Goal: Task Accomplishment & Management: Use online tool/utility

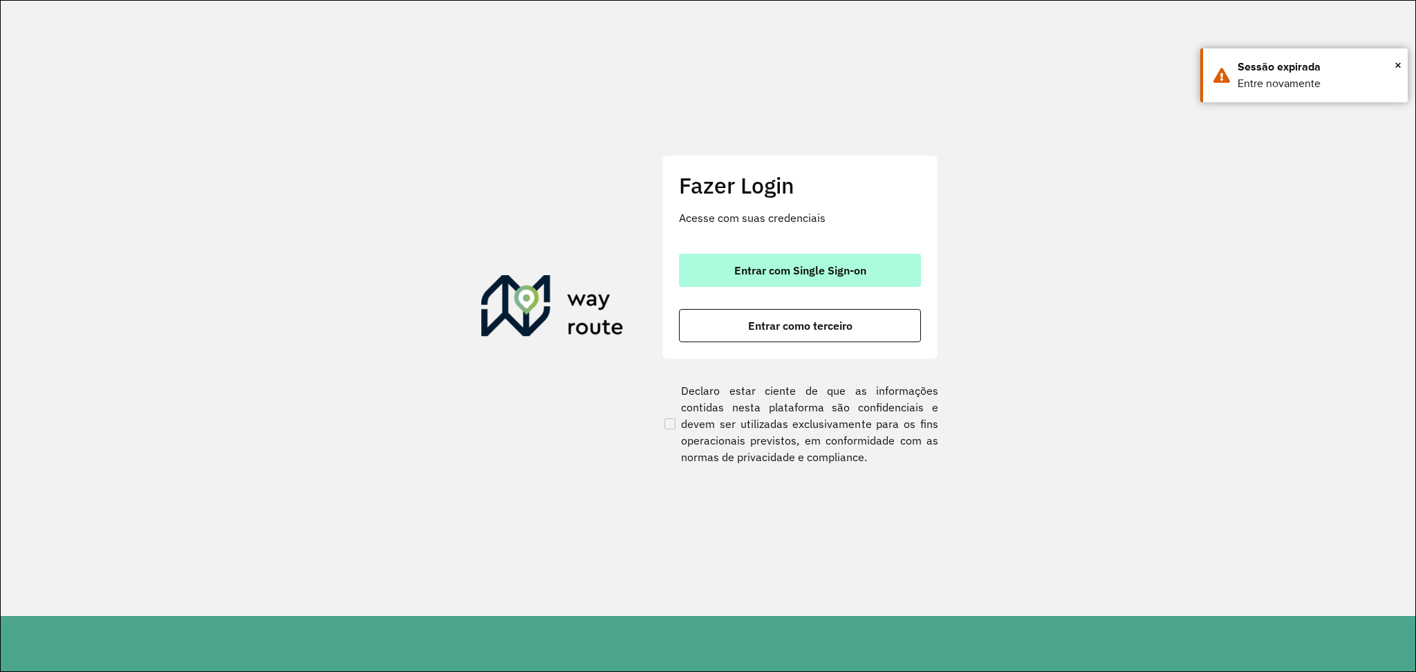
click at [783, 279] on button "Entrar com Single Sign-on" at bounding box center [800, 270] width 242 height 33
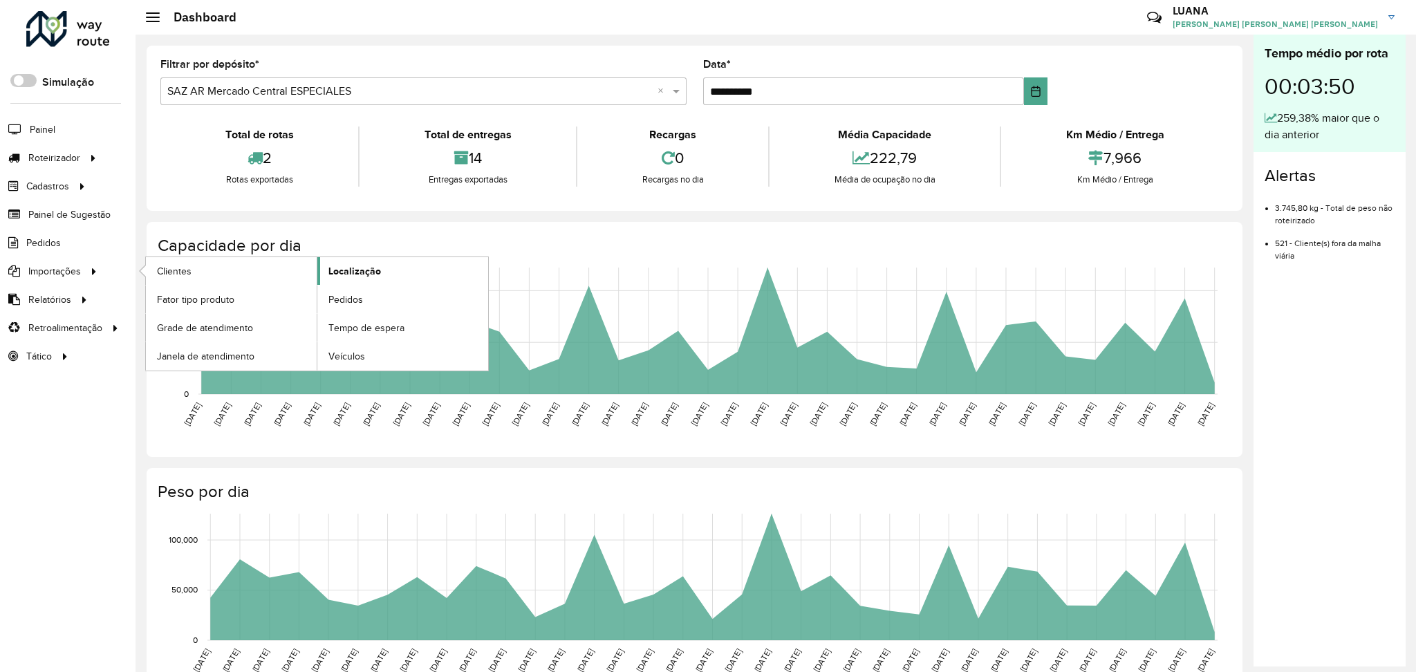
click at [424, 266] on link "Localização" at bounding box center [402, 271] width 171 height 28
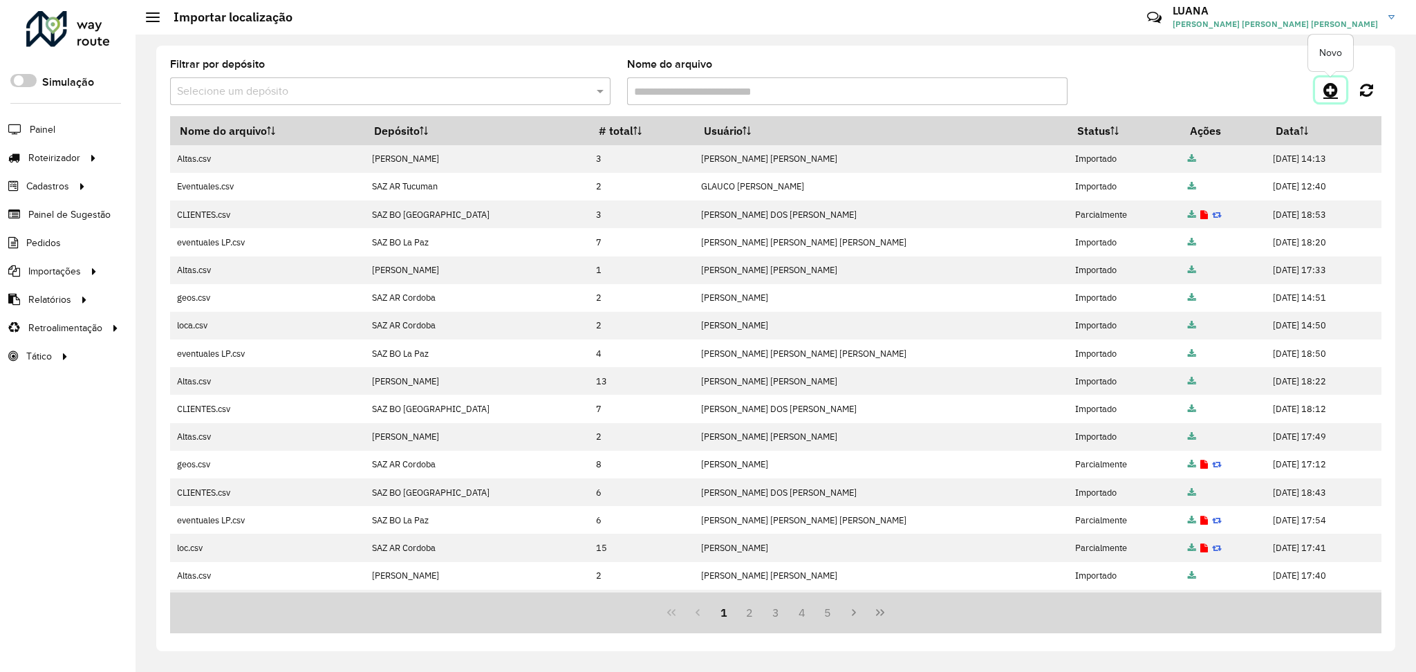
click at [1336, 92] on icon at bounding box center [1330, 90] width 15 height 17
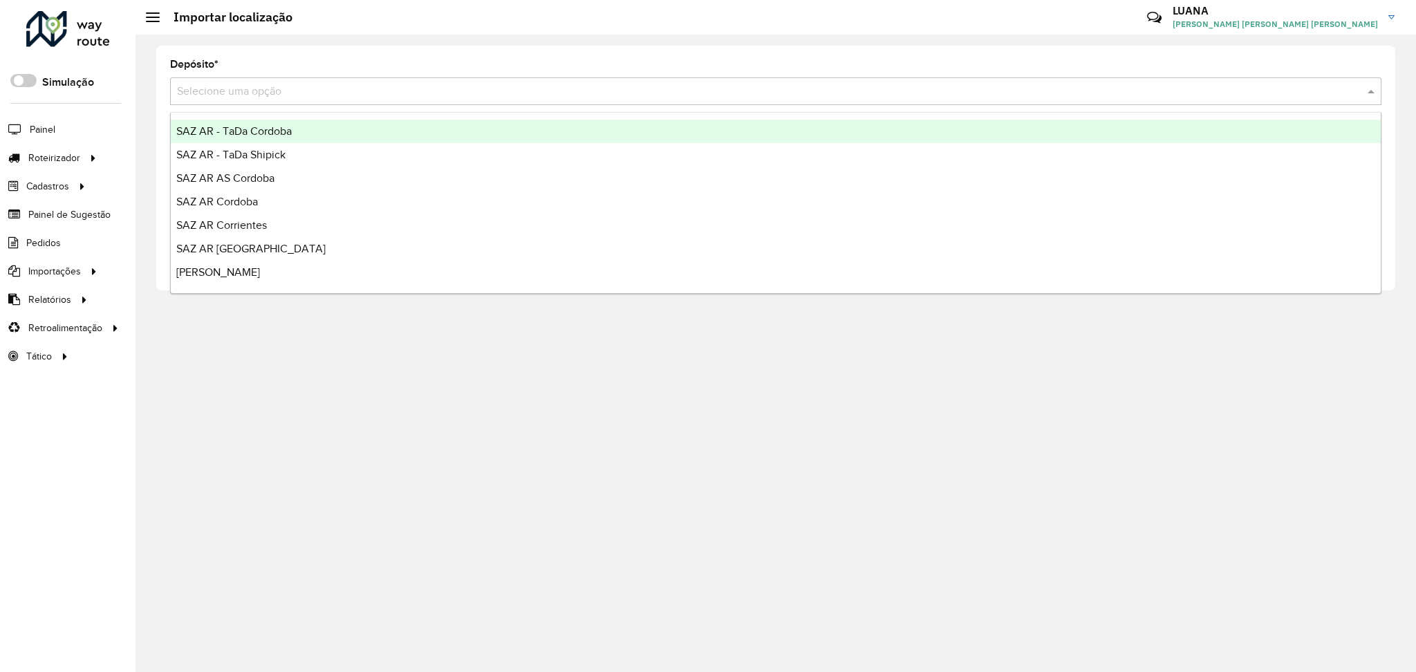
click at [994, 98] on input "text" at bounding box center [762, 92] width 1170 height 17
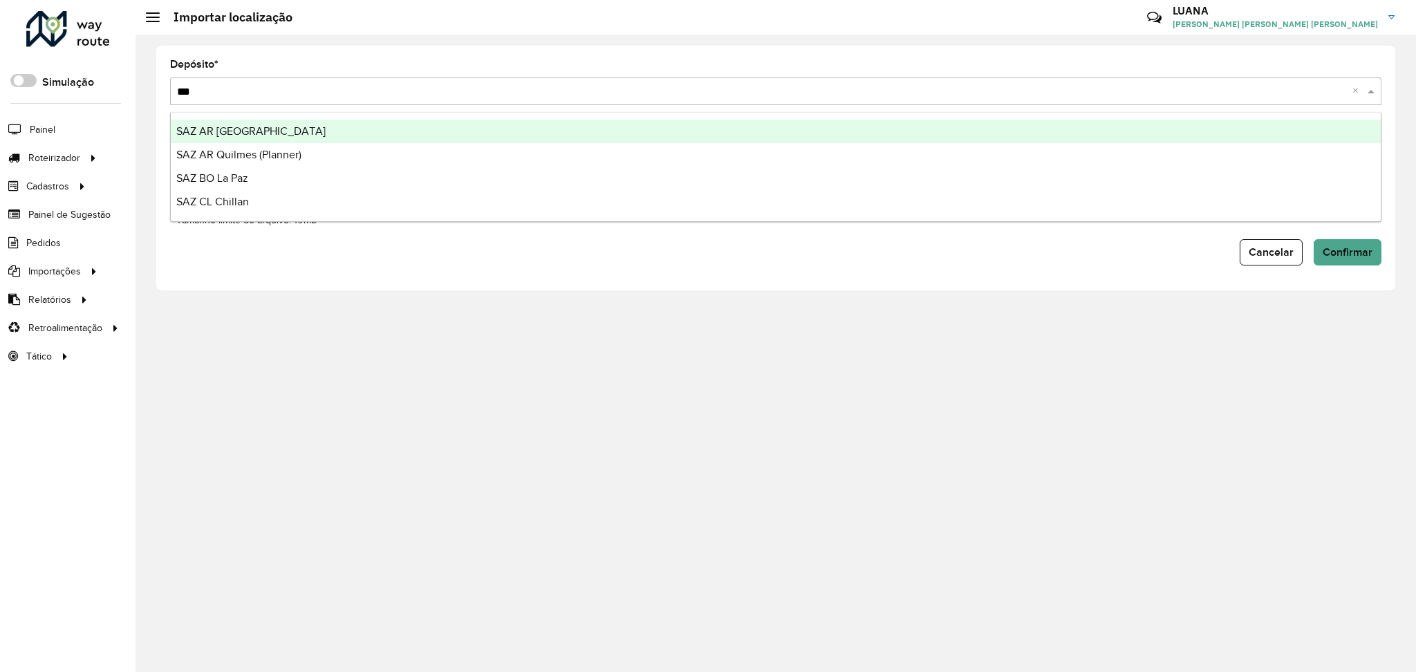
type input "****"
click at [943, 130] on div "SAZ BO La Paz" at bounding box center [776, 132] width 1210 height 24
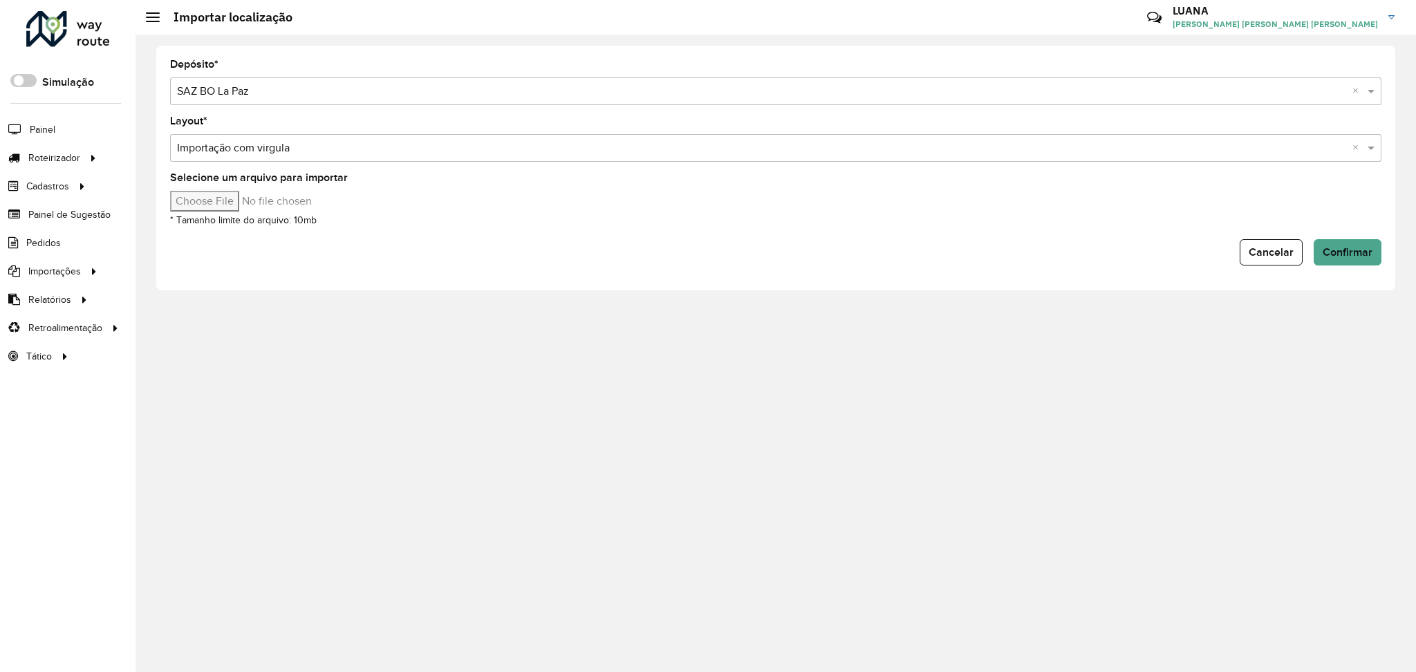
click at [195, 198] on input "Selecione um arquivo para importar" at bounding box center [287, 201] width 235 height 21
type input "**********"
click at [1363, 254] on span "Confirmar" at bounding box center [1348, 252] width 50 height 12
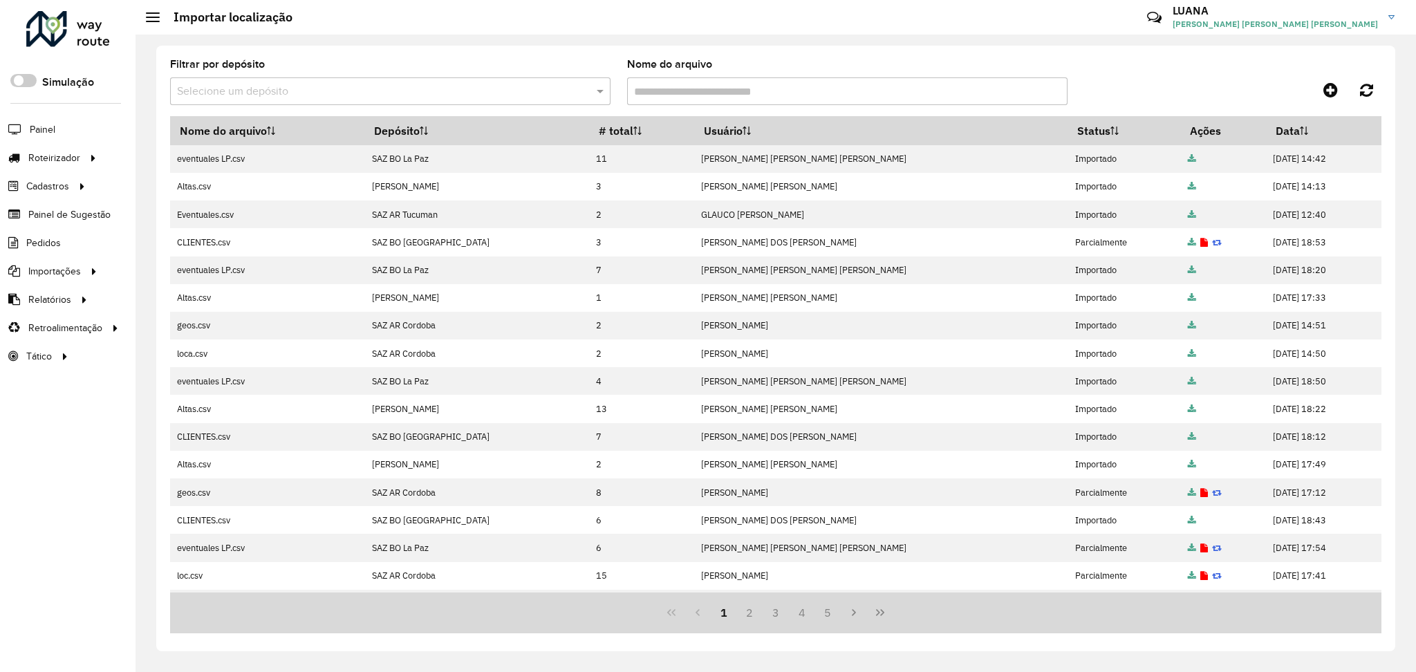
click at [1363, 254] on td "10/10/2025 18:53" at bounding box center [1323, 242] width 115 height 28
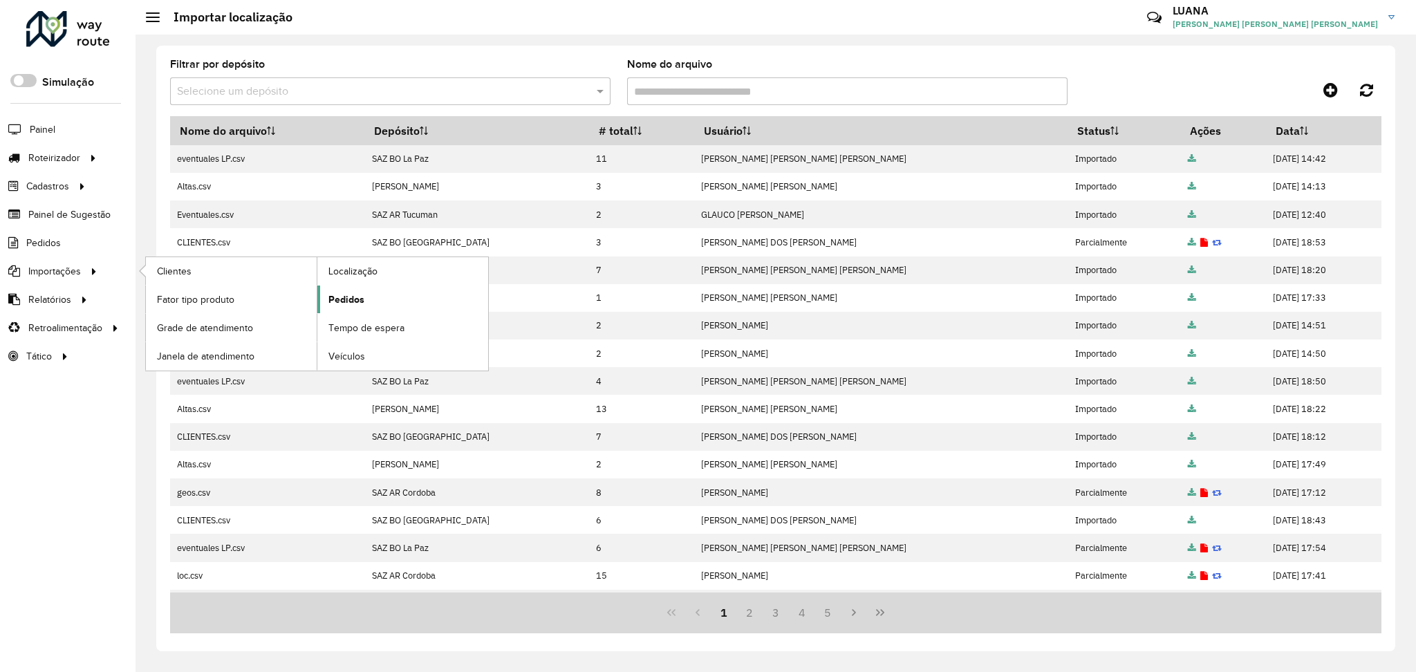
click at [369, 295] on link "Pedidos" at bounding box center [402, 300] width 171 height 28
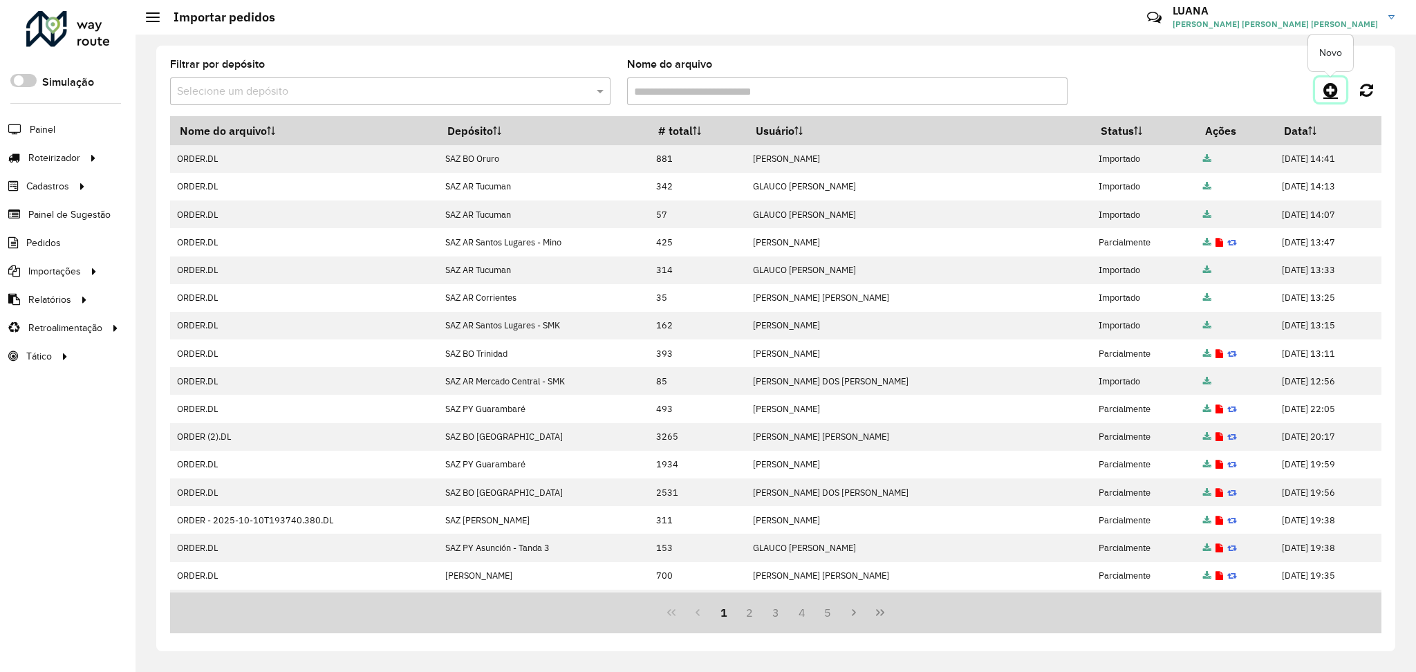
click at [1335, 93] on icon at bounding box center [1330, 90] width 15 height 17
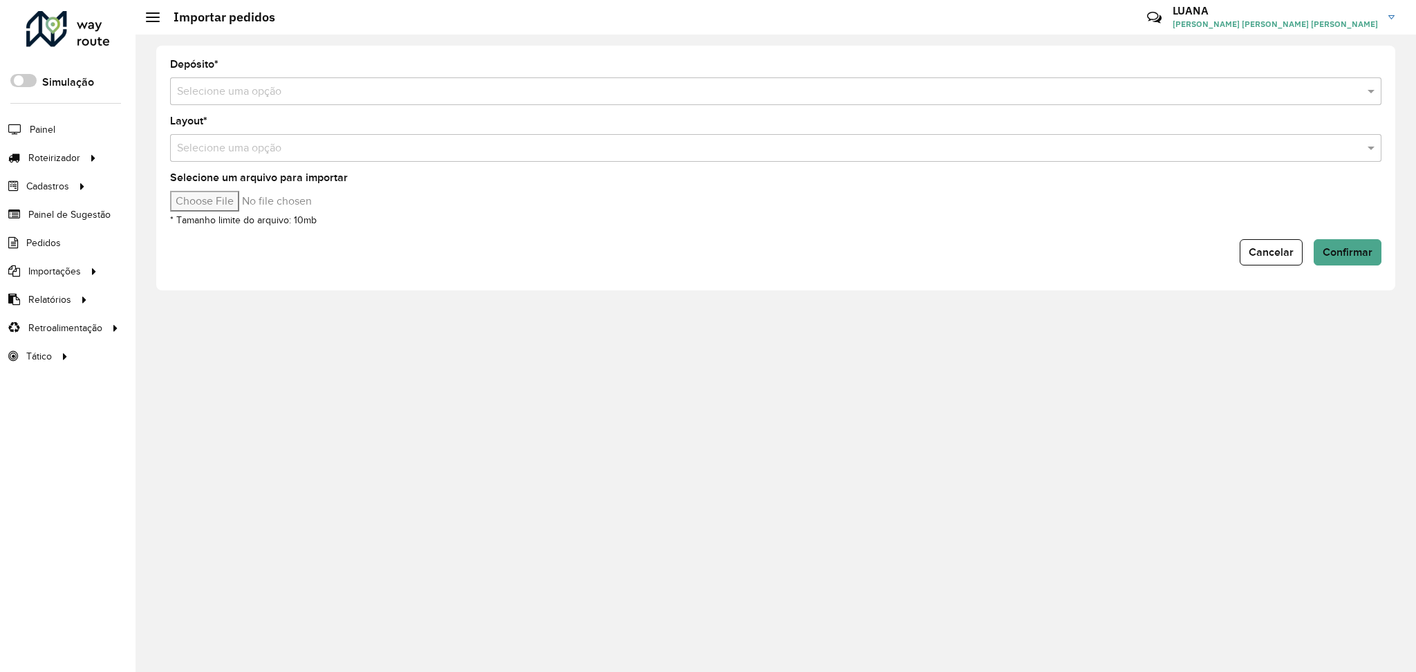
click at [909, 84] on input "text" at bounding box center [762, 92] width 1170 height 17
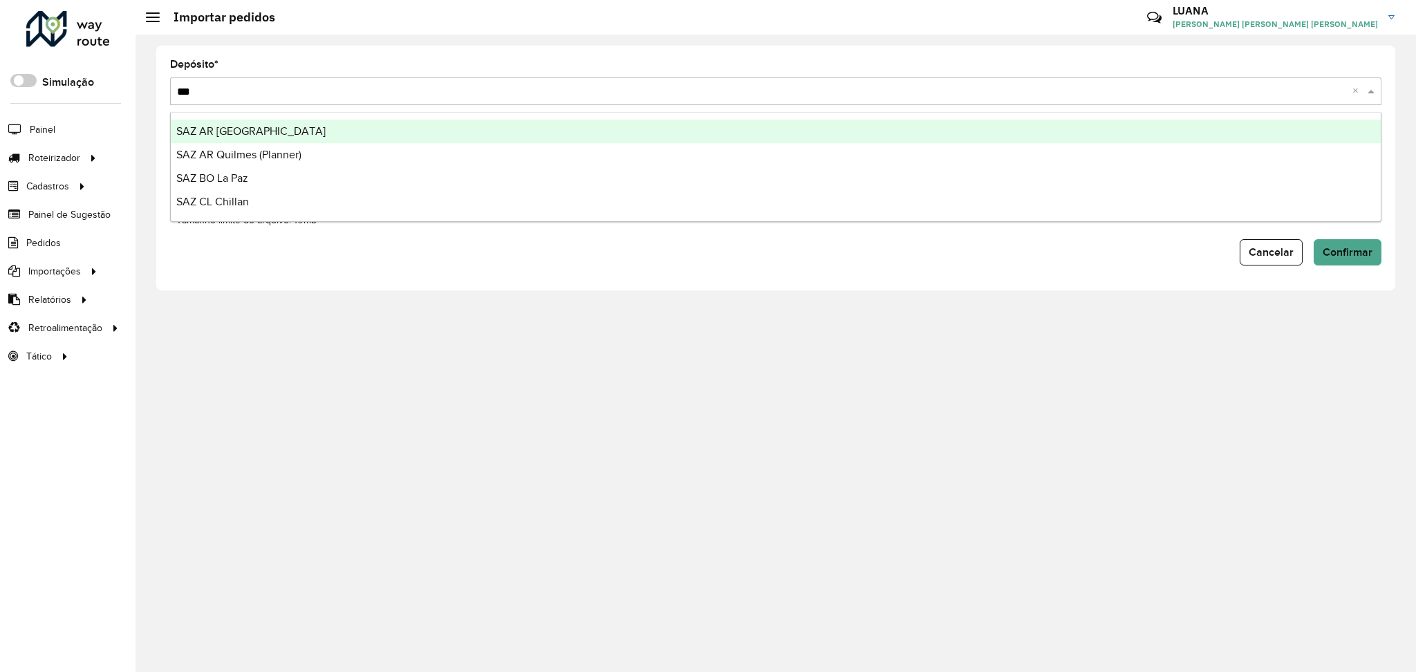
type input "****"
click at [870, 136] on div "SAZ BO La Paz" at bounding box center [776, 132] width 1210 height 24
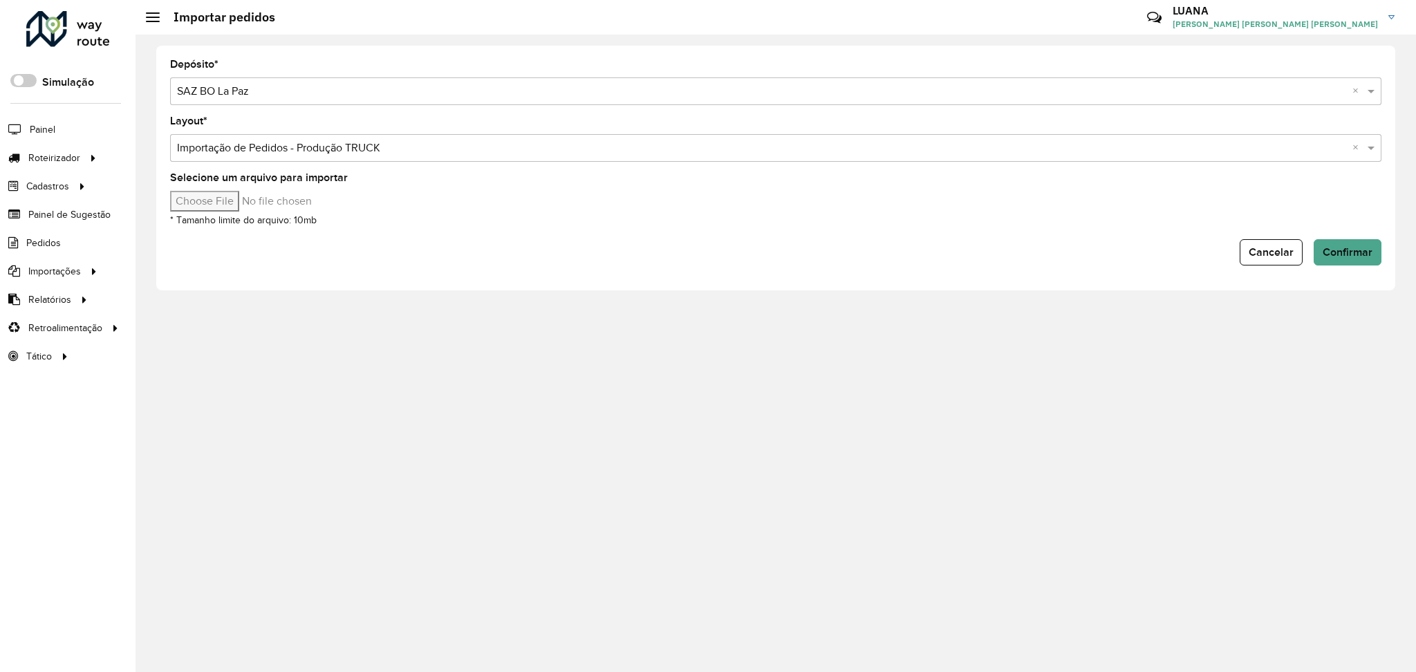
click at [211, 201] on input "Selecione um arquivo para importar" at bounding box center [287, 201] width 235 height 21
type input "**********"
click at [1363, 250] on span "Confirmar" at bounding box center [1348, 252] width 50 height 12
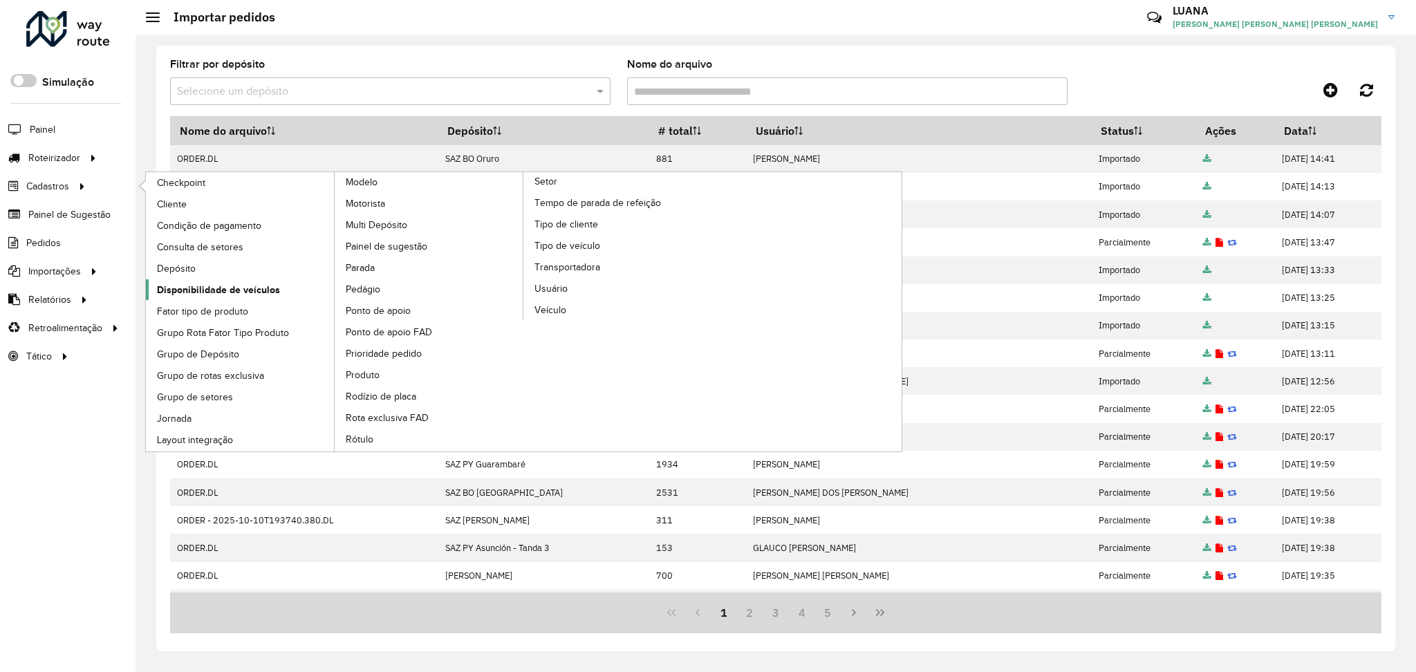
click at [229, 286] on span "Disponibilidade de veículos" at bounding box center [218, 290] width 123 height 15
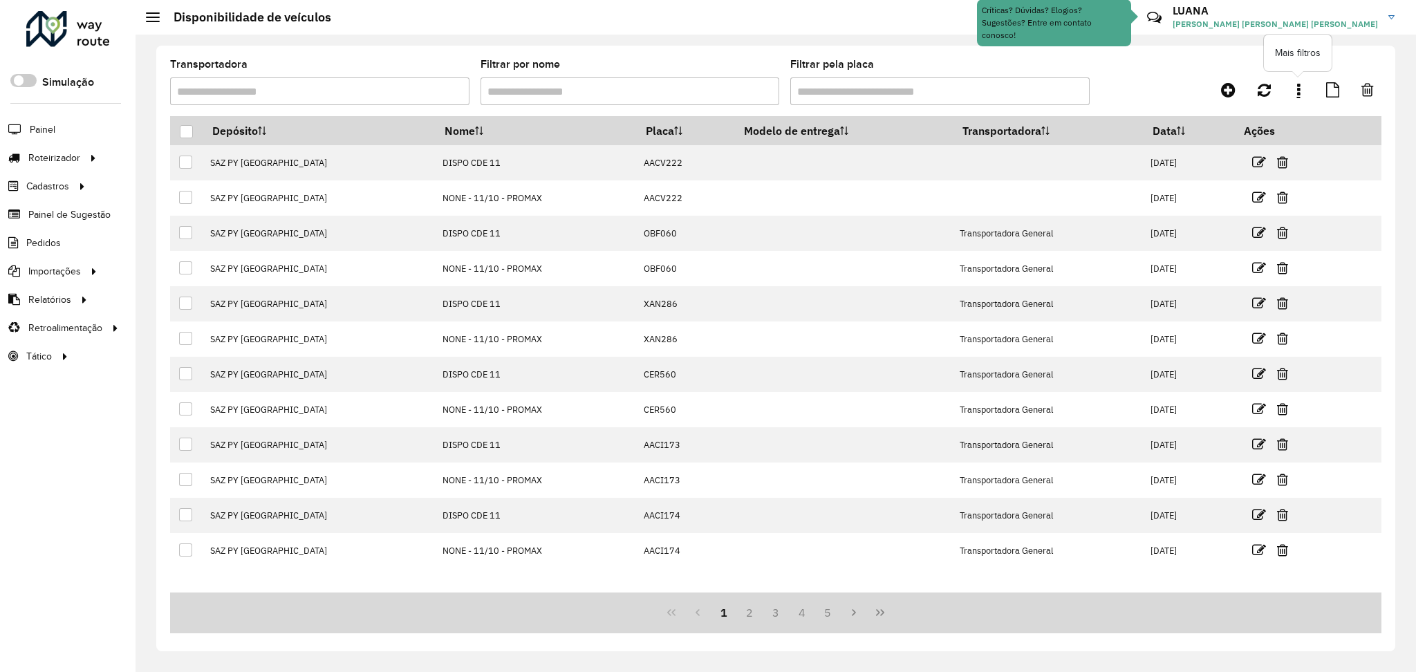
click at [1061, 95] on link at bounding box center [1299, 89] width 28 height 25
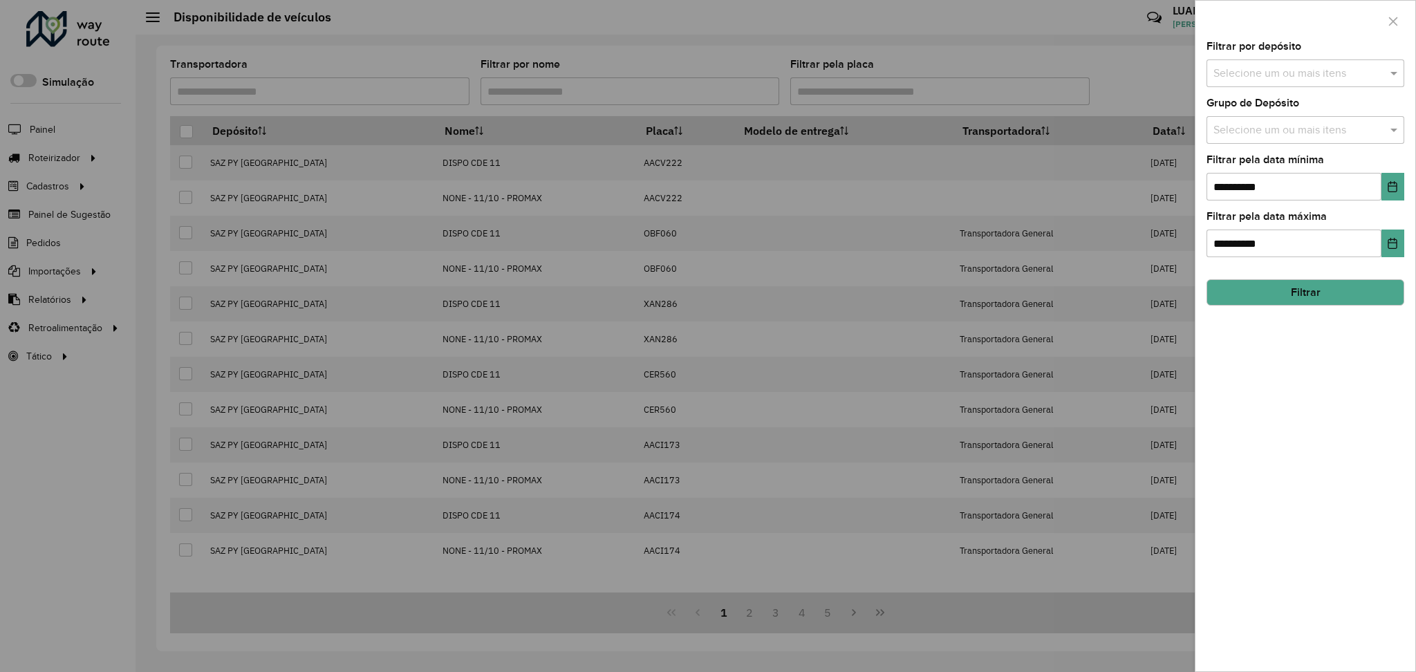
click at [1061, 70] on input "text" at bounding box center [1298, 74] width 177 height 17
type input "*****"
click at [1061, 147] on div "SAZ BO La Paz" at bounding box center [1305, 143] width 196 height 24
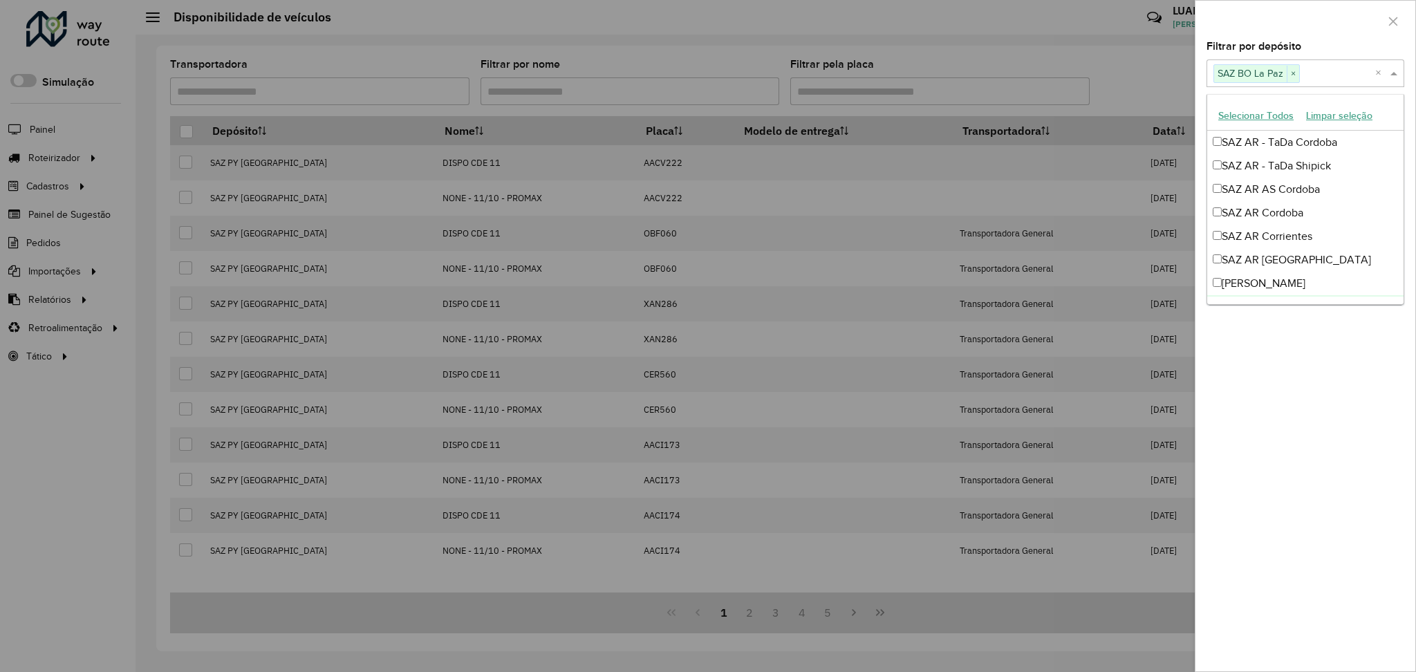
click at [1061, 496] on div "**********" at bounding box center [1305, 356] width 220 height 630
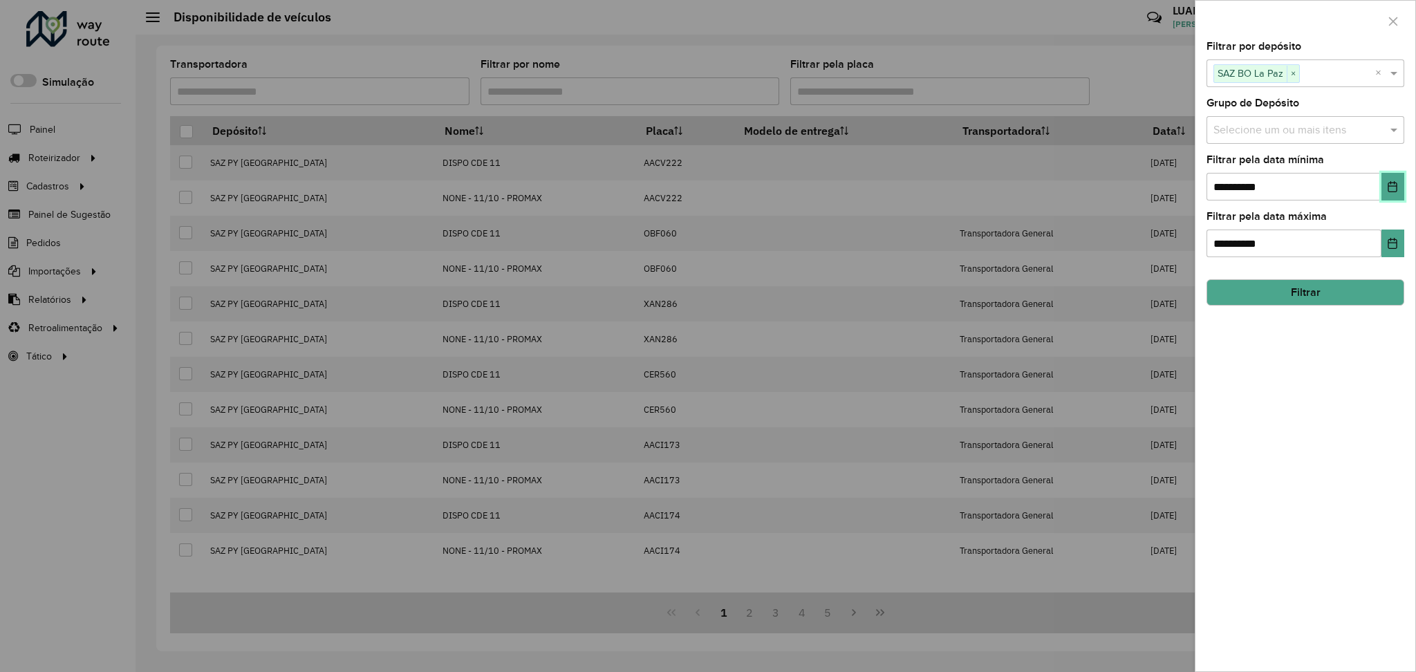
click at [1061, 192] on button "Choose Date" at bounding box center [1392, 187] width 23 height 28
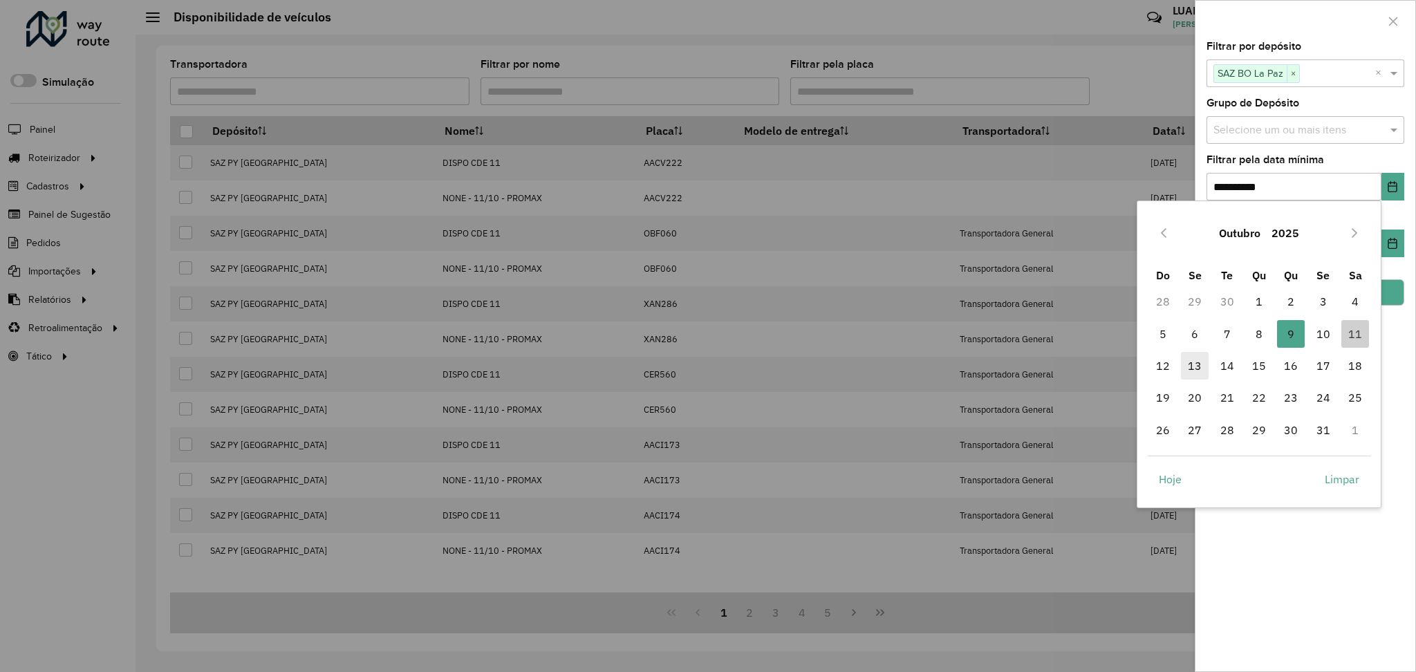
click at [1061, 375] on span "13" at bounding box center [1195, 366] width 28 height 28
type input "**********"
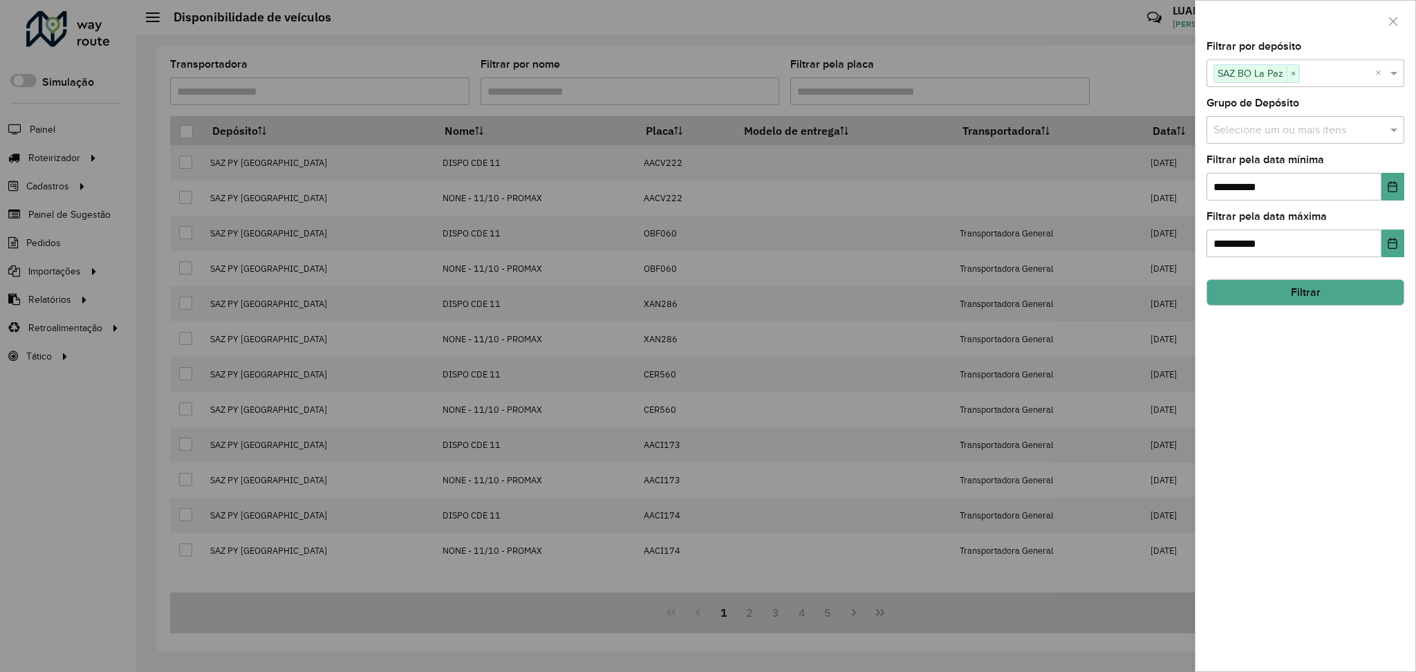
click at [1061, 301] on button "Filtrar" at bounding box center [1305, 292] width 198 height 26
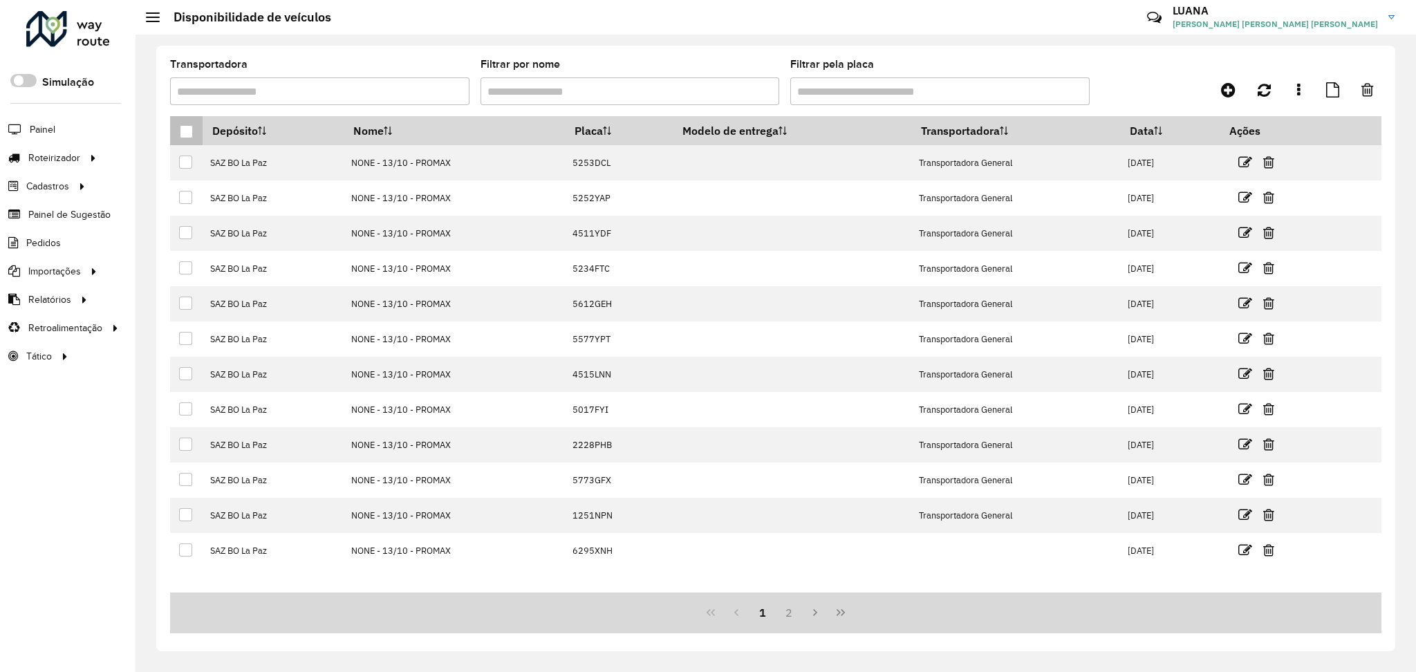
click at [185, 129] on div at bounding box center [186, 131] width 13 height 13
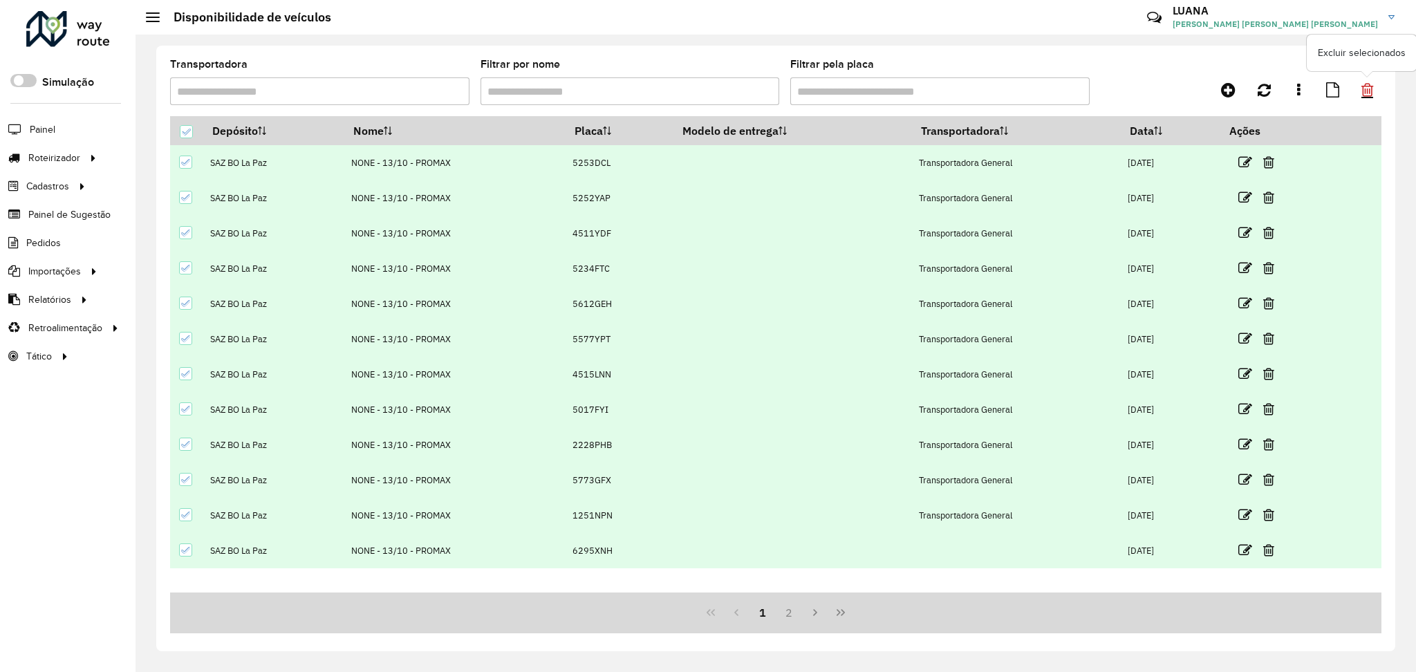
click at [1061, 95] on icon at bounding box center [1367, 89] width 12 height 15
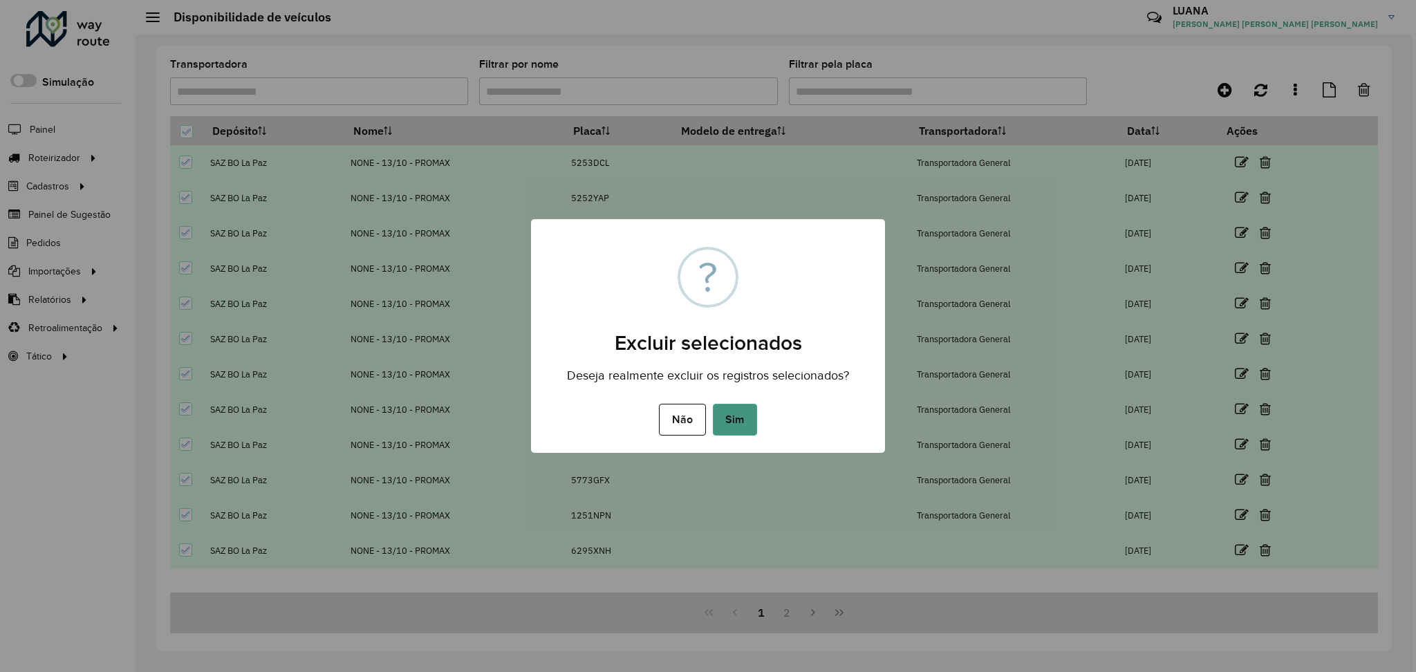
click at [731, 431] on button "Sim" at bounding box center [735, 420] width 44 height 32
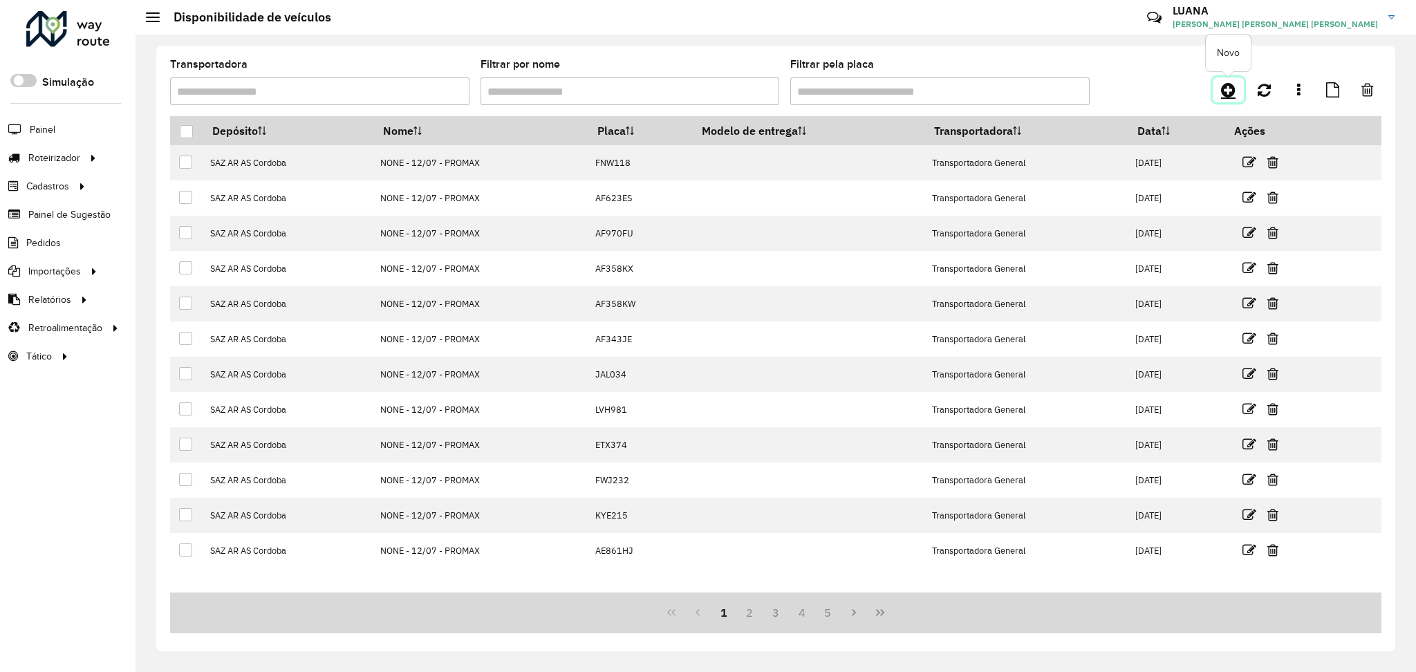
click at [1061, 86] on icon at bounding box center [1228, 90] width 15 height 17
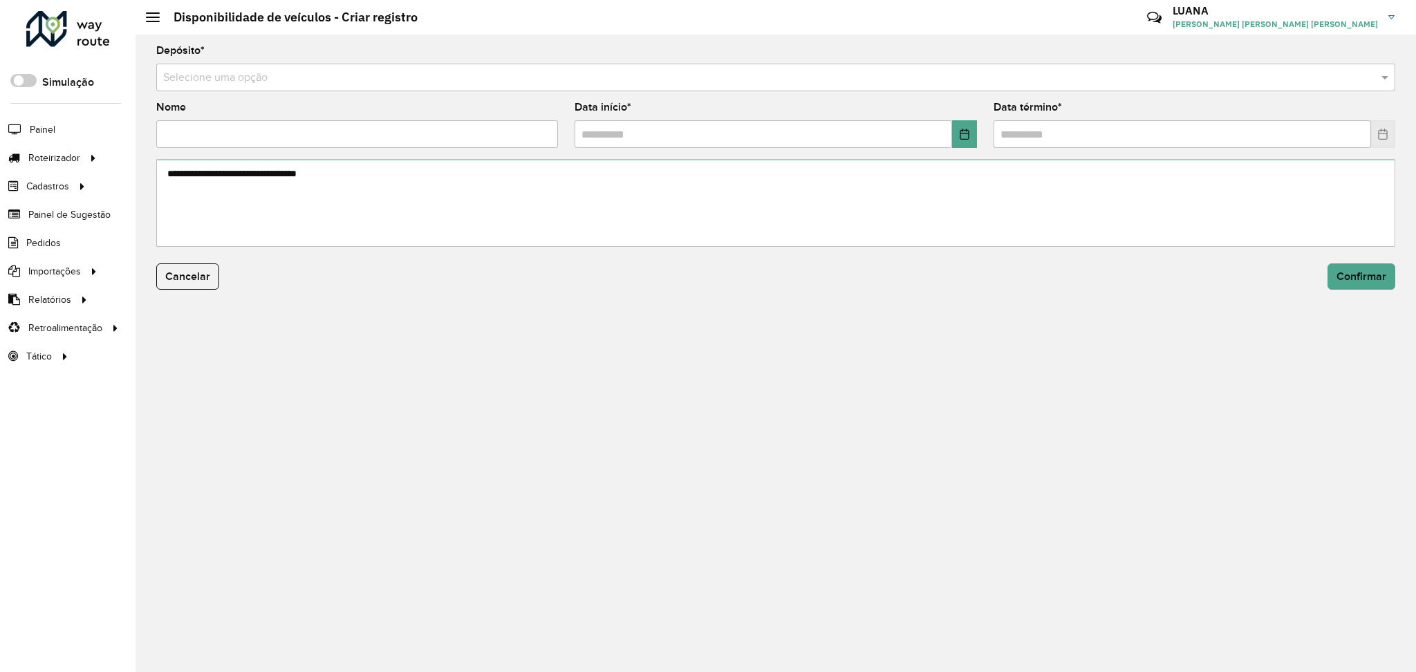
click at [873, 64] on div "Selecione uma opção" at bounding box center [775, 78] width 1239 height 28
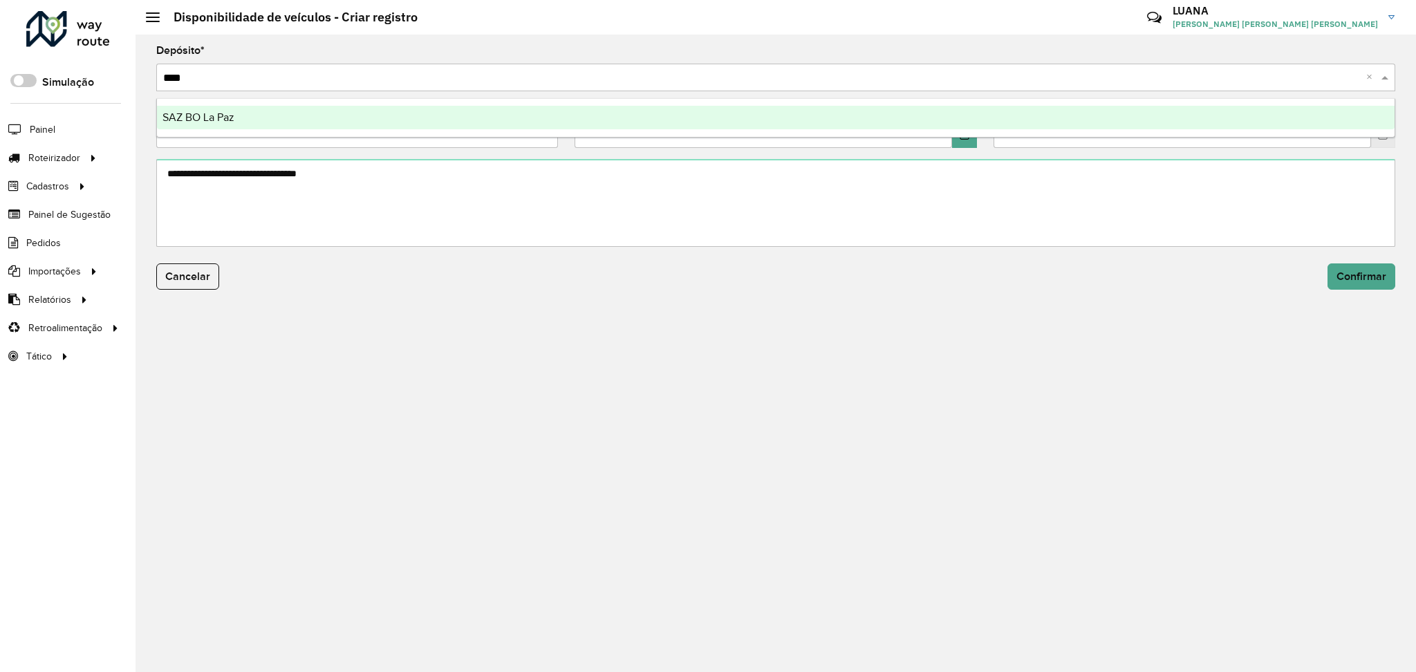
type input "*****"
click at [912, 122] on div "SAZ BO La Paz" at bounding box center [776, 118] width 1238 height 24
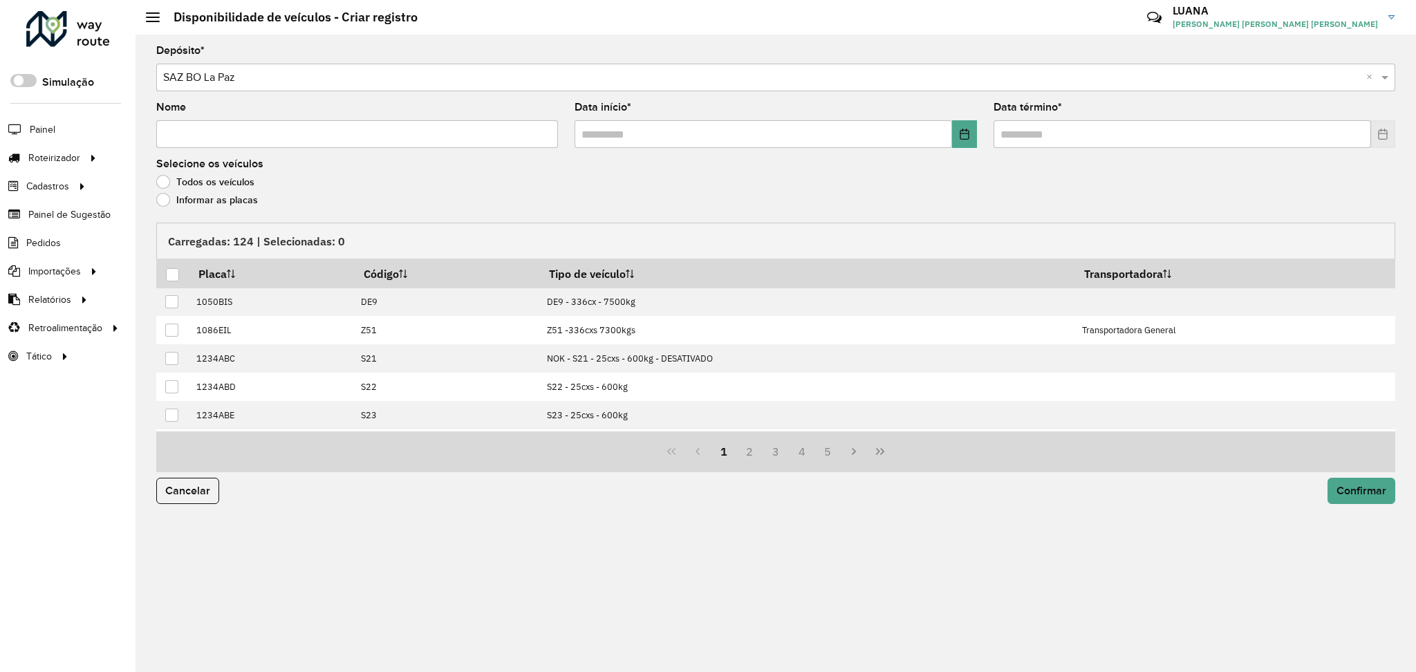
click at [407, 143] on input "Nome" at bounding box center [357, 134] width 402 height 28
type input "****"
click at [968, 140] on button "Choose Date" at bounding box center [964, 134] width 24 height 28
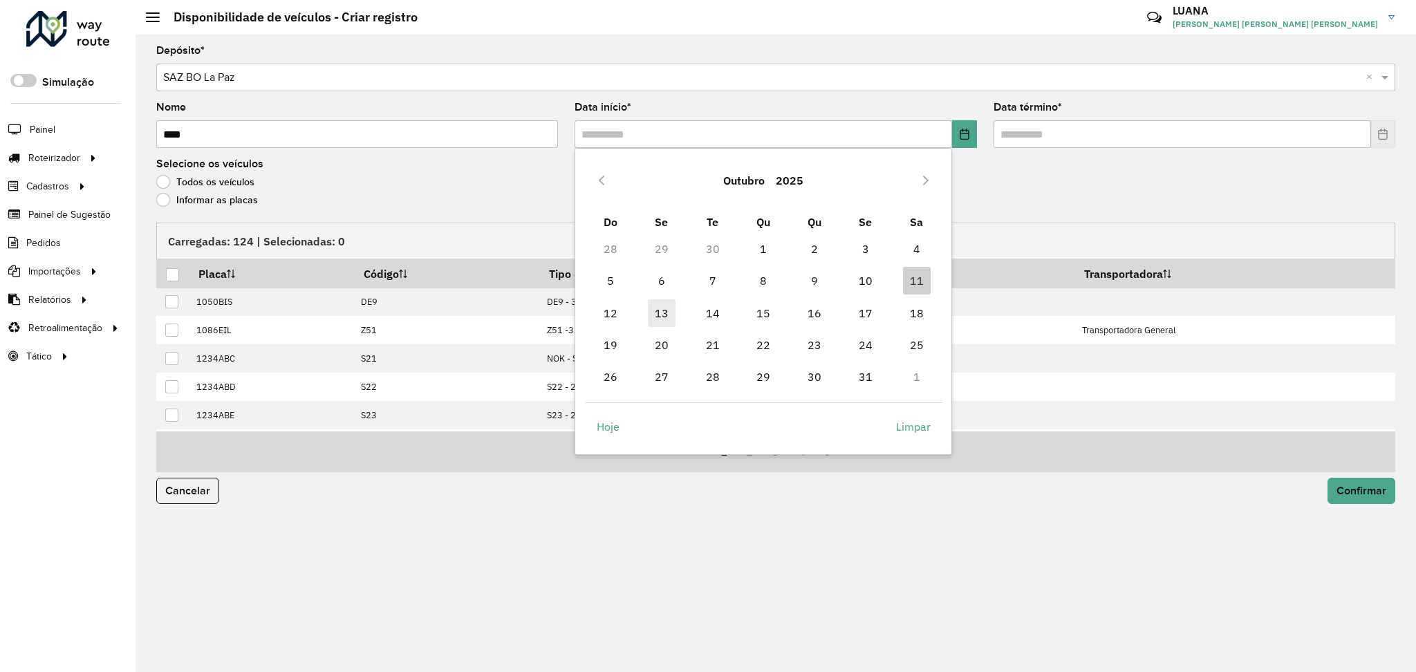
click at [664, 313] on span "13" at bounding box center [662, 313] width 28 height 28
type input "**********"
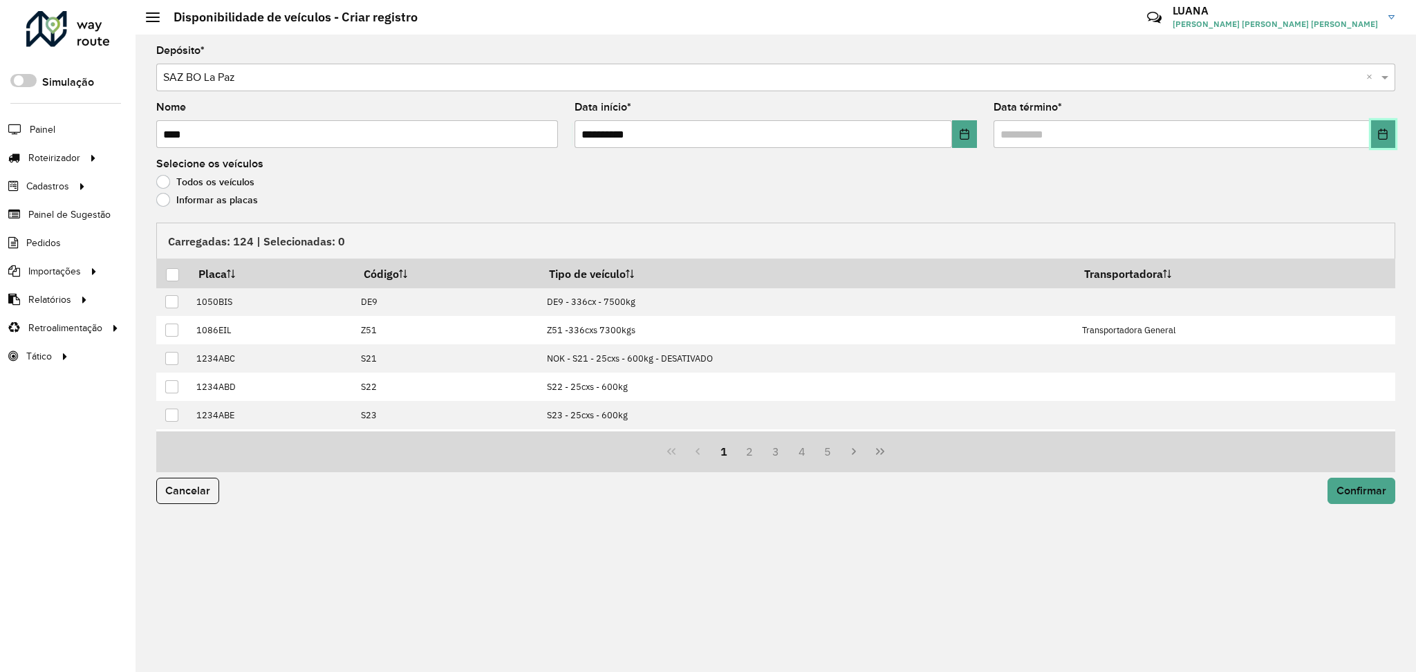
click at [1061, 134] on icon "Choose Date" at bounding box center [1382, 134] width 11 height 11
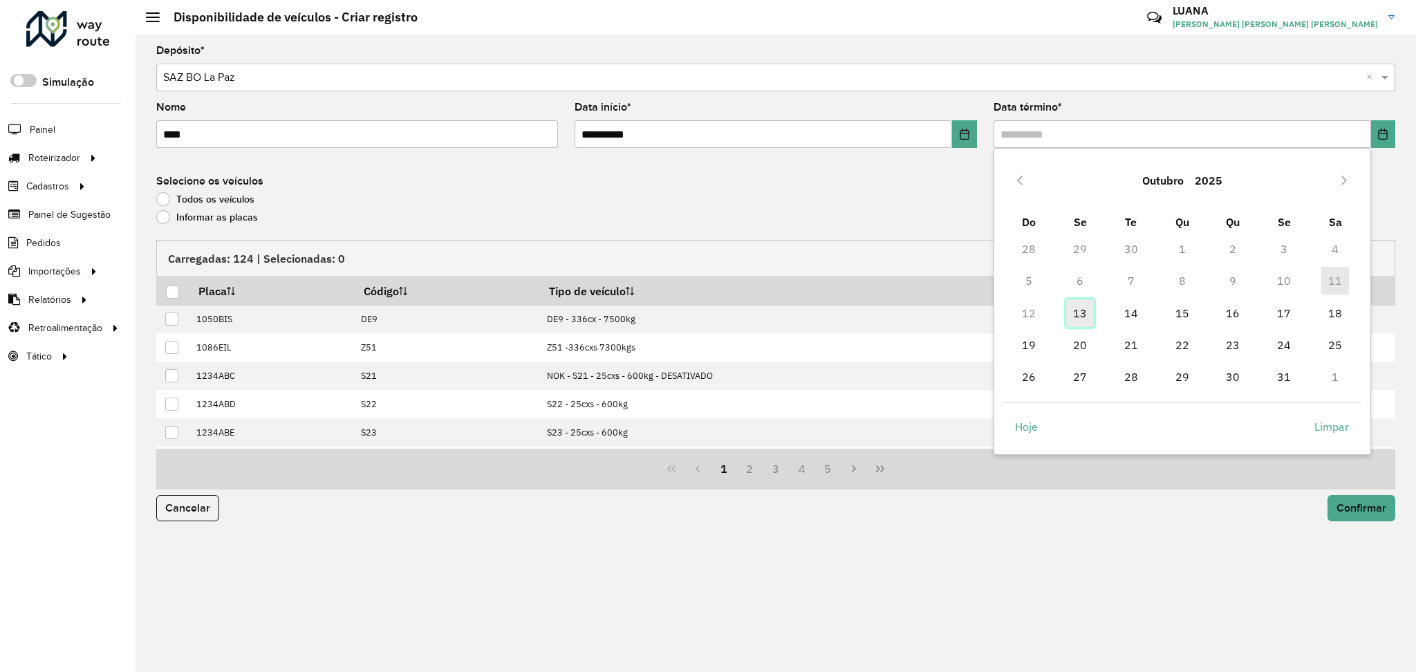
click at [1061, 317] on span "13" at bounding box center [1080, 313] width 28 height 28
type input "**********"
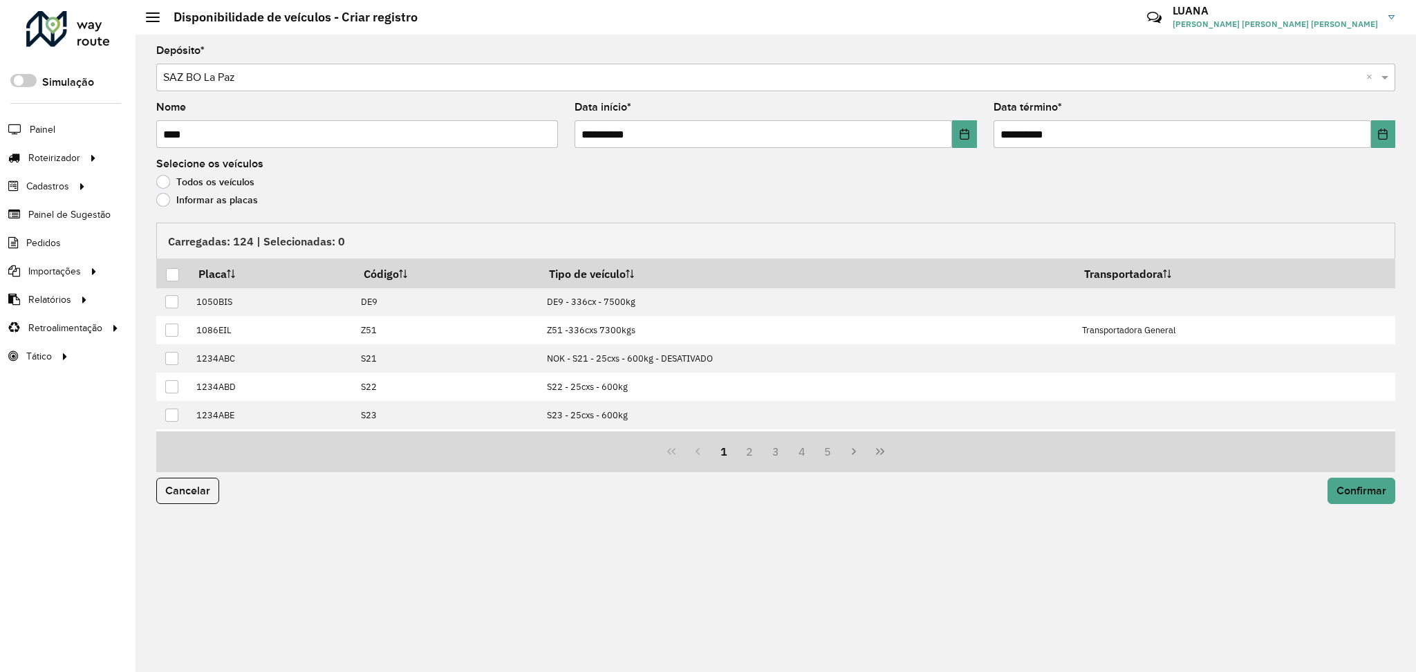
click at [169, 202] on label "Informar as placas" at bounding box center [207, 200] width 102 height 14
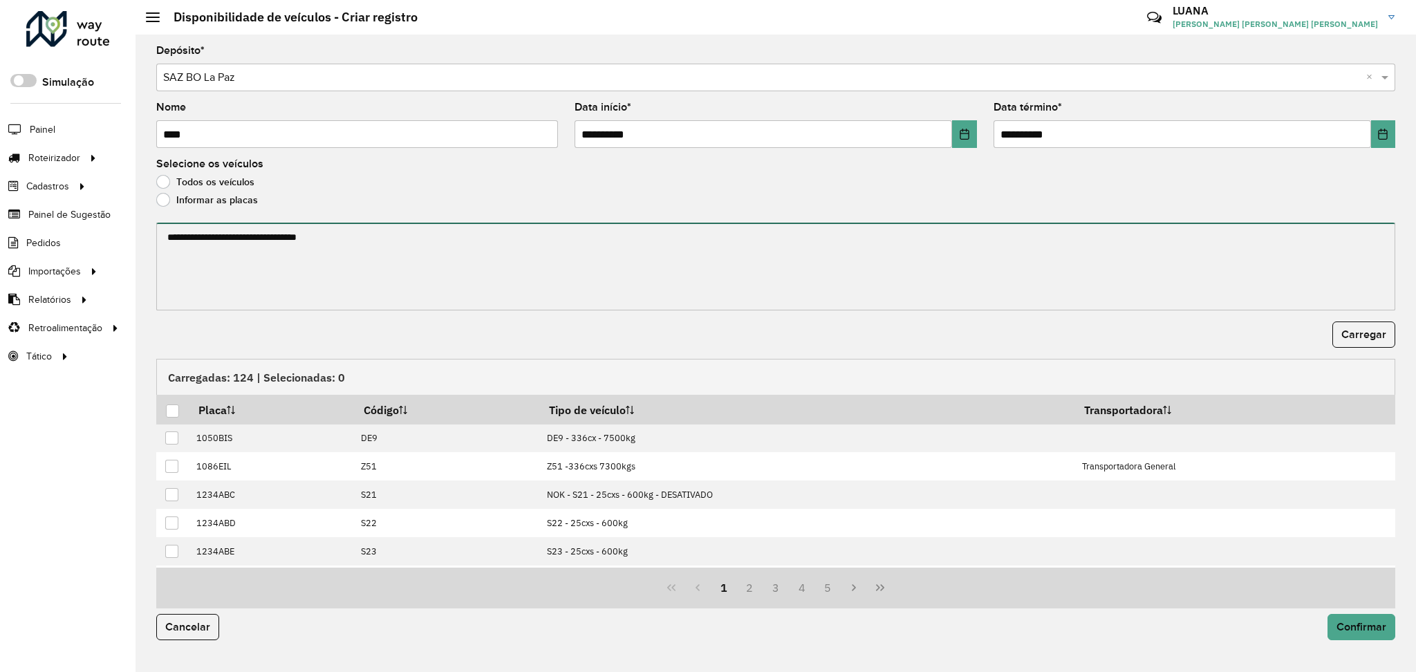
click at [221, 234] on textarea at bounding box center [775, 267] width 1239 height 88
paste textarea "******* ******* ******* ******* ******* ******* ******* ******* ******* *******…"
type textarea "******* ******* ******* ******* ******* ******* ******* ******* ******* *******…"
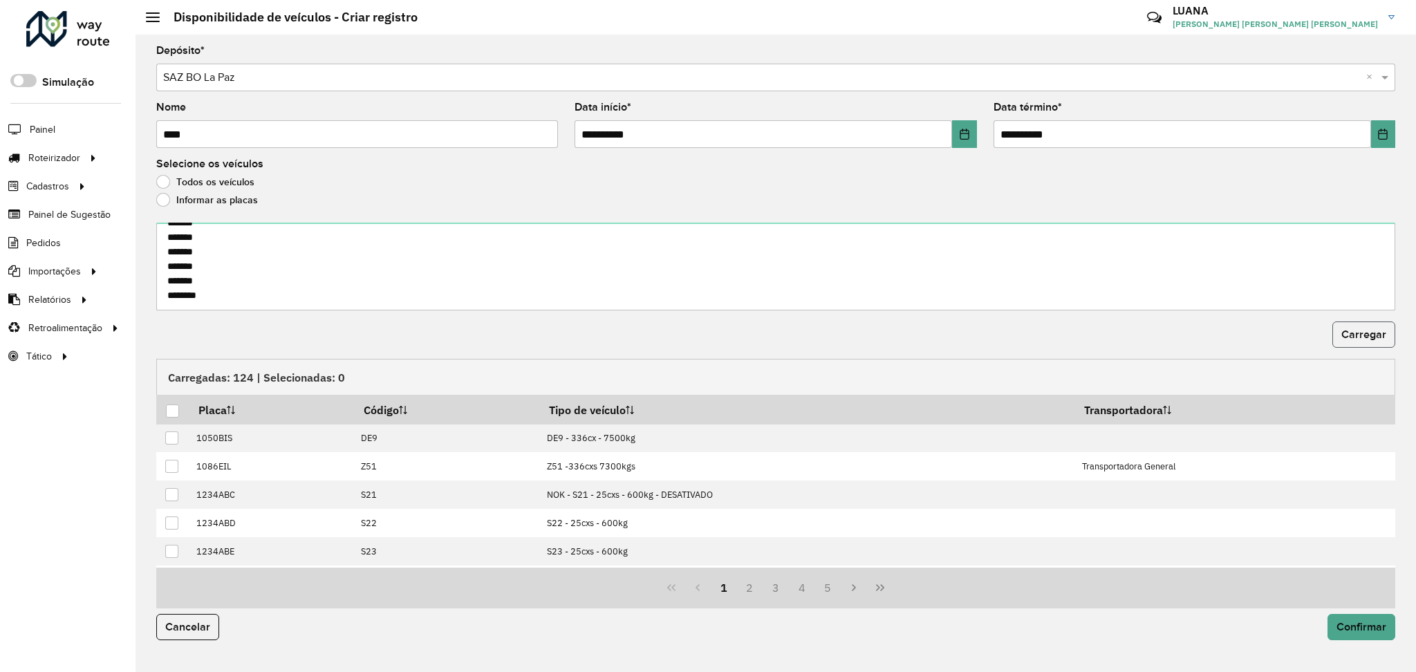
click at [1061, 337] on span "Carregar" at bounding box center [1363, 334] width 45 height 12
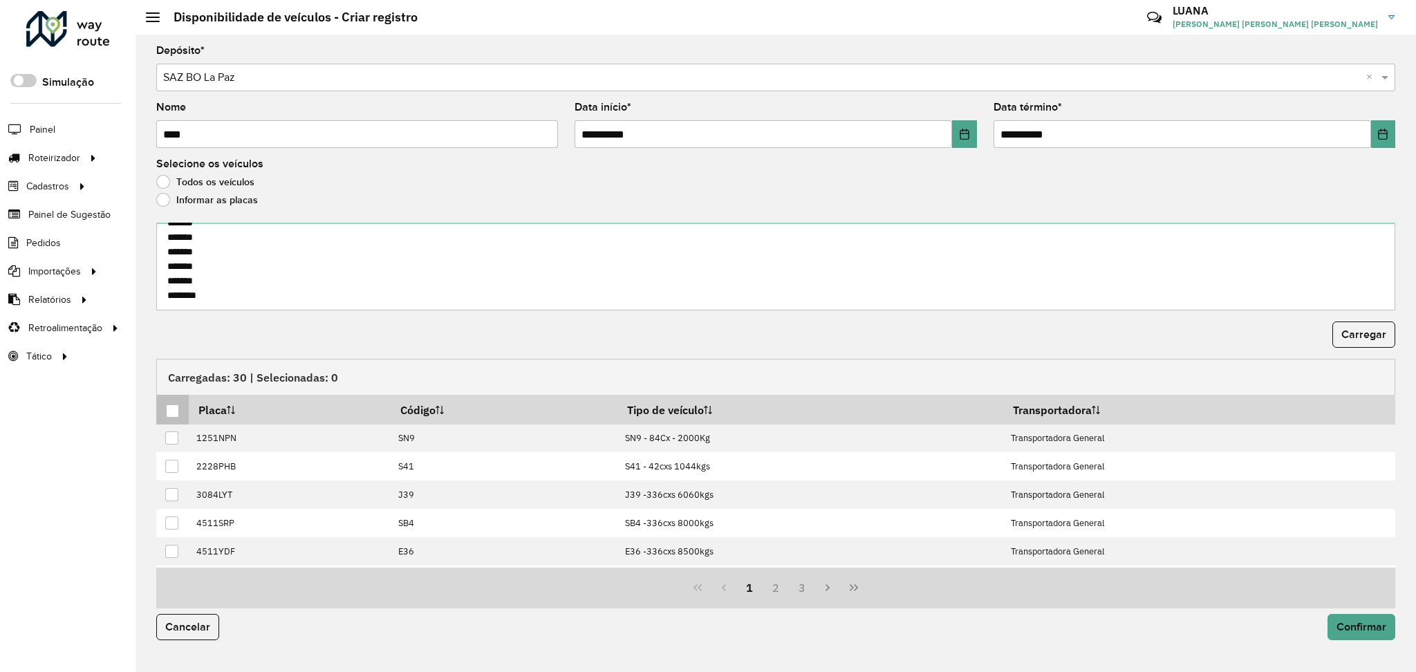
click at [171, 411] on div at bounding box center [172, 410] width 13 height 13
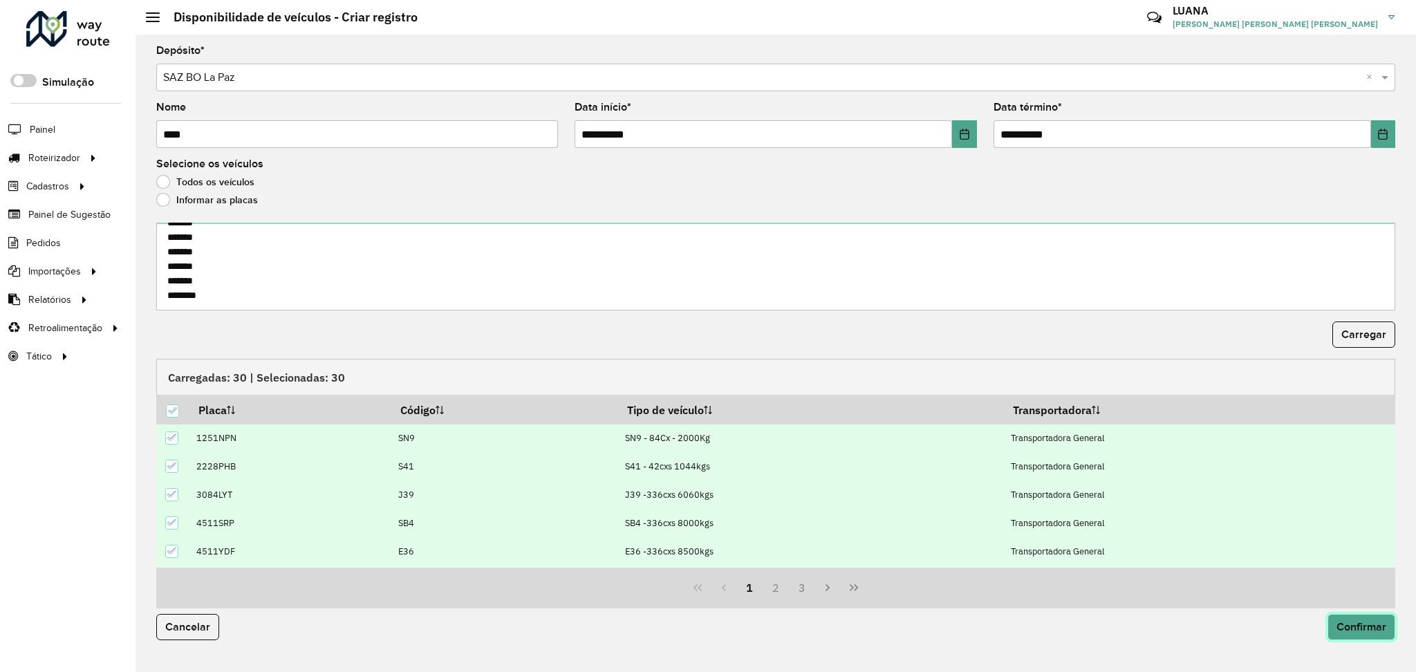
click at [1061, 504] on button "Confirmar" at bounding box center [1361, 627] width 68 height 26
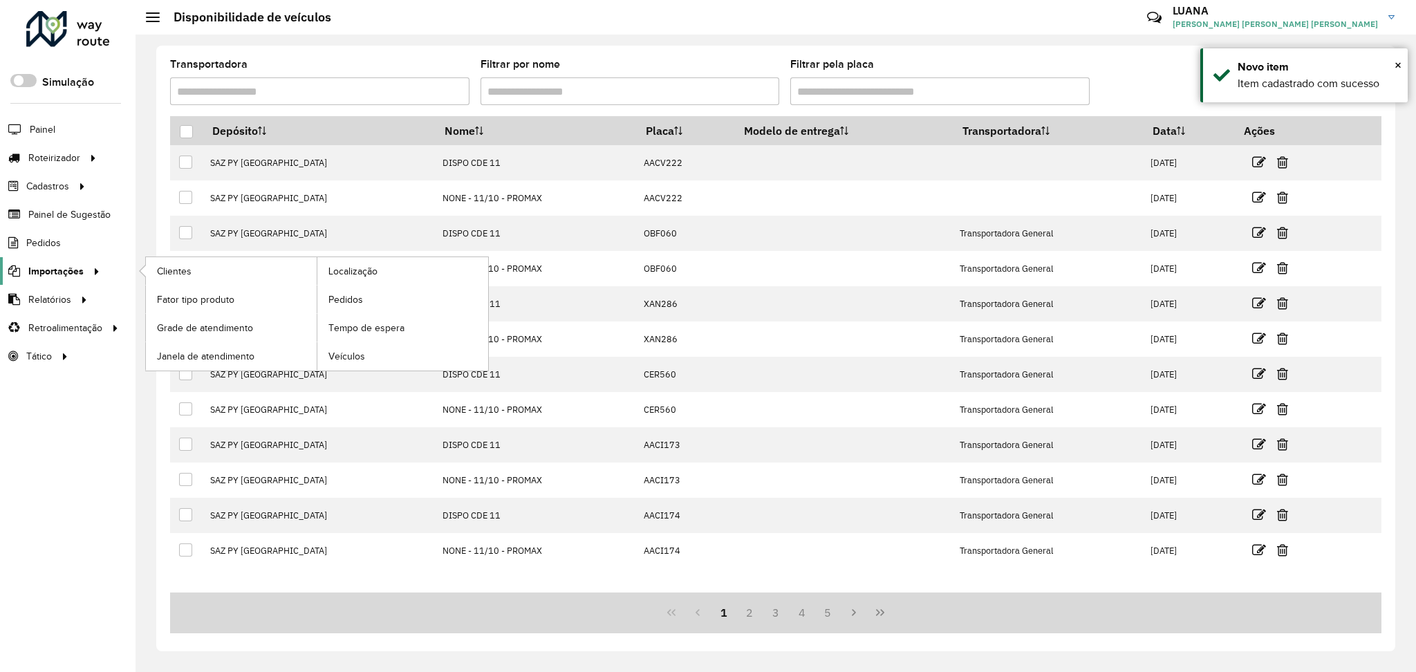
click at [68, 266] on span "Importações" at bounding box center [55, 271] width 55 height 15
click at [367, 301] on link "Pedidos" at bounding box center [402, 300] width 171 height 28
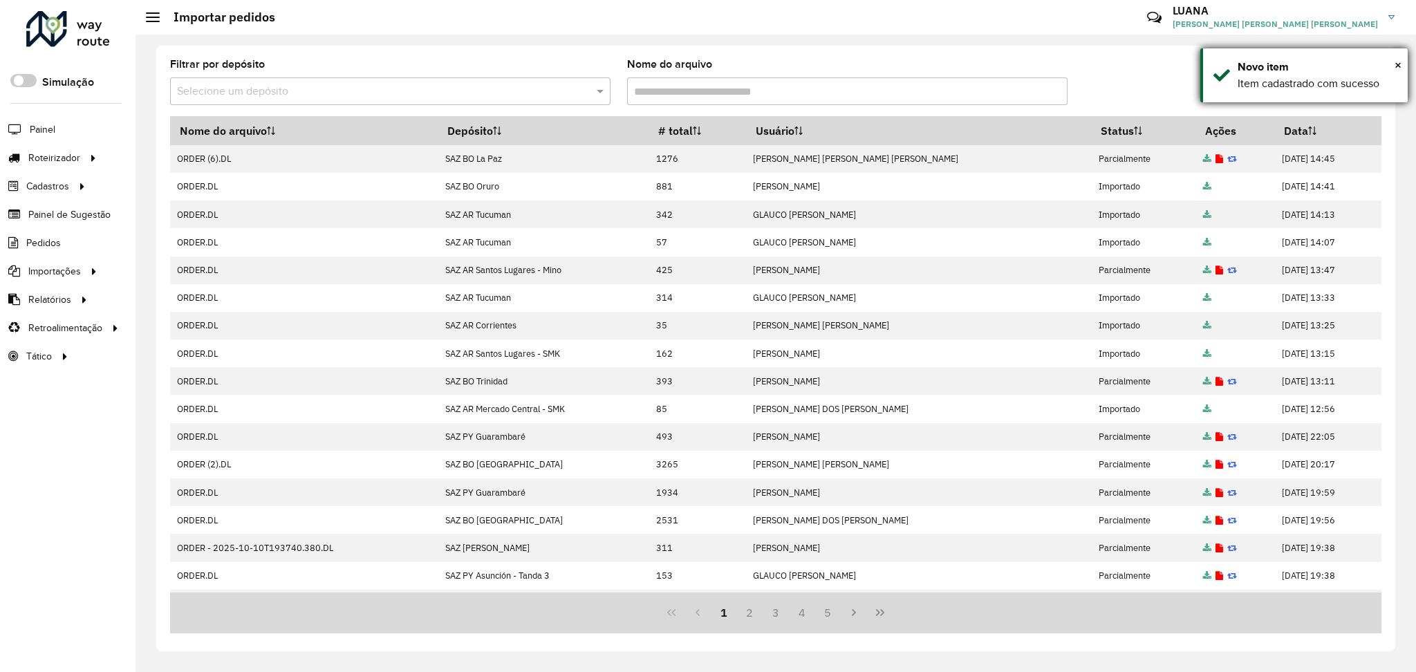
click at [1061, 62] on div "× Novo item Item cadastrado com sucesso" at bounding box center [1303, 75] width 207 height 54
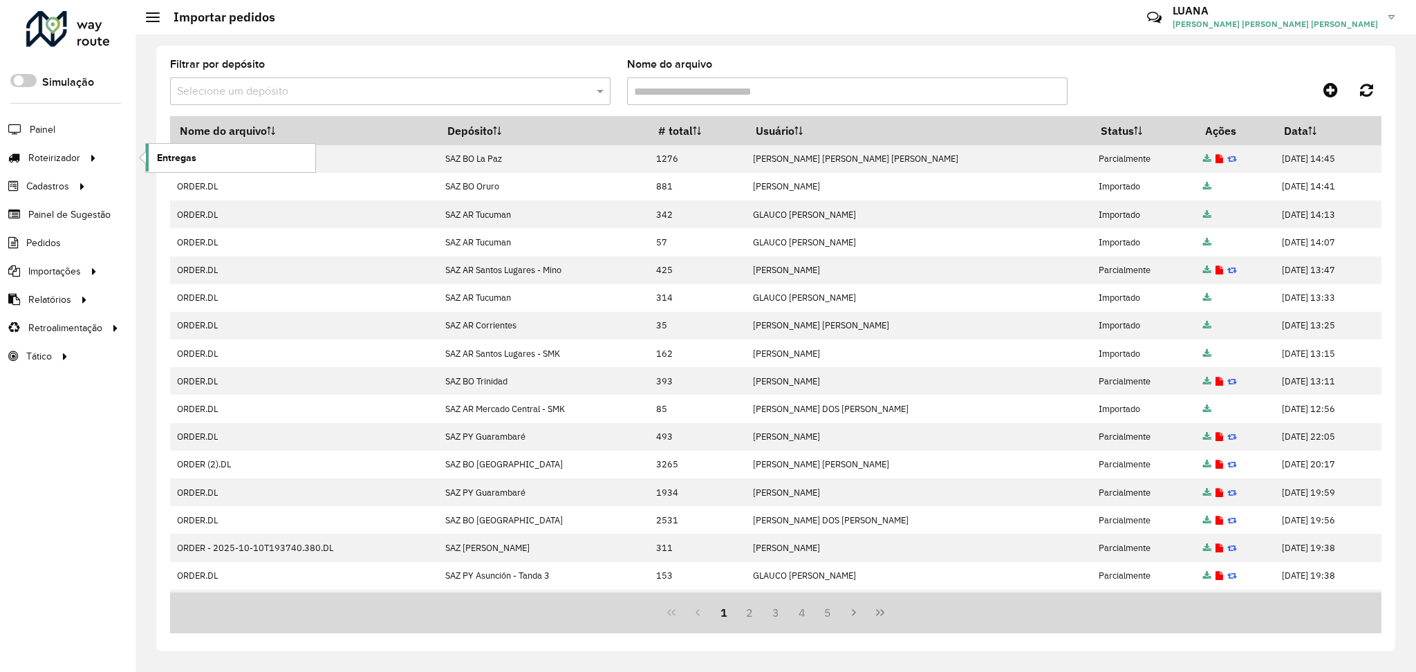
click at [183, 159] on span "Entregas" at bounding box center [176, 158] width 39 height 15
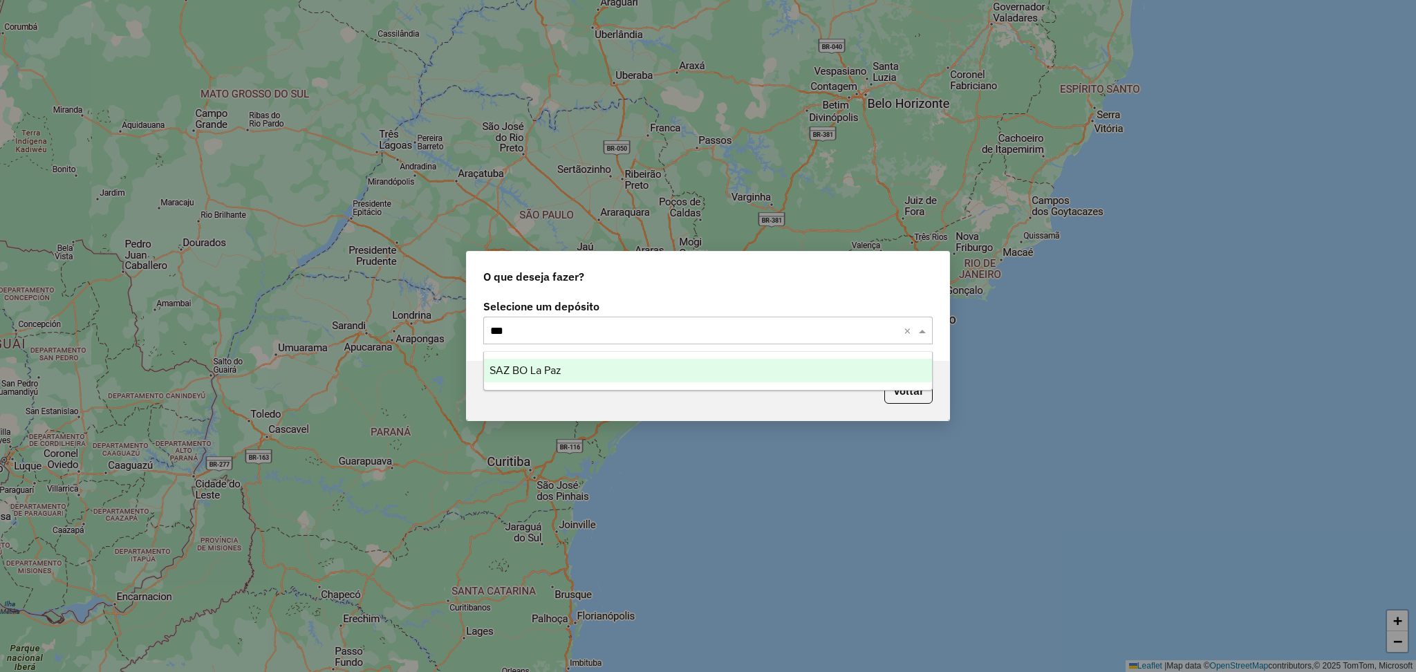
type input "****"
click at [578, 365] on div "SAZ BO La Paz" at bounding box center [708, 371] width 448 height 24
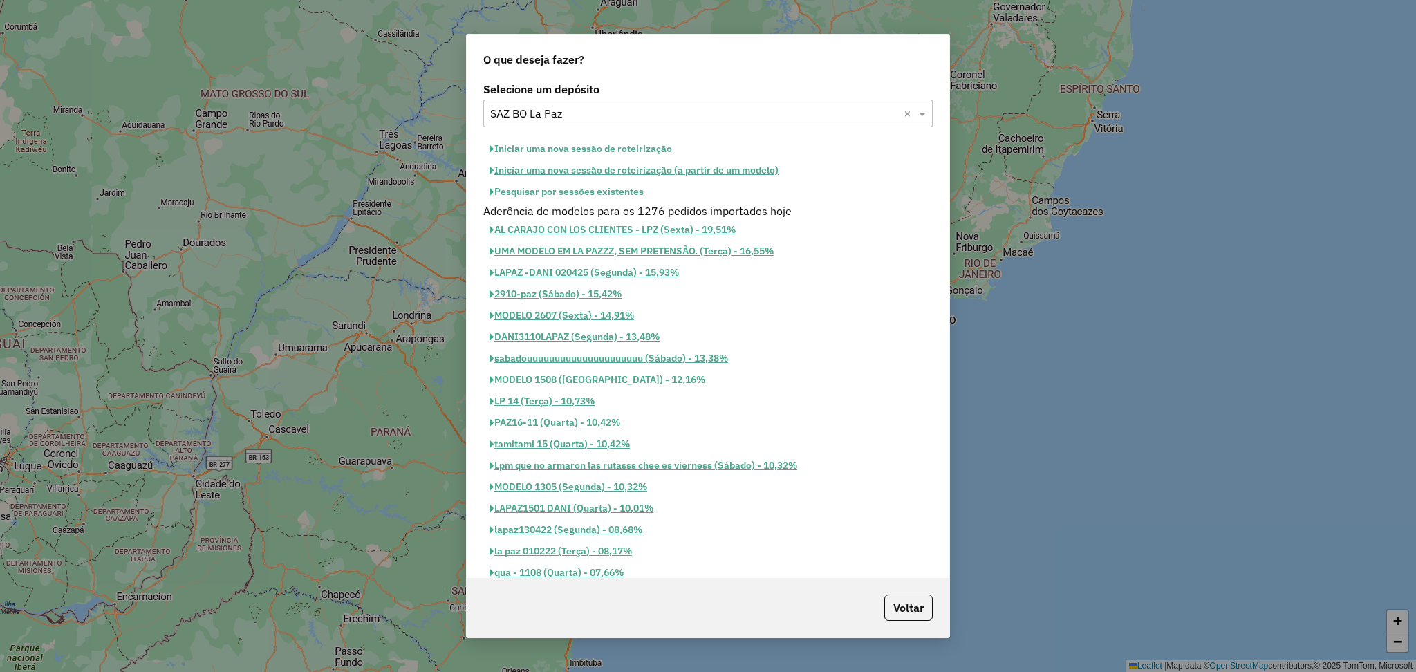
click at [592, 153] on button "Iniciar uma nova sessão de roteirização" at bounding box center [580, 148] width 195 height 21
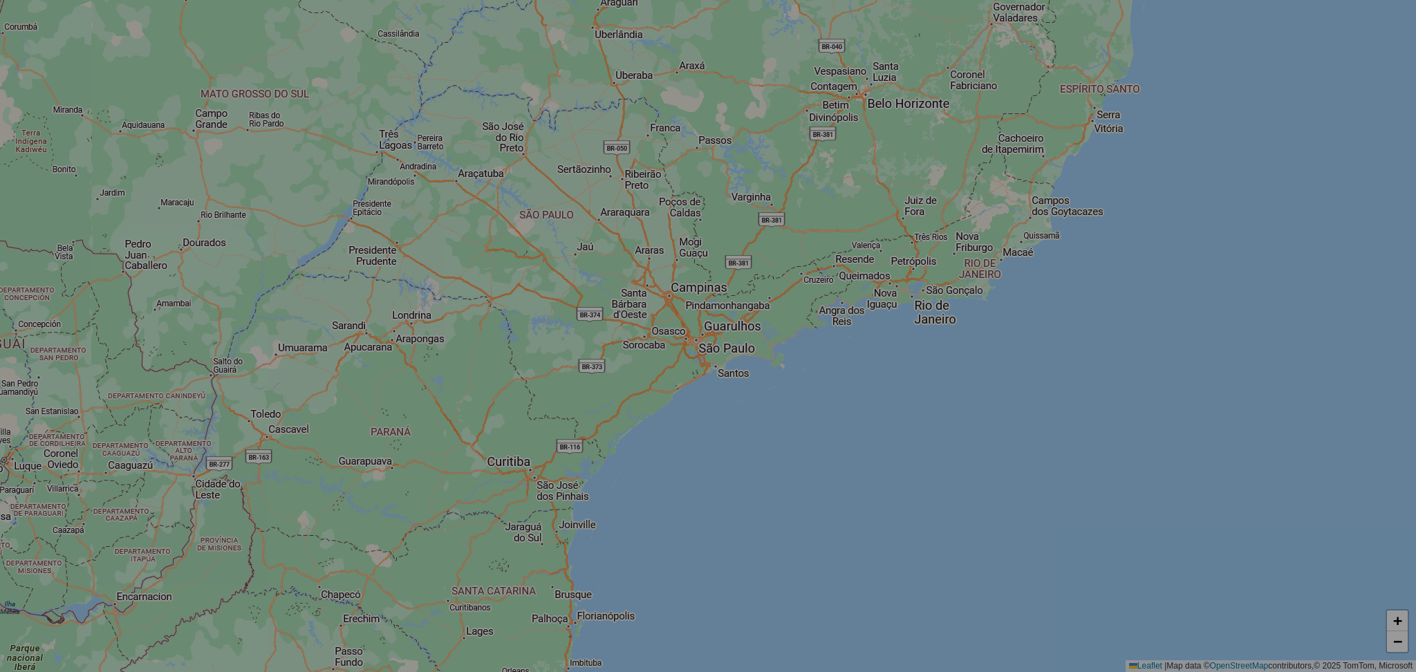
select select "*"
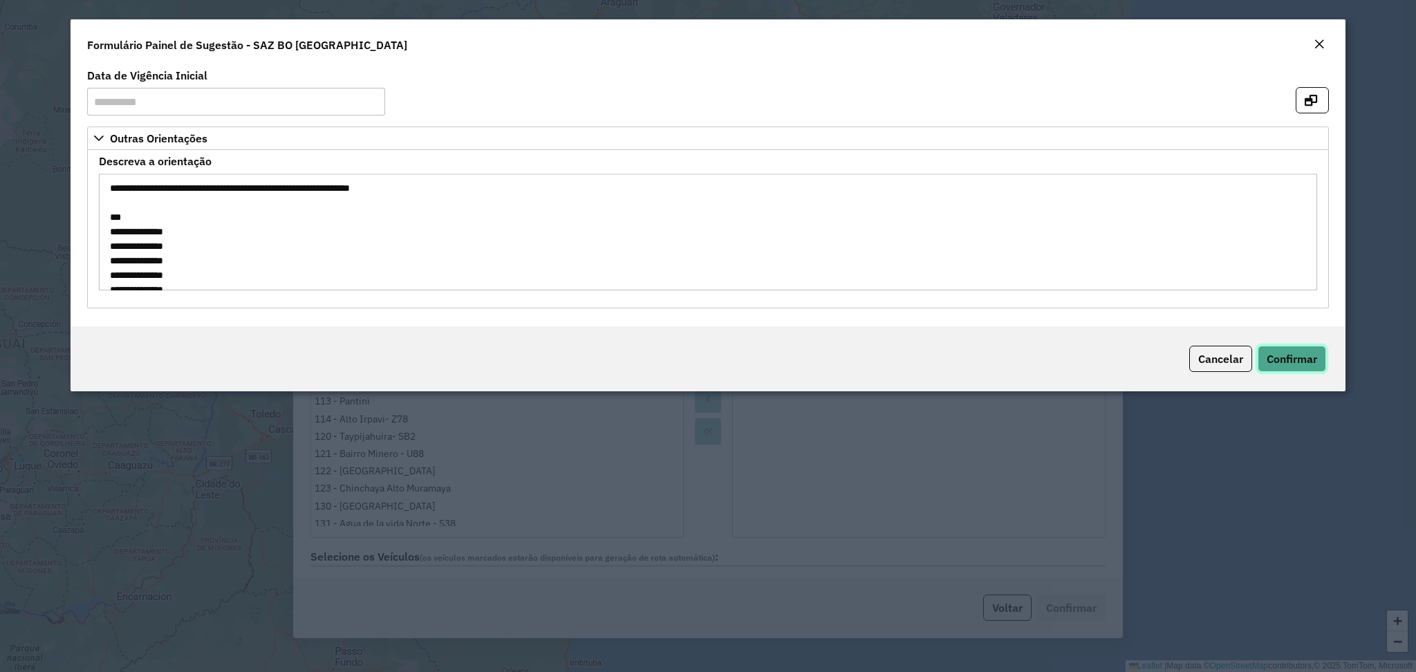
click at [1280, 366] on span "Confirmar" at bounding box center [1292, 359] width 50 height 14
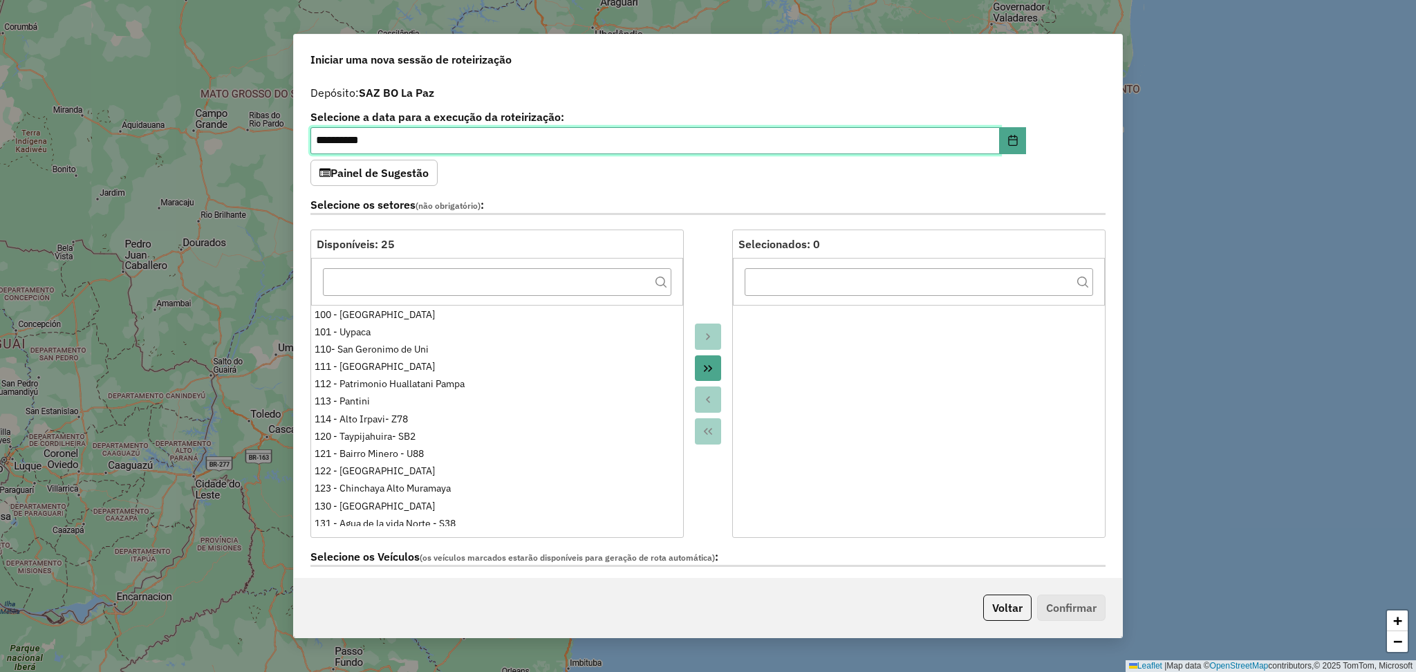
scroll to position [184, 0]
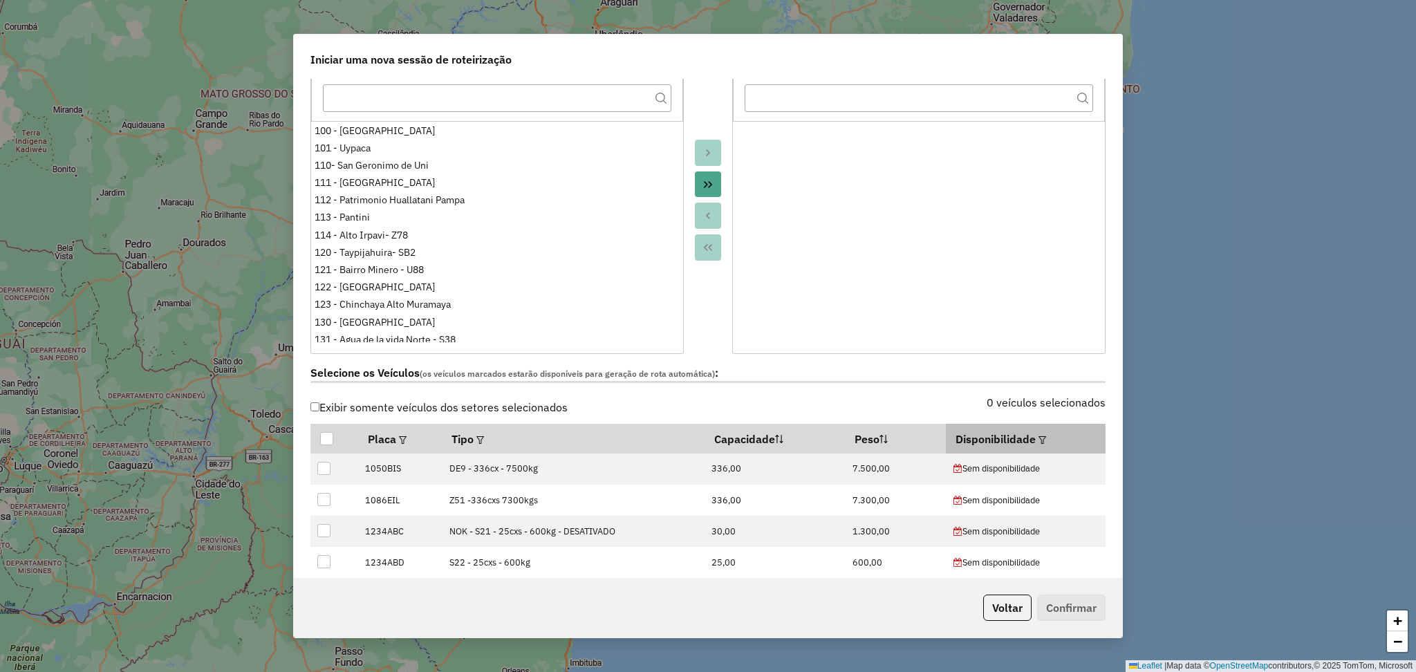
click at [1038, 438] on em at bounding box center [1042, 440] width 8 height 8
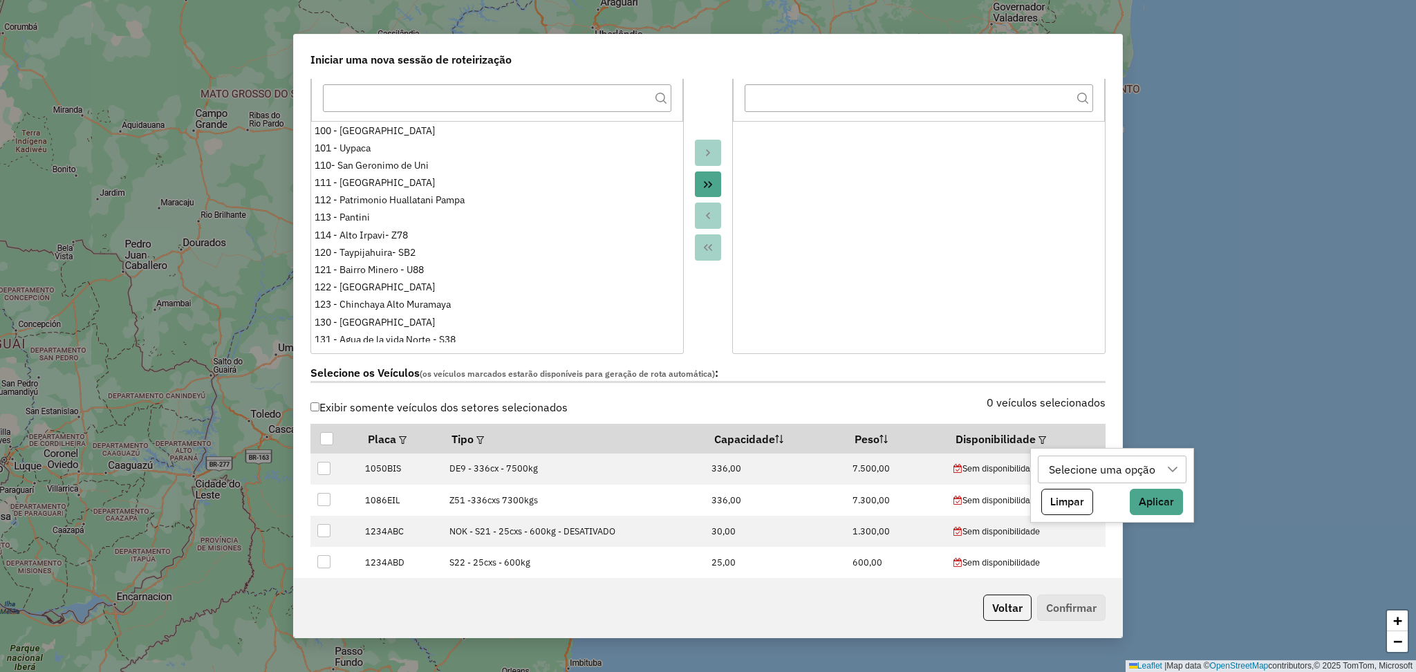
click at [1096, 470] on div "Selecione uma opção" at bounding box center [1102, 469] width 116 height 26
click at [1110, 534] on li "disp" at bounding box center [1116, 536] width 142 height 26
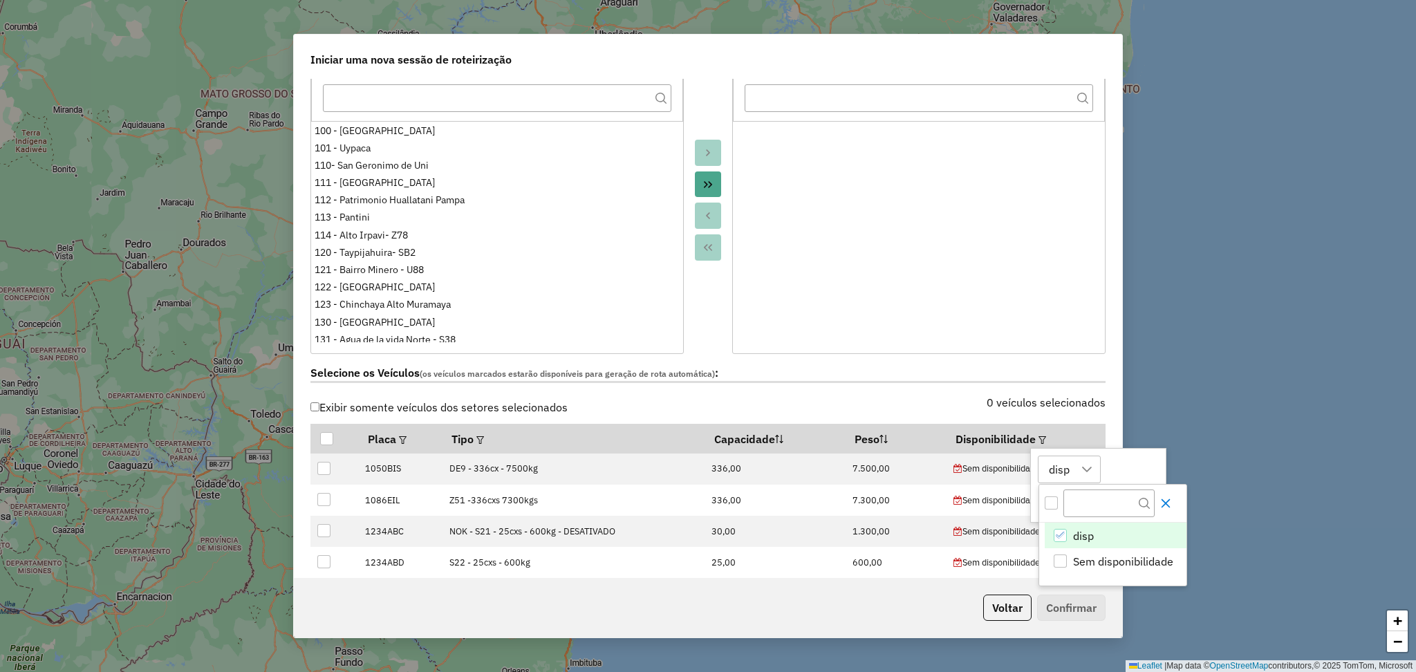
click at [1168, 510] on button "Close" at bounding box center [1166, 503] width 22 height 22
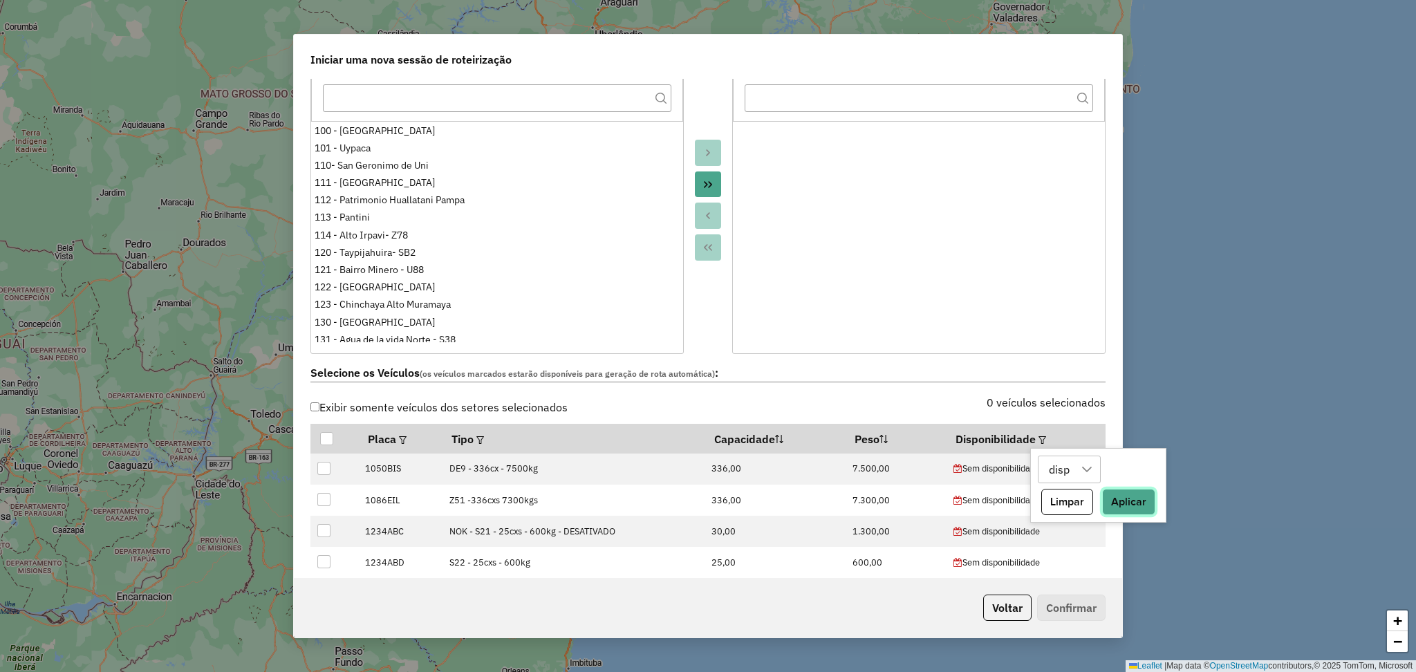
click at [1124, 503] on button "Aplicar" at bounding box center [1128, 502] width 53 height 26
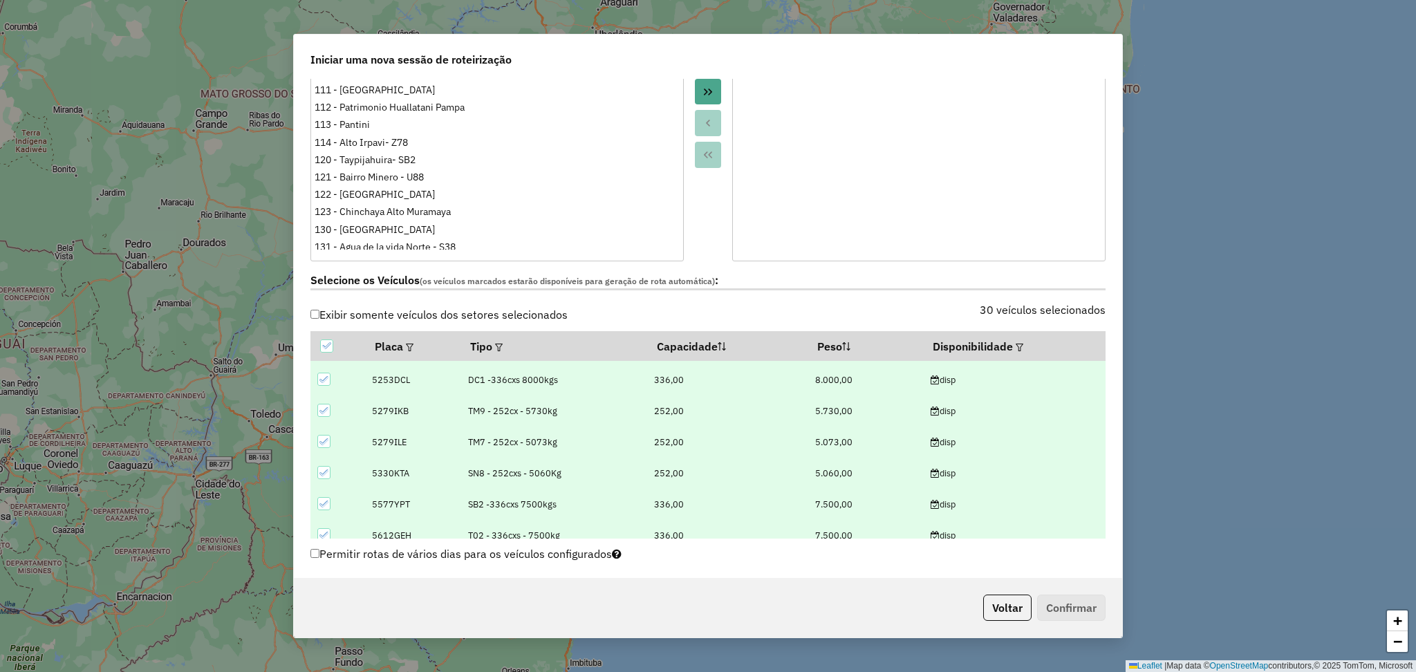
scroll to position [460, 0]
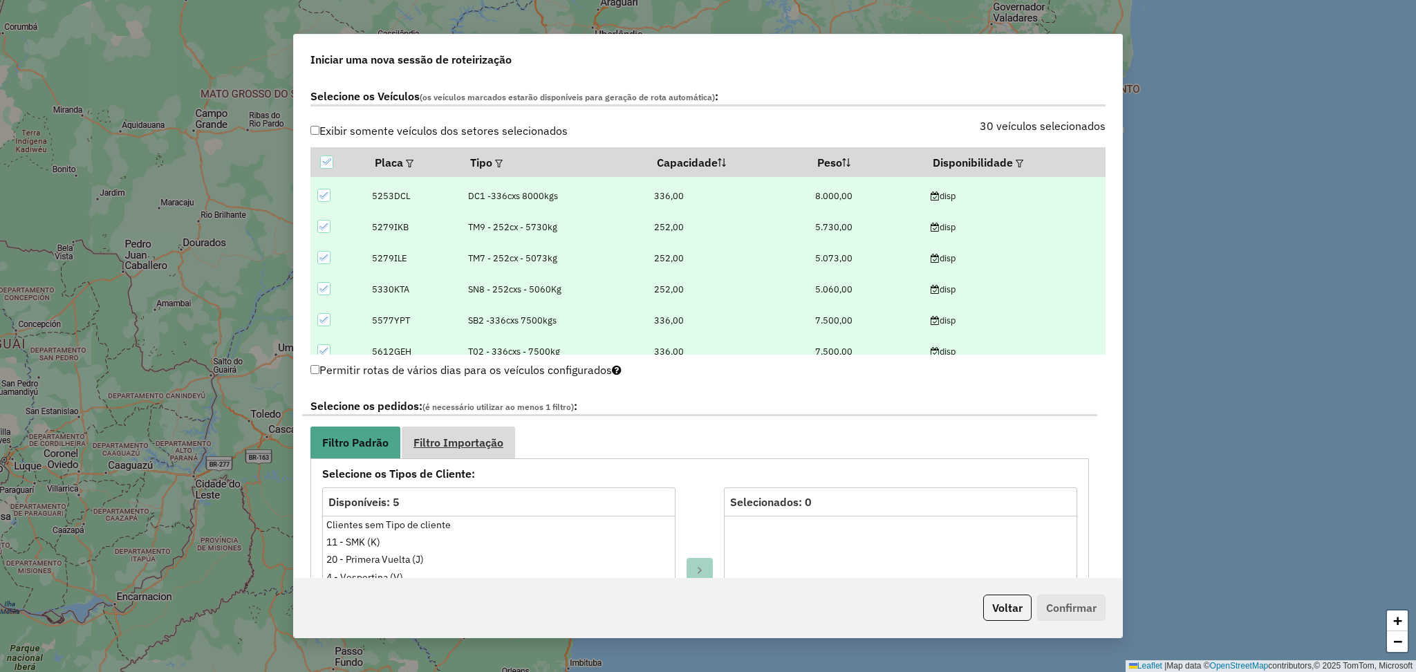
click at [479, 443] on span "Filtro Importação" at bounding box center [458, 442] width 90 height 11
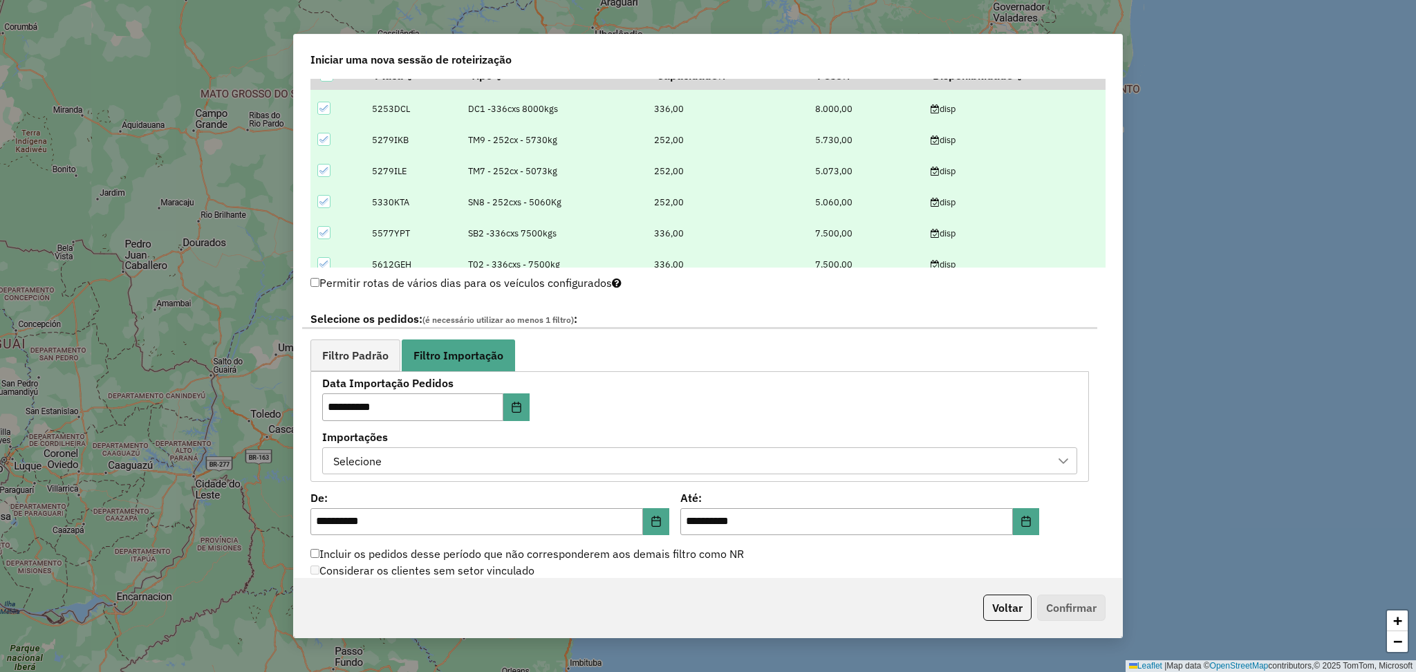
scroll to position [645, 0]
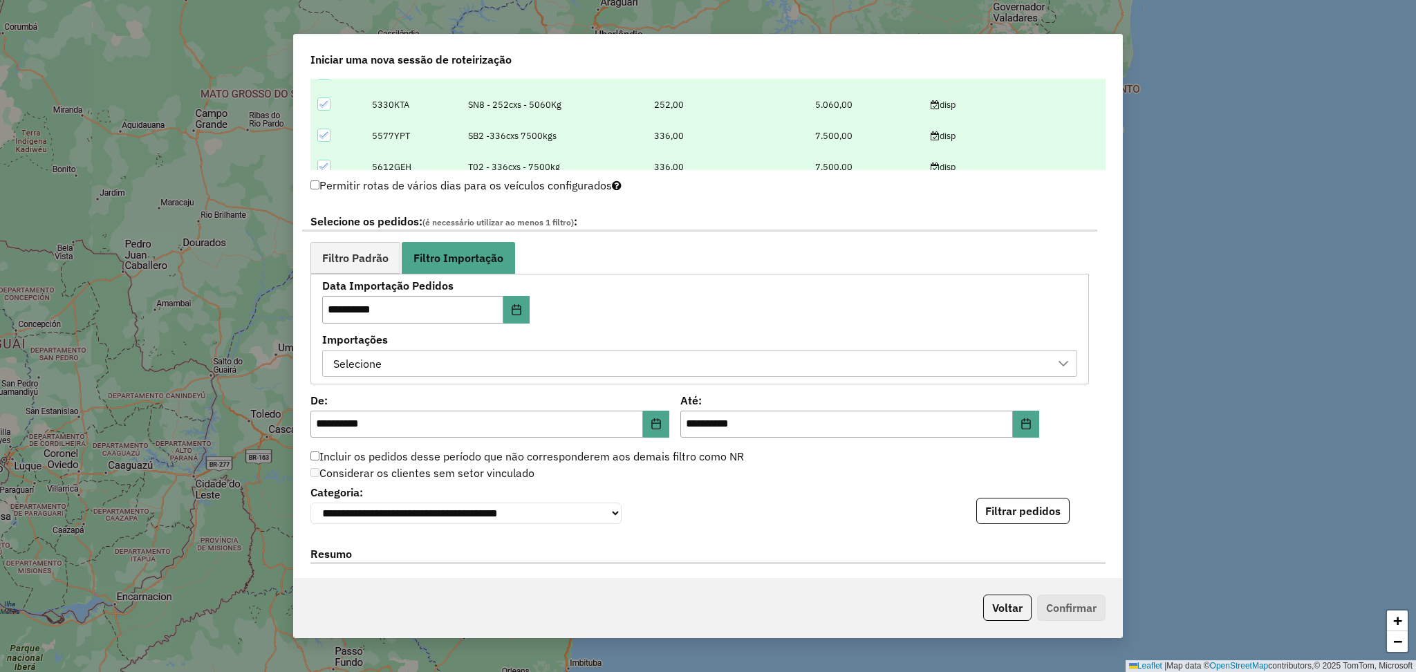
click at [681, 364] on div "Selecione" at bounding box center [689, 364] width 722 height 26
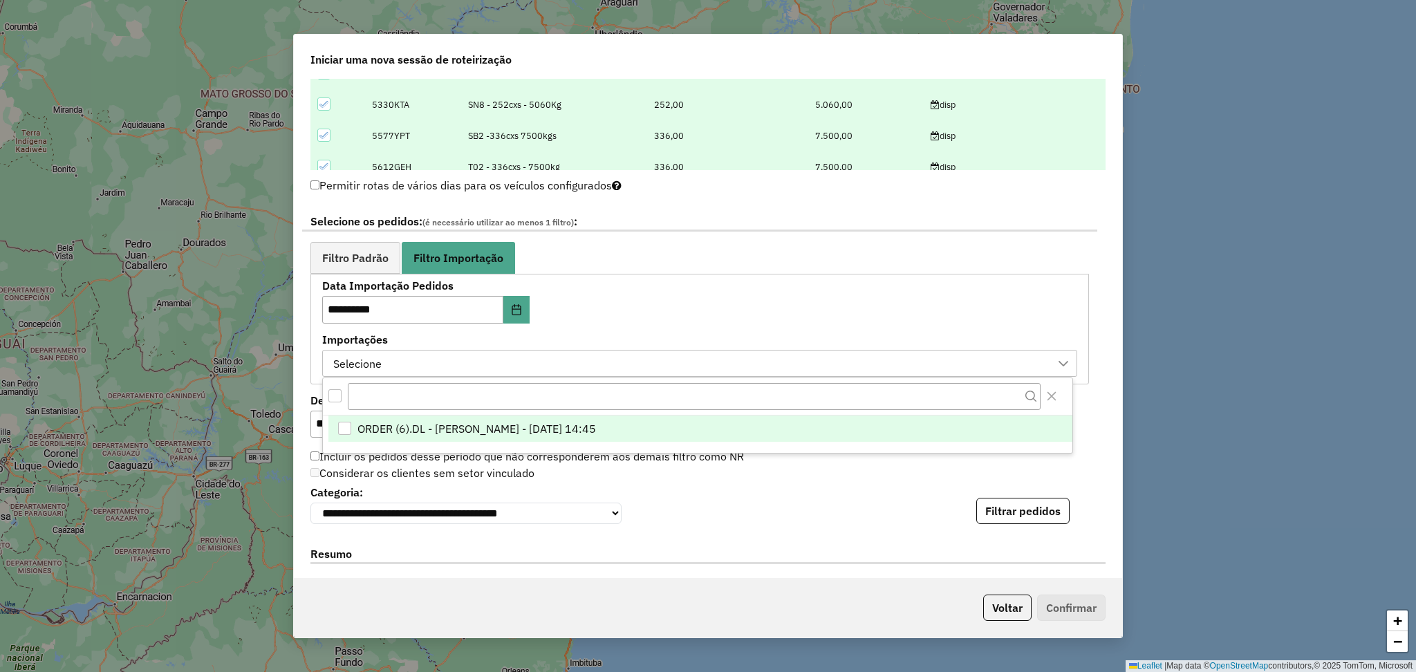
click at [596, 433] on span "ORDER (6).DL - LUANA SILVA BRANDAO LOPES - 11/10/2025 14:45" at bounding box center [476, 428] width 239 height 17
click at [1043, 510] on button "Filtrar pedidos" at bounding box center [1022, 511] width 93 height 26
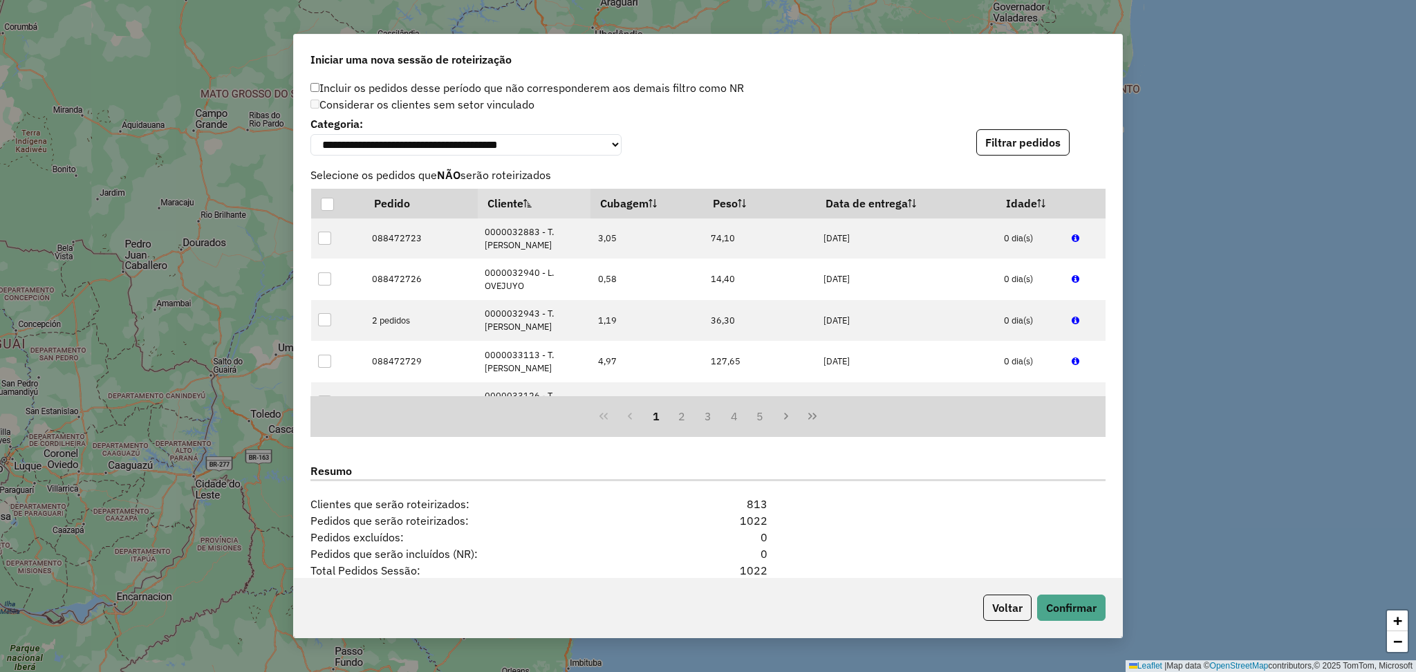
scroll to position [1191, 0]
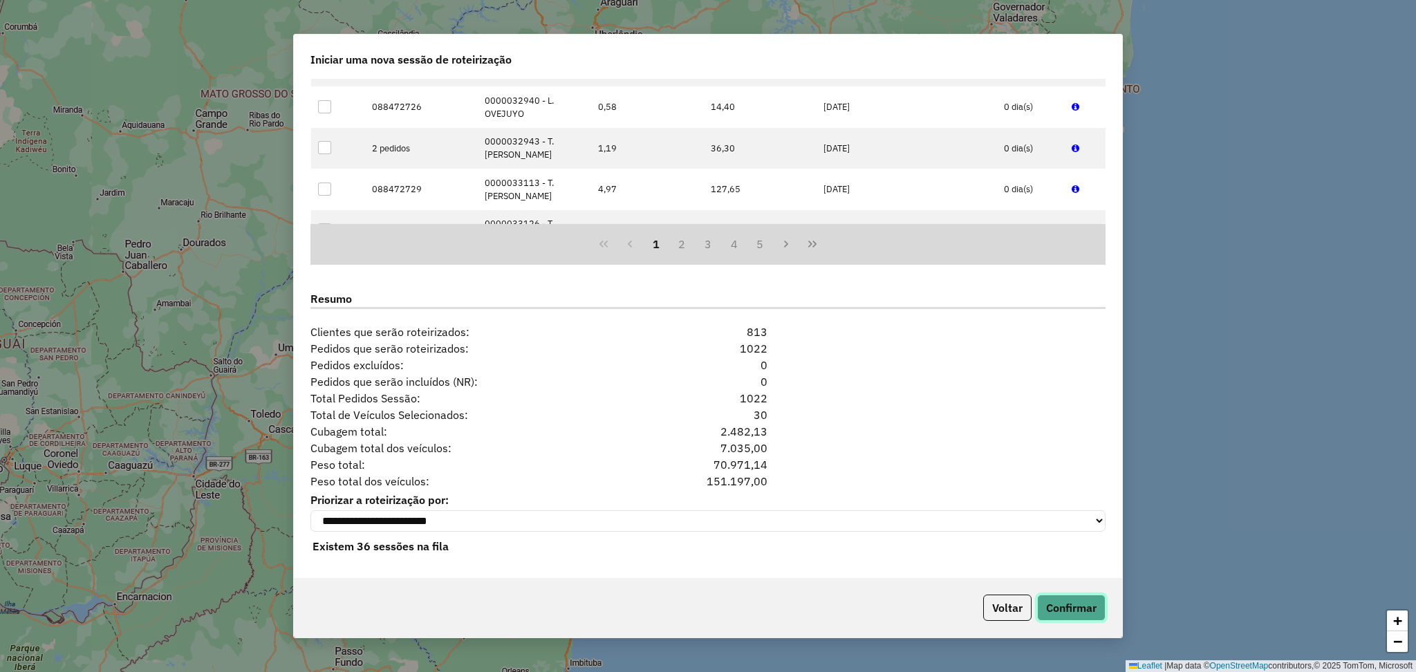
click at [1049, 617] on button "Confirmar" at bounding box center [1071, 608] width 68 height 26
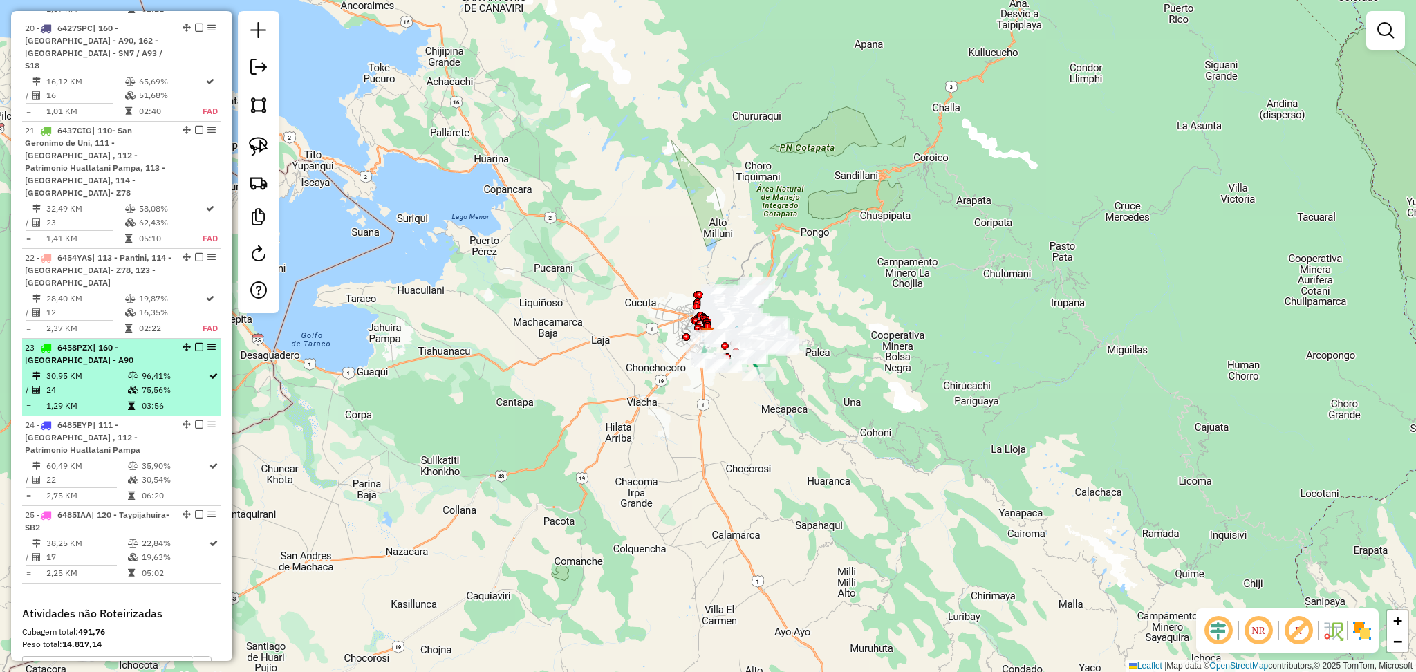
scroll to position [2277, 0]
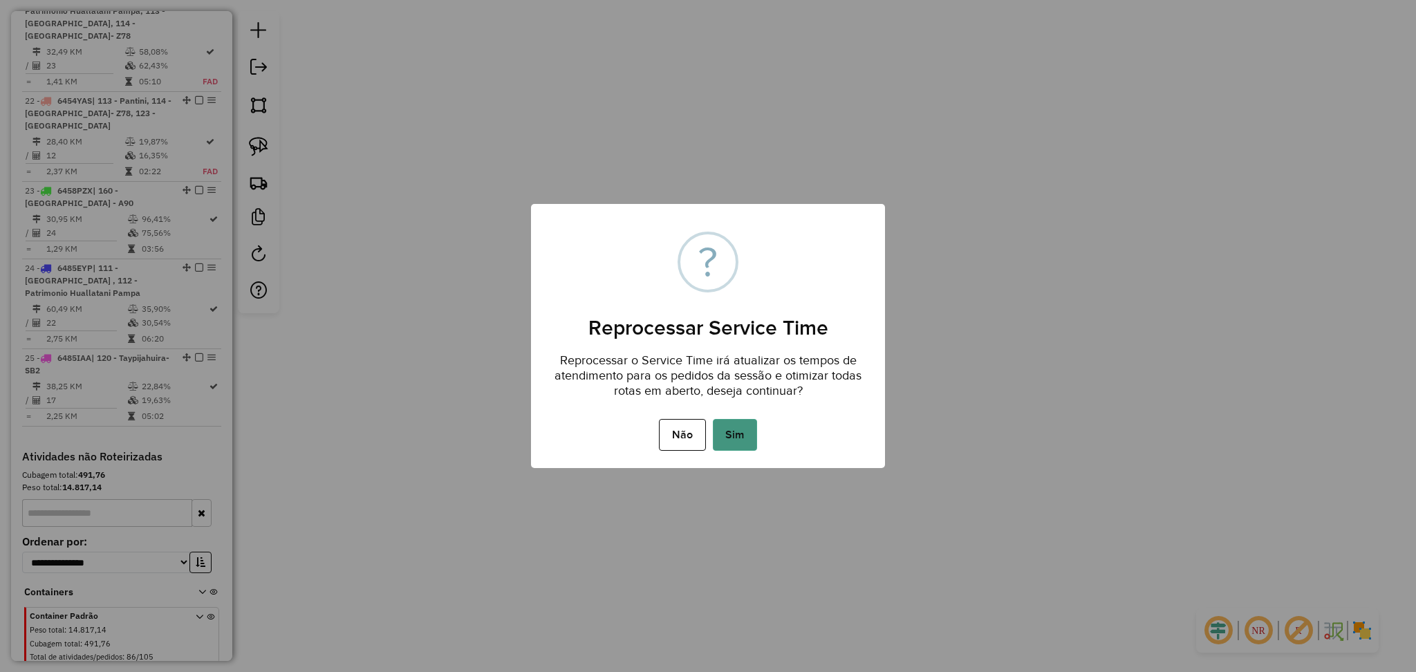
click at [735, 436] on button "Sim" at bounding box center [735, 435] width 44 height 32
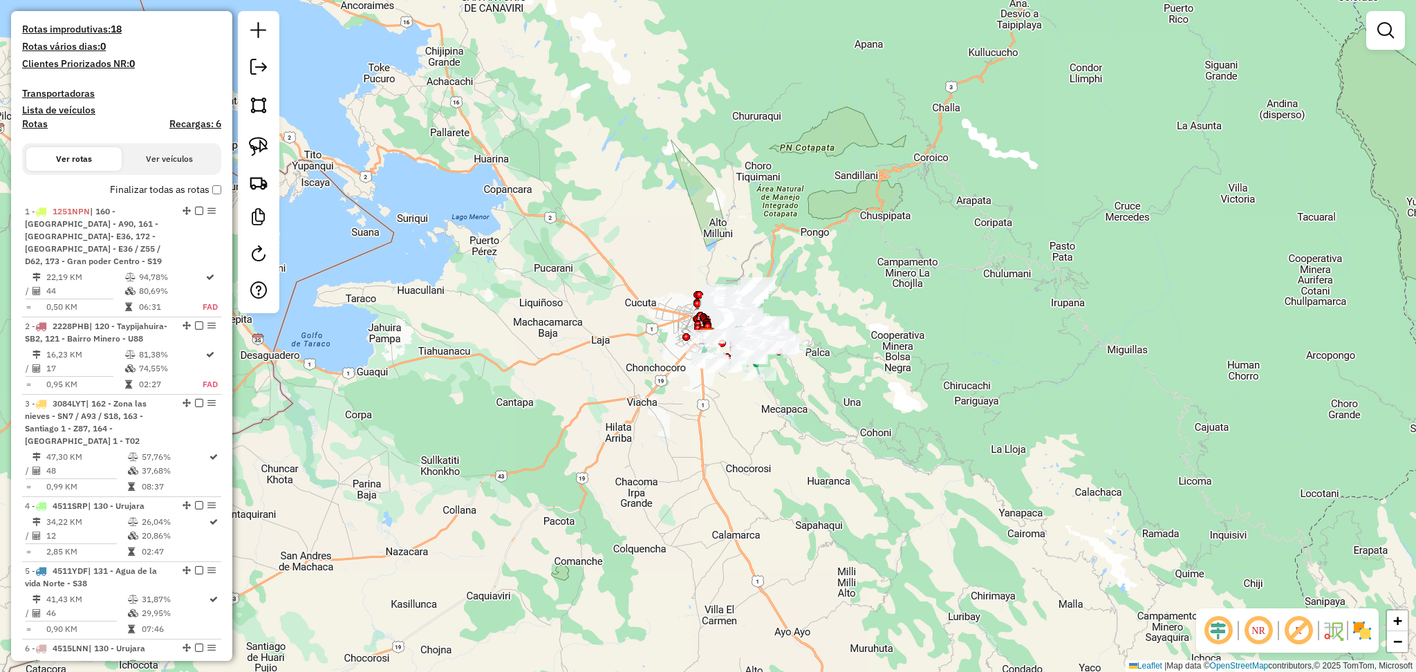
scroll to position [0, 0]
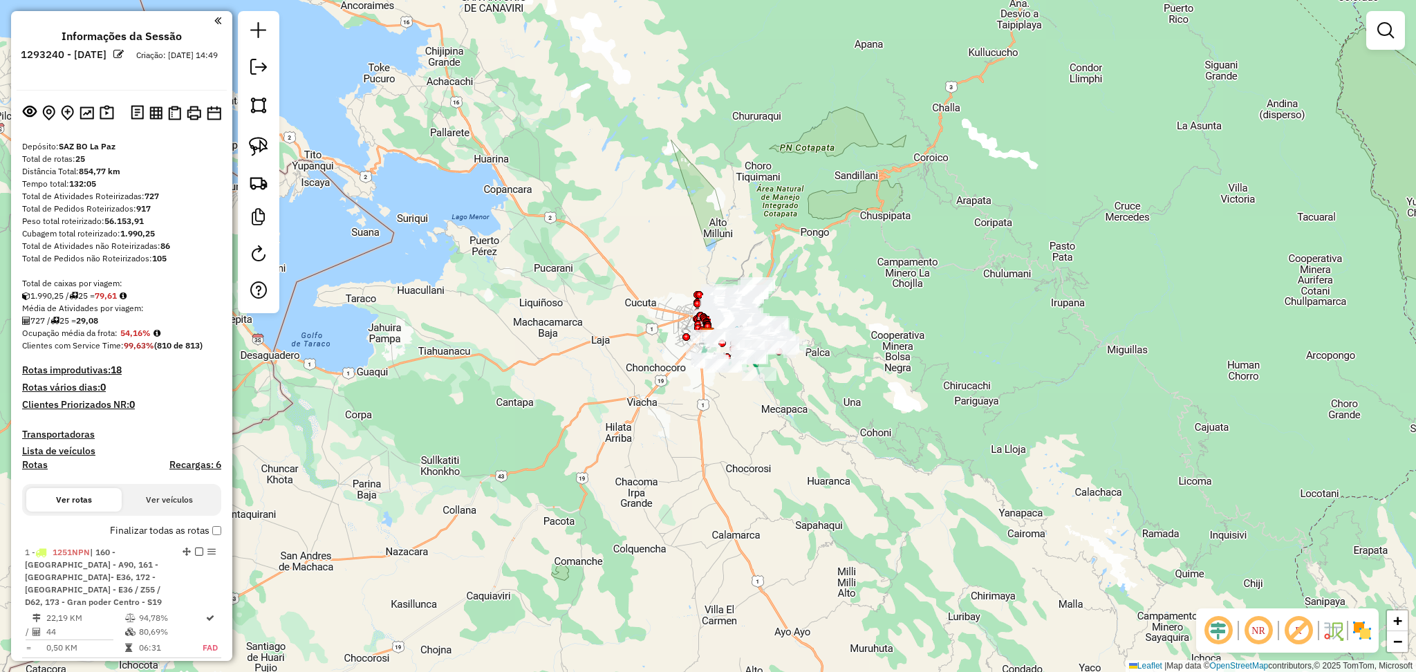
click at [34, 460] on h4 "Rotas" at bounding box center [35, 465] width 26 height 12
select select "*"
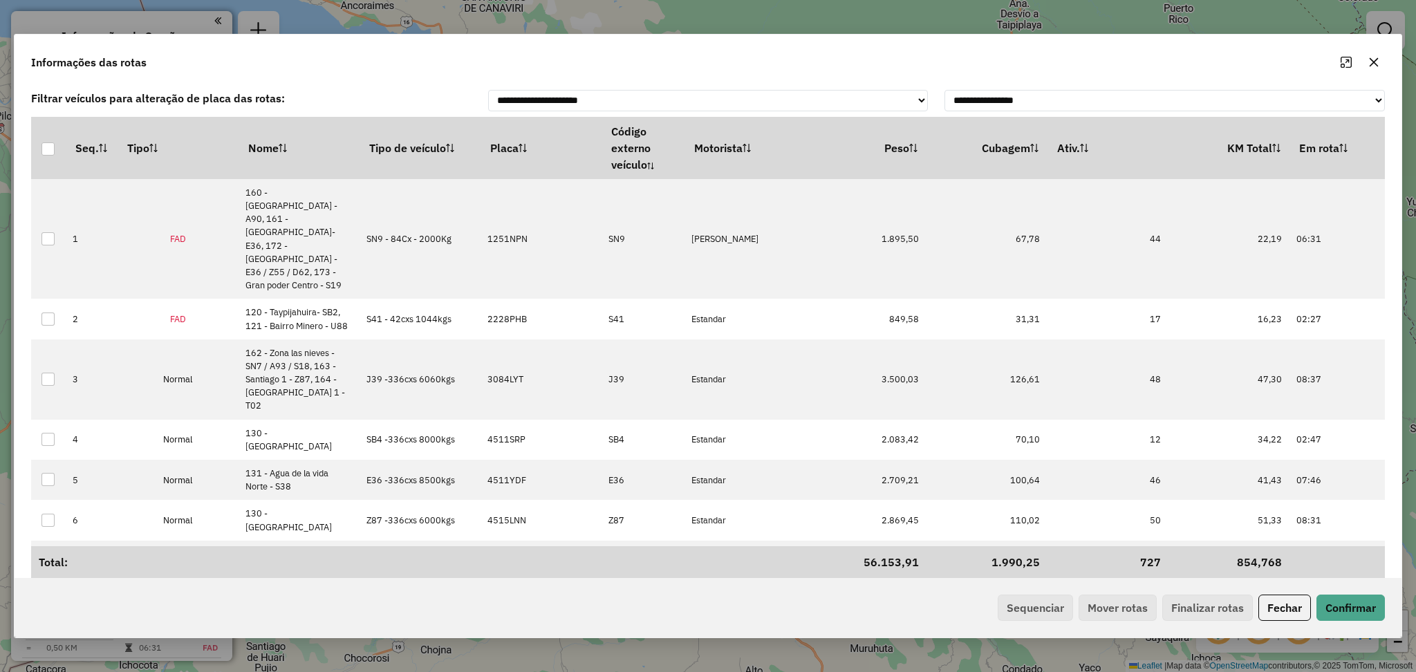
click at [1109, 165] on th "Ativ." at bounding box center [1107, 148] width 121 height 62
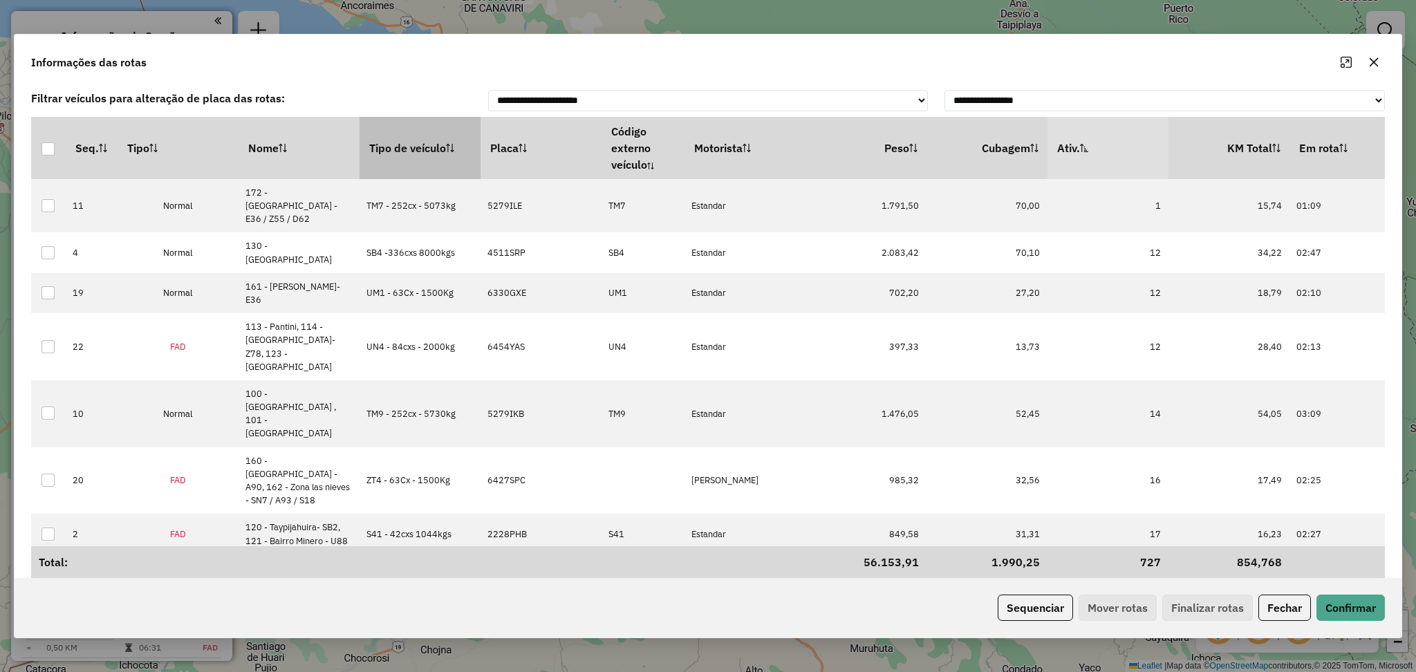
click at [396, 154] on th "Tipo de veículo" at bounding box center [420, 148] width 121 height 62
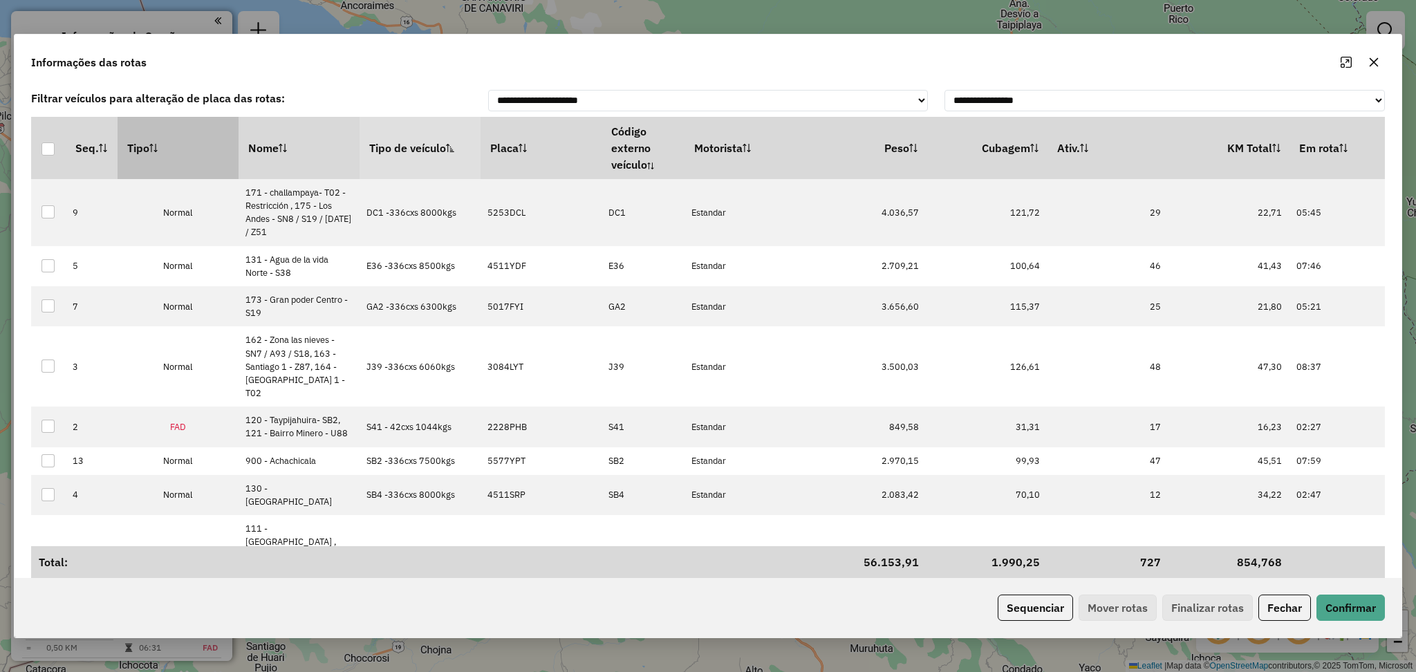
click at [171, 160] on th "Tipo" at bounding box center [178, 148] width 121 height 62
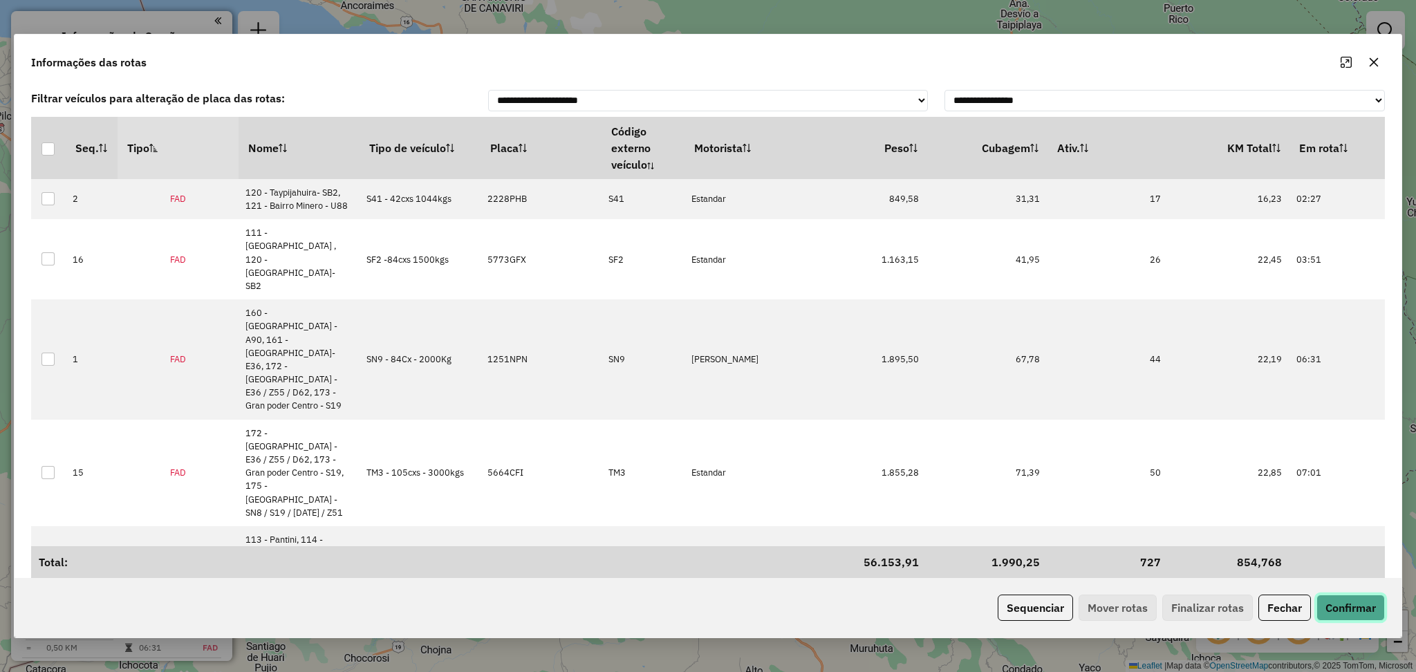
click at [1335, 608] on button "Confirmar" at bounding box center [1350, 608] width 68 height 26
click at [1052, 609] on button "Sequenciar" at bounding box center [1035, 608] width 75 height 26
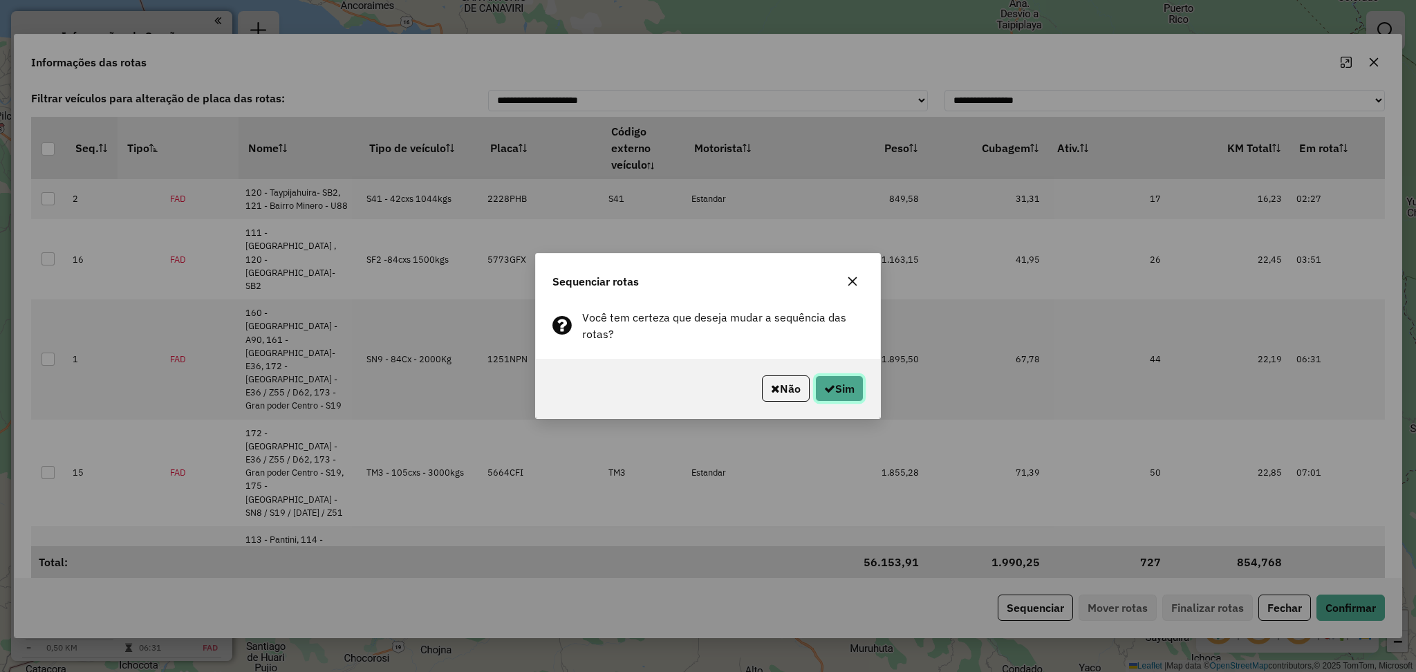
click at [834, 389] on button "Sim" at bounding box center [839, 388] width 48 height 26
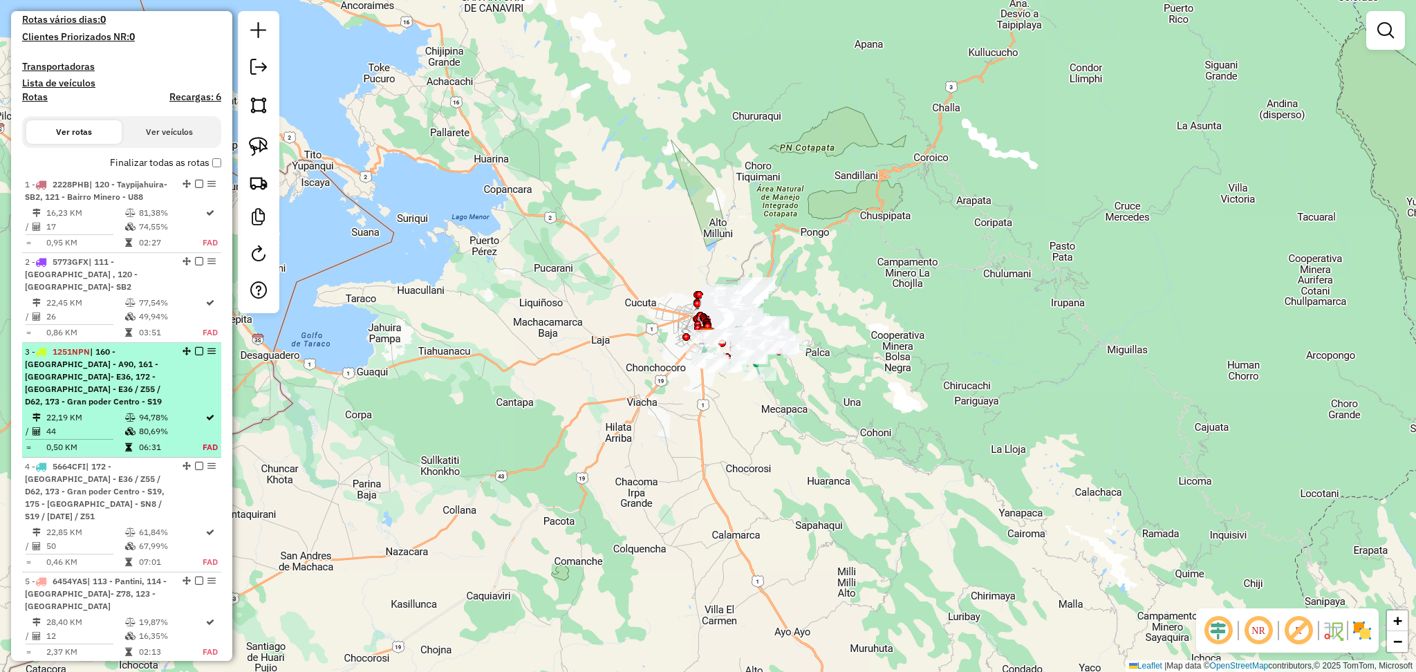
scroll to position [369, 0]
click at [145, 383] on span "| 160 - Plaza Lira - A90, 161 - Emilio Medina Saenz- E36, 172 - San sebastian C…" at bounding box center [93, 376] width 137 height 60
select select "**********"
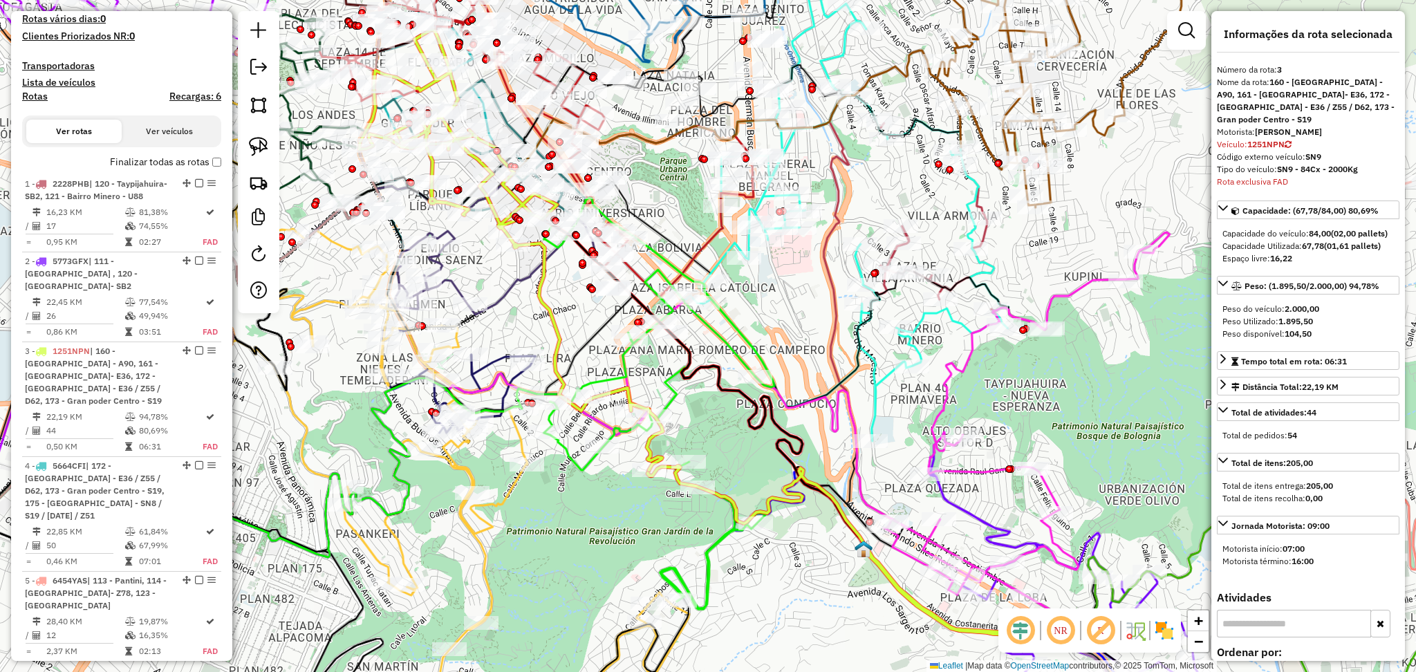
click at [1157, 618] on div "NR R" at bounding box center [1089, 630] width 183 height 44
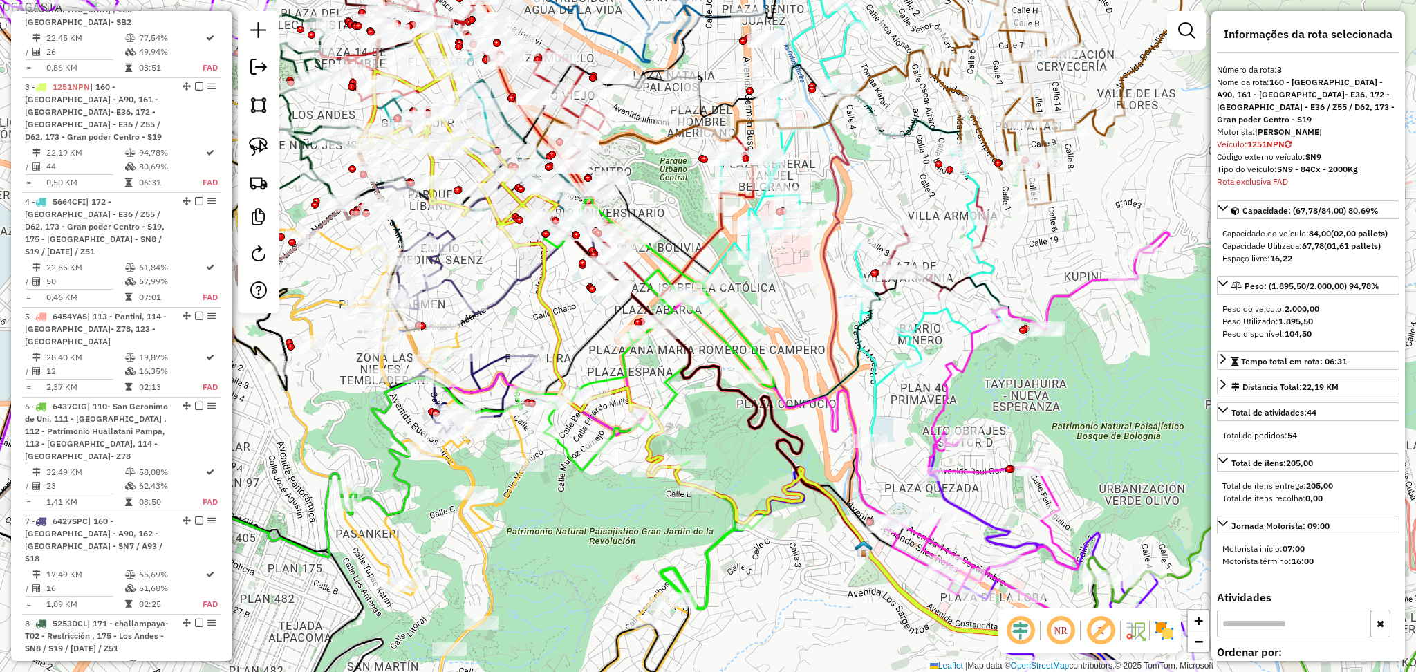
scroll to position [699, 0]
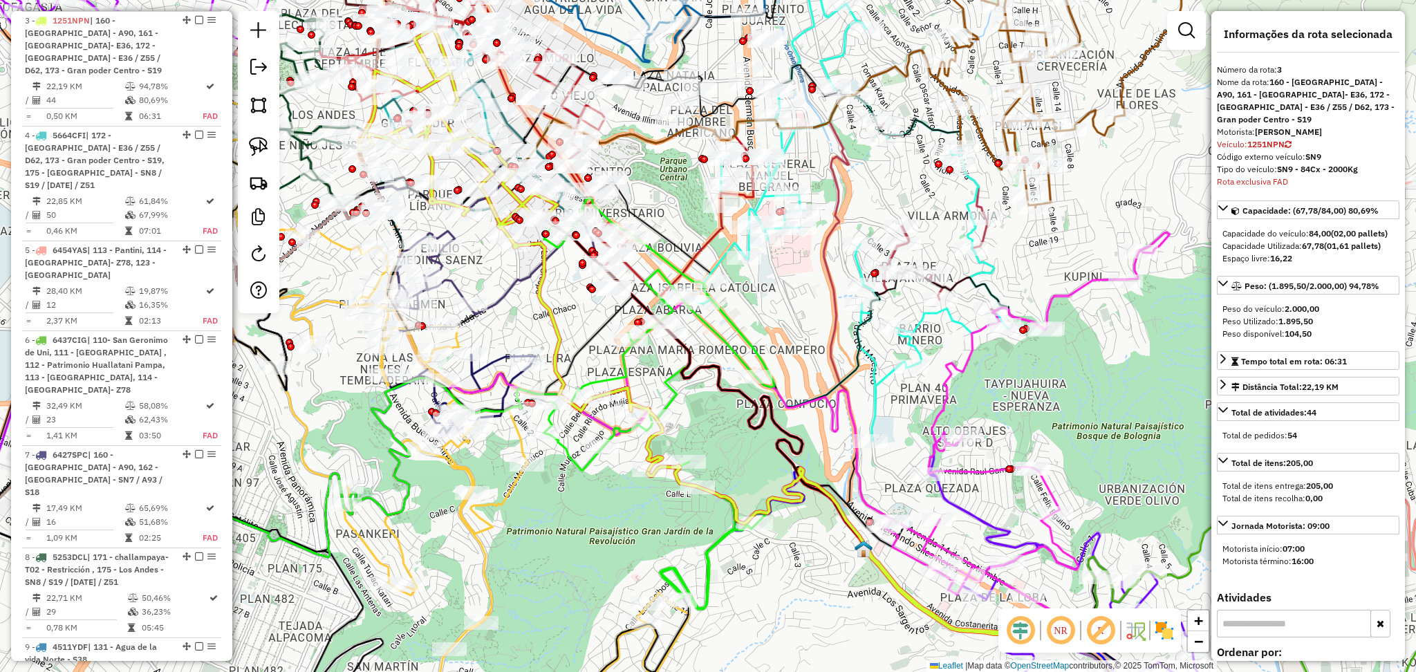
click at [1159, 630] on img at bounding box center [1164, 630] width 22 height 22
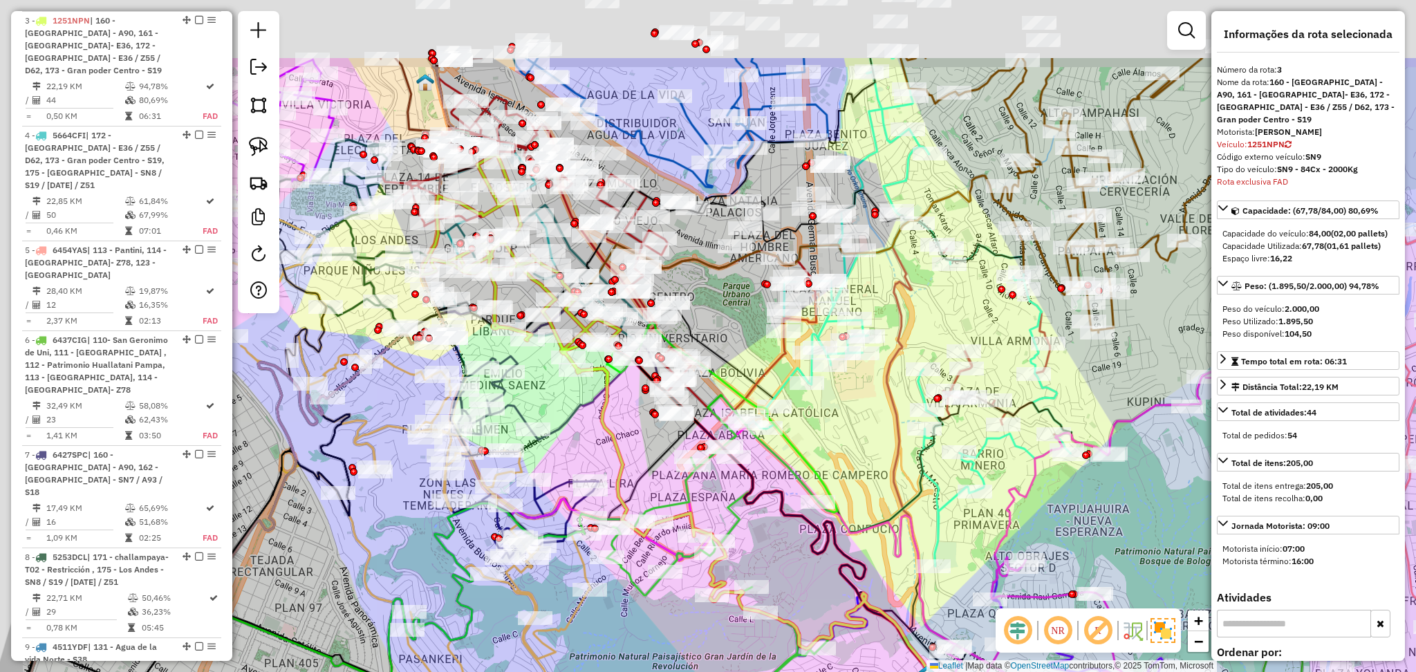
drag, startPoint x: 503, startPoint y: 319, endPoint x: 583, endPoint y: 482, distance: 181.2
click at [583, 482] on div "Janela de atendimento Grade de atendimento Capacidade Transportadoras Veículos …" at bounding box center [708, 336] width 1416 height 672
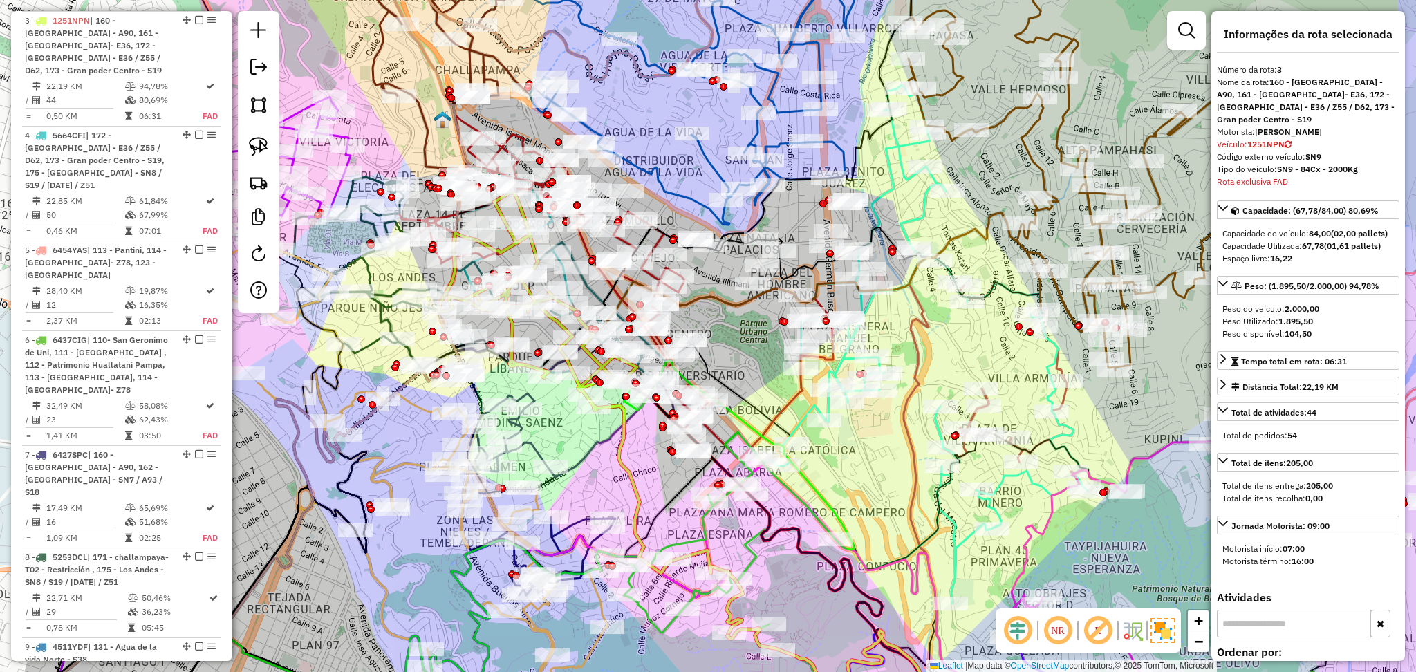
click at [612, 425] on icon at bounding box center [574, 429] width 199 height 95
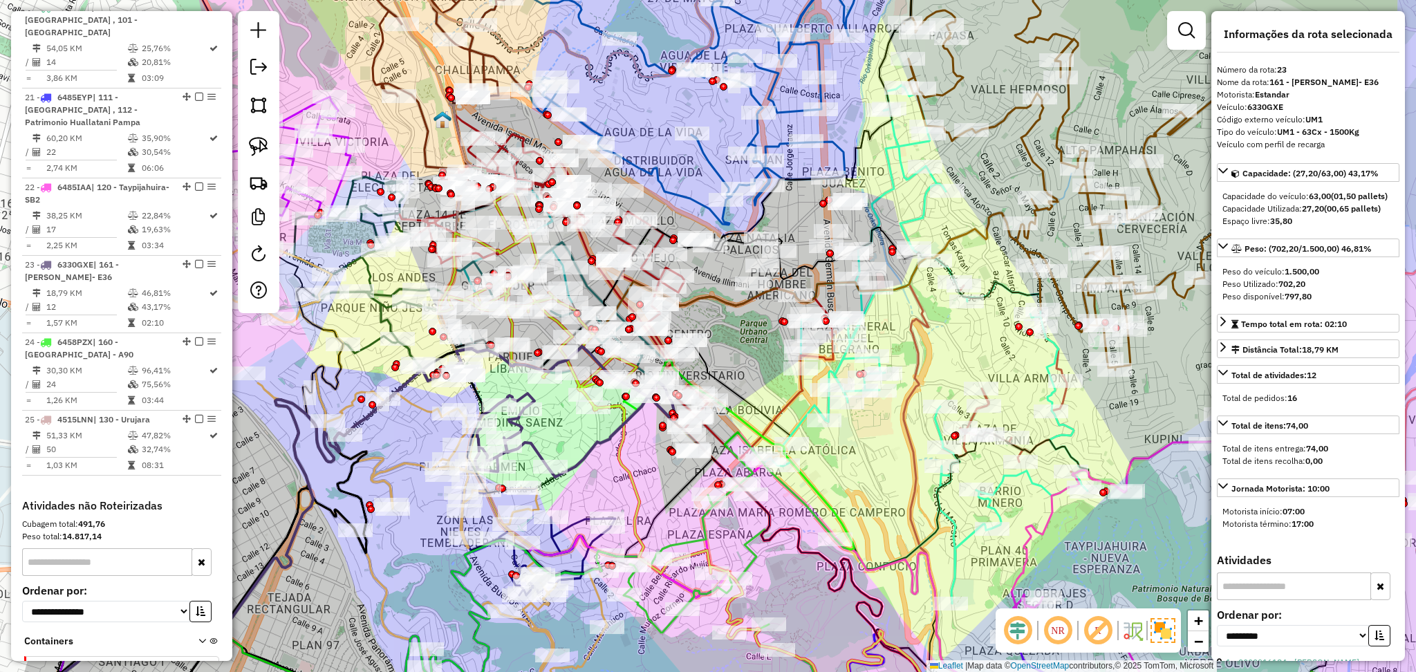
scroll to position [2277, 0]
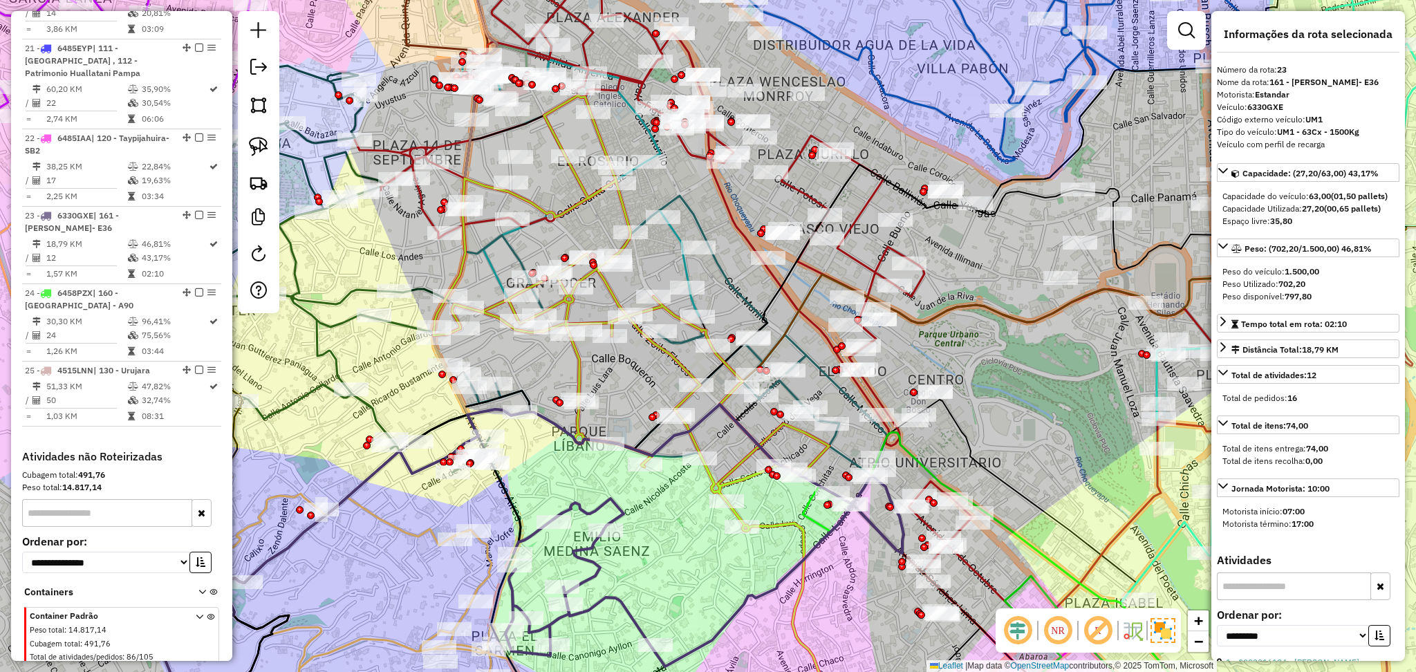
click at [584, 194] on icon at bounding box center [634, 417] width 402 height 645
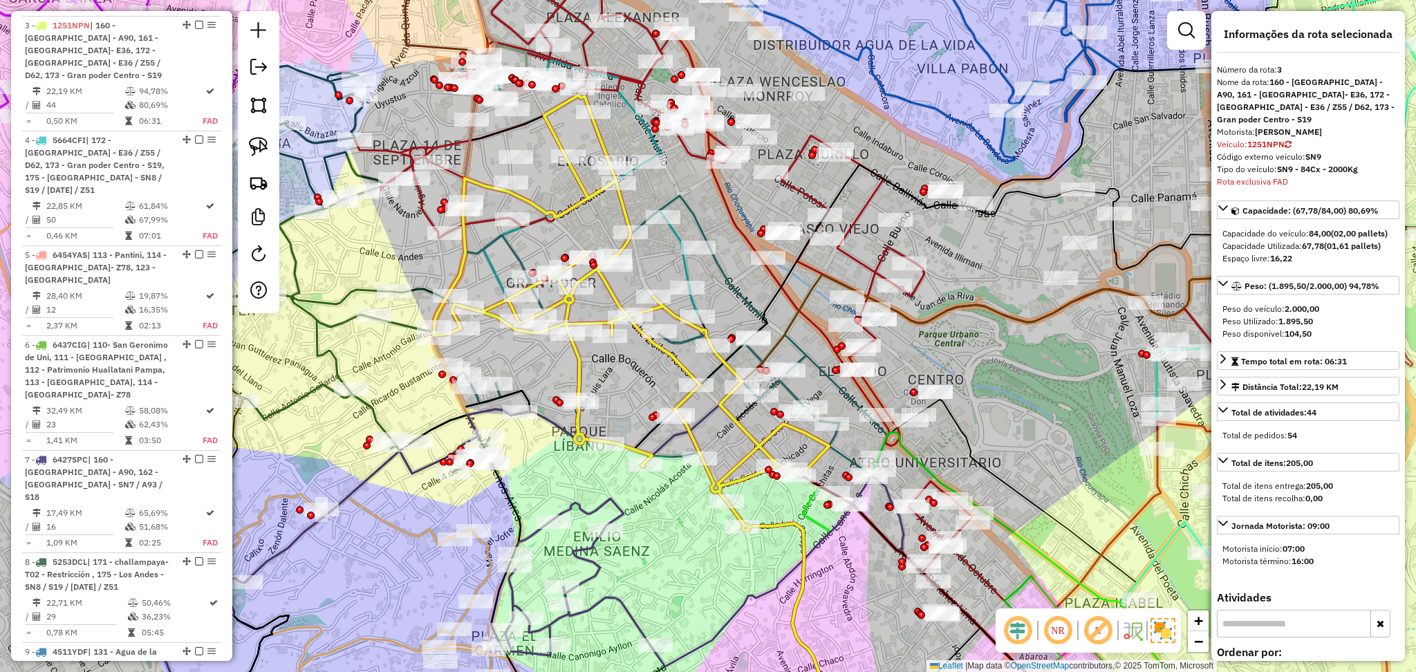
scroll to position [699, 0]
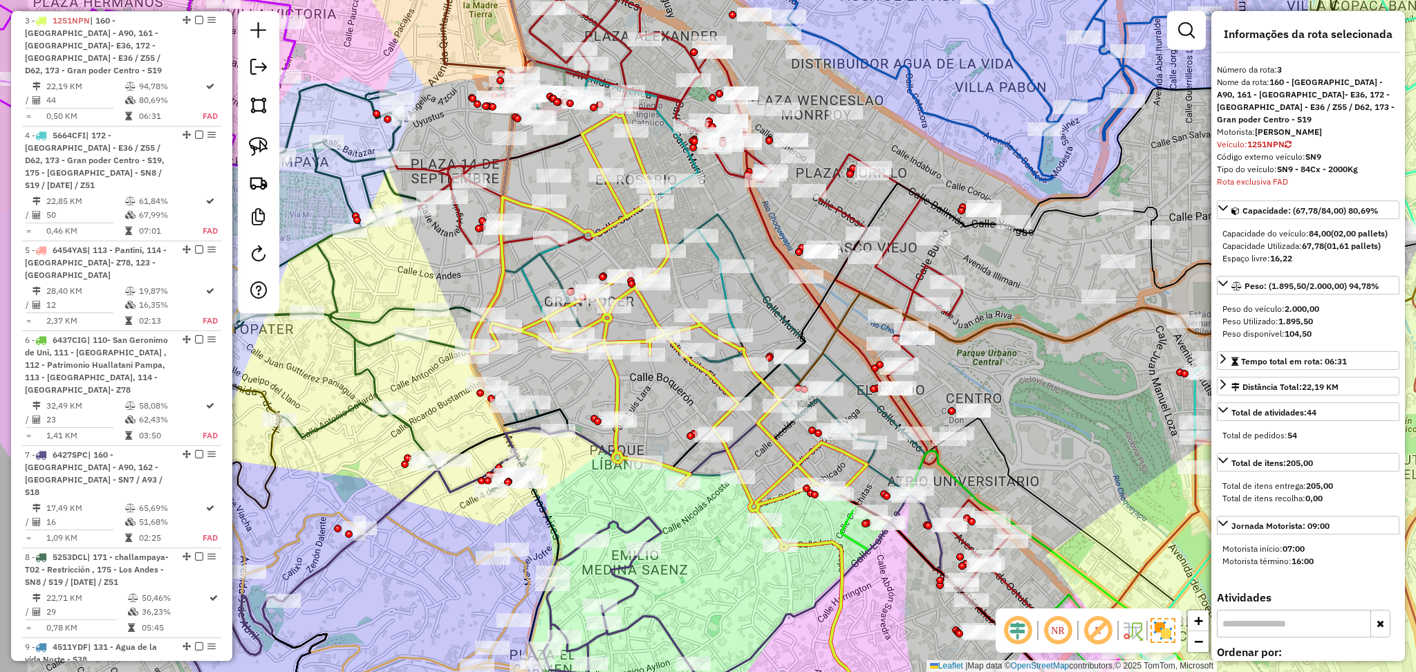
drag, startPoint x: 425, startPoint y: 95, endPoint x: 513, endPoint y: 122, distance: 92.7
click at [513, 122] on div "Janela de atendimento Grade de atendimento Capacidade Transportadoras Veículos …" at bounding box center [708, 336] width 1416 height 672
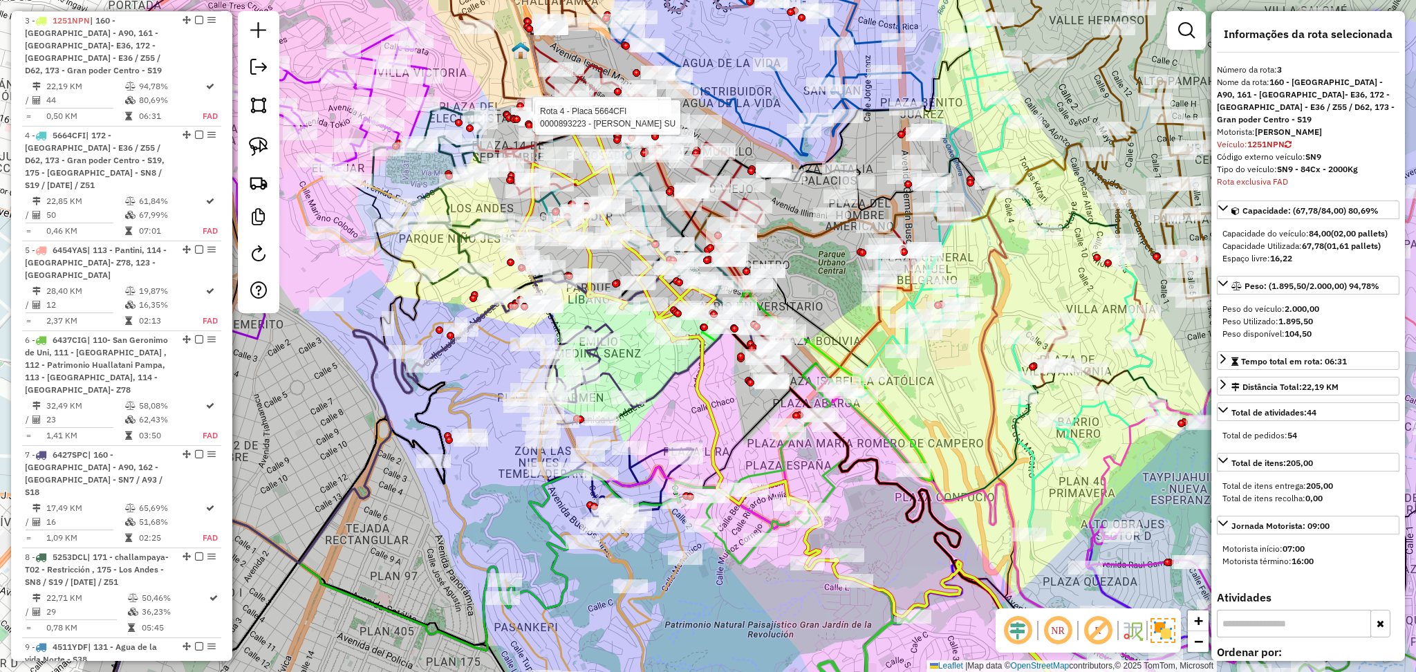
click at [612, 379] on icon at bounding box center [652, 360] width 199 height 95
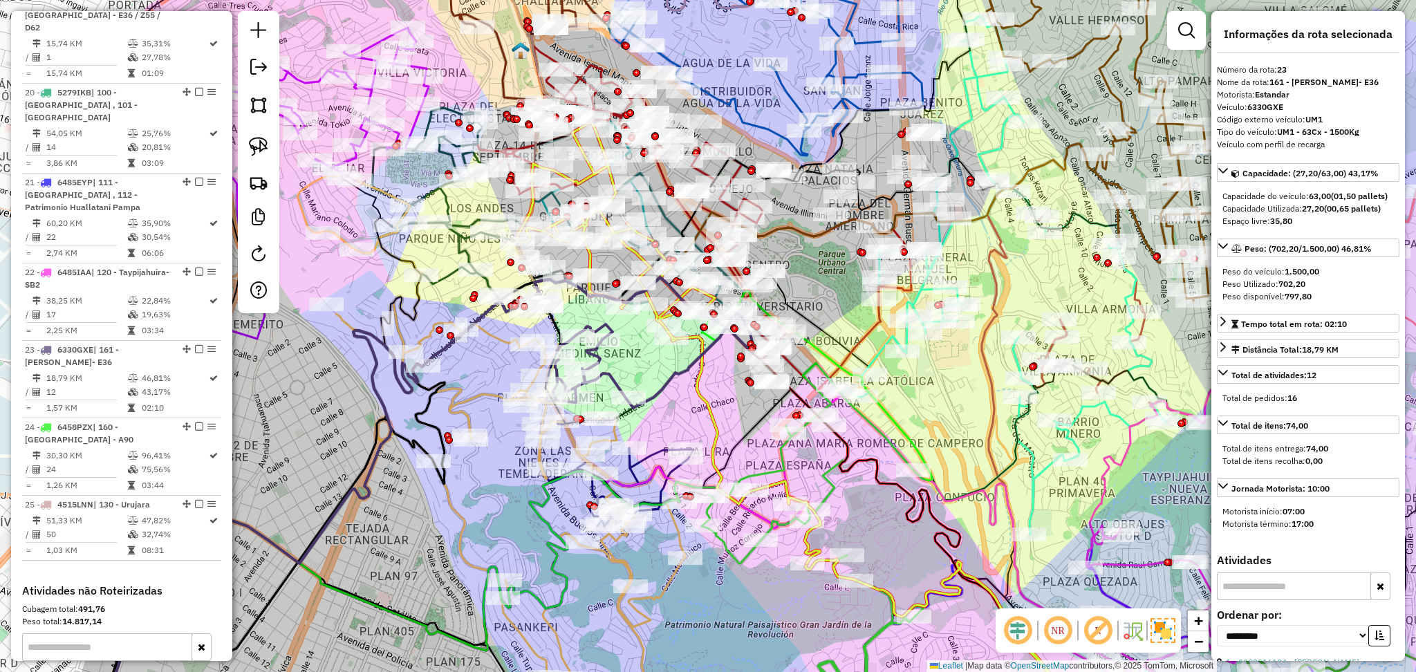
scroll to position [2277, 0]
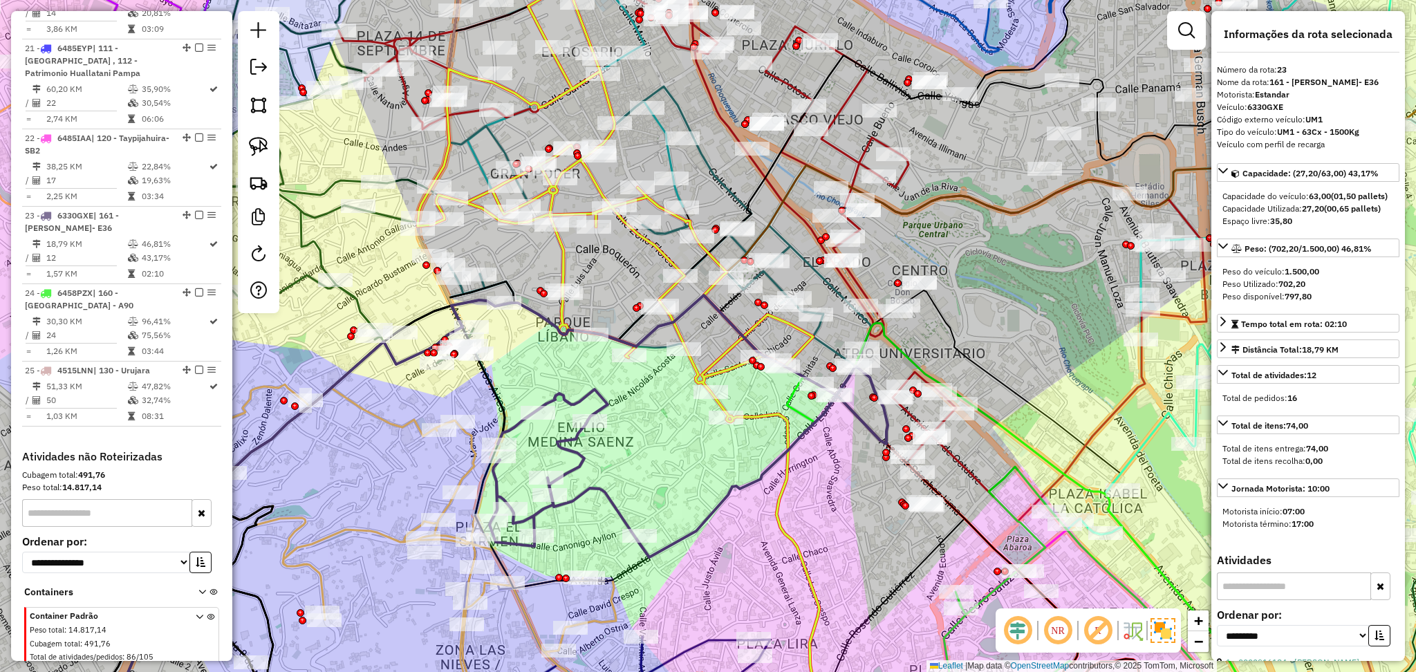
click at [555, 265] on icon at bounding box center [697, 363] width 558 height 754
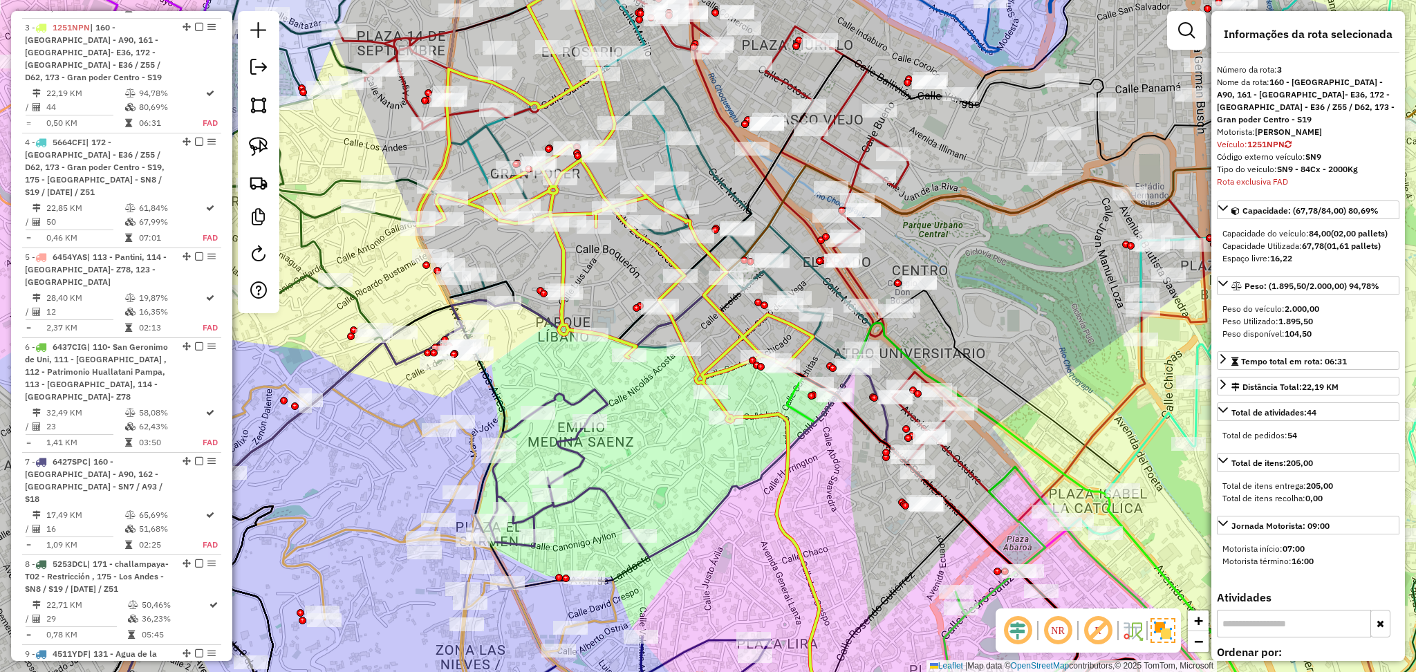
scroll to position [699, 0]
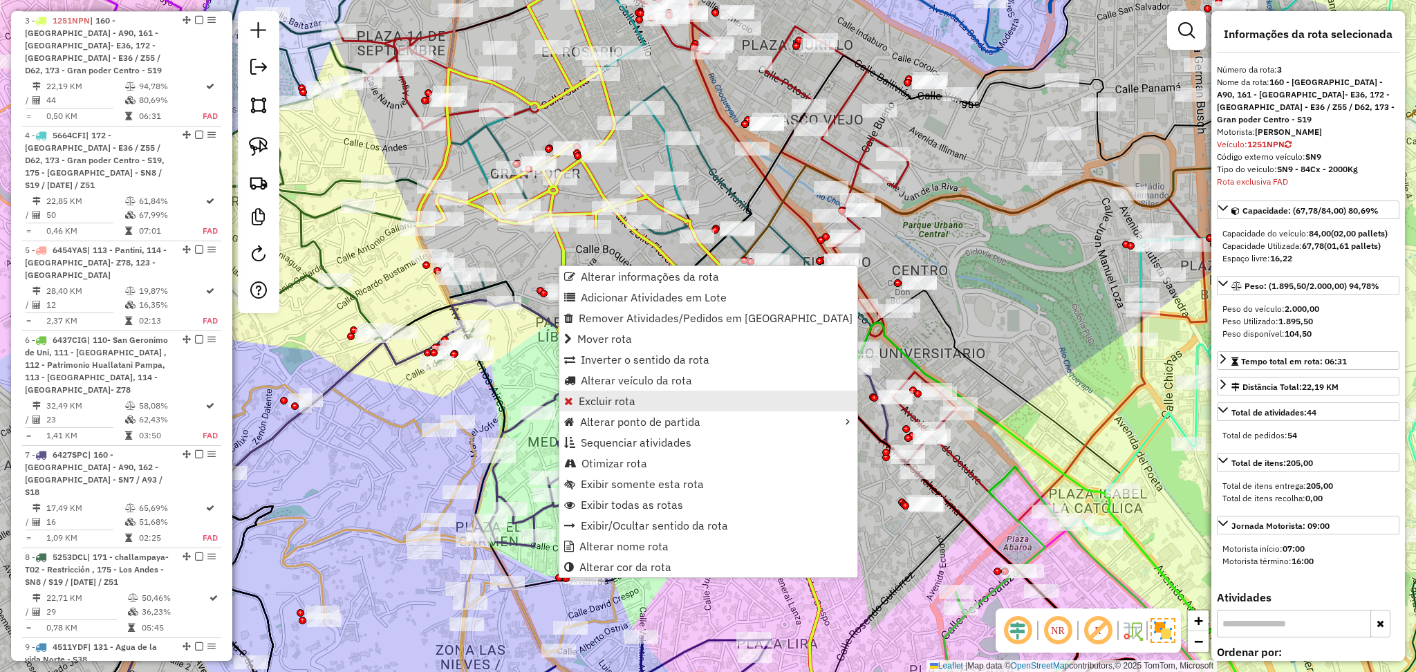
click at [622, 410] on link "Excluir rota" at bounding box center [708, 401] width 298 height 21
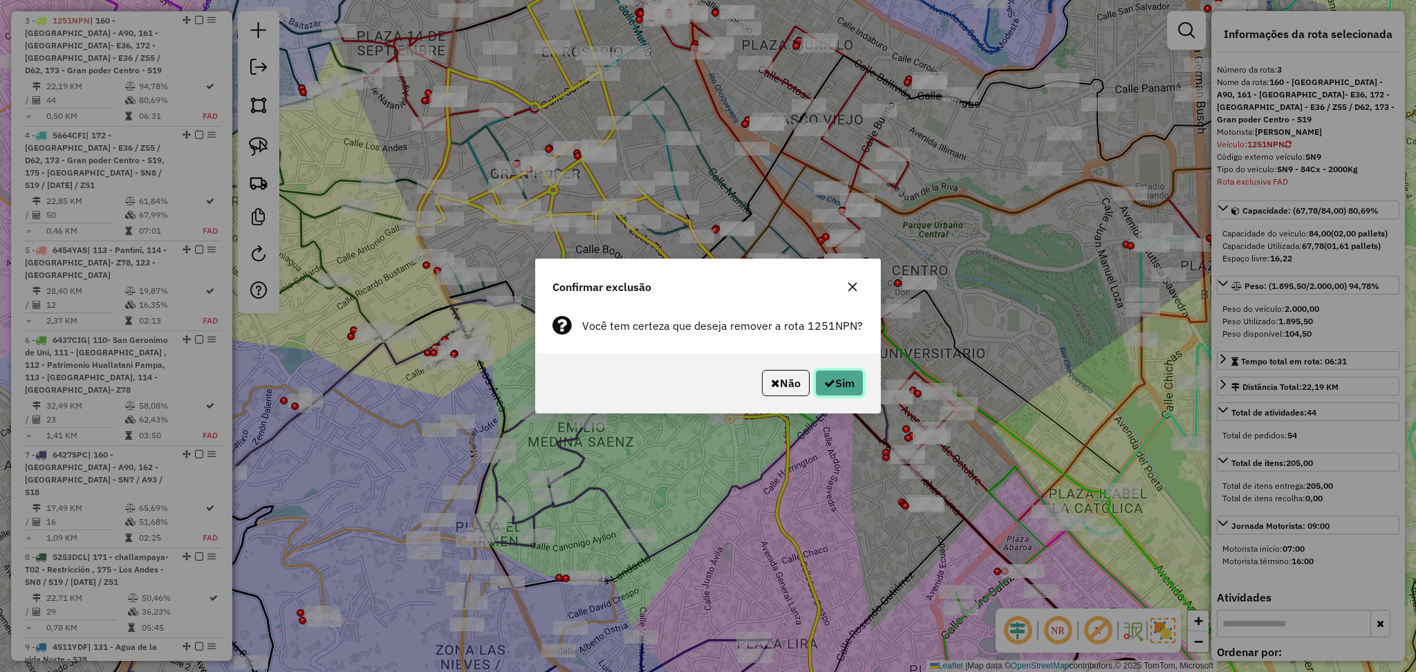
click at [824, 388] on icon "button" at bounding box center [829, 382] width 11 height 11
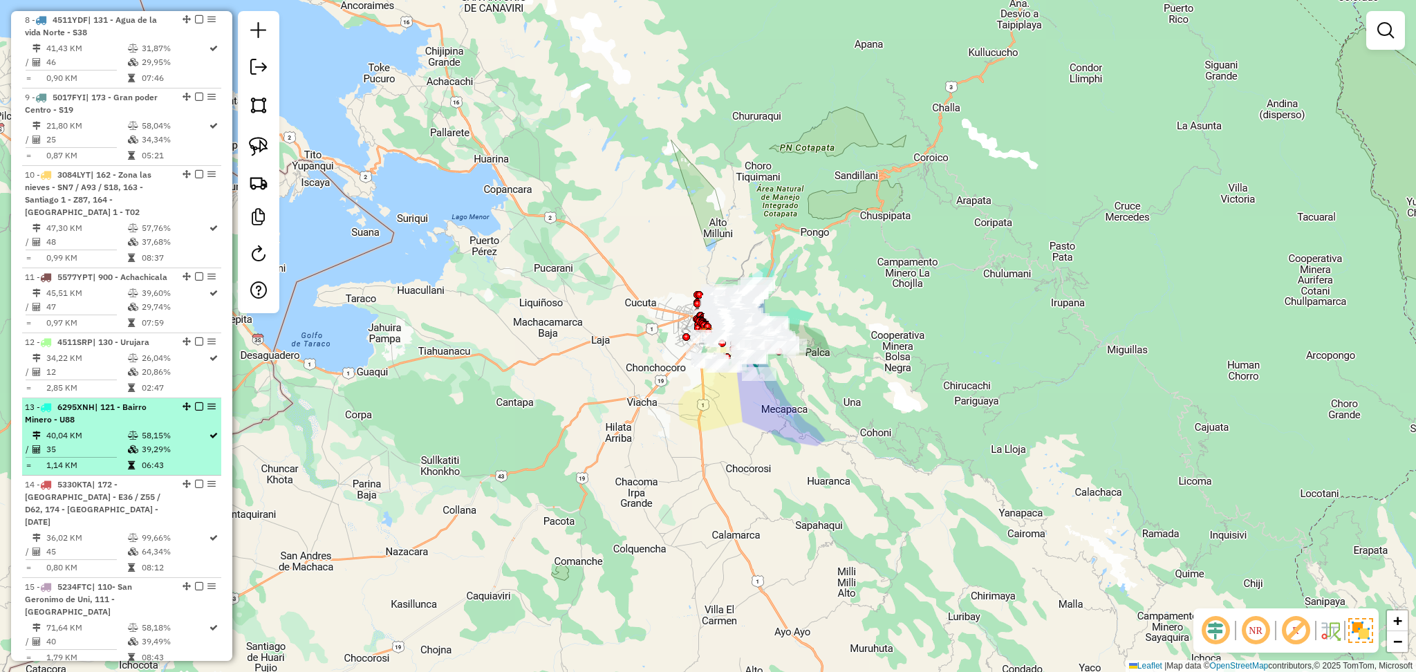
scroll to position [1252, 0]
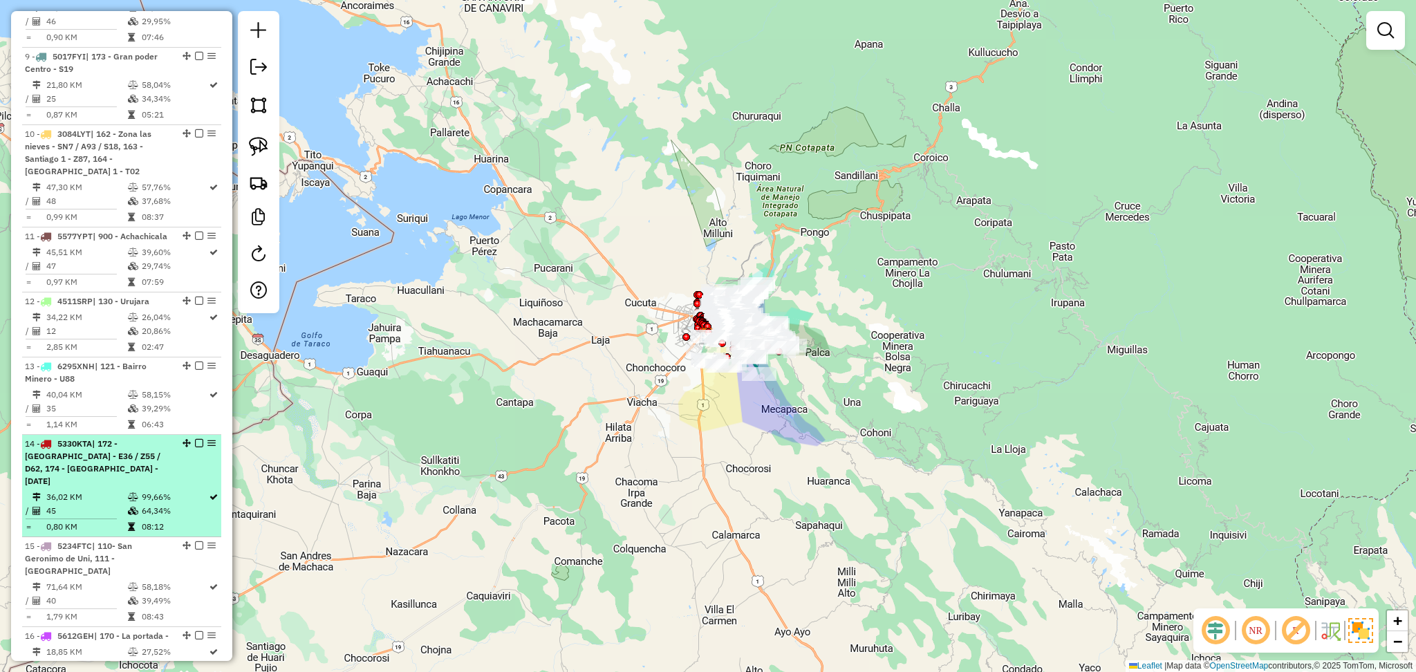
click at [165, 490] on td "99,66%" at bounding box center [174, 497] width 67 height 14
select select "**********"
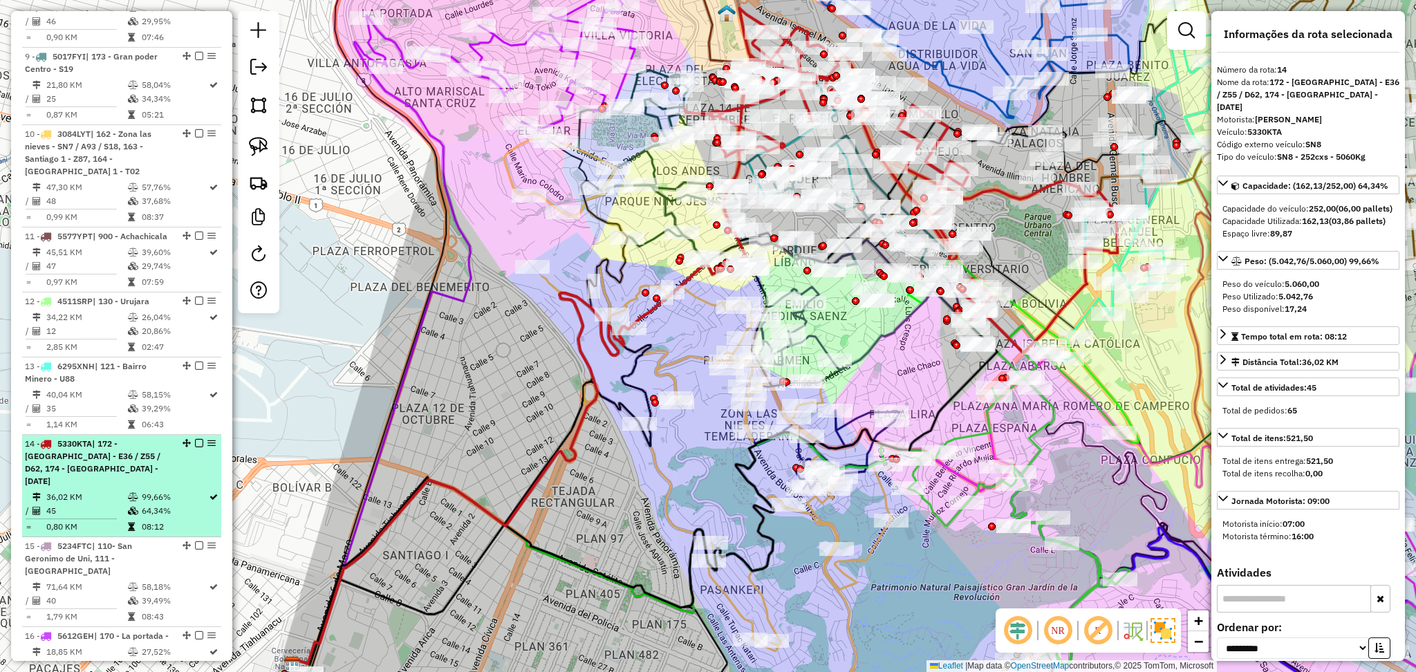
click at [195, 439] on em at bounding box center [199, 443] width 8 height 8
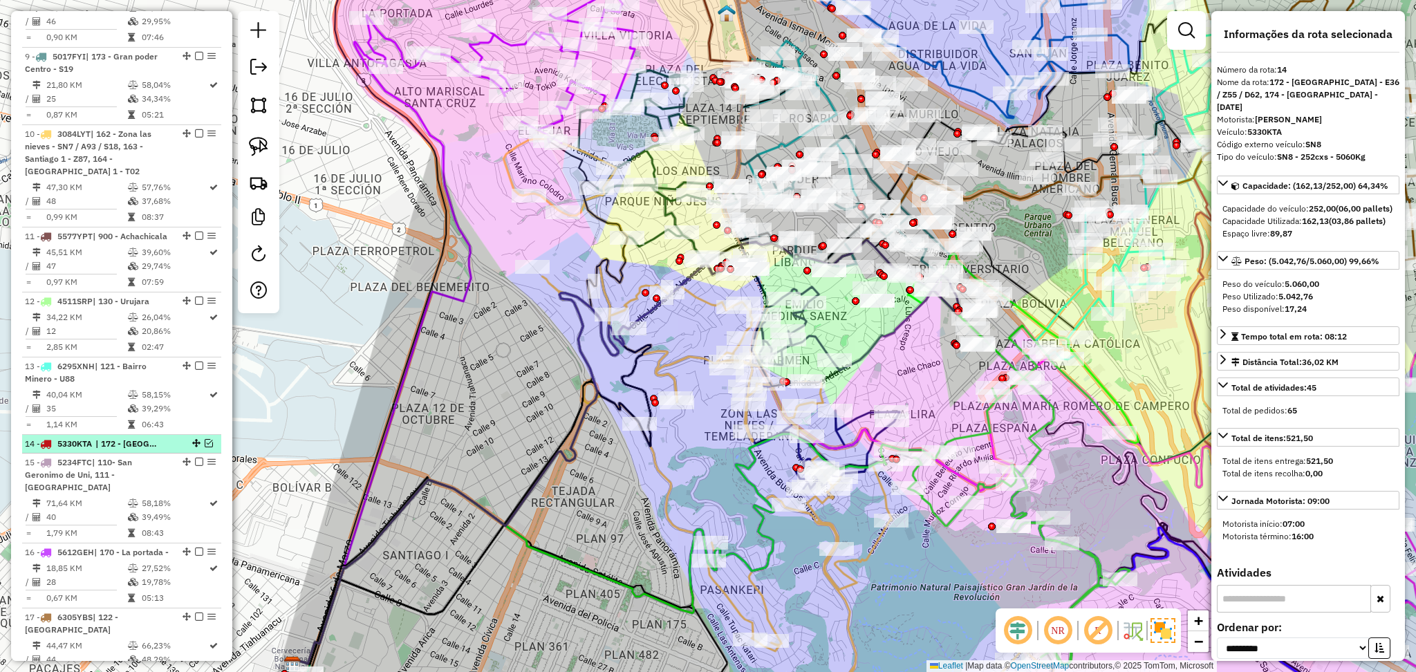
click at [209, 439] on div at bounding box center [194, 443] width 41 height 8
click at [205, 439] on em at bounding box center [209, 443] width 8 height 8
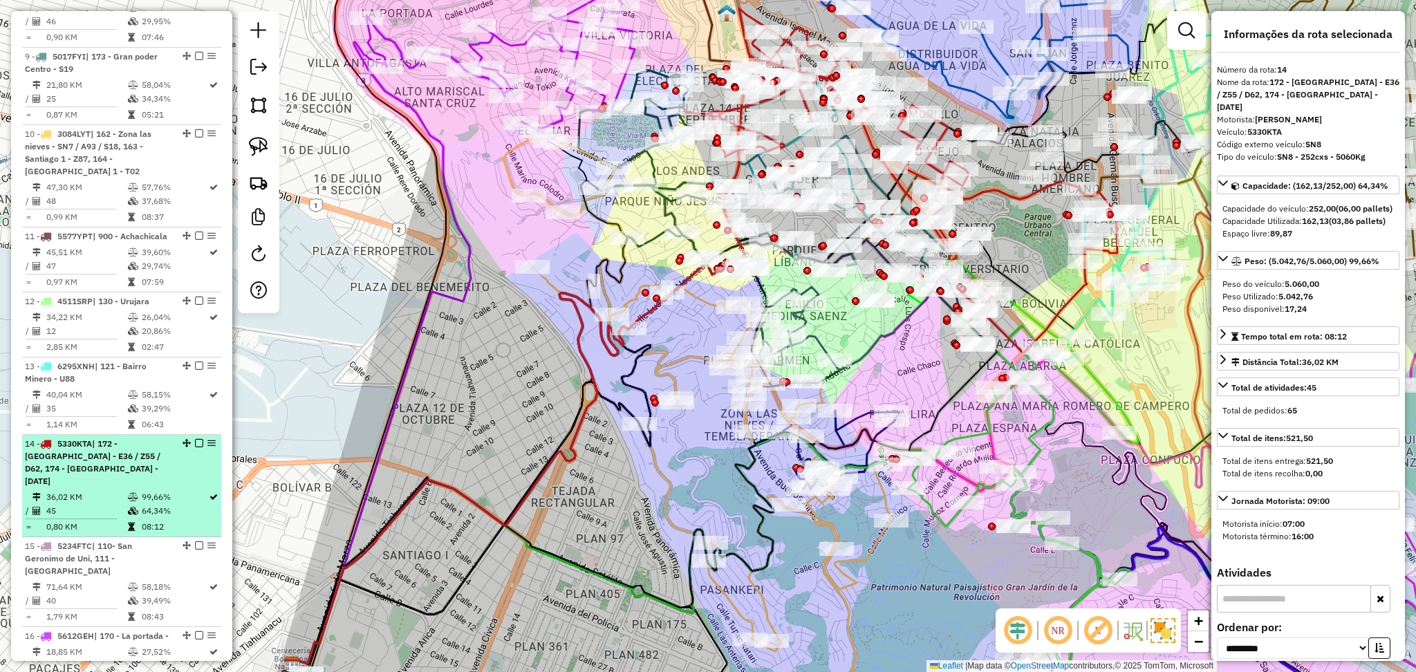
click at [201, 439] on div at bounding box center [194, 443] width 41 height 8
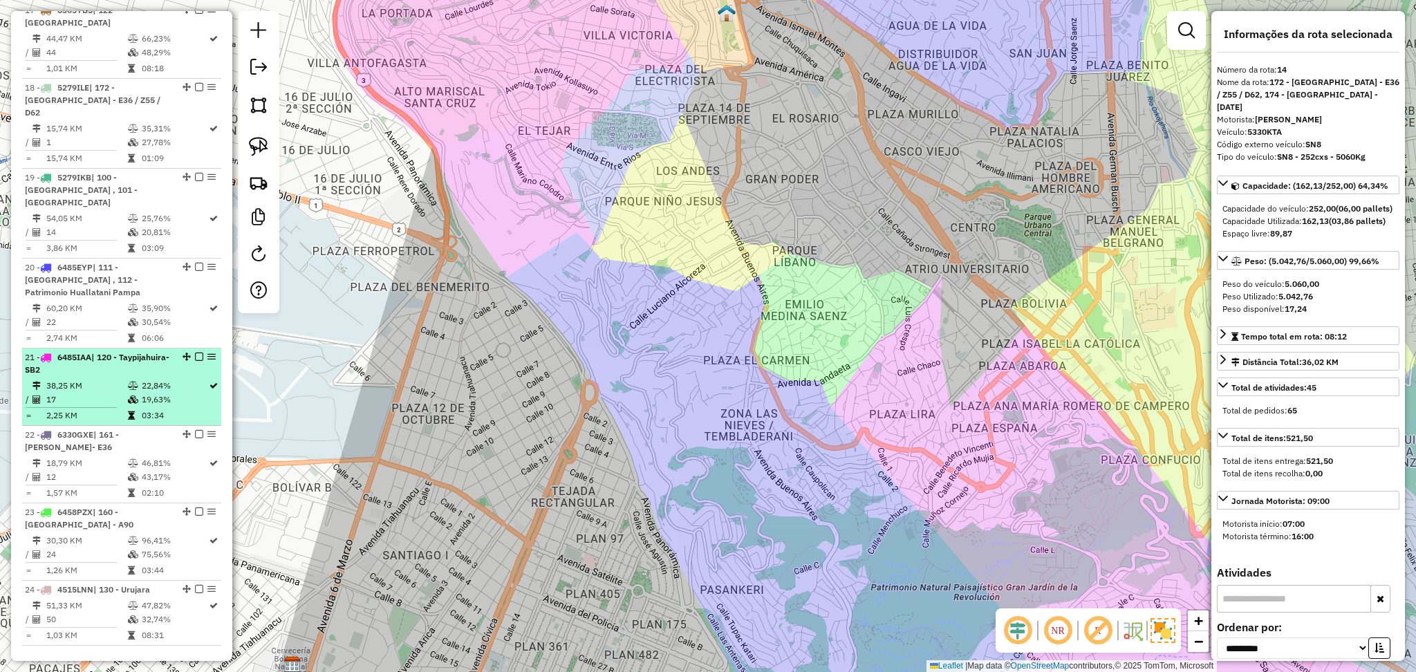
scroll to position [1610, 0]
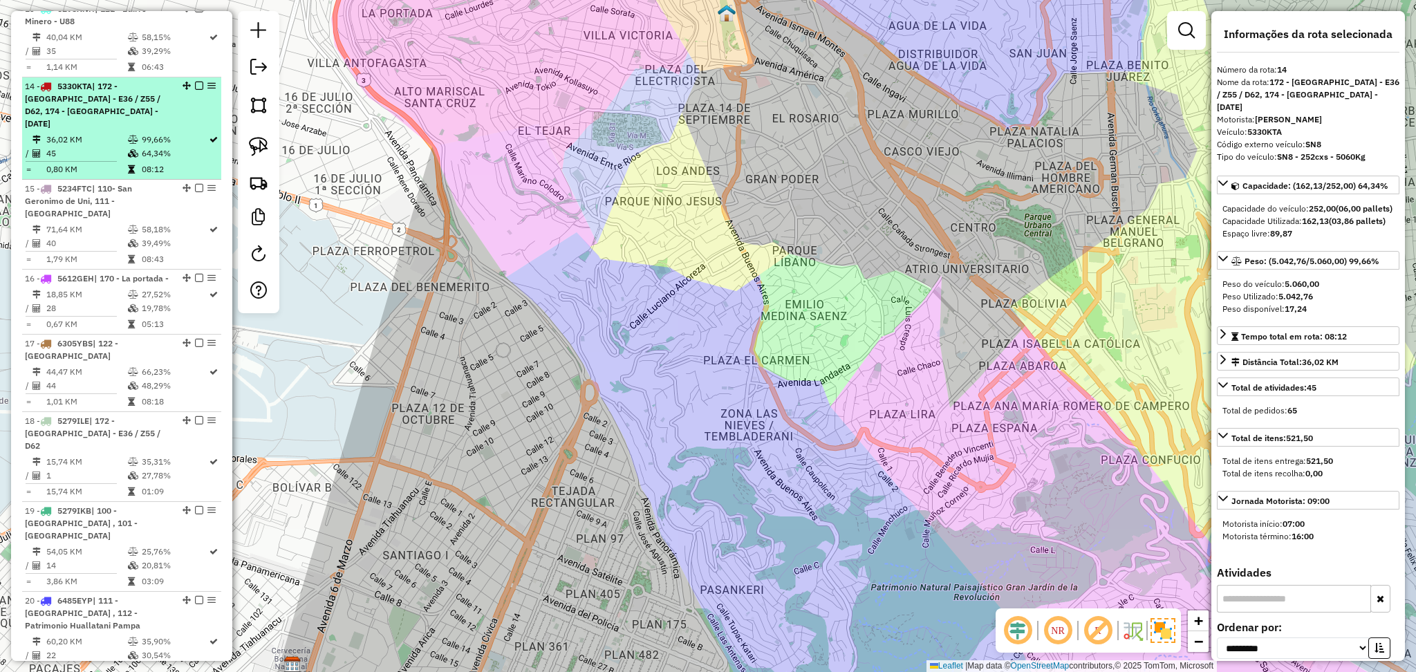
click at [138, 89] on span "| 172 - [GEOGRAPHIC_DATA] - E36 / Z55 / D62, 174 - [GEOGRAPHIC_DATA] - [DATE]" at bounding box center [93, 105] width 136 height 48
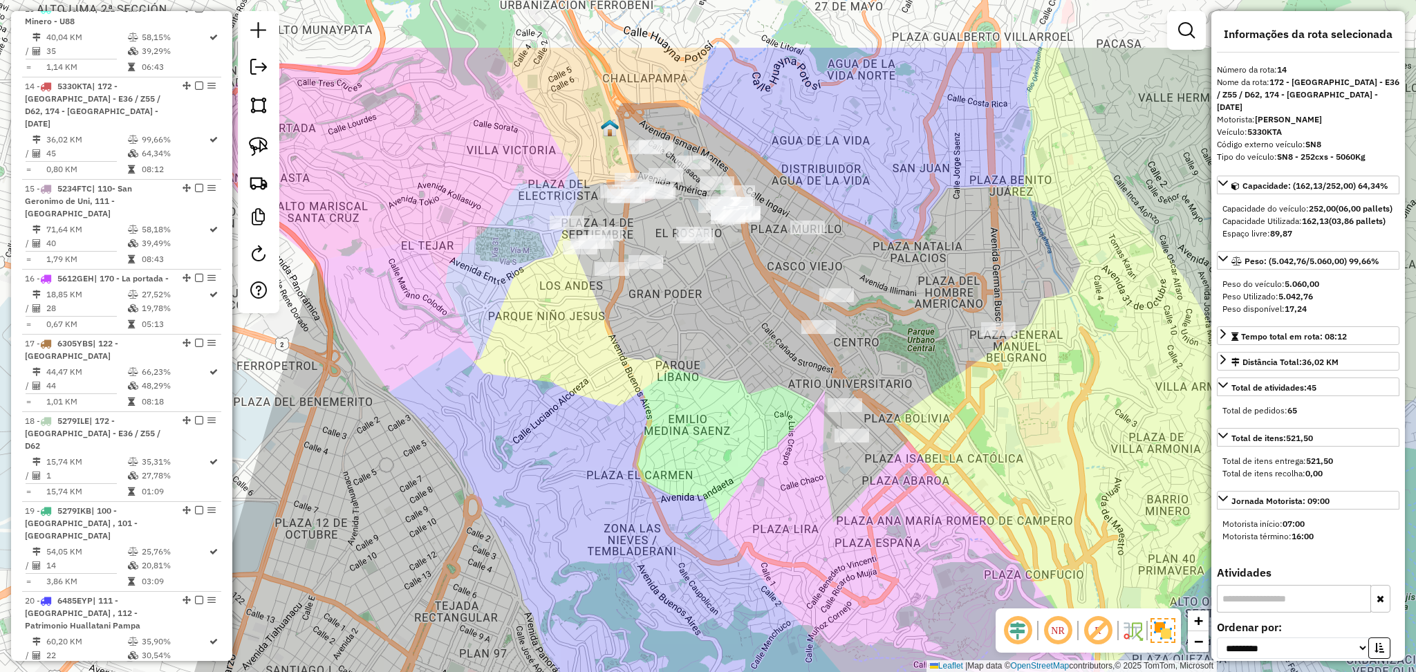
drag, startPoint x: 730, startPoint y: 349, endPoint x: 614, endPoint y: 464, distance: 163.3
click at [614, 464] on div "Janela de atendimento Grade de atendimento Capacidade Transportadoras Veículos …" at bounding box center [708, 336] width 1416 height 672
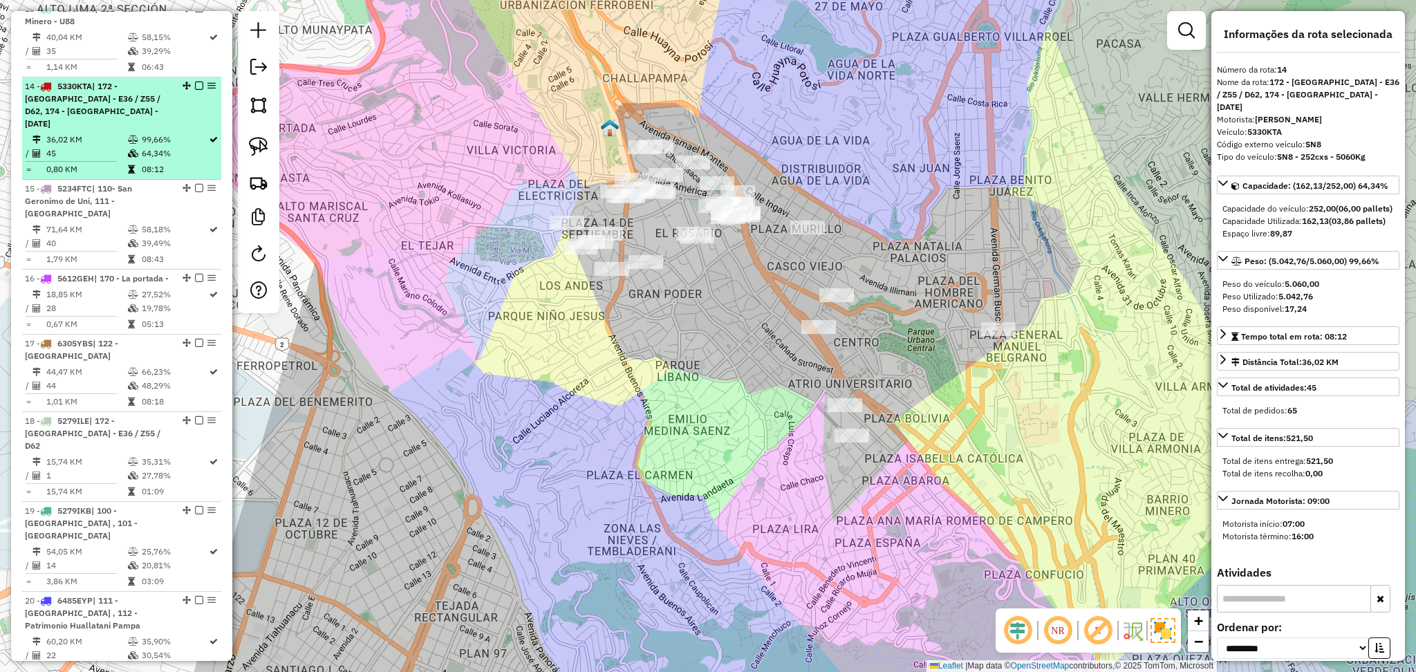
click at [195, 82] on em at bounding box center [199, 86] width 8 height 8
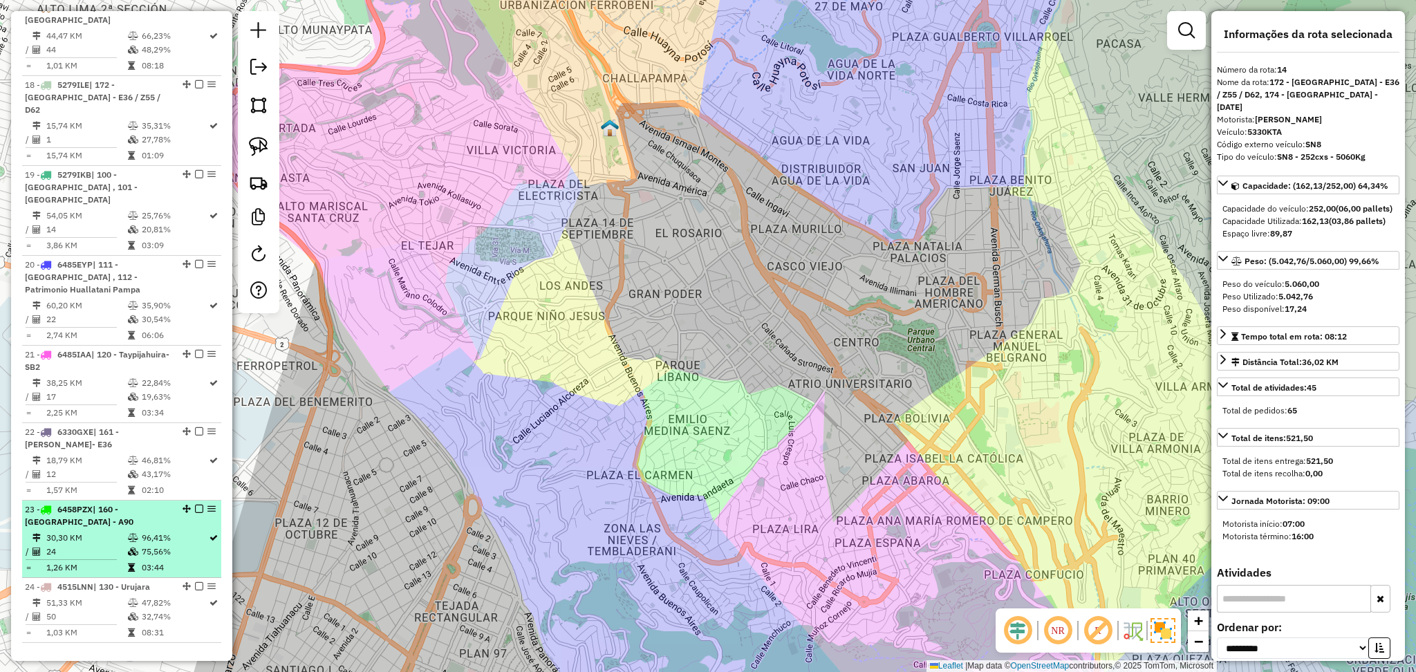
scroll to position [1886, 0]
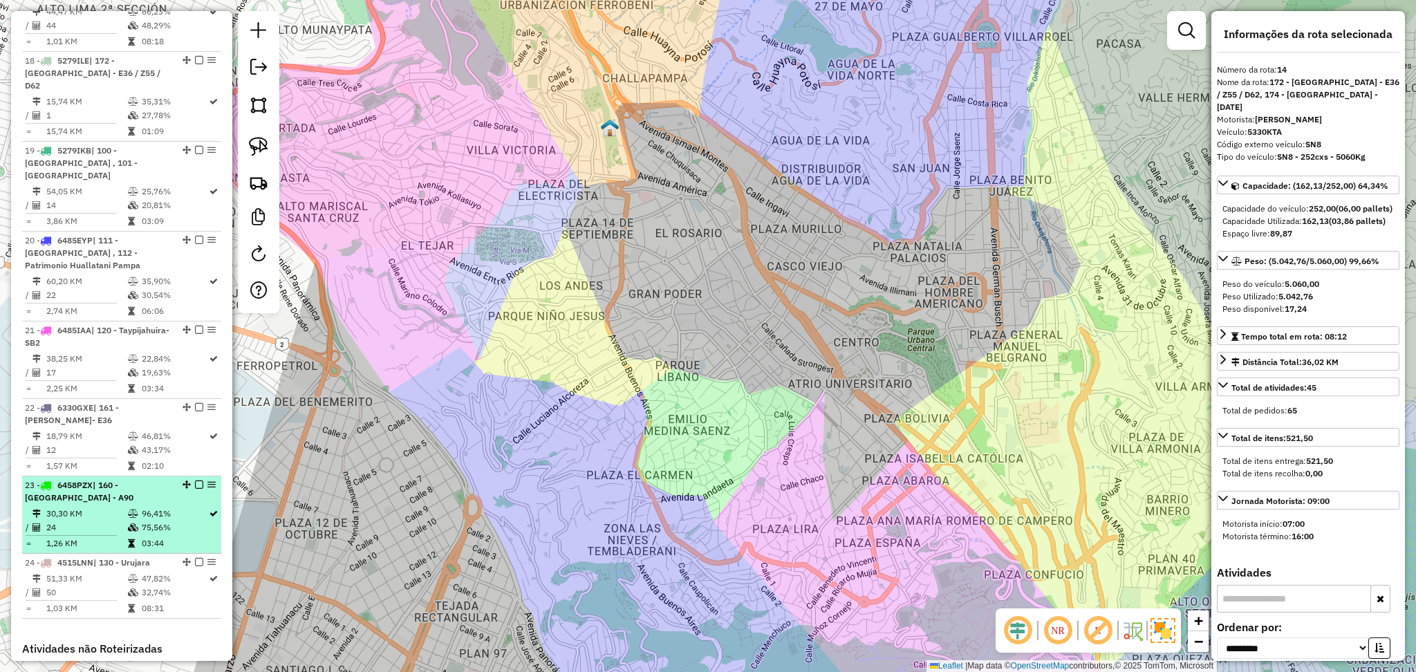
click at [166, 521] on td "75,56%" at bounding box center [174, 528] width 67 height 14
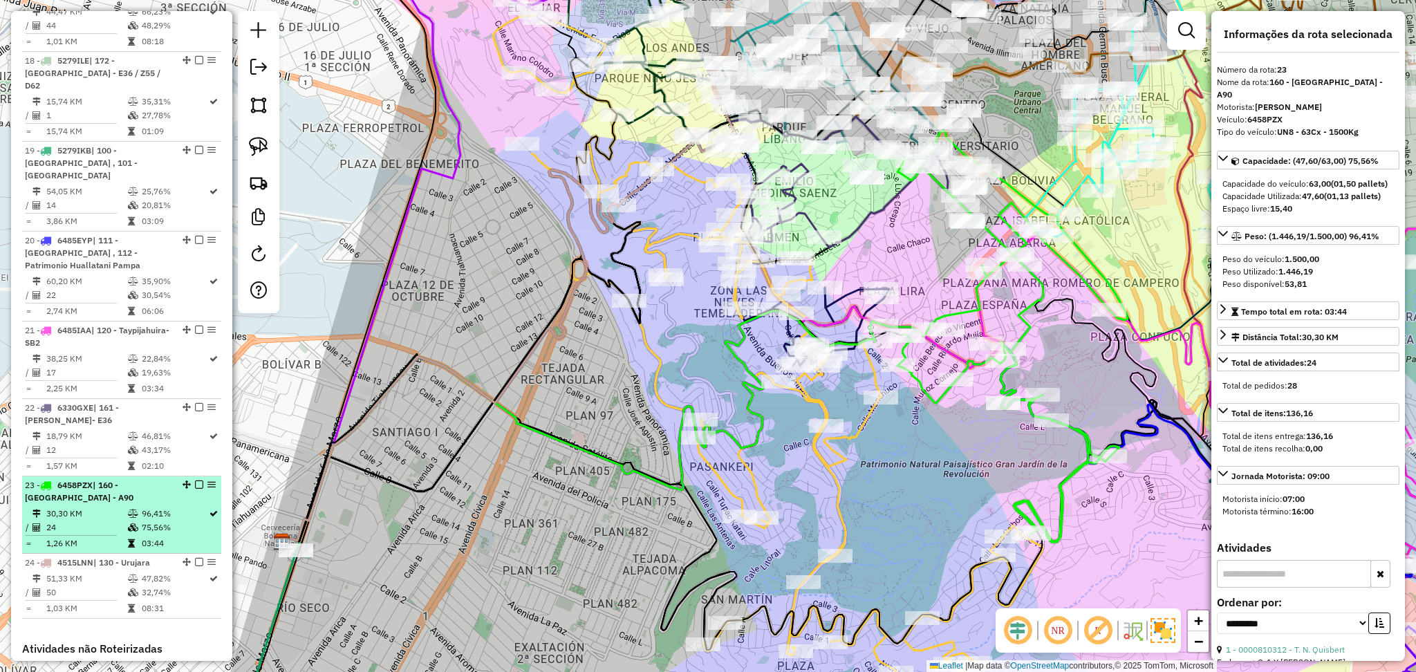
scroll to position [2091, 0]
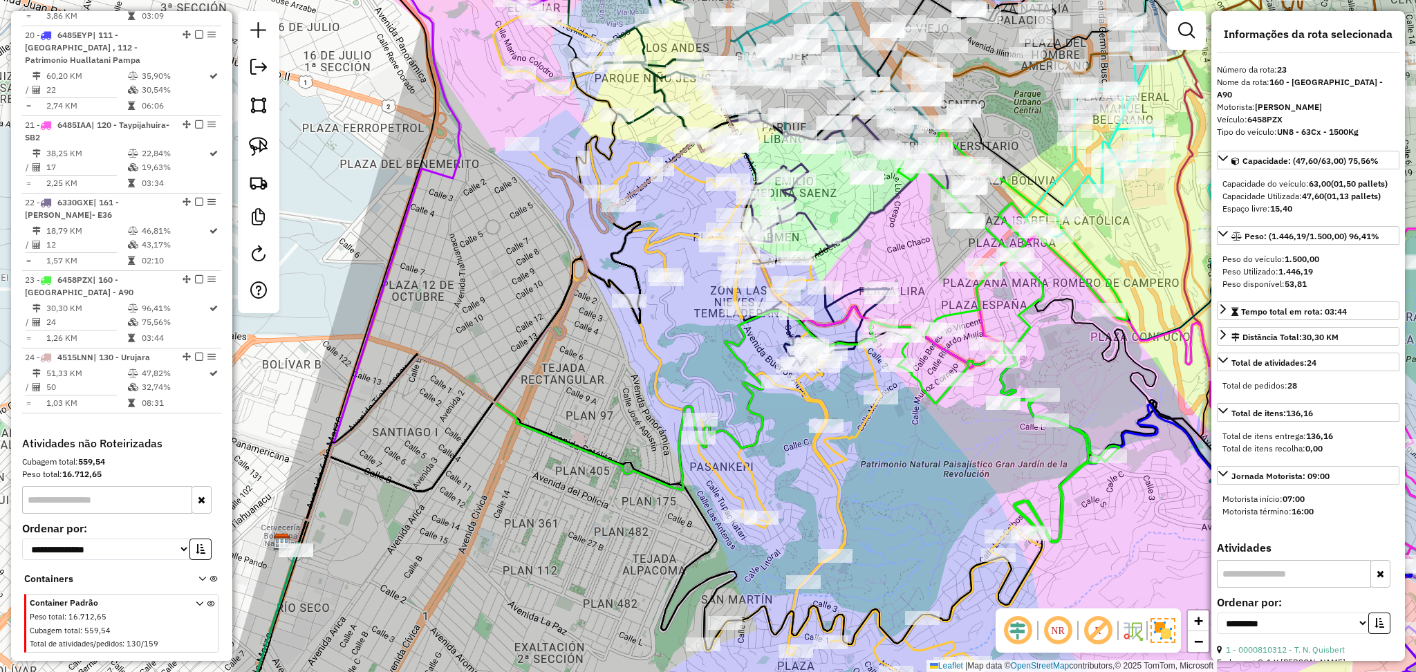
click at [988, 297] on div "Janela de atendimento Grade de atendimento Capacidade Transportadoras Veículos …" at bounding box center [708, 336] width 1416 height 672
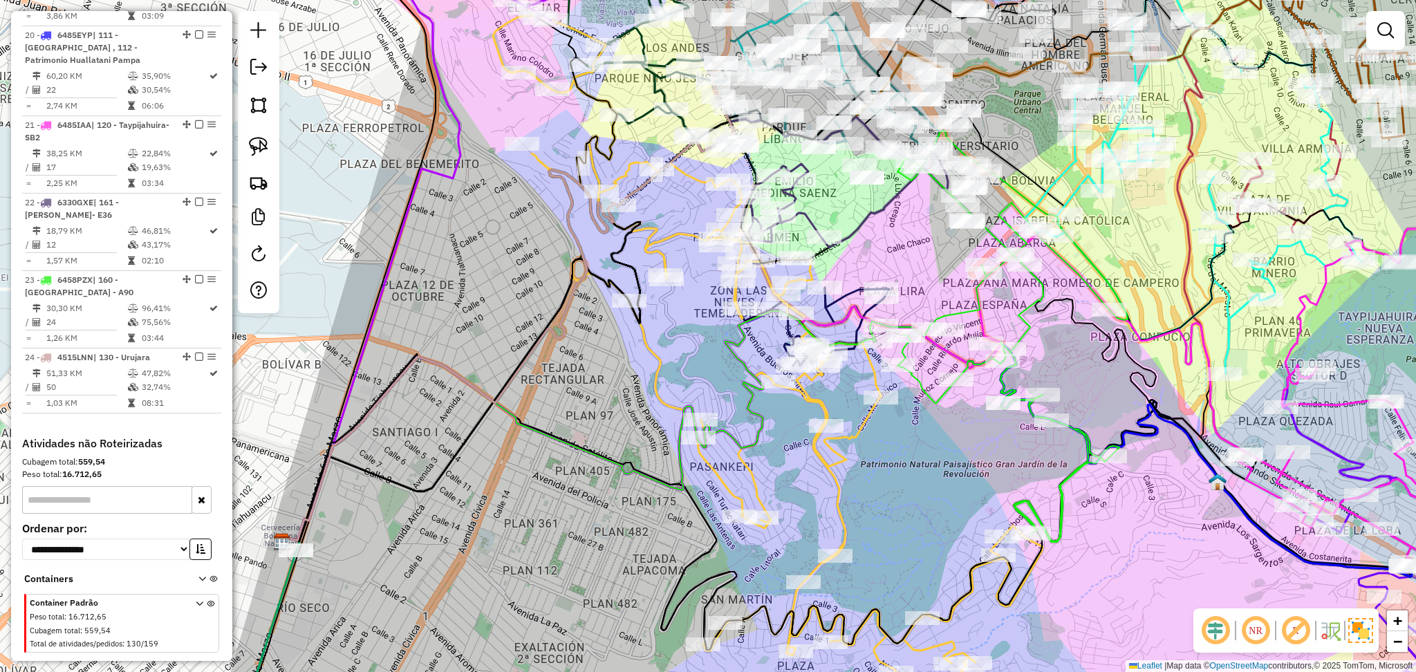
click at [980, 307] on icon at bounding box center [998, 336] width 257 height 411
select select "**********"
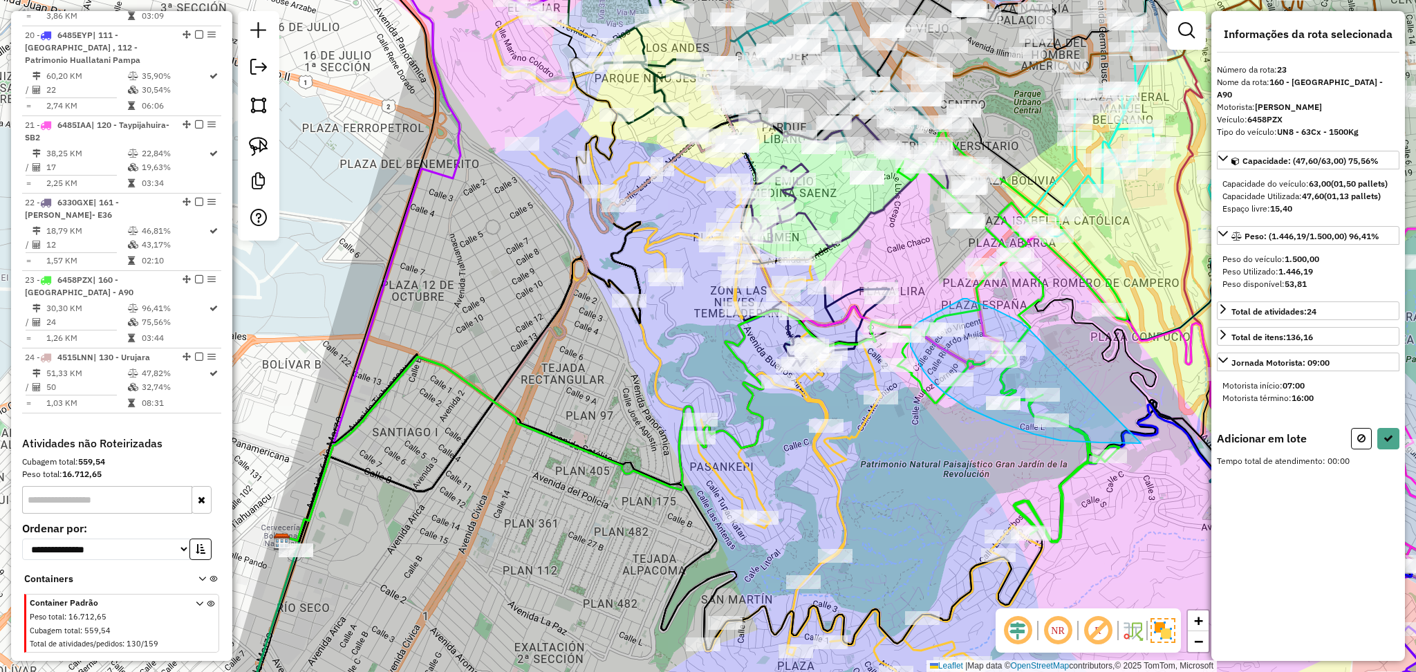
drag, startPoint x: 1019, startPoint y: 321, endPoint x: 1140, endPoint y: 443, distance: 171.6
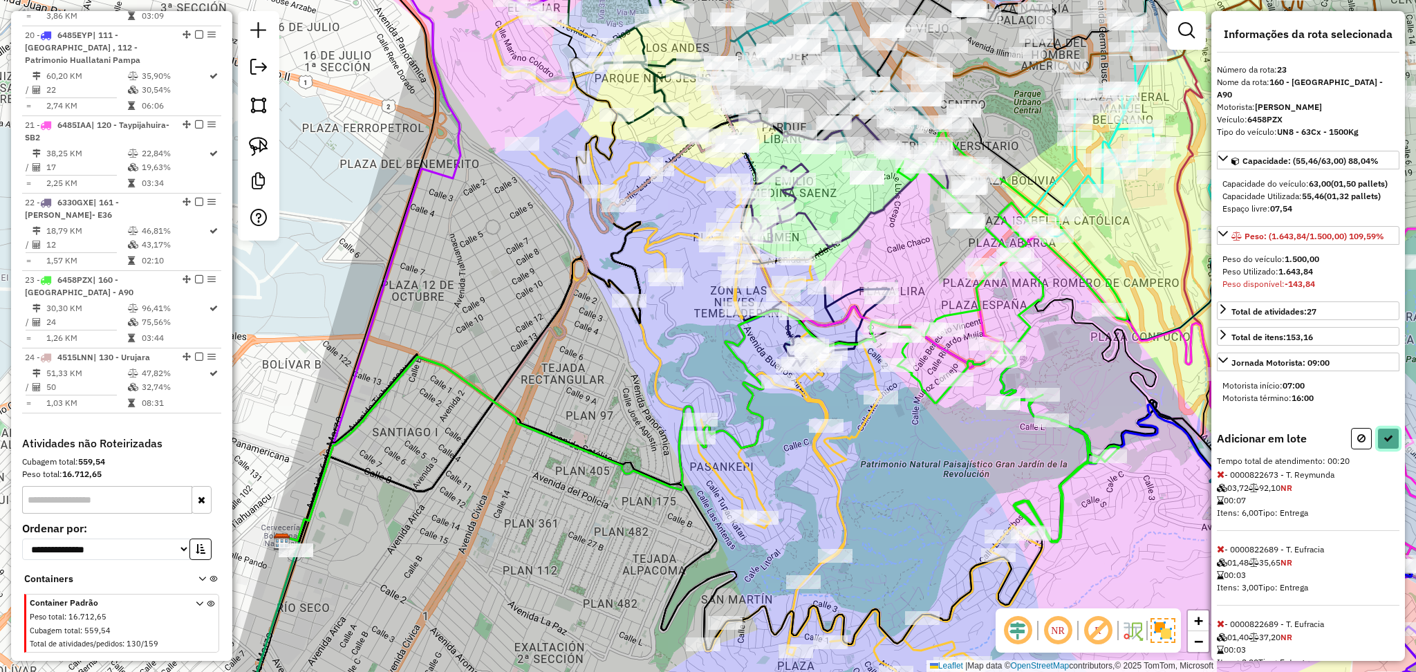
click at [1383, 436] on icon at bounding box center [1388, 438] width 10 height 10
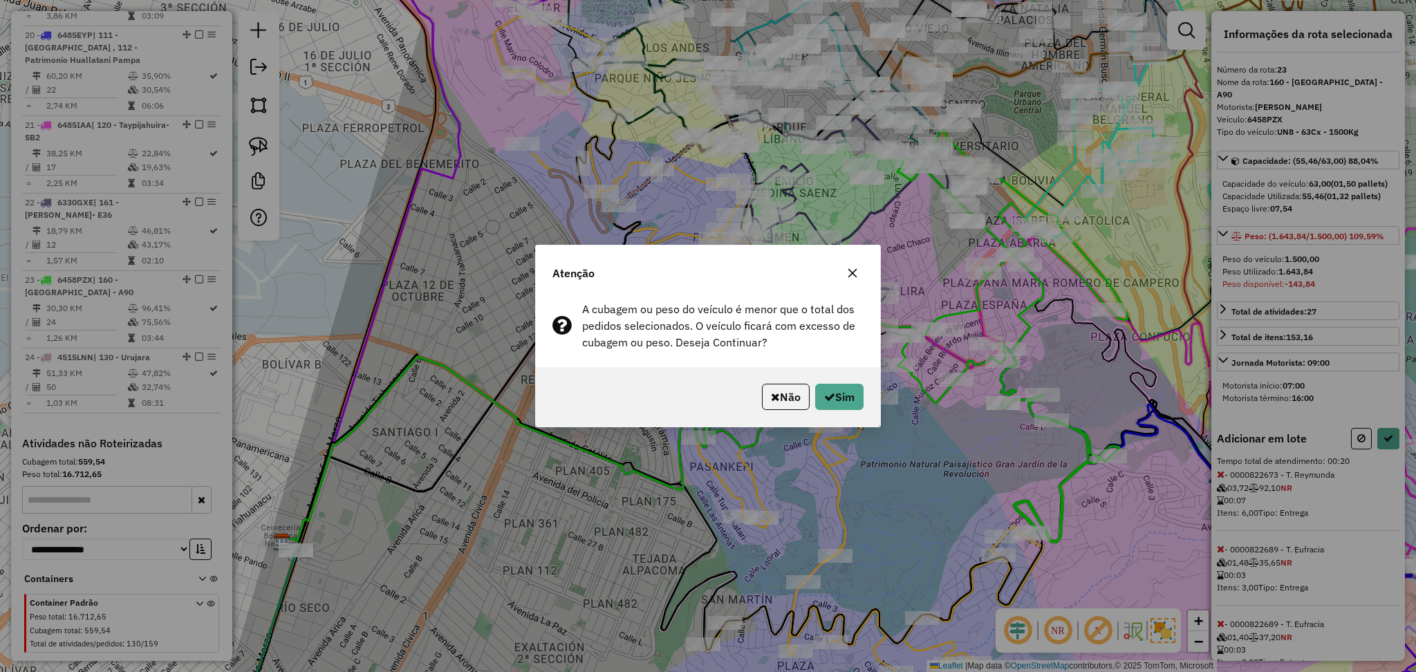
click at [850, 381] on div "Não Sim" at bounding box center [708, 396] width 344 height 59
click at [847, 404] on button "Sim" at bounding box center [839, 397] width 48 height 26
select select "**********"
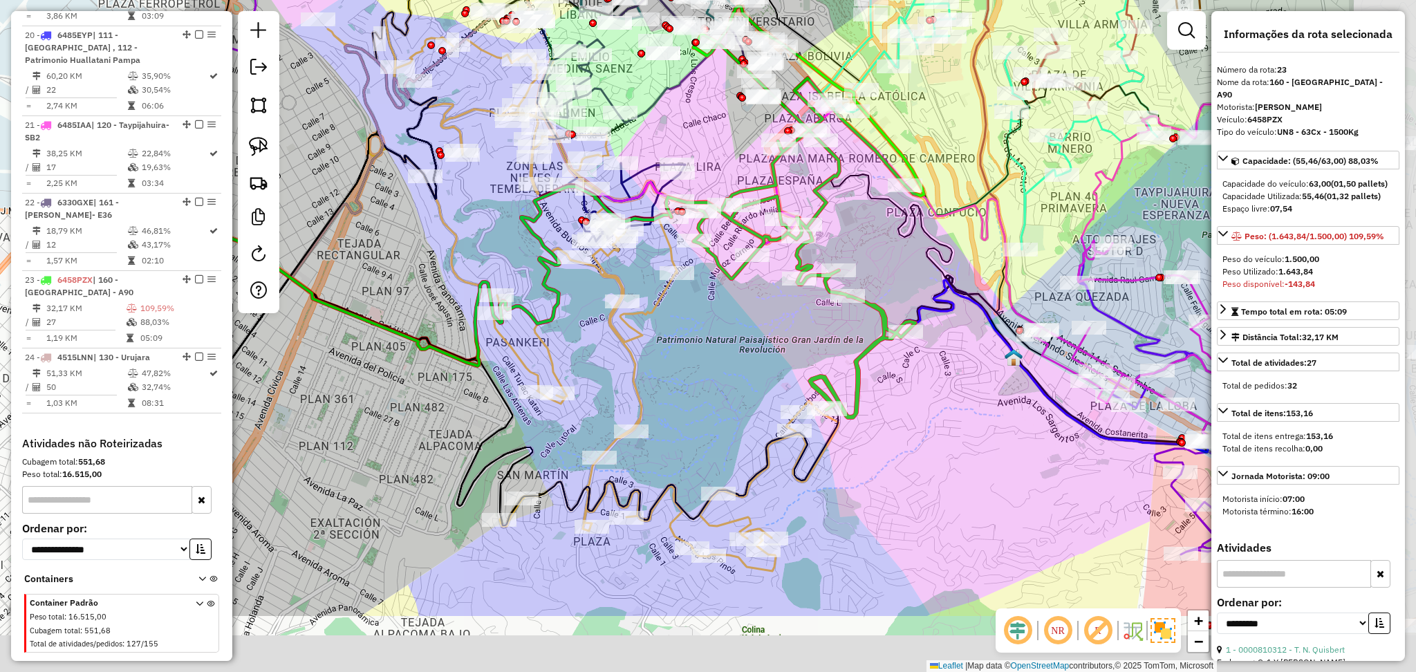
drag, startPoint x: 938, startPoint y: 492, endPoint x: 725, endPoint y: 337, distance: 262.3
click at [725, 337] on div "Janela de atendimento Grade de atendimento Capacidade Transportadoras Veículos …" at bounding box center [708, 336] width 1416 height 672
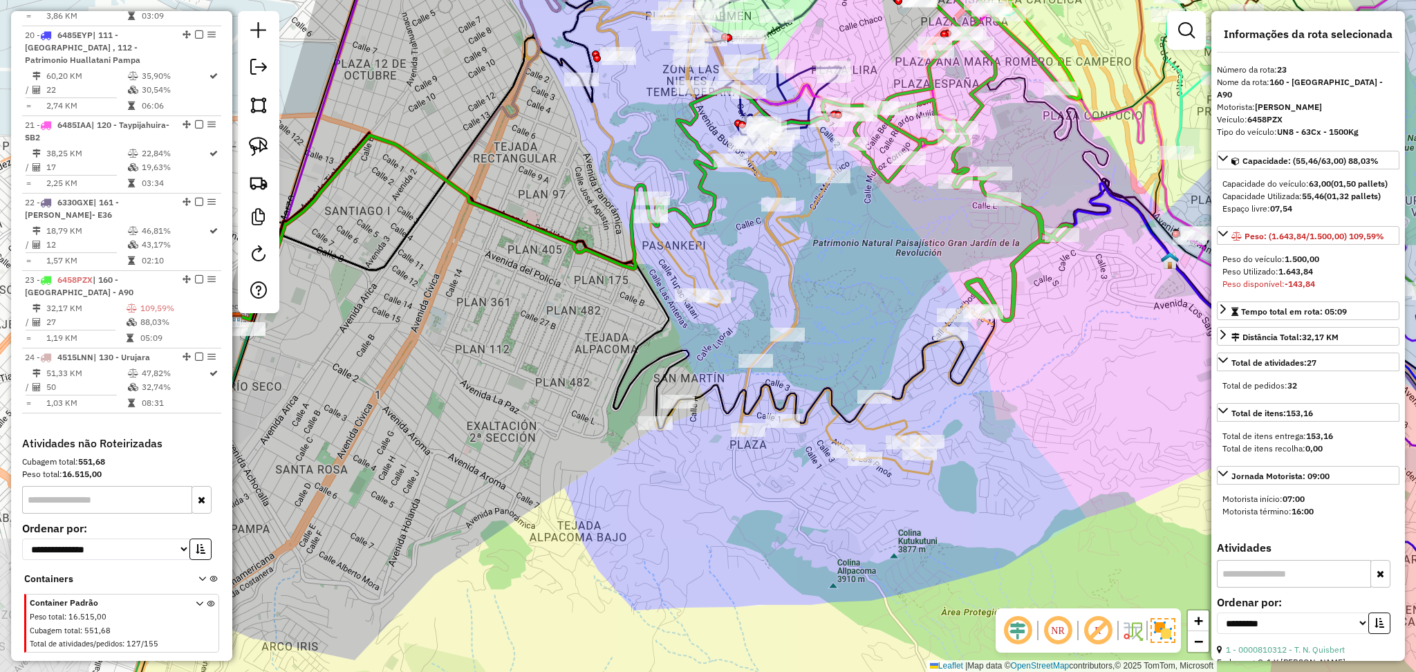
drag, startPoint x: 781, startPoint y: 289, endPoint x: 946, endPoint y: 222, distance: 177.7
click at [946, 222] on div "Janela de atendimento Grade de atendimento Capacidade Transportadoras Veículos …" at bounding box center [708, 336] width 1416 height 672
click at [918, 263] on div "Rota 23 - Placa 6458PZX 0000896101 - KARINA MONICA R Janela de atendimento Grad…" at bounding box center [708, 336] width 1416 height 672
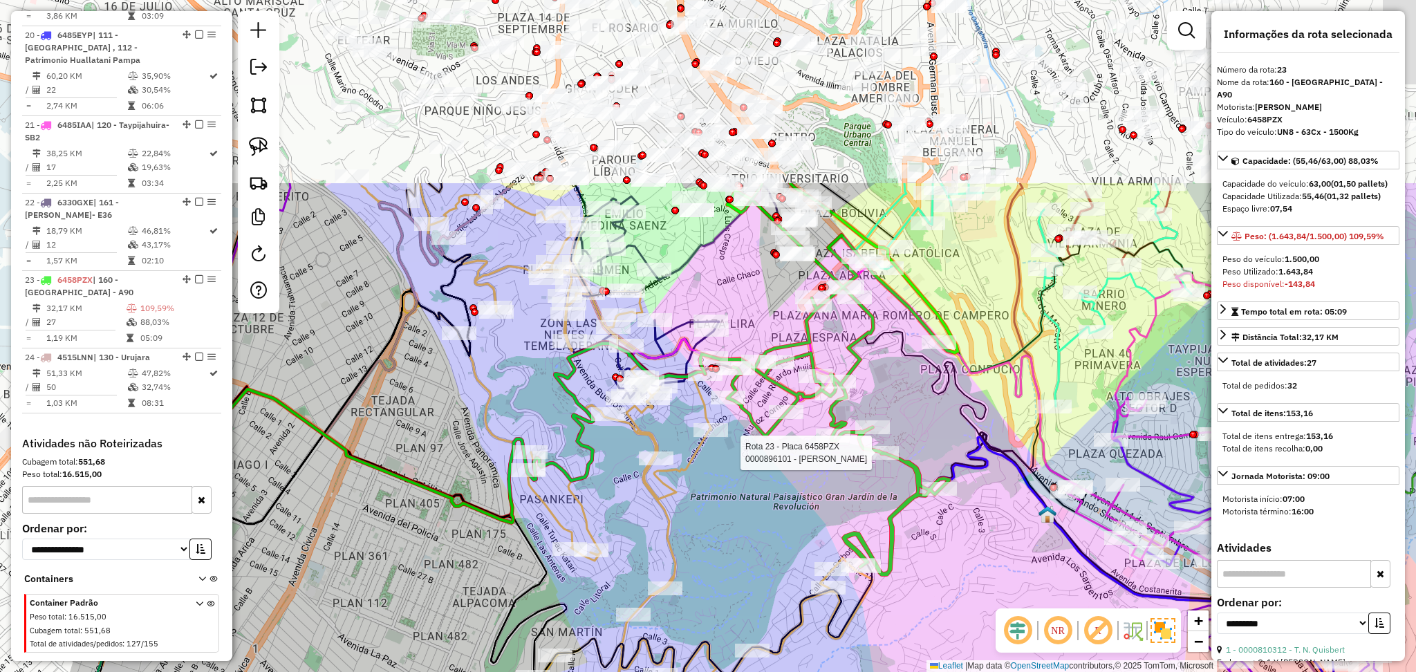
drag, startPoint x: 872, startPoint y: 304, endPoint x: 749, endPoint y: 557, distance: 281.1
click at [750, 557] on div "Rota 23 - Placa 6458PZX 0000896101 - KARINA MONICA R Janela de atendimento Grad…" at bounding box center [708, 336] width 1416 height 672
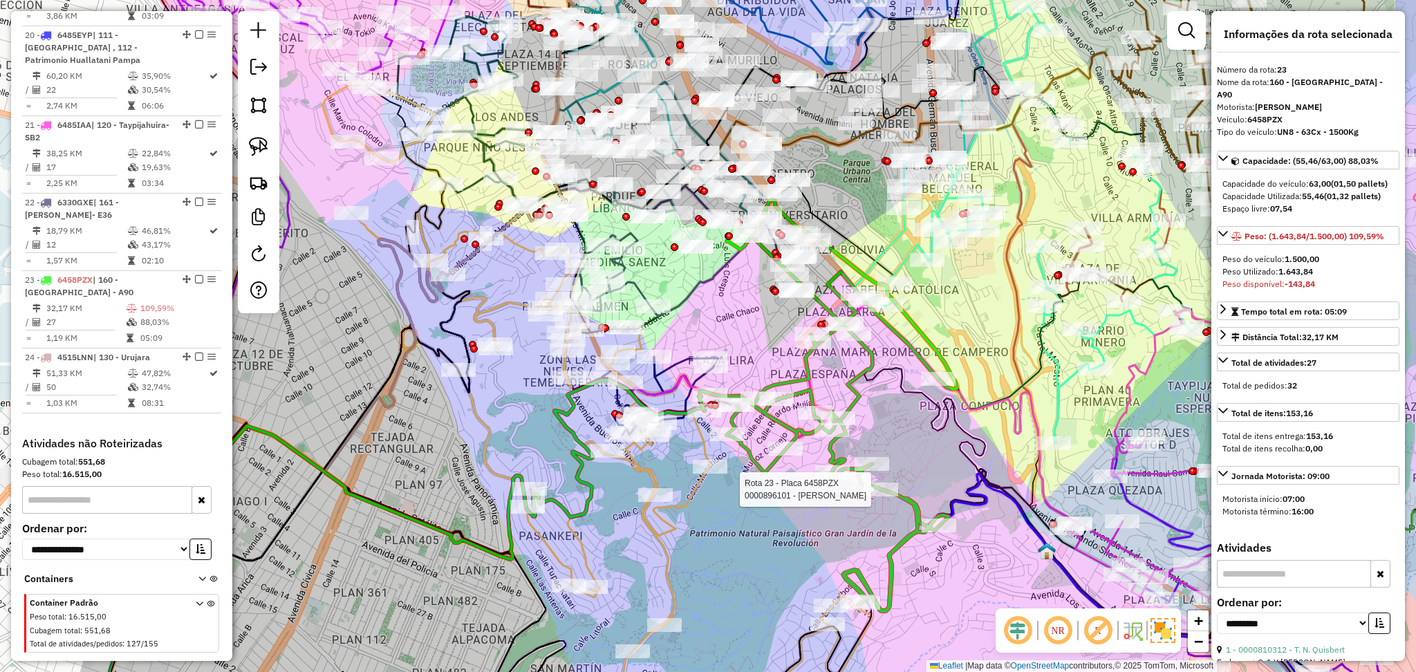
drag, startPoint x: 755, startPoint y: 271, endPoint x: 755, endPoint y: 305, distance: 33.9
click at [755, 305] on div "Rota 23 - Placa 6458PZX 0000896101 - KARINA MONICA R Janela de atendimento Grad…" at bounding box center [708, 336] width 1416 height 672
click at [803, 370] on icon at bounding box center [828, 405] width 257 height 411
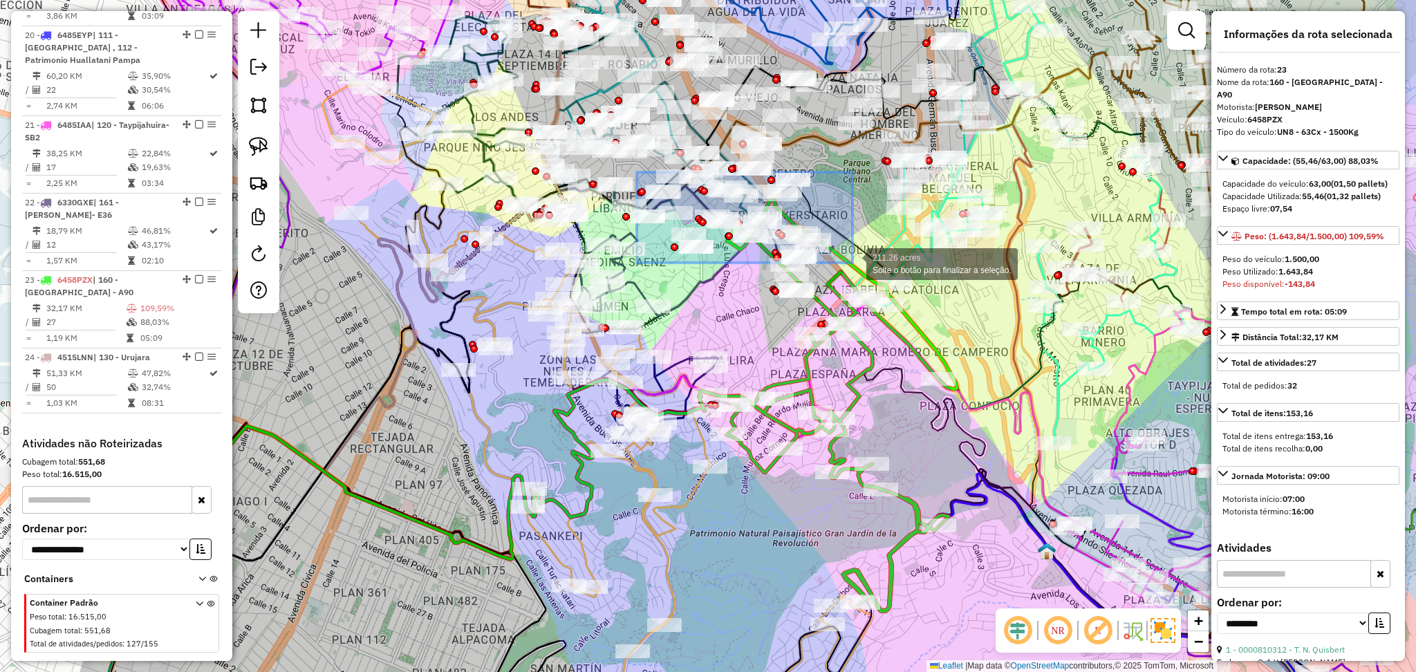
drag, startPoint x: 637, startPoint y: 172, endPoint x: 852, endPoint y: 263, distance: 234.0
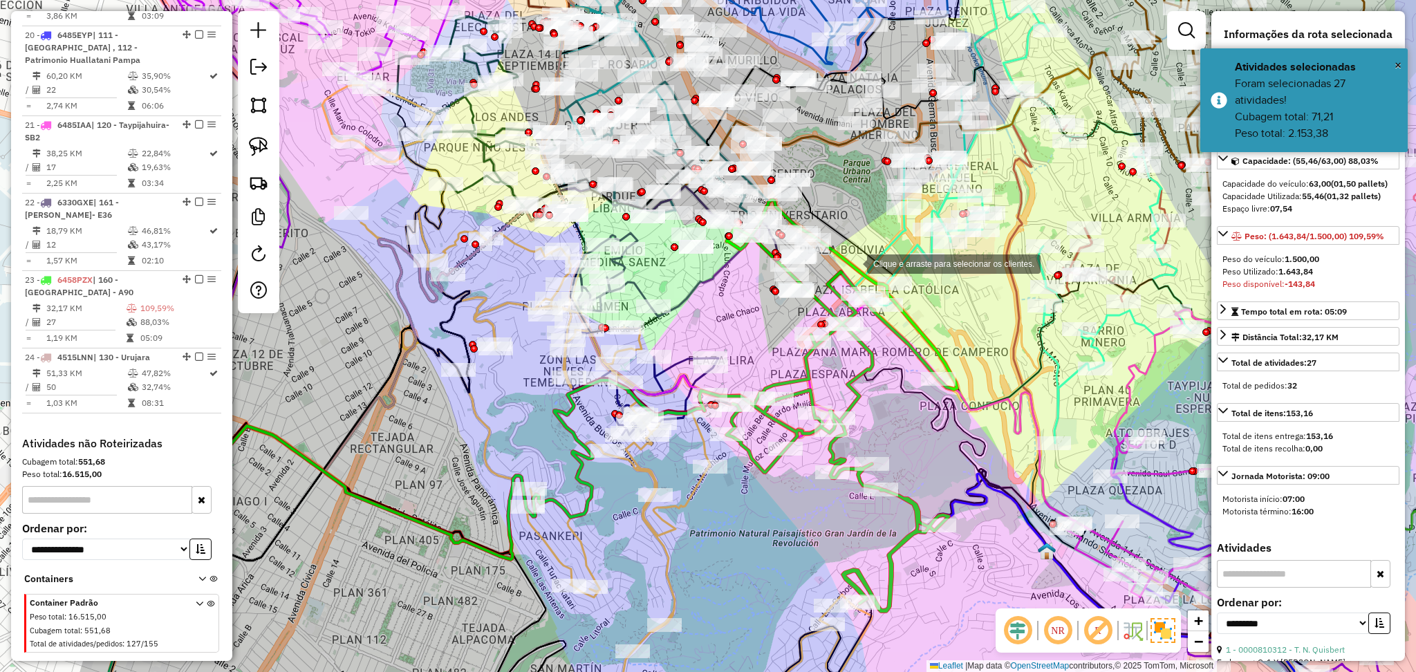
click at [853, 263] on icon at bounding box center [828, 405] width 257 height 411
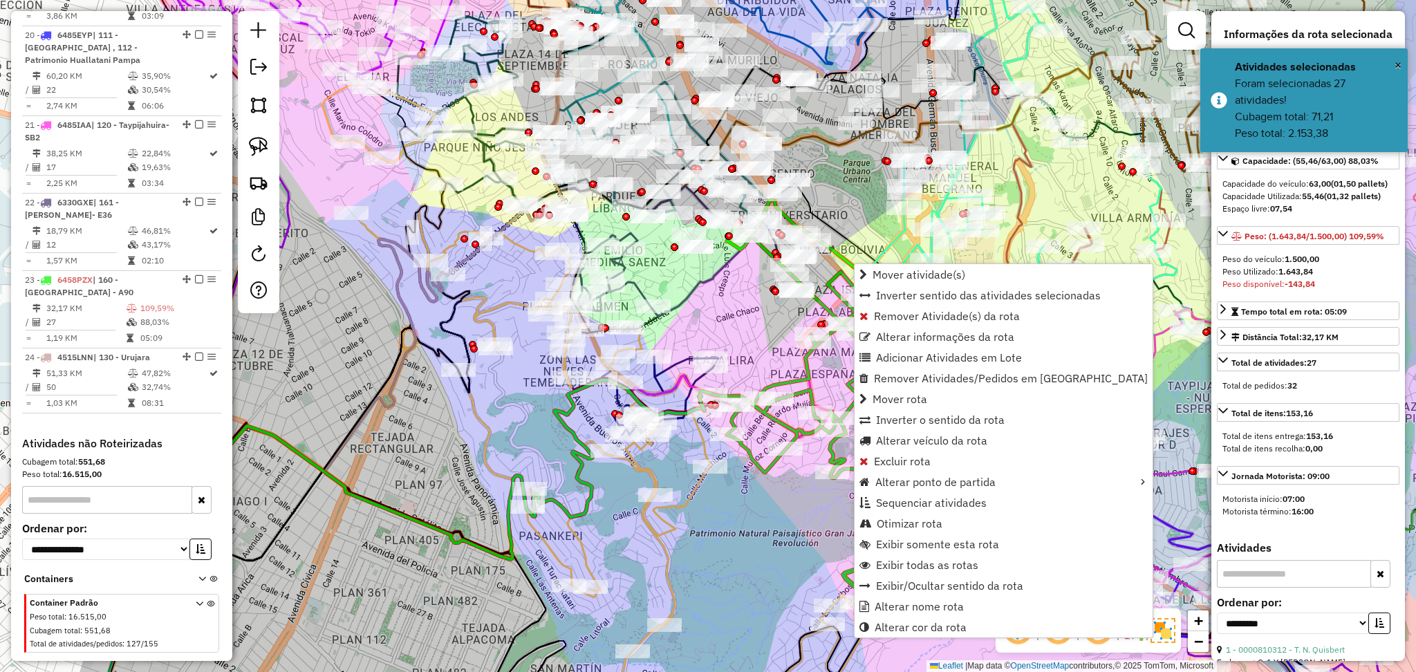
click at [790, 378] on icon at bounding box center [828, 405] width 257 height 411
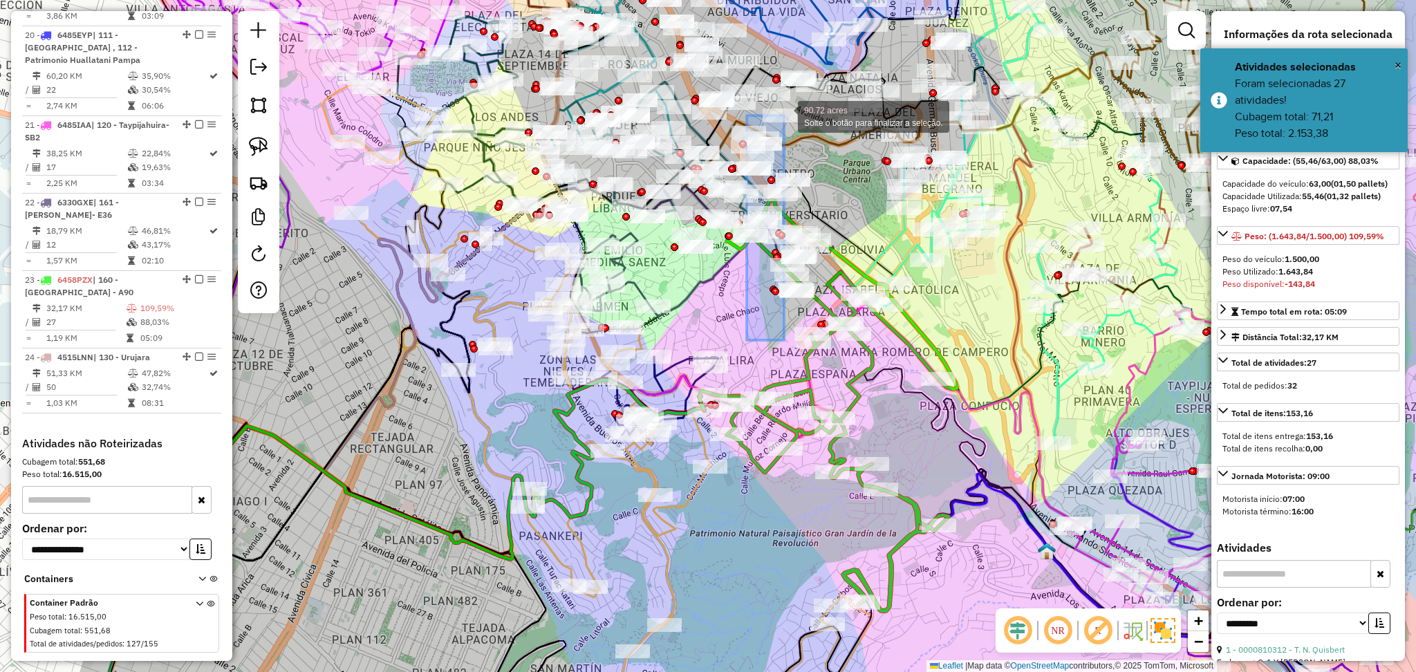
click at [784, 115] on div "90.72 acres Solte o botão para finalizar a seleção. Janela de atendimento Grade…" at bounding box center [708, 336] width 1416 height 672
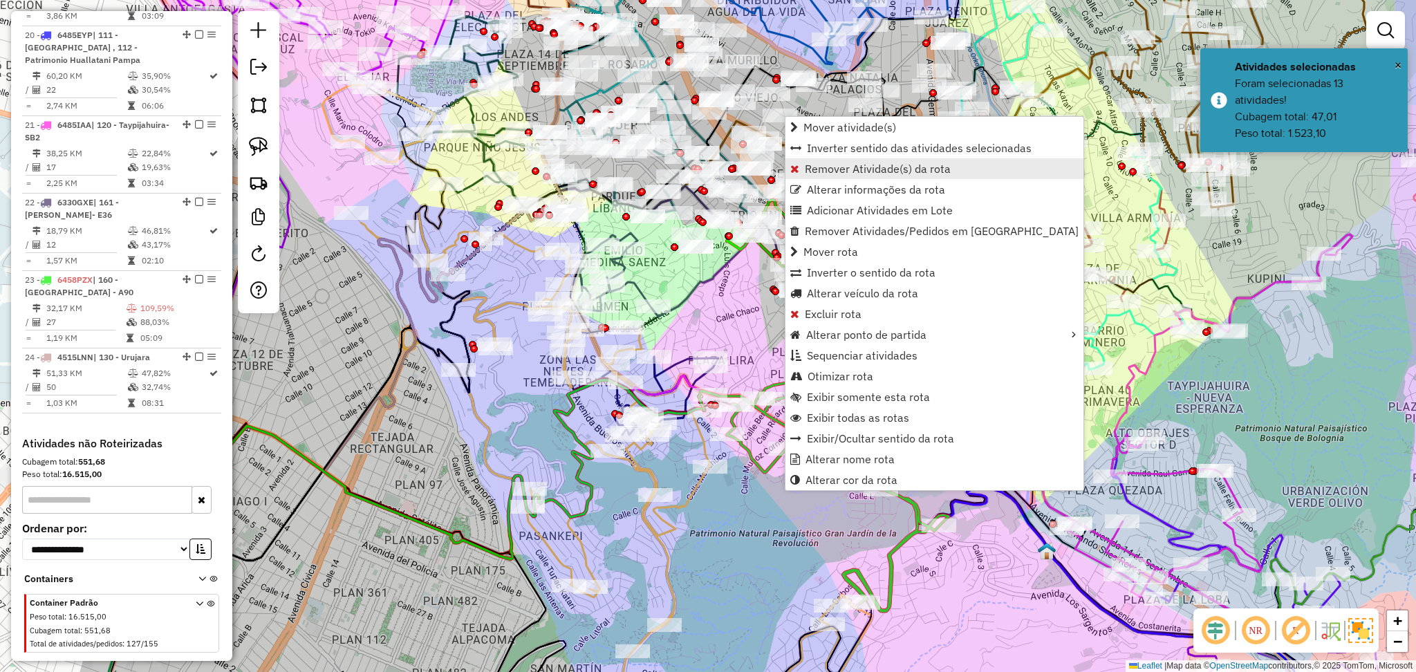
click at [841, 176] on link "Remover Atividade(s) da rota" at bounding box center [934, 168] width 298 height 21
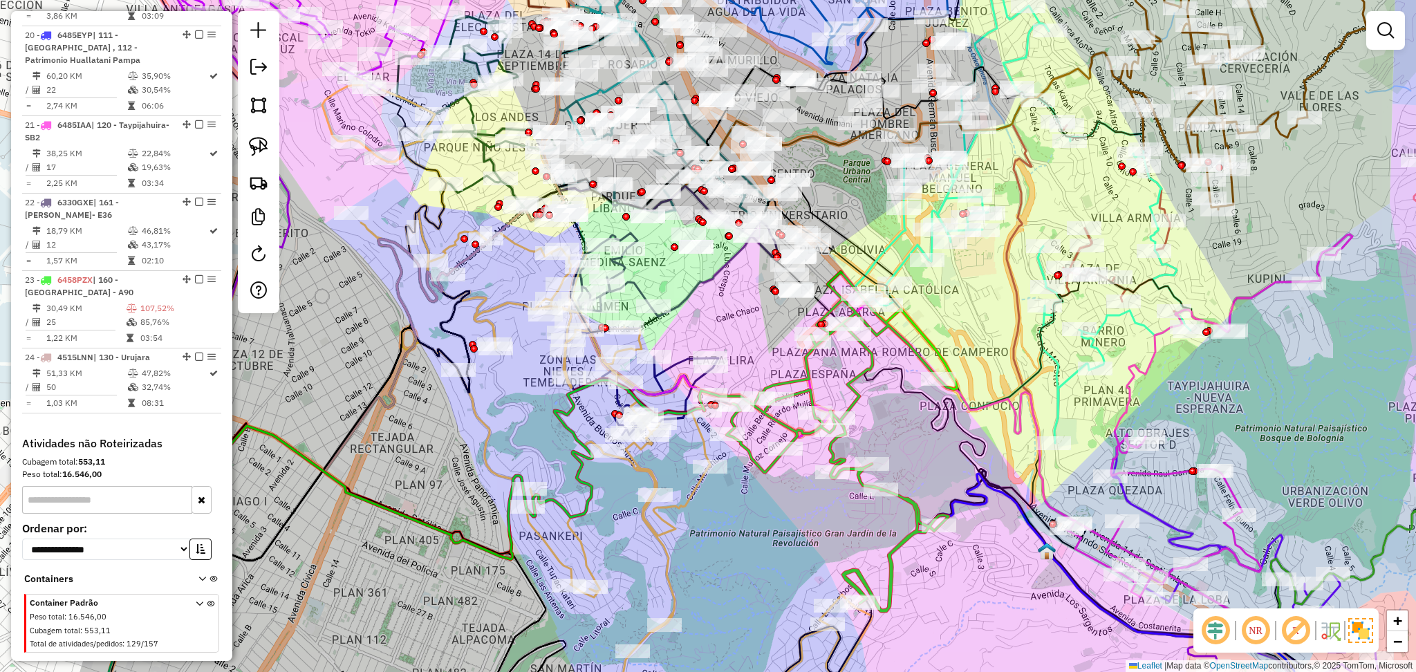
click at [857, 385] on icon at bounding box center [828, 441] width 257 height 339
select select "**********"
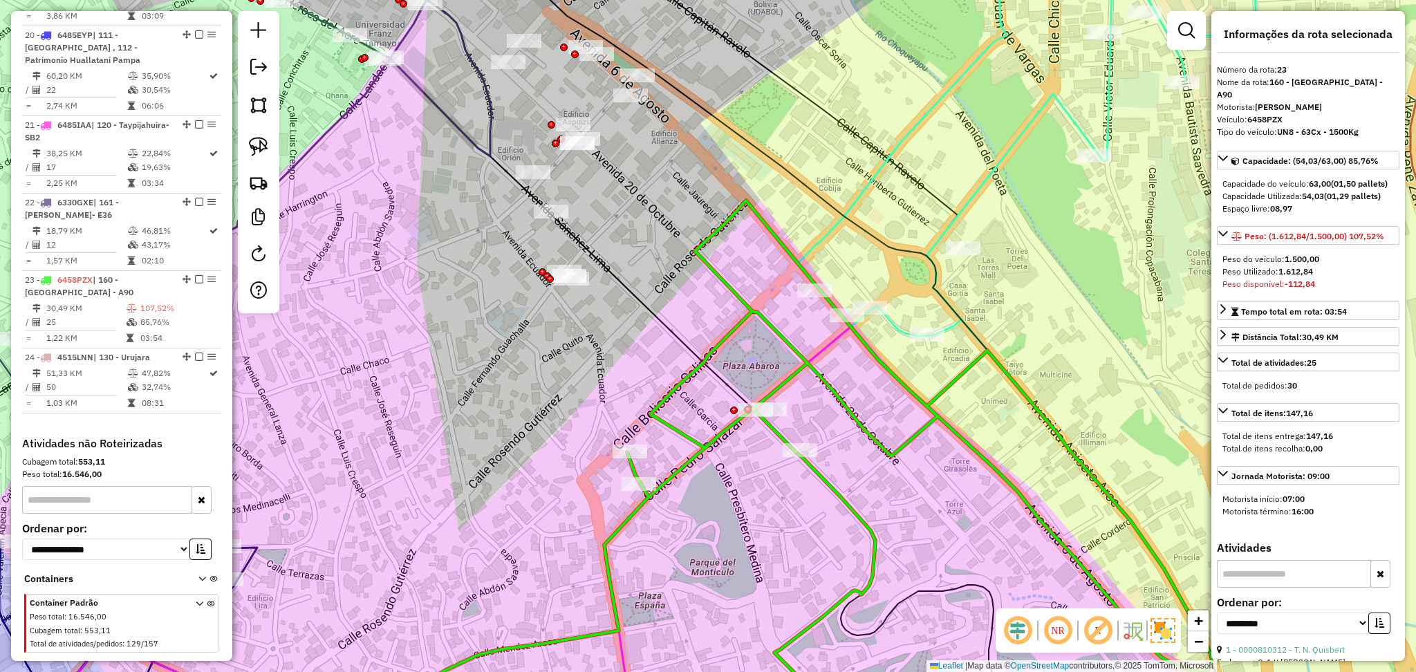
click at [893, 324] on icon at bounding box center [1178, 337] width 760 height 808
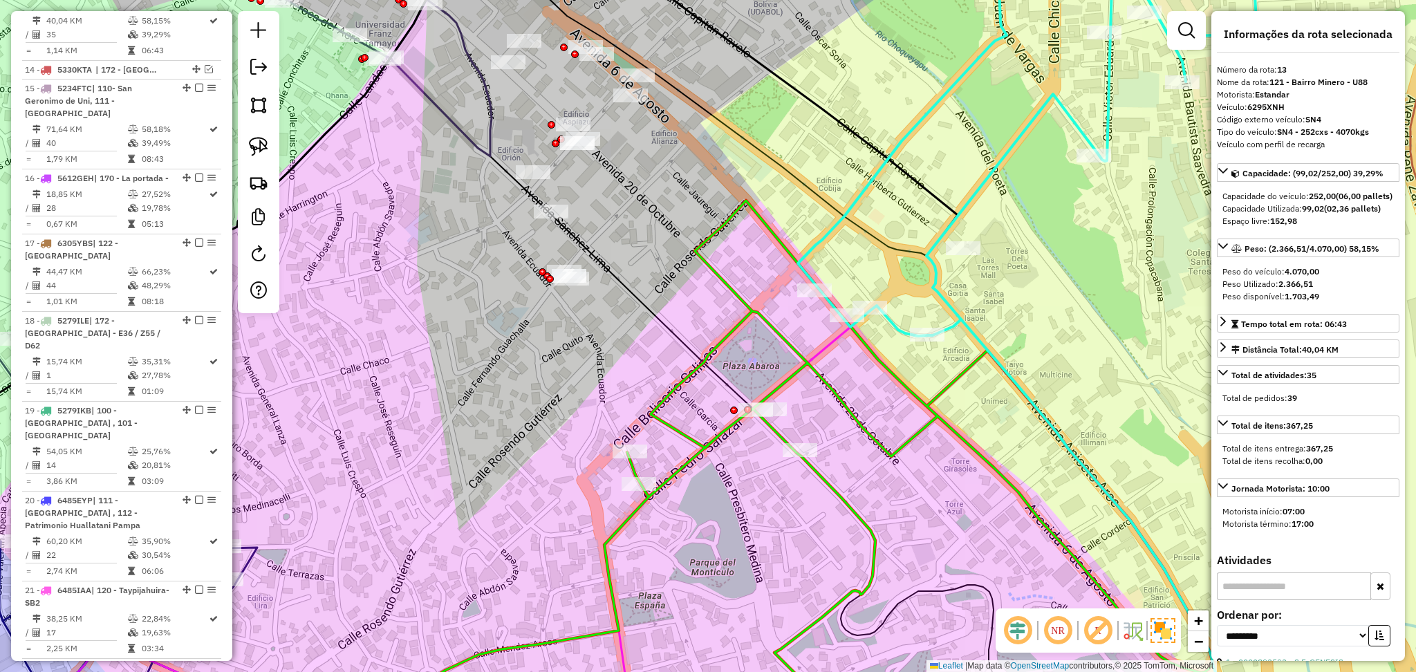
scroll to position [1574, 0]
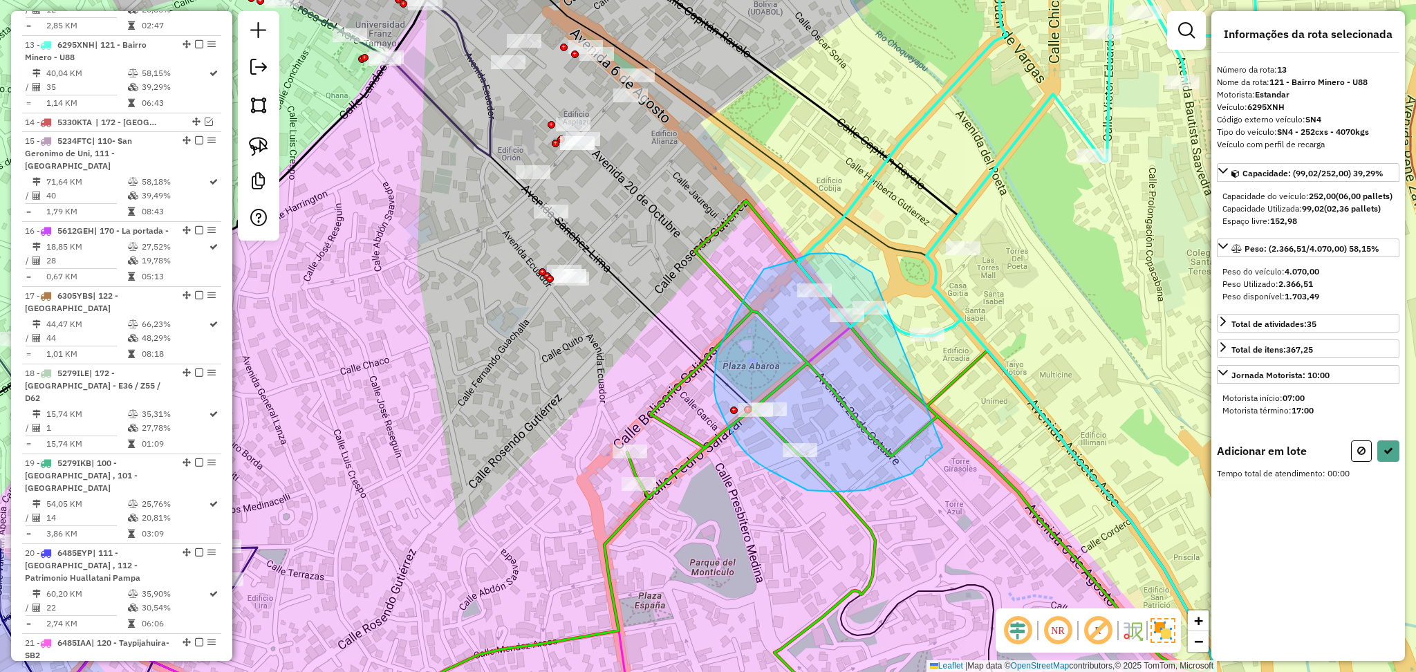
drag, startPoint x: 872, startPoint y: 272, endPoint x: 942, endPoint y: 447, distance: 188.6
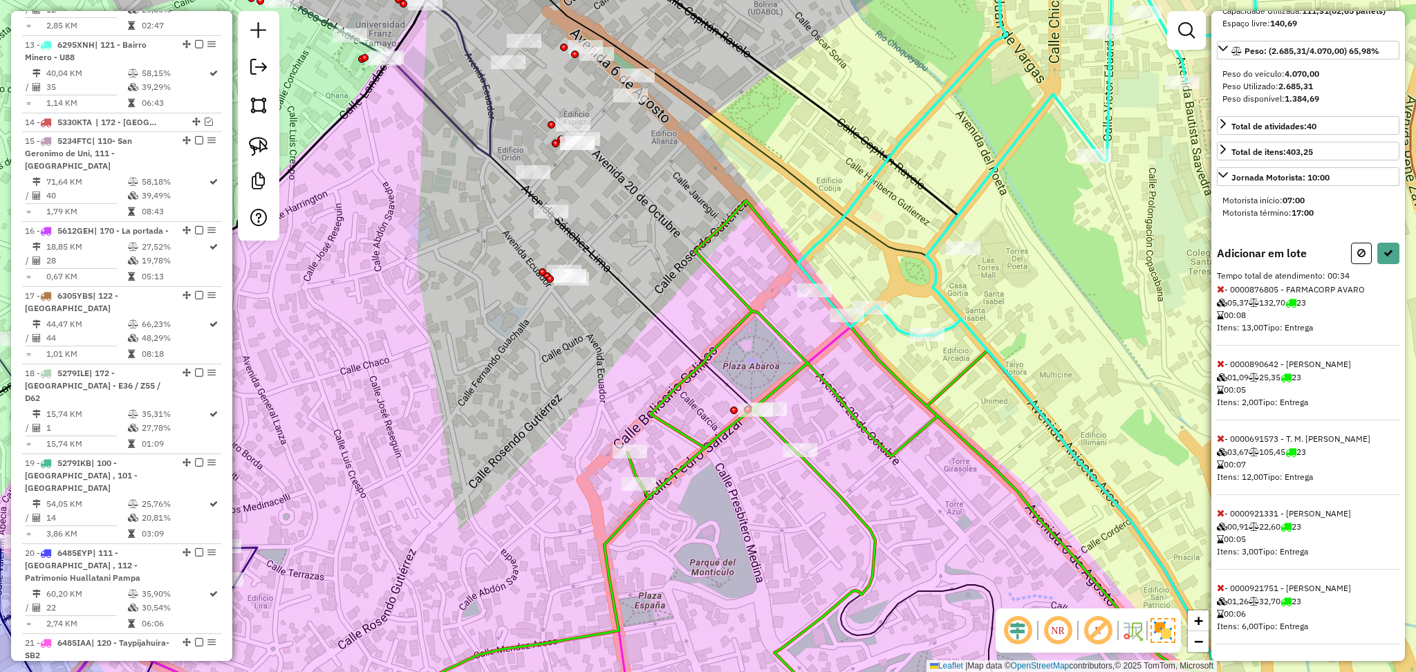
scroll to position [223, 0]
click at [1222, 368] on icon at bounding box center [1221, 364] width 8 height 10
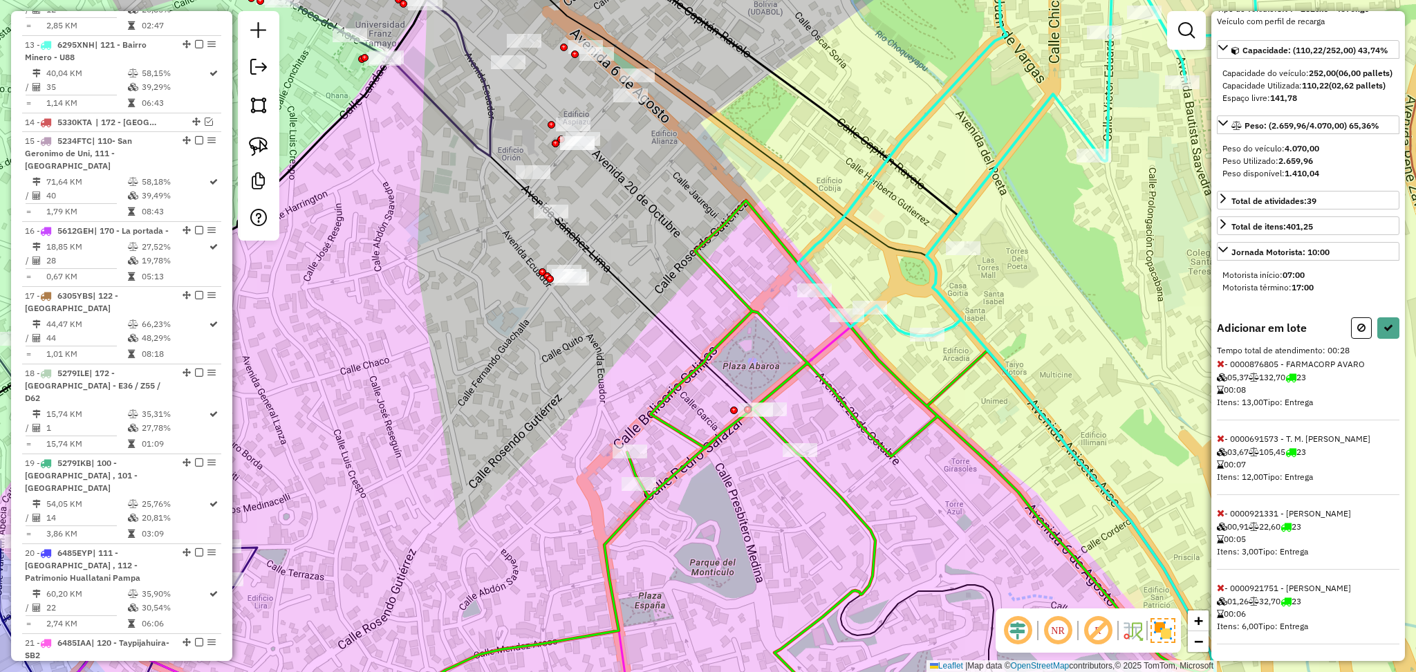
scroll to position [149, 0]
click at [1222, 519] on span at bounding box center [1221, 513] width 8 height 12
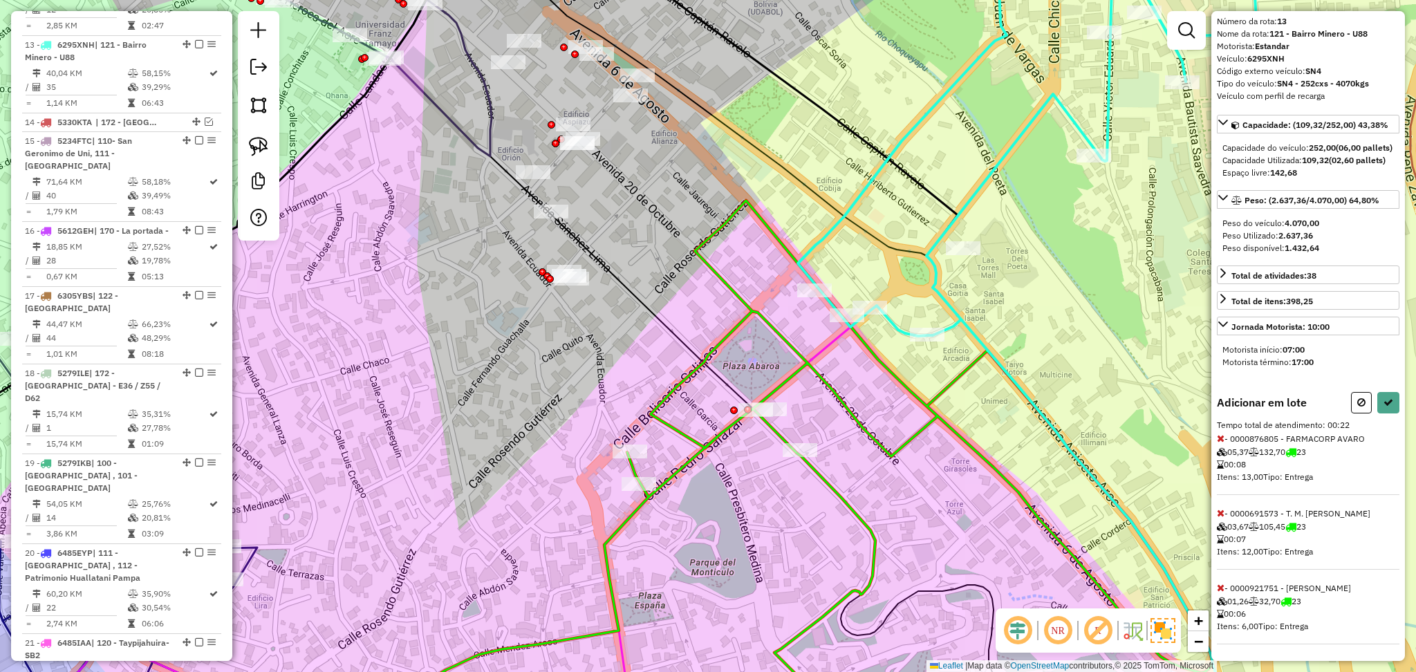
scroll to position [74, 0]
click at [1220, 595] on div "Adicionar em lote Tempo total de atendimento: 00:22 - 0000876805 - FARMACORP AV…" at bounding box center [1308, 518] width 183 height 252
click at [1220, 587] on icon at bounding box center [1221, 588] width 8 height 10
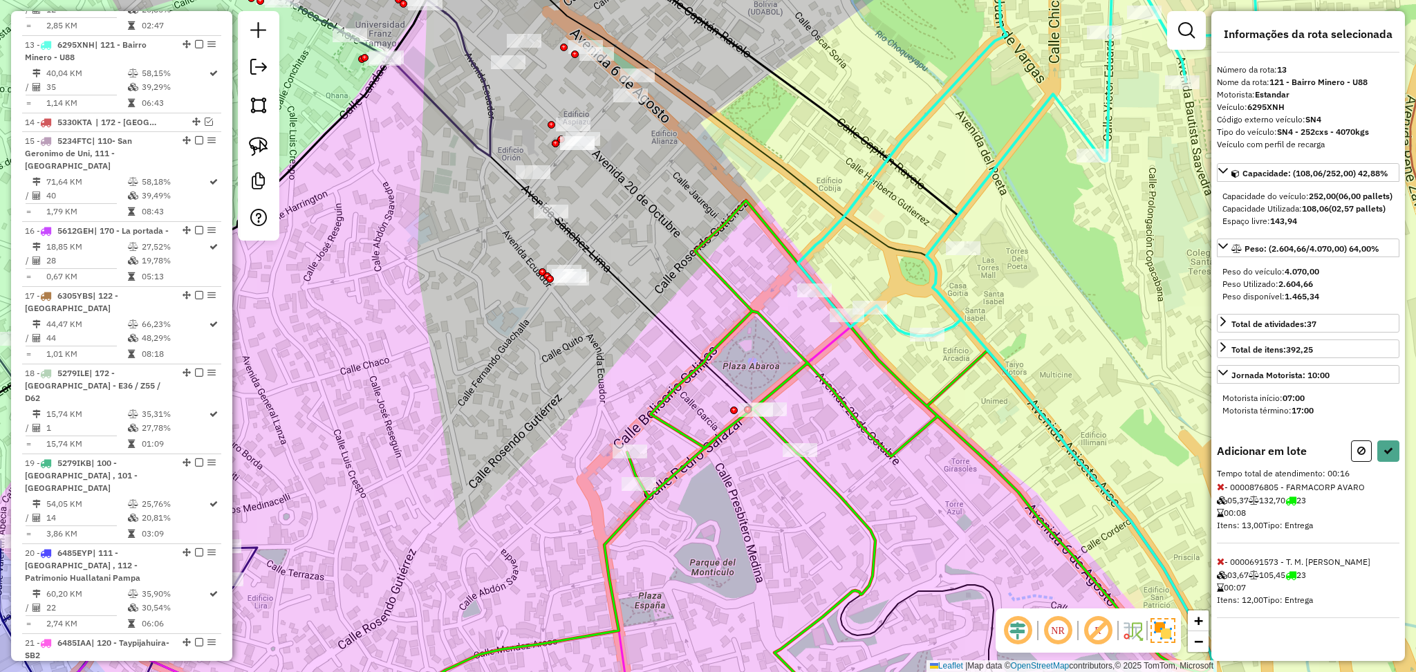
scroll to position [0, 0]
click at [1390, 462] on button at bounding box center [1388, 450] width 22 height 21
select select "**********"
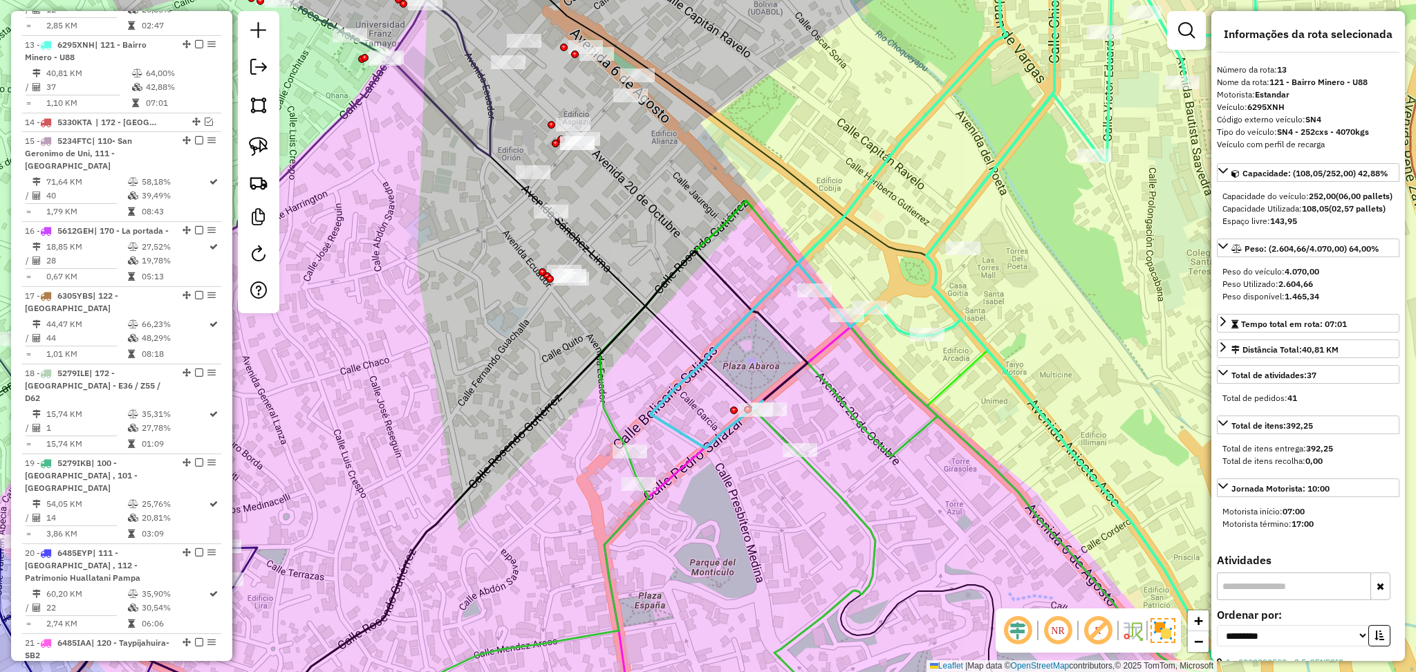
click at [834, 484] on icon at bounding box center [697, 471] width 1029 height 540
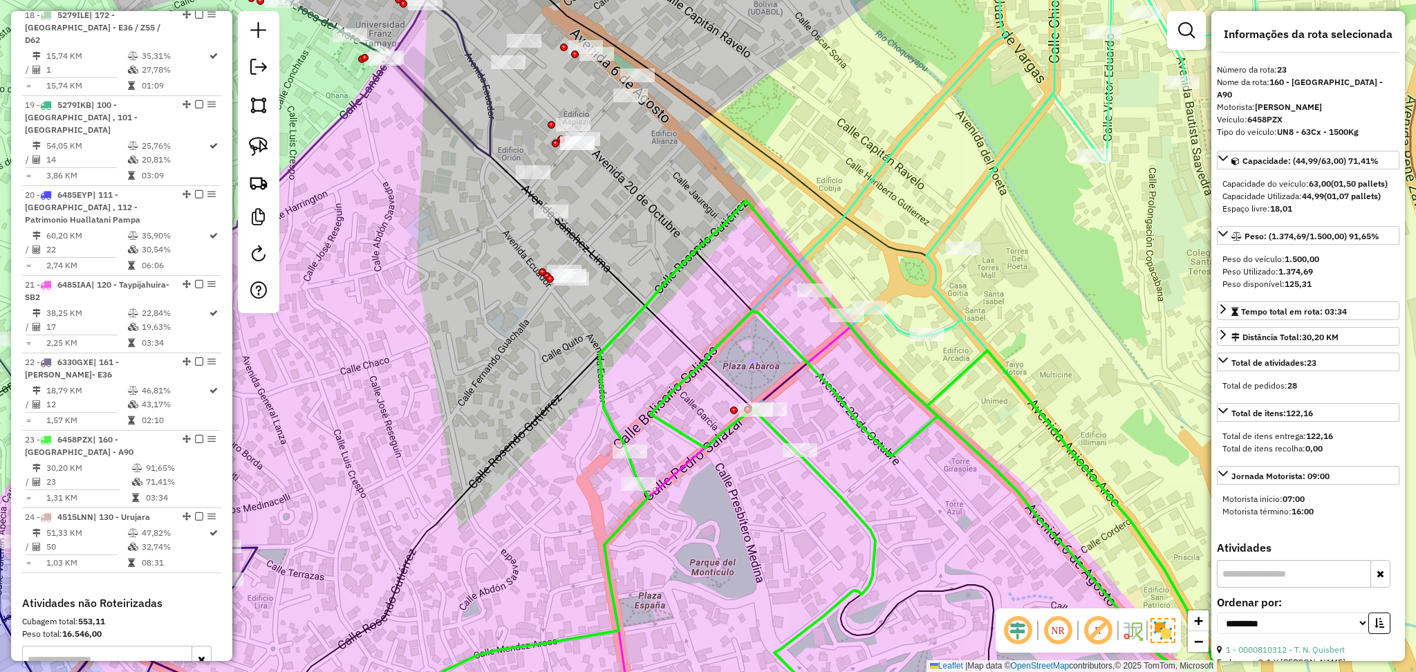
scroll to position [2091, 0]
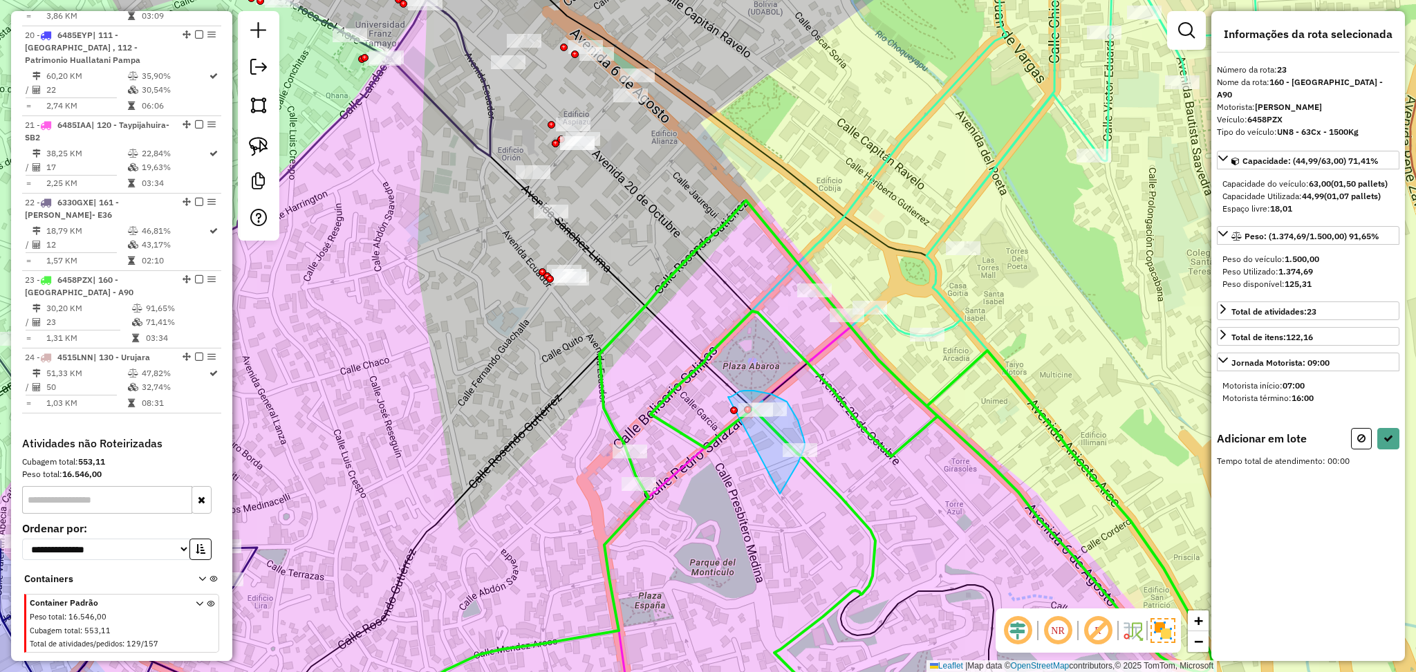
drag, startPoint x: 780, startPoint y: 494, endPoint x: 728, endPoint y: 397, distance: 109.8
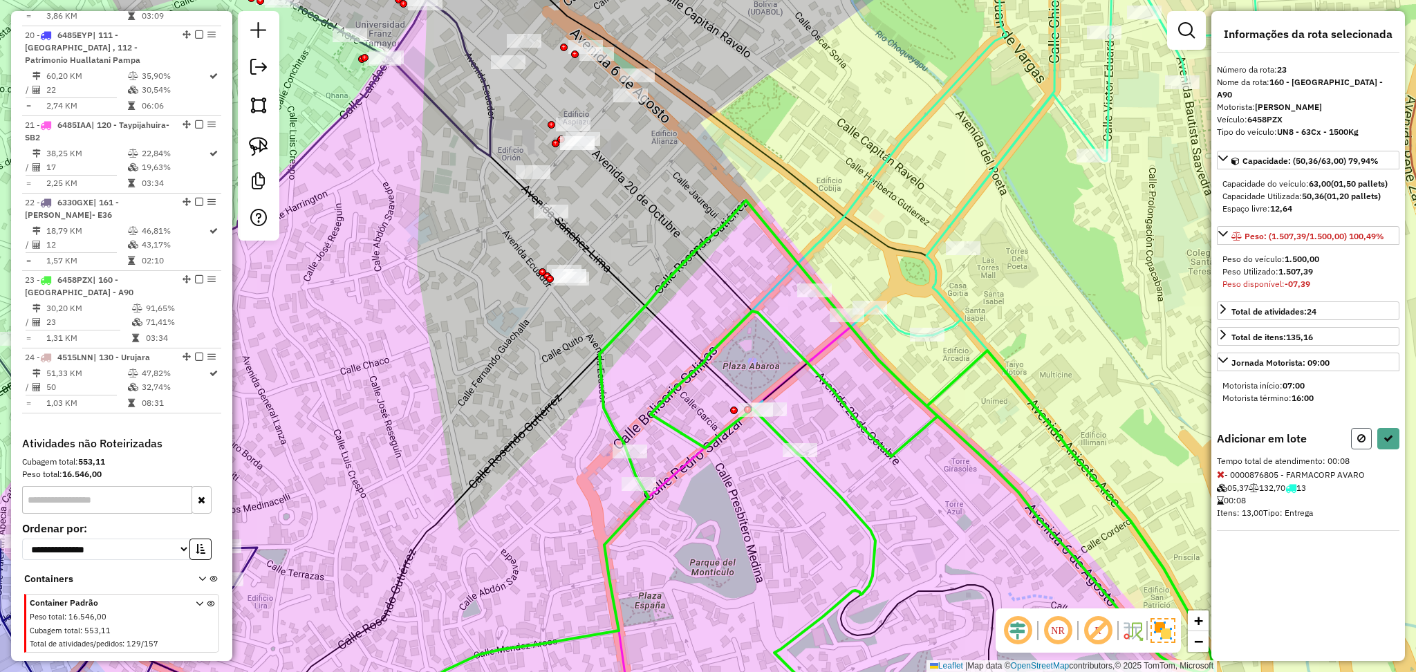
click at [1358, 433] on icon at bounding box center [1361, 438] width 8 height 10
select select "**********"
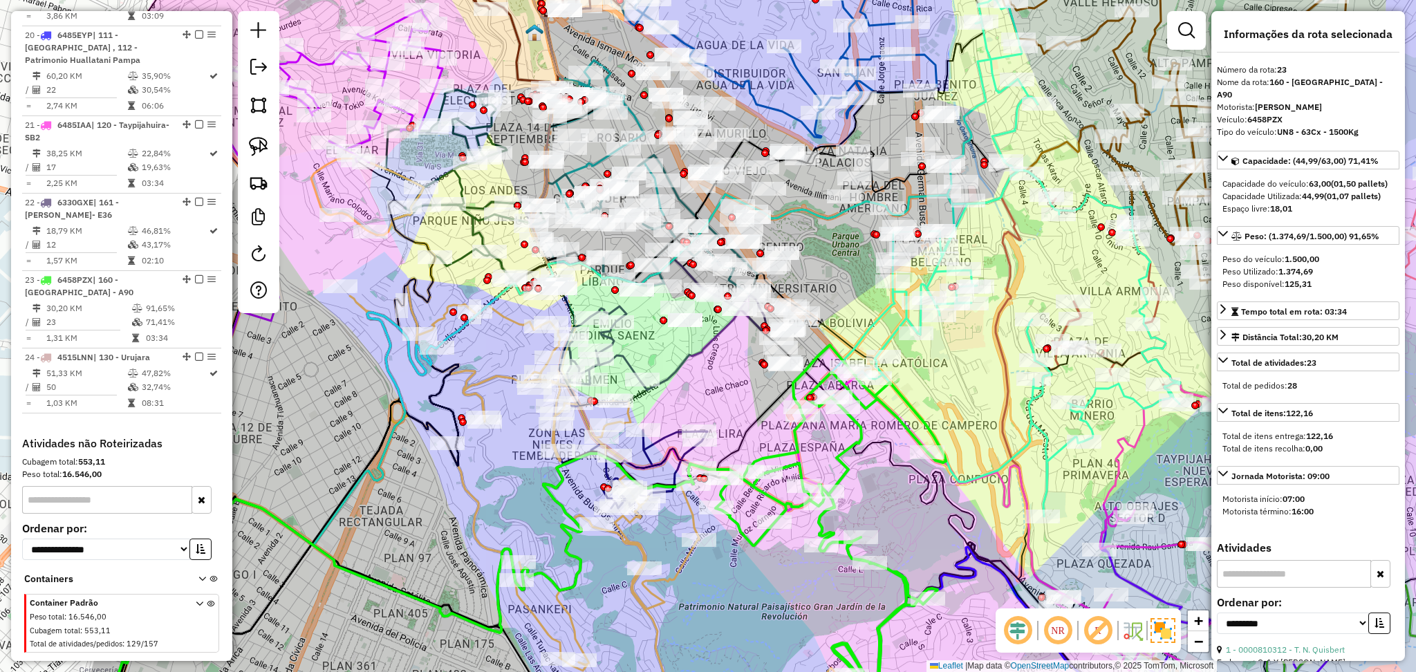
click at [846, 478] on icon at bounding box center [817, 514] width 257 height 339
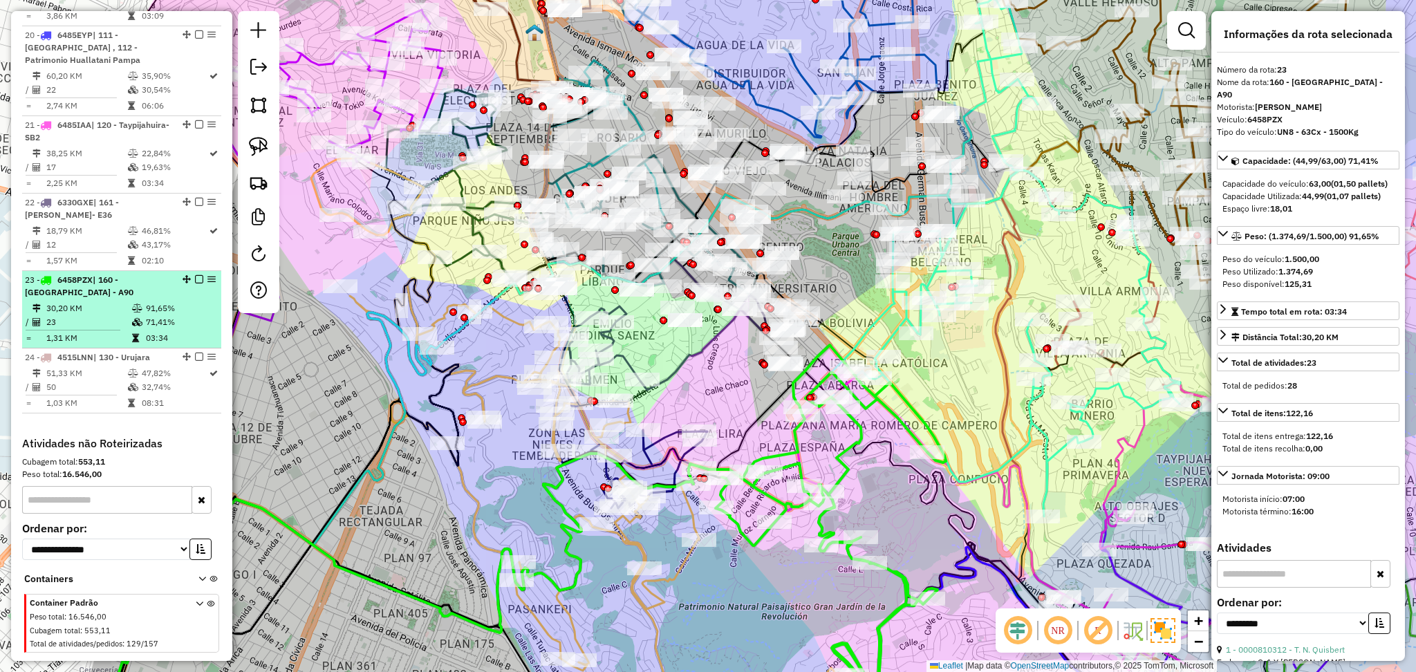
click at [195, 275] on em at bounding box center [199, 279] width 8 height 8
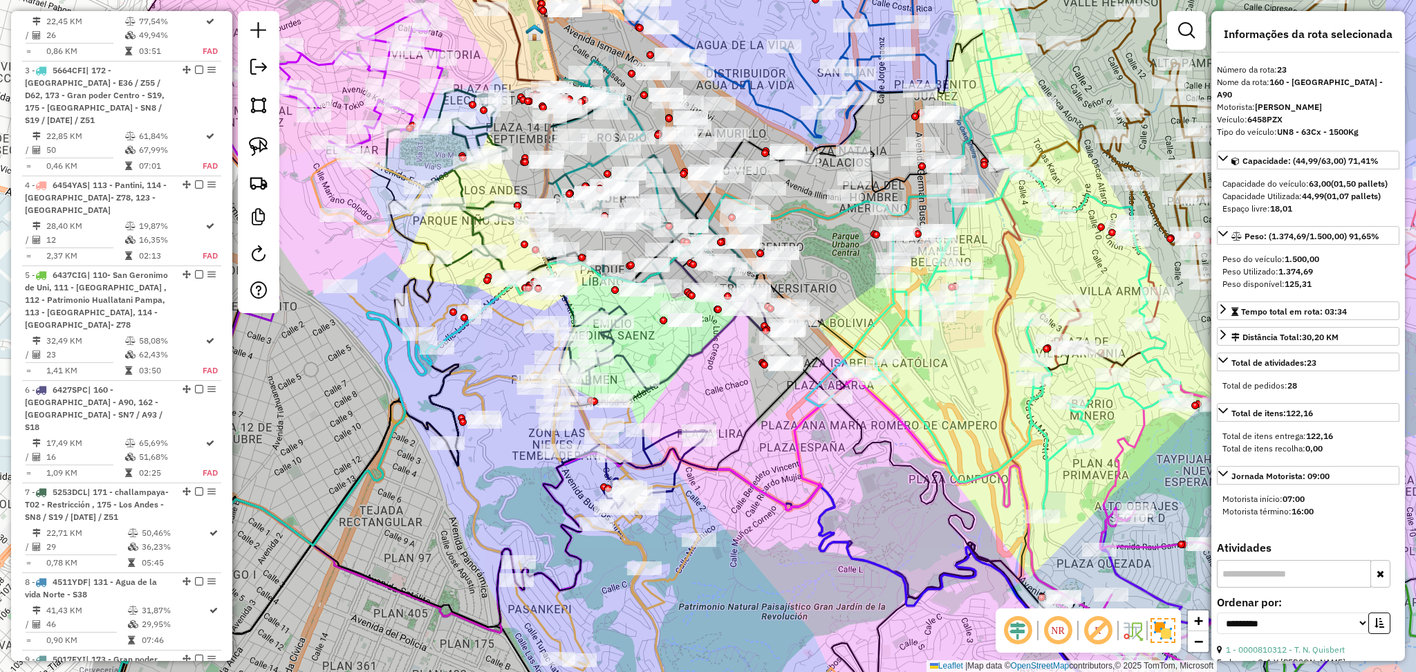
scroll to position [189, 0]
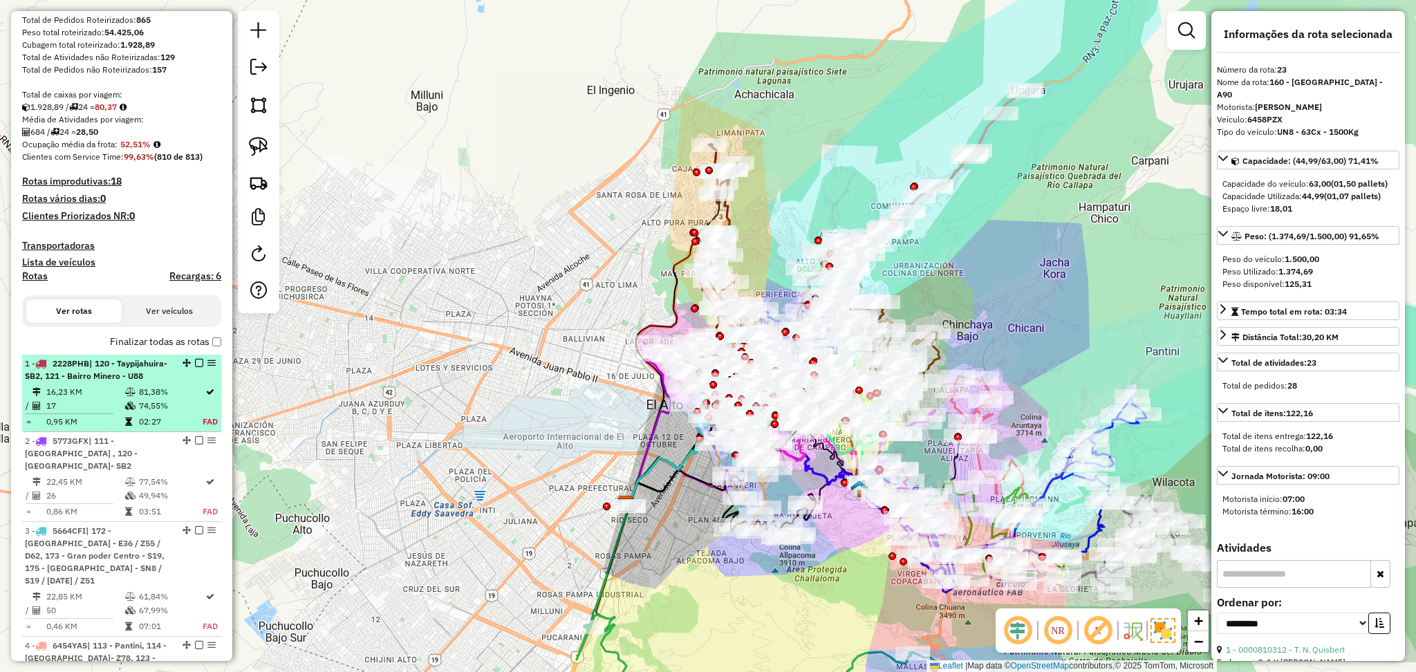
click at [148, 376] on div "1 - 2228PHB | 120 - Taypijahuira- SB2, 121 - Bairro Minero - U88" at bounding box center [98, 369] width 147 height 25
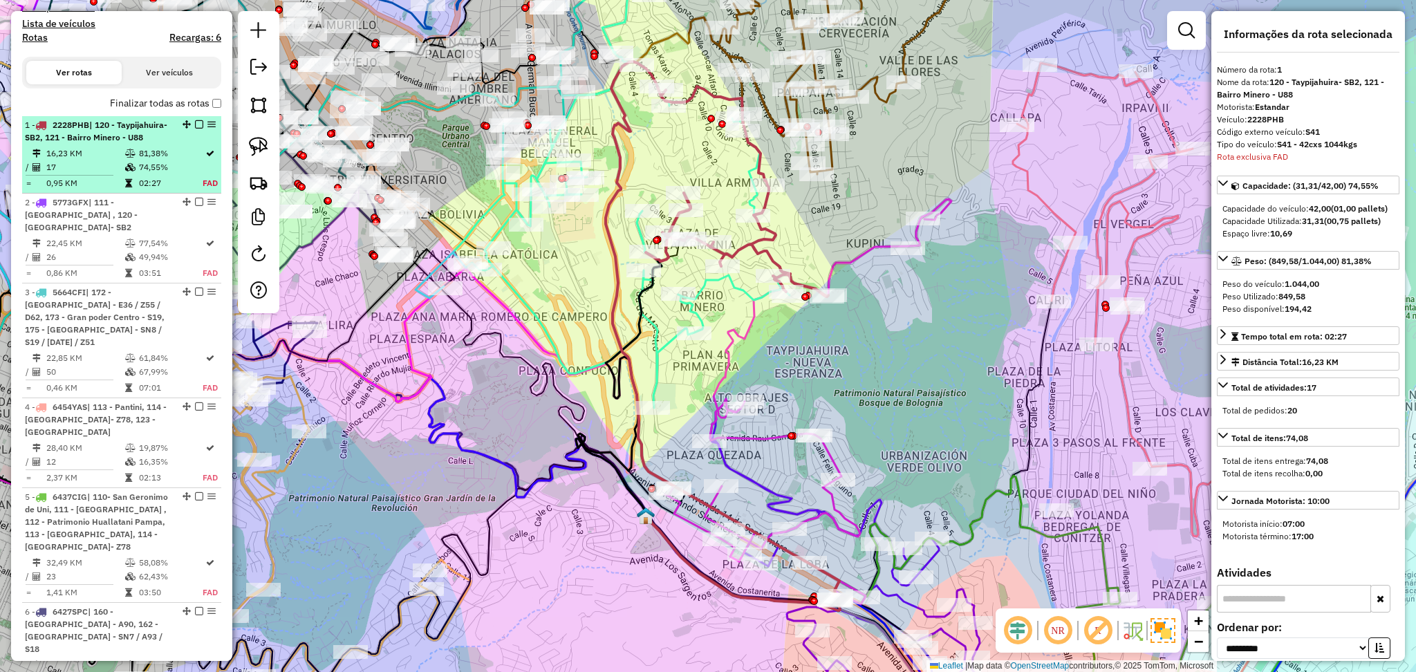
scroll to position [532, 0]
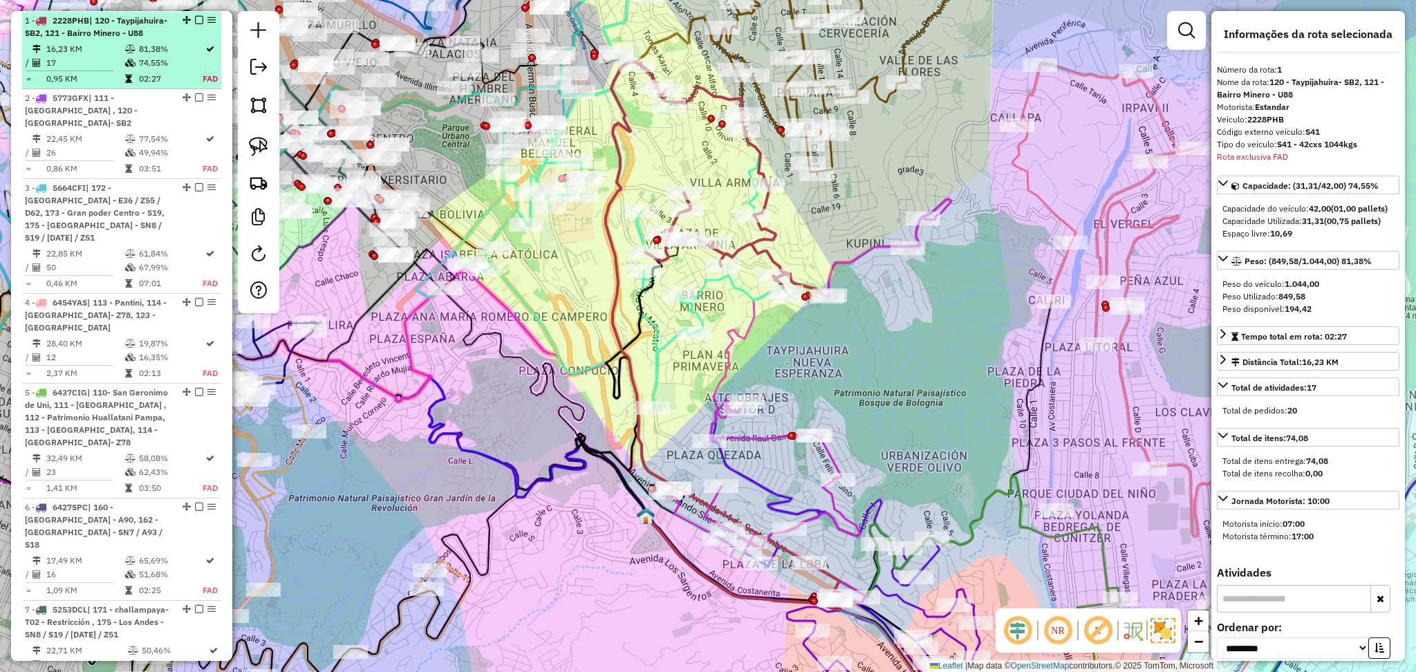
click at [195, 23] on em at bounding box center [199, 20] width 8 height 8
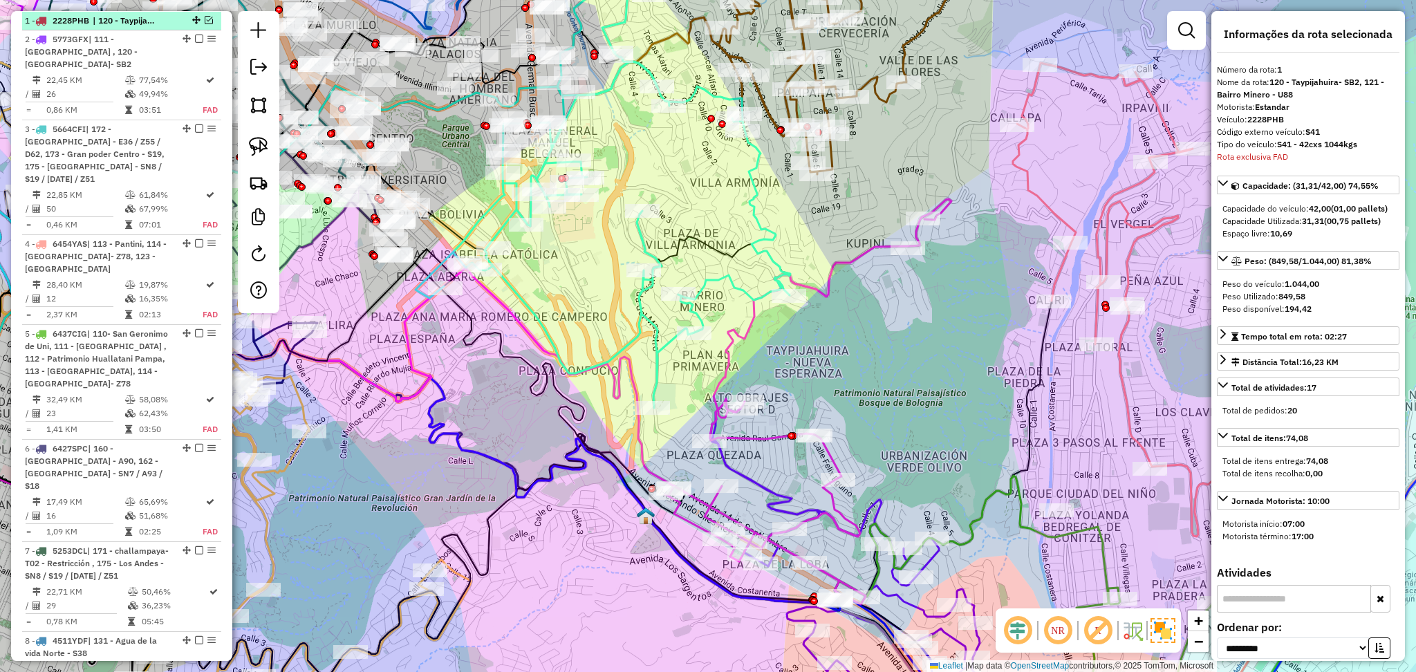
click at [205, 17] on em at bounding box center [209, 20] width 8 height 8
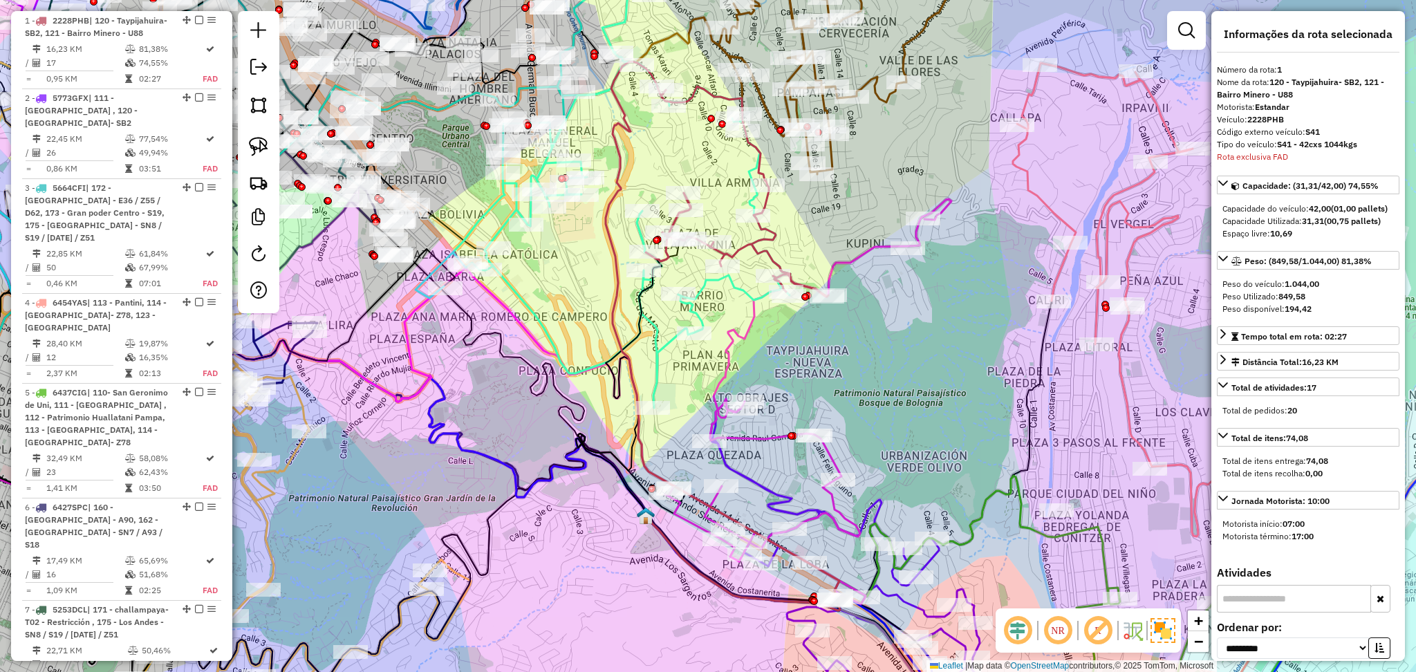
click at [762, 239] on icon at bounding box center [732, 180] width 191 height 234
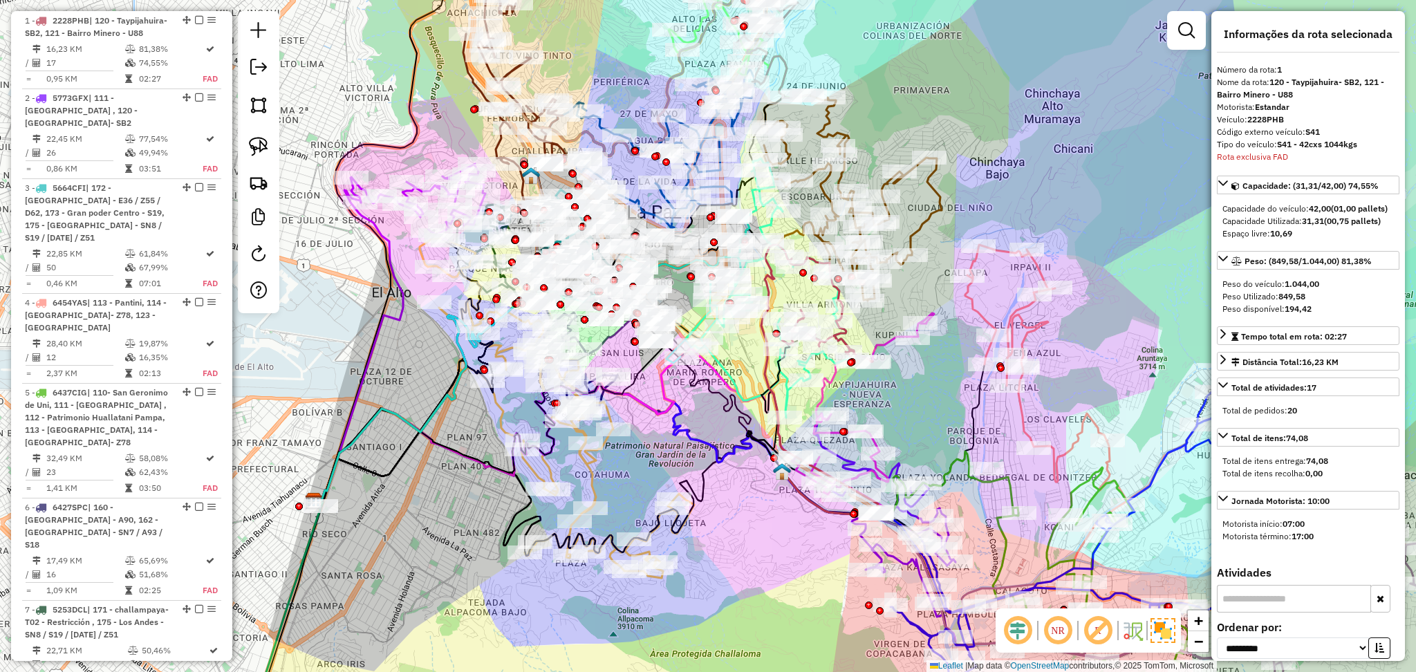
drag, startPoint x: 905, startPoint y: 375, endPoint x: 903, endPoint y: 413, distance: 38.1
click at [903, 413] on div "Janela de atendimento Grade de atendimento Capacidade Transportadoras Veículos …" at bounding box center [708, 336] width 1416 height 672
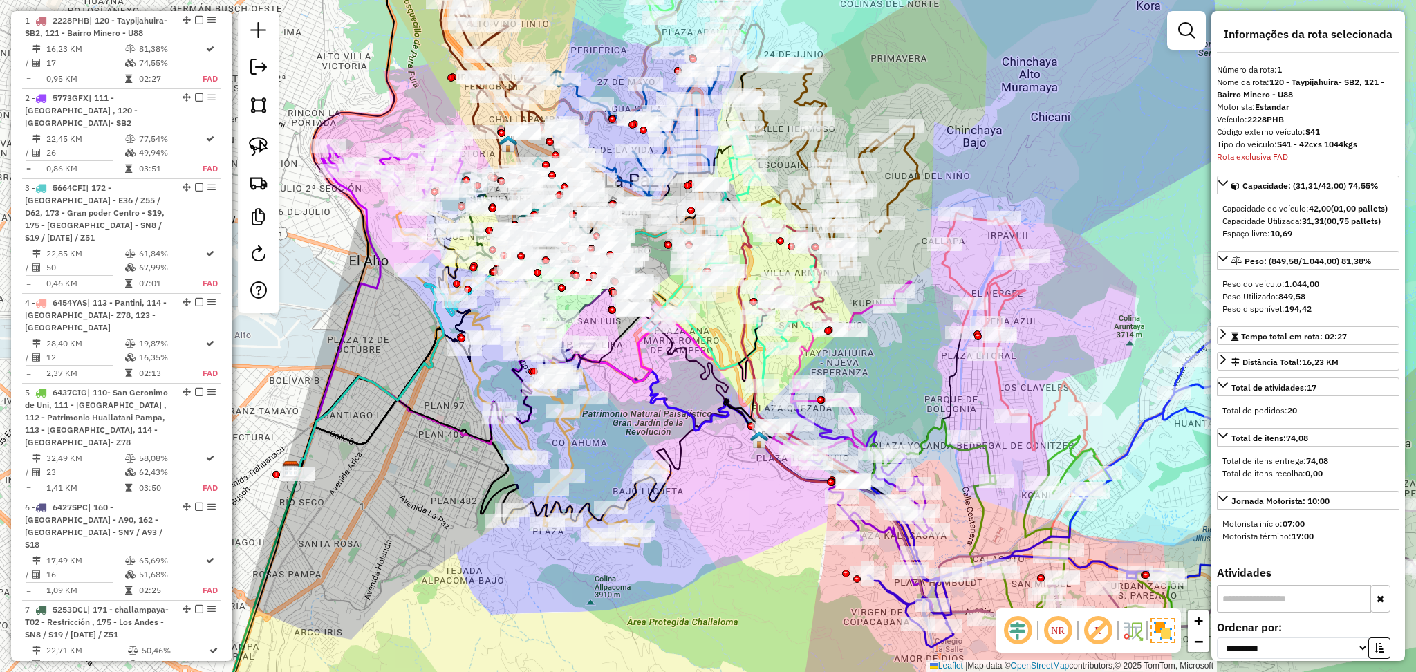
drag, startPoint x: 923, startPoint y: 396, endPoint x: 875, endPoint y: 335, distance: 78.3
click at [875, 335] on div "Janela de atendimento Grade de atendimento Capacidade Transportadoras Veículos …" at bounding box center [708, 336] width 1416 height 672
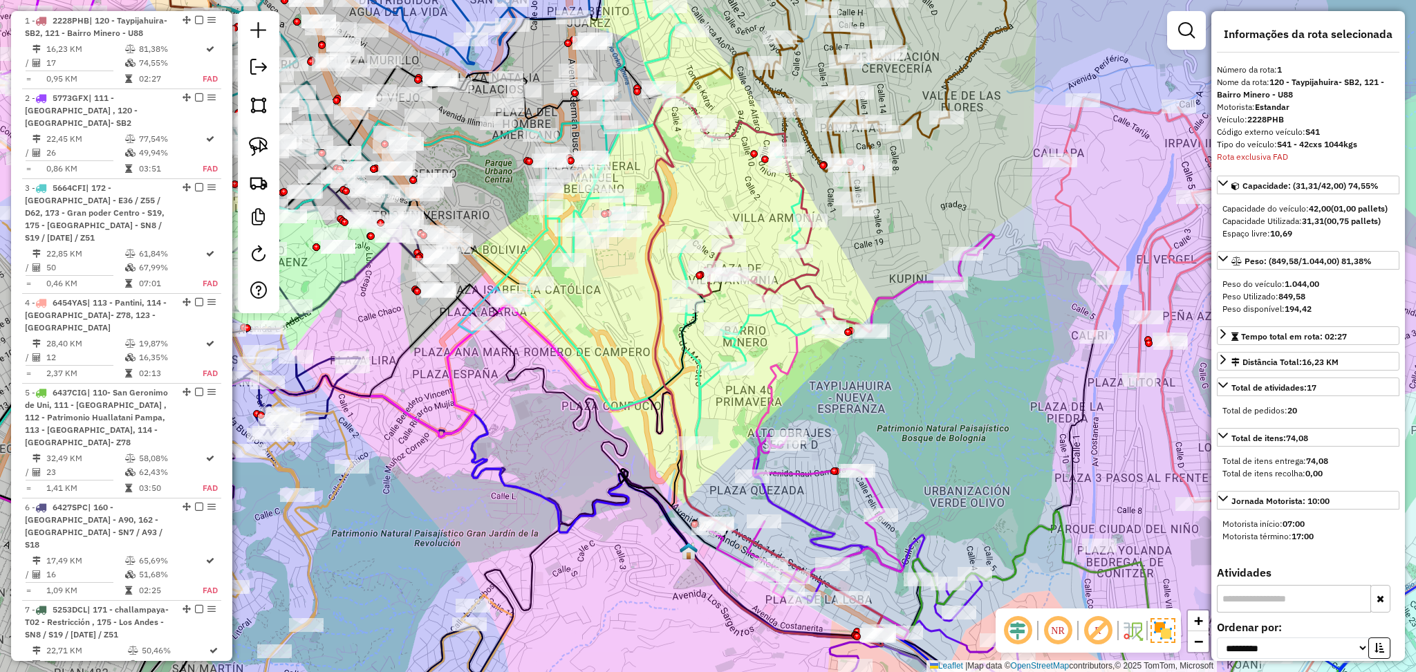
click at [691, 356] on icon at bounding box center [662, 419] width 86 height 263
click at [696, 371] on icon at bounding box center [645, 188] width 375 height 510
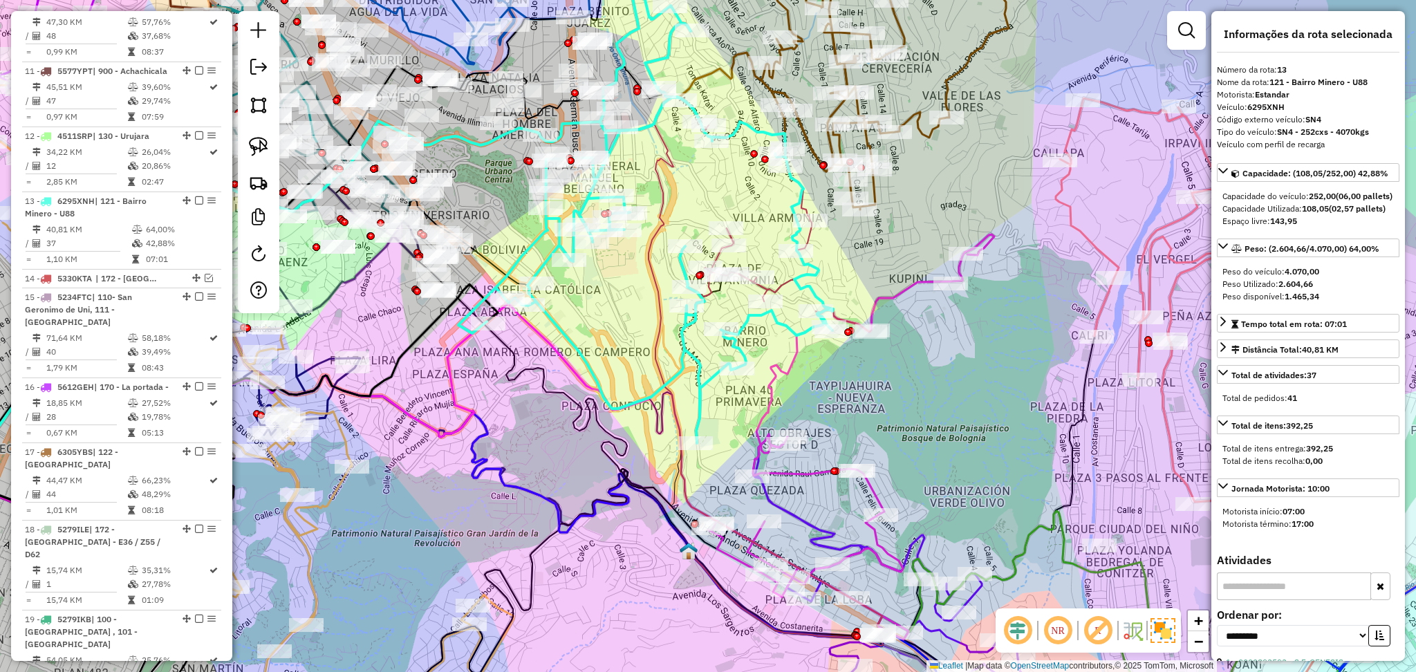
scroll to position [1574, 0]
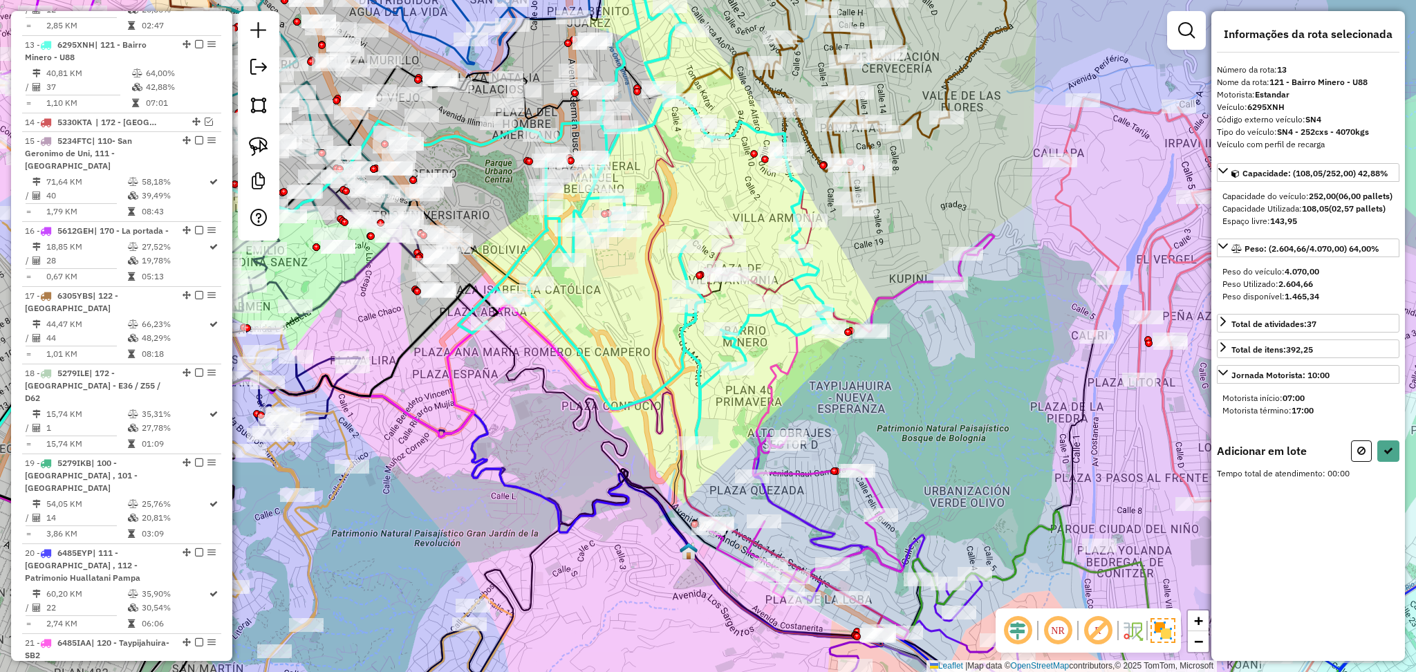
click at [778, 282] on icon at bounding box center [775, 215] width 191 height 234
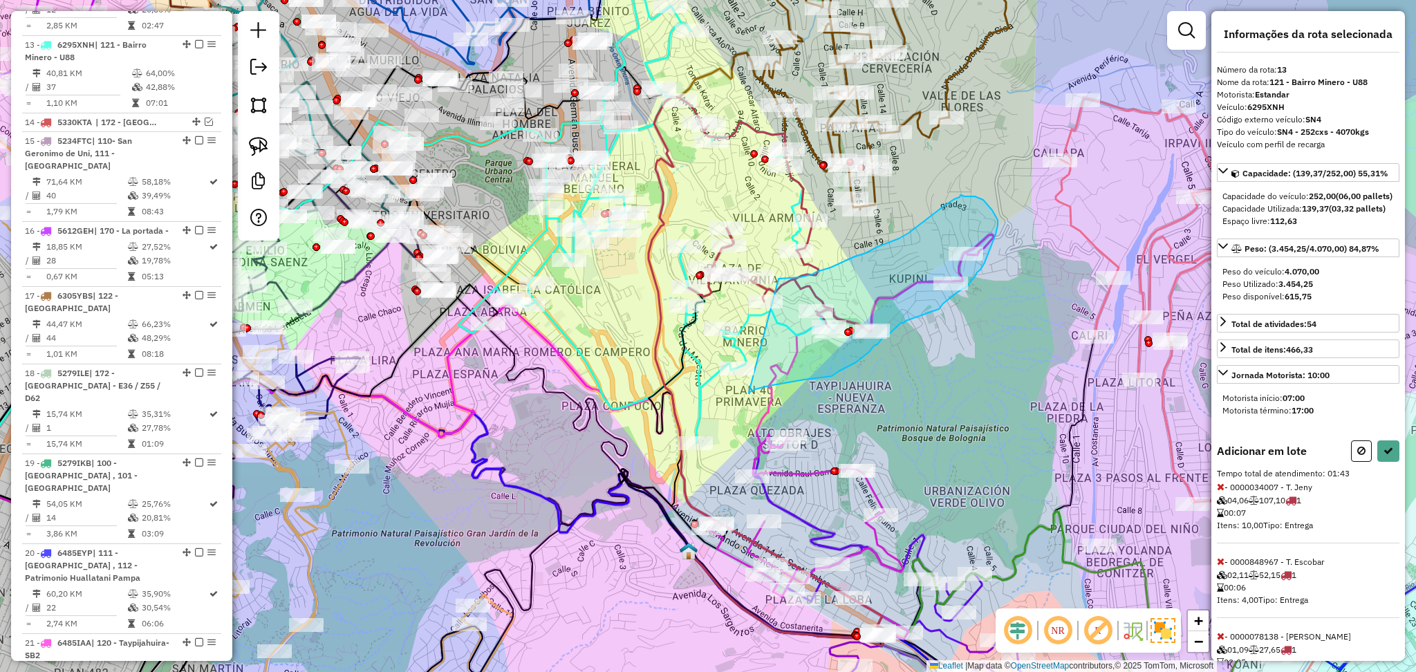
click at [754, 279] on div "Janela de atendimento Grade de atendimento Capacidade Transportadoras Veículos …" at bounding box center [708, 336] width 1416 height 672
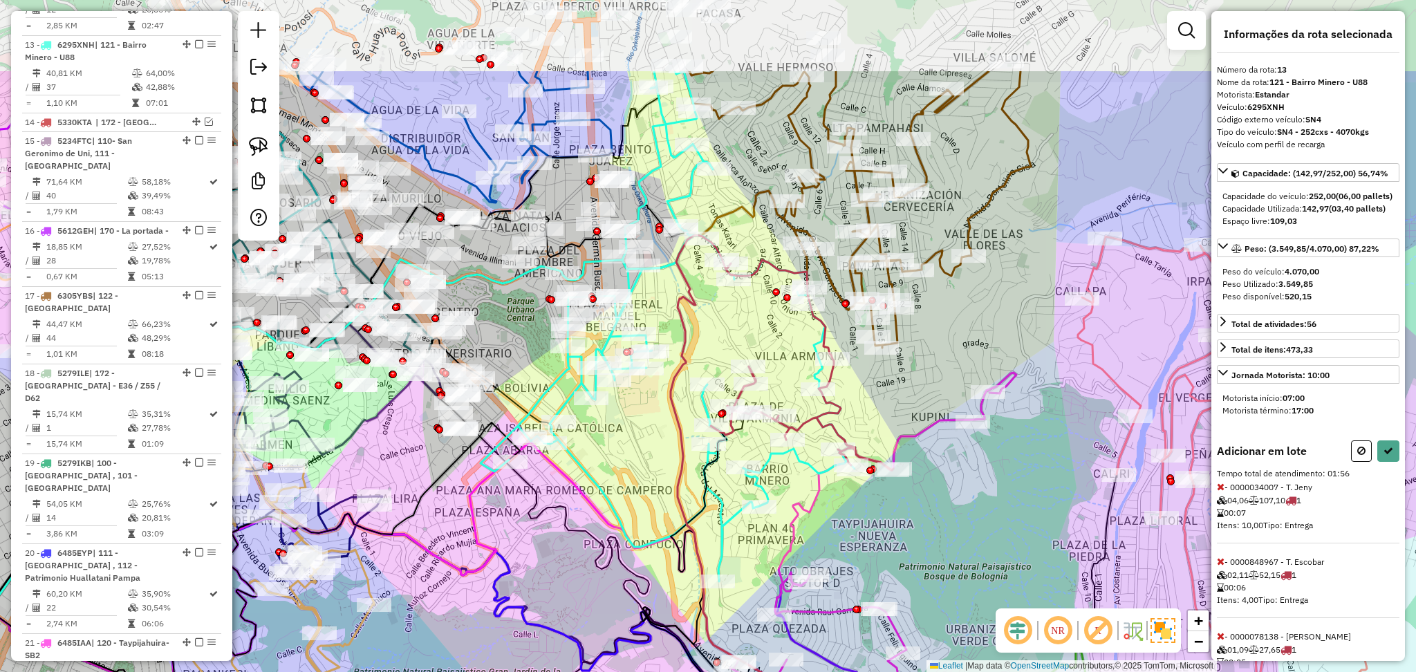
drag, startPoint x: 858, startPoint y: 292, endPoint x: 880, endPoint y: 431, distance: 140.7
click at [880, 431] on div "Janela de atendimento Grade de atendimento Capacidade Transportadoras Veículos …" at bounding box center [708, 336] width 1416 height 672
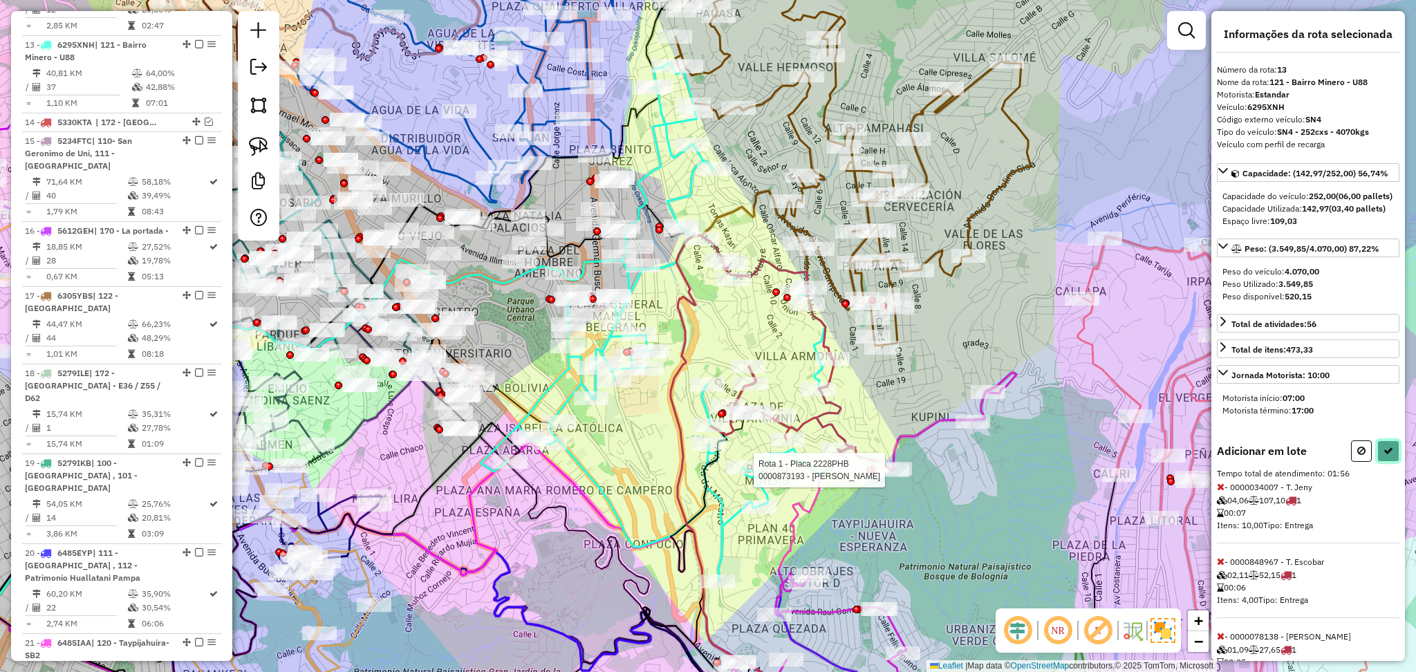
click at [1386, 456] on icon at bounding box center [1388, 451] width 10 height 10
select select "**********"
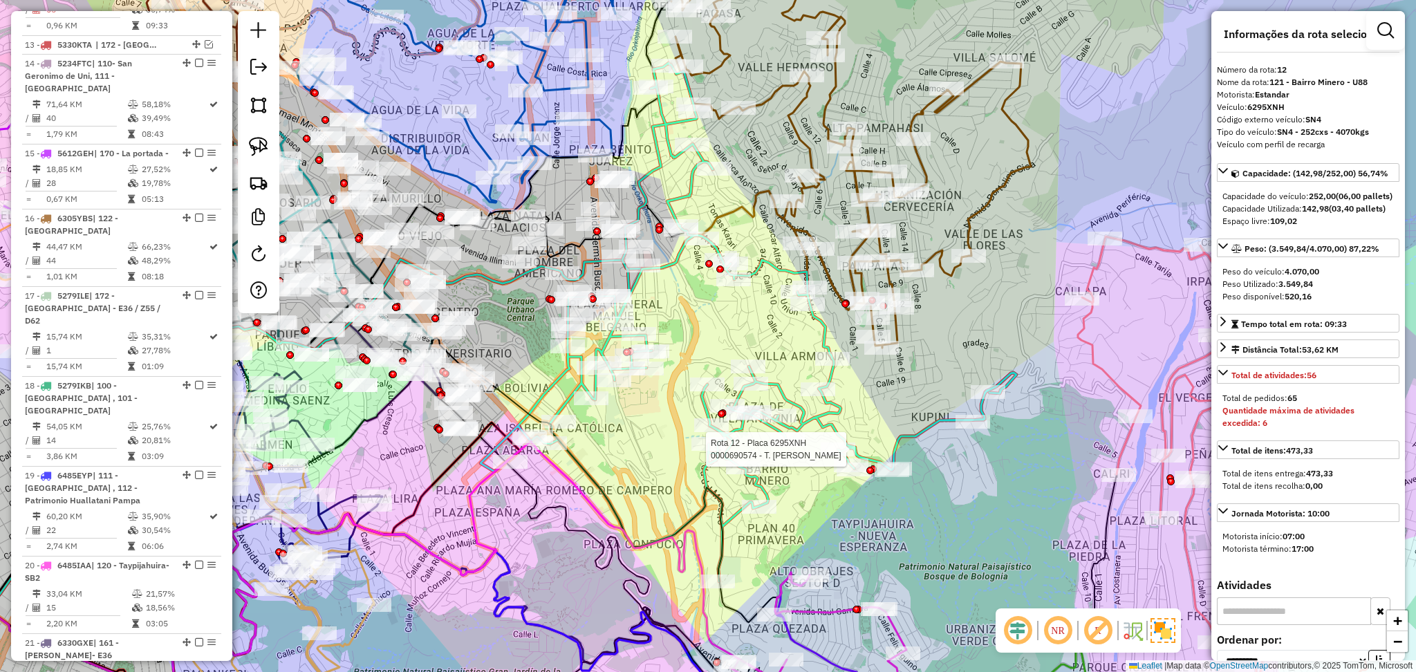
scroll to position [1484, 0]
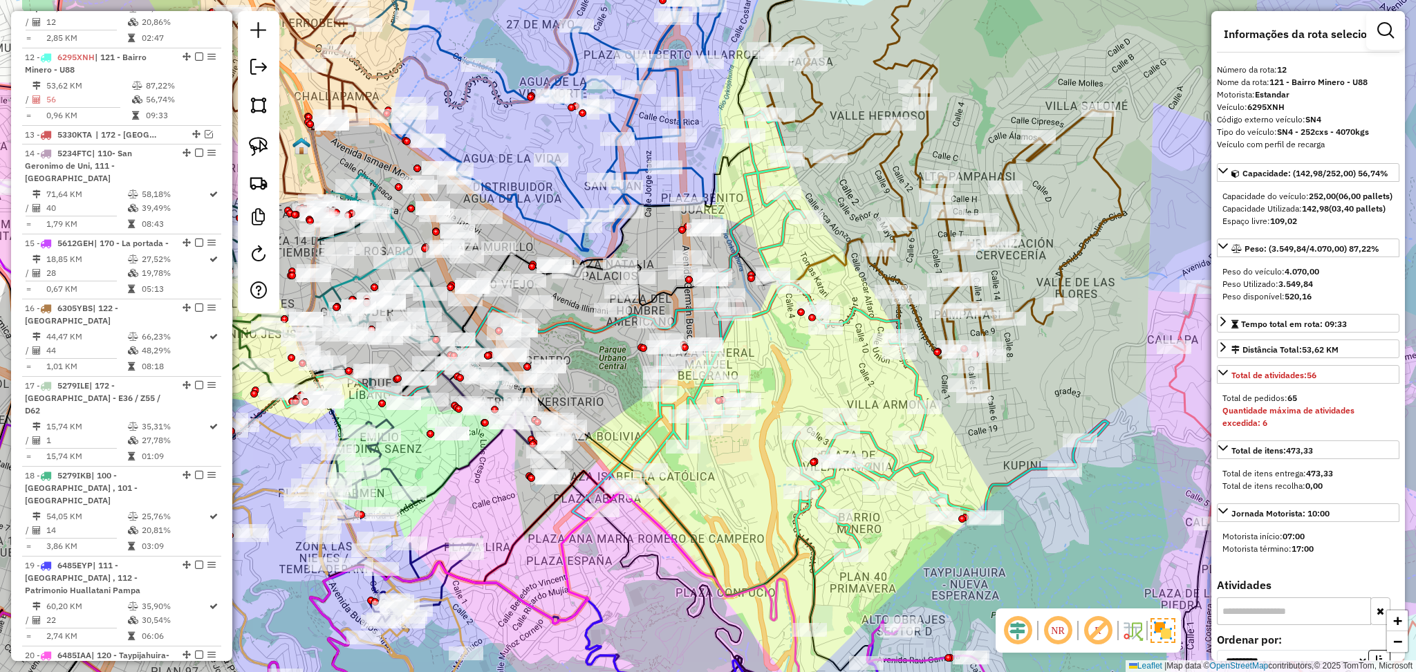
click at [864, 142] on icon at bounding box center [942, 190] width 361 height 411
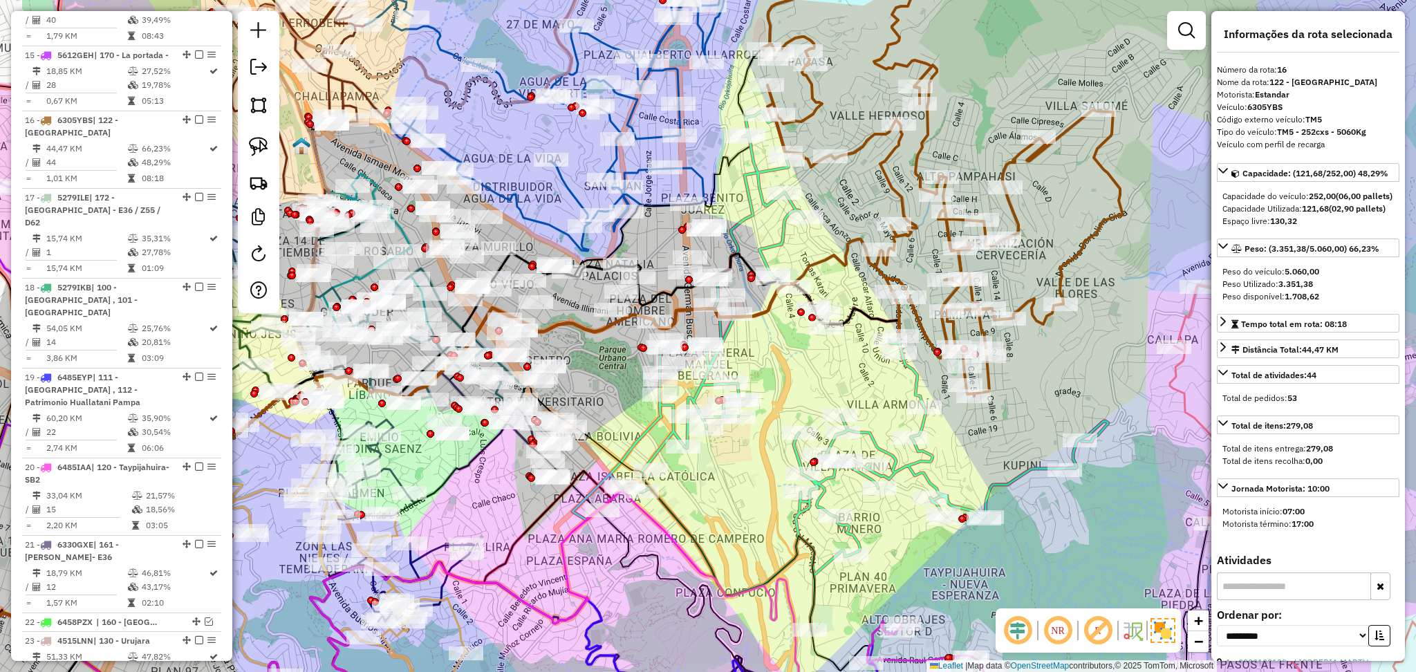
scroll to position [1734, 0]
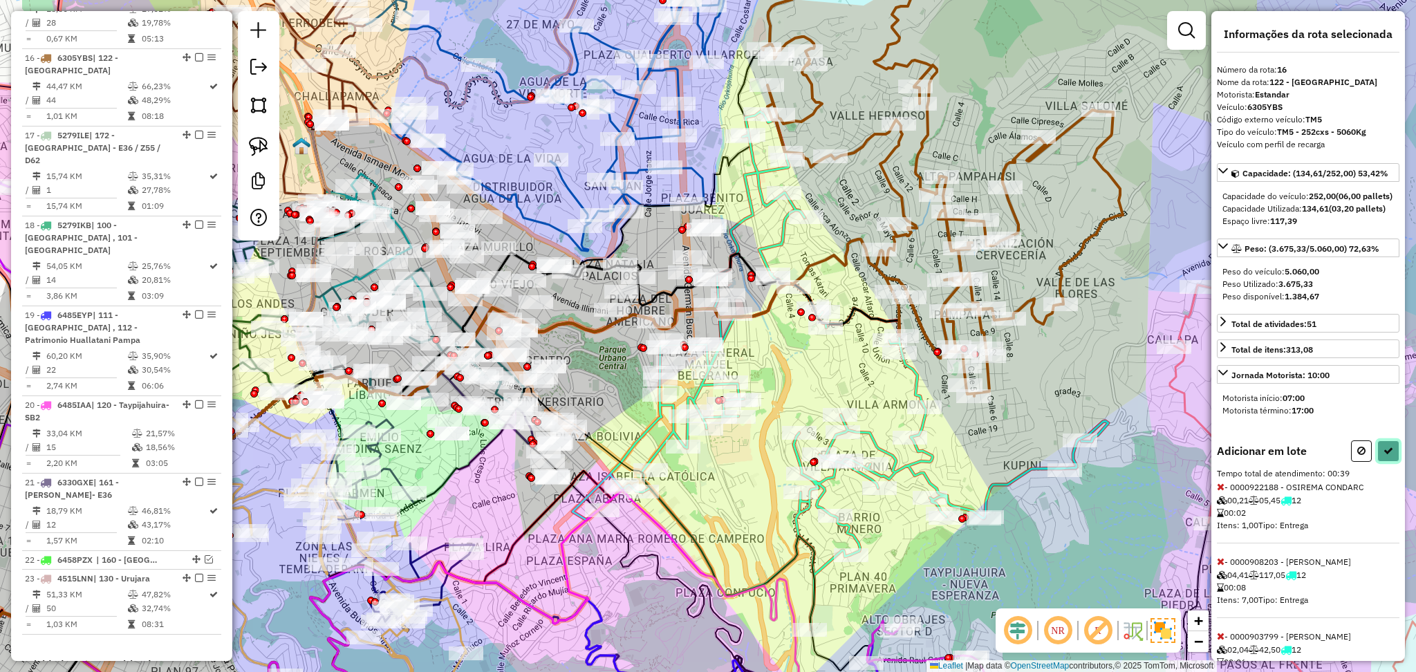
click at [1380, 462] on button at bounding box center [1388, 450] width 22 height 21
select select "**********"
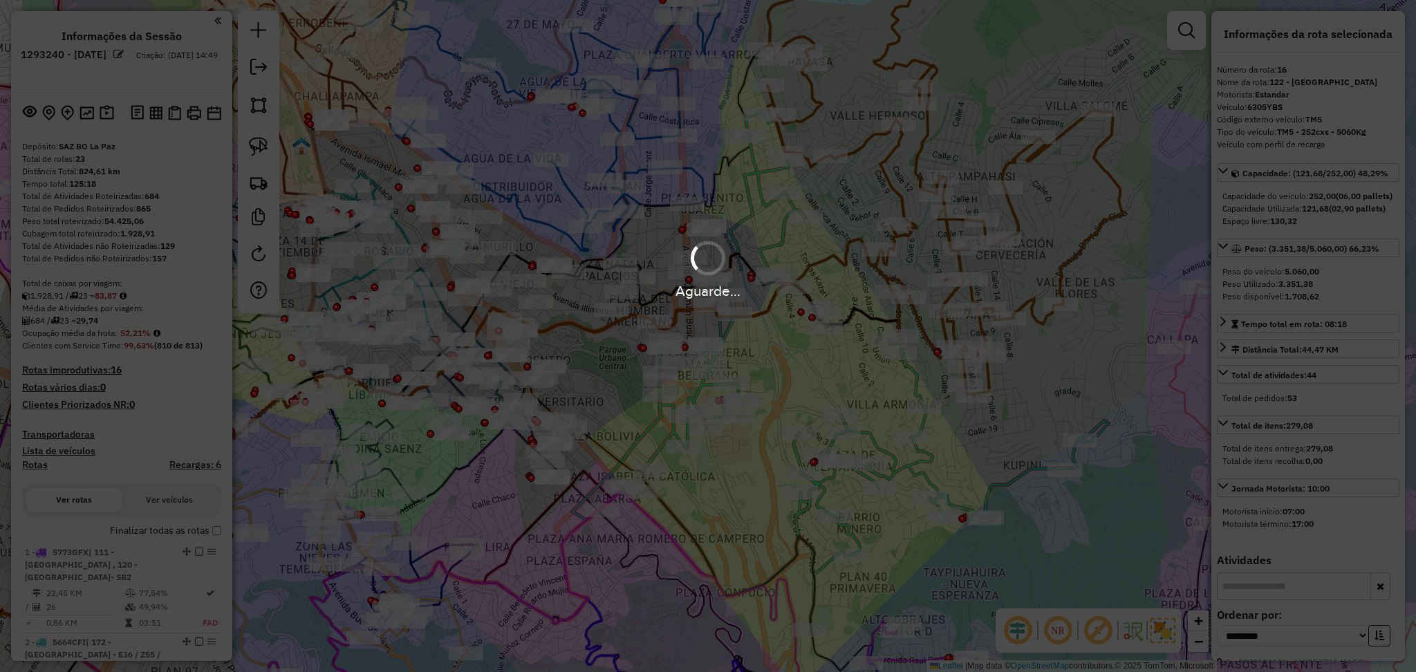
select select "**********"
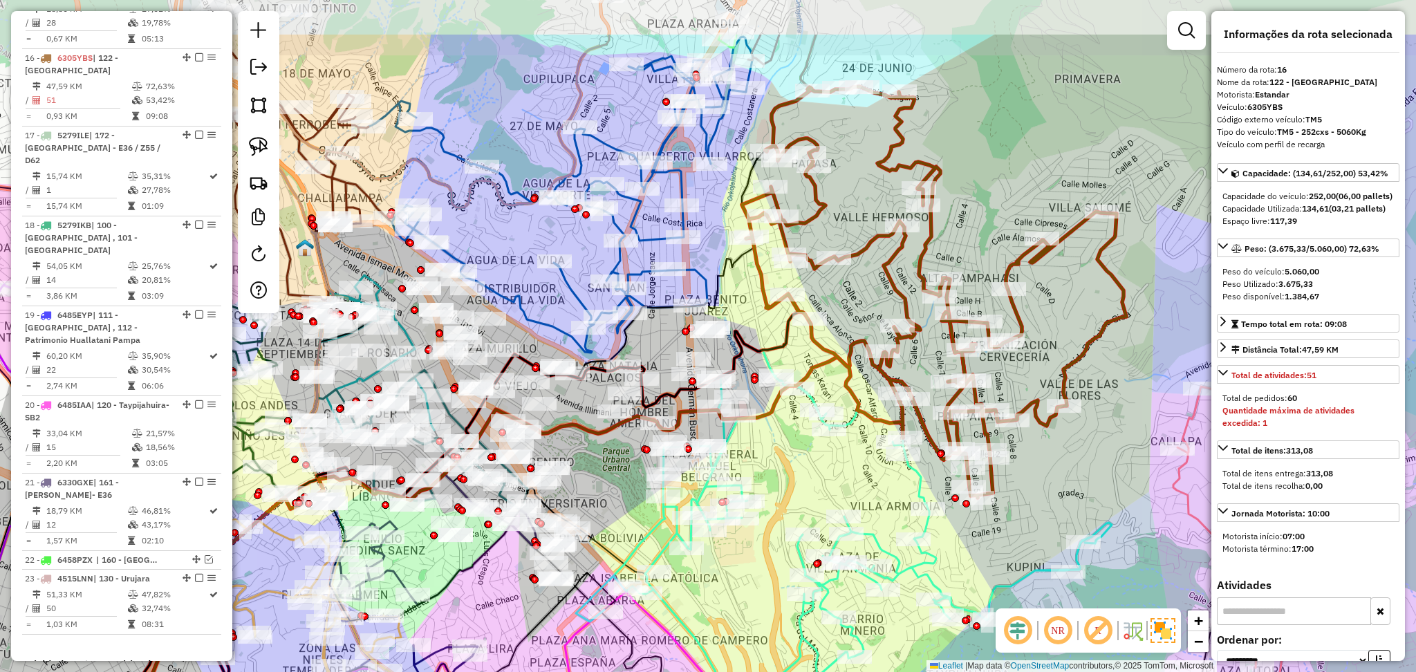
drag, startPoint x: 841, startPoint y: 370, endPoint x: 845, endPoint y: 471, distance: 101.0
click at [845, 471] on div "Janela de atendimento Grade de atendimento Capacidade Transportadoras Veículos …" at bounding box center [708, 336] width 1416 height 672
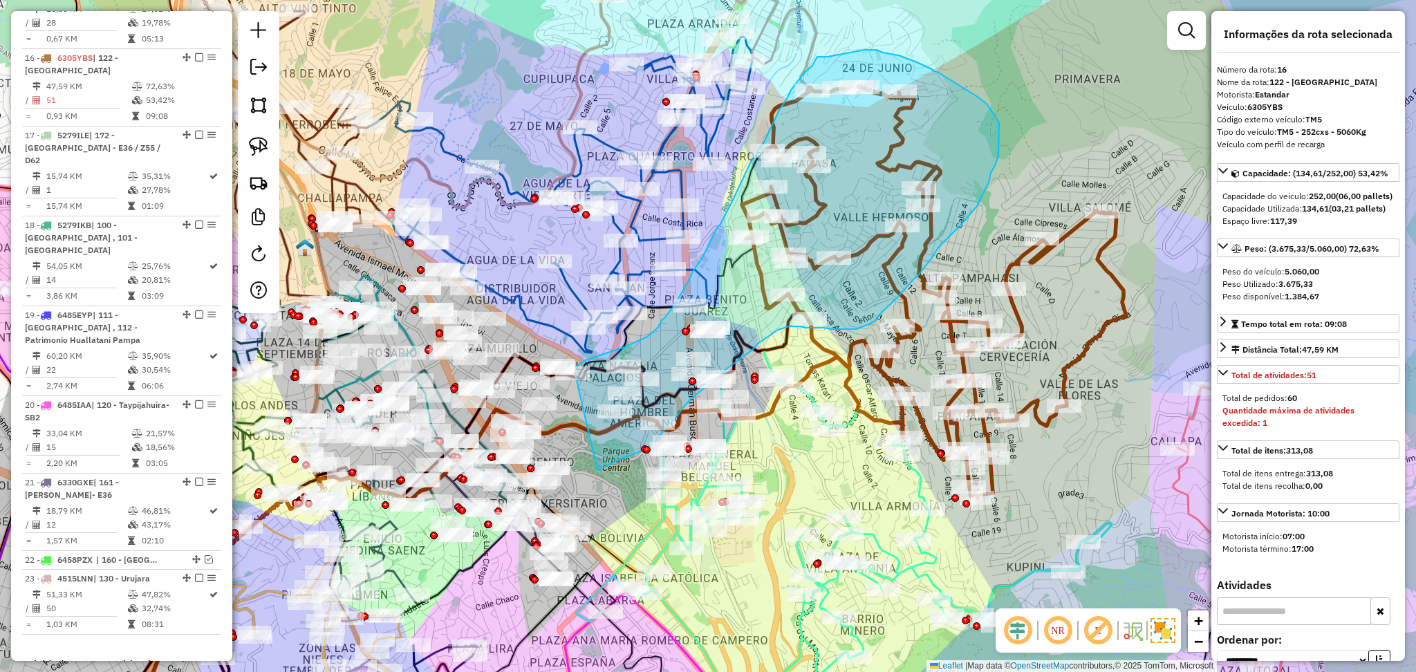
click at [574, 369] on div "Janela de atendimento Grade de atendimento Capacidade Transportadoras Veículos …" at bounding box center [708, 336] width 1416 height 672
drag, startPoint x: 597, startPoint y: 470, endPoint x: 579, endPoint y: 364, distance: 107.3
click at [574, 369] on hb-app "Aguarde... Pop-up bloqueado! Seu navegador bloqueou automáticamente a abertura …" at bounding box center [708, 336] width 1416 height 672
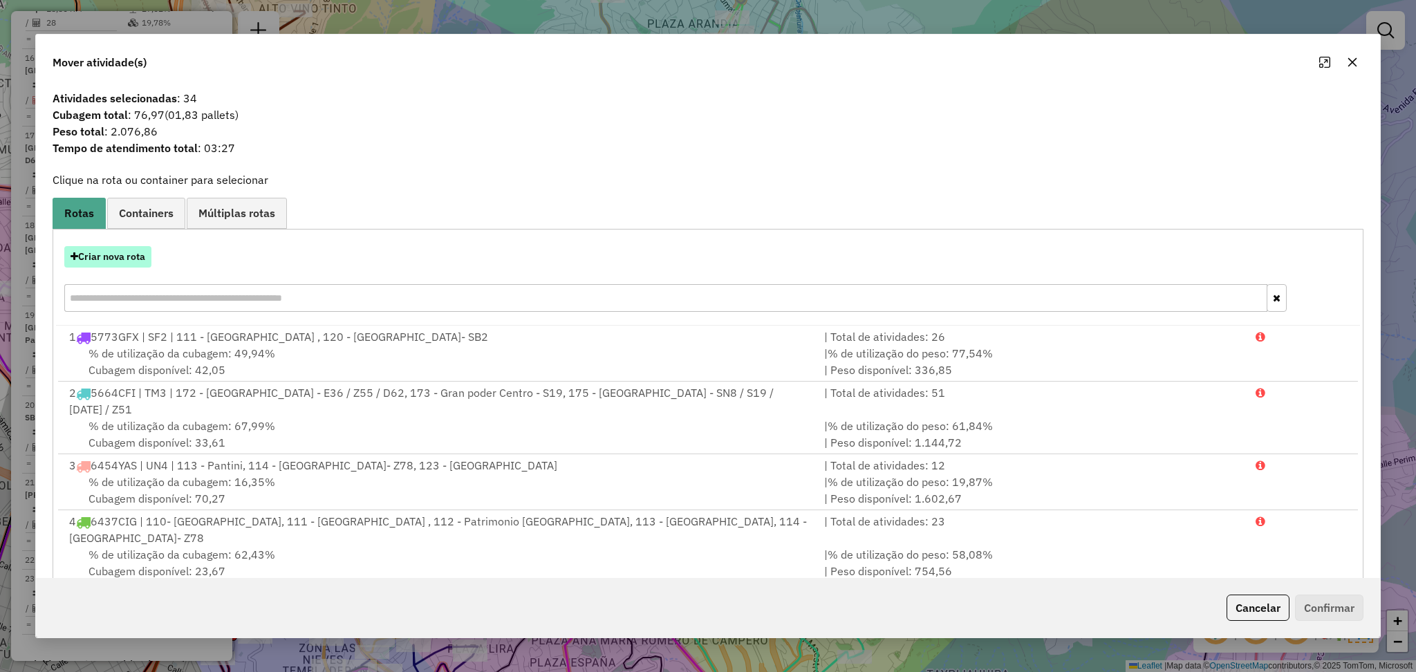
click at [122, 267] on button "Criar nova rota" at bounding box center [107, 256] width 87 height 21
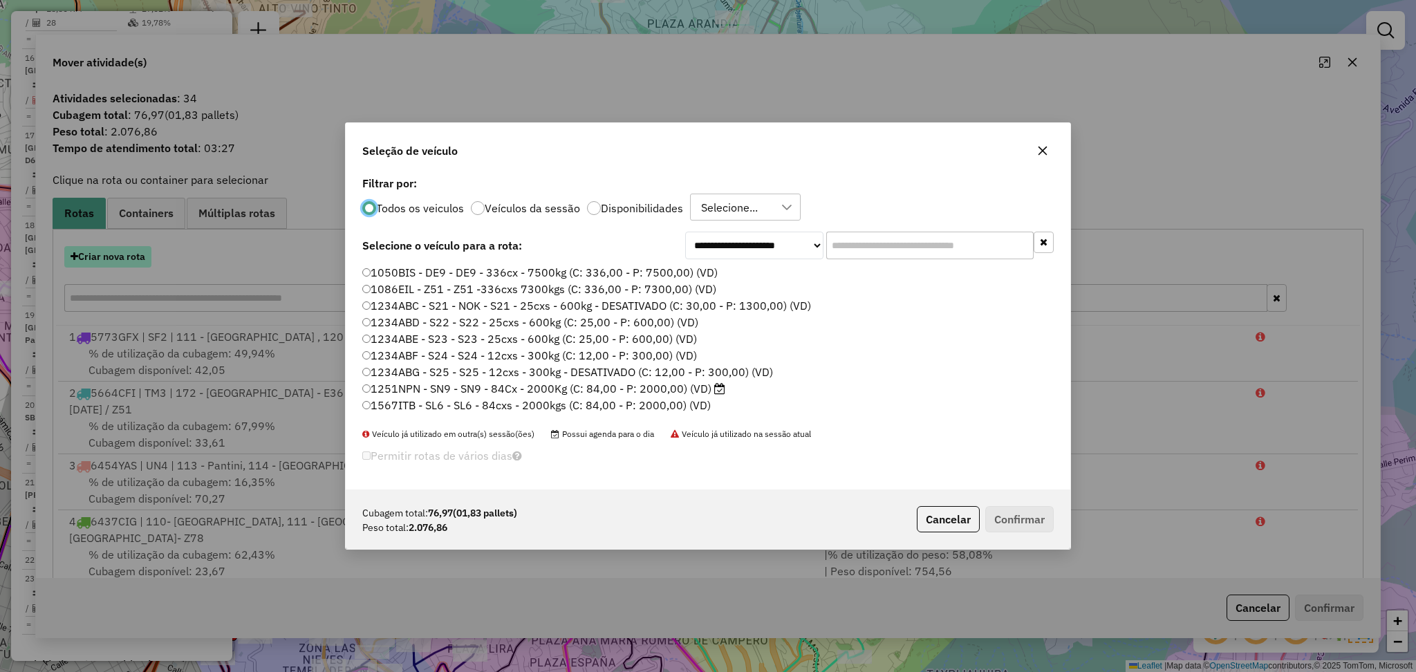
scroll to position [6, 4]
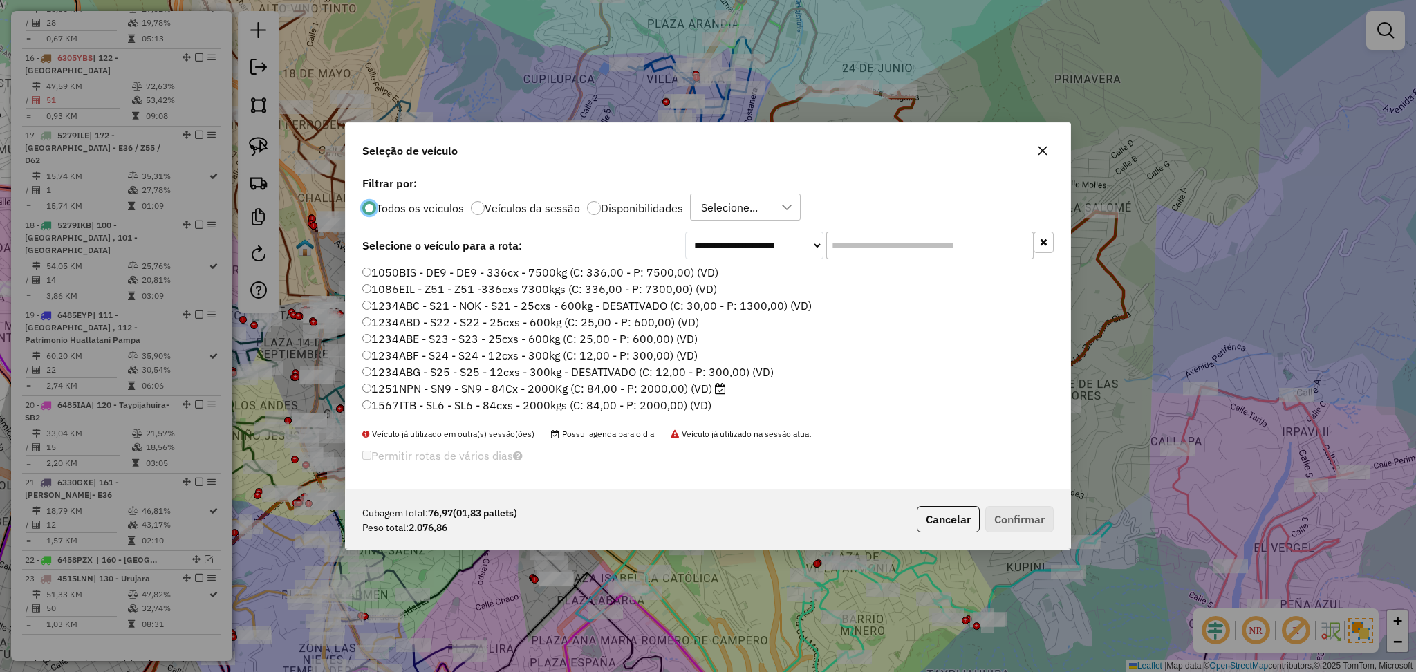
click at [602, 209] on label "Disponibilidades" at bounding box center [642, 208] width 82 height 11
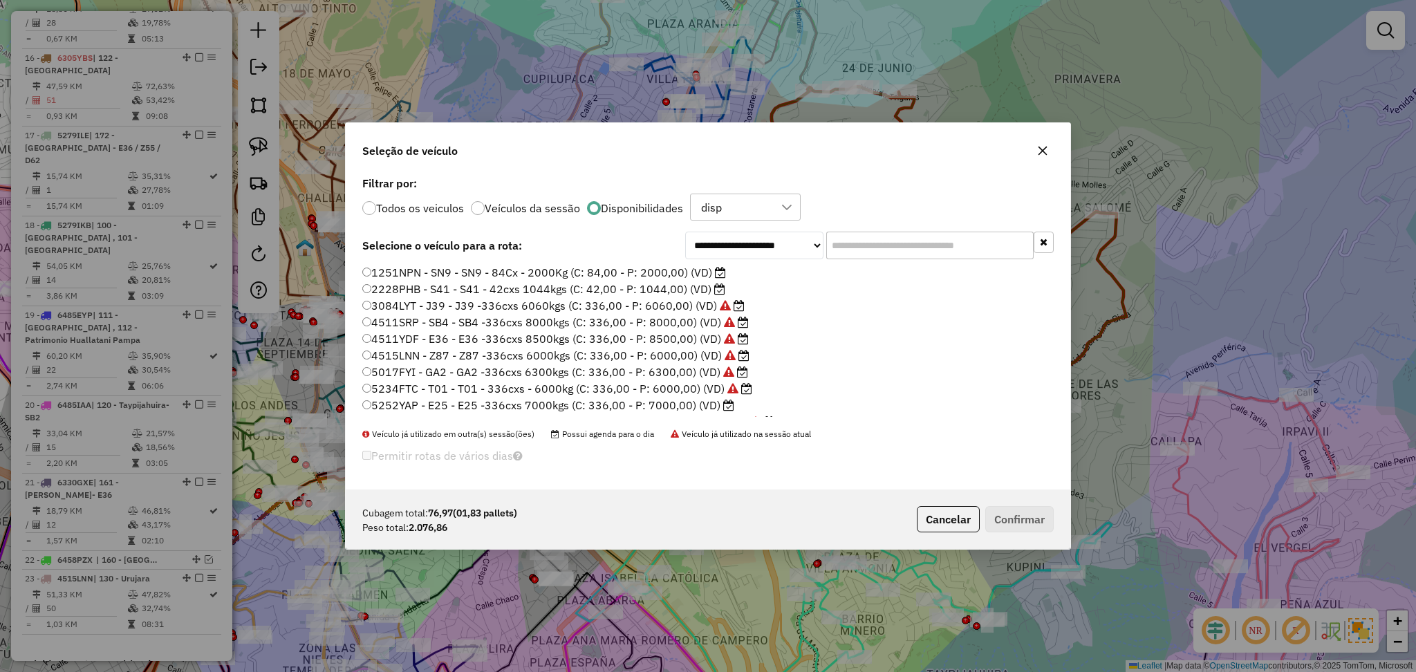
click at [642, 270] on label "1251NPN - SN9 - SN9 - 84Cx - 2000Kg (C: 84,00 - P: 2000,00) (VD)" at bounding box center [544, 272] width 364 height 17
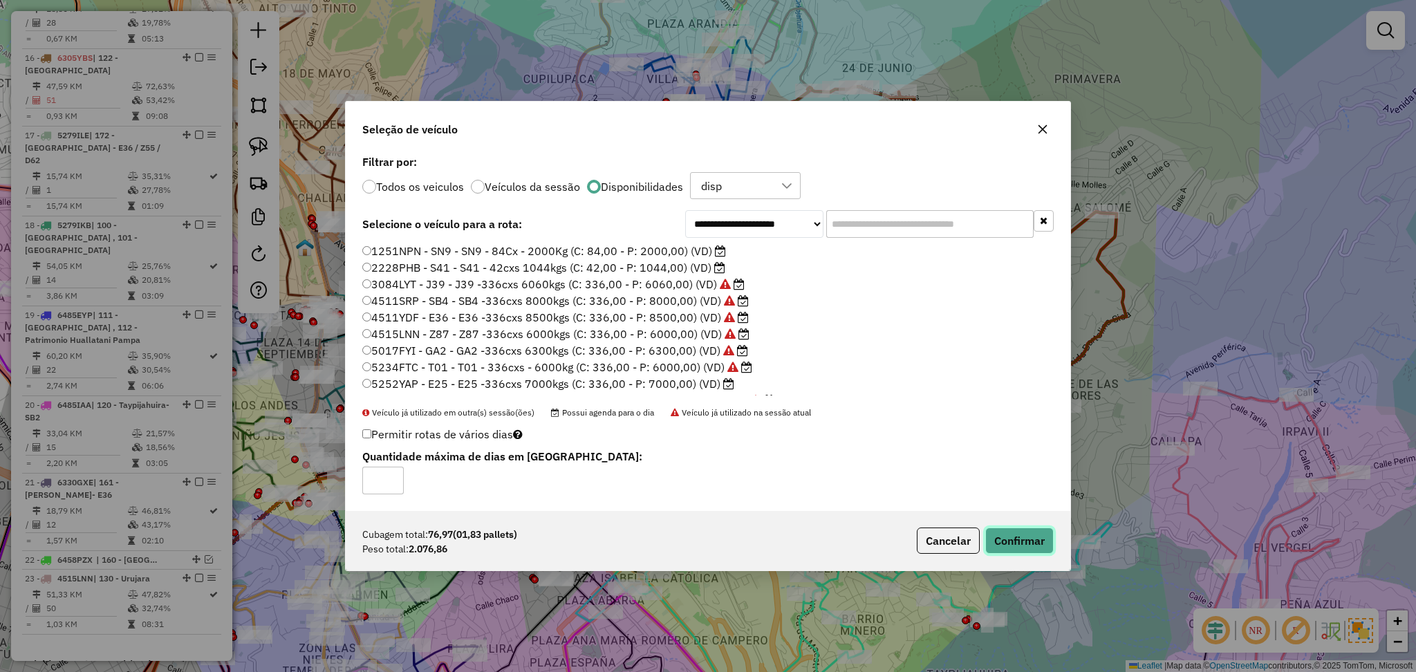
click at [1025, 538] on button "Confirmar" at bounding box center [1019, 541] width 68 height 26
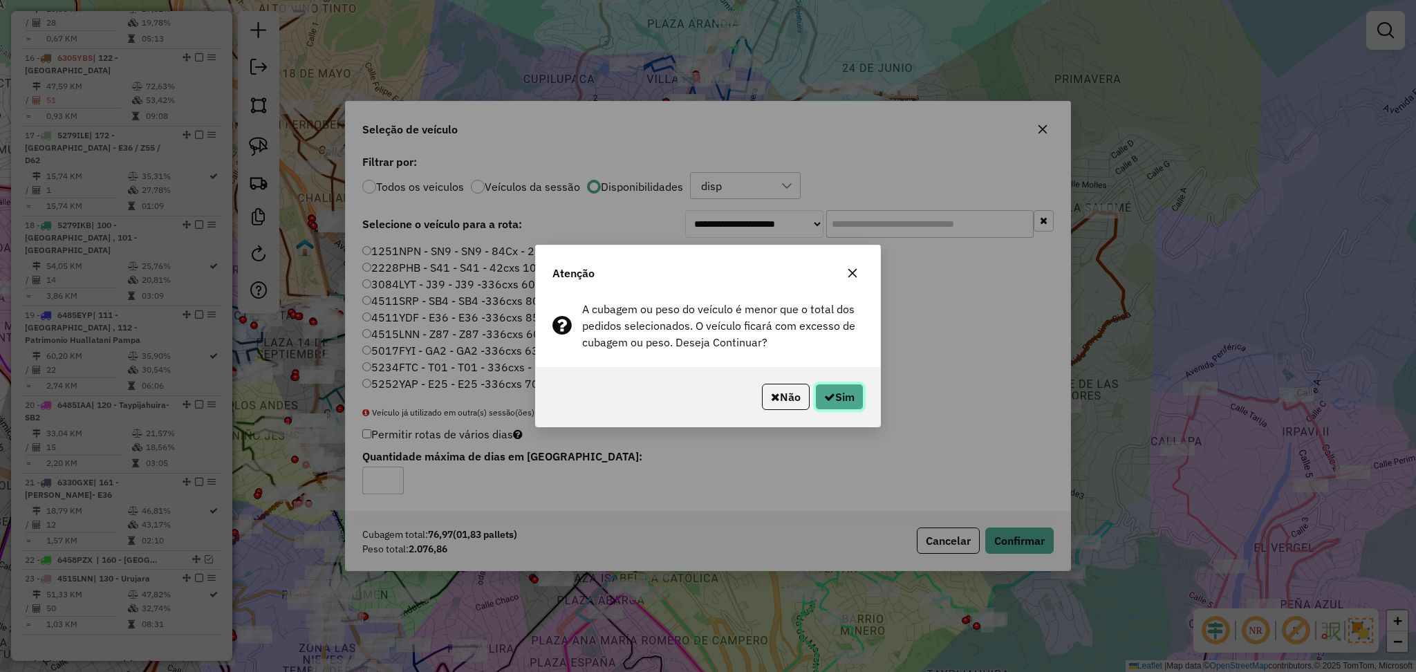
click at [848, 400] on button "Sim" at bounding box center [839, 397] width 48 height 26
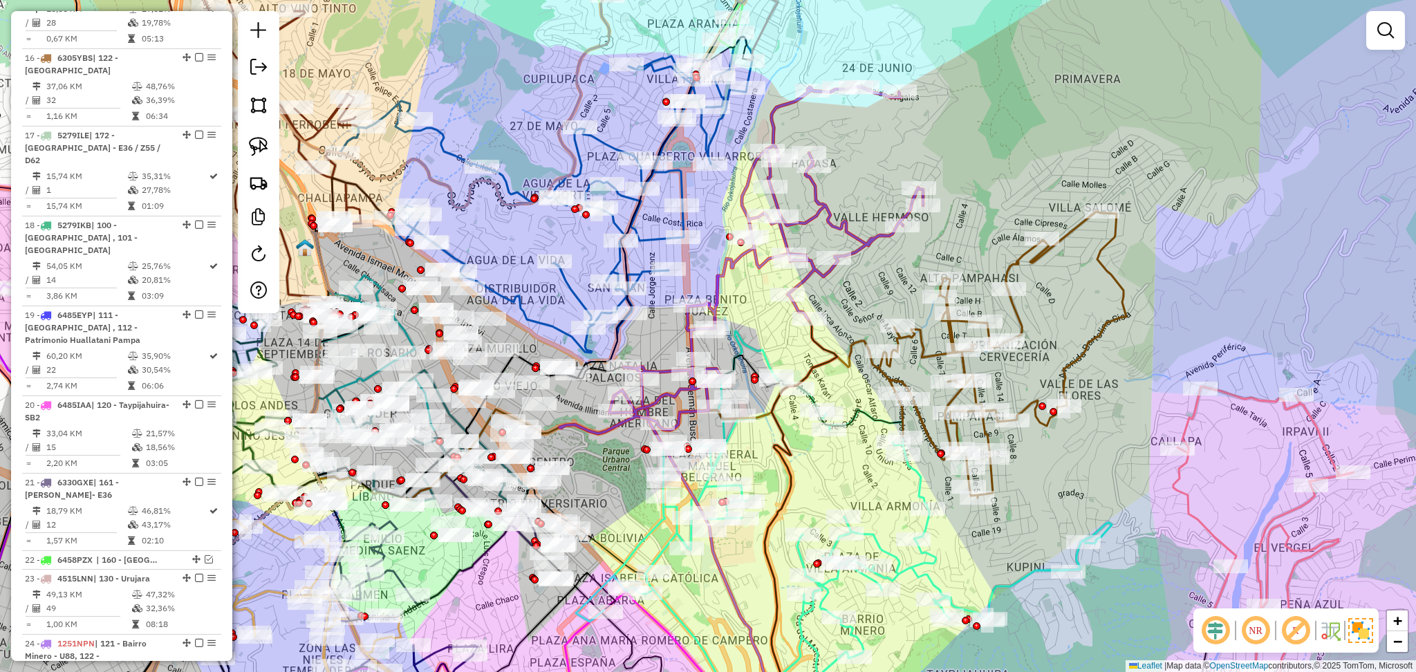
click at [925, 570] on icon at bounding box center [844, 531] width 536 height 400
select select "**********"
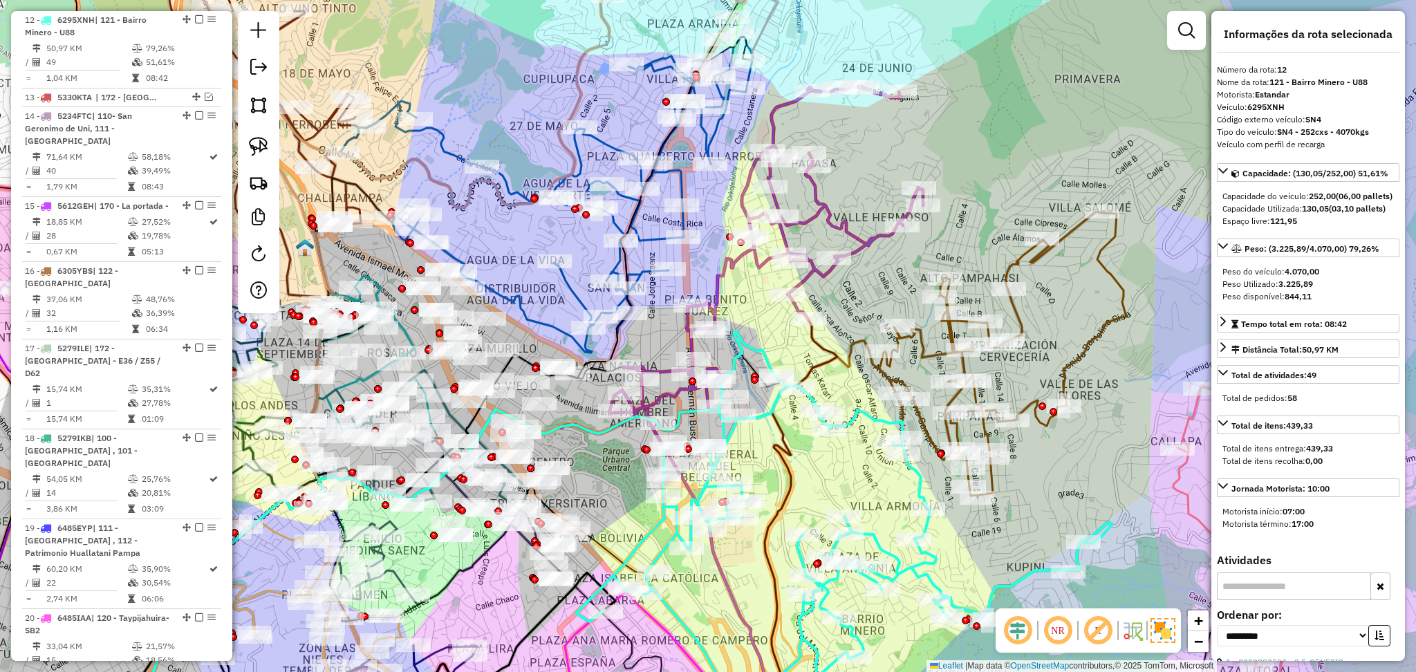
scroll to position [1484, 0]
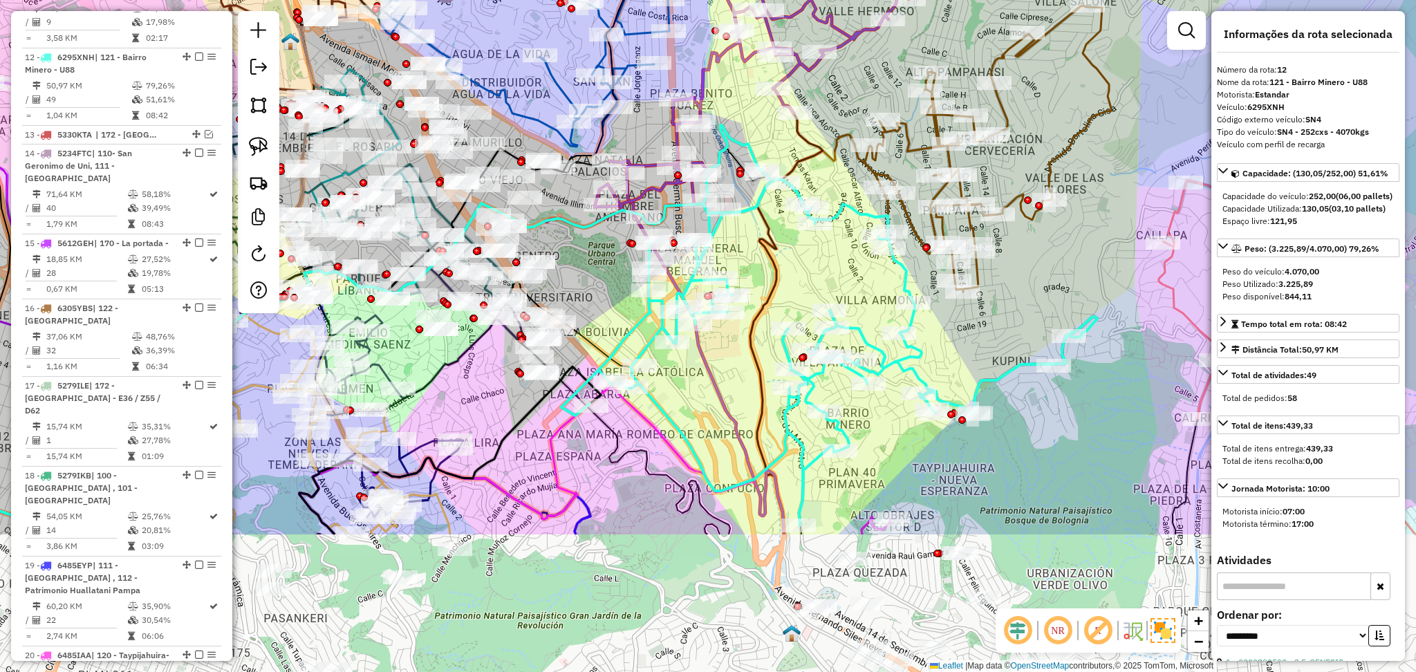
drag, startPoint x: 863, startPoint y: 496, endPoint x: 849, endPoint y: 290, distance: 206.5
click at [849, 290] on div "Janela de atendimento Grade de atendimento Capacidade Transportadoras Veículos …" at bounding box center [708, 336] width 1416 height 672
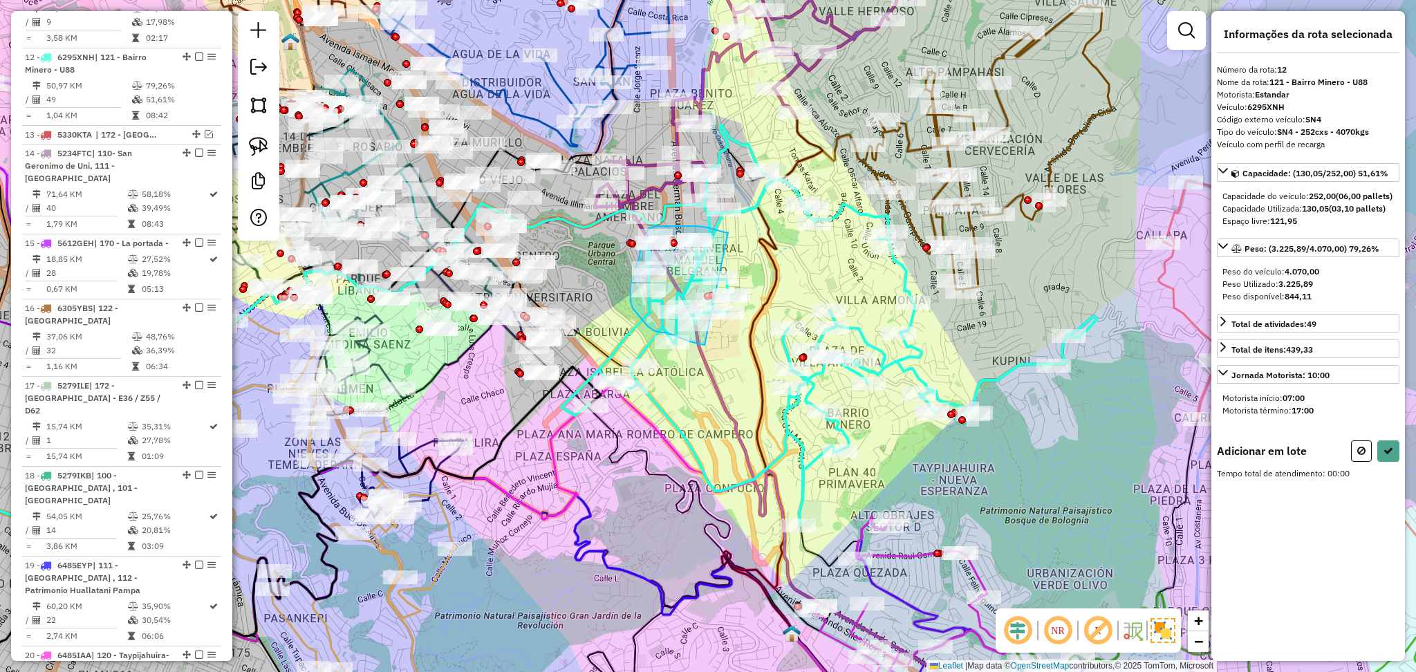
drag, startPoint x: 728, startPoint y: 232, endPoint x: 711, endPoint y: 347, distance: 116.1
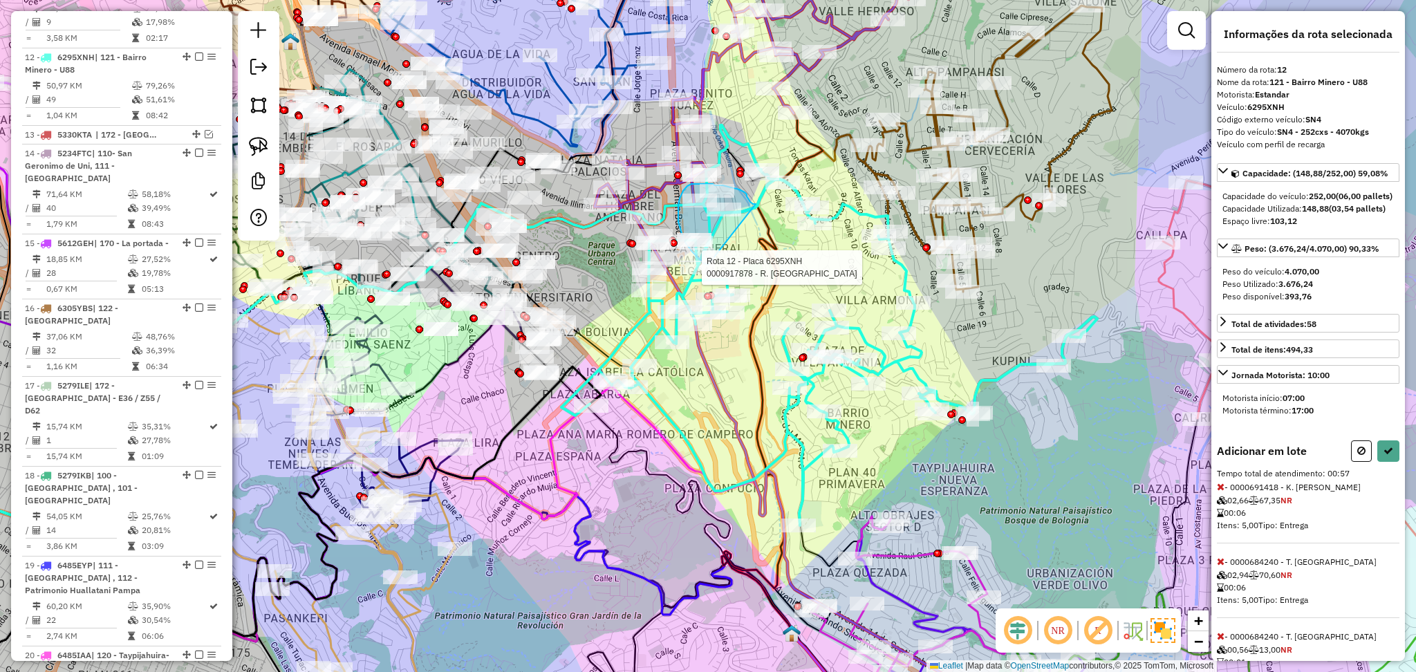
click at [1383, 456] on icon at bounding box center [1388, 451] width 10 height 10
select select "**********"
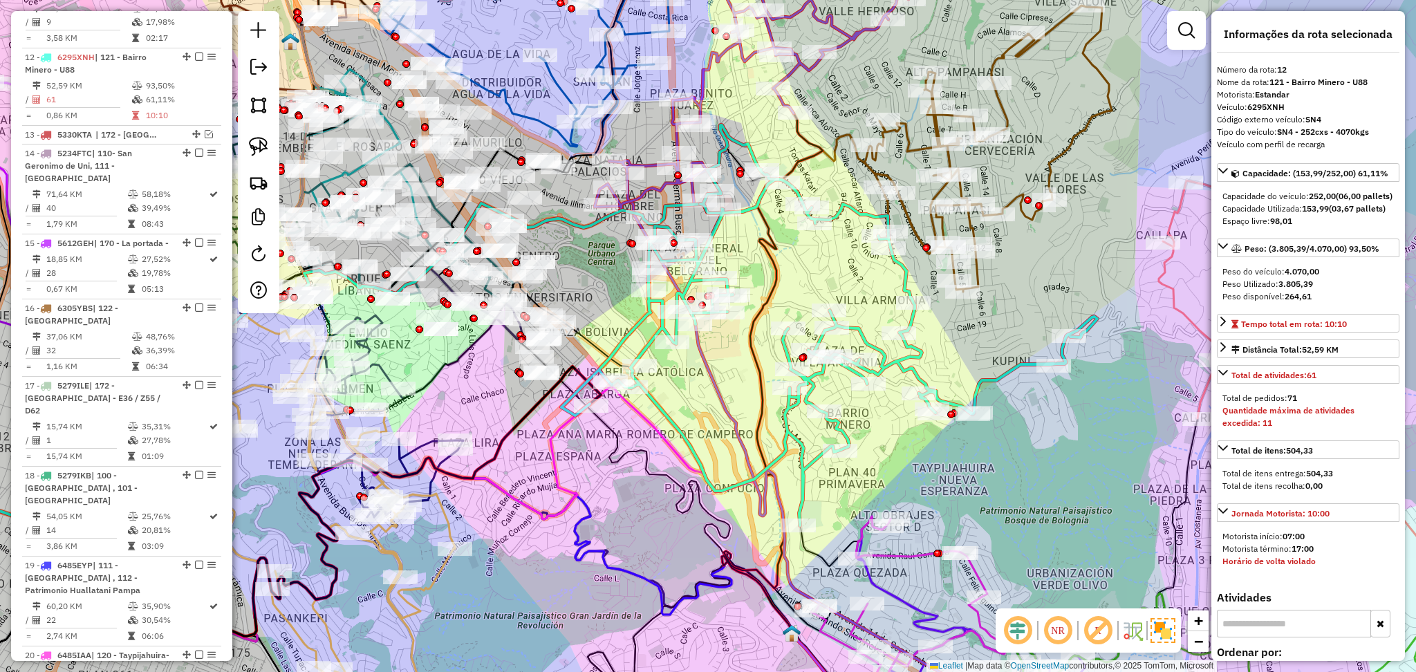
click at [903, 360] on icon at bounding box center [829, 325] width 536 height 400
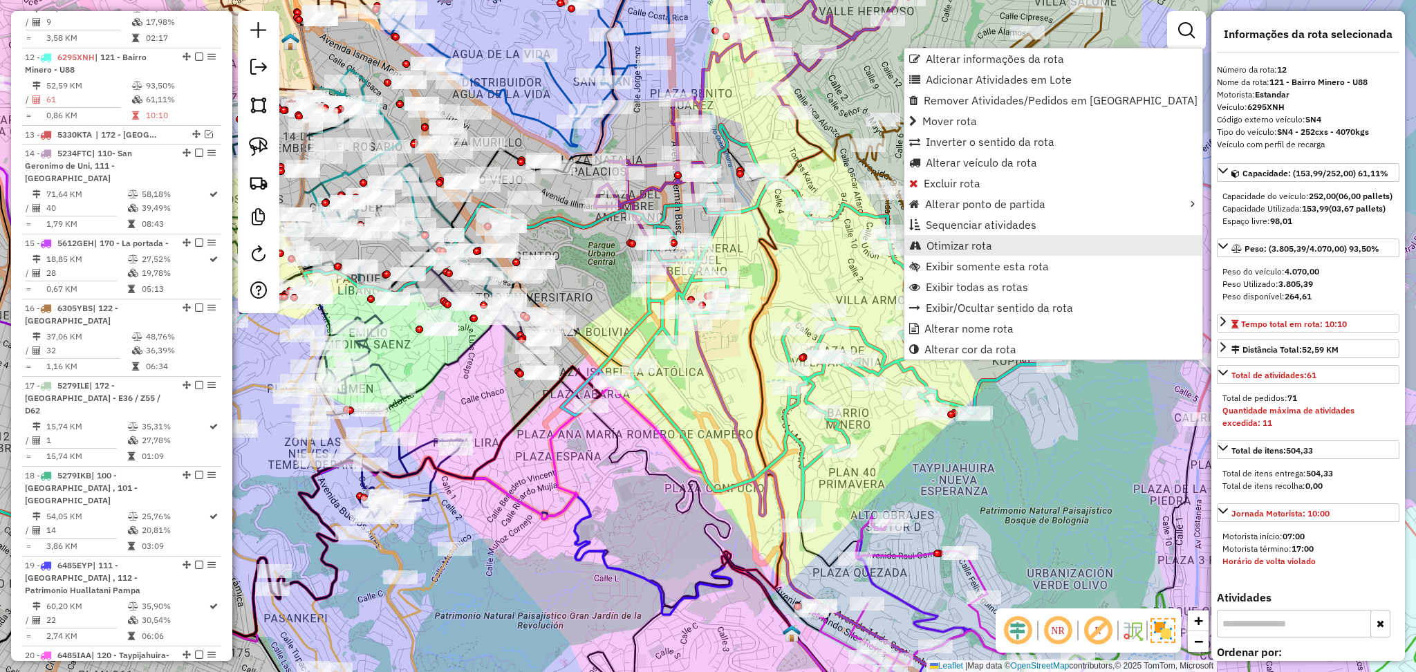
click at [956, 245] on span "Otimizar rota" at bounding box center [959, 245] width 66 height 11
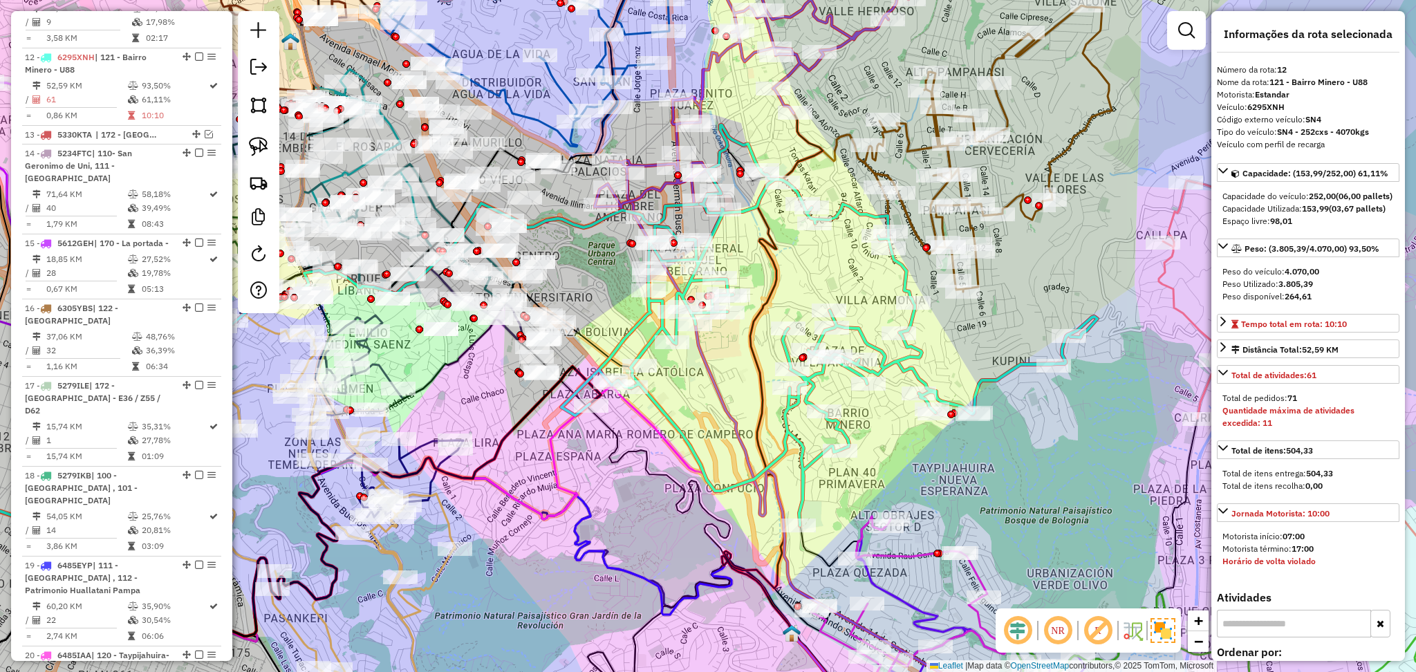
click at [908, 364] on icon at bounding box center [829, 325] width 536 height 400
click at [706, 77] on icon at bounding box center [727, 80] width 364 height 295
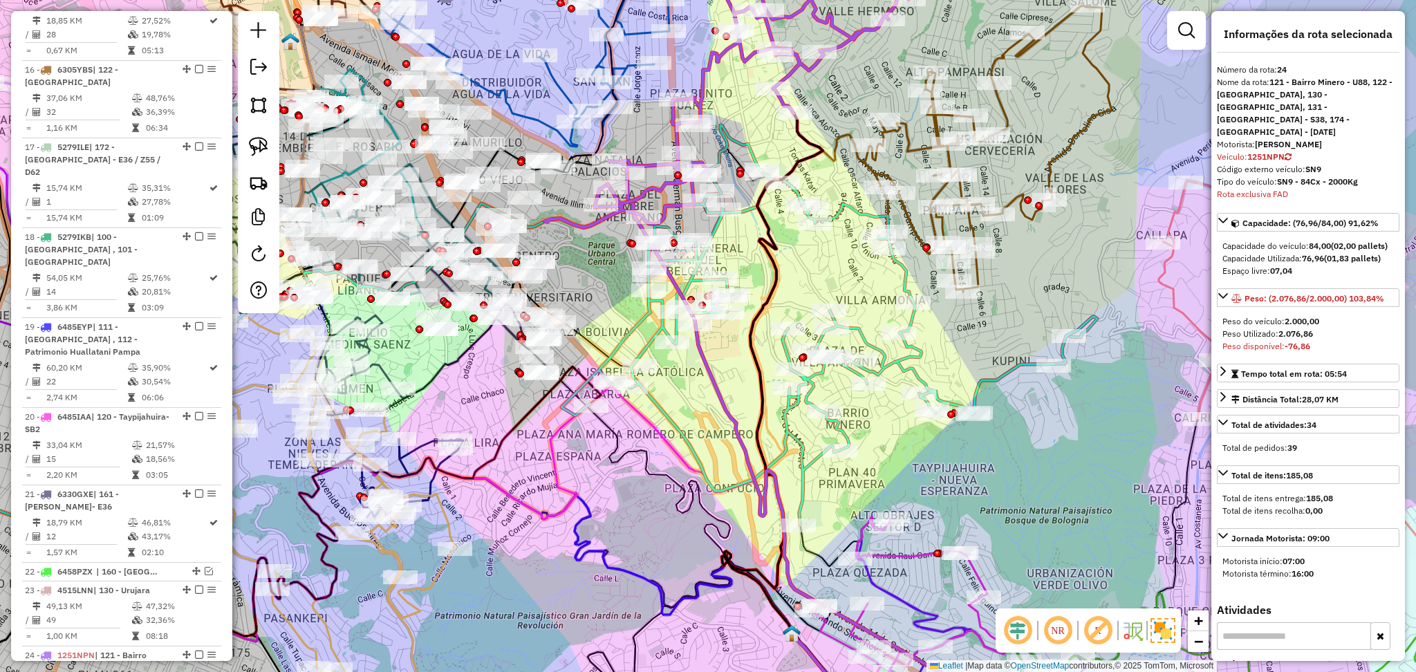
scroll to position [2058, 0]
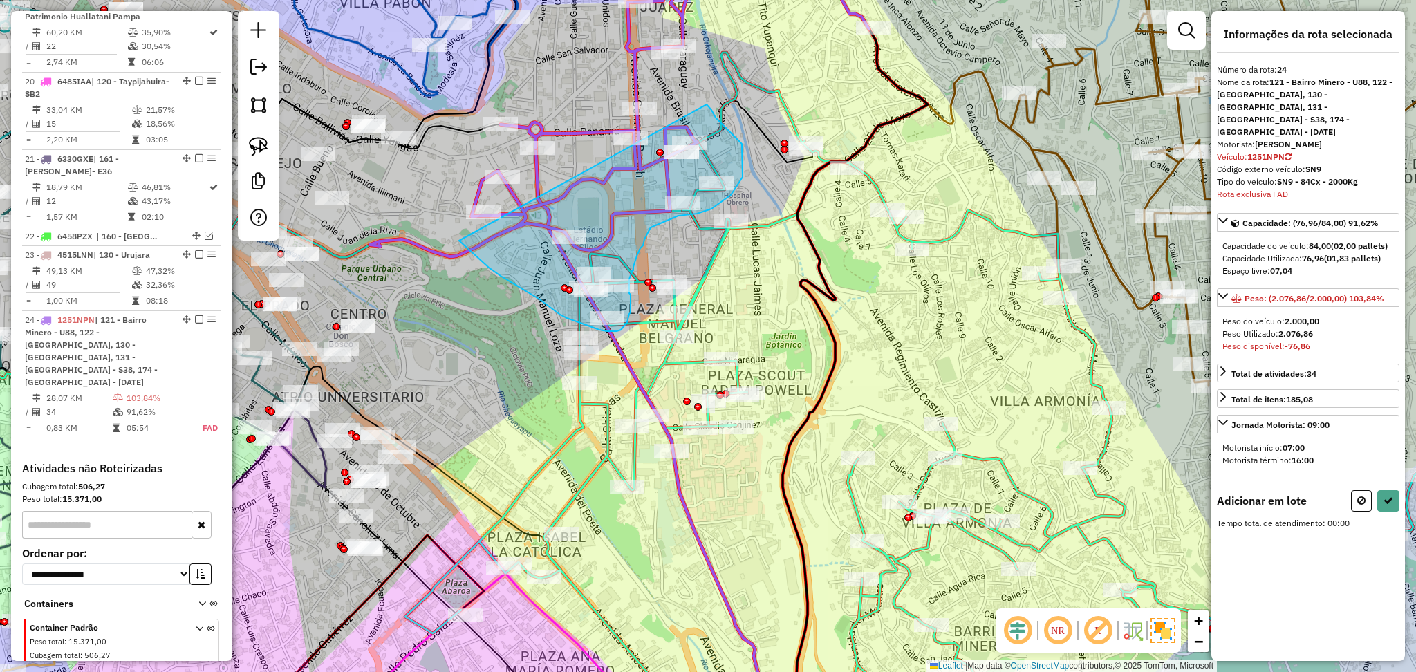
drag, startPoint x: 707, startPoint y: 104, endPoint x: 458, endPoint y: 239, distance: 282.5
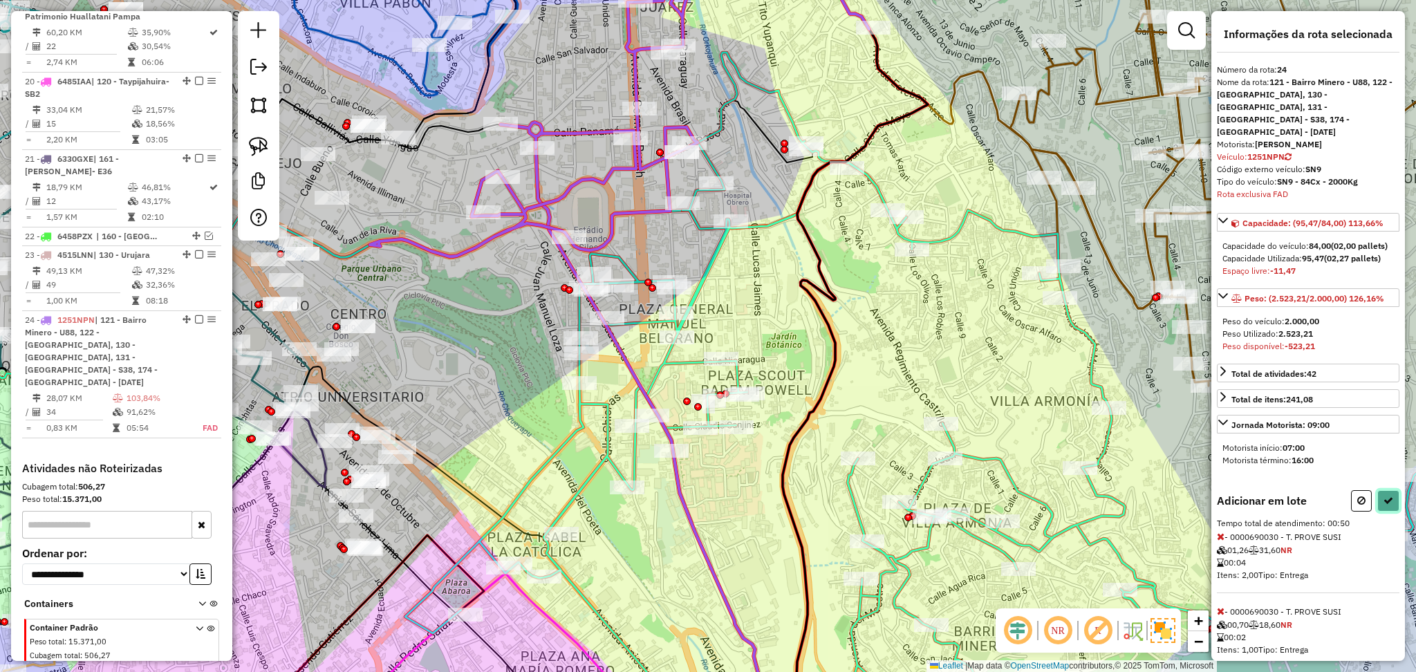
click at [1387, 502] on icon at bounding box center [1388, 501] width 10 height 10
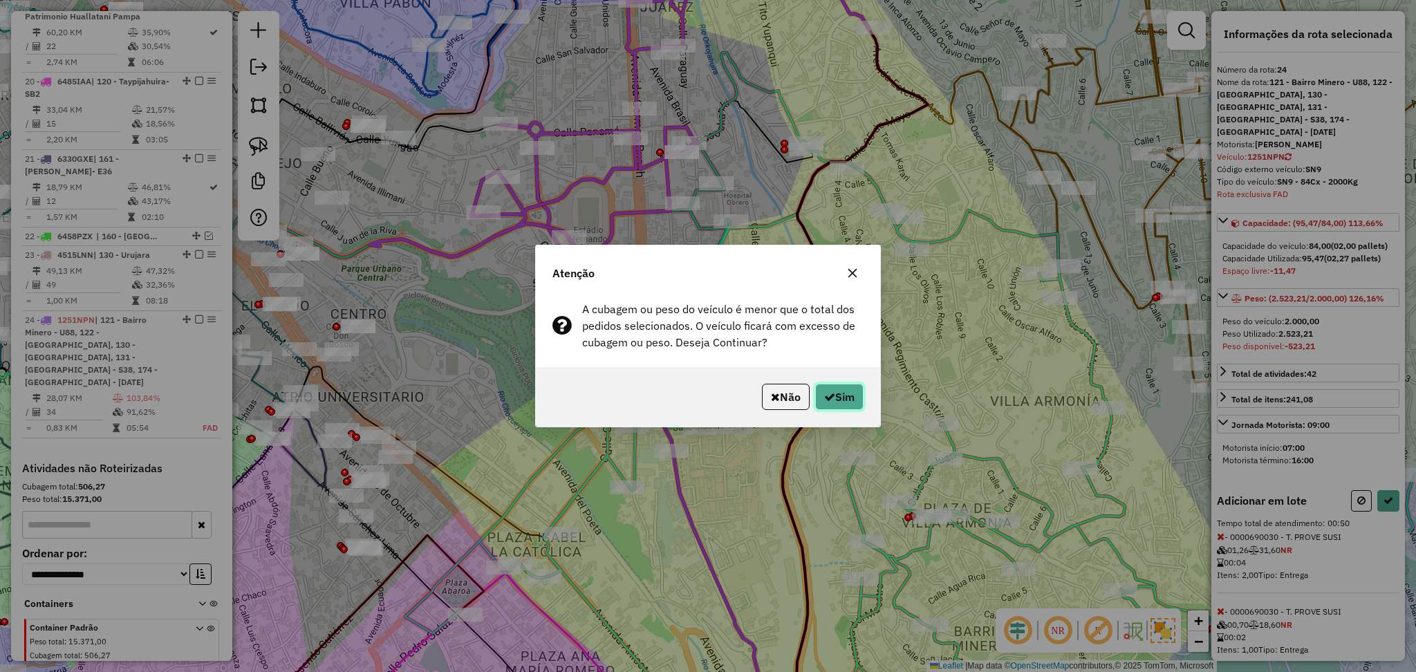
click at [852, 402] on button "Sim" at bounding box center [839, 397] width 48 height 26
select select "**********"
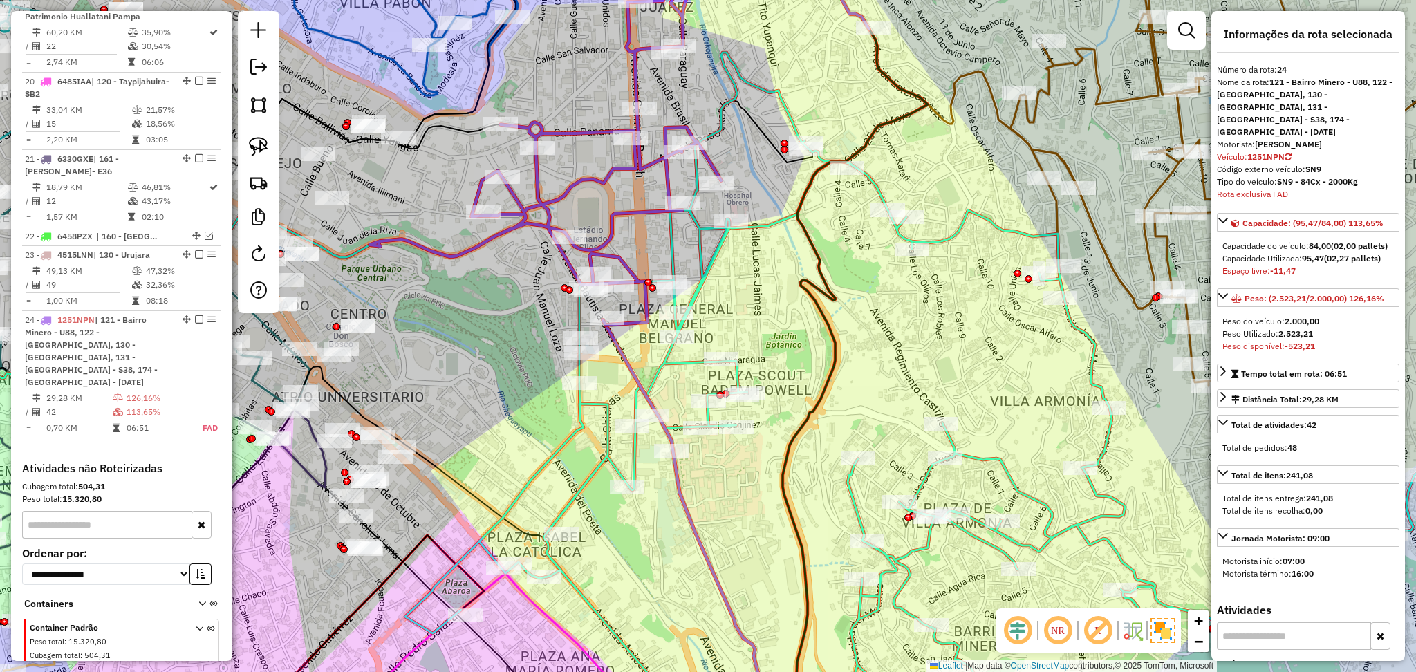
click at [952, 239] on icon at bounding box center [941, 397] width 1072 height 688
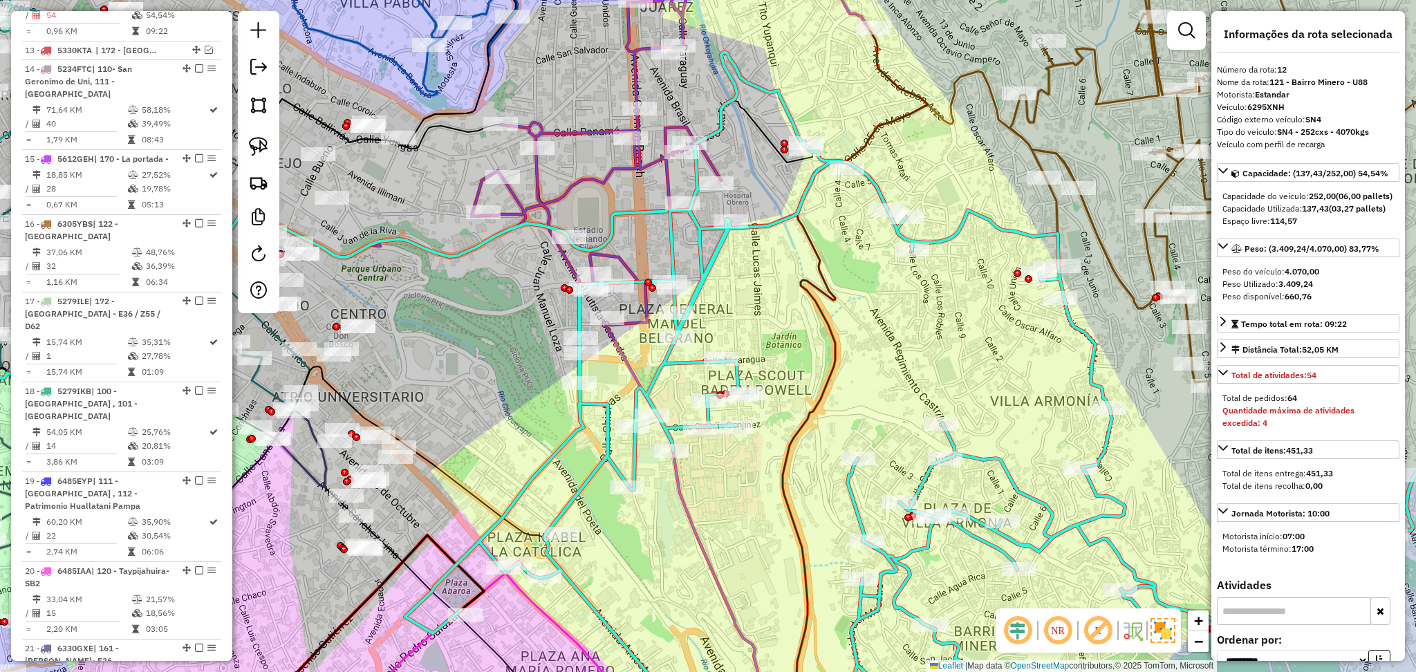
scroll to position [1484, 0]
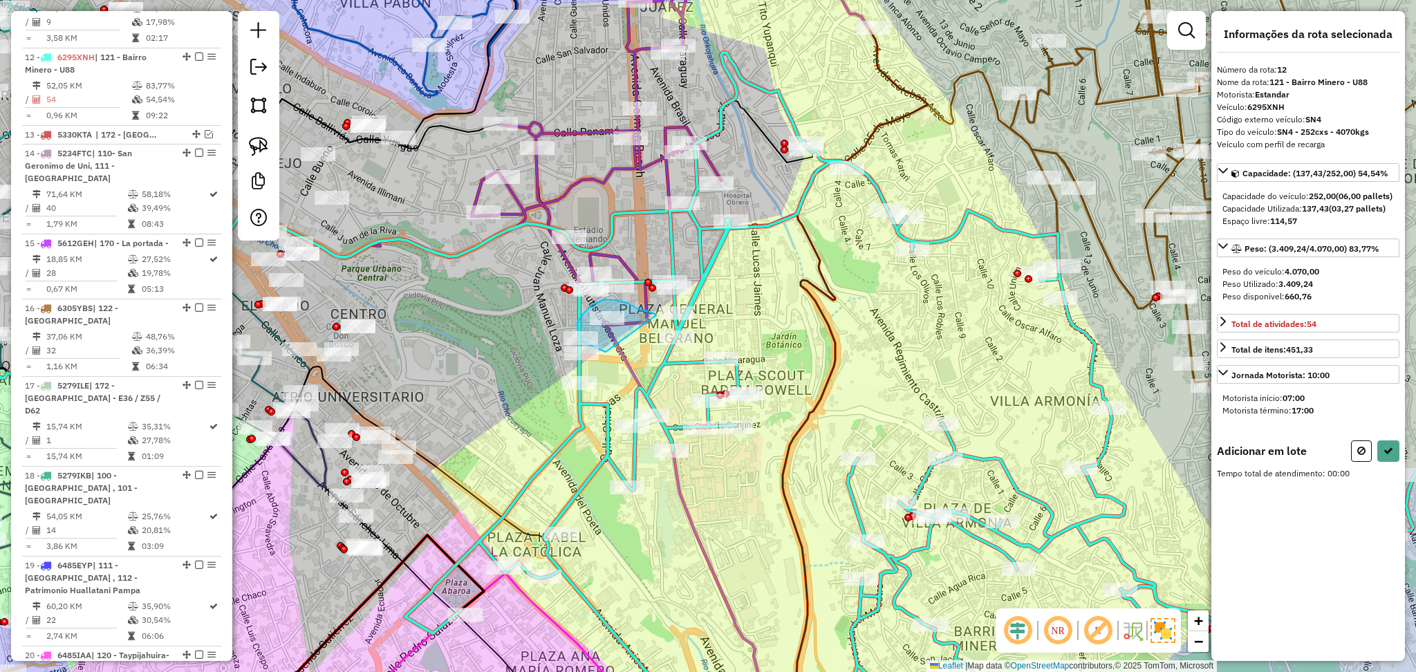
drag, startPoint x: 606, startPoint y: 352, endPoint x: 656, endPoint y: 315, distance: 62.4
click at [1390, 462] on button at bounding box center [1388, 450] width 22 height 21
select select "**********"
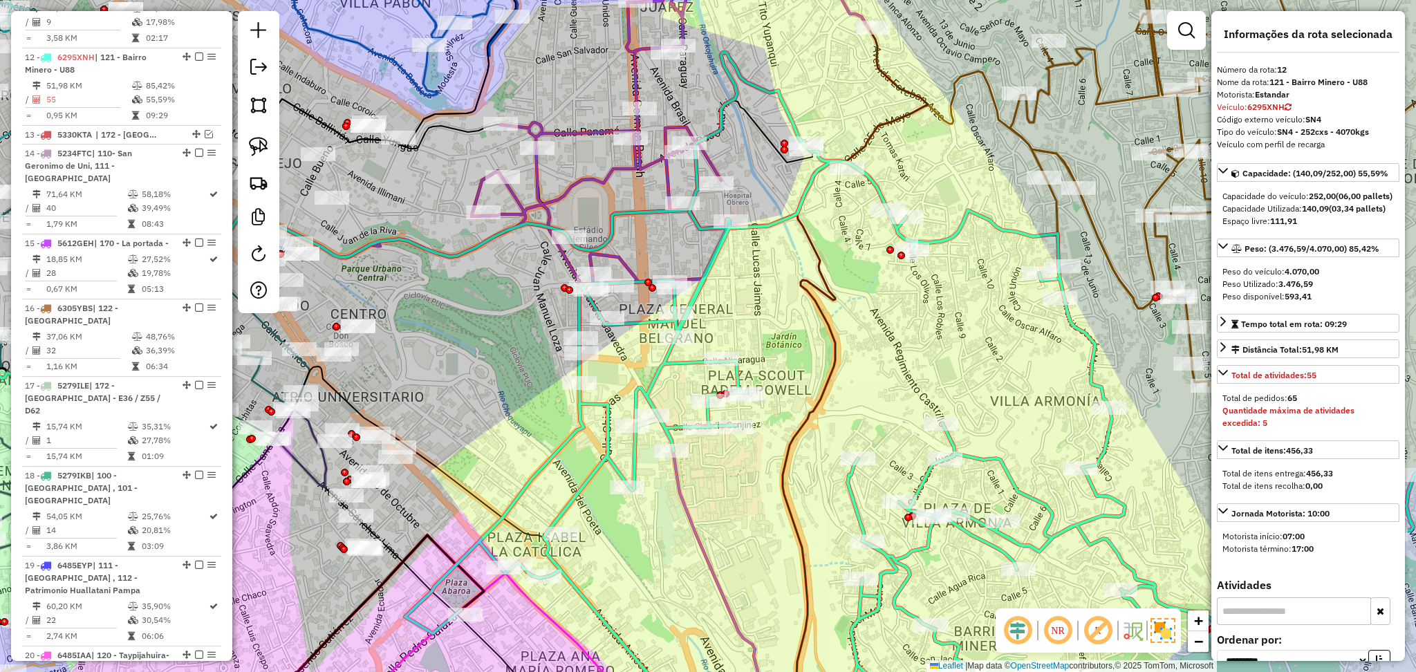
click at [717, 256] on icon at bounding box center [941, 397] width 1072 height 688
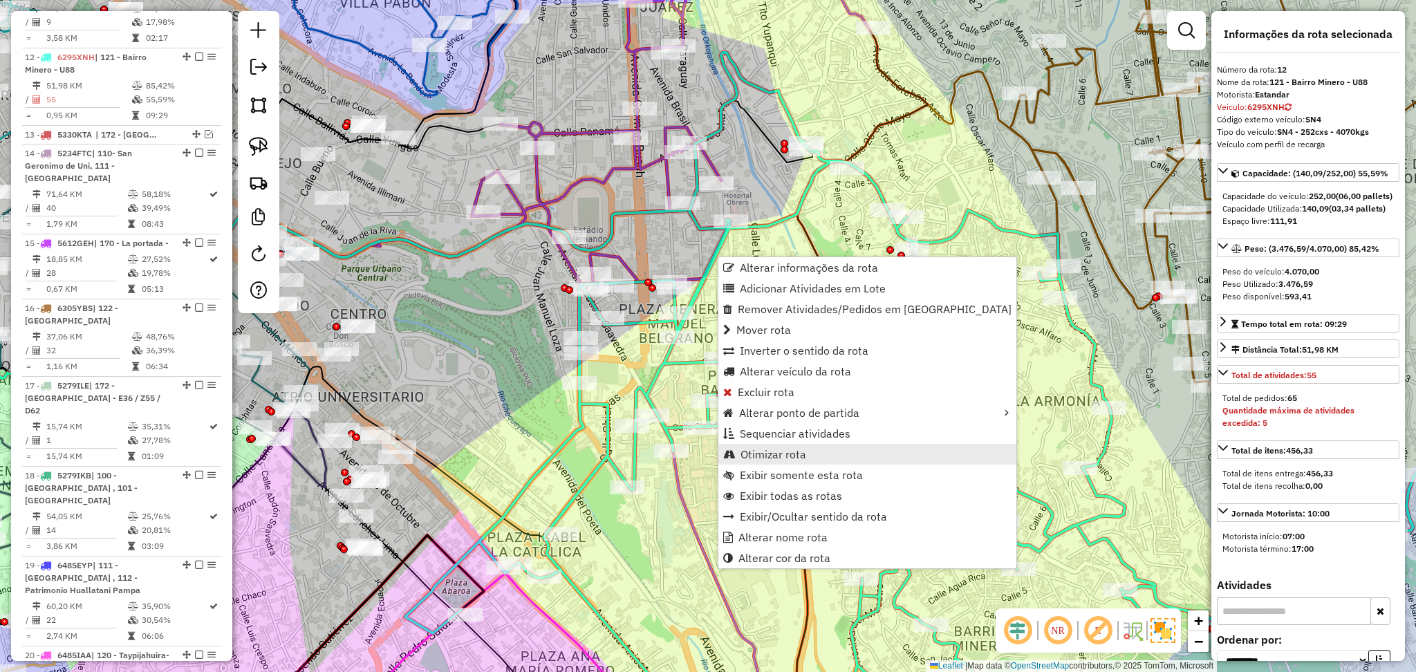
click at [801, 454] on span "Otimizar rota" at bounding box center [773, 454] width 66 height 11
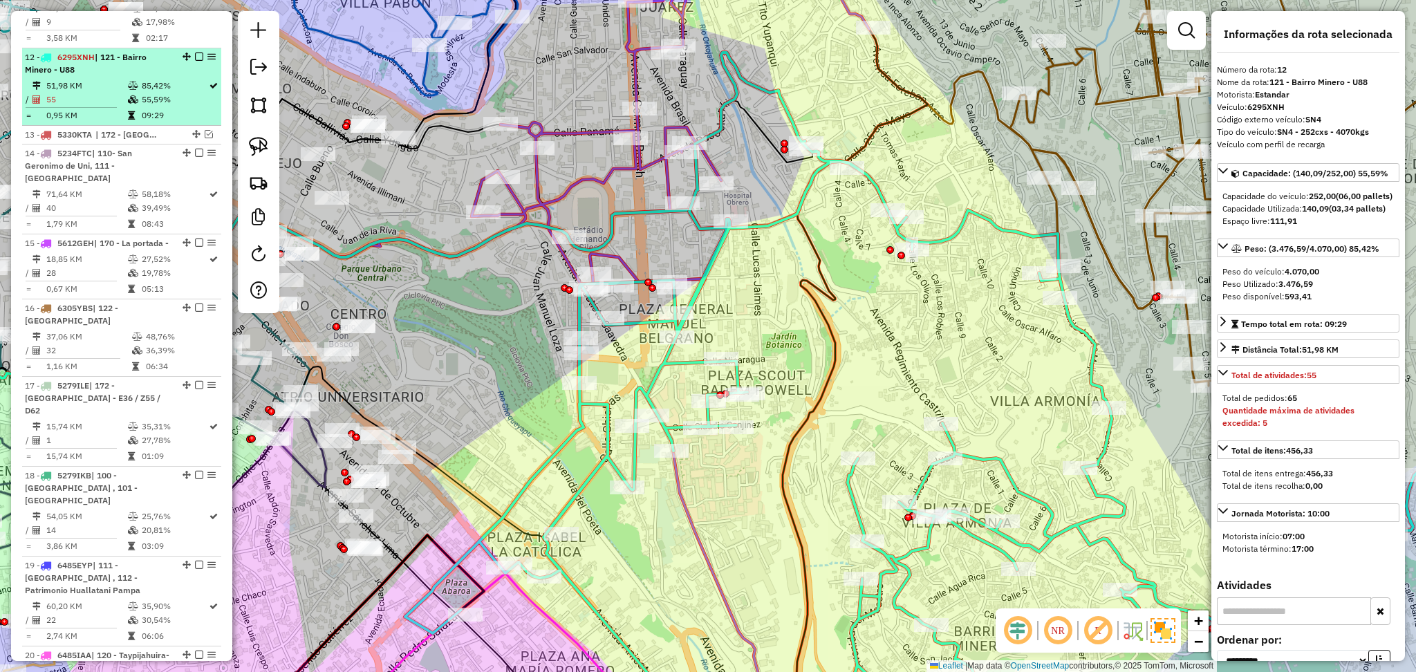
click at [197, 53] on em at bounding box center [199, 57] width 8 height 8
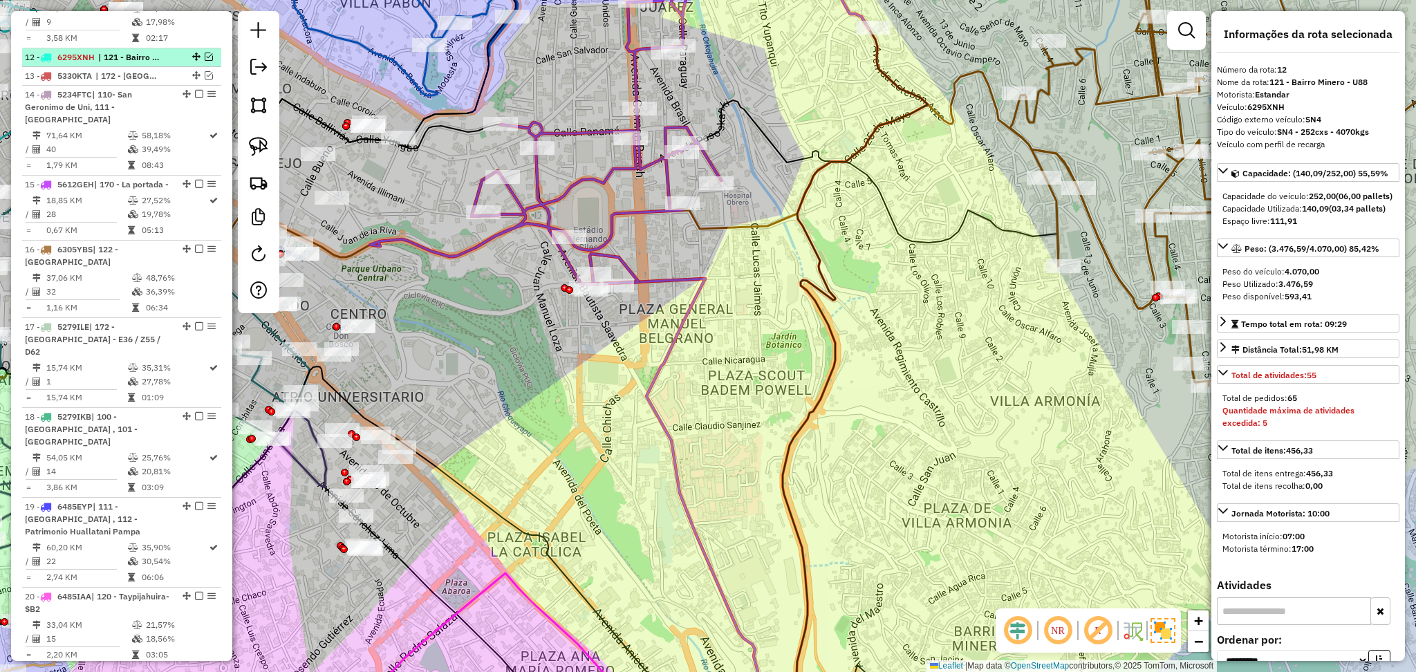
scroll to position [1424, 0]
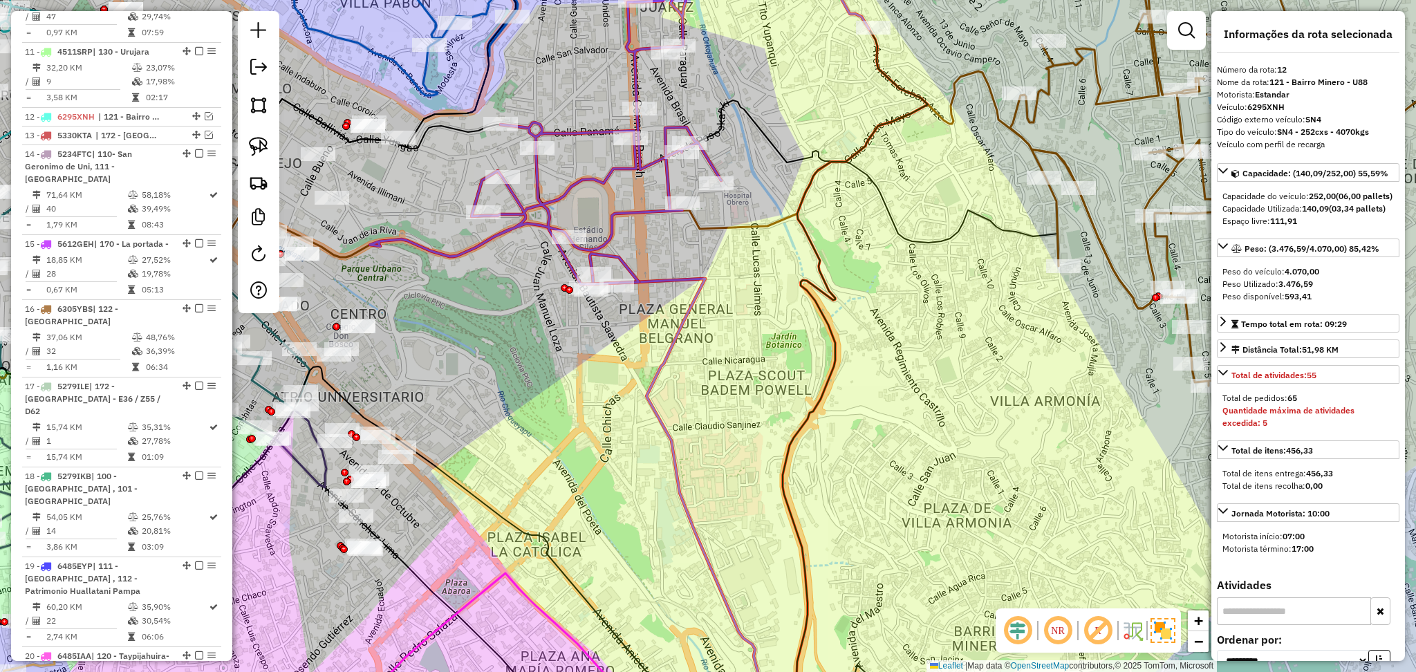
click at [634, 210] on icon at bounding box center [641, 108] width 542 height 351
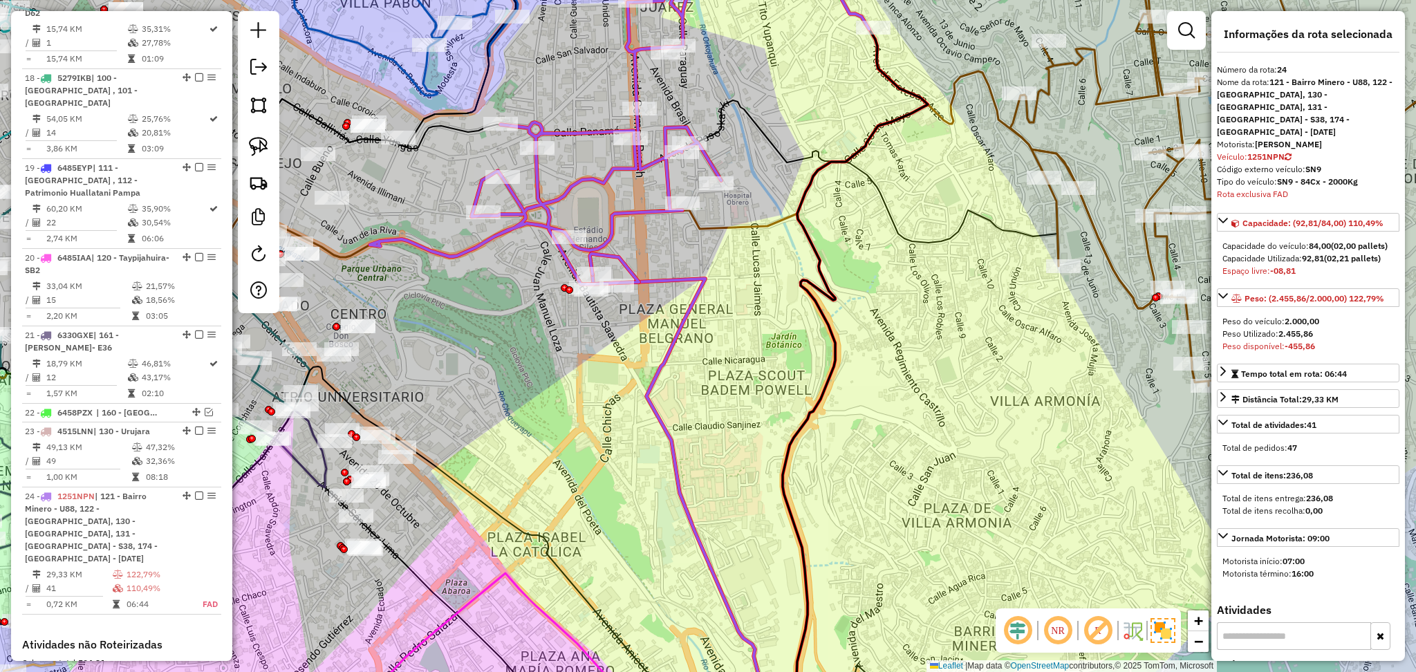
scroll to position [1998, 0]
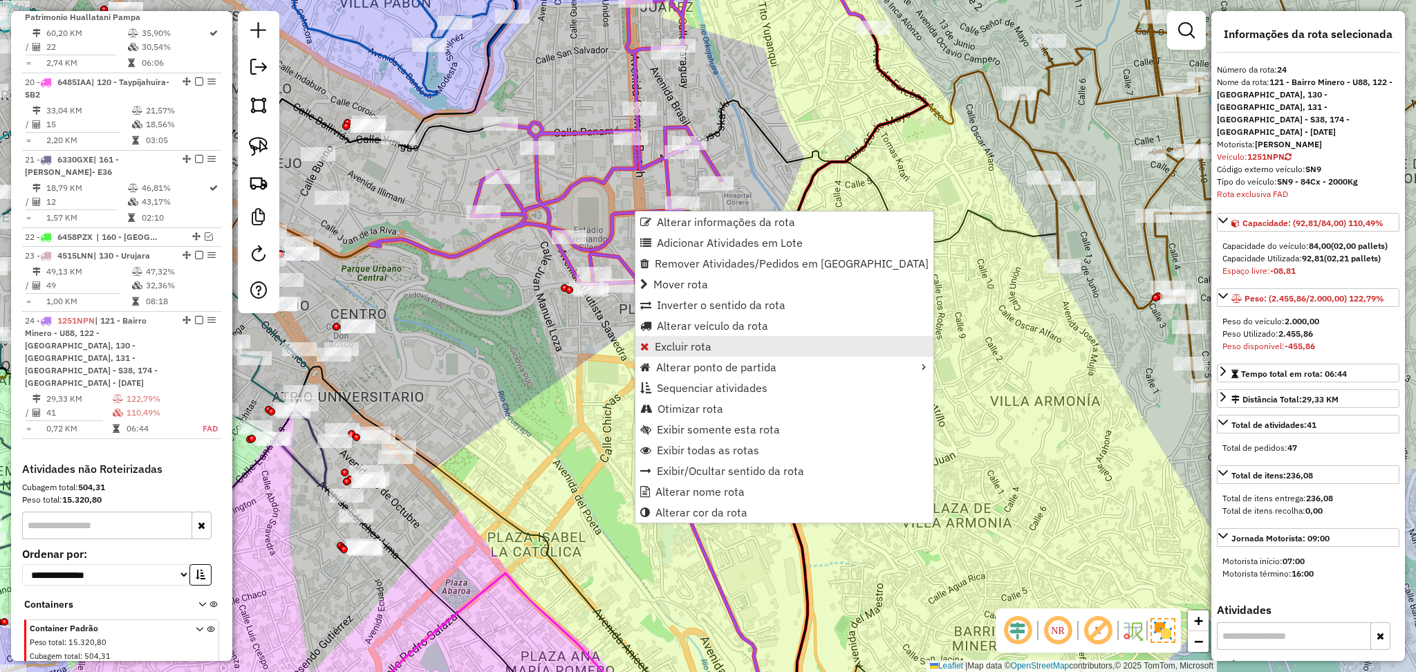
click at [714, 337] on link "Excluir rota" at bounding box center [784, 346] width 298 height 21
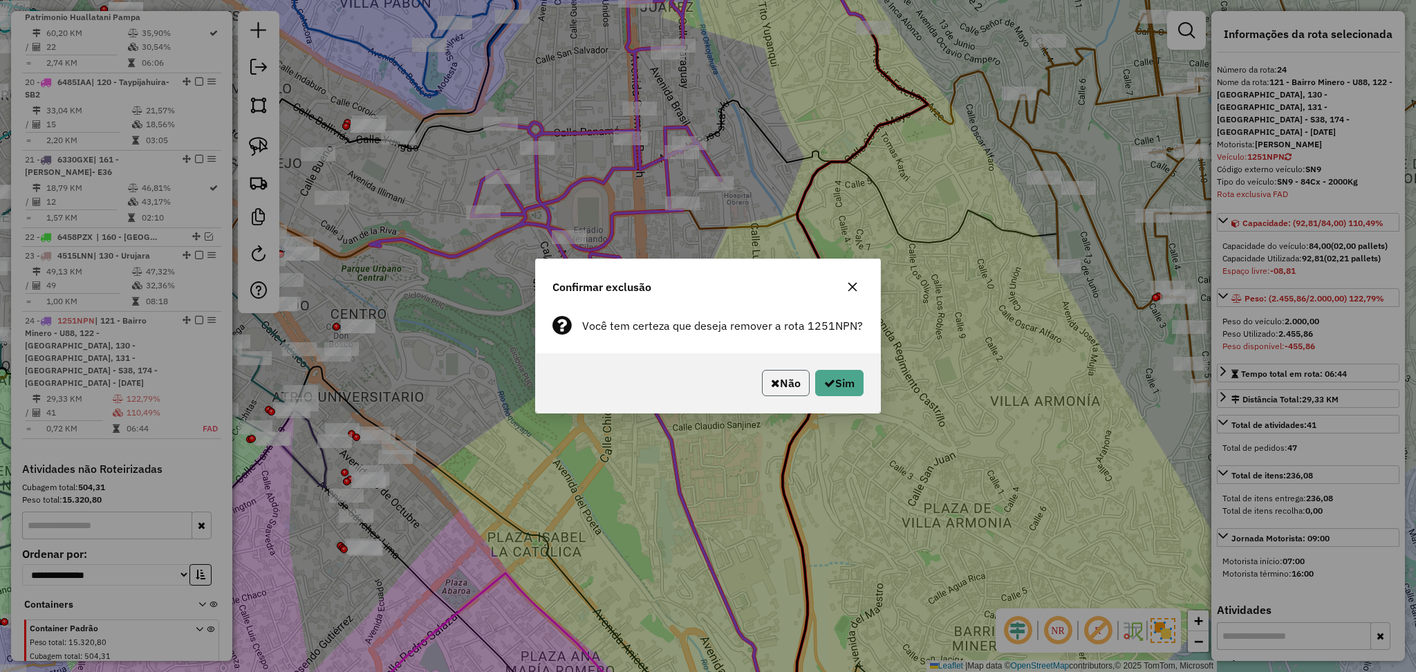
click at [796, 379] on button "Não" at bounding box center [786, 383] width 48 height 26
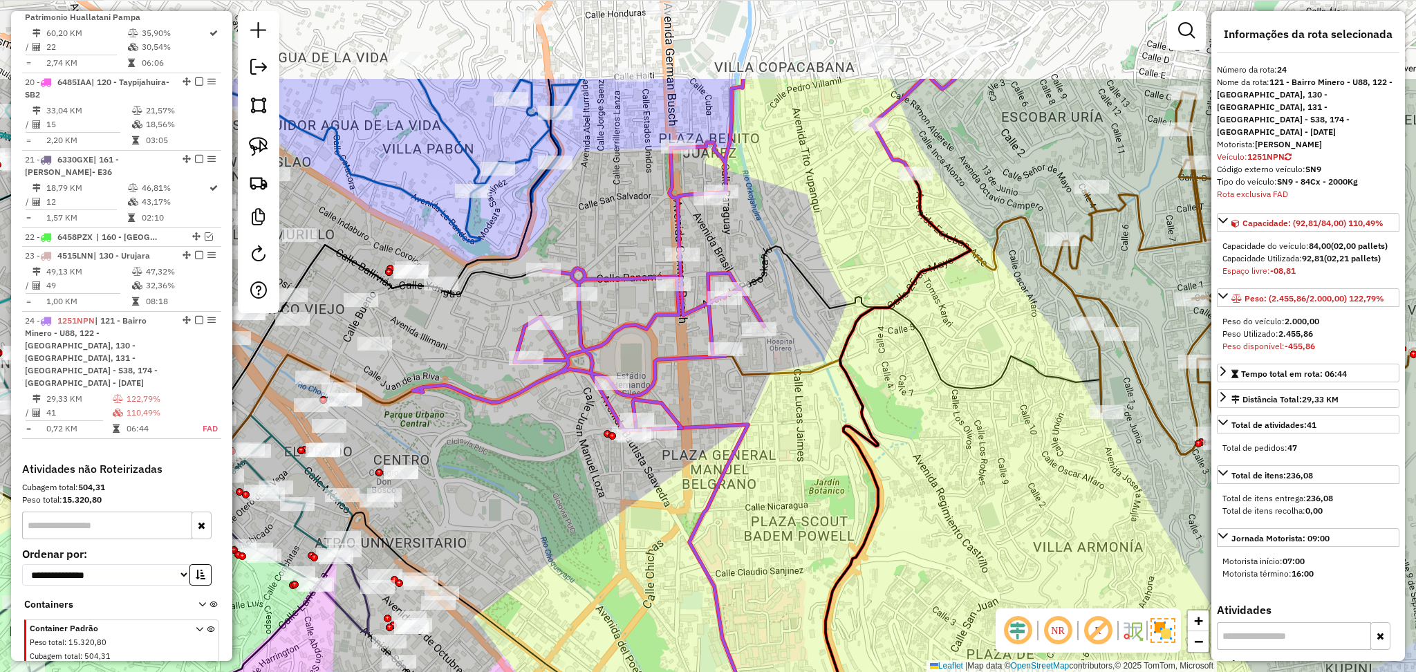
drag, startPoint x: 1036, startPoint y: 348, endPoint x: 1083, endPoint y: 503, distance: 161.6
click at [1083, 504] on div "Janela de atendimento Grade de atendimento Capacidade Transportadoras Veículos …" at bounding box center [708, 336] width 1416 height 672
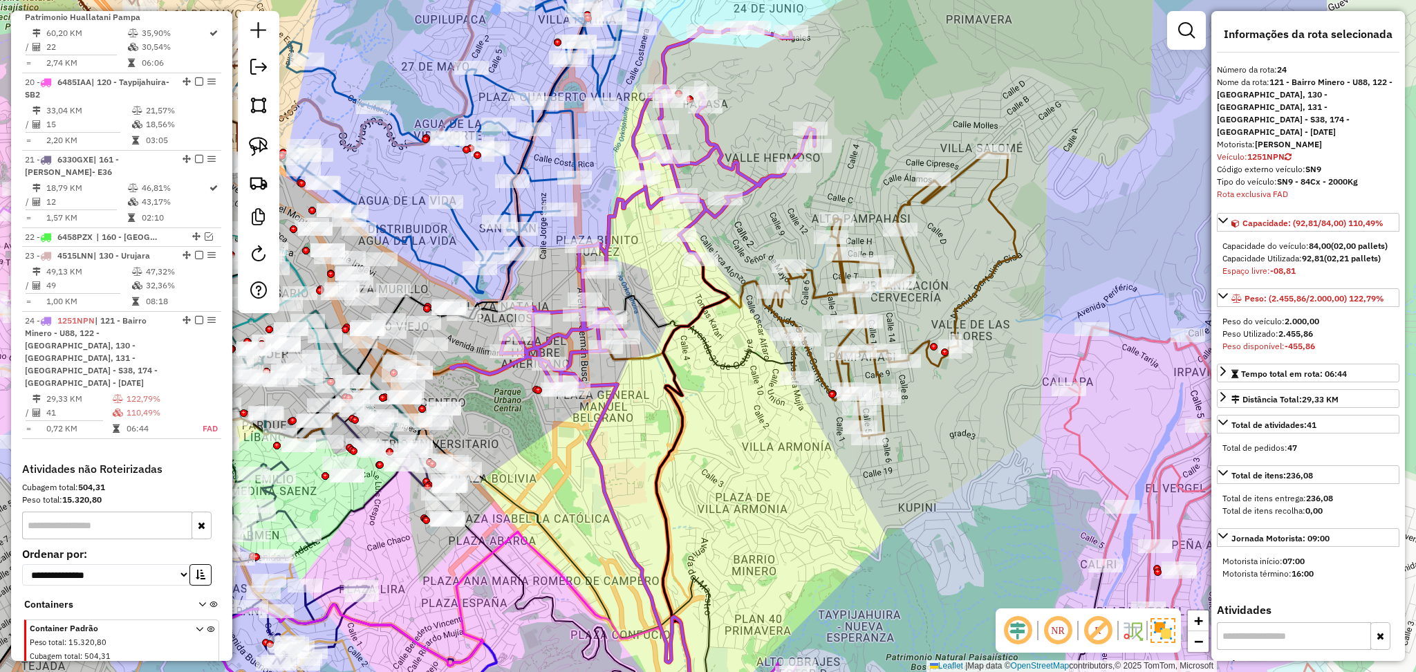
drag, startPoint x: 932, startPoint y: 499, endPoint x: 701, endPoint y: 442, distance: 237.9
click at [701, 442] on div "Janela de atendimento Grade de atendimento Capacidade Transportadoras Veículos …" at bounding box center [708, 336] width 1416 height 672
click at [904, 198] on icon at bounding box center [894, 295] width 248 height 286
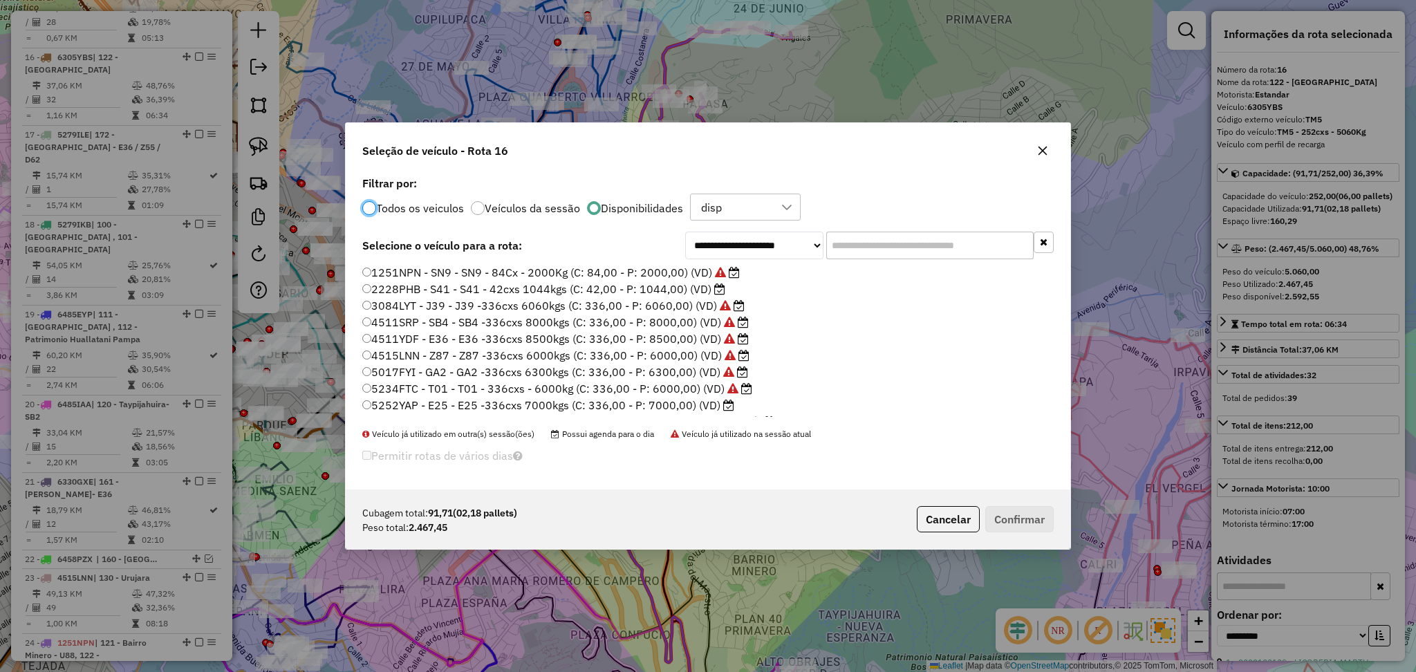
scroll to position [6, 4]
click at [889, 245] on input "text" at bounding box center [929, 246] width 207 height 28
click at [670, 272] on label "1251NPN - SN9 - SN9 - 84Cx - 2000Kg (C: 84,00 - P: 2000,00) (VD)" at bounding box center [550, 272] width 377 height 17
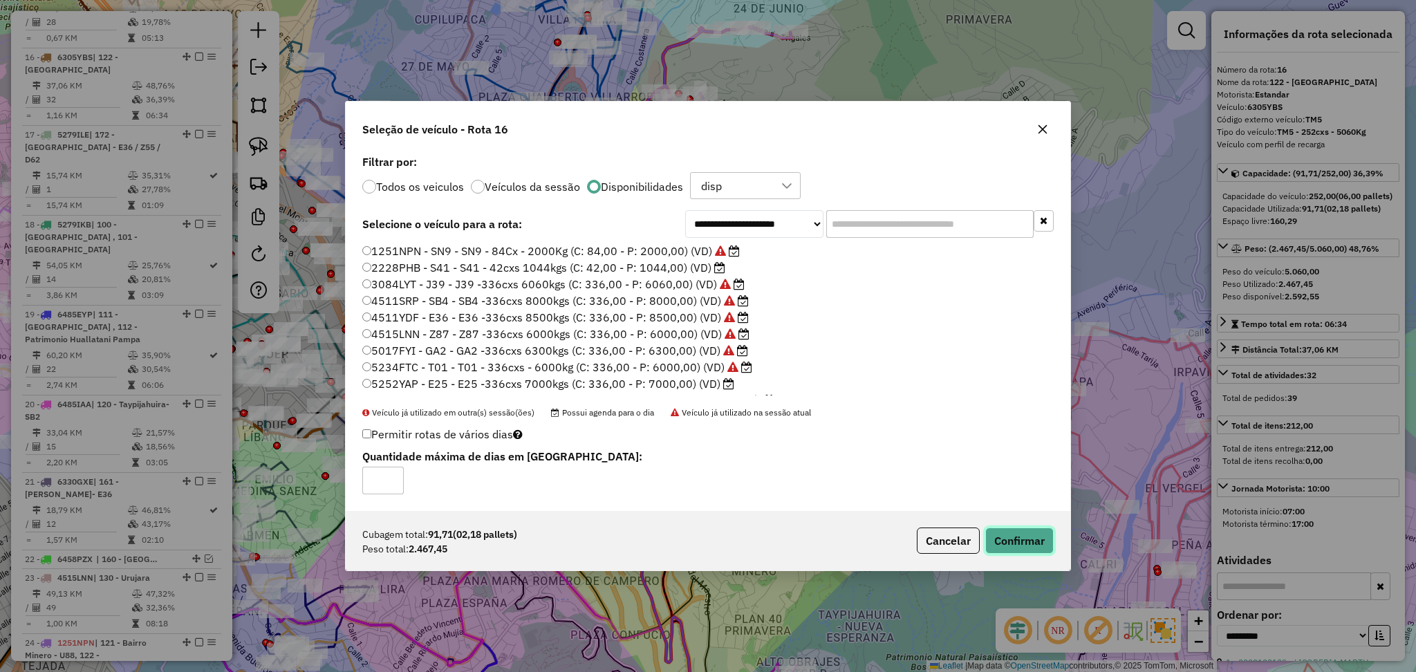
click at [1047, 541] on button "Confirmar" at bounding box center [1019, 541] width 68 height 26
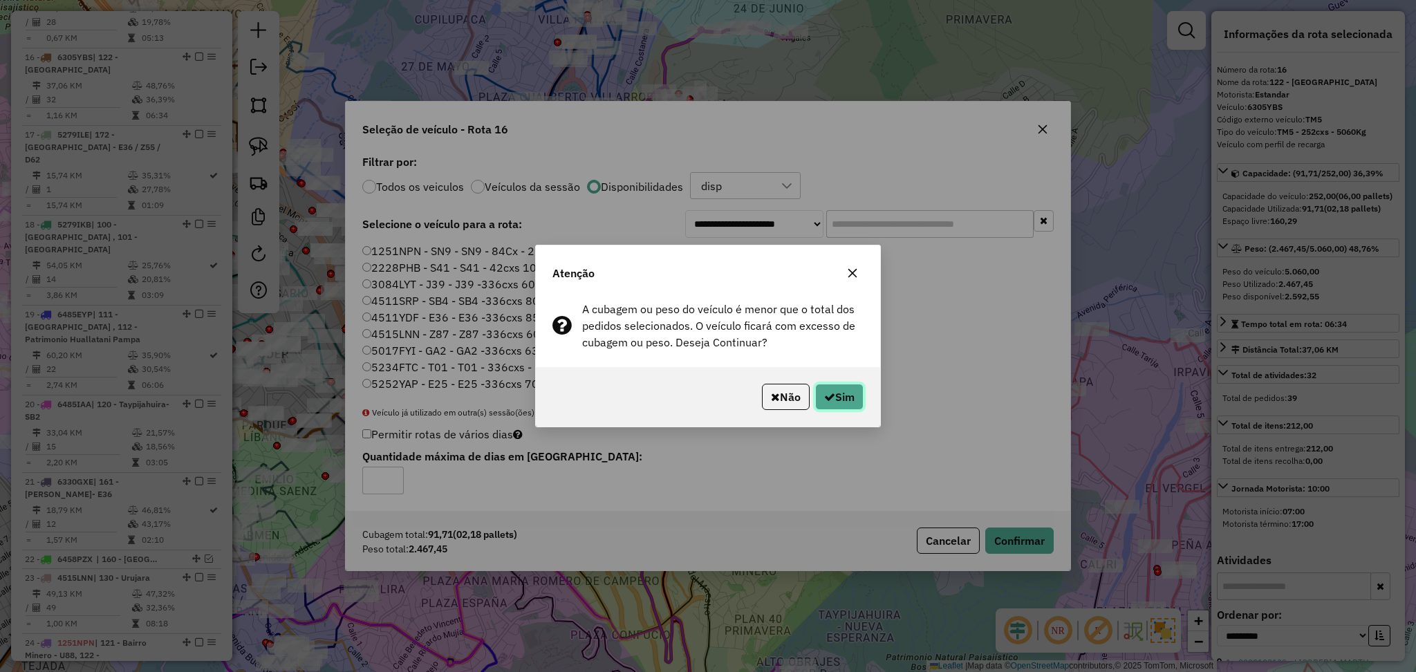
click at [839, 393] on button "Sim" at bounding box center [839, 397] width 48 height 26
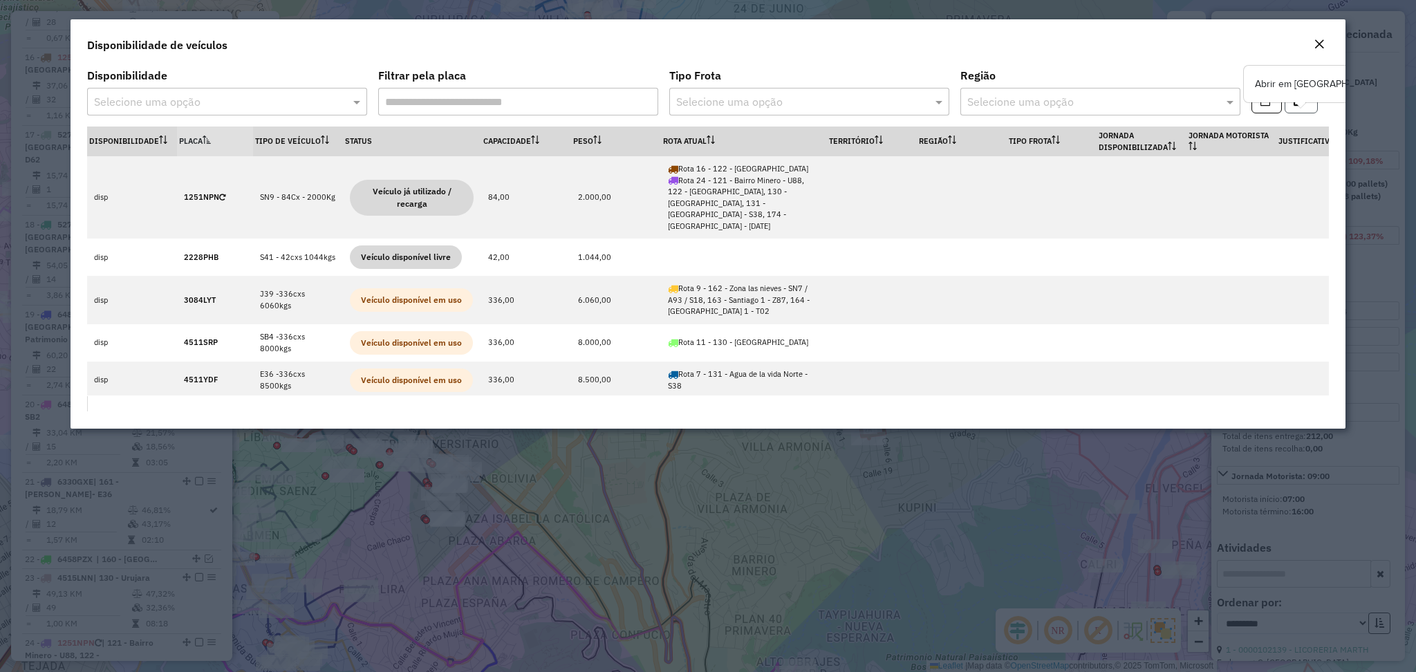
click at [1309, 111] on button "button" at bounding box center [1301, 100] width 33 height 26
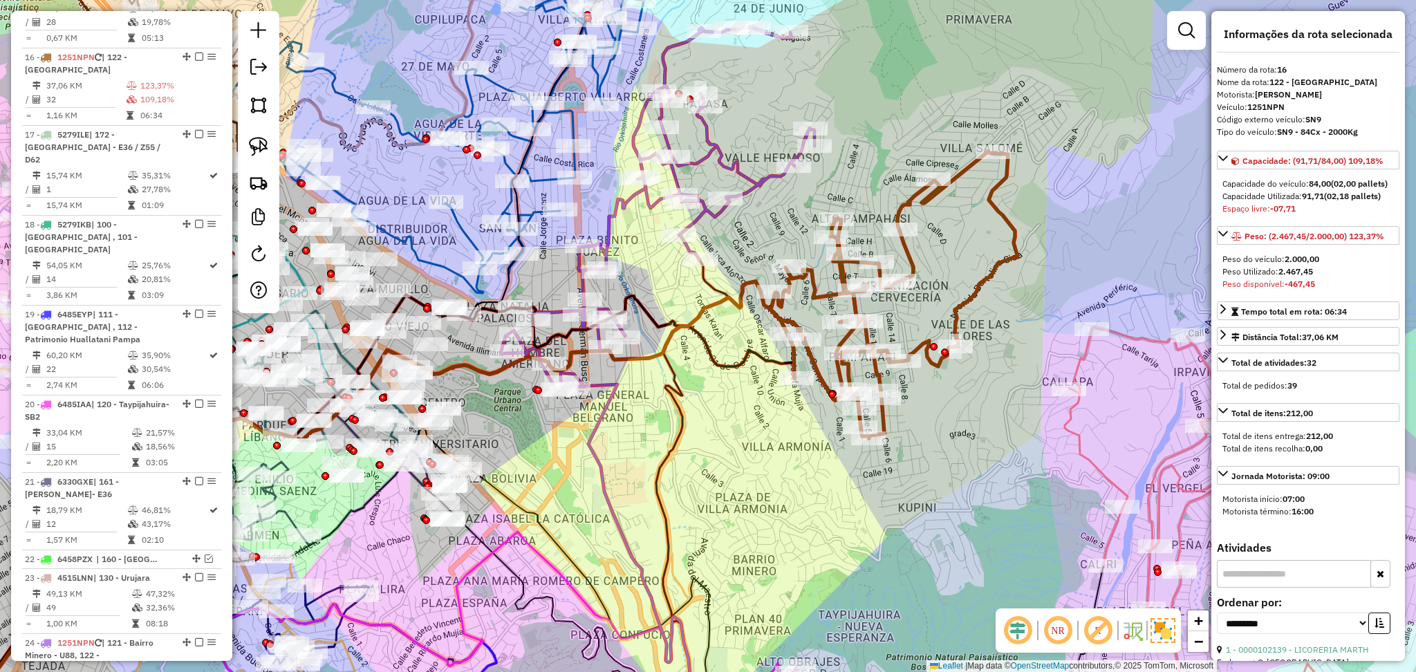
click at [718, 148] on icon at bounding box center [633, 207] width 364 height 361
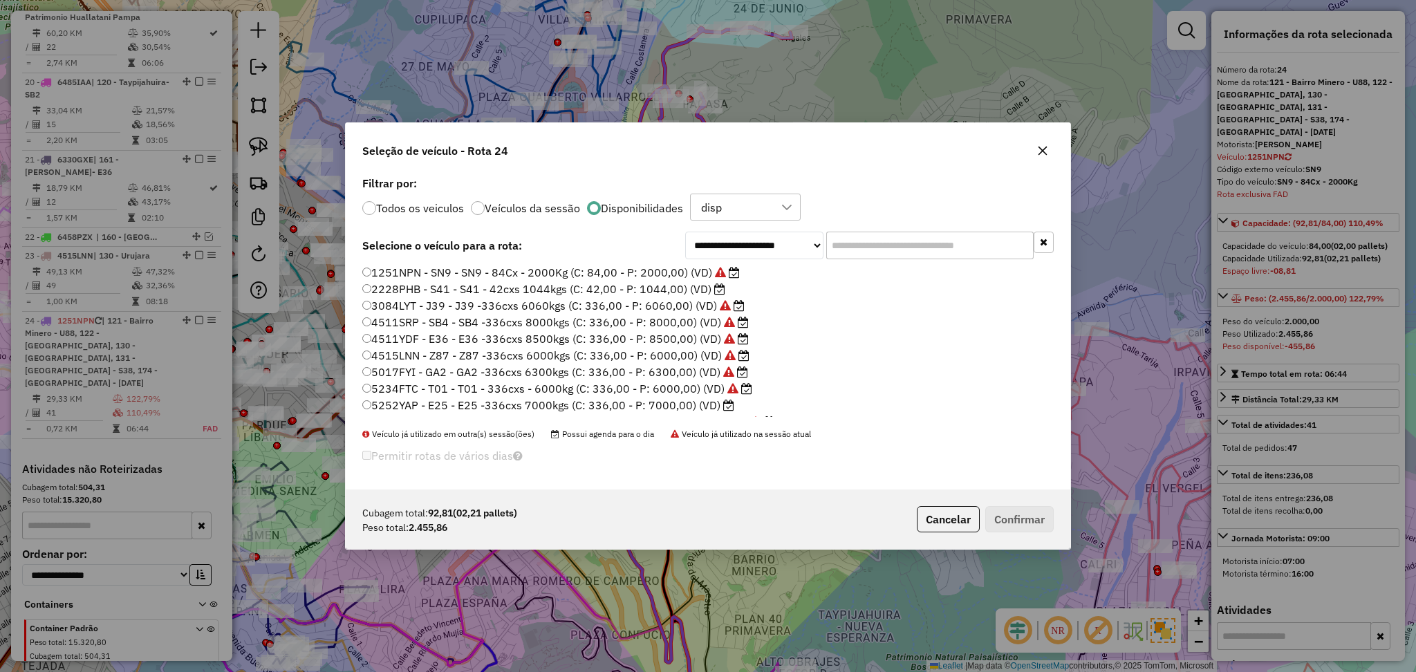
click at [855, 250] on input "text" at bounding box center [929, 246] width 207 height 28
paste input "*******"
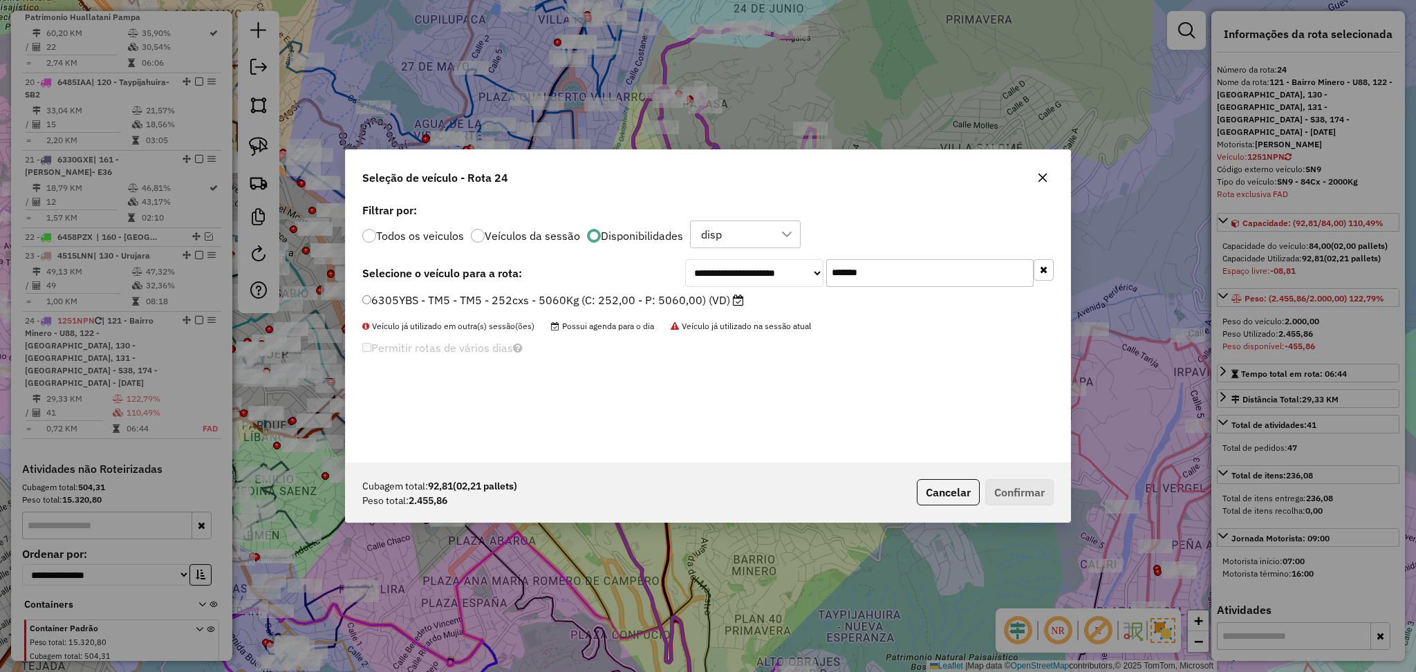
type input "*******"
click at [691, 301] on label "6305YBS - TM5 - TM5 - 252cxs - 5060Kg (C: 252,00 - P: 5060,00) (VD)" at bounding box center [553, 300] width 382 height 17
click at [1007, 489] on button "Confirmar" at bounding box center [1019, 492] width 68 height 26
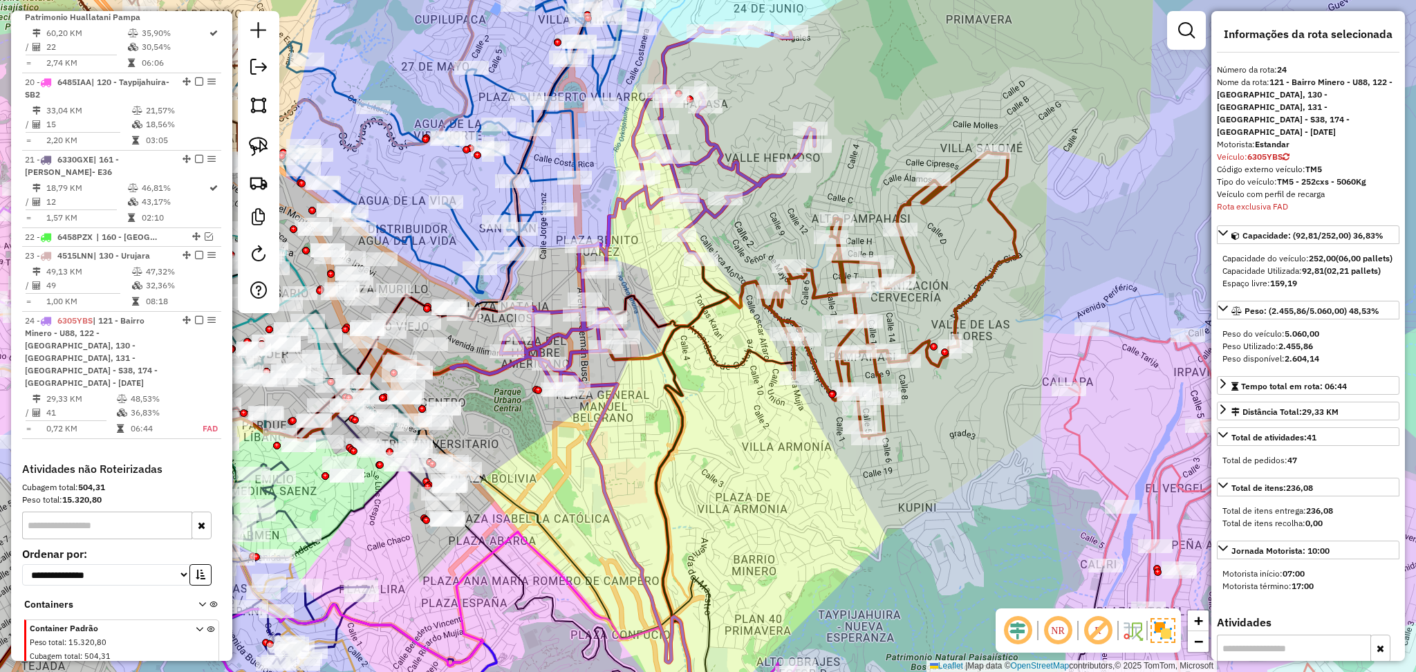
click at [757, 183] on icon at bounding box center [633, 207] width 364 height 361
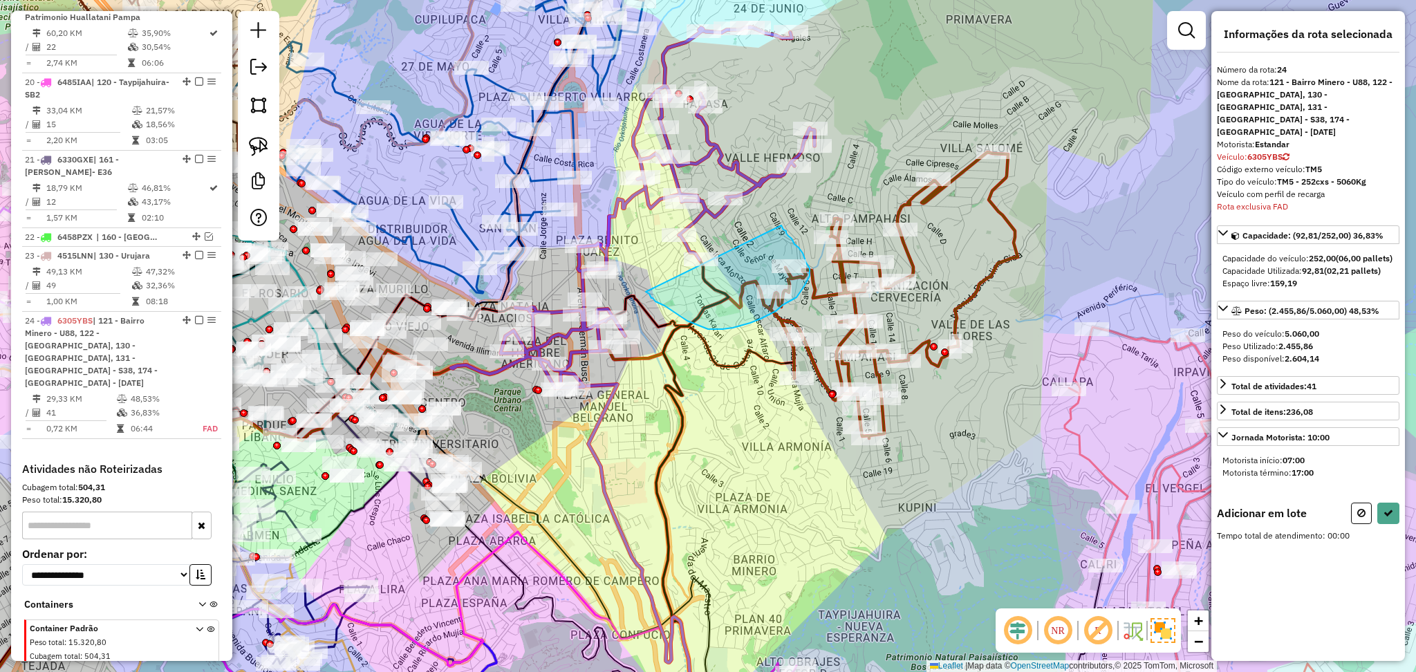
drag, startPoint x: 782, startPoint y: 225, endPoint x: 646, endPoint y: 292, distance: 151.5
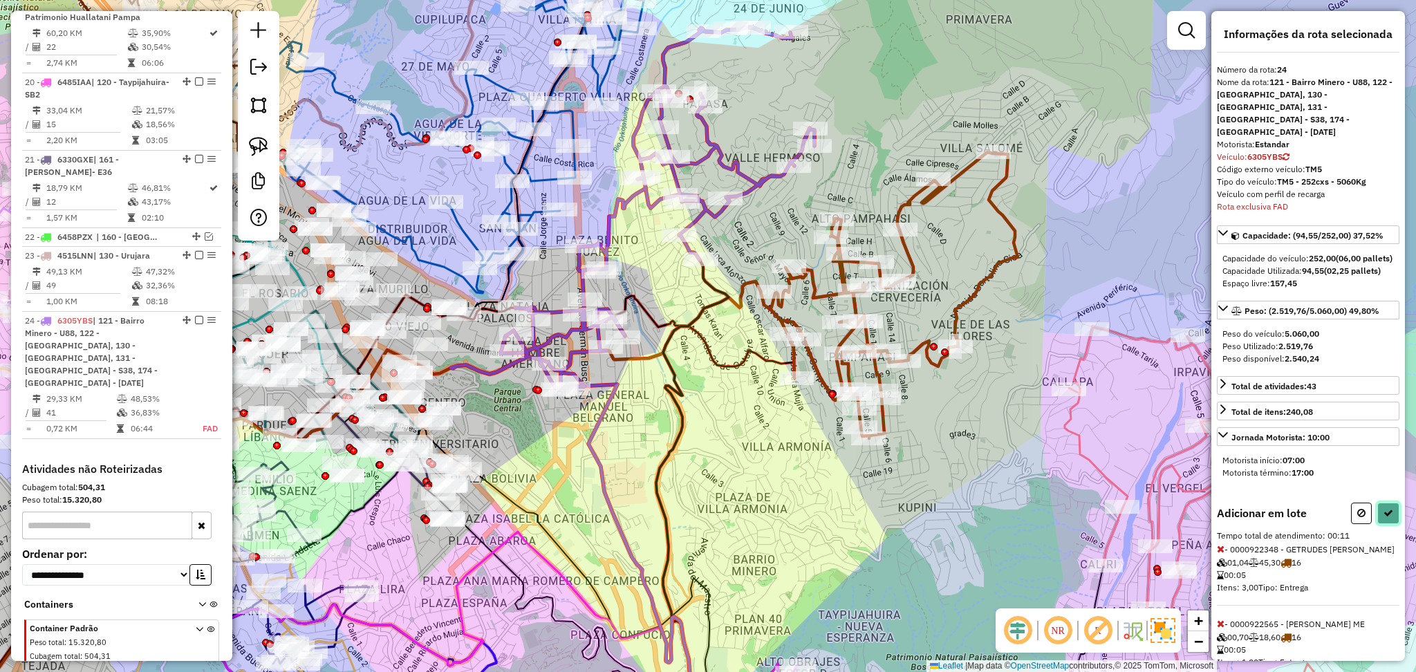
click at [1386, 514] on icon at bounding box center [1388, 513] width 10 height 10
select select "**********"
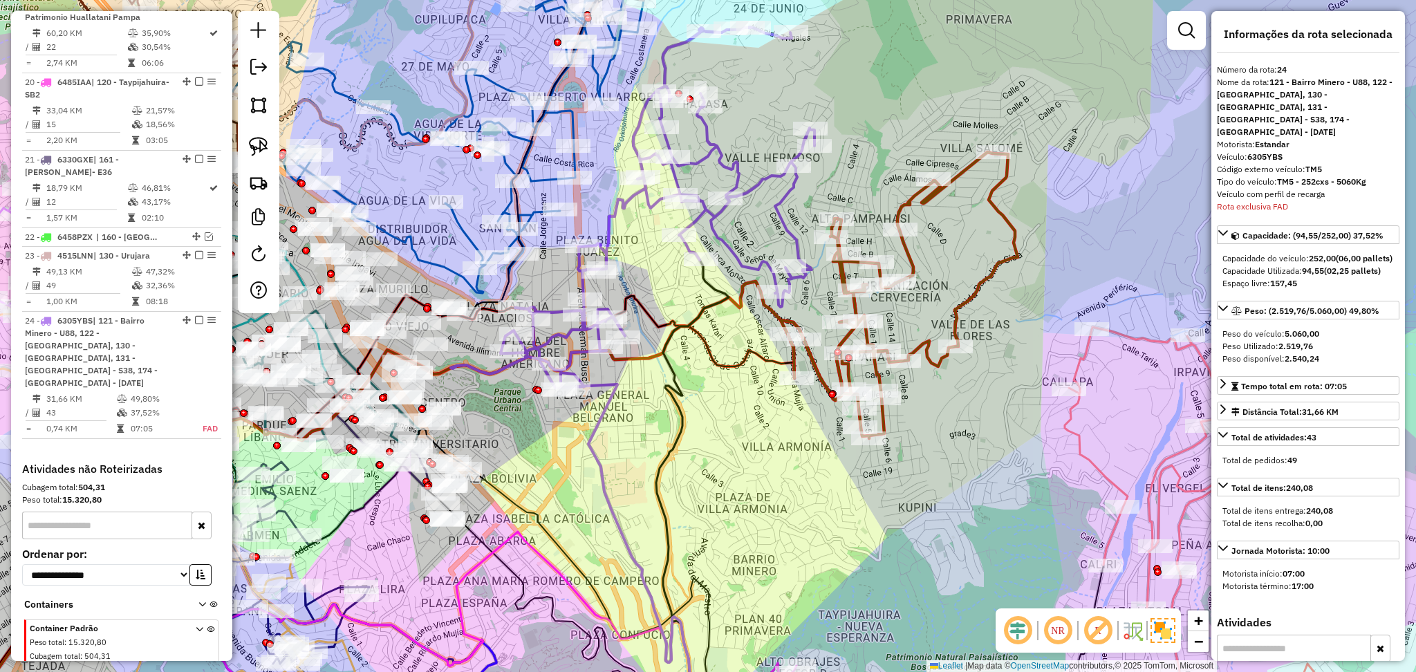
click at [977, 286] on icon at bounding box center [899, 295] width 237 height 286
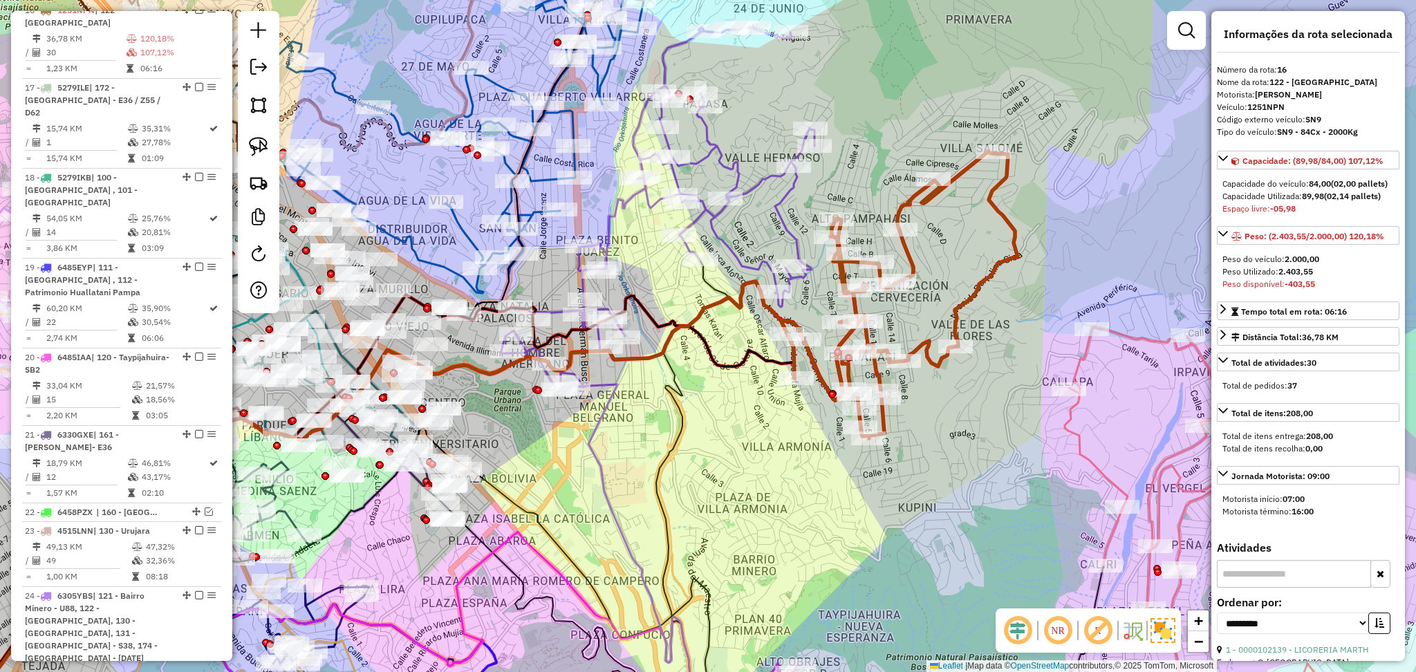
scroll to position [1676, 0]
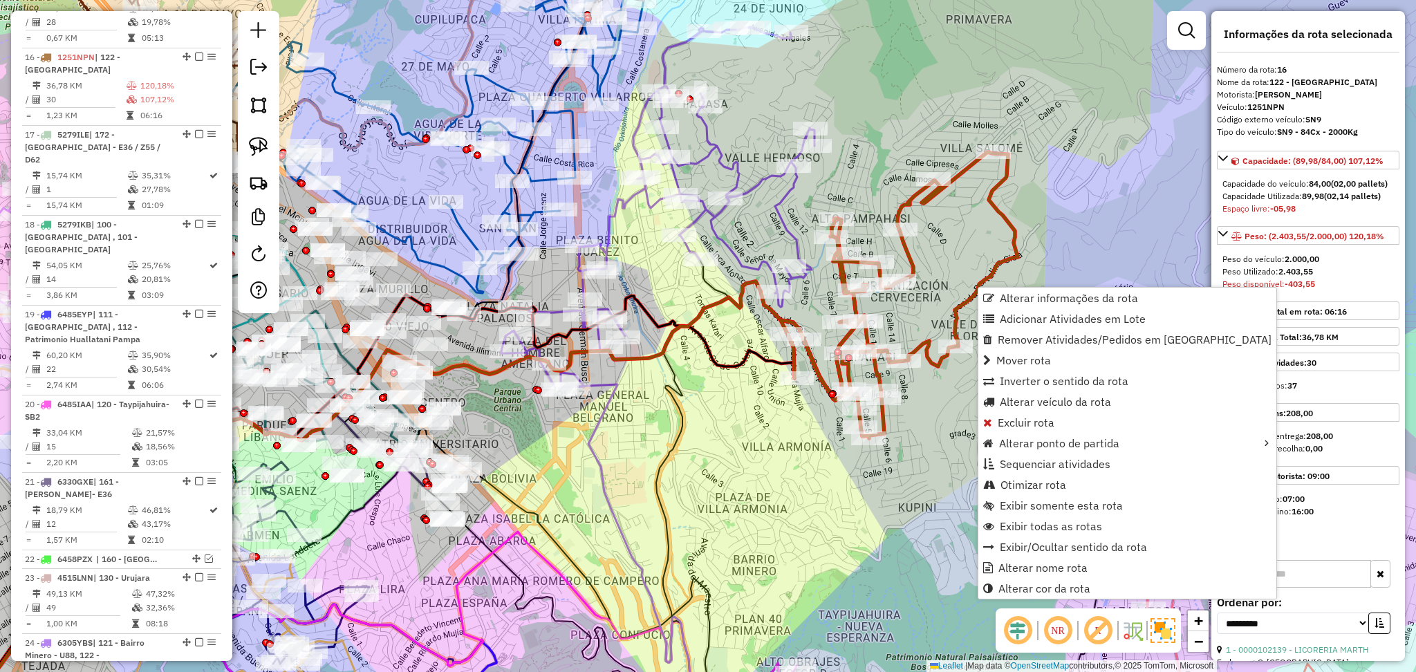
click at [1105, 173] on div "Janela de atendimento Grade de atendimento Capacidade Transportadoras Veículos …" at bounding box center [708, 336] width 1416 height 672
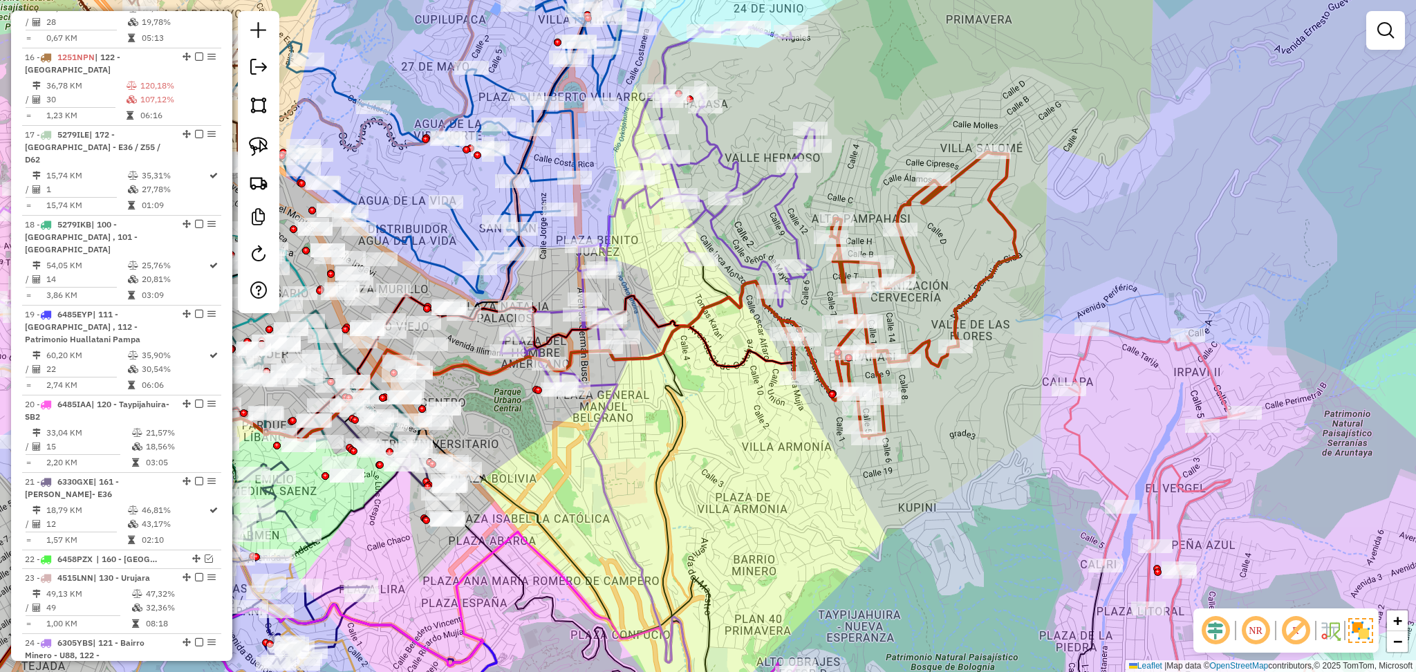
click at [792, 224] on icon at bounding box center [633, 207] width 364 height 361
select select "**********"
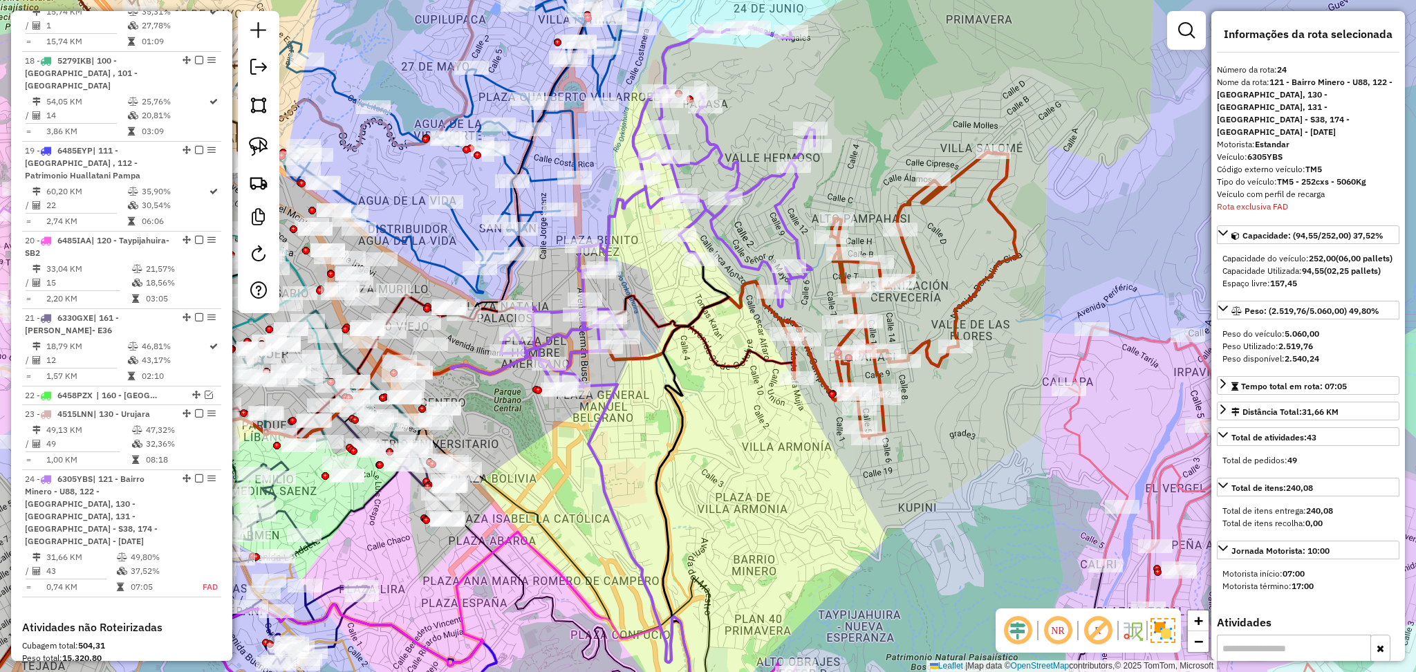
scroll to position [1998, 0]
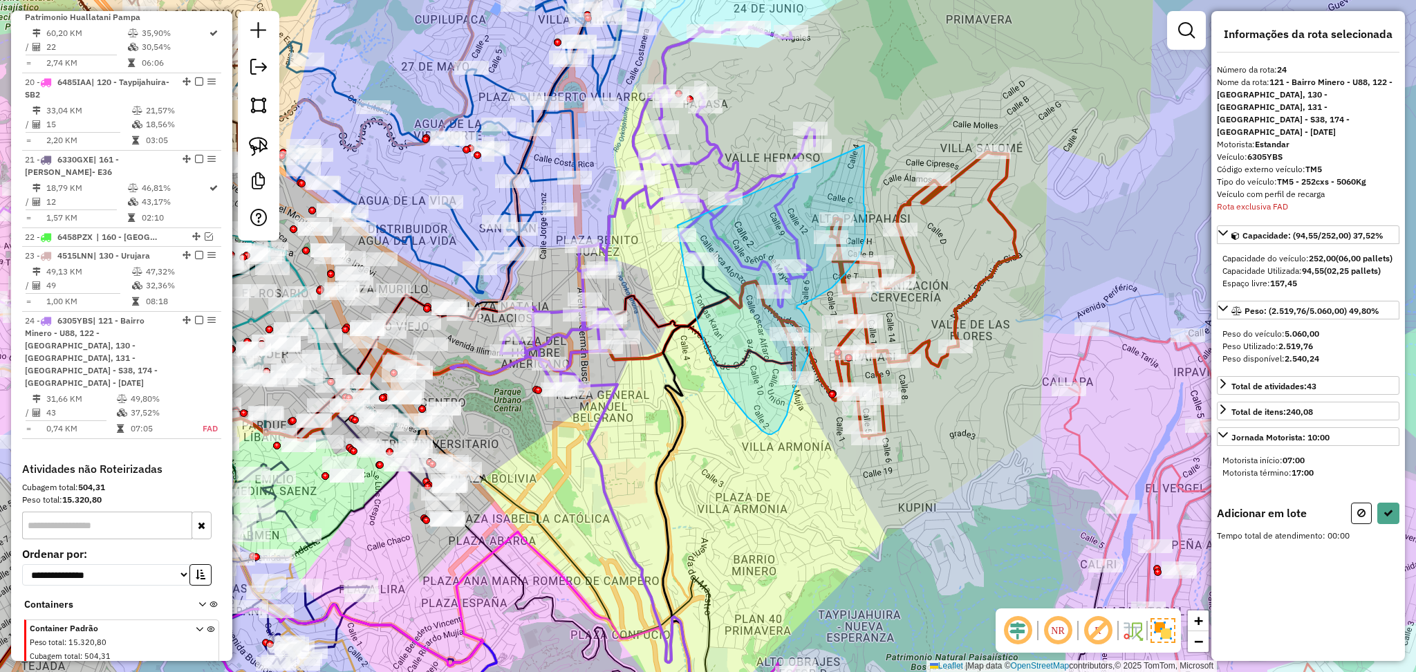
drag, startPoint x: 864, startPoint y: 145, endPoint x: 678, endPoint y: 225, distance: 203.2
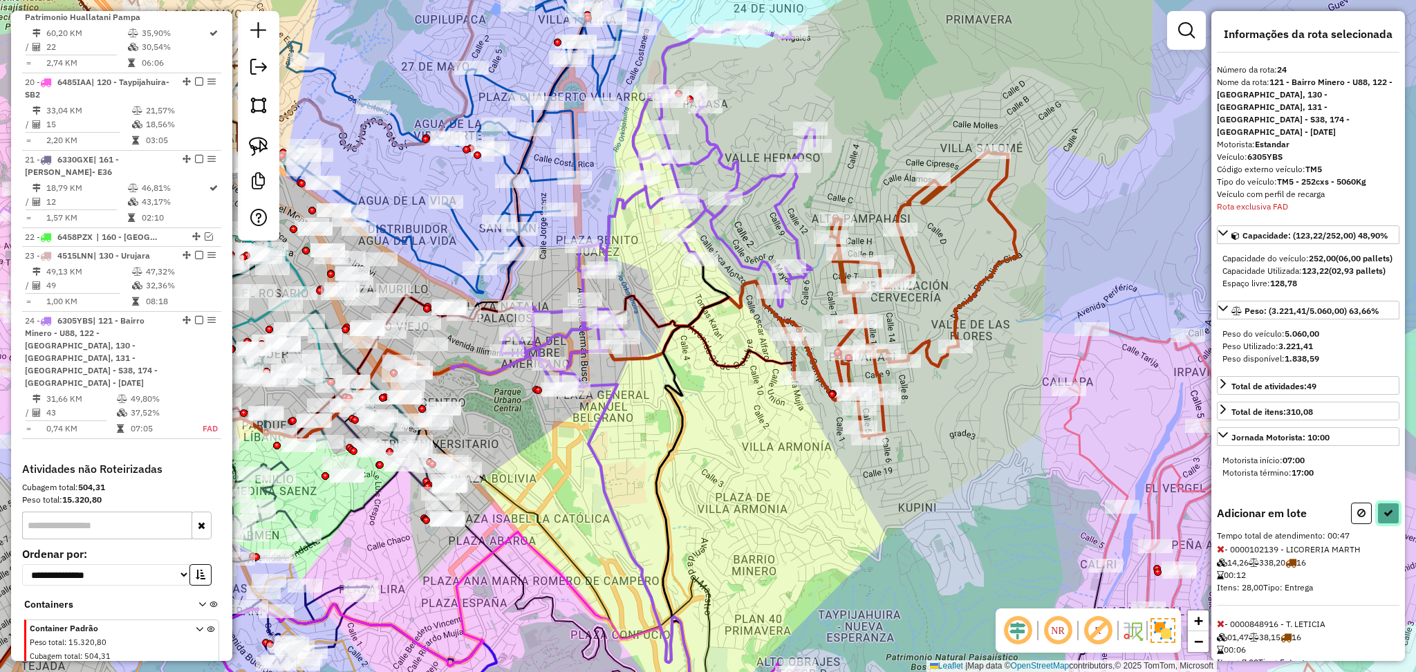
click at [1387, 518] on icon at bounding box center [1388, 513] width 10 height 10
select select "**********"
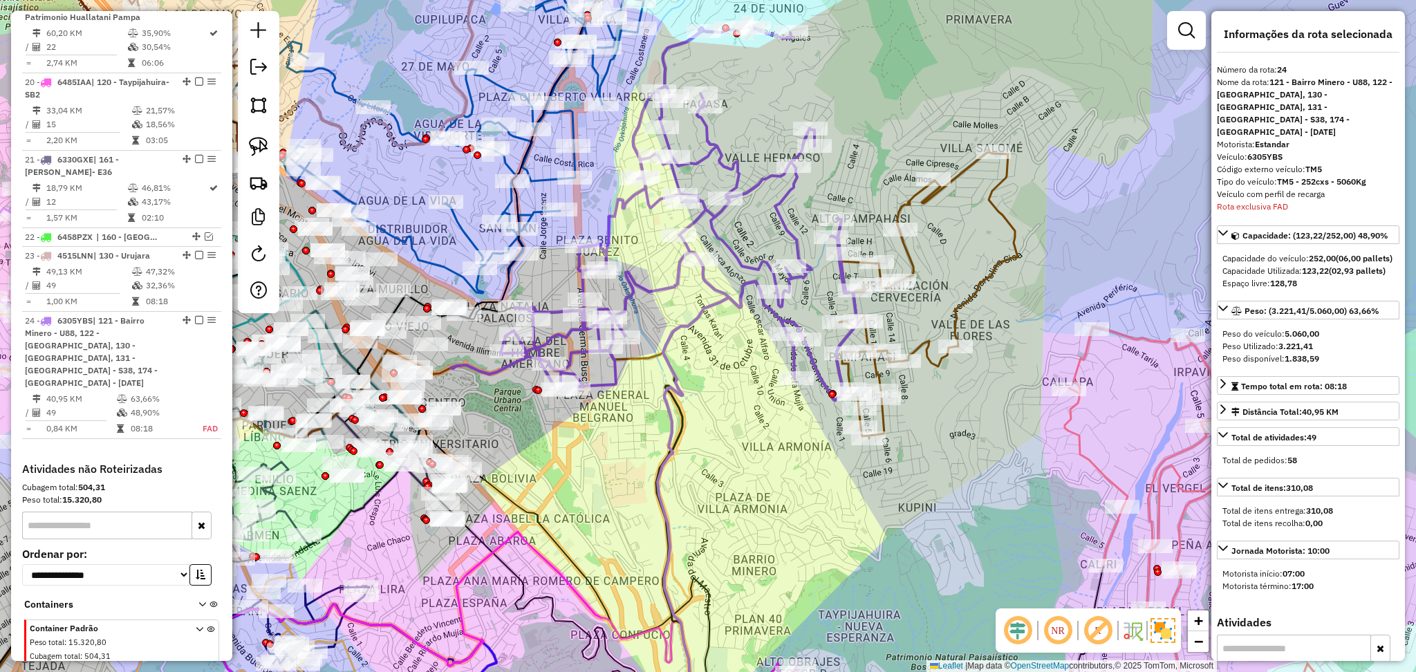
click at [969, 300] on icon at bounding box center [928, 295] width 178 height 286
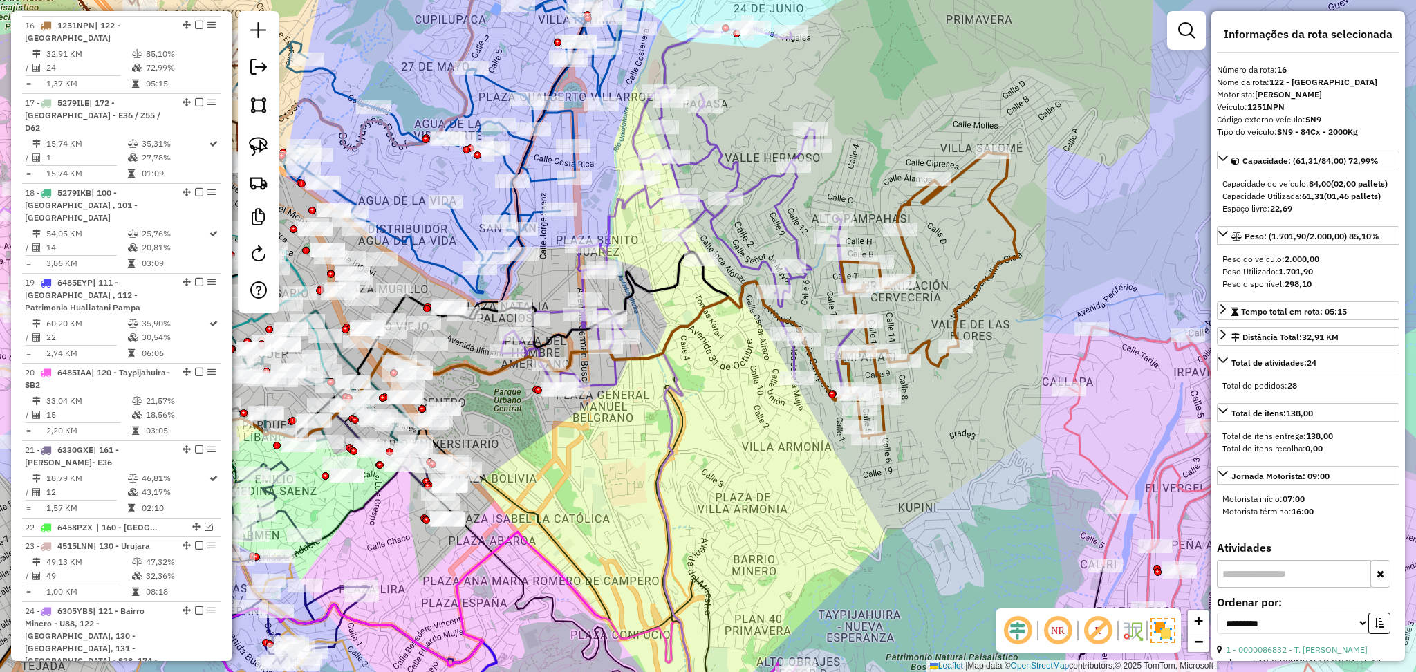
scroll to position [1676, 0]
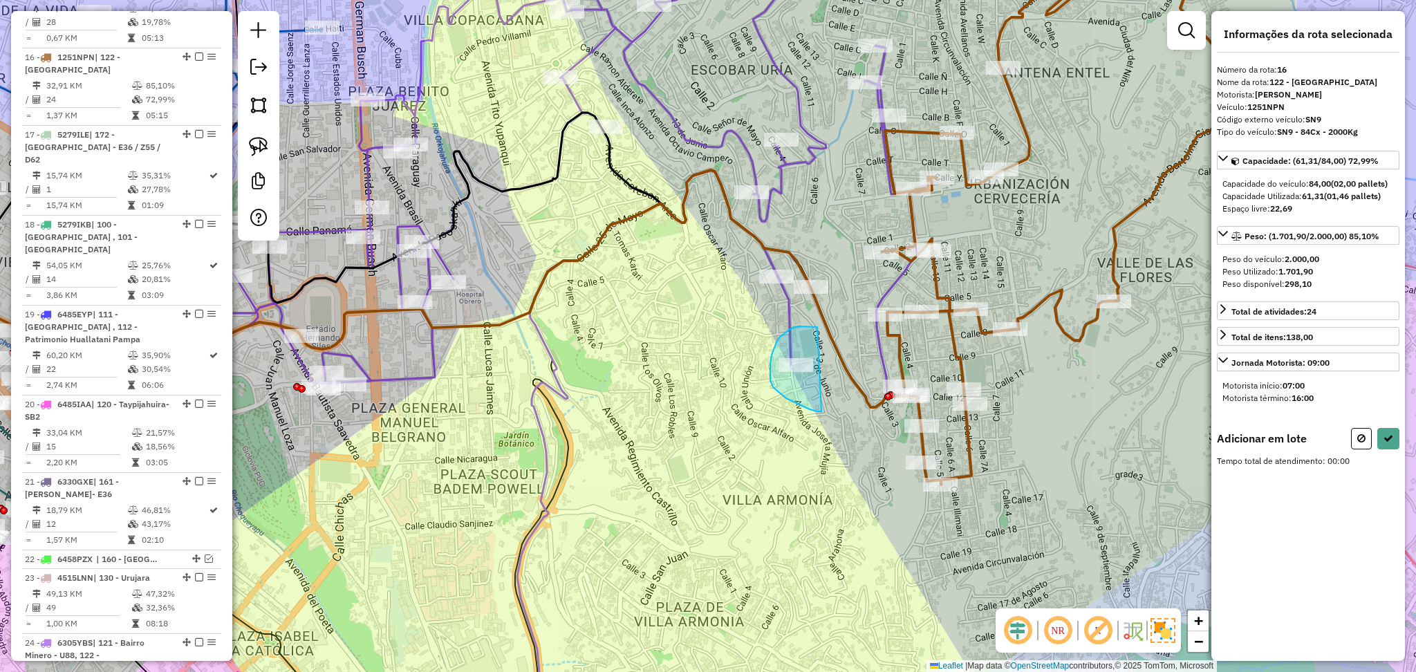
drag, startPoint x: 812, startPoint y: 326, endPoint x: 821, endPoint y: 411, distance: 85.5
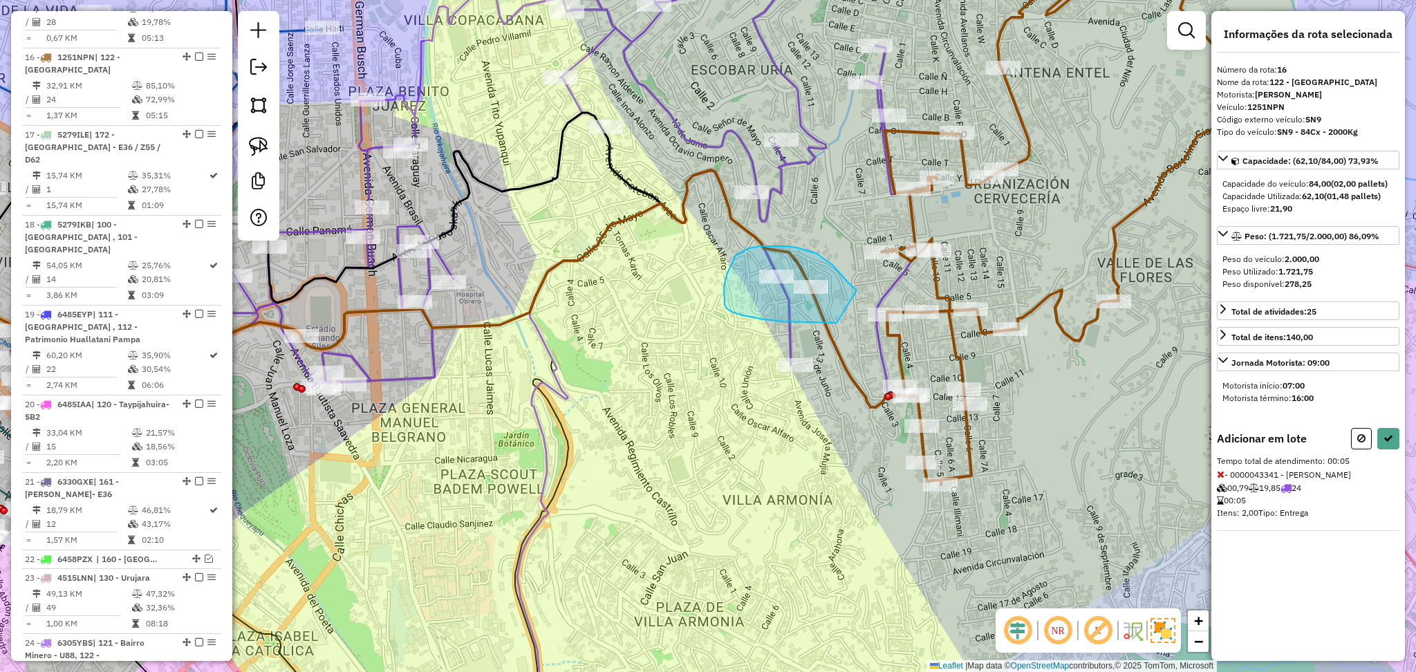
drag, startPoint x: 854, startPoint y: 288, endPoint x: 837, endPoint y: 323, distance: 38.6
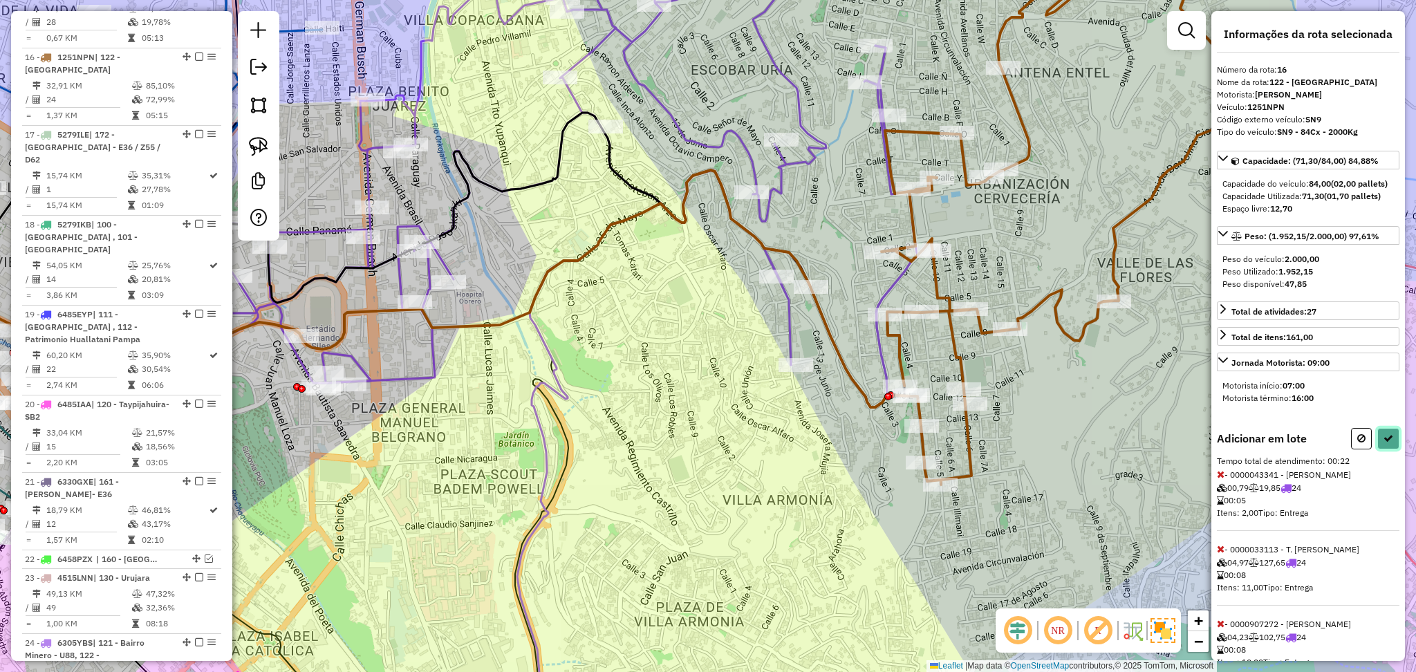
click at [1392, 449] on button at bounding box center [1388, 438] width 22 height 21
select select "**********"
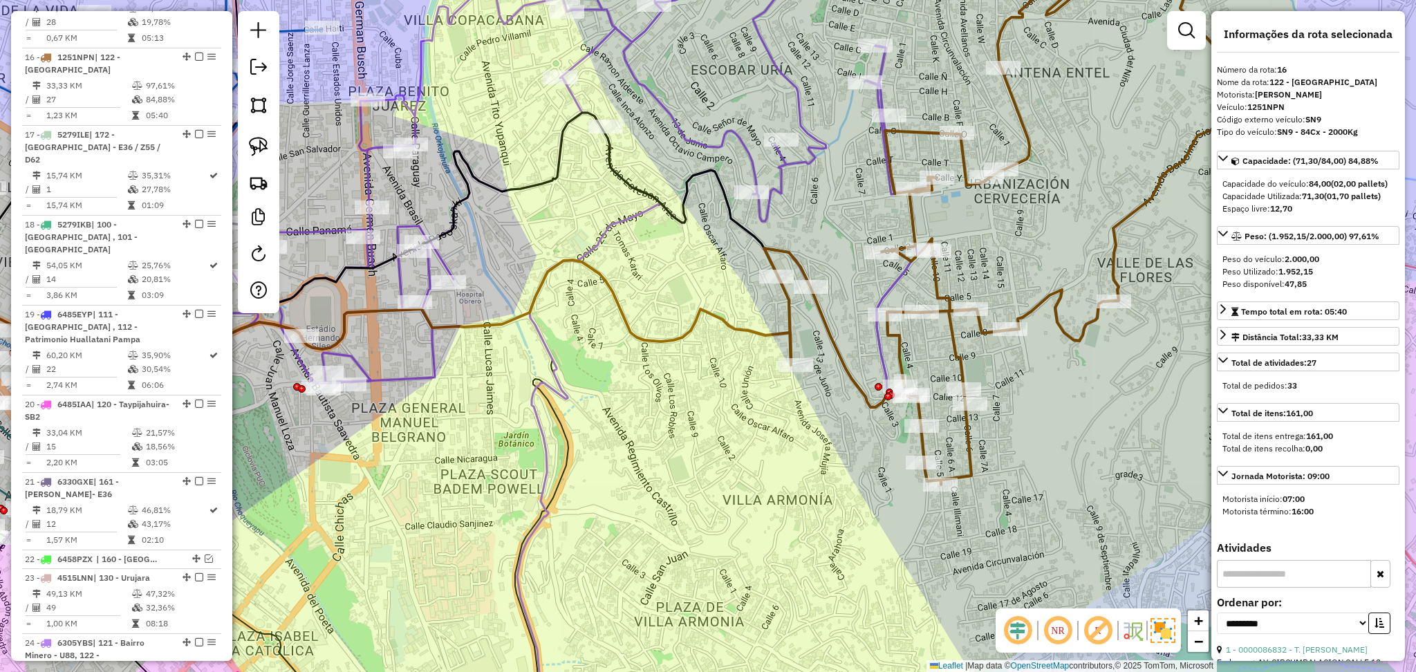
click at [1057, 293] on icon at bounding box center [1001, 209] width 474 height 552
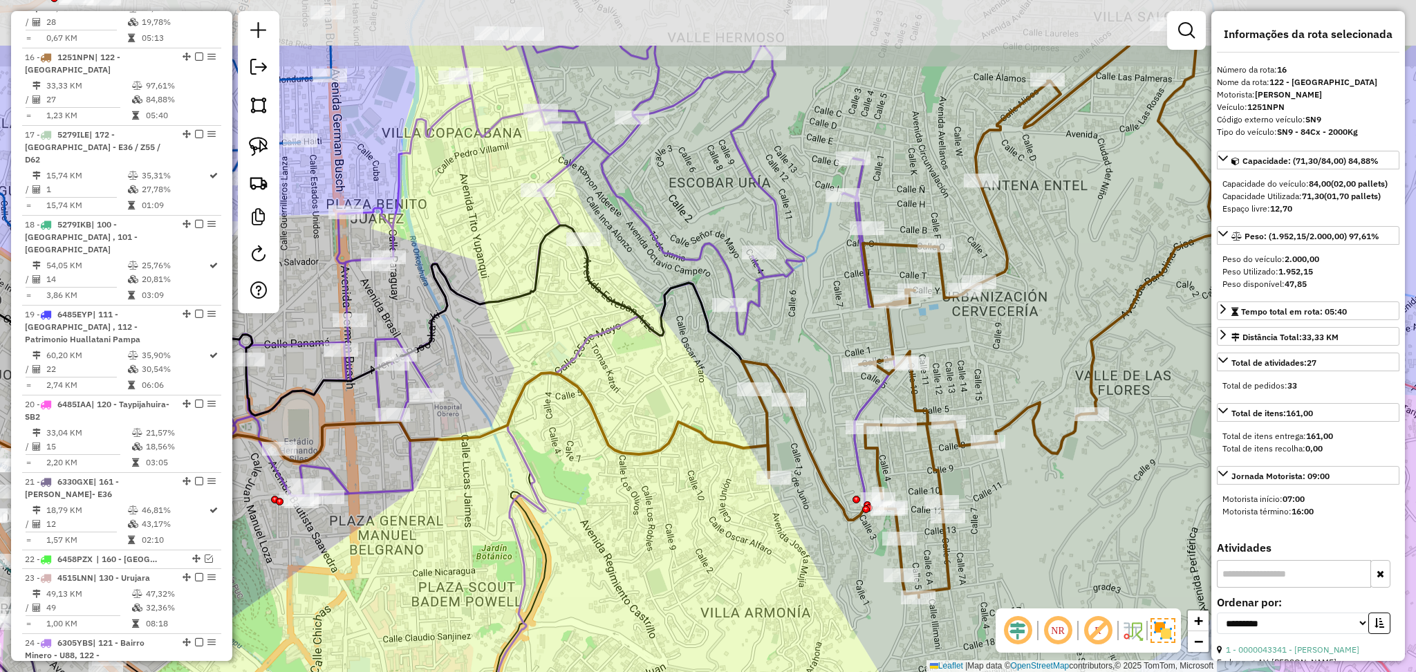
drag, startPoint x: 1038, startPoint y: 234, endPoint x: 1014, endPoint y: 349, distance: 117.2
click at [1014, 349] on div "Janela de atendimento Grade de atendimento Capacidade Transportadoras Veículos …" at bounding box center [708, 336] width 1416 height 672
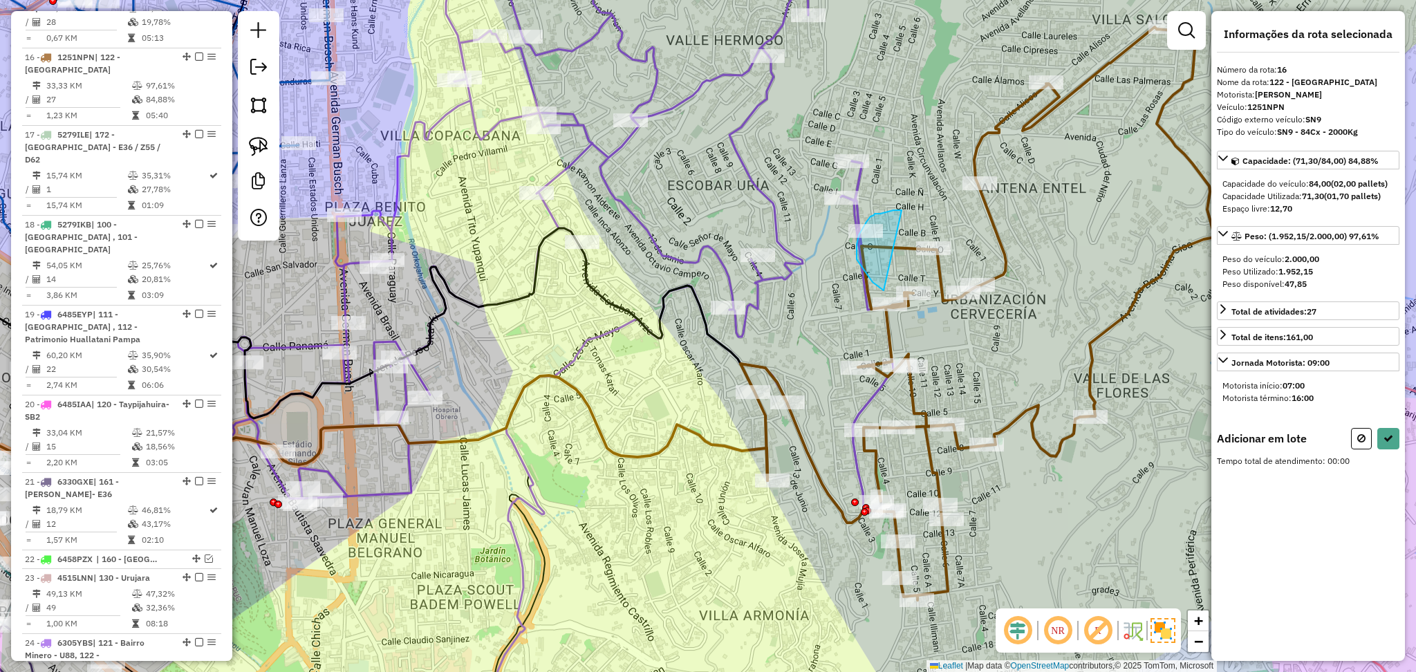
drag, startPoint x: 899, startPoint y: 210, endPoint x: 885, endPoint y: 290, distance: 81.4
click at [1362, 445] on button at bounding box center [1361, 438] width 21 height 21
select select "**********"
drag, startPoint x: 882, startPoint y: 142, endPoint x: 855, endPoint y: 263, distance: 124.8
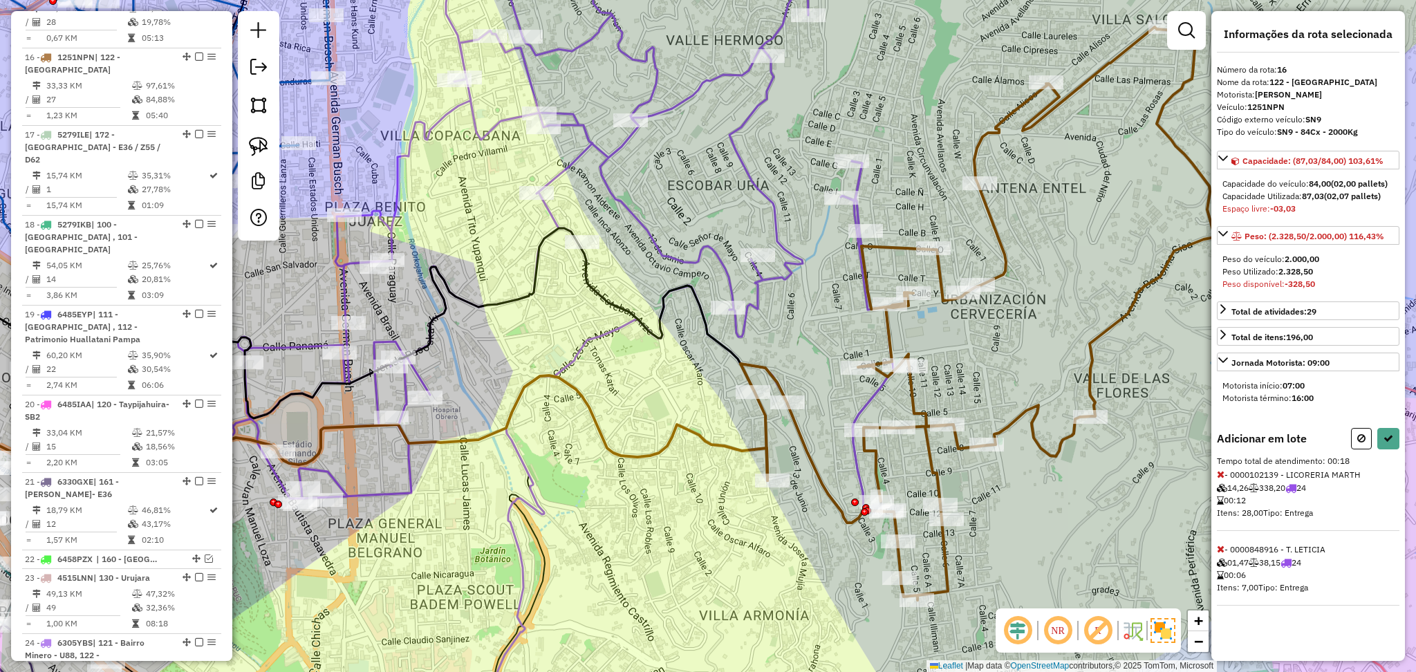
click at [1220, 473] on icon at bounding box center [1221, 474] width 8 height 10
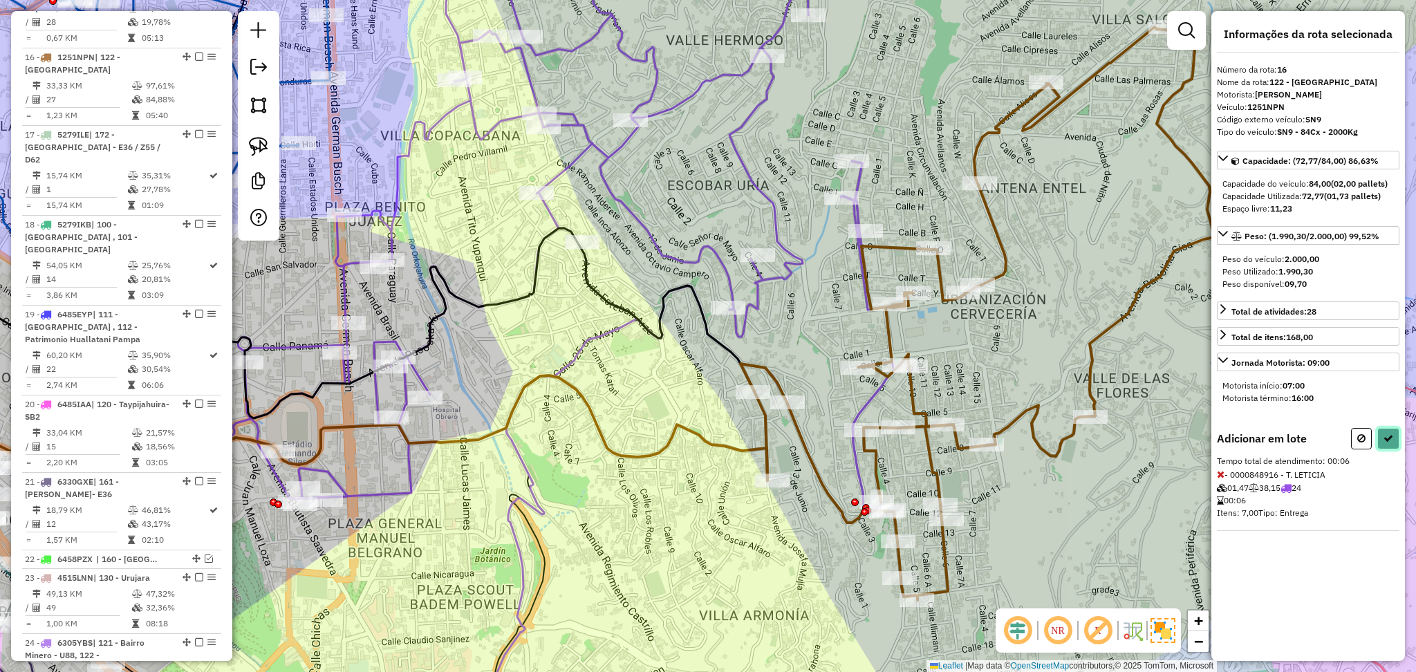
click at [1396, 447] on button at bounding box center [1388, 438] width 22 height 21
select select "**********"
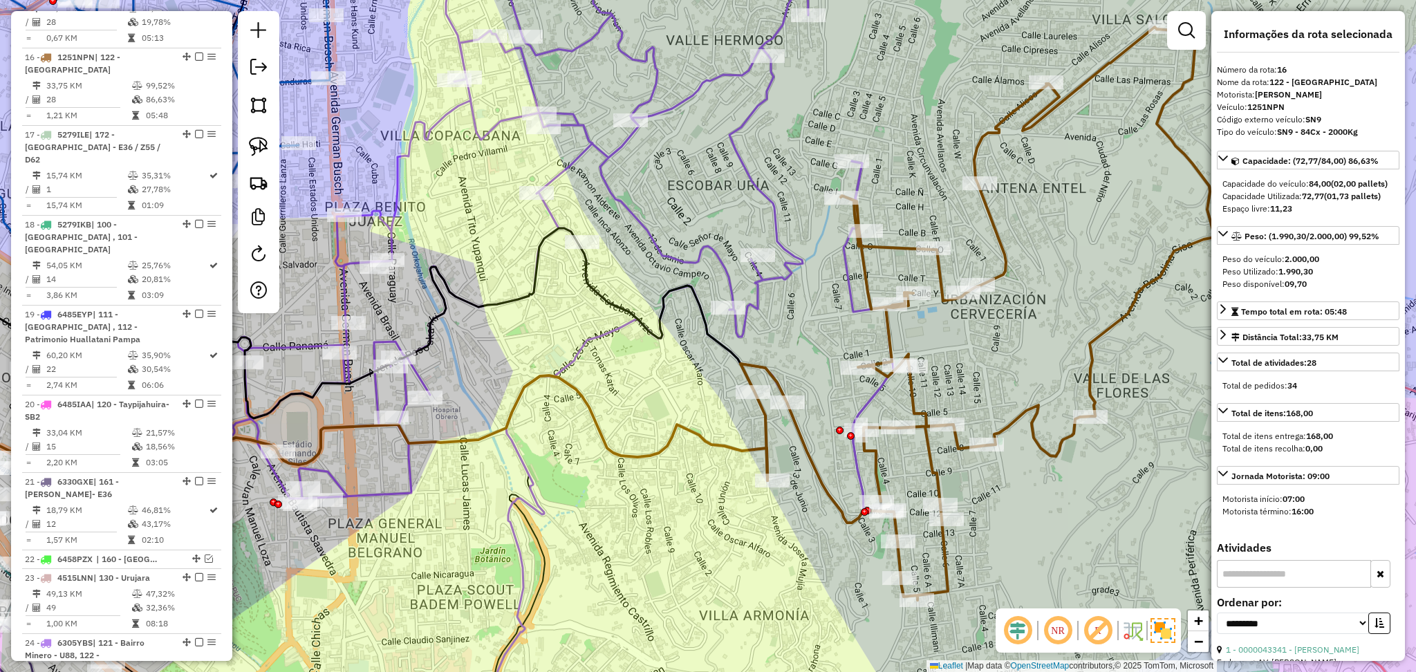
click at [1040, 411] on icon at bounding box center [977, 313] width 474 height 573
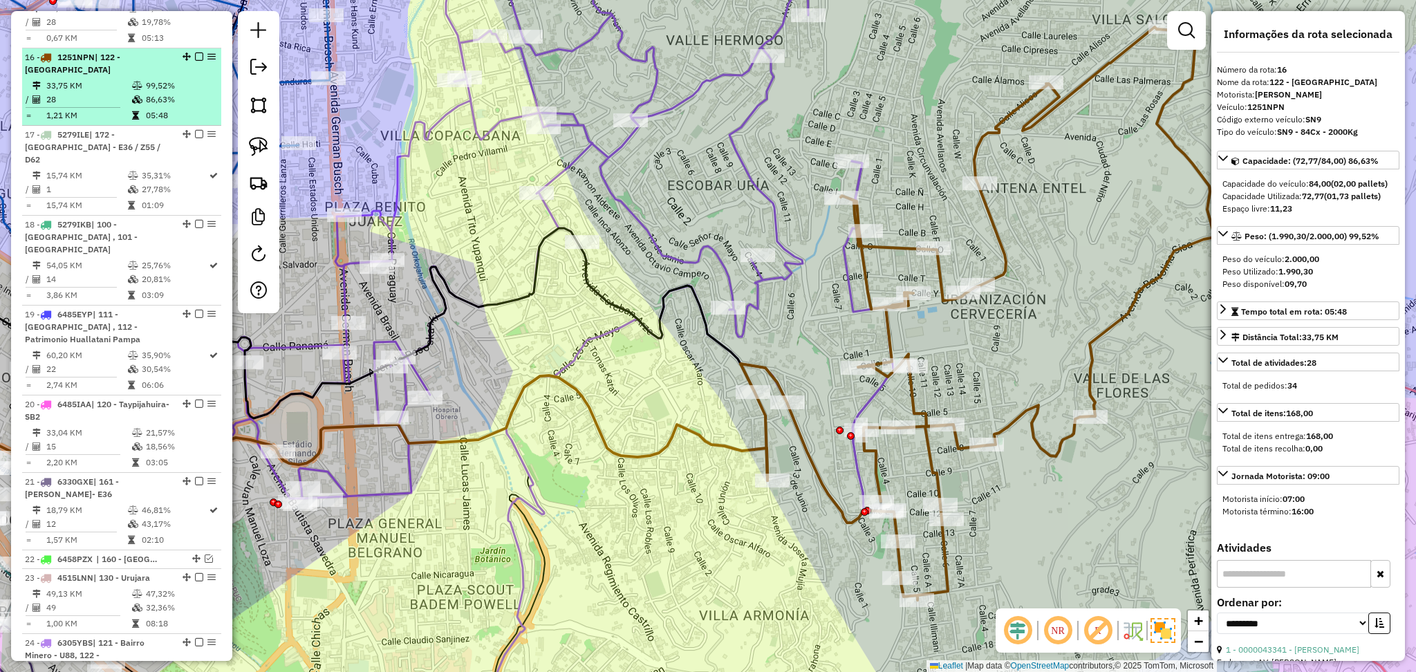
click at [197, 53] on em at bounding box center [199, 57] width 8 height 8
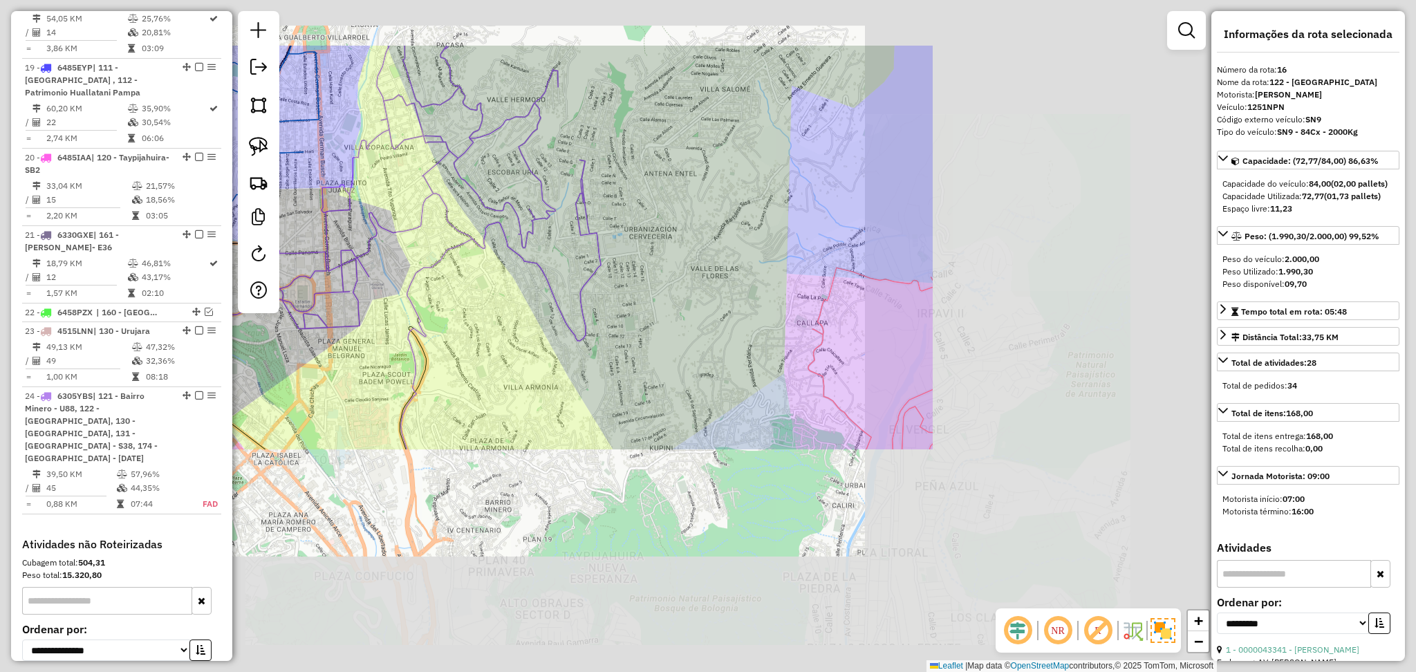
scroll to position [1940, 0]
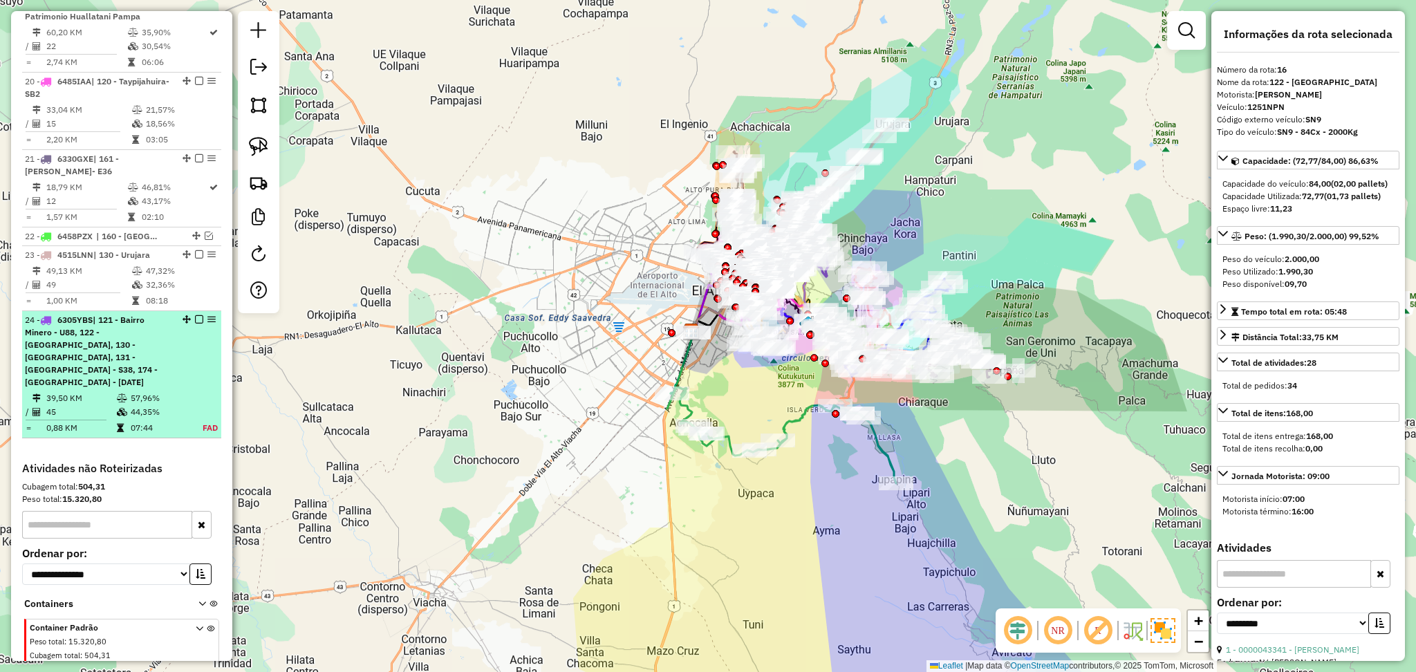
click at [158, 315] on span "| 121 - Bairro Minero - U88, 122 - [GEOGRAPHIC_DATA], 130 - [GEOGRAPHIC_DATA], …" at bounding box center [91, 351] width 133 height 73
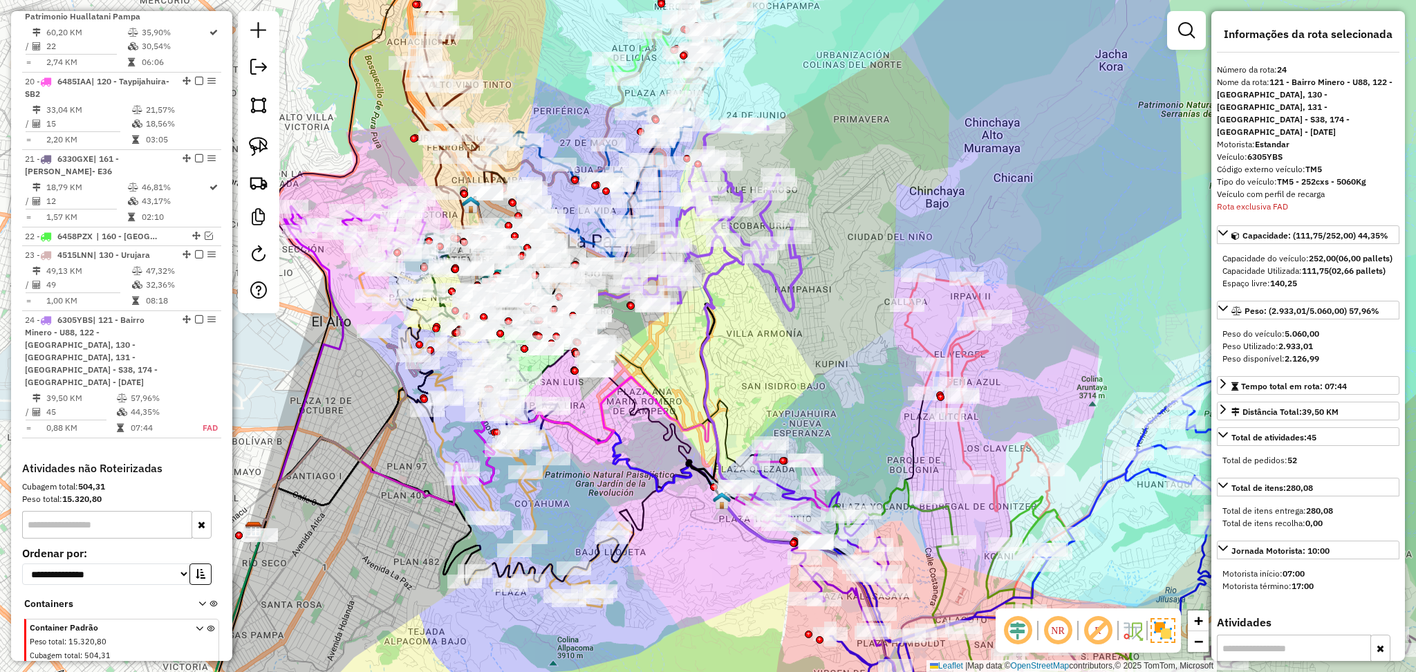
click at [721, 268] on icon at bounding box center [760, 384] width 118 height 328
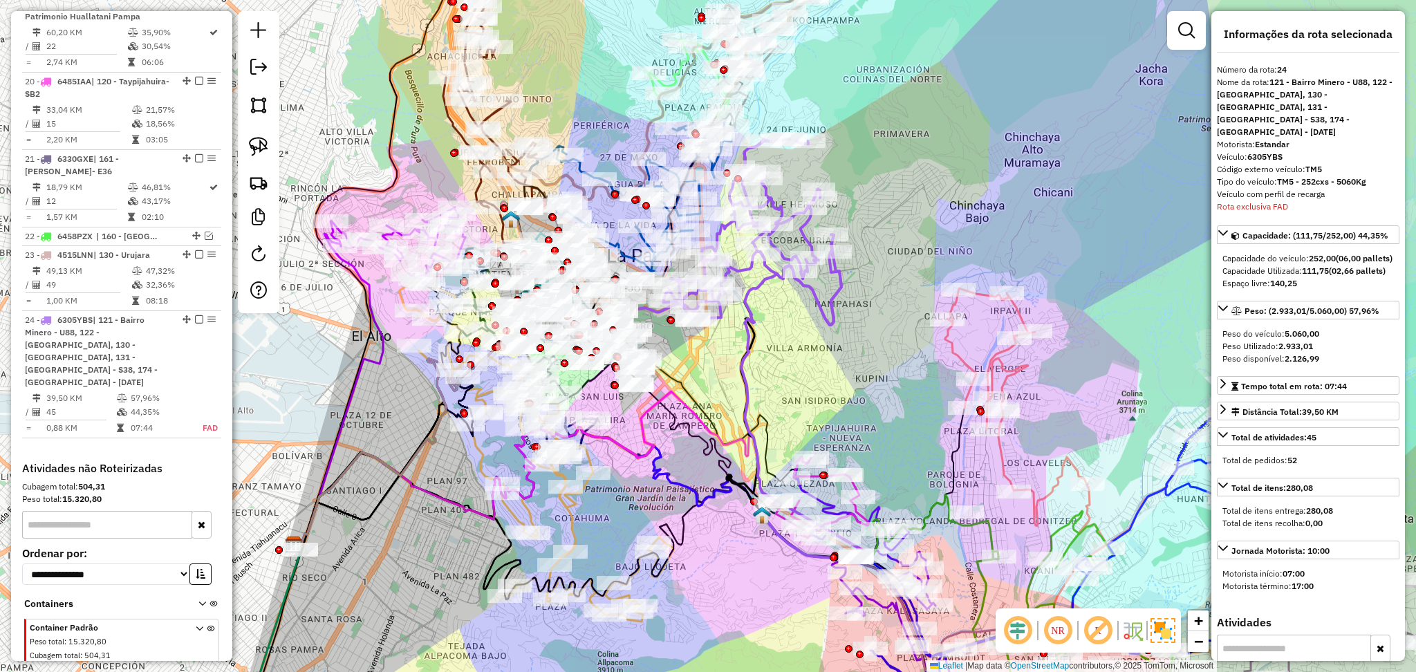
drag, startPoint x: 751, startPoint y: 312, endPoint x: 810, endPoint y: 333, distance: 62.3
click at [810, 333] on div "Janela de atendimento Grade de atendimento Capacidade Transportadoras Veículos …" at bounding box center [708, 336] width 1416 height 672
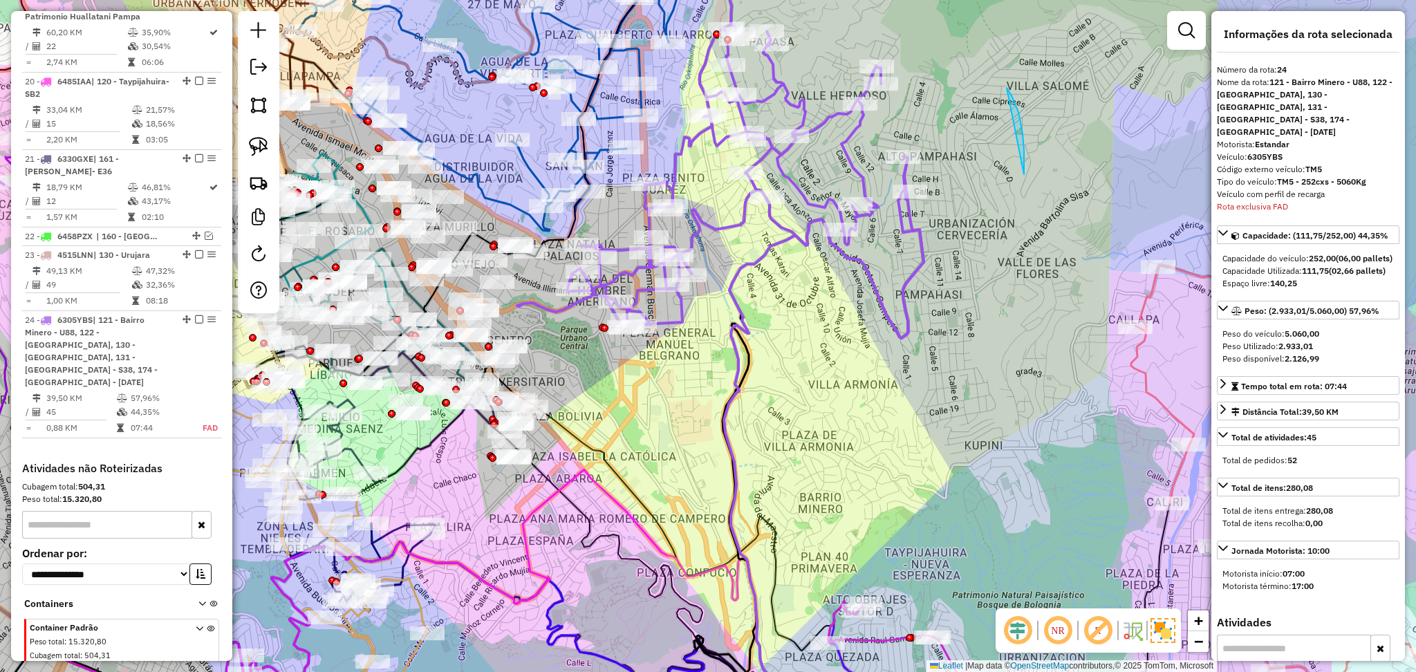
drag, startPoint x: 1024, startPoint y: 175, endPoint x: 1005, endPoint y: 88, distance: 89.1
click at [1005, 88] on div "Janela de atendimento Grade de atendimento Capacidade Transportadoras Veículos …" at bounding box center [708, 336] width 1416 height 672
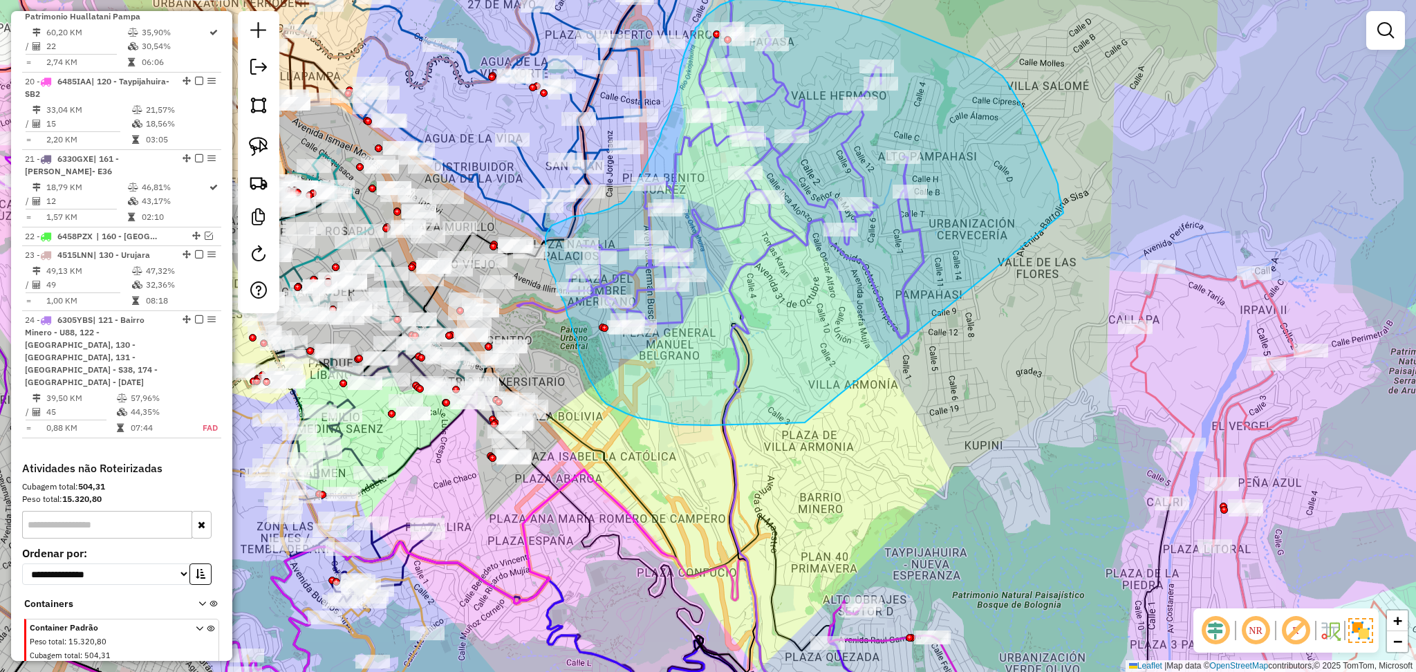
drag, startPoint x: 805, startPoint y: 422, endPoint x: 1065, endPoint y: 238, distance: 318.8
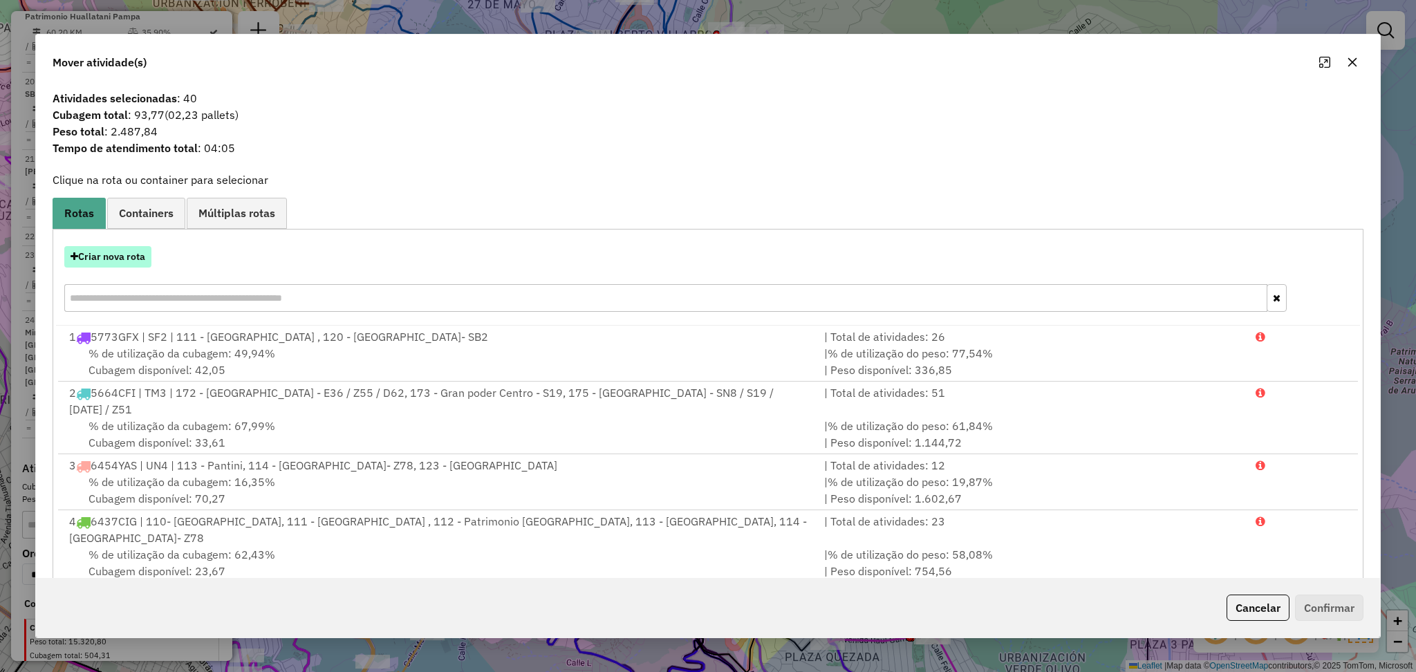
click at [111, 261] on button "Criar nova rota" at bounding box center [107, 256] width 87 height 21
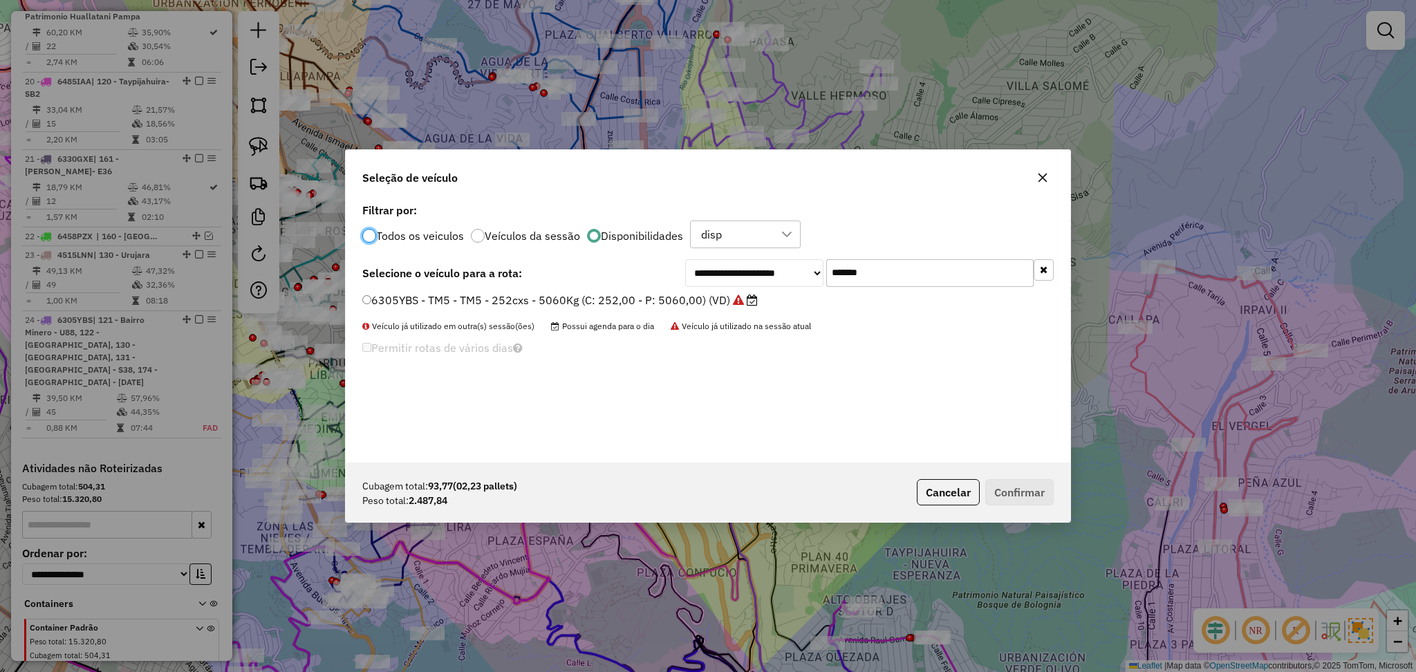
scroll to position [6, 4]
drag, startPoint x: 890, startPoint y: 276, endPoint x: 759, endPoint y: 274, distance: 131.4
click at [759, 274] on div "**********" at bounding box center [869, 273] width 369 height 28
type input "***"
click at [594, 294] on label "6305YBS - TM5 - TM5 - 252cxs - 5060Kg (C: 252,00 - P: 5060,00) (VD)" at bounding box center [559, 300] width 395 height 17
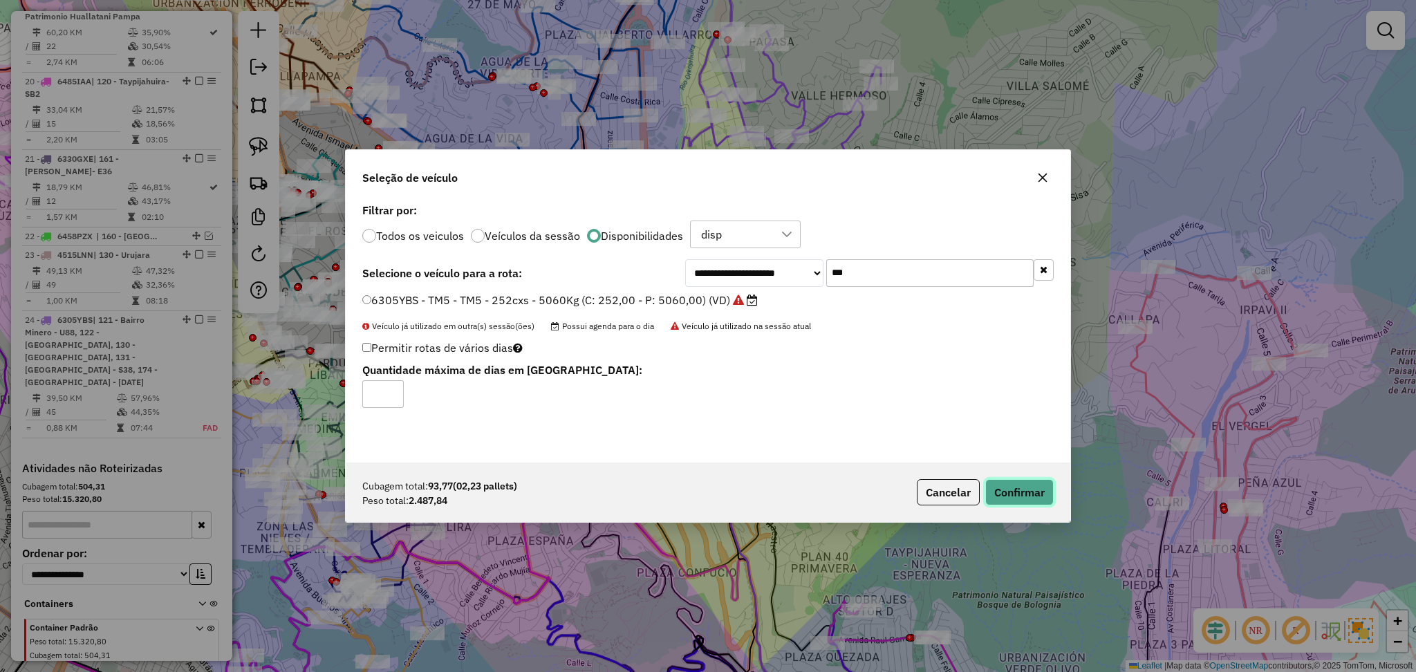
click at [1020, 497] on button "Confirmar" at bounding box center [1019, 492] width 68 height 26
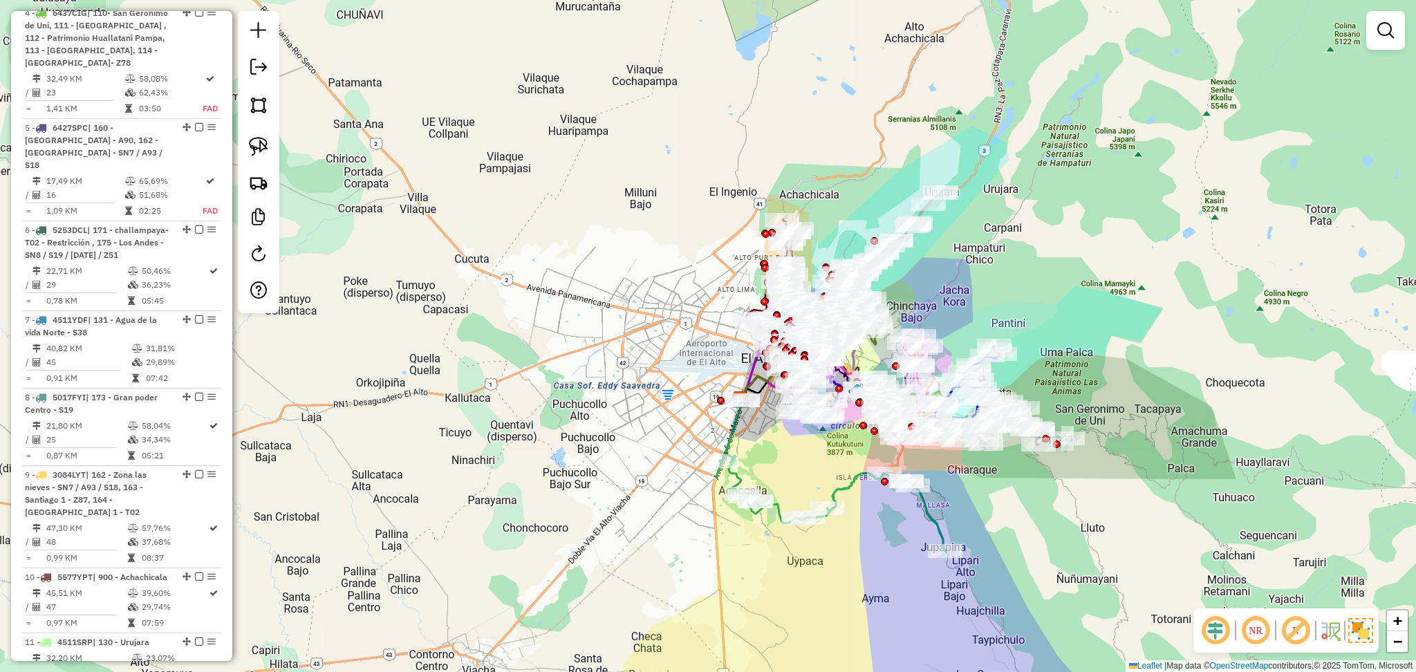
scroll to position [373, 0]
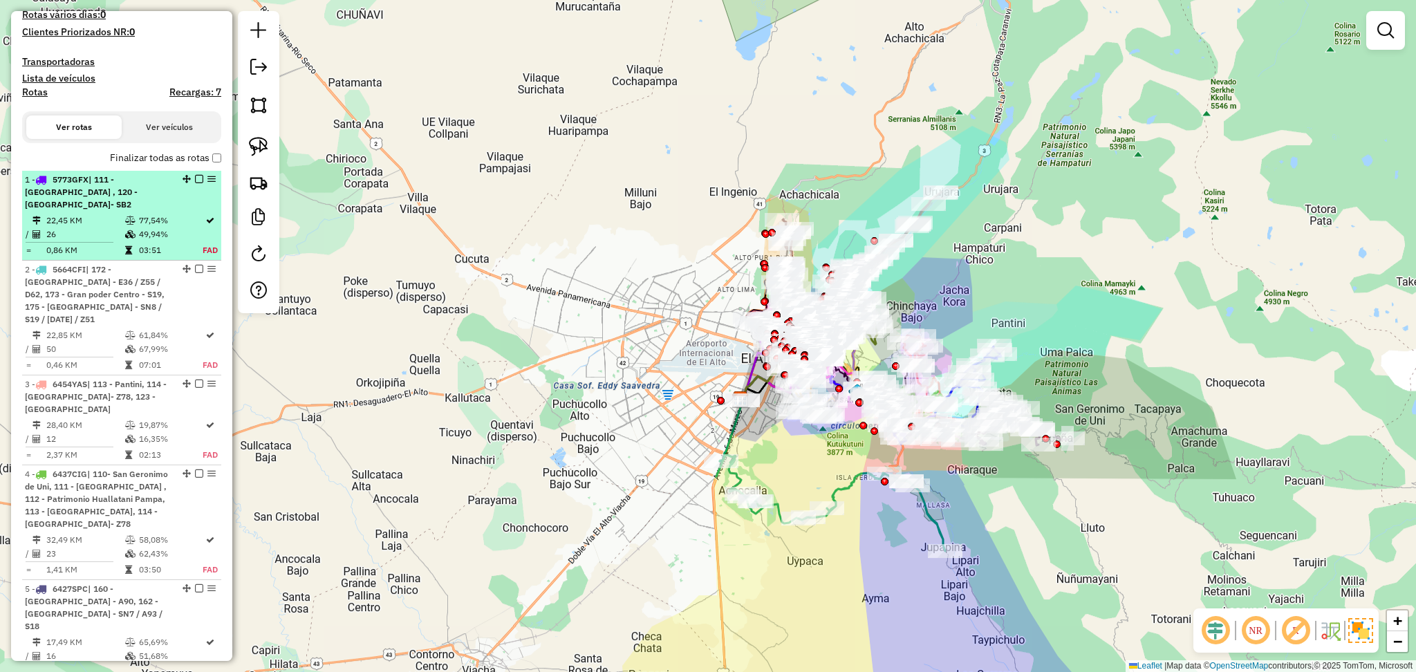
click at [150, 214] on td "77,54%" at bounding box center [170, 221] width 64 height 14
select select "**********"
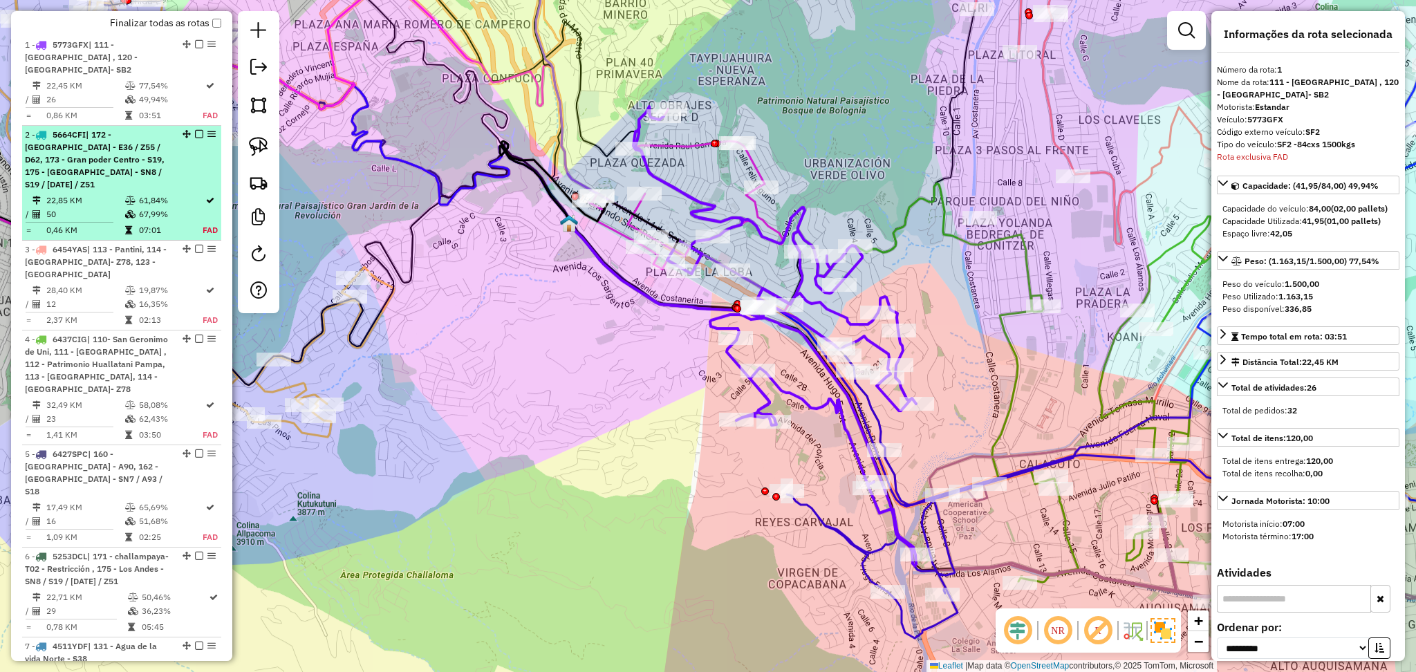
scroll to position [532, 0]
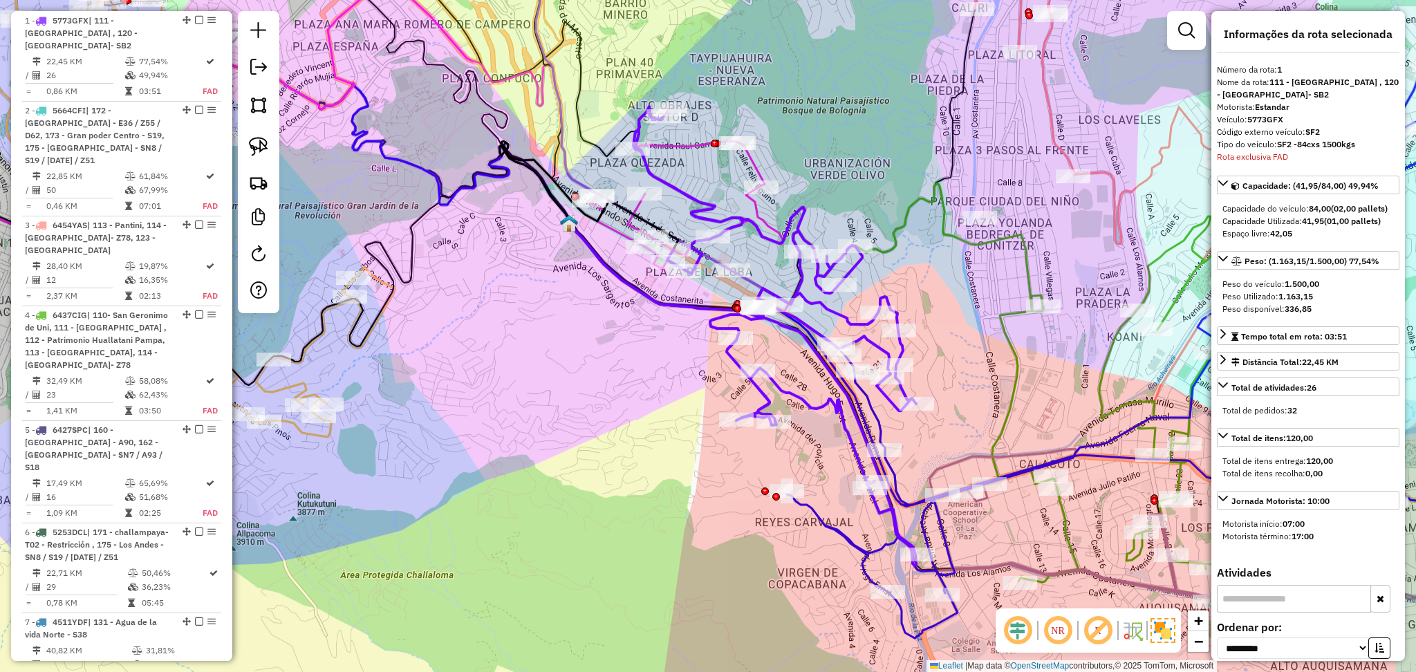
click at [716, 203] on icon at bounding box center [774, 335] width 283 height 459
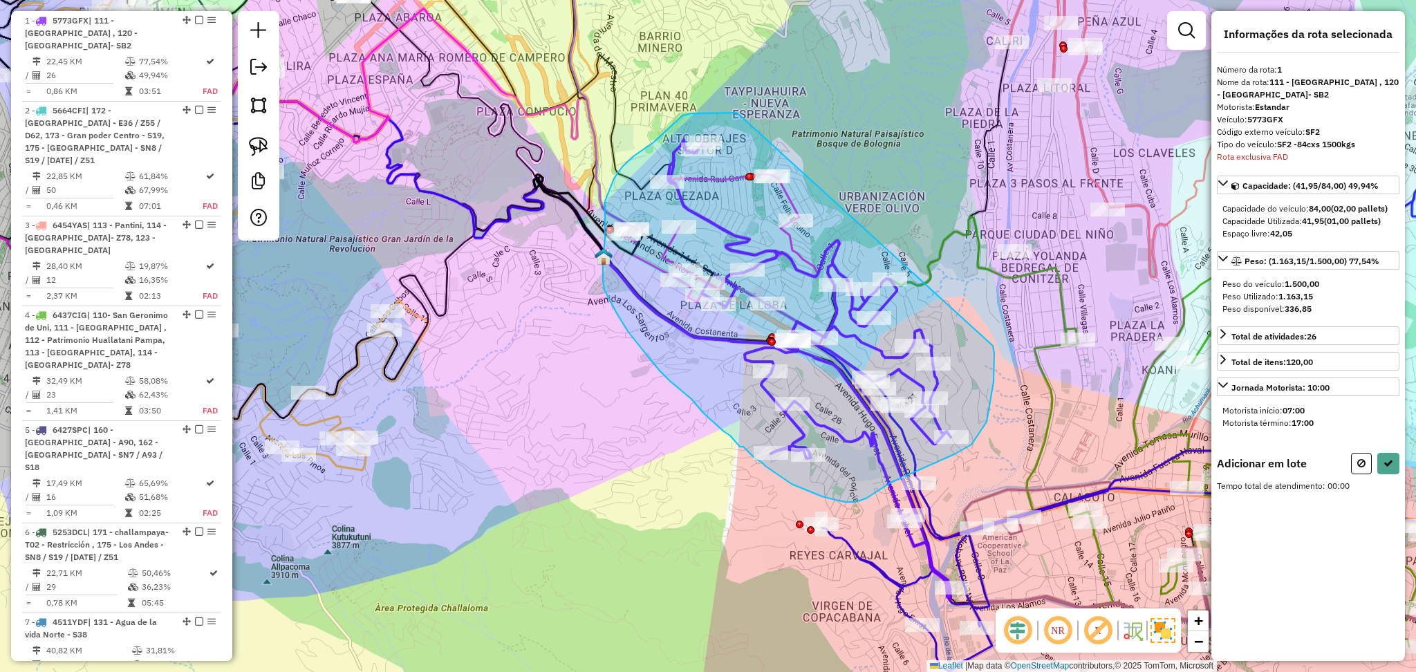
drag, startPoint x: 712, startPoint y: 113, endPoint x: 993, endPoint y: 346, distance: 364.4
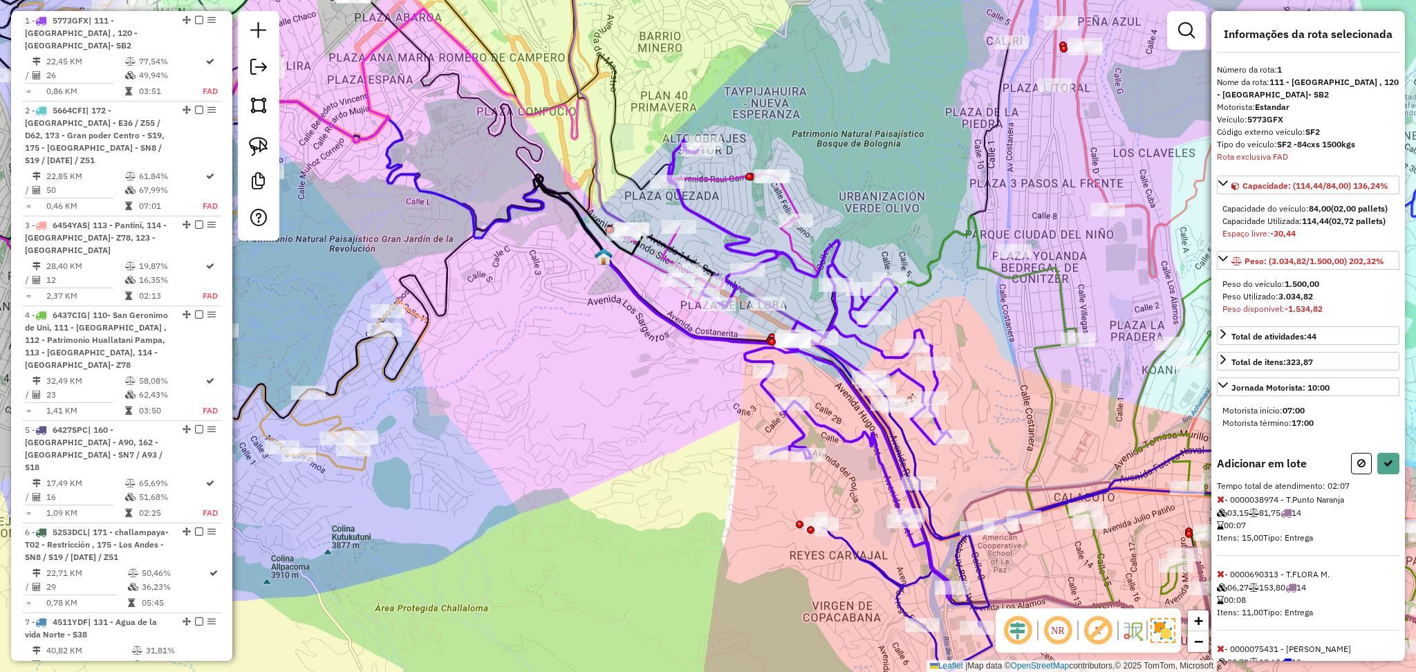
click at [1341, 474] on div "Adicionar em lote" at bounding box center [1308, 463] width 183 height 21
click at [1352, 474] on button at bounding box center [1361, 463] width 21 height 21
select select "**********"
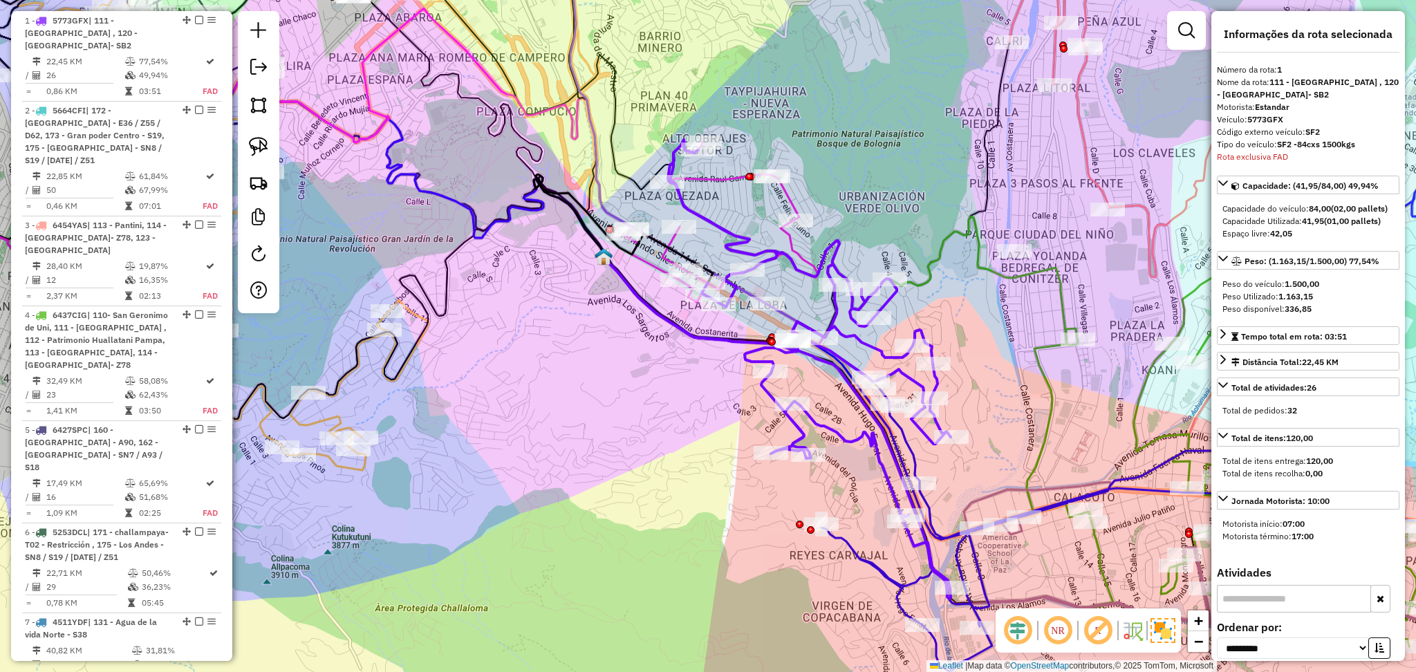
click at [736, 180] on icon at bounding box center [722, 242] width 199 height 205
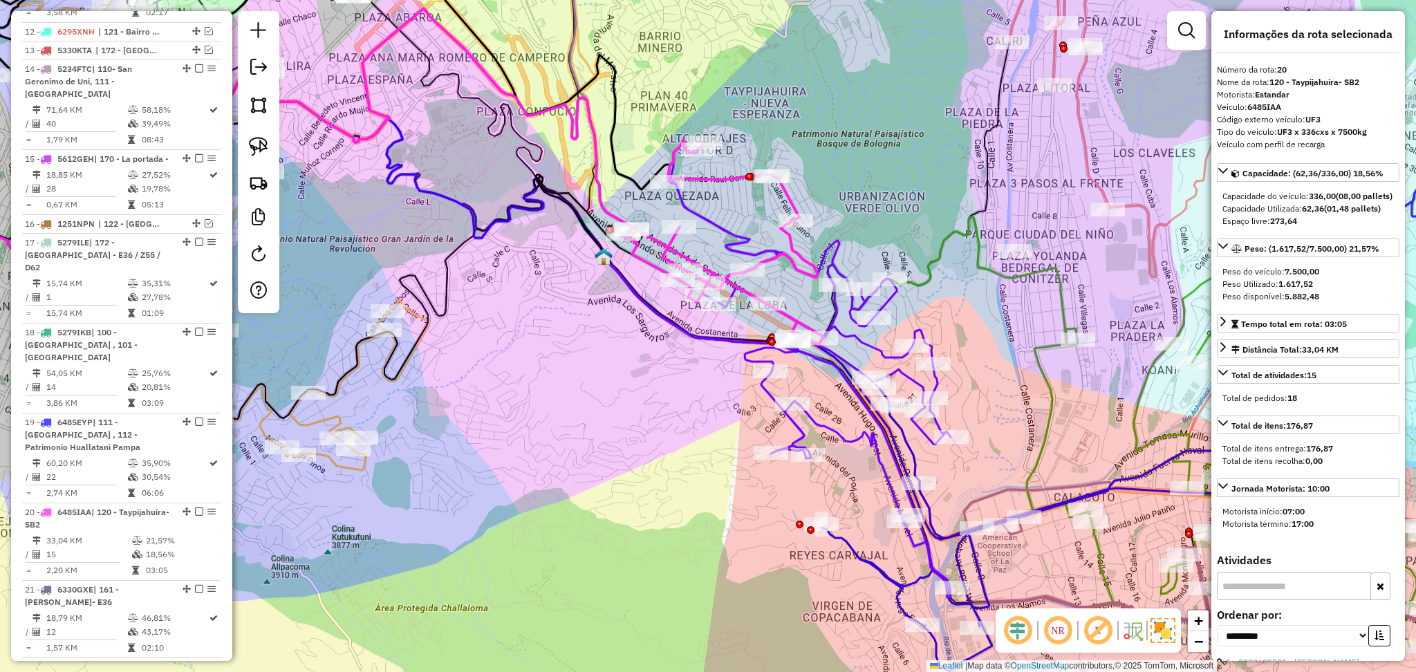
scroll to position [1928, 0]
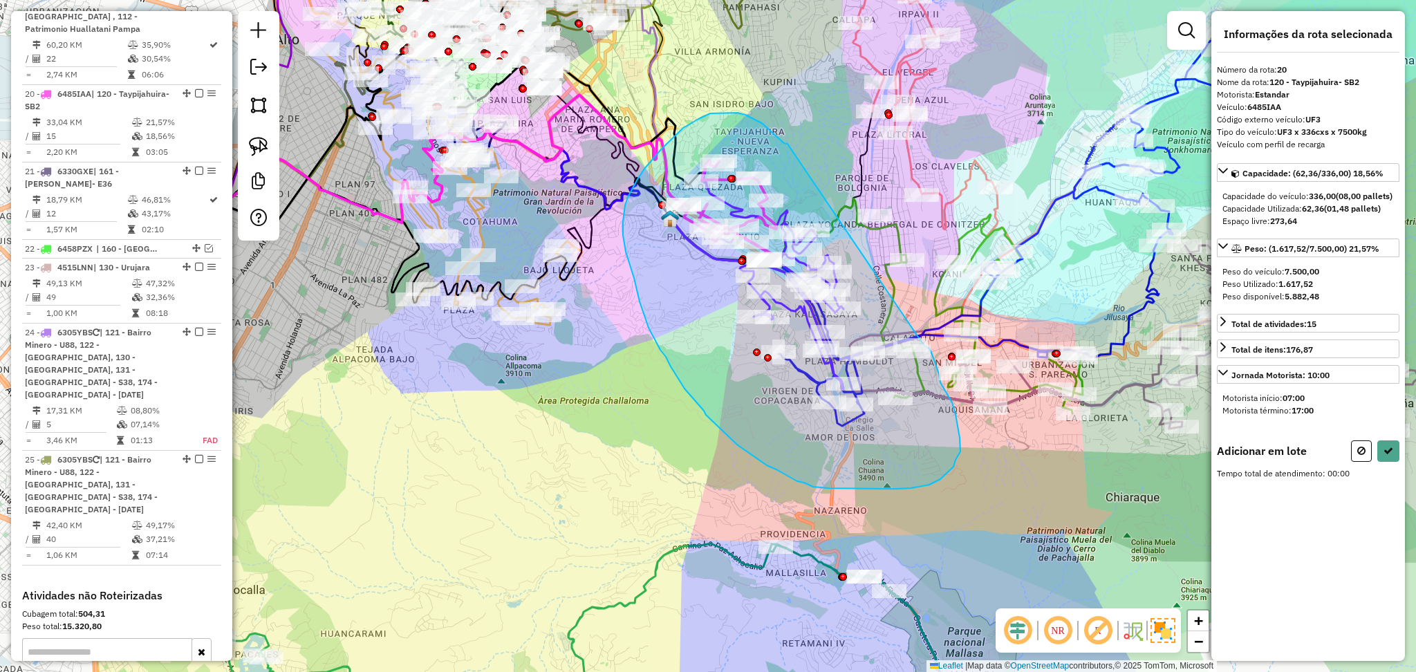
drag, startPoint x: 787, startPoint y: 144, endPoint x: 916, endPoint y: 334, distance: 229.5
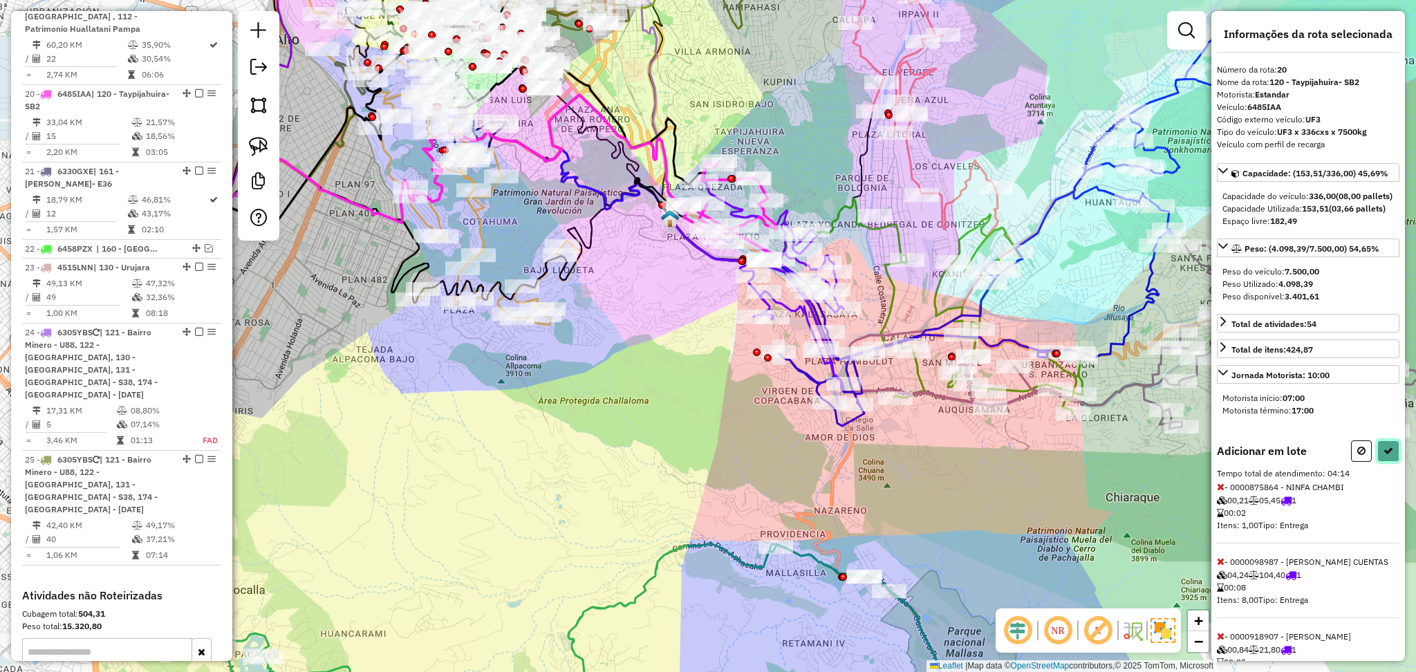
click at [1388, 456] on icon at bounding box center [1388, 451] width 10 height 10
select select "**********"
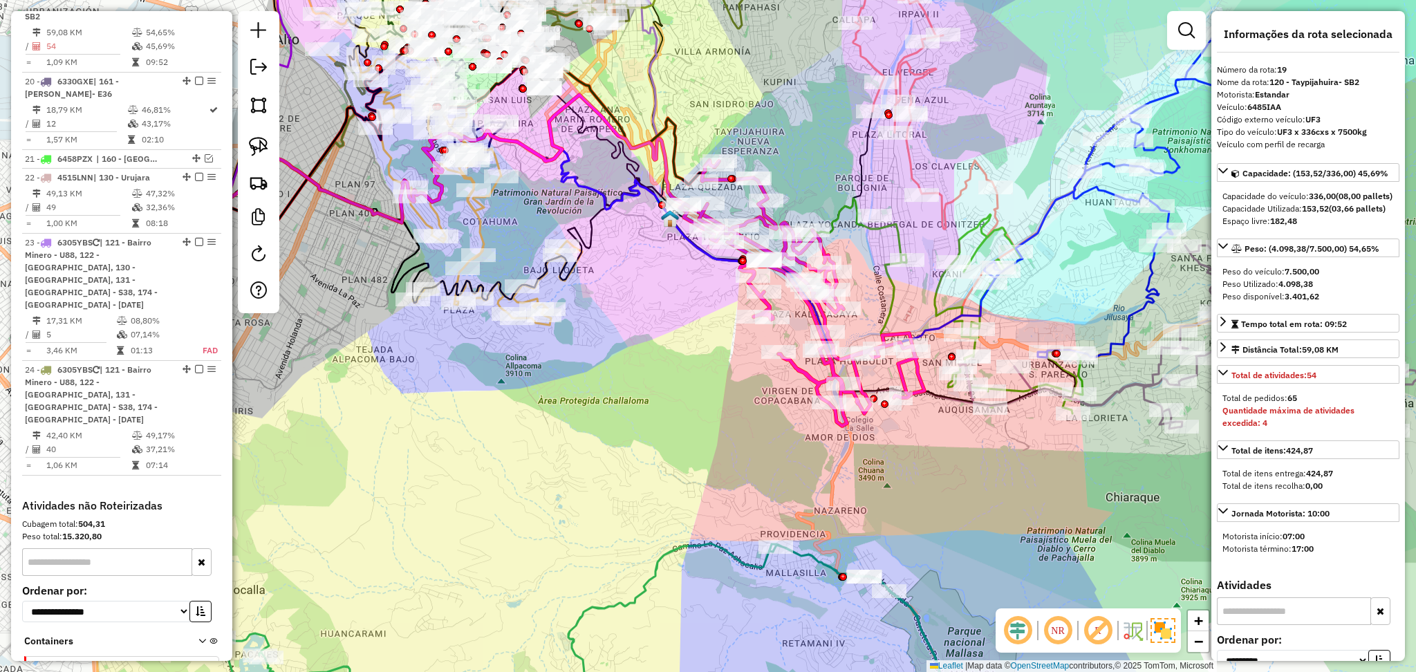
click at [804, 372] on icon at bounding box center [802, 292] width 245 height 265
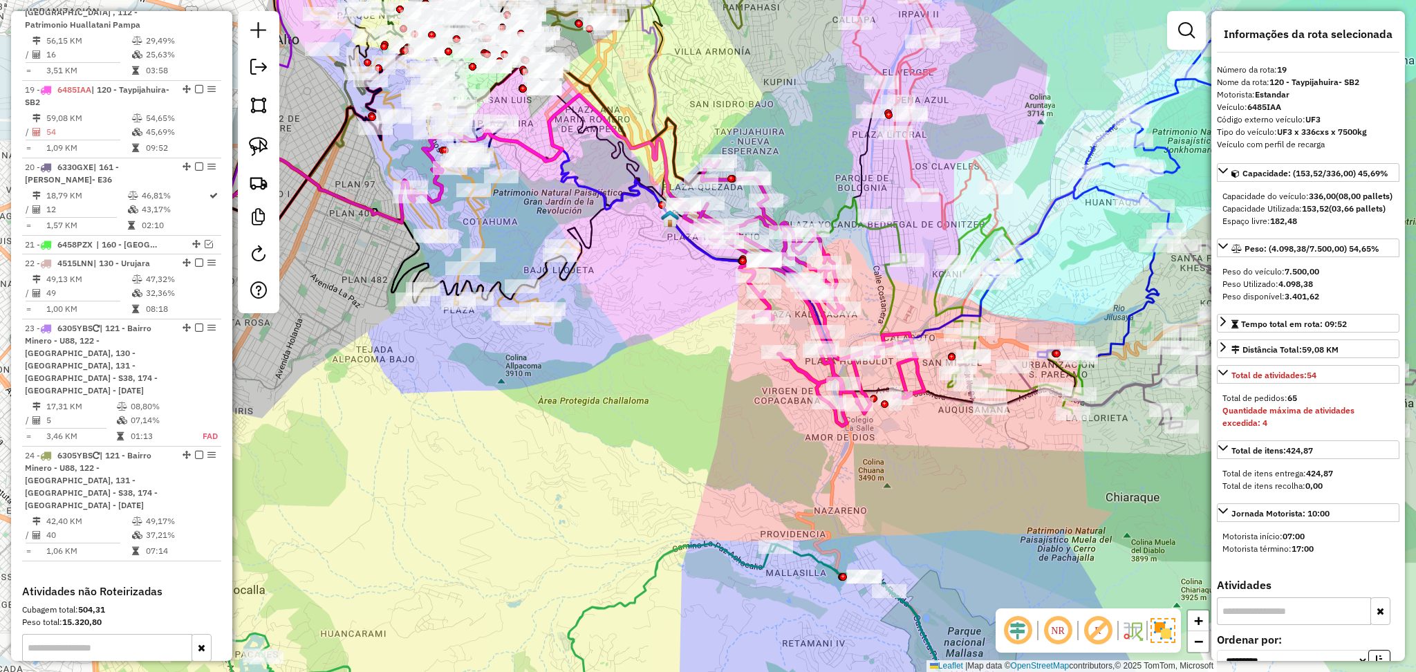
scroll to position [1838, 0]
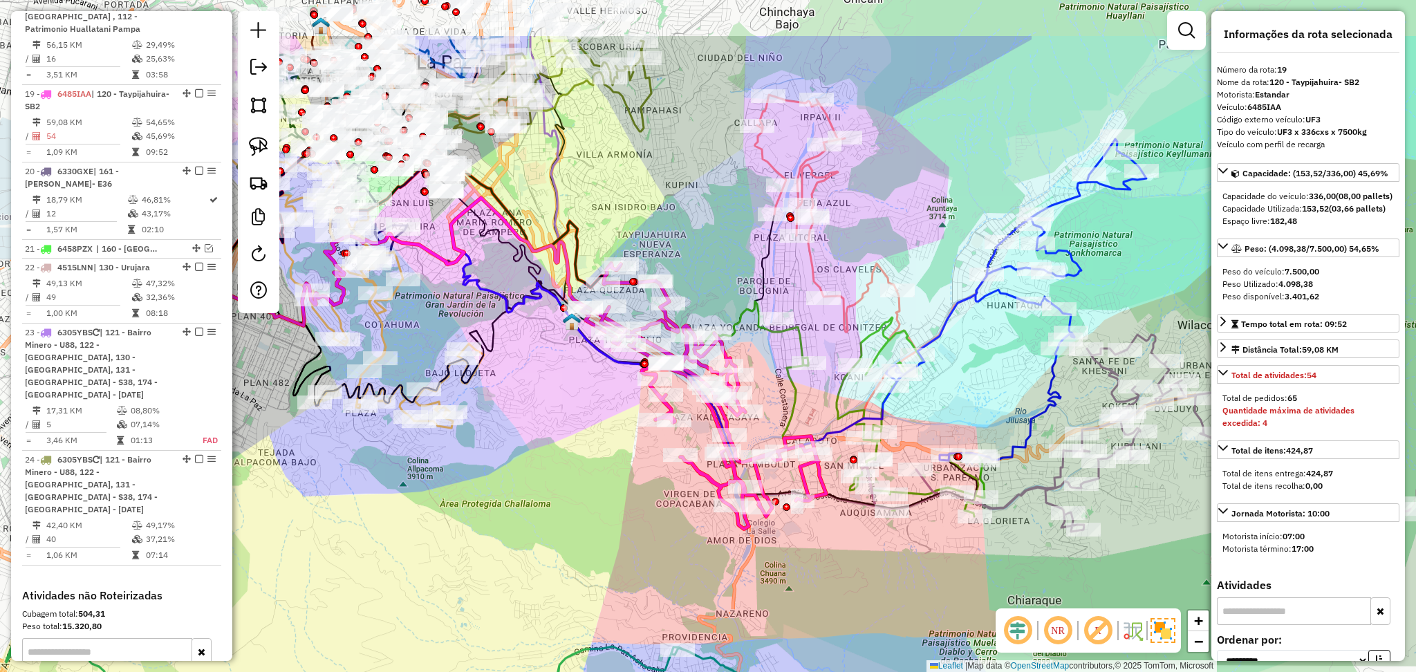
drag, startPoint x: 1036, startPoint y: 478, endPoint x: 938, endPoint y: 581, distance: 141.8
click at [938, 581] on div "Janela de atendimento Grade de atendimento Capacidade Transportadoras Veículos …" at bounding box center [708, 336] width 1416 height 672
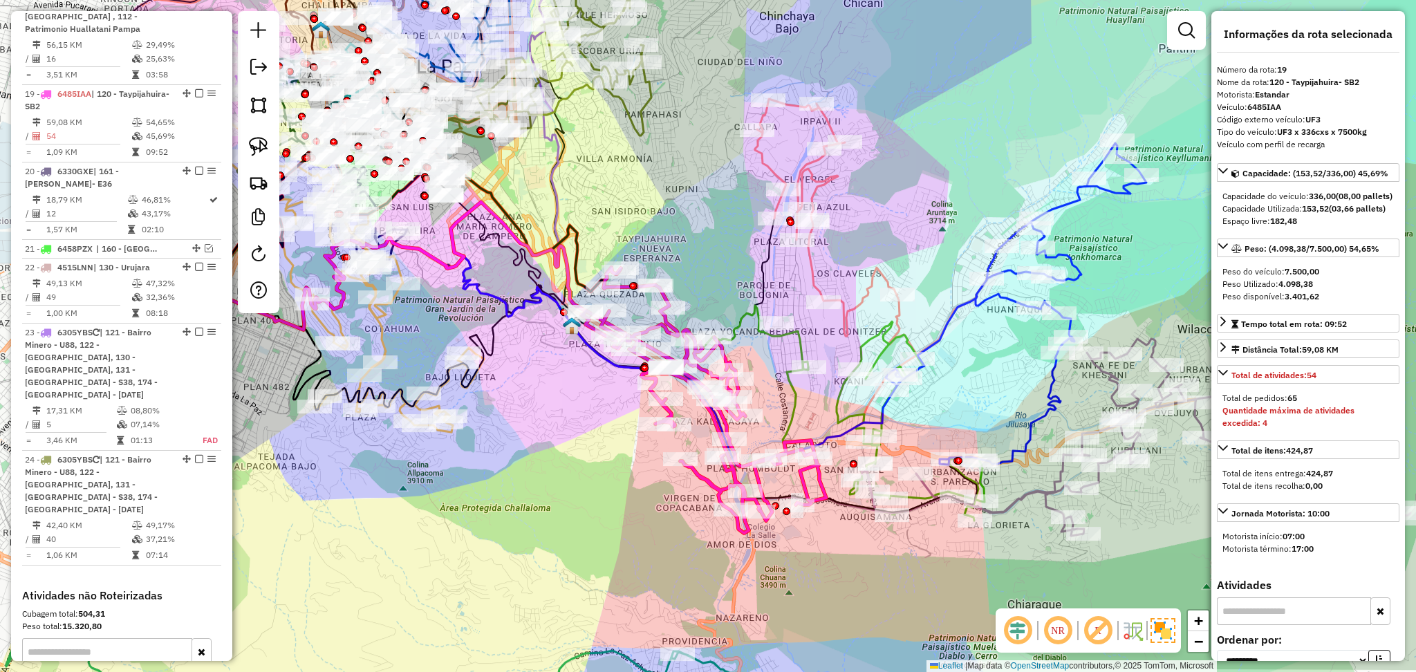
drag, startPoint x: 916, startPoint y: 217, endPoint x: 900, endPoint y: 338, distance: 122.0
click at [900, 338] on div "Janela de atendimento Grade de atendimento Capacidade Transportadoras Veículos …" at bounding box center [708, 336] width 1416 height 672
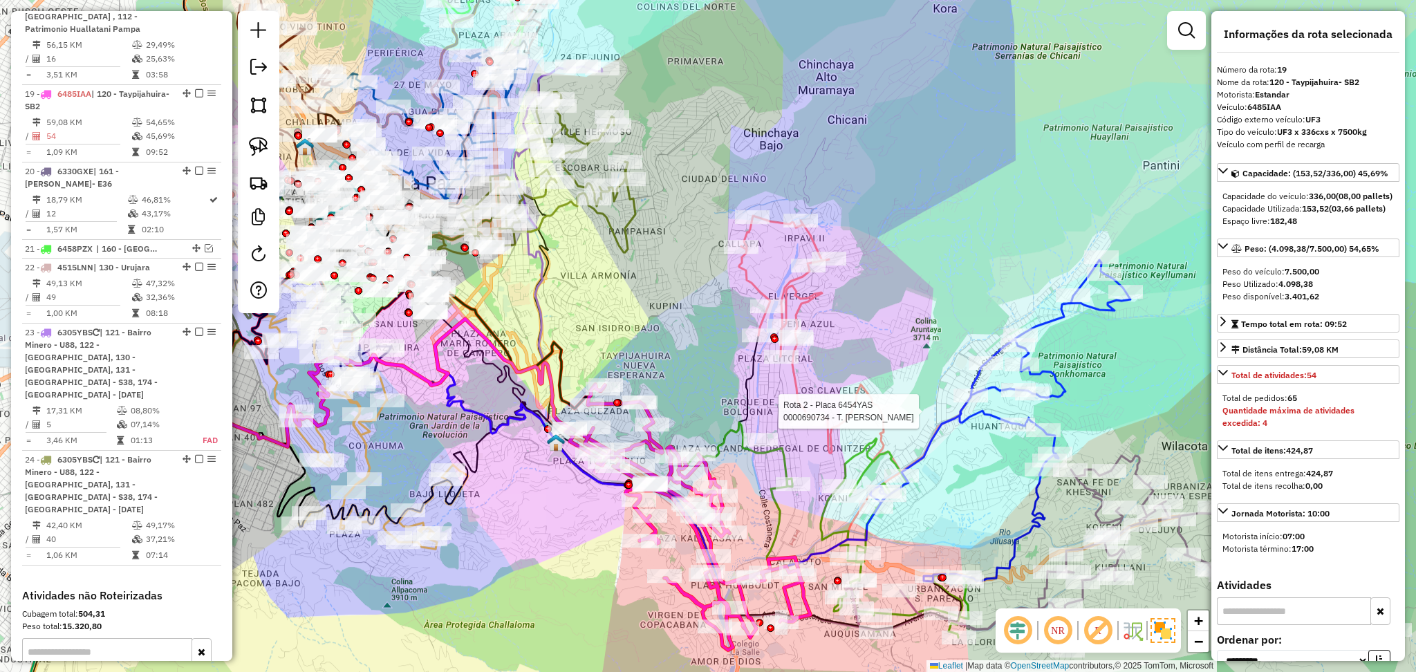
click at [755, 289] on icon at bounding box center [855, 344] width 232 height 256
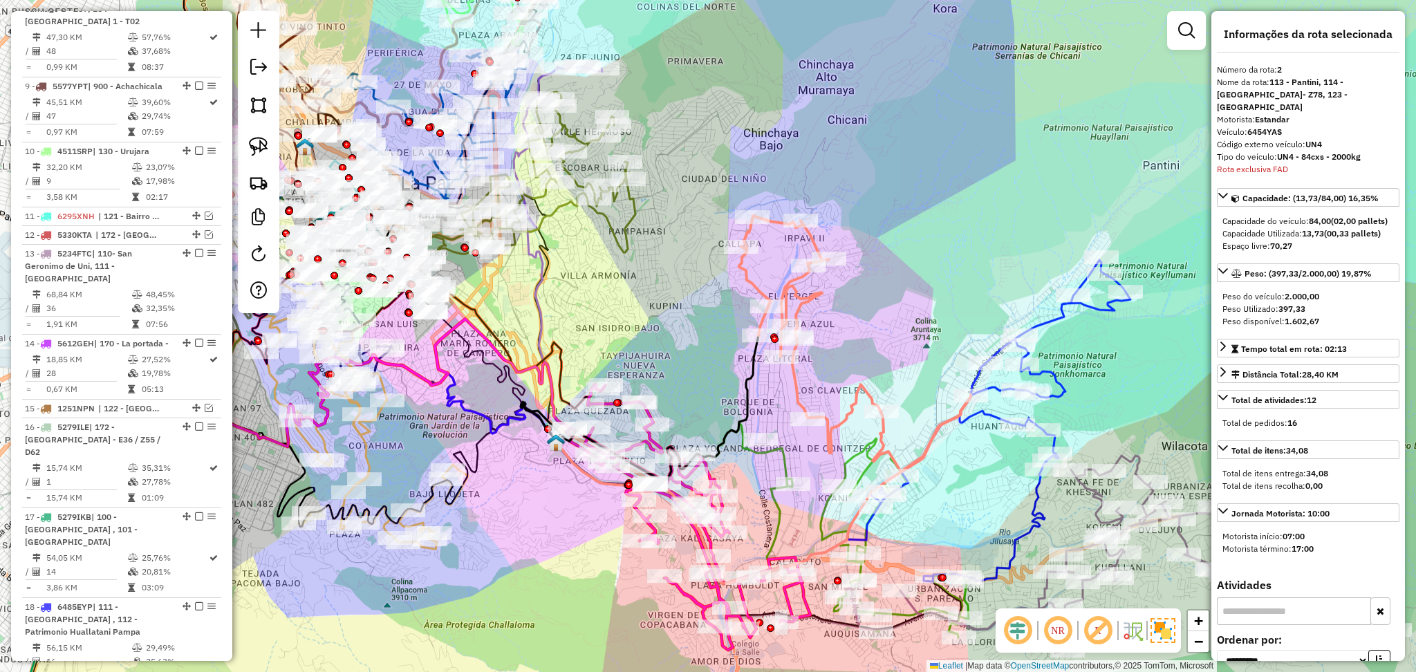
scroll to position [634, 0]
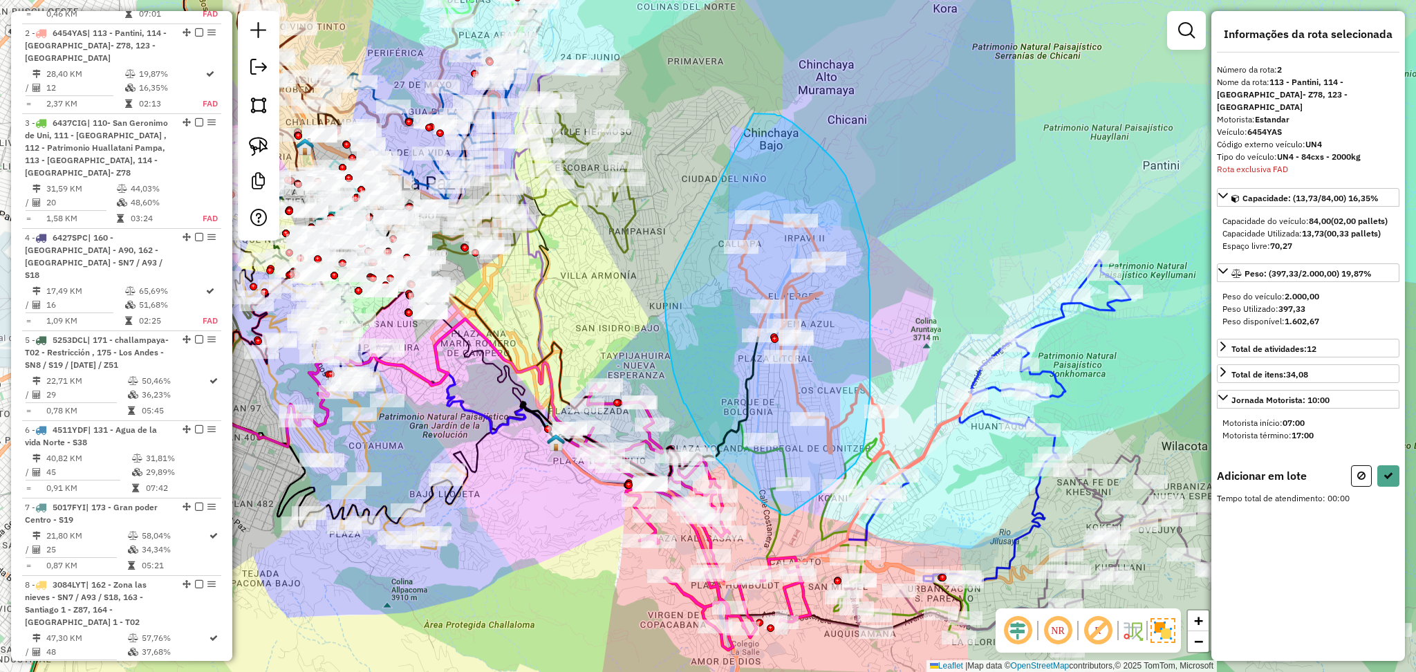
drag, startPoint x: 664, startPoint y: 291, endPoint x: 748, endPoint y: 114, distance: 195.8
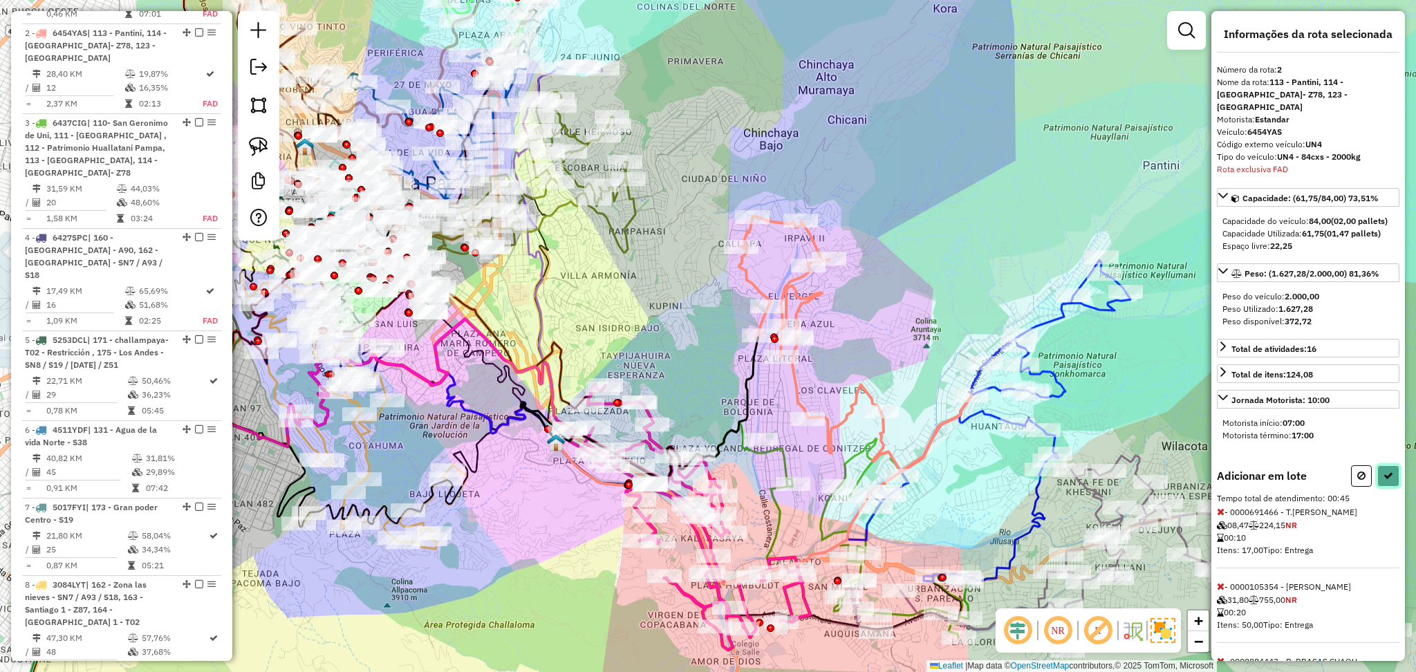
click at [1386, 474] on icon at bounding box center [1388, 476] width 10 height 10
select select "**********"
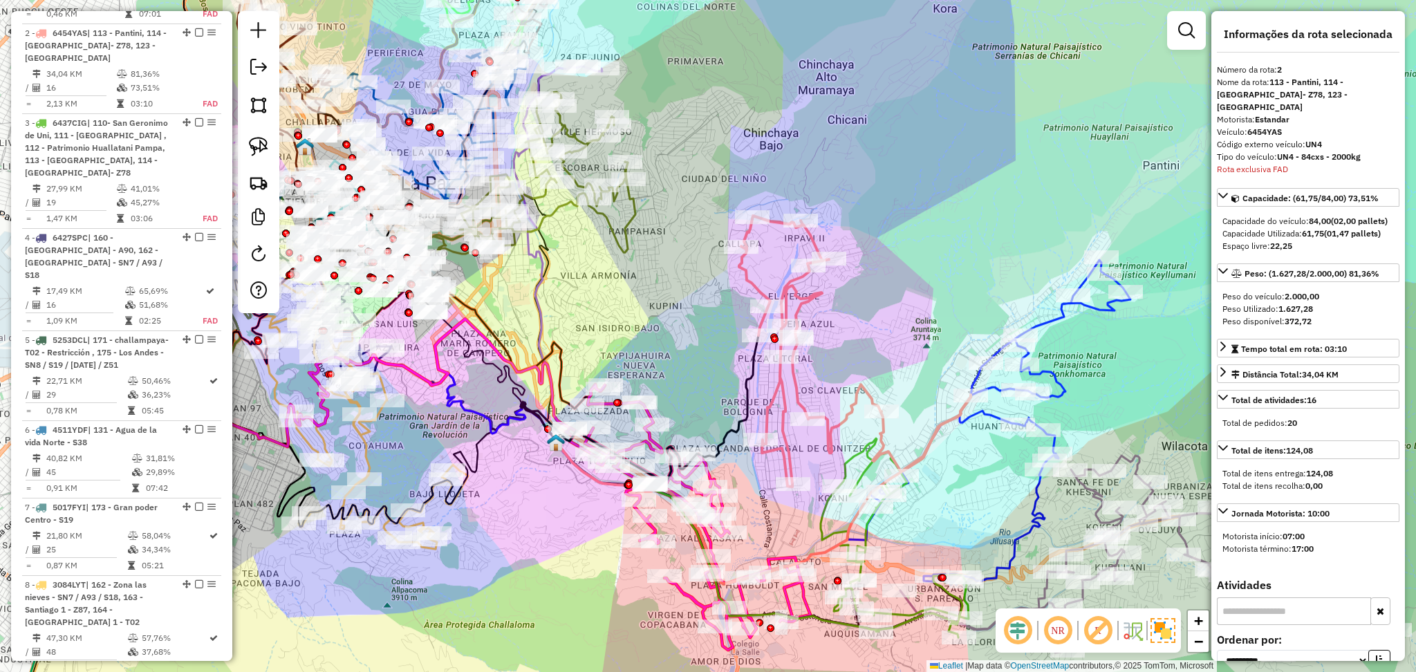
click at [1055, 332] on div "Janela de atendimento Grade de atendimento Capacidade Transportadoras Veículos …" at bounding box center [708, 336] width 1416 height 672
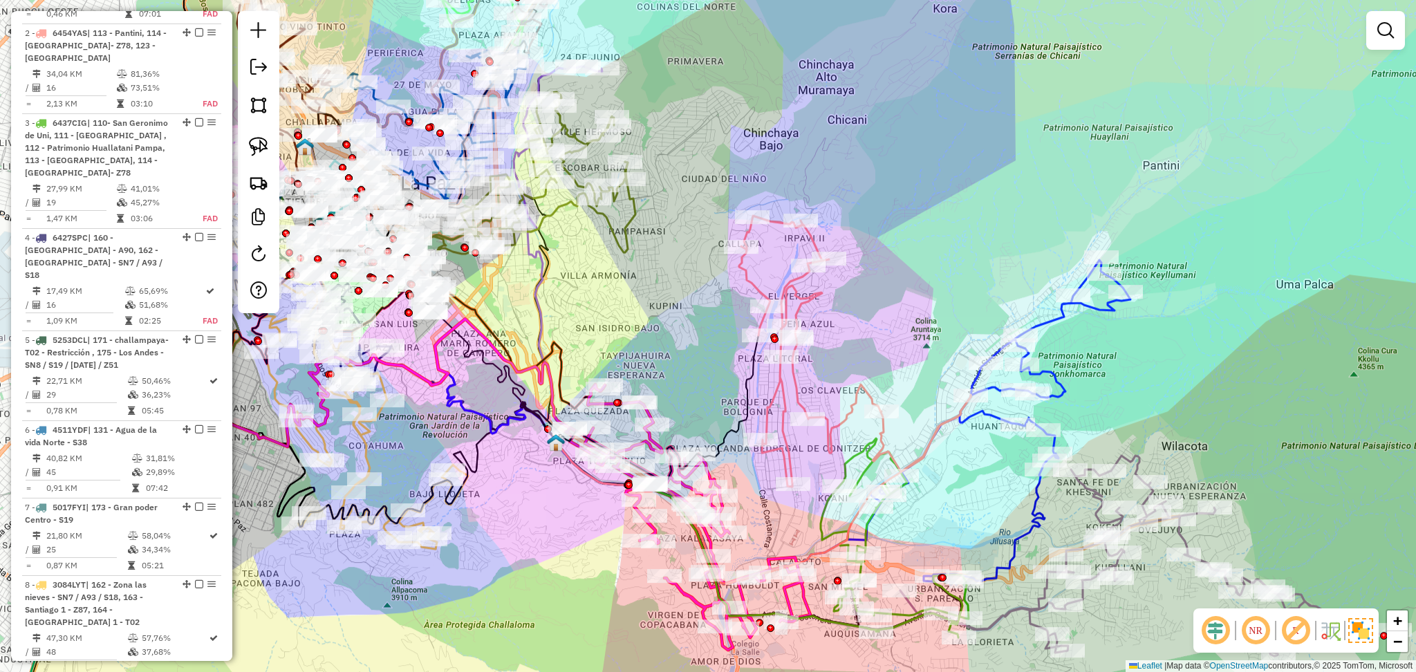
click at [1048, 322] on icon at bounding box center [1000, 420] width 261 height 321
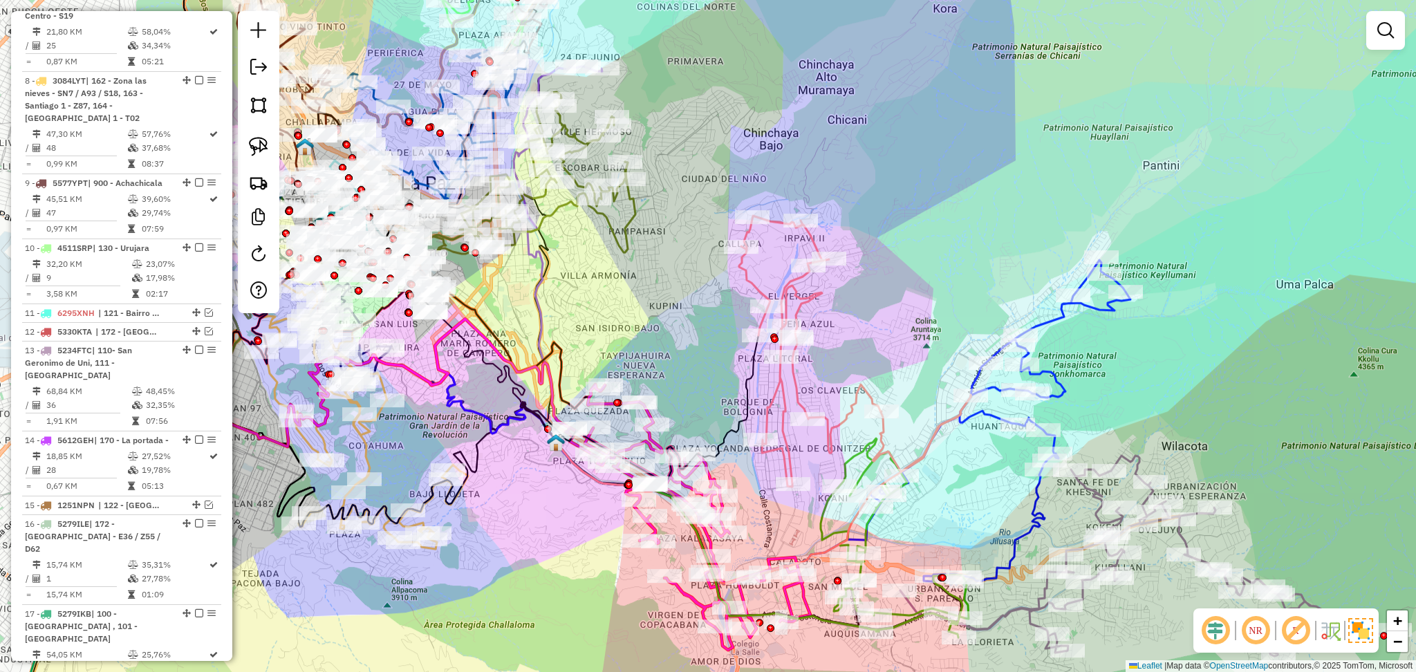
select select "**********"
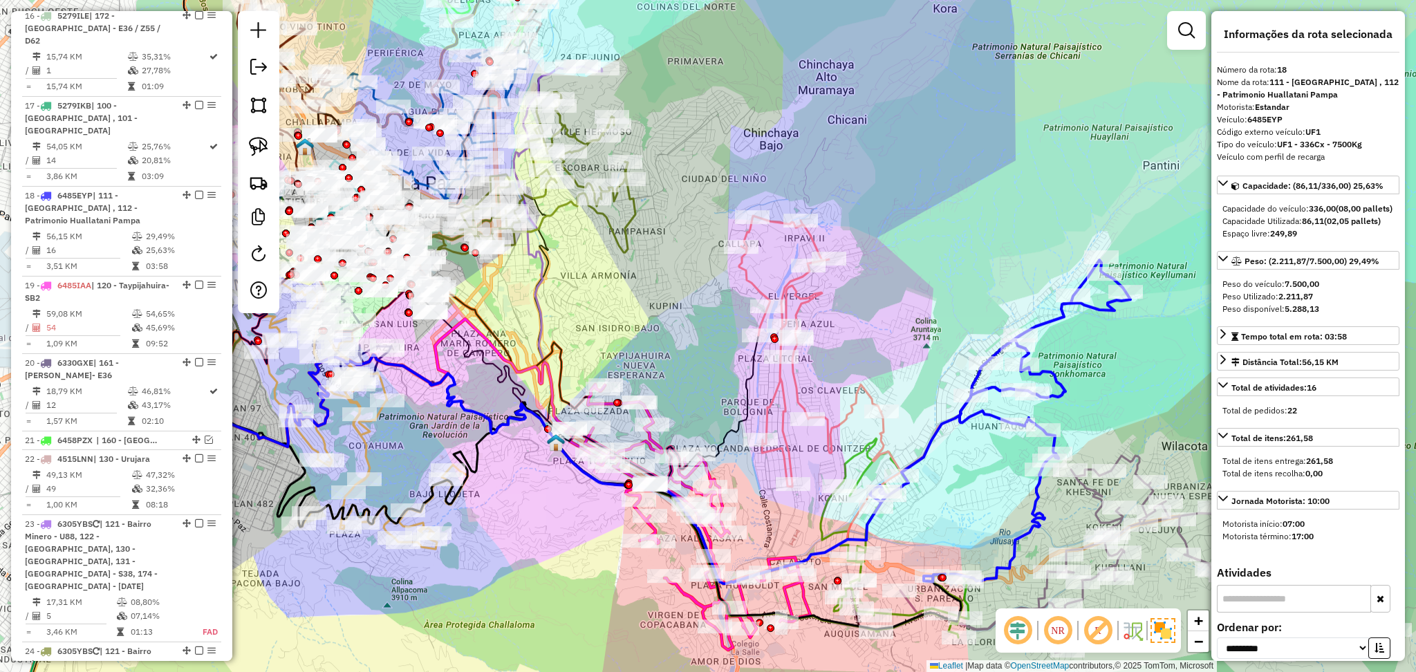
scroll to position [1760, 0]
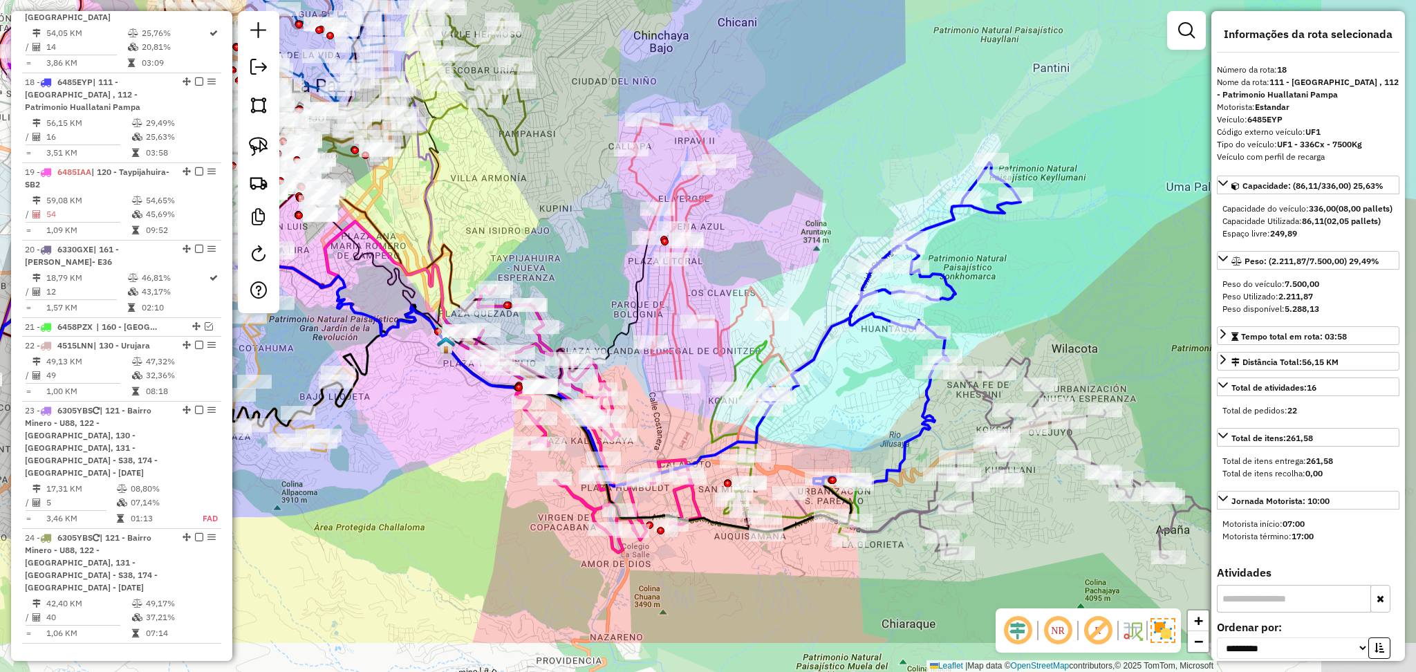
drag, startPoint x: 1018, startPoint y: 276, endPoint x: 910, endPoint y: 178, distance: 145.9
click at [910, 178] on div "Janela de atendimento Grade de atendimento Capacidade Transportadoras Veículos …" at bounding box center [708, 336] width 1416 height 672
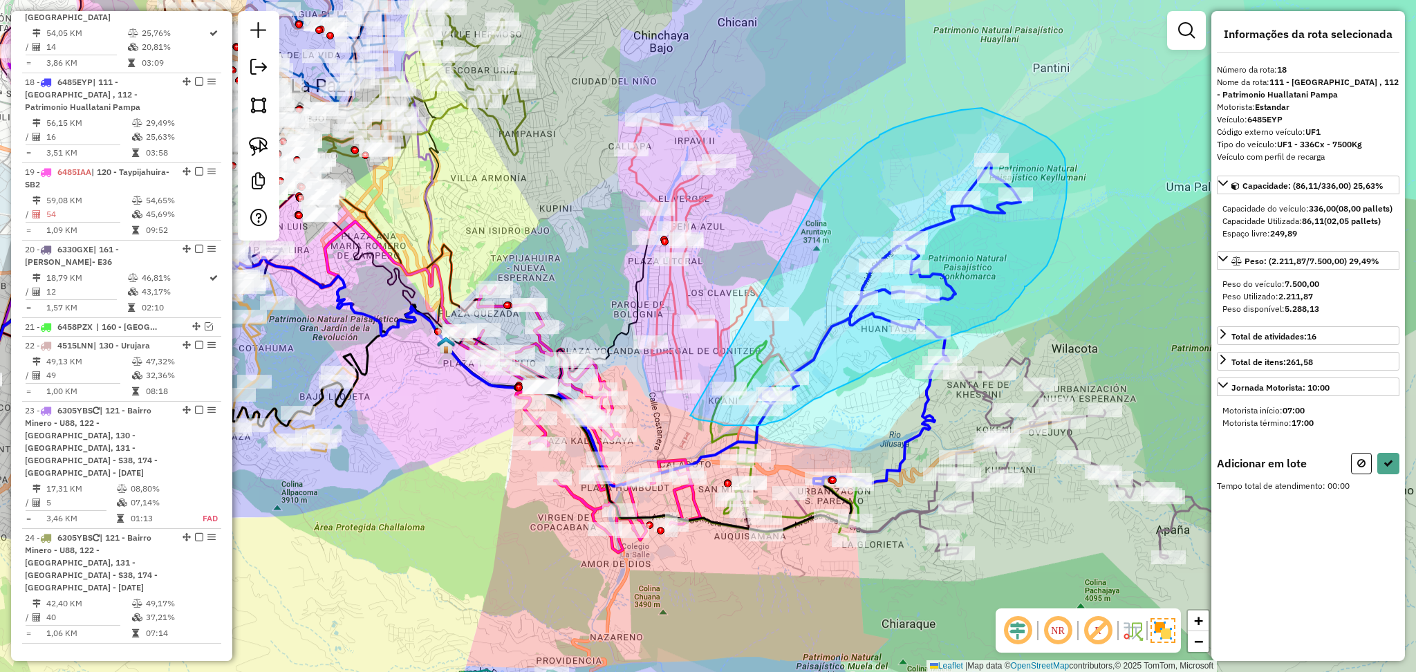
drag, startPoint x: 819, startPoint y: 192, endPoint x: 709, endPoint y: 410, distance: 243.6
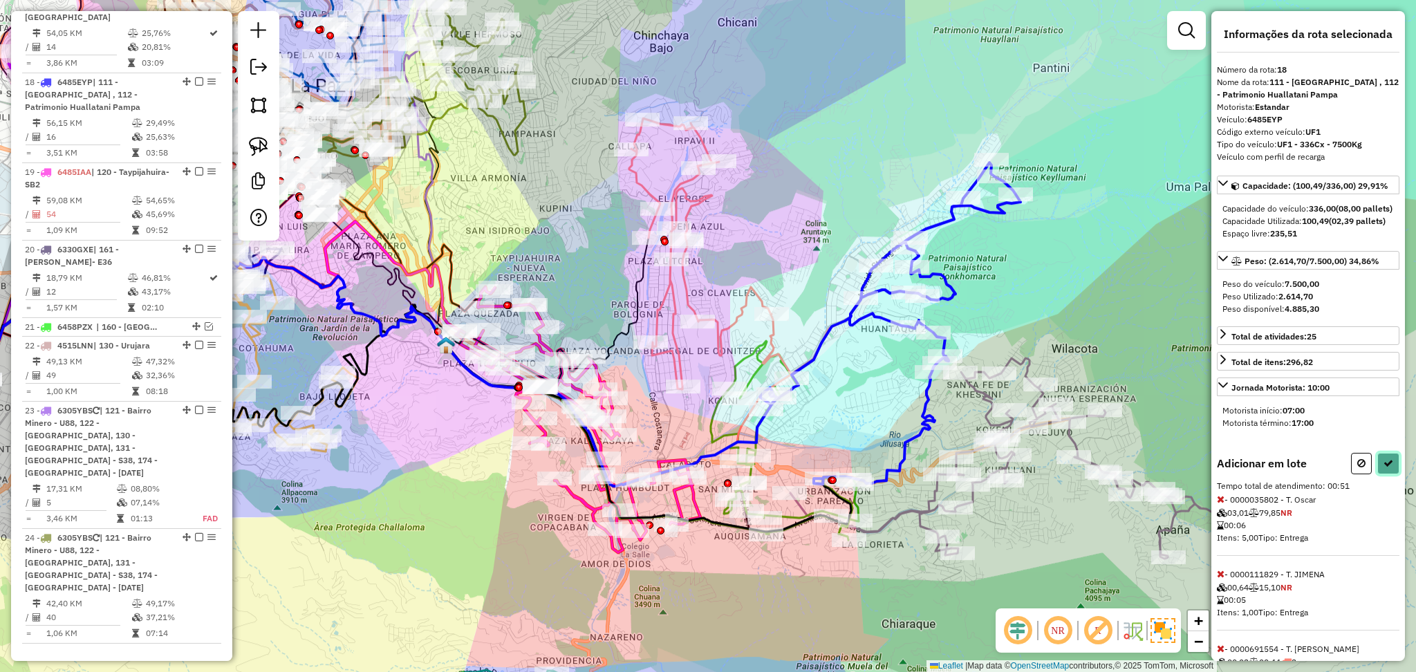
click at [1377, 474] on button at bounding box center [1388, 463] width 22 height 21
select select "**********"
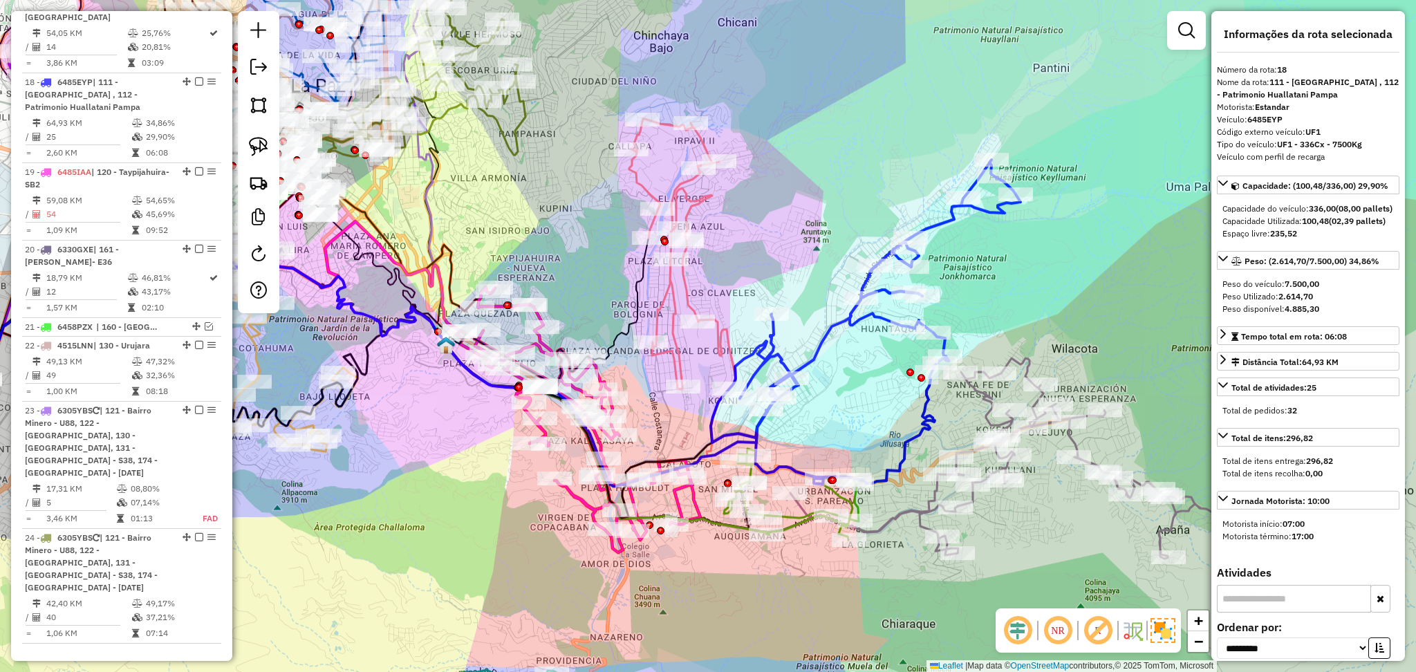
click at [636, 180] on icon at bounding box center [674, 253] width 90 height 271
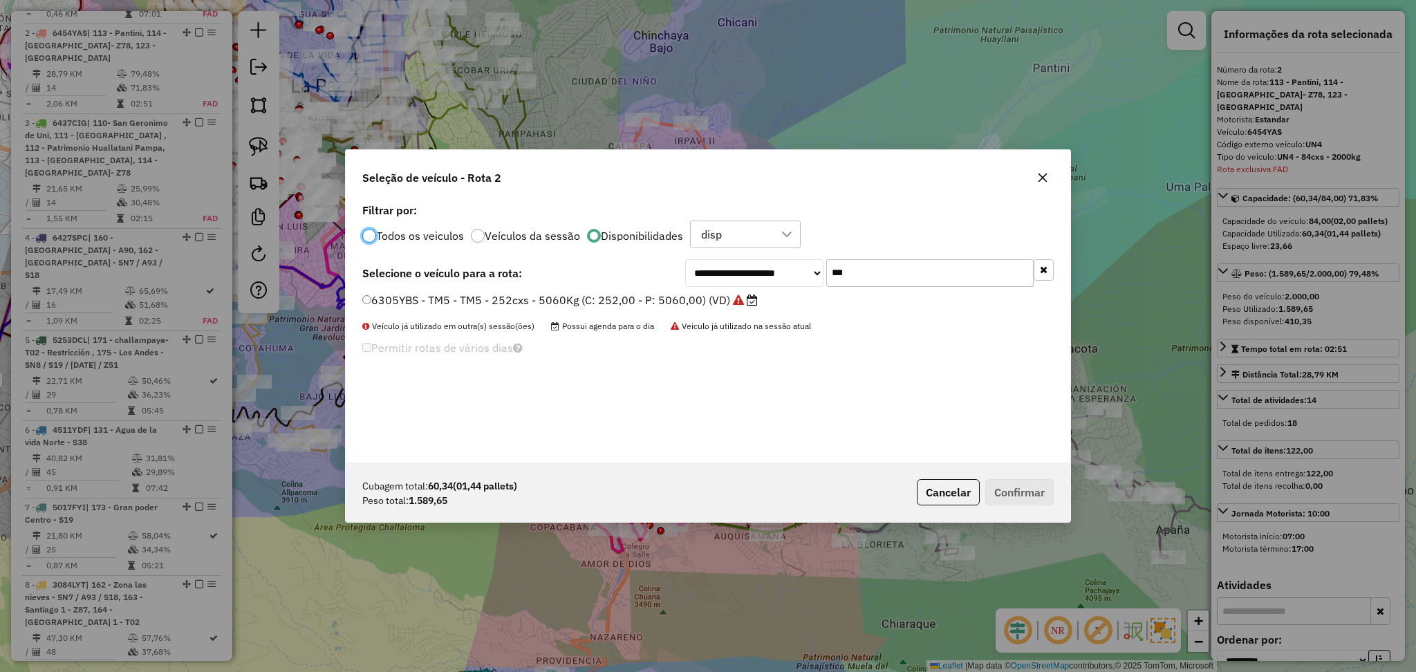
scroll to position [6, 4]
drag, startPoint x: 873, startPoint y: 268, endPoint x: 758, endPoint y: 277, distance: 114.4
click at [758, 276] on div "**********" at bounding box center [869, 273] width 369 height 28
paste input "****"
type input "*******"
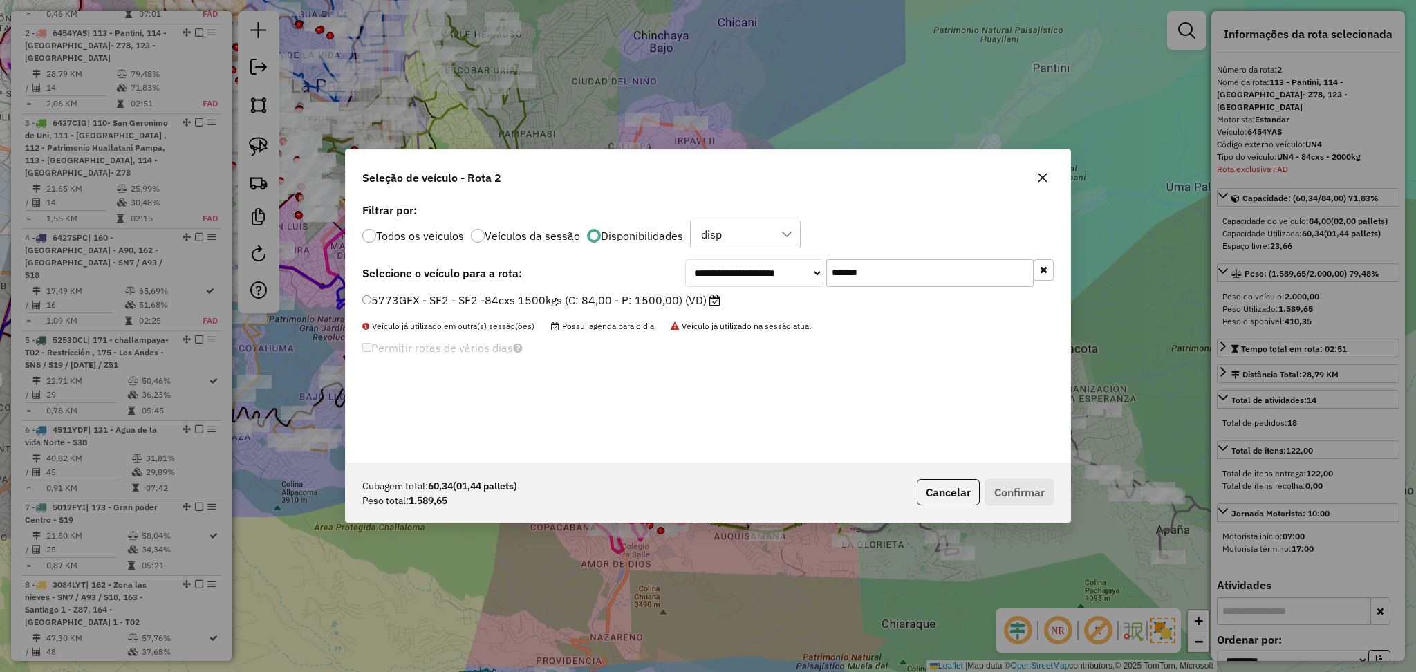
click at [669, 292] on label "5773GFX - SF2 - SF2 -84cxs 1500kgs (C: 84,00 - P: 1500,00) (VD)" at bounding box center [541, 300] width 358 height 17
click at [1018, 491] on button "Confirmar" at bounding box center [1019, 492] width 68 height 26
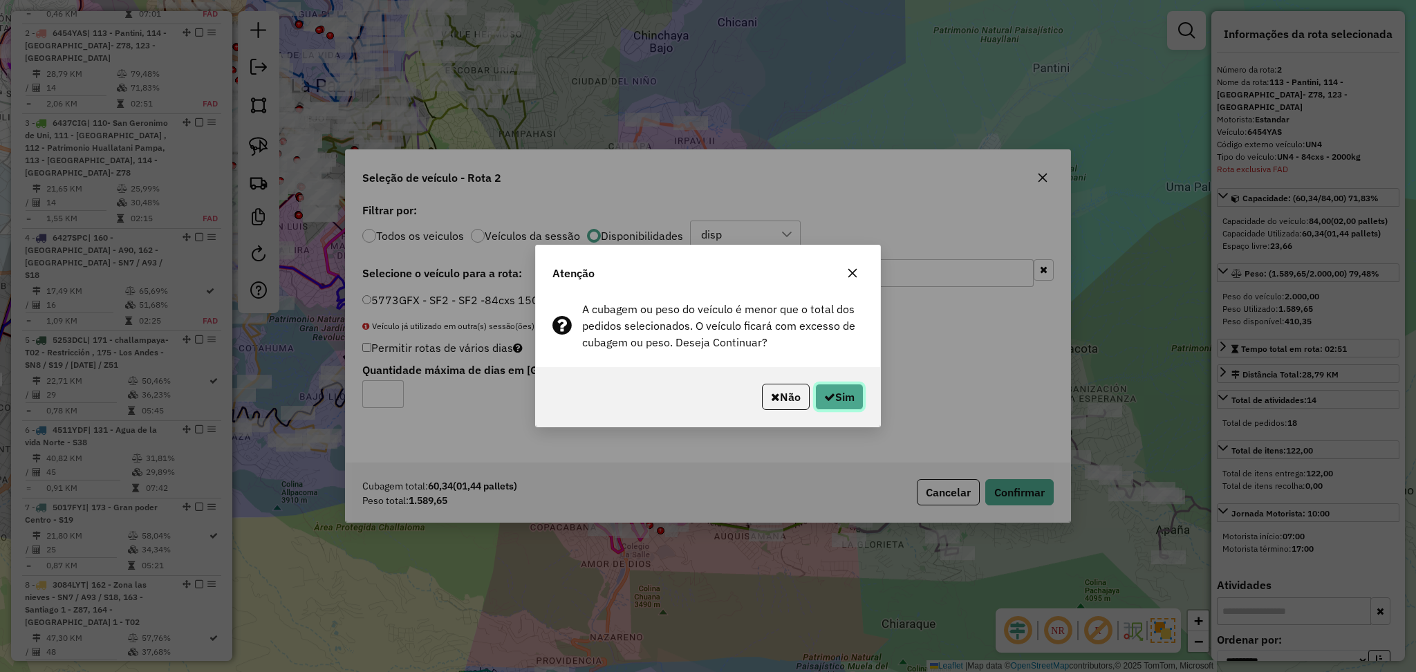
click at [817, 388] on button "Sim" at bounding box center [839, 397] width 48 height 26
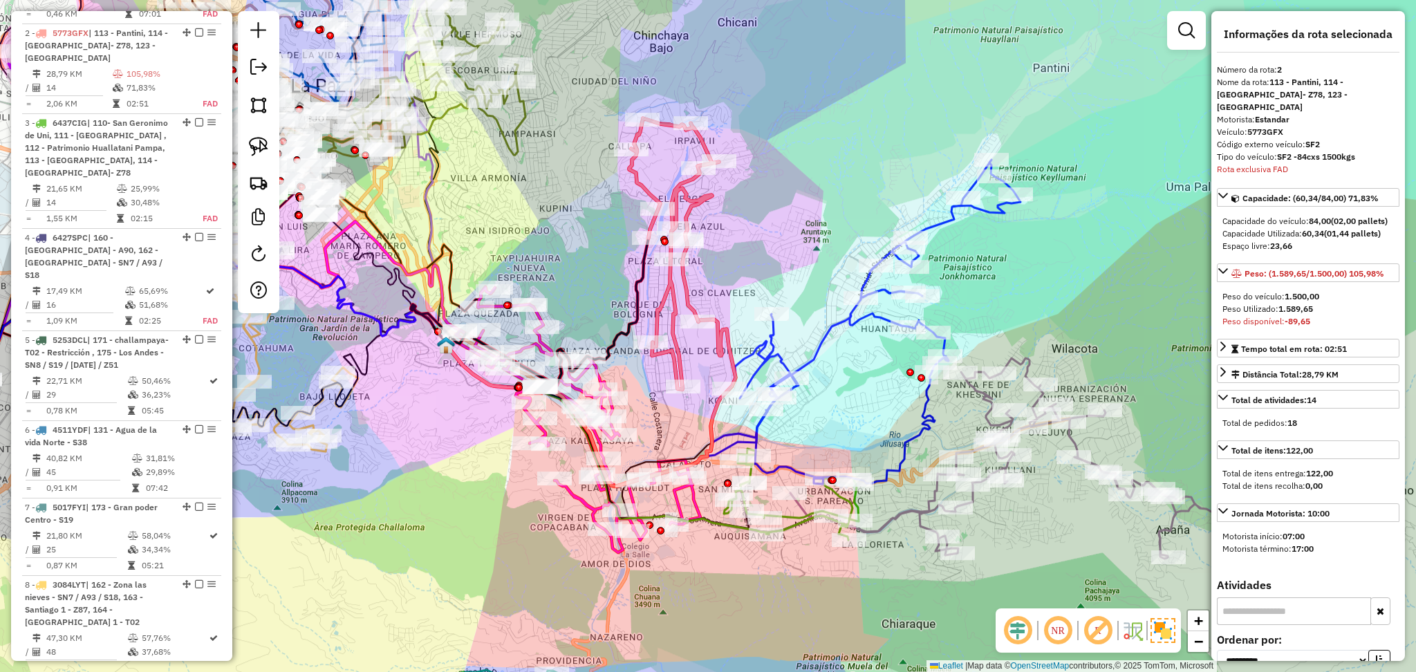
click at [783, 357] on icon at bounding box center [866, 322] width 310 height 324
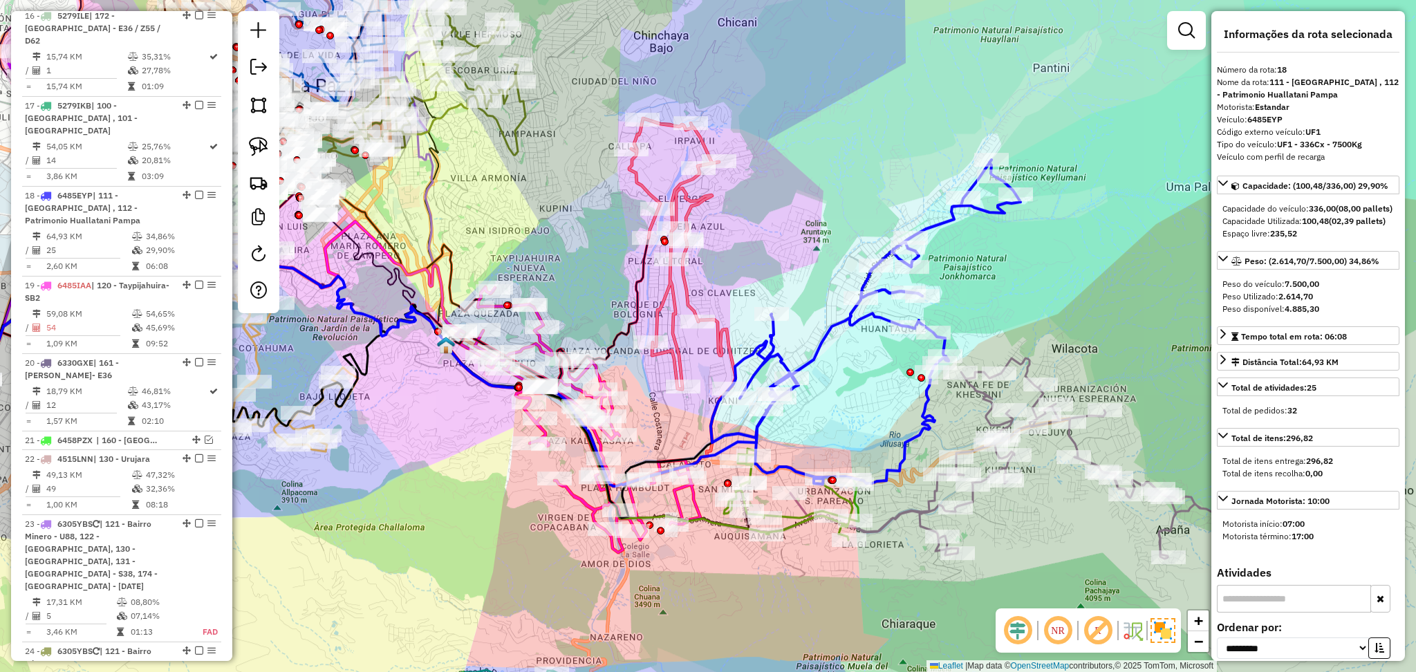
scroll to position [1760, 0]
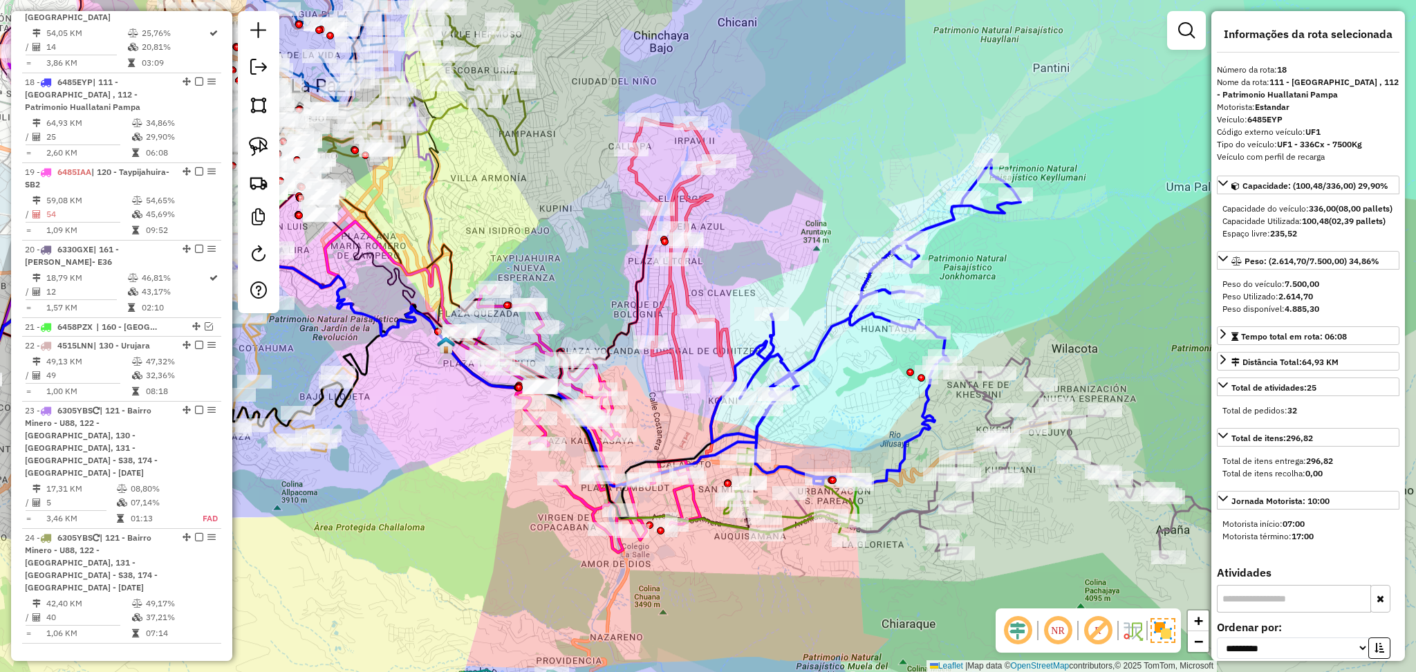
click at [682, 357] on icon at bounding box center [674, 253] width 90 height 271
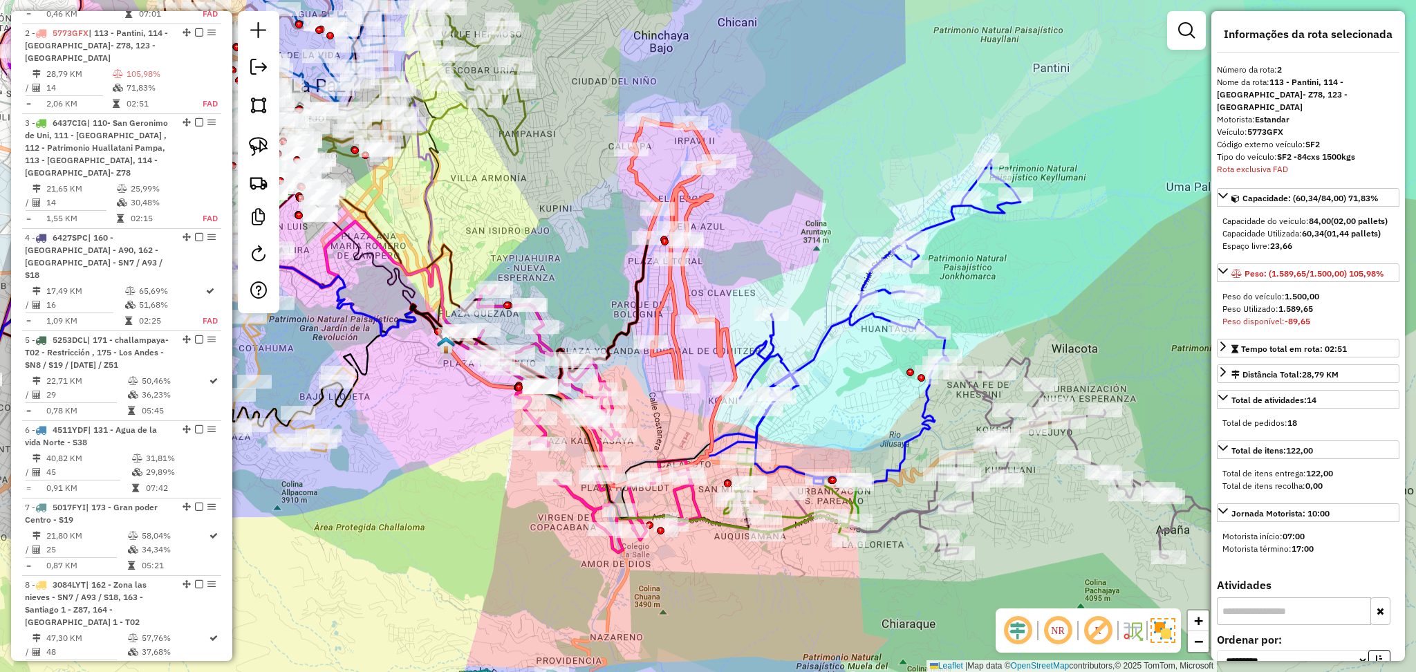
scroll to position [634, 0]
click at [787, 362] on icon at bounding box center [866, 322] width 310 height 324
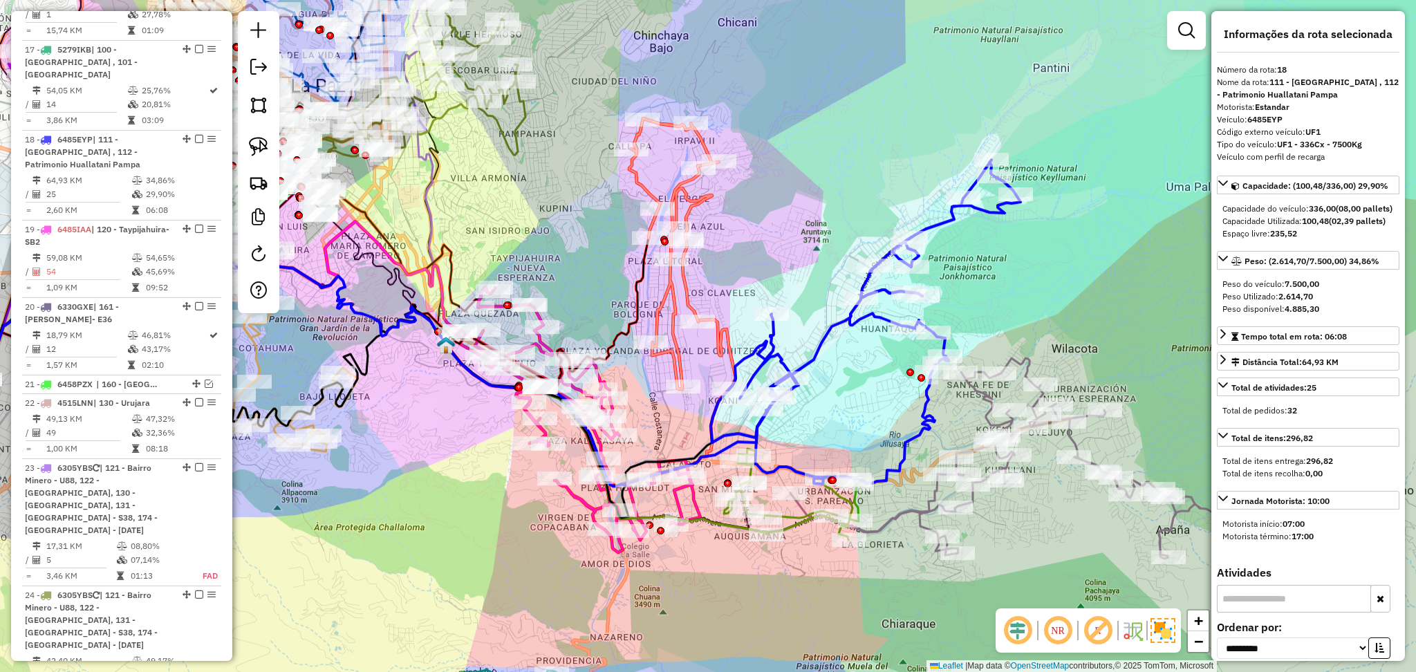
scroll to position [1760, 0]
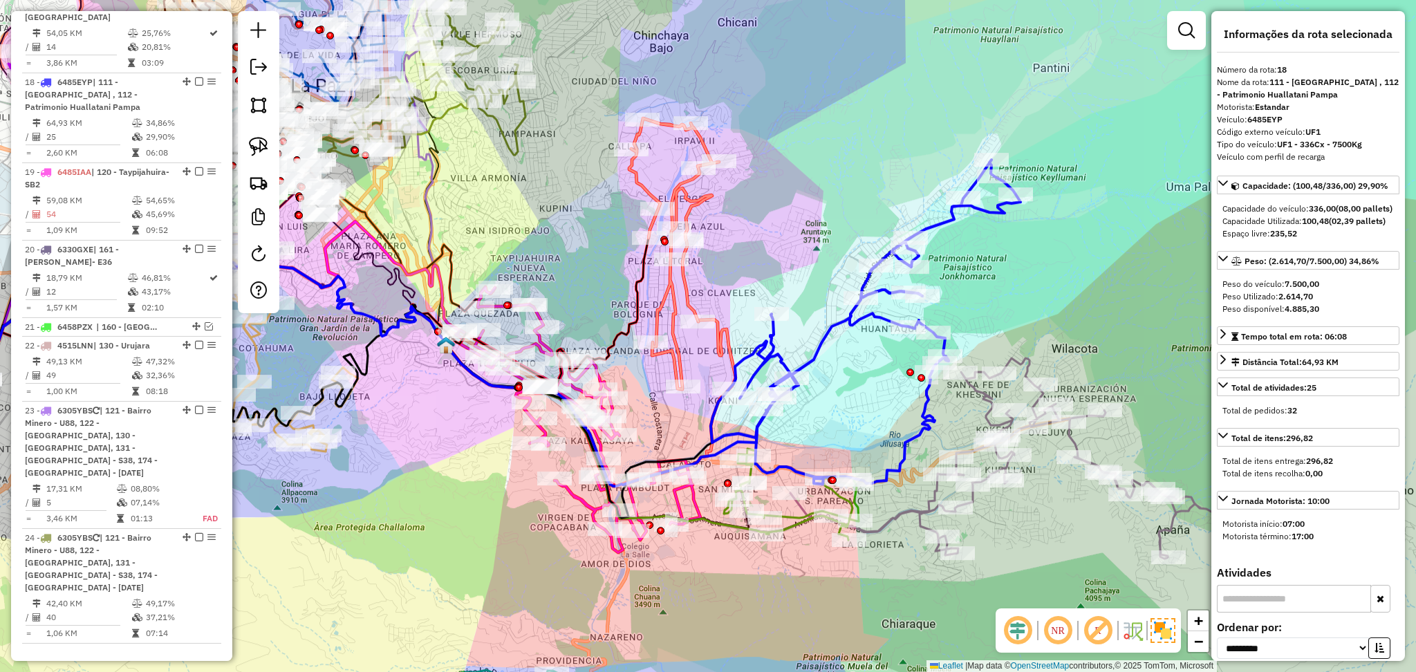
click at [675, 364] on icon at bounding box center [674, 253] width 90 height 271
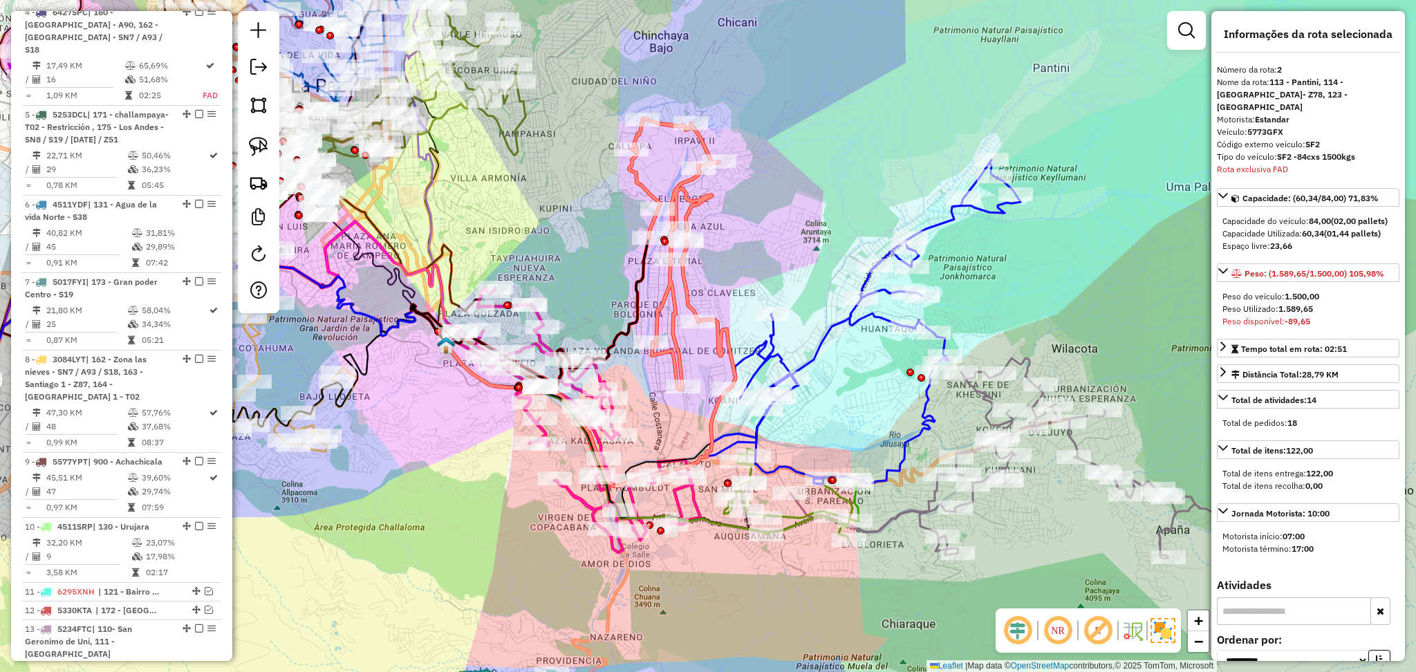
scroll to position [634, 0]
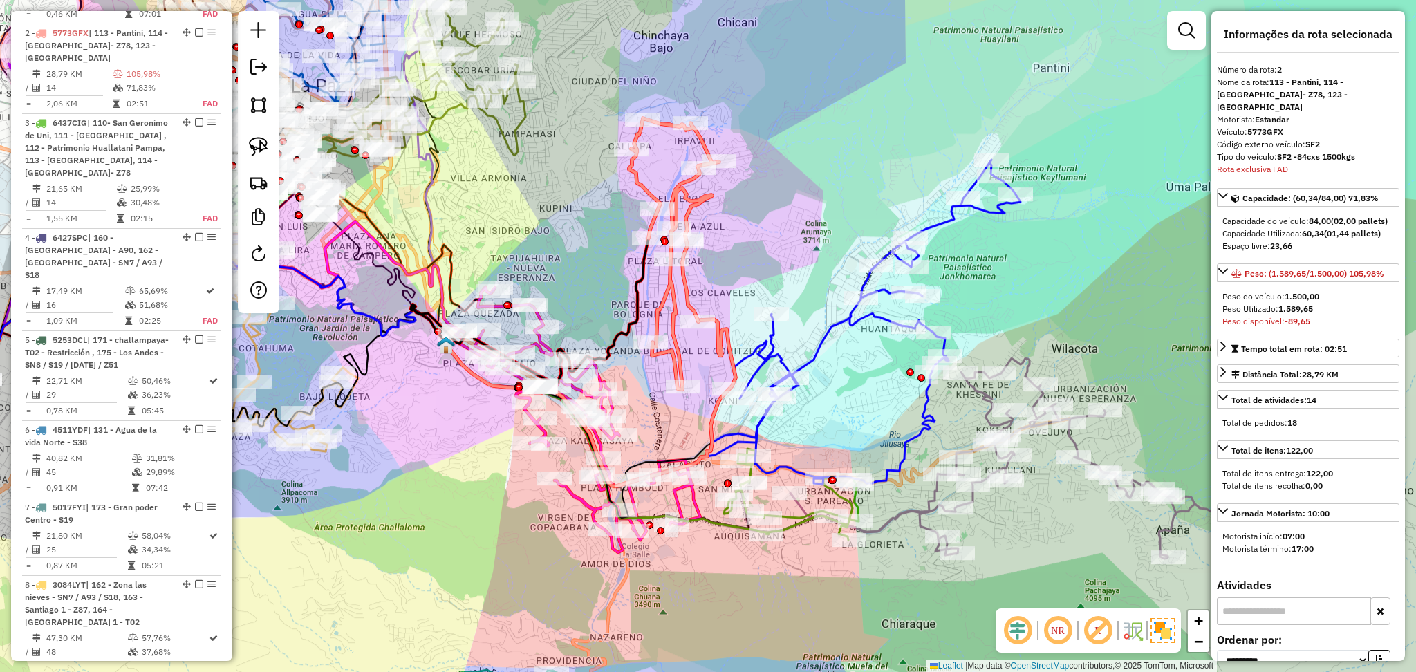
click at [767, 354] on icon at bounding box center [866, 322] width 310 height 324
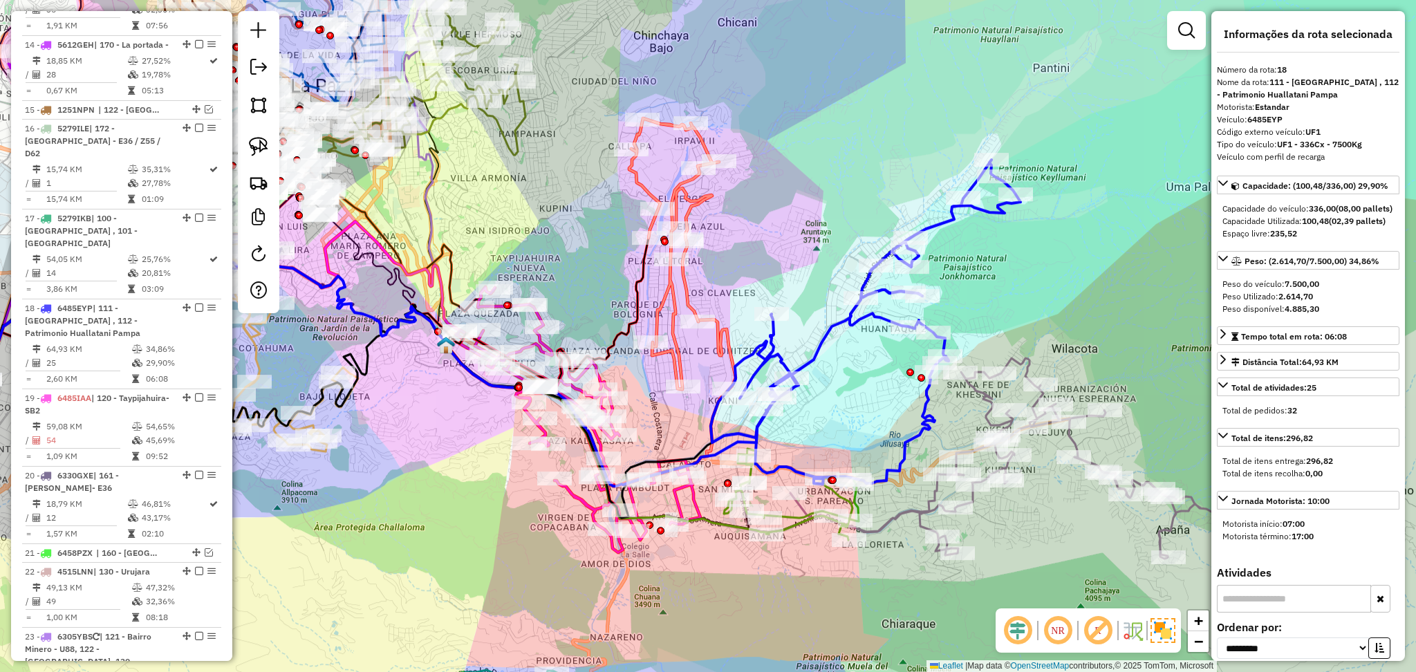
scroll to position [1760, 0]
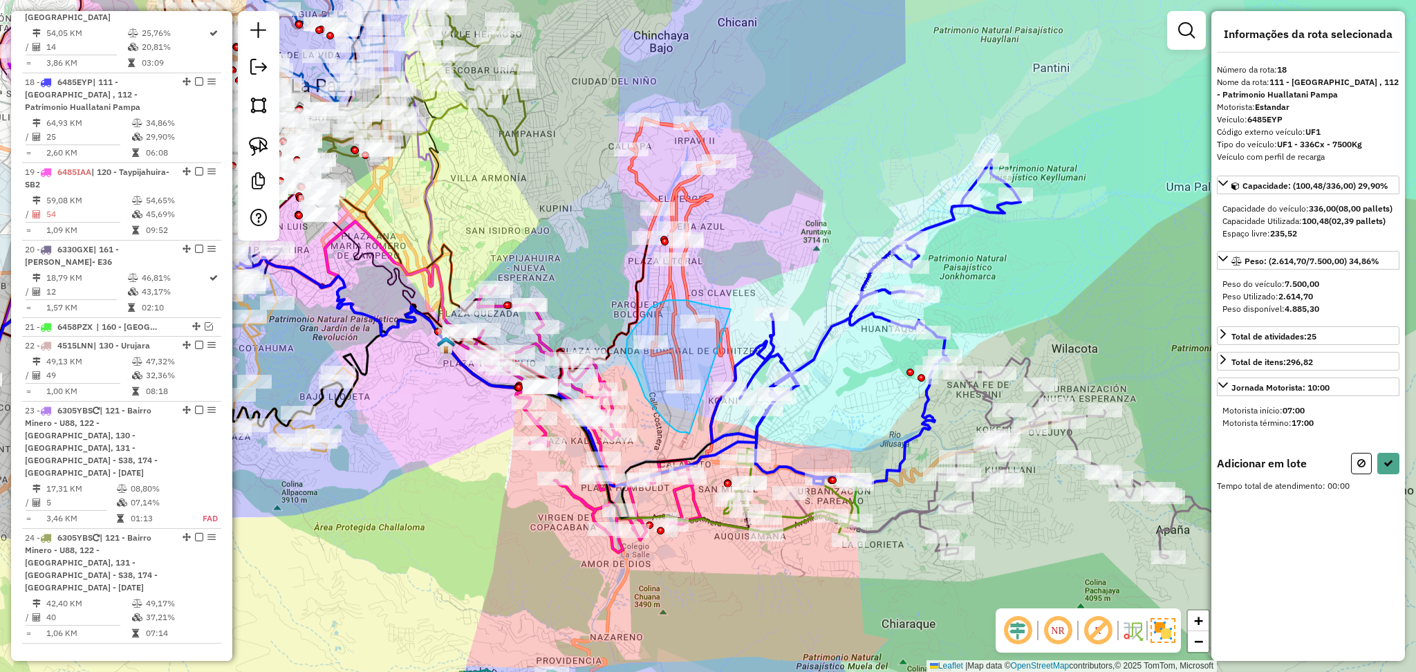
drag, startPoint x: 731, startPoint y: 309, endPoint x: 693, endPoint y: 434, distance: 130.8
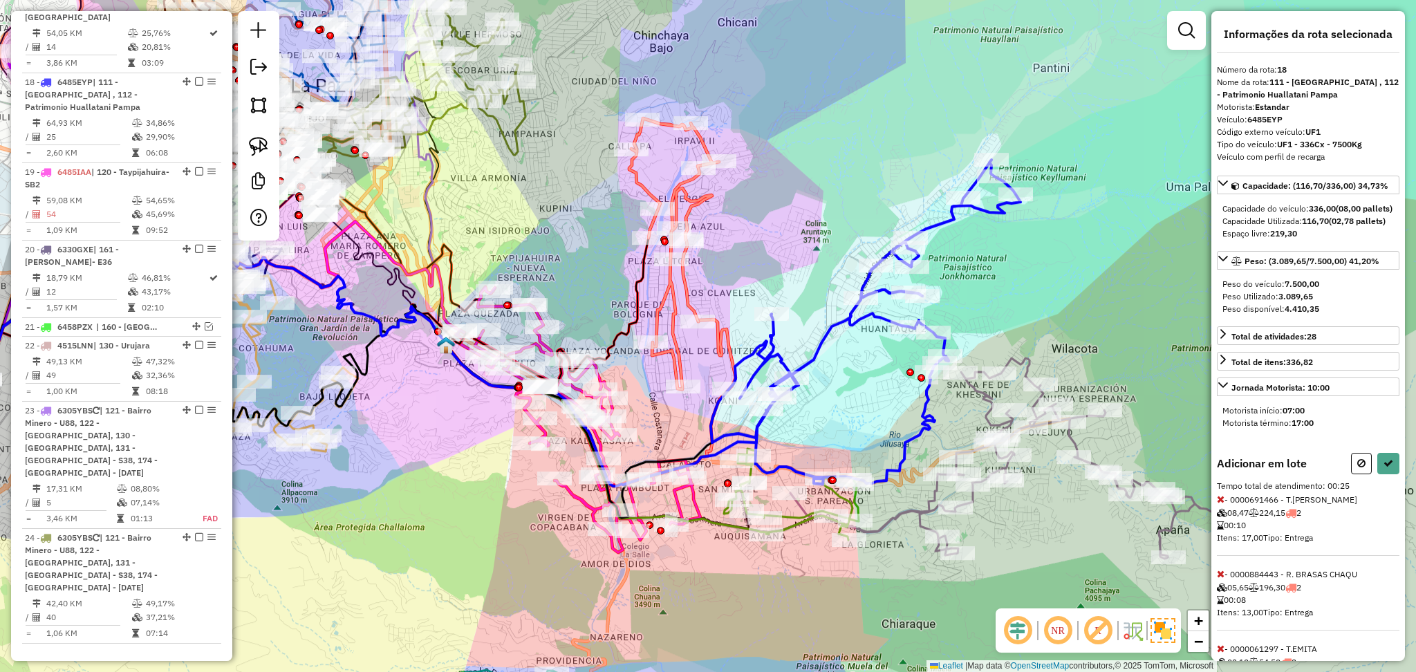
scroll to position [86, 0]
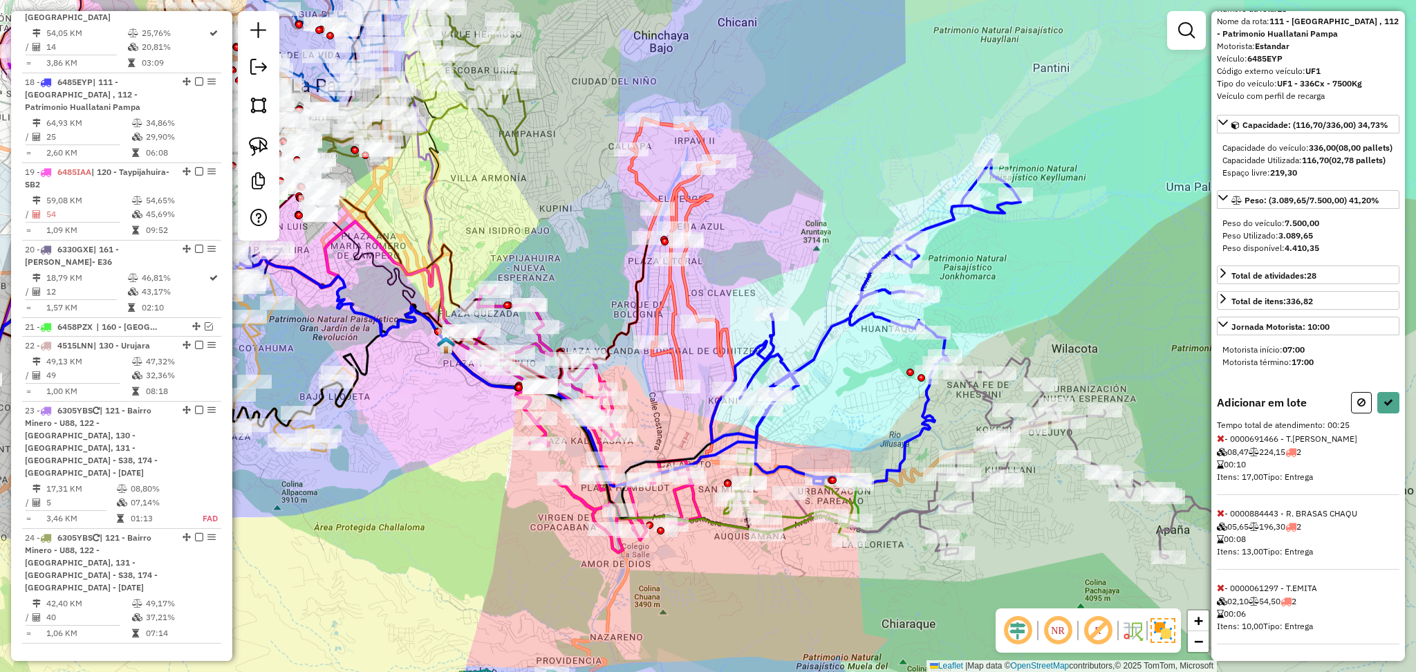
click at [1220, 589] on icon at bounding box center [1221, 588] width 8 height 10
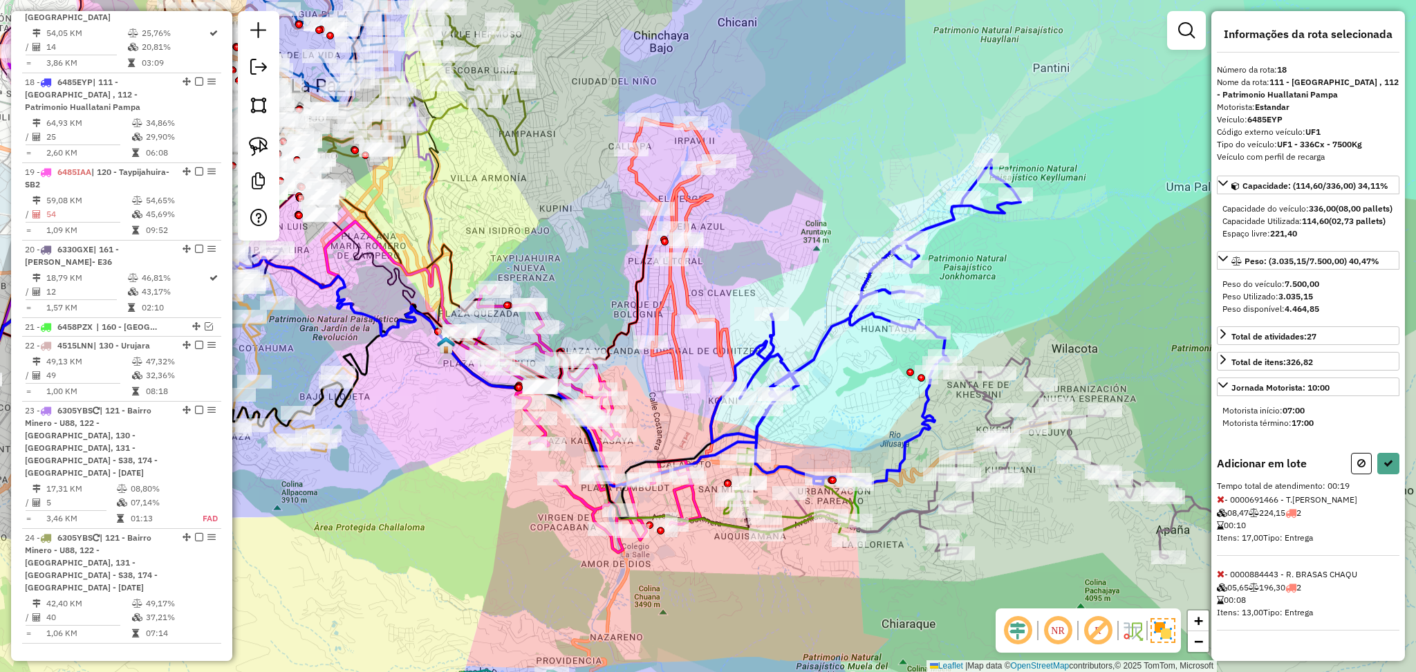
click at [1218, 504] on icon at bounding box center [1221, 499] width 8 height 10
click at [1397, 474] on button at bounding box center [1388, 463] width 22 height 21
select select "**********"
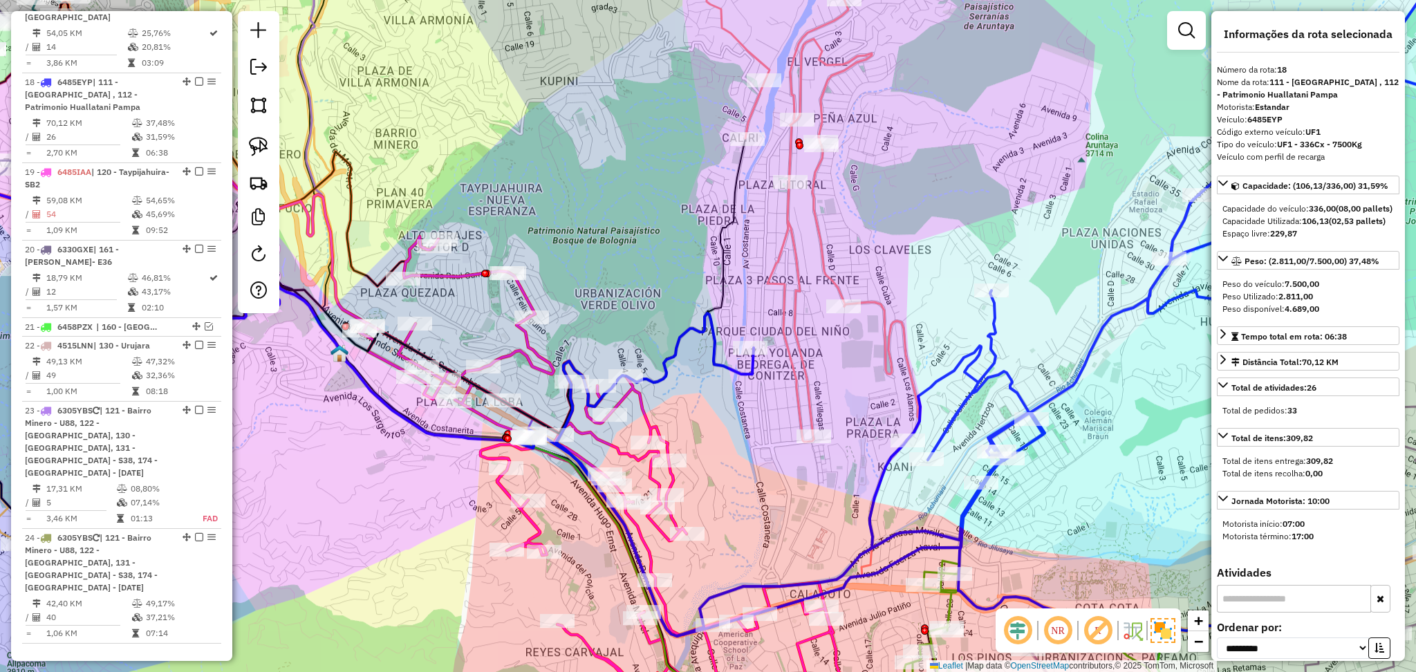
click at [538, 348] on icon at bounding box center [604, 488] width 490 height 504
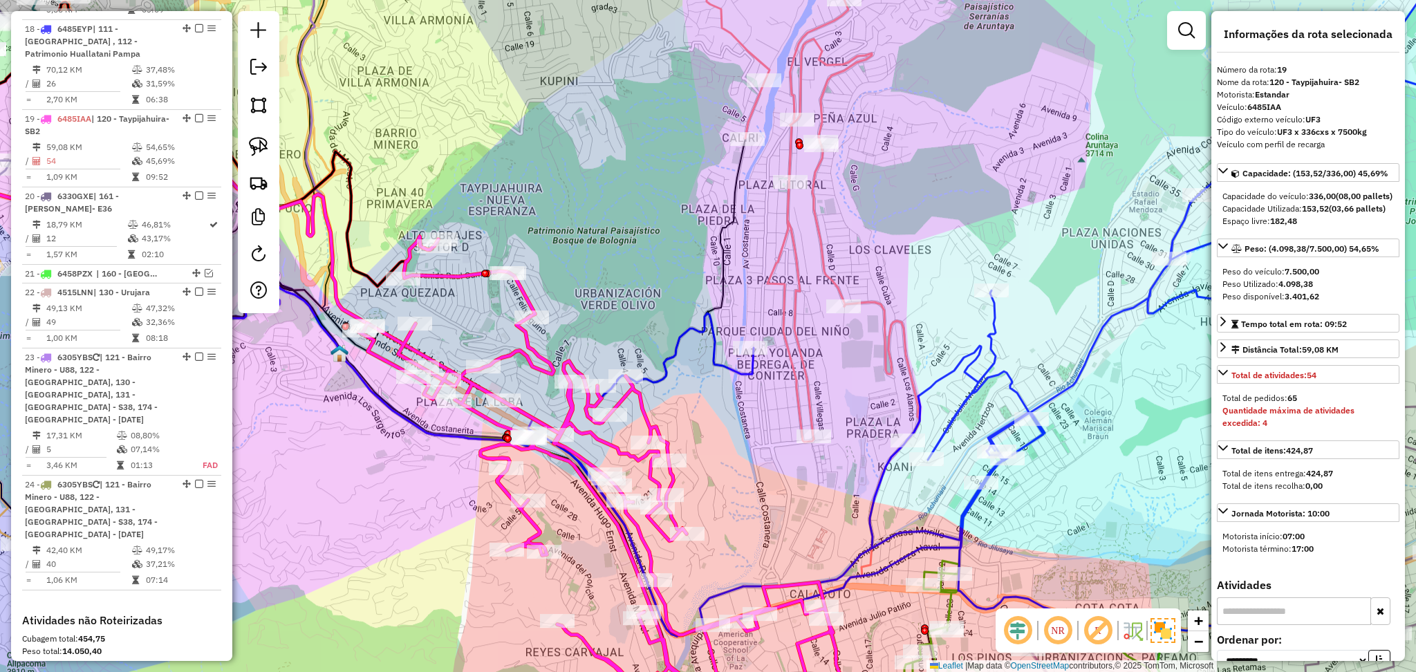
scroll to position [1838, 0]
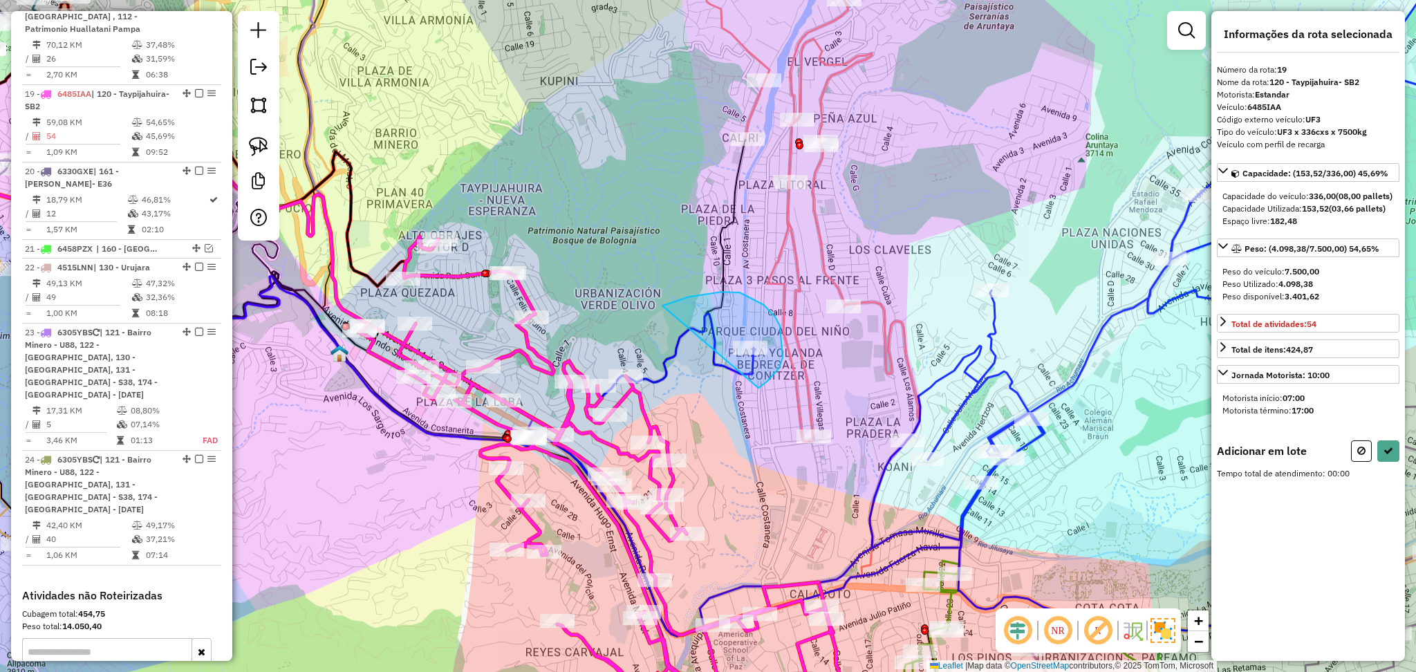
drag, startPoint x: 662, startPoint y: 306, endPoint x: 579, endPoint y: 400, distance: 125.9
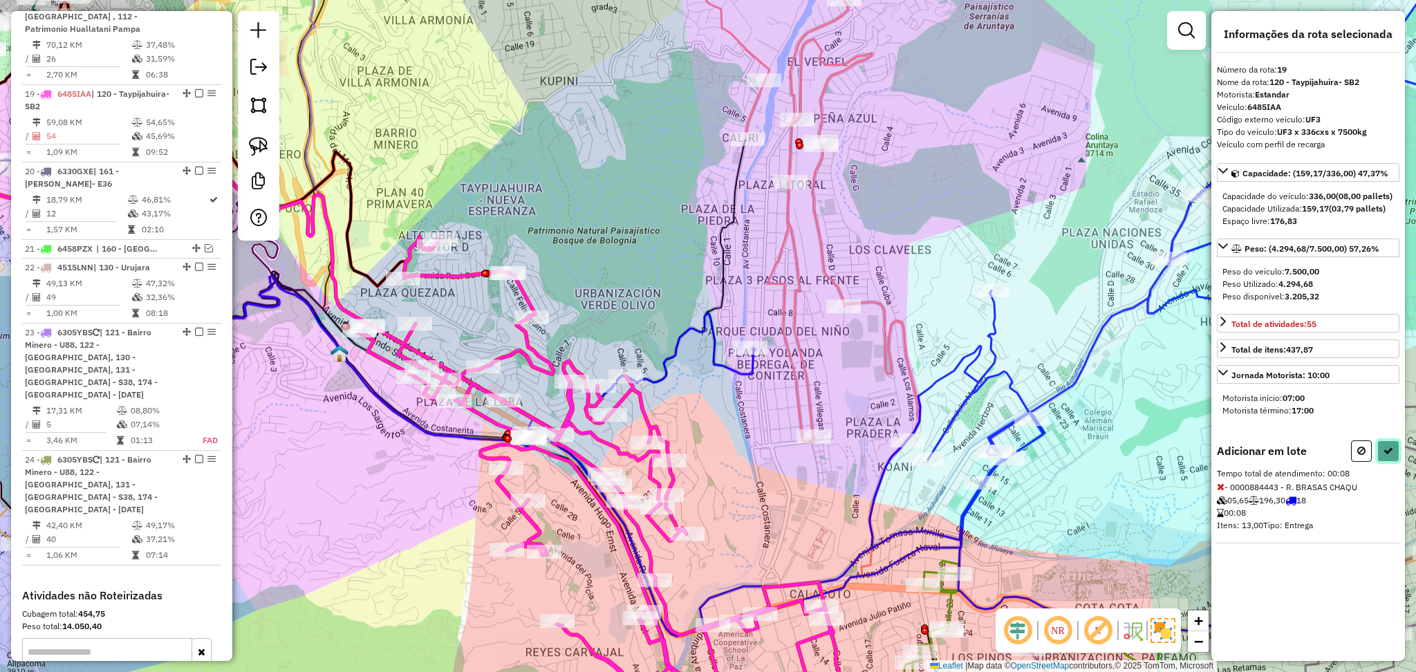
click at [1388, 456] on icon at bounding box center [1388, 451] width 10 height 10
select select "**********"
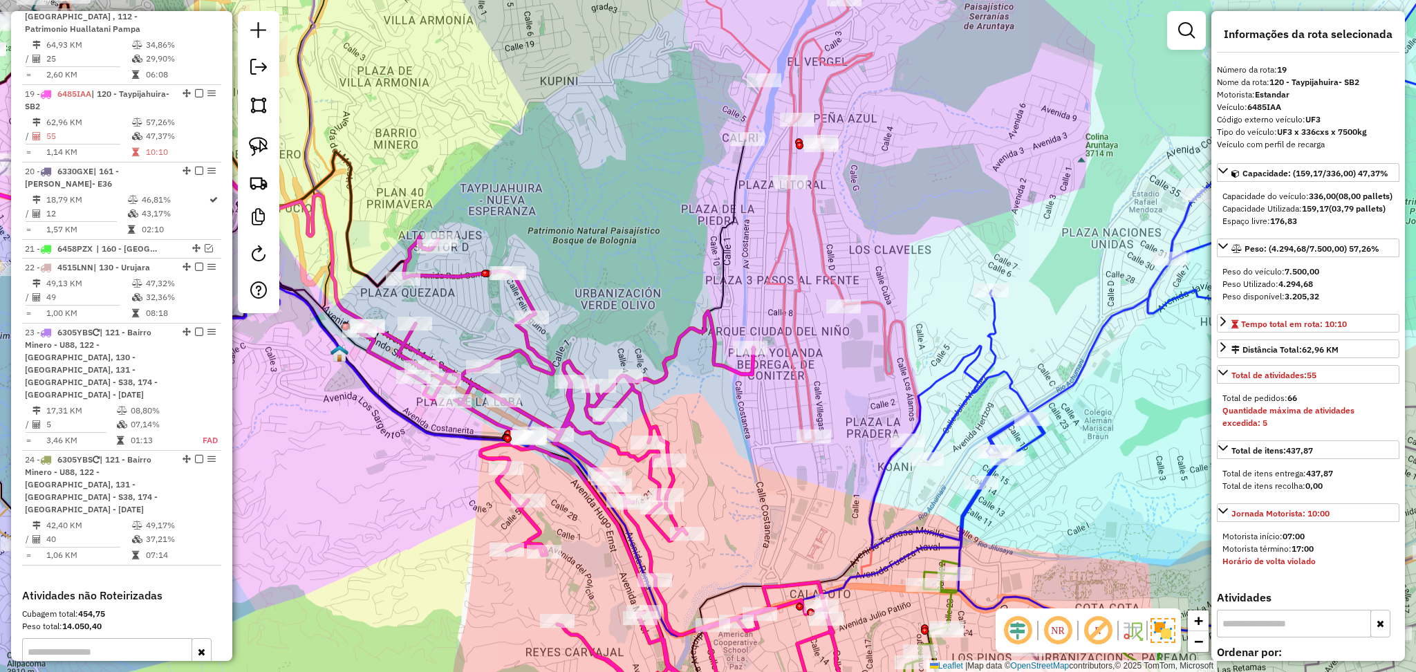
click at [819, 230] on icon at bounding box center [797, 187] width 180 height 509
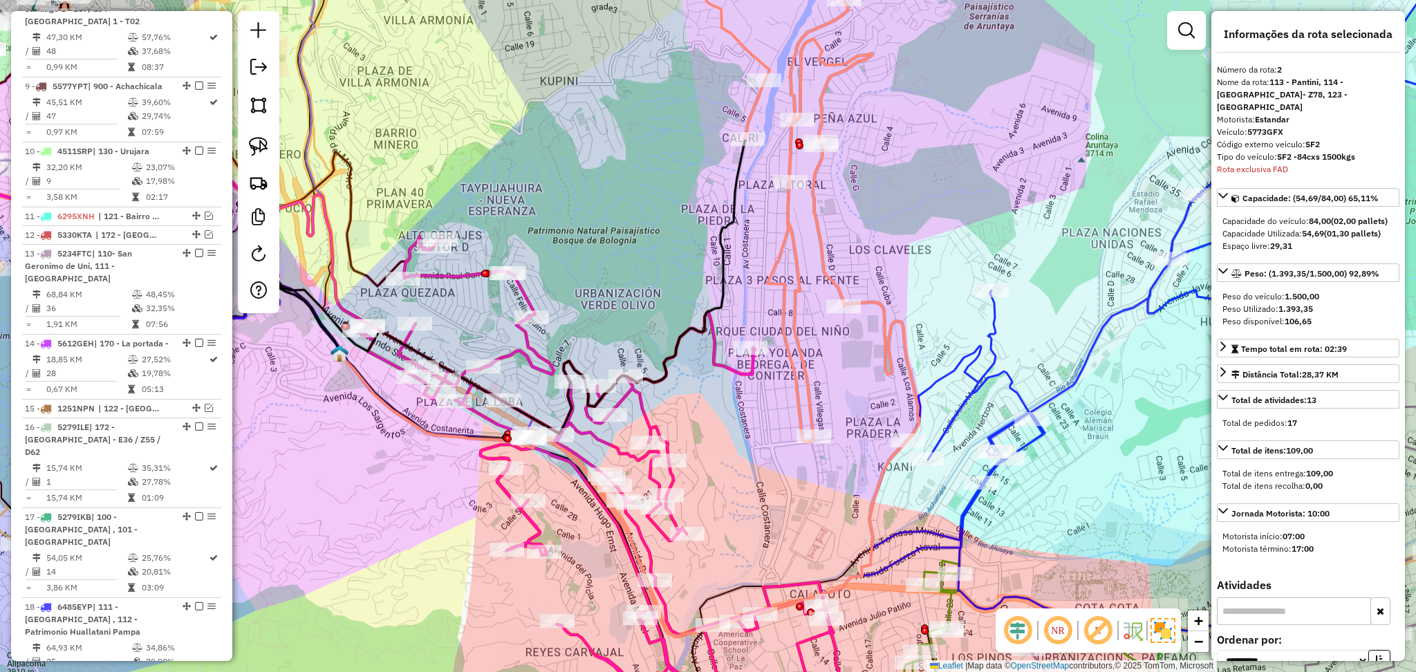
scroll to position [634, 0]
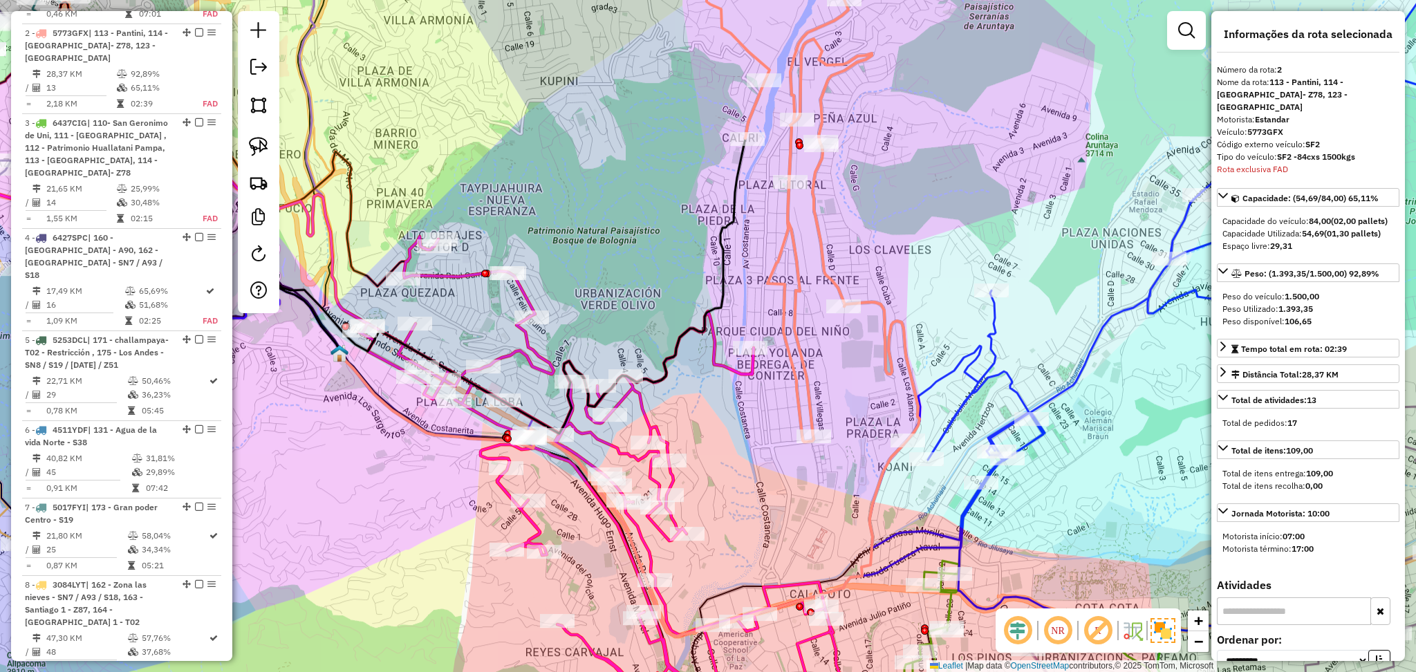
click at [819, 230] on icon at bounding box center [797, 187] width 180 height 509
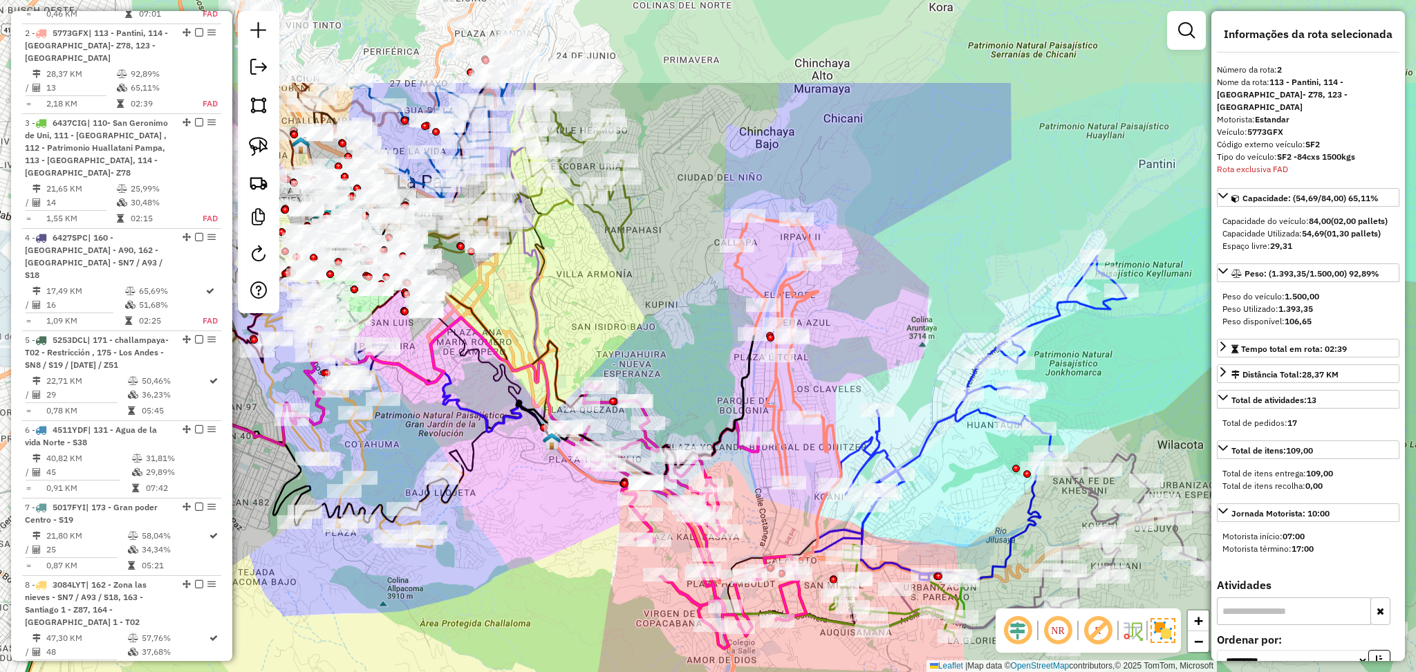
drag, startPoint x: 850, startPoint y: 208, endPoint x: 823, endPoint y: 358, distance: 152.6
click at [823, 358] on div "Janela de atendimento Grade de atendimento Capacidade Transportadoras Veículos …" at bounding box center [708, 336] width 1416 height 672
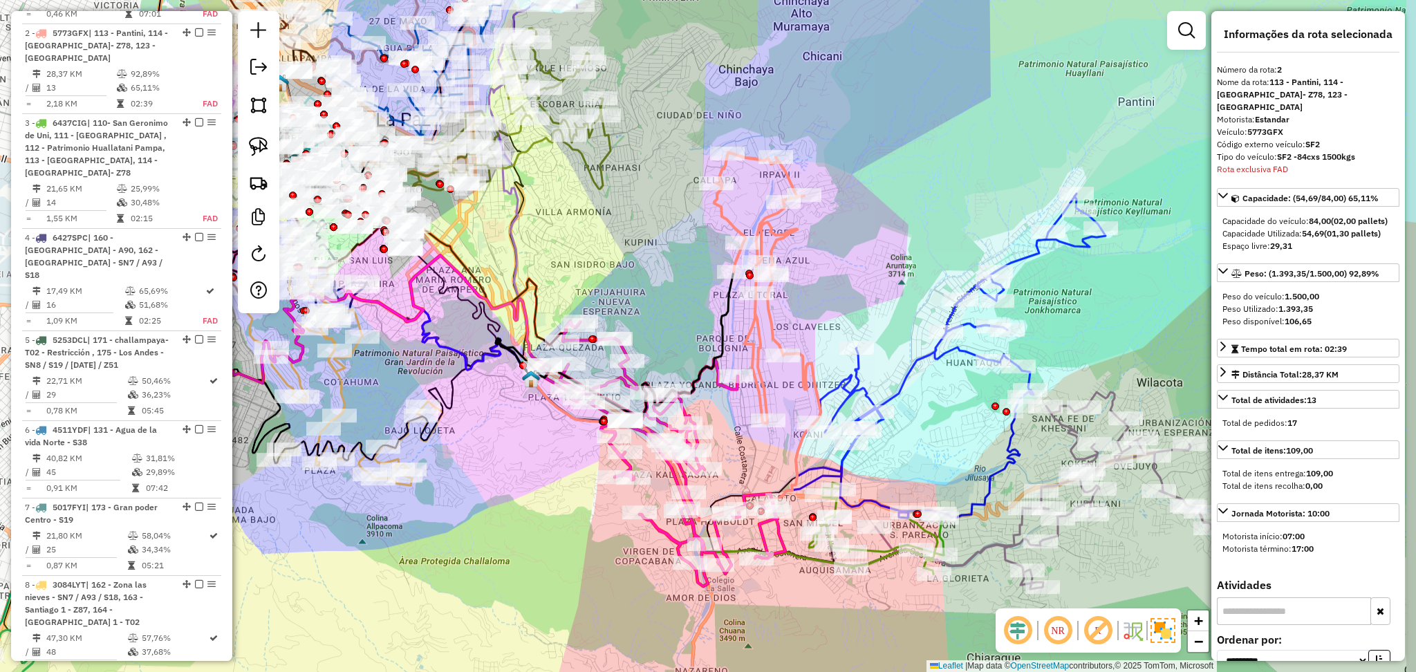
drag, startPoint x: 917, startPoint y: 460, endPoint x: 902, endPoint y: 409, distance: 53.4
click at [902, 410] on div "Janela de atendimento Grade de atendimento Capacidade Transportadoras Veículos …" at bounding box center [708, 336] width 1416 height 672
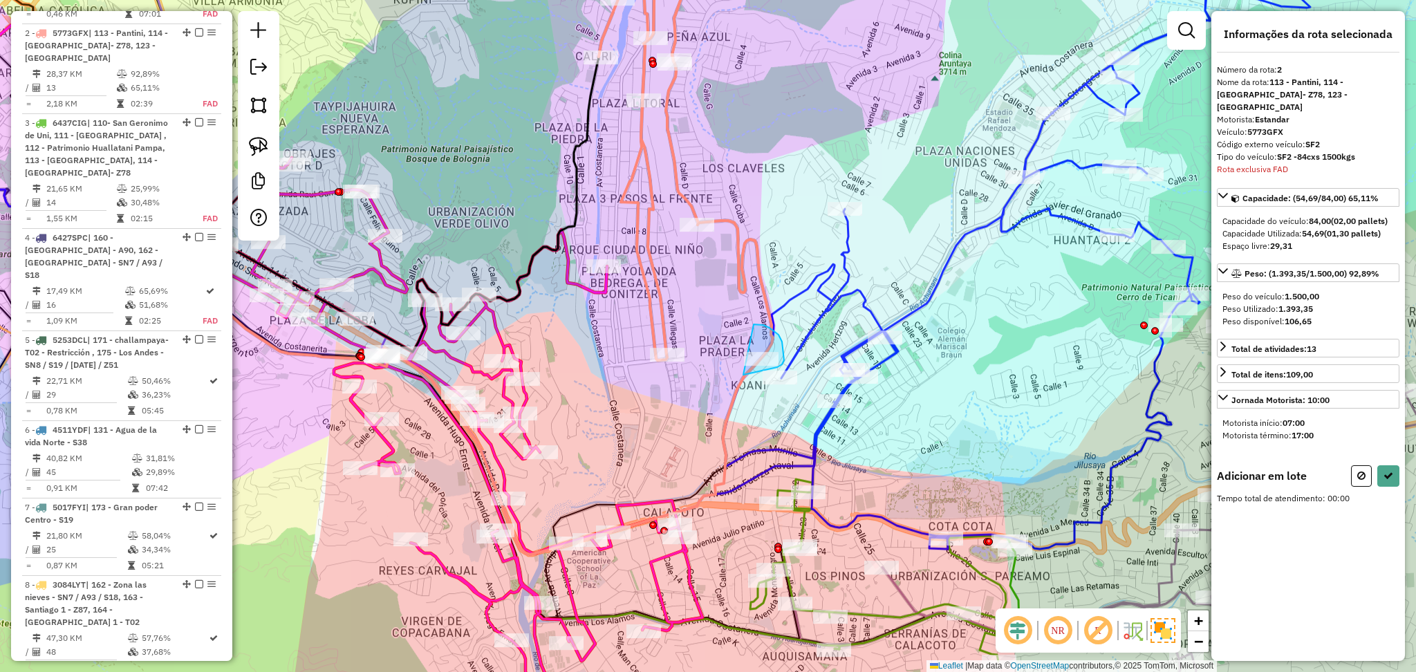
drag, startPoint x: 754, startPoint y: 324, endPoint x: 731, endPoint y: 375, distance: 55.4
click at [1361, 471] on icon at bounding box center [1361, 476] width 8 height 10
select select "**********"
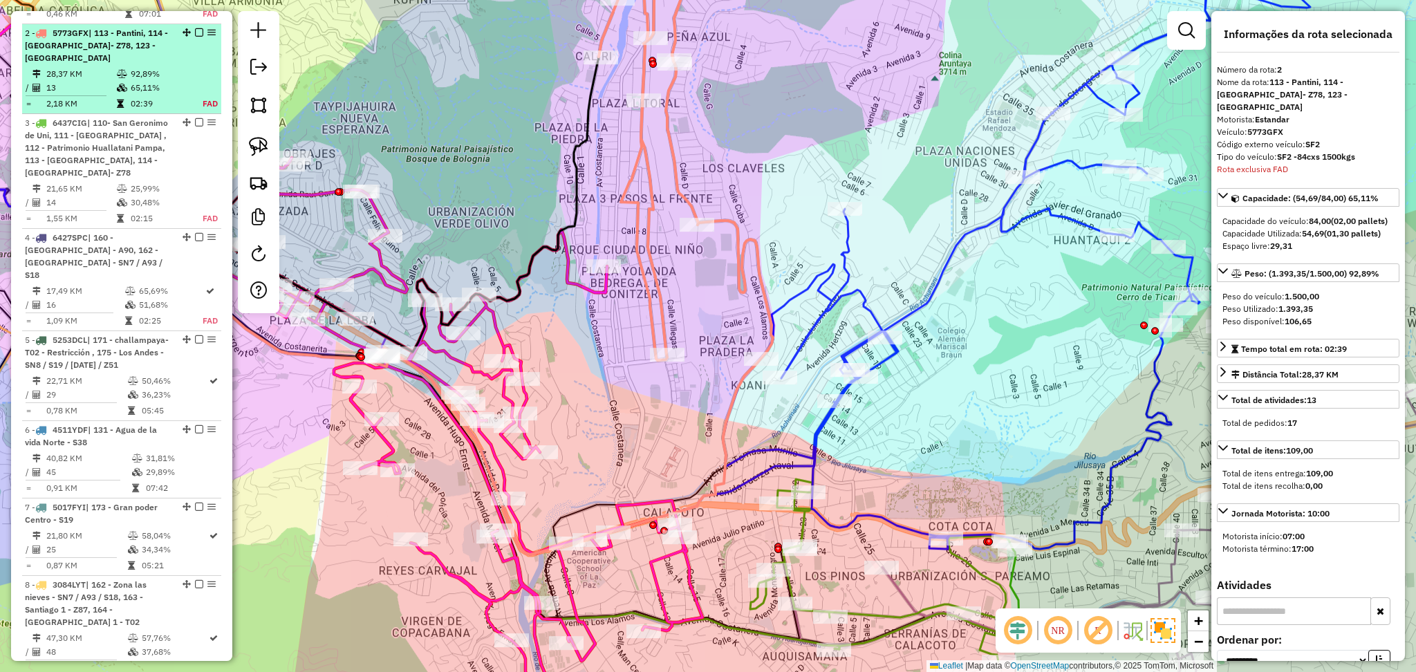
click at [198, 28] on em at bounding box center [199, 32] width 8 height 8
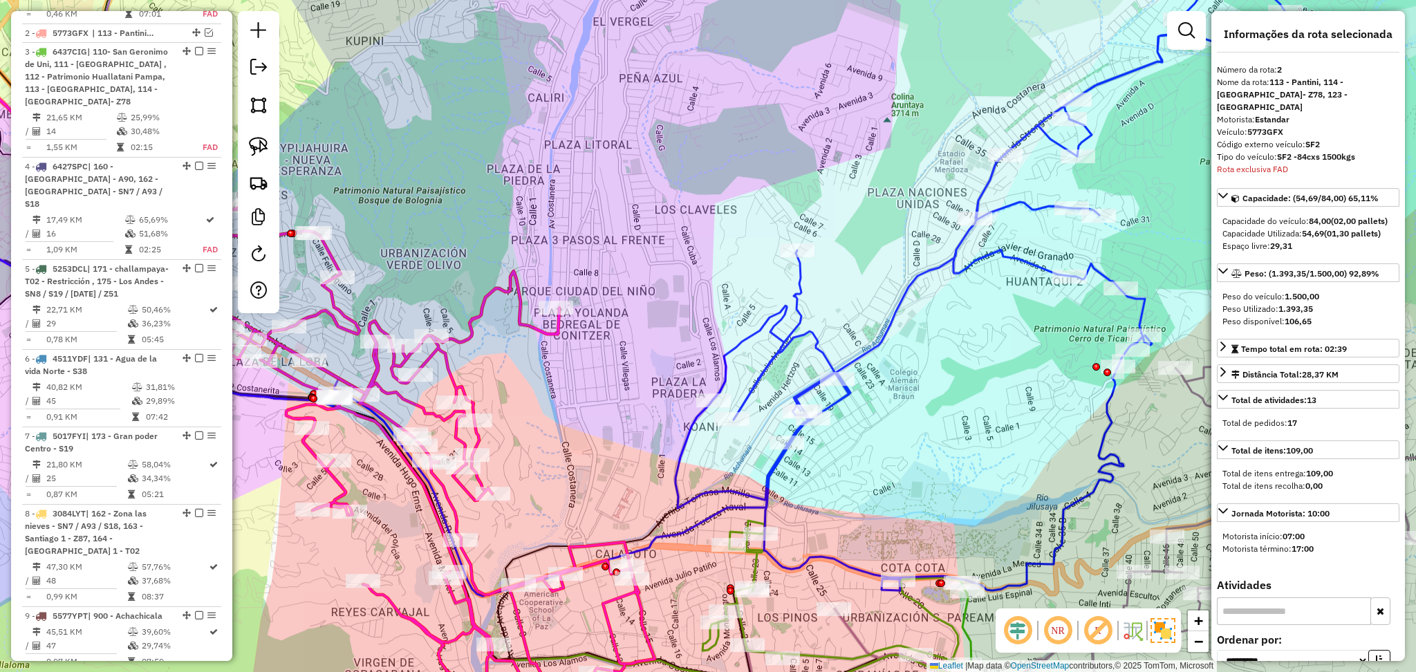
drag, startPoint x: 852, startPoint y: 146, endPoint x: 731, endPoint y: 254, distance: 162.1
click at [732, 252] on div "Janela de atendimento Grade de atendimento Capacidade Transportadoras Veículos …" at bounding box center [708, 336] width 1416 height 672
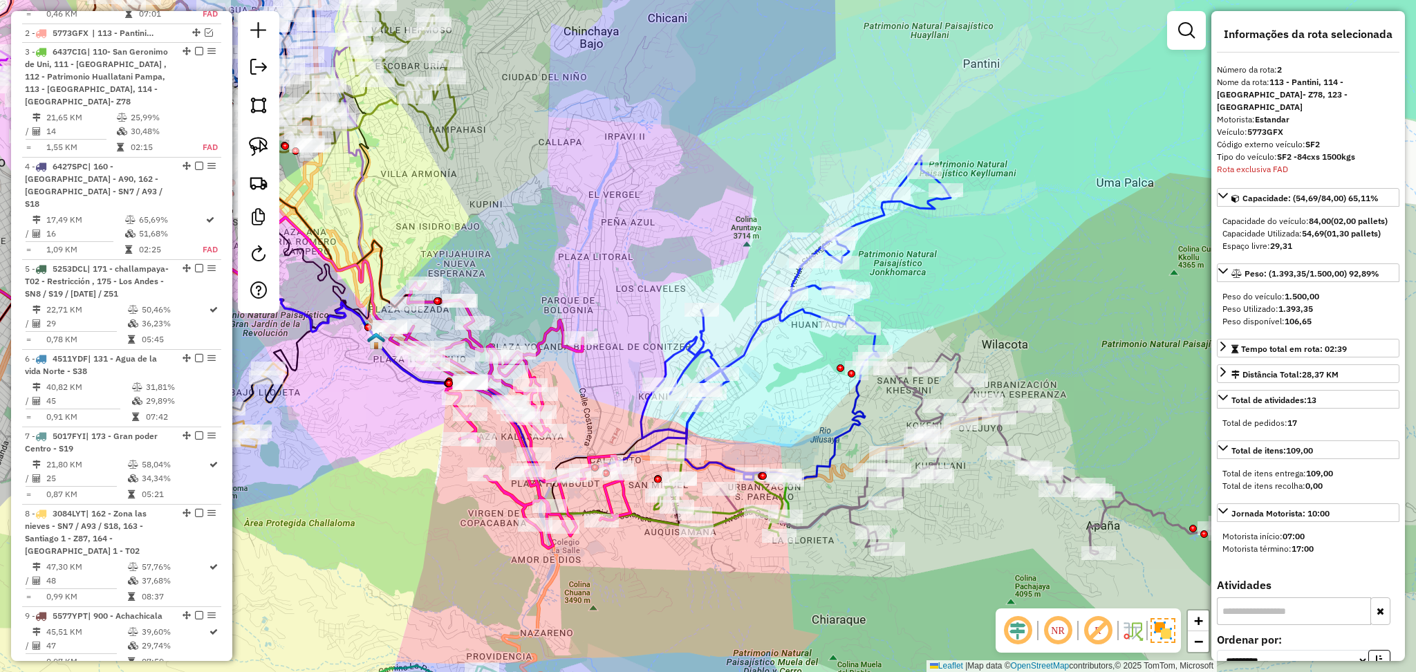
drag, startPoint x: 1020, startPoint y: 246, endPoint x: 958, endPoint y: 295, distance: 78.8
click at [958, 295] on div "Janela de atendimento Grade de atendimento Capacidade Transportadoras Veículos …" at bounding box center [708, 336] width 1416 height 672
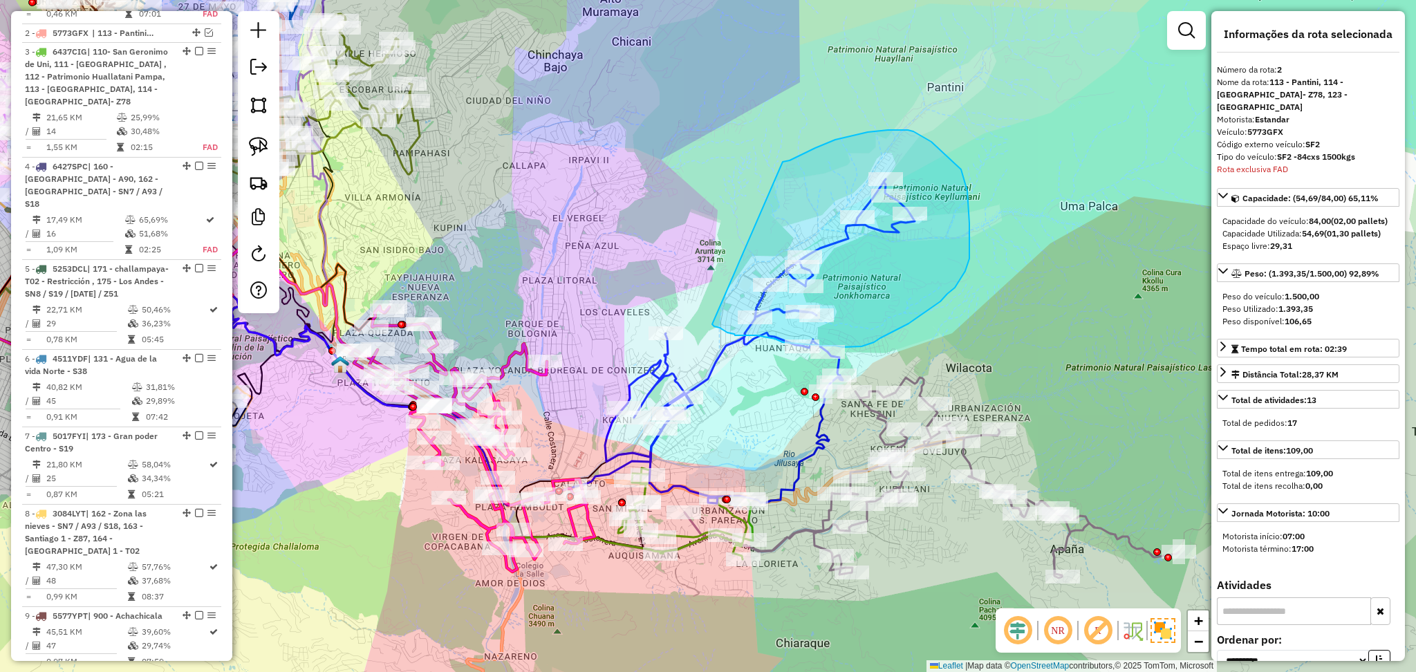
drag, startPoint x: 899, startPoint y: 130, endPoint x: 711, endPoint y: 324, distance: 270.4
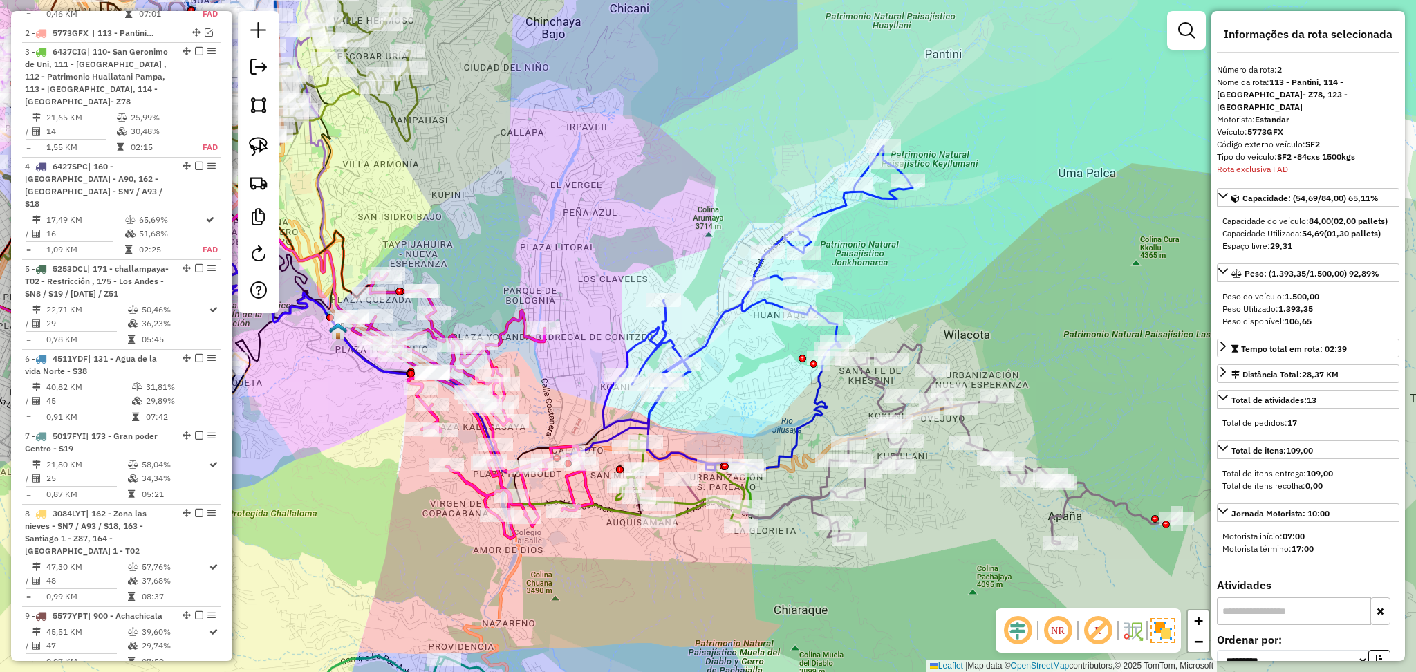
drag, startPoint x: 890, startPoint y: 342, endPoint x: 888, endPoint y: 308, distance: 33.3
click at [888, 308] on div "Janela de atendimento Grade de atendimento Capacidade Transportadoras Veículos …" at bounding box center [708, 336] width 1416 height 672
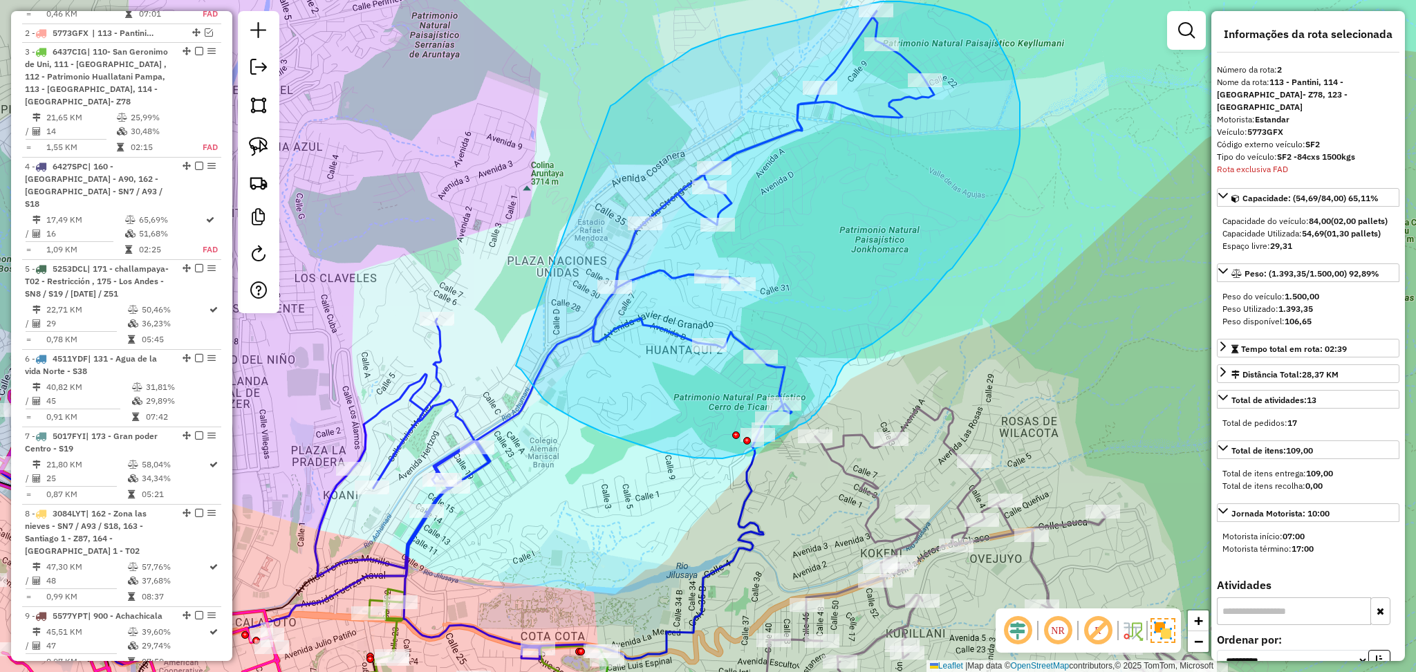
drag, startPoint x: 676, startPoint y: 59, endPoint x: 526, endPoint y: 347, distance: 324.4
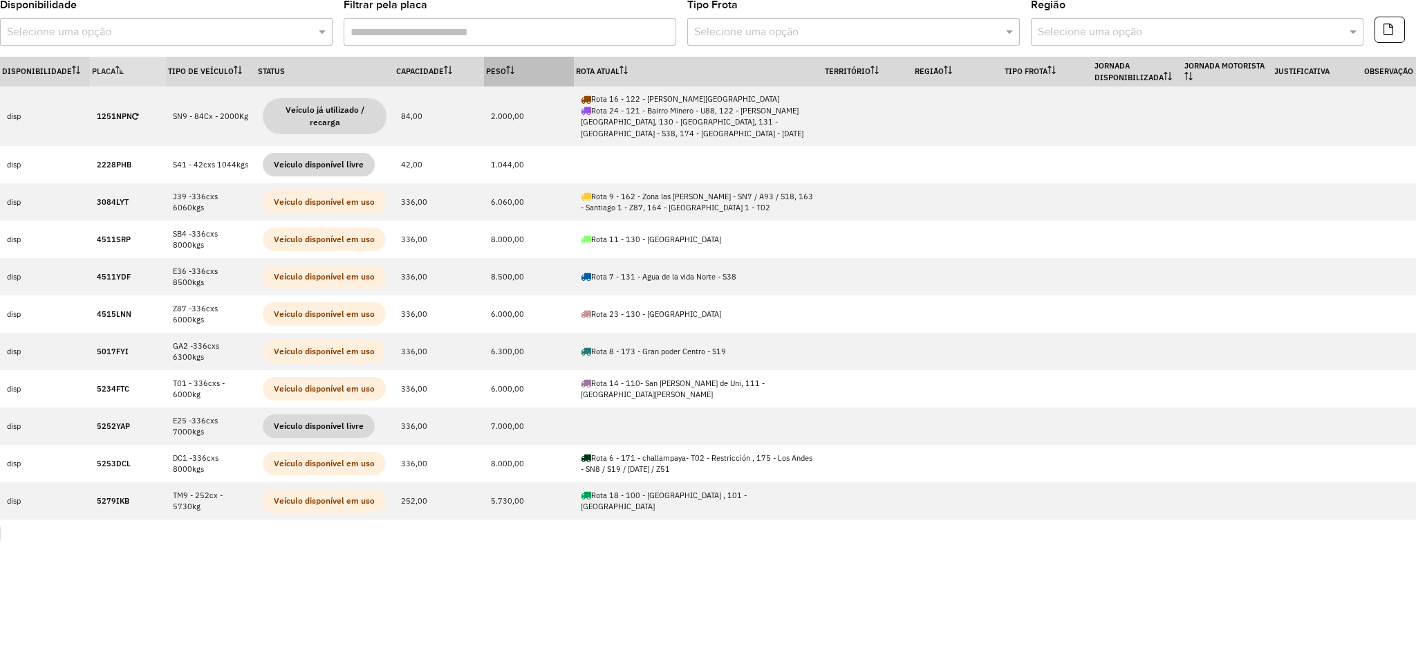
click at [538, 73] on th "Peso" at bounding box center [529, 72] width 90 height 30
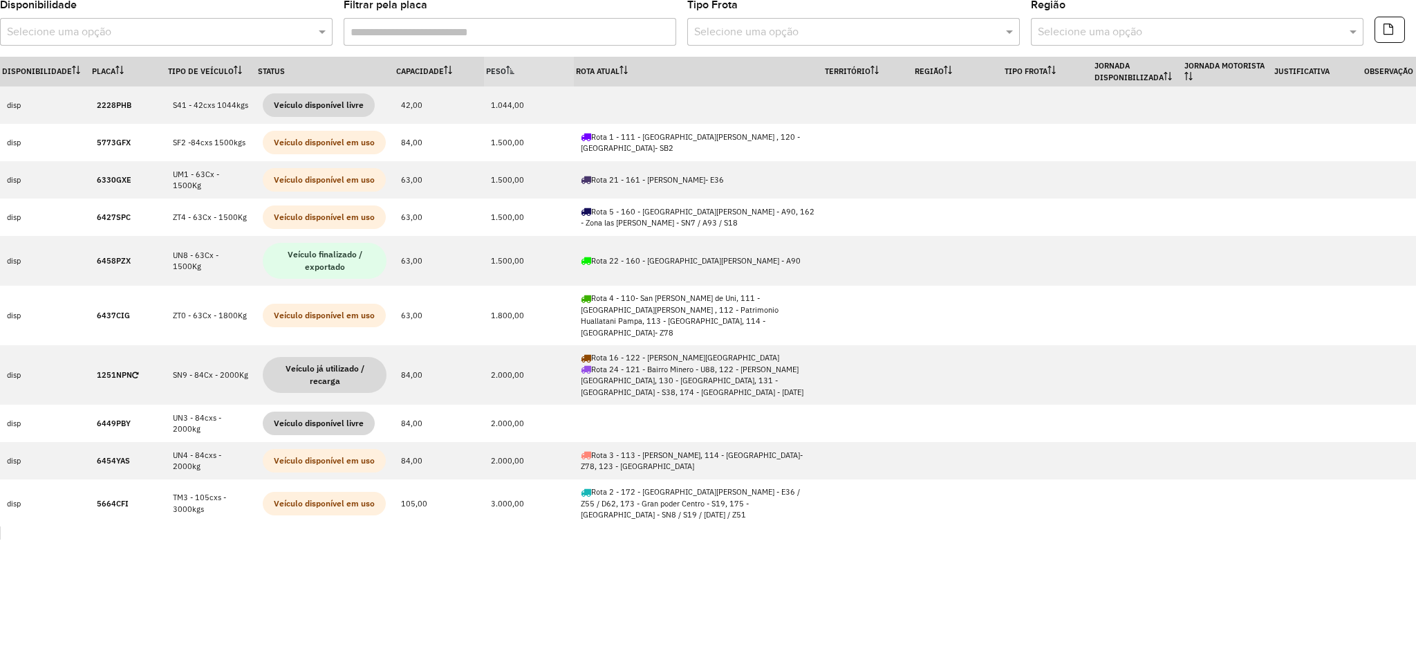
click at [538, 73] on th "Peso" at bounding box center [529, 72] width 90 height 30
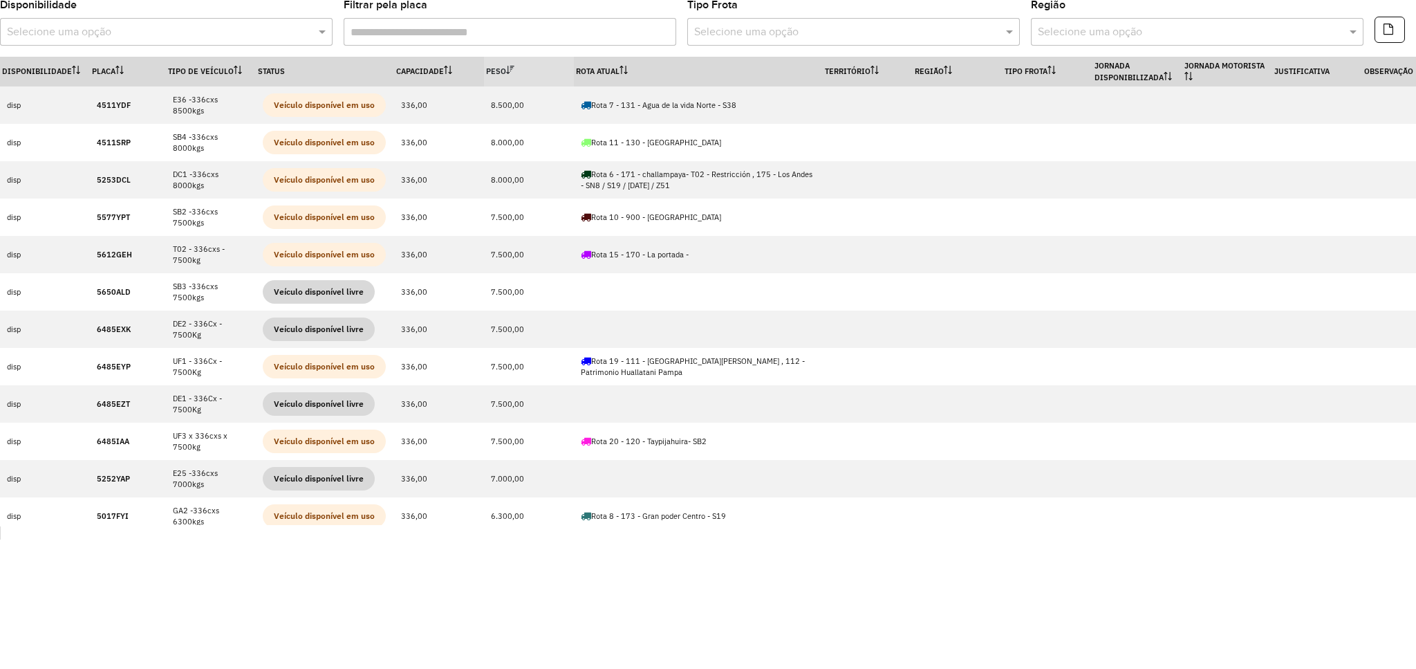
click at [538, 73] on th "Peso" at bounding box center [529, 72] width 90 height 30
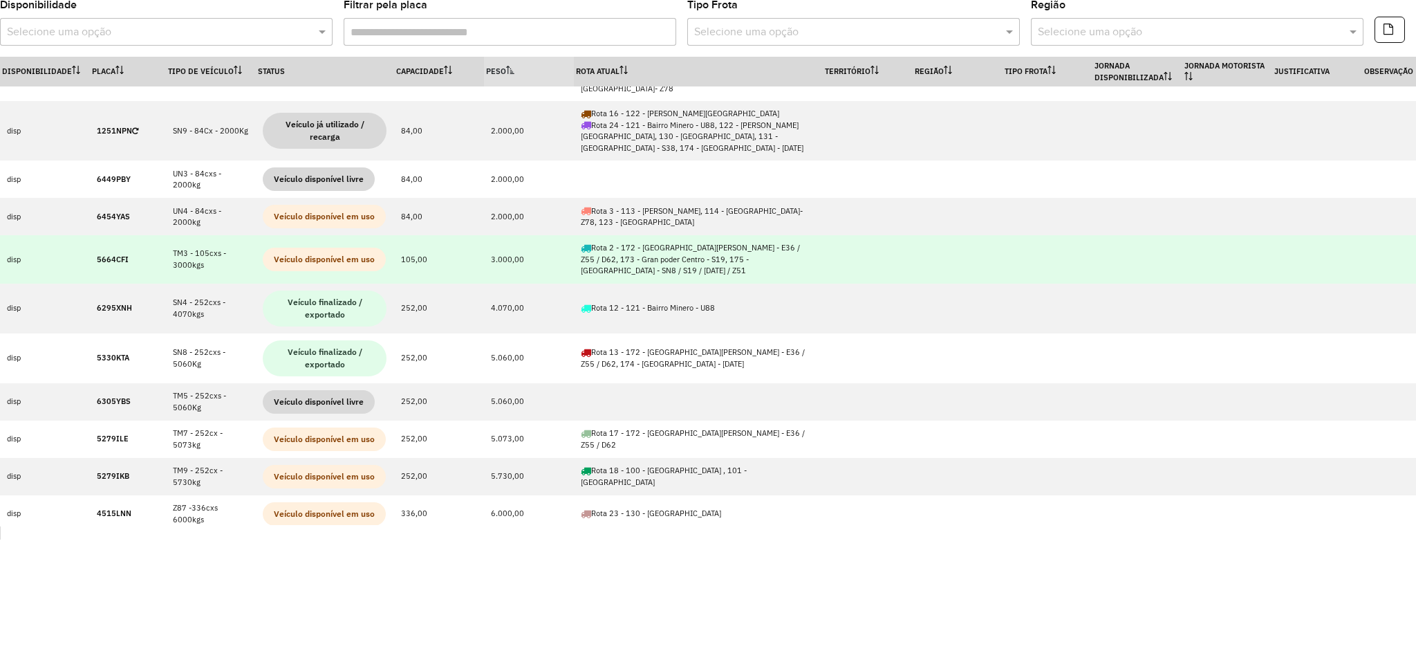
scroll to position [277, 0]
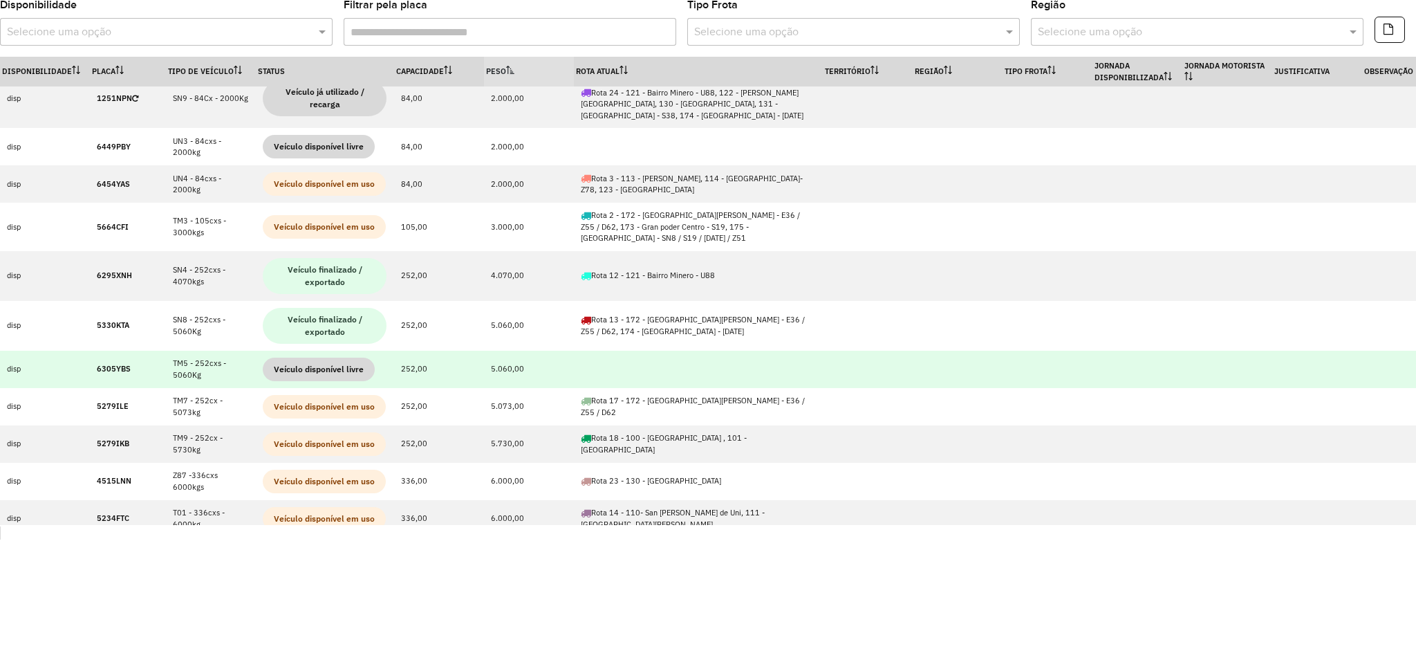
click at [116, 364] on strong "6305YBS" at bounding box center [114, 369] width 34 height 10
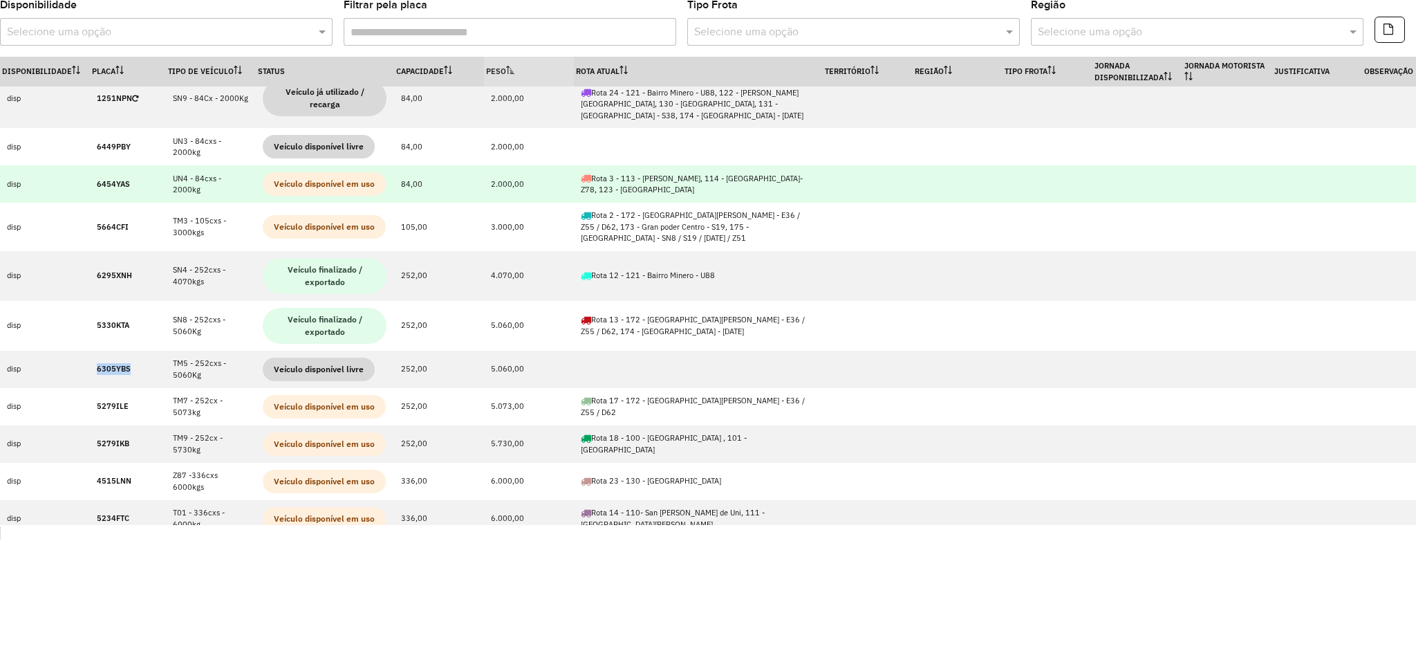
copy strong "6305YBS"
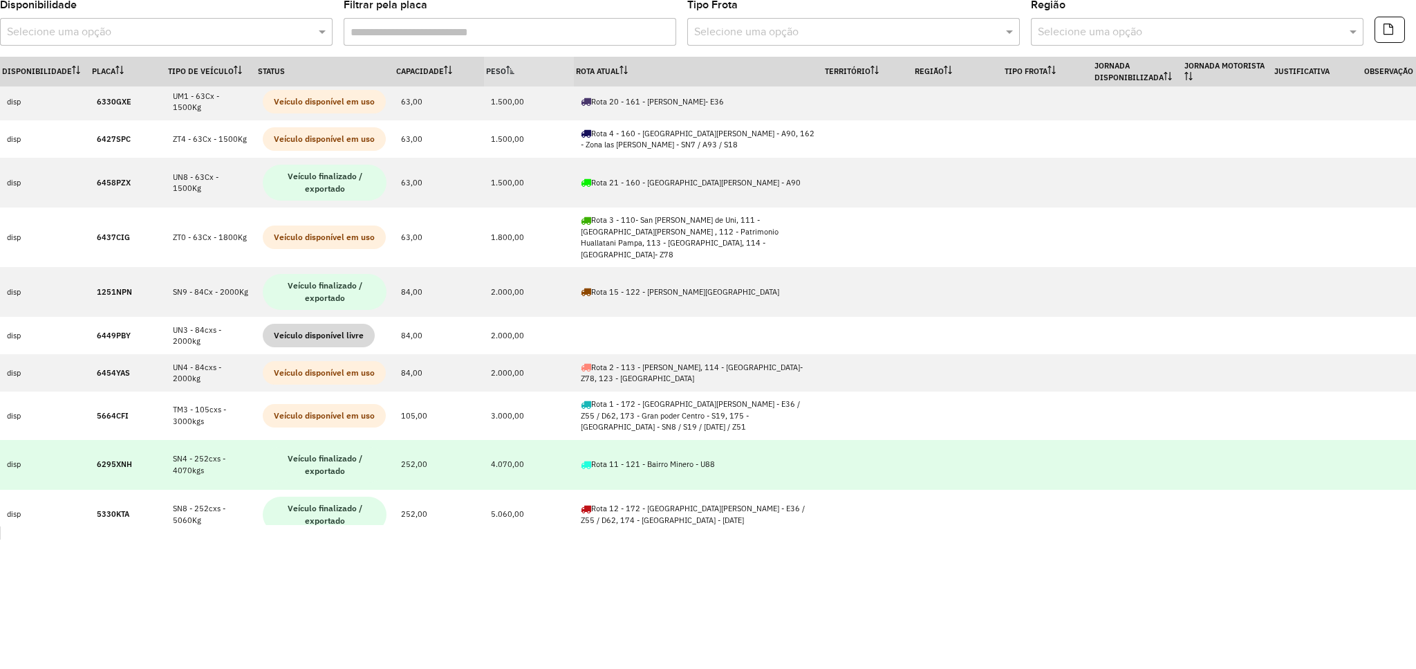
scroll to position [0, 0]
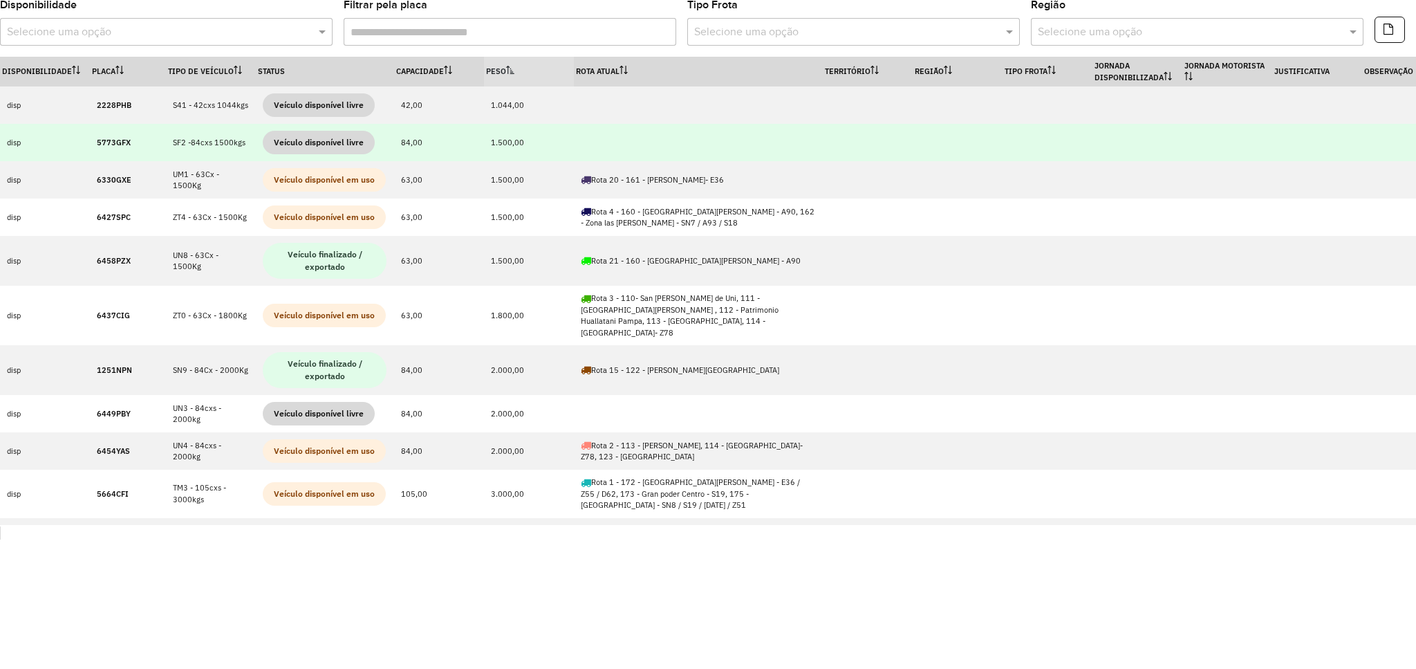
click at [109, 147] on td "5773GFX" at bounding box center [128, 142] width 76 height 37
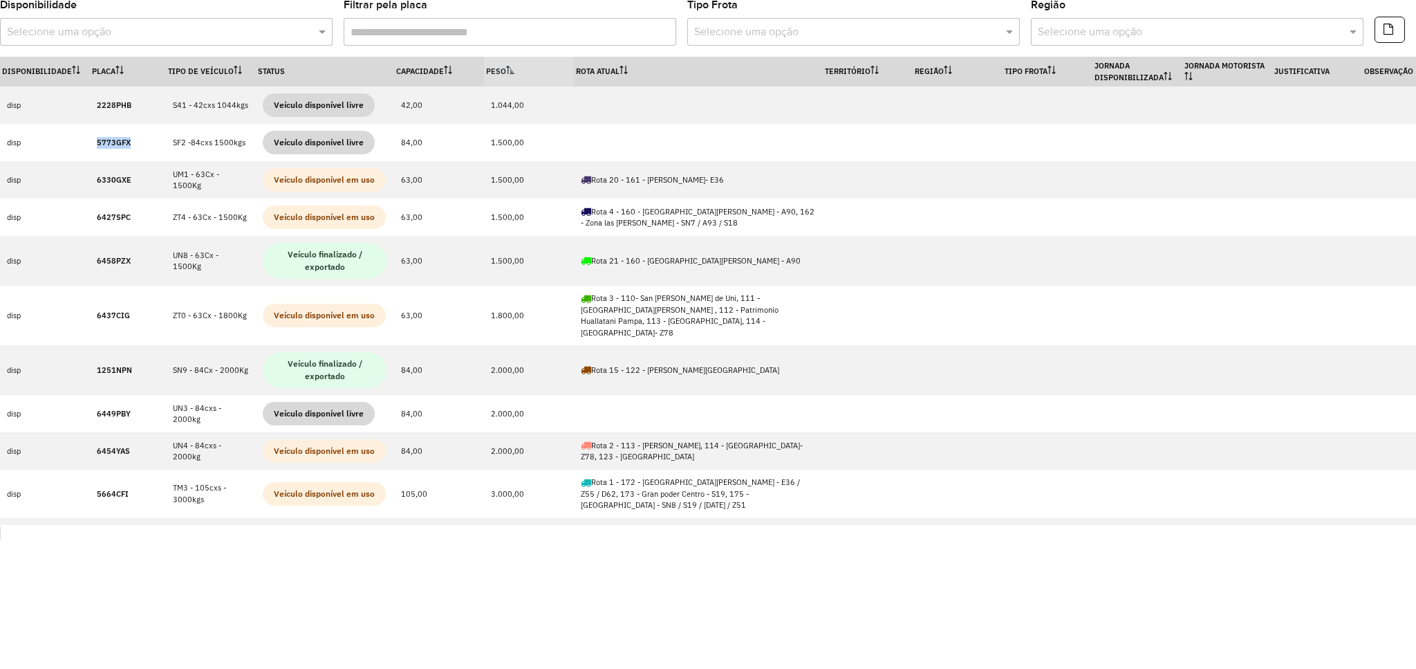
copy strong "5773GFX"
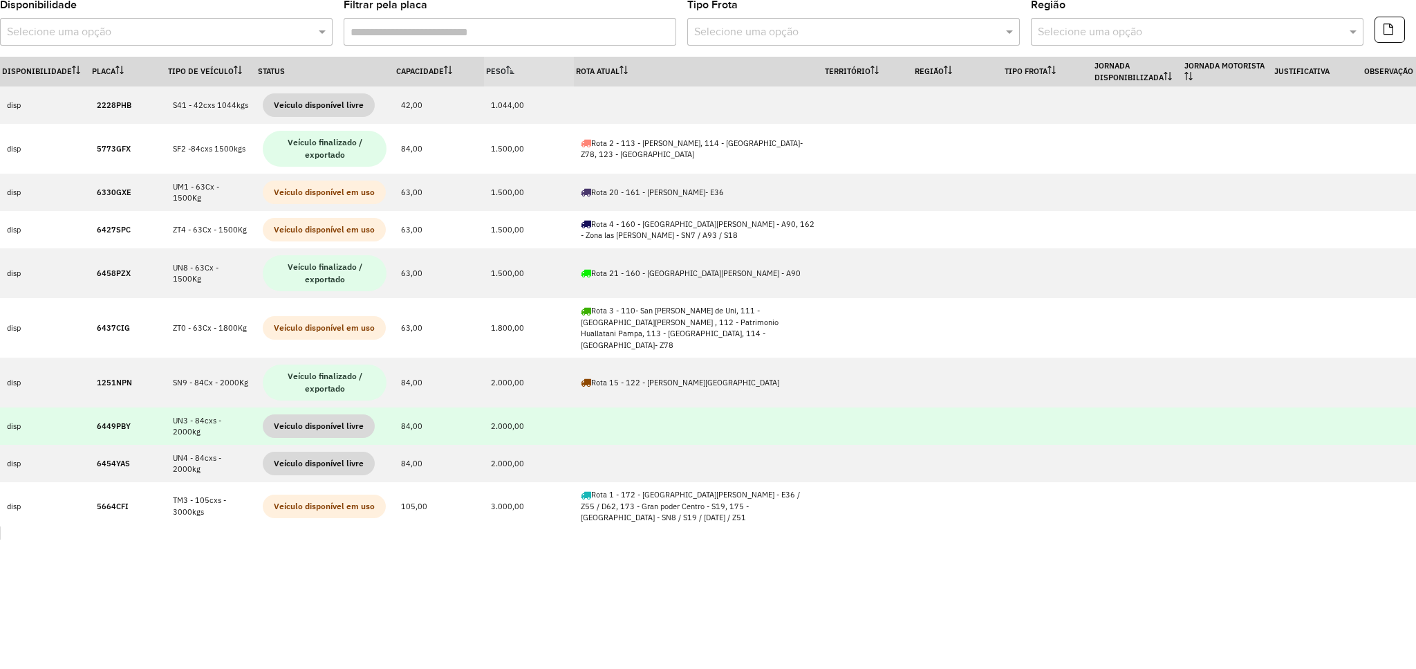
click at [104, 409] on td "6449PBY" at bounding box center [128, 425] width 76 height 37
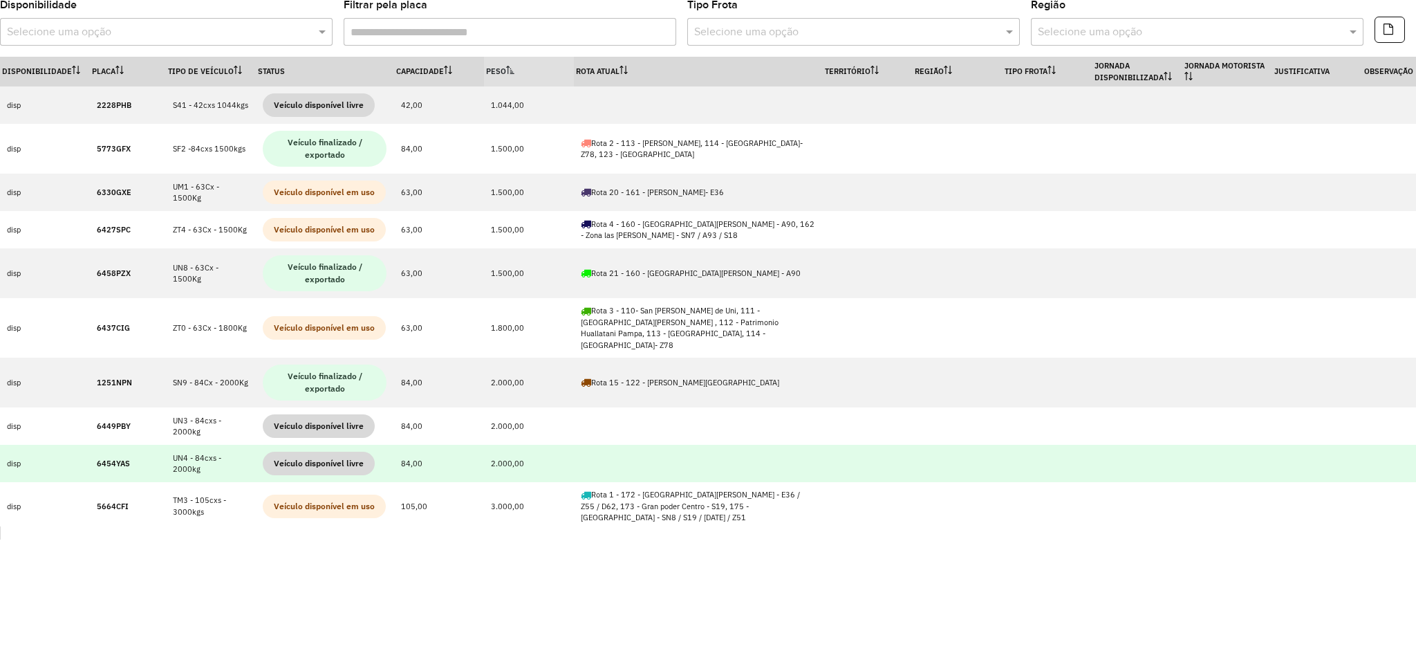
click at [119, 458] on strong "6454YAS" at bounding box center [113, 463] width 33 height 10
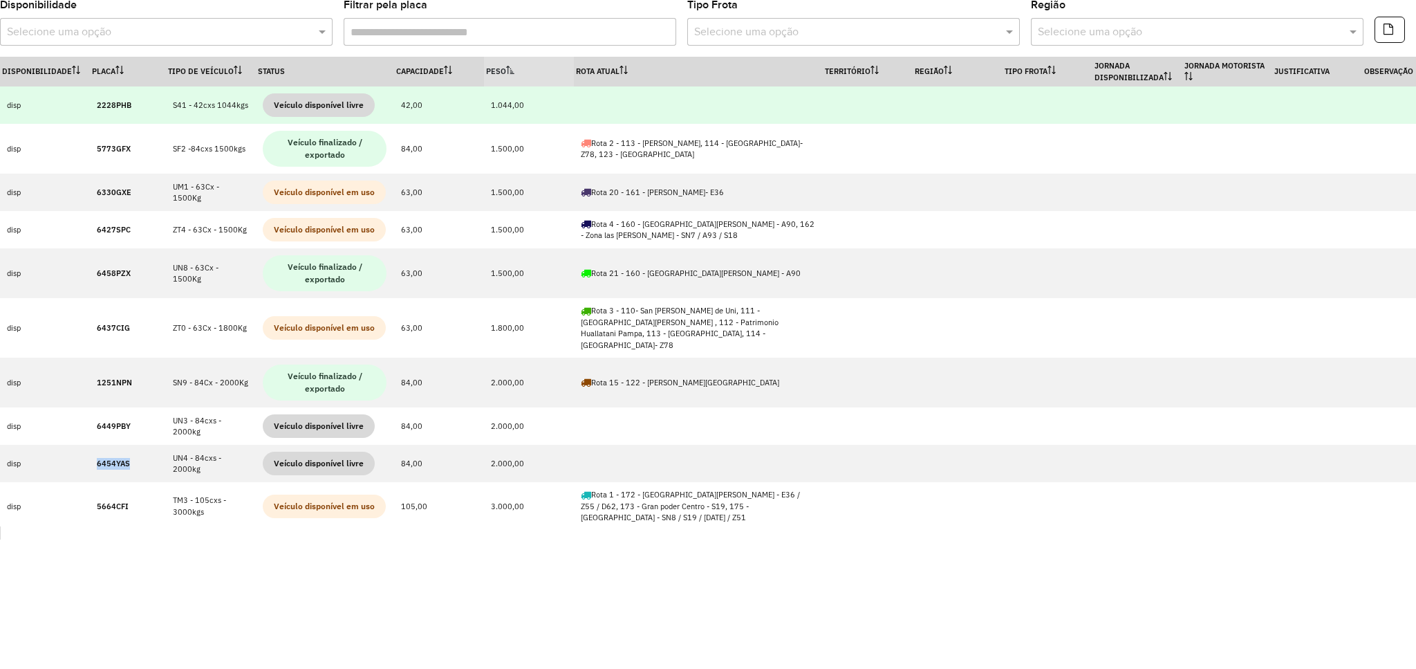
copy strong "6454YAS"
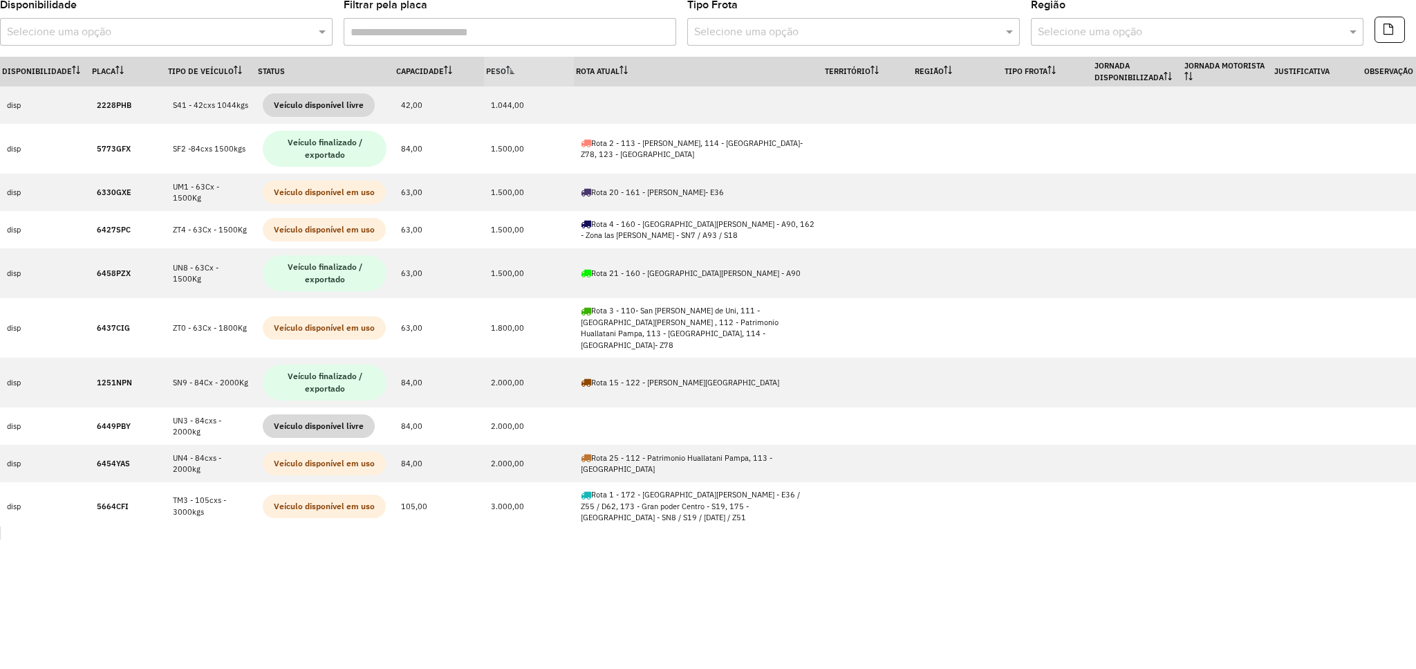
click at [528, 71] on th "Peso" at bounding box center [529, 72] width 90 height 30
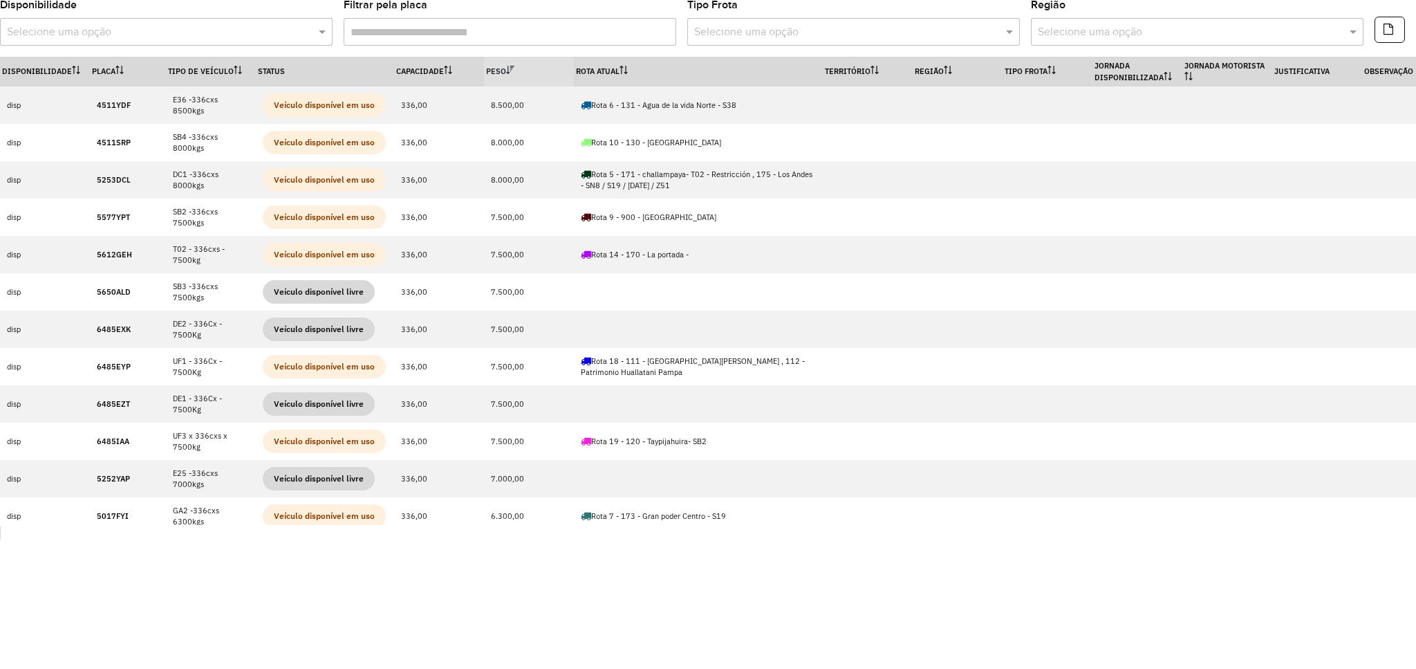
click at [528, 71] on th "Peso" at bounding box center [529, 72] width 90 height 30
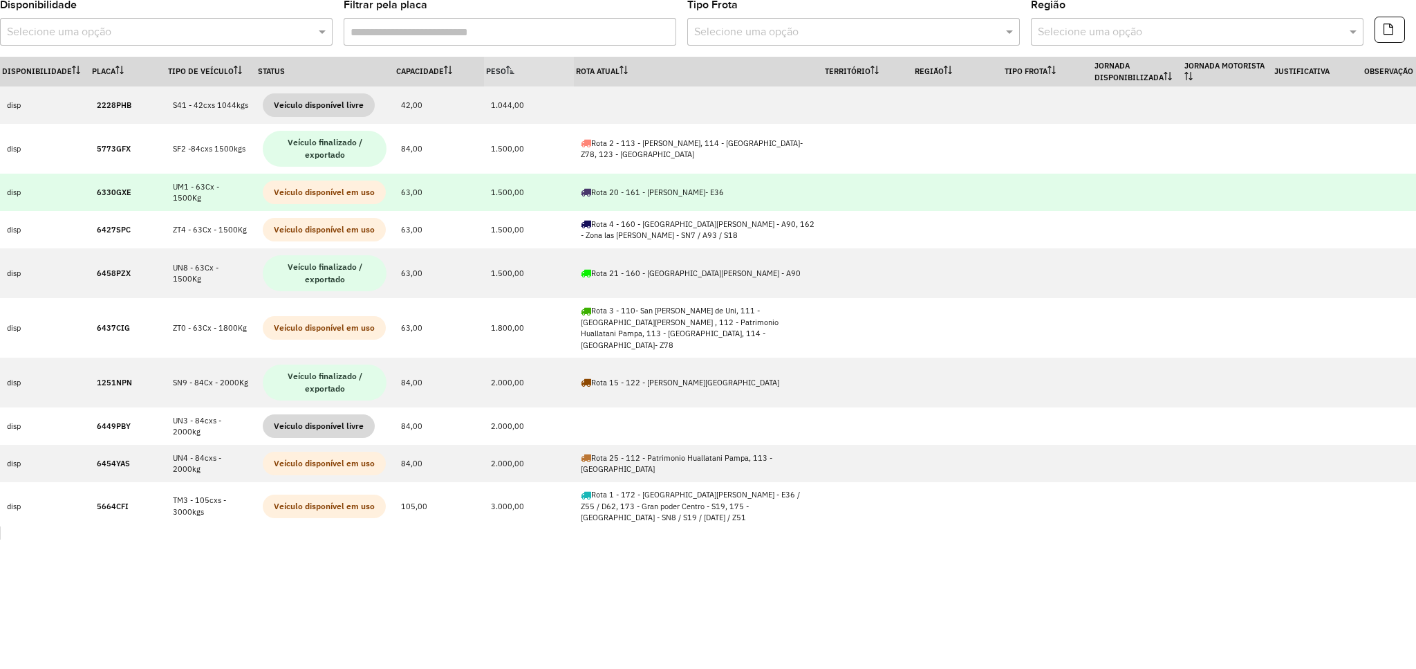
click at [93, 194] on td "6330GXE" at bounding box center [128, 192] width 76 height 37
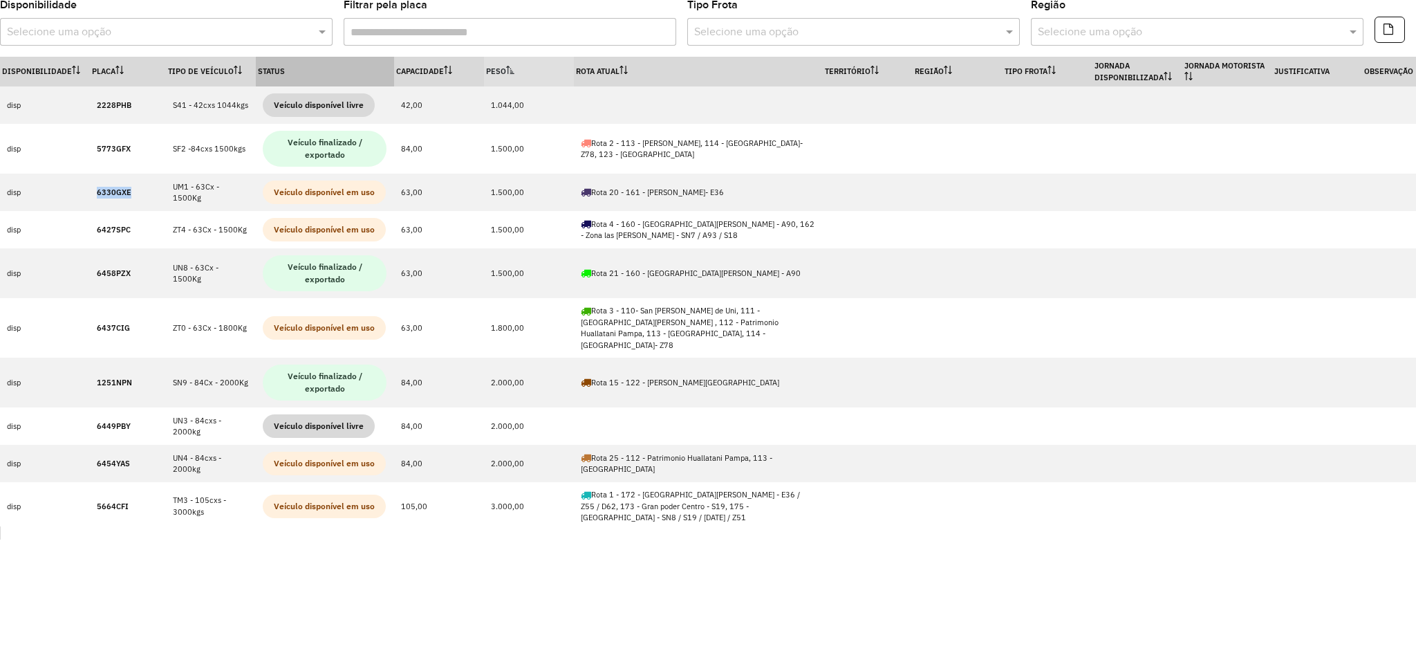
copy strong "6330GXE"
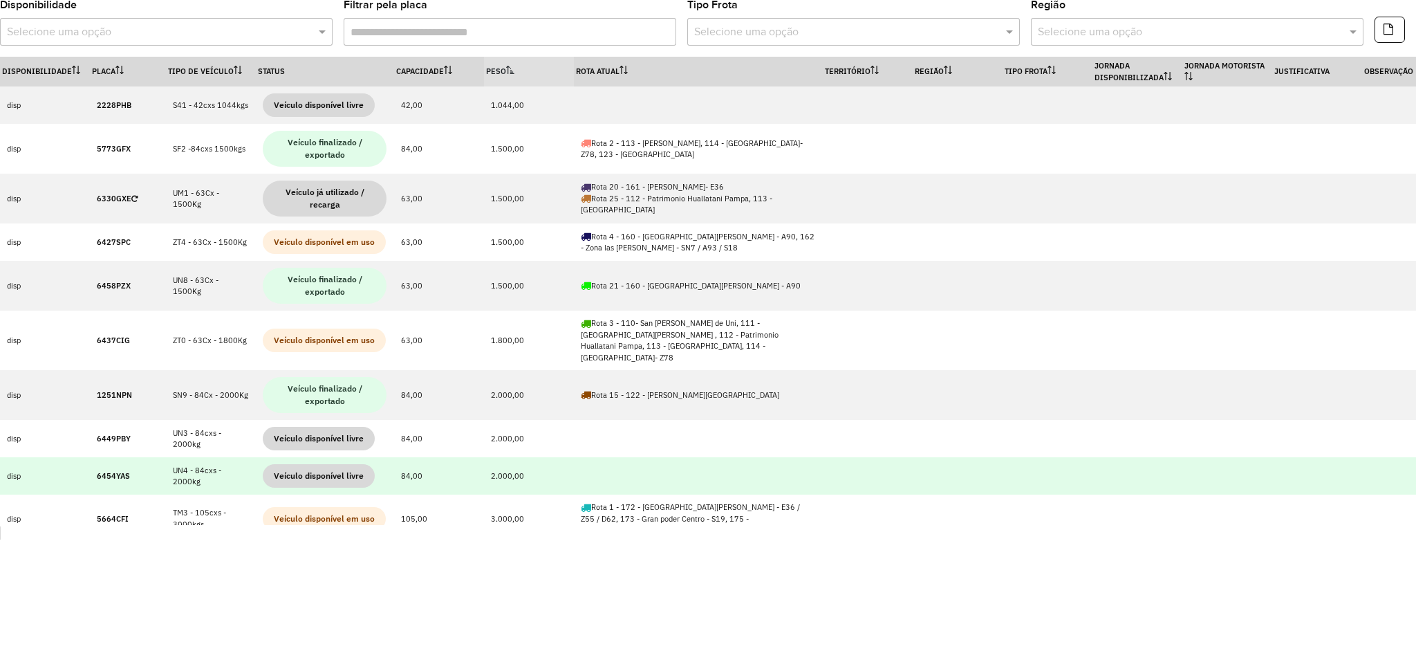
click at [107, 457] on td "6454YAS" at bounding box center [128, 475] width 76 height 37
click at [106, 457] on td "6454YAS" at bounding box center [128, 475] width 76 height 37
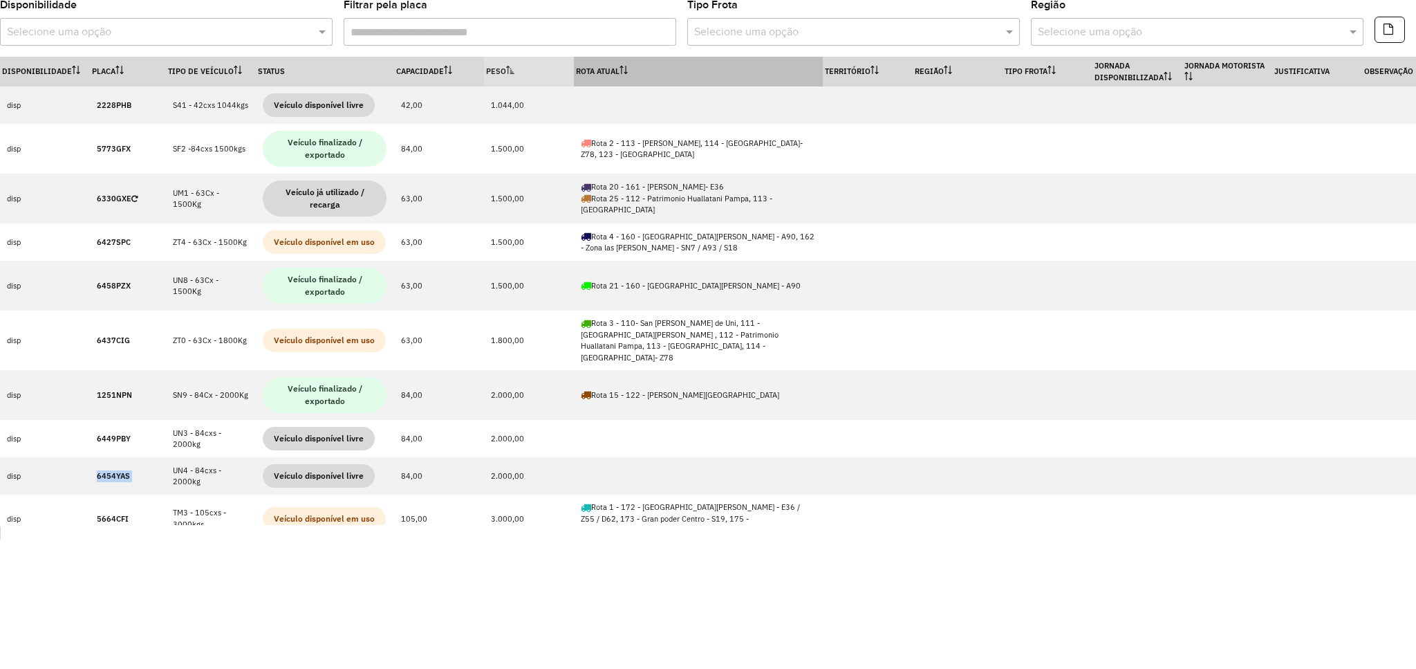
copy strong "6454YAS"
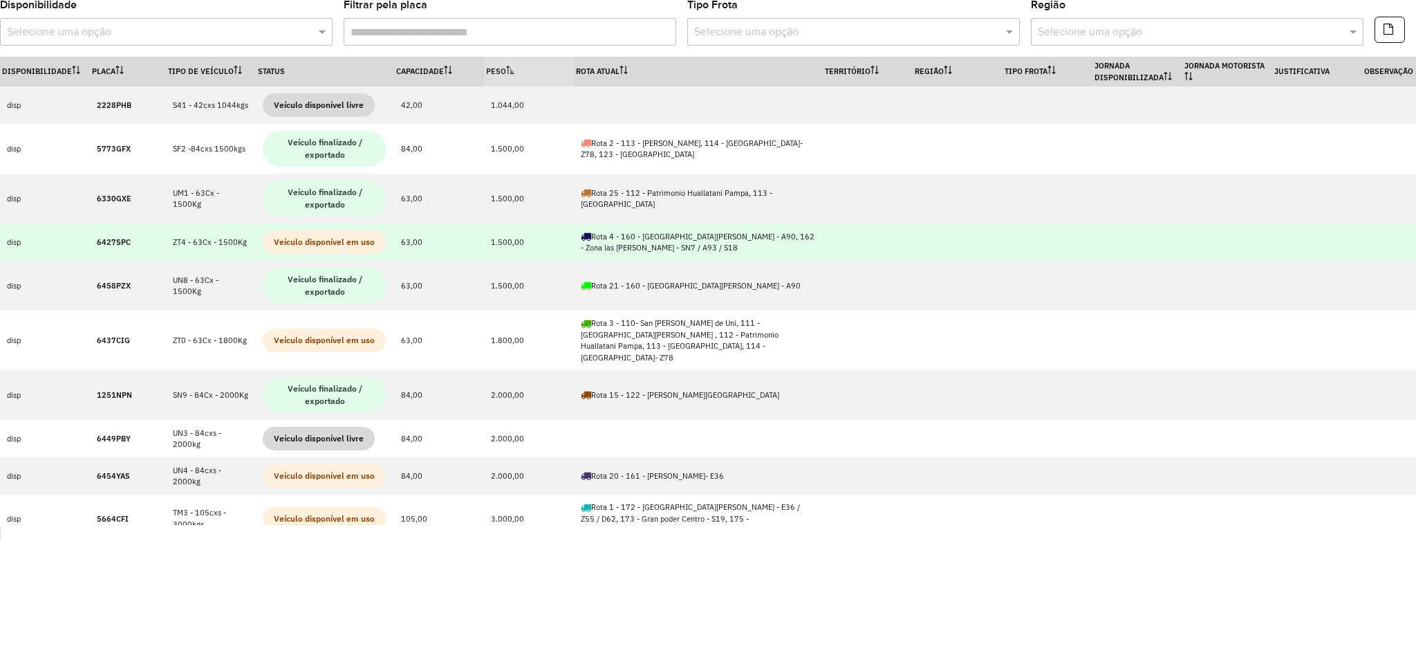
click at [106, 244] on strong "6427SPC" at bounding box center [114, 242] width 34 height 10
copy strong "6427SPC"
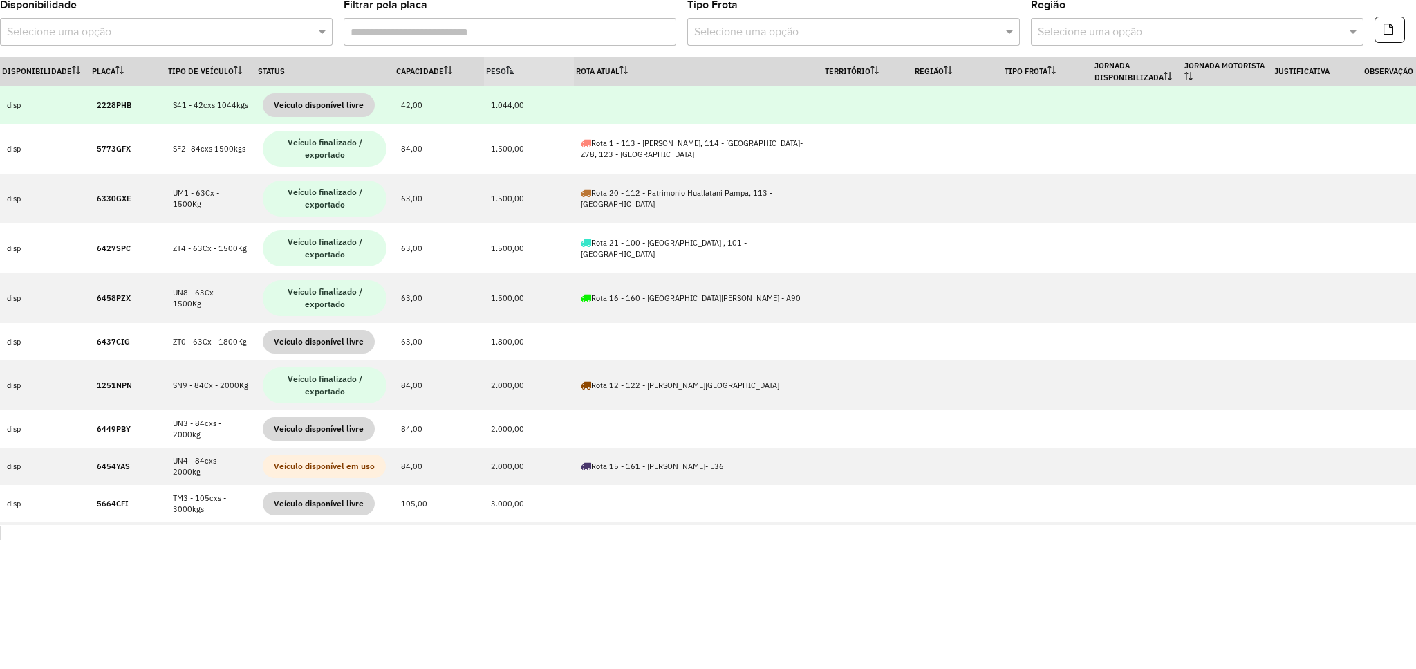
click at [104, 100] on strong "2228PHB" at bounding box center [114, 105] width 35 height 10
copy strong "2228PHB"
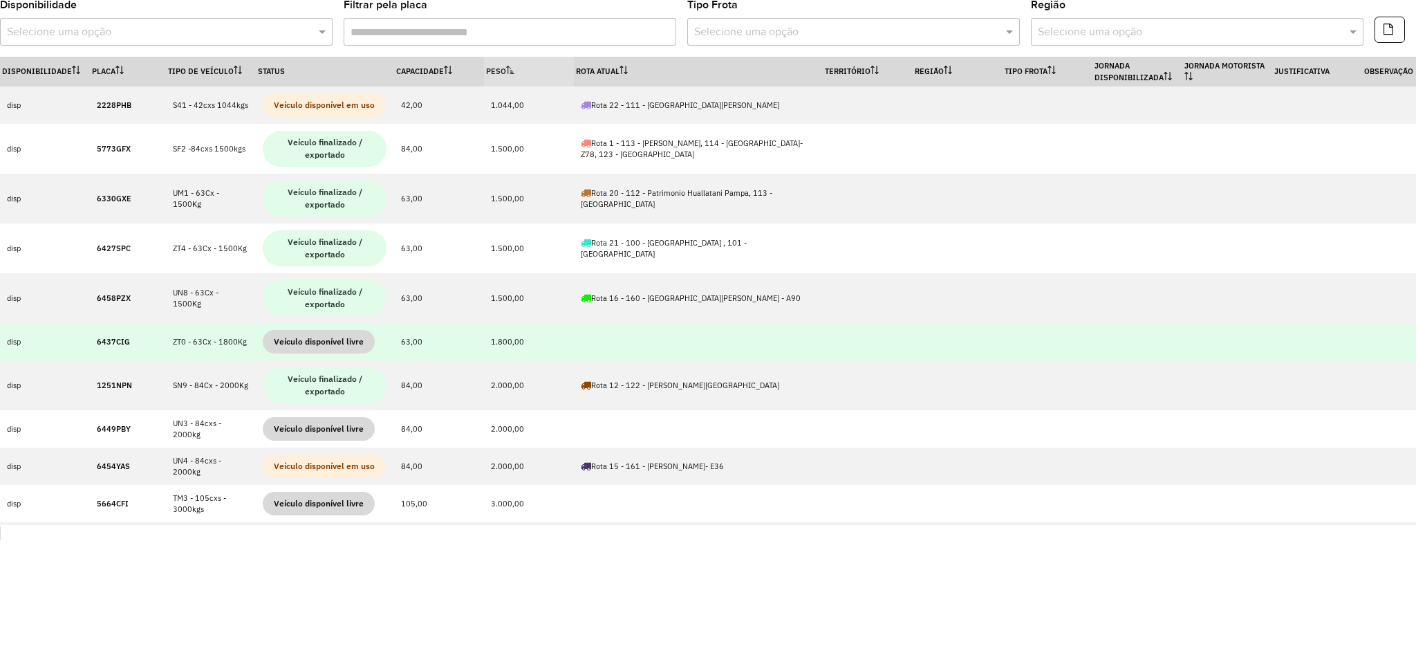
click at [116, 339] on strong "6437CIG" at bounding box center [113, 342] width 33 height 10
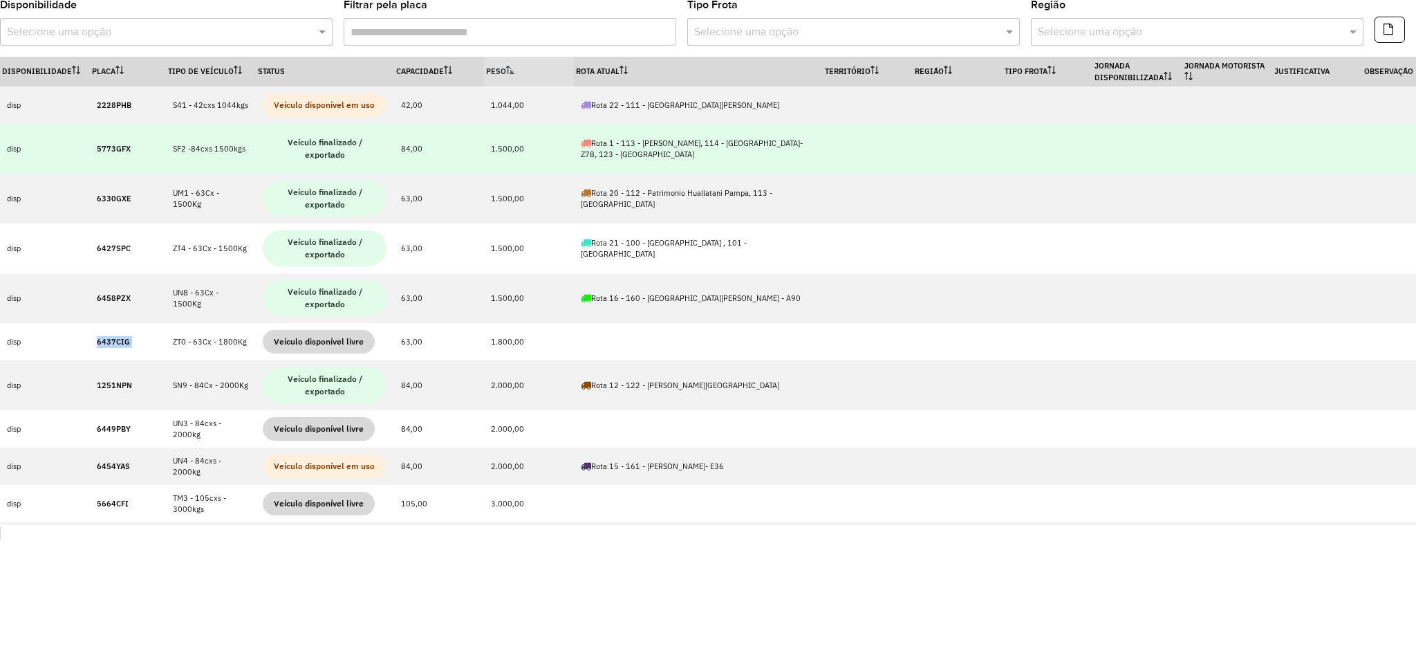
copy strong "6437CIG"
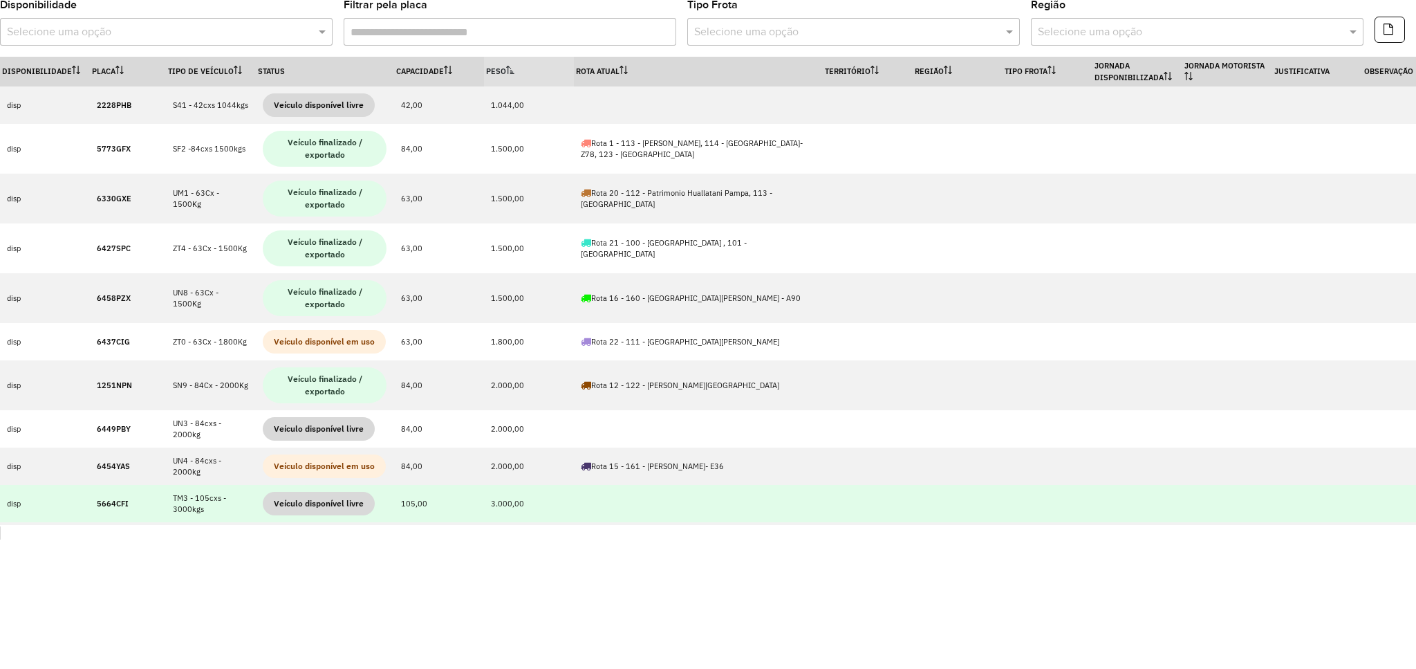
click at [118, 501] on strong "5664CFI" at bounding box center [113, 503] width 32 height 10
copy strong "5664CFI"
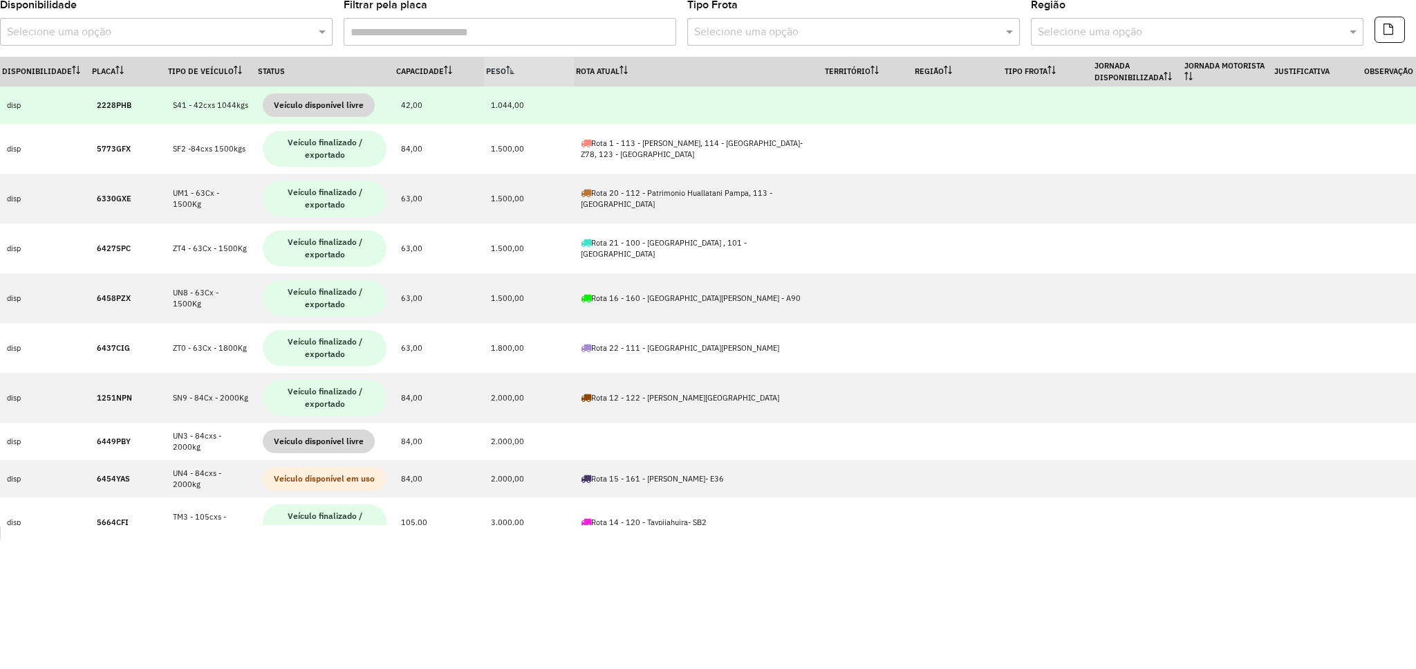
click at [105, 111] on td "2228PHB" at bounding box center [128, 104] width 76 height 37
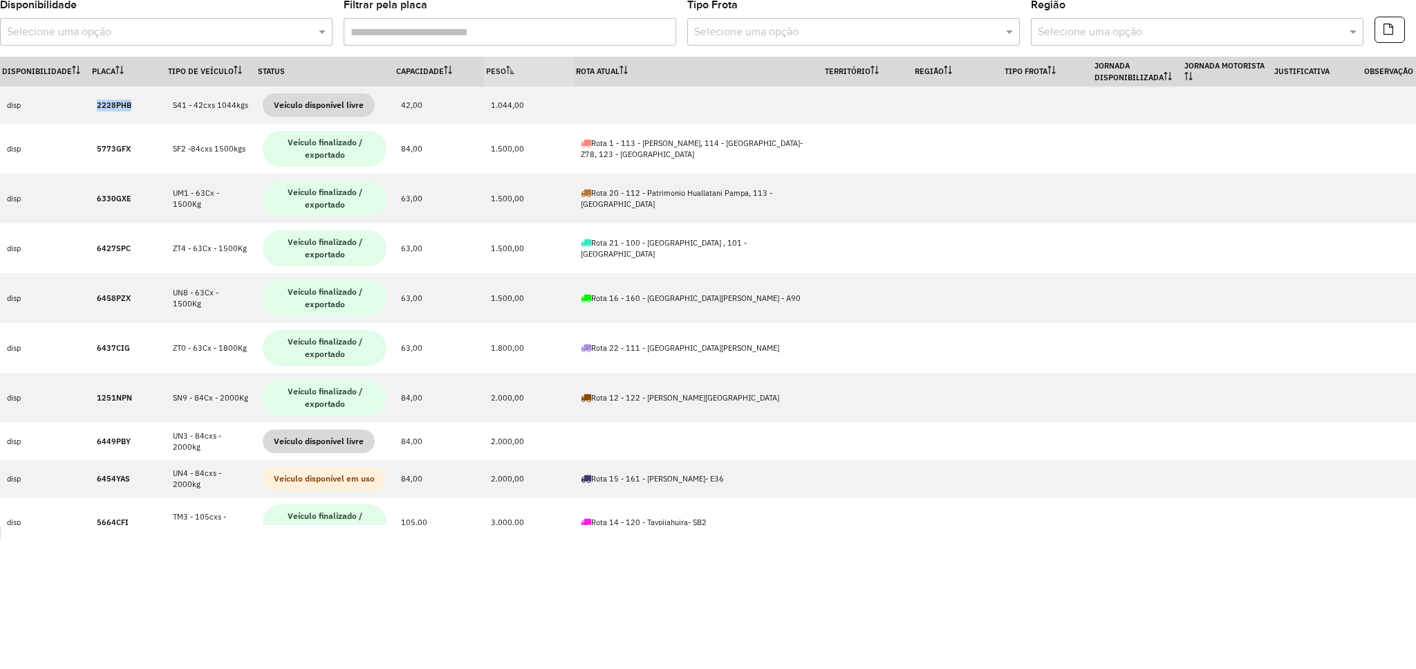
copy strong "2228PHB"
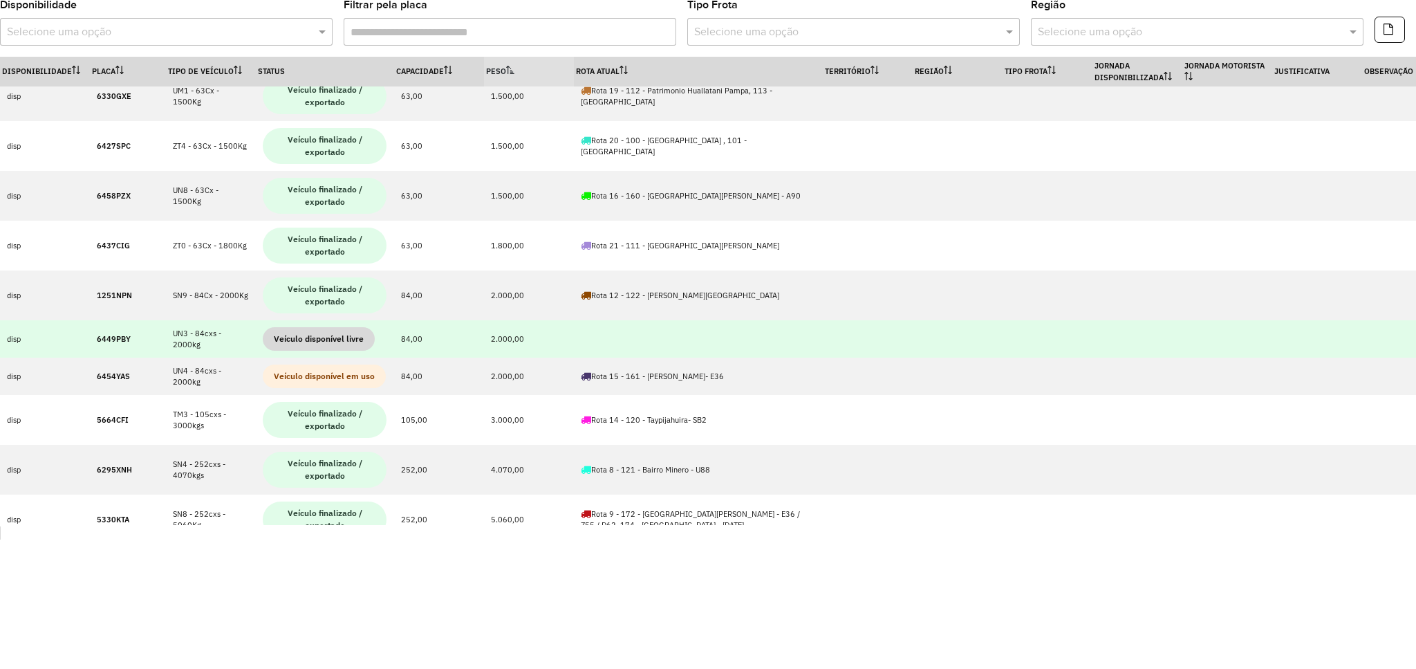
scroll to position [184, 0]
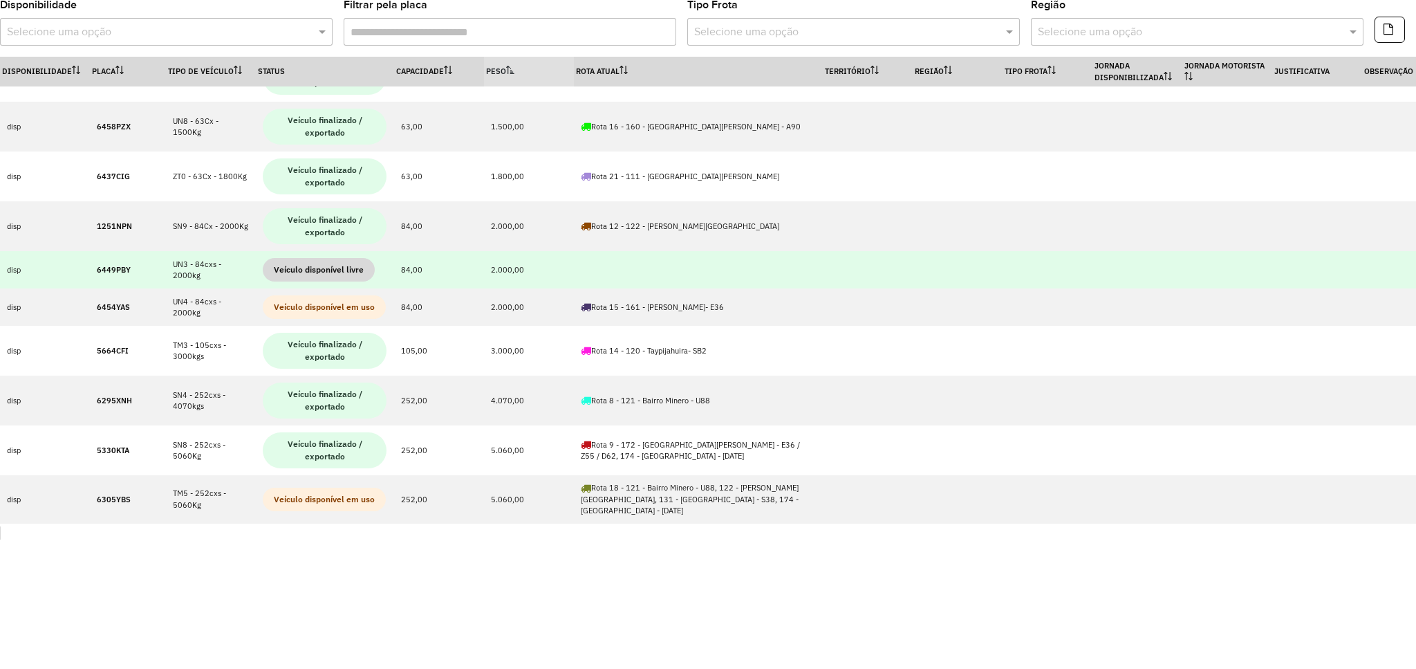
click at [100, 267] on strong "6449PBY" at bounding box center [114, 270] width 34 height 10
click at [106, 271] on strong "6449PBY" at bounding box center [114, 270] width 34 height 10
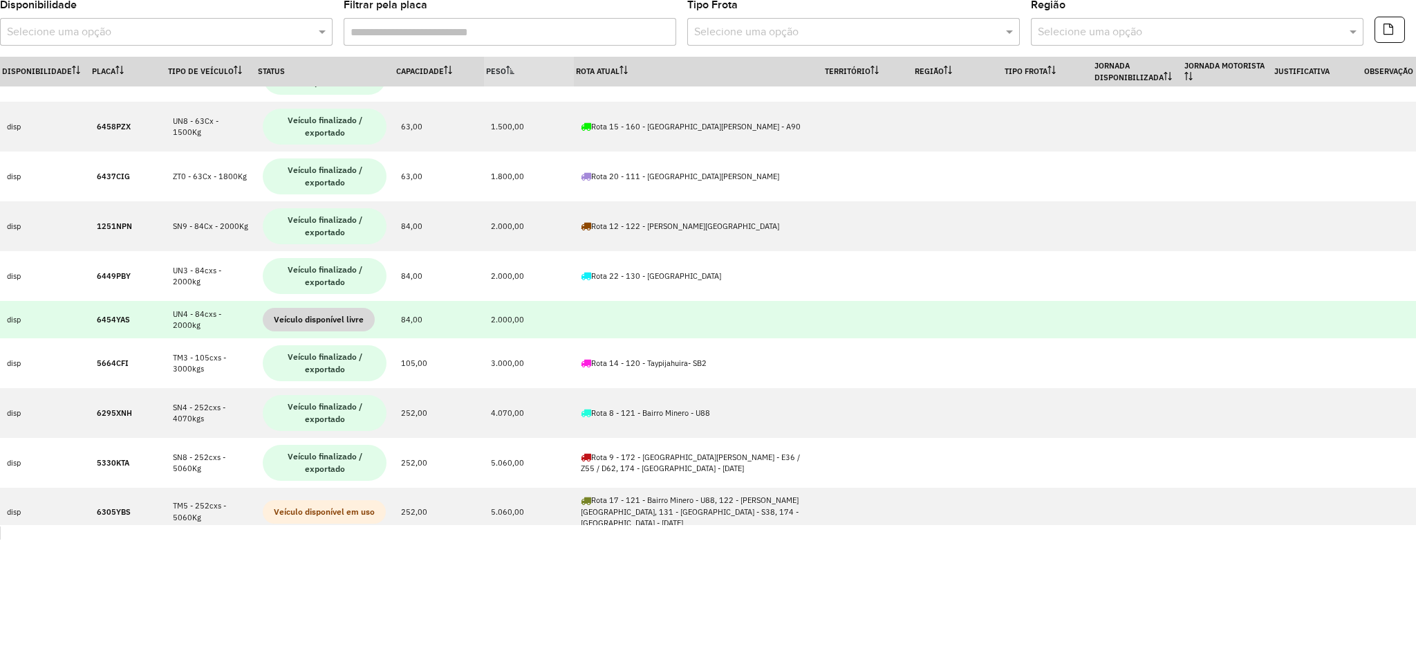
click at [106, 321] on strong "6454YAS" at bounding box center [113, 320] width 33 height 10
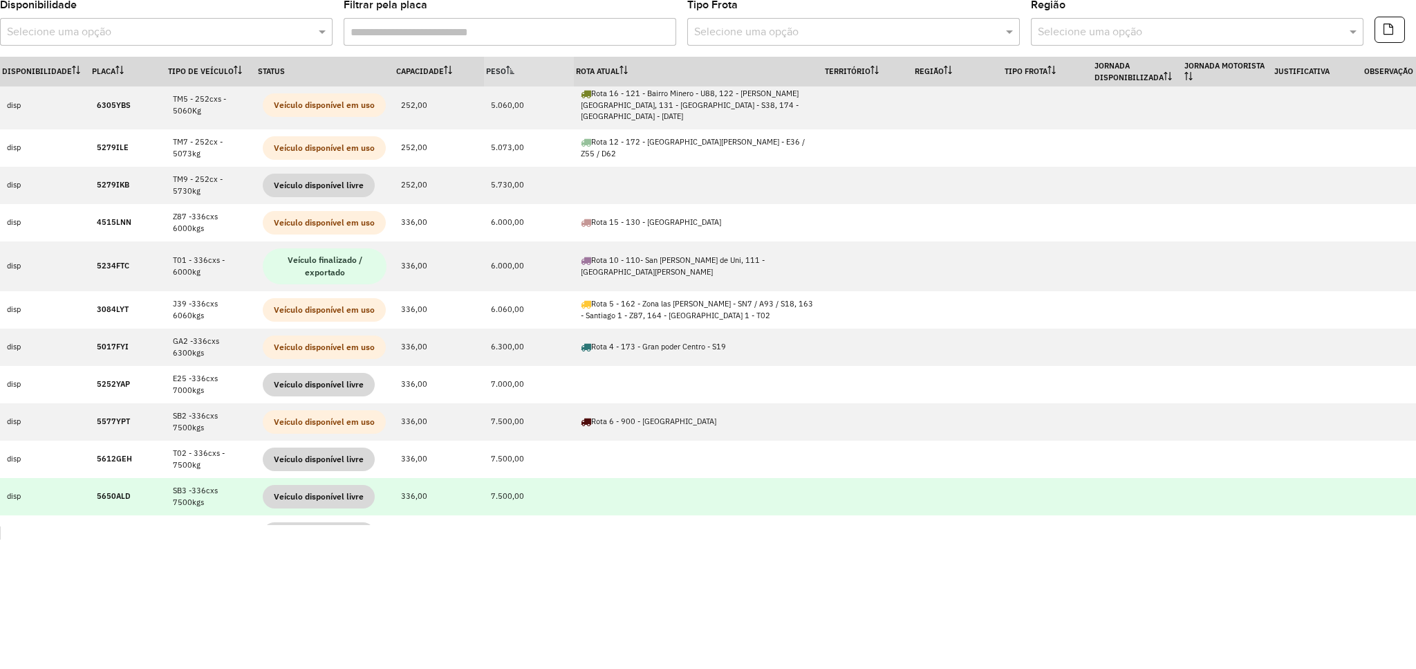
scroll to position [645, 0]
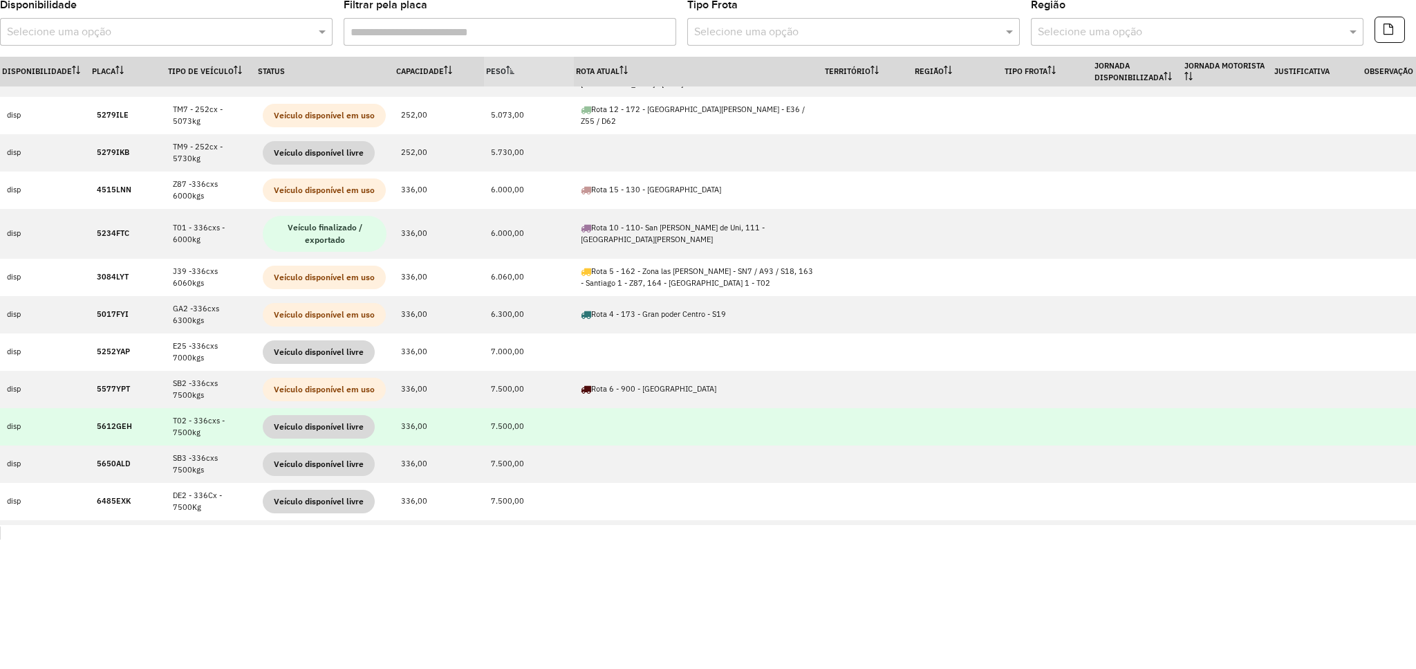
click at [118, 421] on strong "5612GEH" at bounding box center [114, 426] width 35 height 10
click at [116, 421] on strong "5612GEH" at bounding box center [114, 426] width 35 height 10
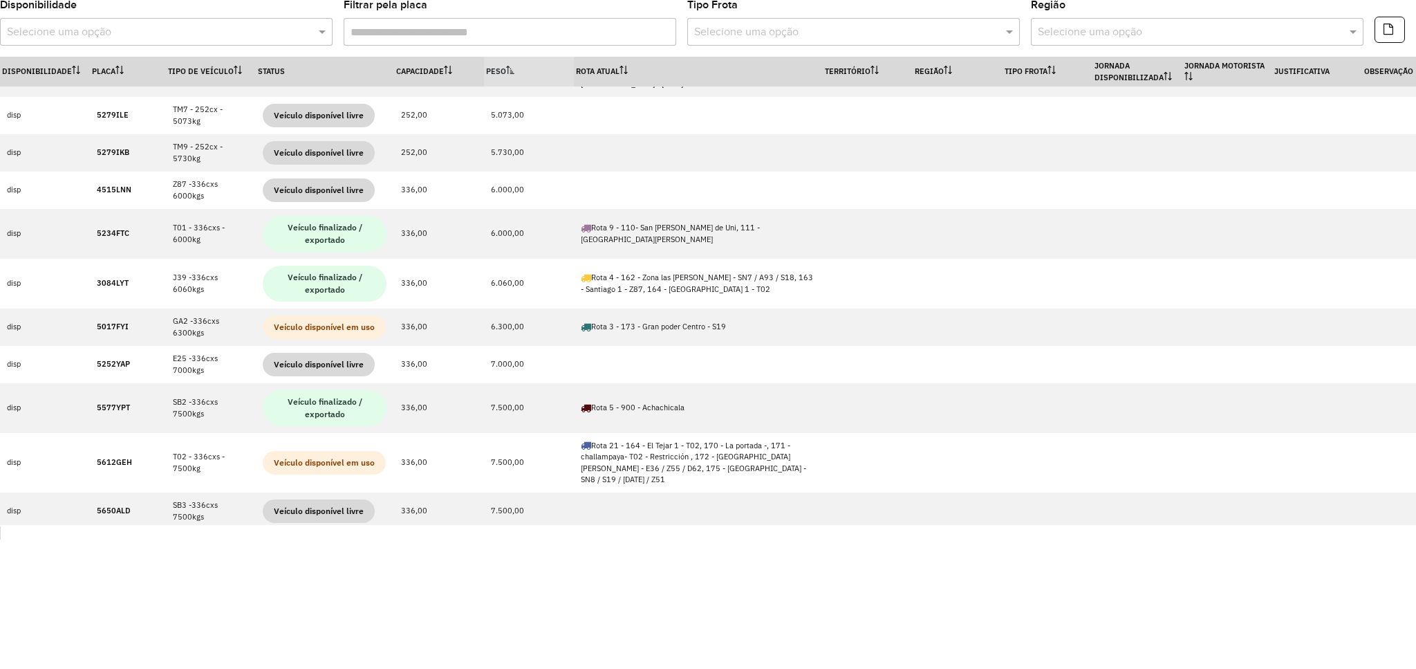
click at [511, 77] on th "Peso" at bounding box center [529, 72] width 90 height 30
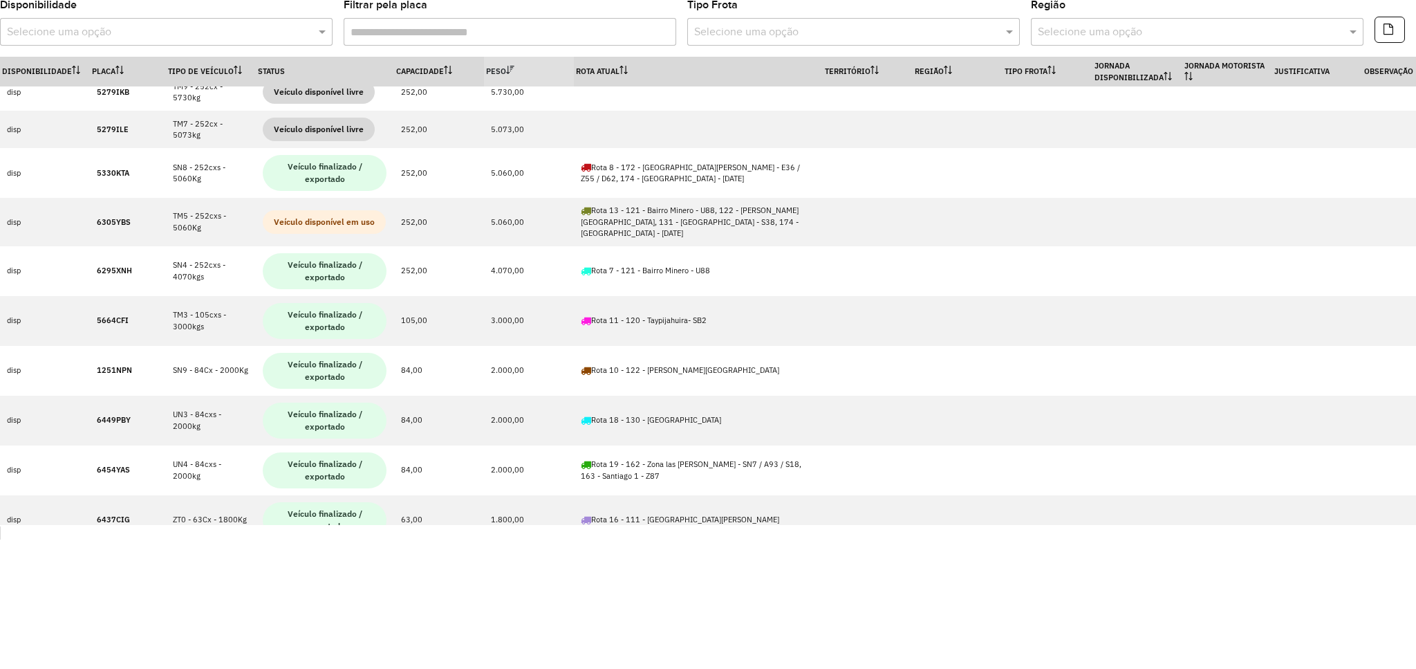
scroll to position [0, 0]
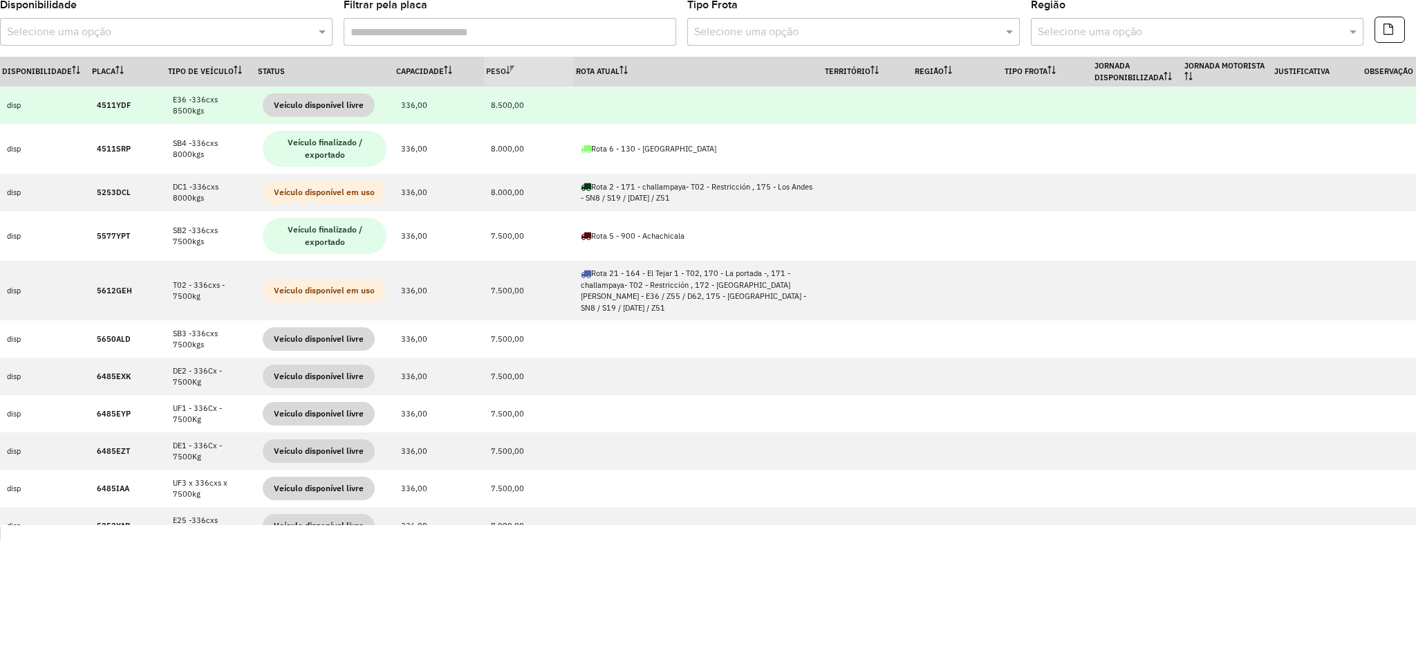
click at [113, 106] on strong "4511YDF" at bounding box center [114, 105] width 34 height 10
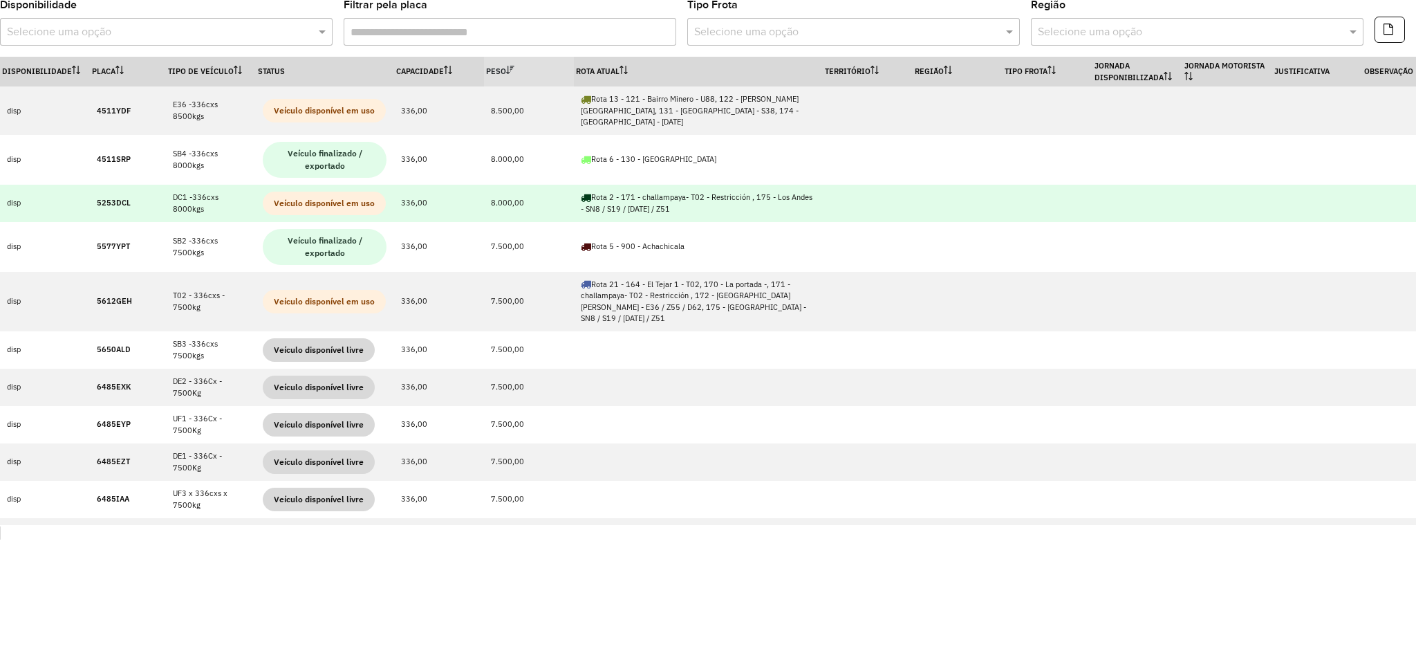
click at [107, 198] on strong "5253DCL" at bounding box center [114, 203] width 34 height 10
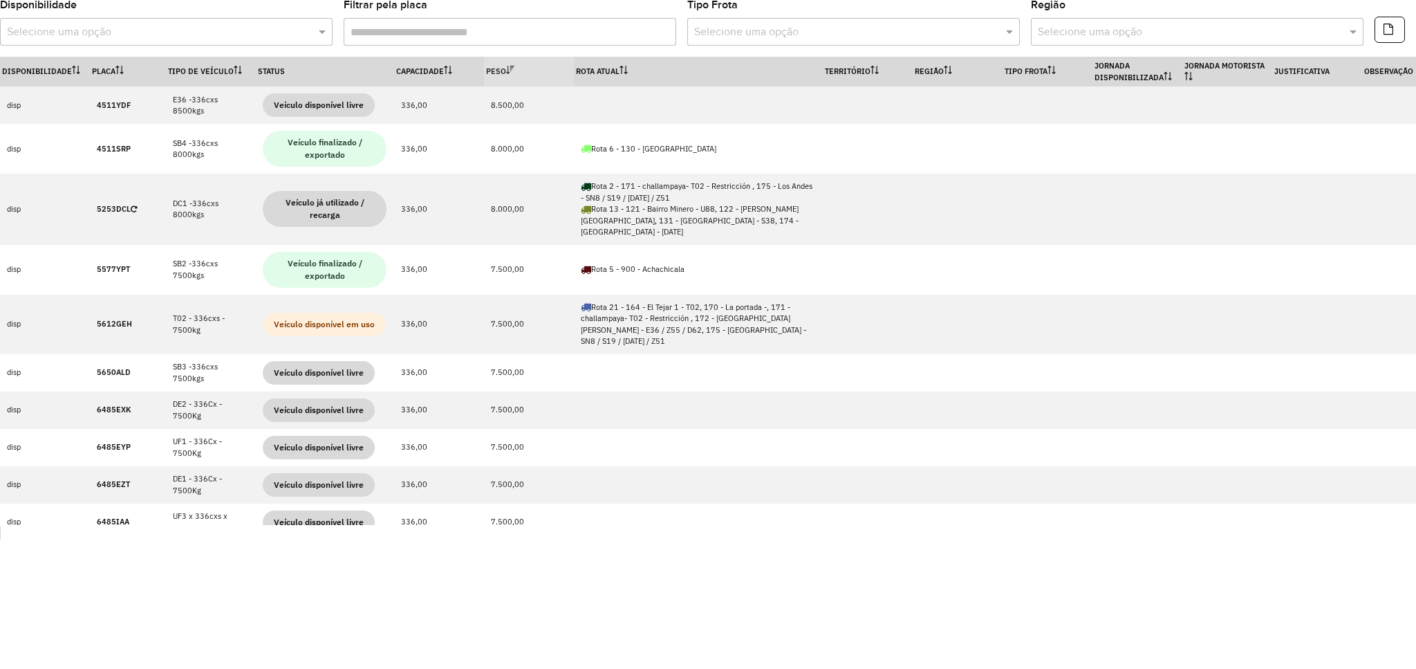
click at [501, 71] on th "Peso" at bounding box center [529, 72] width 90 height 30
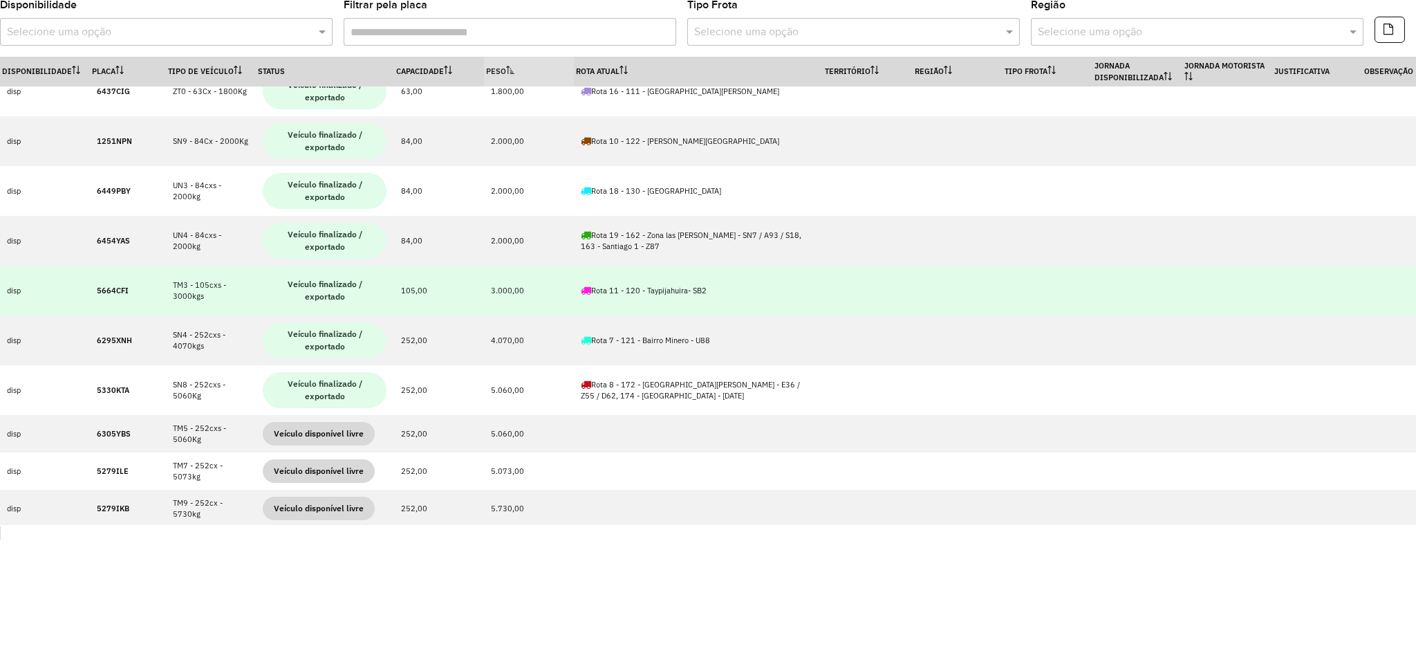
scroll to position [369, 0]
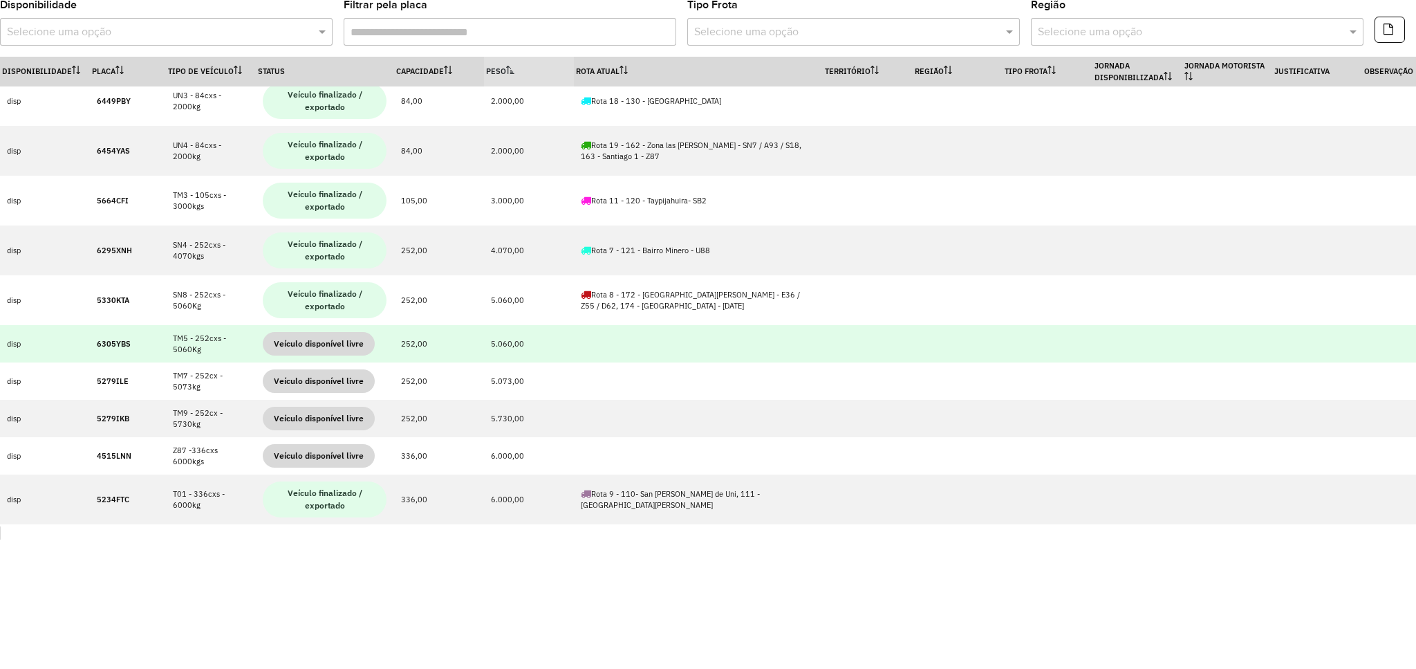
click at [125, 339] on strong "6305YBS" at bounding box center [114, 344] width 34 height 10
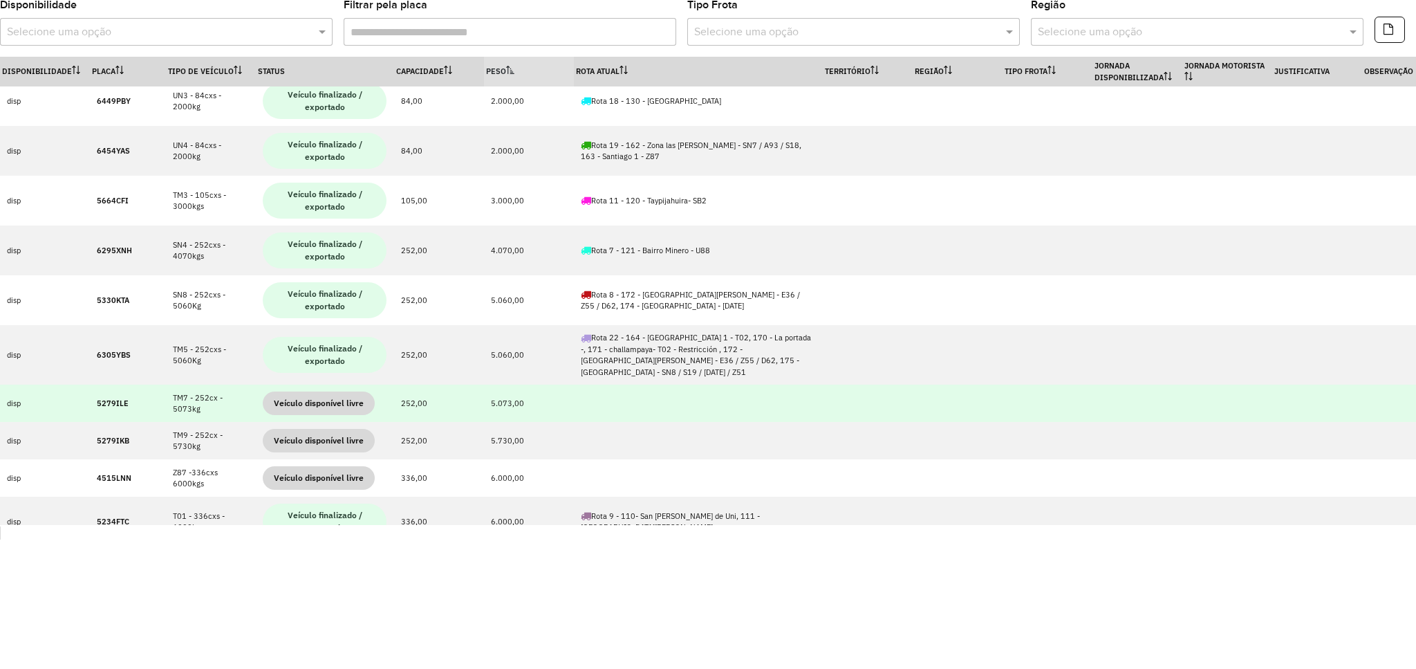
click at [102, 384] on td "5279ILE" at bounding box center [128, 402] width 76 height 37
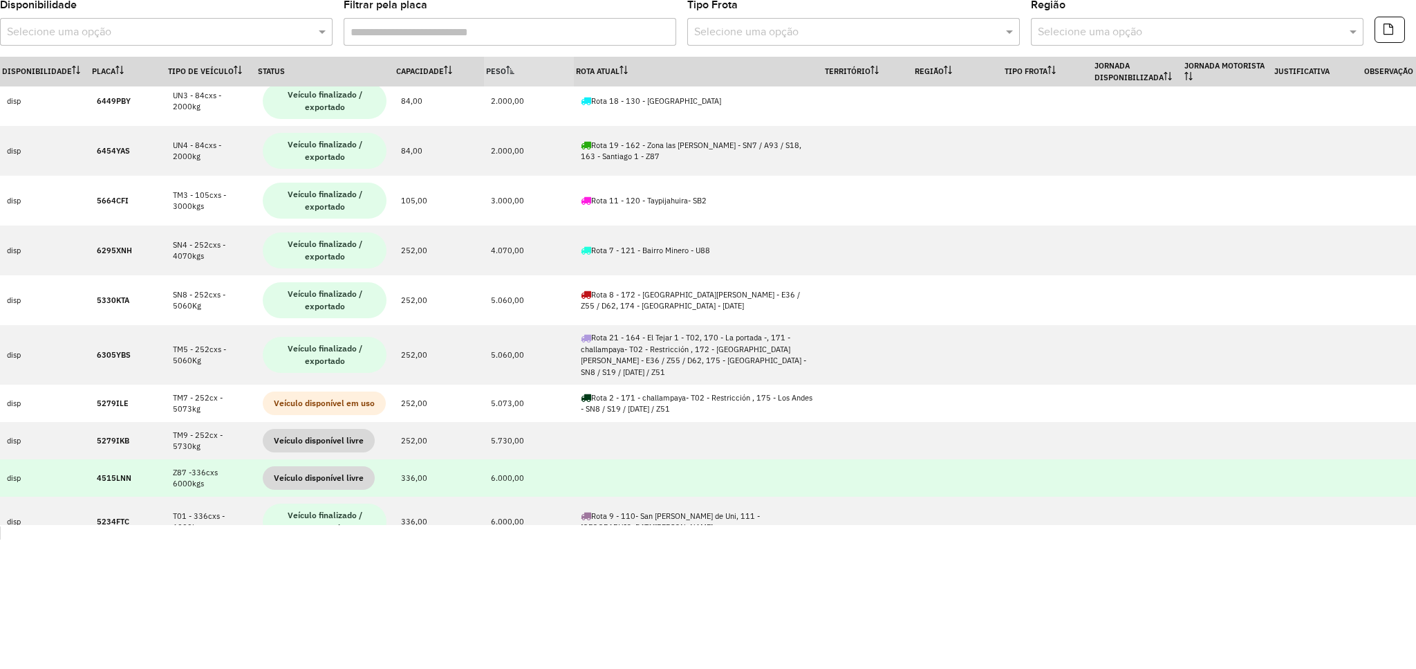
click at [115, 473] on strong "4515LNN" at bounding box center [114, 478] width 35 height 10
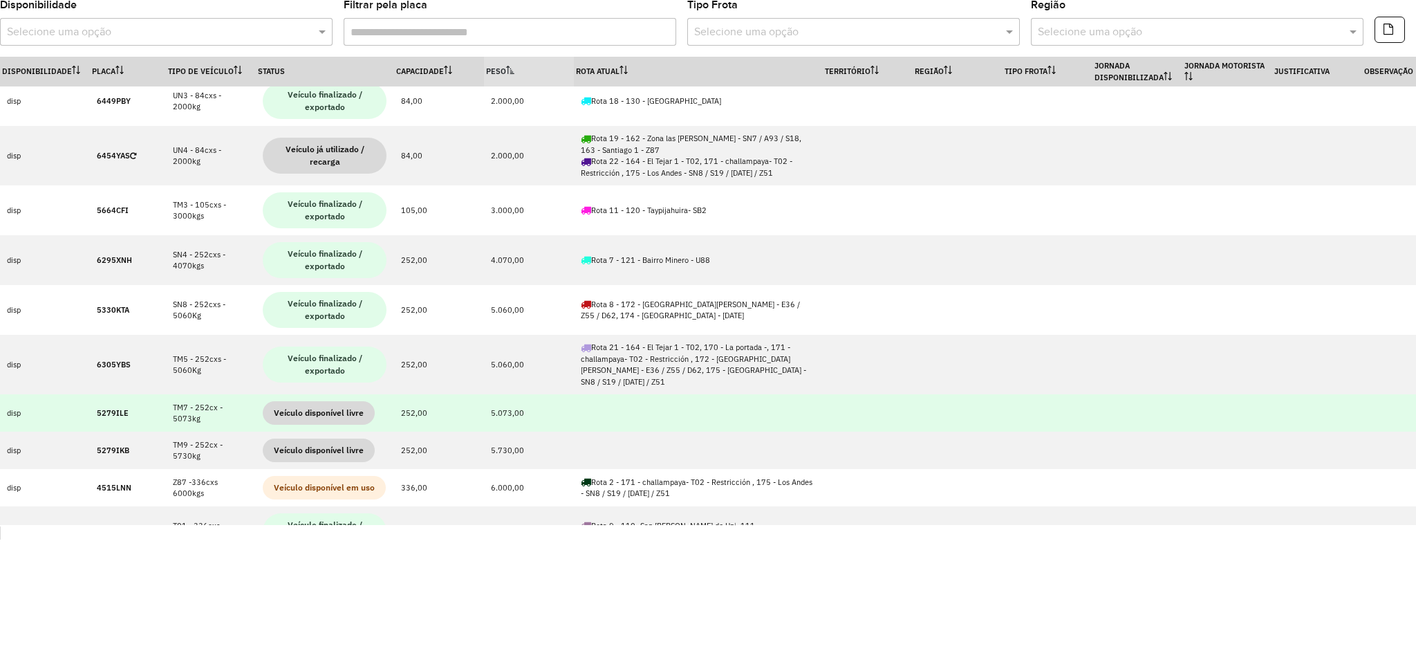
click at [115, 408] on strong "5279ILE" at bounding box center [113, 413] width 32 height 10
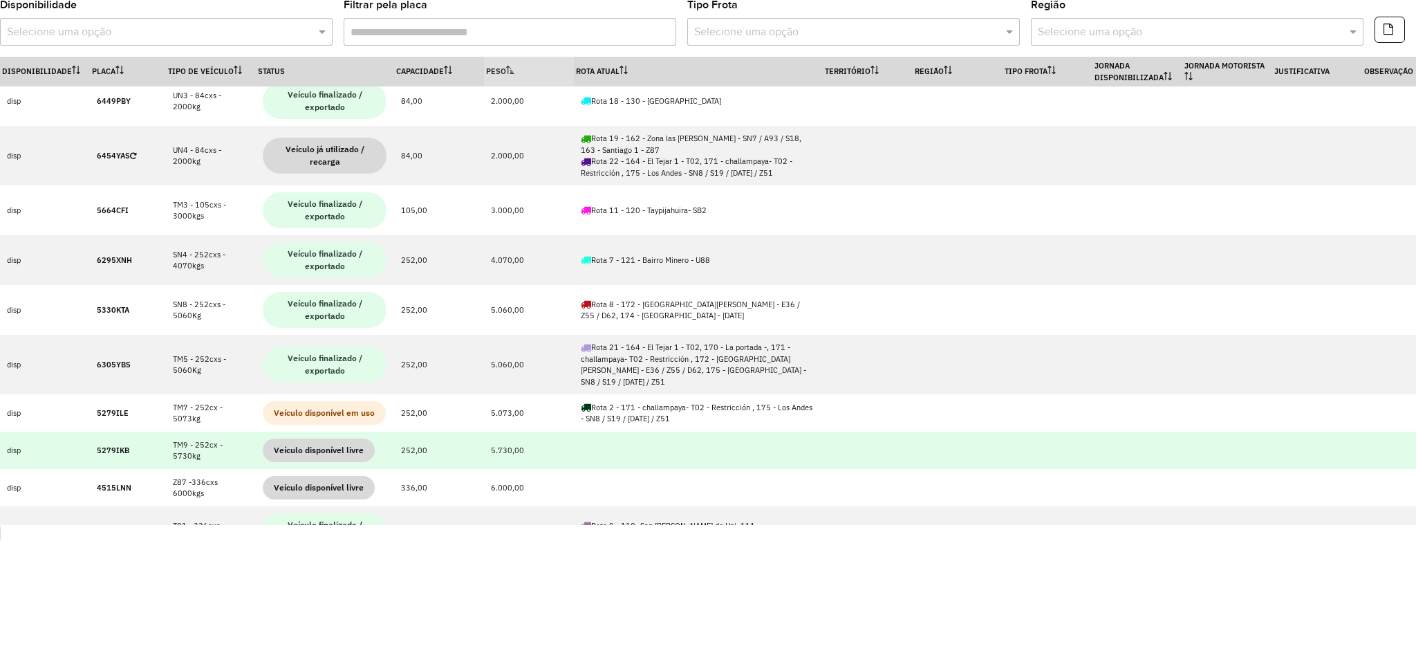
click at [113, 445] on strong "5279IKB" at bounding box center [113, 450] width 32 height 10
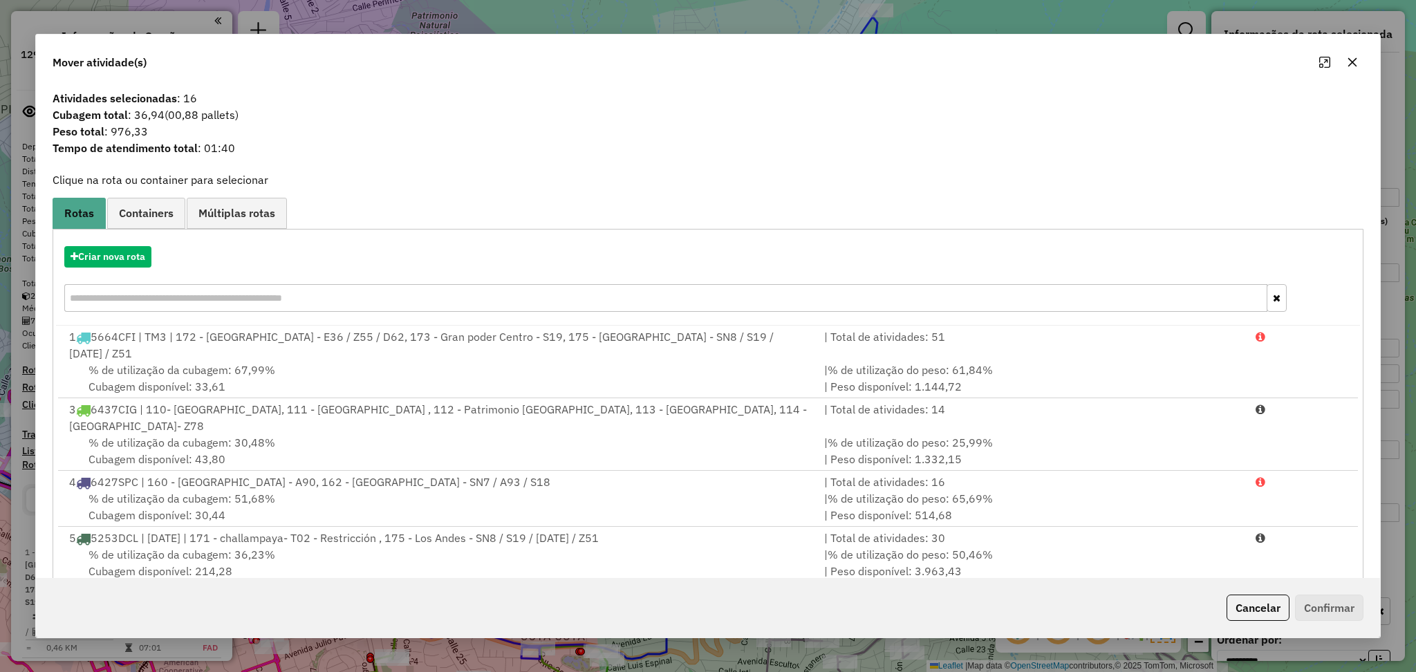
select select "**********"
click at [109, 265] on button "Criar nova rota" at bounding box center [107, 256] width 87 height 21
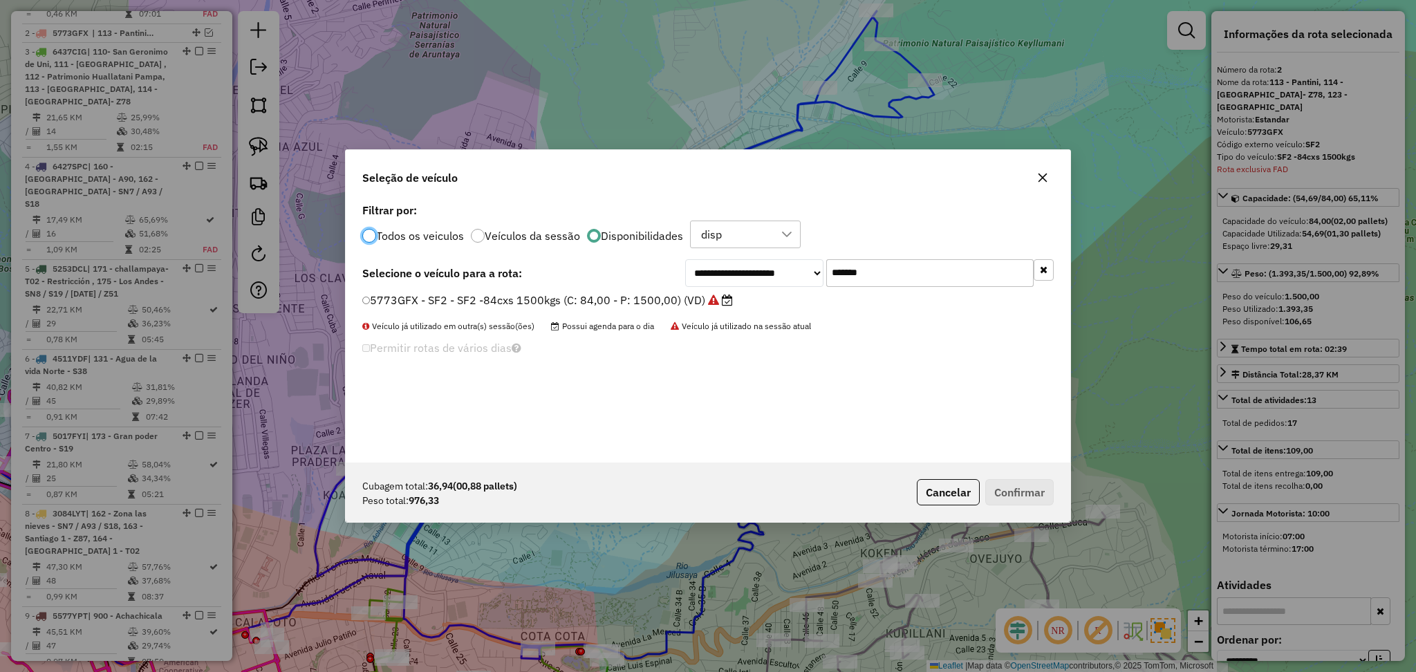
scroll to position [6, 4]
click at [778, 278] on div "**********" at bounding box center [869, 273] width 369 height 28
paste input "text"
type input "*******"
click at [701, 286] on select "**********" at bounding box center [754, 273] width 138 height 28
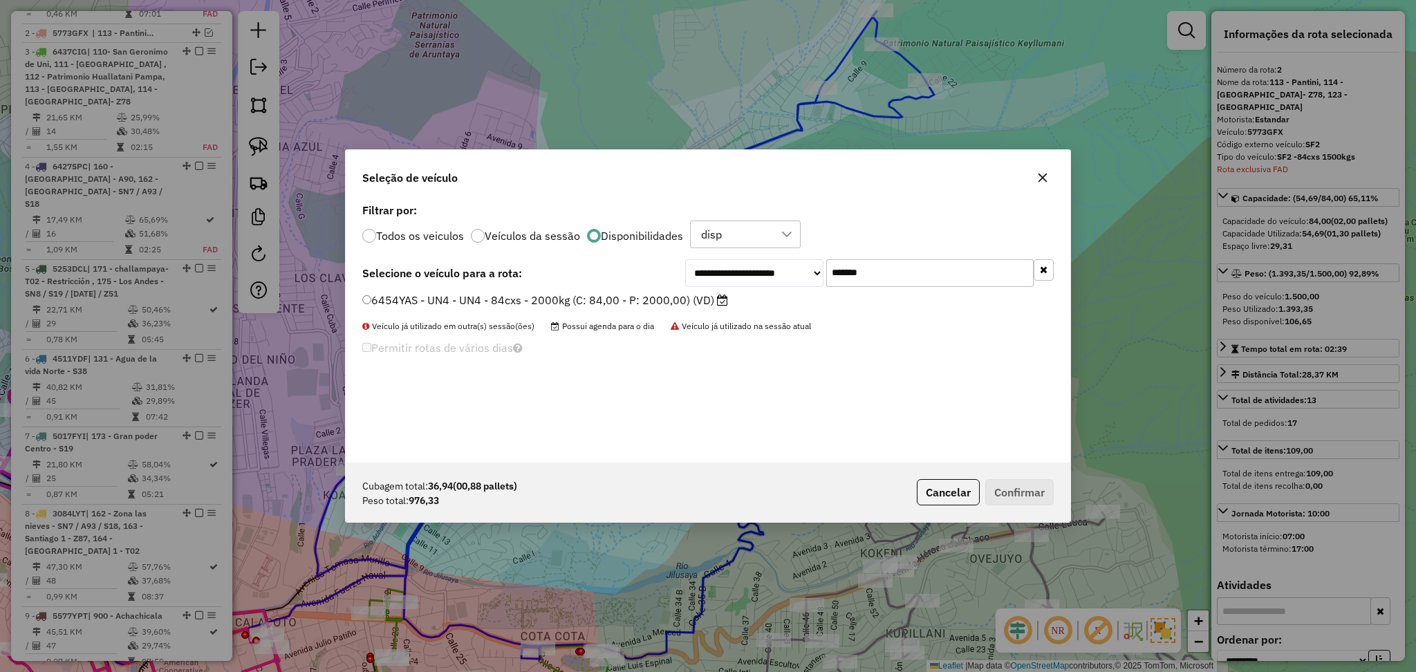
click at [597, 294] on label "6454YAS - UN4 - UN4 - 84cxs - 2000kg (C: 84,00 - P: 2000,00) (VD)" at bounding box center [545, 300] width 366 height 17
click at [989, 495] on button "Confirmar" at bounding box center [1019, 492] width 68 height 26
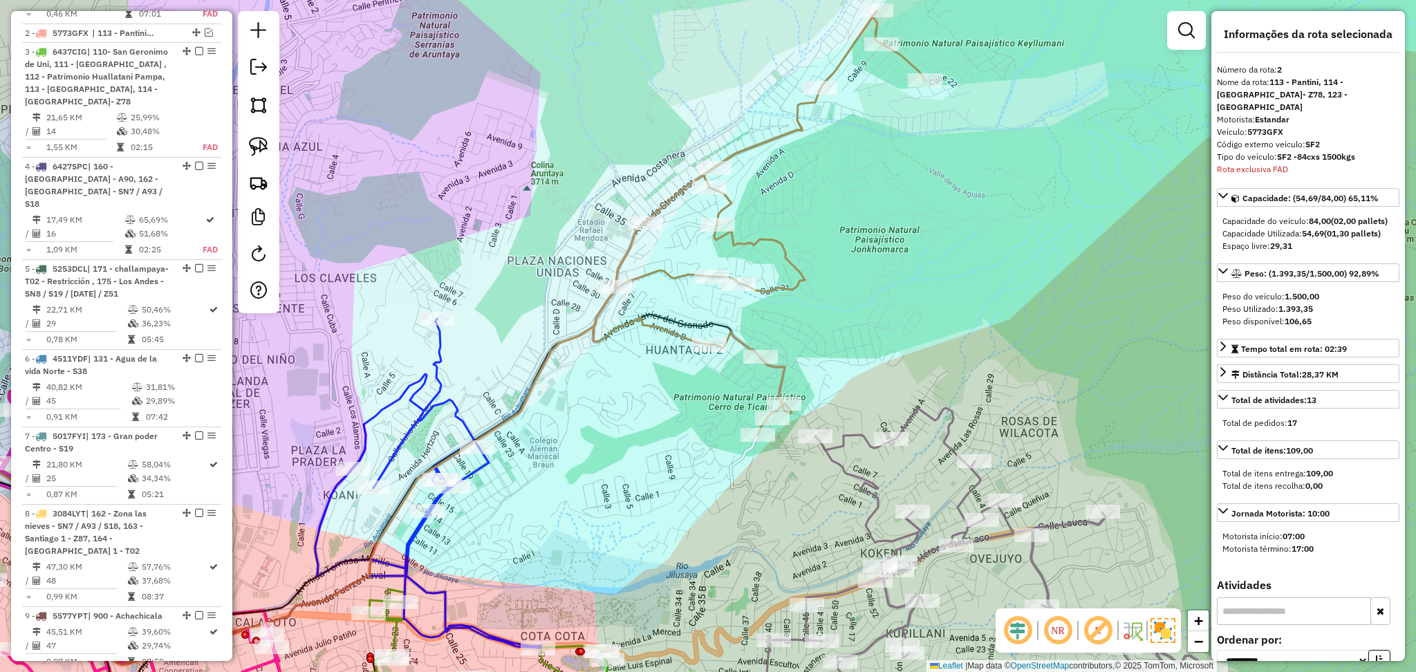
click at [783, 288] on icon at bounding box center [759, 223] width 332 height 424
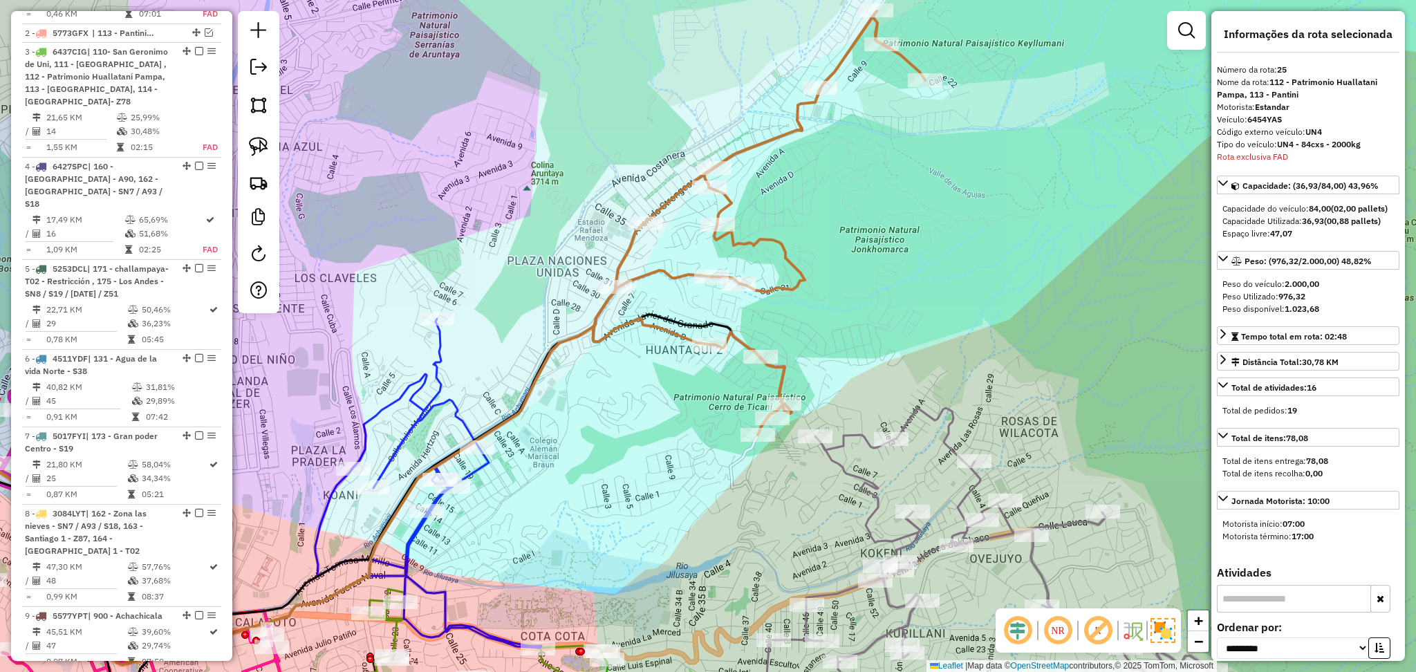
scroll to position [1959, 0]
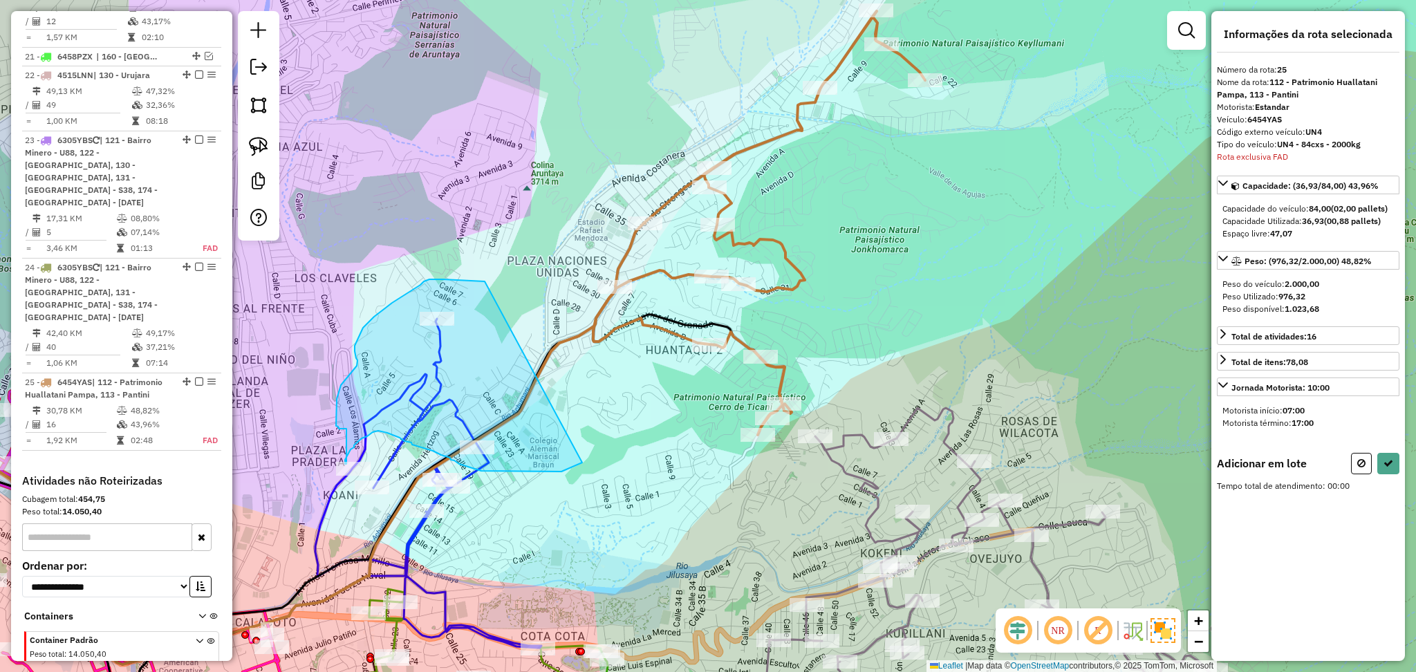
drag, startPoint x: 469, startPoint y: 281, endPoint x: 582, endPoint y: 463, distance: 213.9
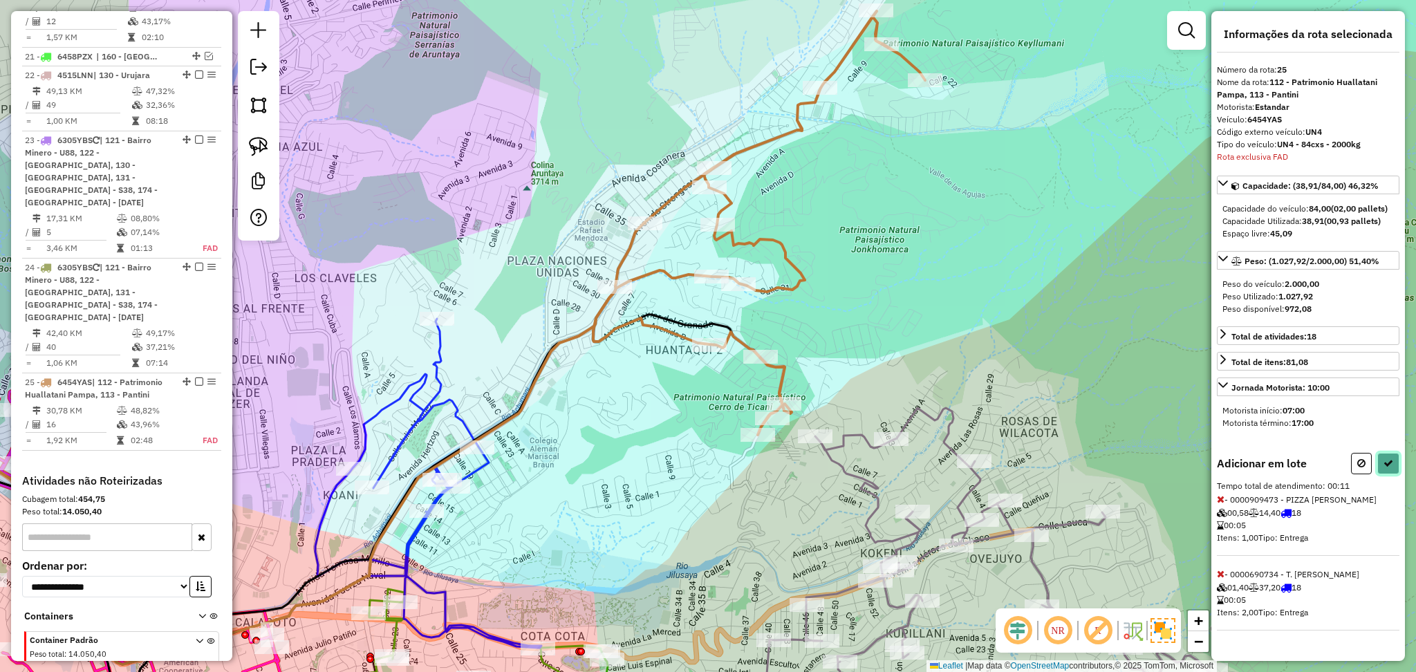
click at [1399, 464] on button at bounding box center [1388, 463] width 22 height 21
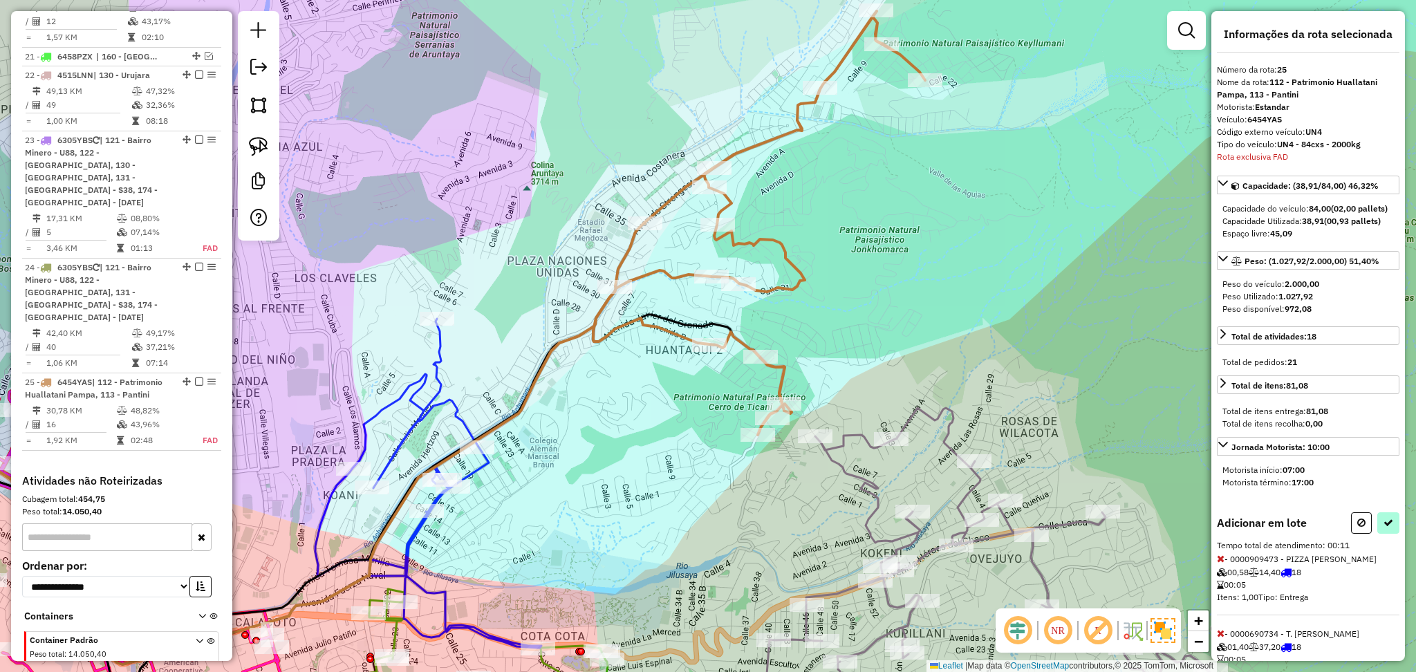
select select "**********"
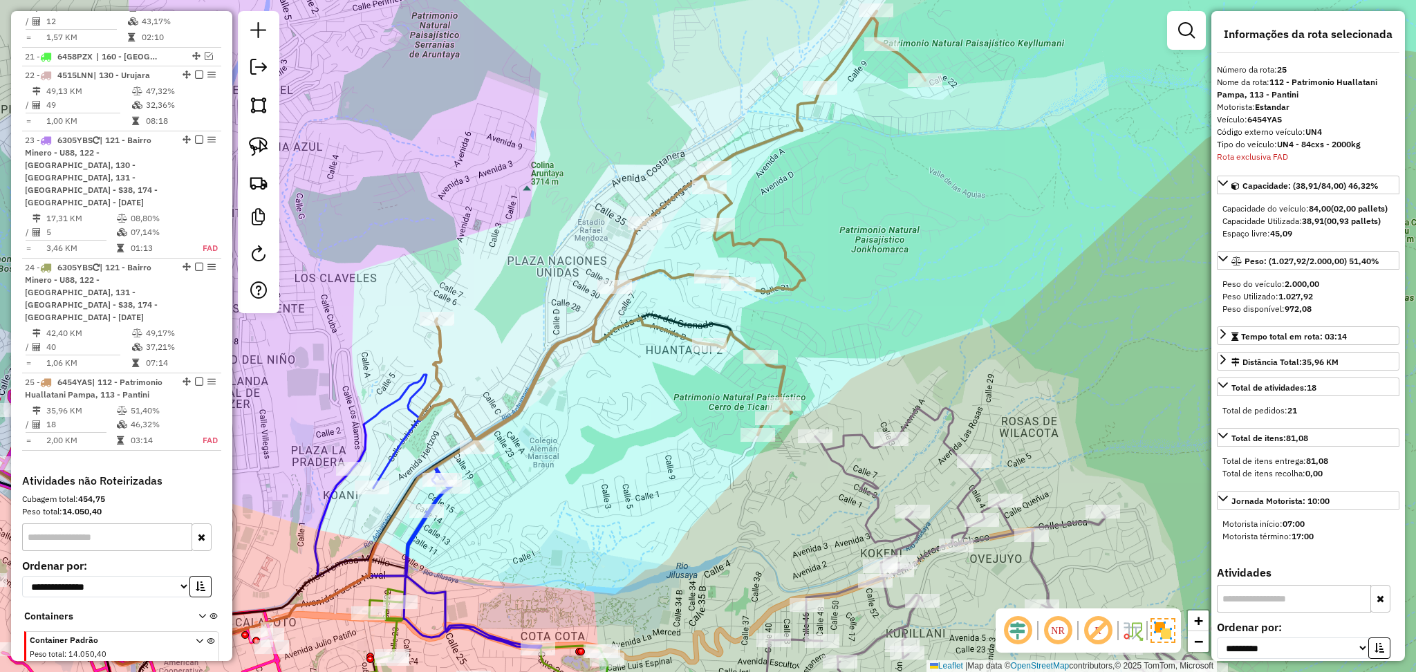
click at [395, 402] on icon at bounding box center [428, 511] width 226 height 273
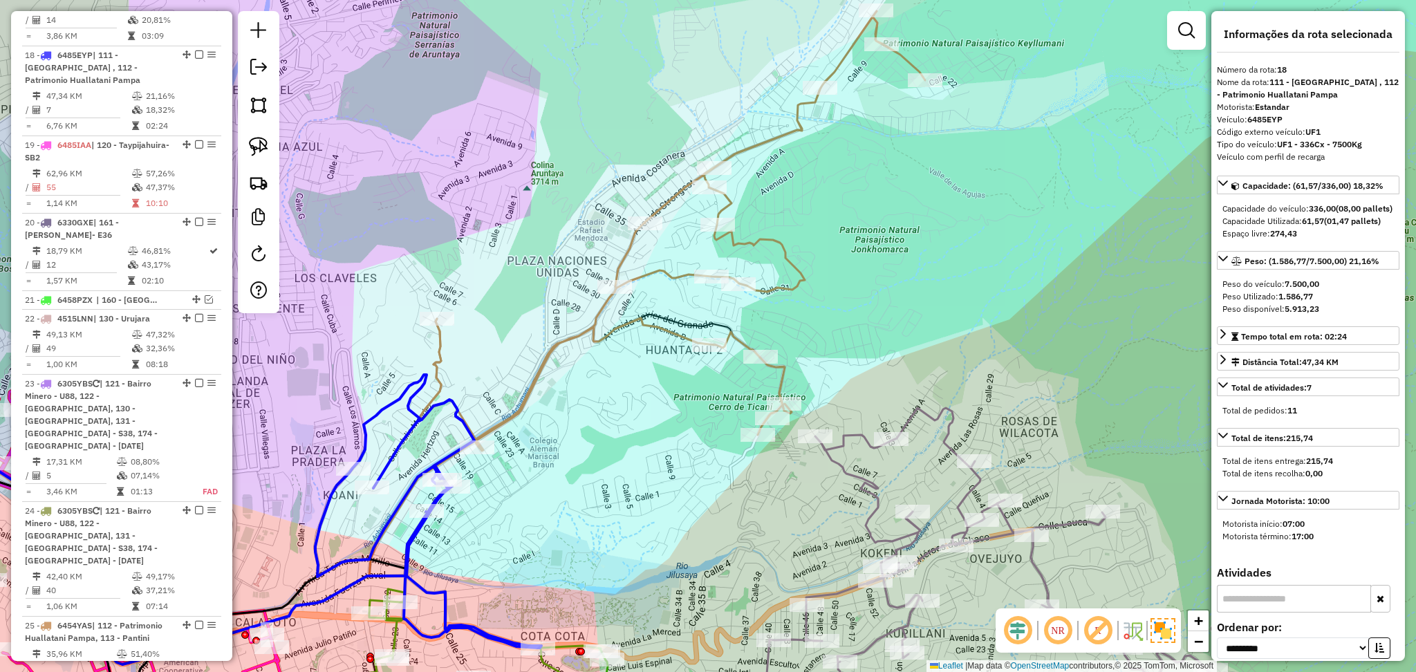
scroll to position [1688, 0]
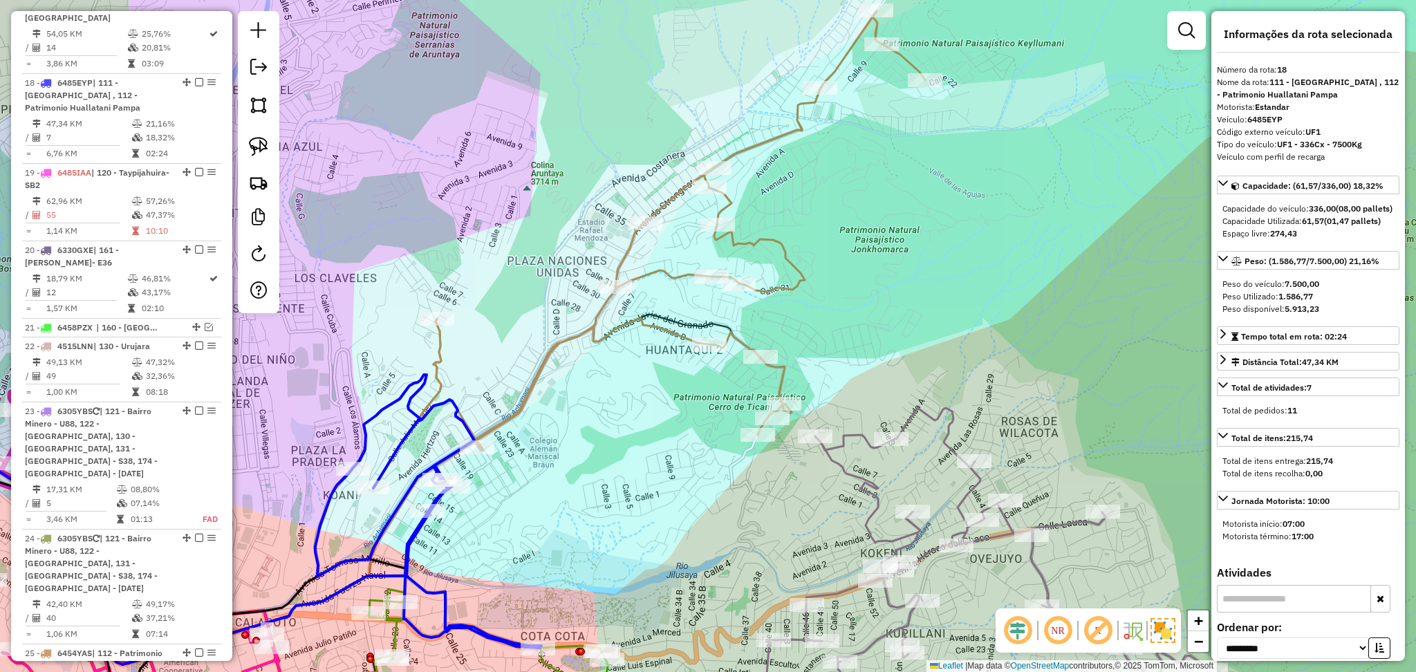
click at [443, 357] on icon at bounding box center [672, 231] width 506 height 440
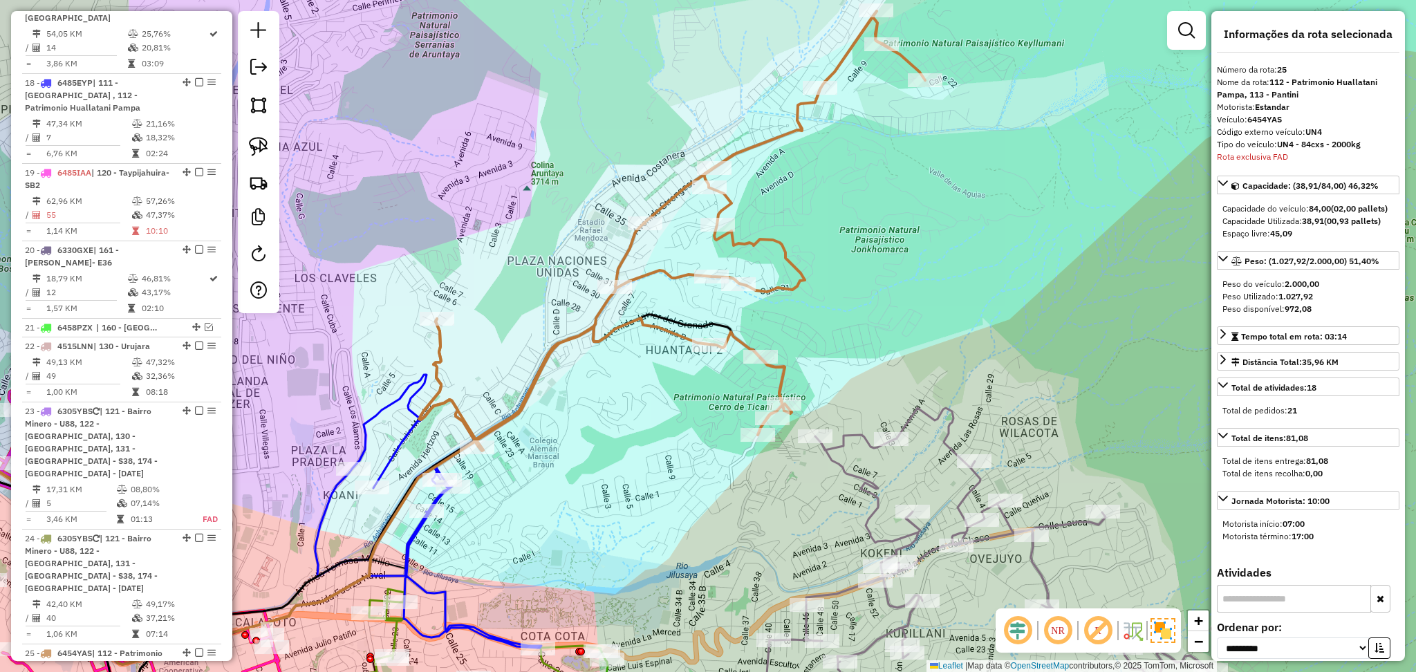
scroll to position [1959, 0]
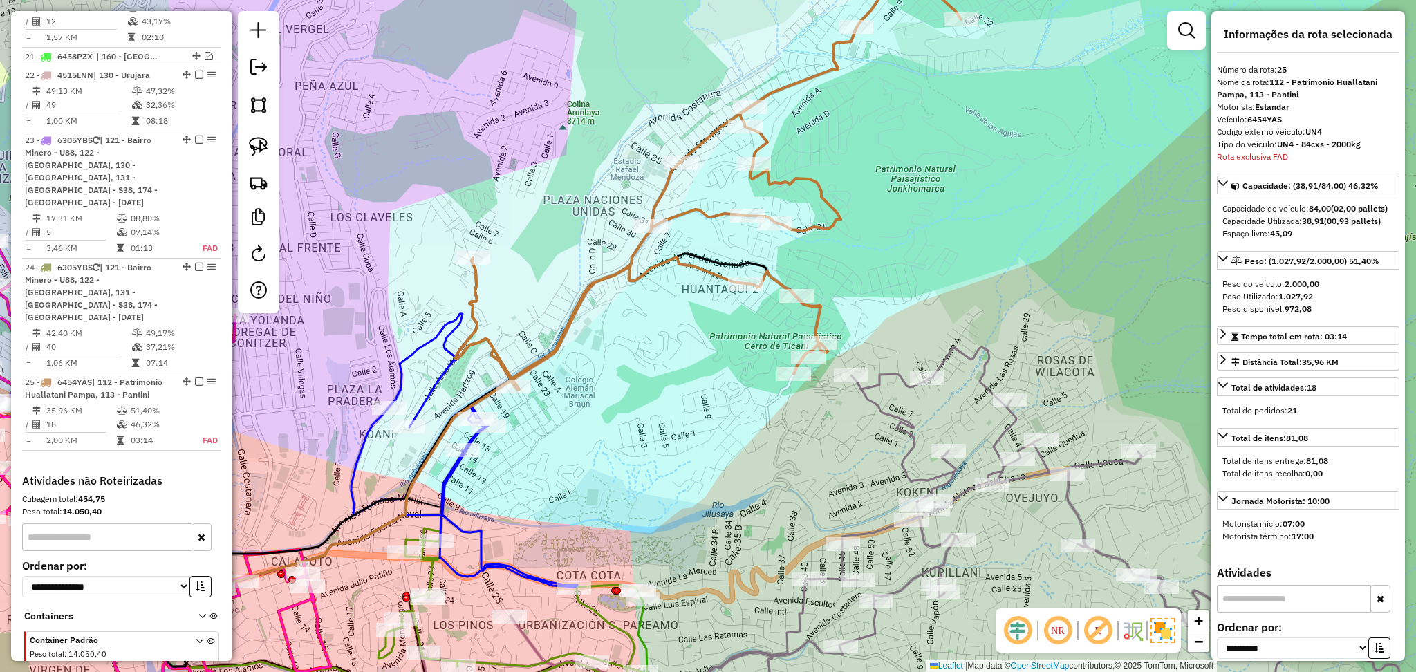
drag, startPoint x: 501, startPoint y: 328, endPoint x: 531, endPoint y: 282, distance: 54.8
click at [531, 282] on div "Janela de atendimento Grade de atendimento Capacidade Transportadoras Veículos …" at bounding box center [708, 336] width 1416 height 672
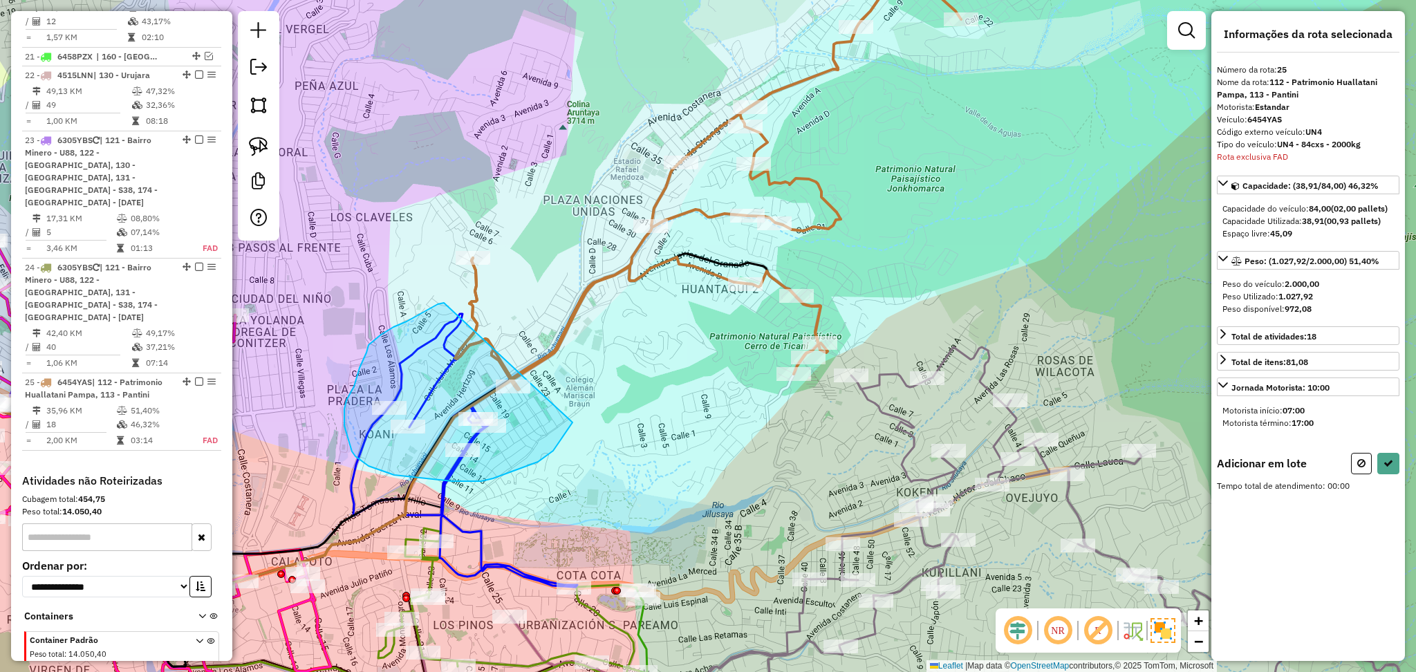
drag, startPoint x: 441, startPoint y: 303, endPoint x: 581, endPoint y: 412, distance: 177.9
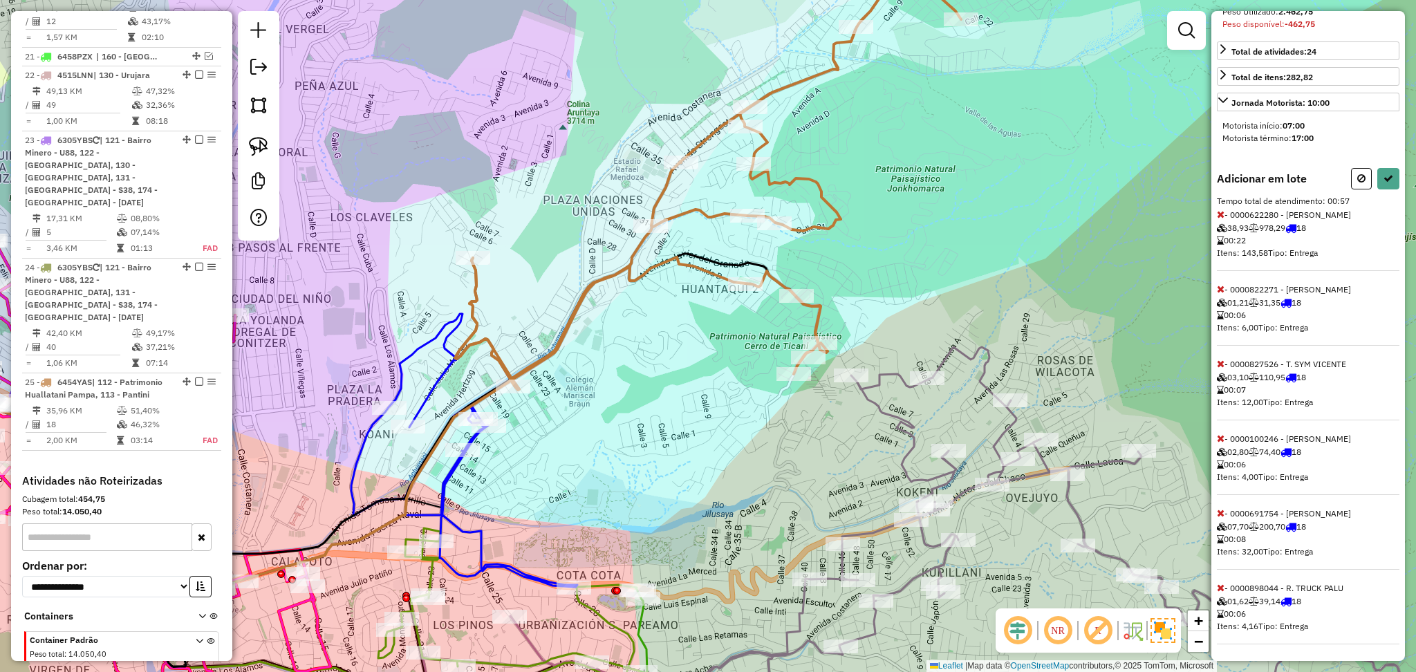
scroll to position [299, 0]
click at [1215, 214] on div "Informações da rota selecionada Número da rota: 25 Nome da rota: 112 - Patrimon…" at bounding box center [1308, 336] width 194 height 650
click at [1219, 212] on icon at bounding box center [1221, 214] width 8 height 10
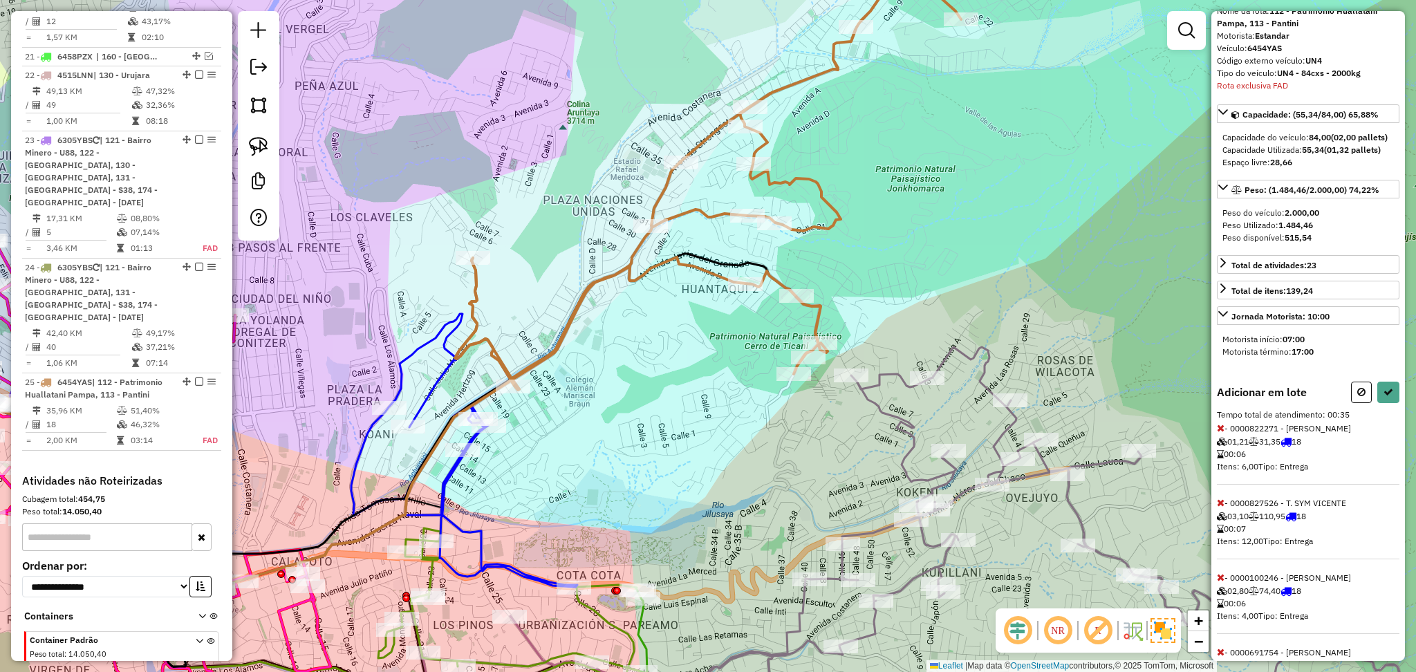
scroll to position [0, 0]
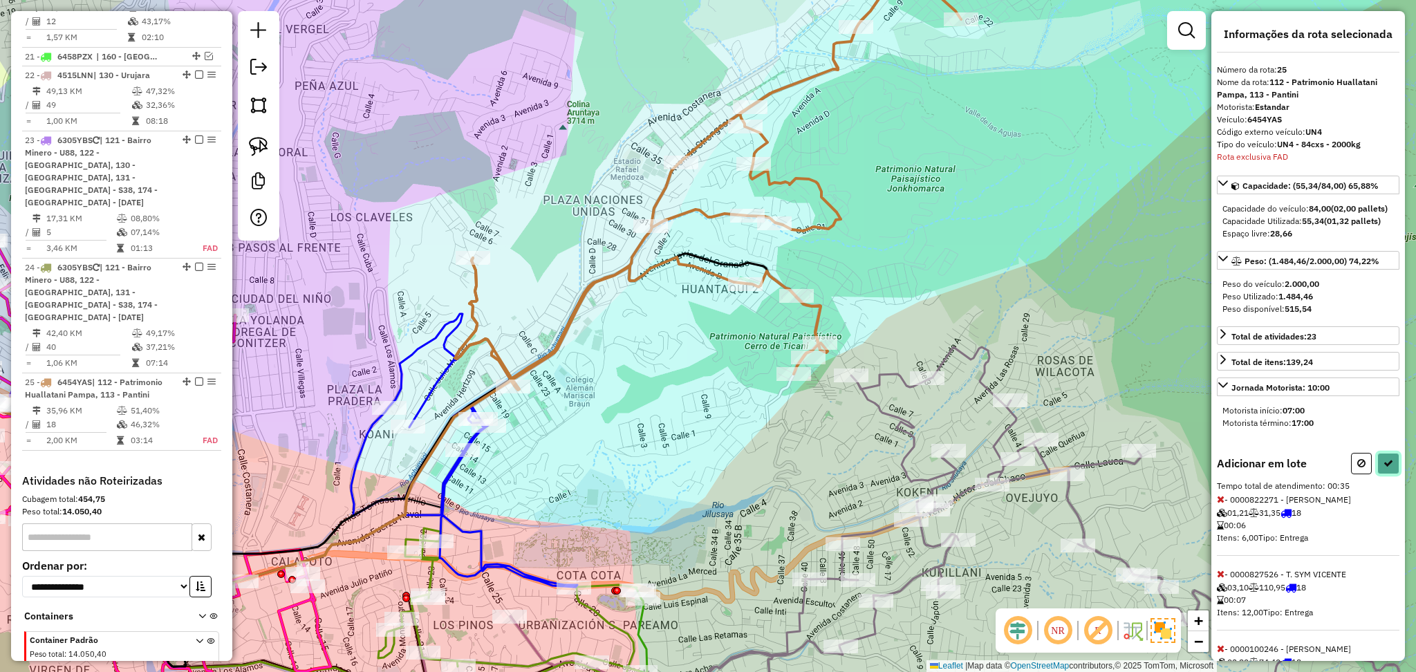
click at [1389, 474] on button at bounding box center [1388, 463] width 22 height 21
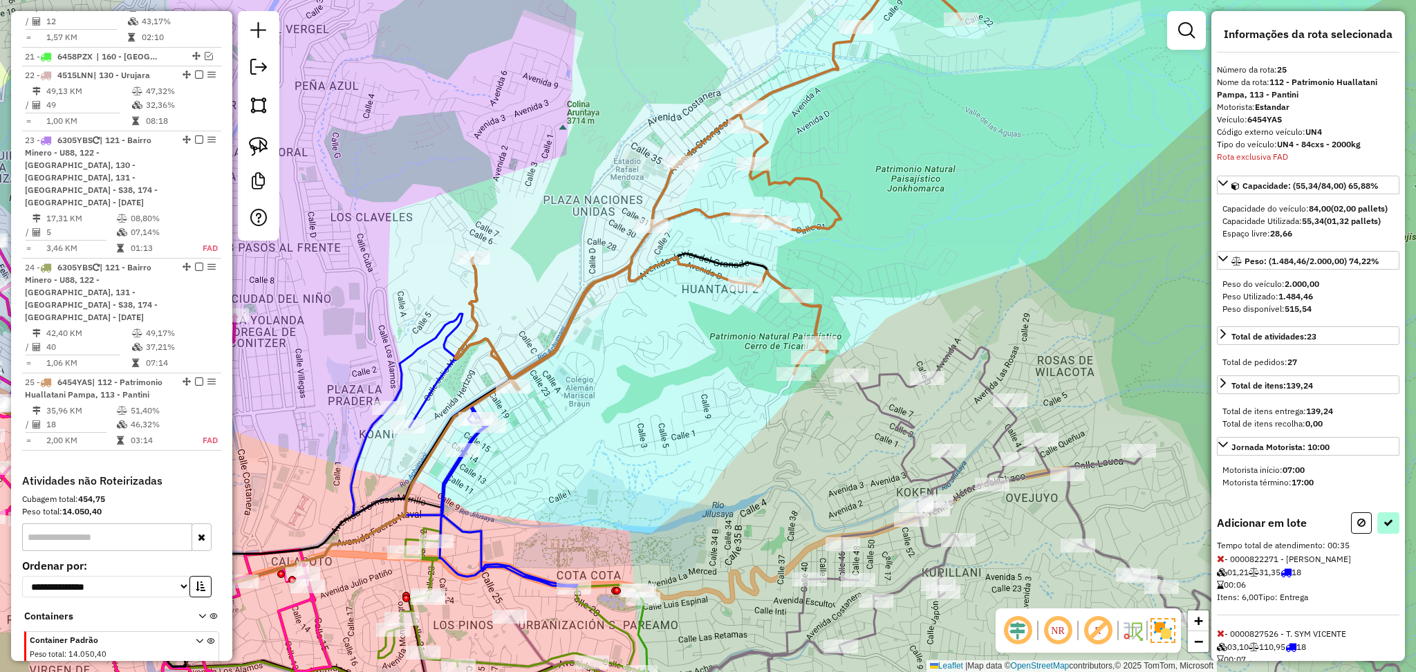
select select "**********"
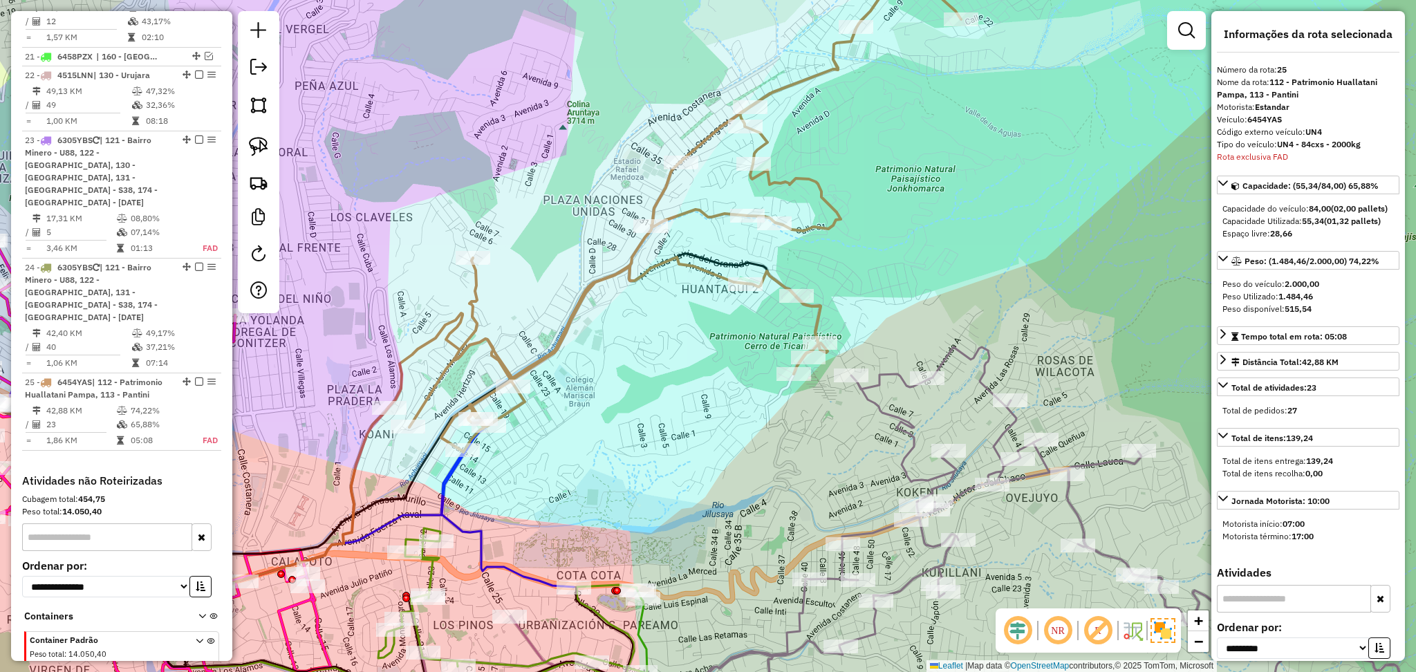
click at [493, 355] on icon at bounding box center [675, 201] width 572 height 502
click at [308, 615] on icon at bounding box center [94, 470] width 472 height 532
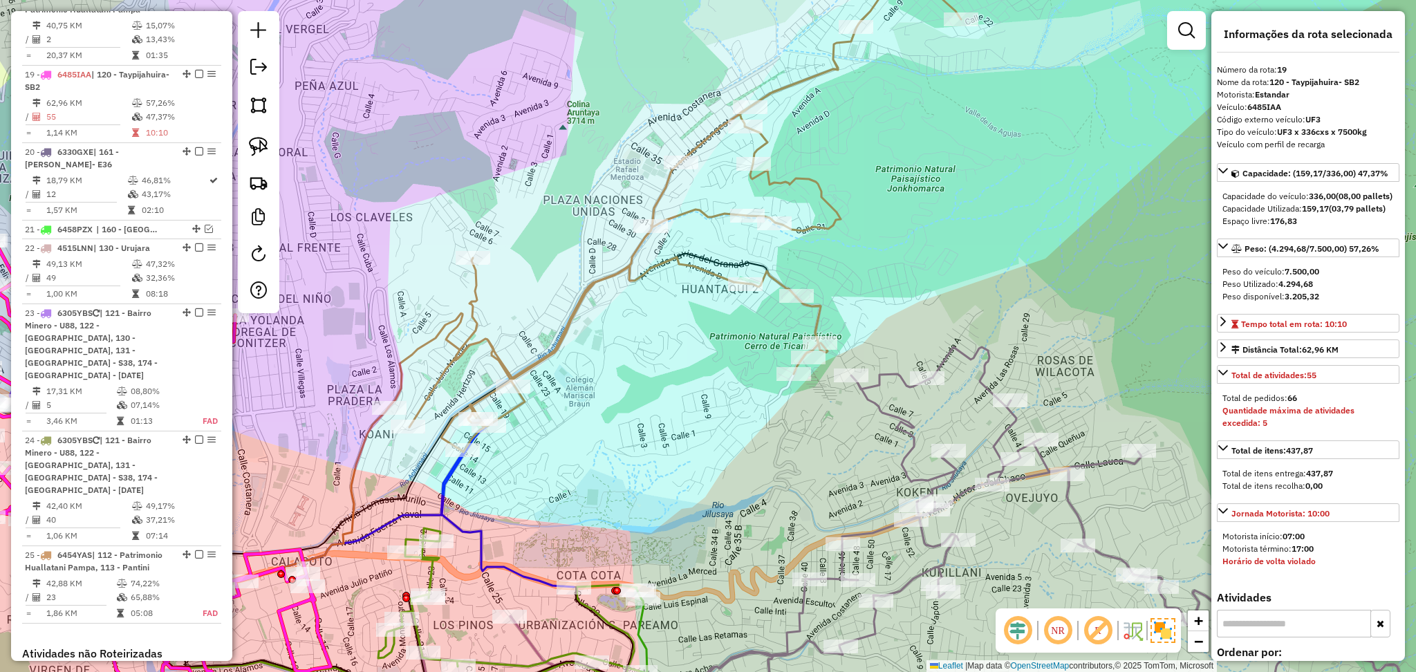
scroll to position [1766, 0]
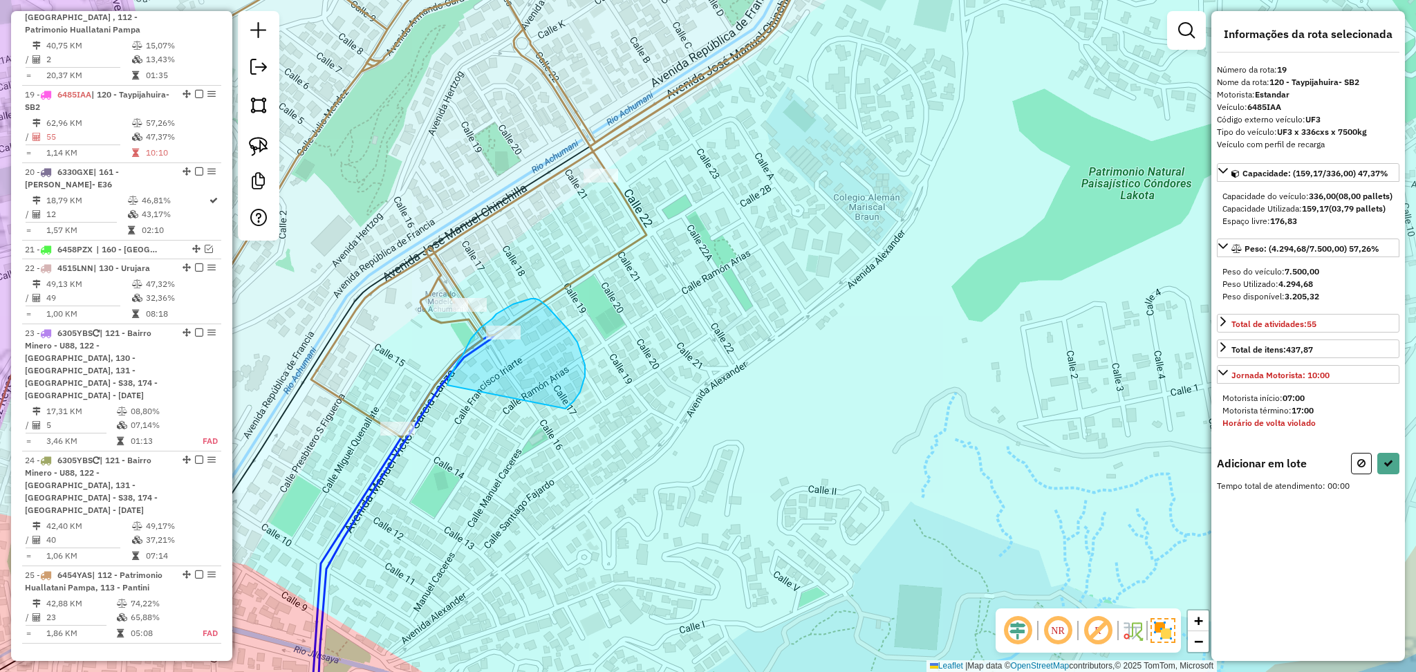
drag, startPoint x: 447, startPoint y: 385, endPoint x: 558, endPoint y: 413, distance: 114.2
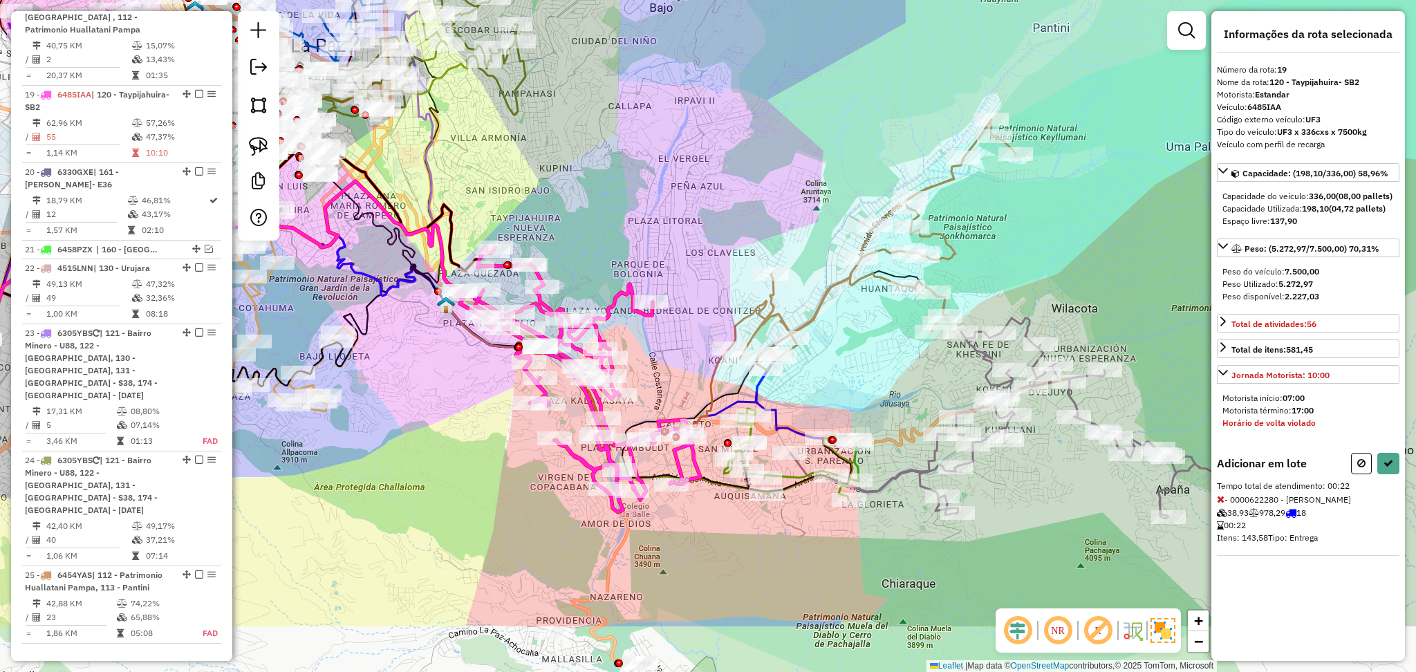
drag, startPoint x: 812, startPoint y: 492, endPoint x: 846, endPoint y: 399, distance: 99.1
click at [846, 399] on div "Janela de atendimento Grade de atendimento Capacidade Transportadoras Veículos …" at bounding box center [708, 336] width 1416 height 672
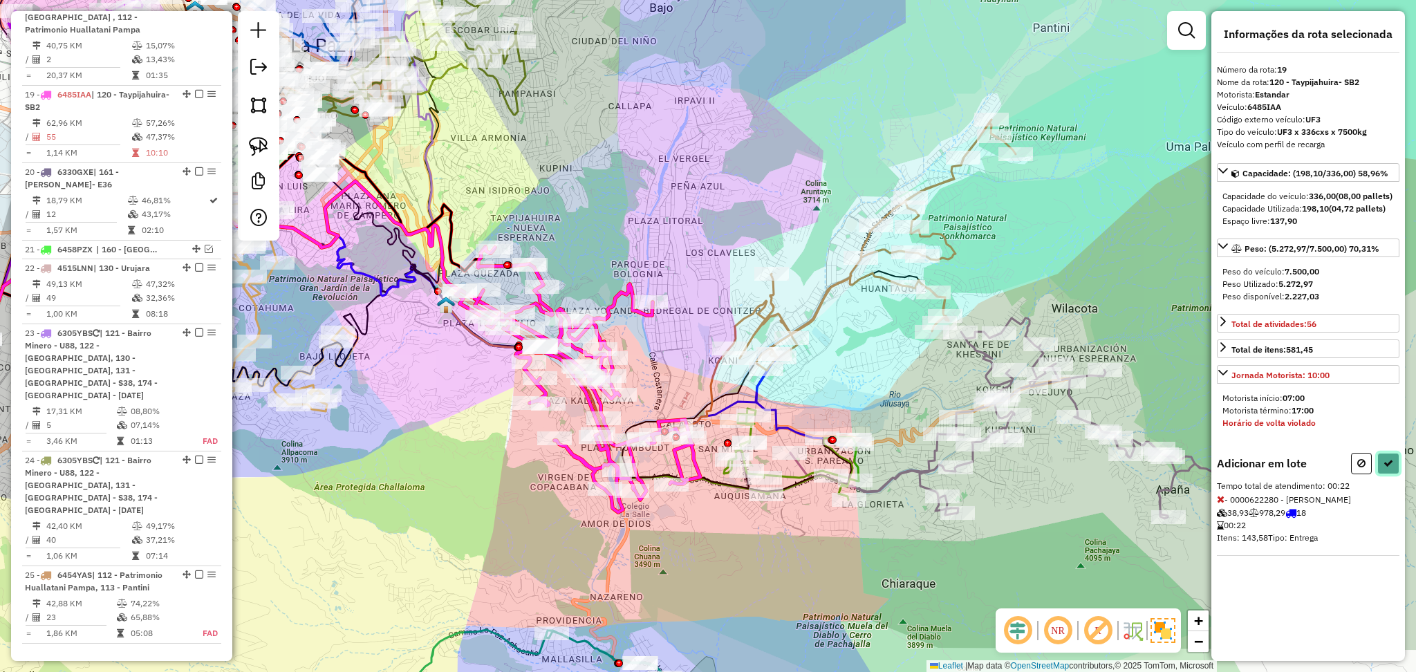
click at [1395, 474] on button at bounding box center [1388, 463] width 22 height 21
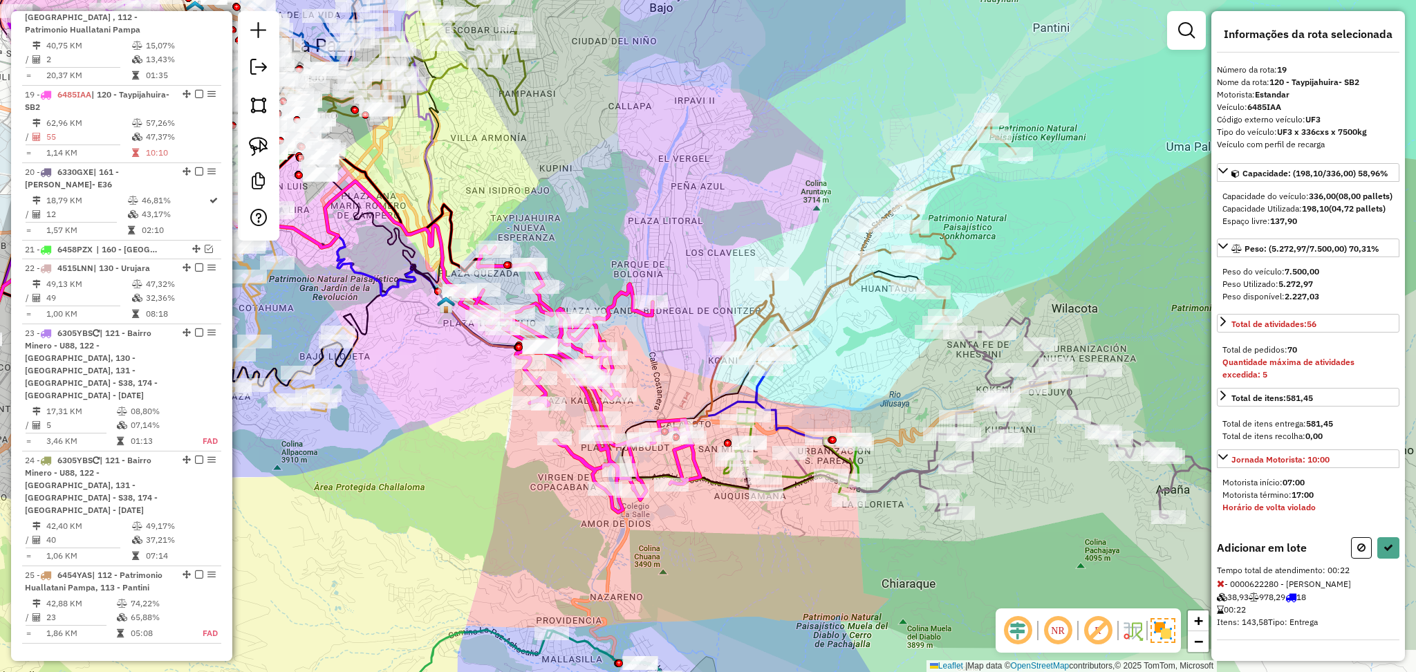
select select "**********"
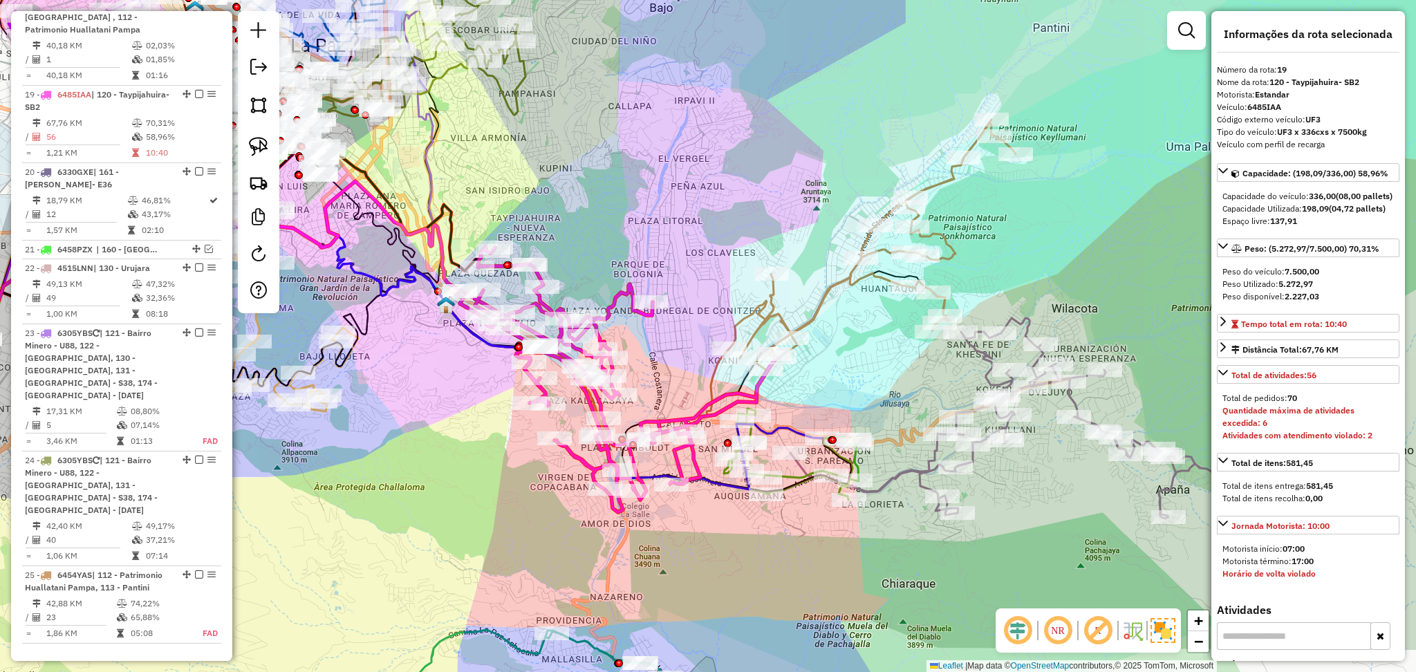
click at [822, 298] on icon at bounding box center [872, 245] width 286 height 251
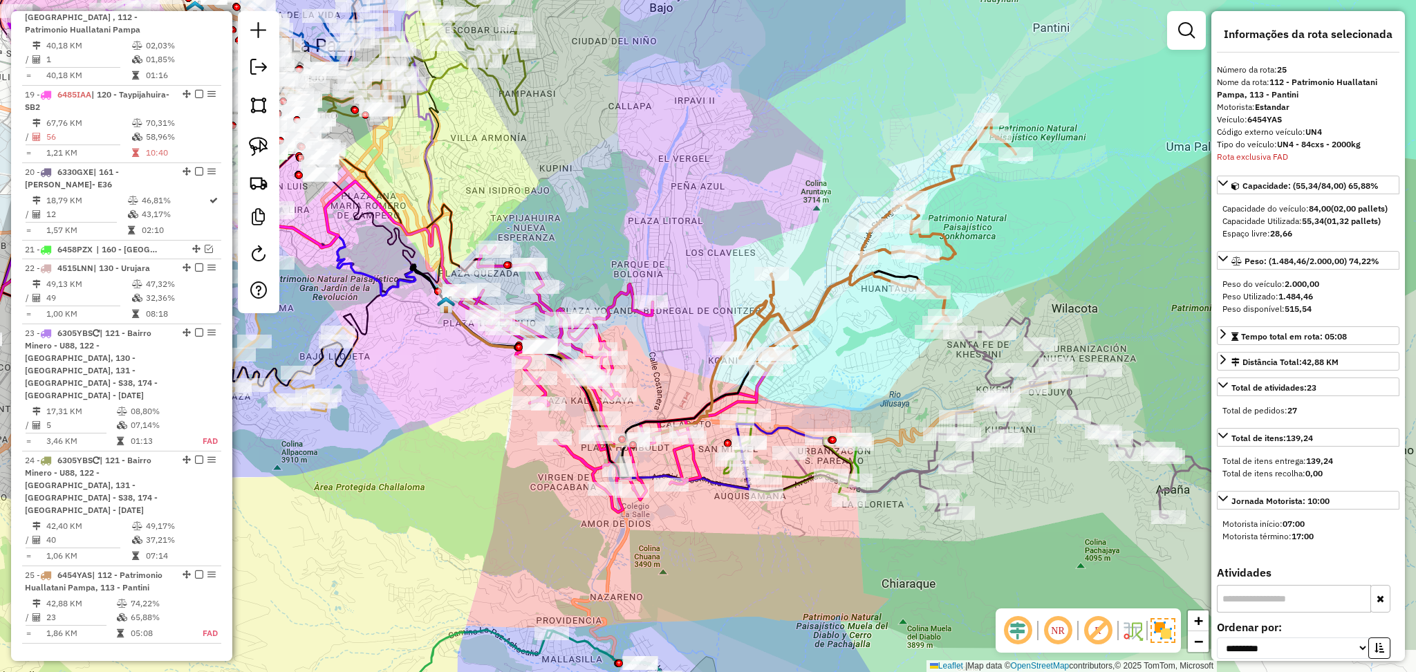
scroll to position [1959, 0]
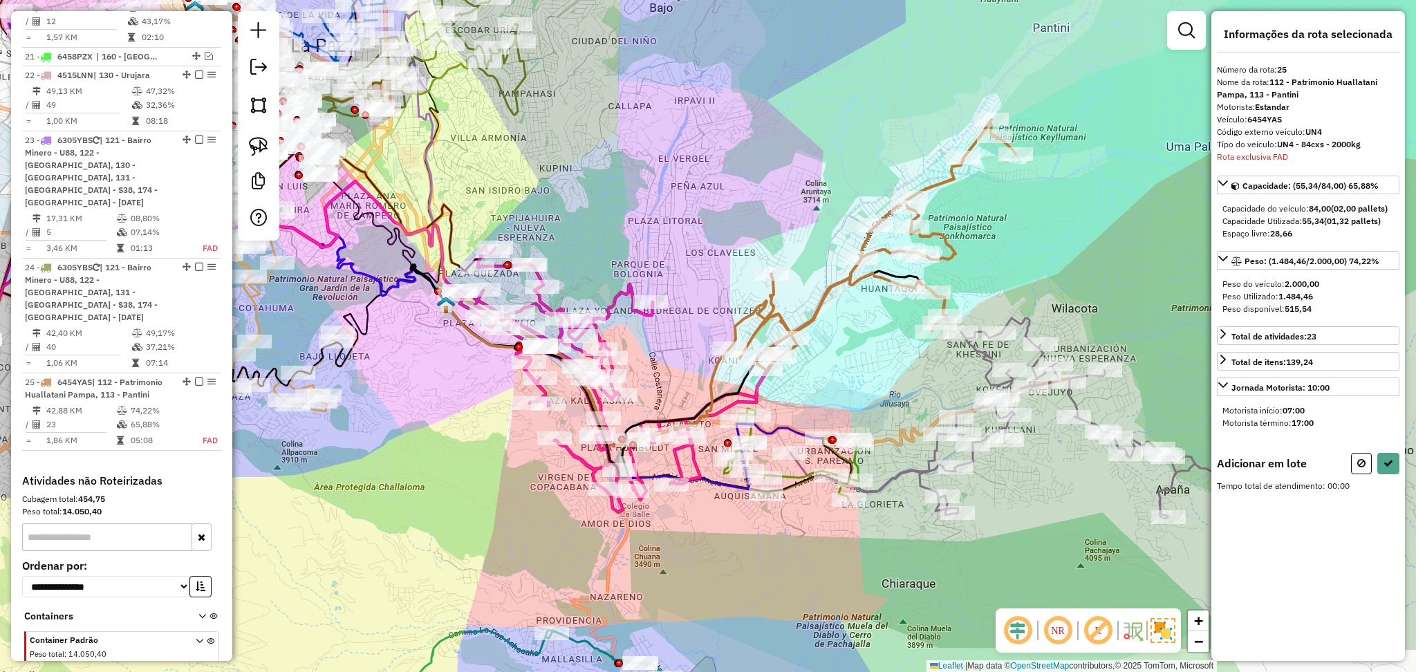
drag, startPoint x: 1364, startPoint y: 464, endPoint x: 1112, endPoint y: 331, distance: 284.5
click at [1362, 462] on icon at bounding box center [1361, 463] width 8 height 10
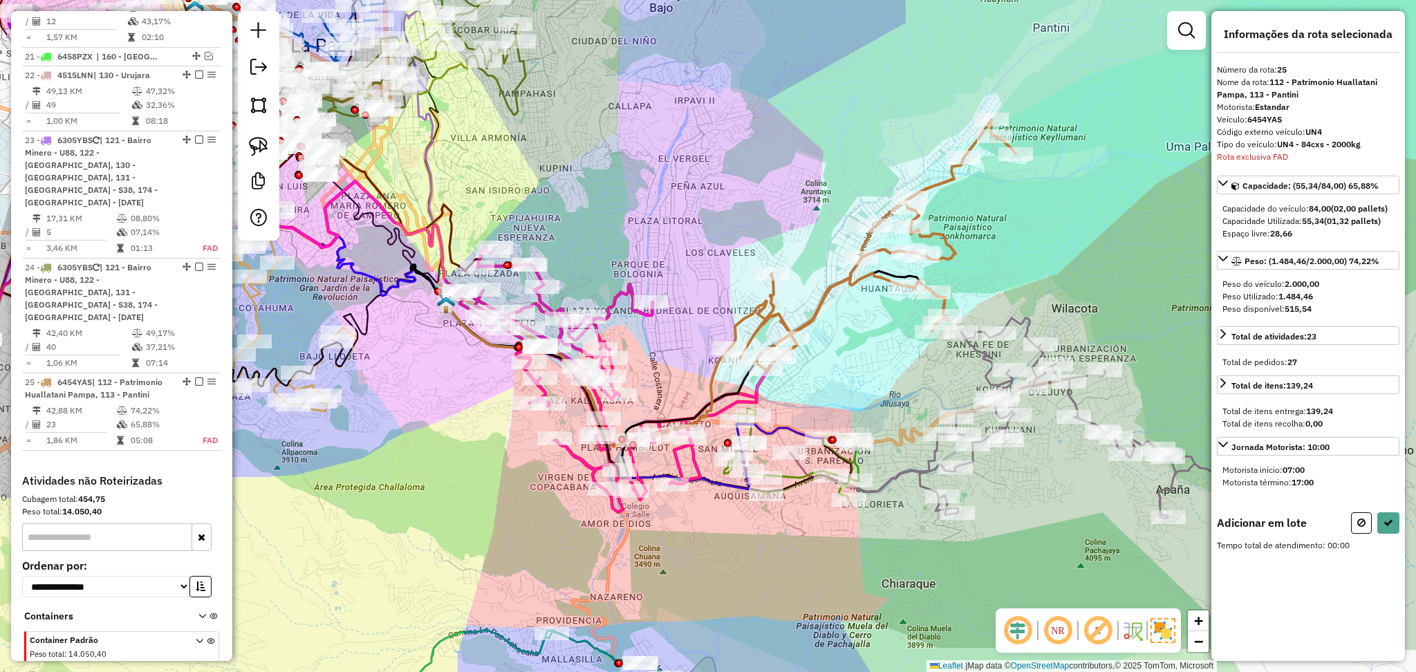
select select "**********"
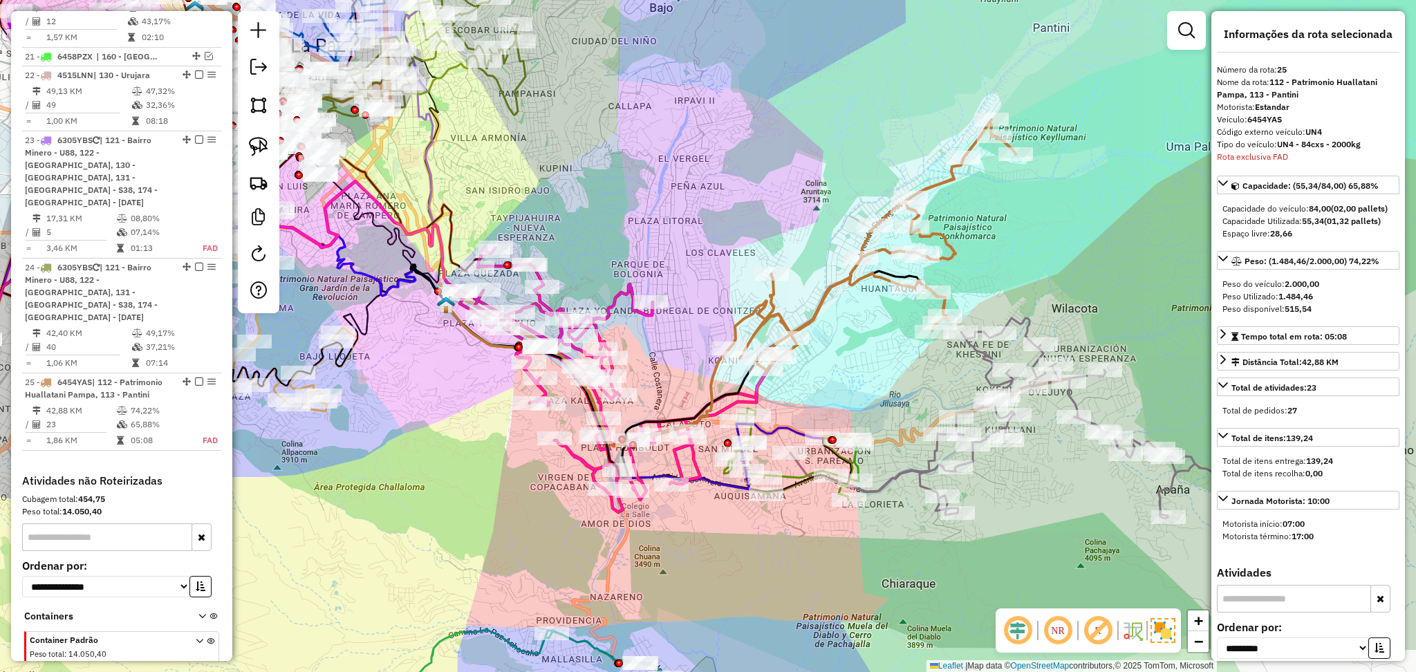
click at [949, 194] on div "Janela de atendimento Grade de atendimento Capacidade Transportadoras Veículos …" at bounding box center [708, 336] width 1416 height 672
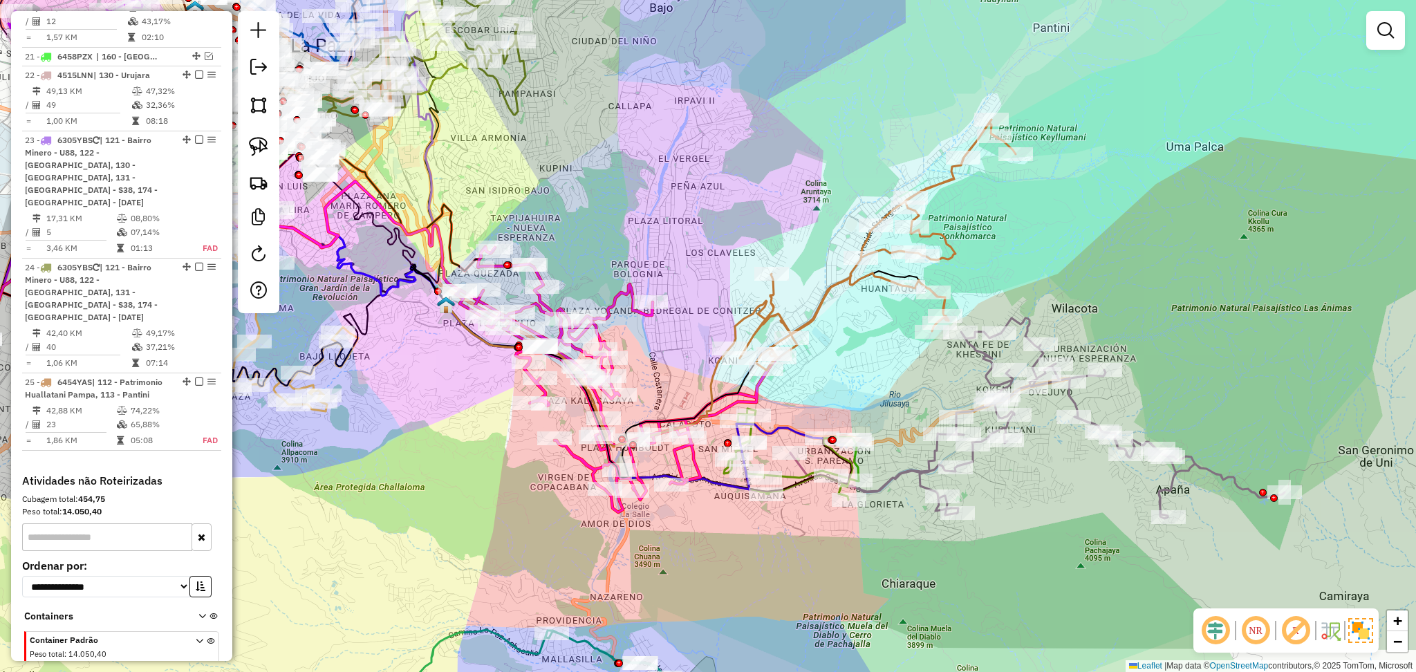
click at [947, 183] on icon at bounding box center [872, 245] width 286 height 251
select select "**********"
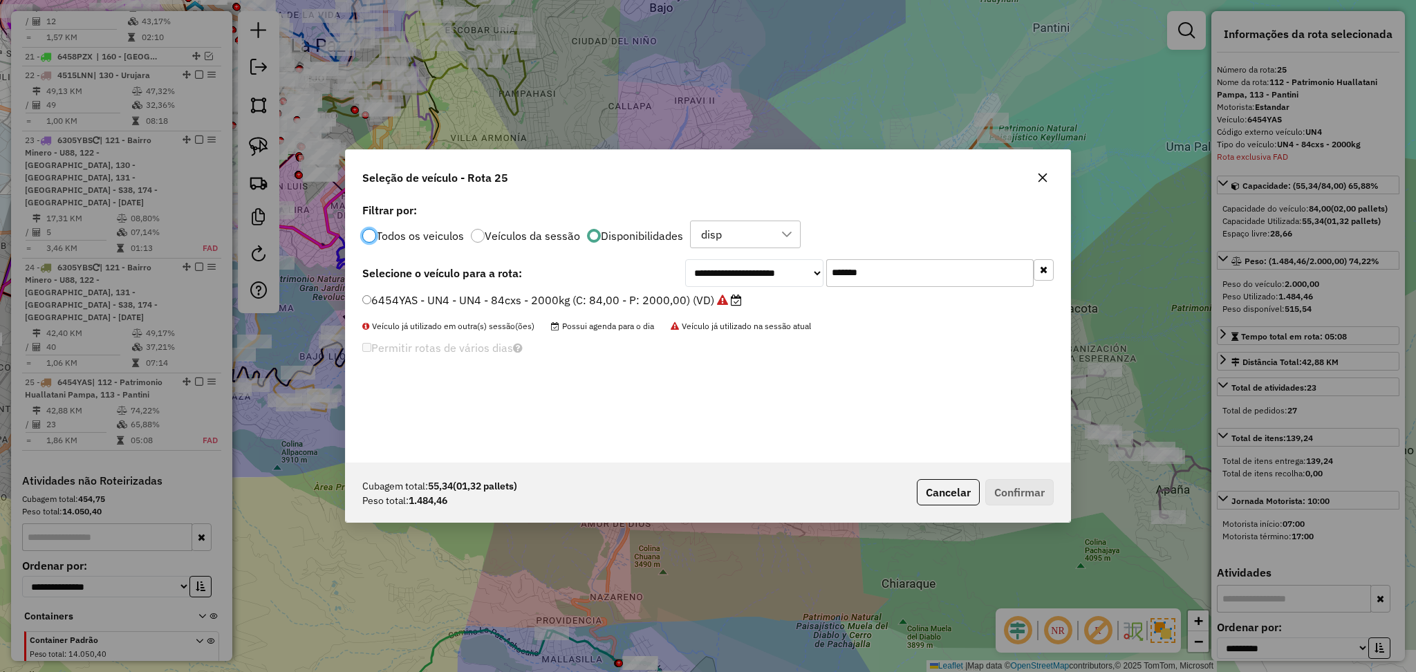
scroll to position [6, 4]
drag, startPoint x: 896, startPoint y: 269, endPoint x: 699, endPoint y: 248, distance: 198.1
click at [699, 248] on div "**********" at bounding box center [708, 331] width 725 height 263
paste input "text"
type input "*******"
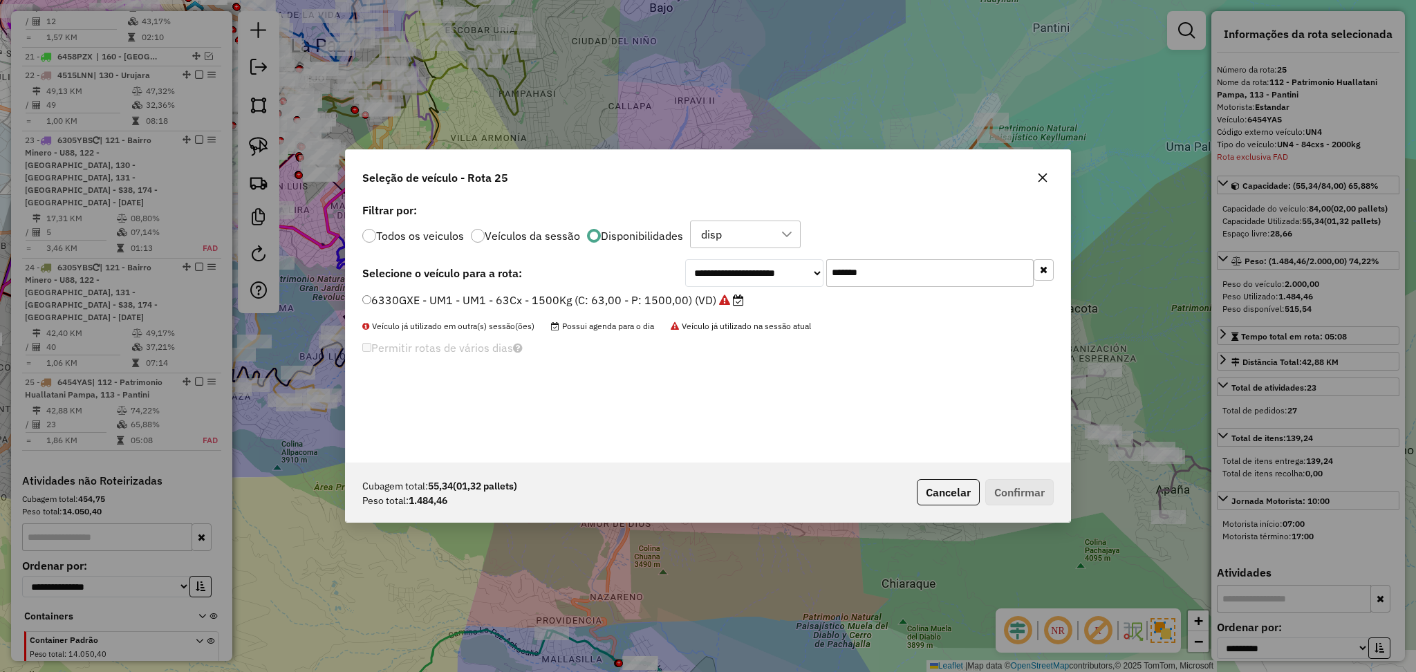
drag, startPoint x: 658, startPoint y: 301, endPoint x: 667, endPoint y: 317, distance: 17.7
click at [658, 302] on label "6330GXE - UM1 - UM1 - 63Cx - 1500Kg (C: 63,00 - P: 1500,00) (VD)" at bounding box center [553, 300] width 382 height 17
click at [1002, 503] on button "Confirmar" at bounding box center [1019, 492] width 68 height 26
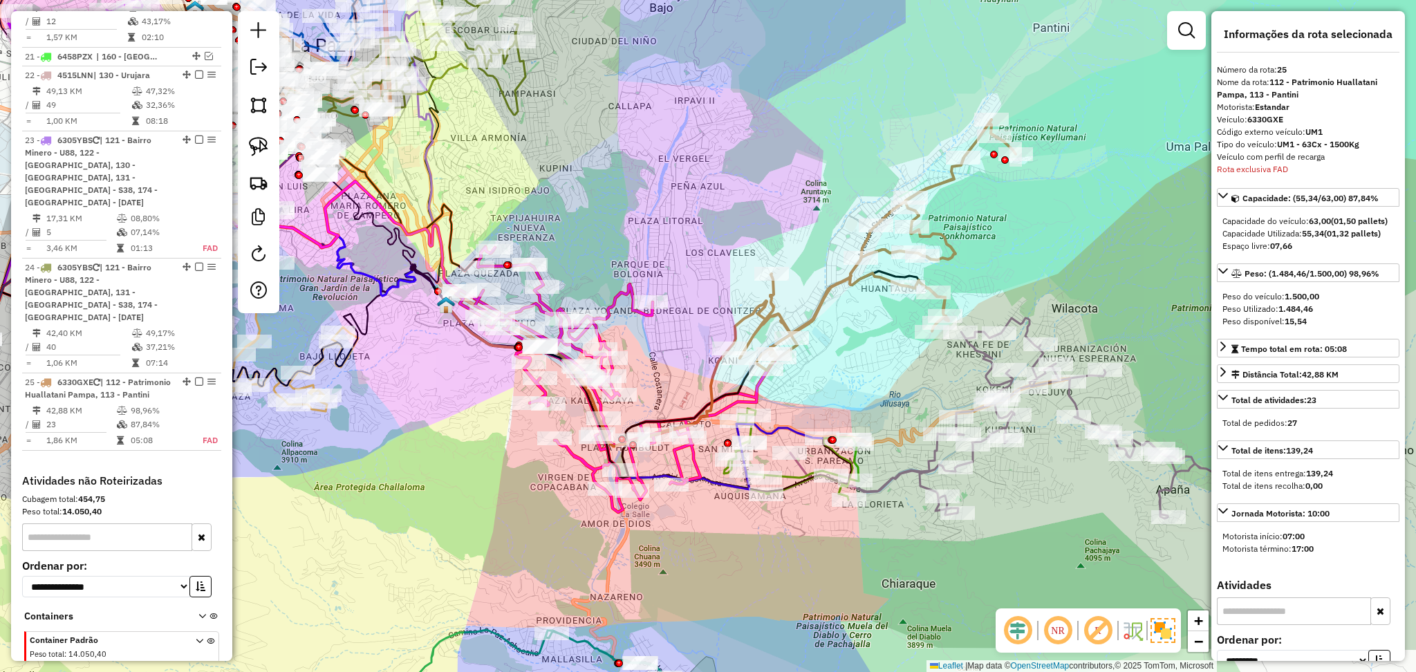
scroll to position [1971, 0]
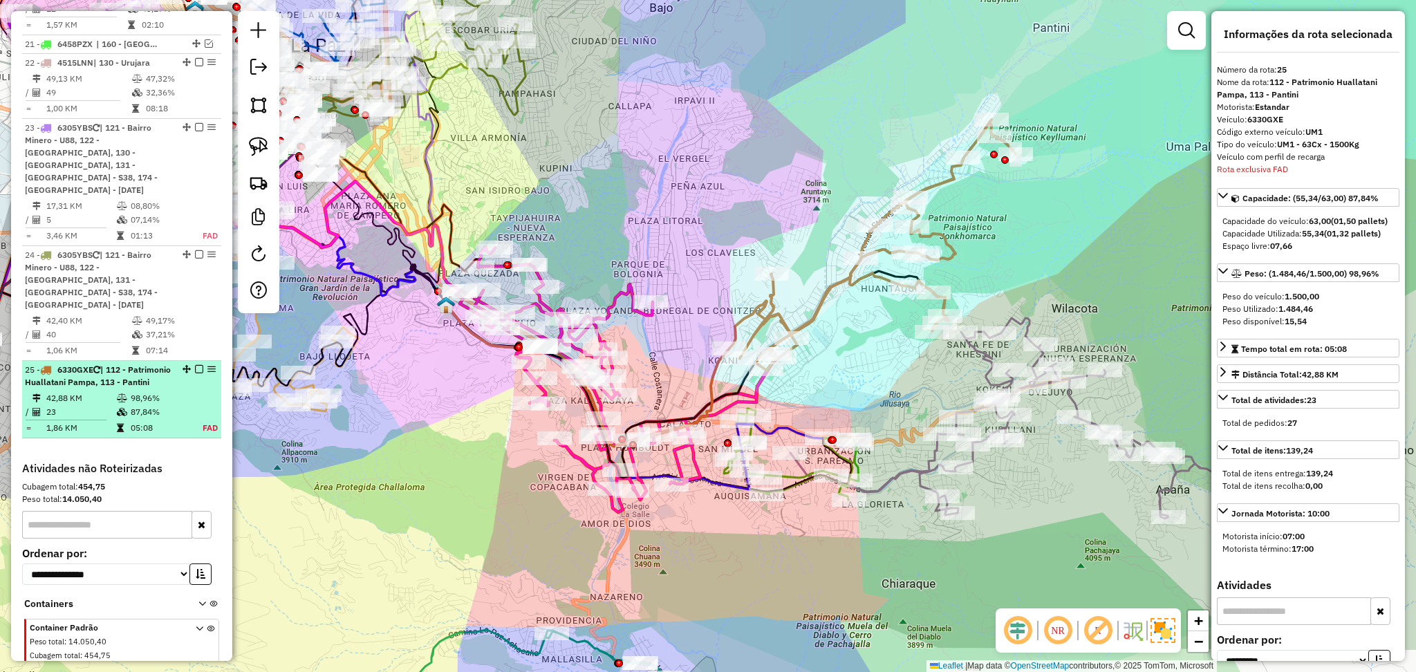
click at [196, 365] on em at bounding box center [199, 369] width 8 height 8
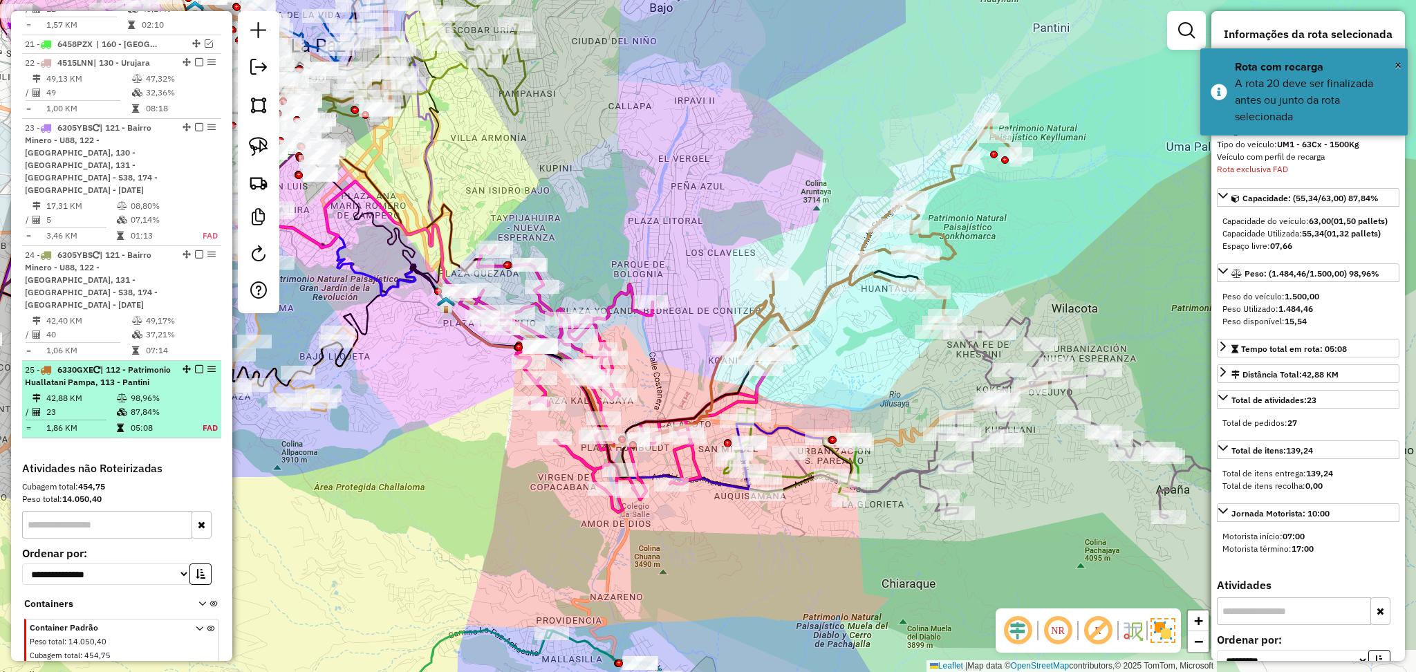
scroll to position [1602, 0]
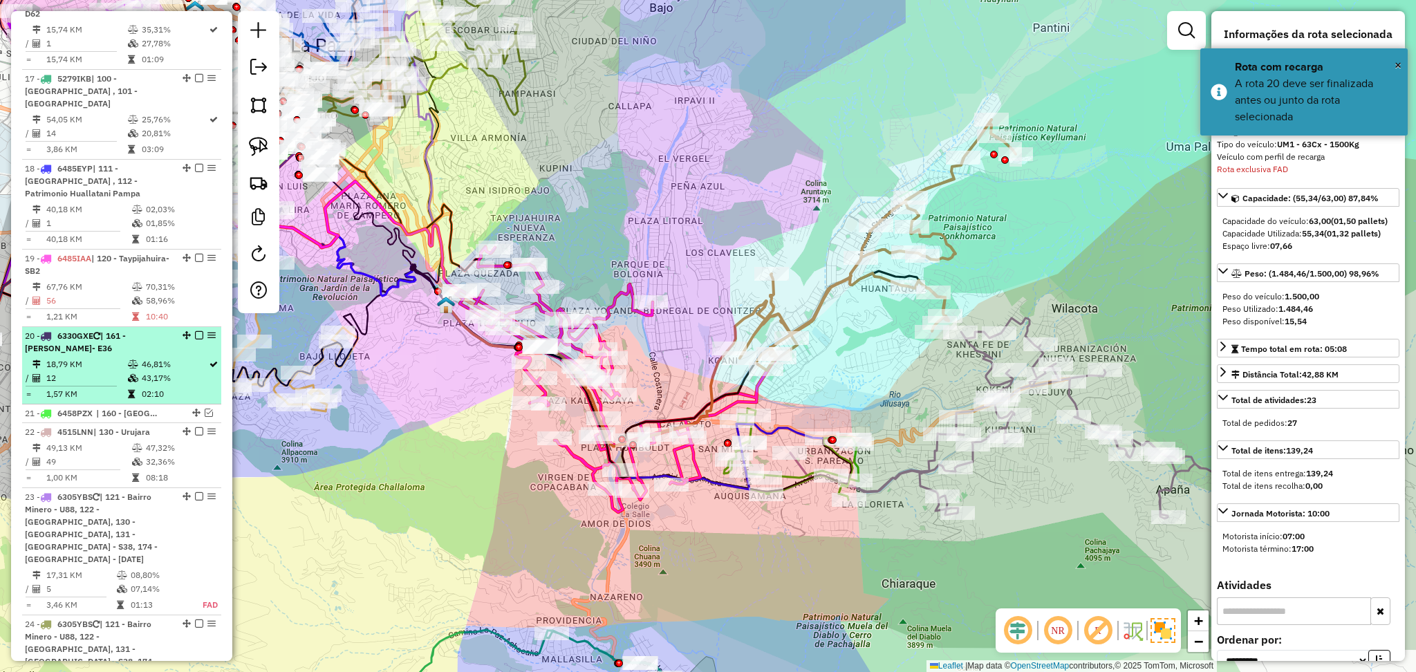
click at [118, 357] on td "18,79 KM" at bounding box center [87, 364] width 82 height 14
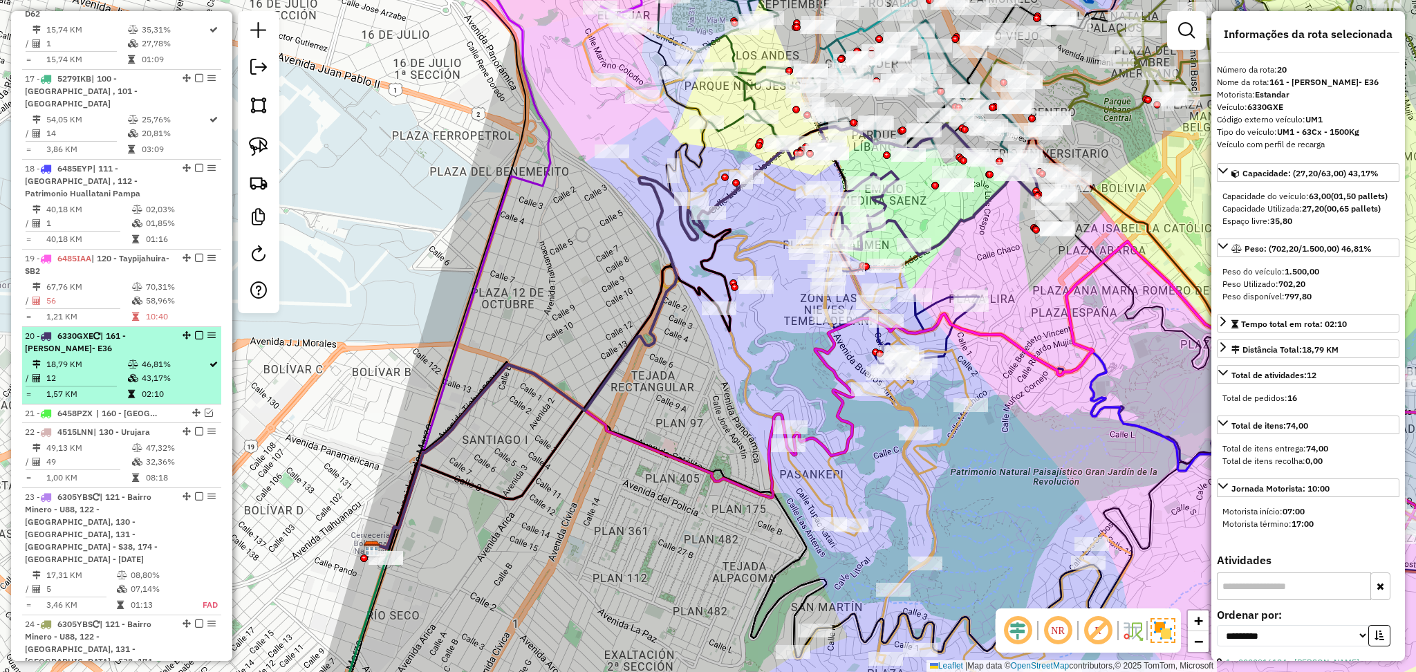
click at [195, 331] on em at bounding box center [199, 335] width 8 height 8
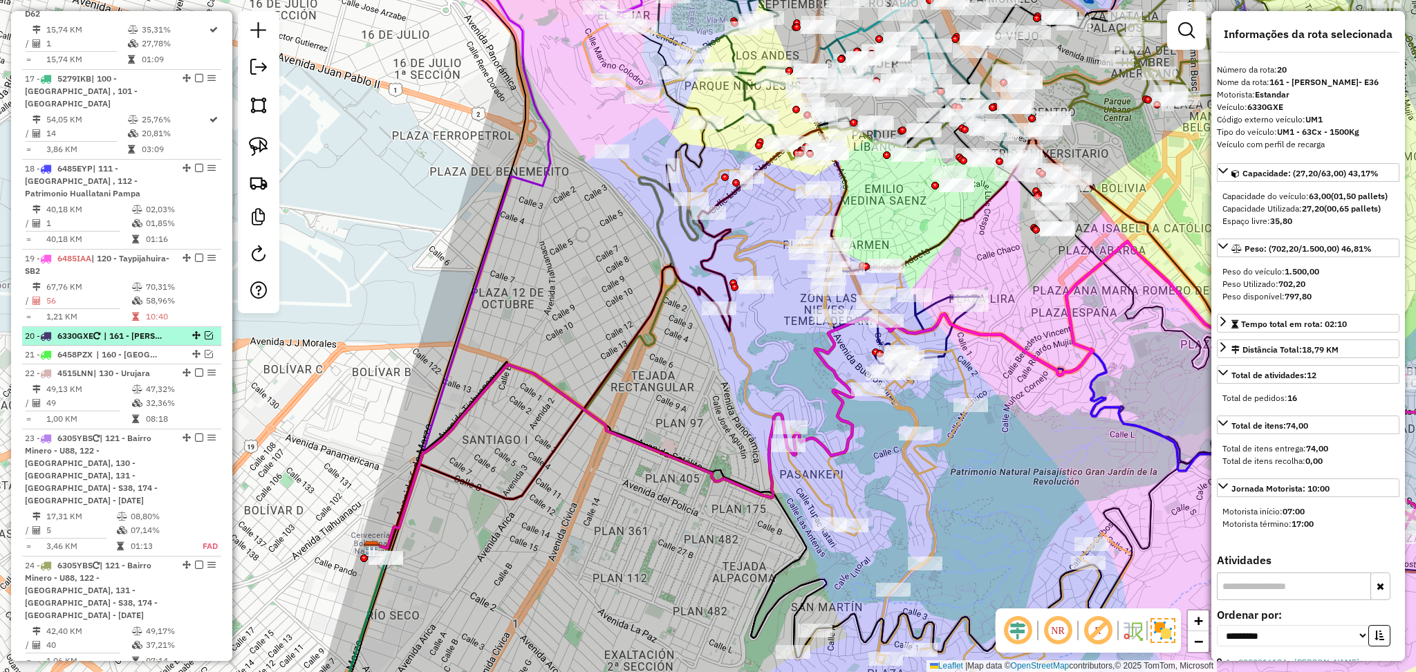
click at [211, 331] on div at bounding box center [194, 335] width 41 height 8
click at [205, 331] on em at bounding box center [209, 335] width 8 height 8
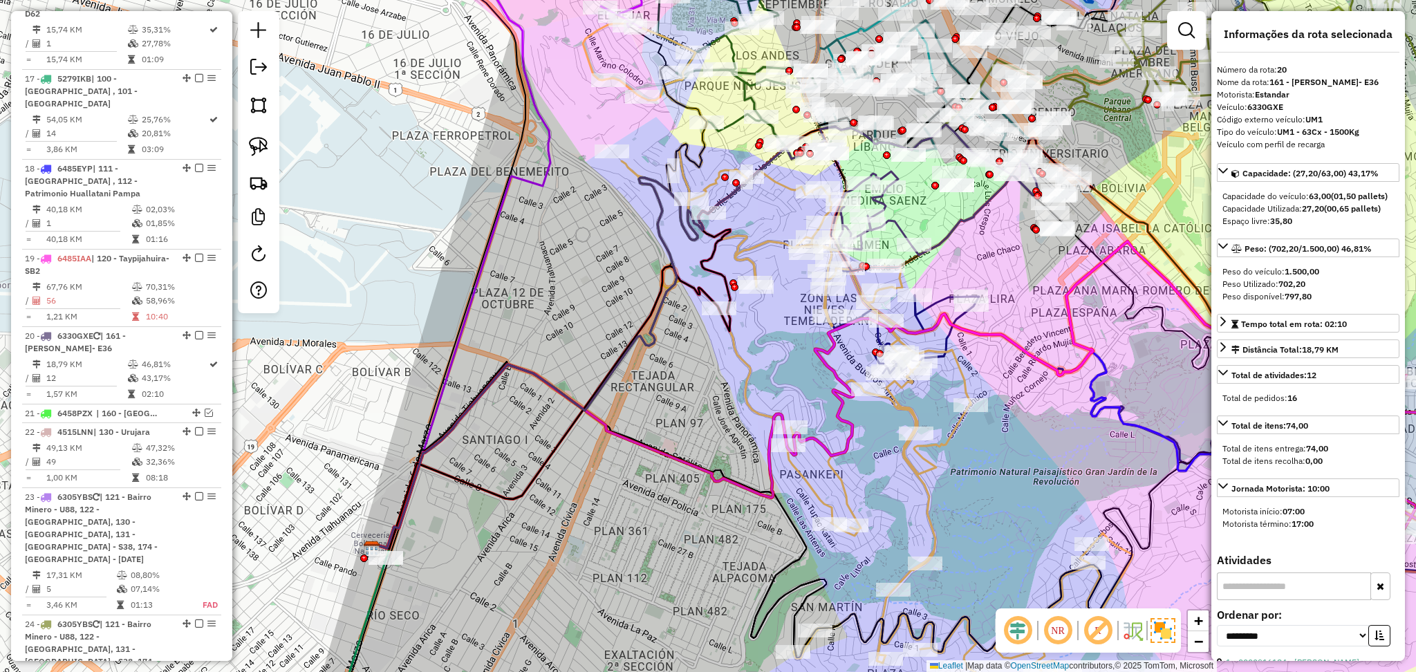
click at [900, 222] on icon at bounding box center [938, 207] width 199 height 95
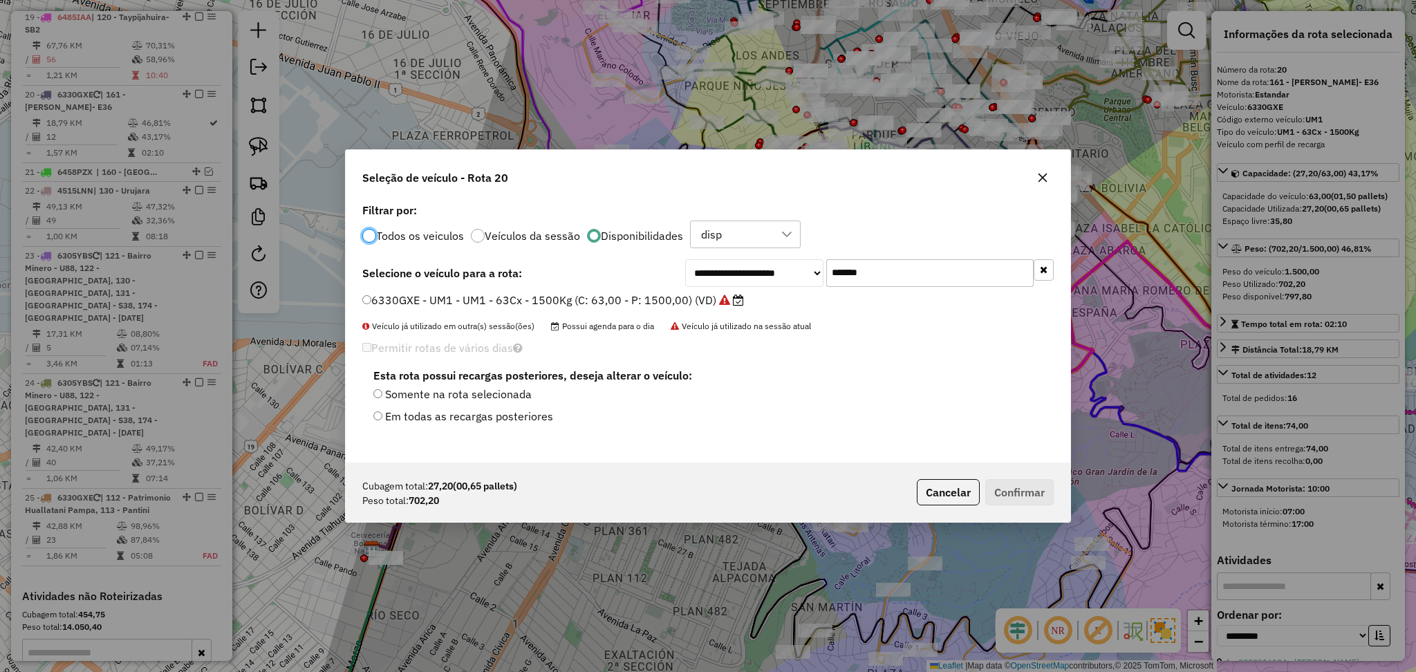
scroll to position [6, 4]
drag, startPoint x: 887, startPoint y: 269, endPoint x: 798, endPoint y: 271, distance: 89.2
click at [798, 271] on div "**********" at bounding box center [869, 273] width 369 height 28
paste input "text"
type input "*******"
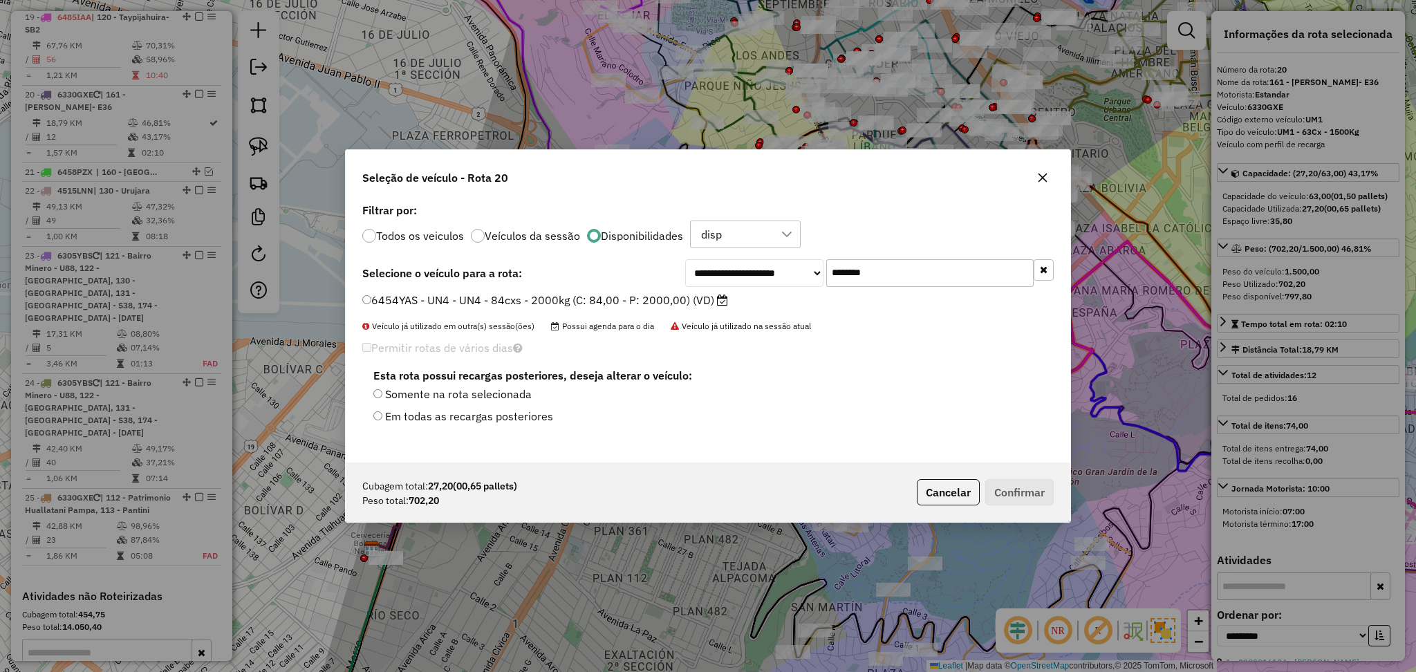
click at [704, 305] on label "6454YAS - UN4 - UN4 - 84cxs - 2000kg (C: 84,00 - P: 2000,00) (VD)" at bounding box center [545, 300] width 366 height 17
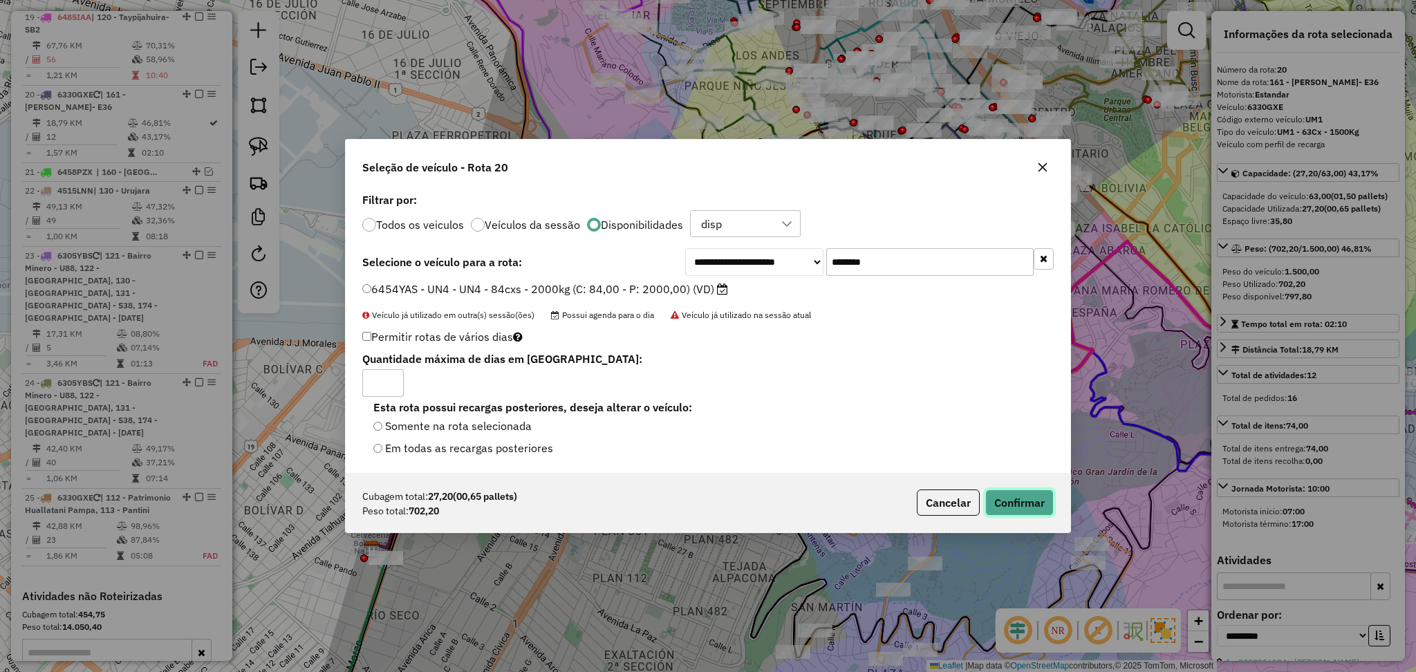
click at [1036, 501] on button "Confirmar" at bounding box center [1019, 502] width 68 height 26
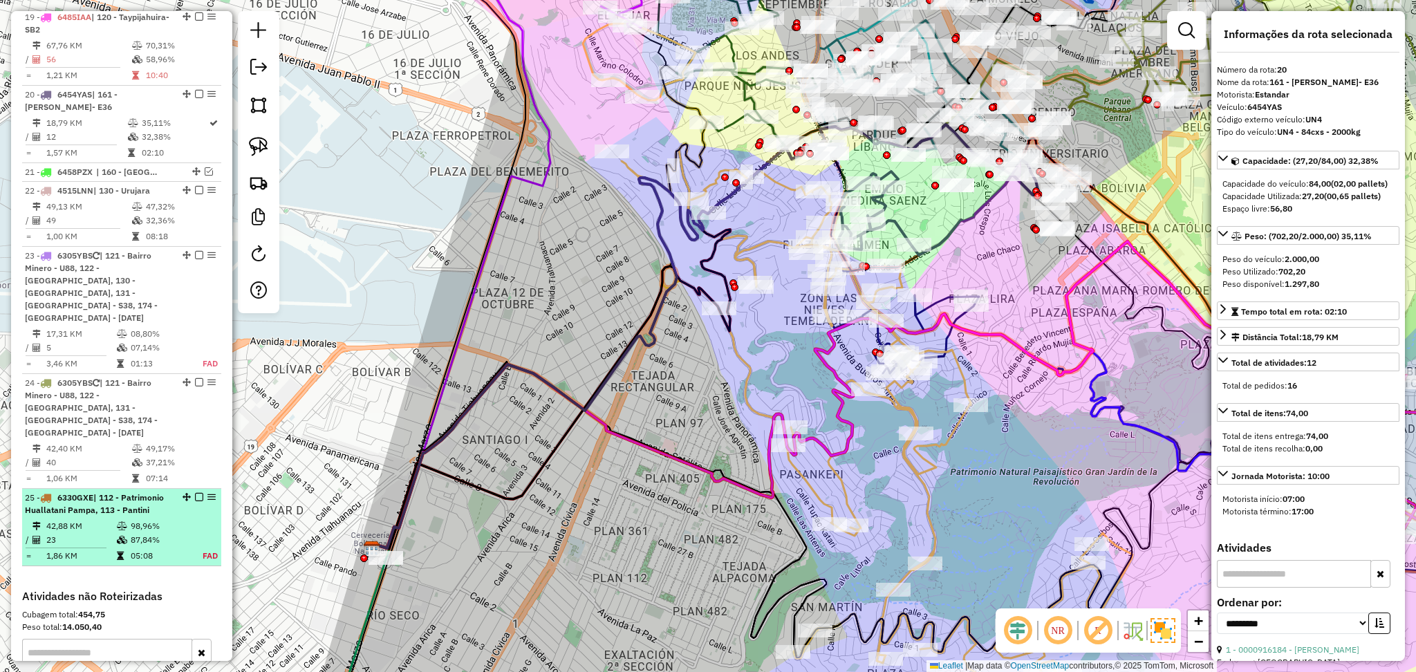
click at [196, 493] on em at bounding box center [199, 497] width 8 height 8
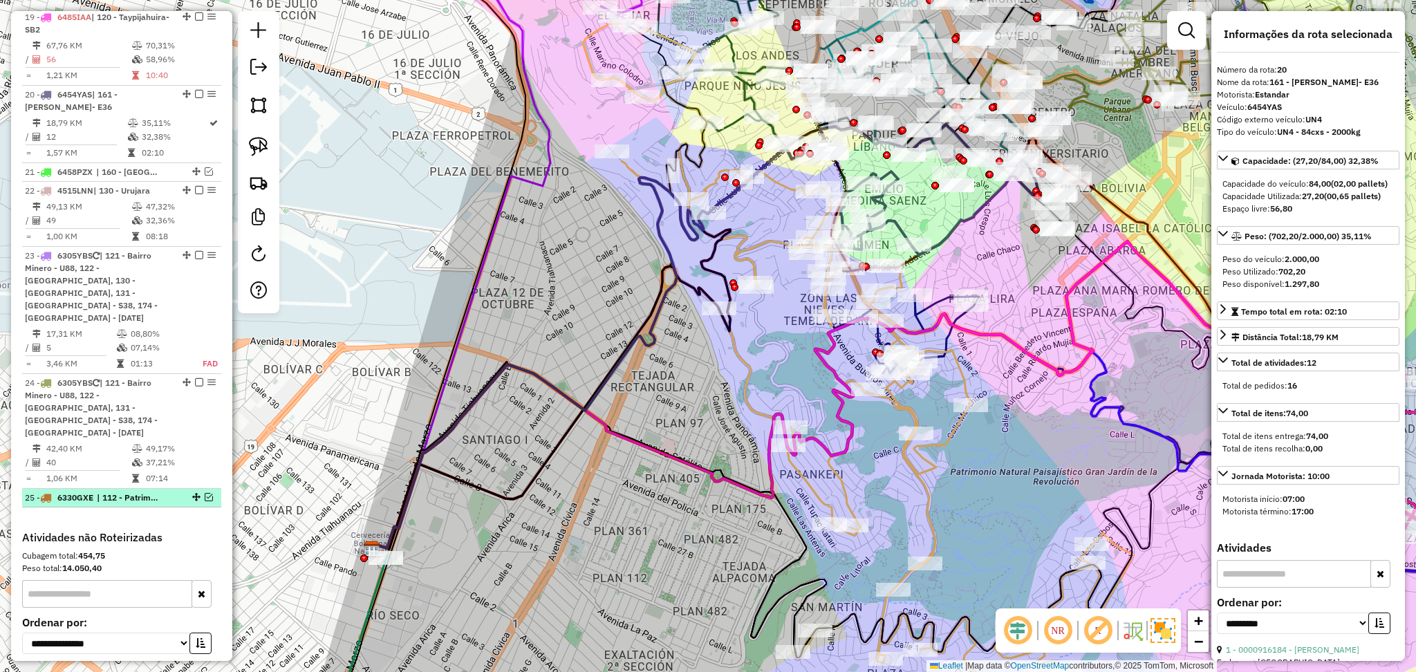
click at [160, 492] on span "| 112 - Patrimonio Huallatani Pampa, 113 - Pantini" at bounding box center [129, 498] width 64 height 12
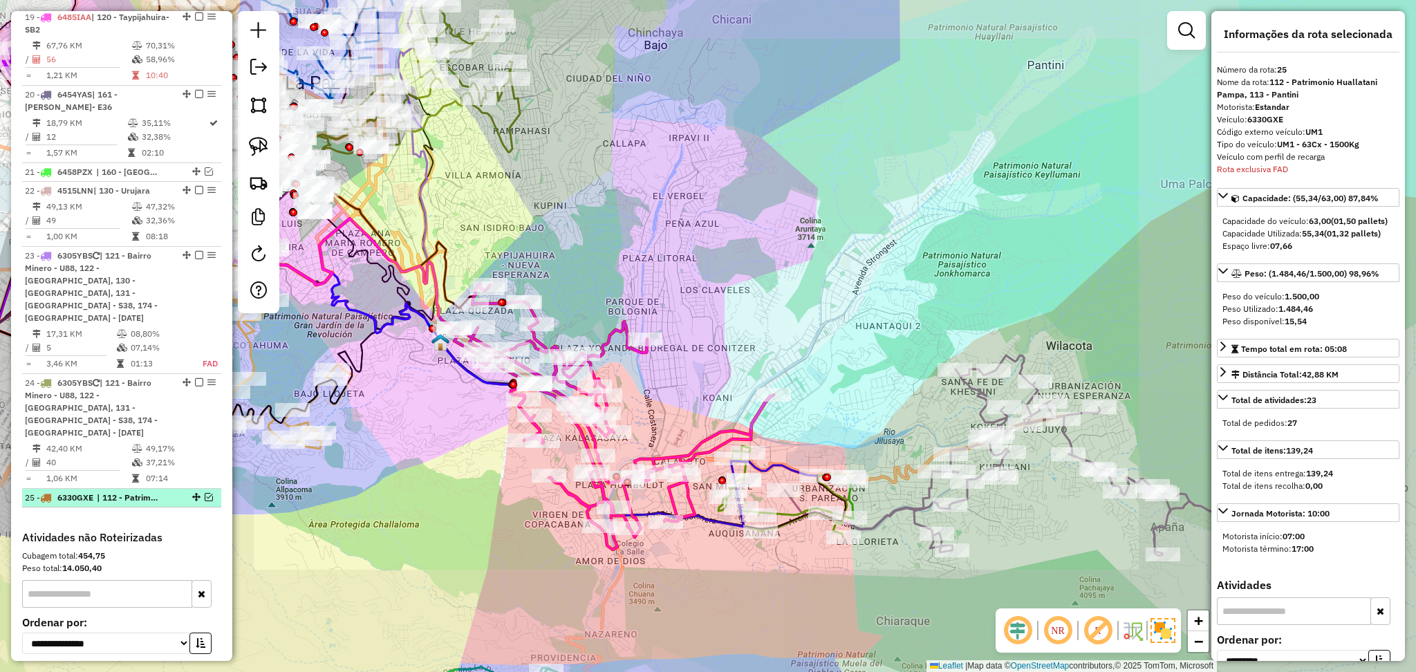
scroll to position [1899, 0]
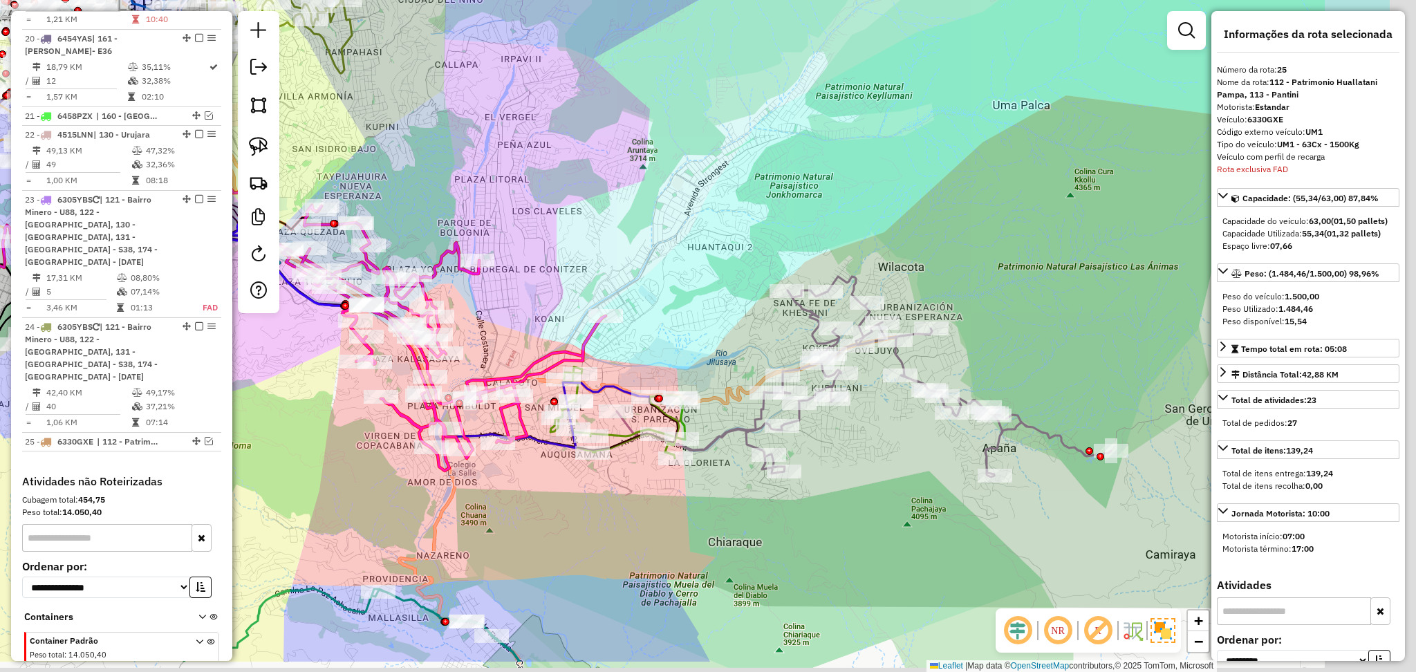
drag, startPoint x: 1055, startPoint y: 306, endPoint x: 879, endPoint y: 221, distance: 195.7
click at [879, 221] on div "Janela de atendimento Grade de atendimento Capacidade Transportadoras Veículos …" at bounding box center [708, 336] width 1416 height 672
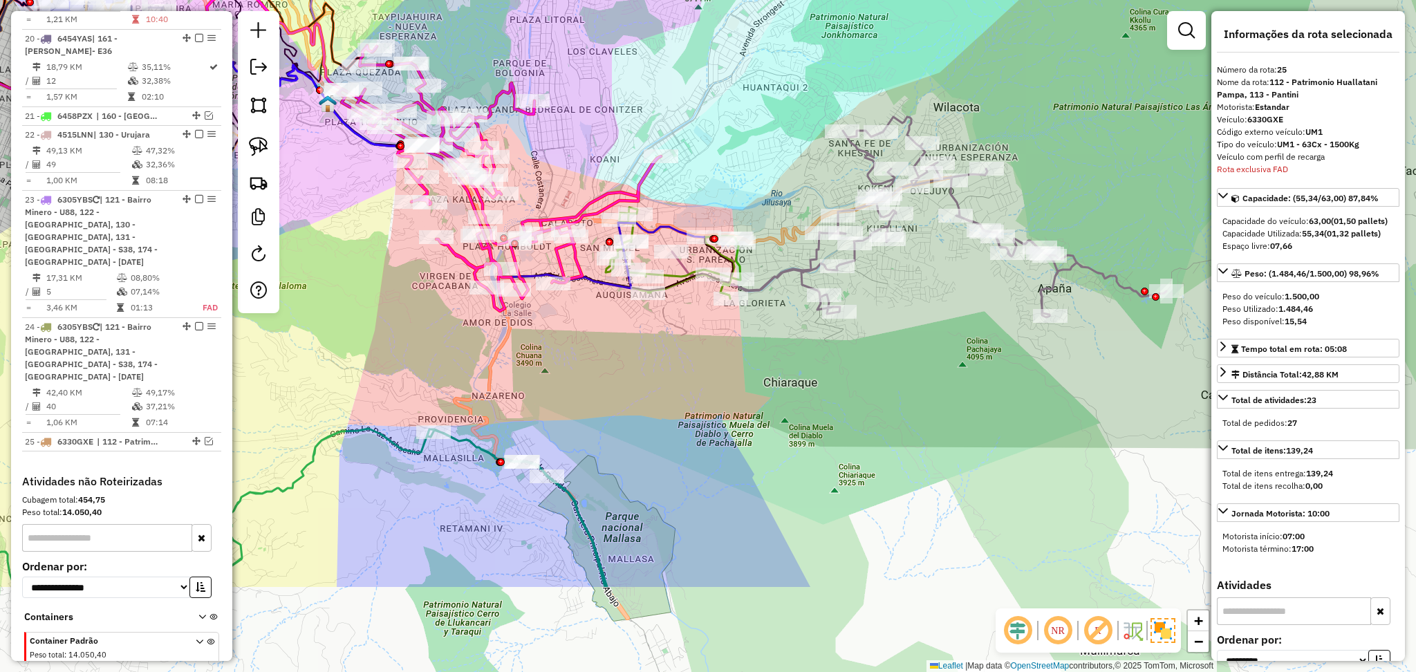
drag, startPoint x: 965, startPoint y: 500, endPoint x: 1051, endPoint y: 311, distance: 207.3
click at [1047, 316] on div "Janela de atendimento Grade de atendimento Capacidade Transportadoras Veículos …" at bounding box center [708, 336] width 1416 height 672
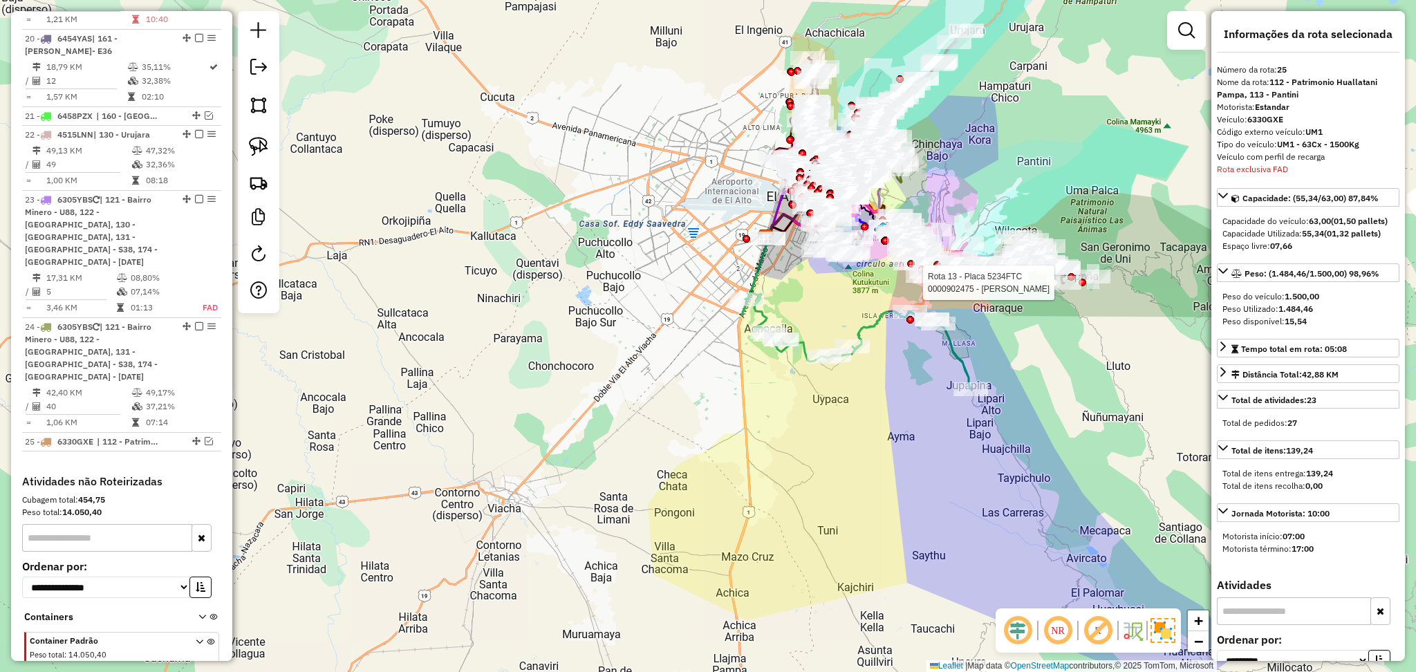
click at [875, 320] on icon at bounding box center [856, 341] width 229 height 96
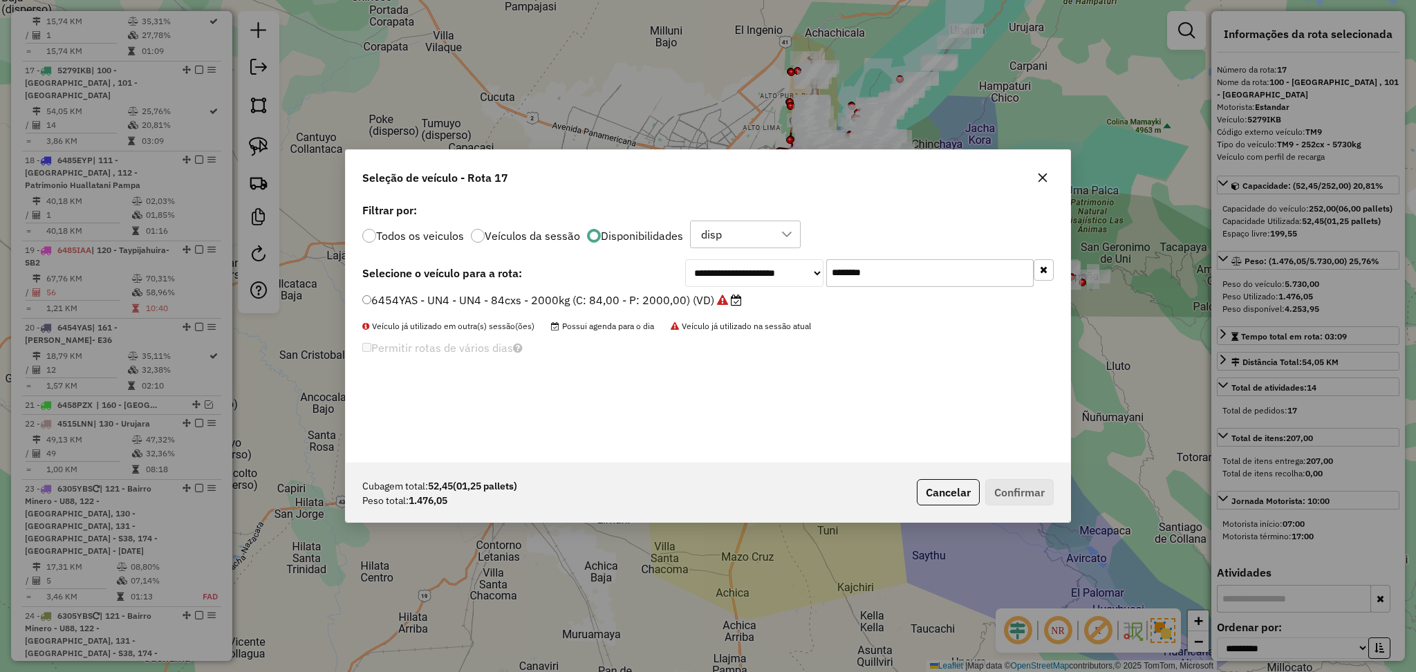
scroll to position [6, 4]
drag, startPoint x: 911, startPoint y: 269, endPoint x: 798, endPoint y: 267, distance: 113.4
click at [798, 267] on div "**********" at bounding box center [869, 273] width 369 height 28
paste input "text"
type input "*******"
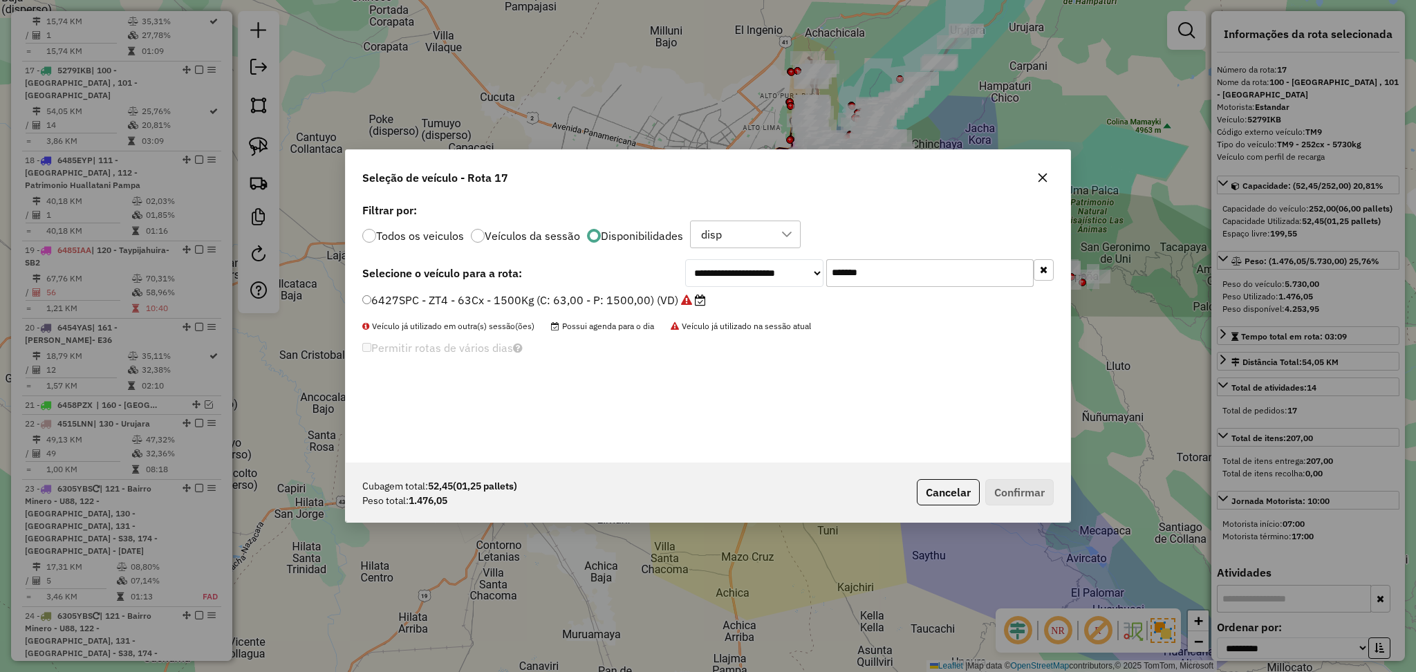
click at [672, 298] on label "6427SPC - ZT4 - 63Cx - 1500Kg (C: 63,00 - P: 1500,00) (VD)" at bounding box center [534, 300] width 344 height 17
click at [1018, 470] on div "Cubagem total: 52,45 (01,25 pallets) Peso total: 1.476,05 Cancelar Confirmar" at bounding box center [708, 492] width 725 height 59
click at [1032, 487] on button "Confirmar" at bounding box center [1019, 492] width 68 height 26
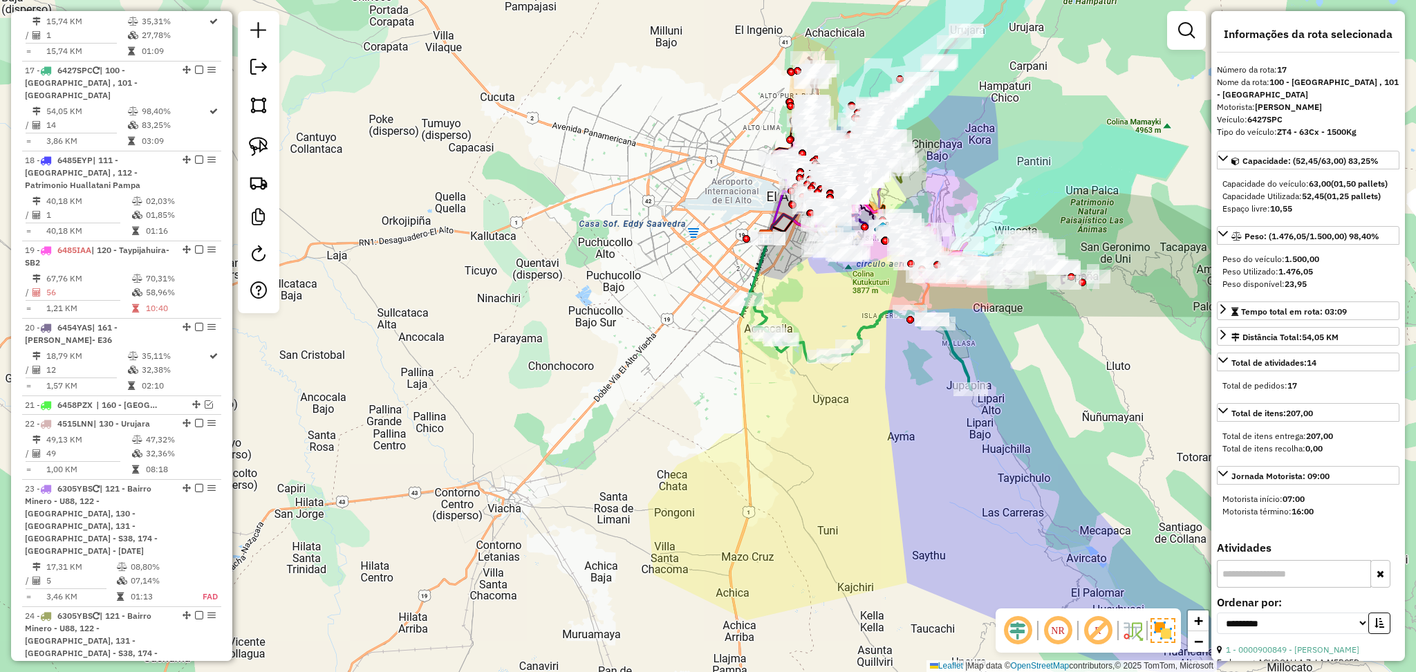
click at [873, 319] on icon at bounding box center [856, 341] width 229 height 96
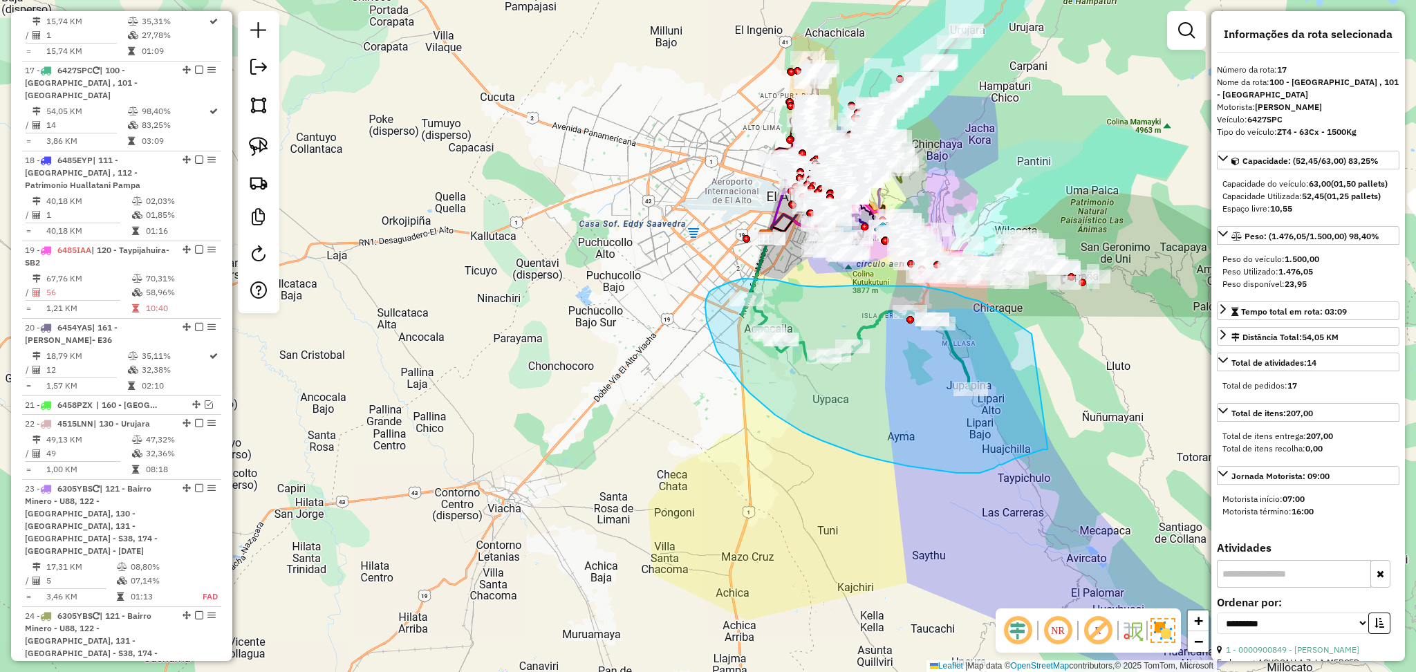
drag, startPoint x: 1010, startPoint y: 319, endPoint x: 1047, endPoint y: 447, distance: 133.2
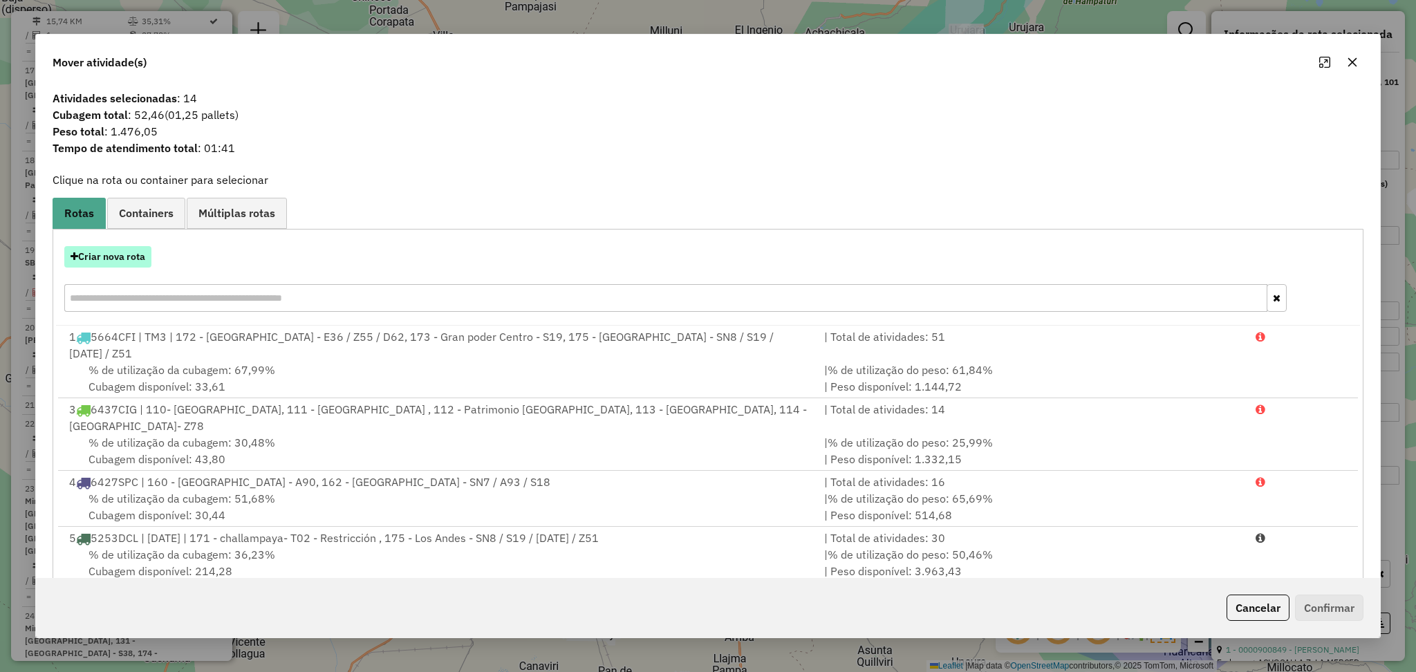
click at [118, 259] on button "Criar nova rota" at bounding box center [107, 256] width 87 height 21
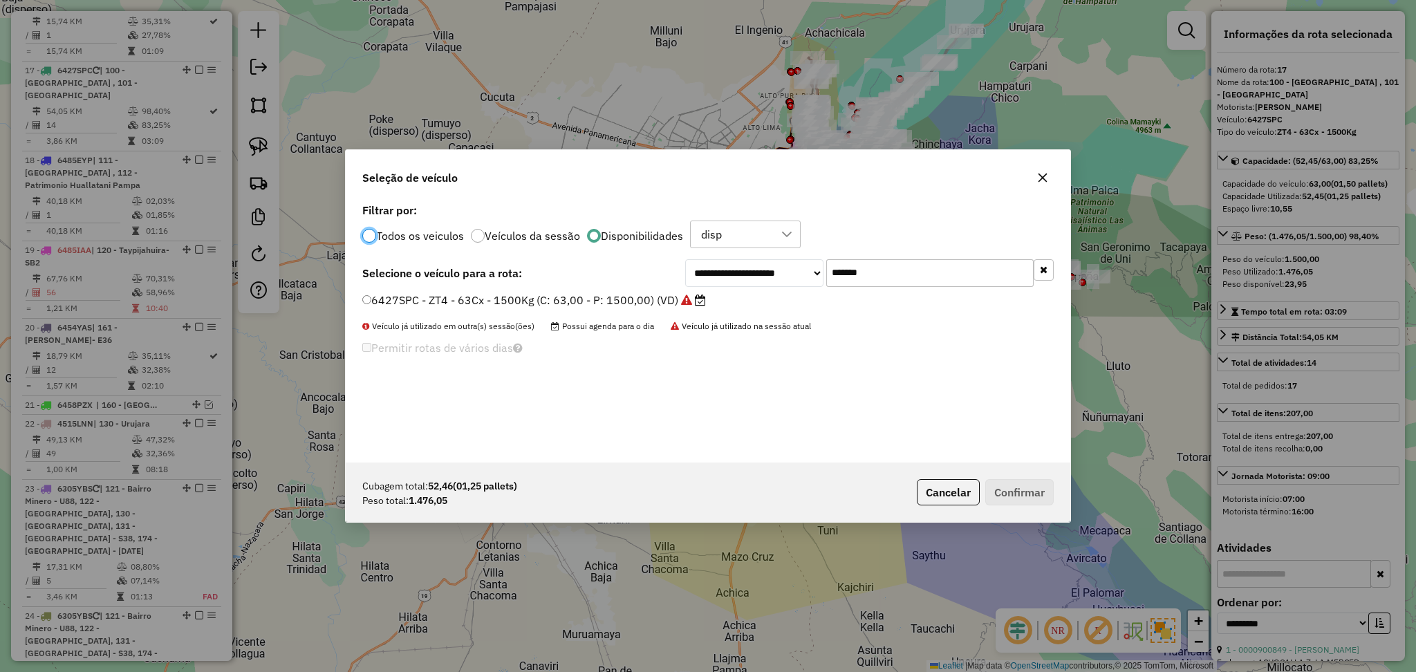
click at [539, 297] on label "6427SPC - ZT4 - 63Cx - 1500Kg (C: 63,00 - P: 1500,00) (VD)" at bounding box center [534, 300] width 344 height 17
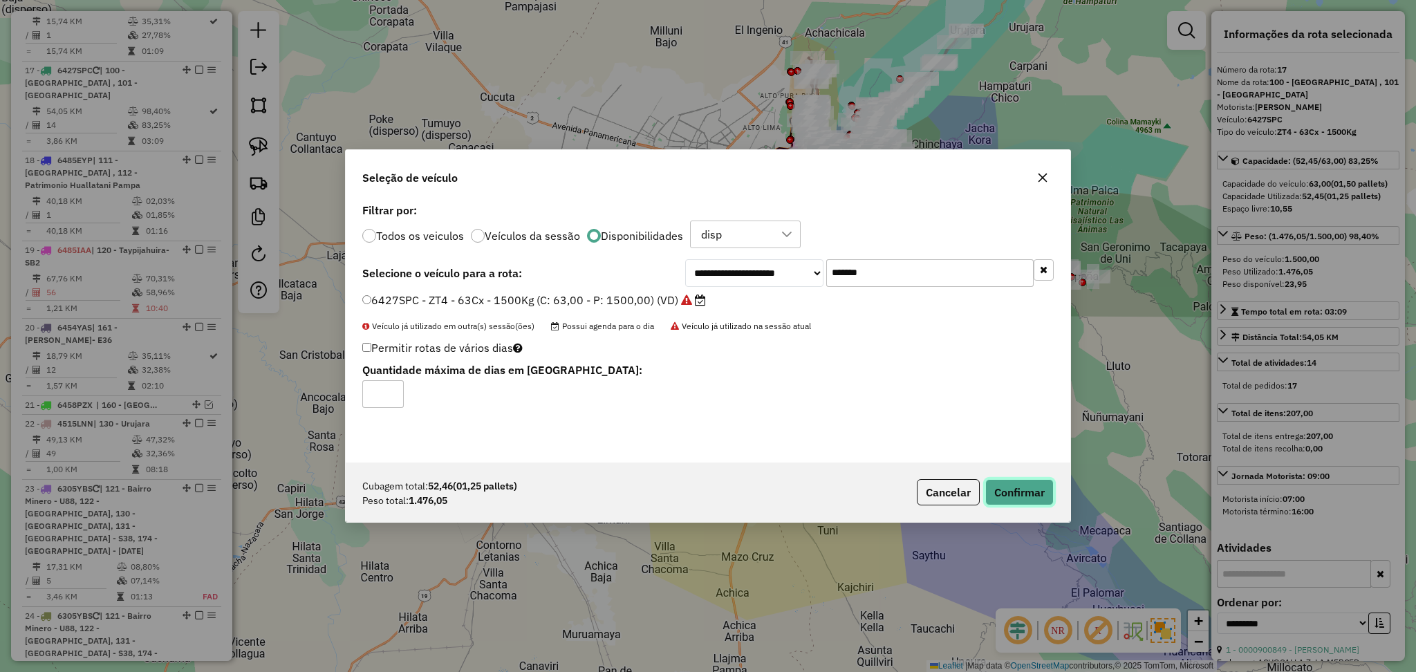
click at [1005, 489] on button "Confirmar" at bounding box center [1019, 492] width 68 height 26
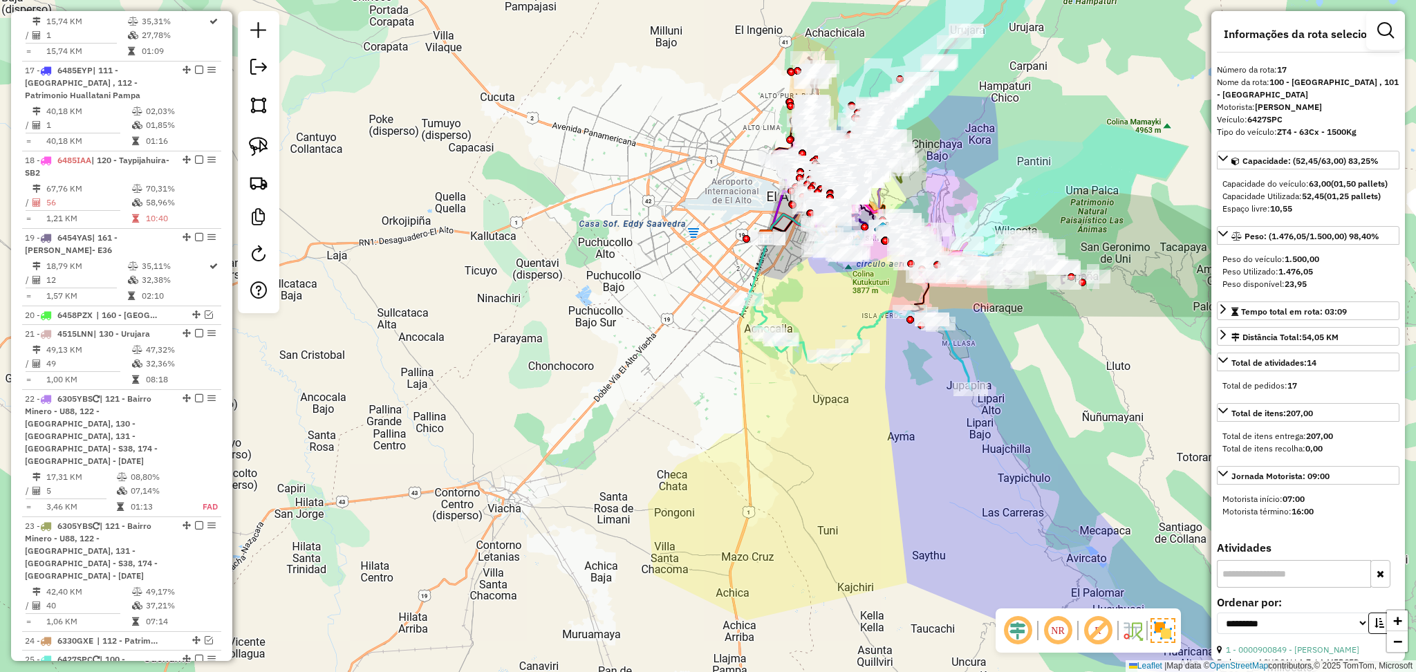
click at [867, 321] on icon at bounding box center [856, 341] width 229 height 96
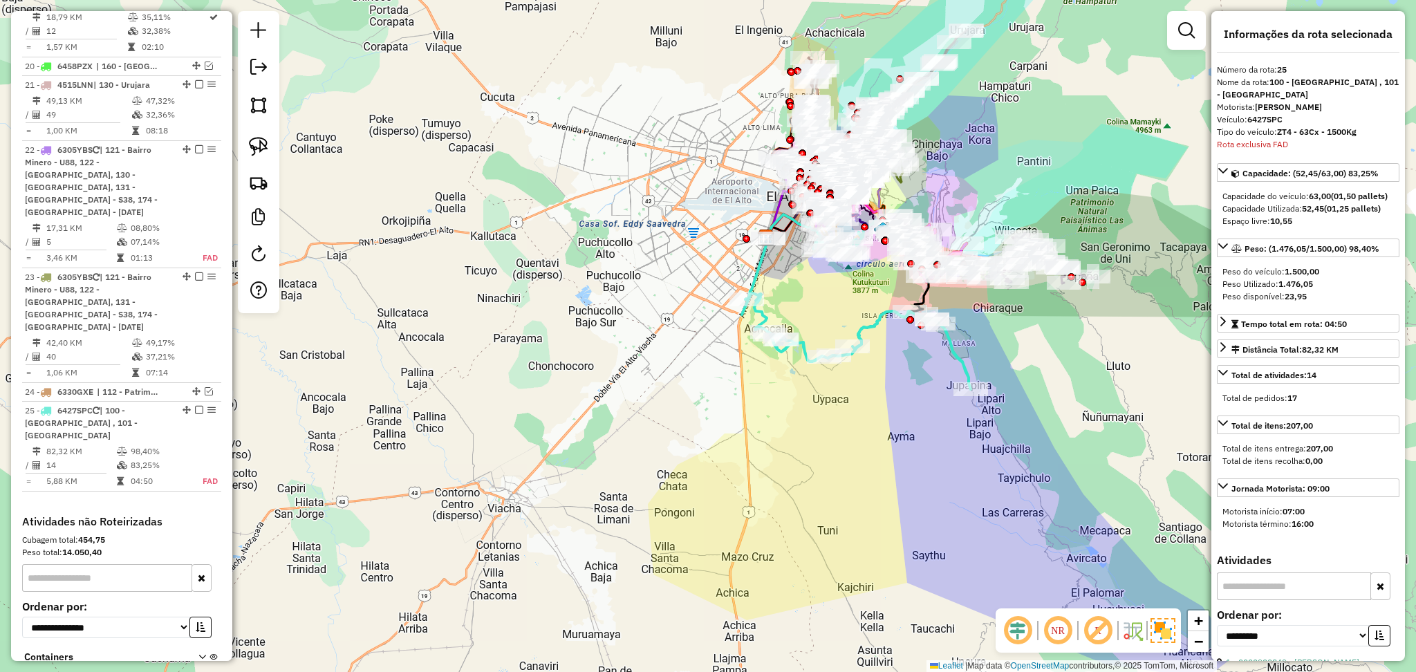
scroll to position [1899, 0]
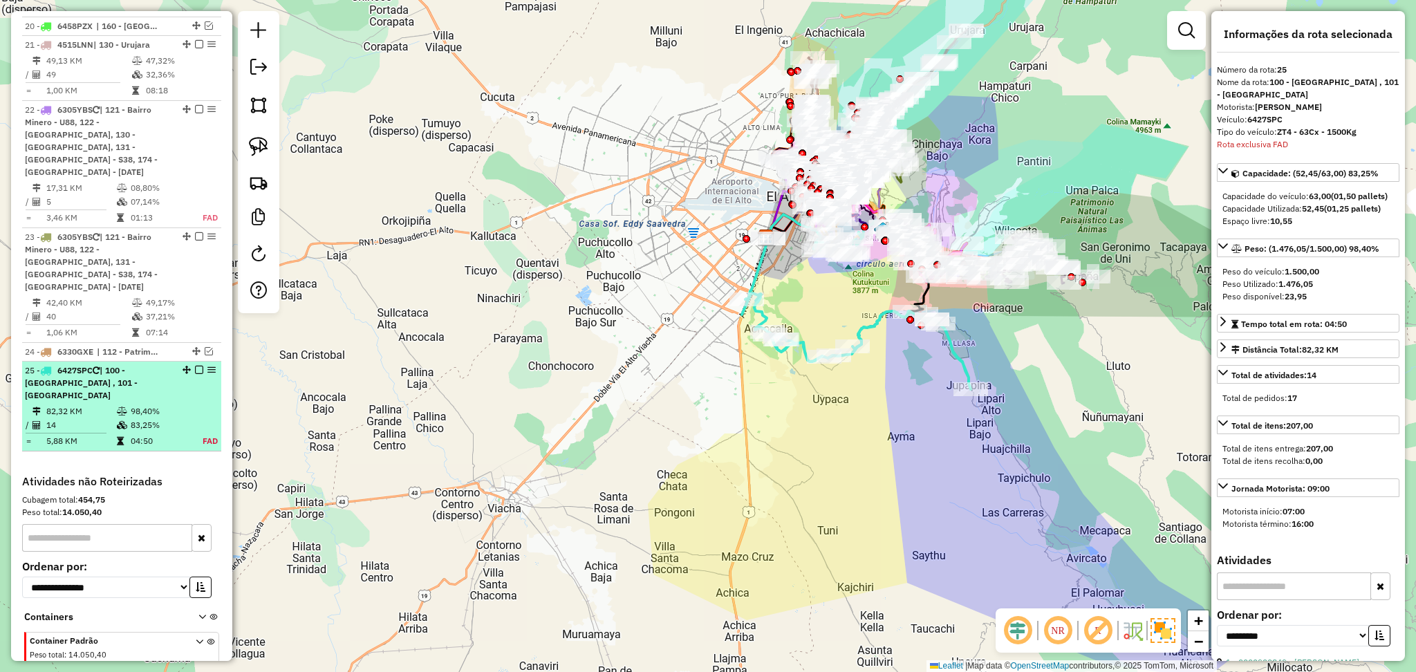
click at [195, 366] on em at bounding box center [199, 370] width 8 height 8
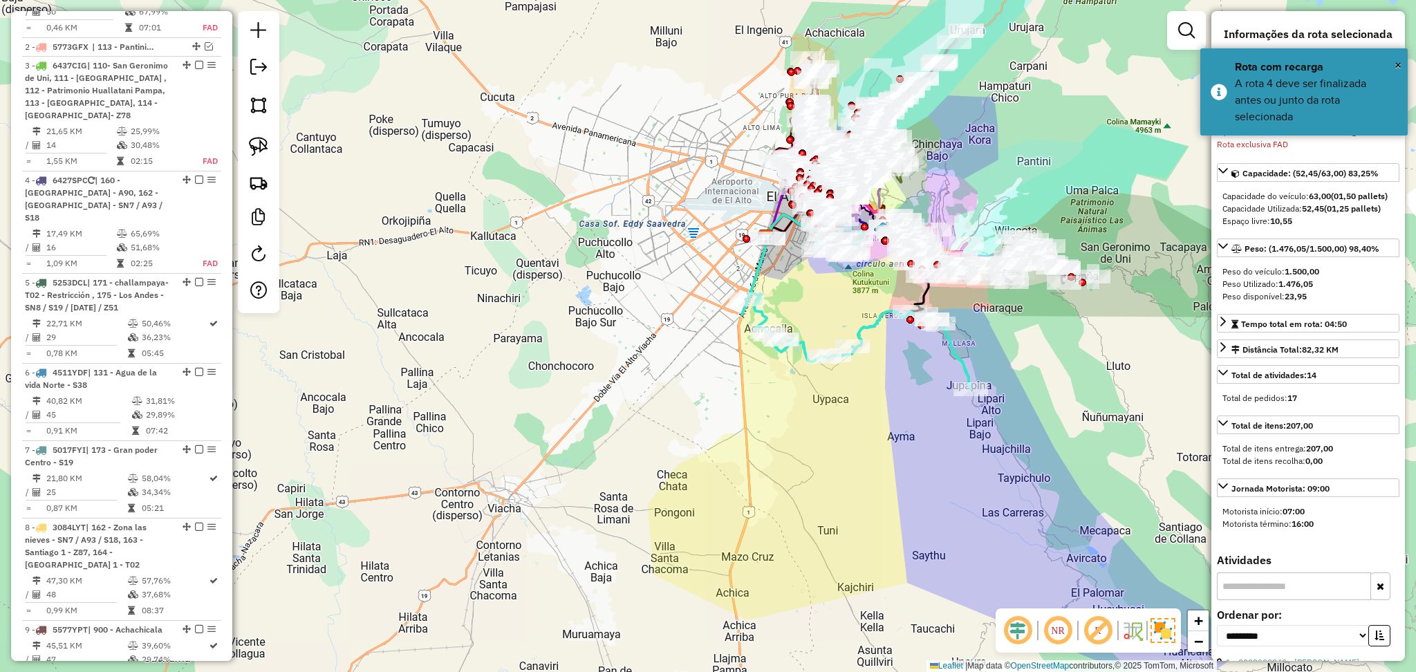
scroll to position [609, 0]
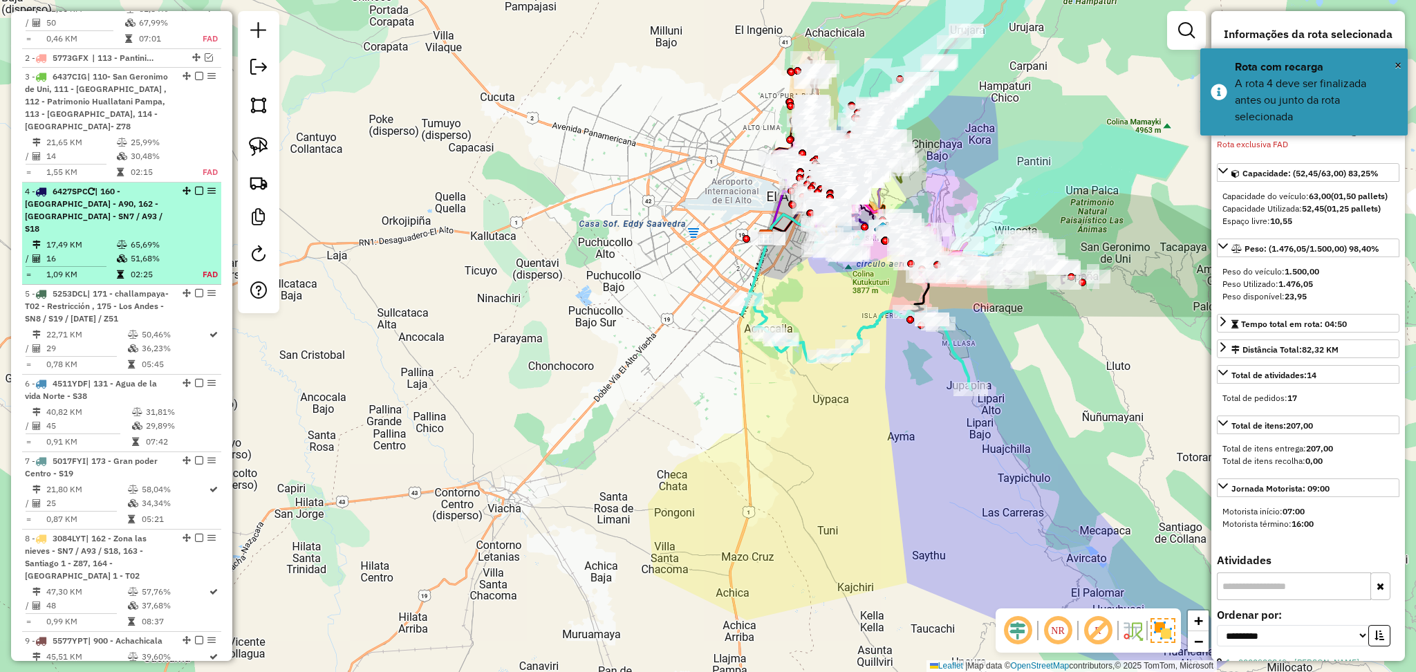
click at [116, 238] on td at bounding box center [123, 245] width 14 height 14
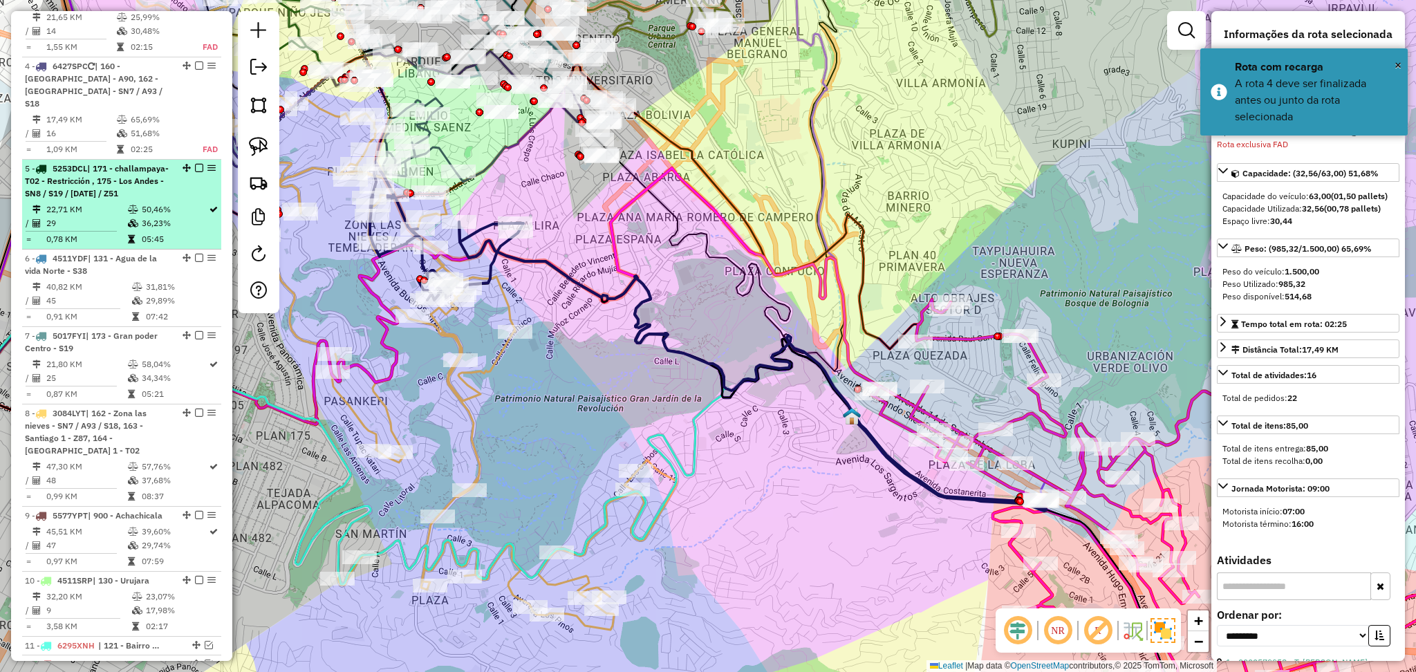
scroll to position [756, 0]
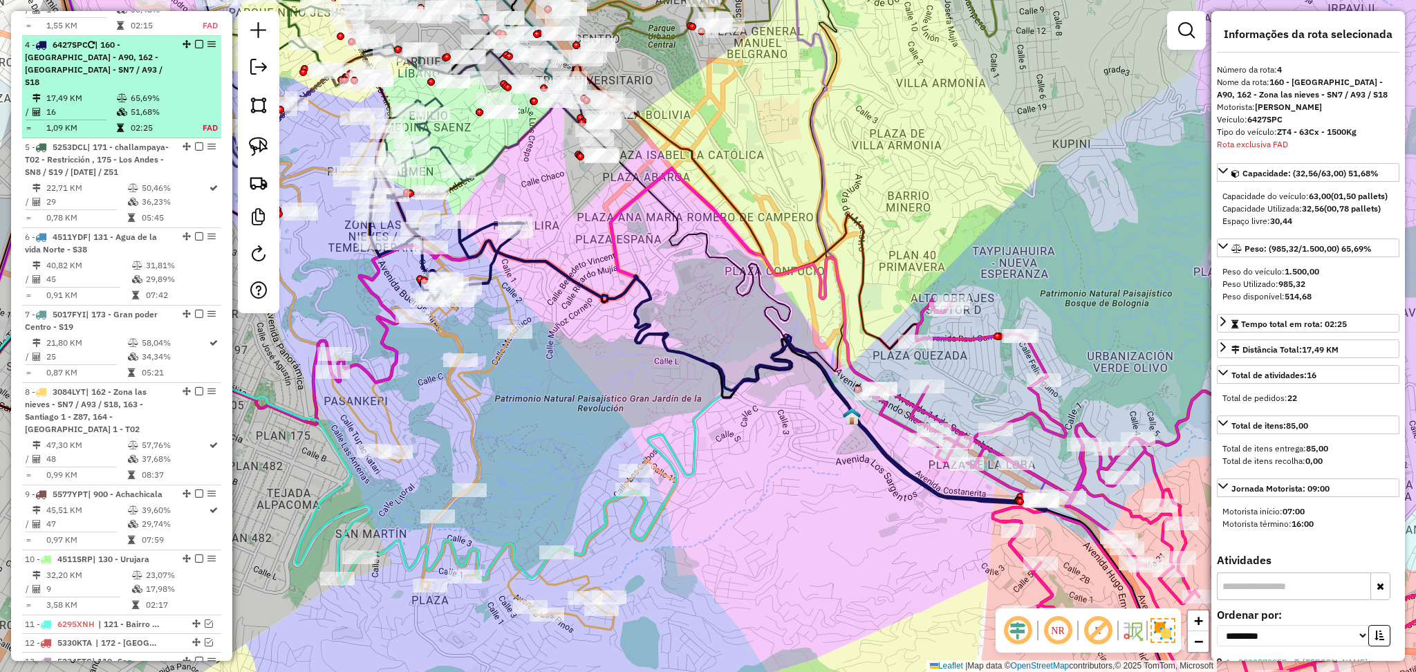
click at [199, 40] on em at bounding box center [199, 44] width 8 height 8
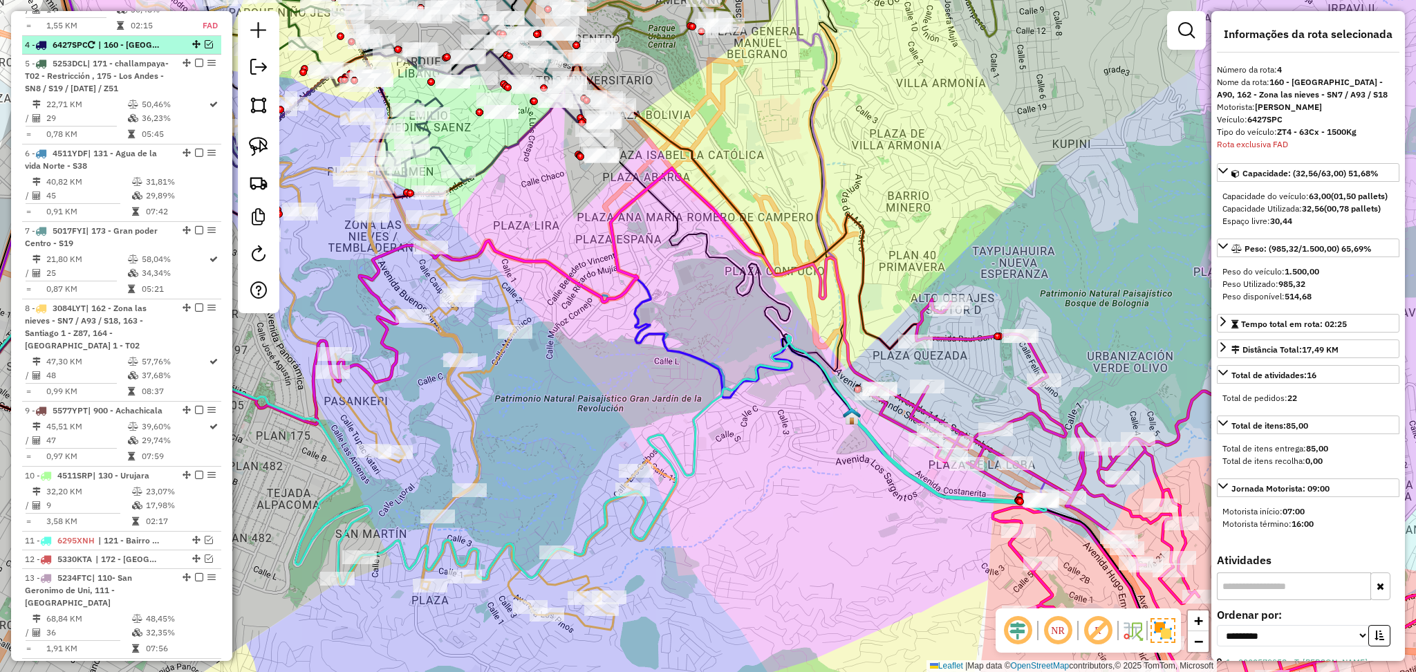
click at [207, 40] on em at bounding box center [209, 44] width 8 height 8
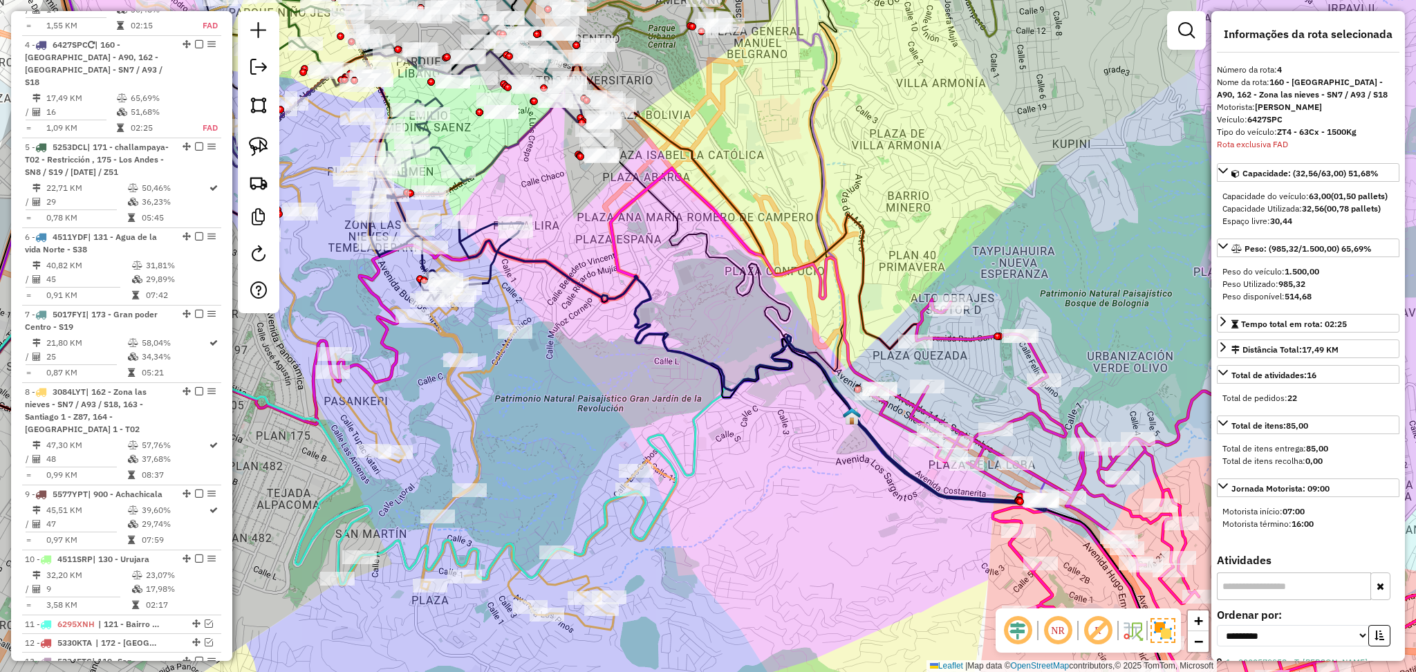
click at [493, 263] on icon at bounding box center [446, 231] width 153 height 138
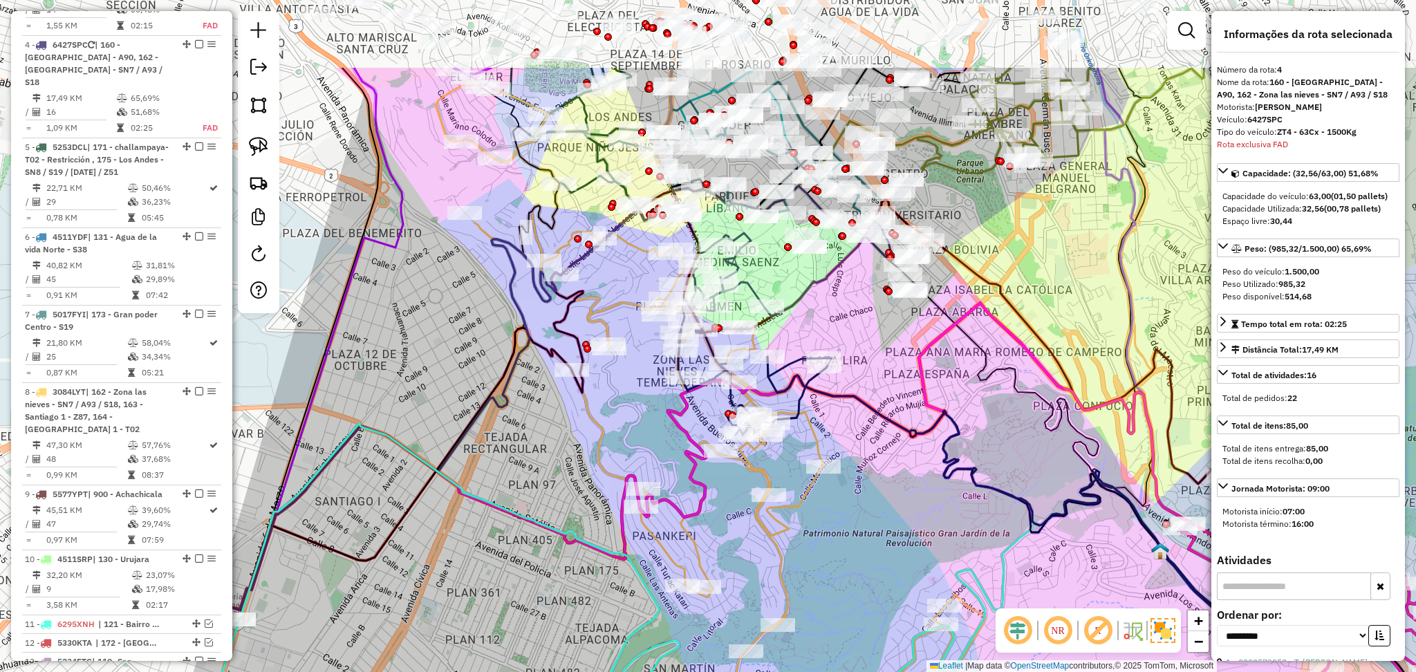
drag, startPoint x: 548, startPoint y: 315, endPoint x: 857, endPoint y: 440, distance: 333.7
click at [857, 447] on div "Janela de atendimento Grade de atendimento Capacidade Transportadoras Veículos …" at bounding box center [708, 336] width 1416 height 672
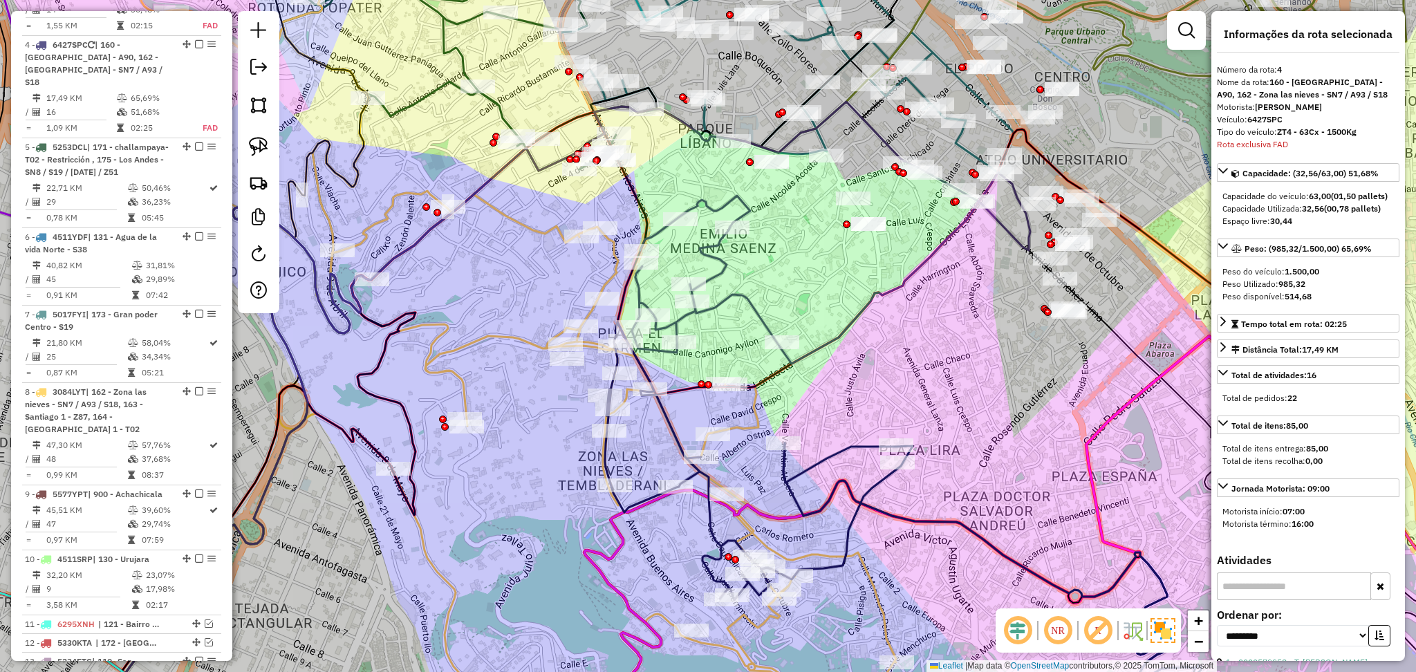
click at [722, 270] on icon at bounding box center [831, 268] width 398 height 192
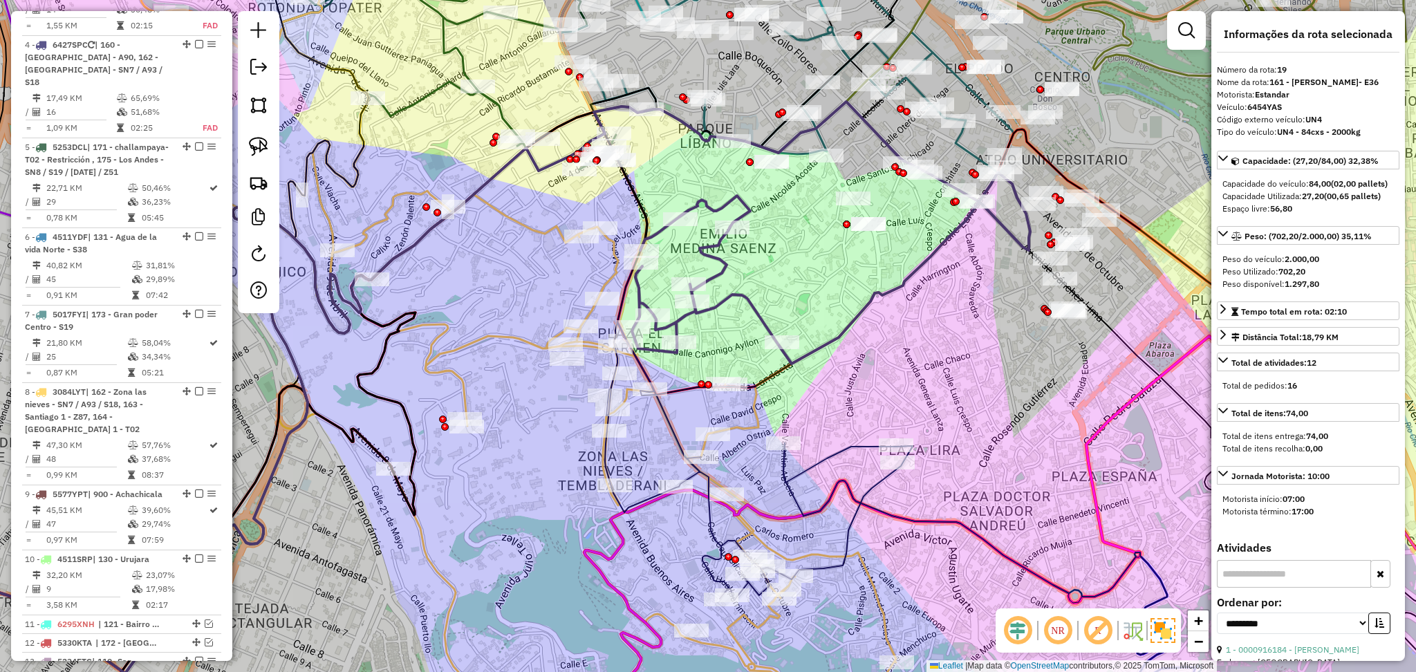
scroll to position [1766, 0]
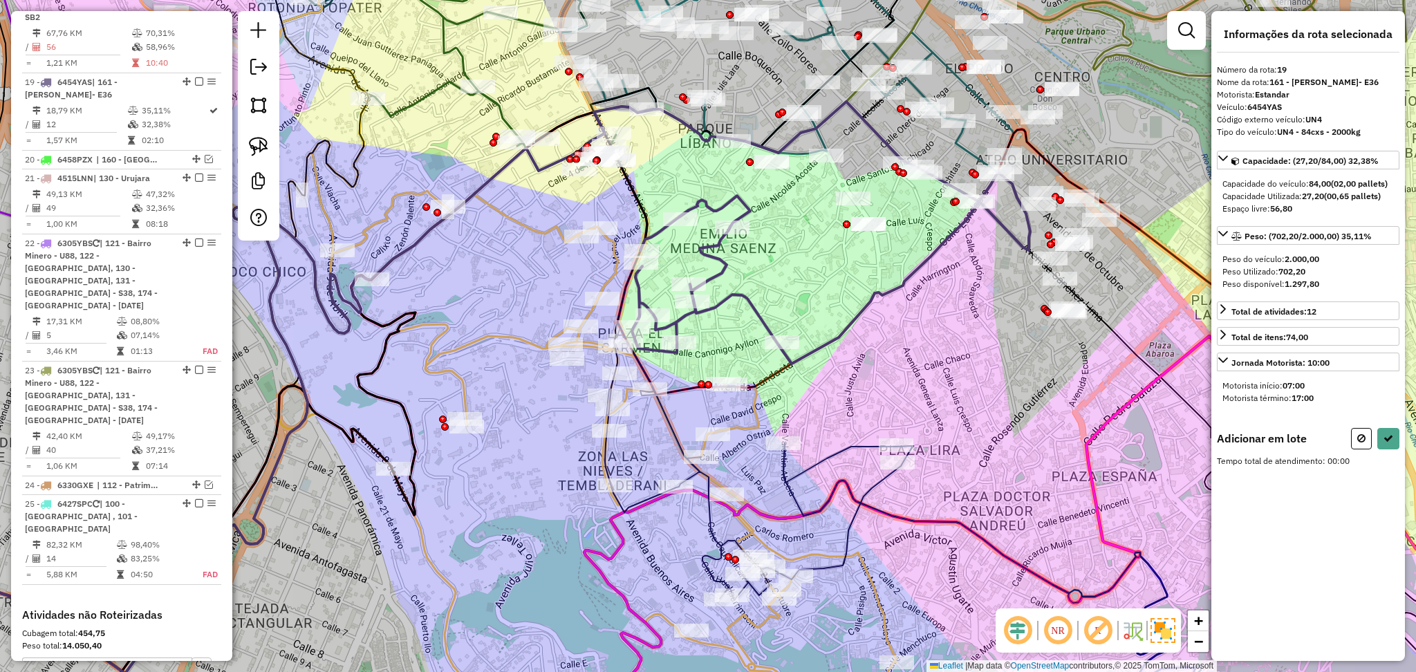
click at [828, 452] on icon at bounding box center [759, 461] width 308 height 278
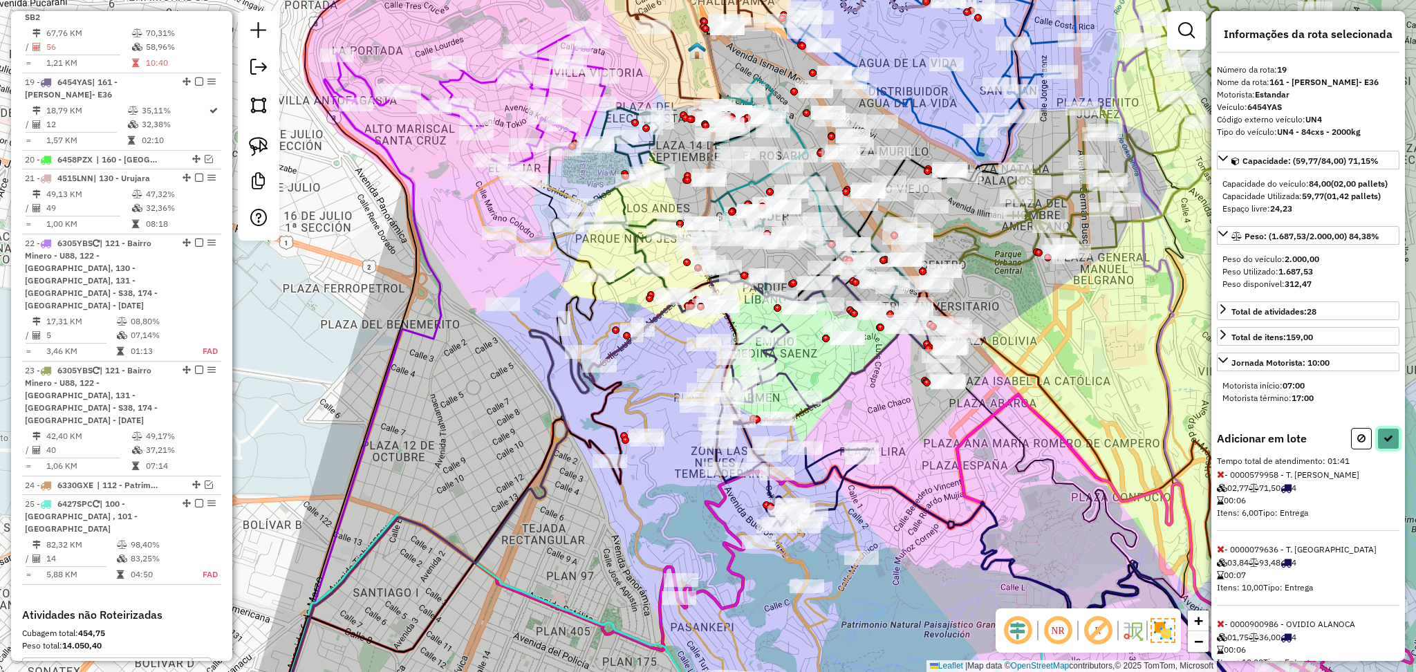
click at [1390, 449] on button at bounding box center [1388, 438] width 22 height 21
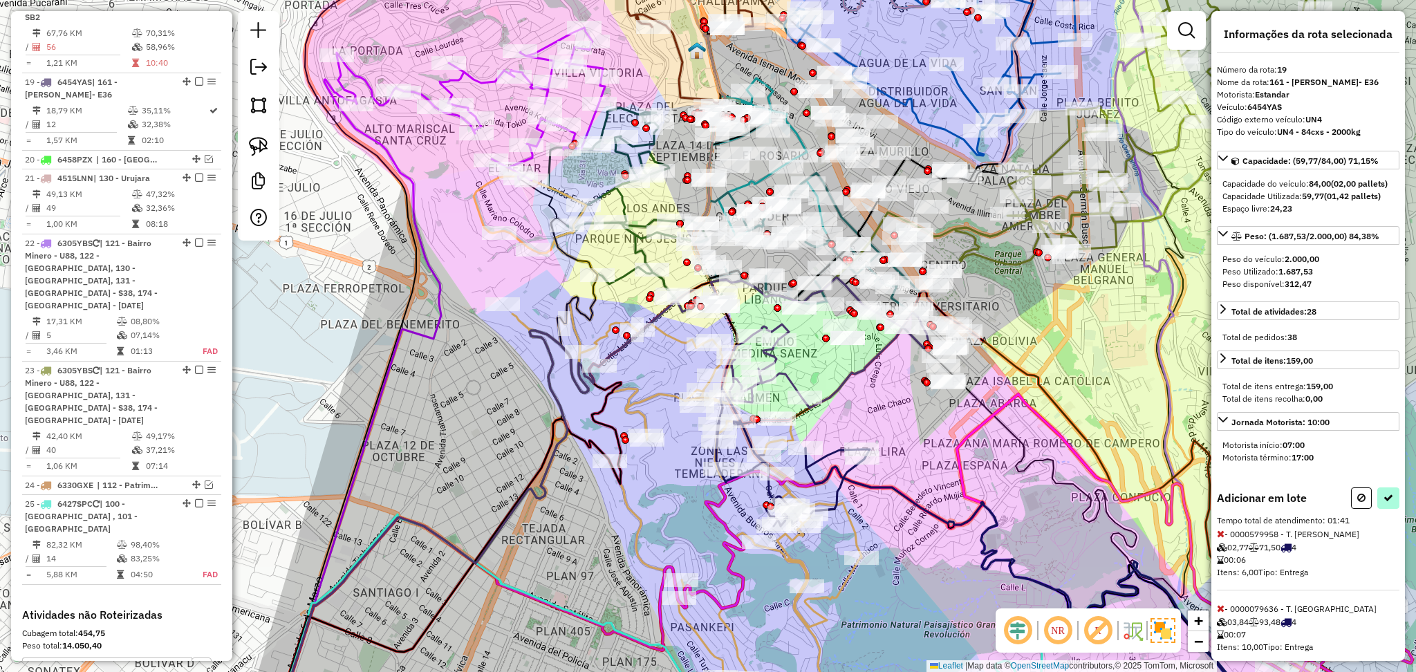
select select "**********"
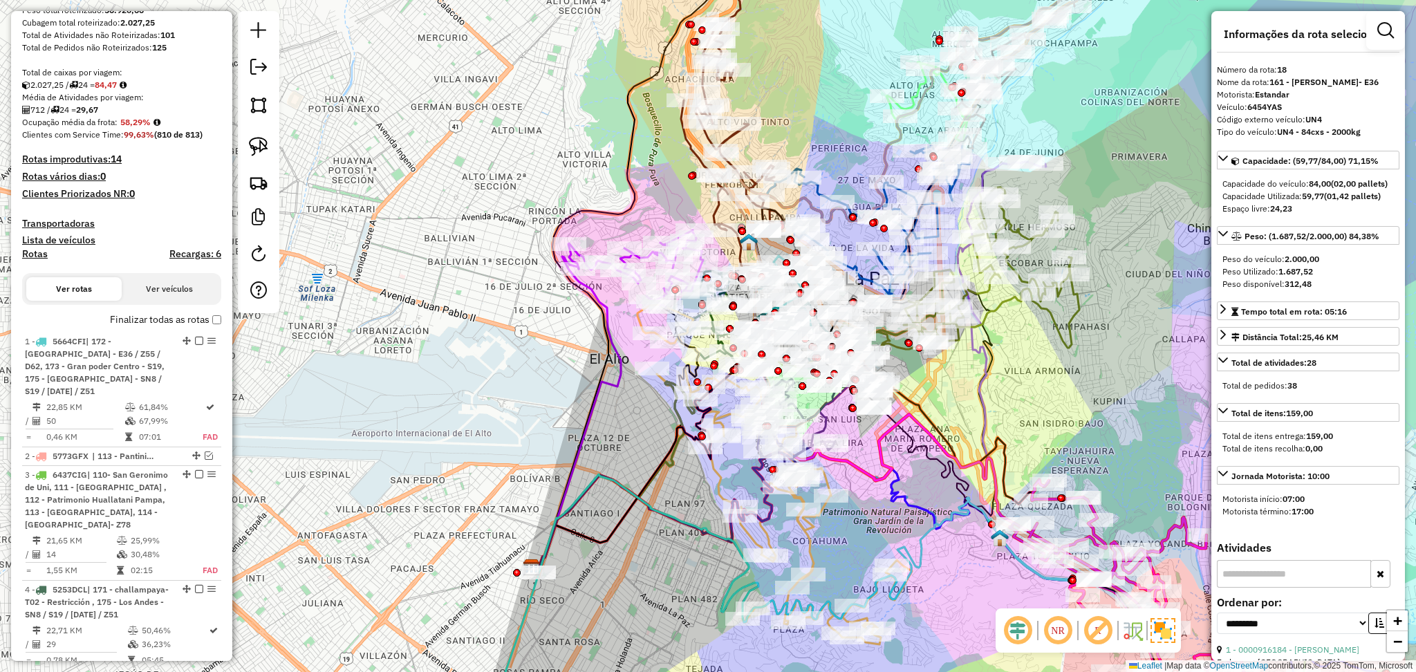
scroll to position [201, 0]
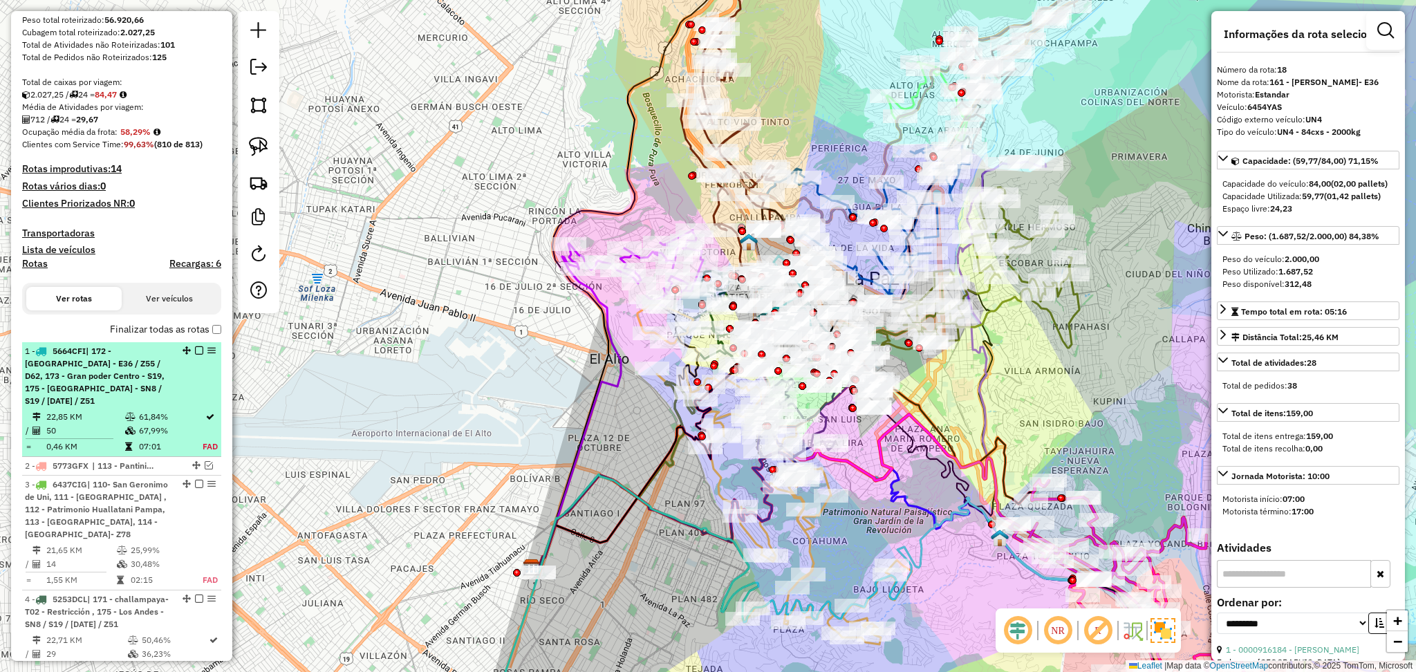
click at [106, 393] on div "1 - 5664CFI | 172 - San sebastian Centro - E36 / Z55 / D62, 173 - Gran poder Ce…" at bounding box center [98, 376] width 147 height 62
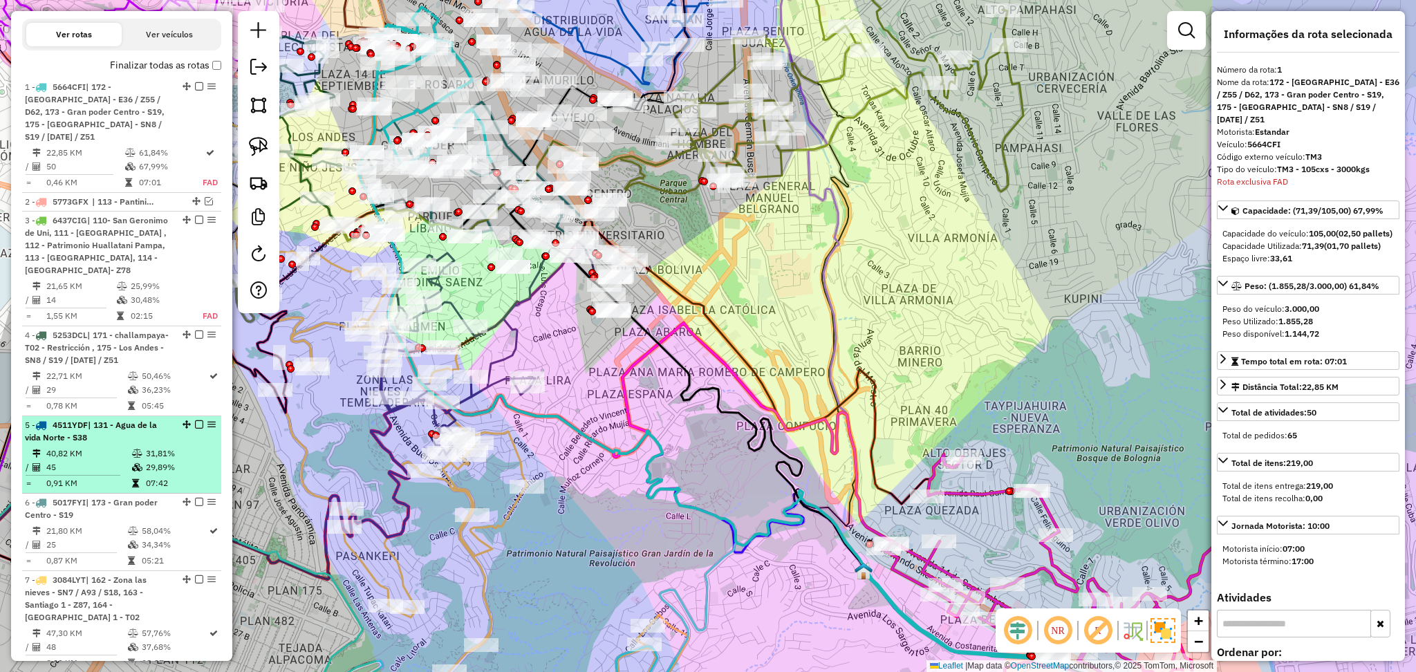
scroll to position [532, 0]
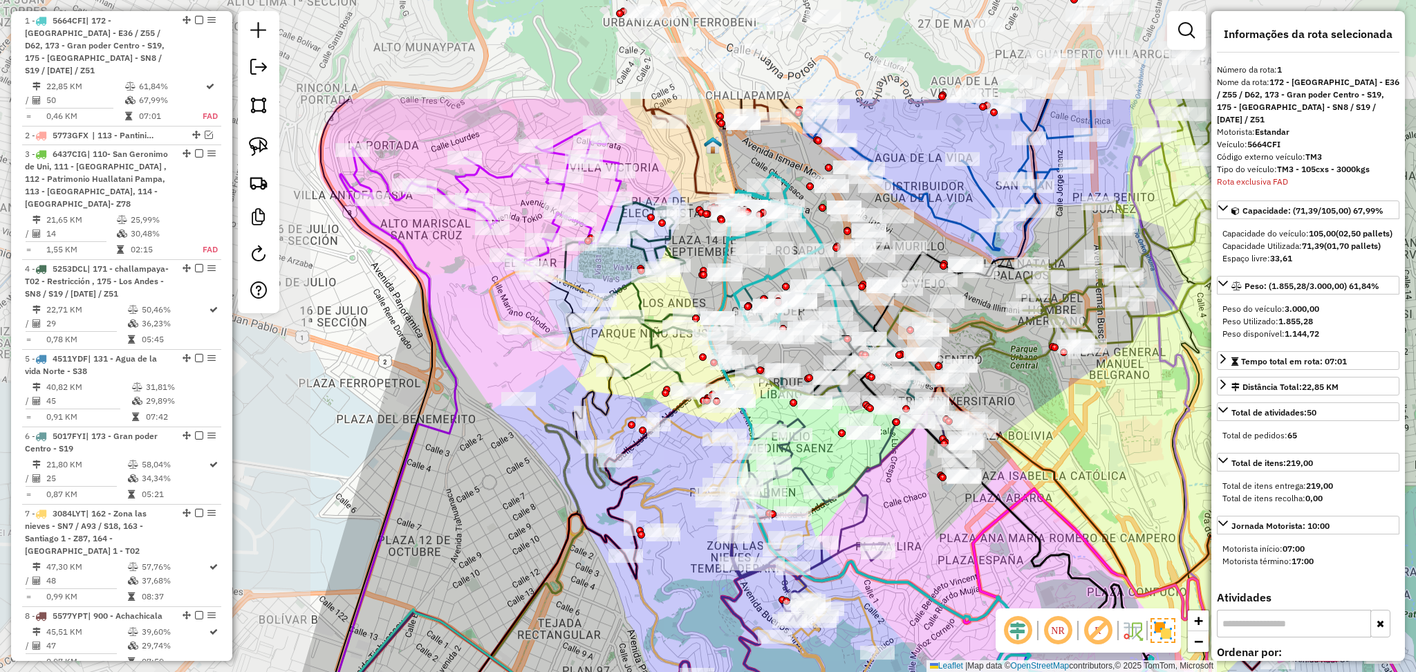
drag, startPoint x: 748, startPoint y: 275, endPoint x: 1099, endPoint y: 441, distance: 387.8
click at [1099, 441] on div "Janela de atendimento Grade de atendimento Capacidade Transportadoras Veículos …" at bounding box center [708, 336] width 1416 height 672
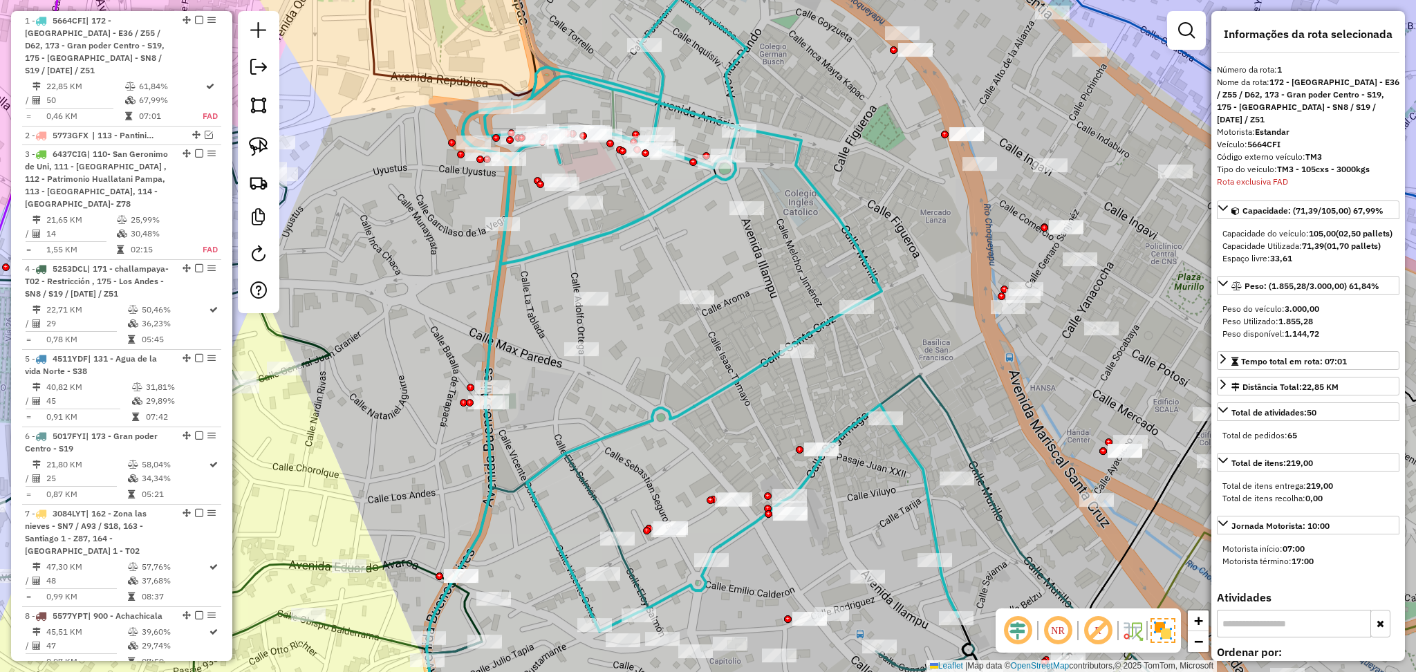
click at [680, 192] on icon at bounding box center [693, 368] width 532 height 745
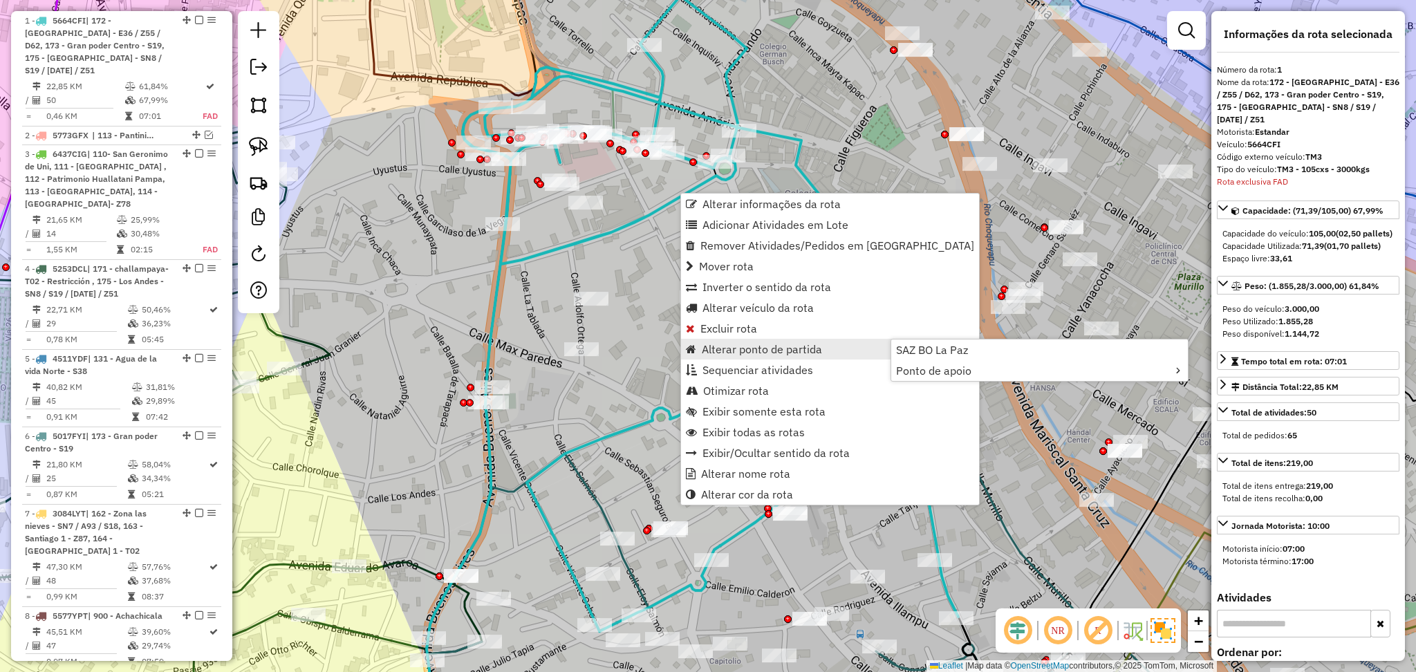
click at [655, 281] on div "Janela de atendimento Grade de atendimento Capacidade Transportadoras Veículos …" at bounding box center [708, 336] width 1416 height 672
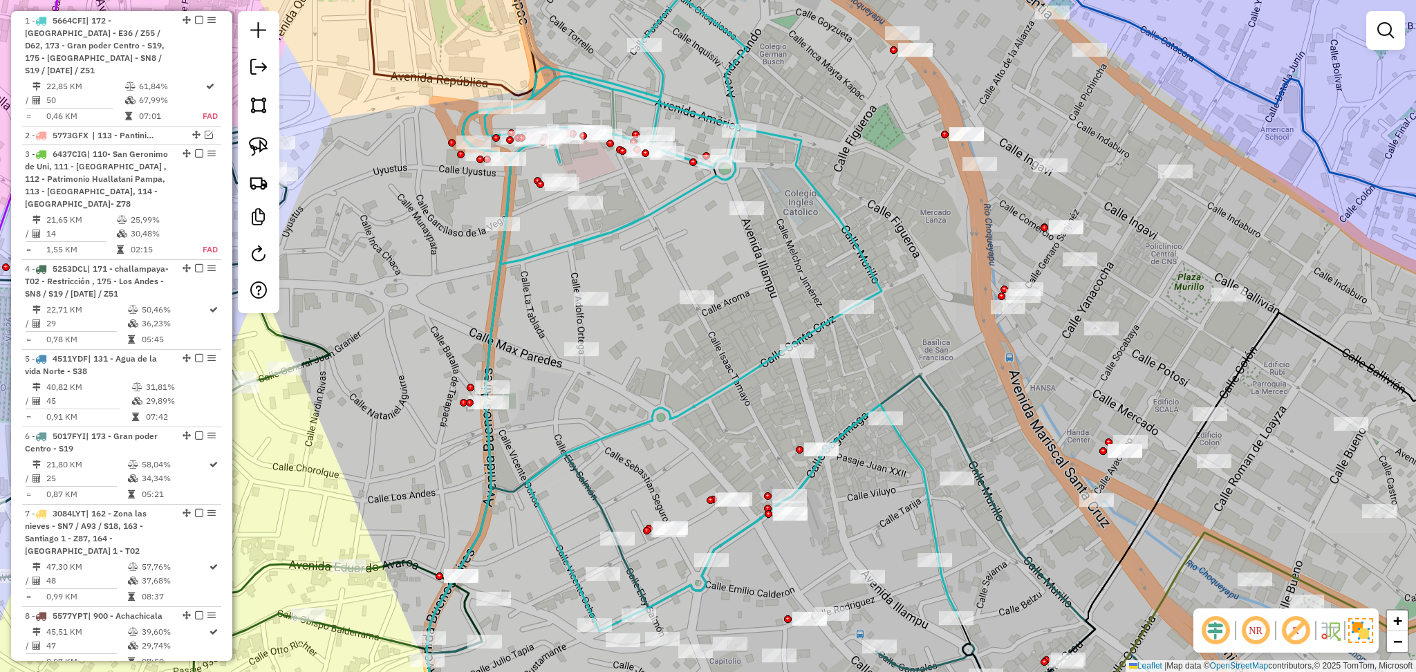
click at [661, 205] on icon at bounding box center [693, 368] width 532 height 745
select select "**********"
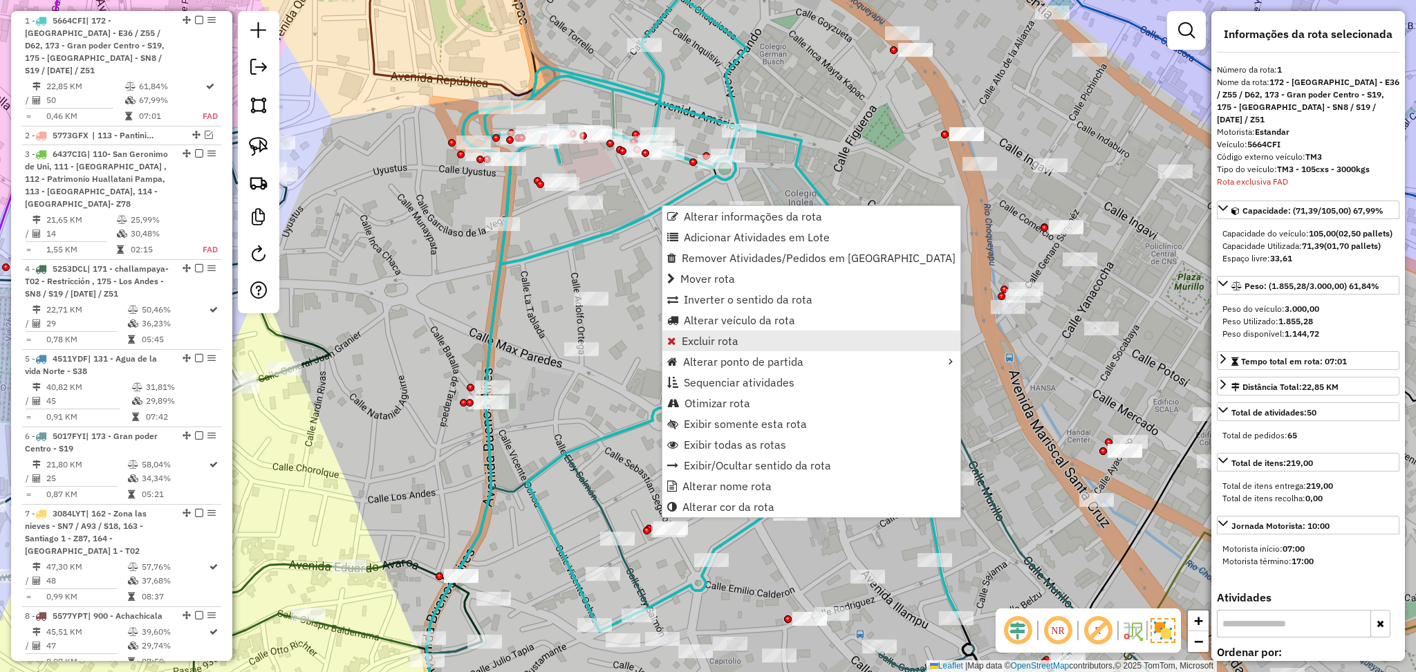
click at [739, 340] on link "Excluir rota" at bounding box center [811, 340] width 298 height 21
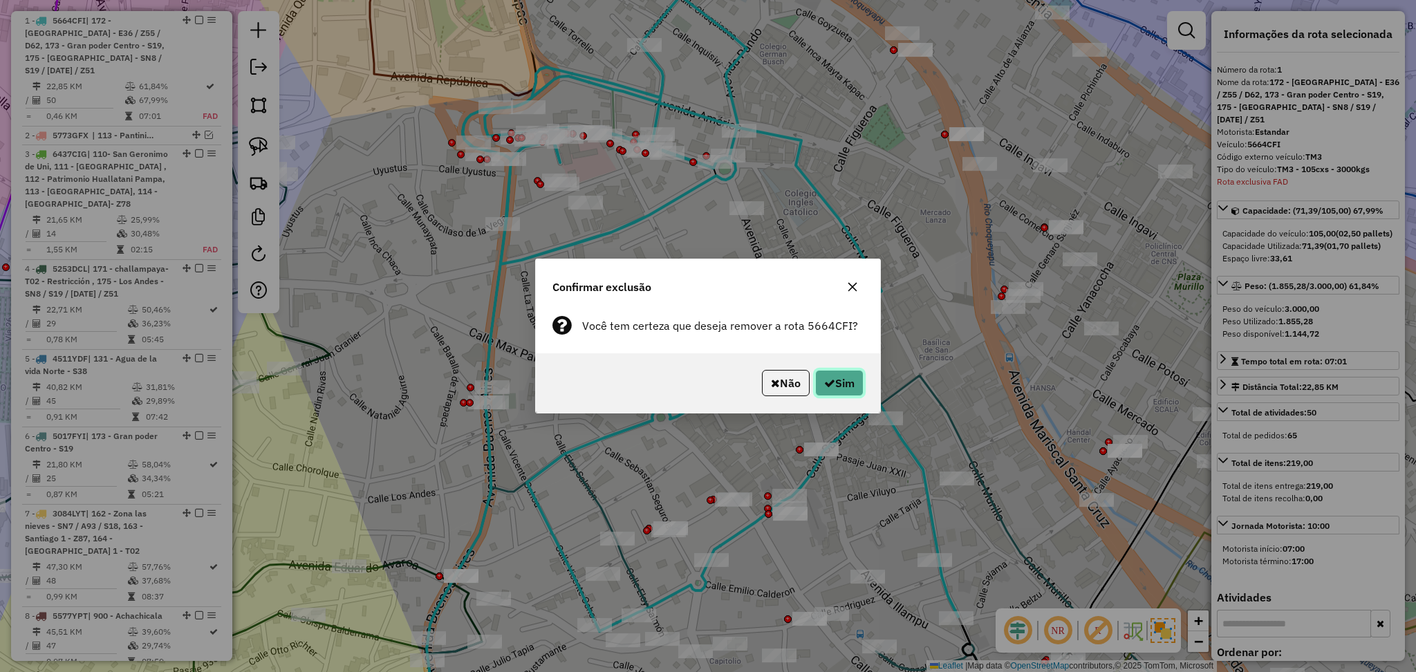
click at [827, 386] on icon "button" at bounding box center [829, 382] width 11 height 11
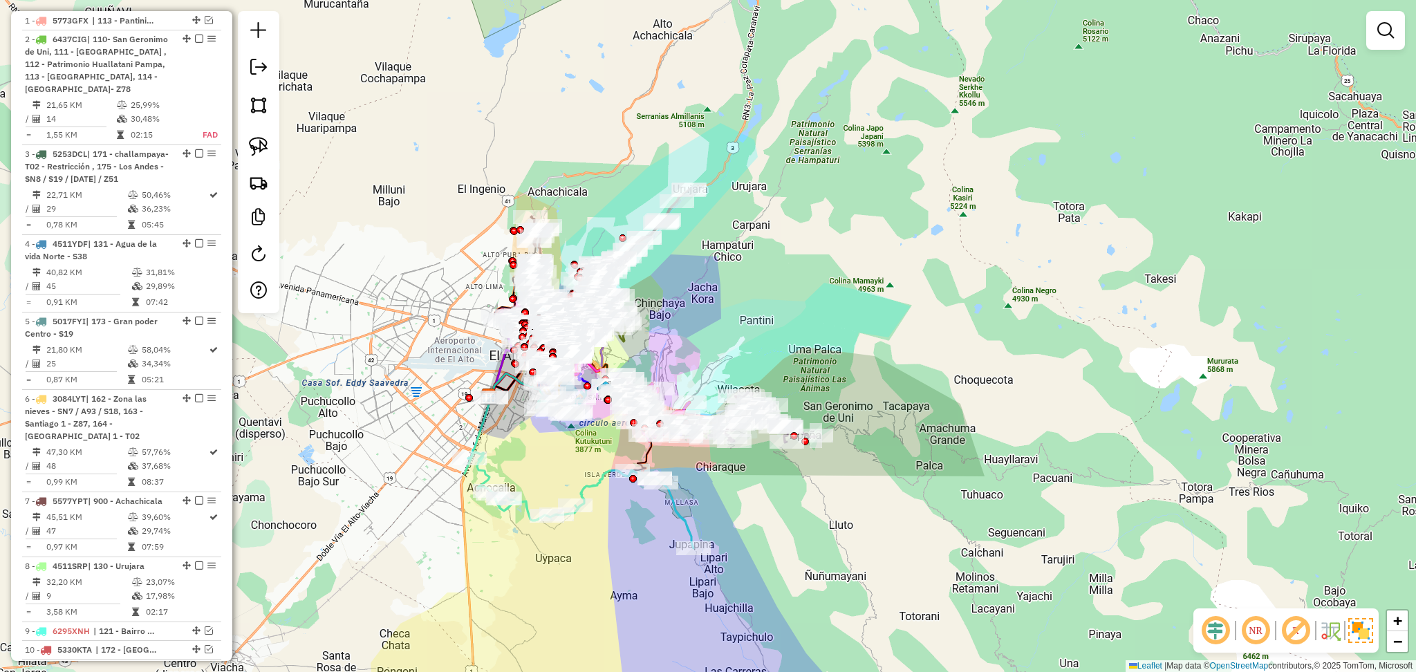
drag, startPoint x: 762, startPoint y: 300, endPoint x: 857, endPoint y: 303, distance: 94.8
click at [857, 303] on div "Janela de atendimento Grade de atendimento Capacidade Transportadoras Veículos …" at bounding box center [708, 336] width 1416 height 672
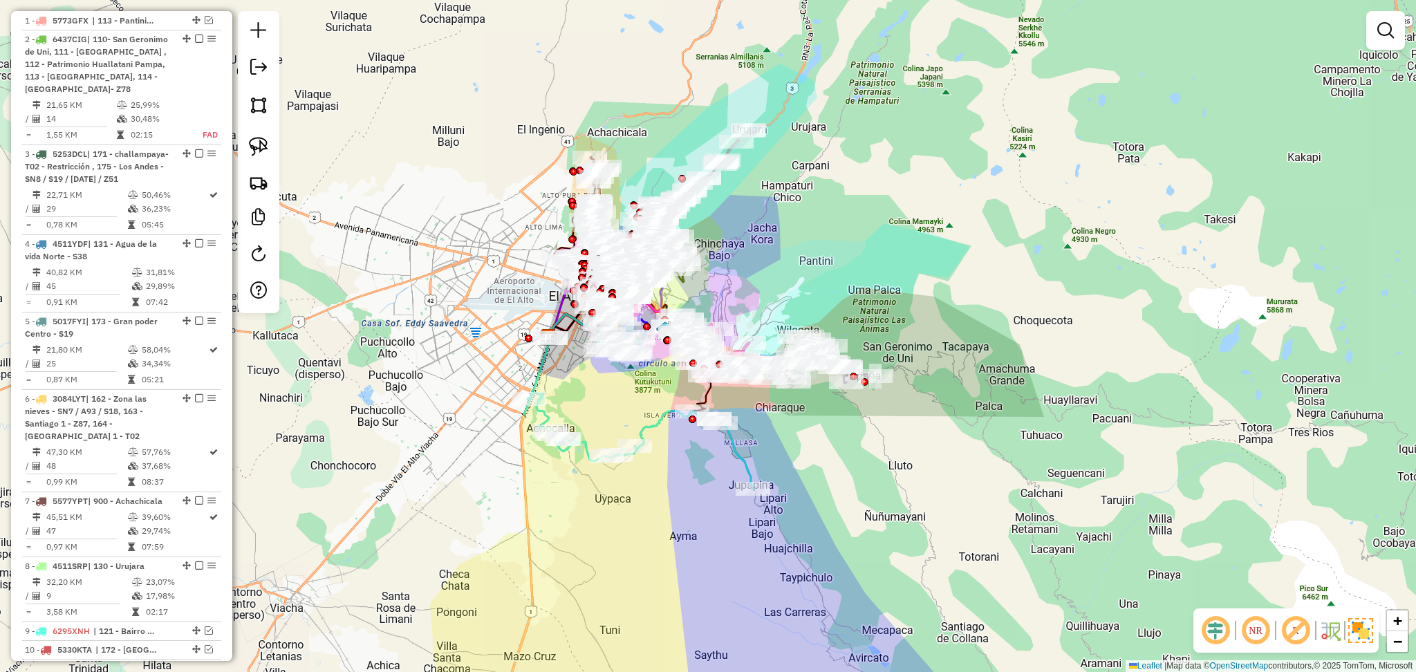
click at [655, 429] on icon at bounding box center [638, 441] width 229 height 96
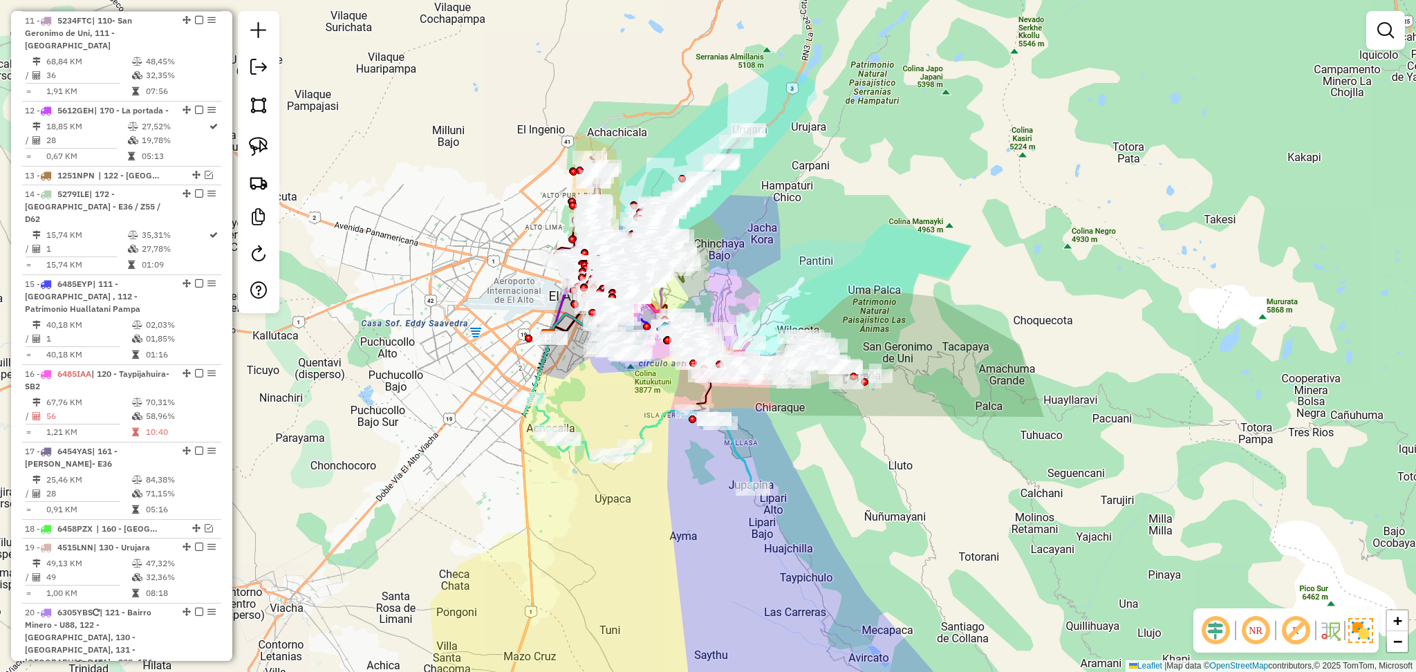
select select "**********"
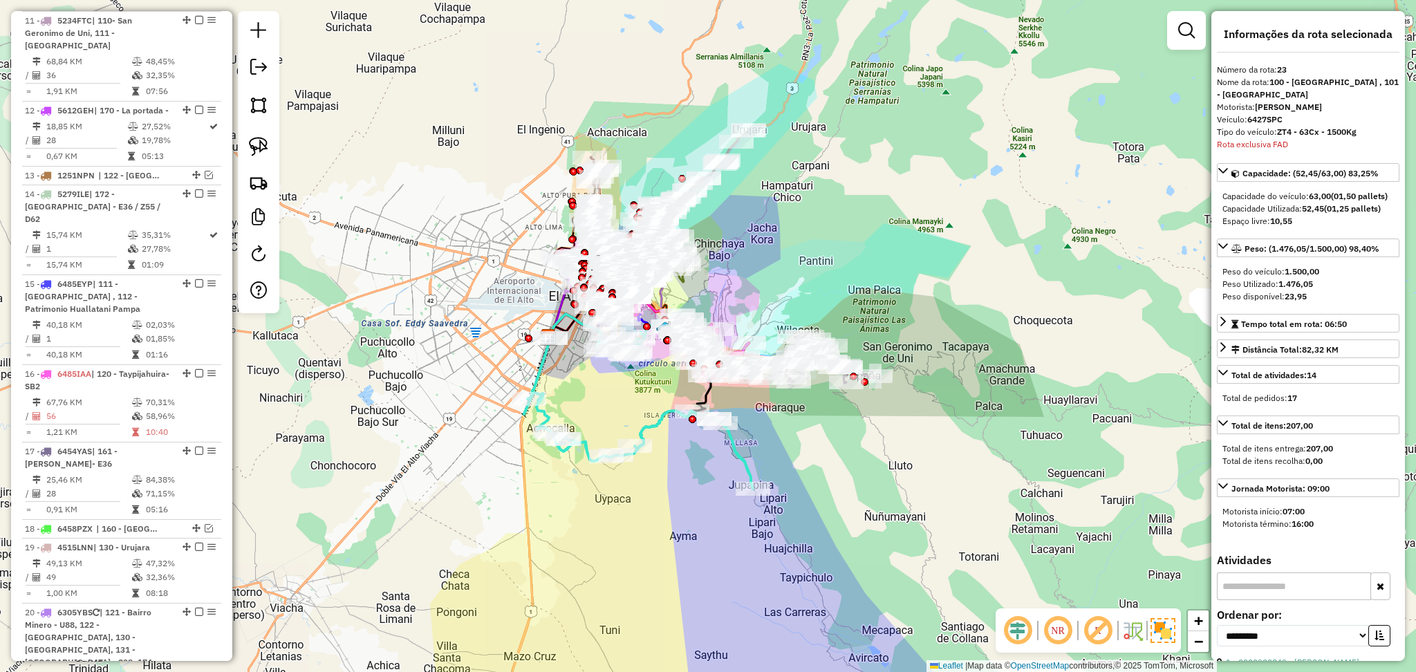
scroll to position [1708, 0]
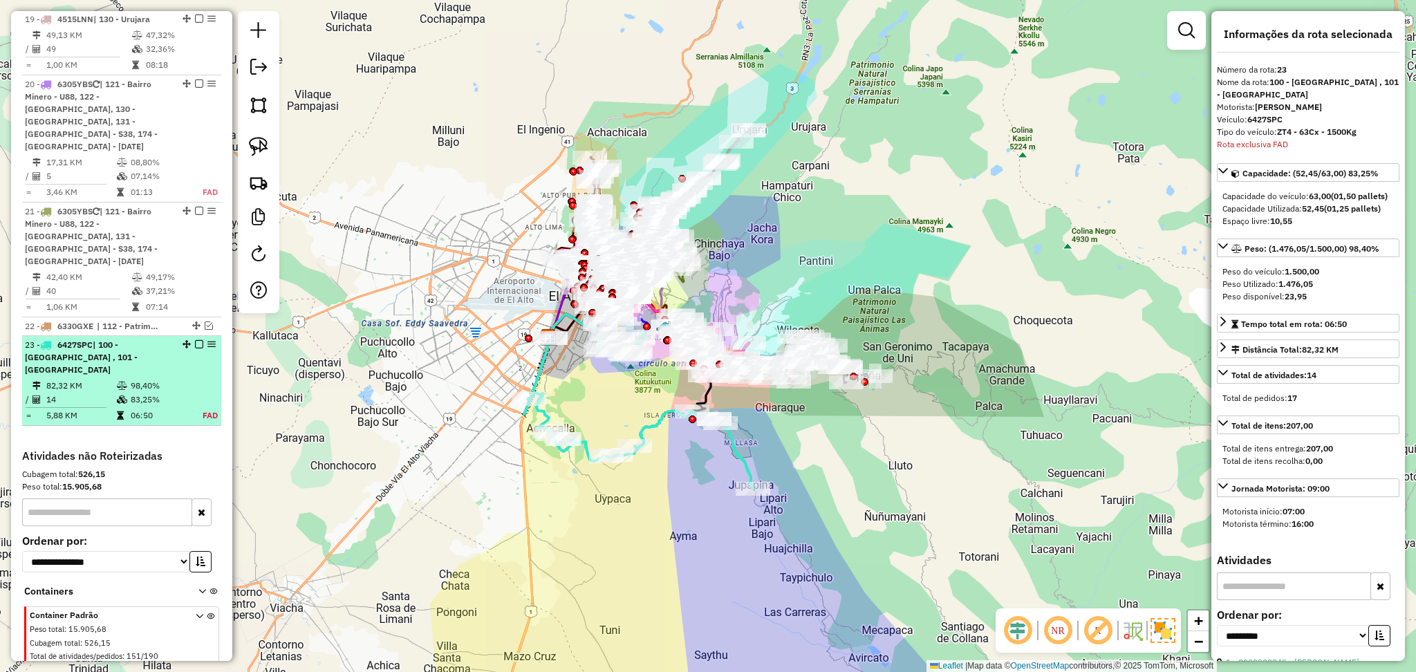
click at [196, 340] on em at bounding box center [199, 344] width 8 height 8
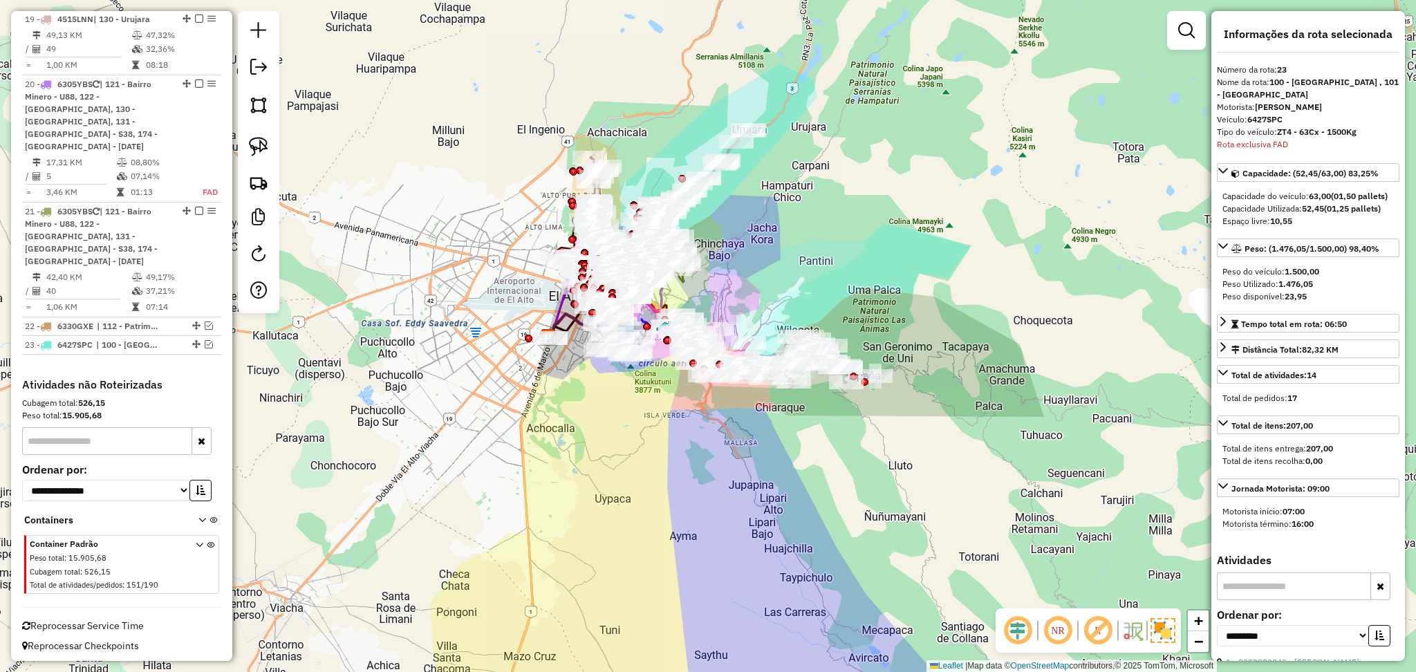
scroll to position [1649, 0]
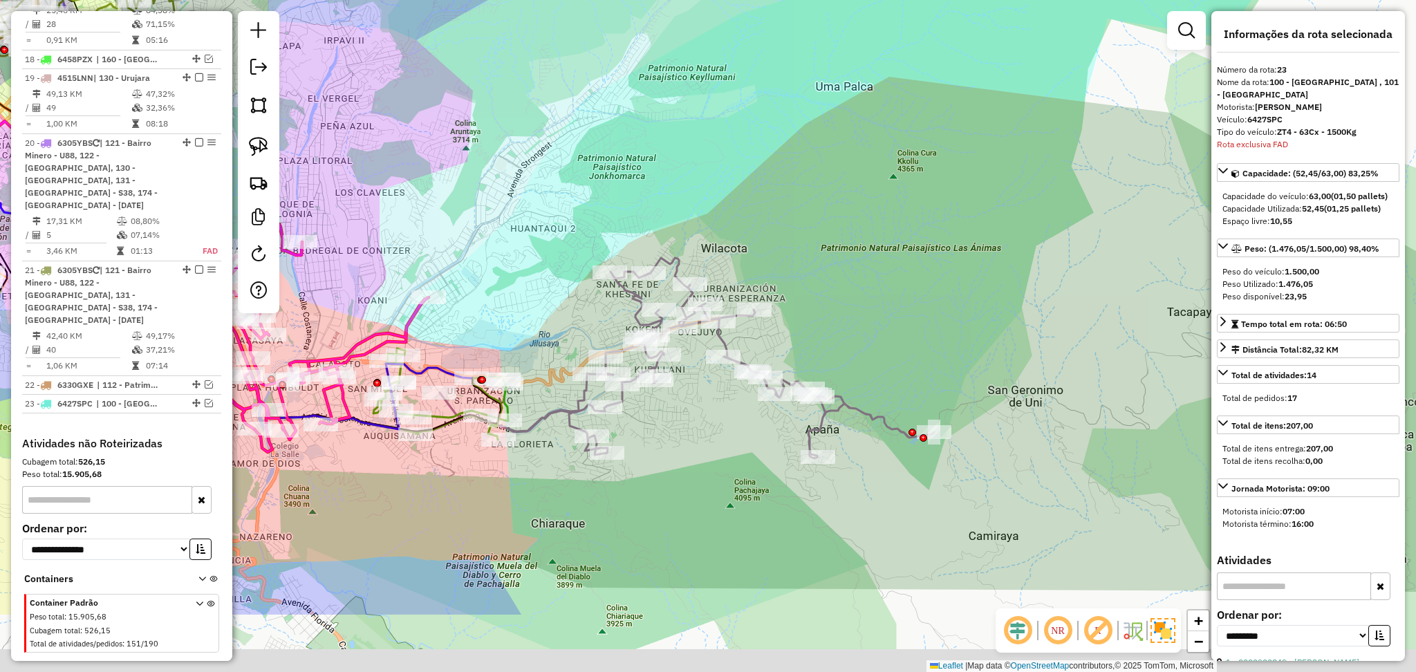
drag, startPoint x: 865, startPoint y: 290, endPoint x: 868, endPoint y: 263, distance: 27.1
click at [868, 263] on div "Janela de atendimento Grade de atendimento Capacidade Transportadoras Veículos …" at bounding box center [708, 336] width 1416 height 672
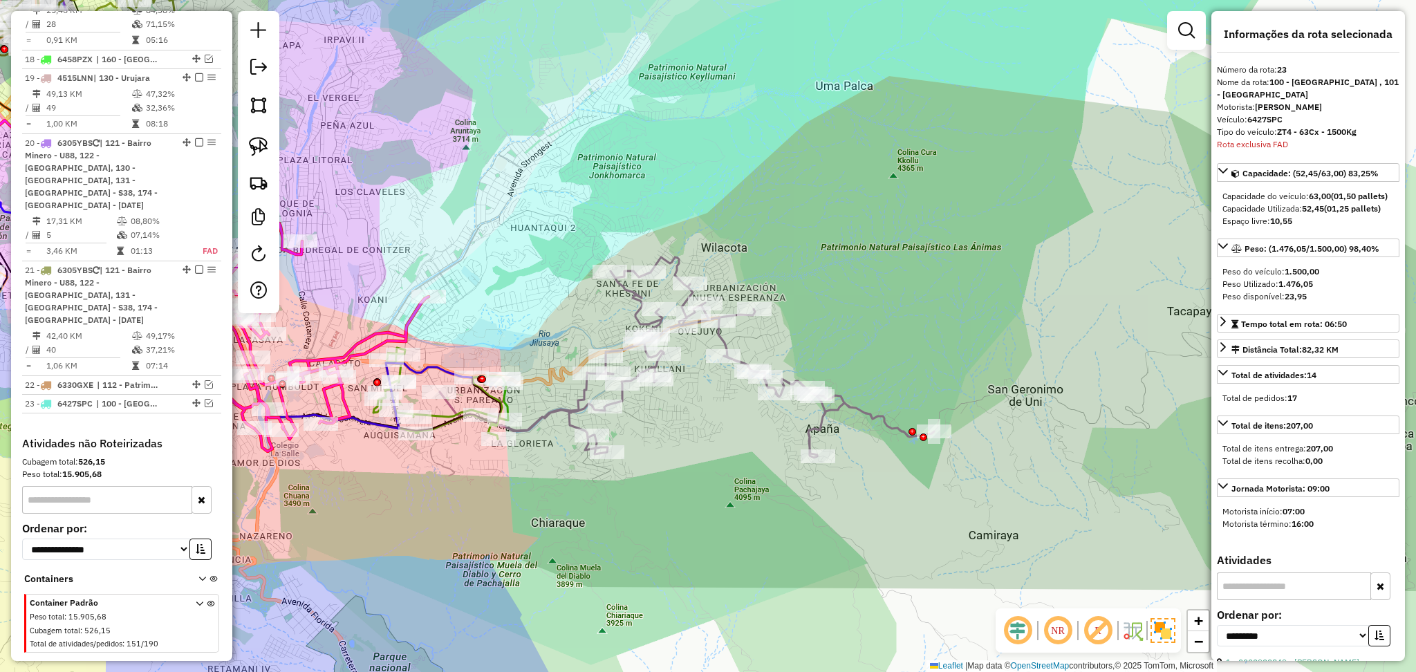
click at [872, 414] on icon at bounding box center [659, 357] width 549 height 201
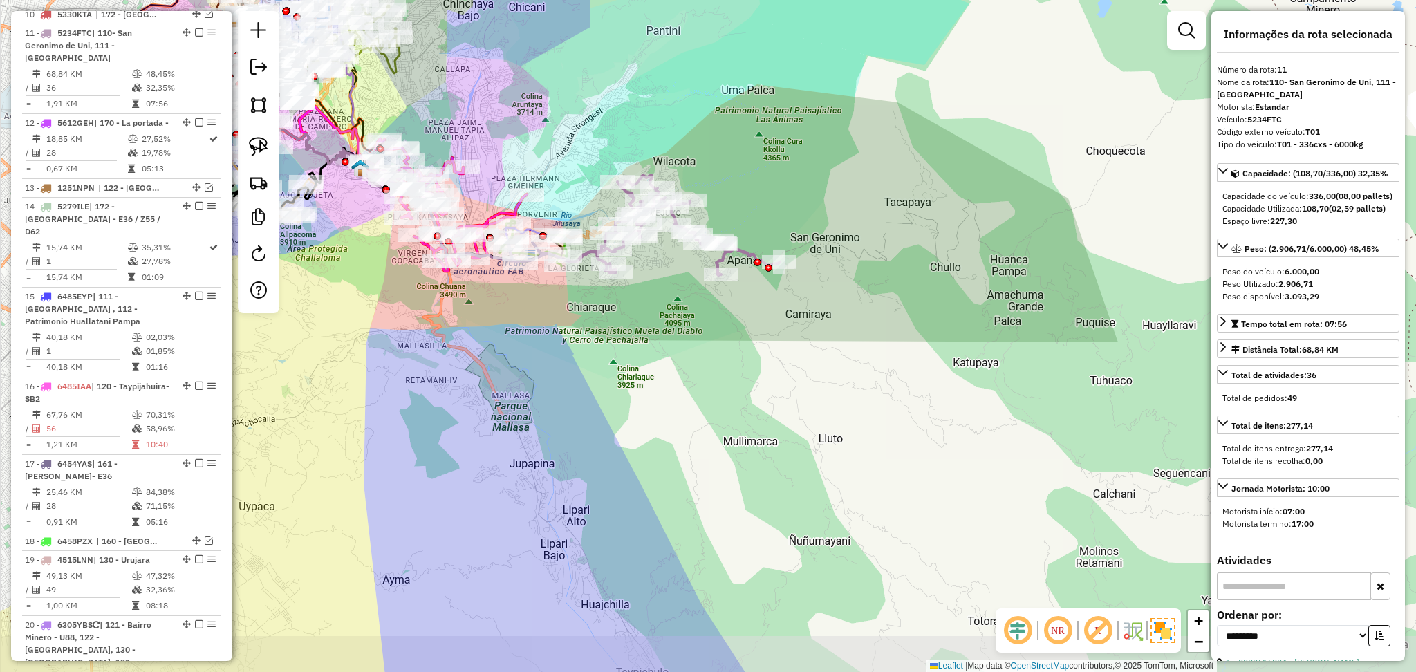
drag, startPoint x: 542, startPoint y: 189, endPoint x: 572, endPoint y: 162, distance: 40.1
click at [572, 162] on div "Janela de atendimento Grade de atendimento Capacidade Transportadoras Veículos …" at bounding box center [708, 336] width 1416 height 672
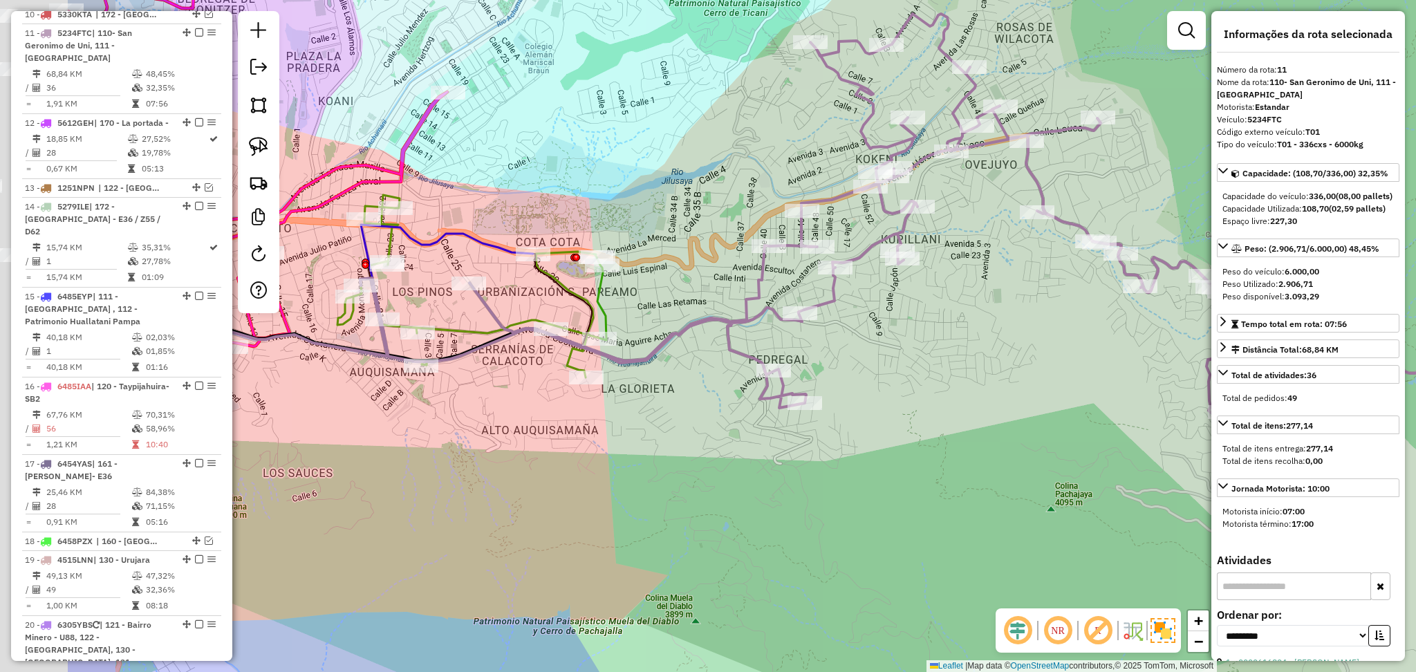
drag, startPoint x: 649, startPoint y: 344, endPoint x: 882, endPoint y: 342, distance: 233.7
click at [882, 342] on div "Janela de atendimento Grade de atendimento Capacidade Transportadoras Veículos …" at bounding box center [708, 336] width 1416 height 672
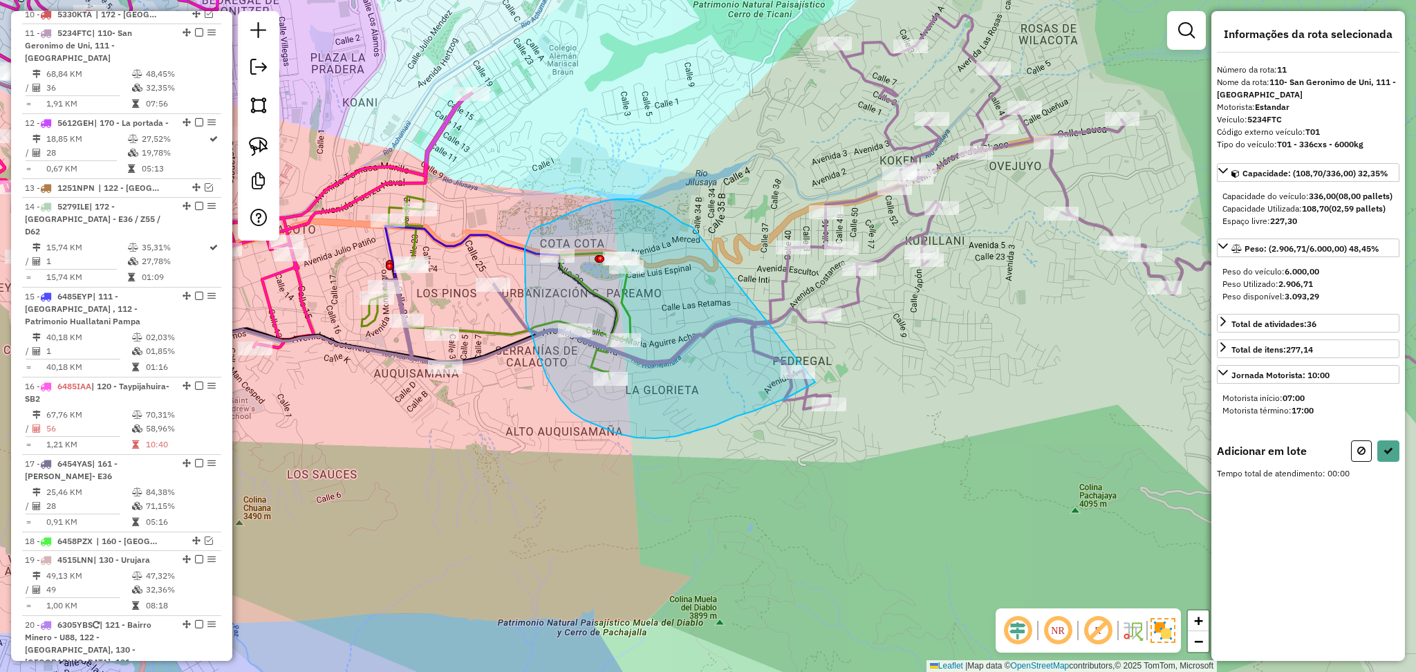
drag, startPoint x: 682, startPoint y: 223, endPoint x: 816, endPoint y: 382, distance: 208.0
click at [816, 382] on div "Janela de atendimento Grade de atendimento Capacidade Transportadoras Veículos …" at bounding box center [708, 336] width 1416 height 672
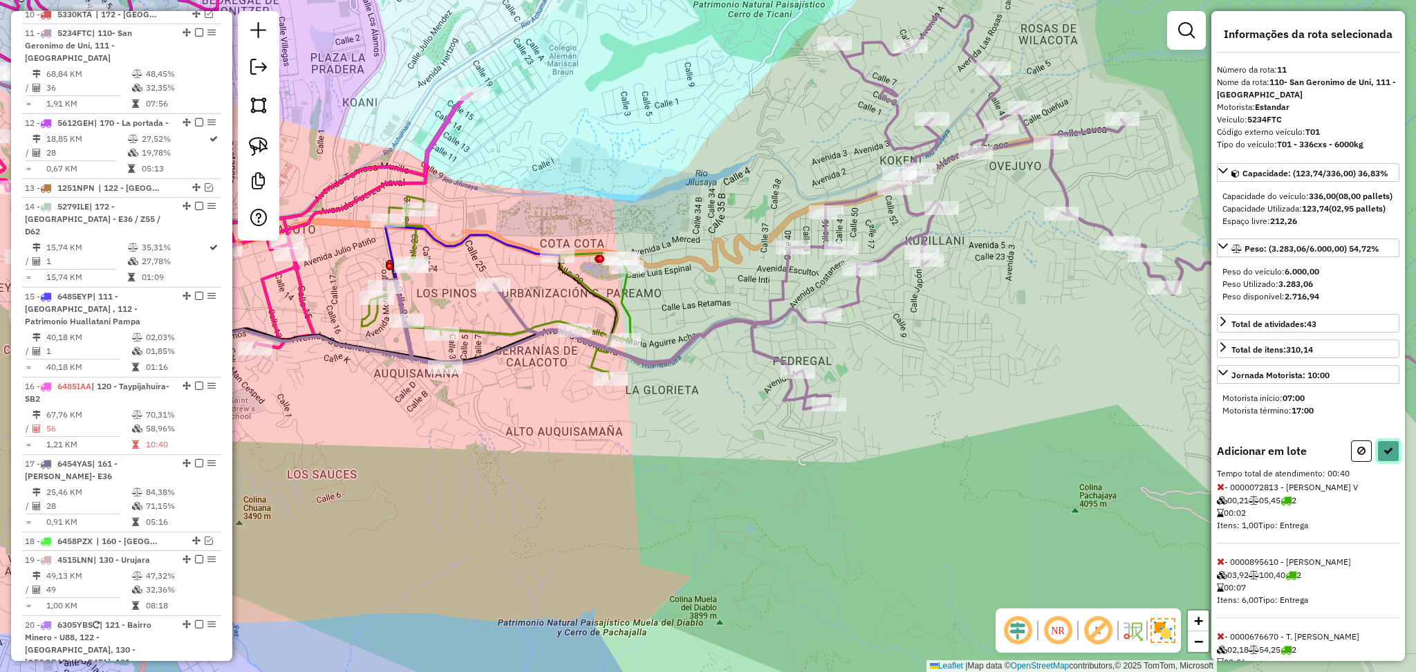
click at [1389, 462] on button at bounding box center [1388, 450] width 22 height 21
select select "**********"
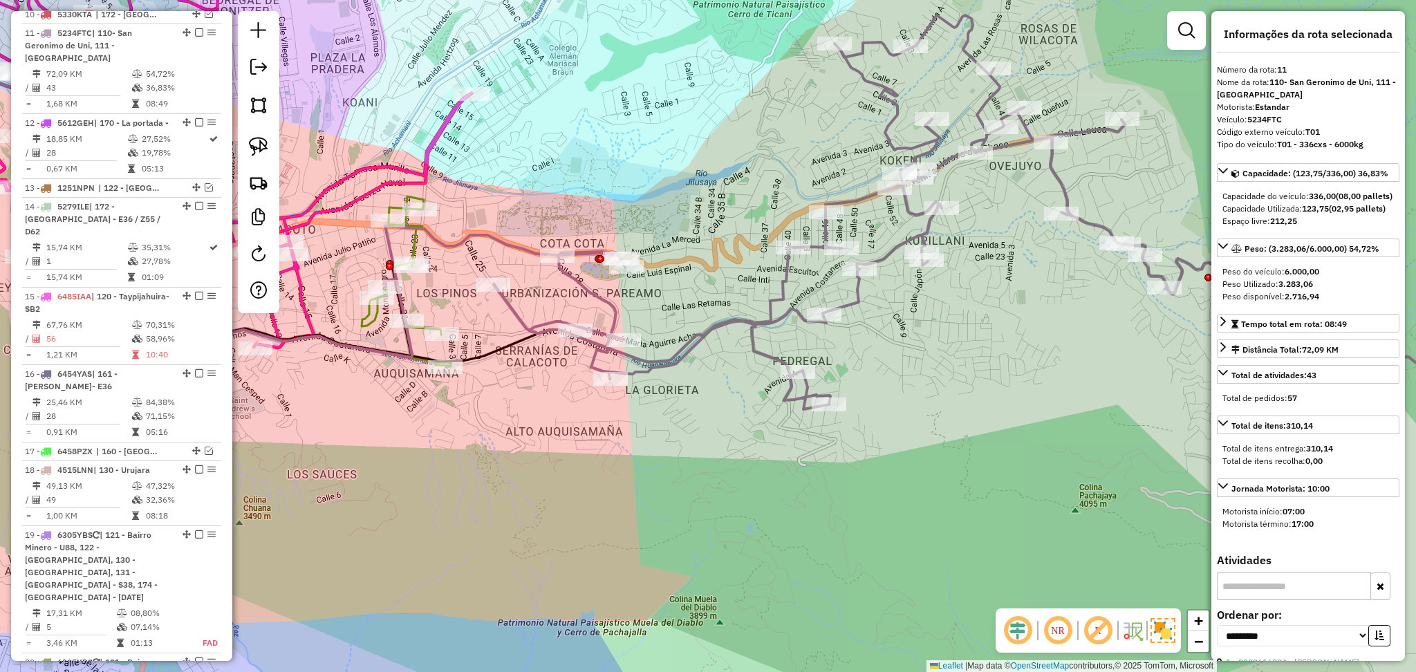
click at [692, 333] on icon at bounding box center [933, 215] width 1099 height 400
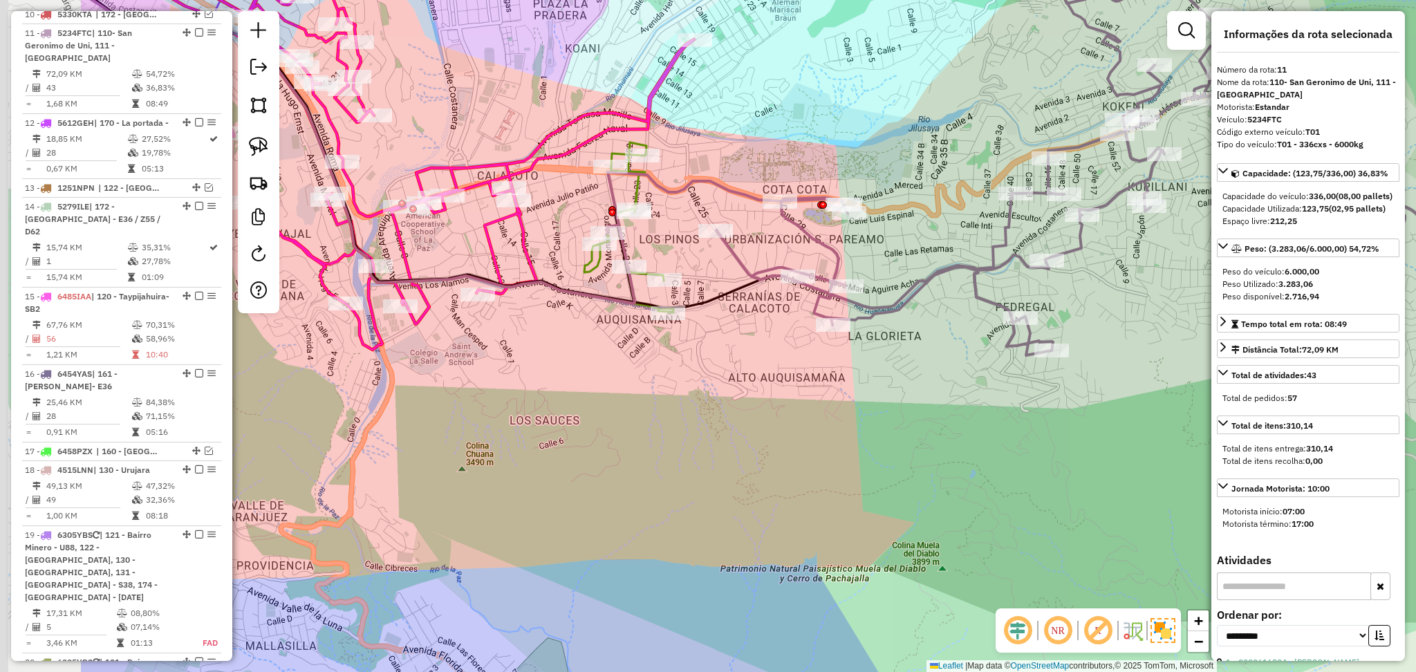
drag, startPoint x: 677, startPoint y: 449, endPoint x: 902, endPoint y: 394, distance: 231.4
click at [902, 394] on div "Janela de atendimento Grade de atendimento Capacidade Transportadoras Veículos …" at bounding box center [708, 336] width 1416 height 672
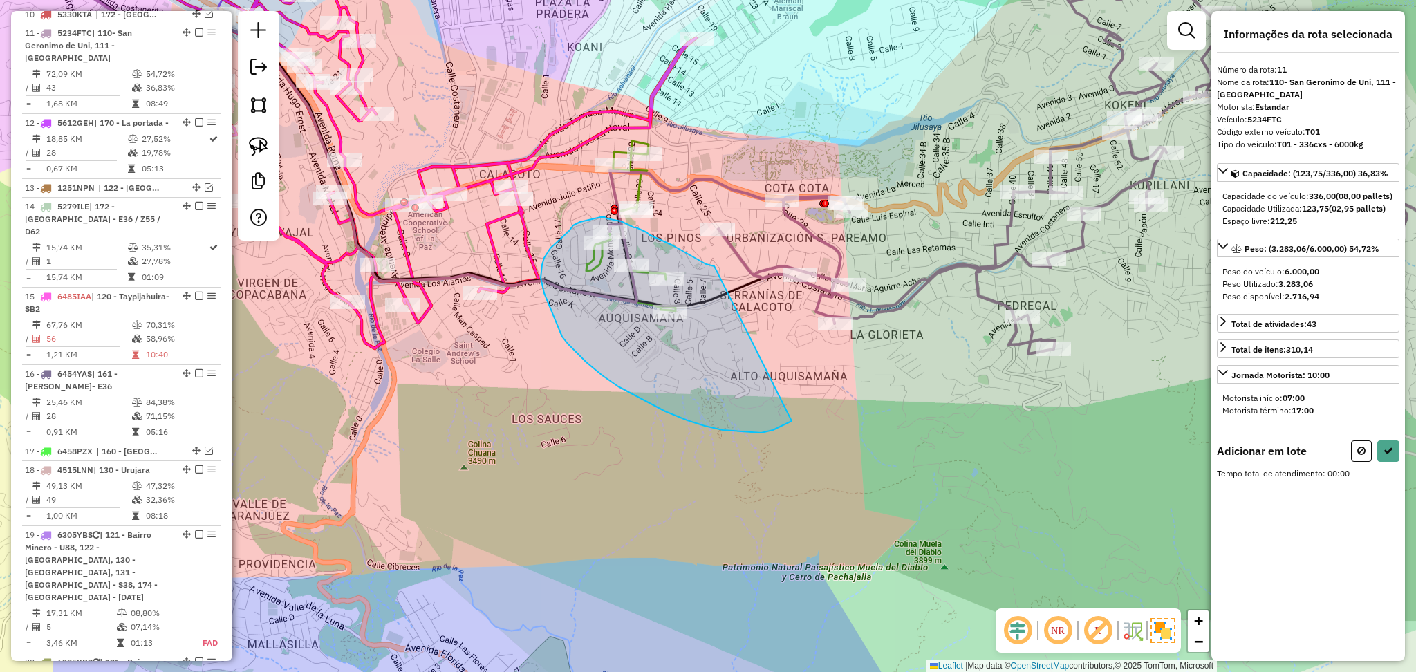
drag, startPoint x: 714, startPoint y: 267, endPoint x: 792, endPoint y: 420, distance: 171.9
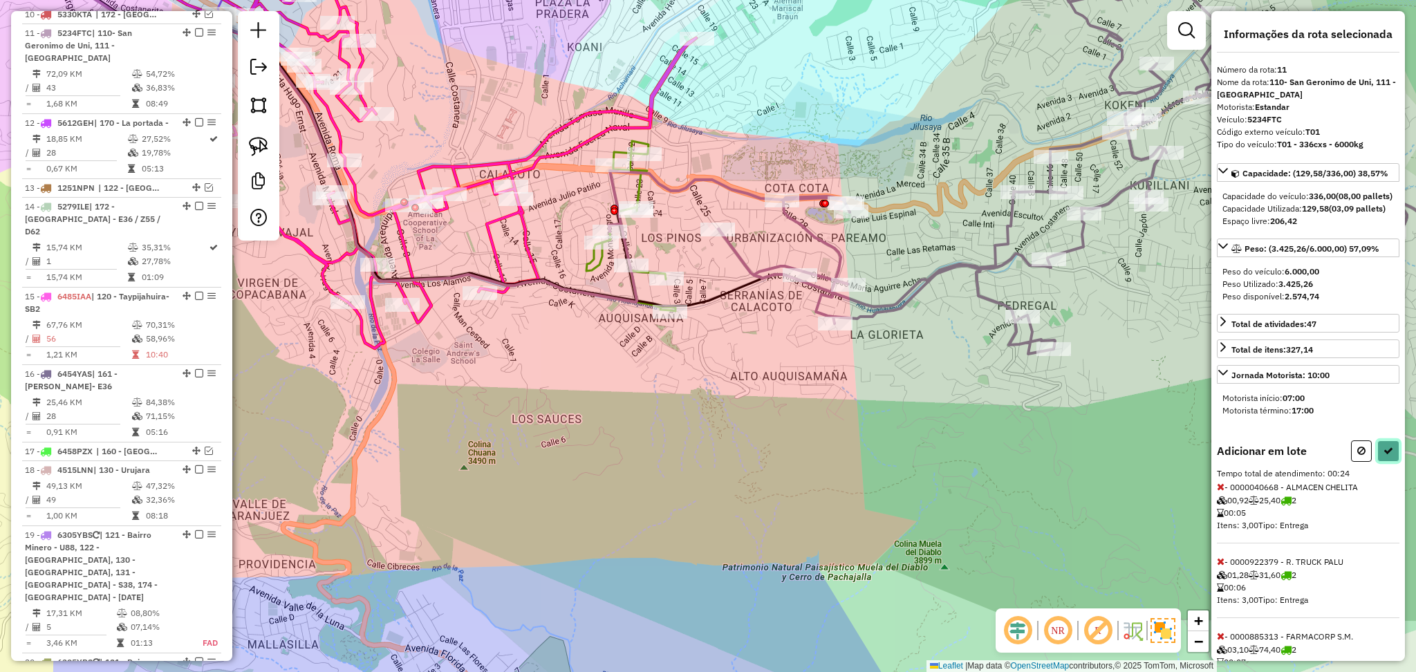
click at [1380, 462] on button at bounding box center [1388, 450] width 22 height 21
select select "**********"
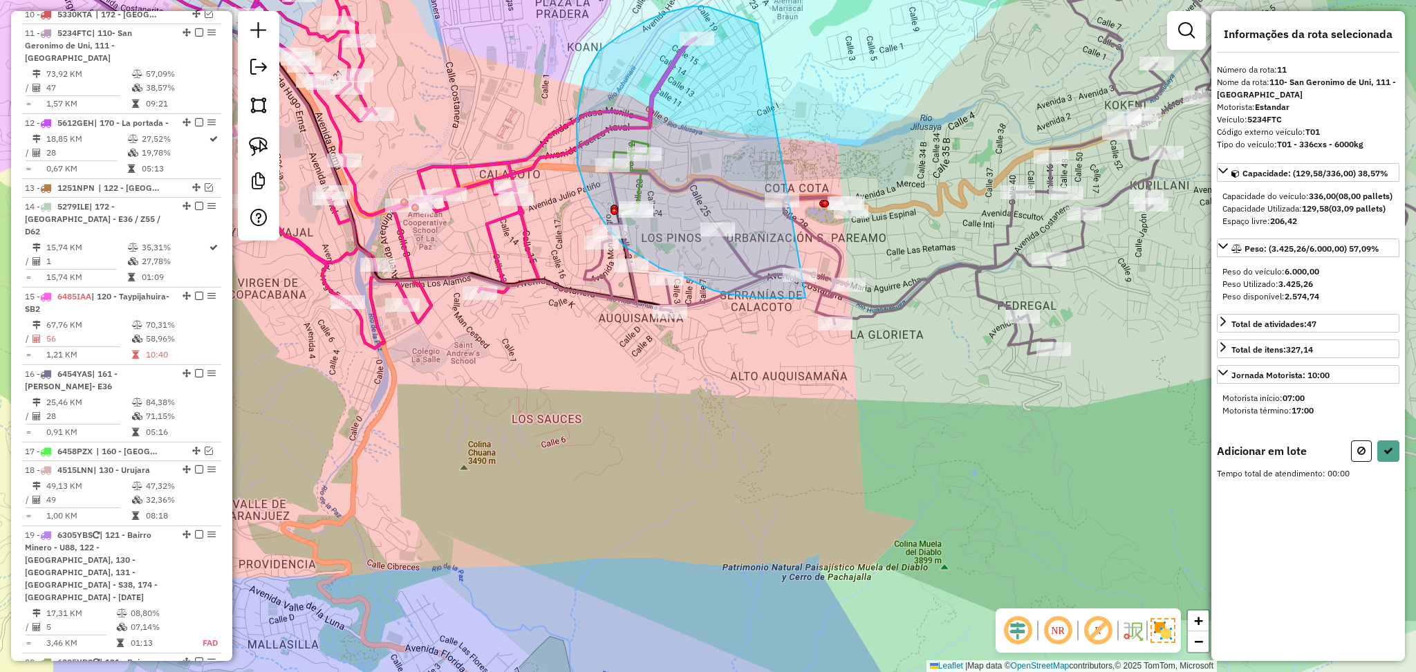
drag, startPoint x: 758, startPoint y: 24, endPoint x: 810, endPoint y: 298, distance: 279.3
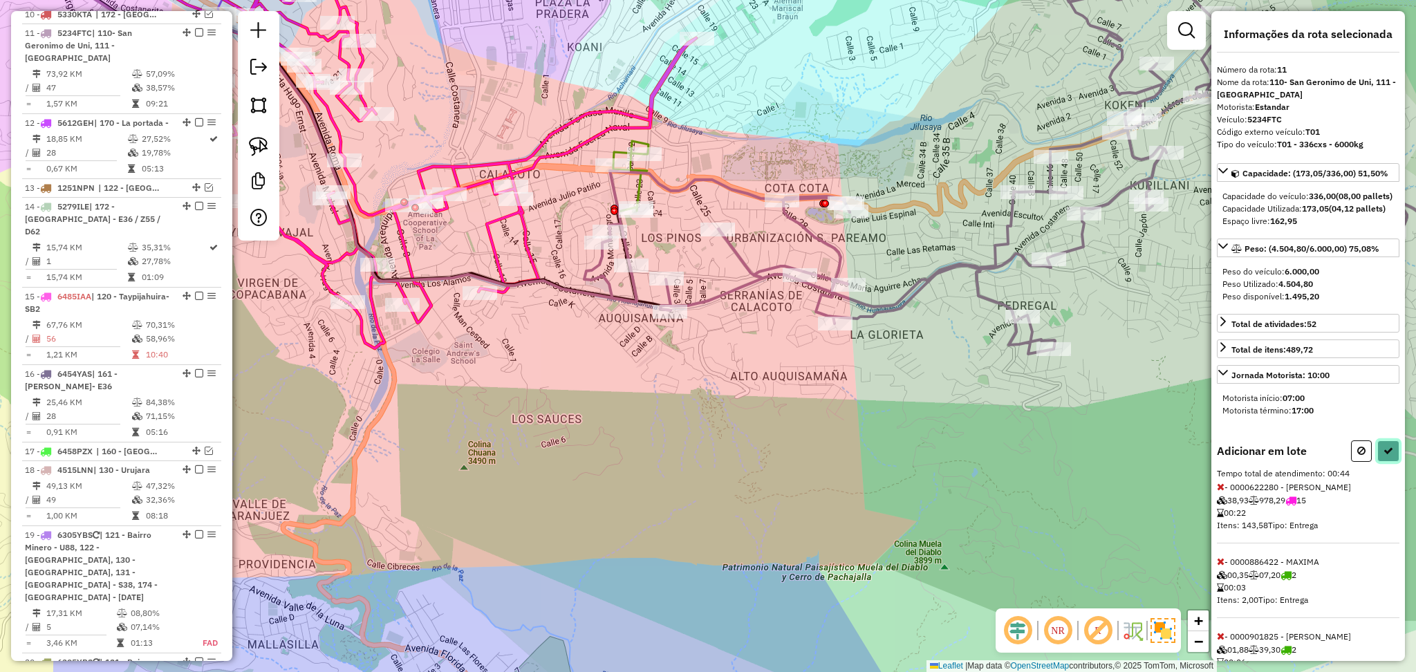
click at [1377, 462] on button at bounding box center [1388, 450] width 22 height 21
select select "**********"
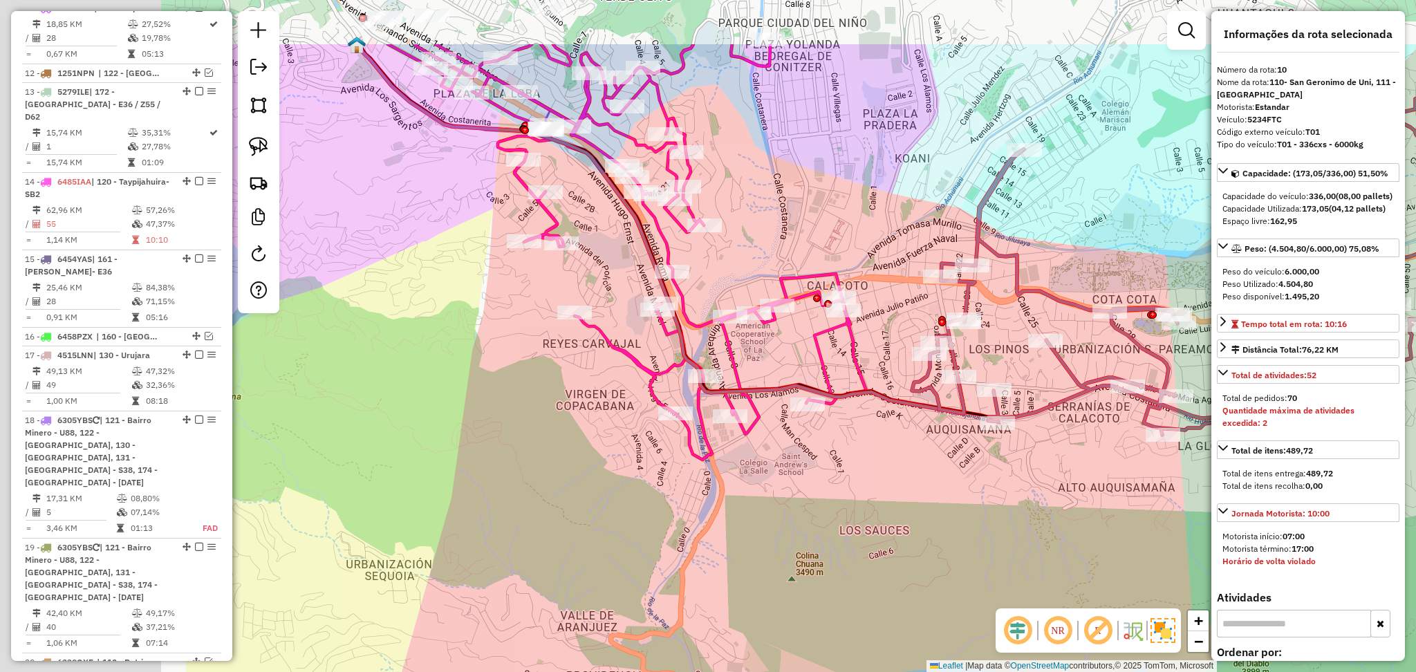
drag, startPoint x: 594, startPoint y: 463, endPoint x: 926, endPoint y: 576, distance: 350.5
click at [924, 575] on div "Janela de atendimento Grade de atendimento Capacidade Transportadoras Veículos …" at bounding box center [708, 336] width 1416 height 672
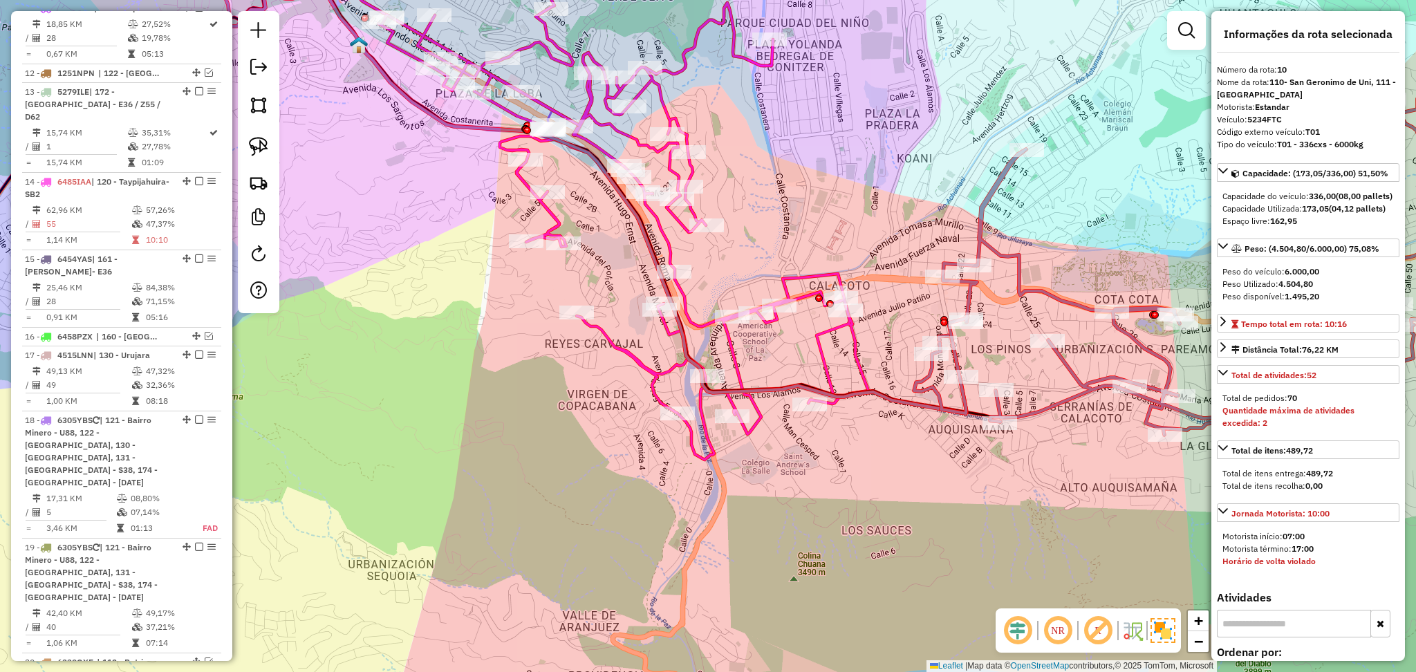
click at [820, 353] on icon at bounding box center [623, 196] width 490 height 527
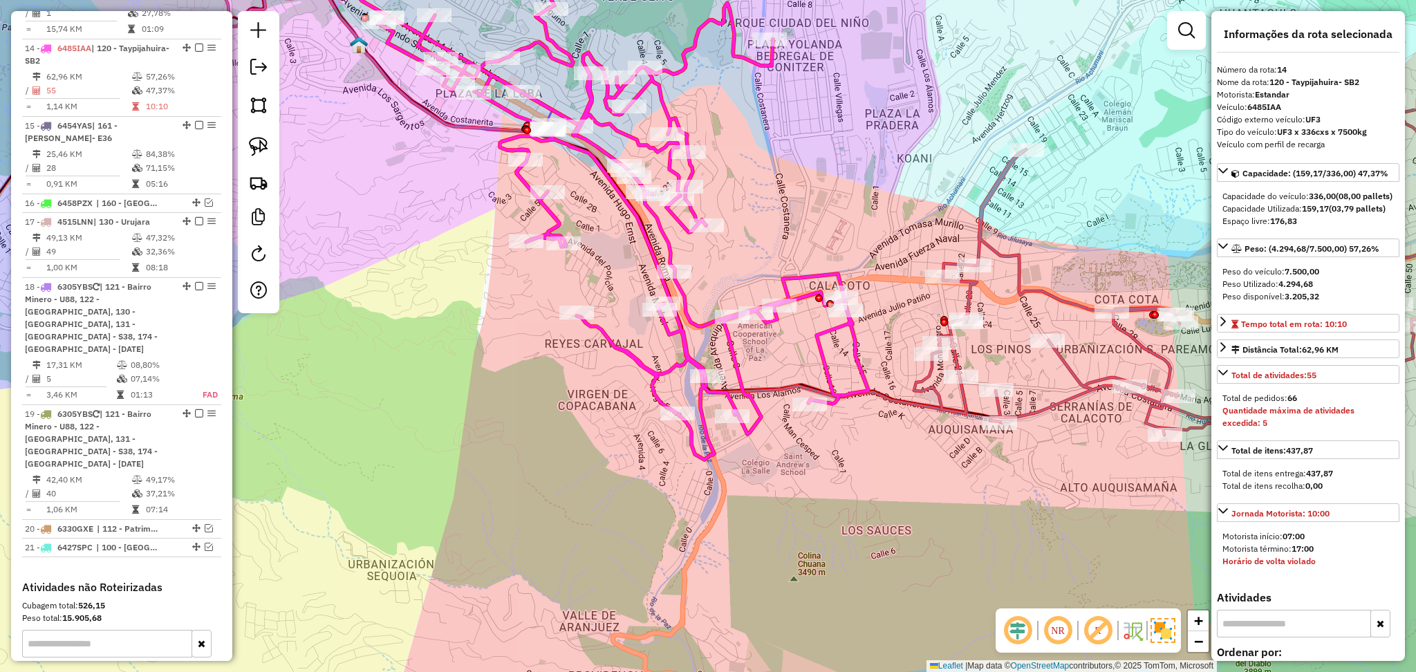
scroll to position [1316, 0]
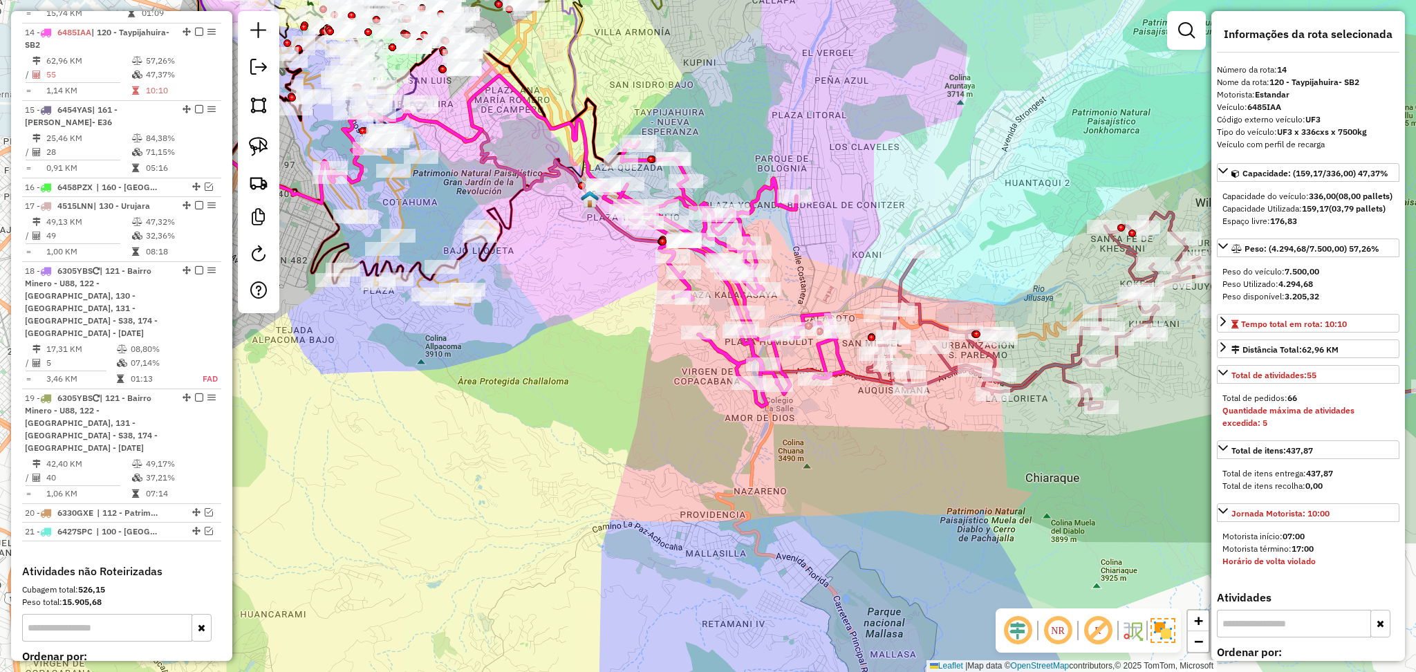
click at [904, 285] on icon at bounding box center [1148, 312] width 561 height 201
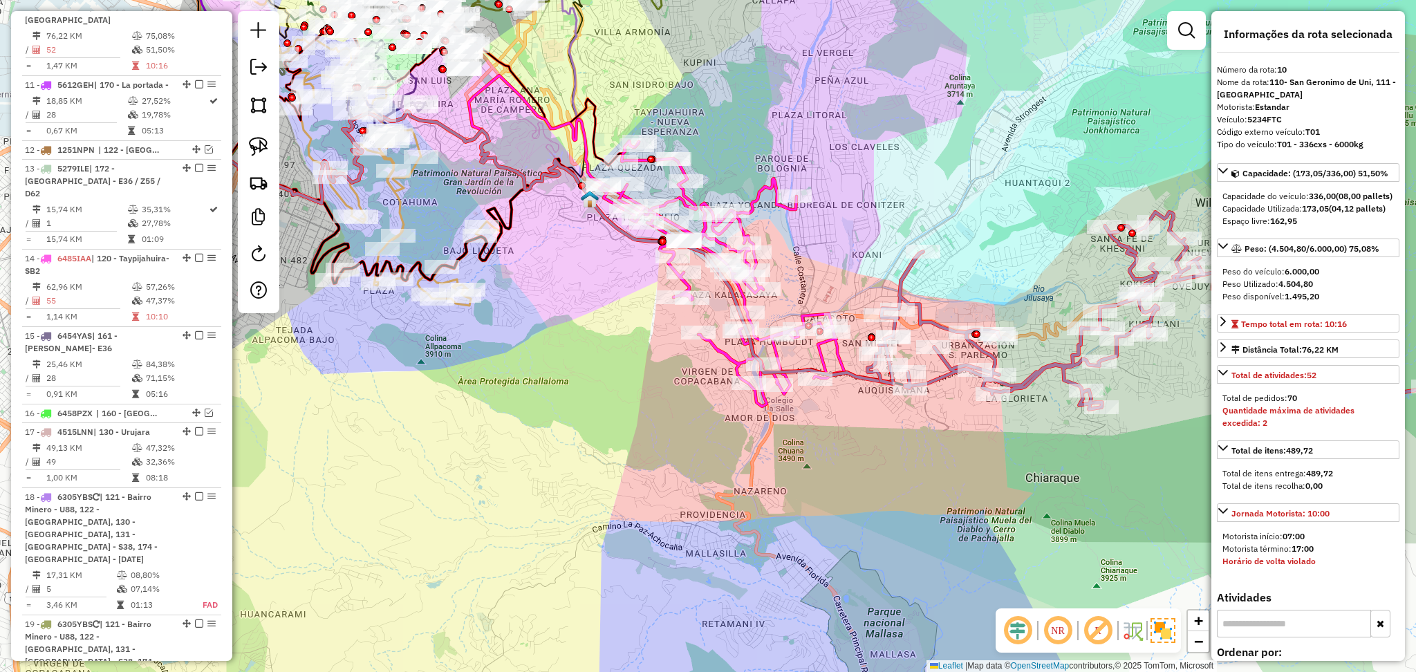
scroll to position [1065, 0]
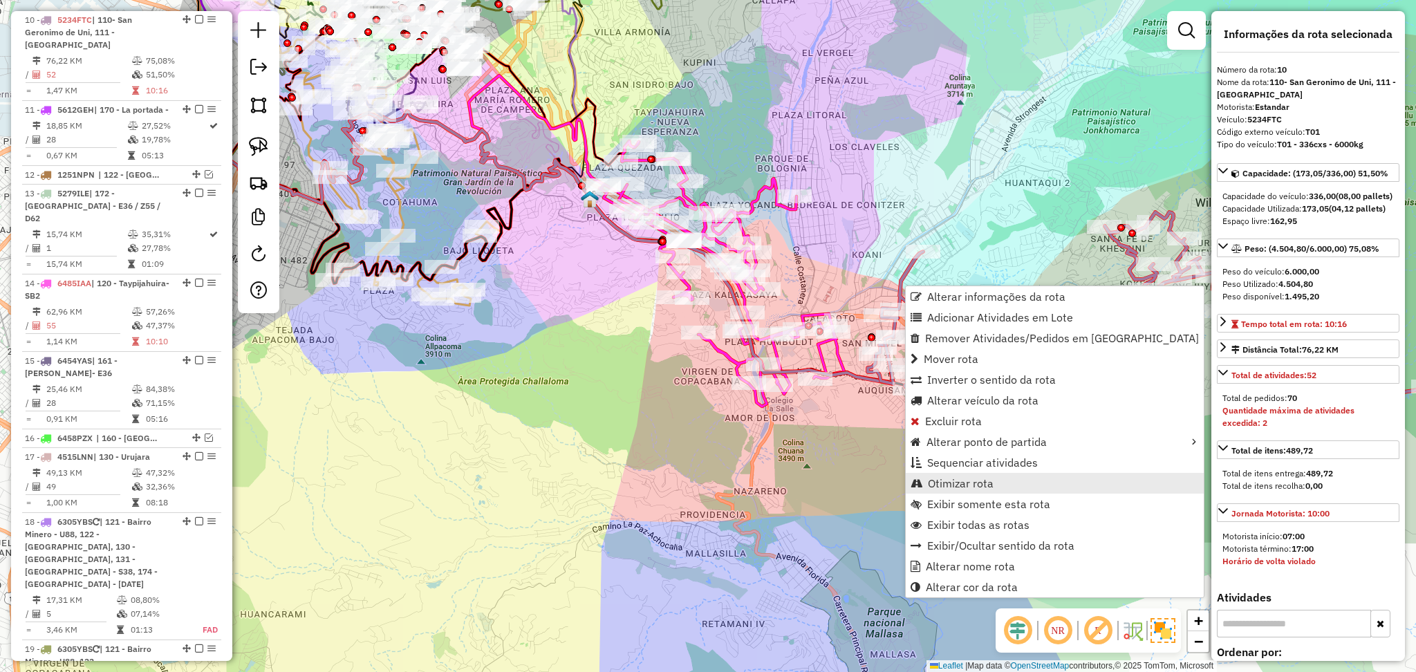
click at [990, 482] on span "Otimizar rota" at bounding box center [961, 483] width 66 height 11
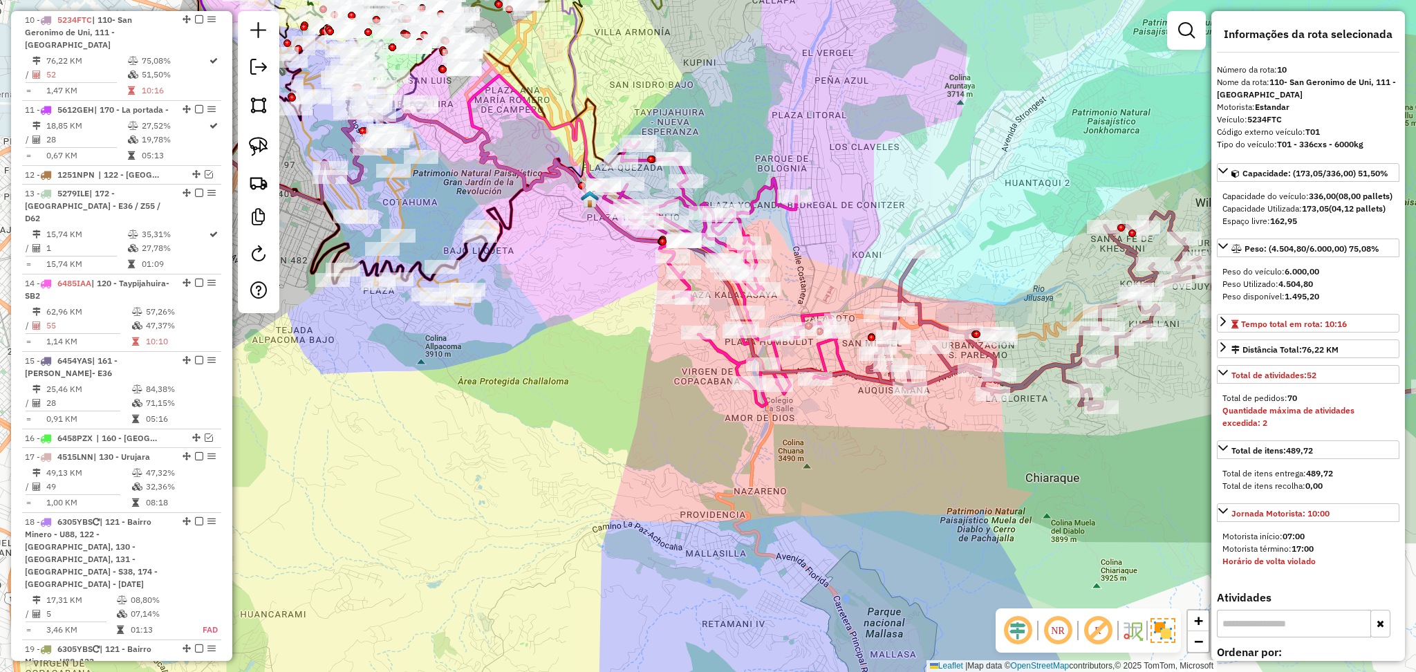
click at [896, 279] on icon at bounding box center [1148, 312] width 561 height 201
click at [842, 359] on icon at bounding box center [721, 273] width 245 height 265
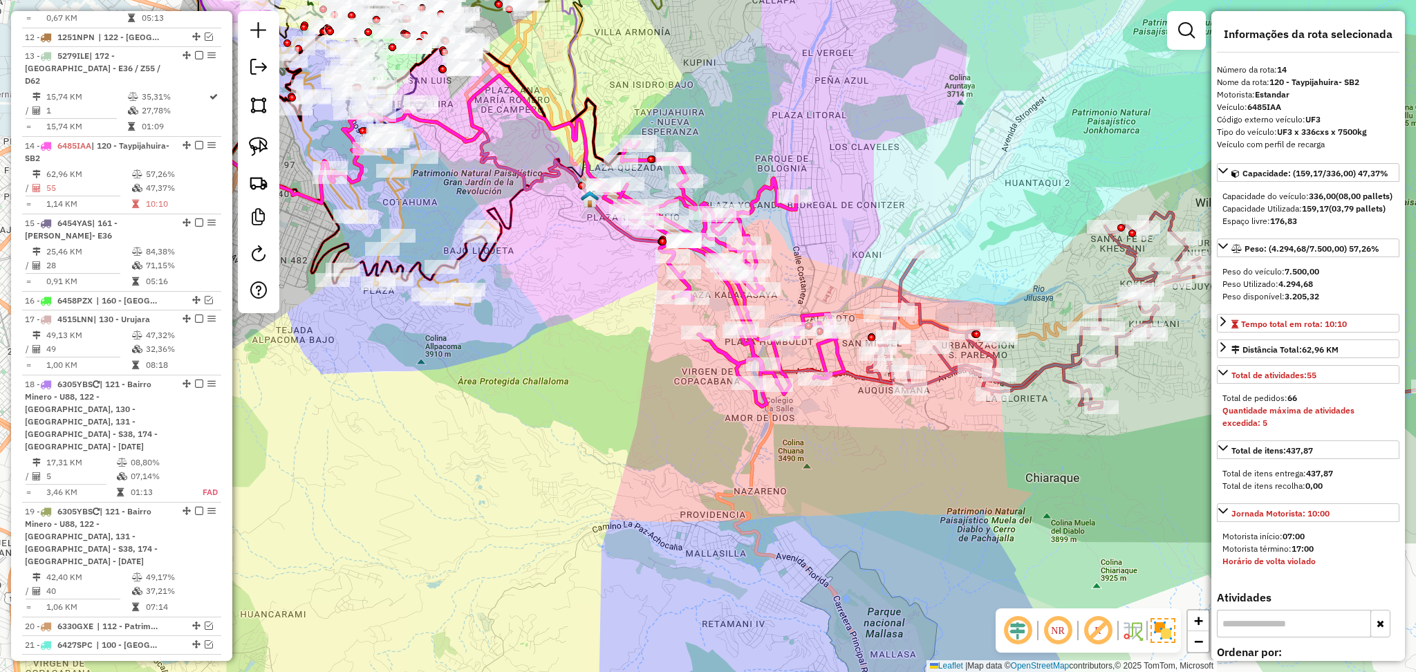
scroll to position [1316, 0]
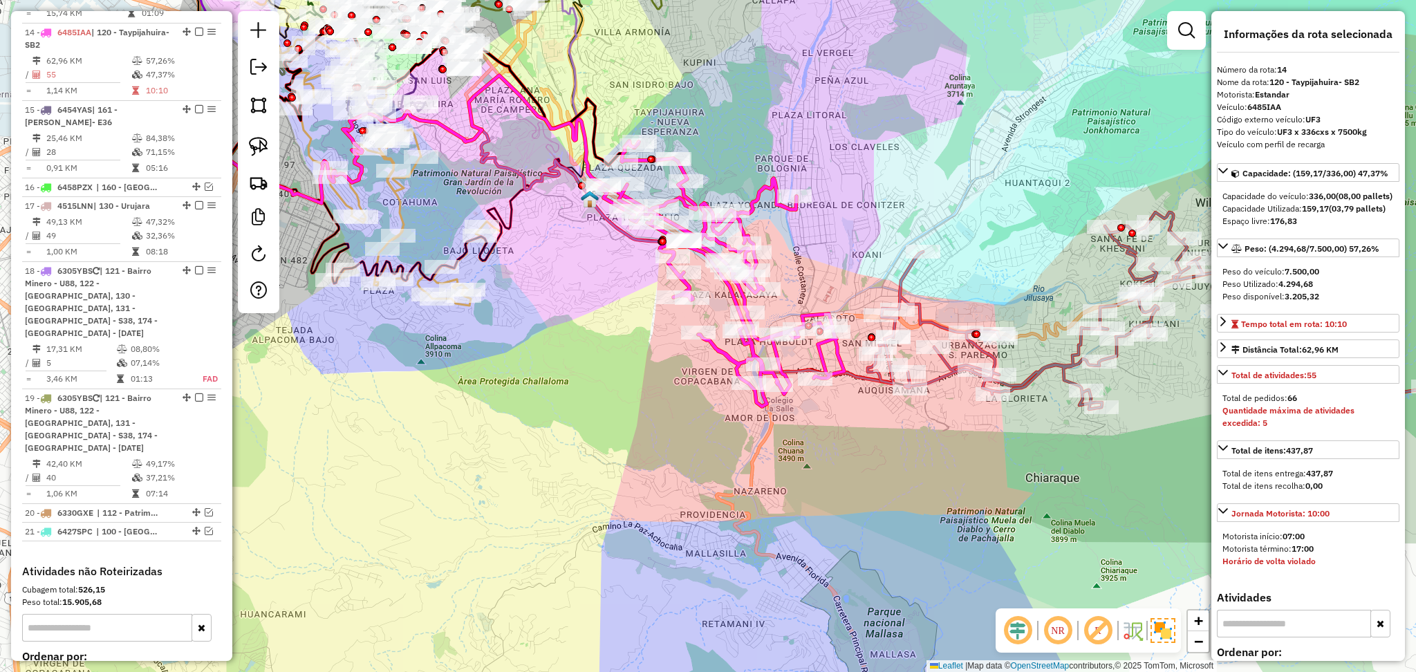
click at [905, 279] on icon at bounding box center [1148, 312] width 561 height 201
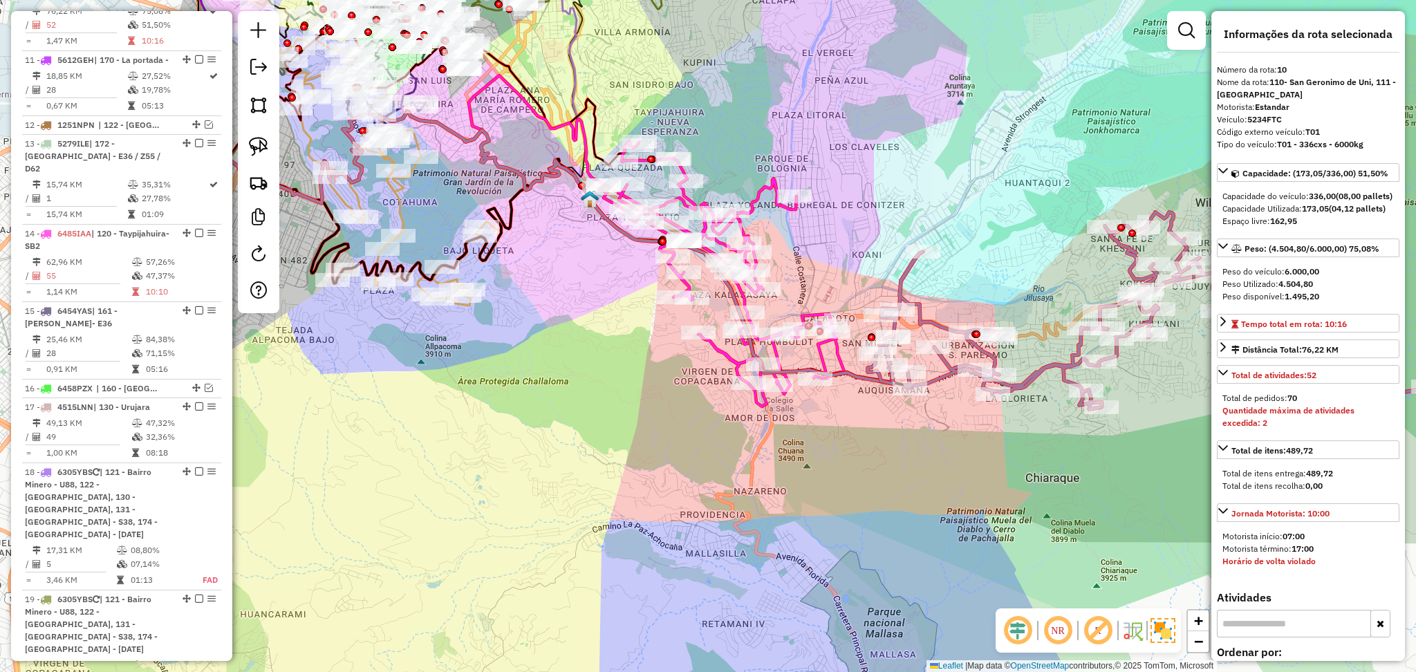
scroll to position [1065, 0]
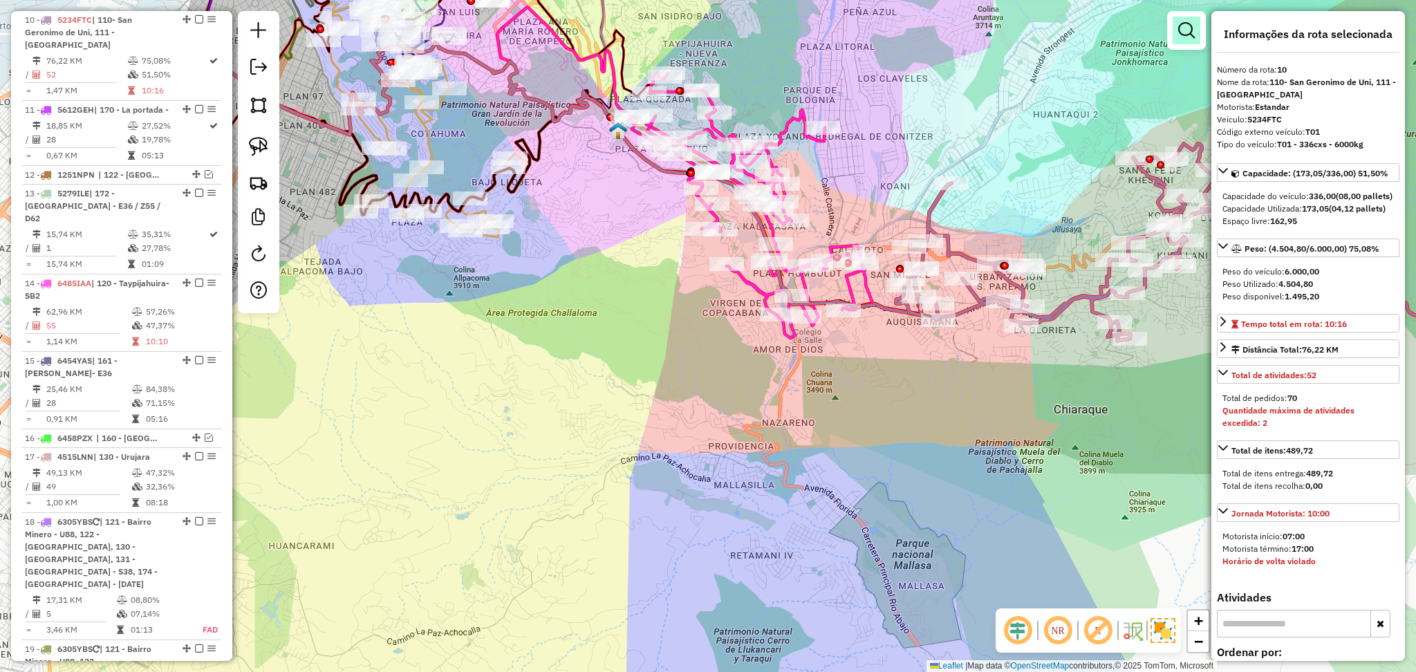
click at [1189, 33] on em at bounding box center [1186, 30] width 17 height 17
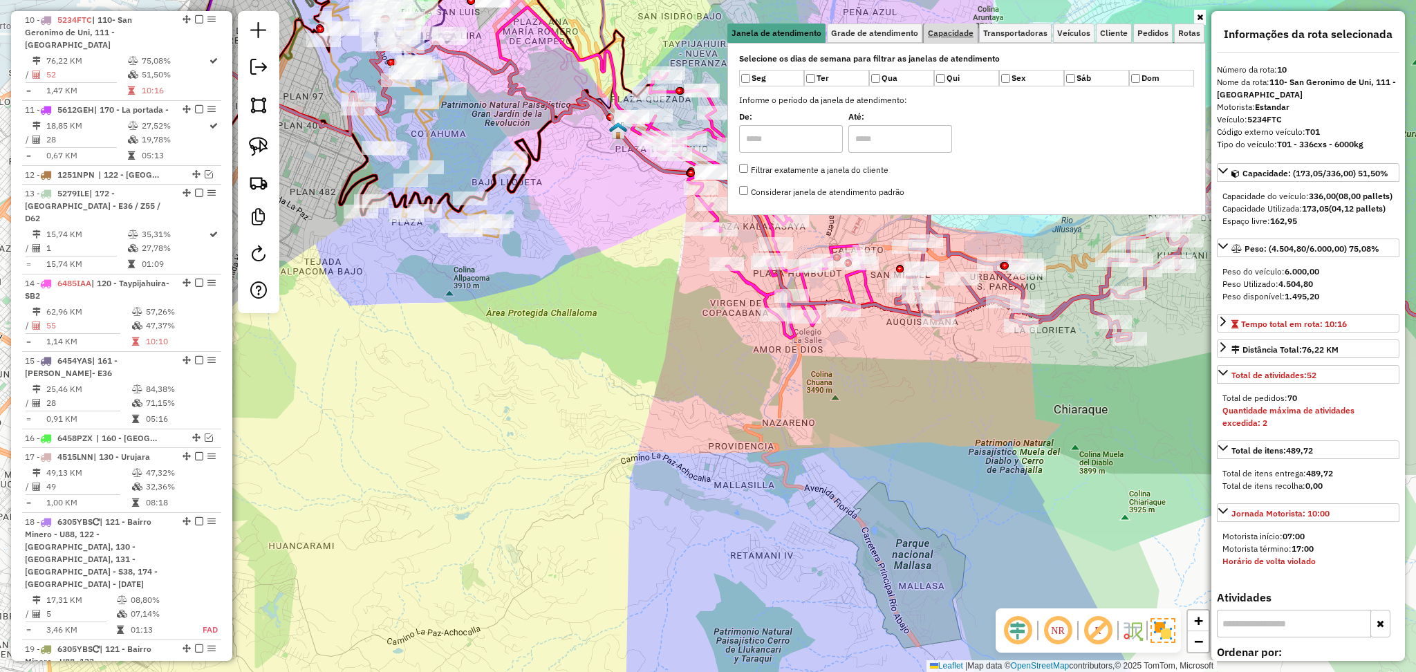
click at [965, 32] on span "Capacidade" at bounding box center [951, 33] width 46 height 8
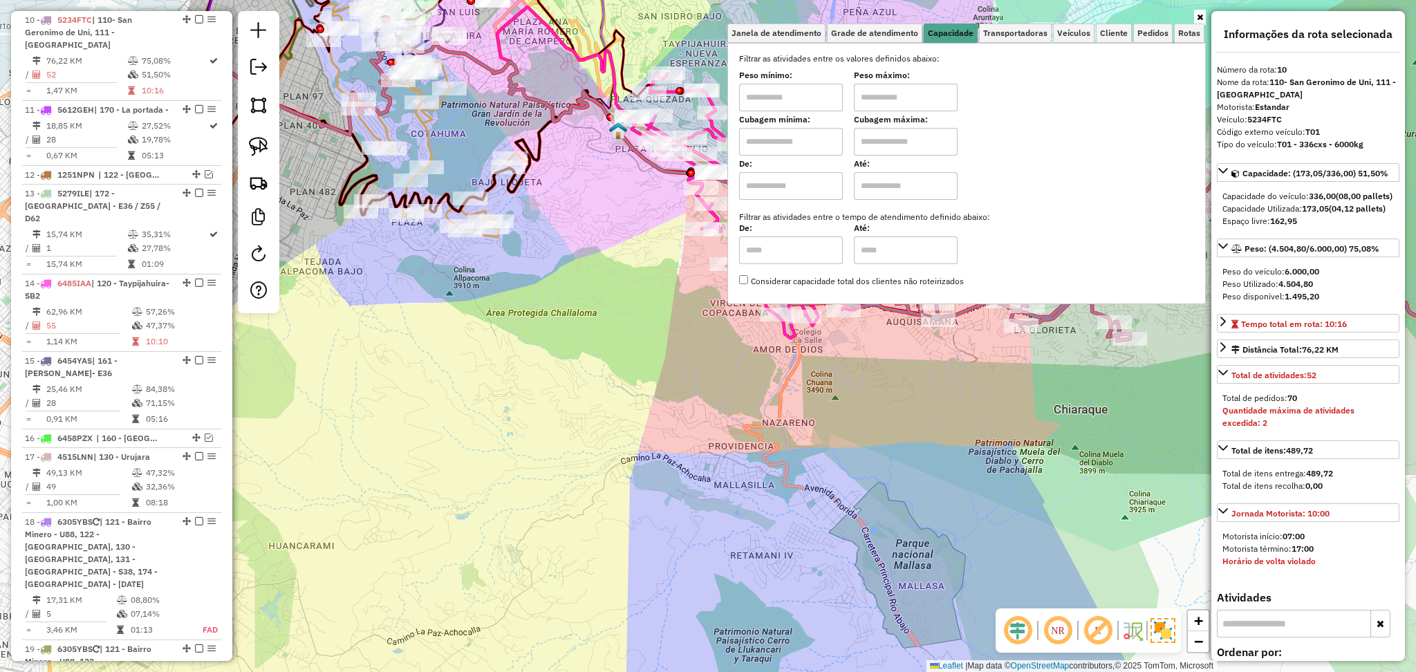
click at [816, 139] on input "text" at bounding box center [791, 142] width 104 height 28
type input "****"
click at [883, 138] on input "text" at bounding box center [906, 142] width 104 height 28
type input "****"
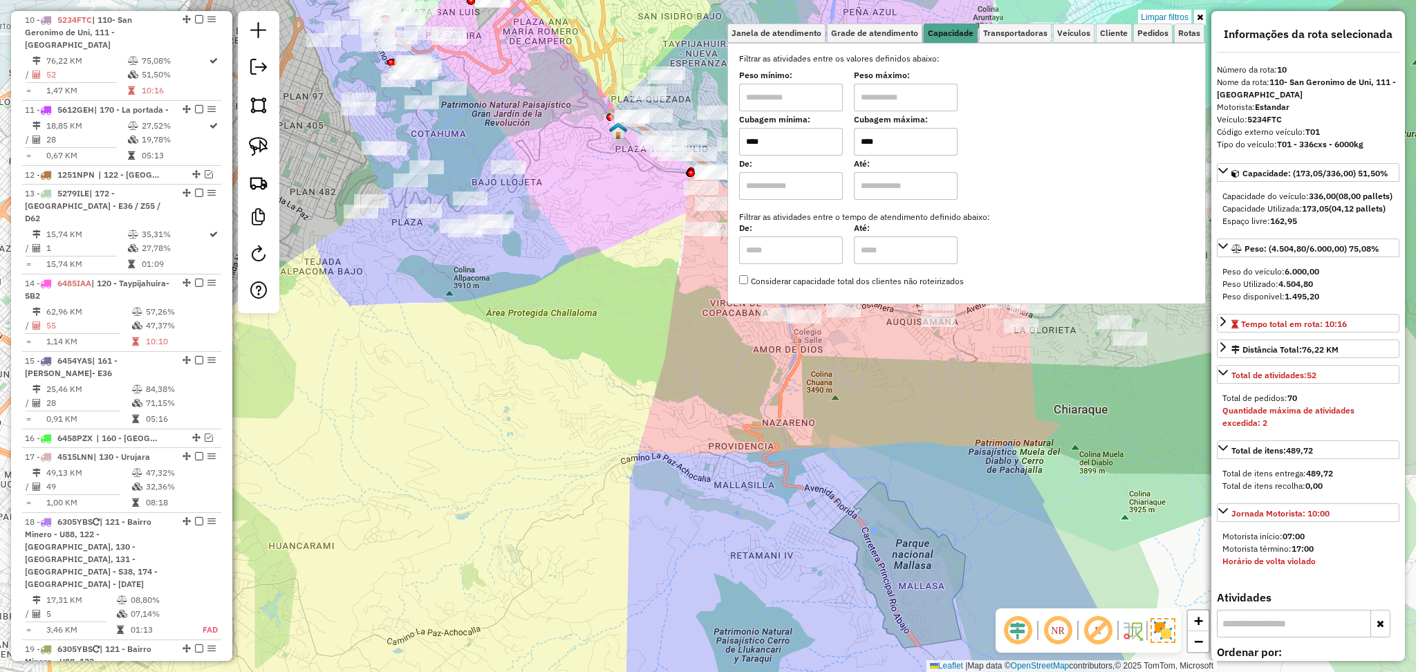
click at [1201, 16] on icon at bounding box center [1200, 17] width 6 height 8
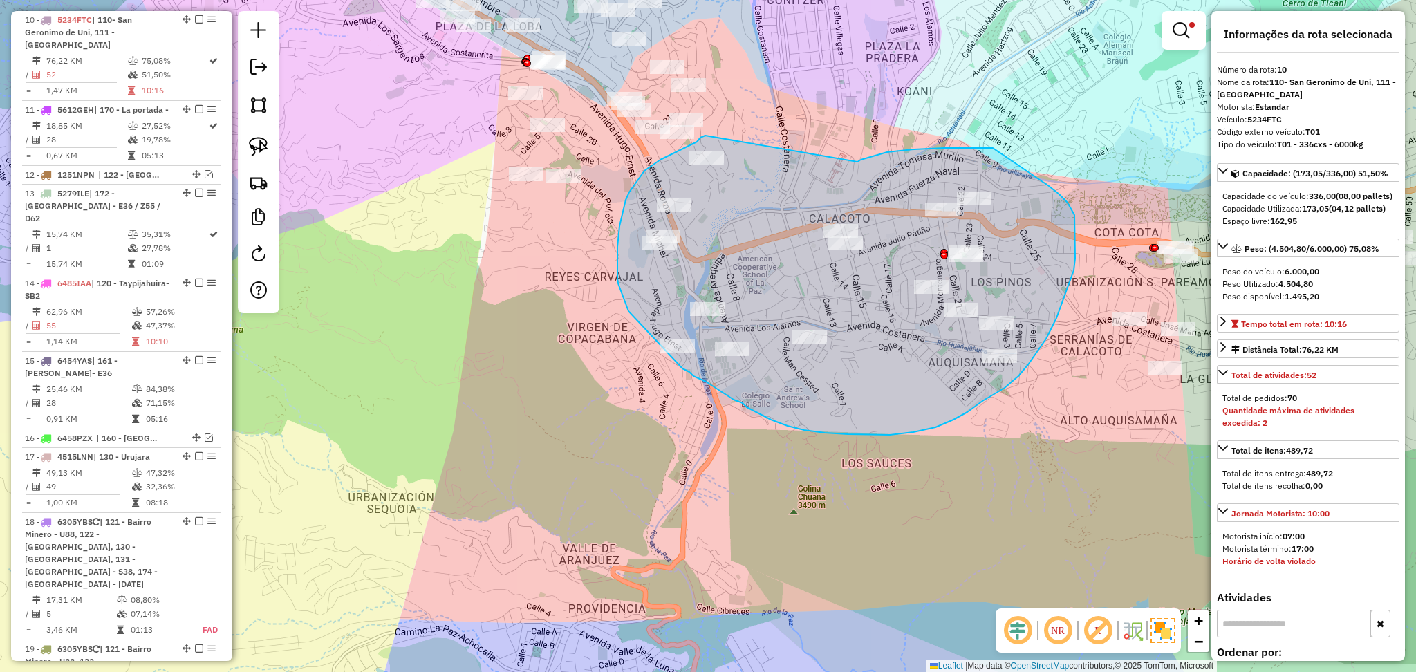
drag, startPoint x: 857, startPoint y: 162, endPoint x: 721, endPoint y: 131, distance: 139.7
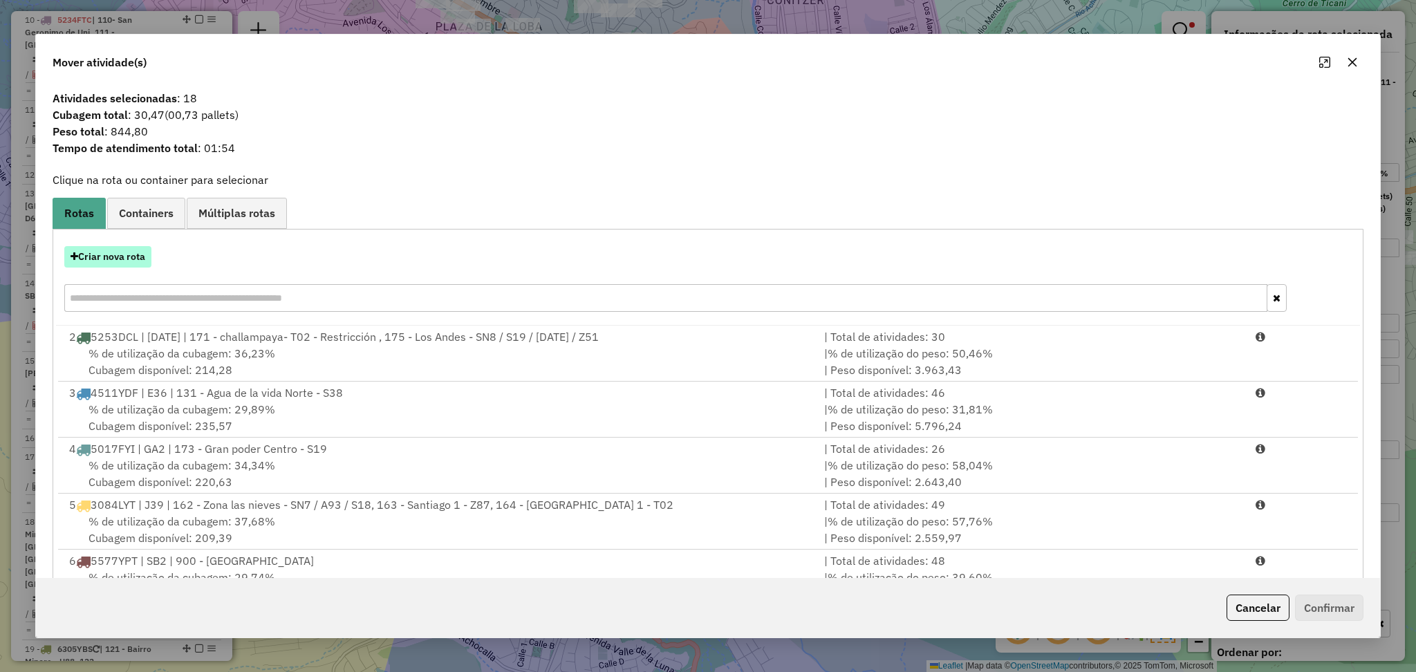
click at [118, 257] on button "Criar nova rota" at bounding box center [107, 256] width 87 height 21
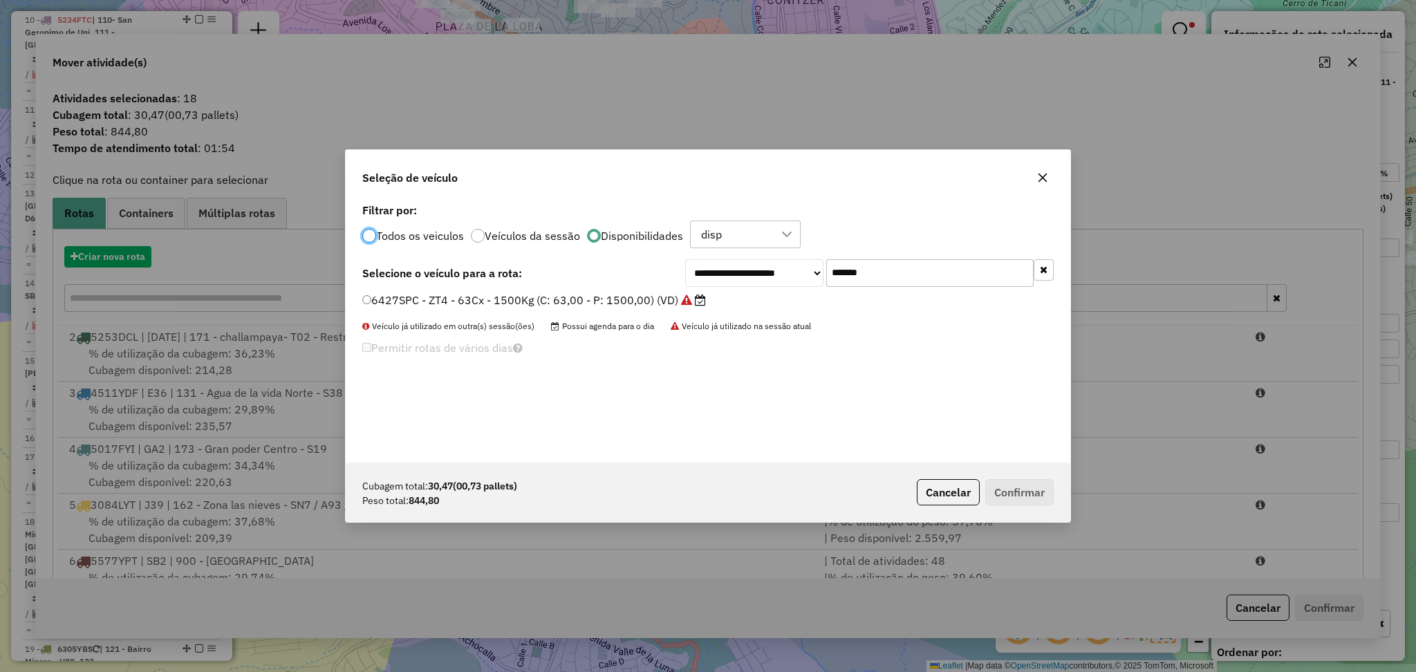
scroll to position [6, 4]
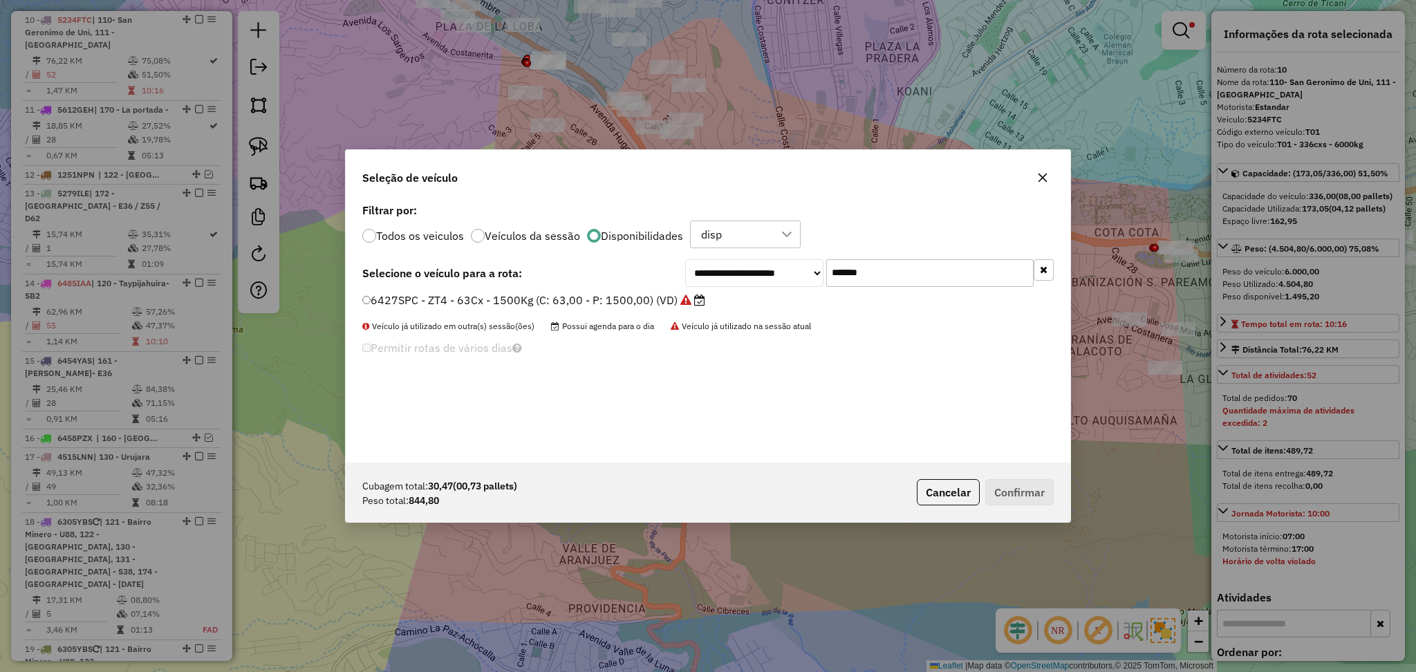
drag, startPoint x: 883, startPoint y: 274, endPoint x: 744, endPoint y: 272, distance: 139.0
click at [795, 259] on div "**********" at bounding box center [869, 273] width 369 height 28
paste input "text"
type input "*******"
click at [657, 303] on label "2228PHB - S41 - S41 - 42cxs 1044kgs (C: 42,00 - P: 1044,00) (VD)" at bounding box center [543, 300] width 363 height 17
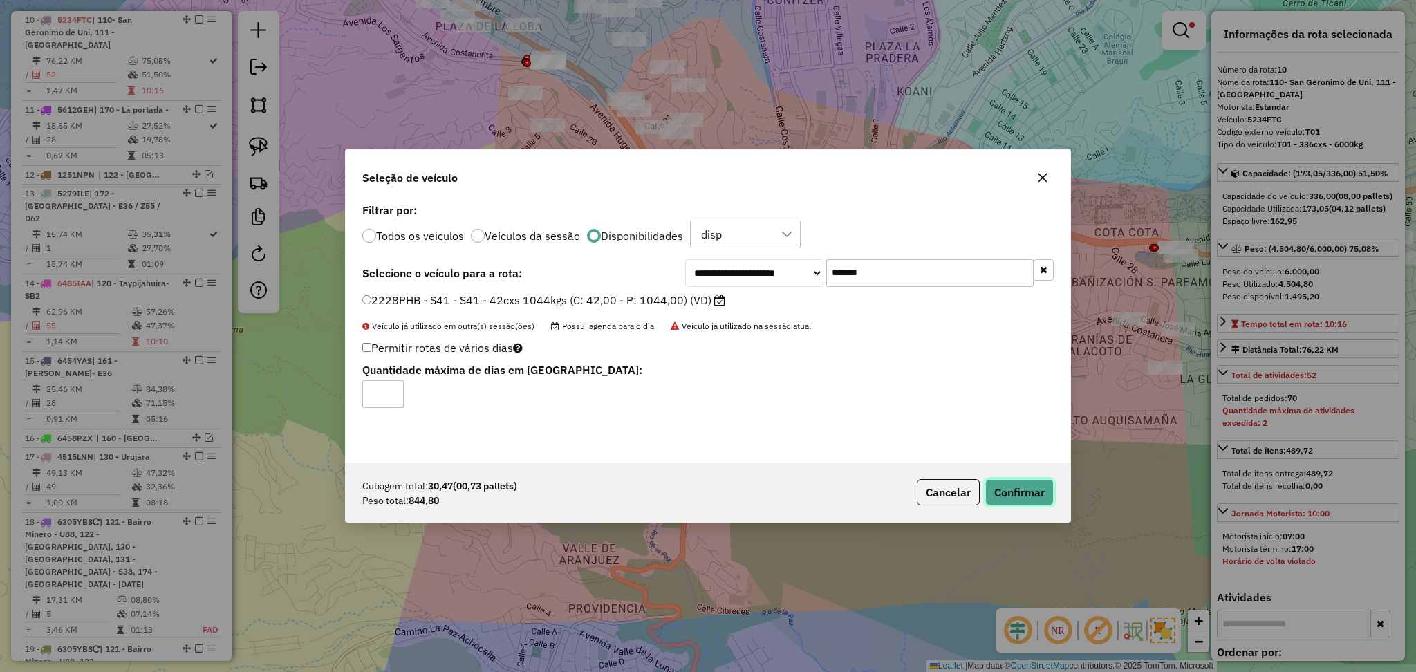
click at [1001, 499] on button "Confirmar" at bounding box center [1019, 492] width 68 height 26
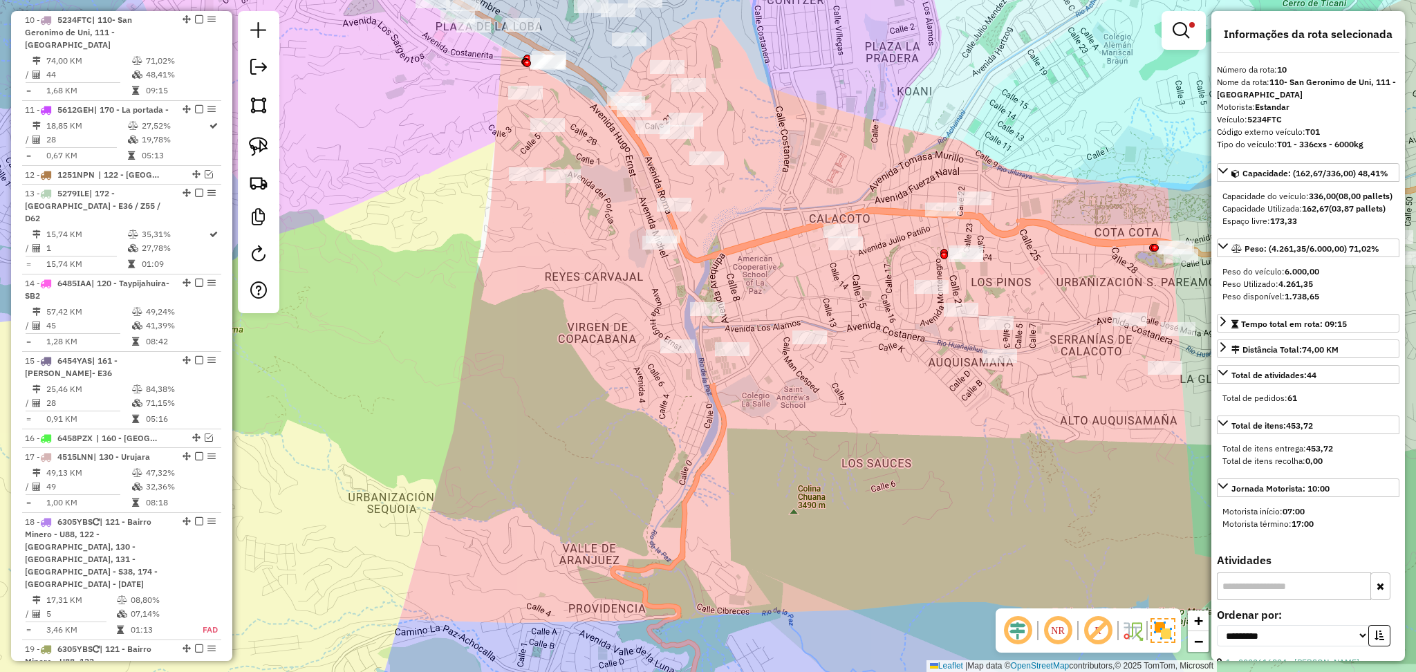
scroll to position [988, 0]
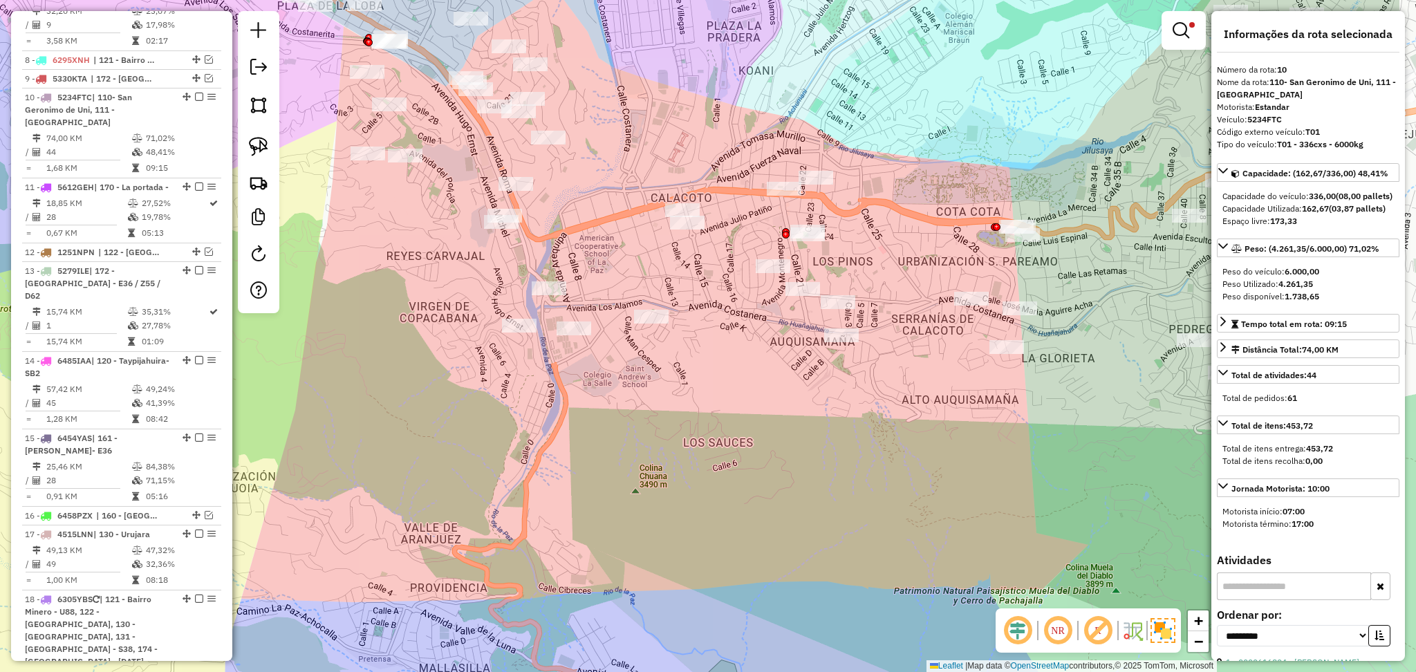
drag, startPoint x: 853, startPoint y: 131, endPoint x: 661, endPoint y: 102, distance: 194.5
click at [661, 102] on div "Limpar filtros Janela de atendimento Grade de atendimento Capacidade Transporta…" at bounding box center [708, 336] width 1416 height 672
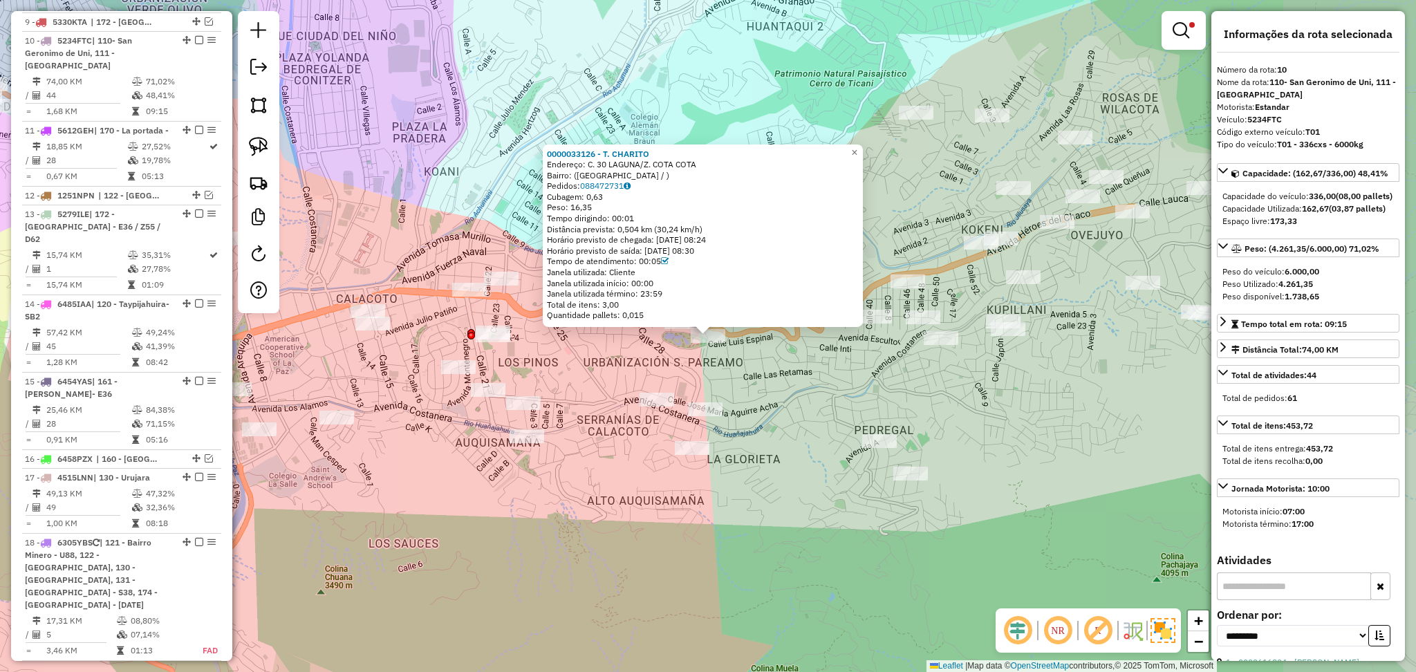
scroll to position [1065, 0]
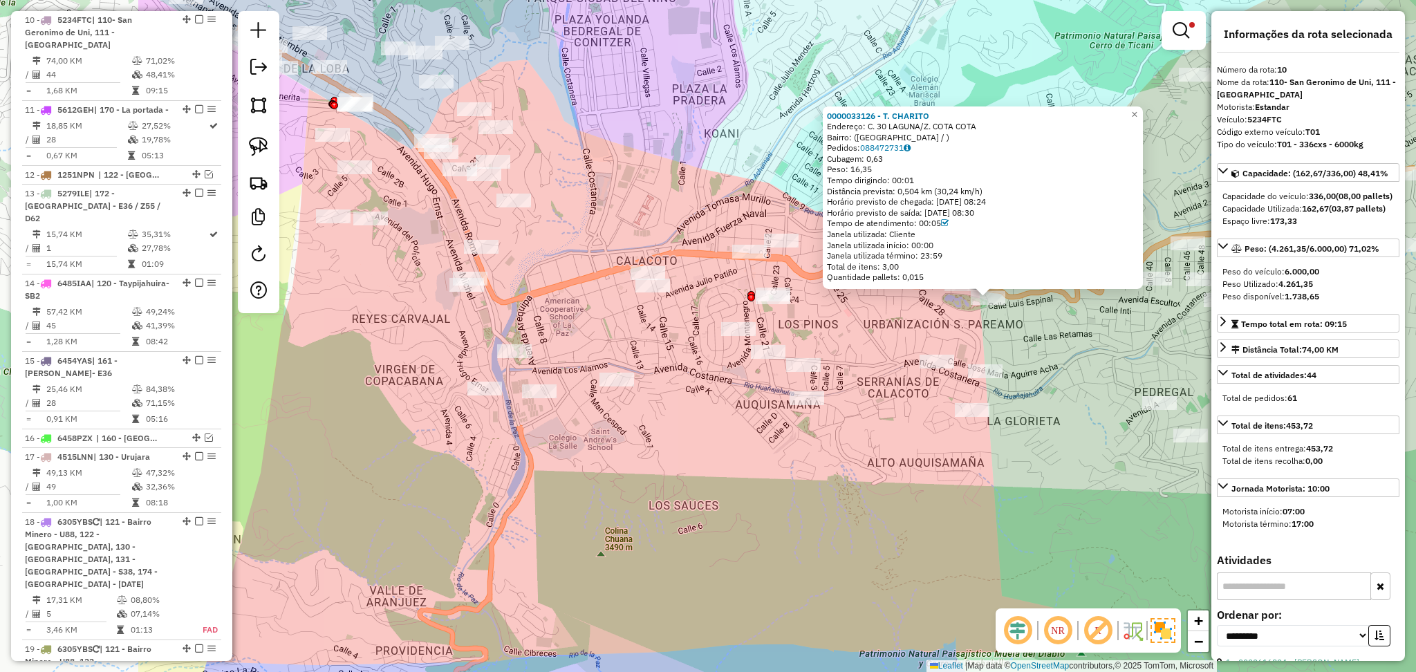
drag, startPoint x: 603, startPoint y: 518, endPoint x: 882, endPoint y: 476, distance: 281.7
click at [882, 476] on div "0000033126 - T. CHARITO Endereço: C. 30 LAGUNA/Z. COTA COTA Bairro: (LA PAZ / )…" at bounding box center [708, 336] width 1416 height 672
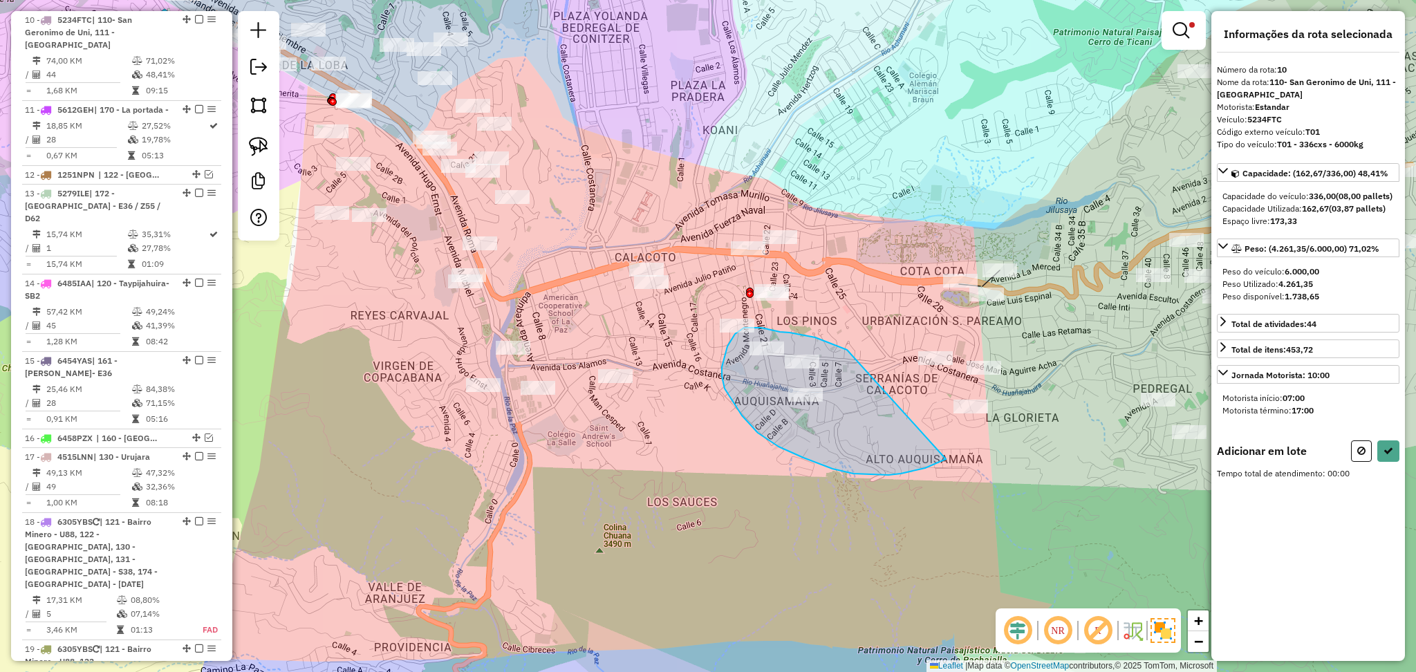
drag, startPoint x: 847, startPoint y: 350, endPoint x: 958, endPoint y: 447, distance: 148.0
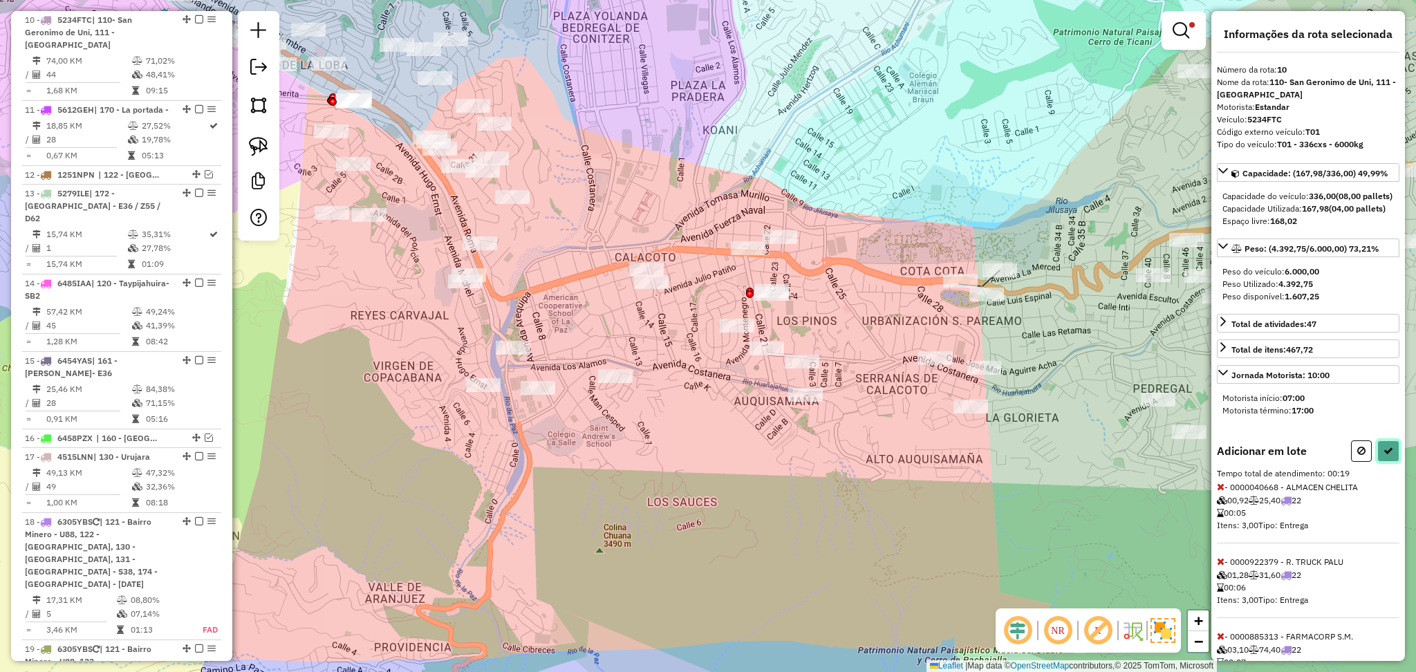
click at [1384, 456] on icon at bounding box center [1388, 451] width 10 height 10
select select "**********"
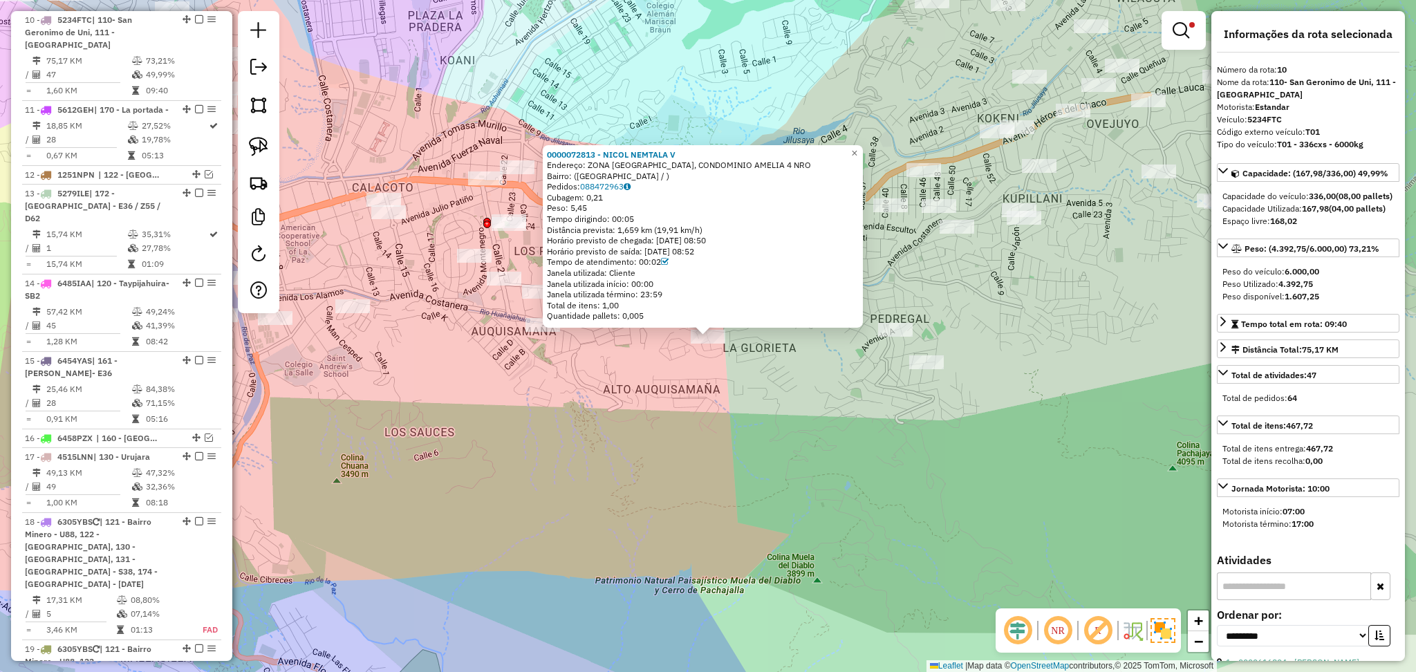
click at [739, 410] on div "0000072813 - NICOL NEMTALA V Endereço: ZONA CALACOTO ALTO, CONDOMINIO AMELIA 4 …" at bounding box center [708, 336] width 1416 height 672
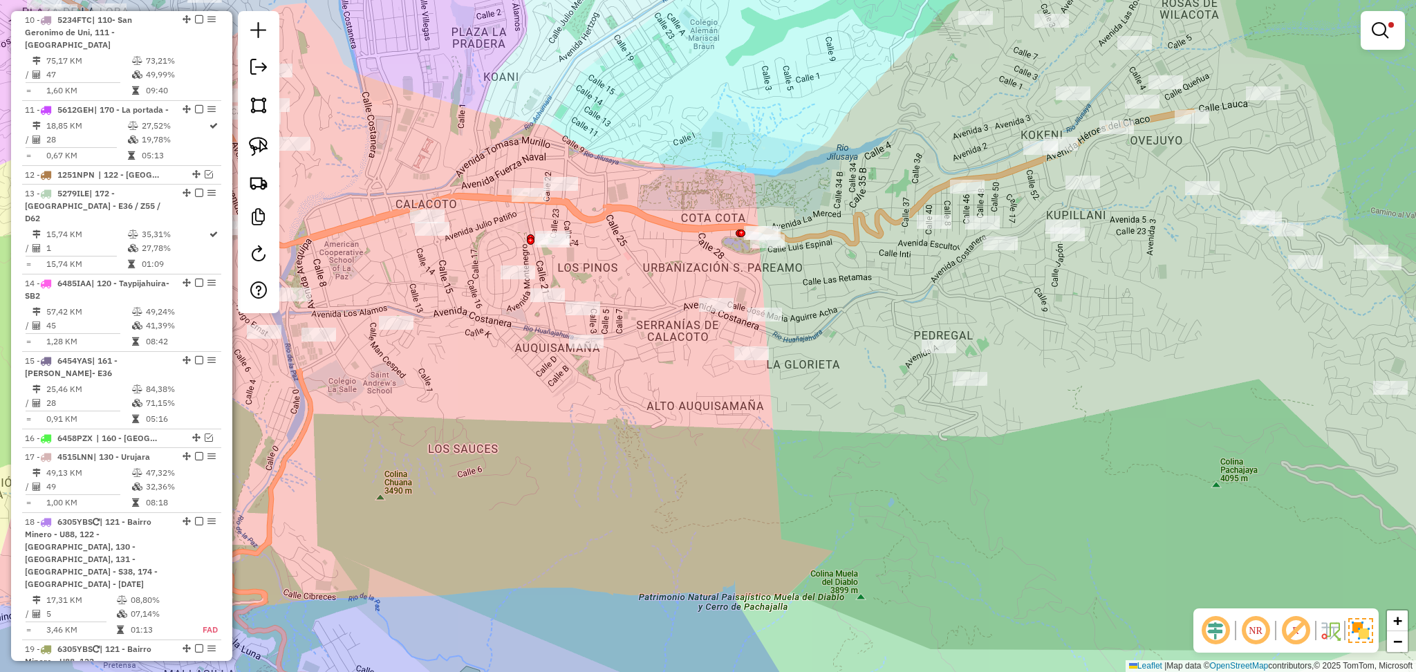
drag, startPoint x: 550, startPoint y: 392, endPoint x: 938, endPoint y: 458, distance: 393.4
click at [938, 458] on div "Limpar filtros Janela de atendimento Grade de atendimento Capacidade Transporta…" at bounding box center [708, 336] width 1416 height 672
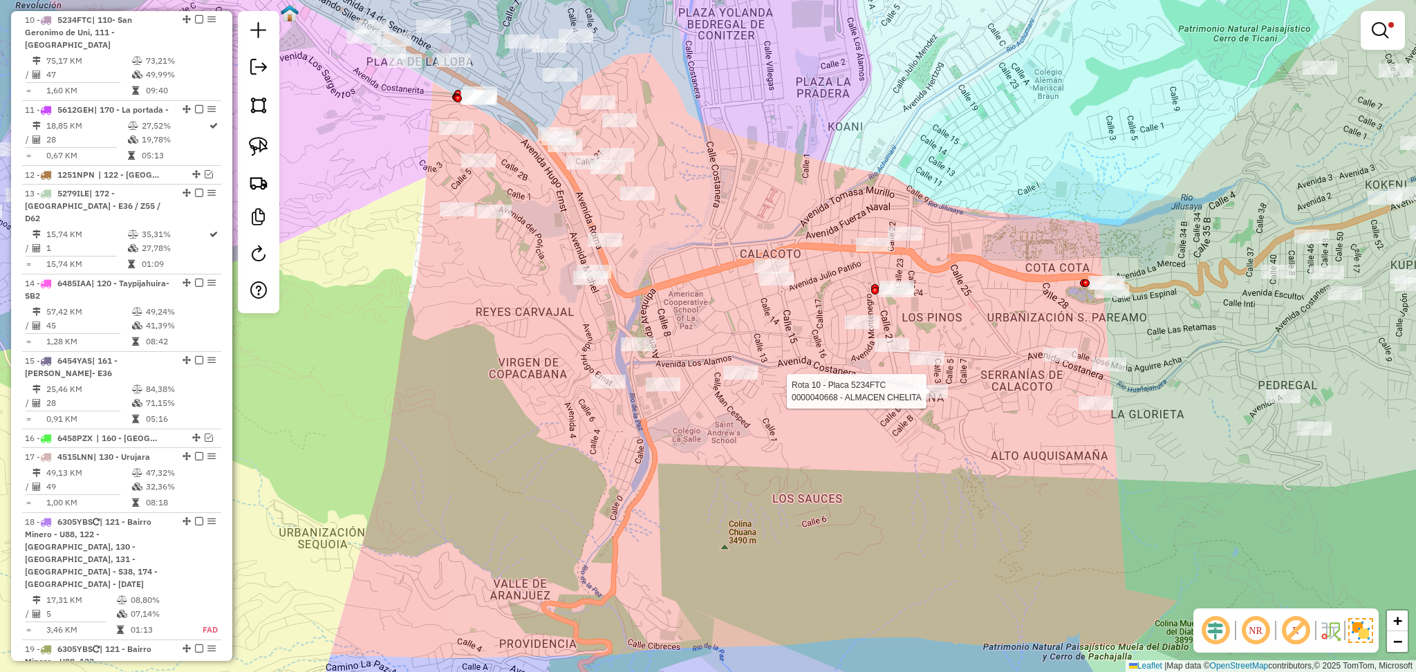
select select "**********"
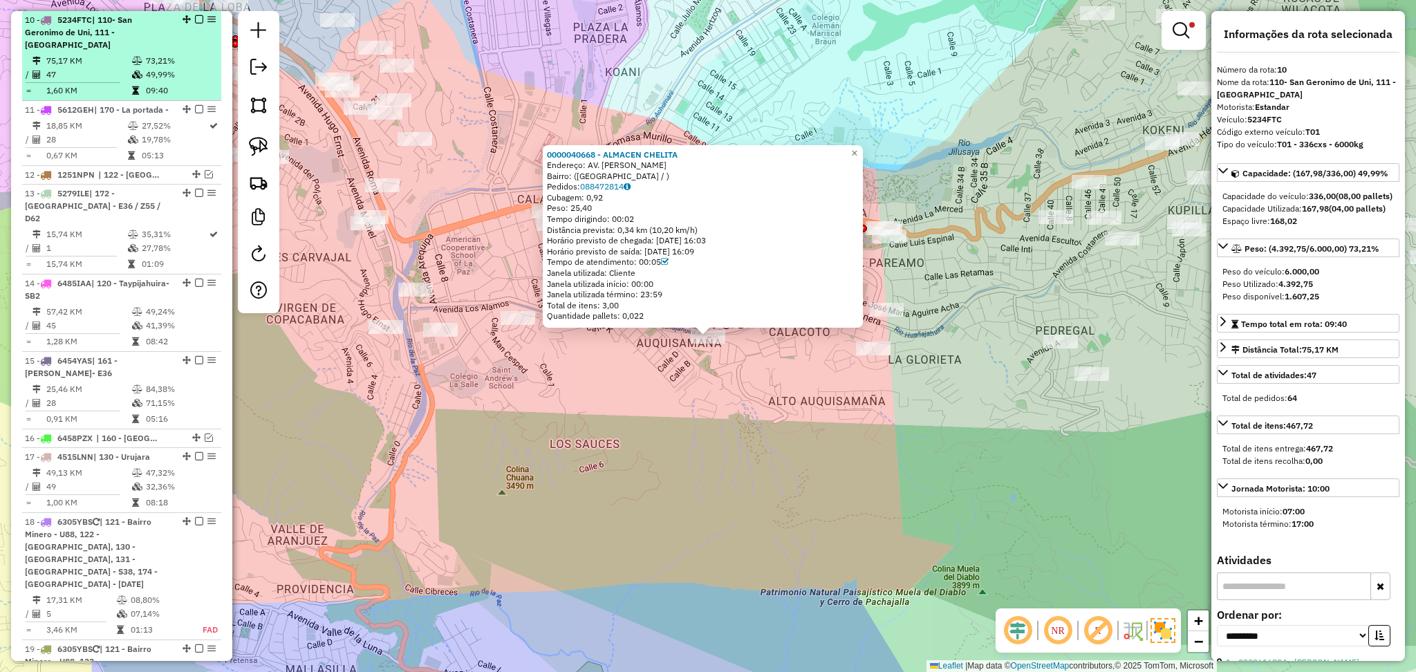
click at [195, 15] on em at bounding box center [199, 19] width 8 height 8
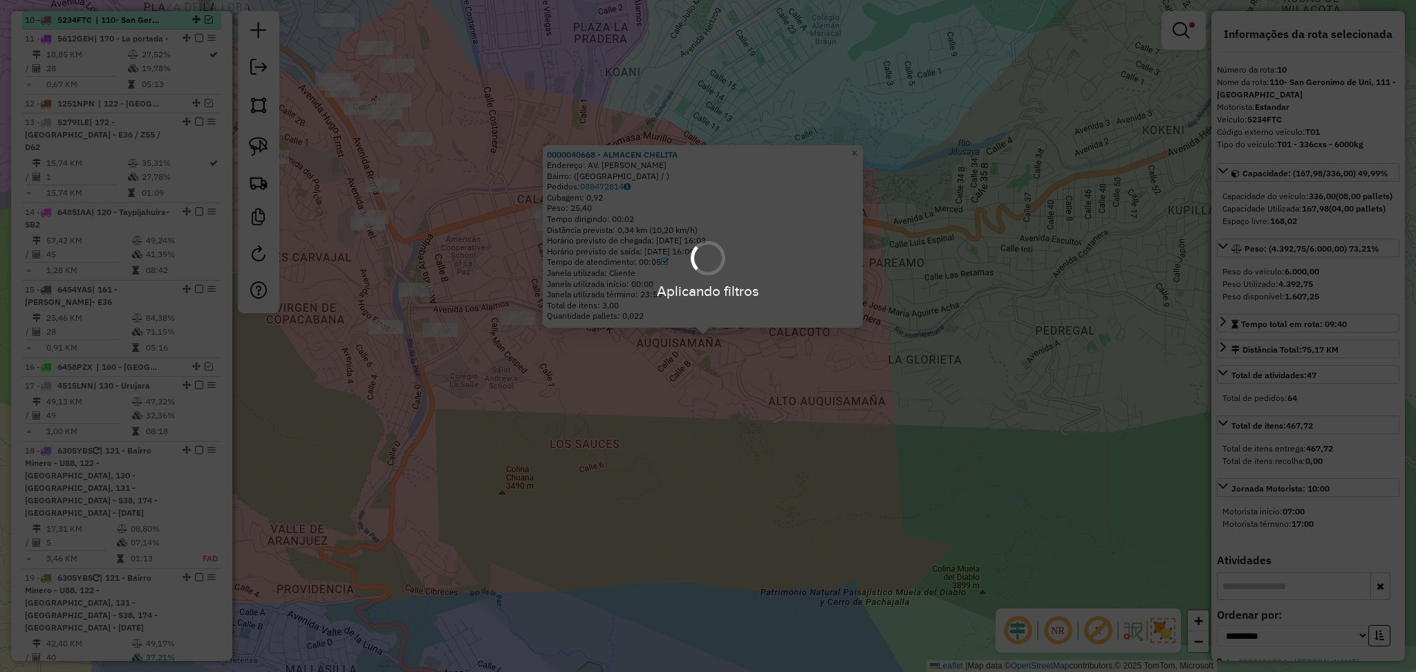
scroll to position [1007, 0]
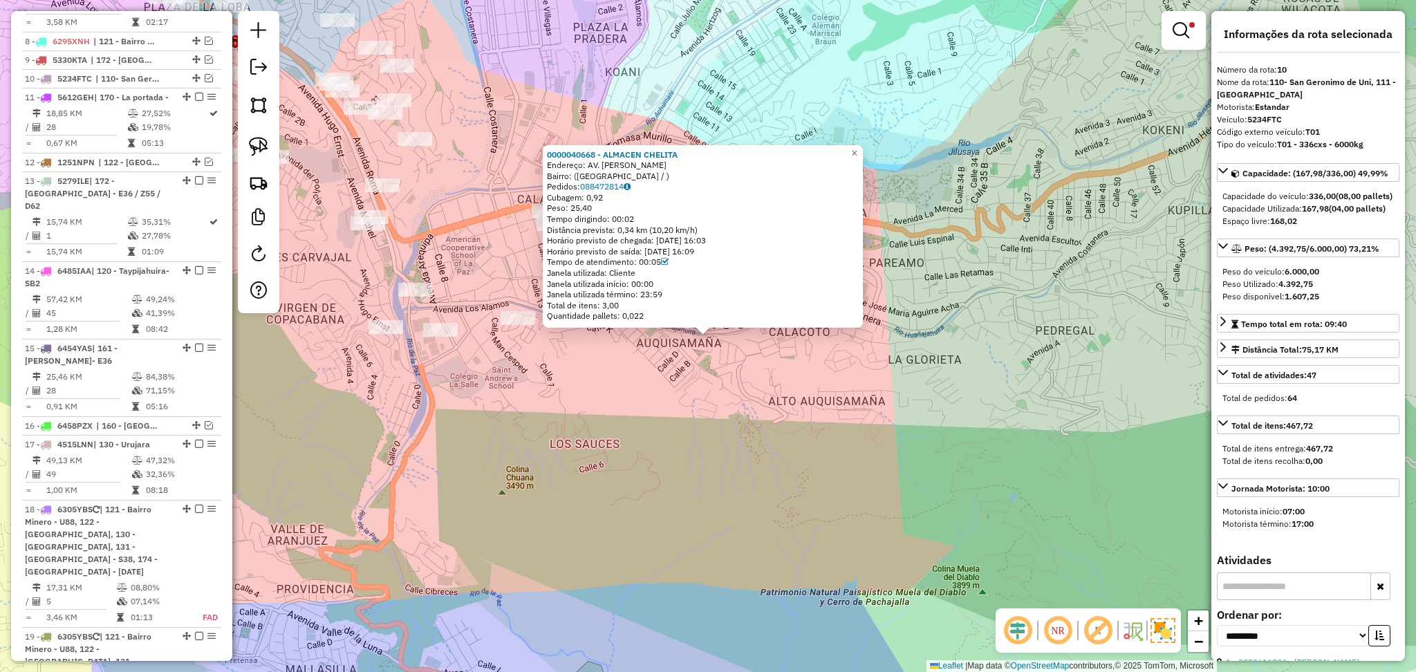
click at [520, 212] on div "0000040668 - ALMACEN CHELITA Endereço: AV. JOSE MU�OZ QUIROZ Bairro: (LA PAZ / …" at bounding box center [708, 336] width 1416 height 672
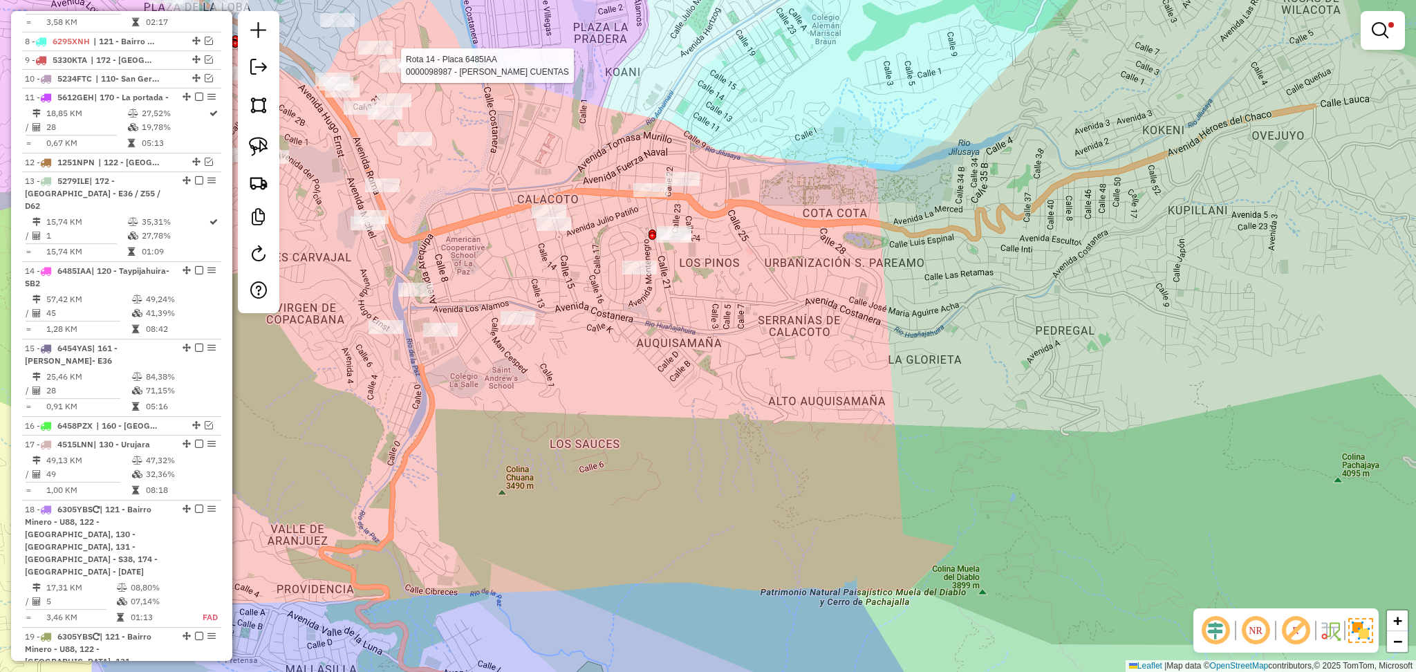
select select "**********"
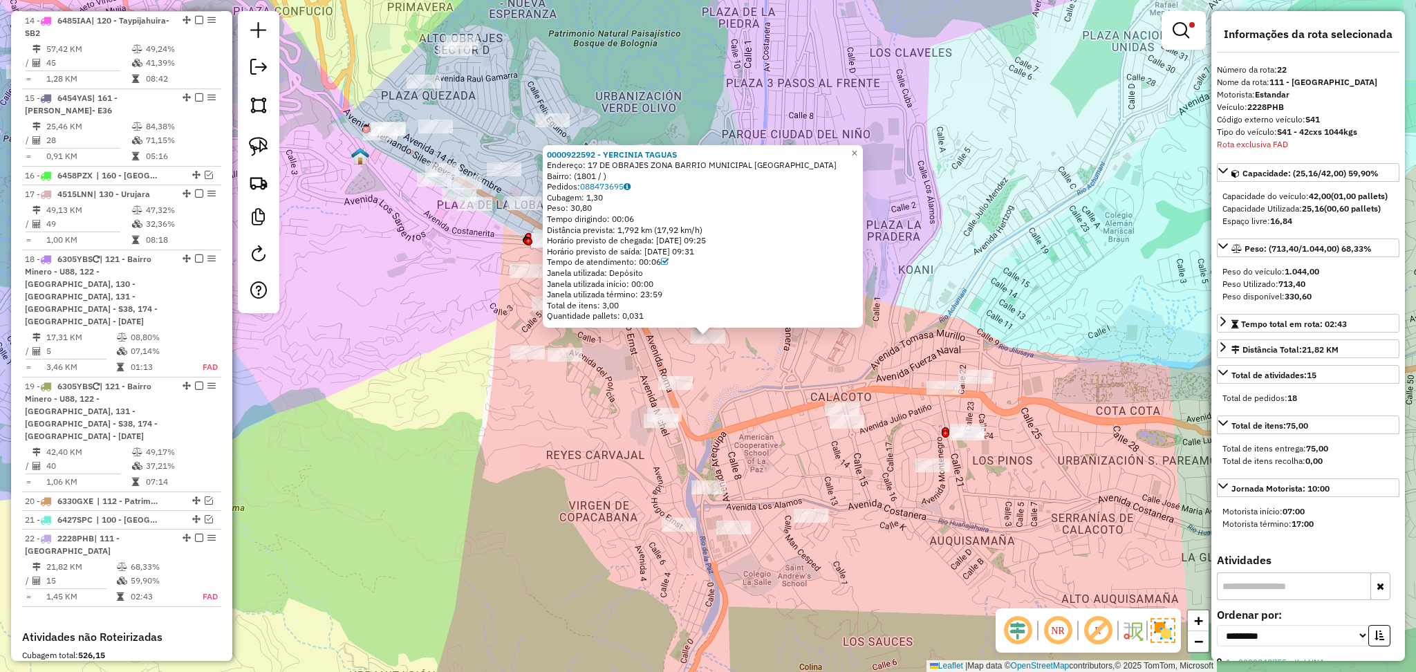
scroll to position [1475, 0]
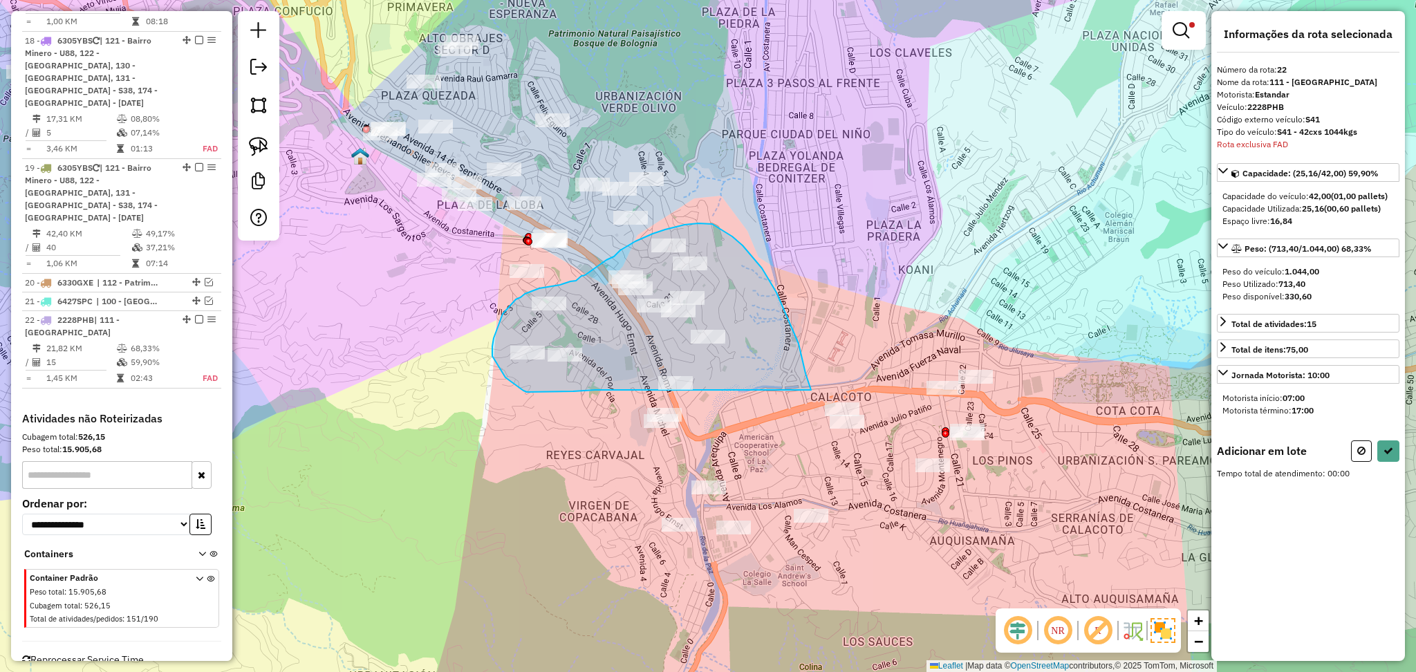
drag, startPoint x: 588, startPoint y: 391, endPoint x: 813, endPoint y: 394, distance: 224.7
click at [813, 394] on div "Limpar filtros Janela de atendimento Grade de atendimento Capacidade Transporta…" at bounding box center [708, 336] width 1416 height 672
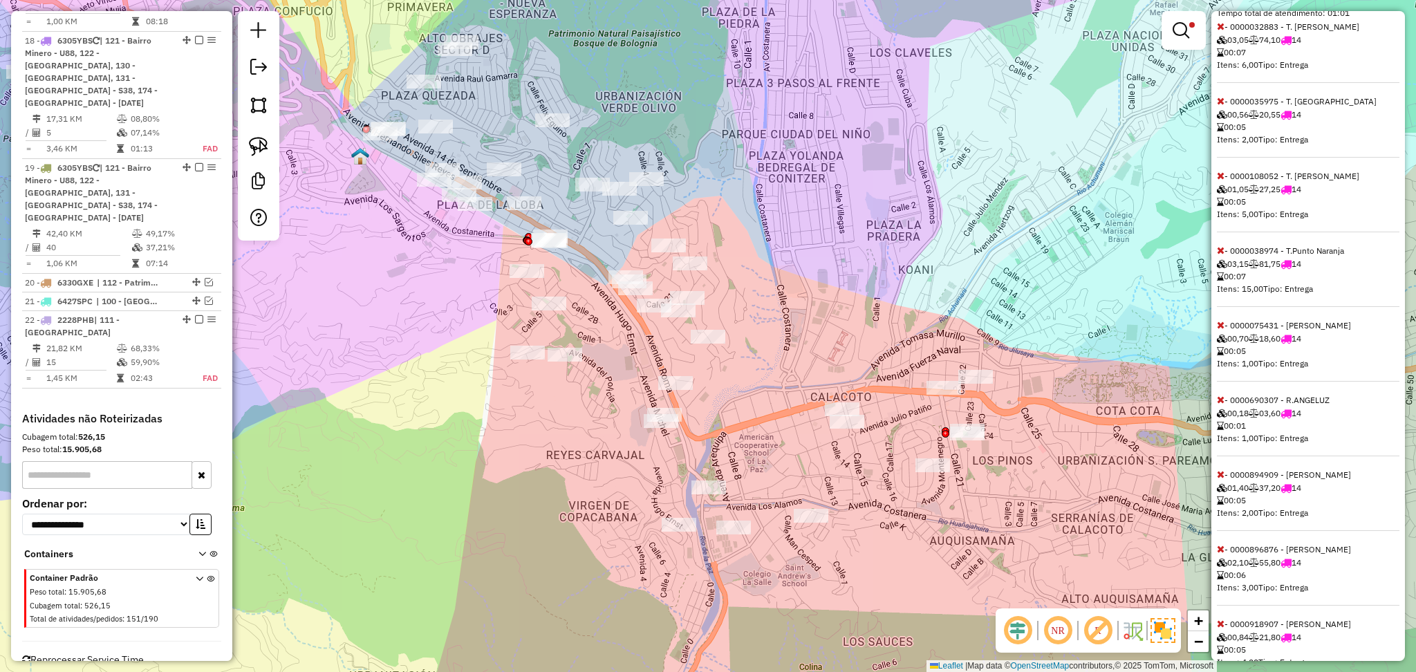
scroll to position [659, 0]
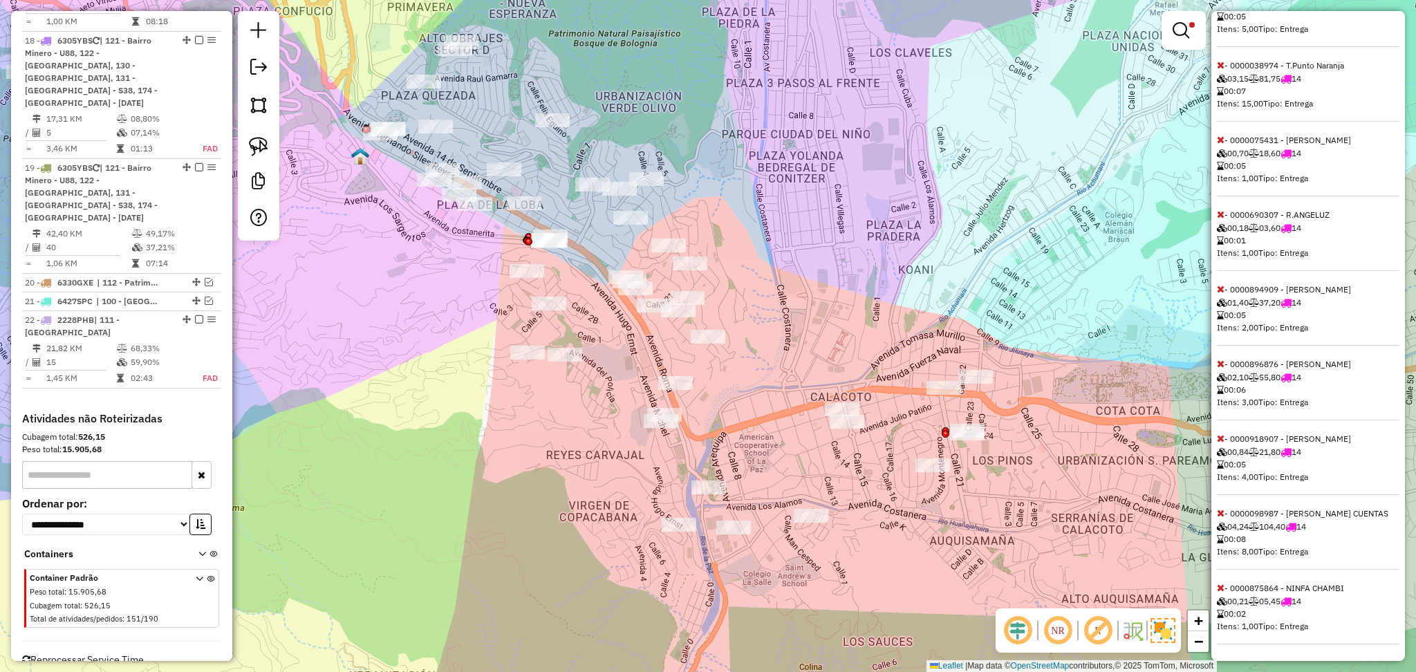
click at [1218, 513] on icon at bounding box center [1221, 513] width 8 height 10
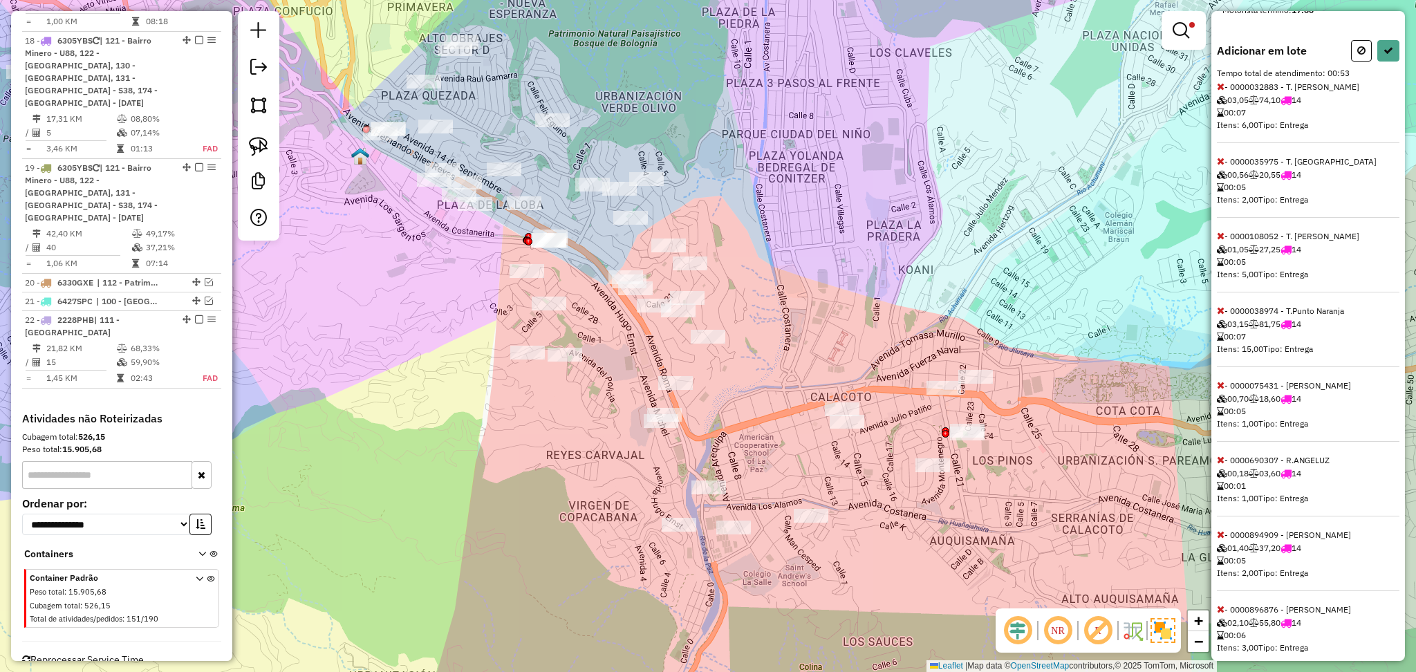
scroll to position [216, 0]
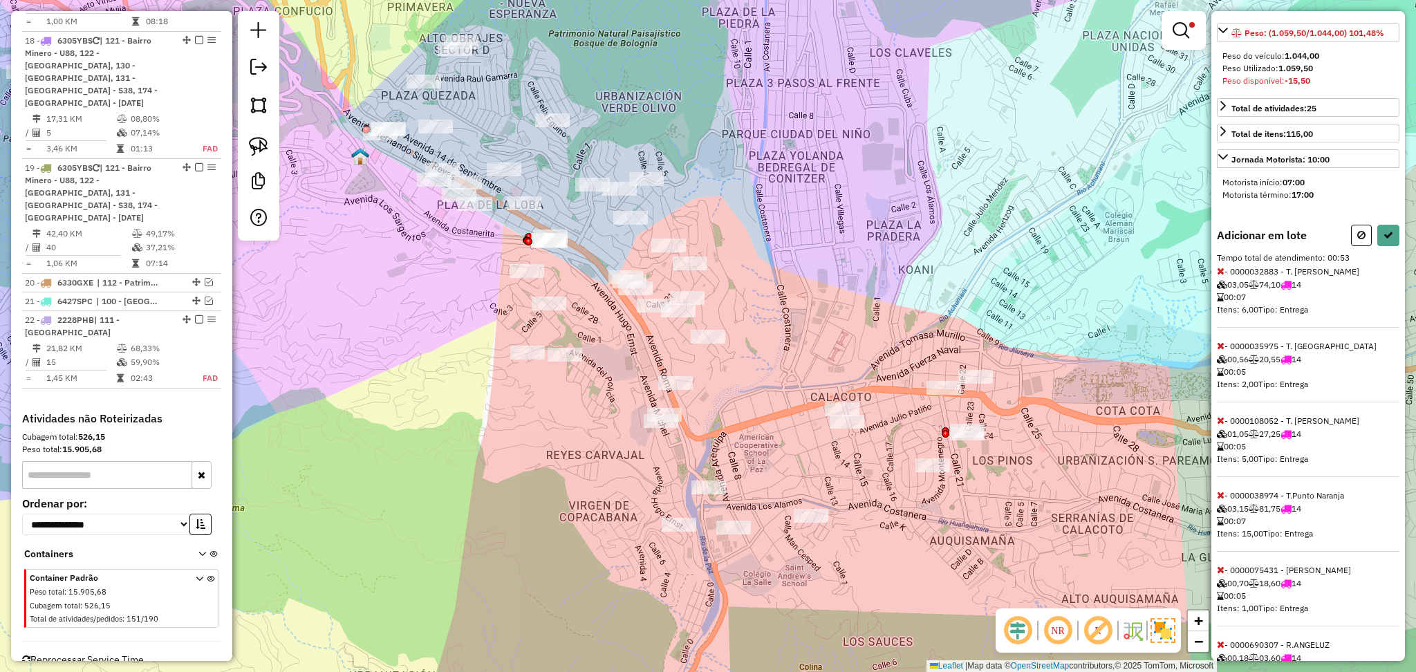
click at [1217, 351] on icon at bounding box center [1221, 346] width 8 height 10
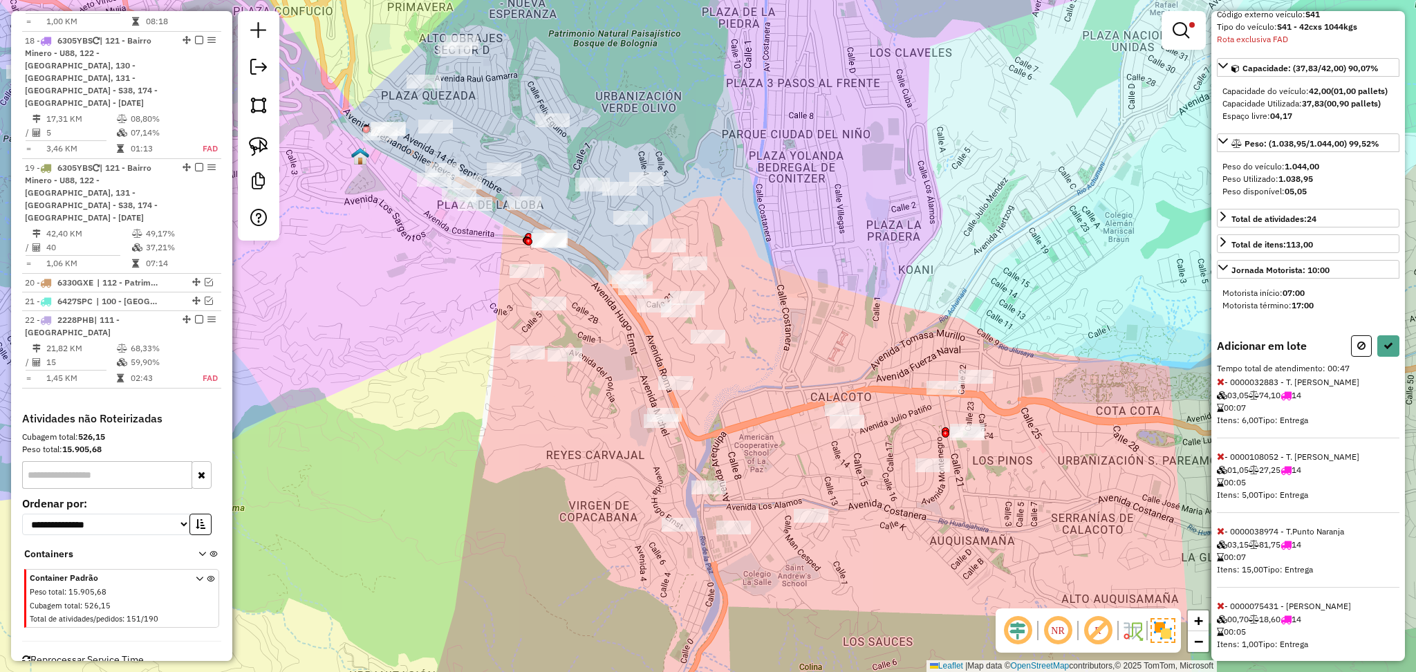
scroll to position [0, 0]
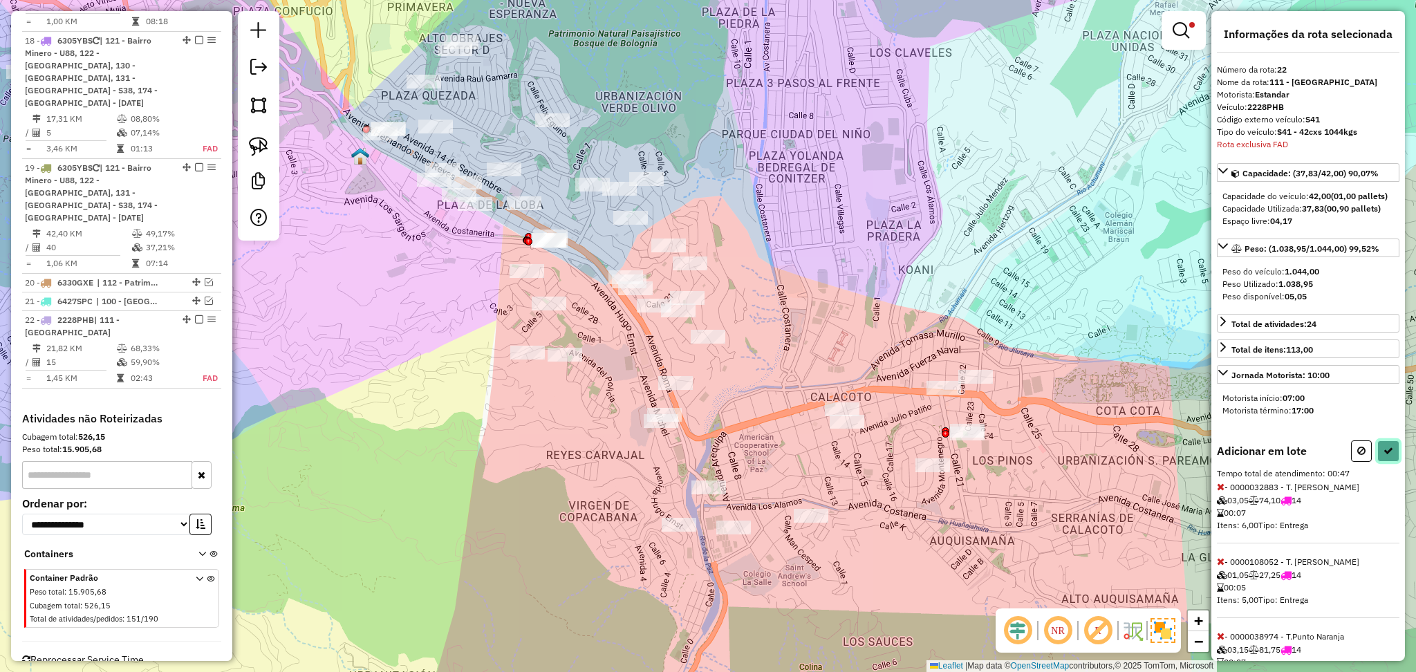
click at [1379, 458] on button at bounding box center [1388, 450] width 22 height 21
select select "**********"
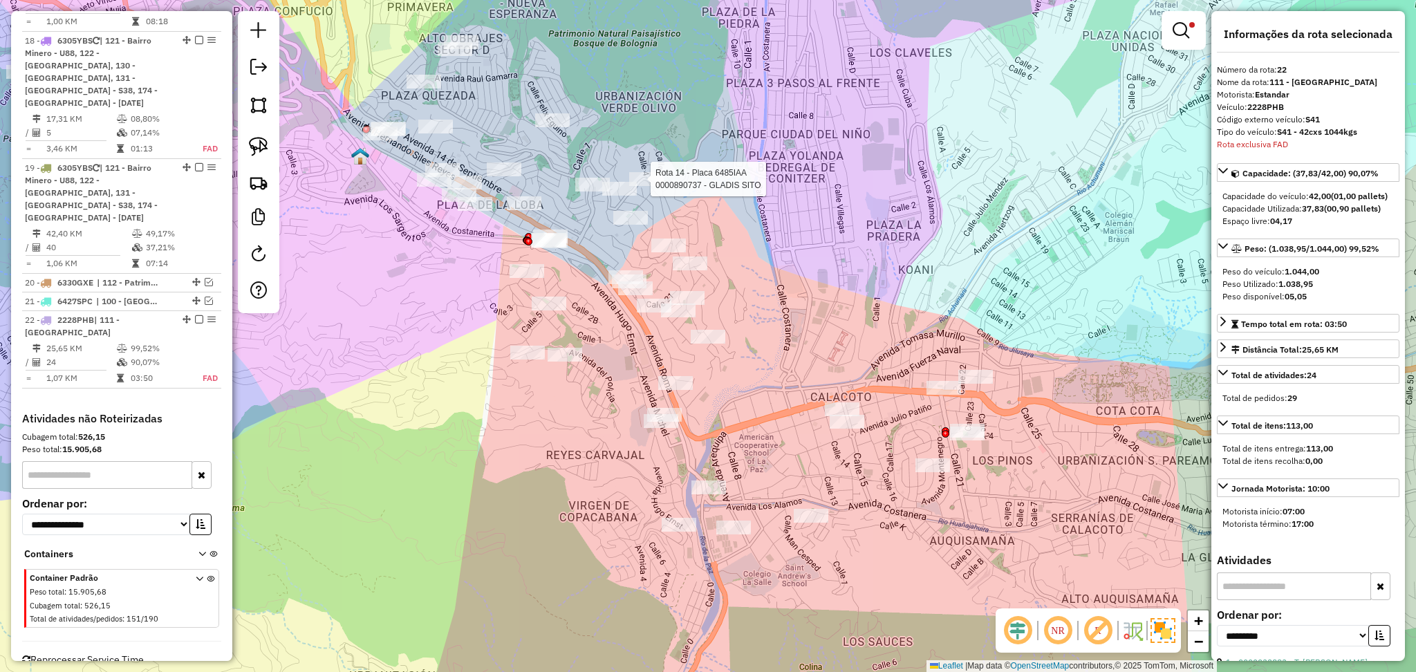
click at [648, 186] on div at bounding box center [646, 179] width 35 height 14
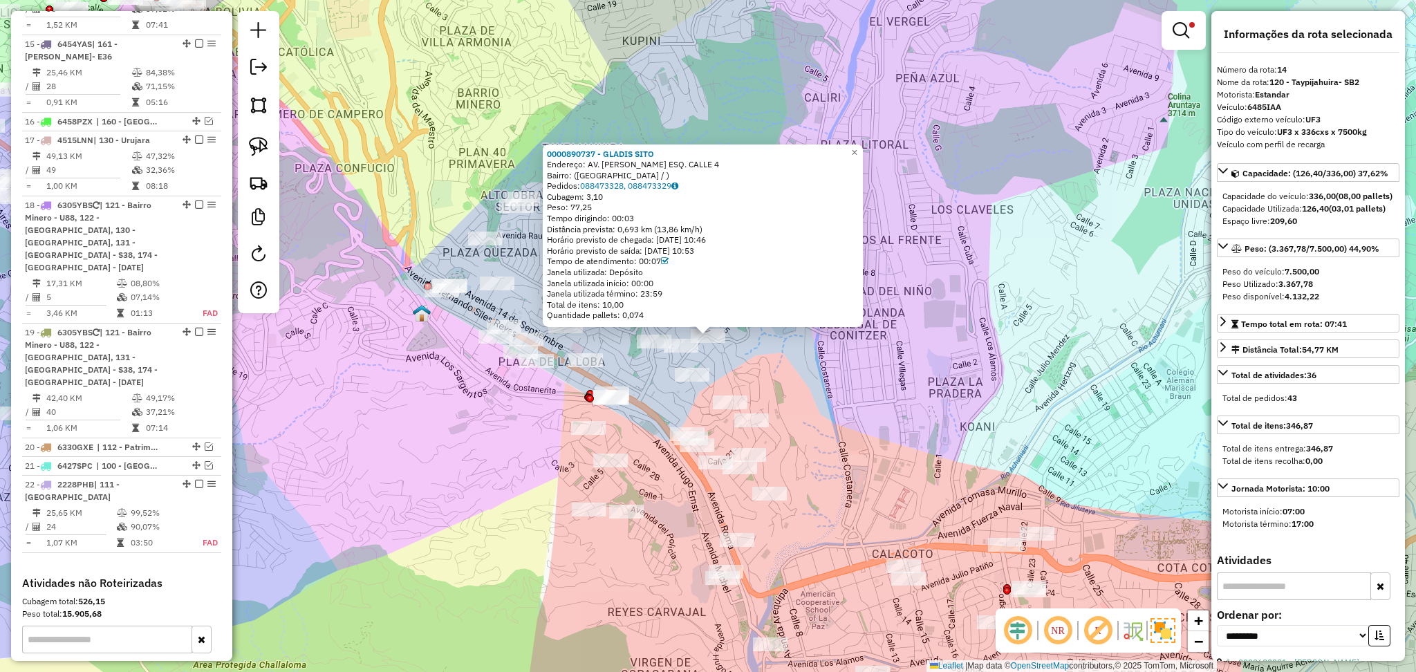
scroll to position [1257, 0]
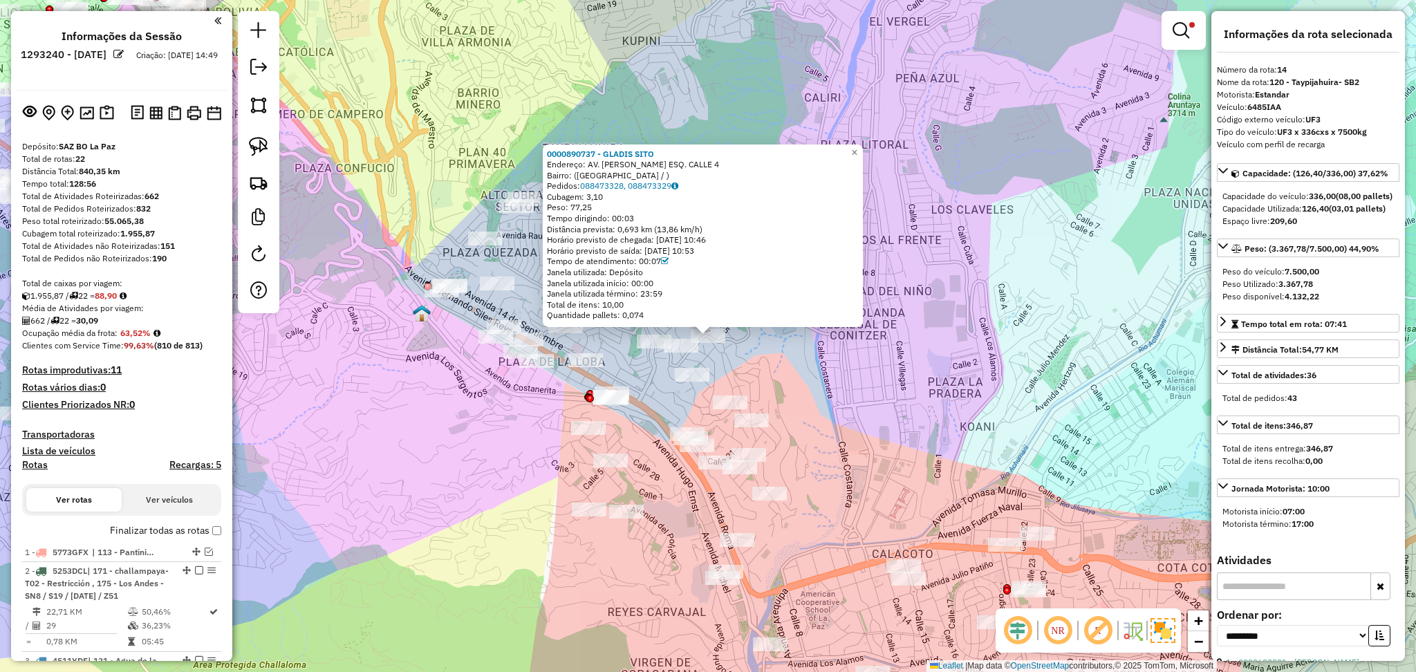
select select "**********"
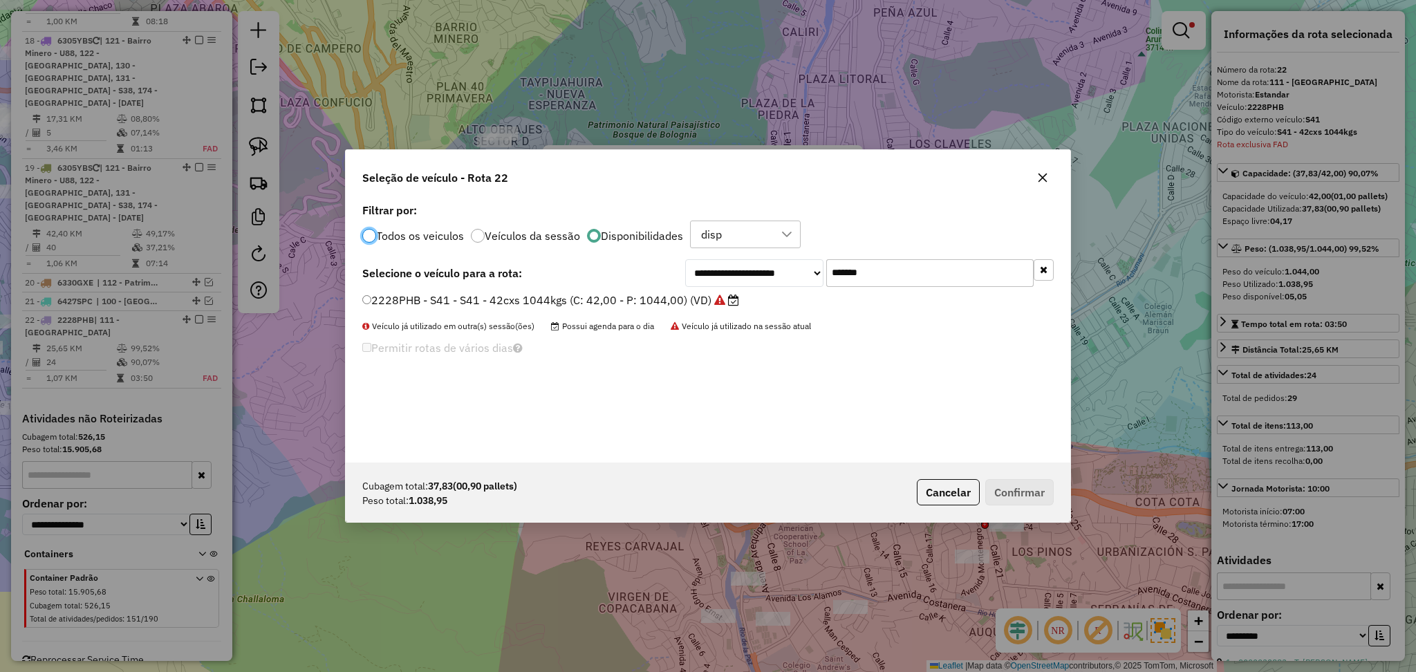
scroll to position [6, 4]
drag, startPoint x: 877, startPoint y: 278, endPoint x: 730, endPoint y: 259, distance: 147.8
click at [730, 259] on div "**********" at bounding box center [869, 273] width 369 height 28
paste input "text"
type input "*******"
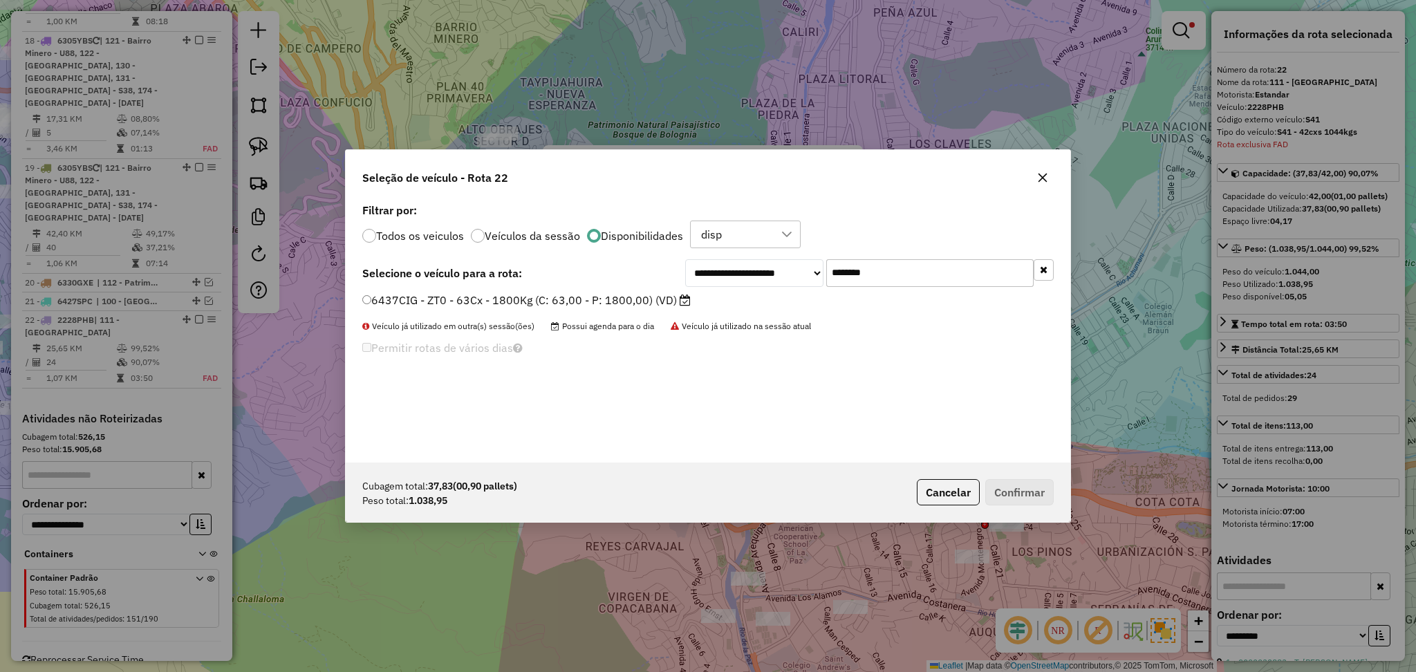
click at [665, 301] on label "6437CIG - ZT0 - 63Cx - 1800Kg (C: 63,00 - P: 1800,00) (VD)" at bounding box center [526, 300] width 328 height 17
click at [1030, 492] on button "Confirmar" at bounding box center [1019, 492] width 68 height 26
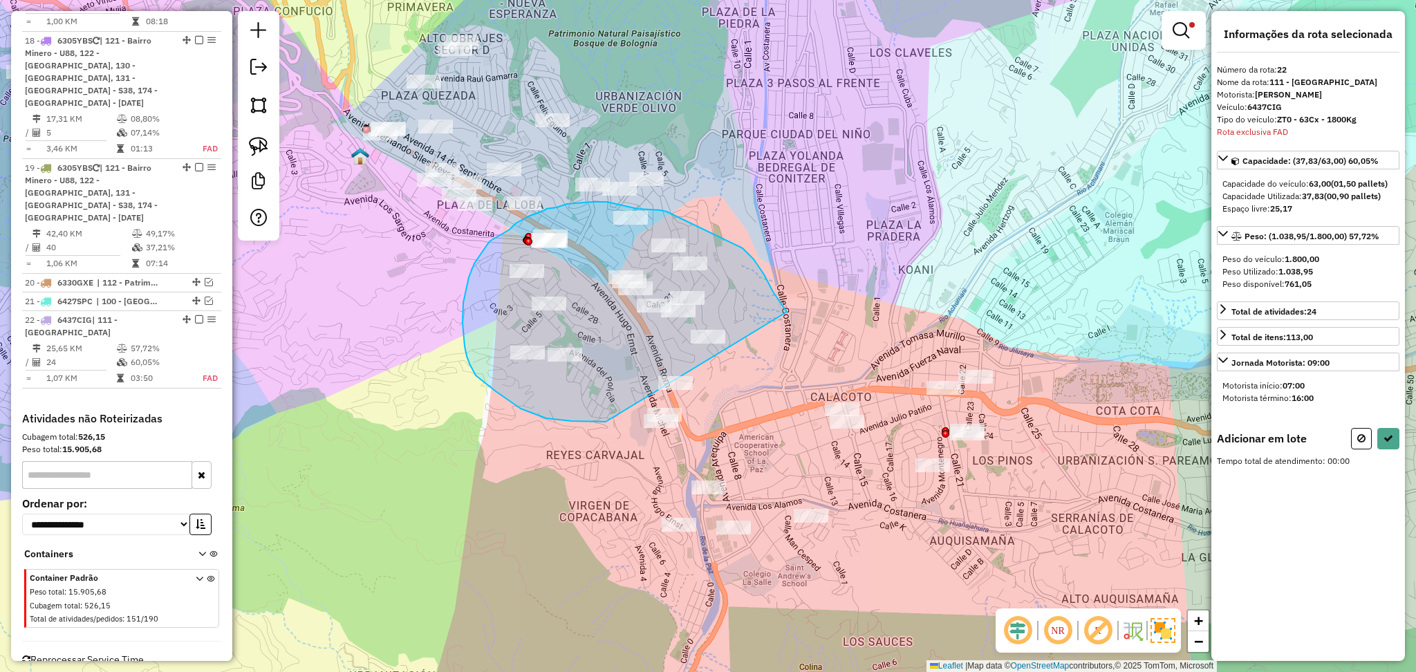
drag, startPoint x: 606, startPoint y: 422, endPoint x: 787, endPoint y: 312, distance: 212.5
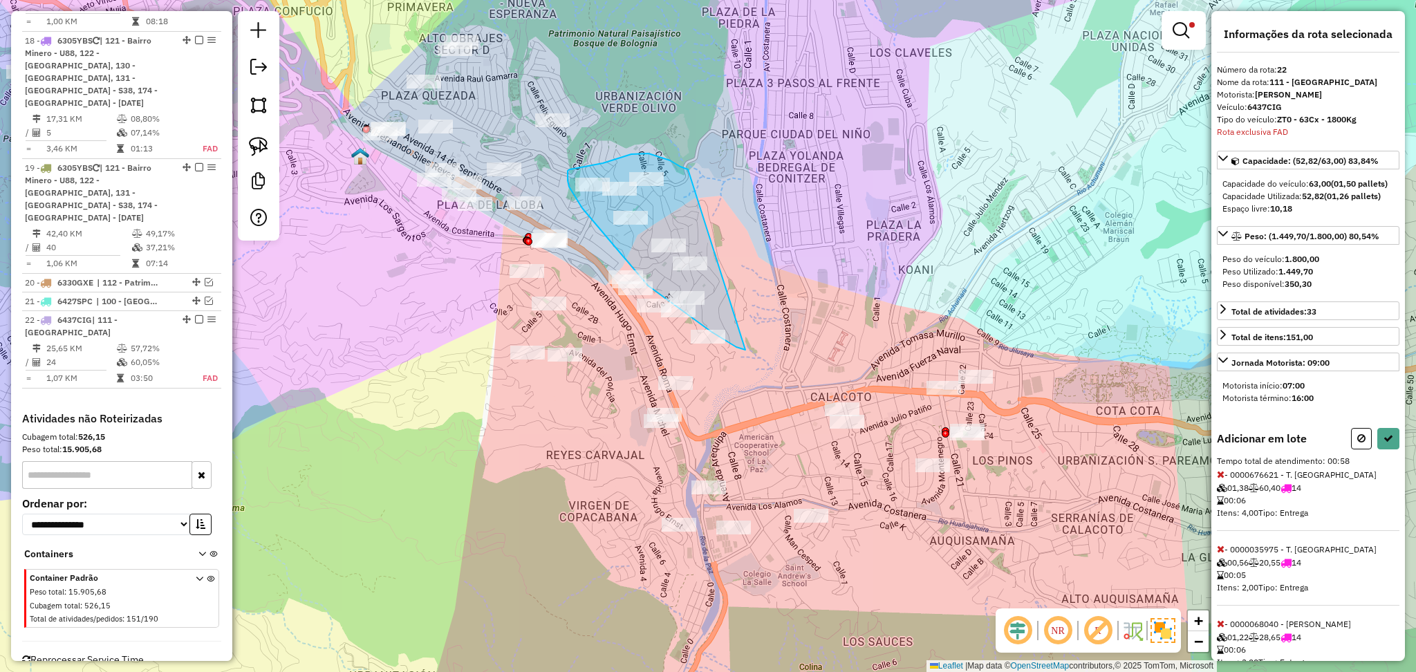
drag, startPoint x: 688, startPoint y: 169, endPoint x: 745, endPoint y: 350, distance: 189.4
click at [745, 350] on div "Rota 22 - Placa 6437CIG 0000896876 - OLMA TARRAGA Rota 22 - Placa 6437CIG 00009…" at bounding box center [708, 336] width 1416 height 672
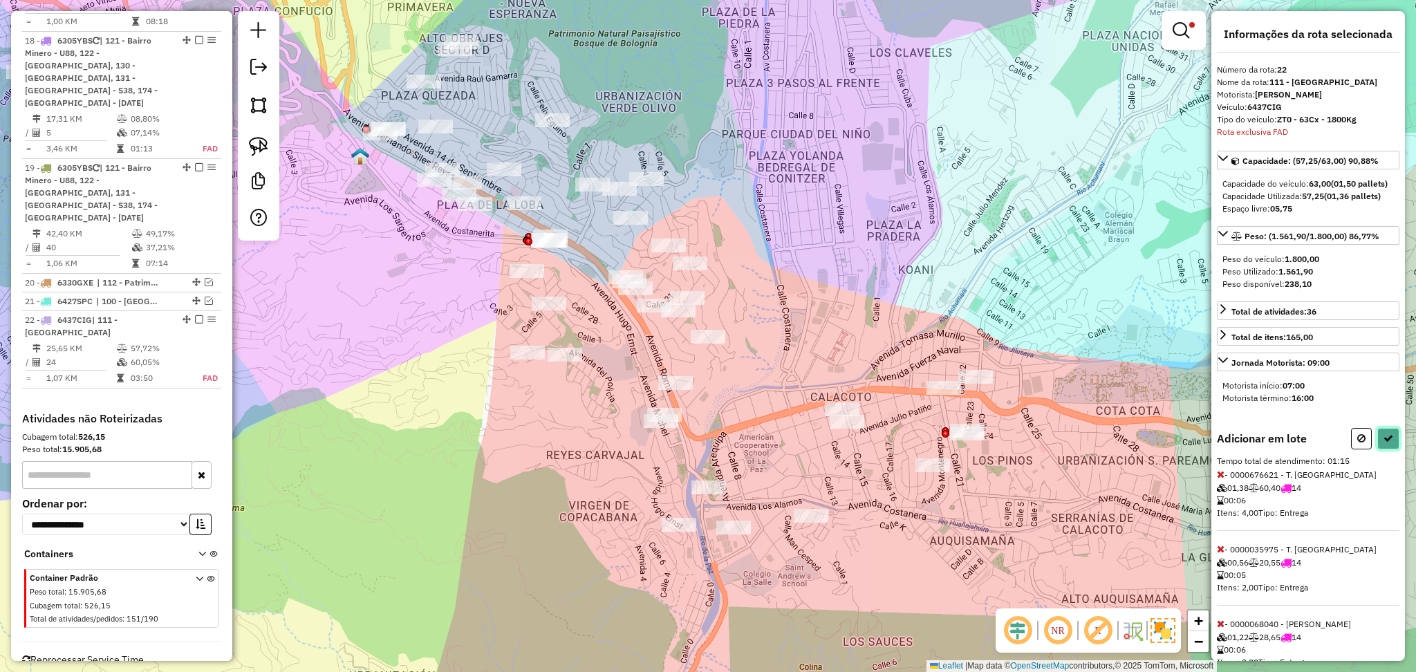
click at [1392, 449] on button at bounding box center [1388, 438] width 22 height 21
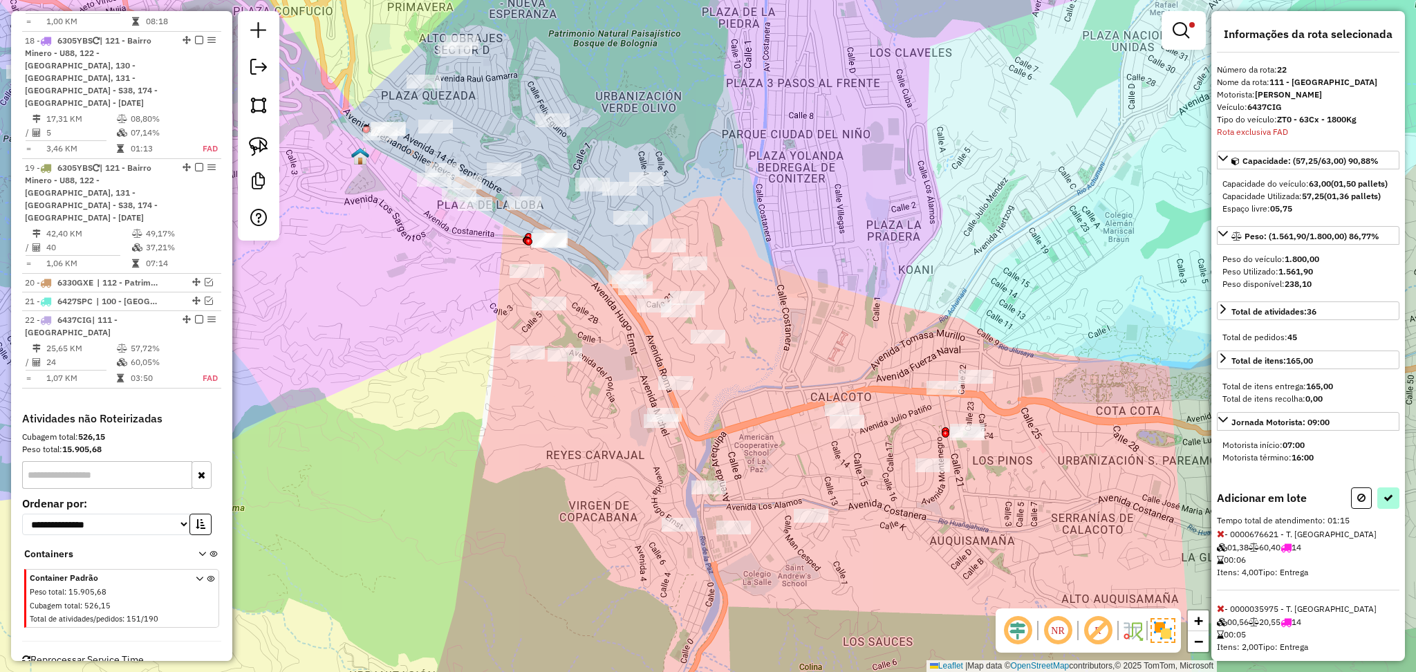
select select "**********"
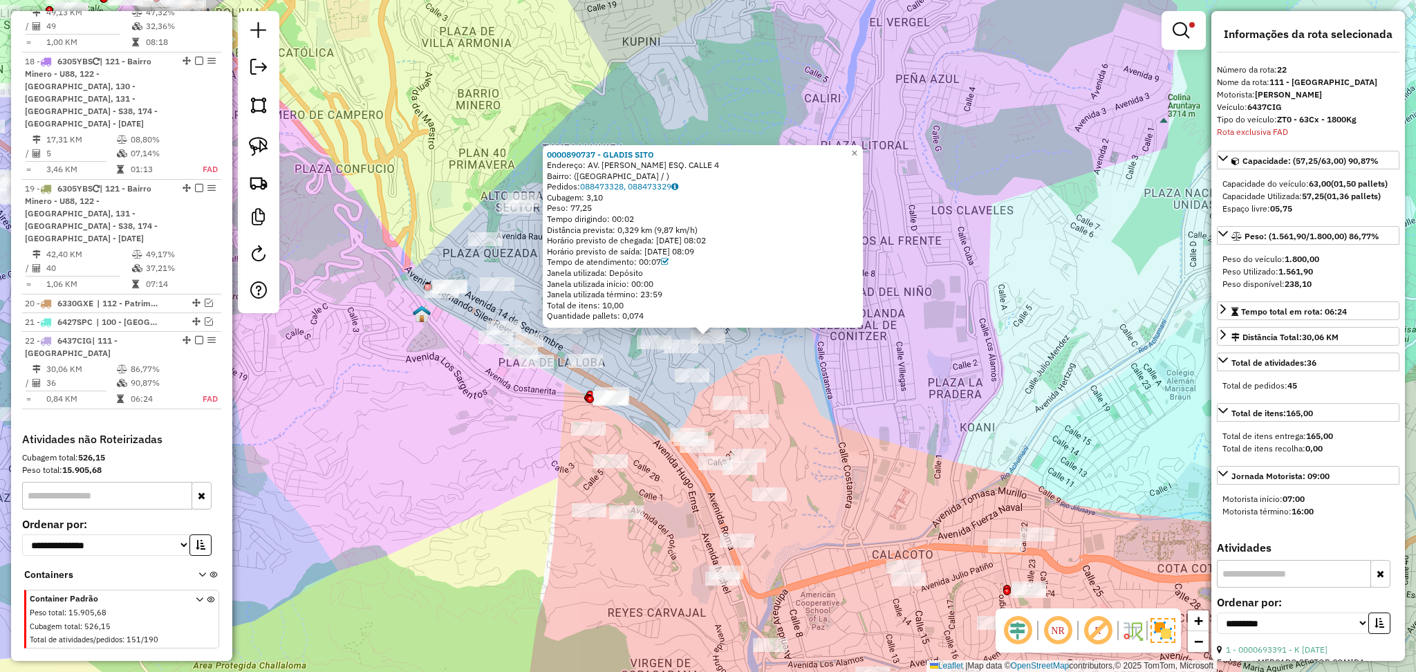
scroll to position [1475, 0]
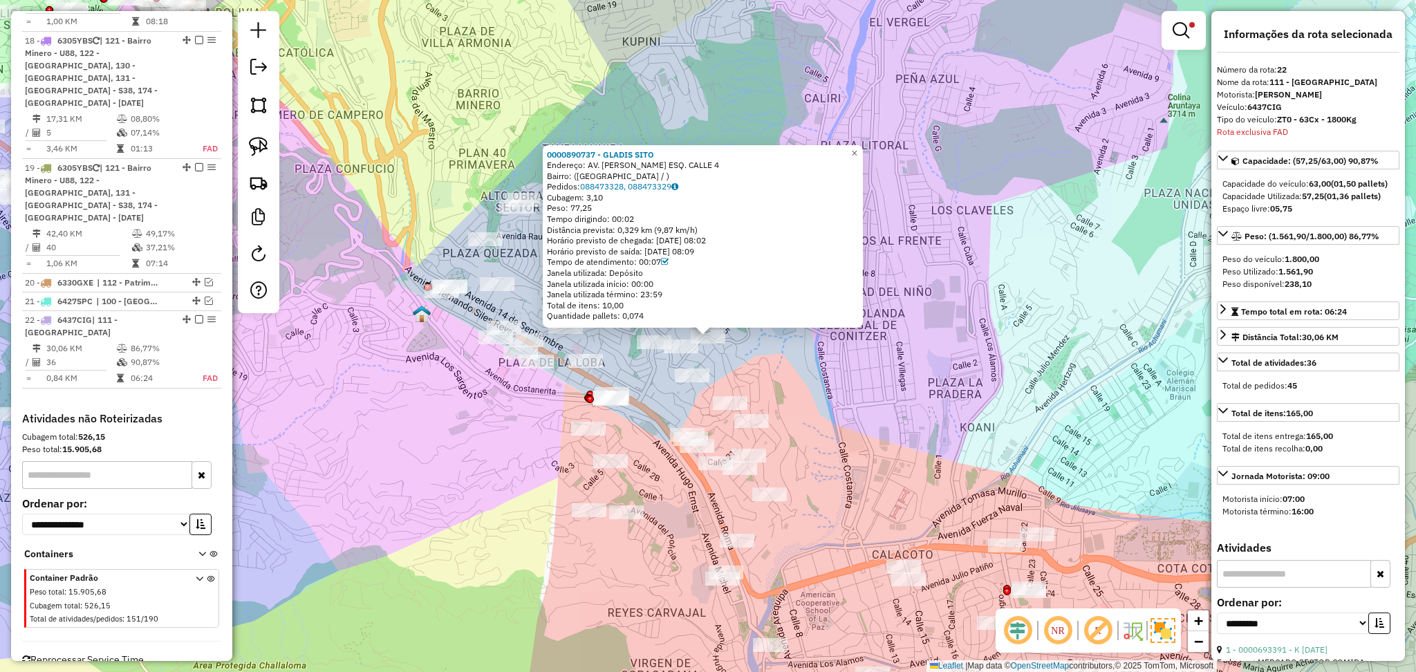
click at [523, 189] on div "Rota 22 - Placa 6437CIG 0000890737 - GLADIS SITO Rota 14 - Placa 6485IAA 000004…" at bounding box center [708, 336] width 1416 height 672
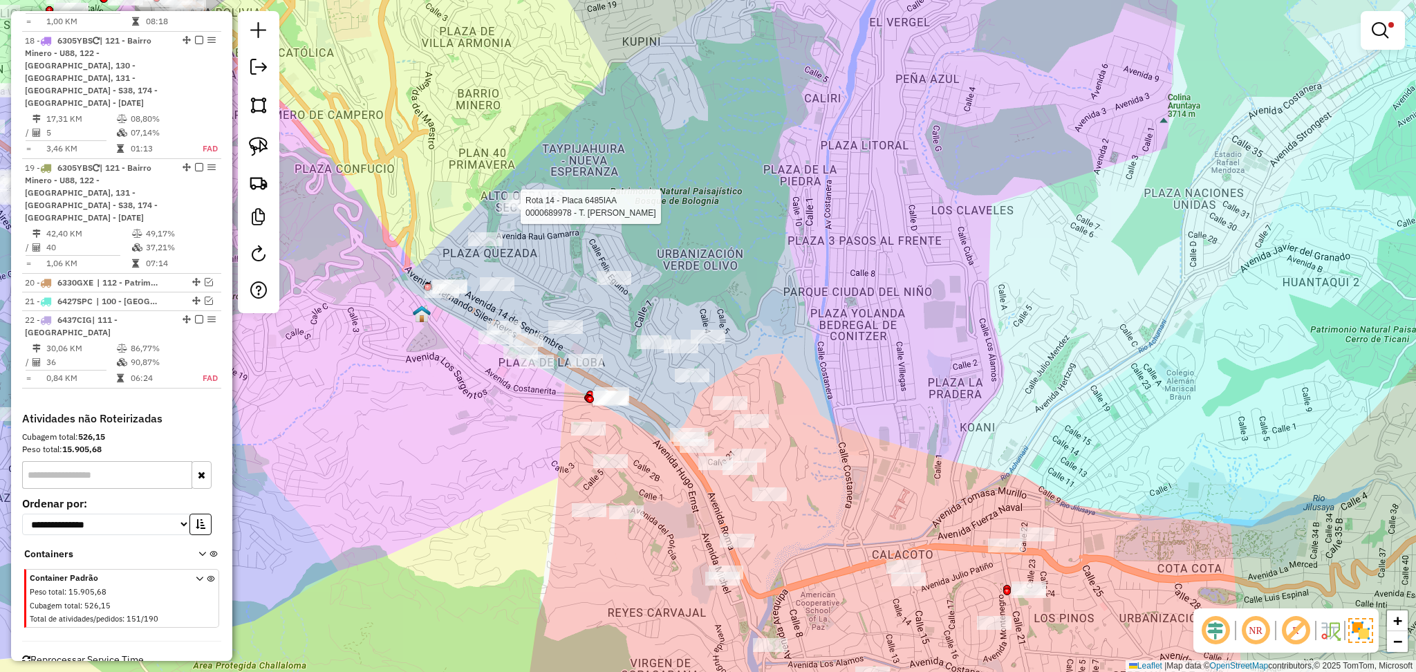
select select "**********"
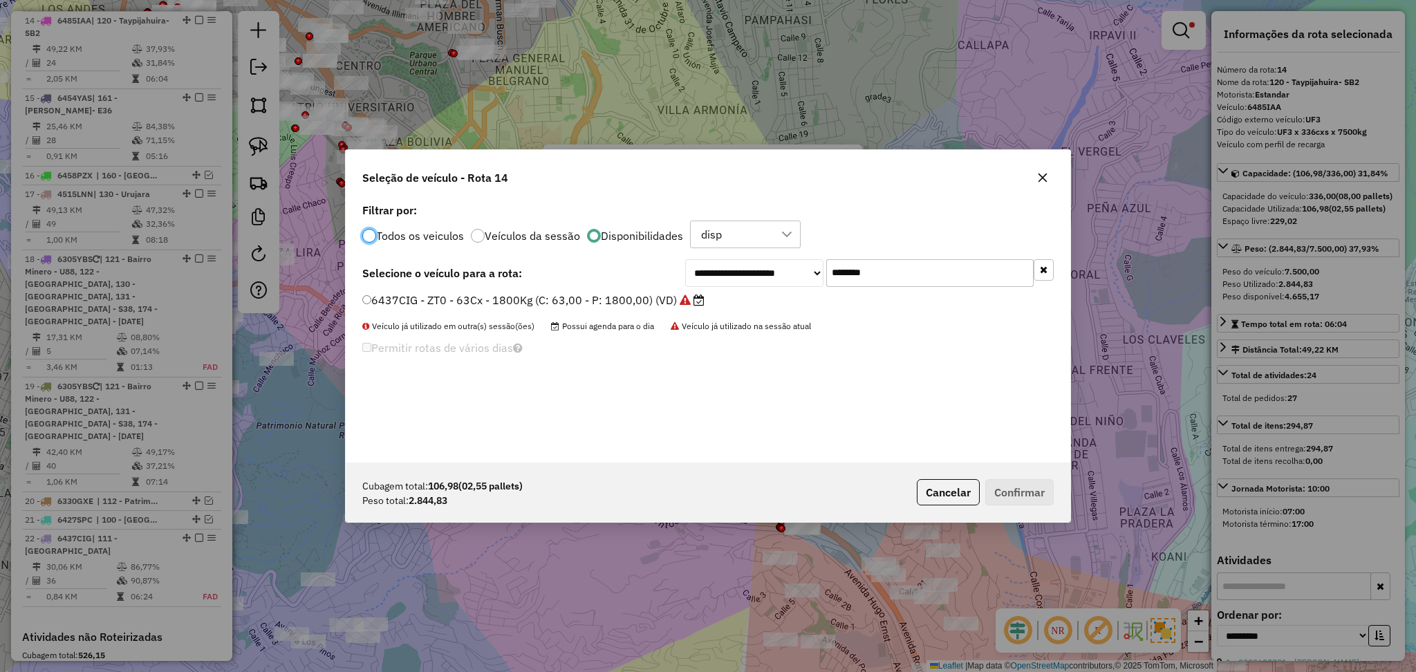
scroll to position [6, 4]
drag, startPoint x: 905, startPoint y: 272, endPoint x: 790, endPoint y: 268, distance: 114.9
click at [790, 268] on div "**********" at bounding box center [869, 273] width 369 height 28
paste input "text"
type input "*******"
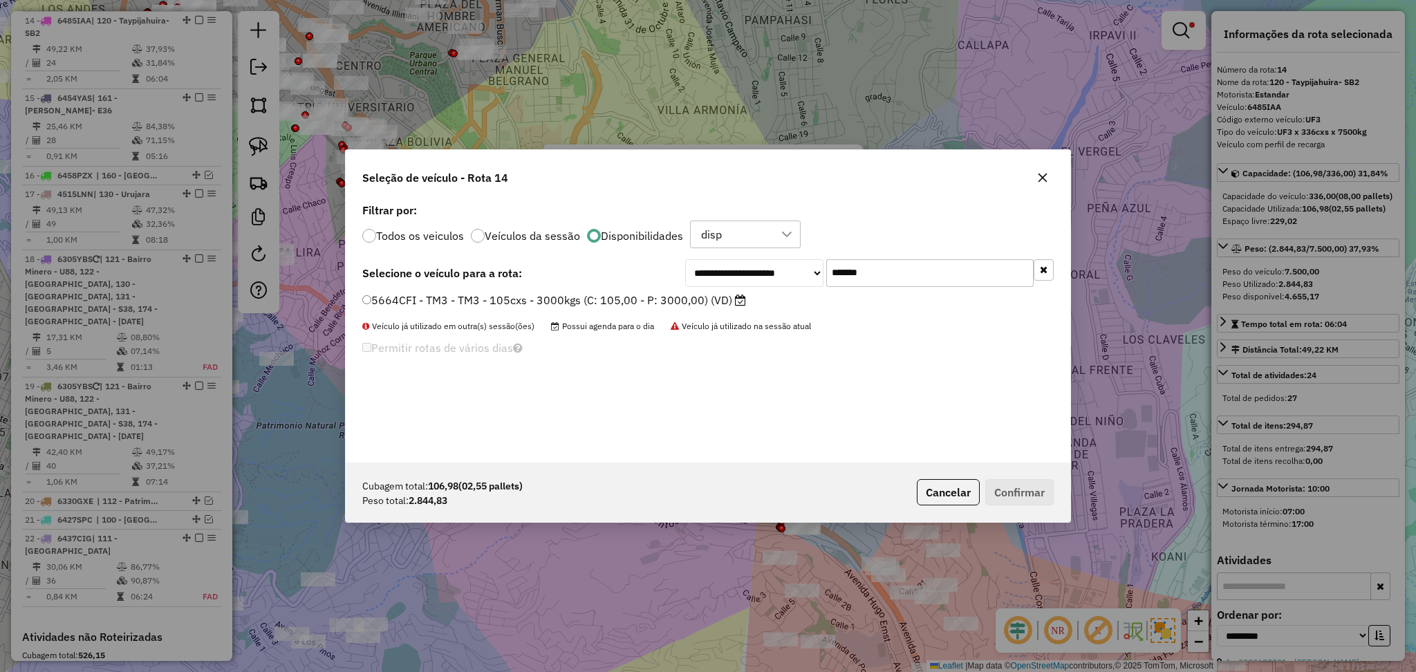
click at [718, 305] on label "5664CFI - TM3 - TM3 - 105cxs - 3000kgs (C: 105,00 - P: 3000,00) (VD)" at bounding box center [554, 300] width 384 height 17
click at [1005, 496] on button "Confirmar" at bounding box center [1019, 492] width 68 height 26
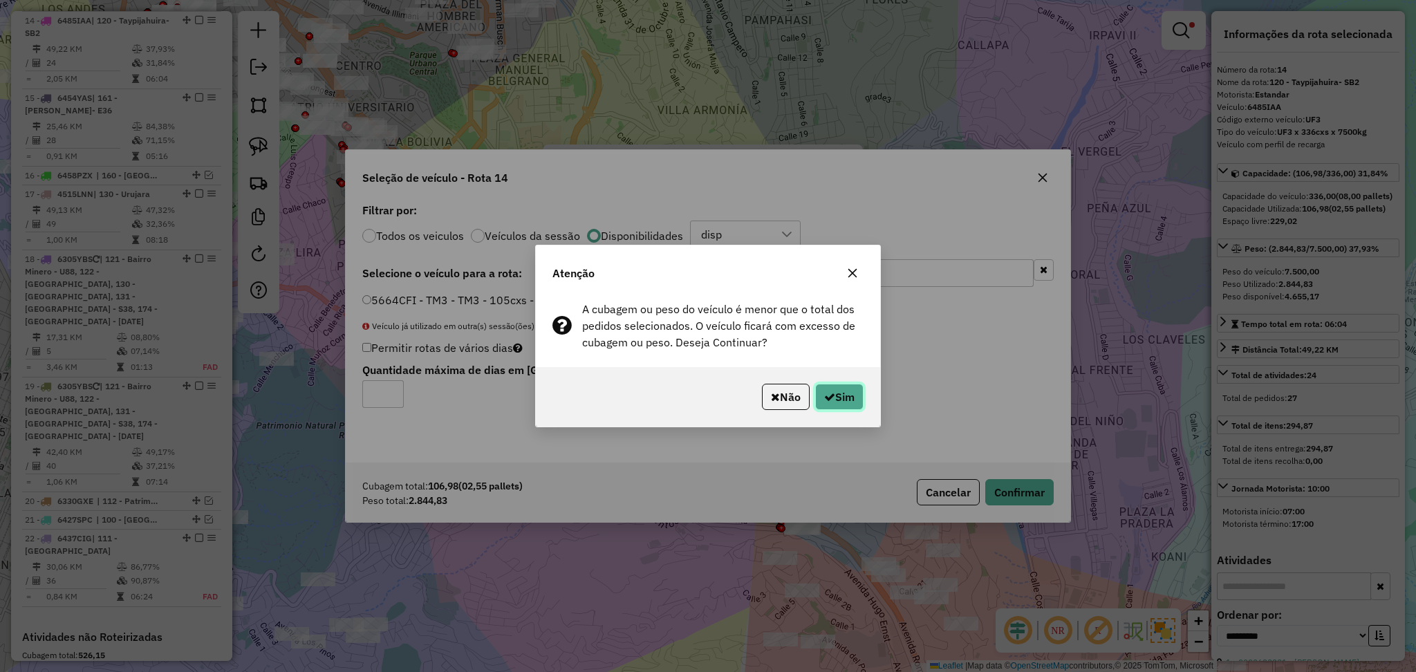
click at [843, 399] on button "Sim" at bounding box center [839, 397] width 48 height 26
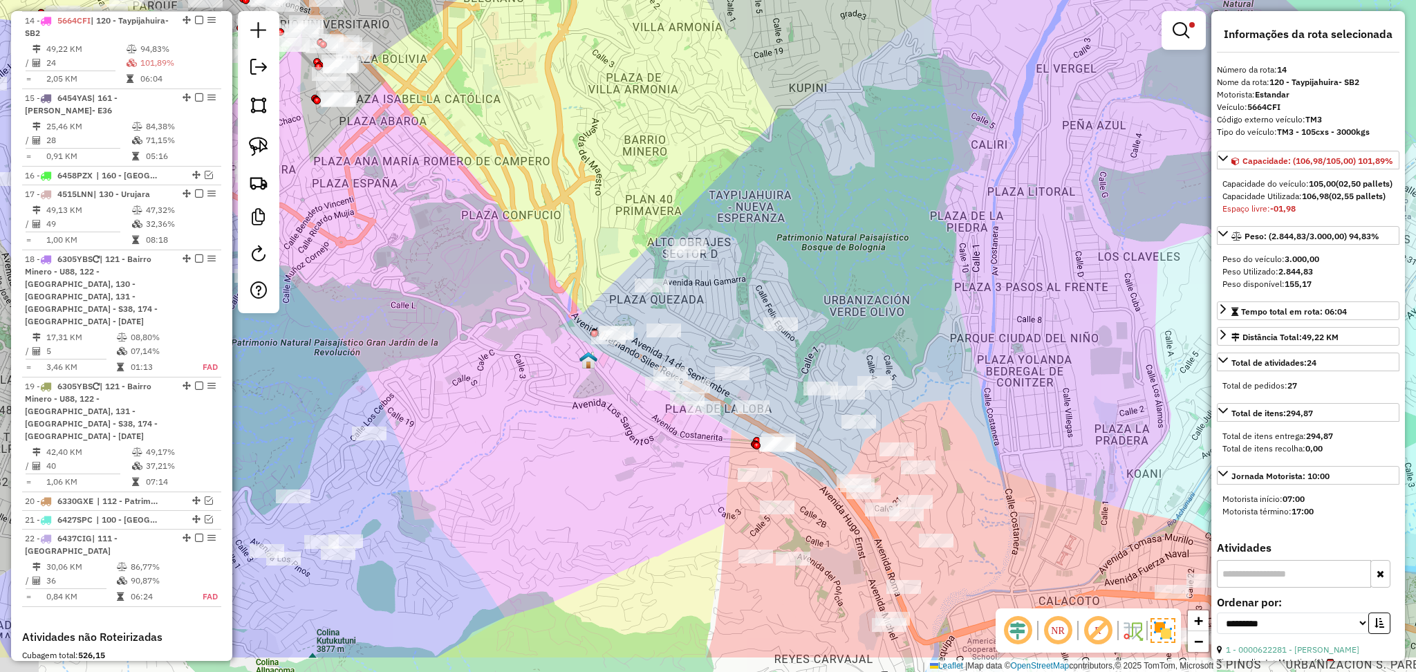
drag, startPoint x: 921, startPoint y: 248, endPoint x: 890, endPoint y: 179, distance: 75.8
click at [890, 180] on div "Limpar filtros Janela de atendimento Grade de atendimento Capacidade Transporta…" at bounding box center [708, 336] width 1416 height 672
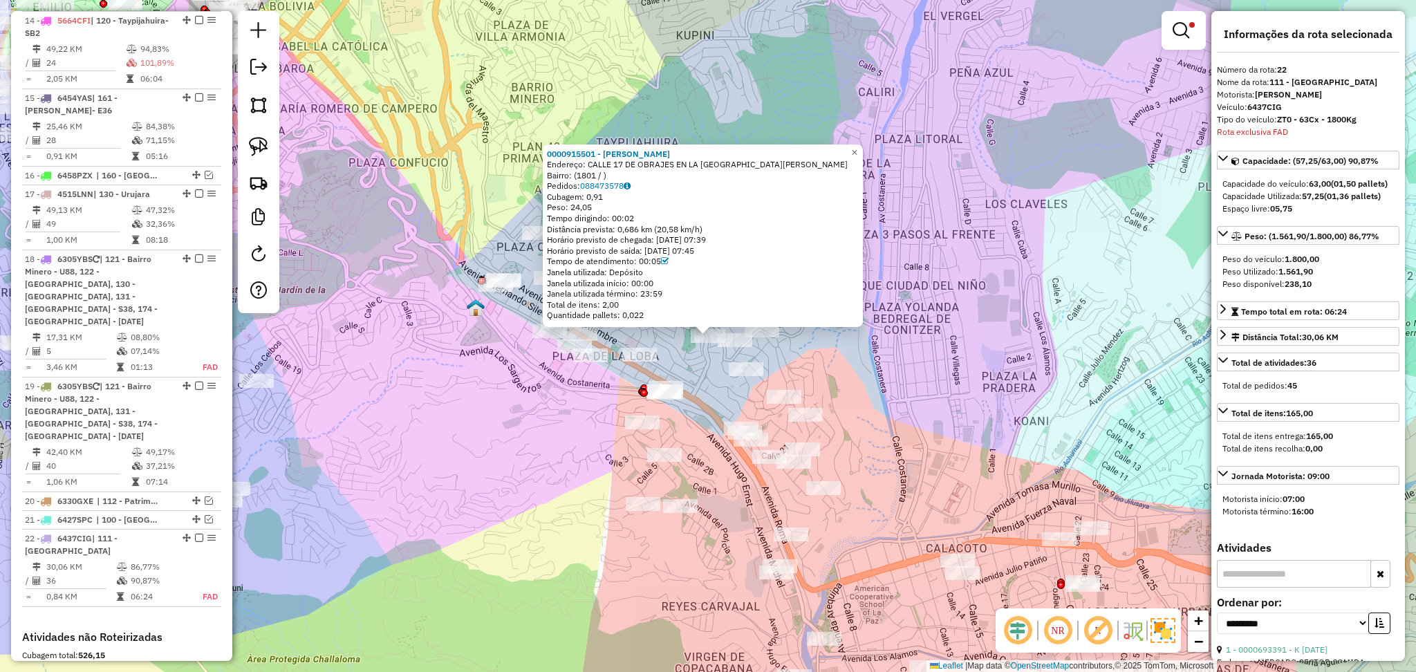
scroll to position [1475, 0]
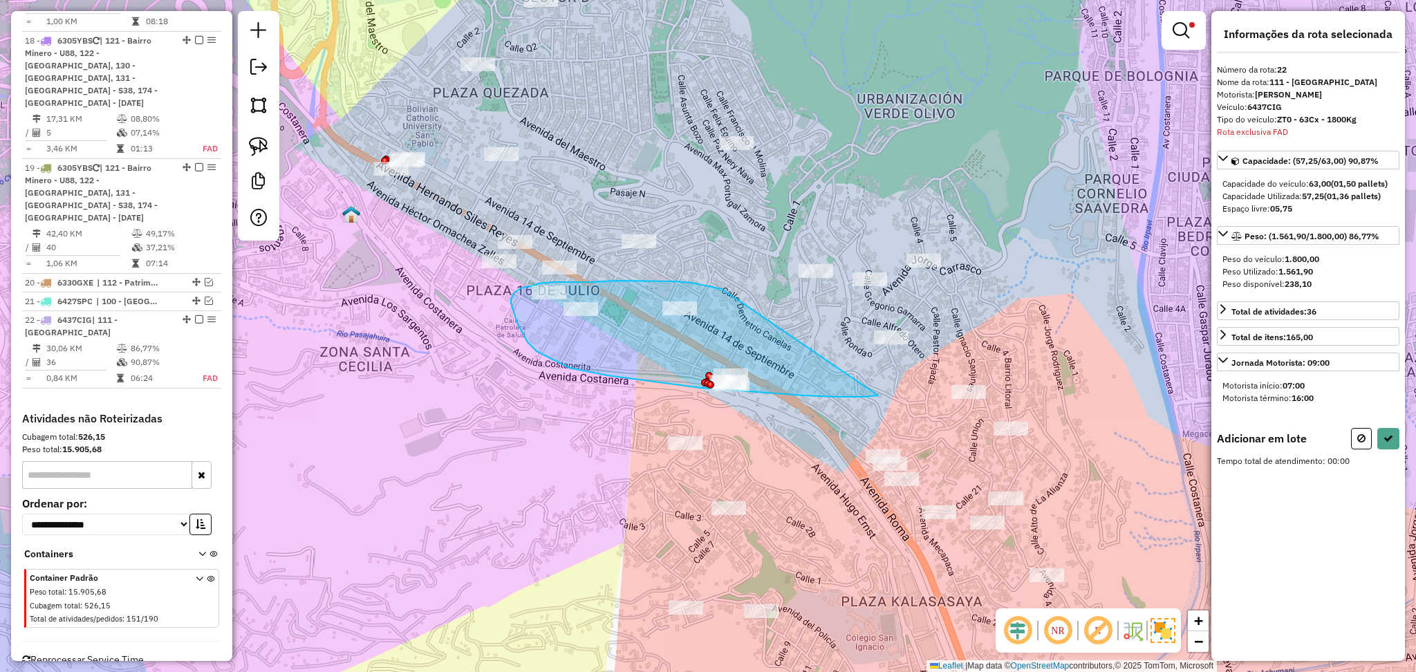
drag, startPoint x: 722, startPoint y: 289, endPoint x: 878, endPoint y: 395, distance: 189.1
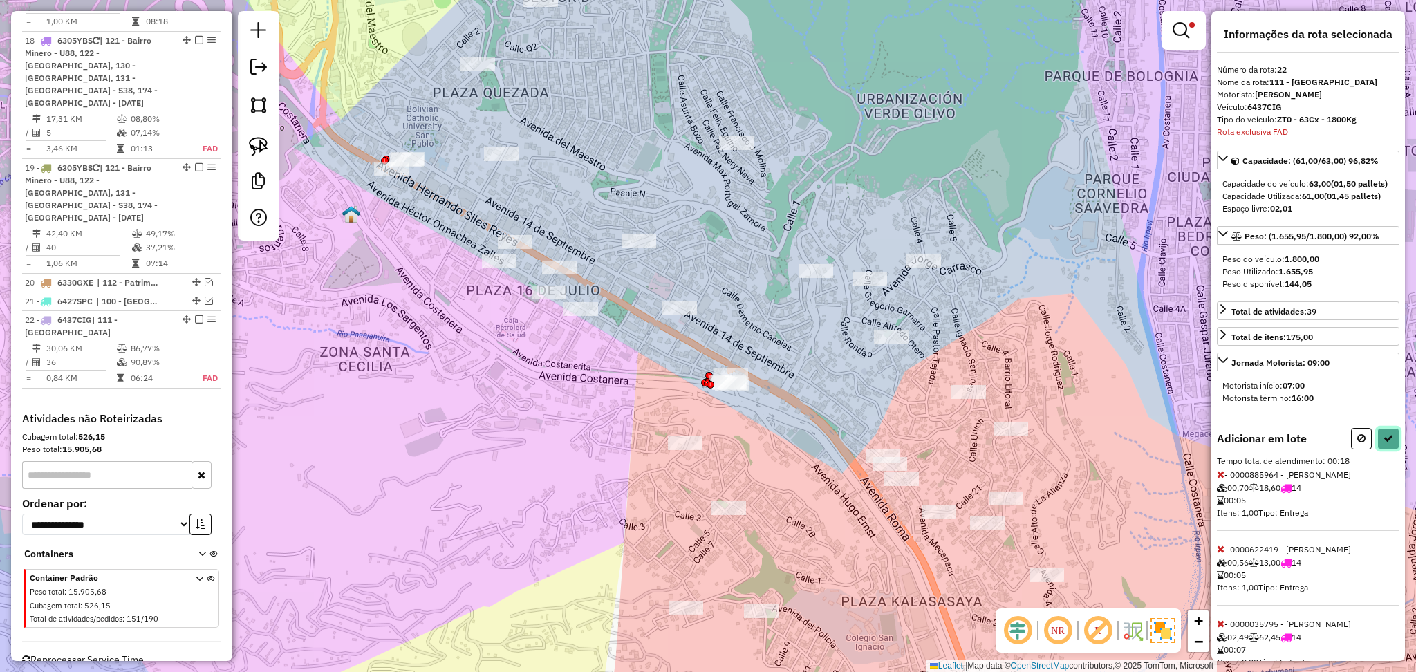
click at [1383, 443] on icon at bounding box center [1388, 438] width 10 height 10
select select "**********"
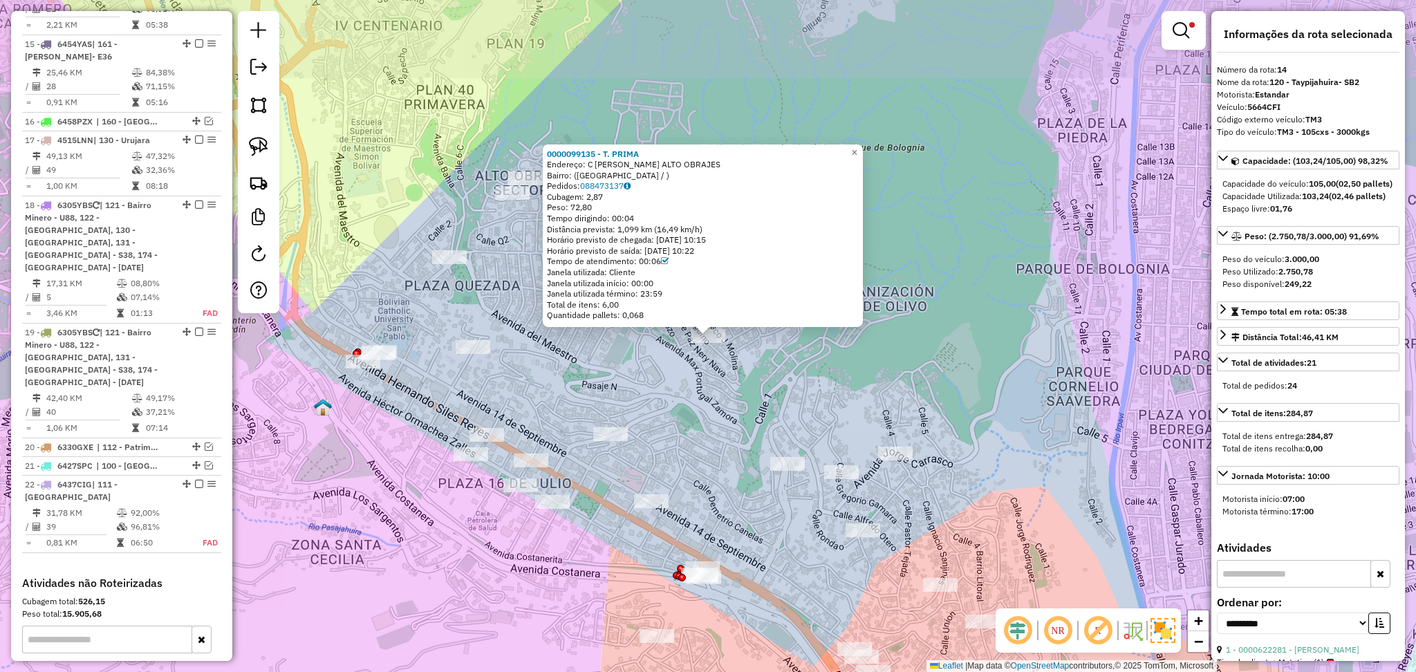
scroll to position [1257, 0]
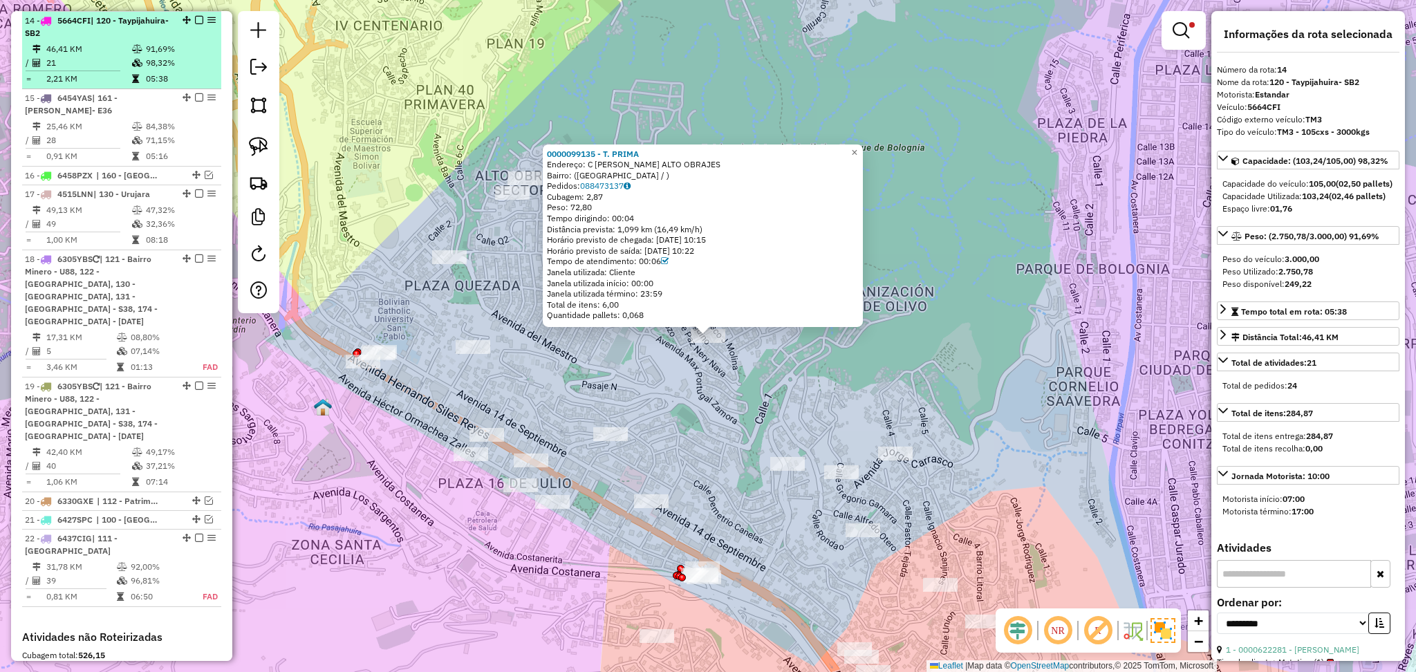
click at [197, 17] on em at bounding box center [199, 20] width 8 height 8
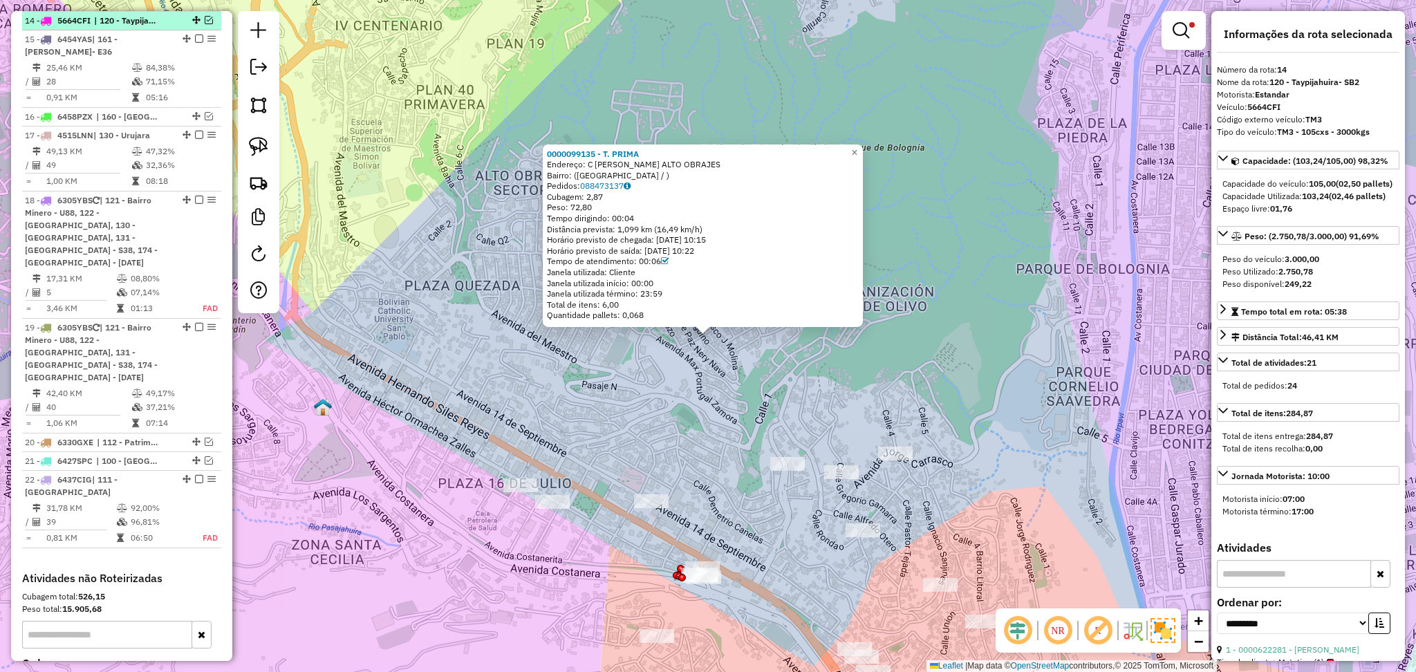
click at [205, 16] on em at bounding box center [209, 20] width 8 height 8
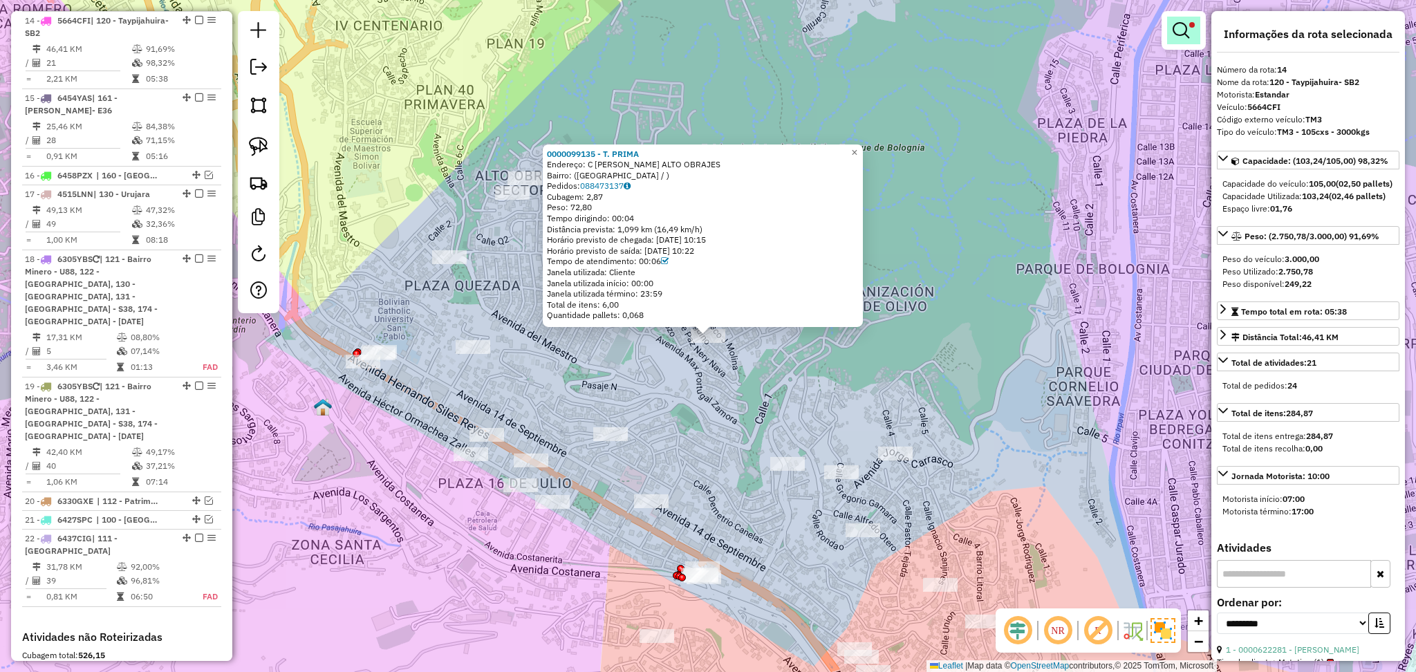
click at [1186, 32] on em at bounding box center [1181, 30] width 17 height 17
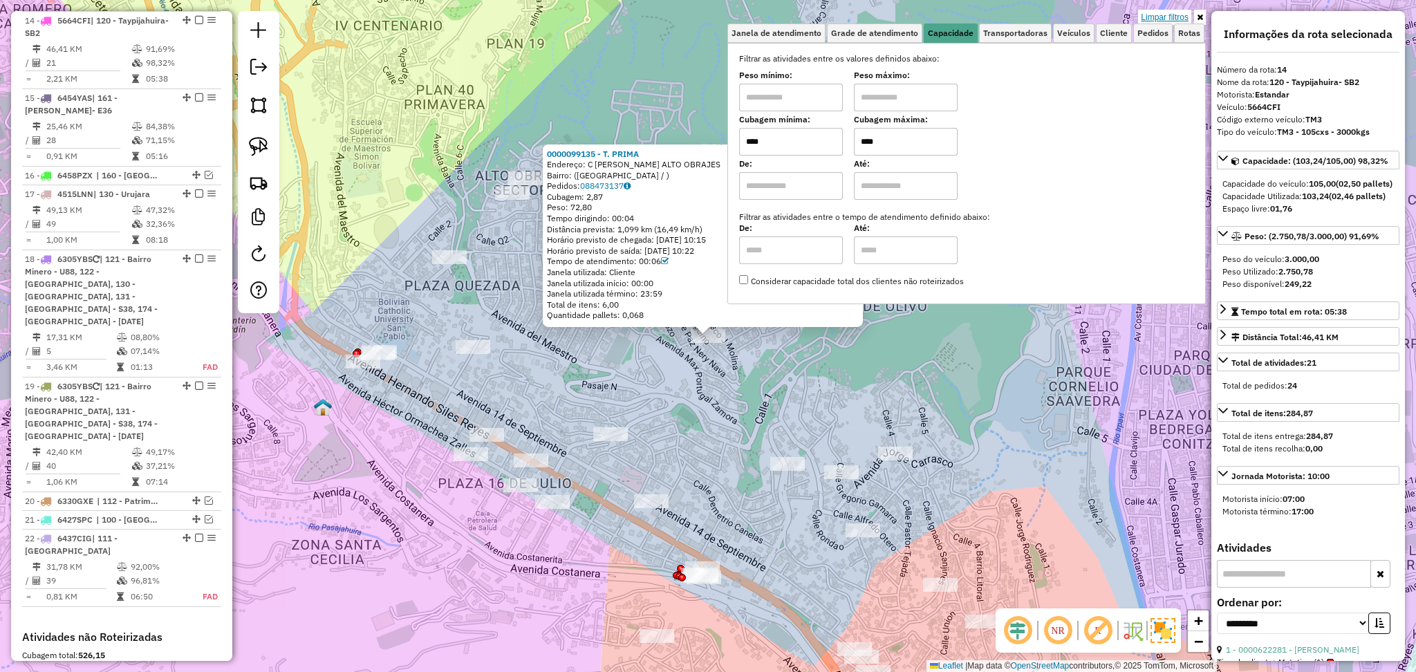
click at [1174, 16] on link "Limpar filtros" at bounding box center [1164, 17] width 53 height 15
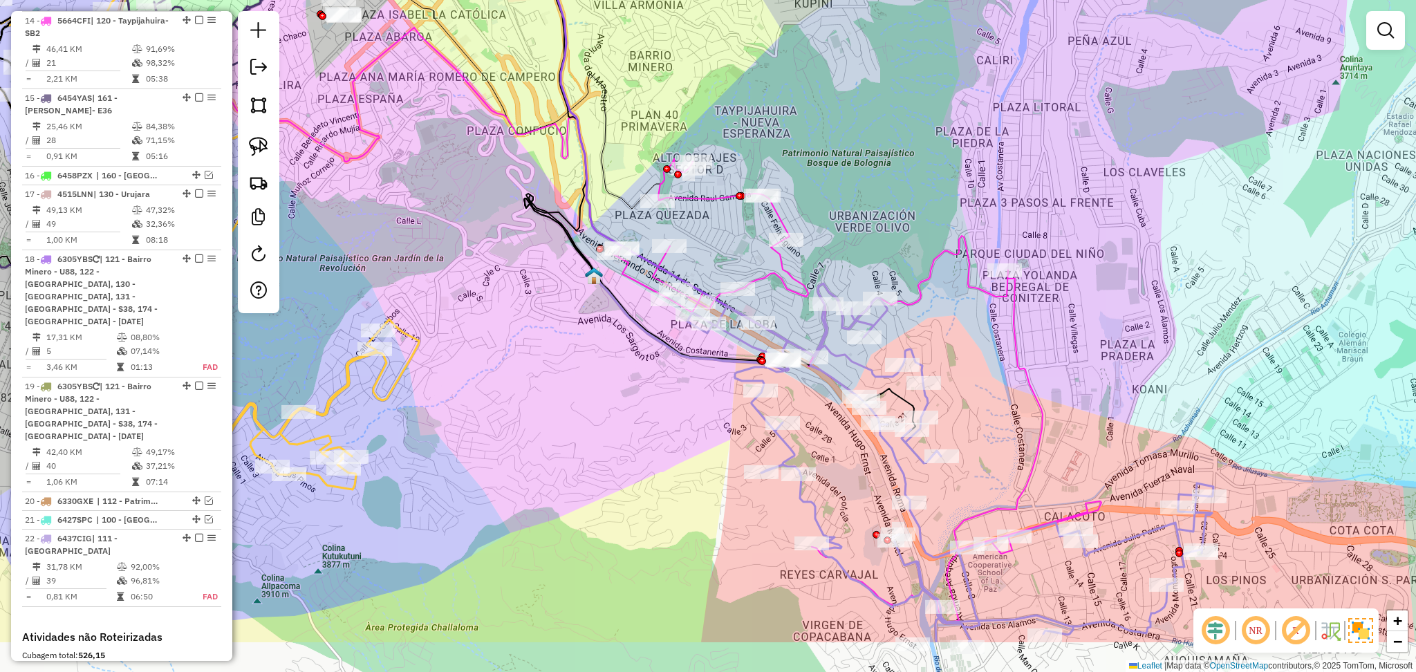
drag, startPoint x: 939, startPoint y: 287, endPoint x: 879, endPoint y: 150, distance: 149.5
click at [879, 150] on div "Janela de atendimento Grade de atendimento Capacidade Transportadoras Veículos …" at bounding box center [708, 336] width 1416 height 672
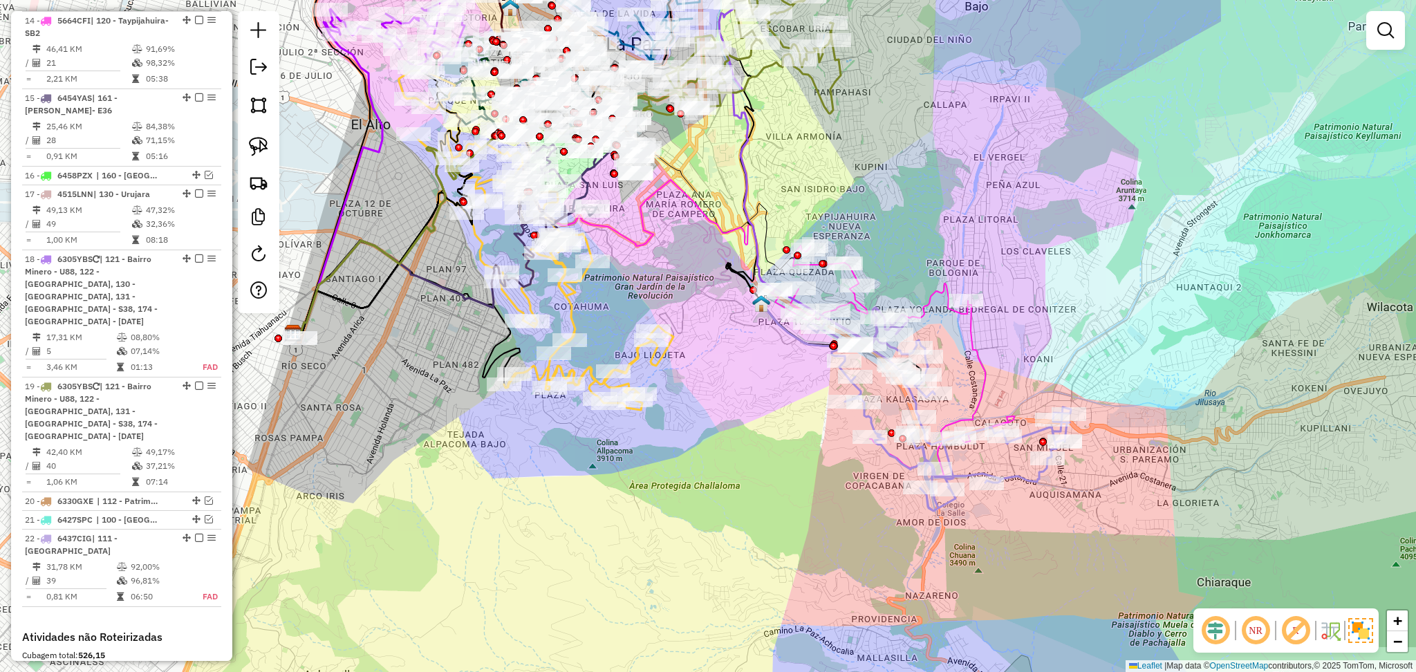
click at [1035, 476] on icon at bounding box center [939, 409] width 263 height 203
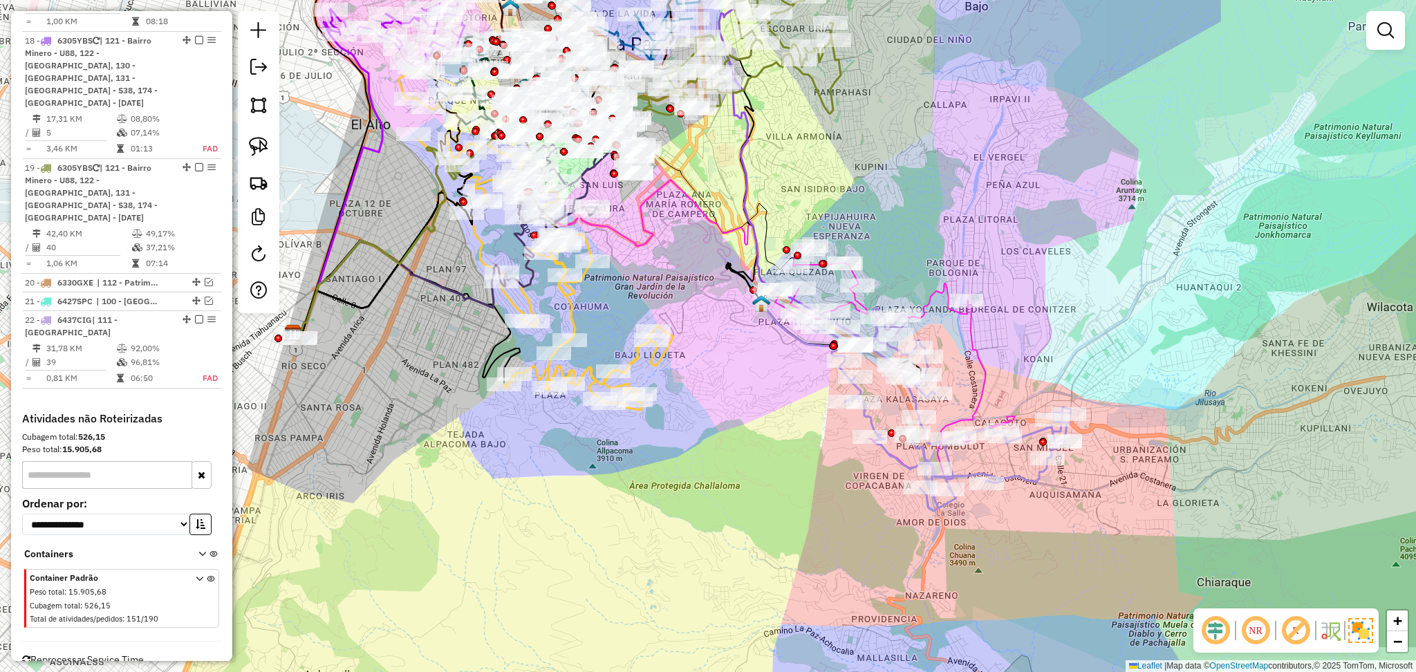
select select "**********"
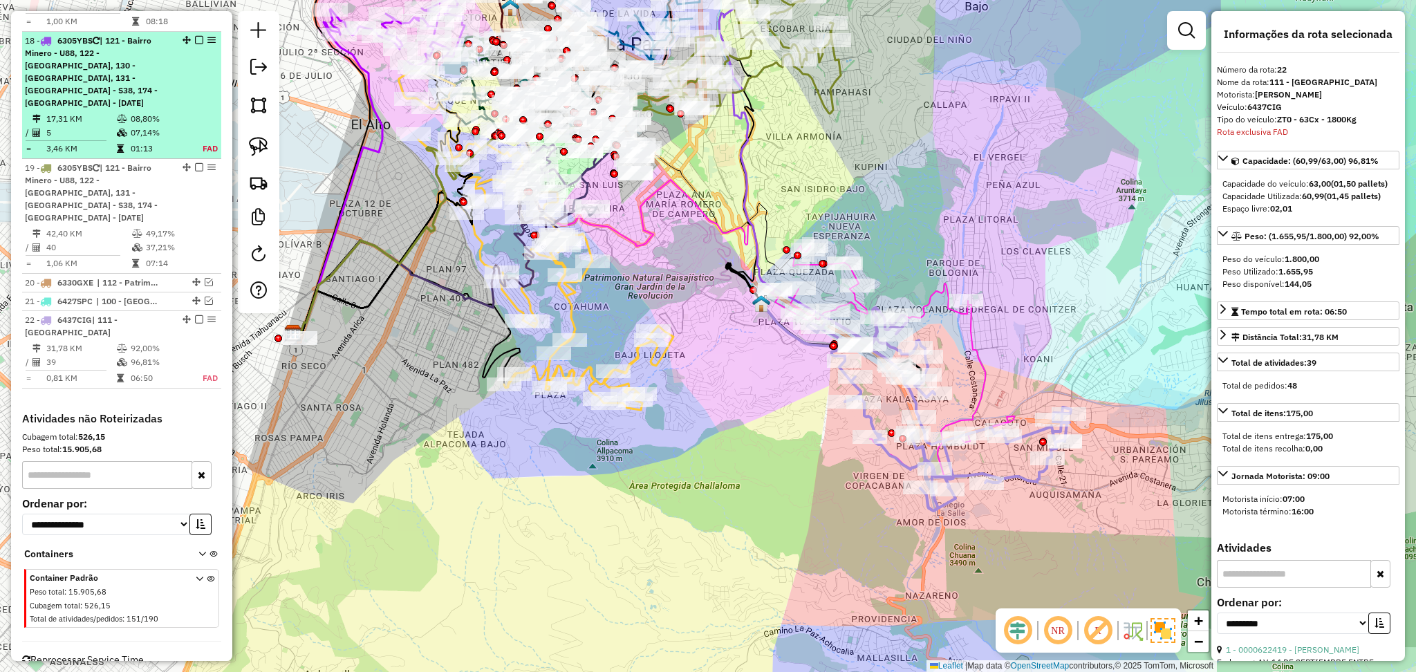
click at [196, 39] on em at bounding box center [199, 40] width 8 height 8
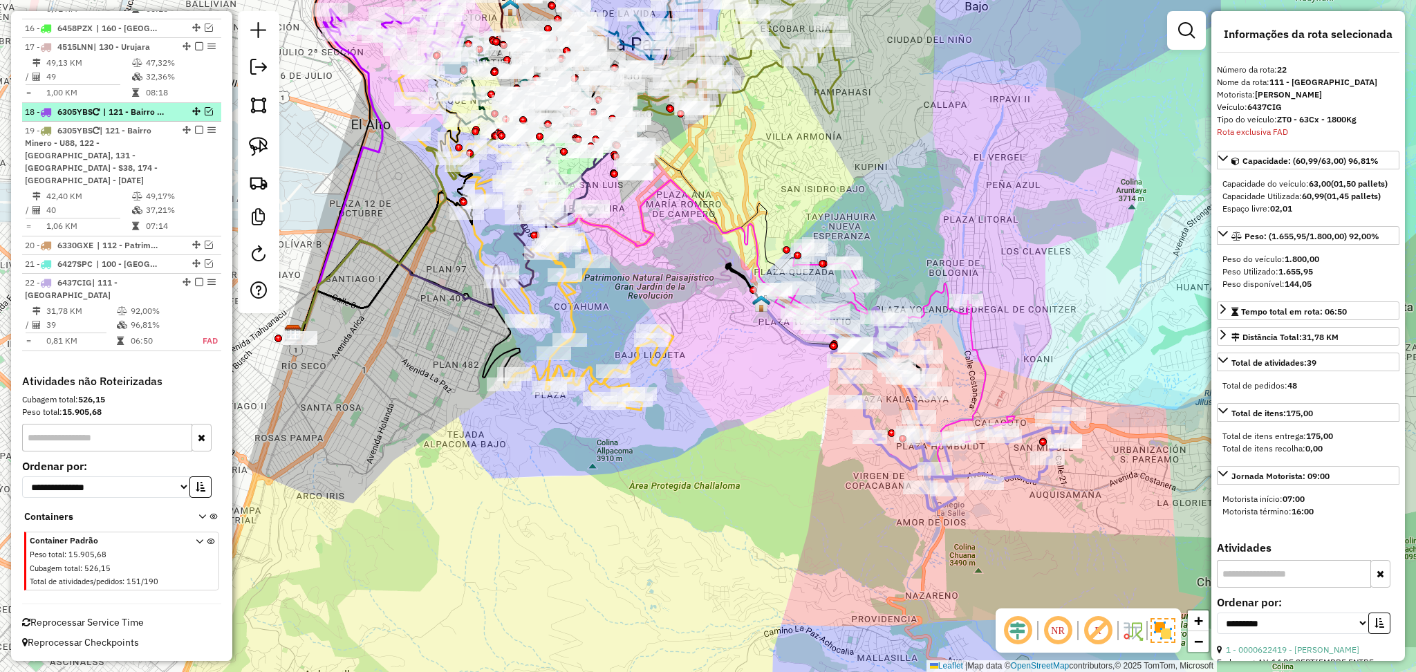
scroll to position [1379, 0]
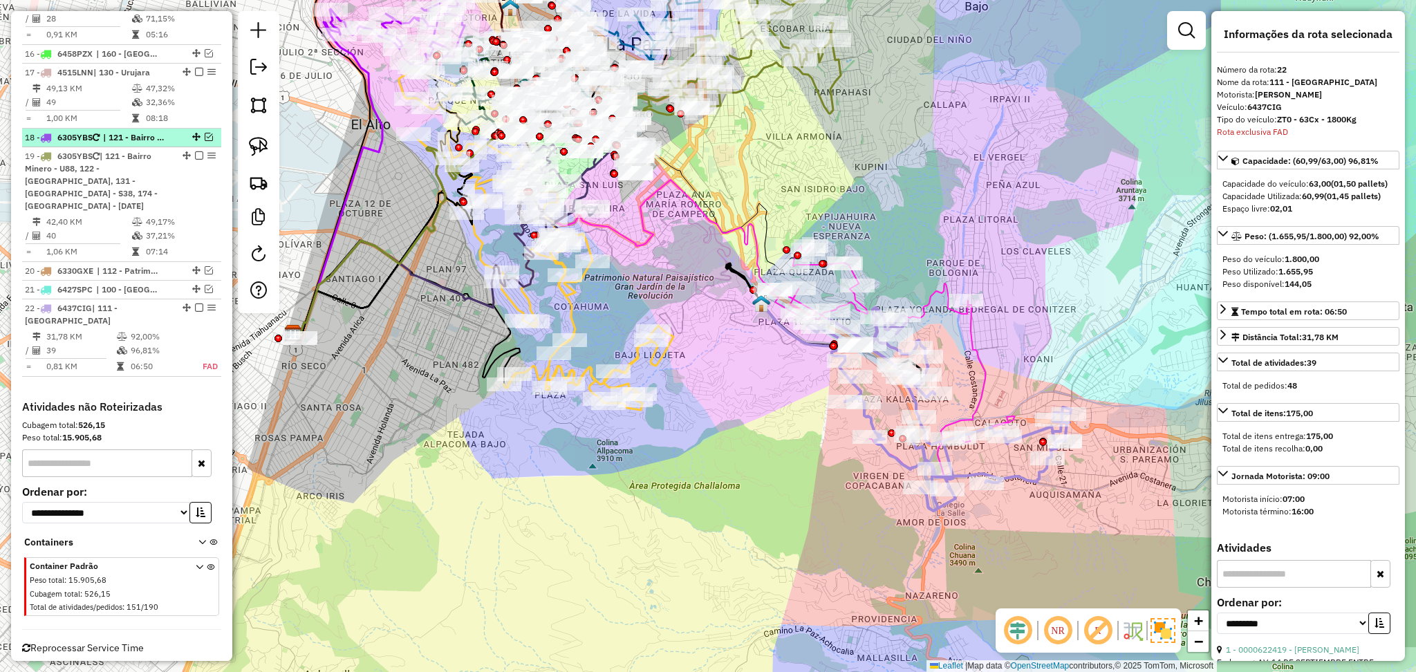
click at [207, 138] on em at bounding box center [209, 137] width 8 height 8
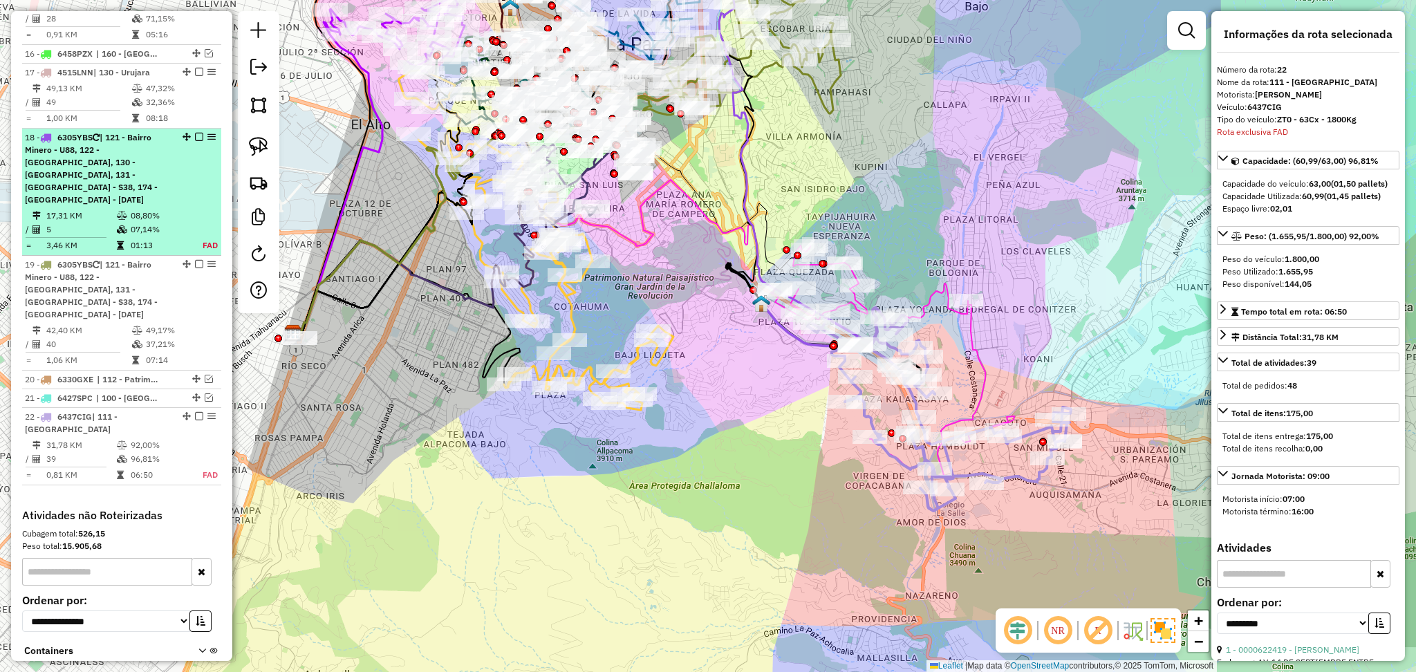
scroll to position [1475, 0]
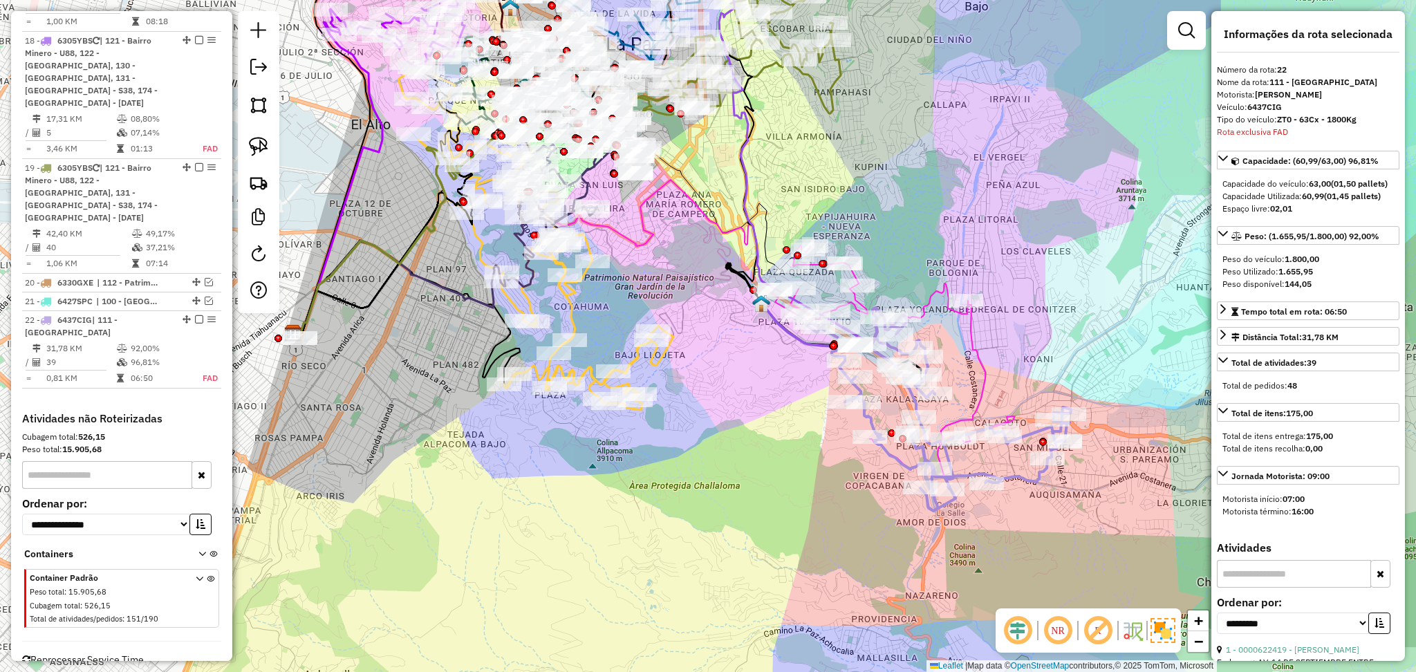
click at [1018, 469] on icon at bounding box center [939, 409] width 263 height 203
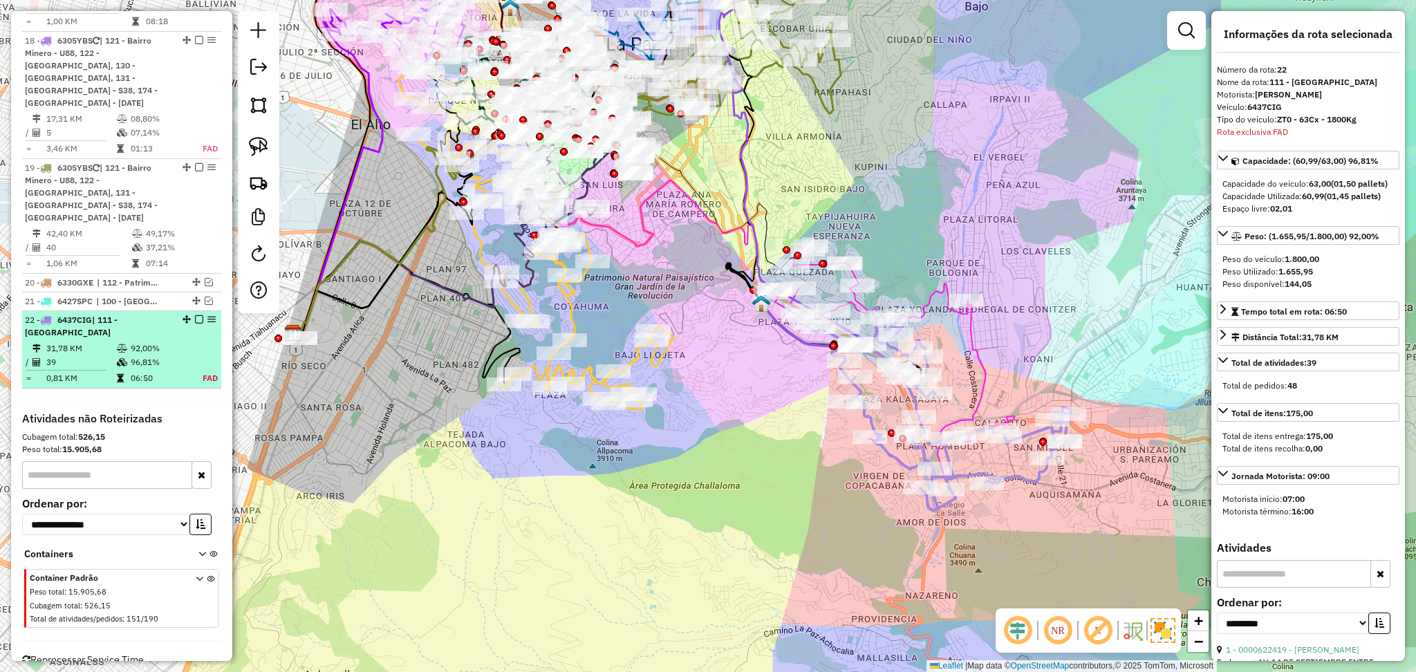
click at [195, 315] on em at bounding box center [199, 319] width 8 height 8
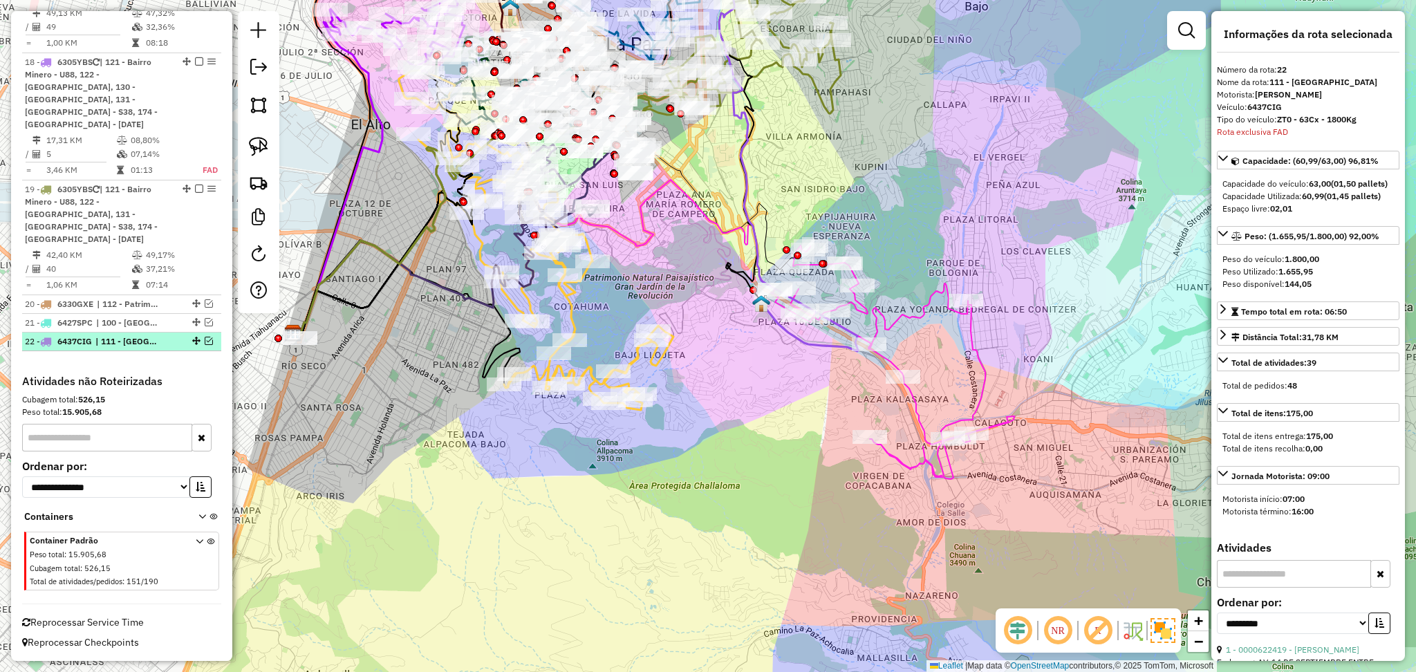
scroll to position [1429, 0]
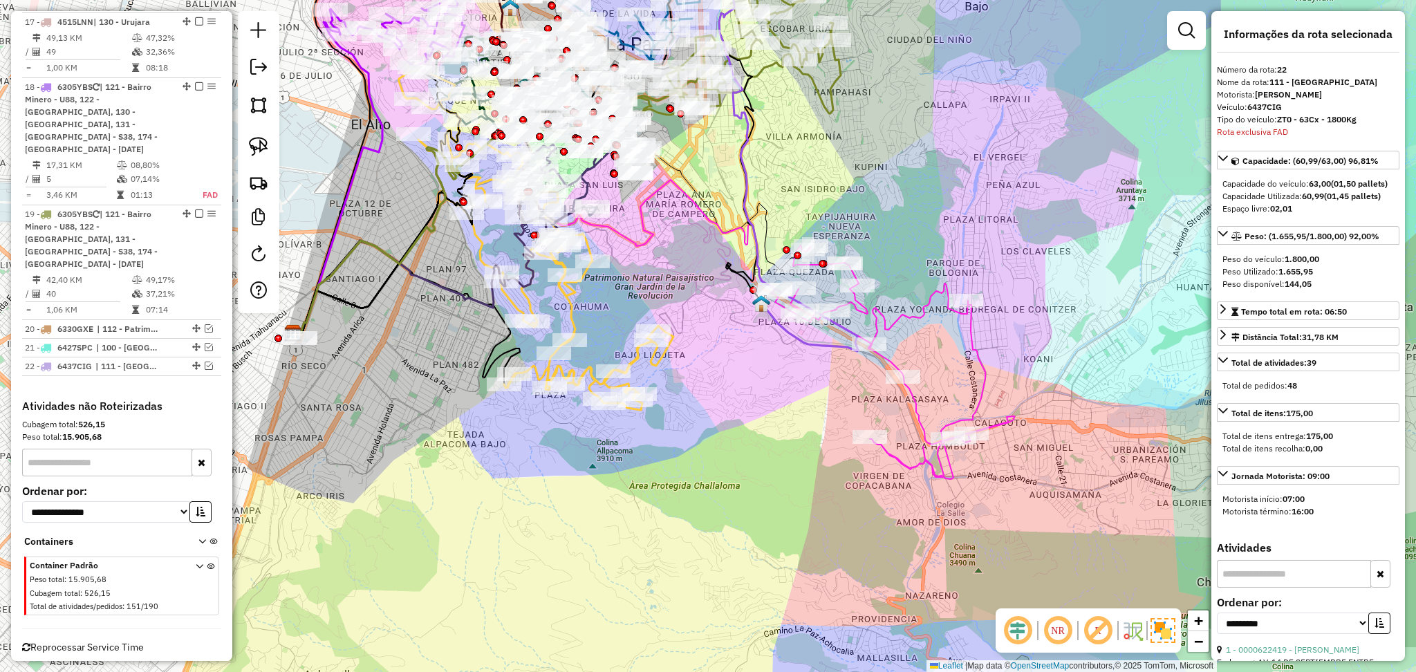
click at [920, 309] on icon at bounding box center [892, 362] width 243 height 234
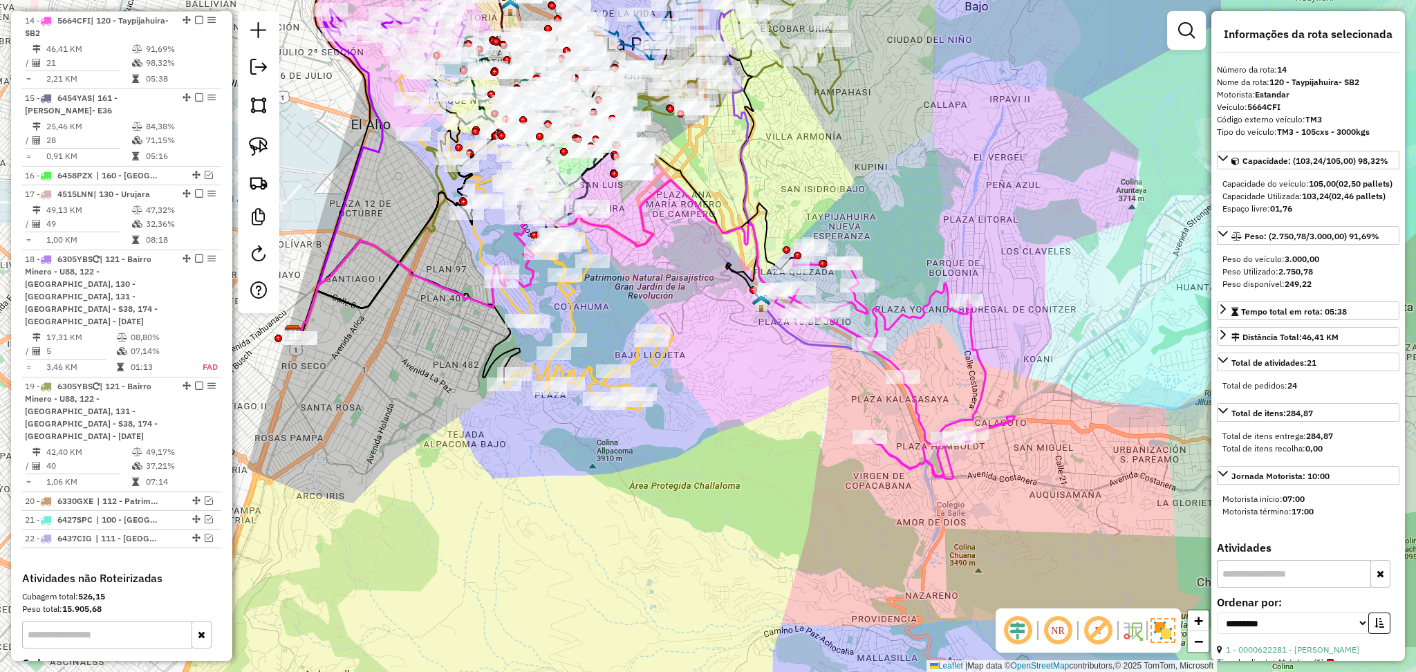
scroll to position [1257, 0]
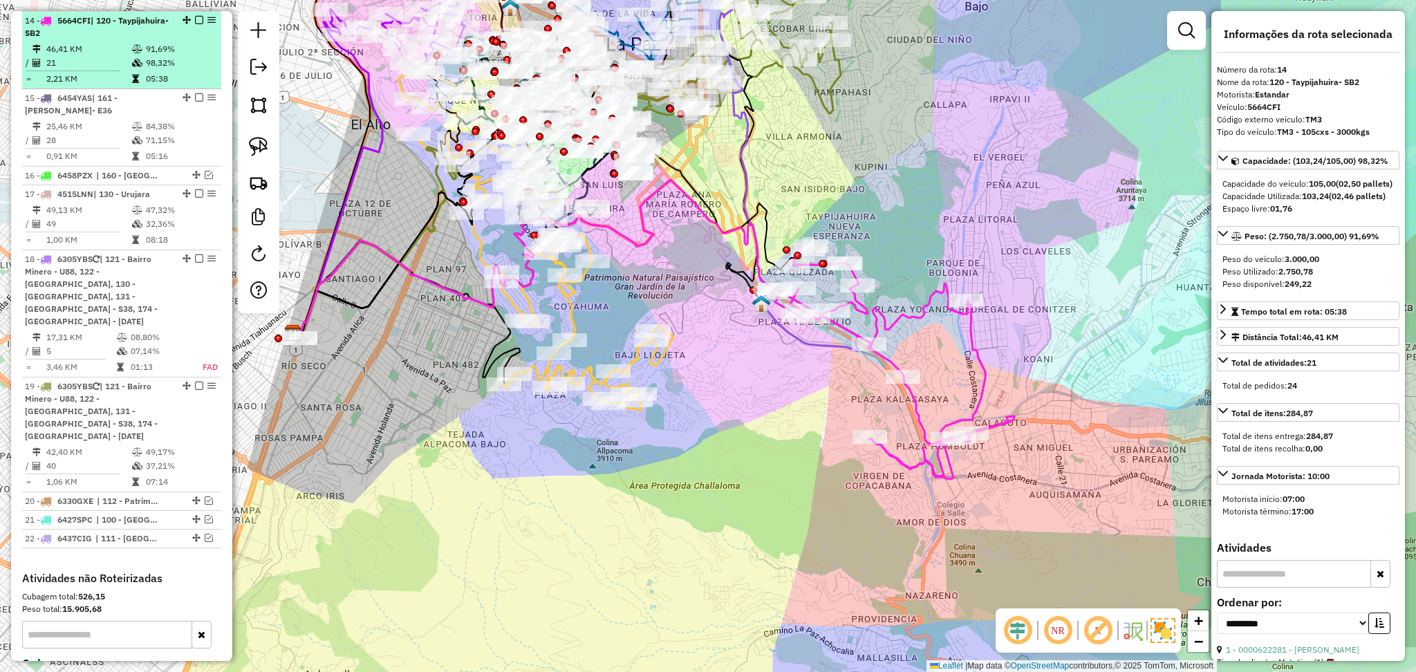
click at [195, 16] on em at bounding box center [199, 20] width 8 height 8
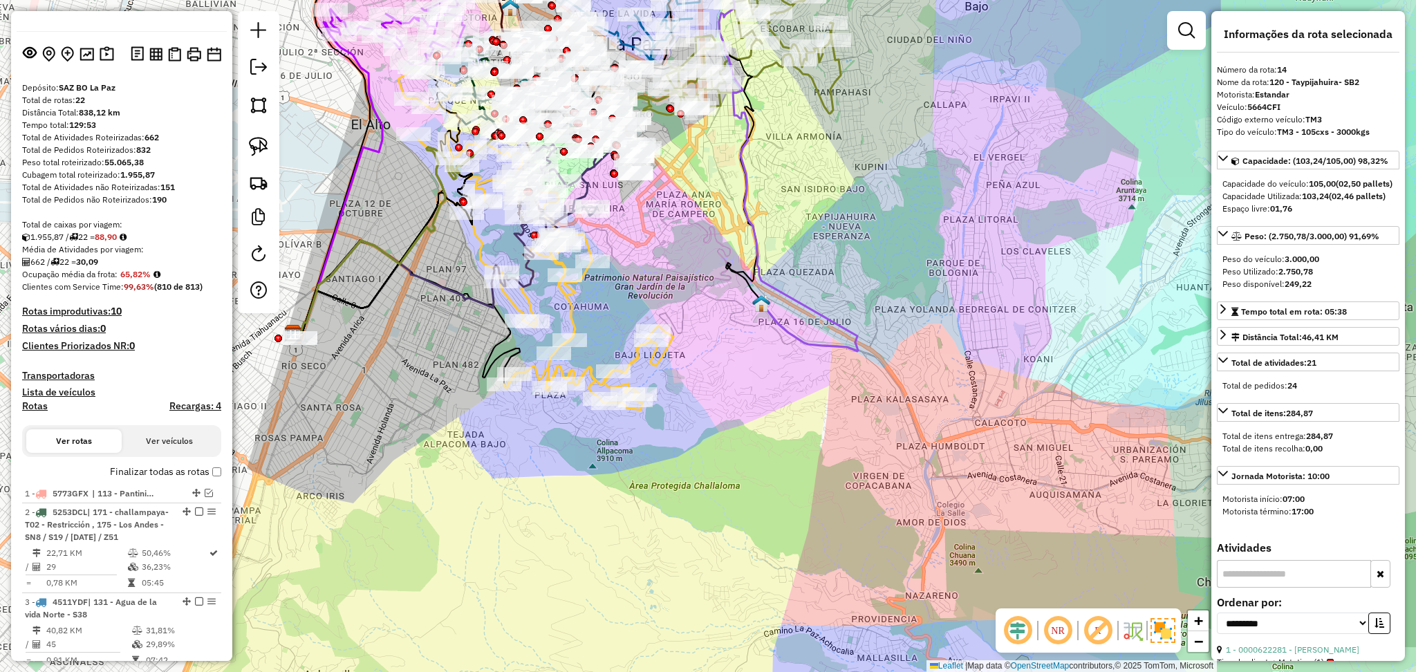
scroll to position [0, 0]
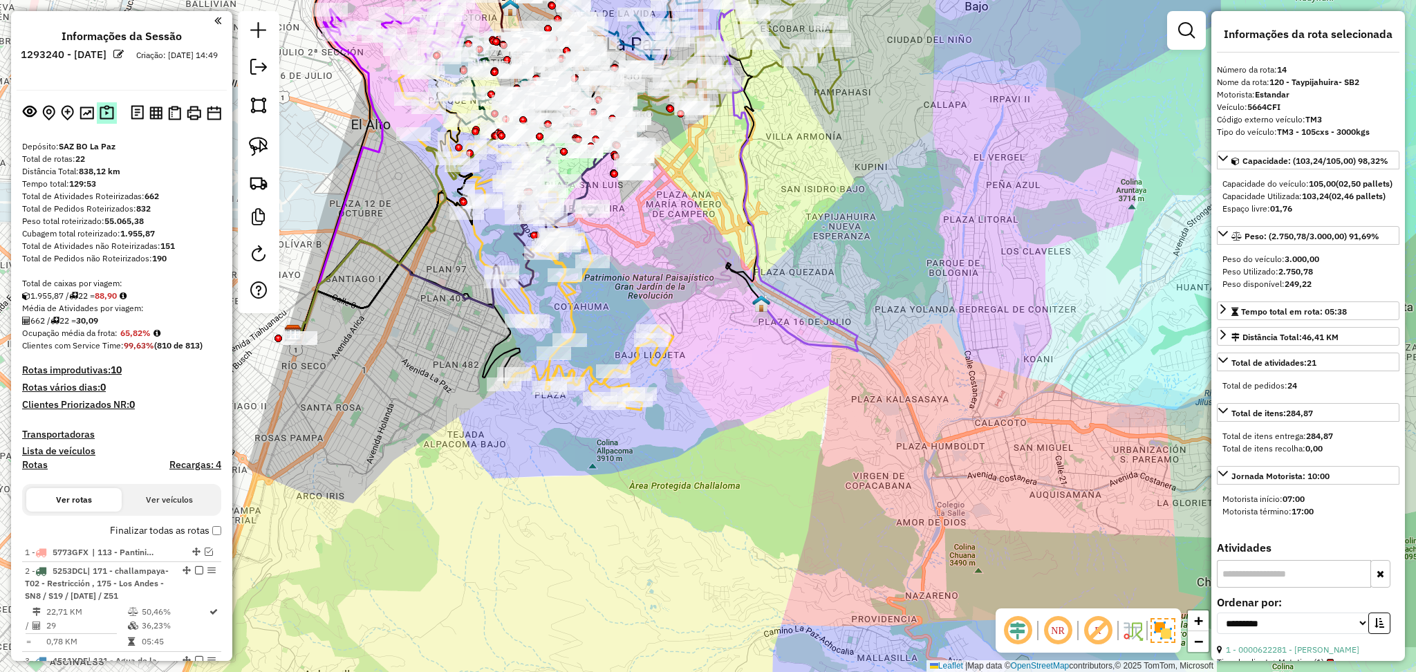
click at [109, 115] on img at bounding box center [107, 113] width 15 height 16
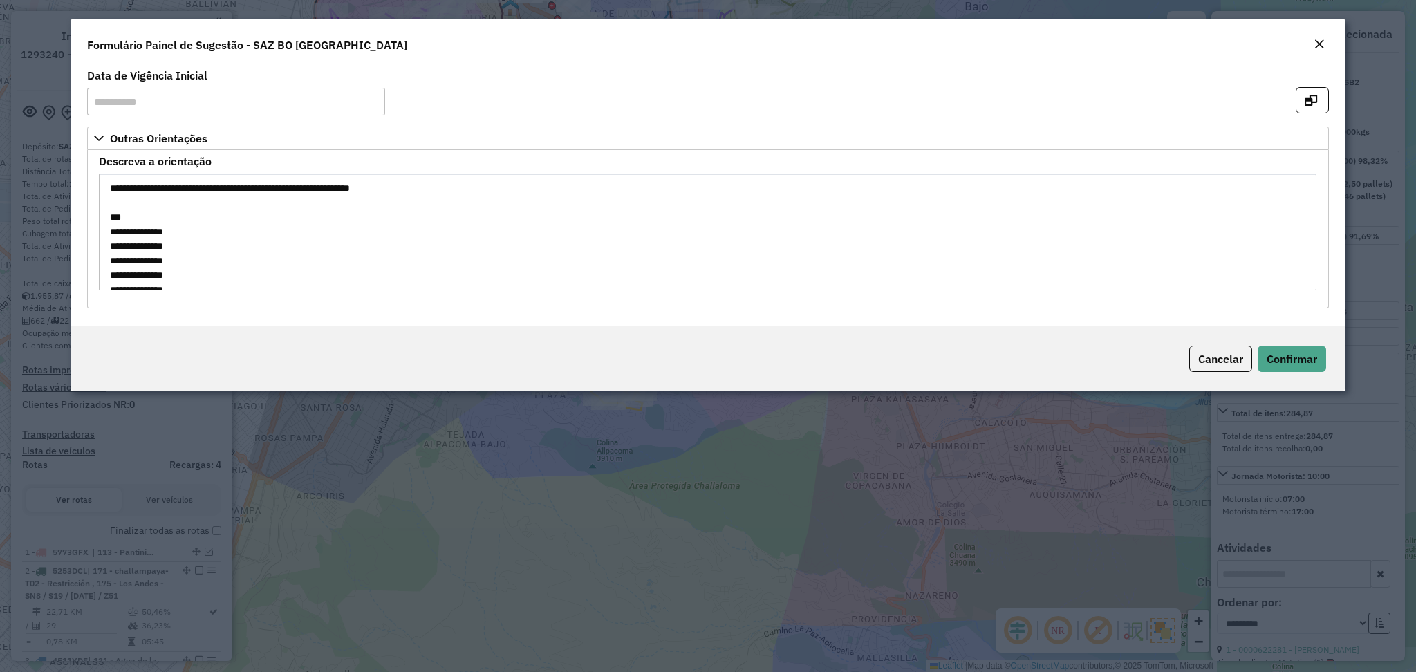
drag, startPoint x: 213, startPoint y: 281, endPoint x: 97, endPoint y: 232, distance: 126.4
click at [97, 232] on formly-field "**********" at bounding box center [708, 228] width 1234 height 145
click at [1314, 44] on em "Close" at bounding box center [1319, 44] width 11 height 11
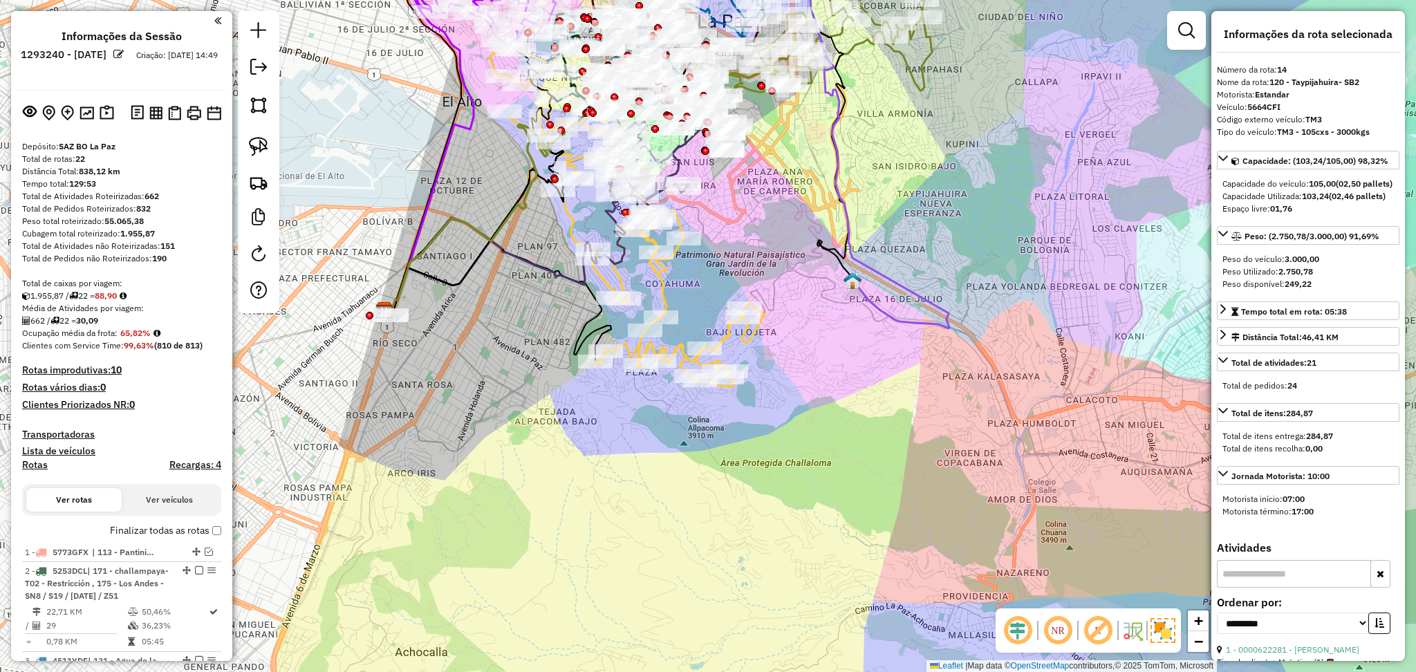
drag, startPoint x: 704, startPoint y: 478, endPoint x: 839, endPoint y: 464, distance: 136.3
click at [839, 464] on div "Janela de atendimento Grade de atendimento Capacidade Transportadoras Veículos …" at bounding box center [708, 336] width 1416 height 672
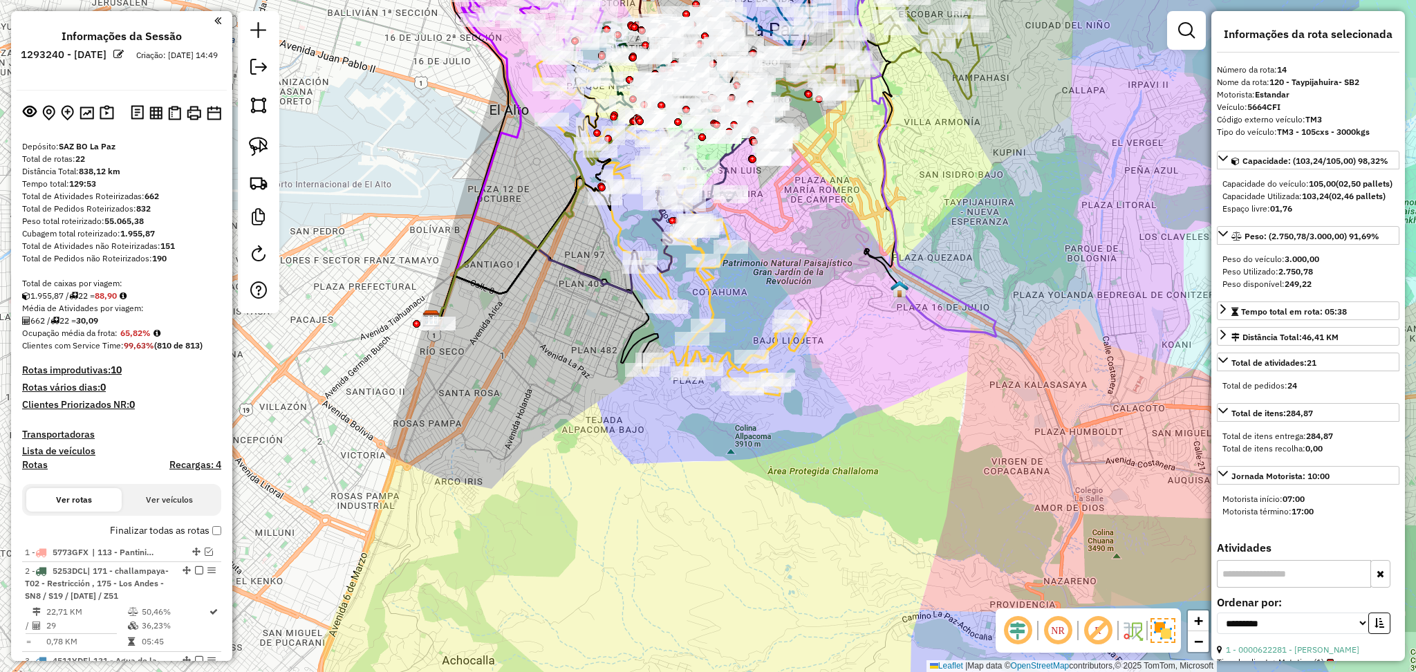
click at [908, 286] on img at bounding box center [899, 289] width 18 height 18
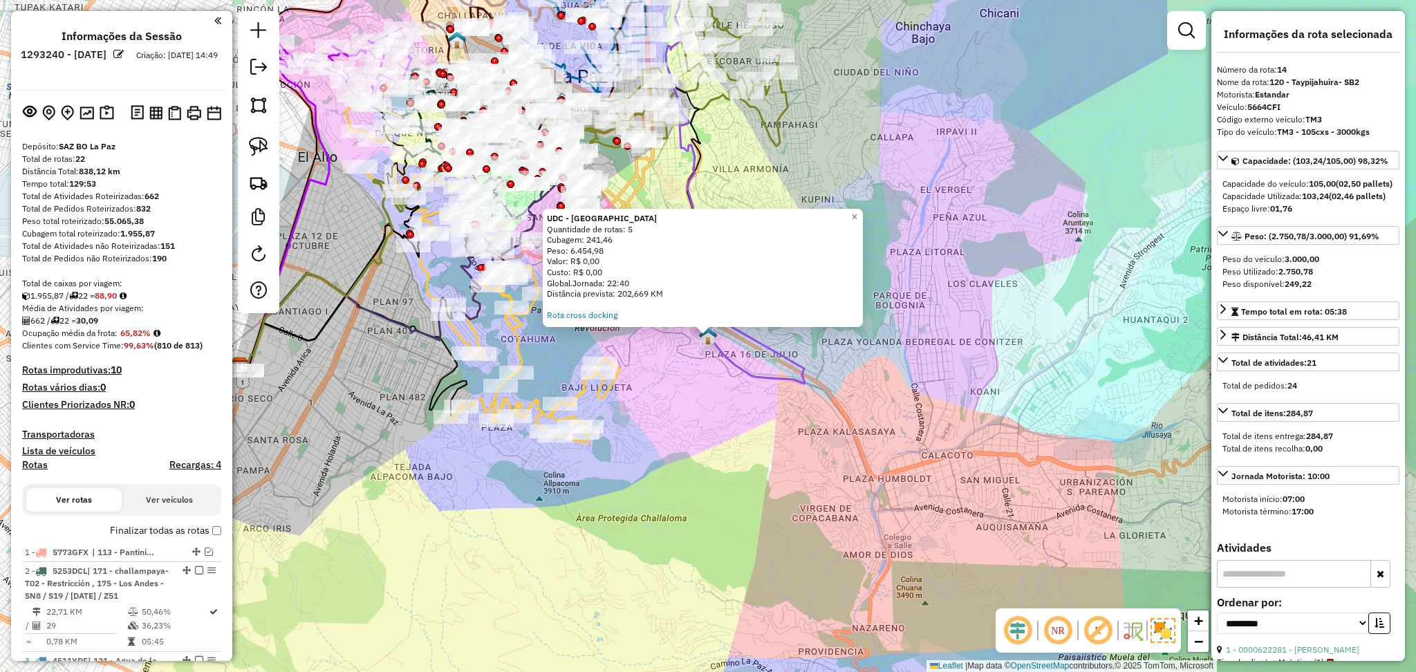
click at [898, 131] on div "UDC - La Paz Quantidade de rotas: 5 Cubagem: 241,46 Peso: 6.454,98 Valor: R$ 0,…" at bounding box center [708, 336] width 1416 height 672
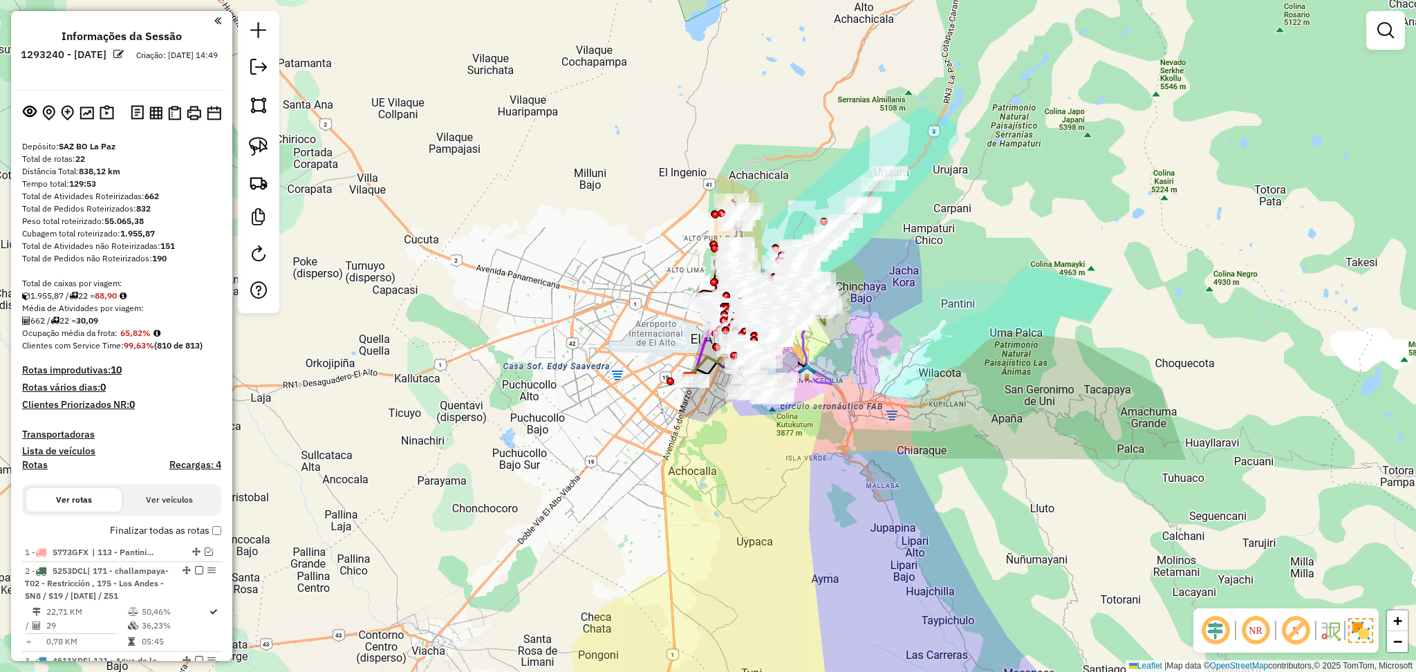
click at [32, 465] on h4 "Rotas" at bounding box center [35, 465] width 26 height 12
select select
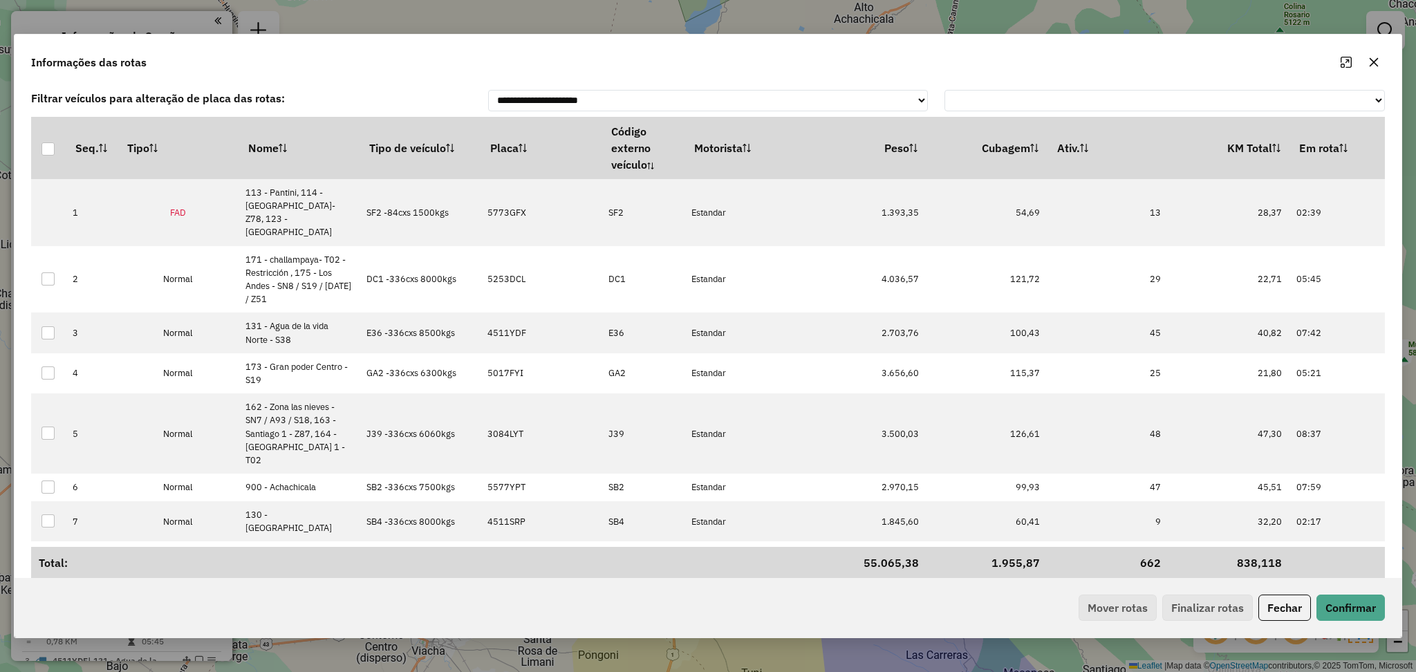
click at [702, 73] on div "Informações das rotas" at bounding box center [708, 60] width 1386 height 50
drag, startPoint x: 669, startPoint y: 68, endPoint x: 762, endPoint y: 32, distance: 99.4
click at [678, 59] on div "Informações das rotas" at bounding box center [708, 60] width 1386 height 50
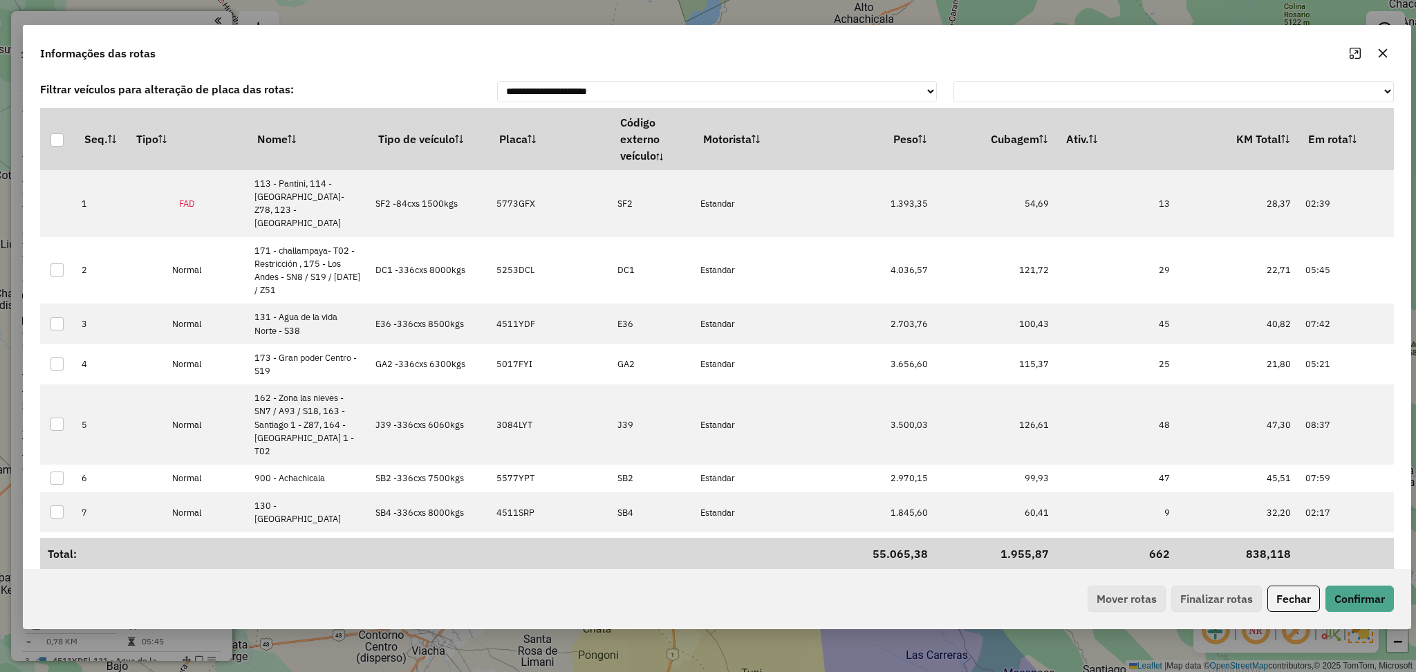
click at [935, 16] on div "**********" at bounding box center [708, 336] width 1416 height 672
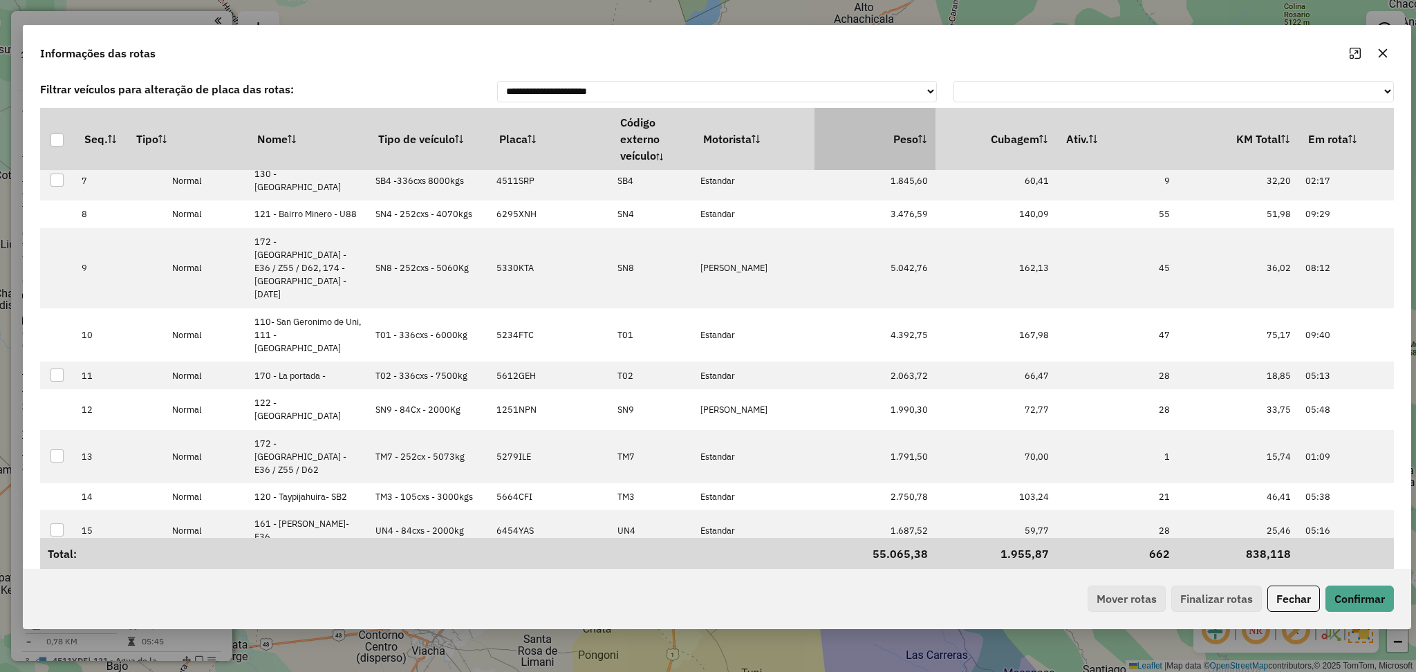
scroll to position [592, 0]
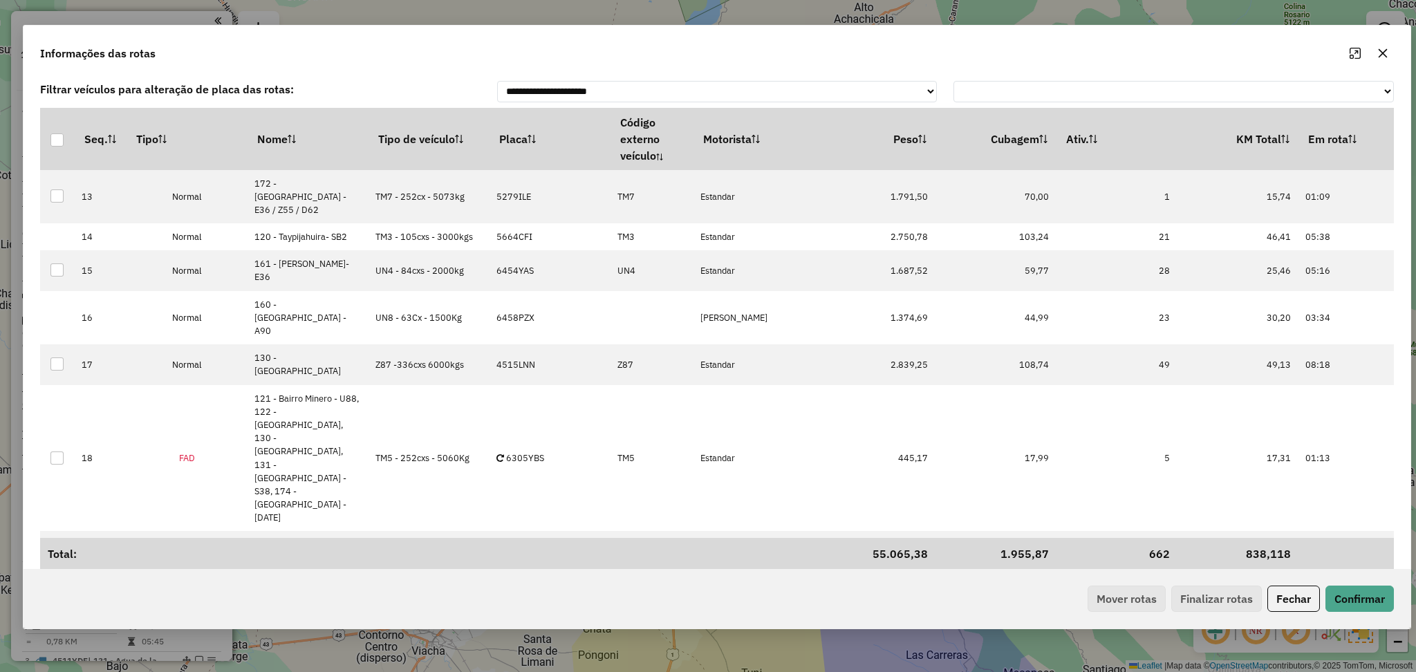
click at [1384, 49] on icon "button" at bounding box center [1382, 53] width 11 height 11
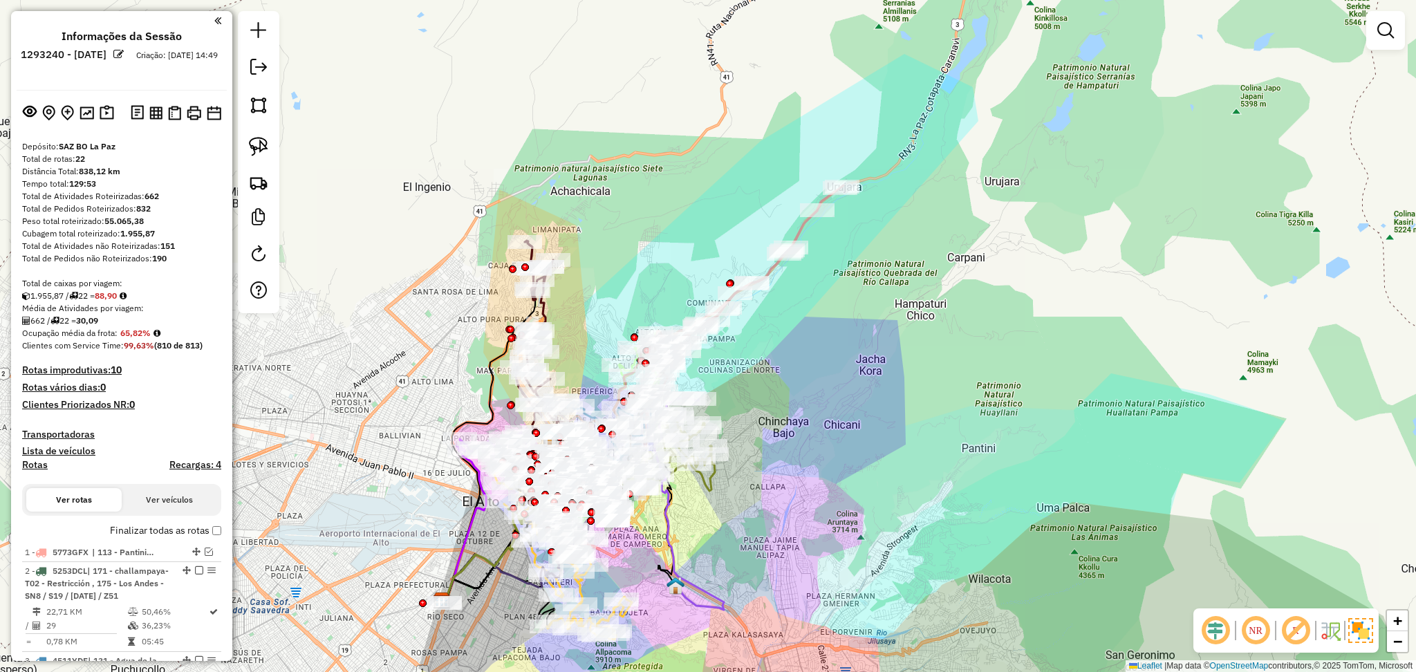
drag, startPoint x: 871, startPoint y: 260, endPoint x: 832, endPoint y: 413, distance: 158.3
click at [848, 423] on div "Janela de atendimento Grade de atendimento Capacidade Transportadoras Veículos …" at bounding box center [708, 336] width 1416 height 672
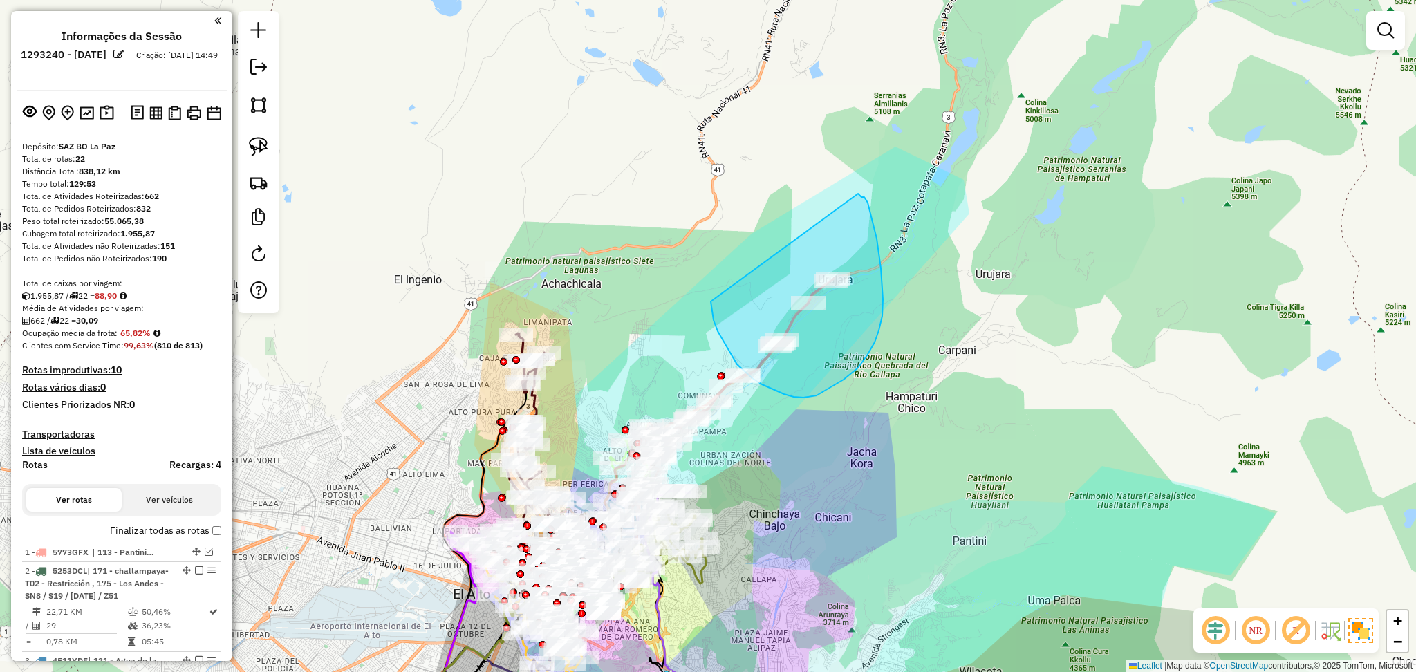
drag, startPoint x: 711, startPoint y: 301, endPoint x: 858, endPoint y: 194, distance: 182.5
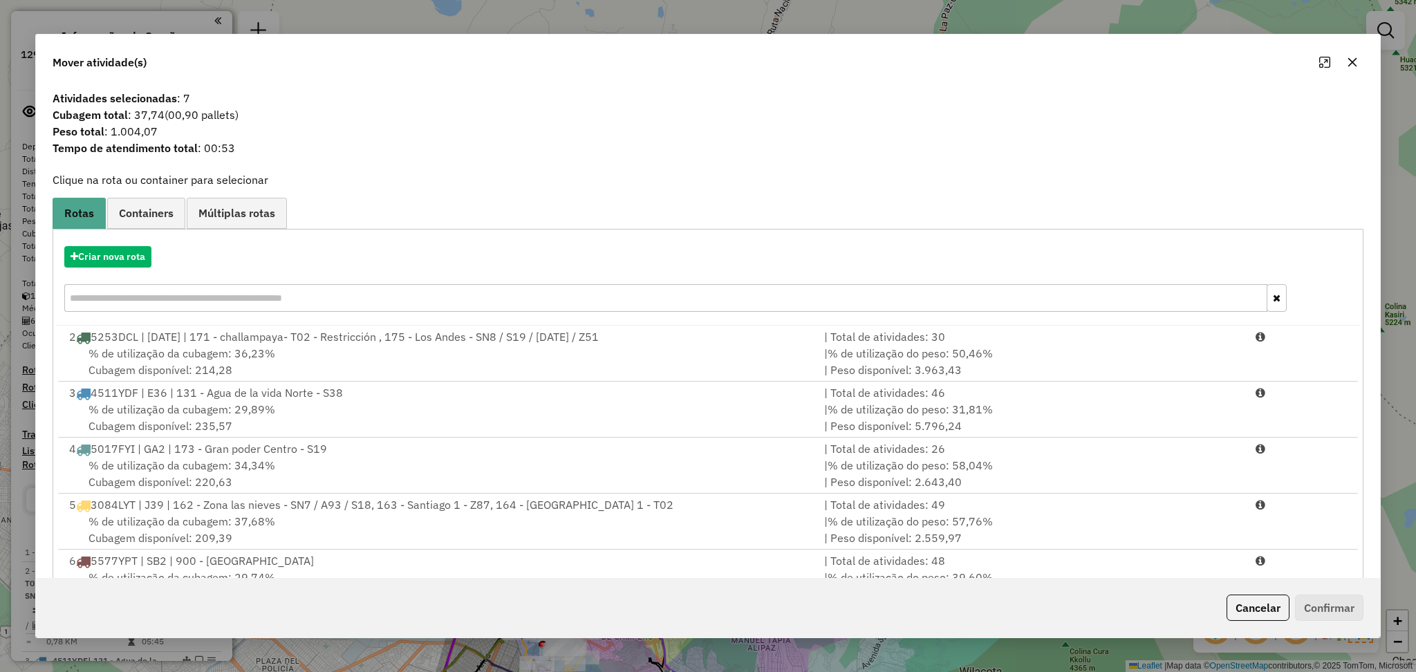
click at [1347, 62] on icon "button" at bounding box center [1352, 62] width 11 height 11
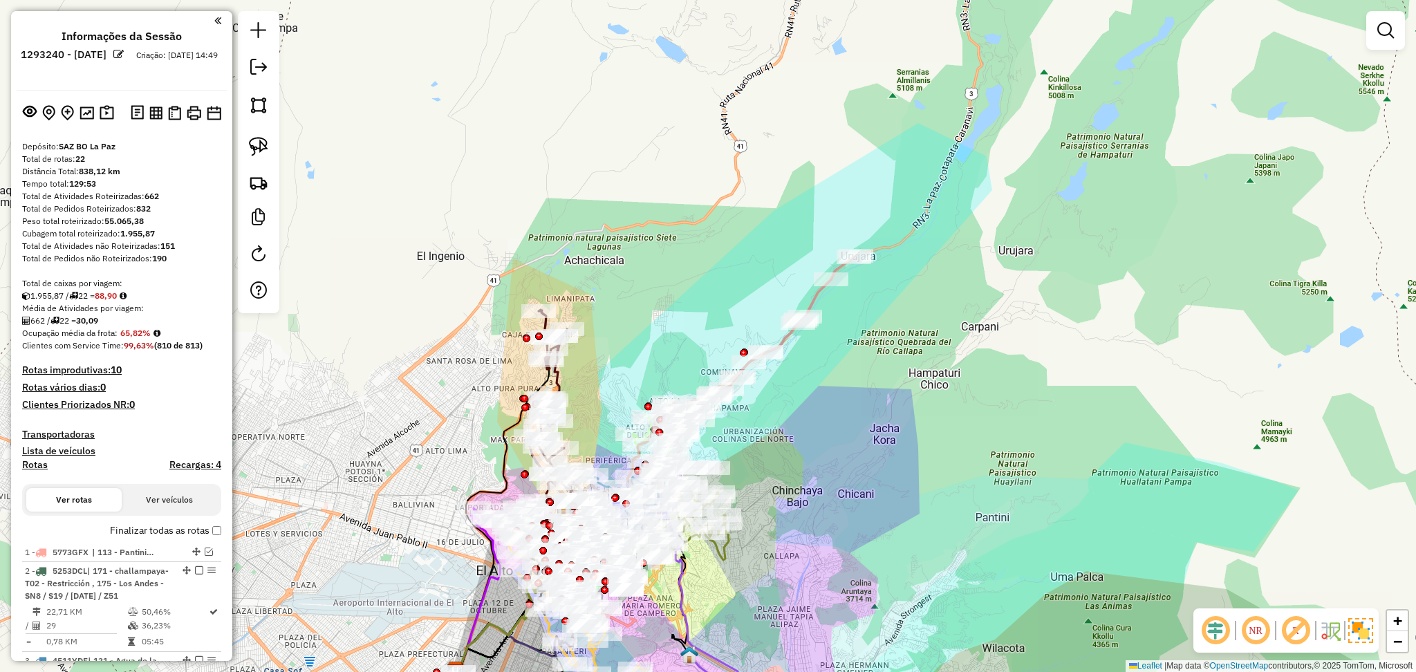
drag, startPoint x: 809, startPoint y: 451, endPoint x: 892, endPoint y: 371, distance: 114.9
click at [892, 371] on div "Janela de atendimento Grade de atendimento Capacidade Transportadoras Veículos …" at bounding box center [708, 336] width 1416 height 672
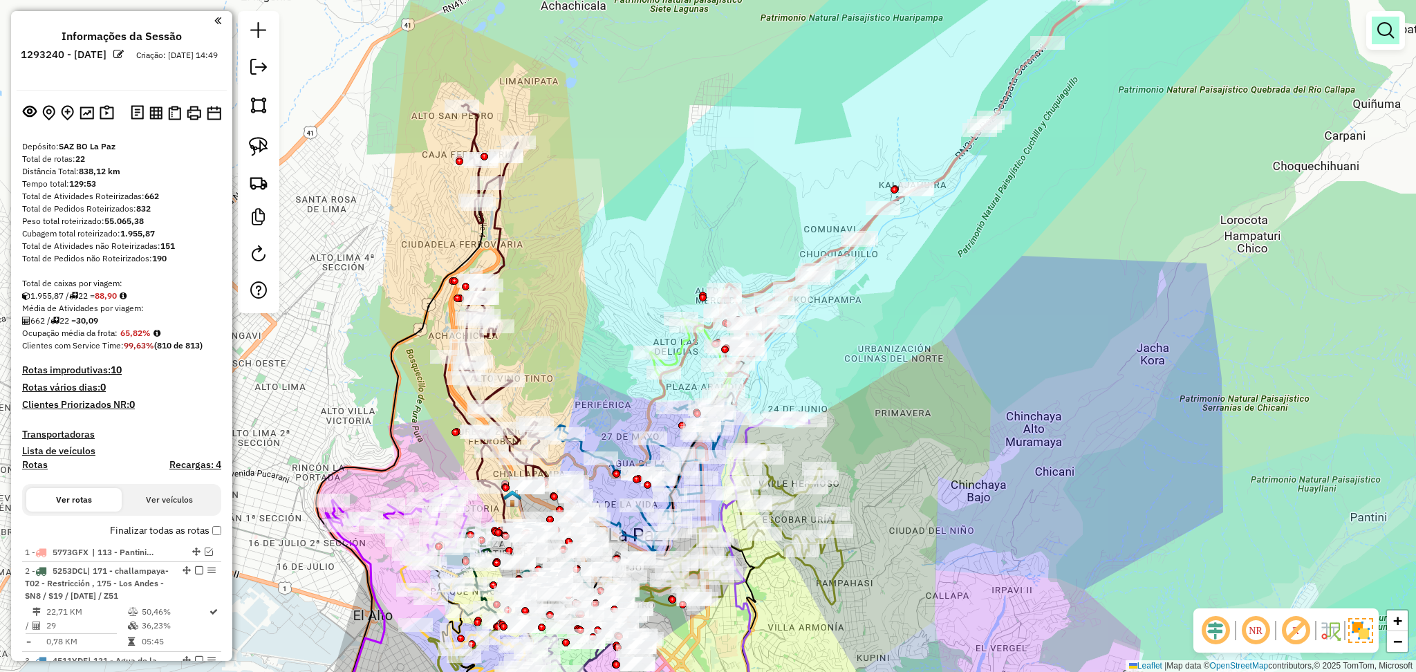
click at [1387, 30] on em at bounding box center [1385, 30] width 17 height 17
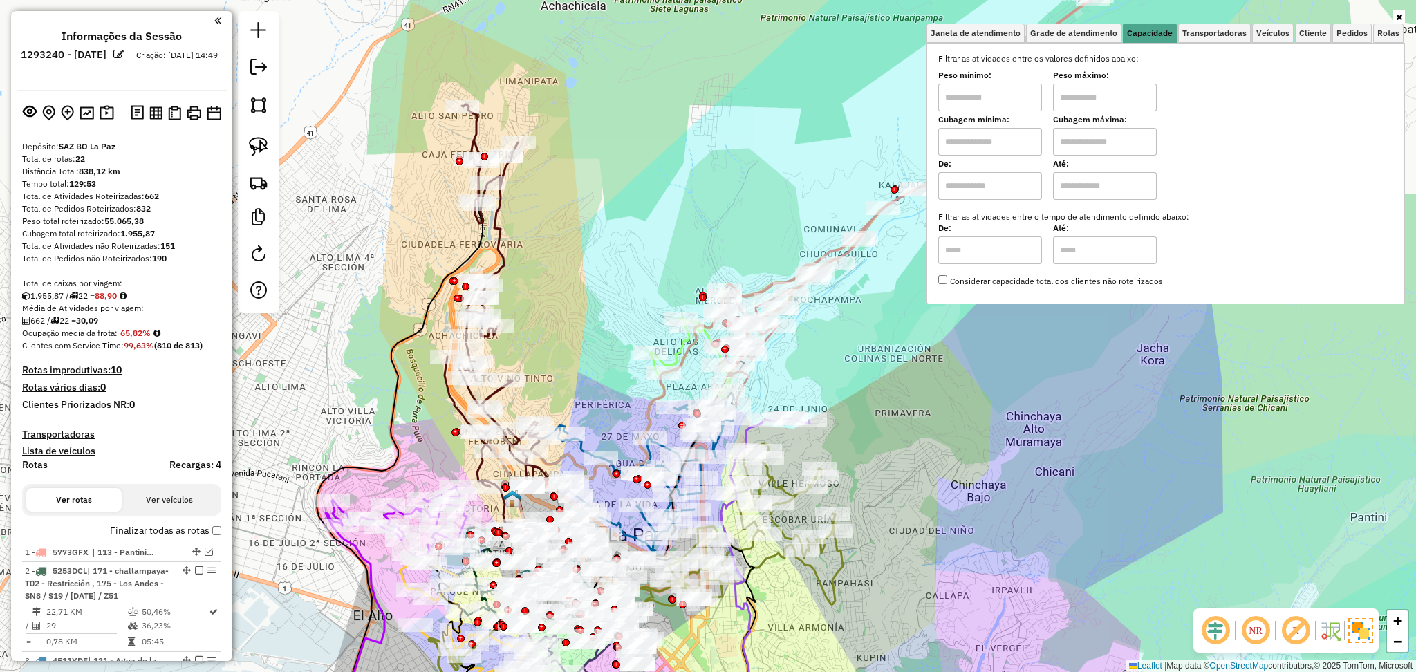
click at [973, 135] on input "text" at bounding box center [990, 142] width 104 height 28
type input "****"
click at [1102, 142] on input "text" at bounding box center [1105, 142] width 104 height 28
type input "****"
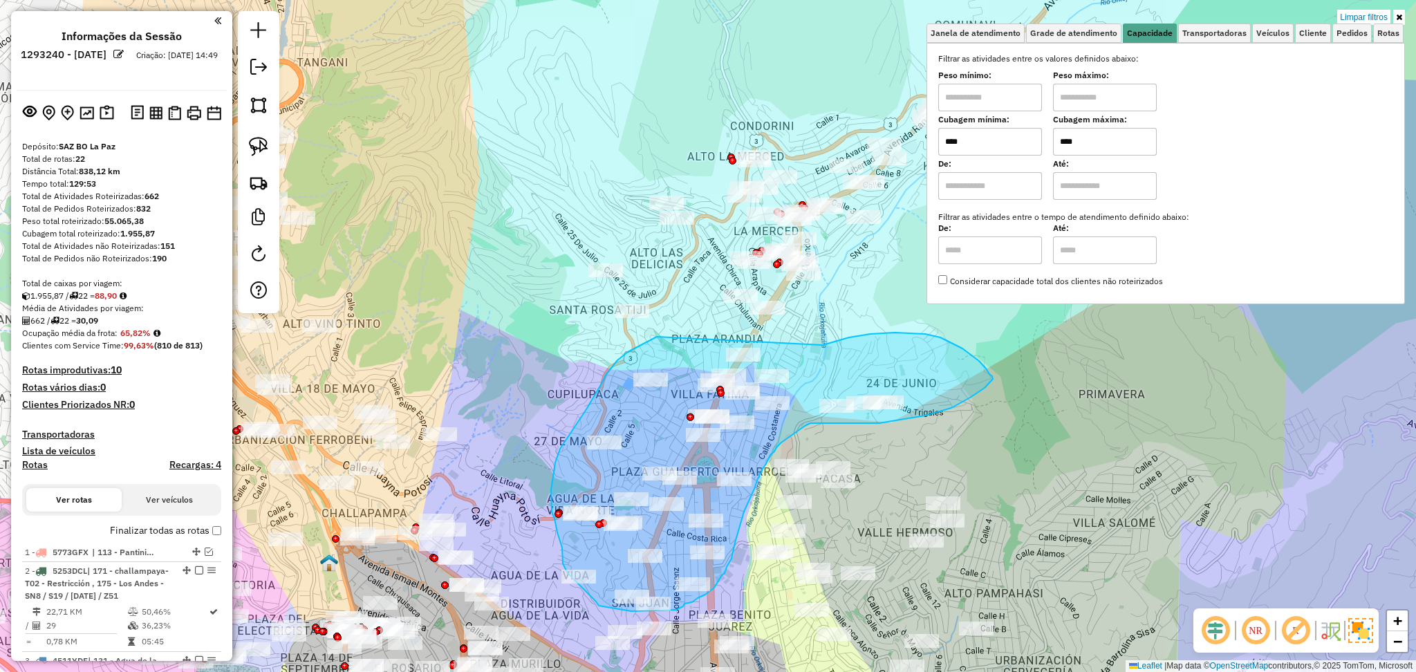
drag, startPoint x: 823, startPoint y: 345, endPoint x: 657, endPoint y: 337, distance: 166.1
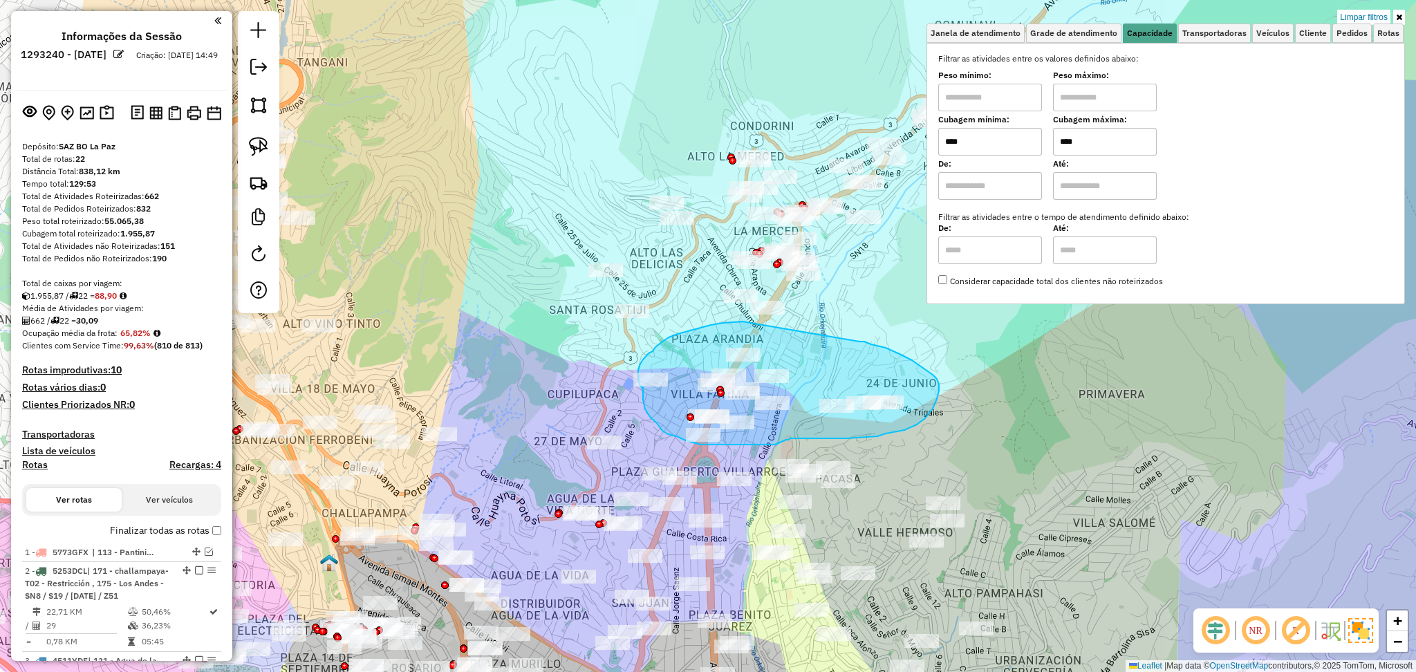
drag, startPoint x: 859, startPoint y: 342, endPoint x: 743, endPoint y: 321, distance: 118.6
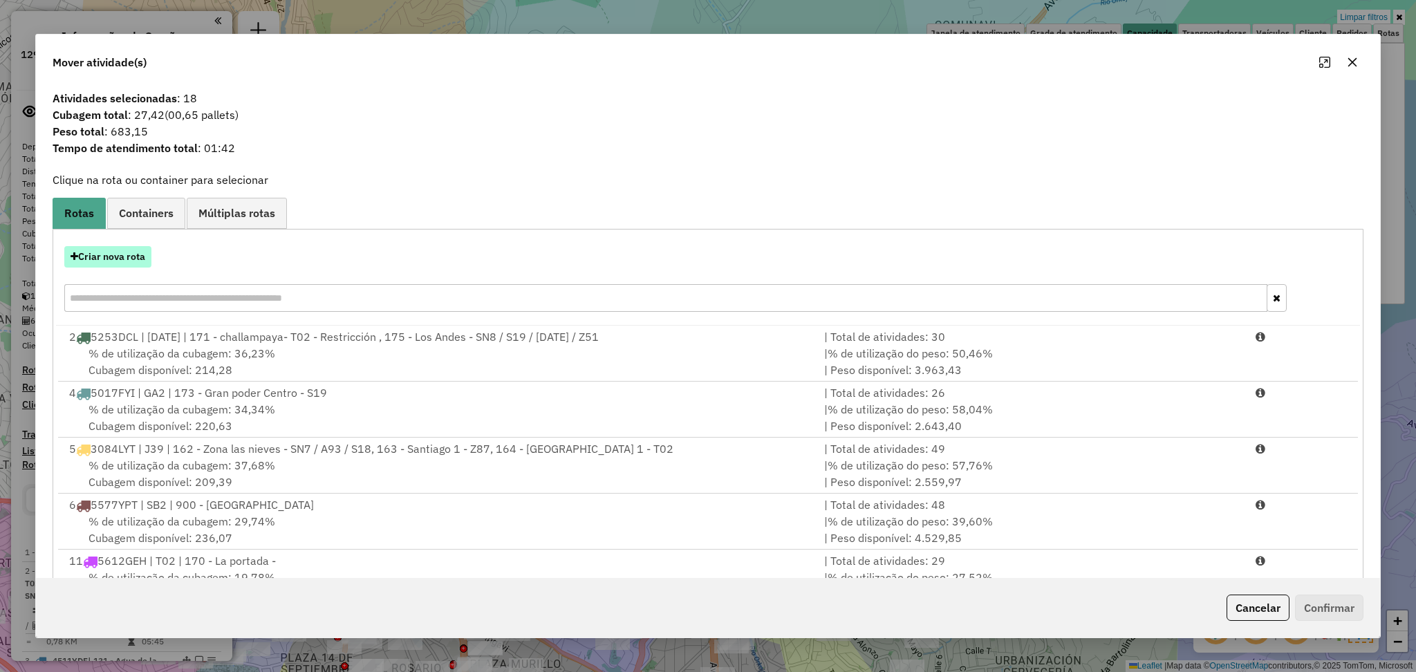
click at [109, 265] on button "Criar nova rota" at bounding box center [107, 256] width 87 height 21
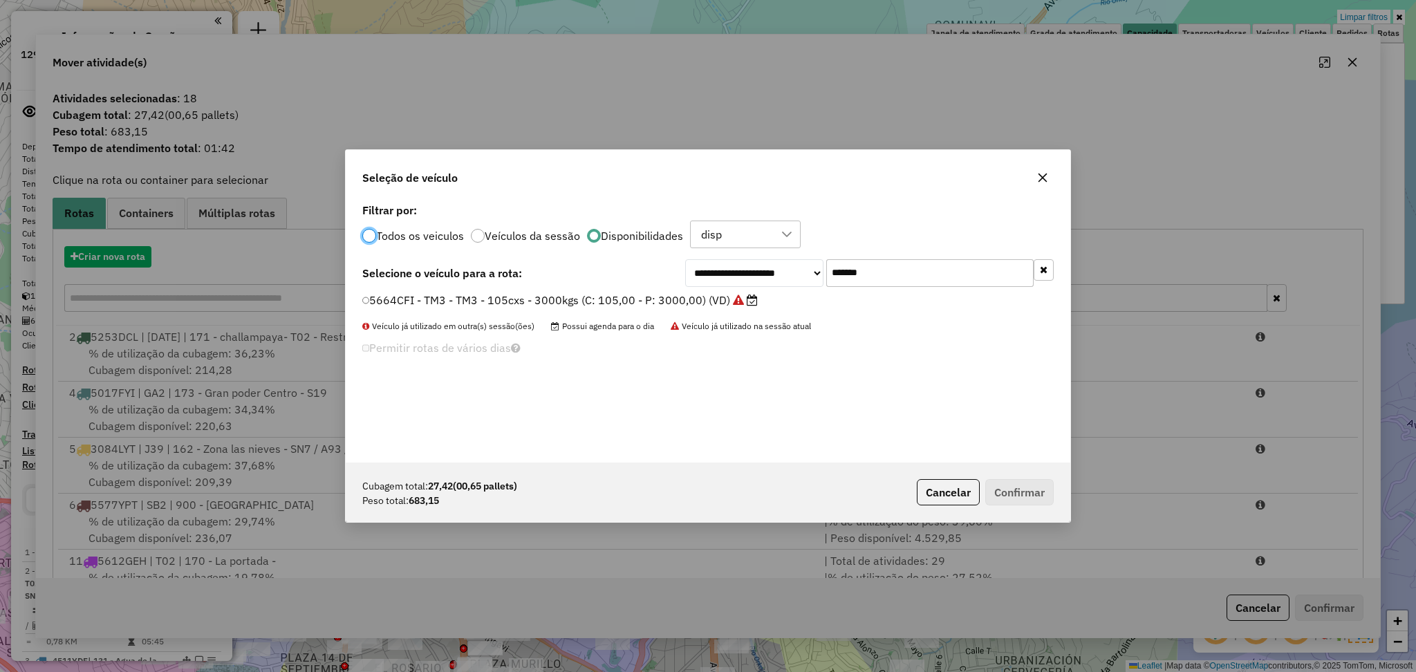
scroll to position [6, 4]
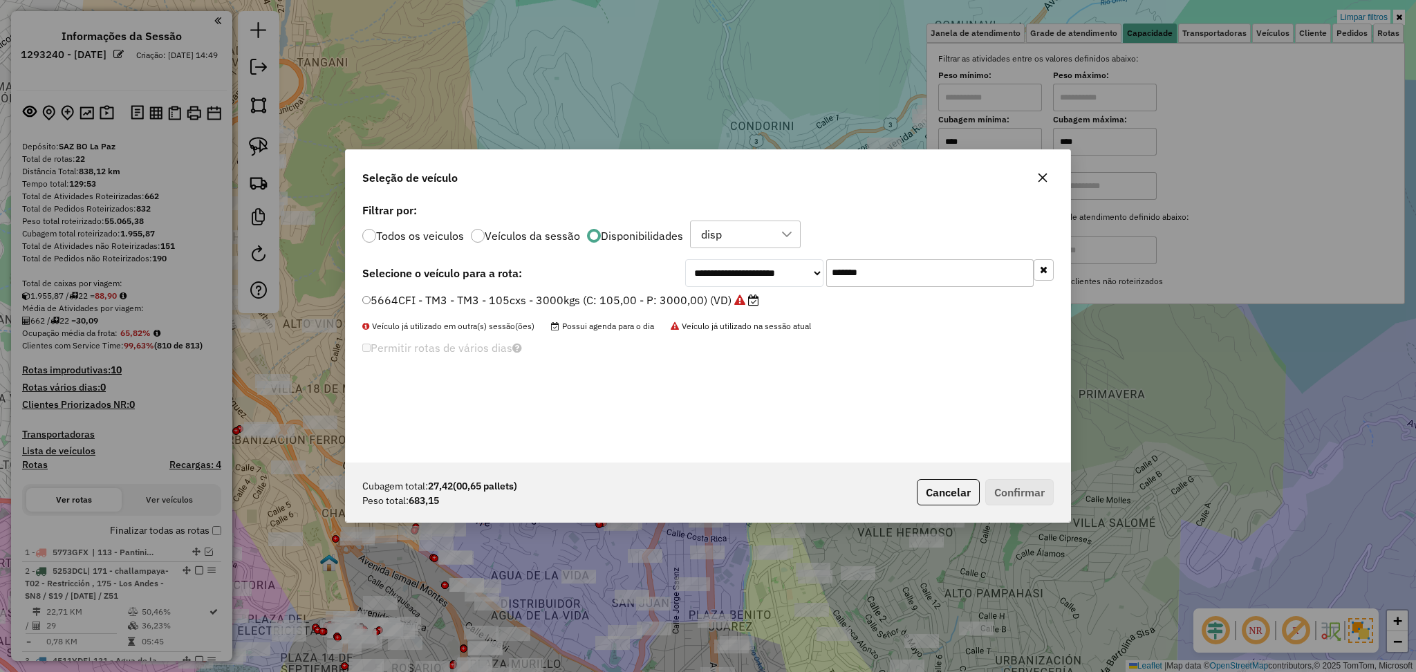
drag, startPoint x: 864, startPoint y: 281, endPoint x: 770, endPoint y: 278, distance: 94.1
click at [770, 278] on div "**********" at bounding box center [869, 273] width 369 height 28
paste input "text"
type input "*******"
click at [642, 298] on label "2228PHB - S41 - S41 - 42cxs 1044kgs (C: 42,00 - P: 1044,00) (VD)" at bounding box center [543, 300] width 363 height 17
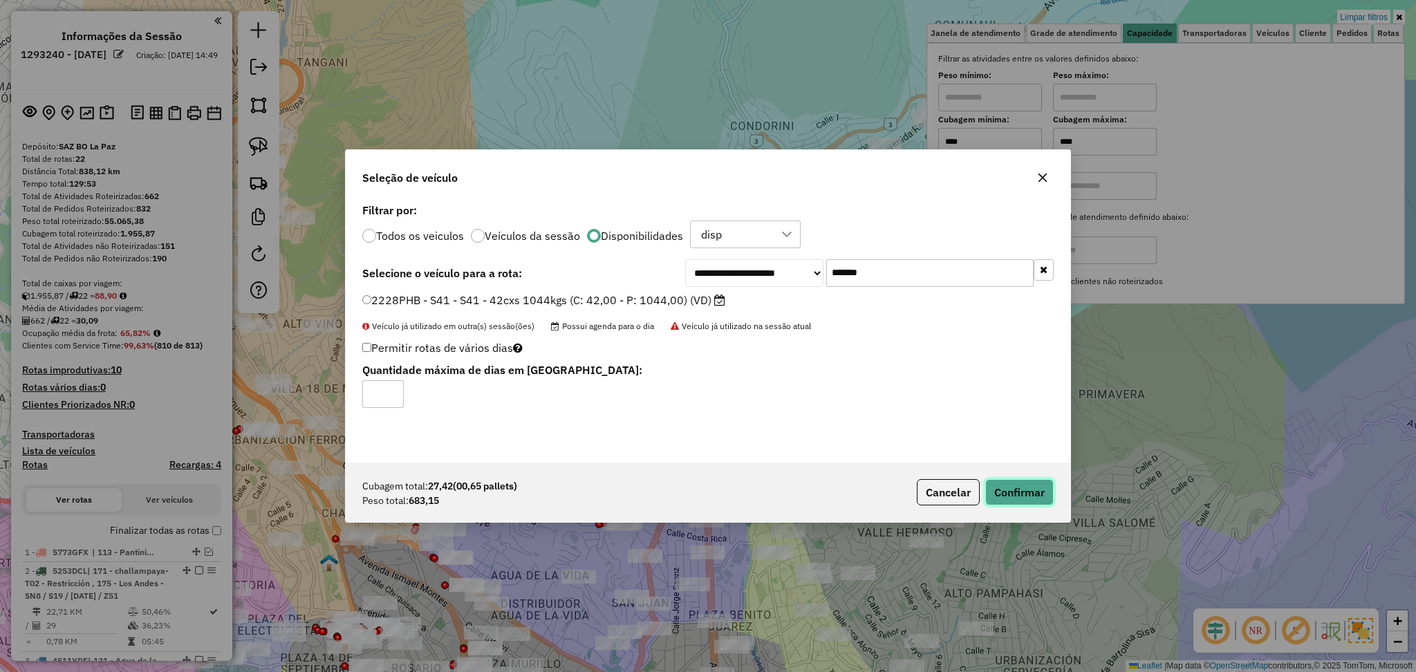
click at [1048, 483] on button "Confirmar" at bounding box center [1019, 492] width 68 height 26
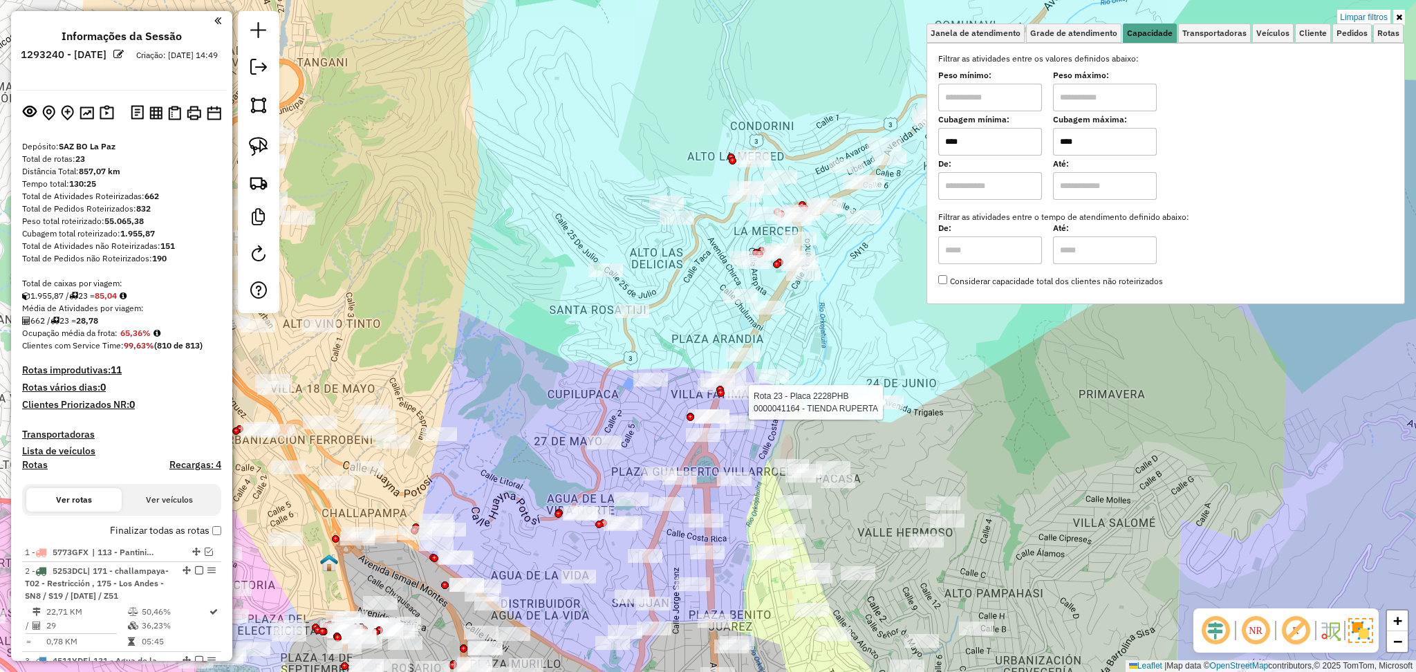
select select "**********"
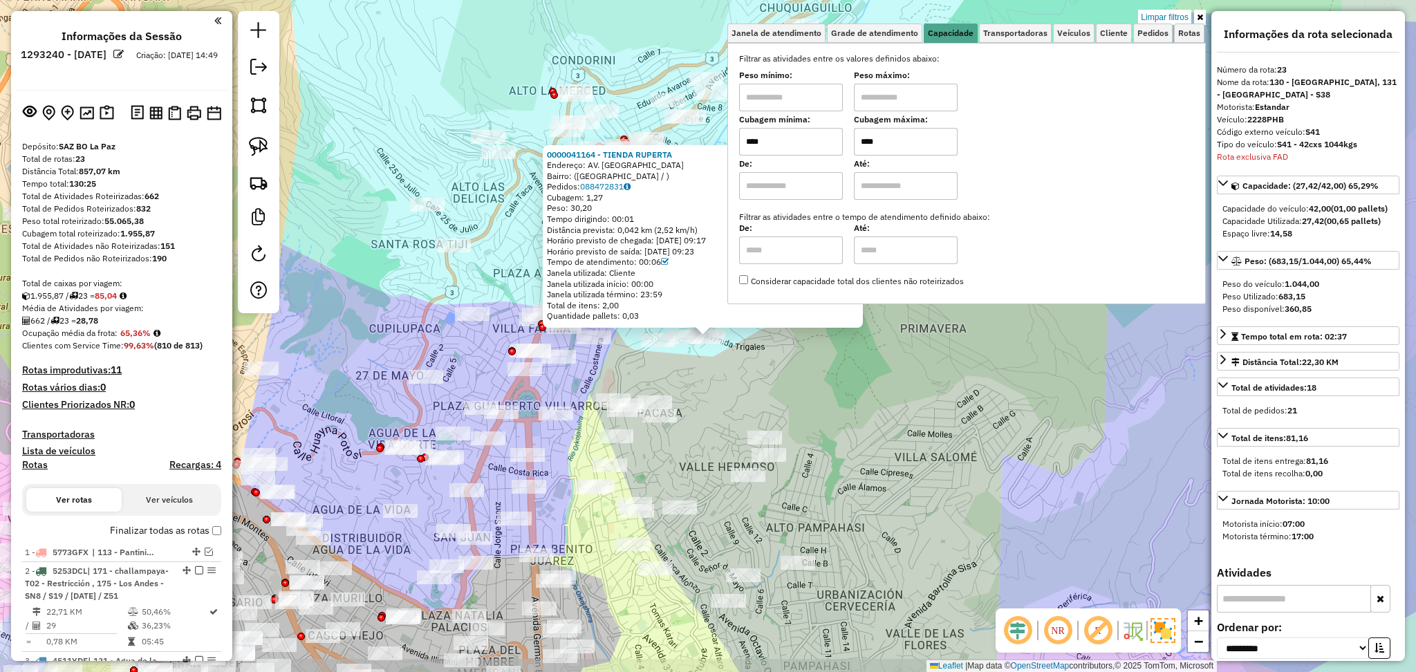
scroll to position [1447, 0]
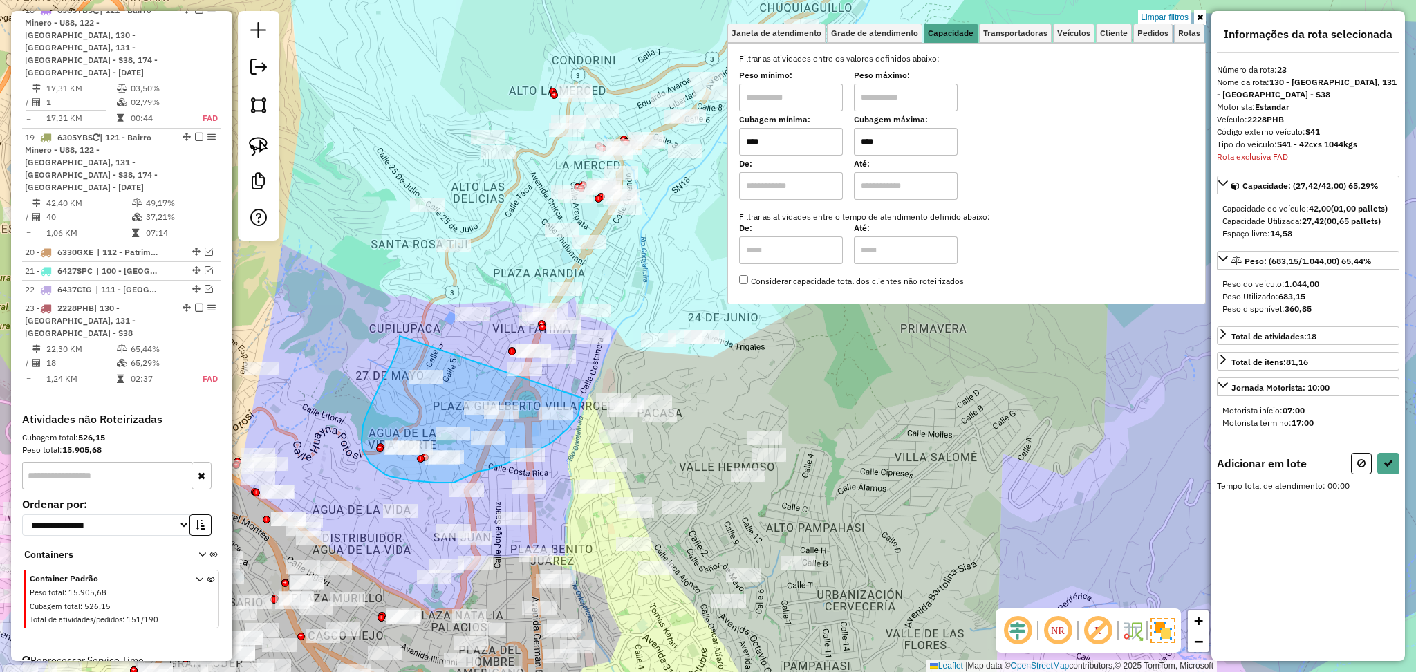
drag, startPoint x: 400, startPoint y: 337, endPoint x: 583, endPoint y: 398, distance: 193.3
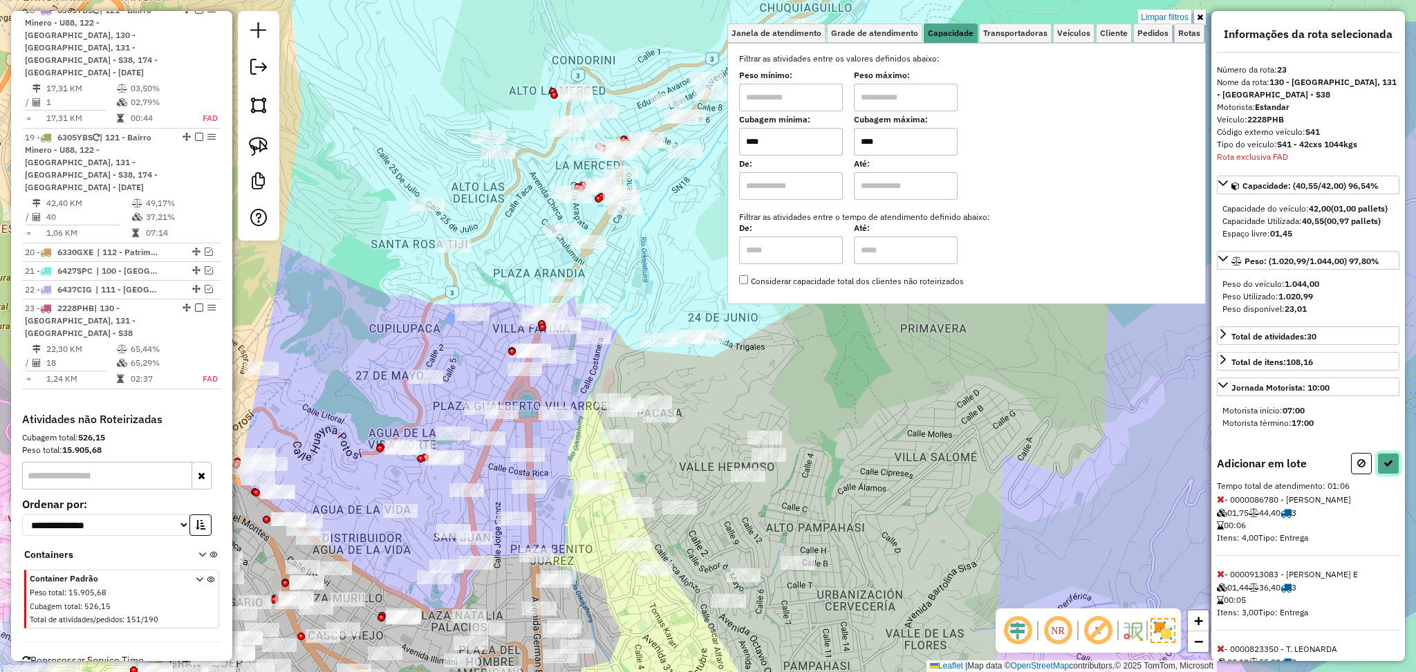
click at [1388, 468] on icon at bounding box center [1388, 463] width 10 height 10
select select "**********"
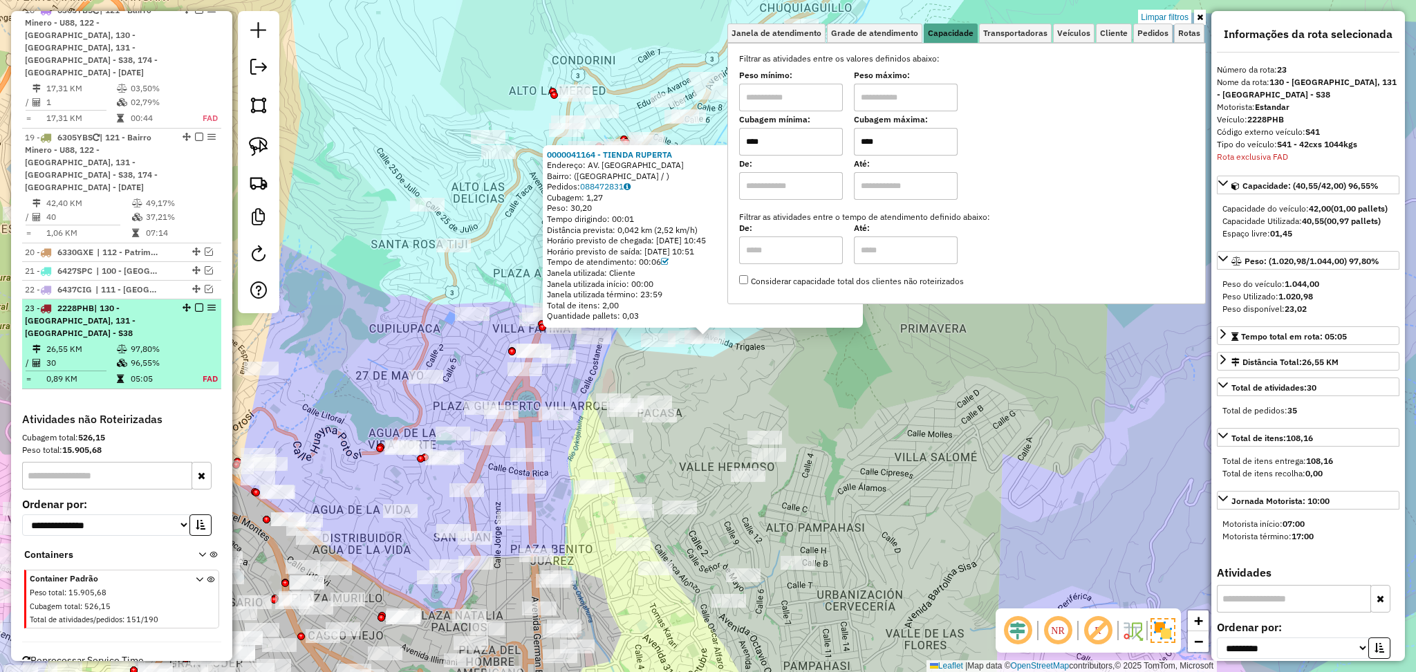
click at [200, 304] on div at bounding box center [194, 308] width 41 height 8
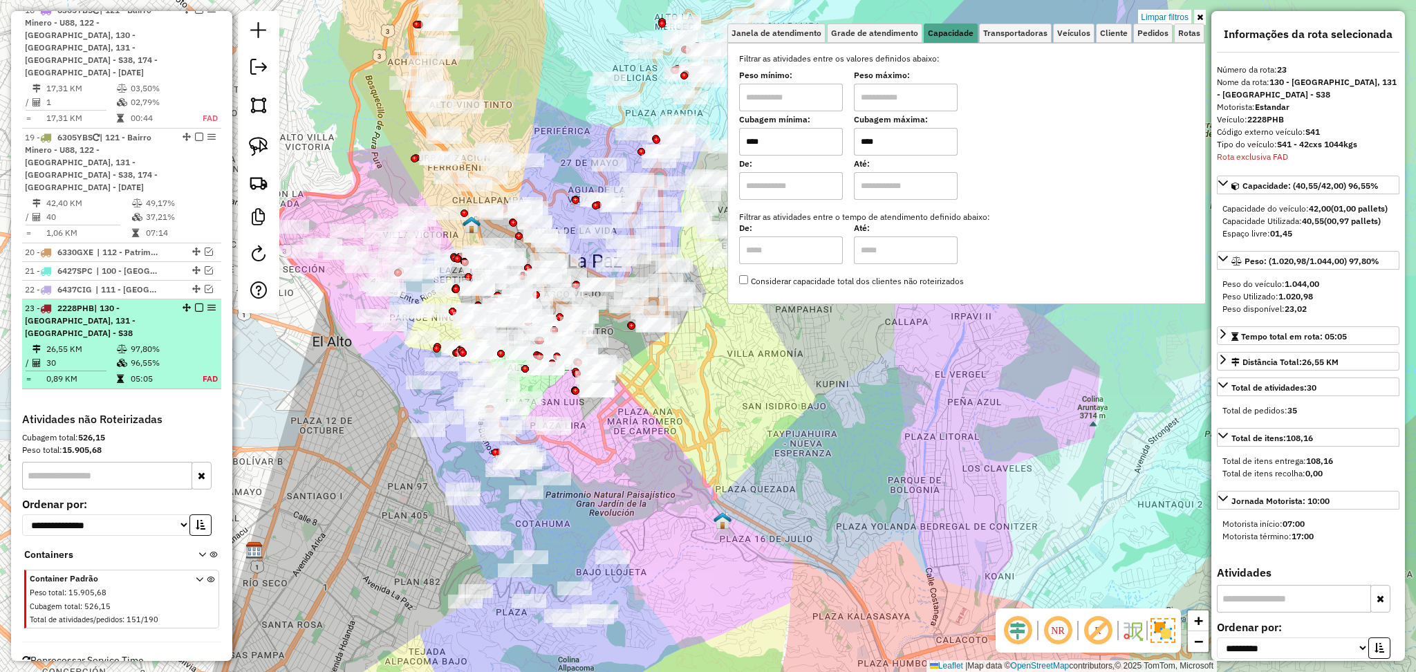
click at [197, 304] on em at bounding box center [199, 308] width 8 height 8
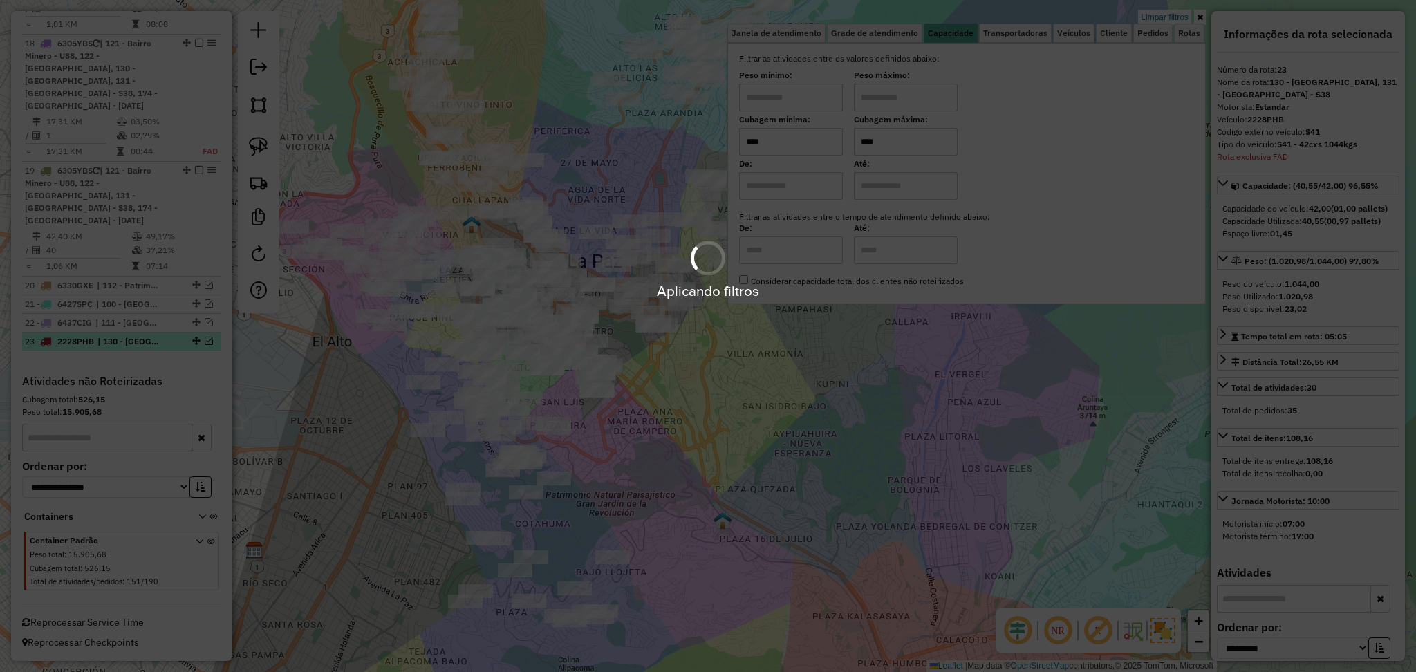
scroll to position [1388, 0]
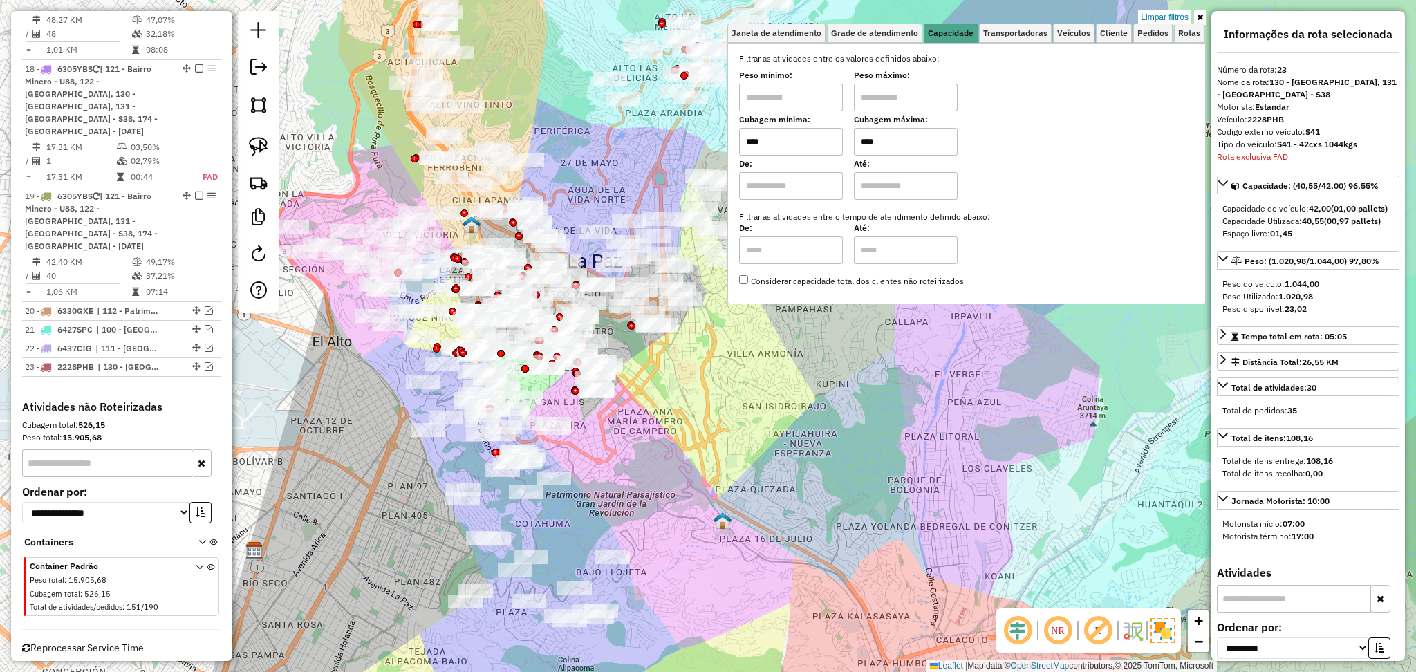
click at [1163, 13] on link "Limpar filtros" at bounding box center [1164, 17] width 53 height 15
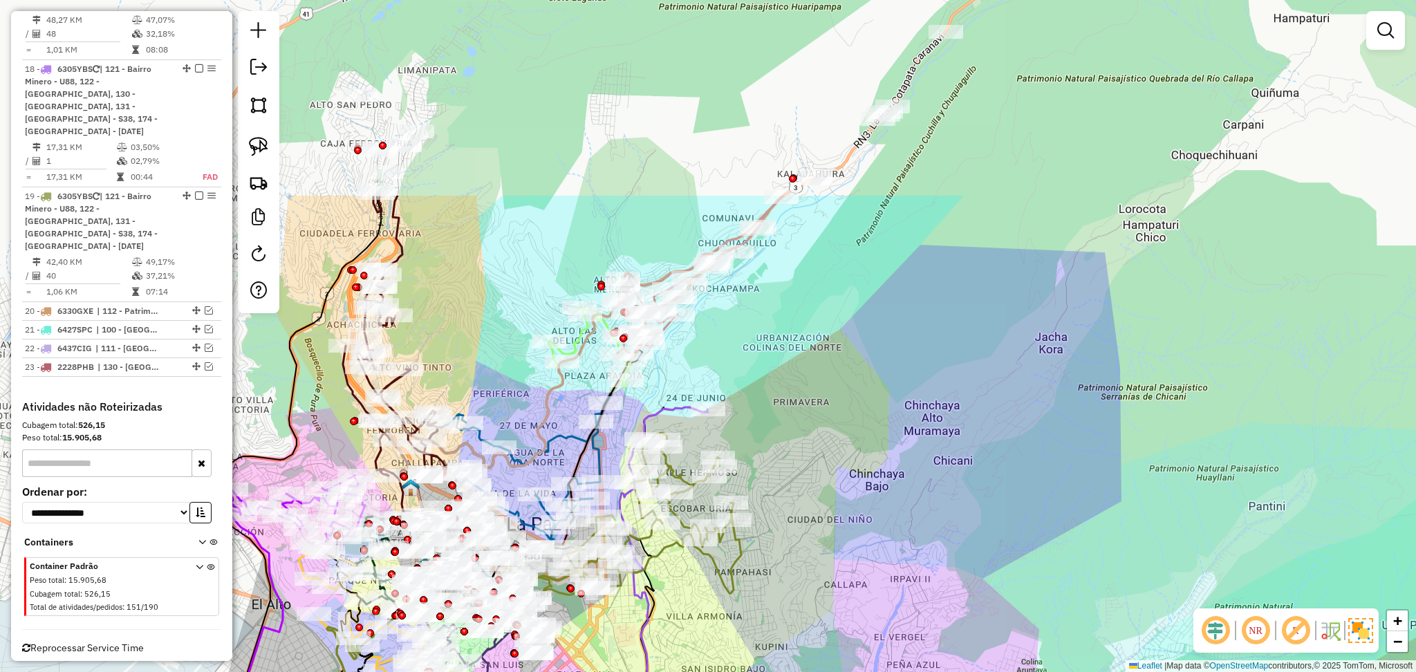
drag, startPoint x: 900, startPoint y: 147, endPoint x: 839, endPoint y: 410, distance: 269.7
click at [839, 410] on div "Janela de atendimento Grade de atendimento Capacidade Transportadoras Veículos …" at bounding box center [708, 336] width 1416 height 672
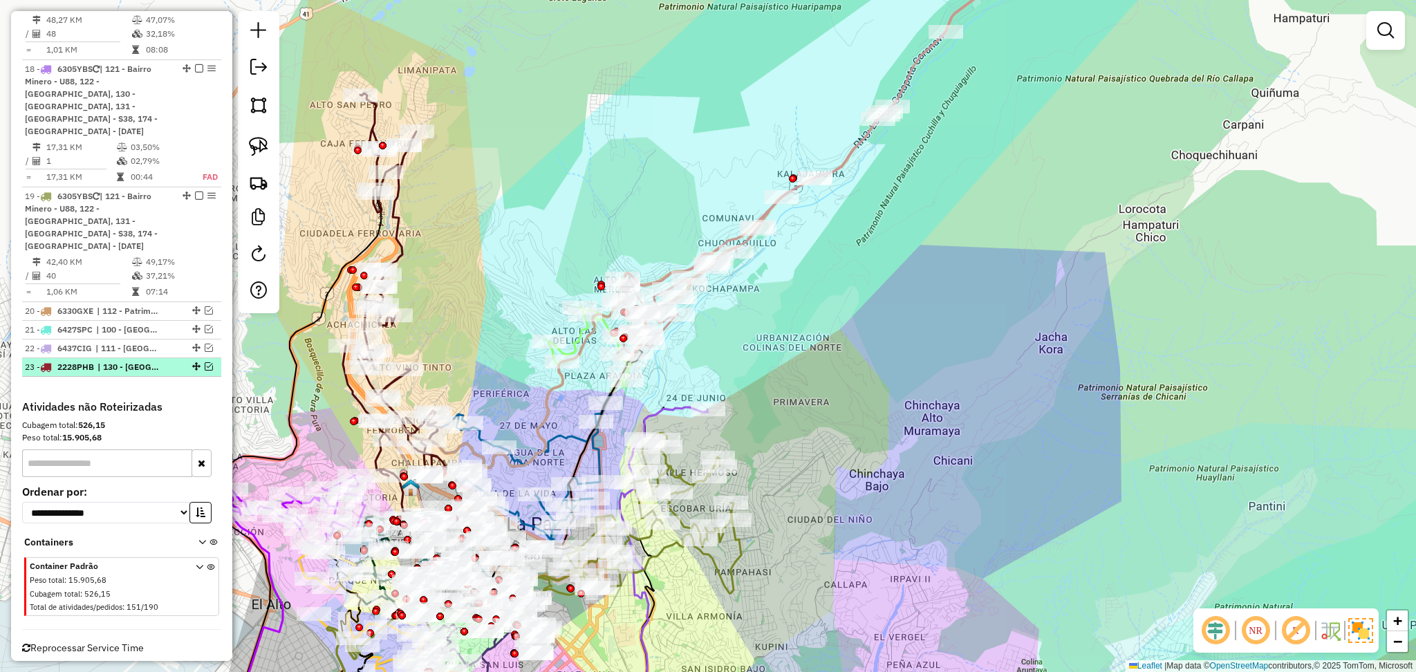
click at [212, 362] on div at bounding box center [194, 366] width 41 height 8
select select "**********"
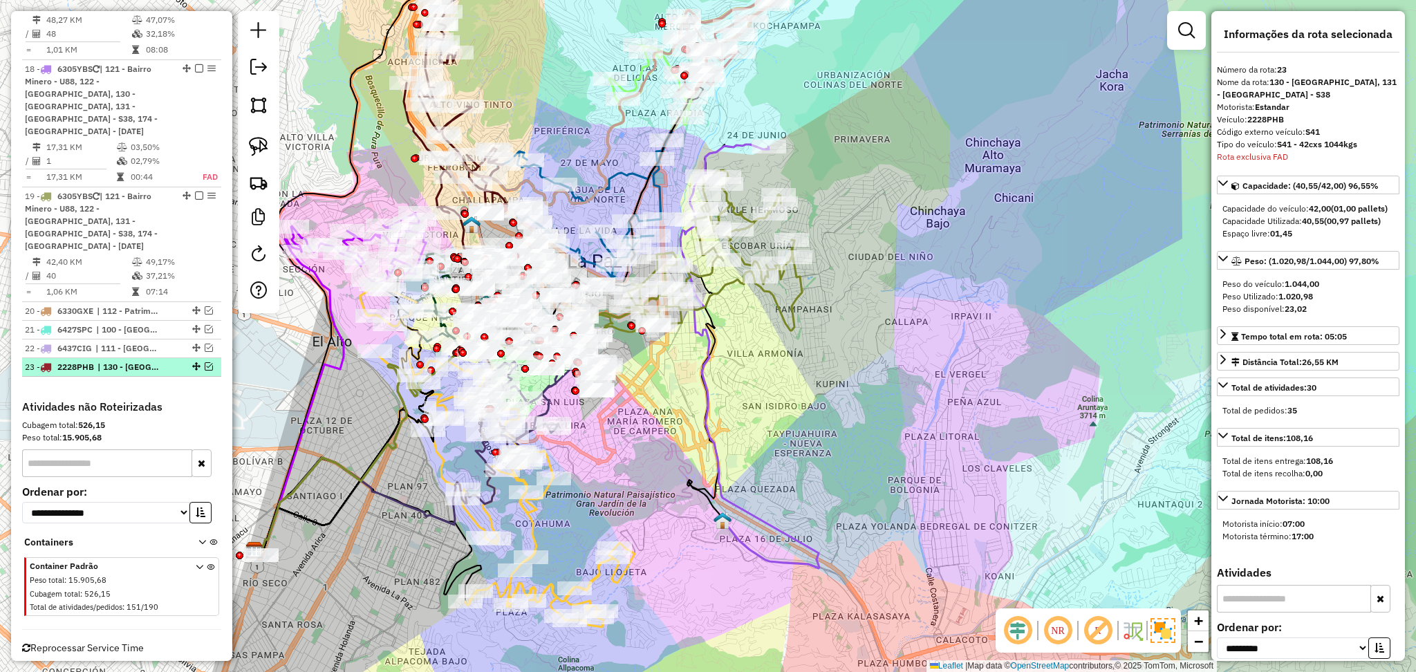
click at [205, 362] on em at bounding box center [209, 366] width 8 height 8
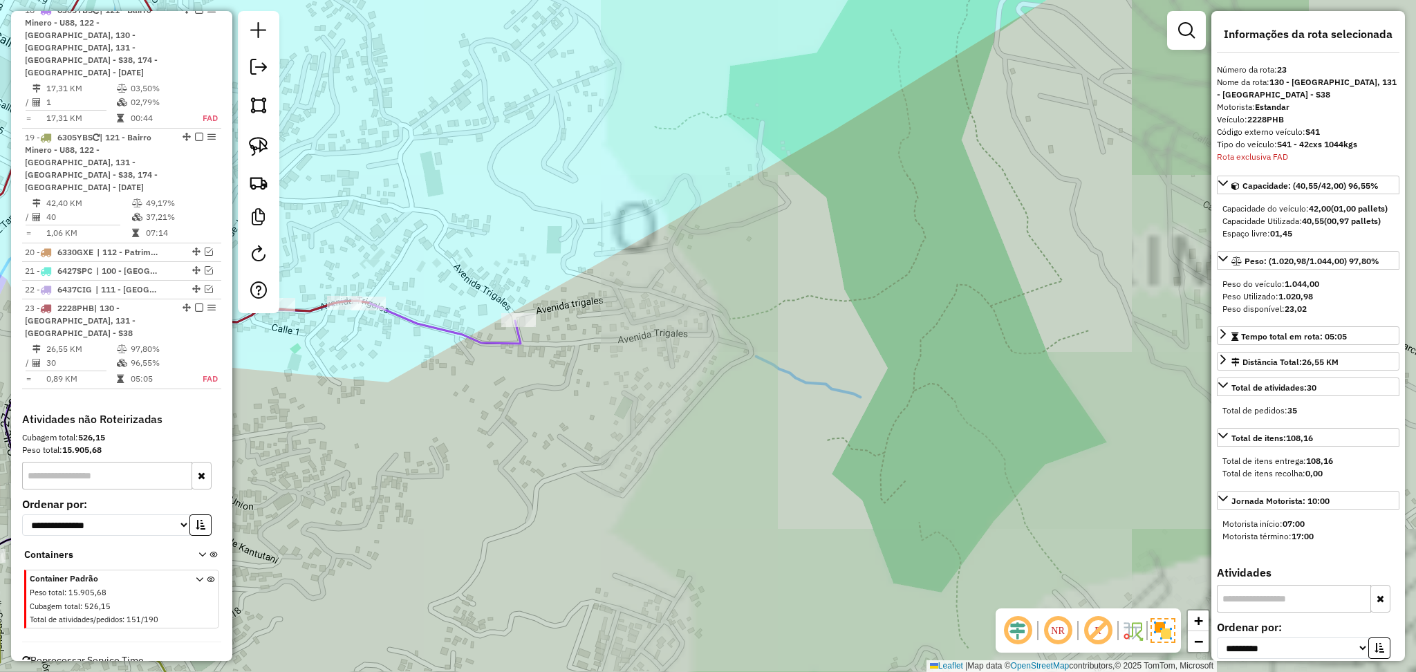
drag, startPoint x: 465, startPoint y: 206, endPoint x: 794, endPoint y: 230, distance: 330.6
click at [794, 230] on div "Janela de atendimento Grade de atendimento Capacidade Transportadoras Veículos …" at bounding box center [708, 336] width 1416 height 672
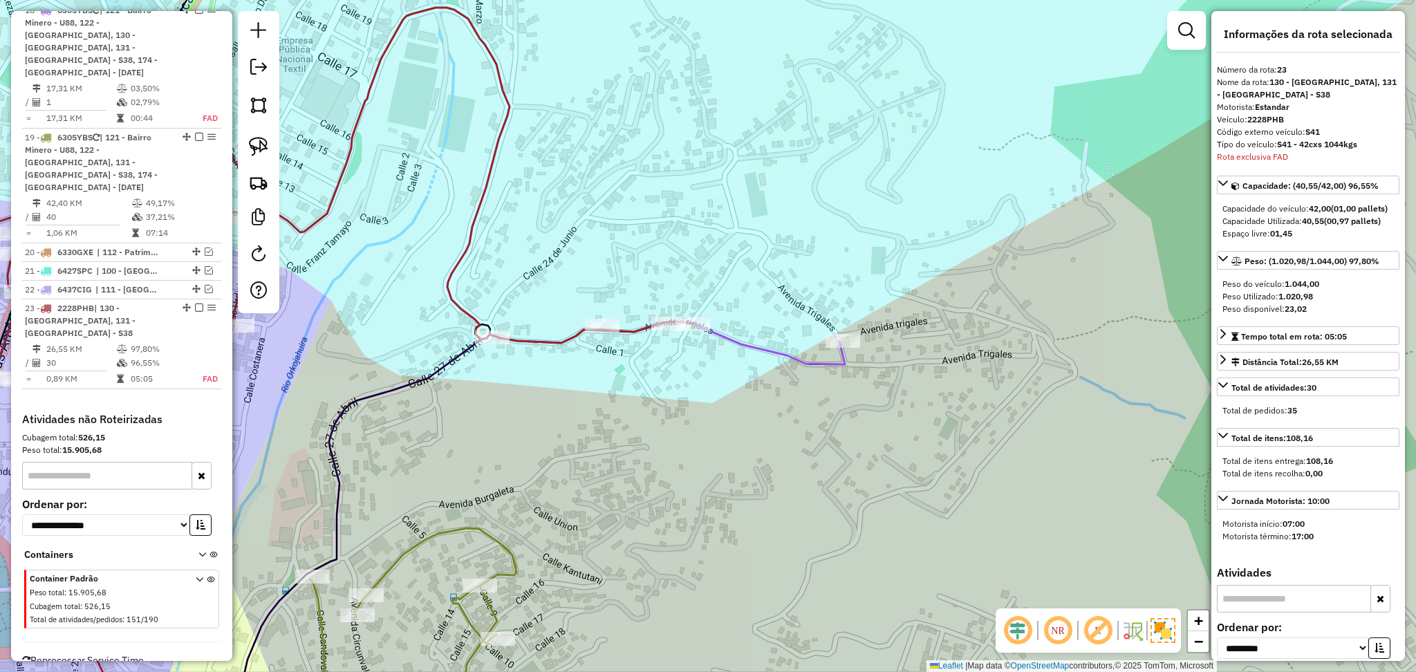
click at [479, 220] on icon at bounding box center [275, 374] width 834 height 733
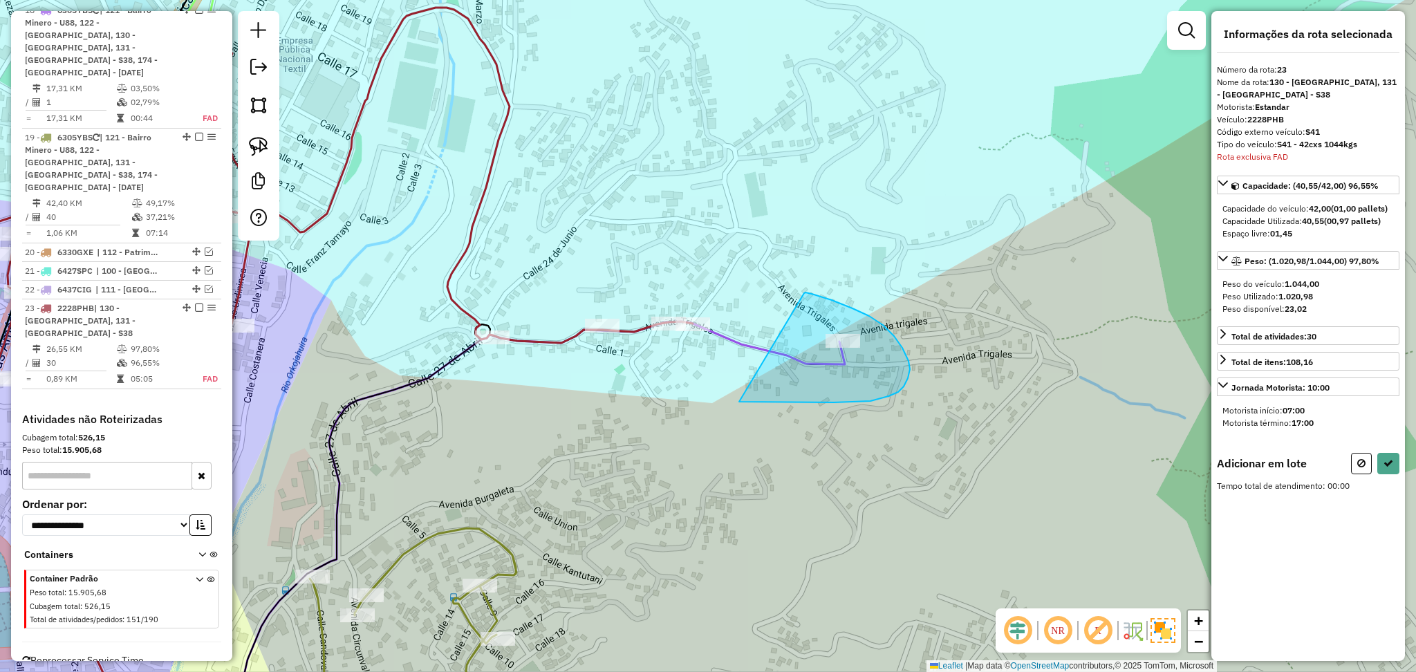
drag, startPoint x: 804, startPoint y: 293, endPoint x: 673, endPoint y: 354, distance: 144.8
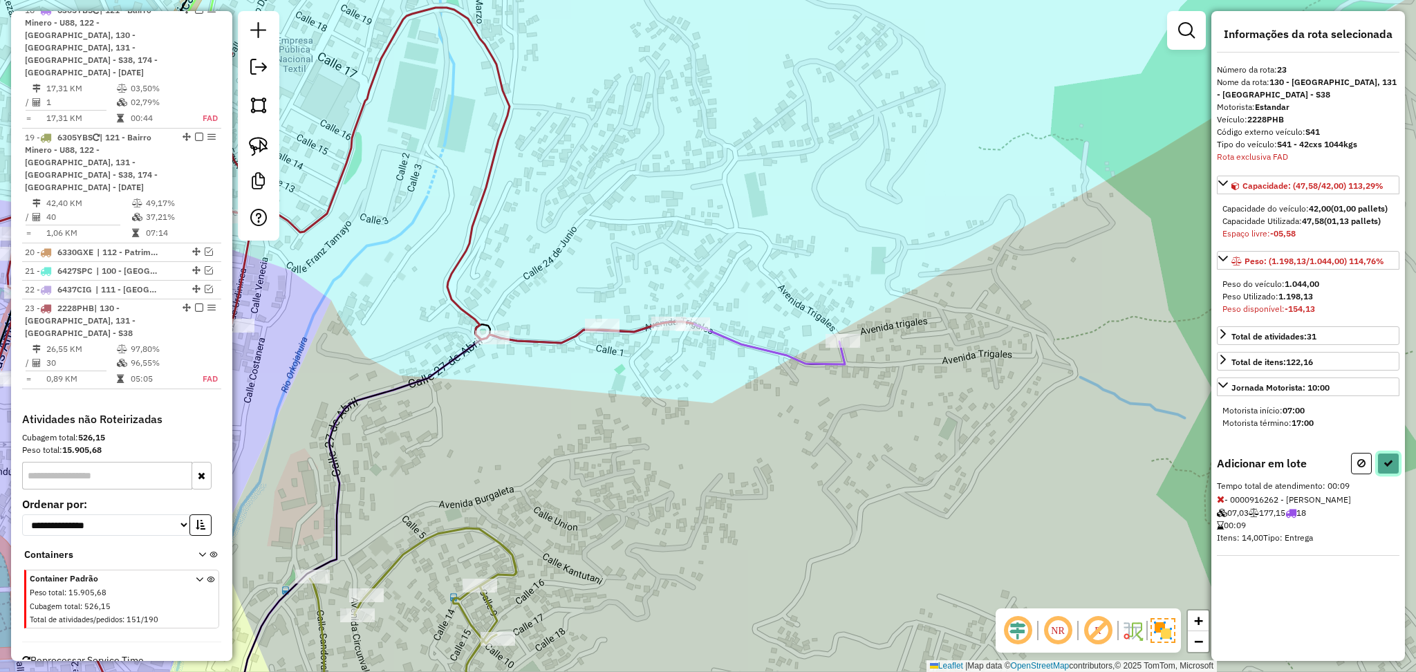
click at [1392, 460] on icon at bounding box center [1388, 463] width 10 height 10
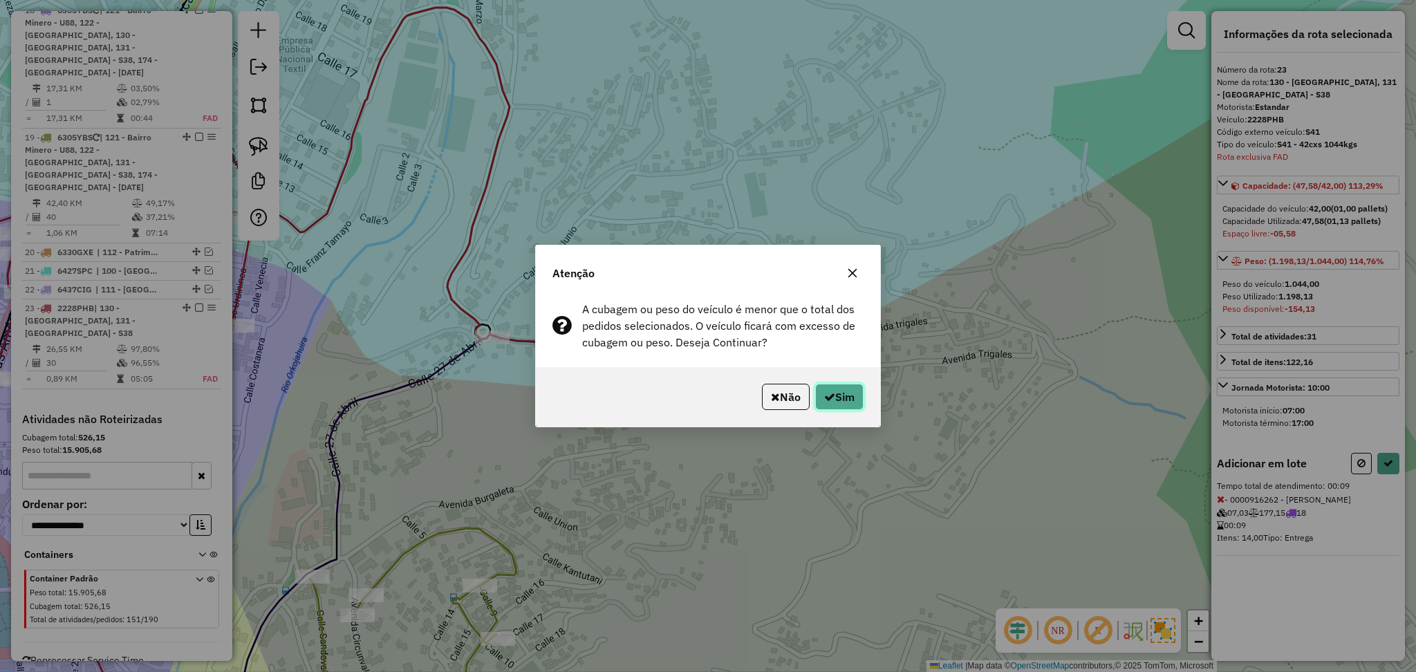
click at [832, 386] on button "Sim" at bounding box center [839, 397] width 48 height 26
select select "**********"
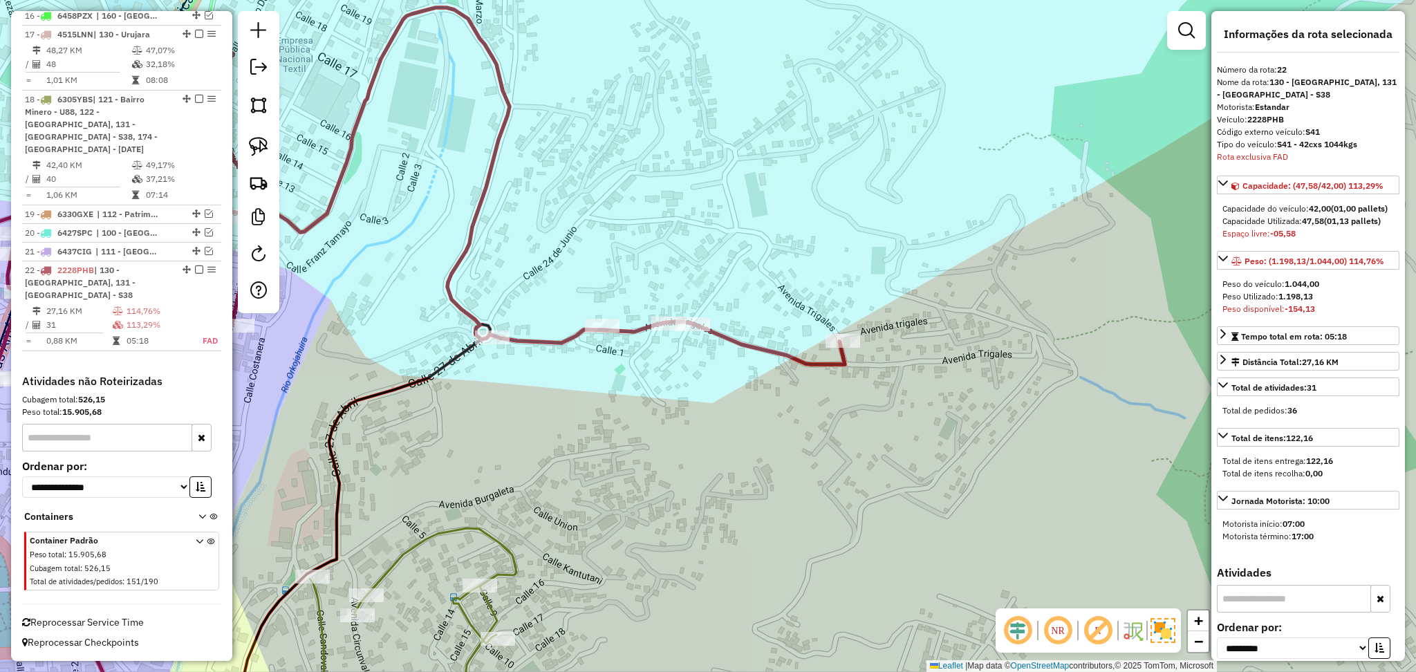
scroll to position [1332, 0]
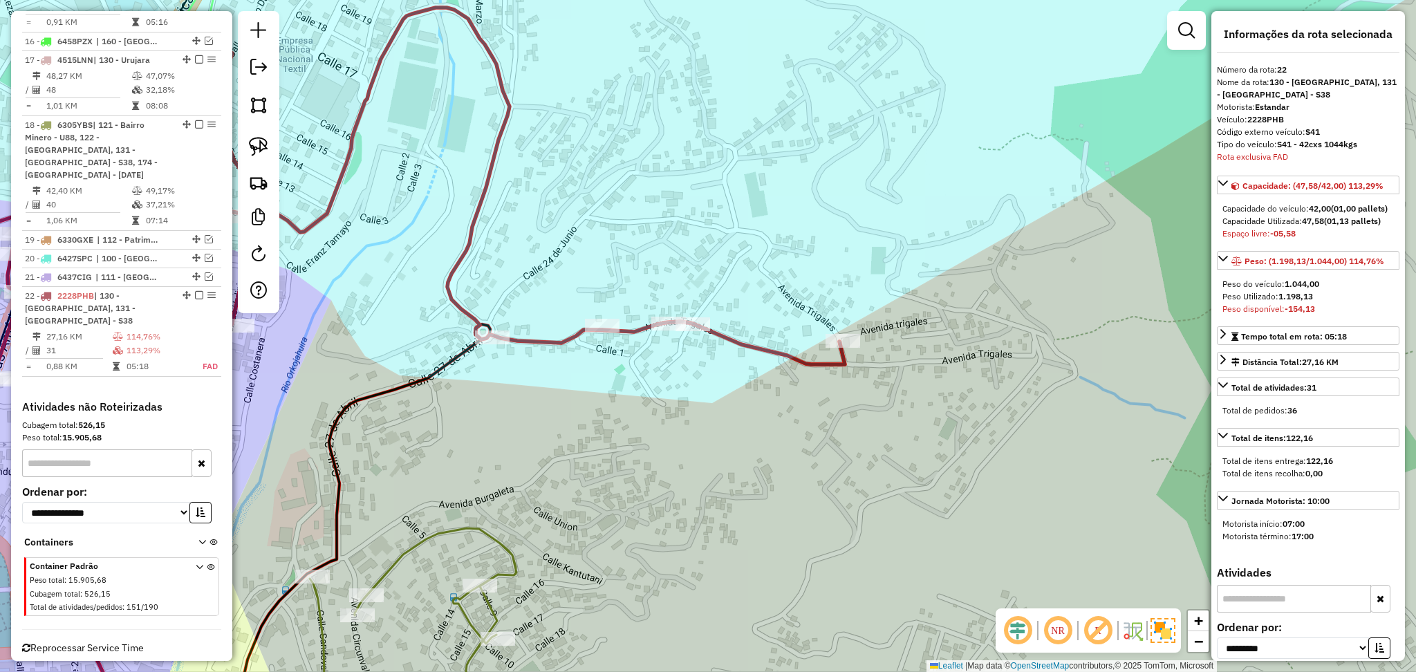
click at [476, 214] on icon at bounding box center [351, 374] width 987 height 733
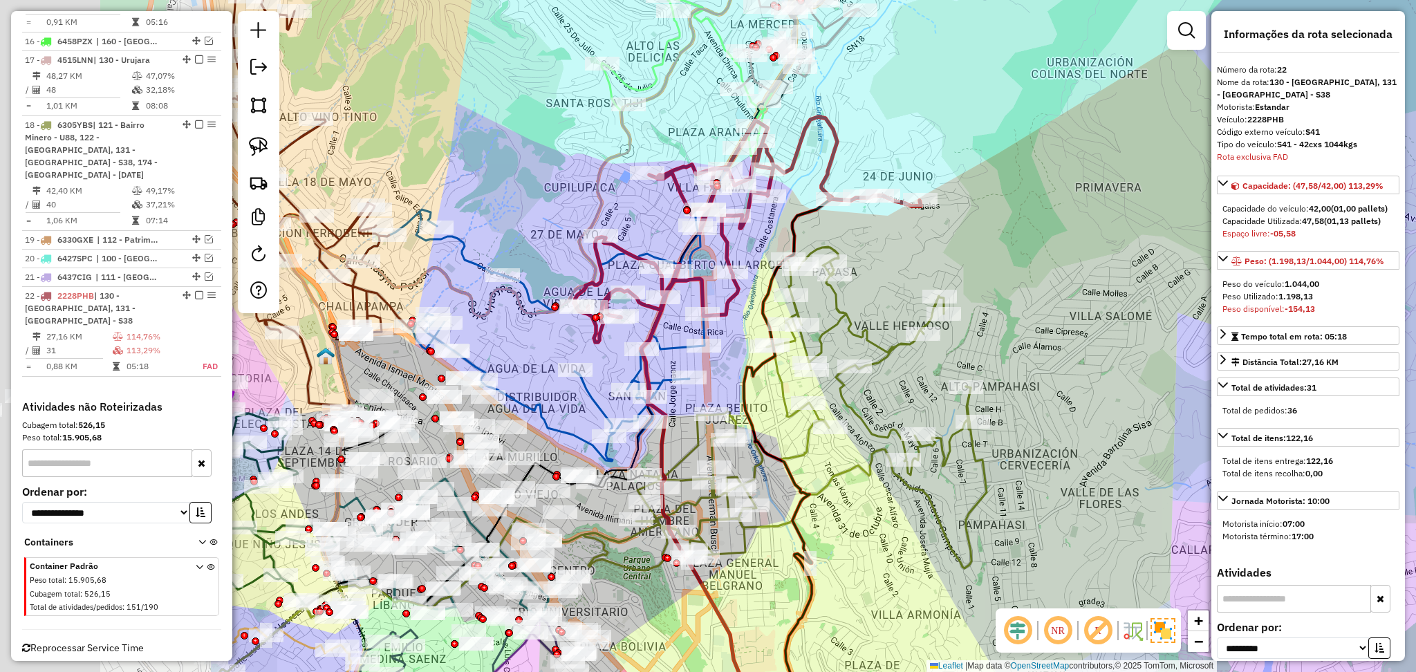
drag, startPoint x: 519, startPoint y: 305, endPoint x: 899, endPoint y: 259, distance: 383.7
click at [899, 259] on div "Janela de atendimento Grade de atendimento Capacidade Transportadoras Veículos …" at bounding box center [708, 336] width 1416 height 672
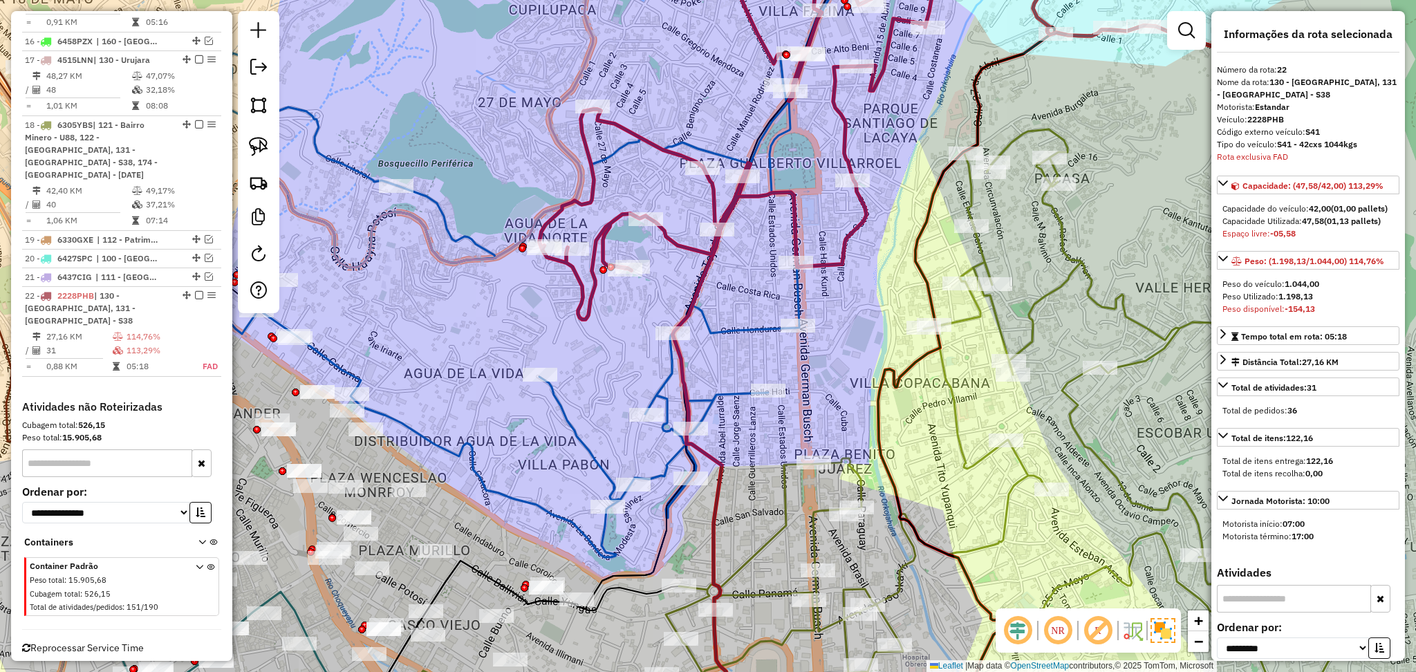
click at [723, 333] on icon at bounding box center [478, 264] width 733 height 588
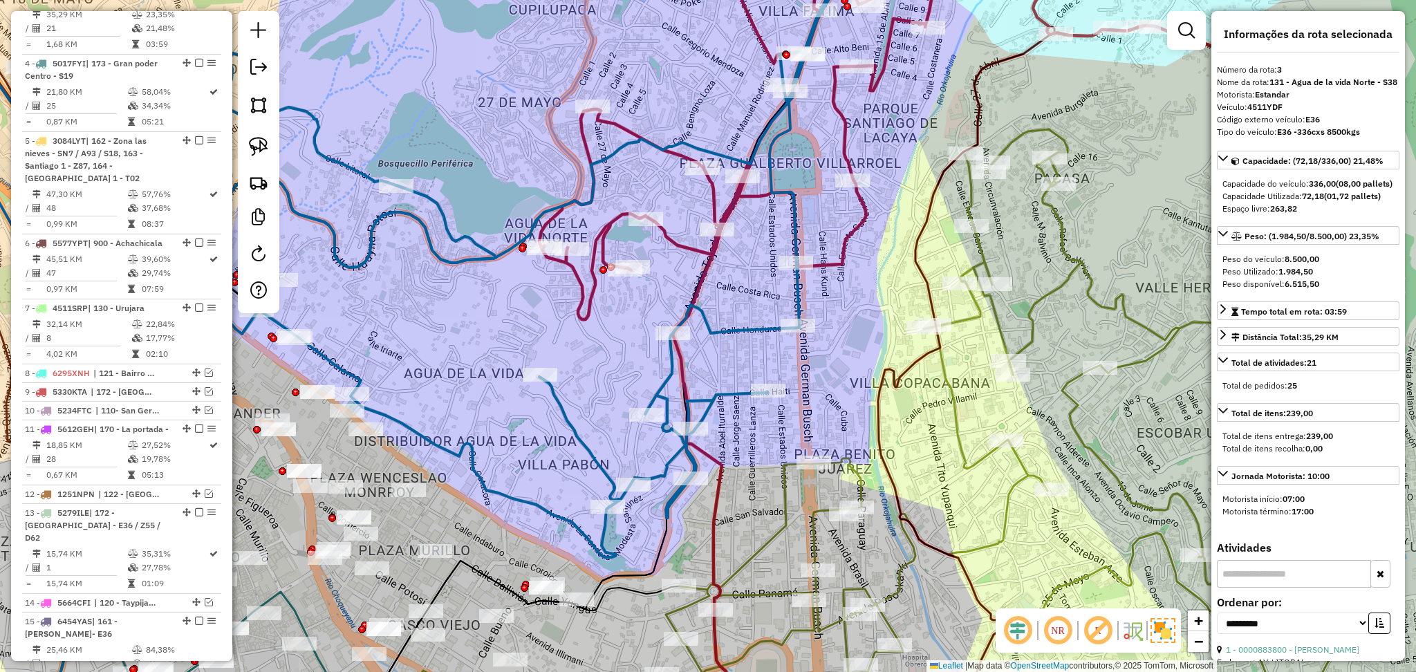
scroll to position [640, 0]
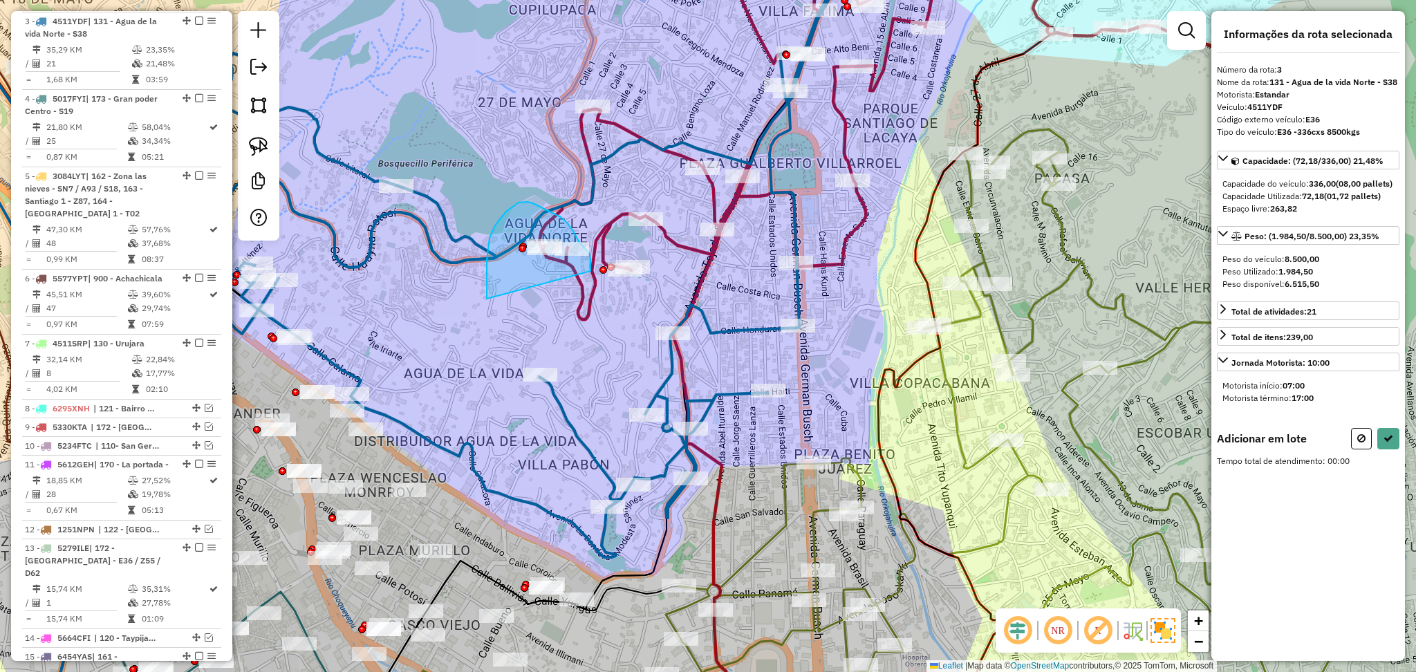
drag, startPoint x: 487, startPoint y: 299, endPoint x: 588, endPoint y: 278, distance: 103.1
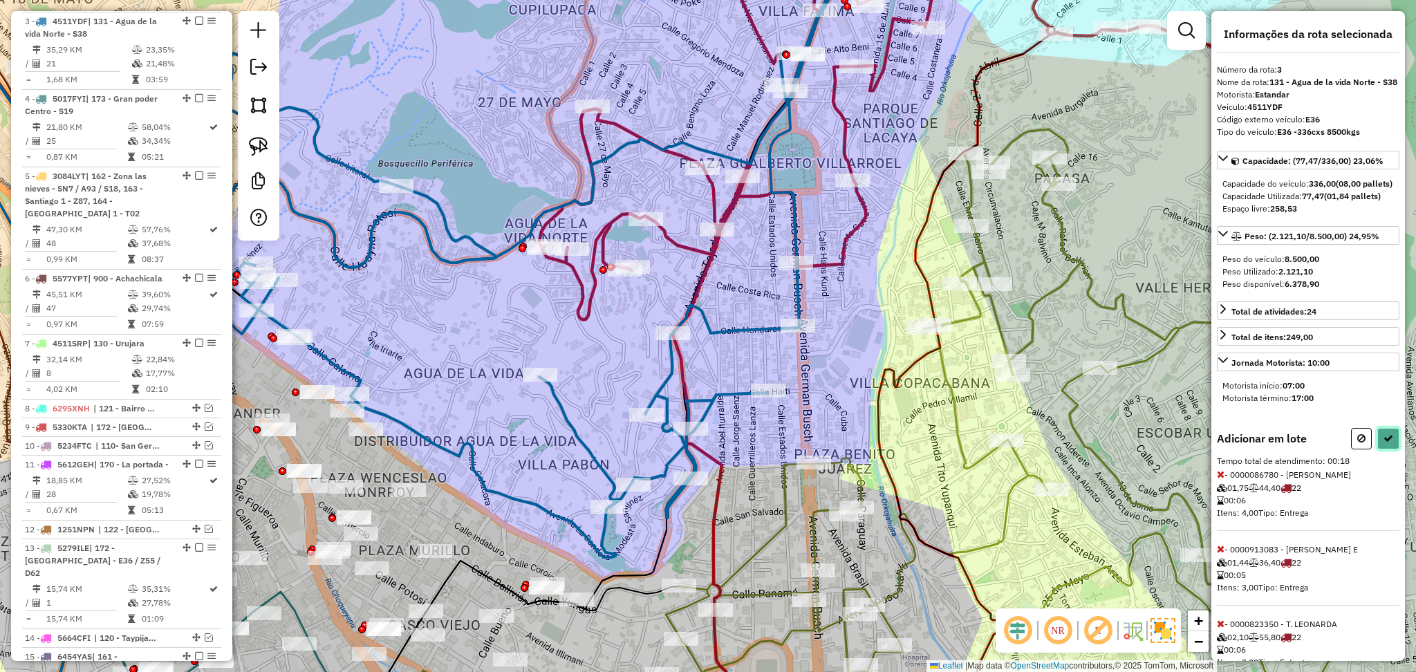
click at [1385, 443] on icon at bounding box center [1388, 438] width 10 height 10
select select "**********"
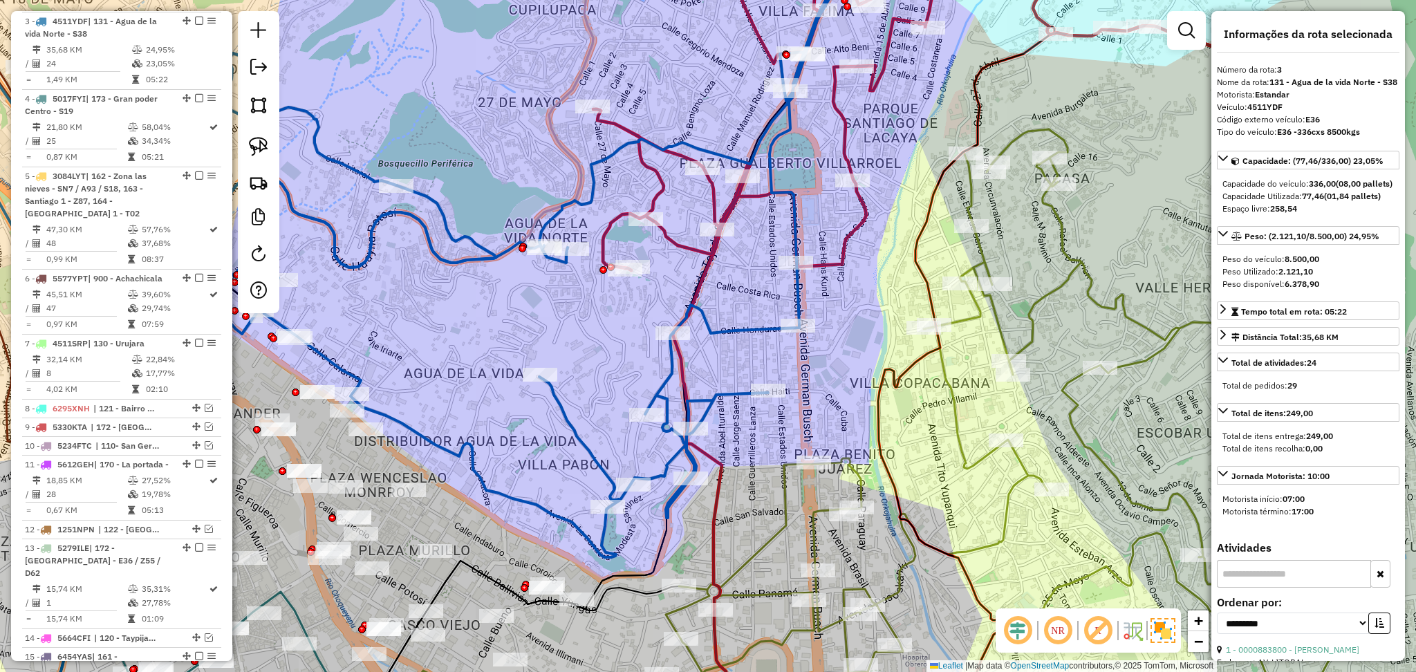
click at [849, 239] on icon at bounding box center [912, 101] width 639 height 337
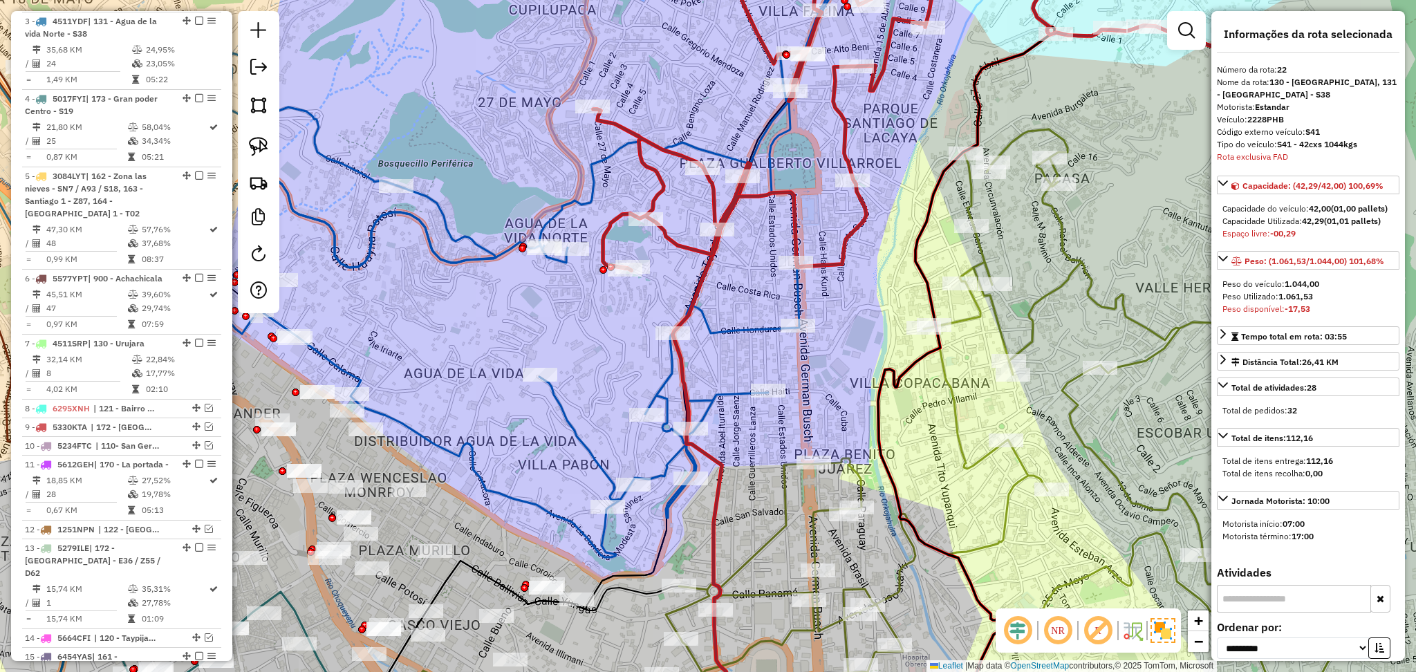
scroll to position [1332, 0]
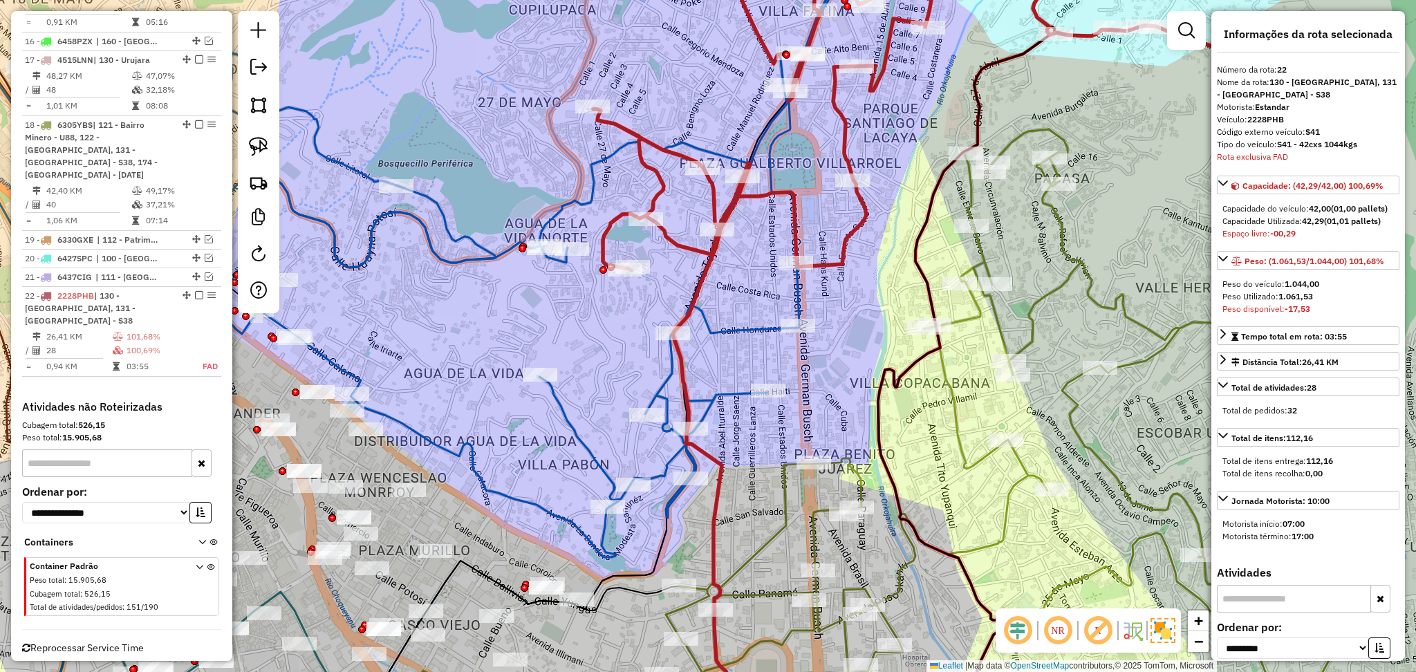
click at [719, 322] on div "Janela de atendimento Grade de atendimento Capacidade Transportadoras Veículos …" at bounding box center [708, 336] width 1416 height 672
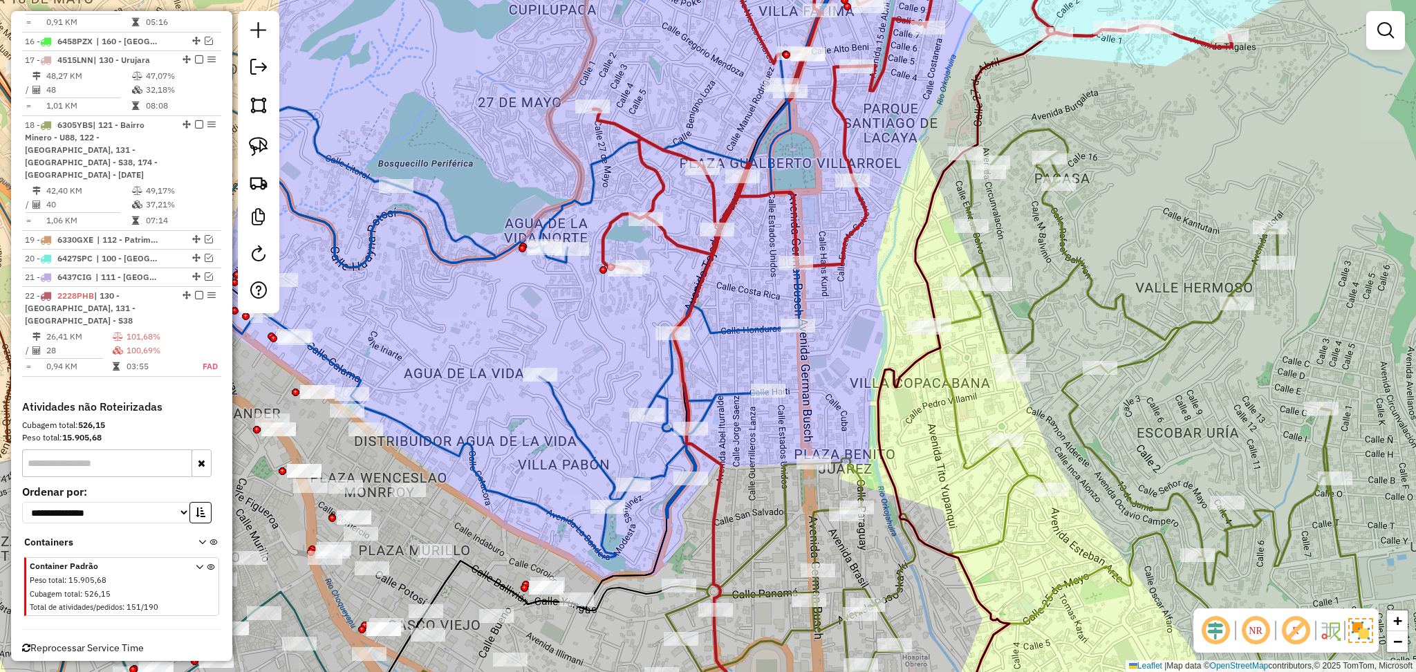
click at [721, 331] on icon at bounding box center [478, 264] width 733 height 588
select select "**********"
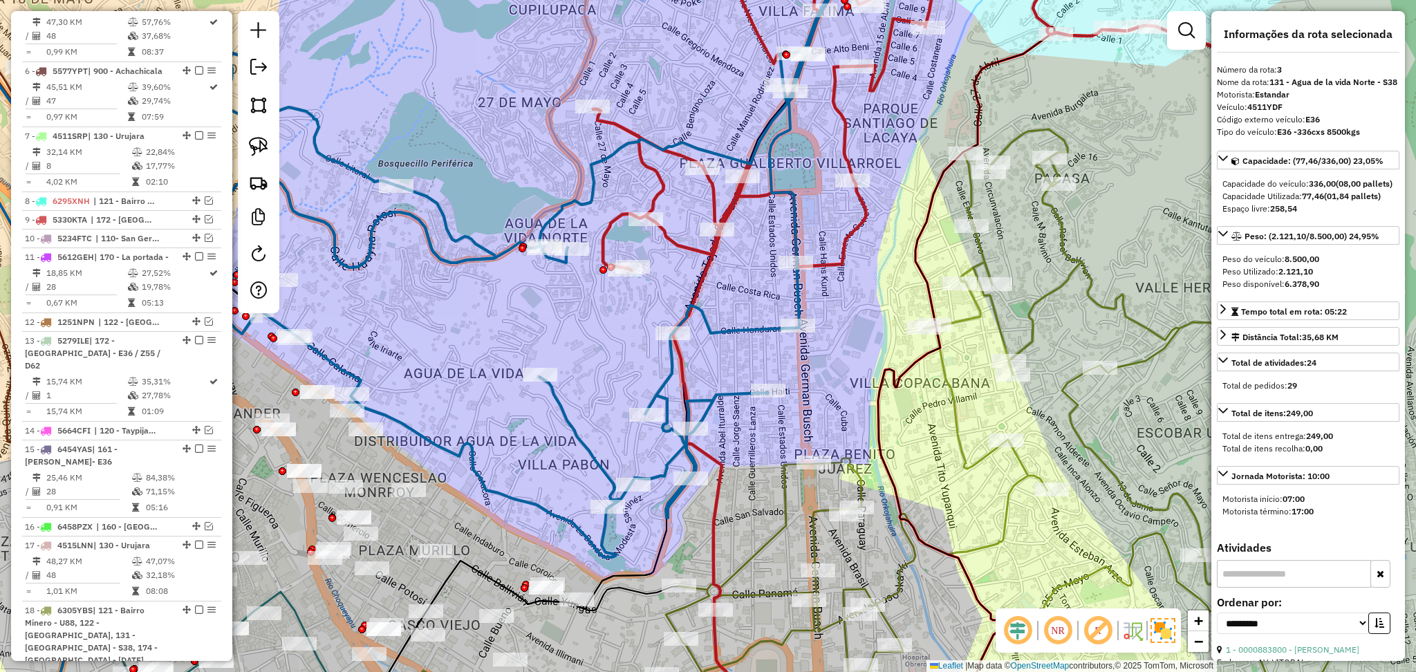
scroll to position [640, 0]
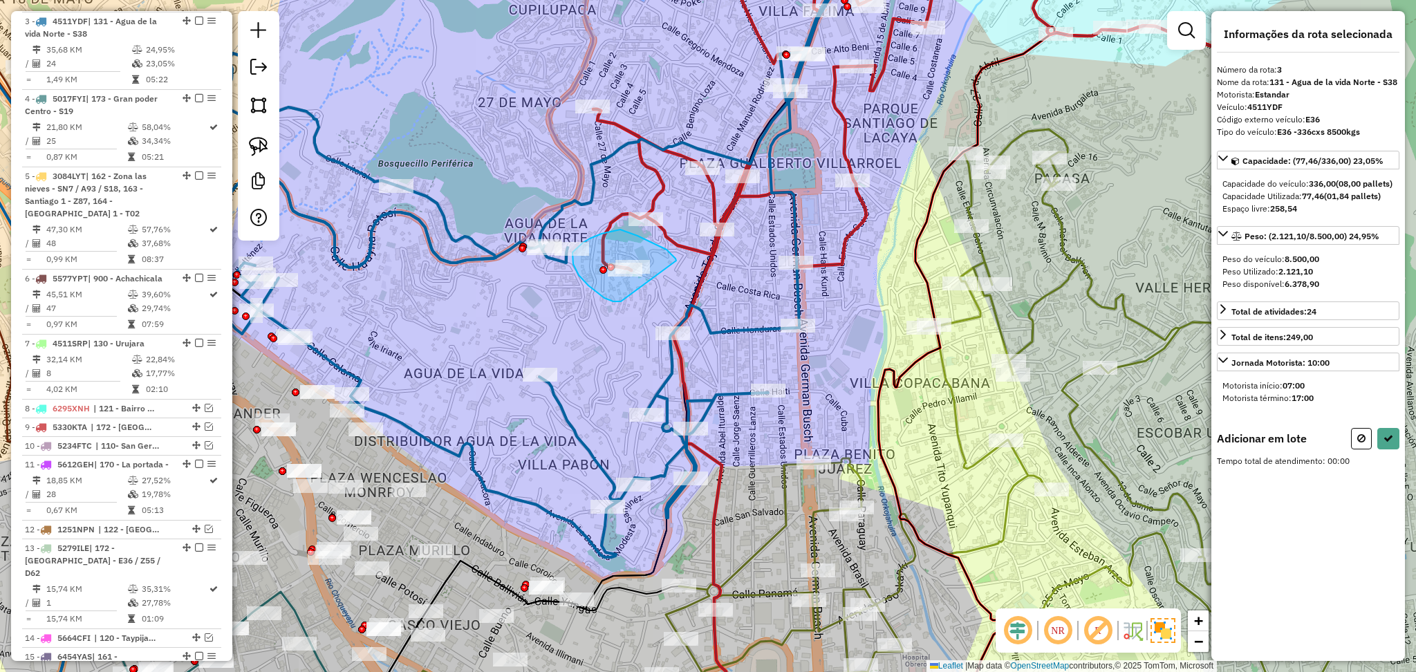
drag, startPoint x: 621, startPoint y: 301, endPoint x: 676, endPoint y: 261, distance: 68.3
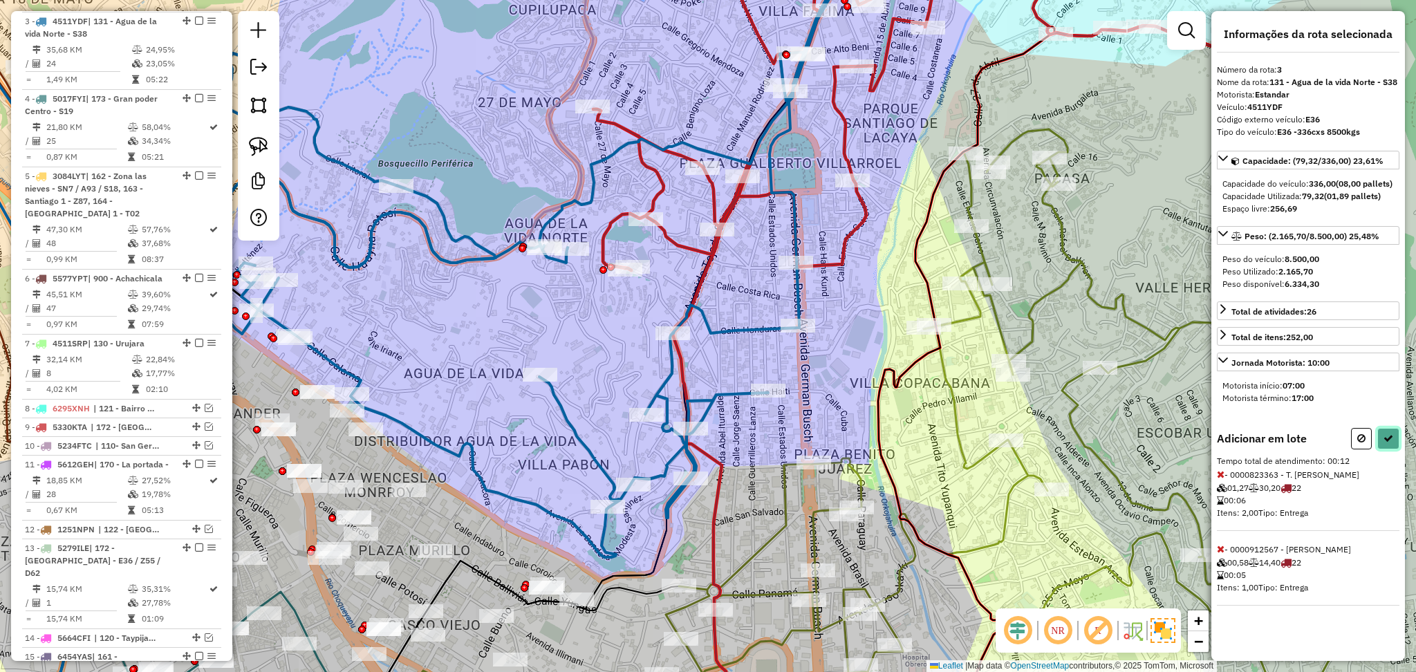
click at [1392, 447] on button at bounding box center [1388, 438] width 22 height 21
select select "**********"
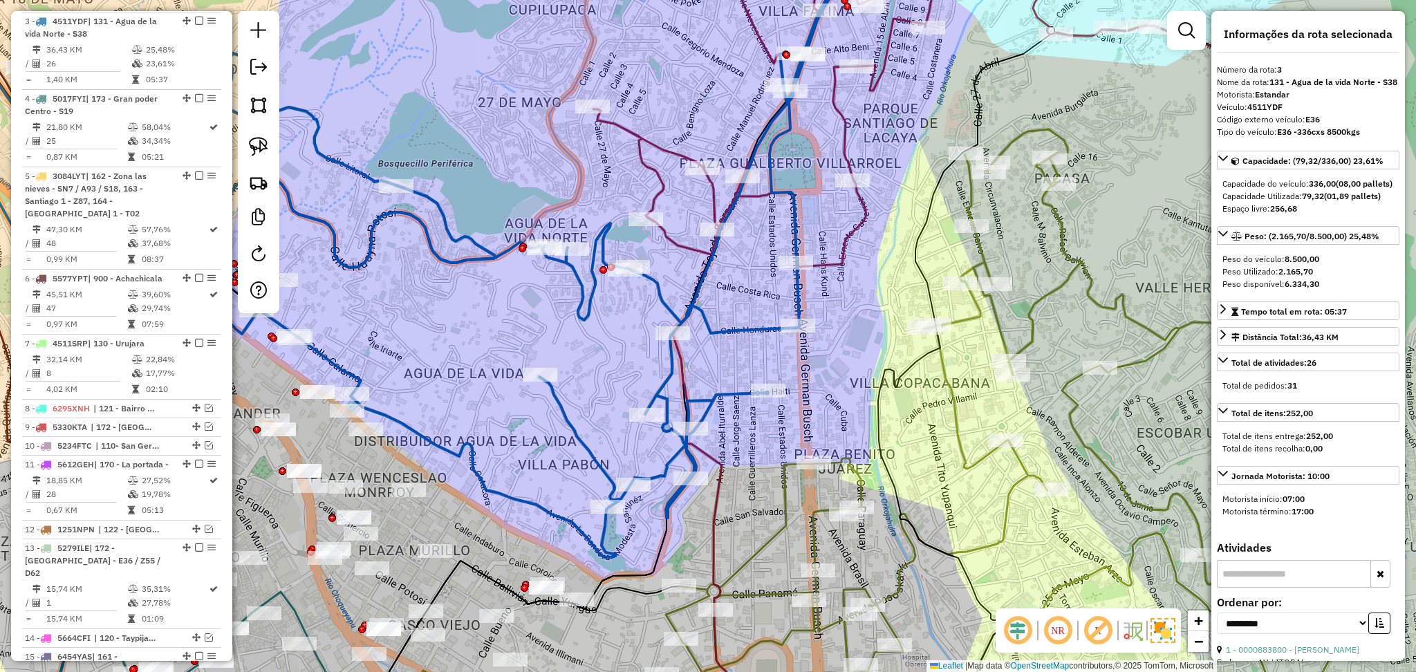
click at [867, 224] on icon at bounding box center [912, 100] width 639 height 334
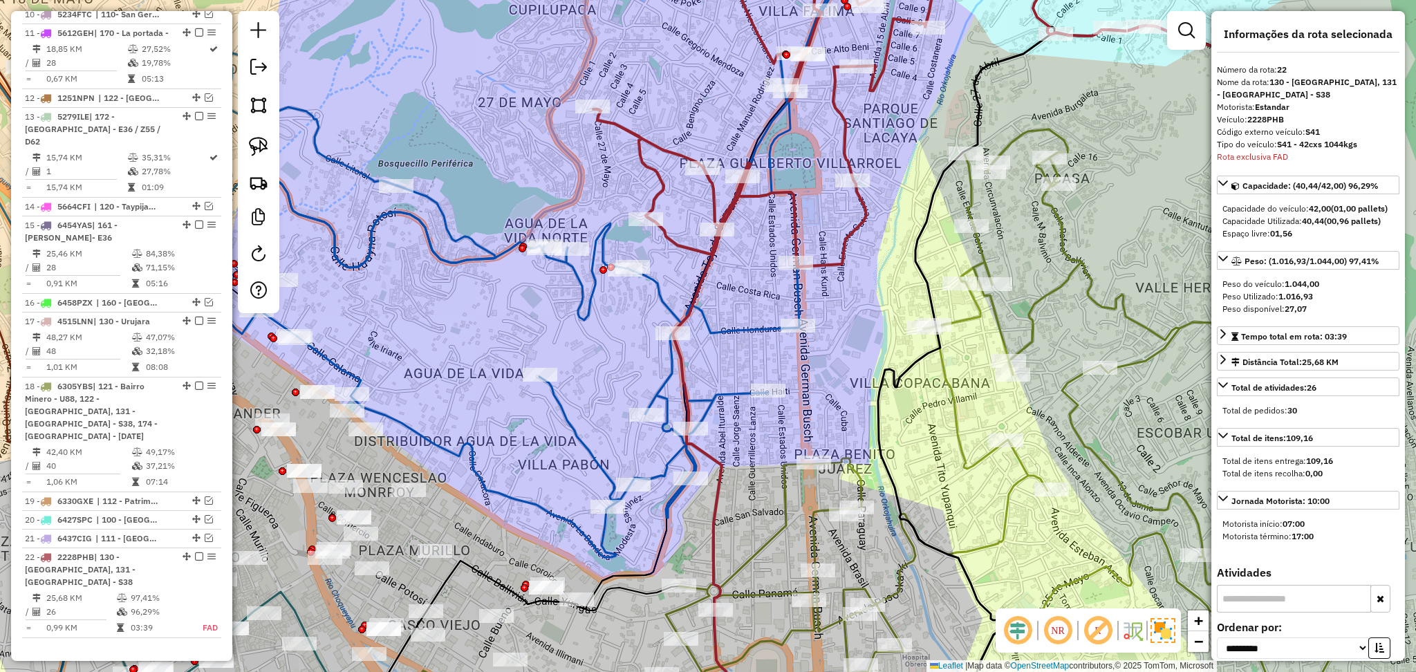
scroll to position [1332, 0]
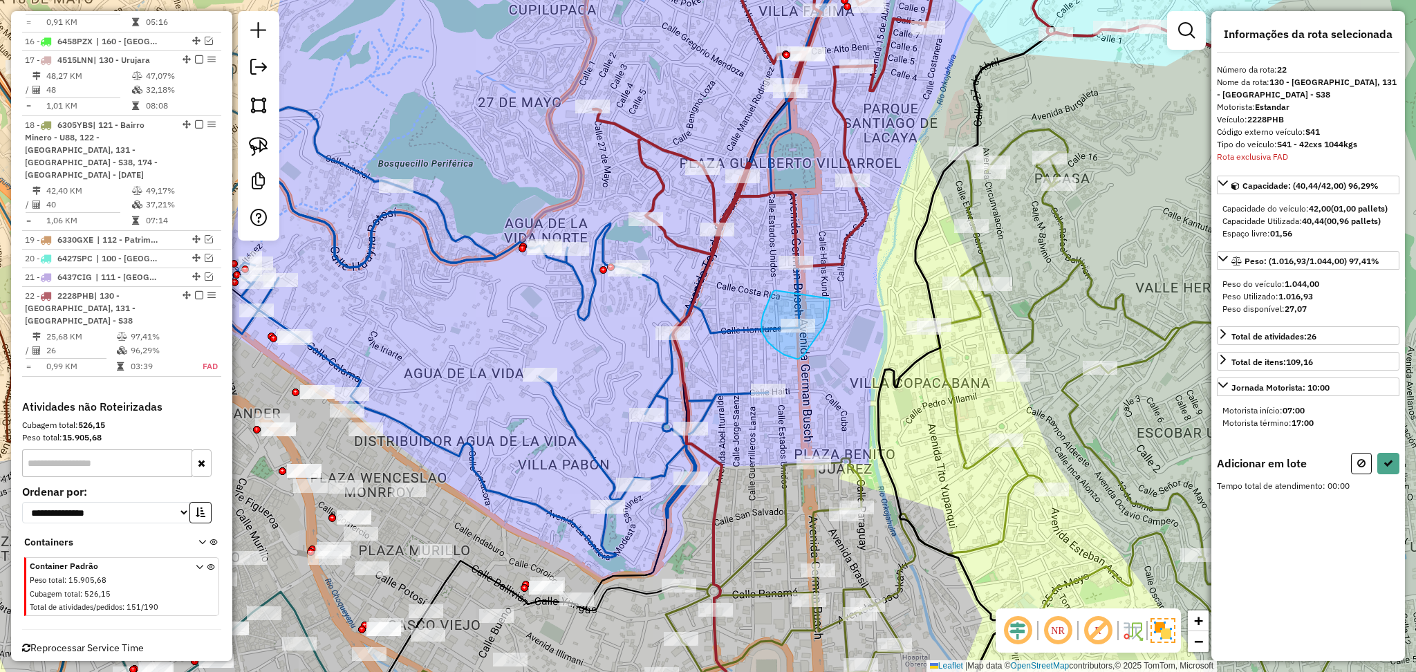
drag, startPoint x: 773, startPoint y: 292, endPoint x: 830, endPoint y: 299, distance: 57.1
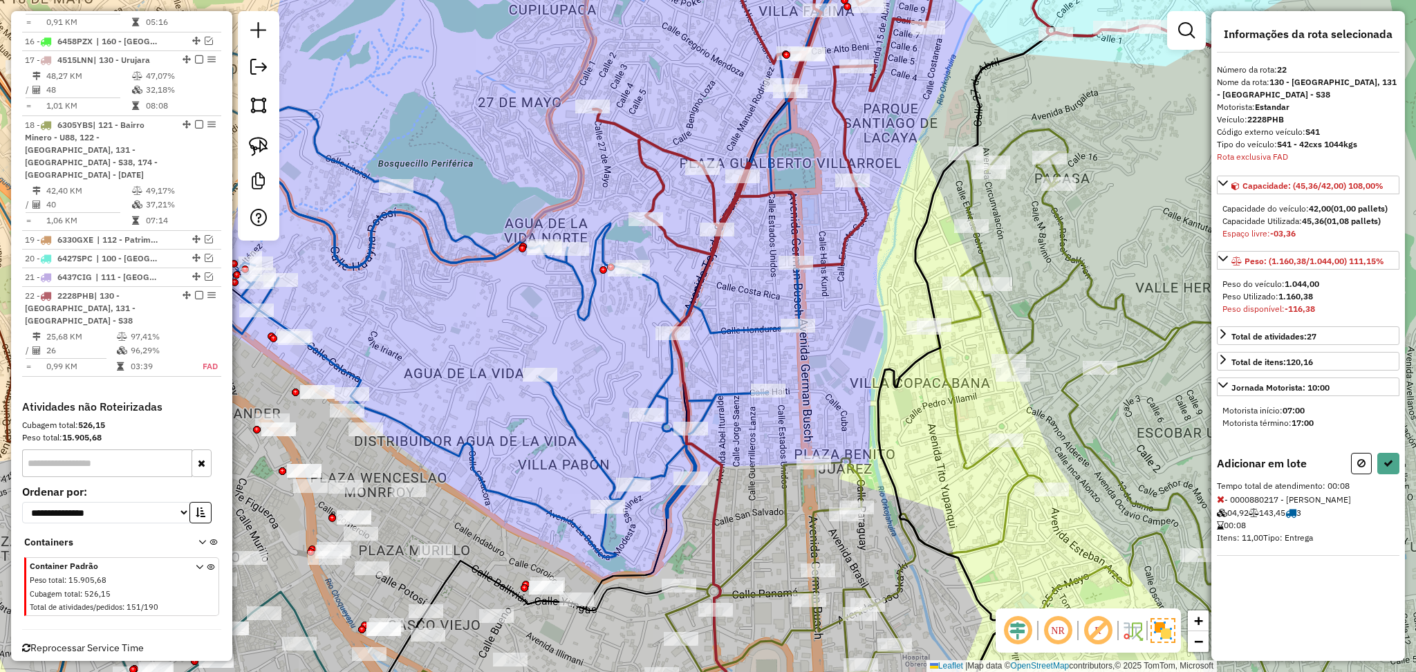
click at [1370, 462] on button at bounding box center [1361, 463] width 21 height 21
select select "**********"
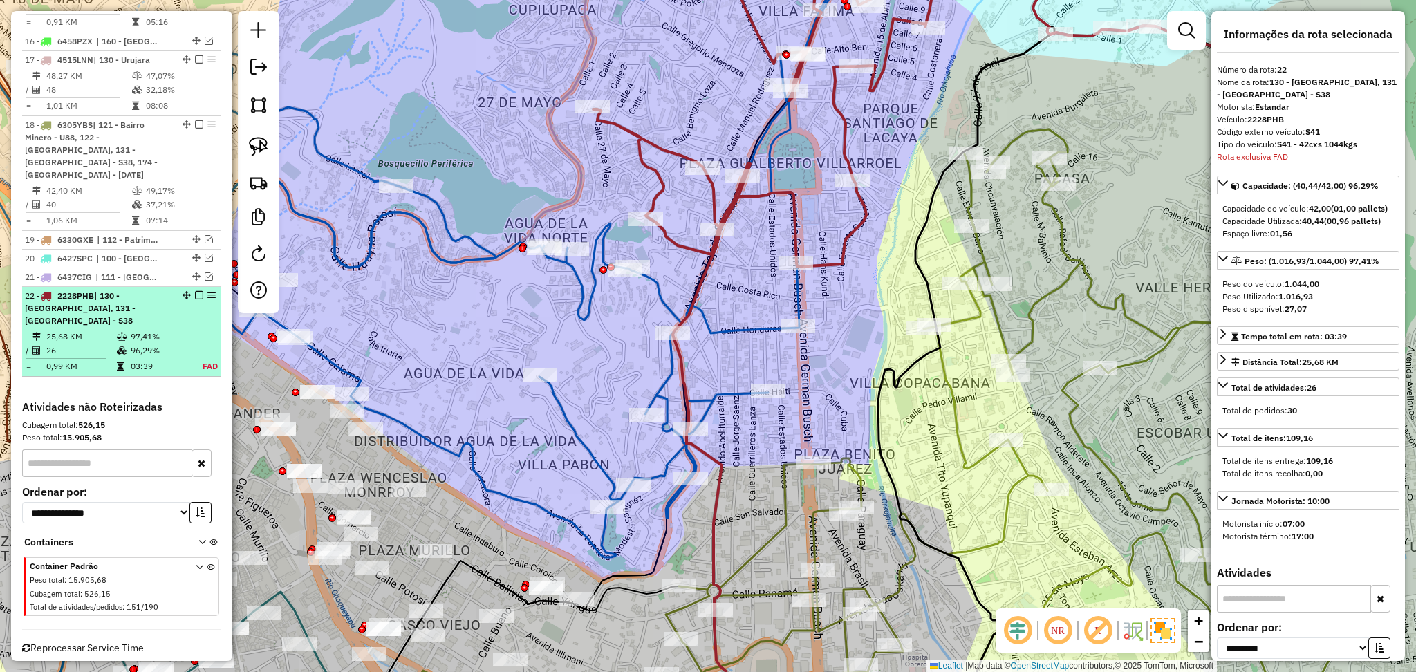
click at [195, 291] on em at bounding box center [199, 295] width 8 height 8
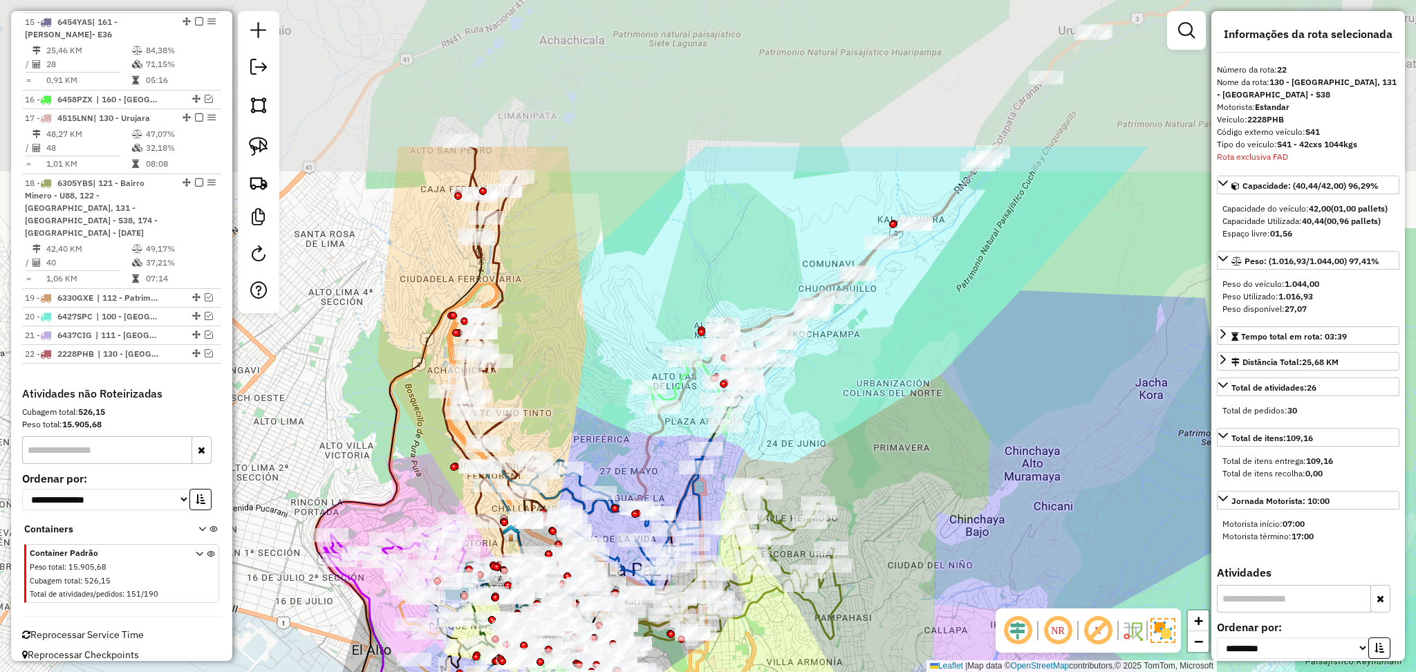
drag, startPoint x: 963, startPoint y: 209, endPoint x: 872, endPoint y: 431, distance: 240.0
click at [872, 431] on div "Janela de atendimento Grade de atendimento Capacidade Transportadoras Veículos …" at bounding box center [708, 336] width 1416 height 672
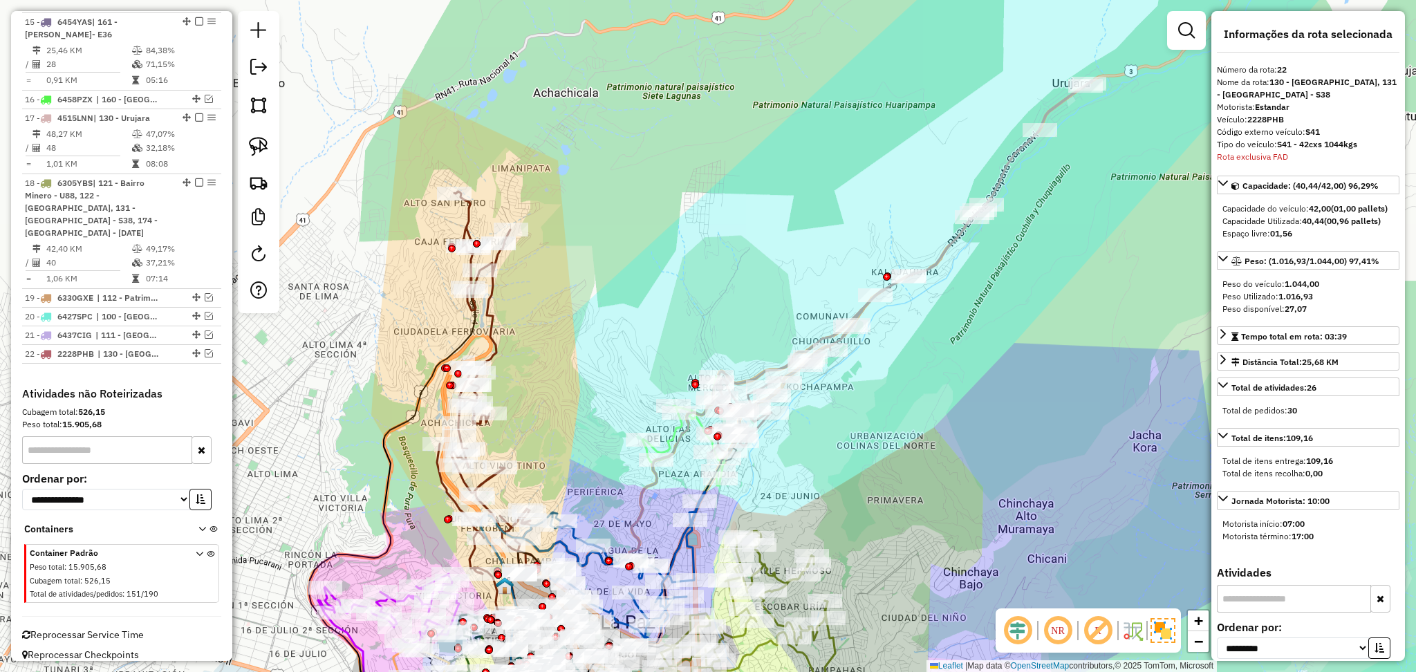
drag, startPoint x: 847, startPoint y: 134, endPoint x: 845, endPoint y: 184, distance: 49.8
click at [845, 184] on div "Janela de atendimento Grade de atendimento Capacidade Transportadoras Veículos …" at bounding box center [708, 336] width 1416 height 672
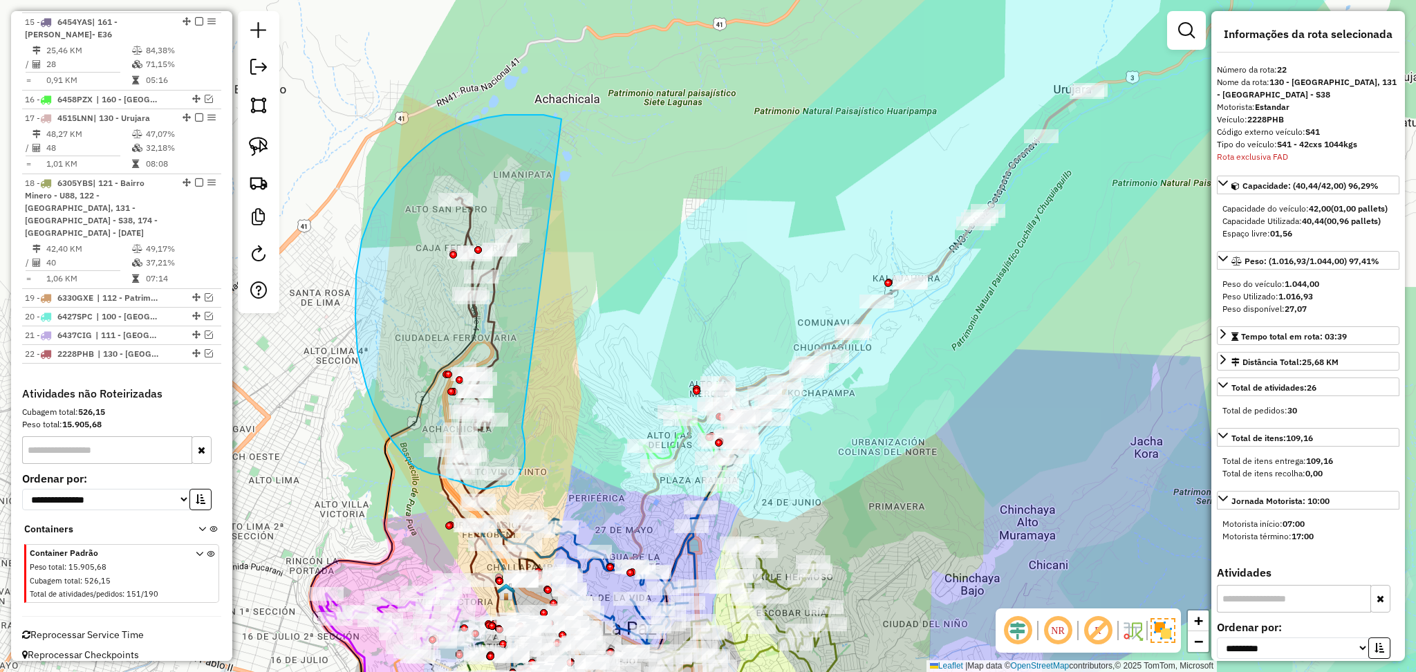
drag, startPoint x: 522, startPoint y: 427, endPoint x: 593, endPoint y: 127, distance: 308.4
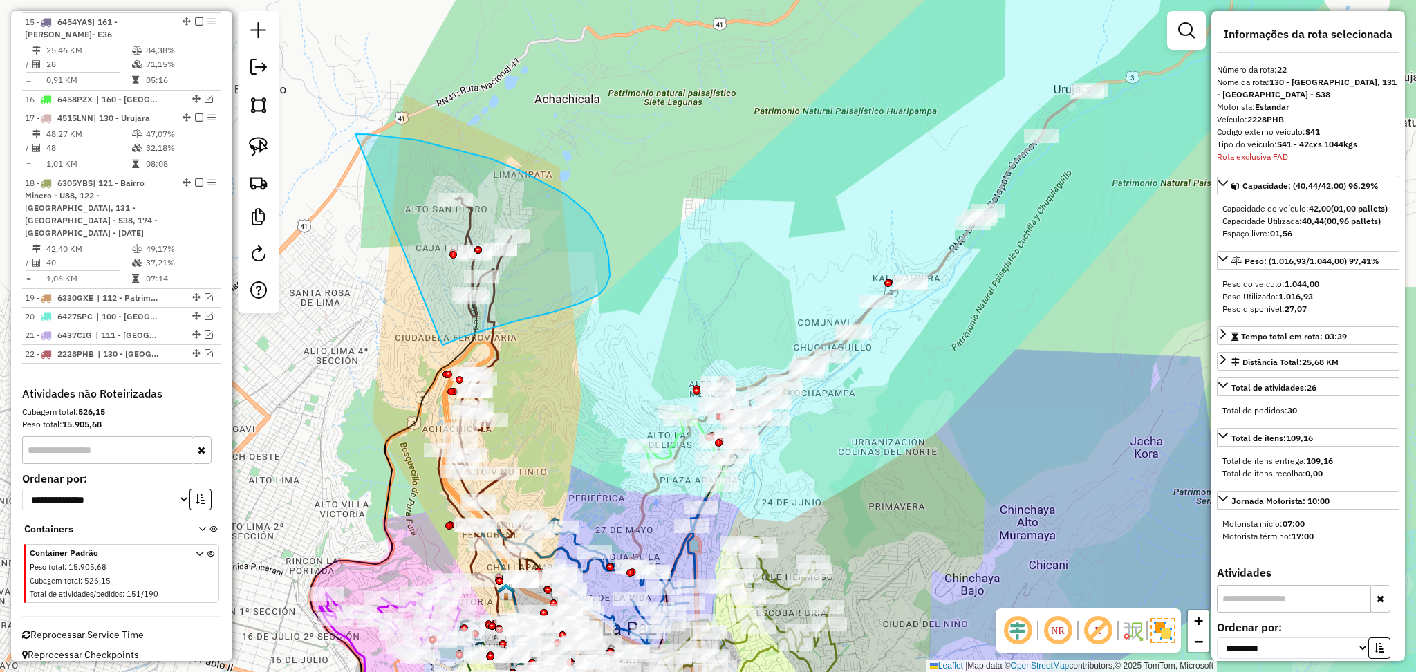
drag, startPoint x: 442, startPoint y: 345, endPoint x: 355, endPoint y: 134, distance: 228.2
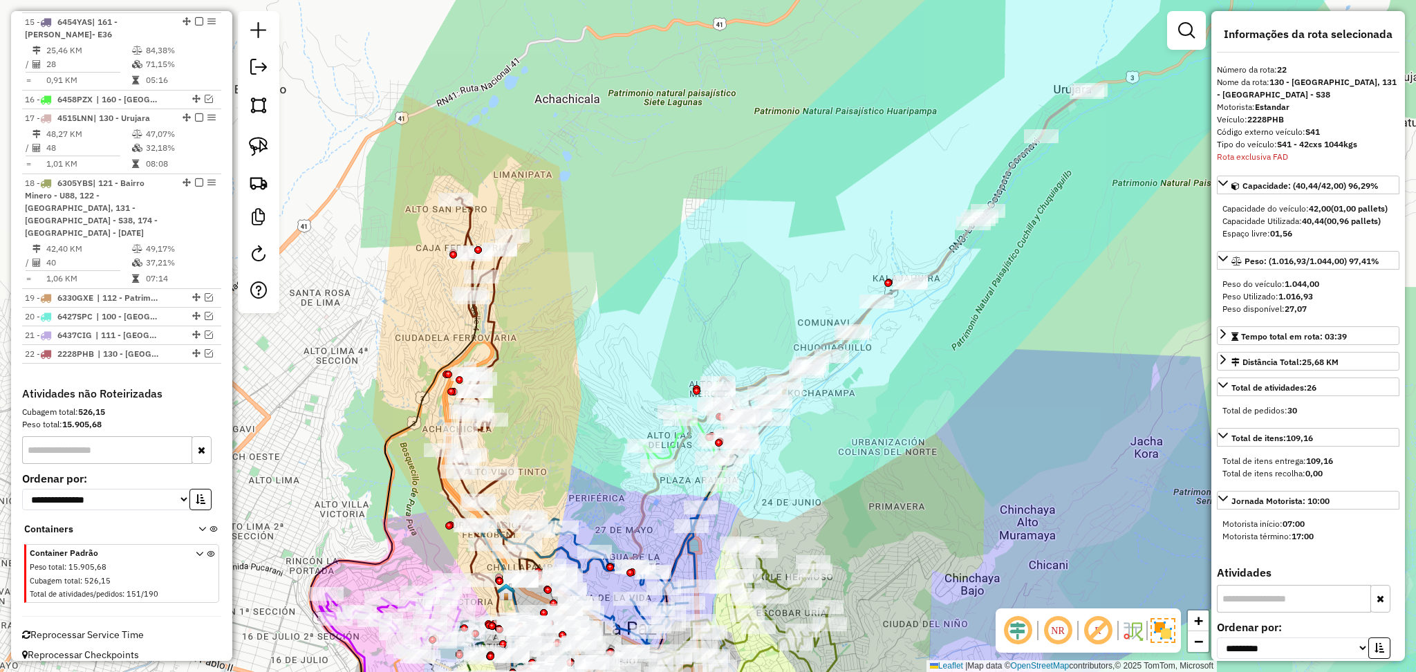
click at [498, 314] on div "Janela de atendimento Grade de atendimento Capacidade Transportadoras Veículos …" at bounding box center [708, 336] width 1416 height 672
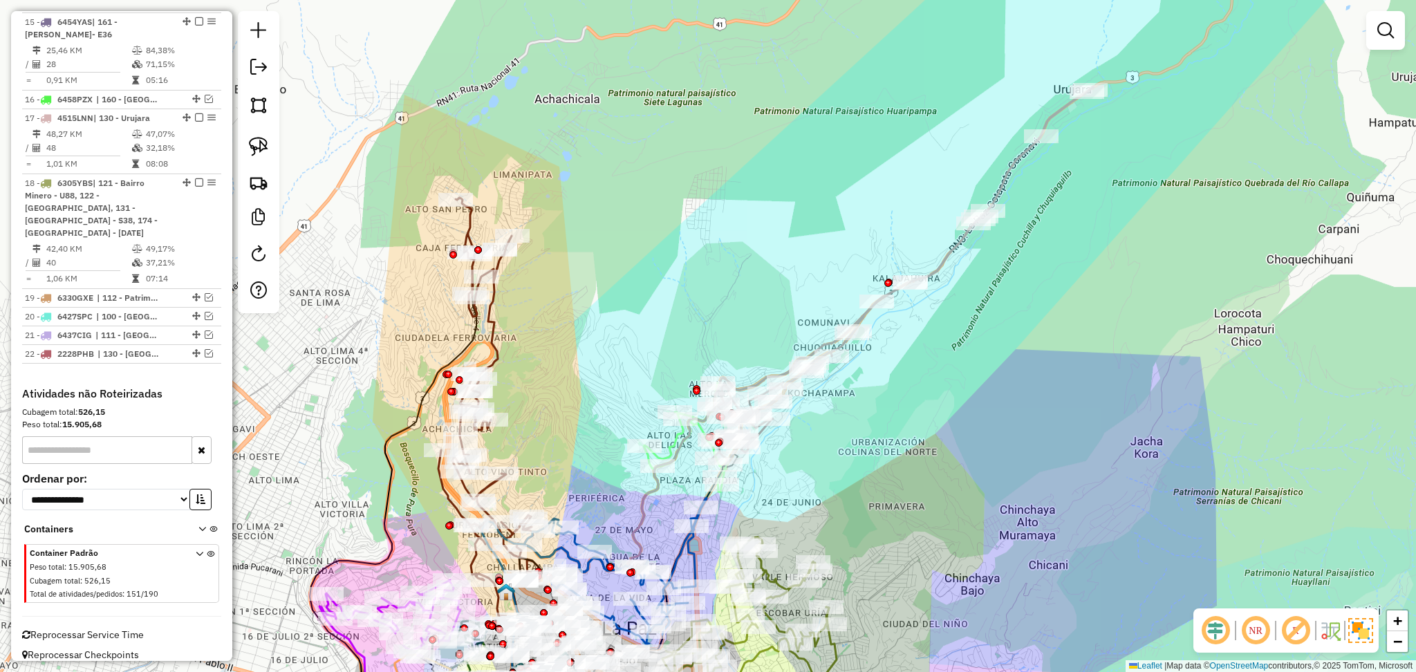
click at [492, 316] on icon at bounding box center [493, 408] width 110 height 420
select select "**********"
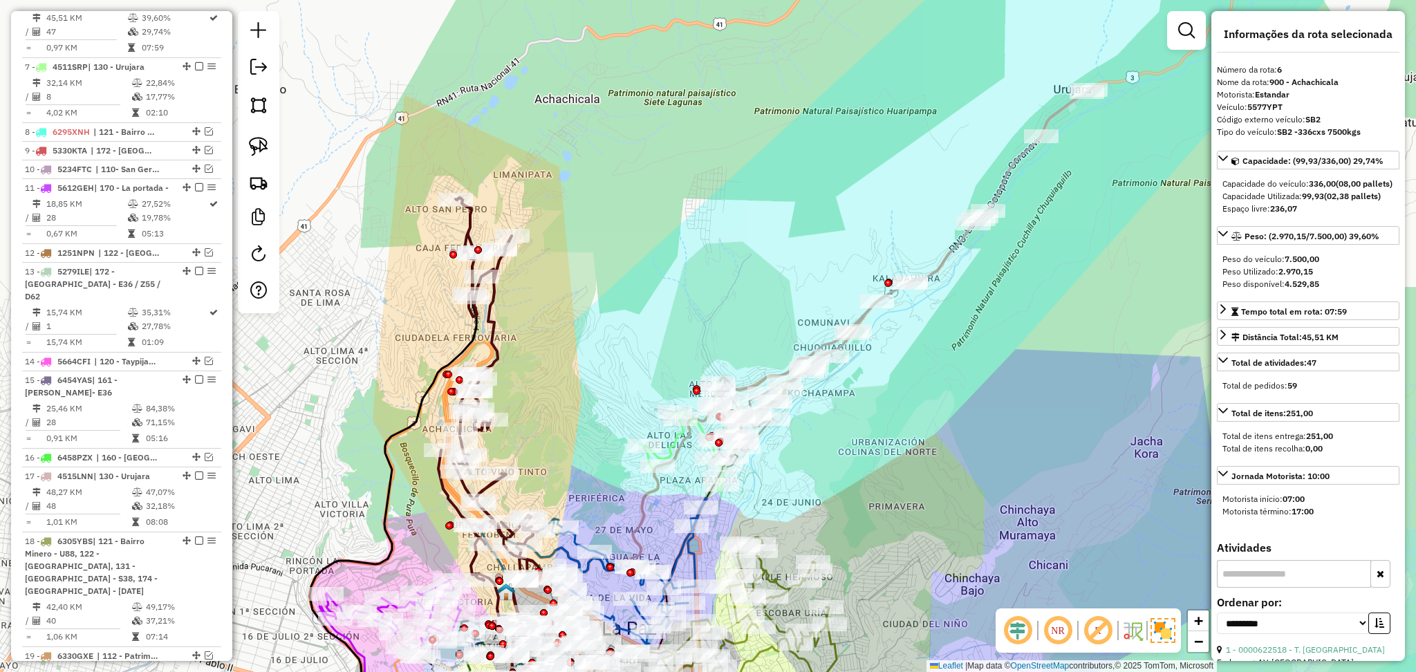
scroll to position [898, 0]
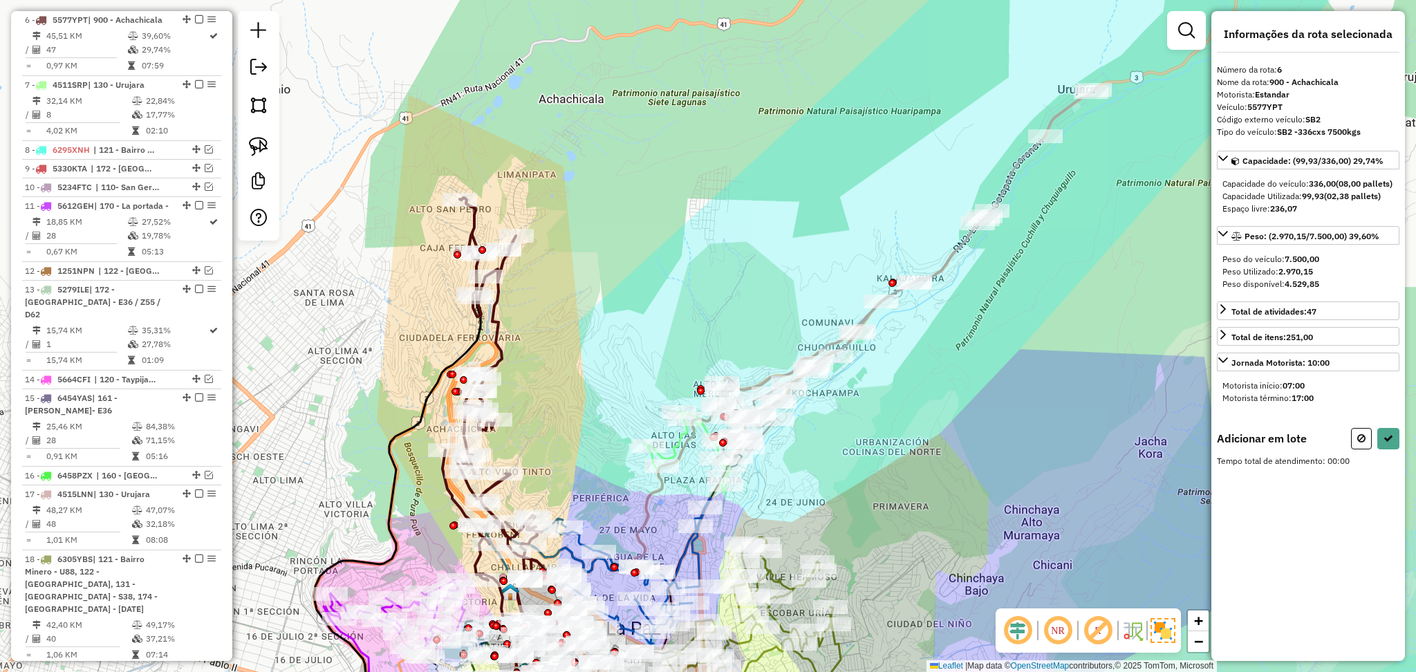
drag, startPoint x: 422, startPoint y: 335, endPoint x: 559, endPoint y: 201, distance: 191.6
click at [564, 203] on div "Janela de atendimento Grade de atendimento Capacidade Transportadoras Veículos …" at bounding box center [708, 336] width 1416 height 672
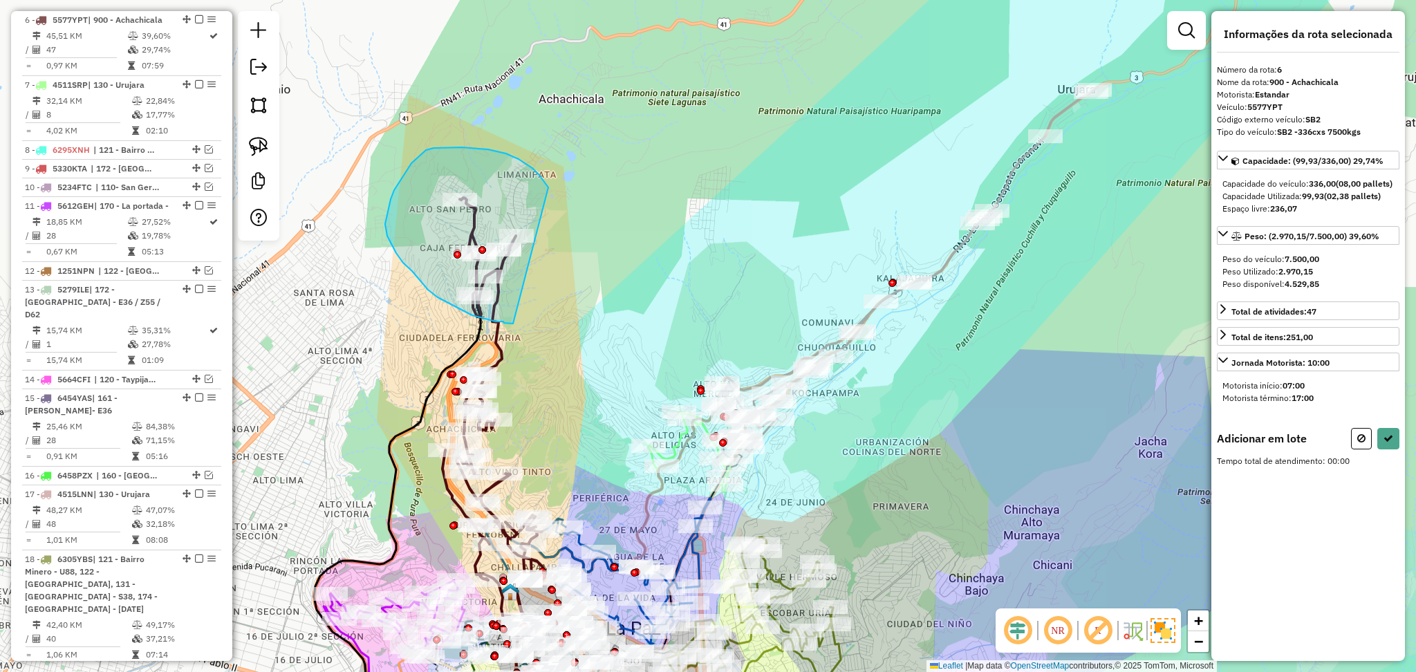
drag, startPoint x: 548, startPoint y: 187, endPoint x: 564, endPoint y: 315, distance: 129.6
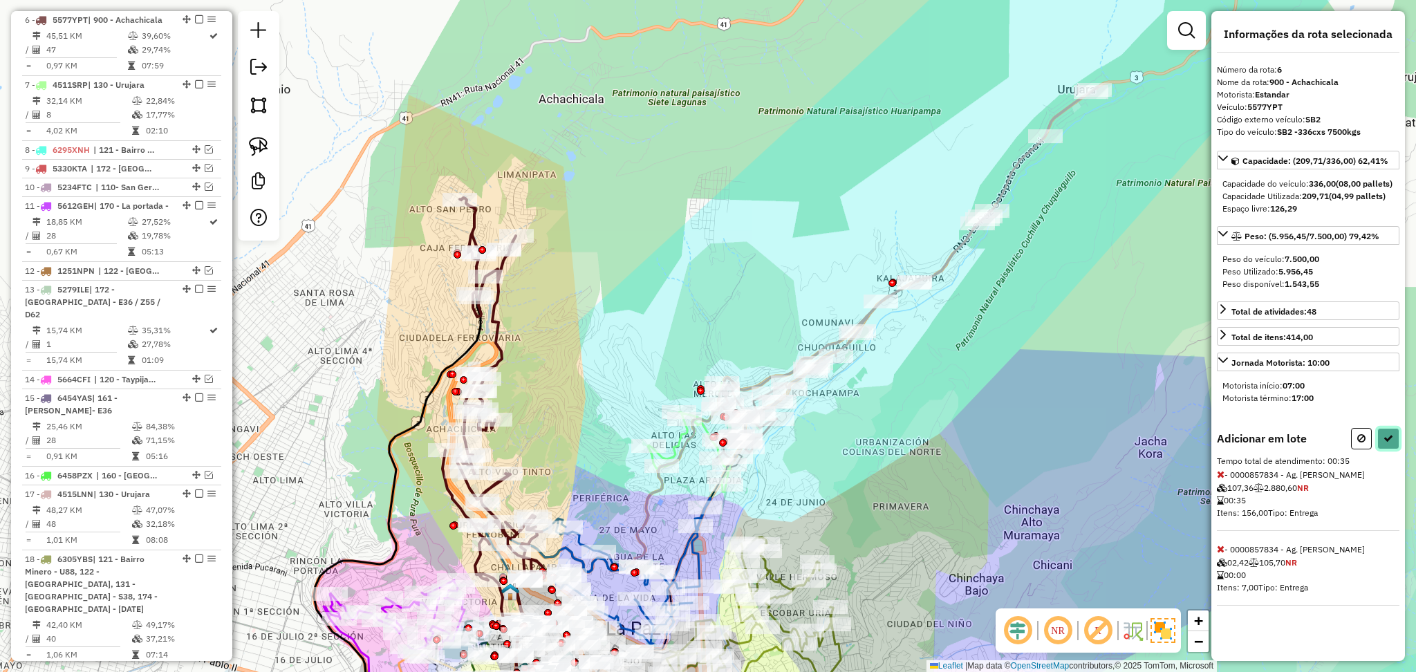
click at [1388, 443] on icon at bounding box center [1388, 438] width 10 height 10
select select "**********"
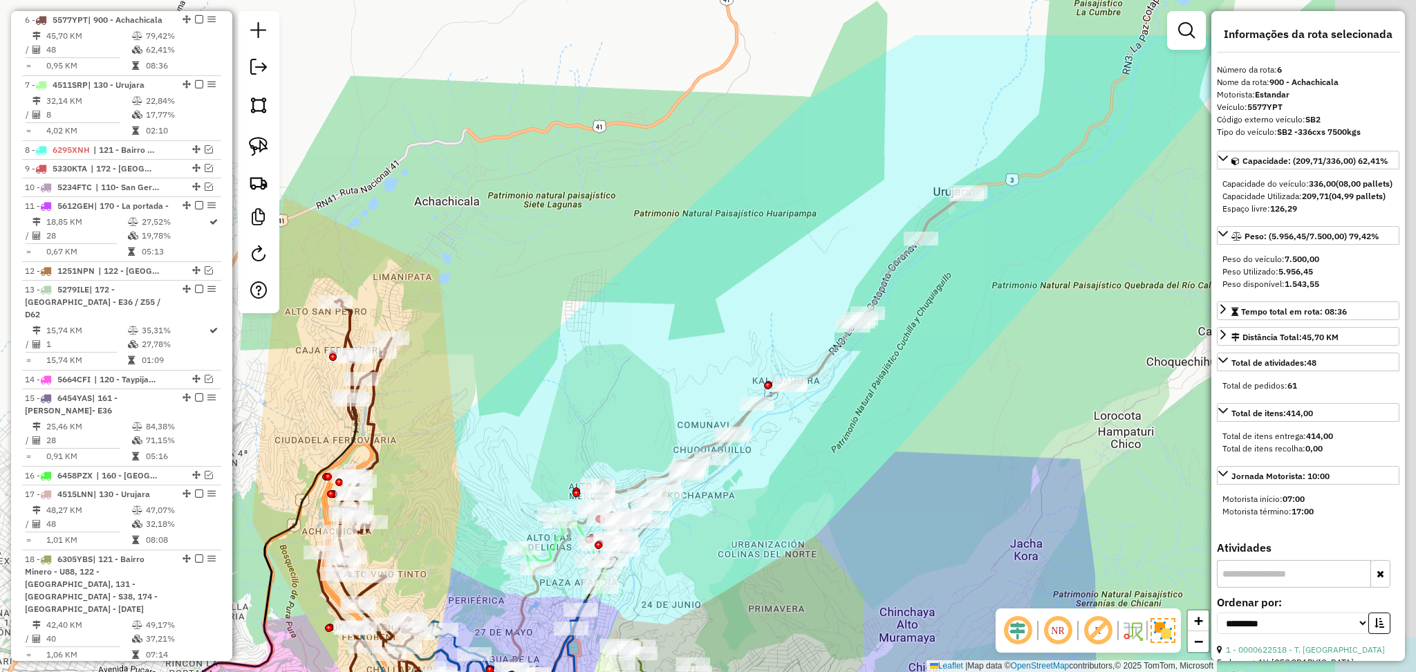
drag, startPoint x: 955, startPoint y: 346, endPoint x: 815, endPoint y: 469, distance: 186.1
click at [815, 469] on div "Janela de atendimento Grade de atendimento Capacidade Transportadoras Veículos …" at bounding box center [708, 336] width 1416 height 672
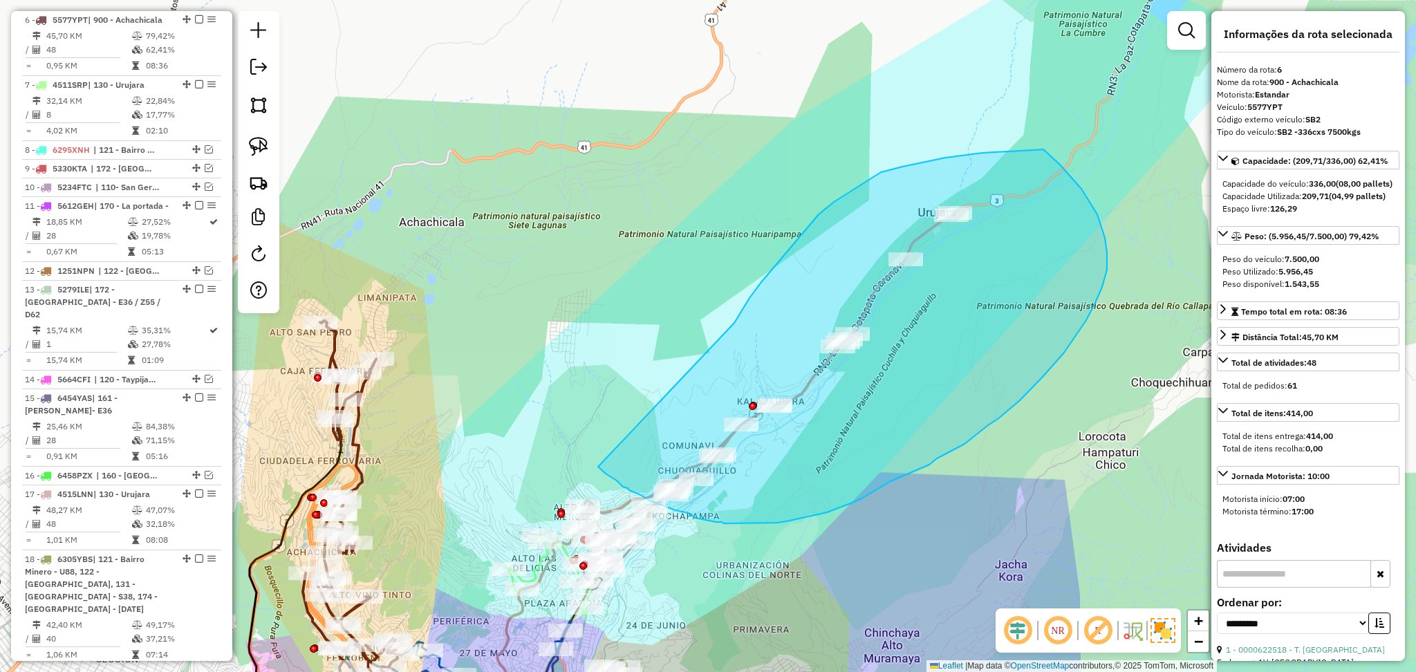
drag, startPoint x: 749, startPoint y: 298, endPoint x: 598, endPoint y: 467, distance: 226.7
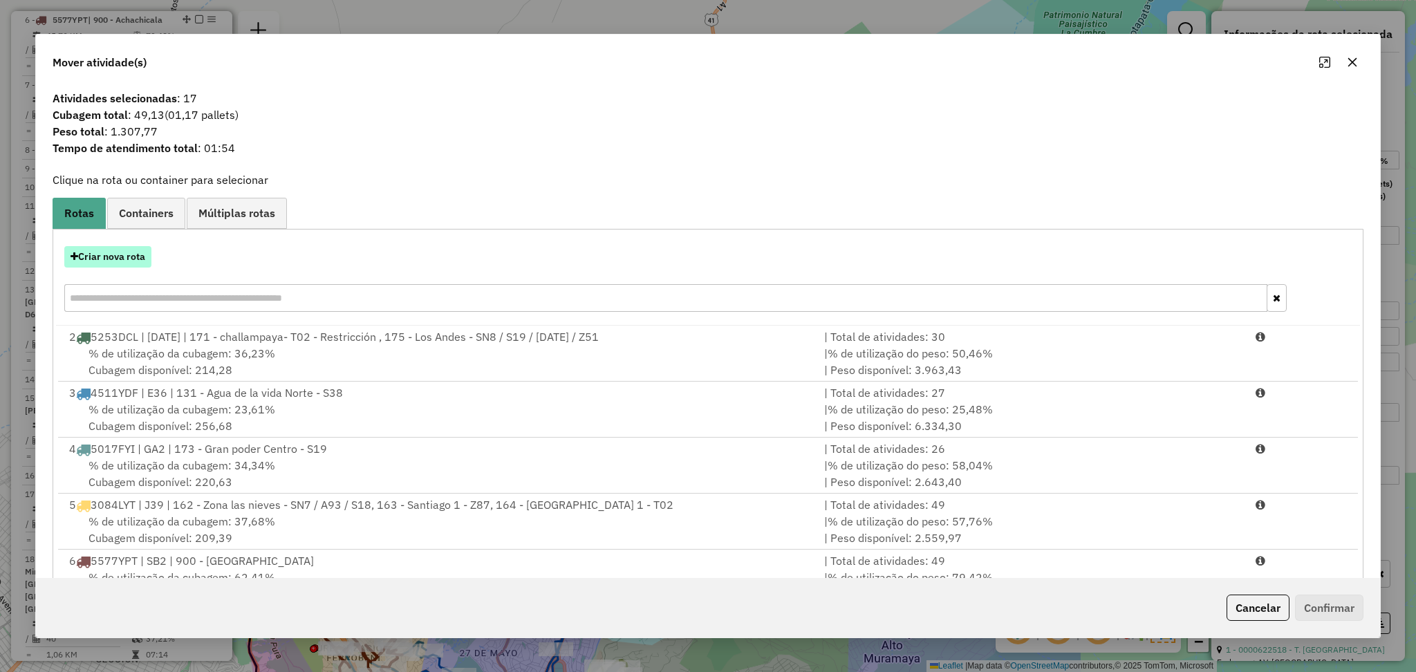
click at [113, 258] on button "Criar nova rota" at bounding box center [107, 256] width 87 height 21
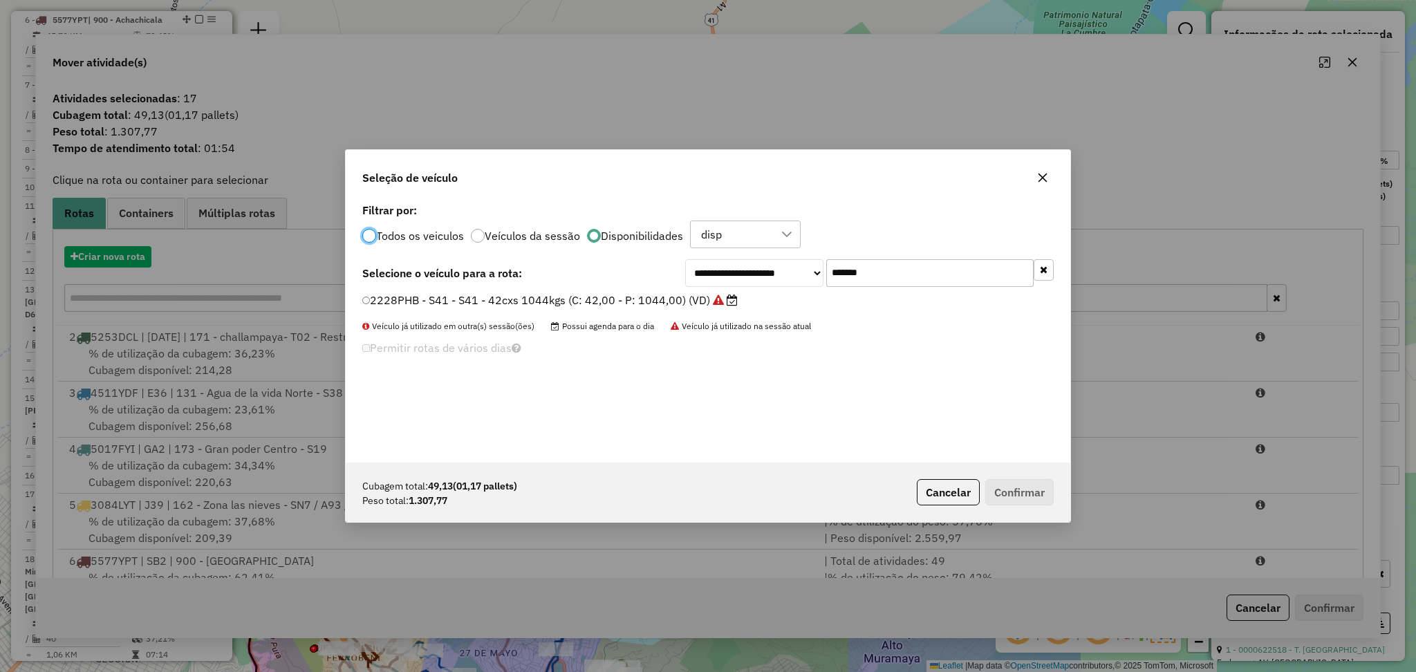
scroll to position [6, 4]
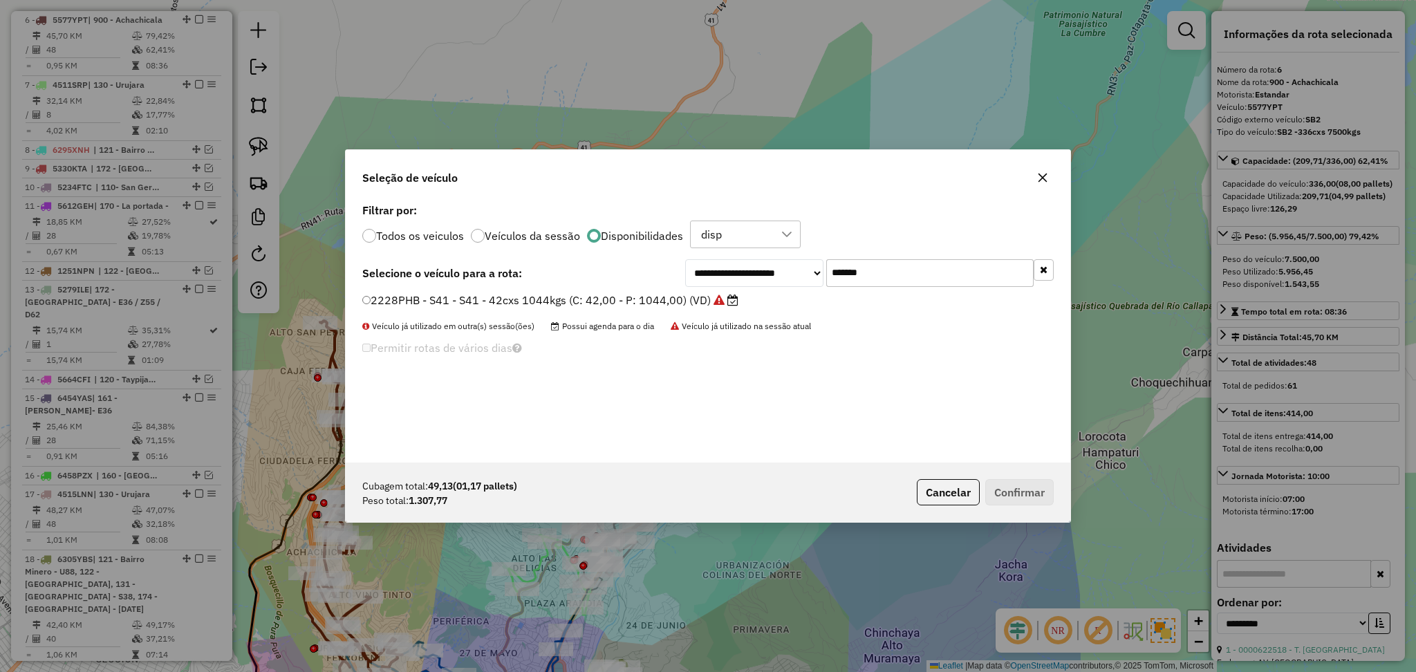
drag, startPoint x: 830, startPoint y: 272, endPoint x: 784, endPoint y: 270, distance: 46.4
click at [784, 270] on div "**********" at bounding box center [869, 273] width 369 height 28
paste input "text"
type input "*******"
click at [657, 297] on label "6449PBY - UN3 - UN3 - 84cxs - 2000kg (C: 84,00 - P: 2000,00) (VD)" at bounding box center [545, 300] width 367 height 17
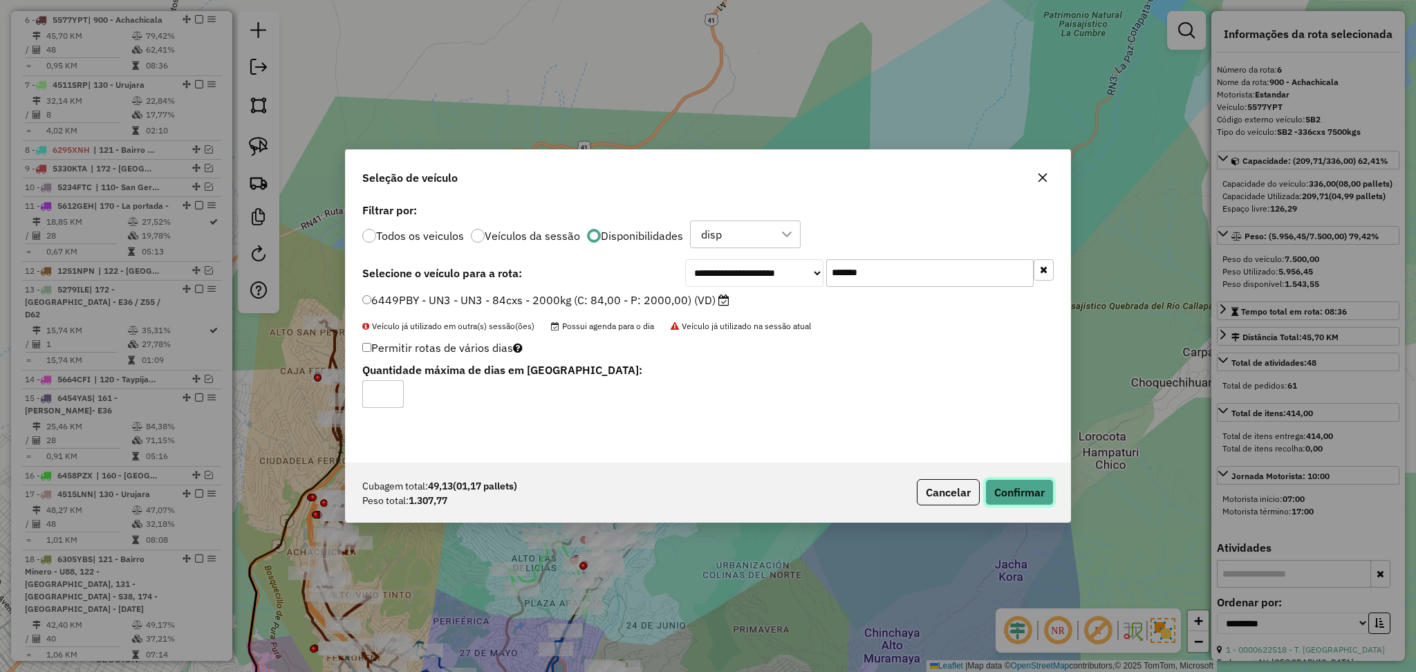
click at [1023, 492] on button "Confirmar" at bounding box center [1019, 492] width 68 height 26
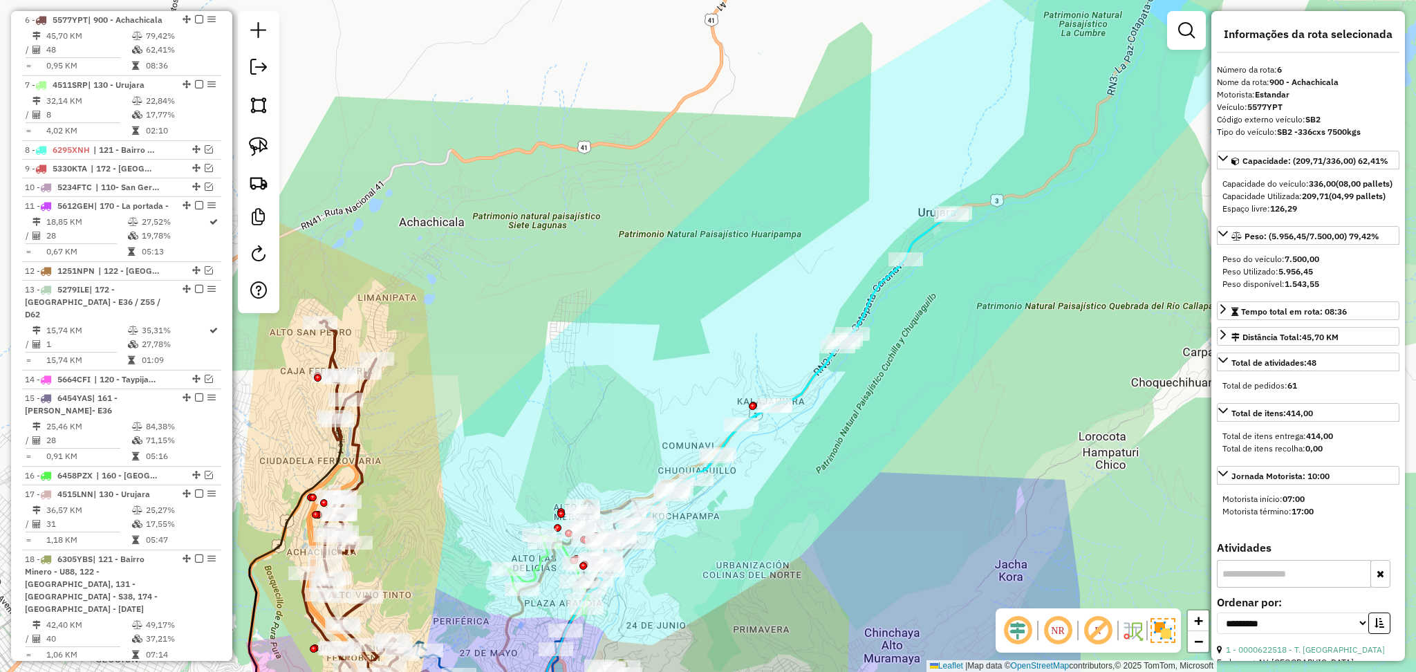
click at [875, 288] on icon at bounding box center [815, 352] width 288 height 284
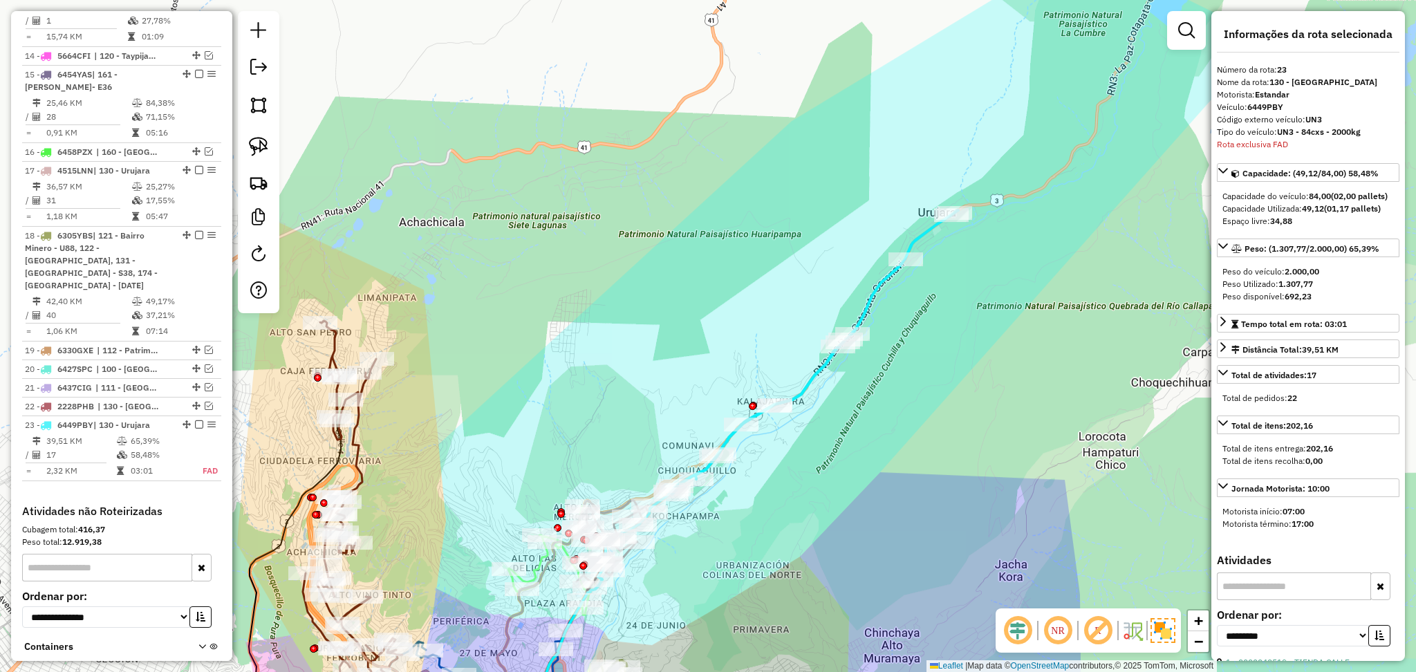
scroll to position [1339, 0]
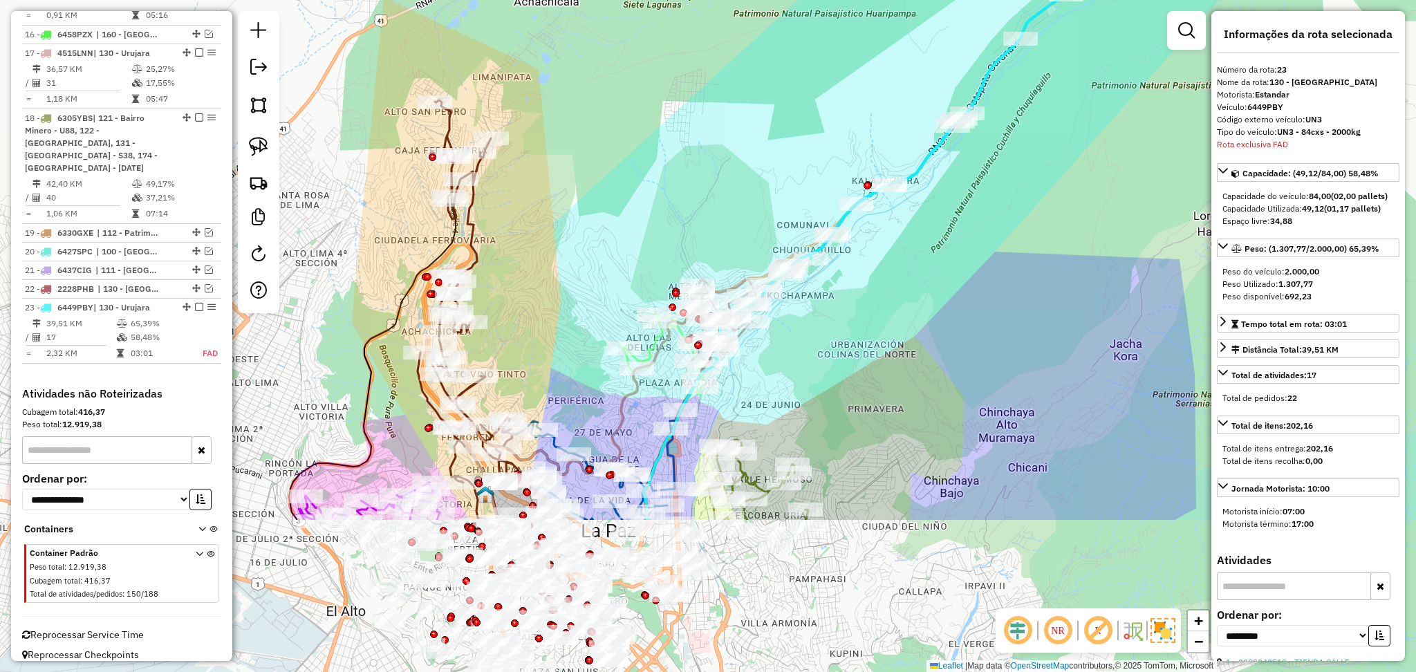
drag, startPoint x: 904, startPoint y: 393, endPoint x: 1018, endPoint y: 173, distance: 248.6
click at [1018, 173] on div "Janela de atendimento Grade de atendimento Capacidade Transportadoras Veículos …" at bounding box center [708, 336] width 1416 height 672
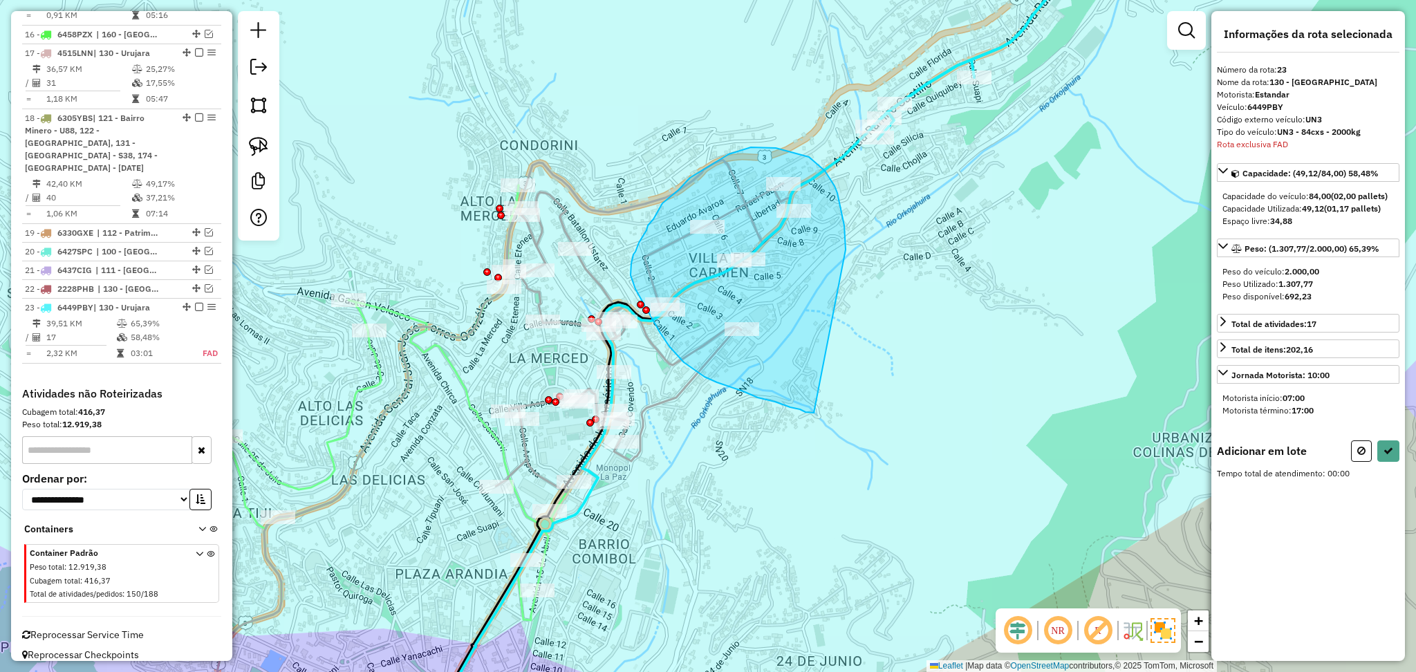
drag, startPoint x: 846, startPoint y: 250, endPoint x: 823, endPoint y: 413, distance: 164.7
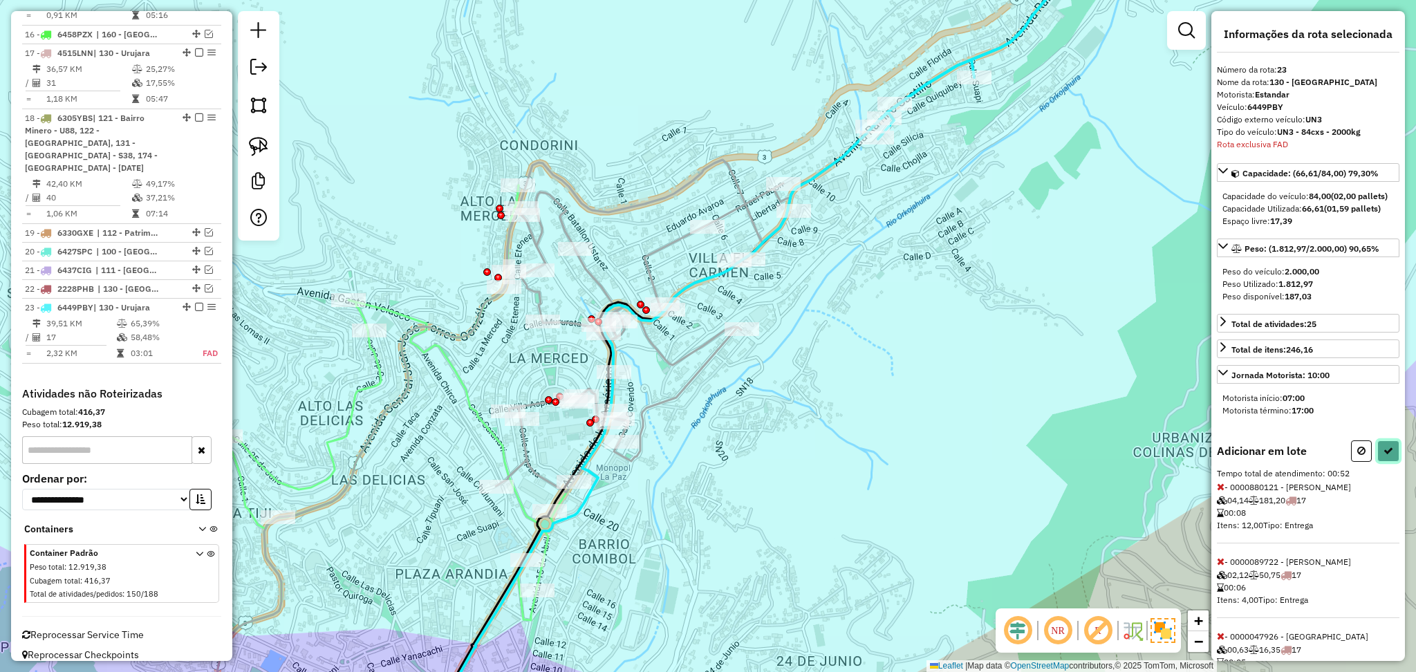
click at [1386, 462] on button at bounding box center [1388, 450] width 22 height 21
select select "**********"
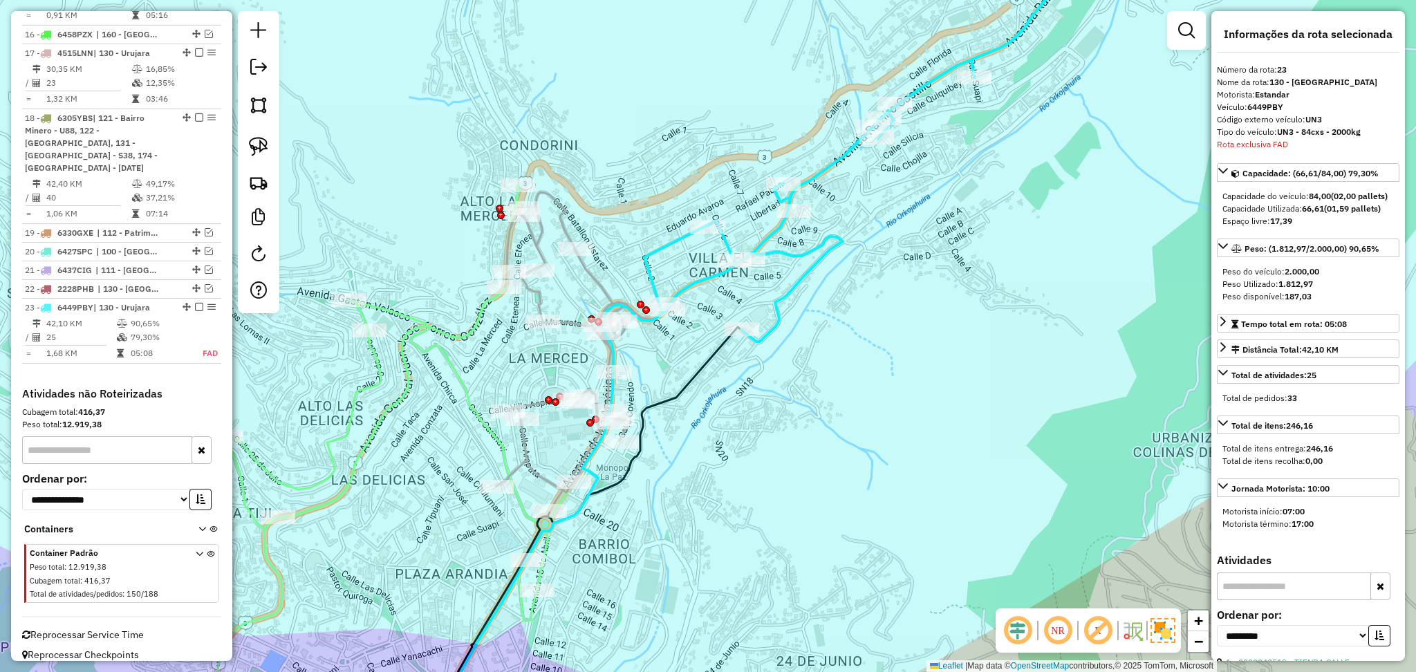
click at [803, 279] on icon at bounding box center [867, 137] width 447 height 409
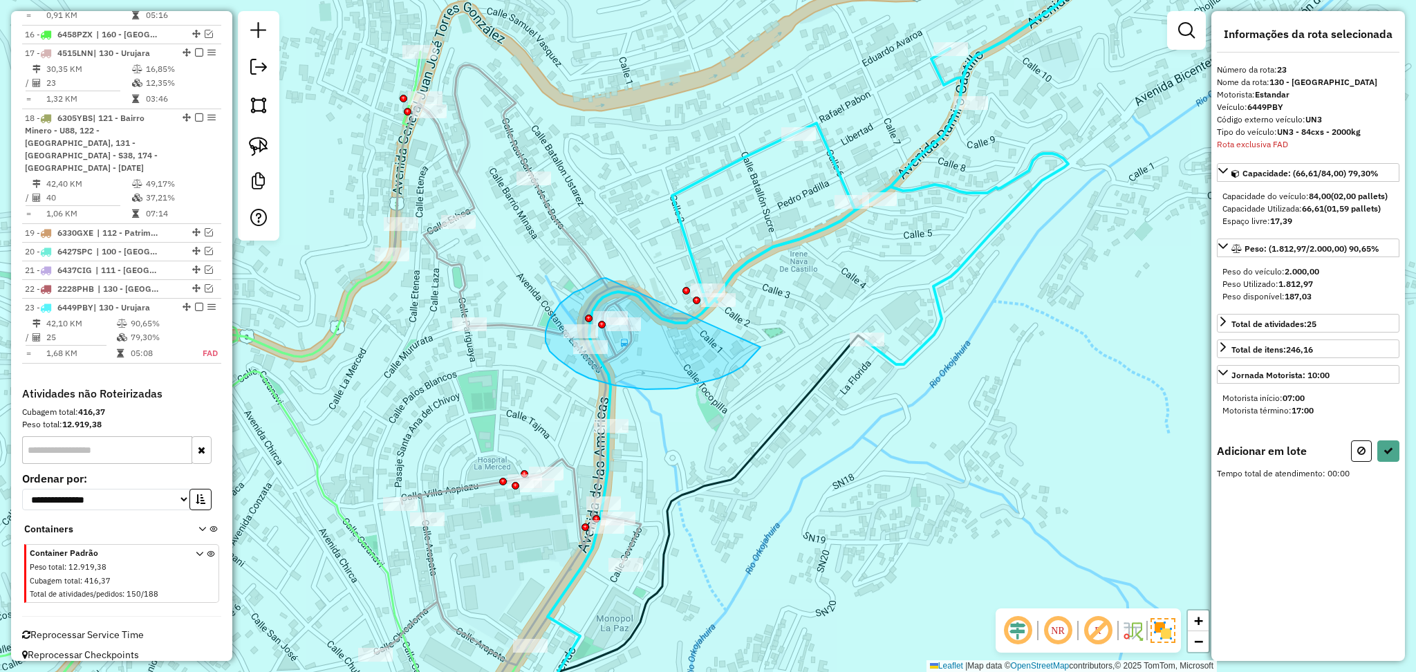
drag, startPoint x: 606, startPoint y: 278, endPoint x: 762, endPoint y: 346, distance: 170.6
click at [762, 346] on div "Janela de atendimento Grade de atendimento Capacidade Transportadoras Veículos …" at bounding box center [708, 336] width 1416 height 672
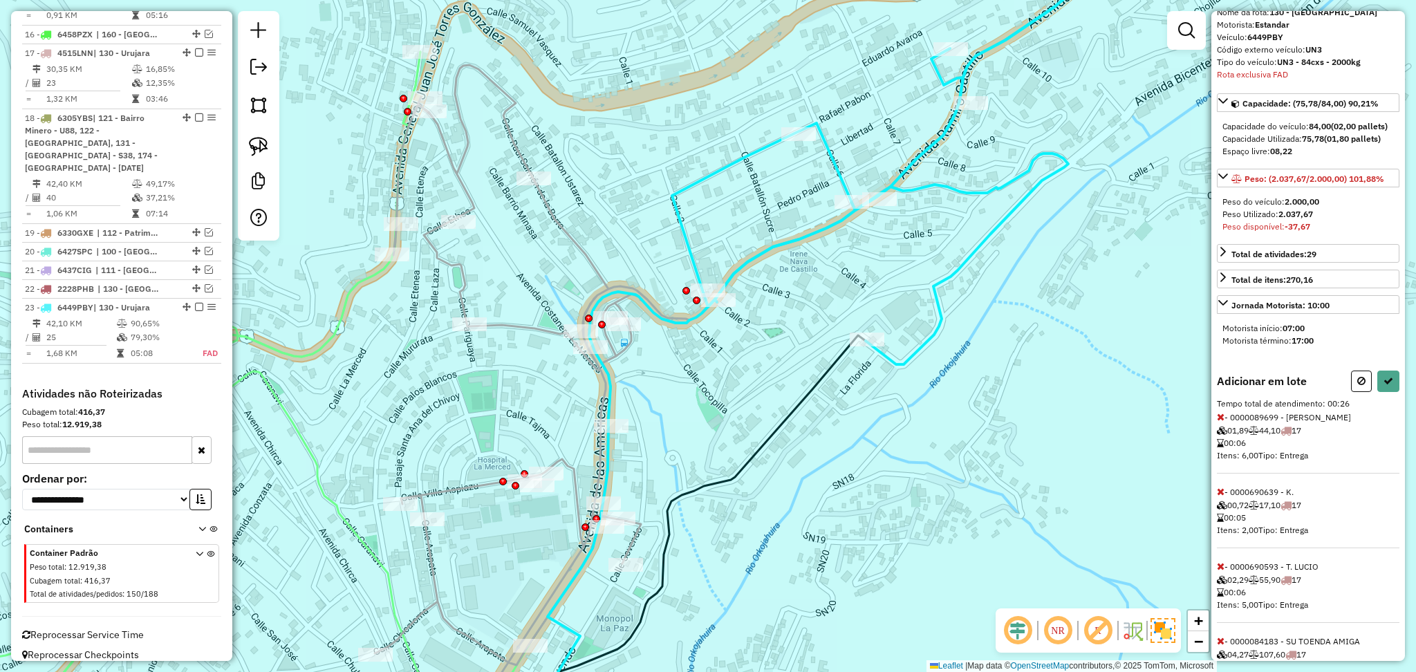
scroll to position [136, 0]
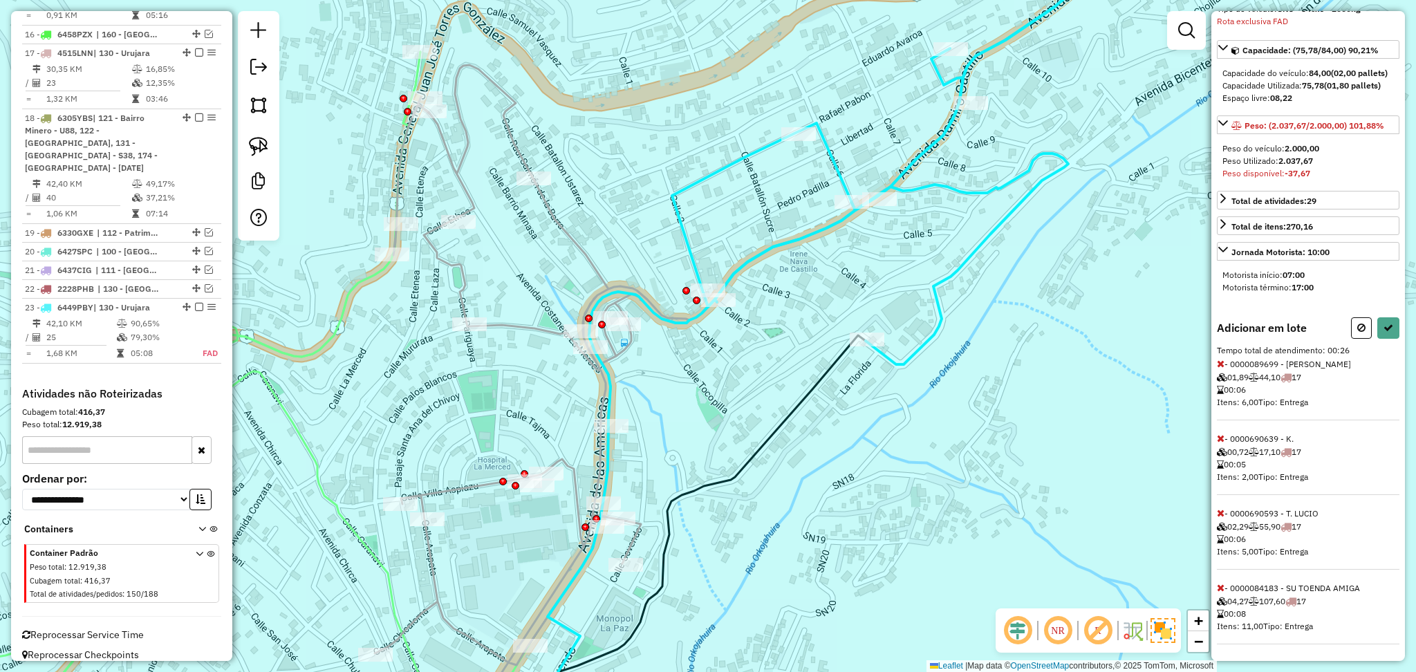
click at [1221, 360] on icon at bounding box center [1221, 364] width 8 height 10
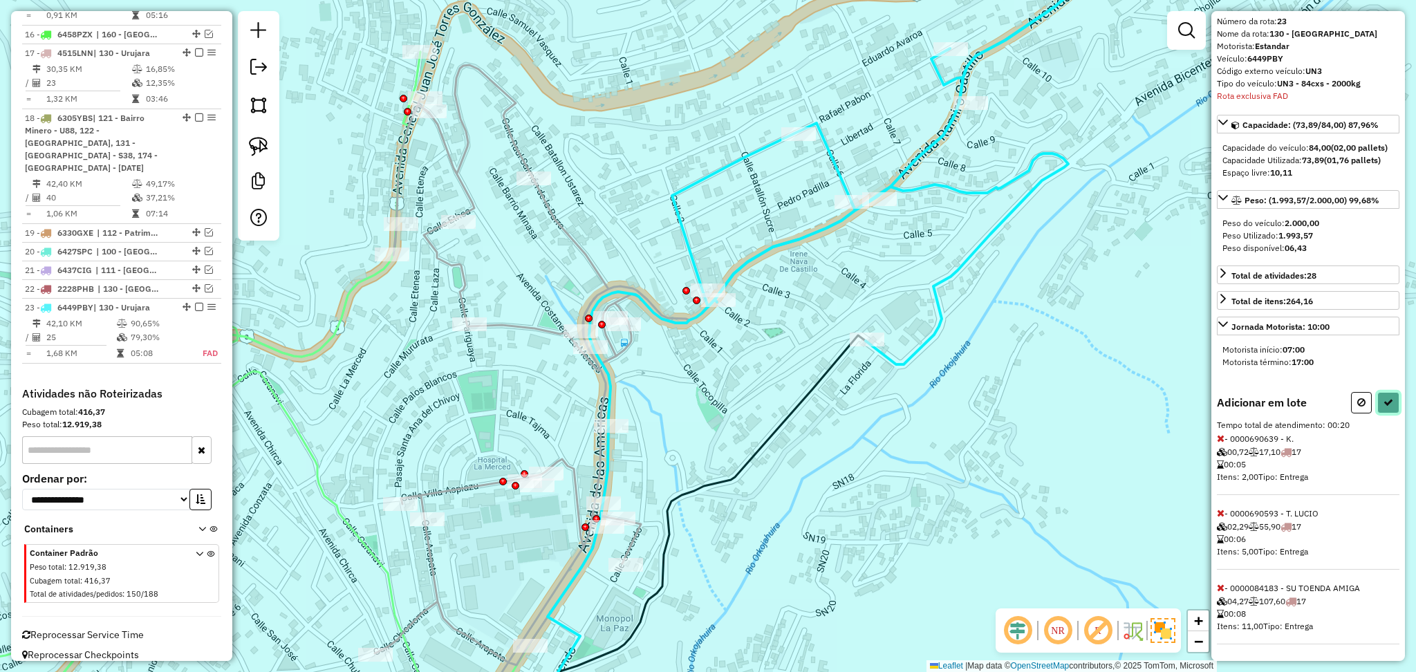
click at [1383, 404] on icon at bounding box center [1388, 403] width 10 height 10
select select "**********"
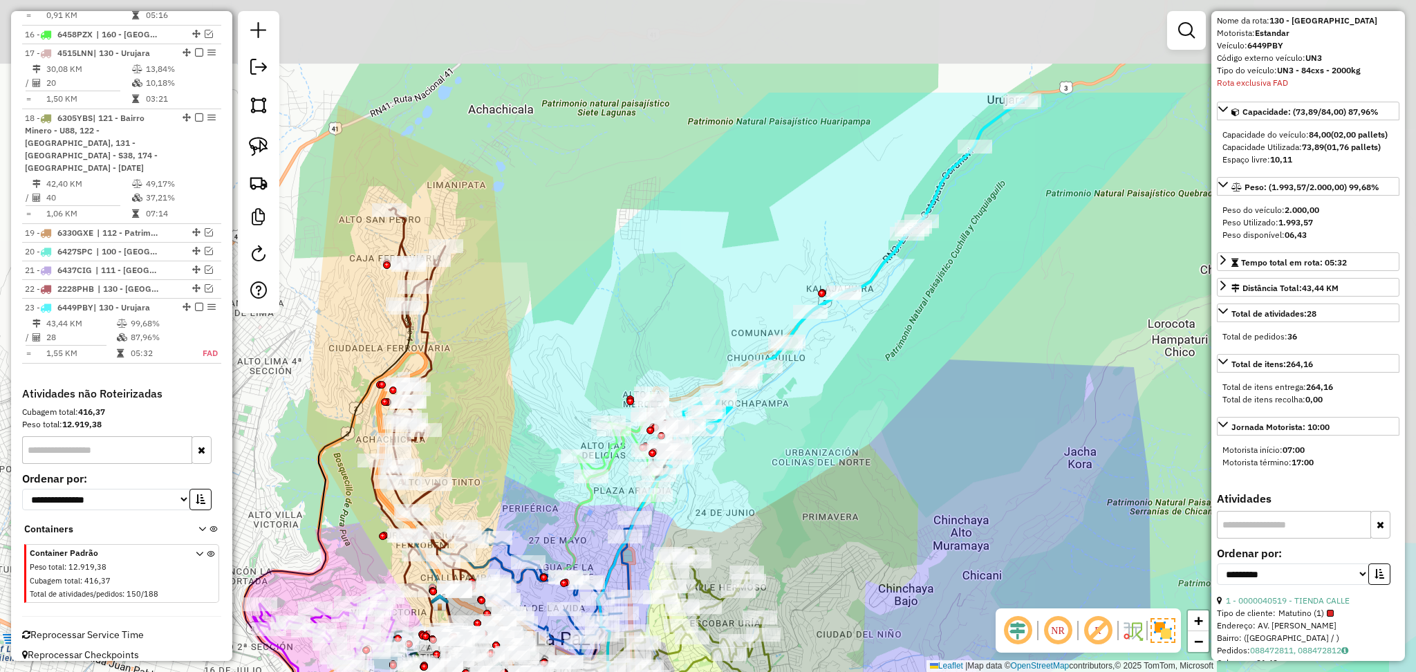
drag, startPoint x: 1090, startPoint y: 203, endPoint x: 953, endPoint y: 362, distance: 210.3
click at [953, 362] on div "Janela de atendimento Grade de atendimento Capacidade Transportadoras Veículos …" at bounding box center [708, 336] width 1416 height 672
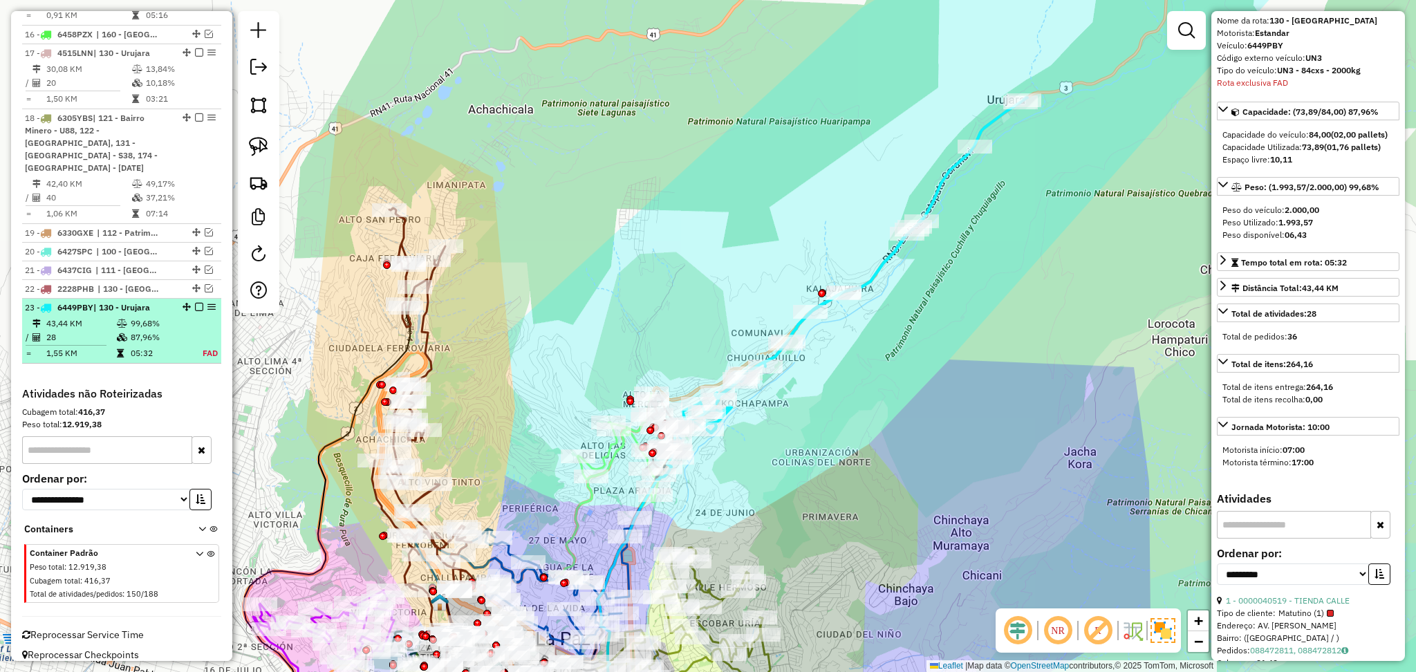
click at [195, 303] on em at bounding box center [199, 307] width 8 height 8
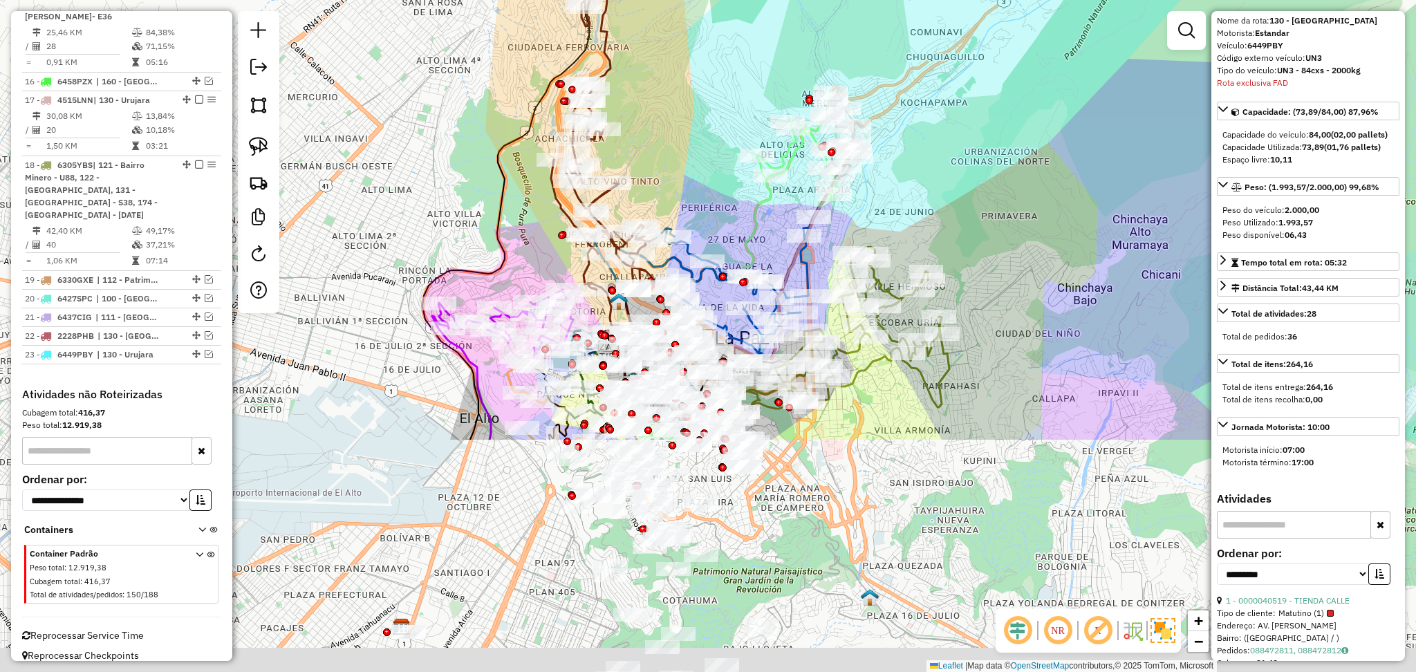
drag, startPoint x: 882, startPoint y: 410, endPoint x: 1084, endPoint y: 79, distance: 388.2
click at [1083, 81] on div "Janela de atendimento Grade de atendimento Capacidade Transportadoras Veículos …" at bounding box center [708, 336] width 1416 height 672
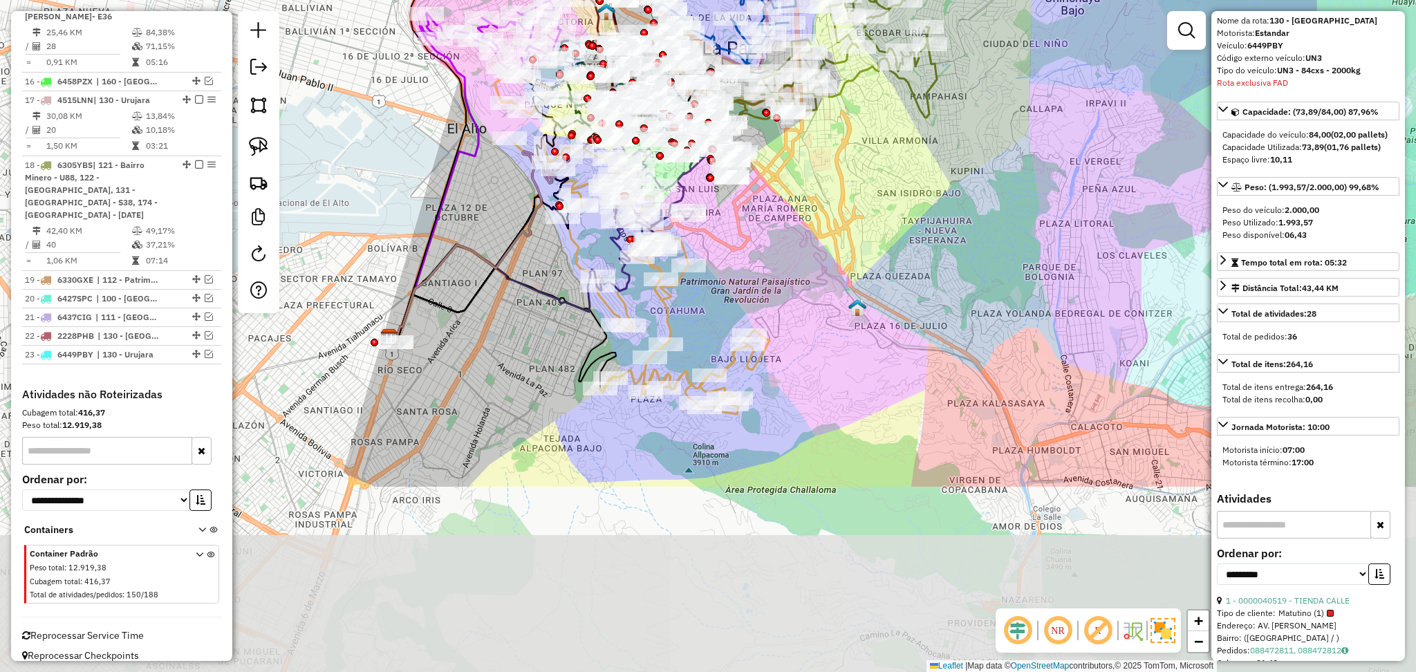
drag, startPoint x: 843, startPoint y: 510, endPoint x: 819, endPoint y: 221, distance: 289.4
click at [816, 222] on div "Janela de atendimento Grade de atendimento Capacidade Transportadoras Veículos …" at bounding box center [708, 336] width 1416 height 672
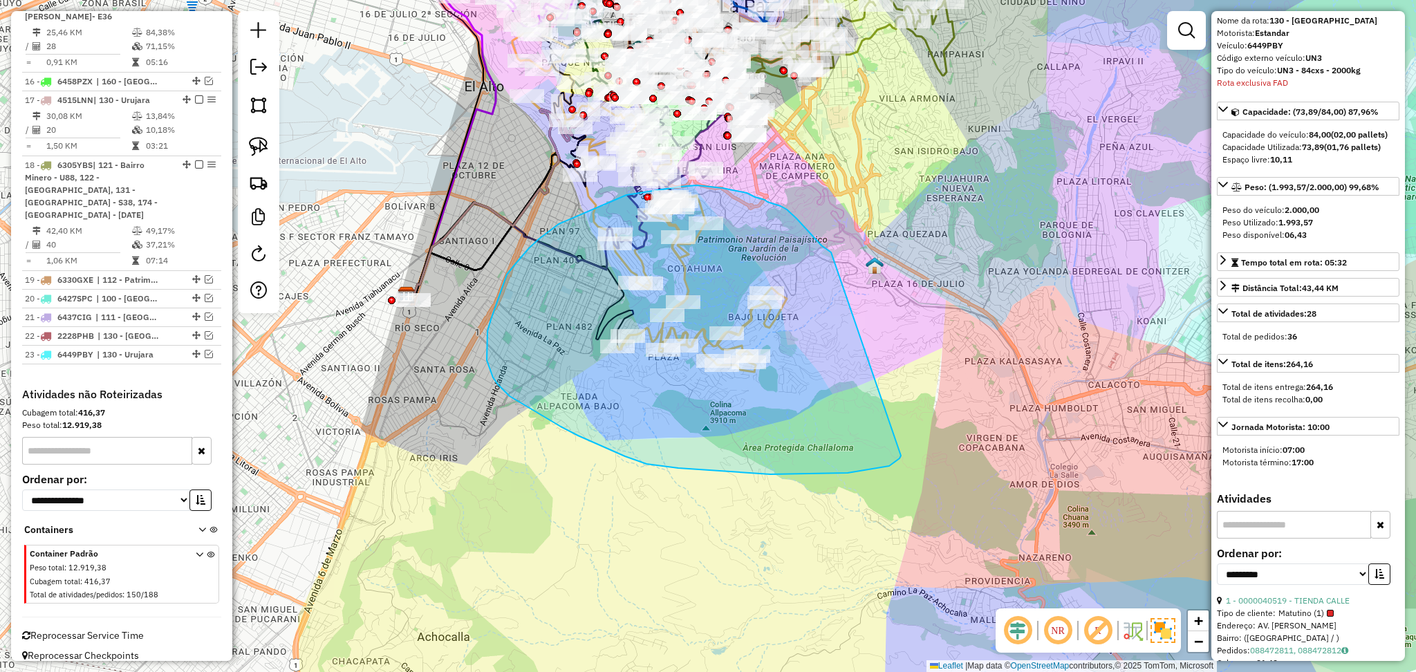
drag, startPoint x: 831, startPoint y: 252, endPoint x: 901, endPoint y: 456, distance: 214.9
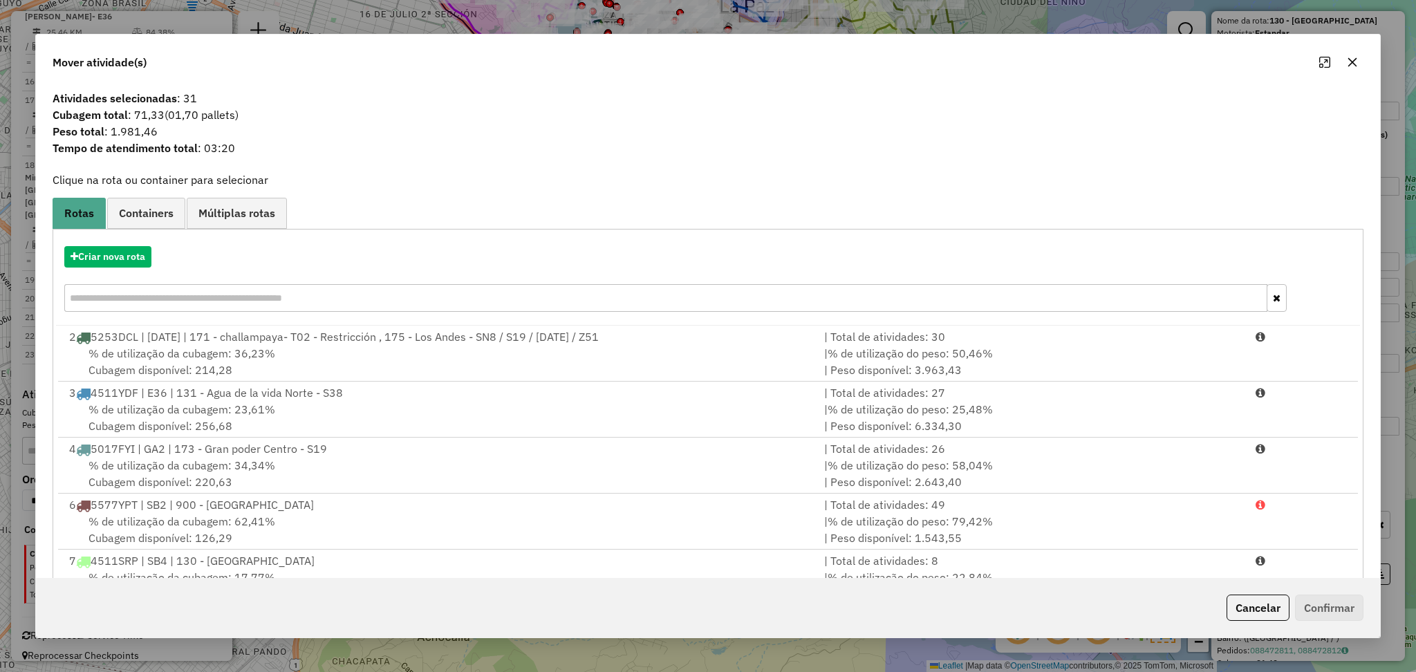
click at [1359, 64] on button "button" at bounding box center [1352, 62] width 22 height 22
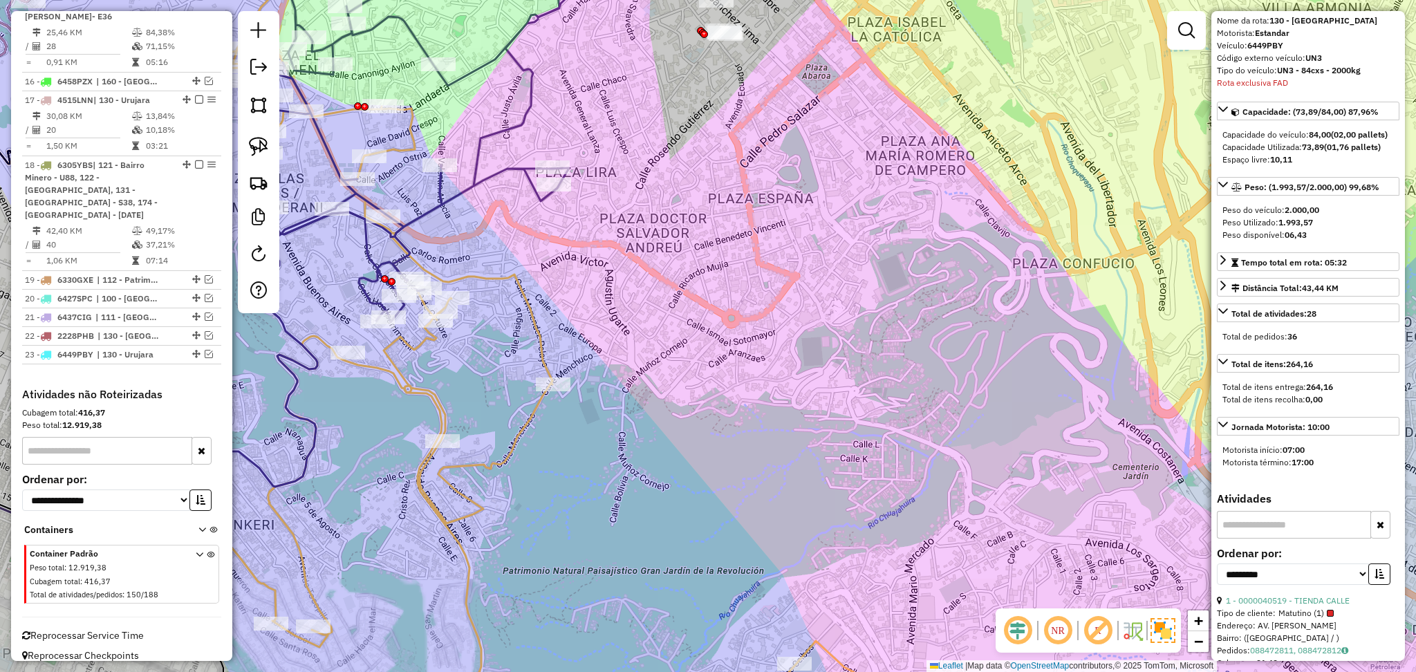
click at [536, 108] on icon at bounding box center [472, 127] width 427 height 389
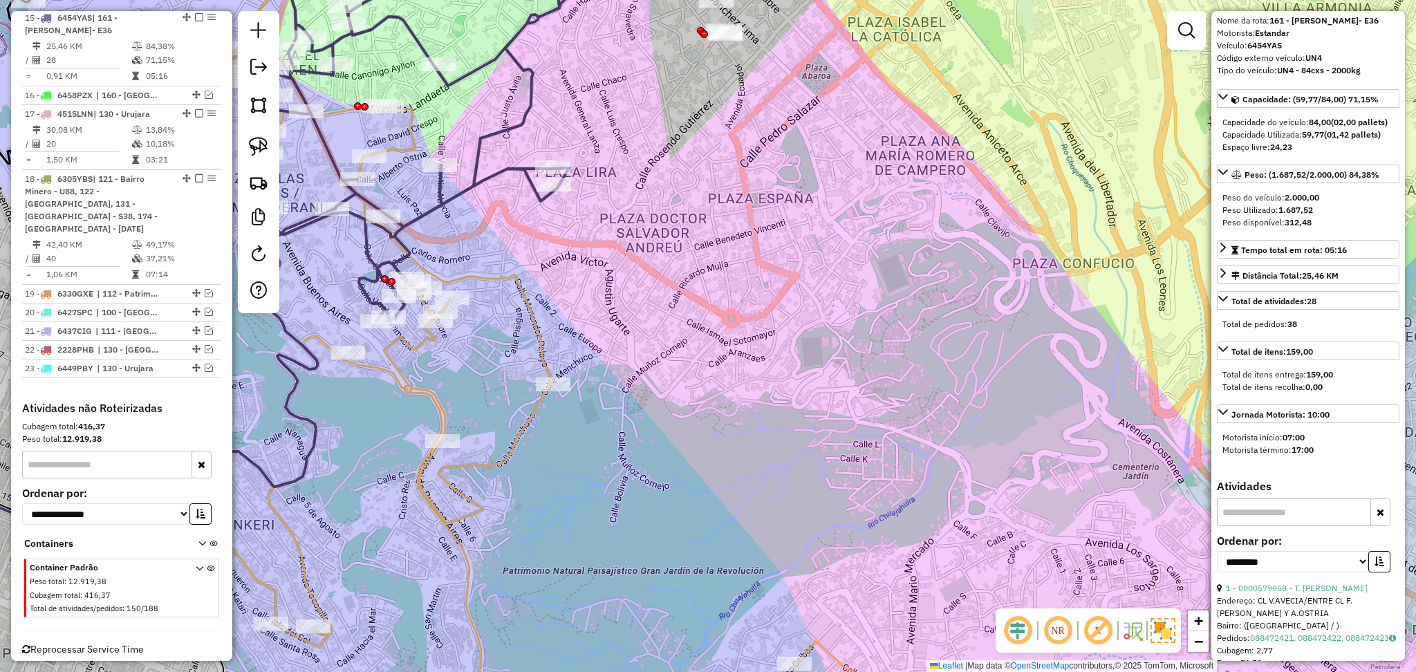
scroll to position [1276, 0]
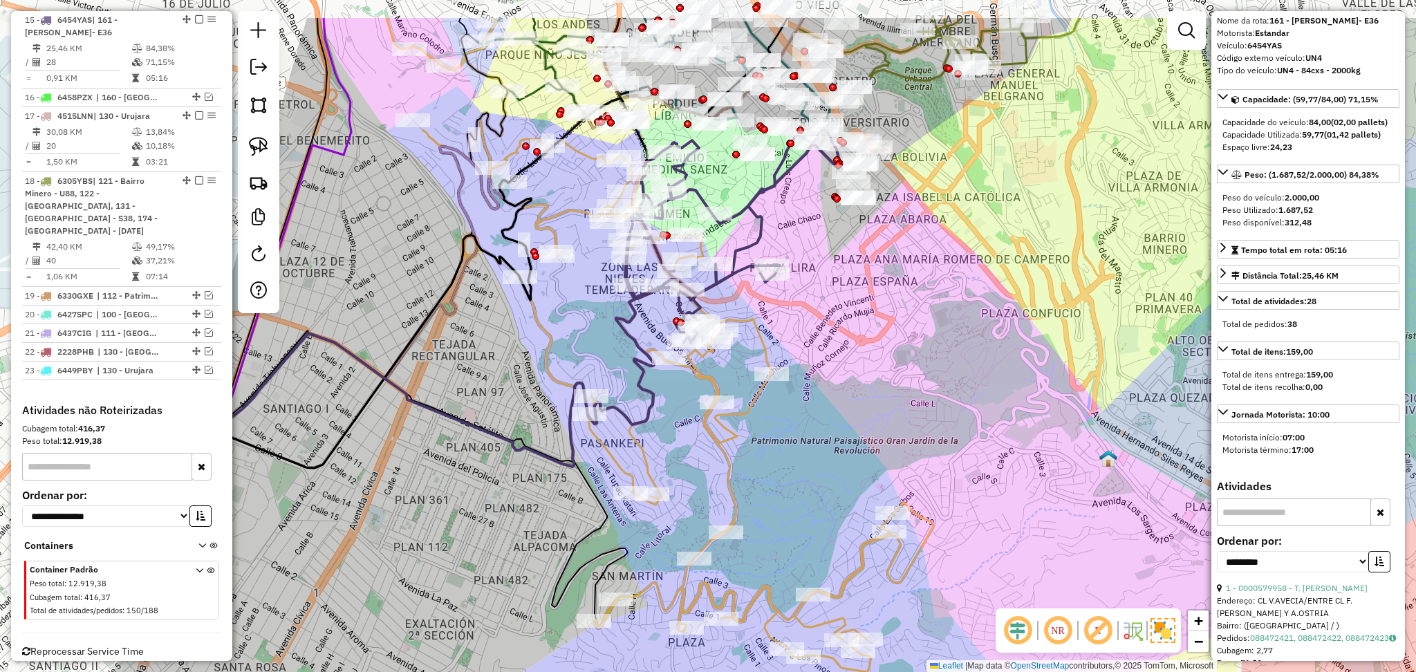
drag, startPoint x: 741, startPoint y: 307, endPoint x: 888, endPoint y: 391, distance: 169.4
click at [900, 392] on div "Janela de atendimento Grade de atendimento Capacidade Transportadoras Veículos …" at bounding box center [708, 336] width 1416 height 672
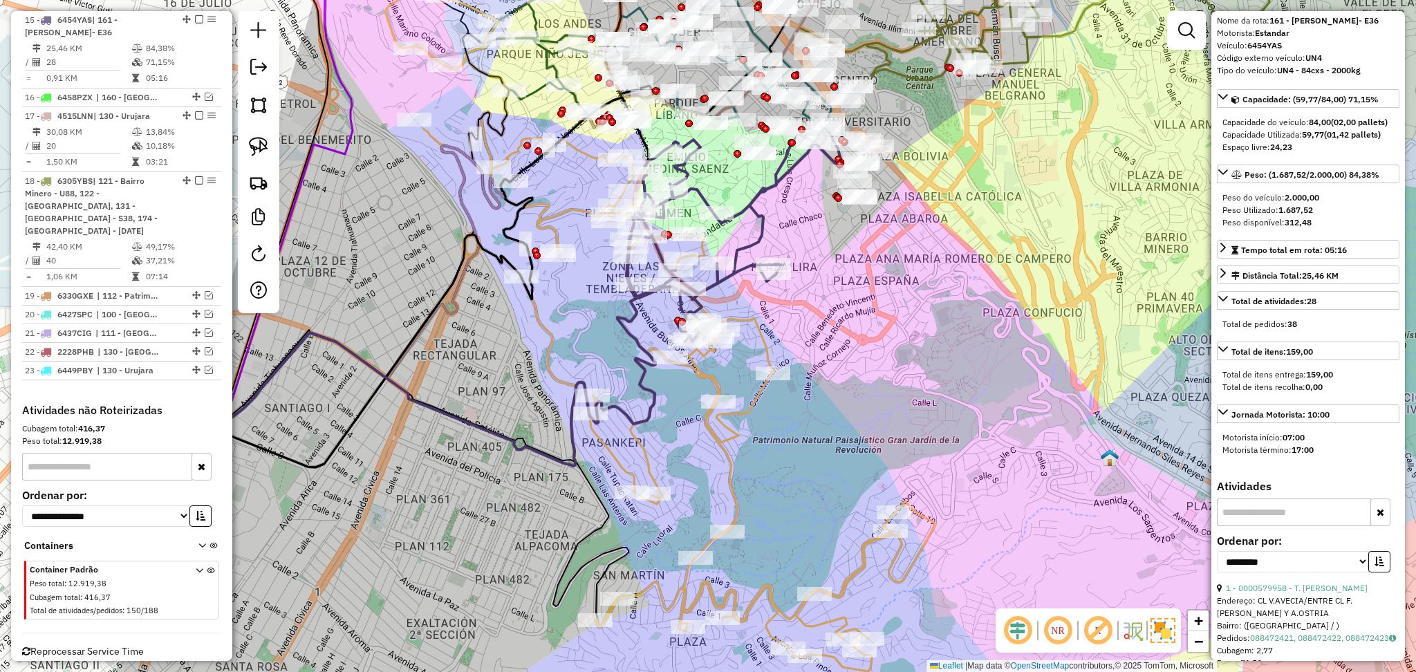
click at [743, 411] on icon at bounding box center [660, 327] width 550 height 689
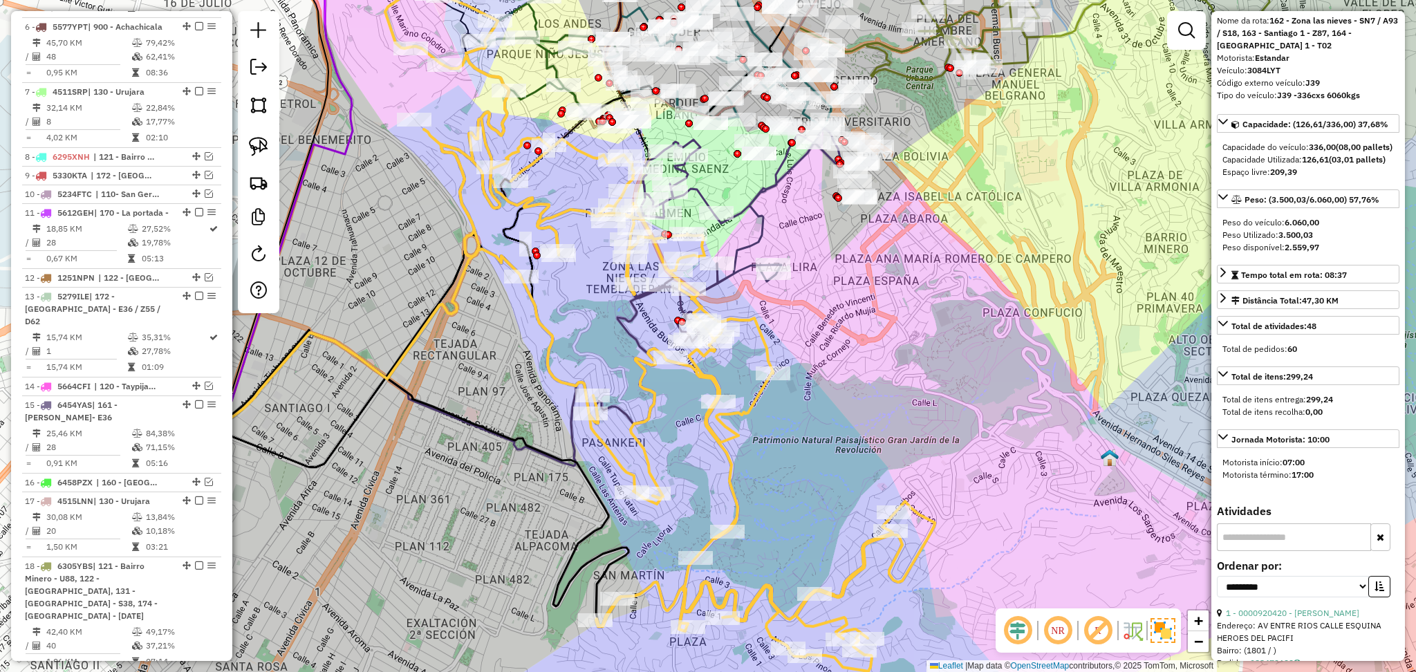
scroll to position [795, 0]
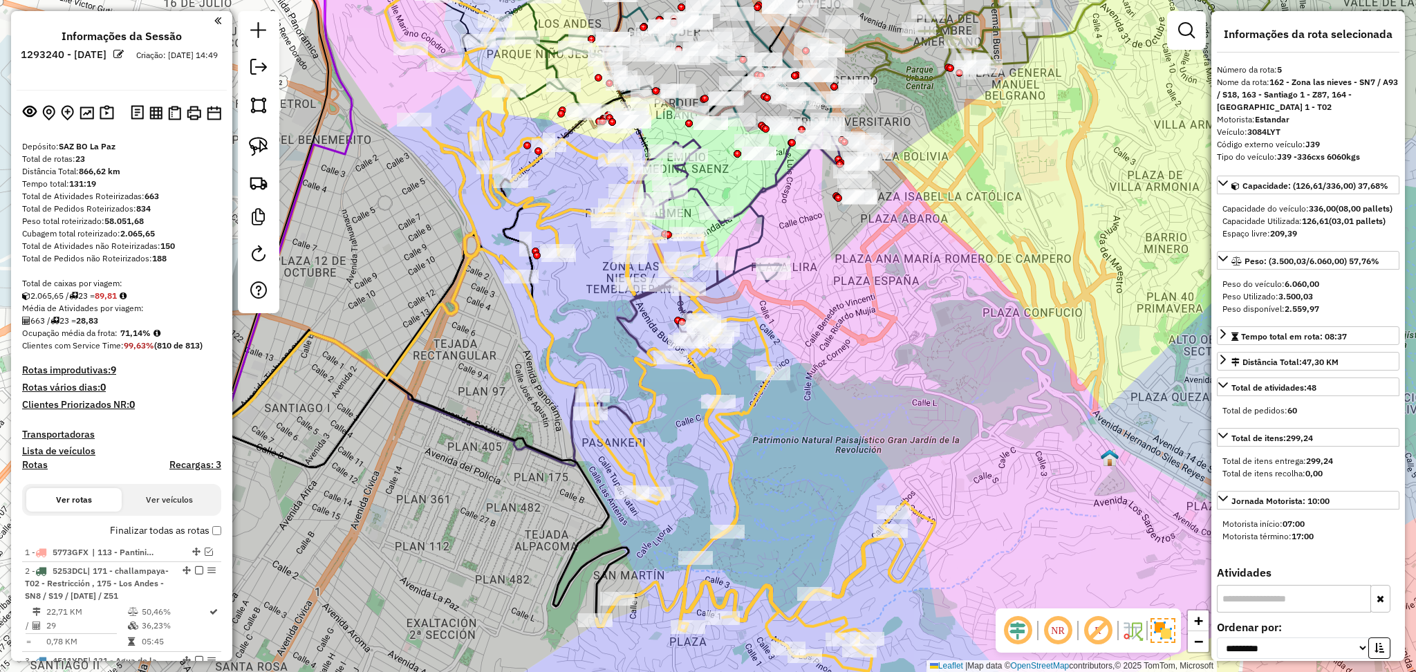
select select "**********"
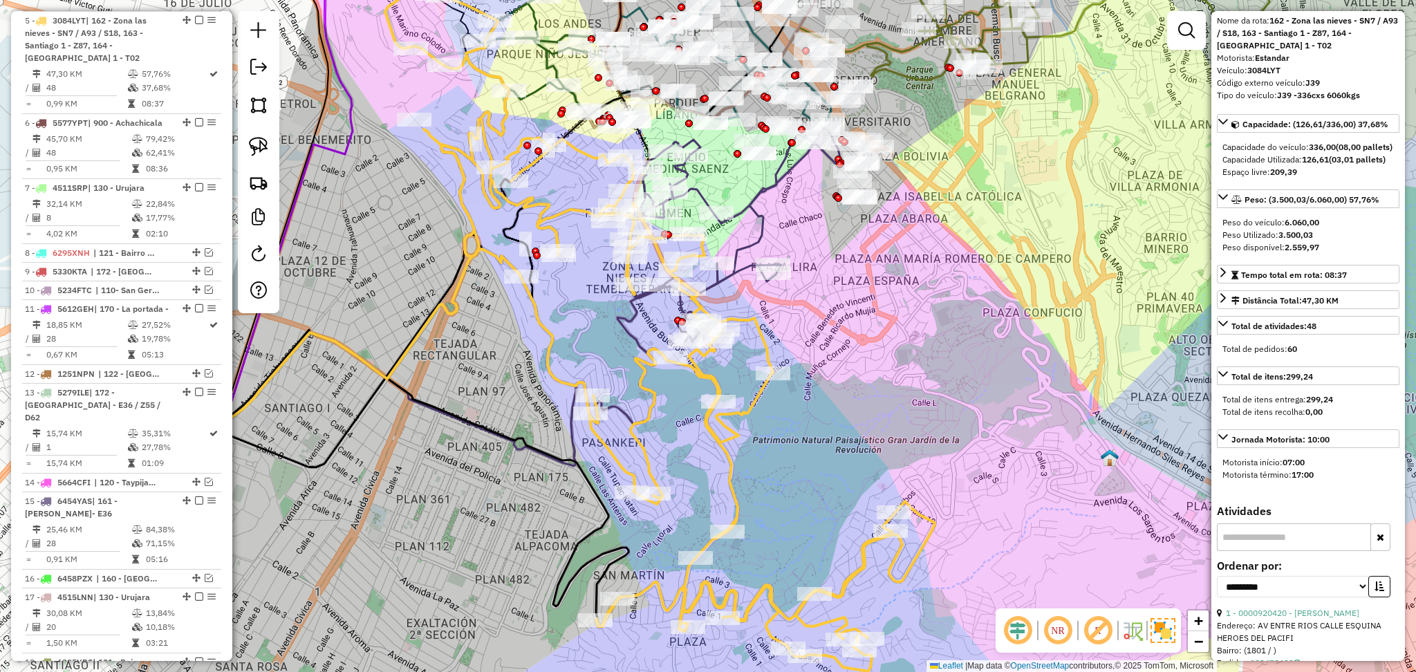
click at [747, 274] on icon at bounding box center [733, 235] width 214 height 214
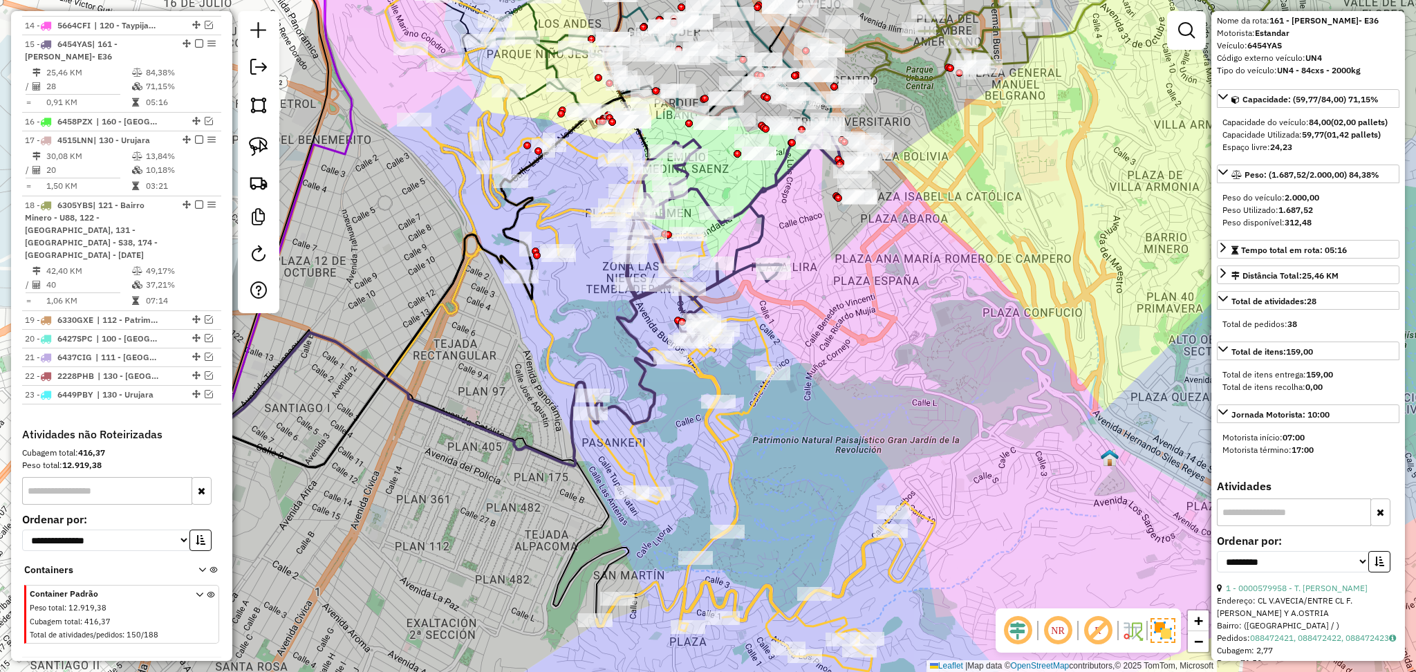
scroll to position [1276, 0]
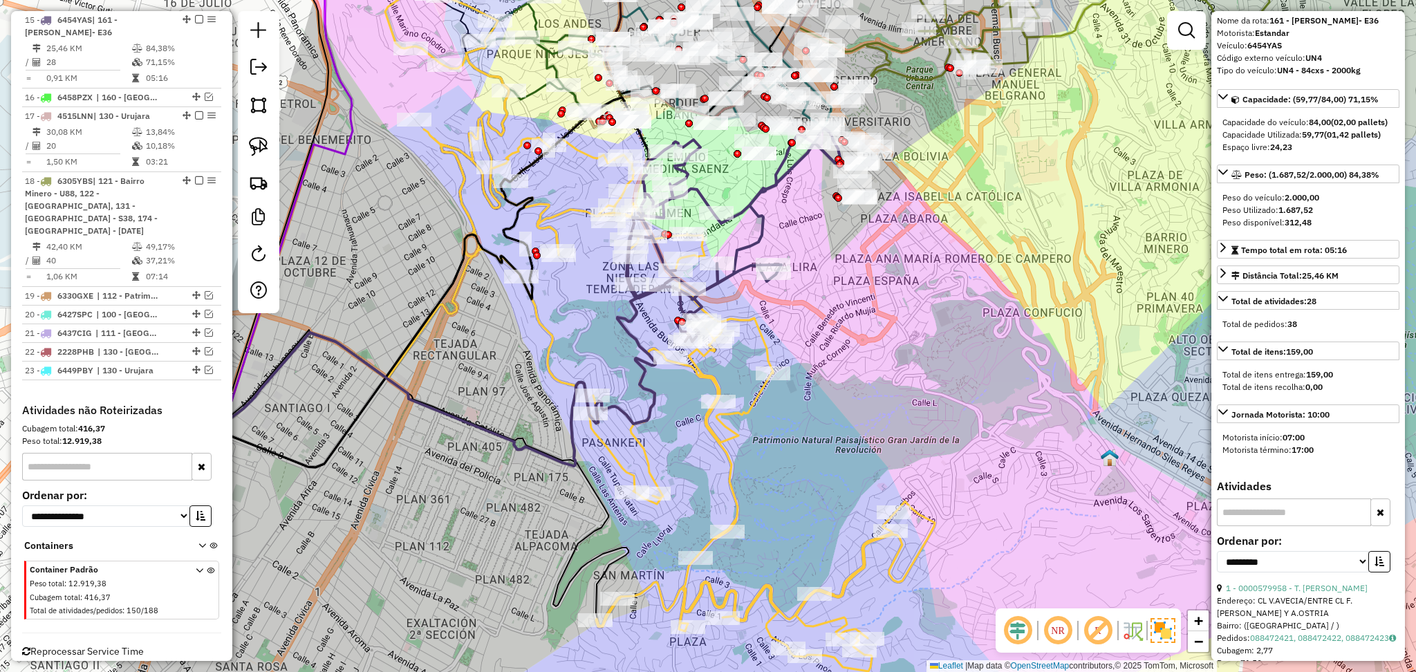
click at [760, 321] on icon at bounding box center [660, 327] width 550 height 689
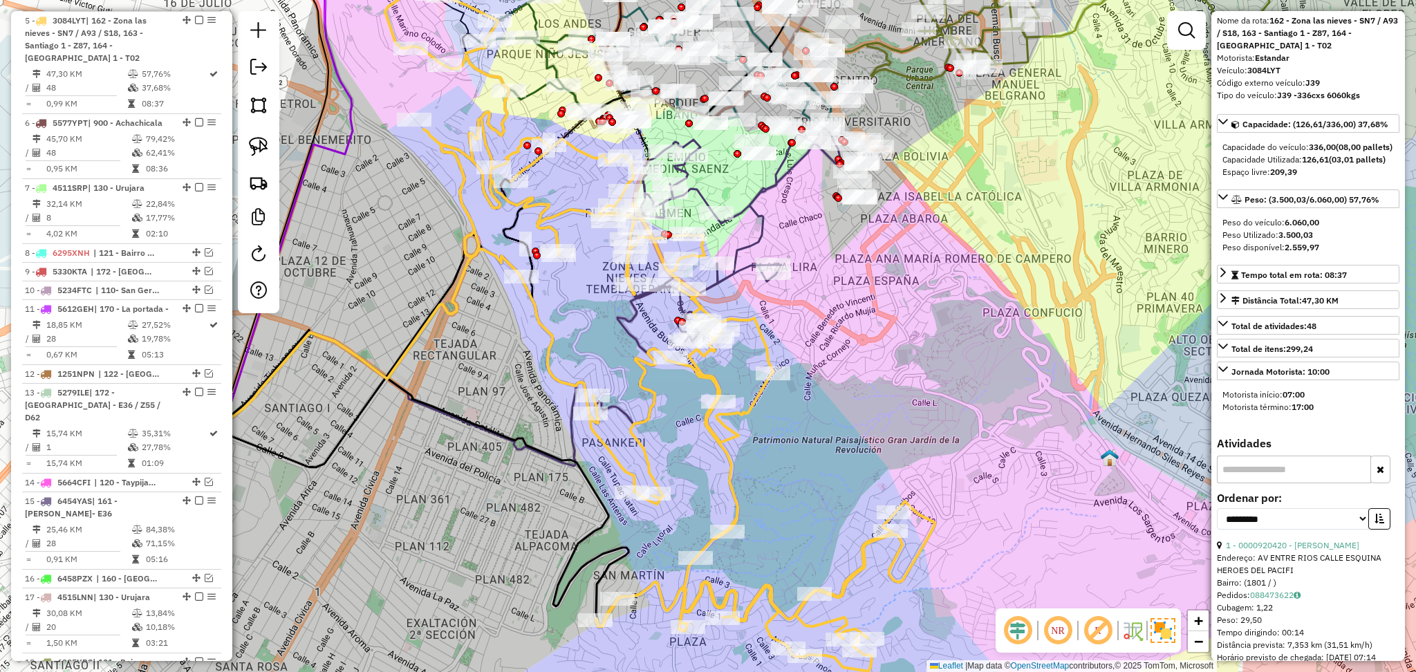
scroll to position [0, 0]
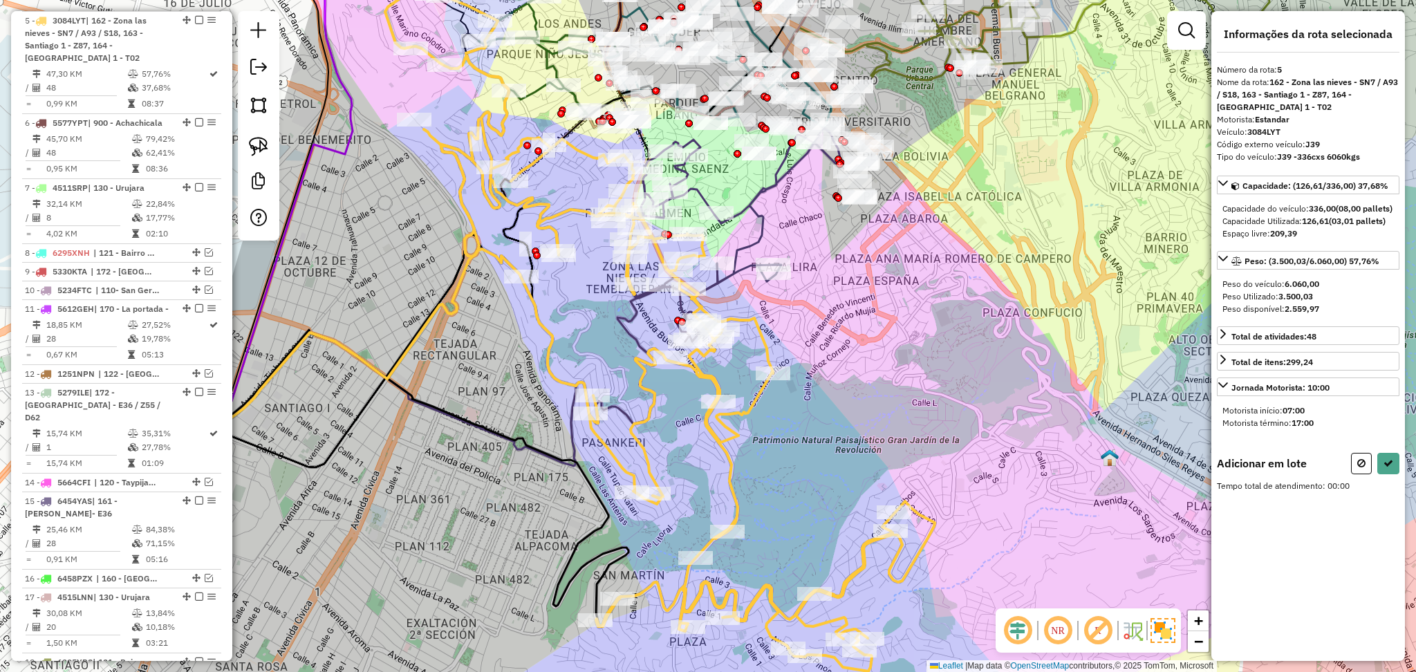
click at [749, 268] on icon at bounding box center [733, 235] width 214 height 214
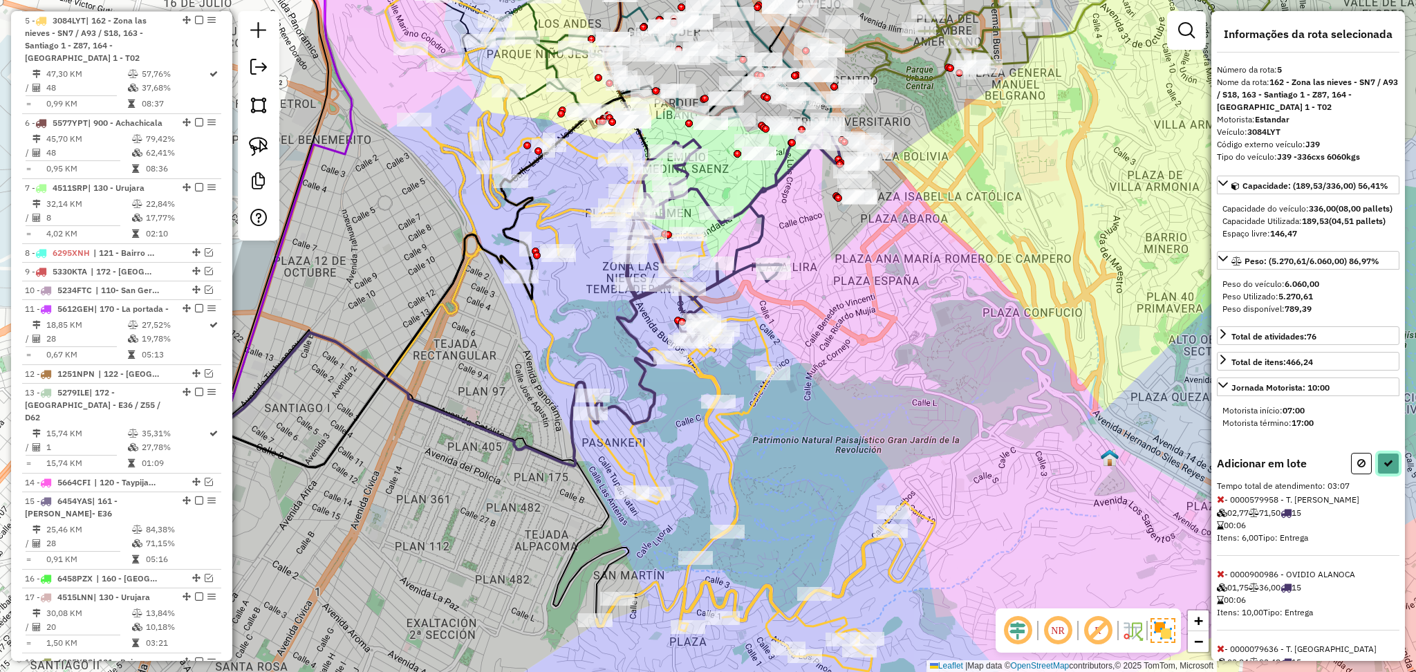
click at [1383, 474] on button at bounding box center [1388, 463] width 22 height 21
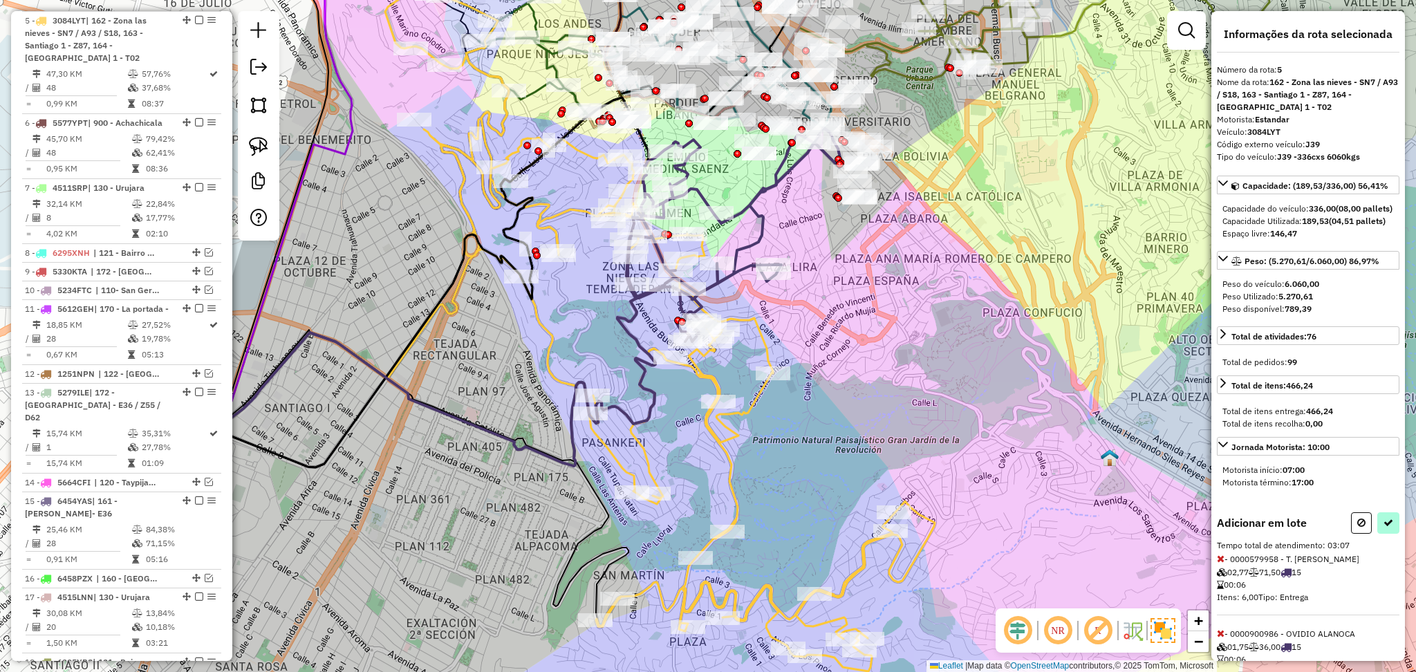
select select "**********"
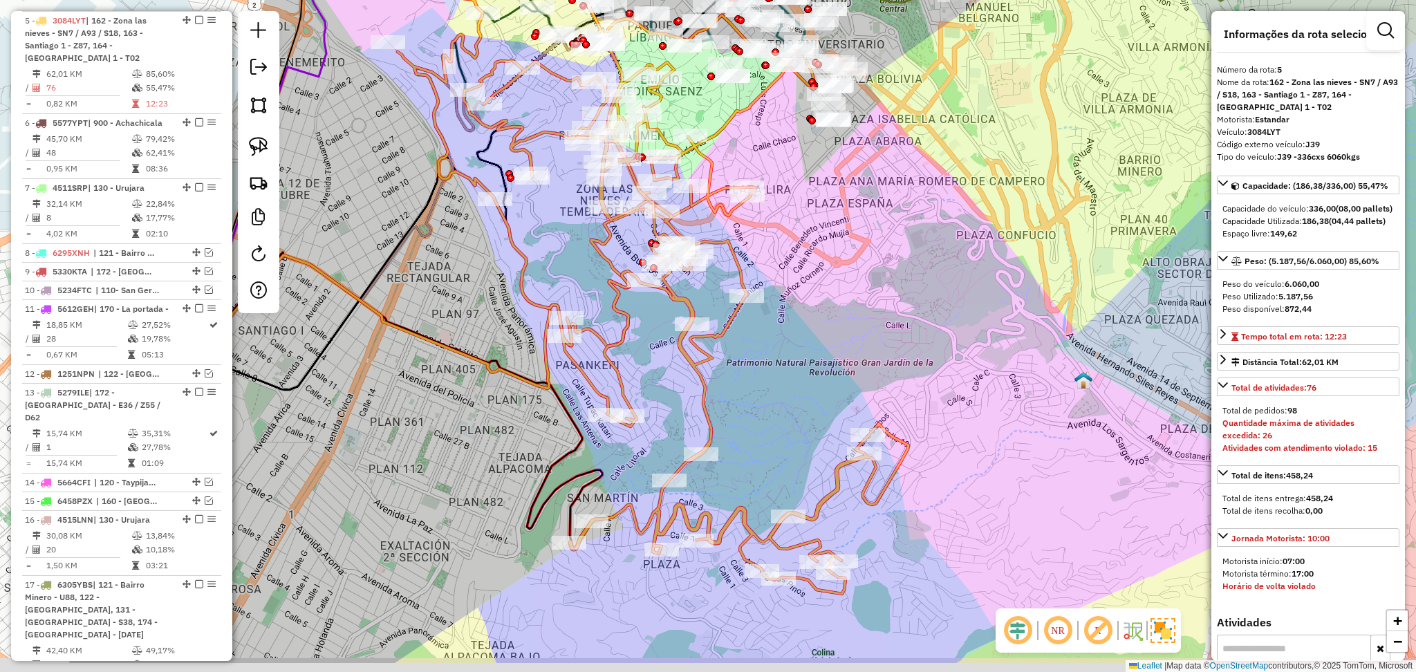
drag, startPoint x: 898, startPoint y: 447, endPoint x: 861, endPoint y: 325, distance: 127.1
click at [861, 325] on div "Janela de atendimento Grade de atendimento Capacidade Transportadoras Veículos …" at bounding box center [708, 336] width 1416 height 672
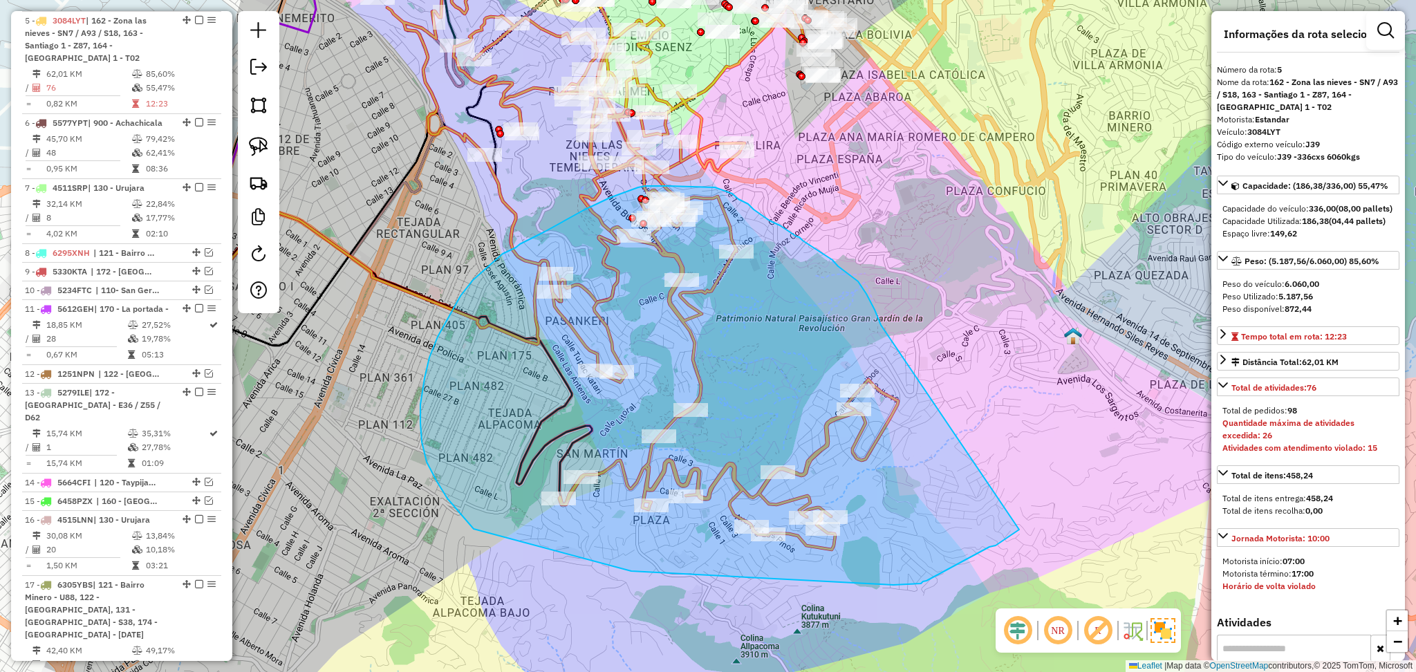
drag, startPoint x: 881, startPoint y: 324, endPoint x: 1020, endPoint y: 530, distance: 248.5
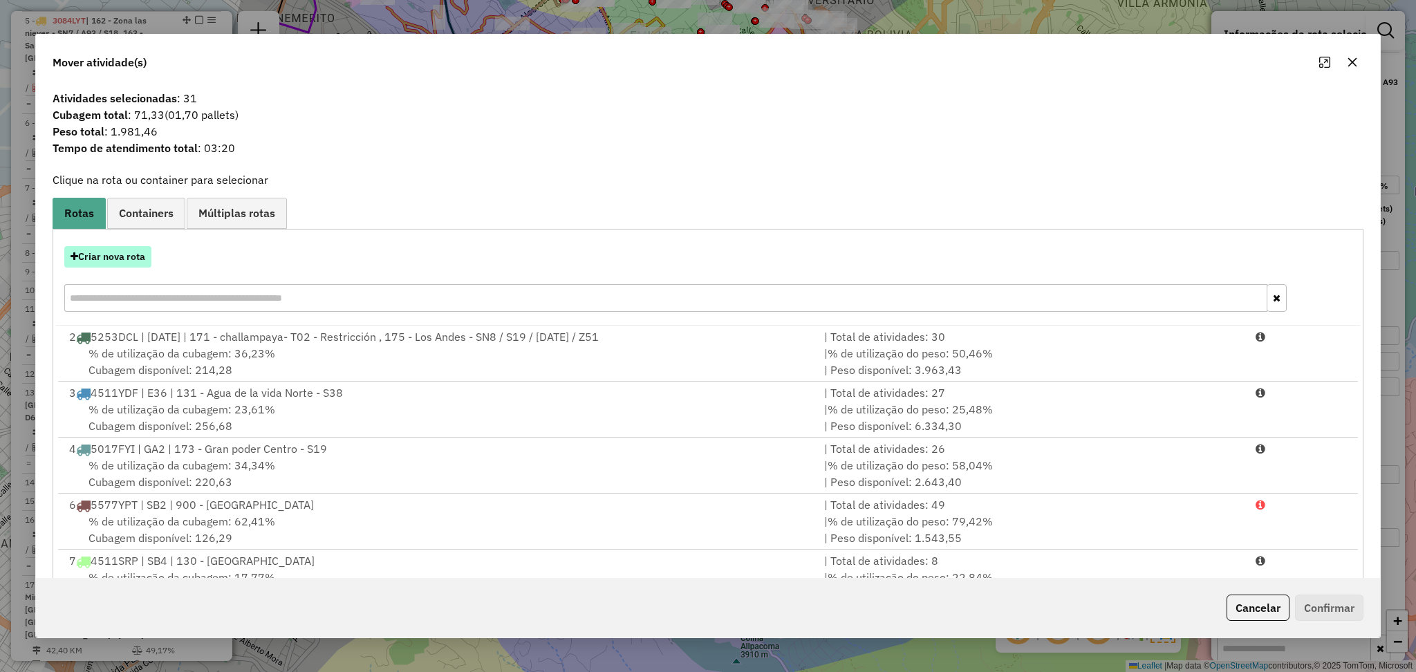
click at [129, 264] on button "Criar nova rota" at bounding box center [107, 256] width 87 height 21
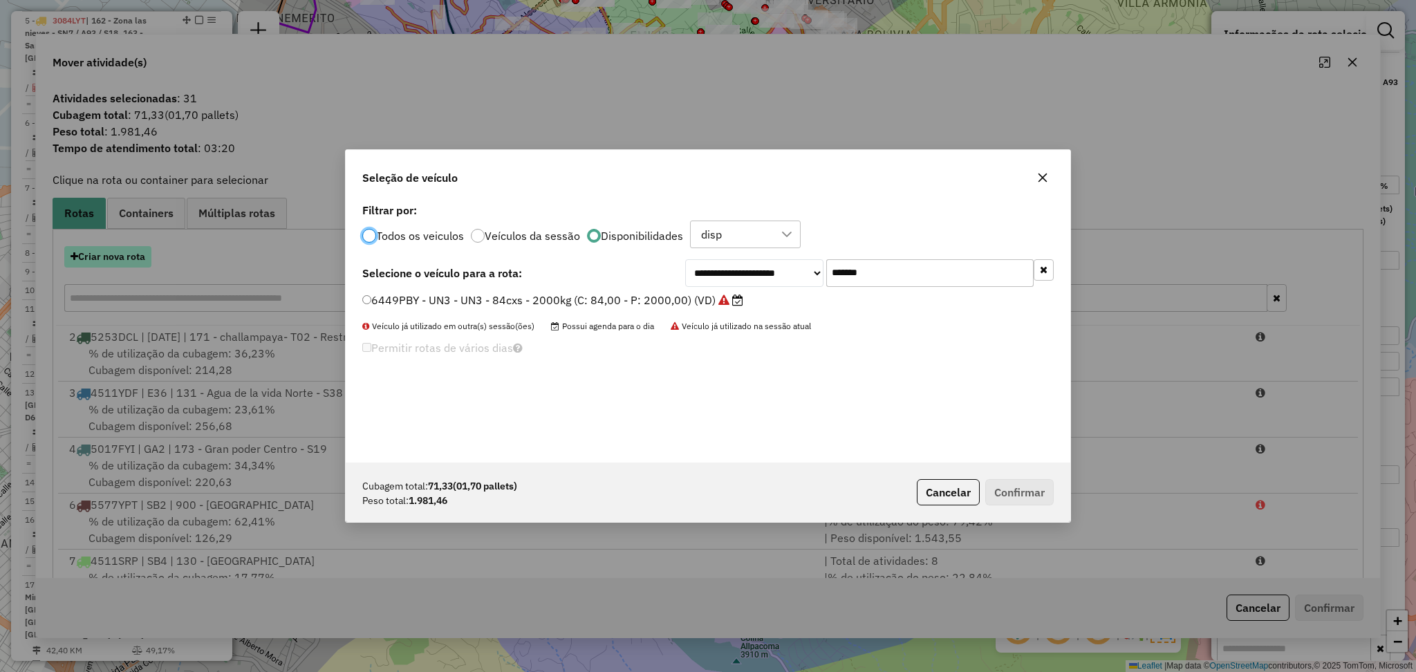
scroll to position [6, 4]
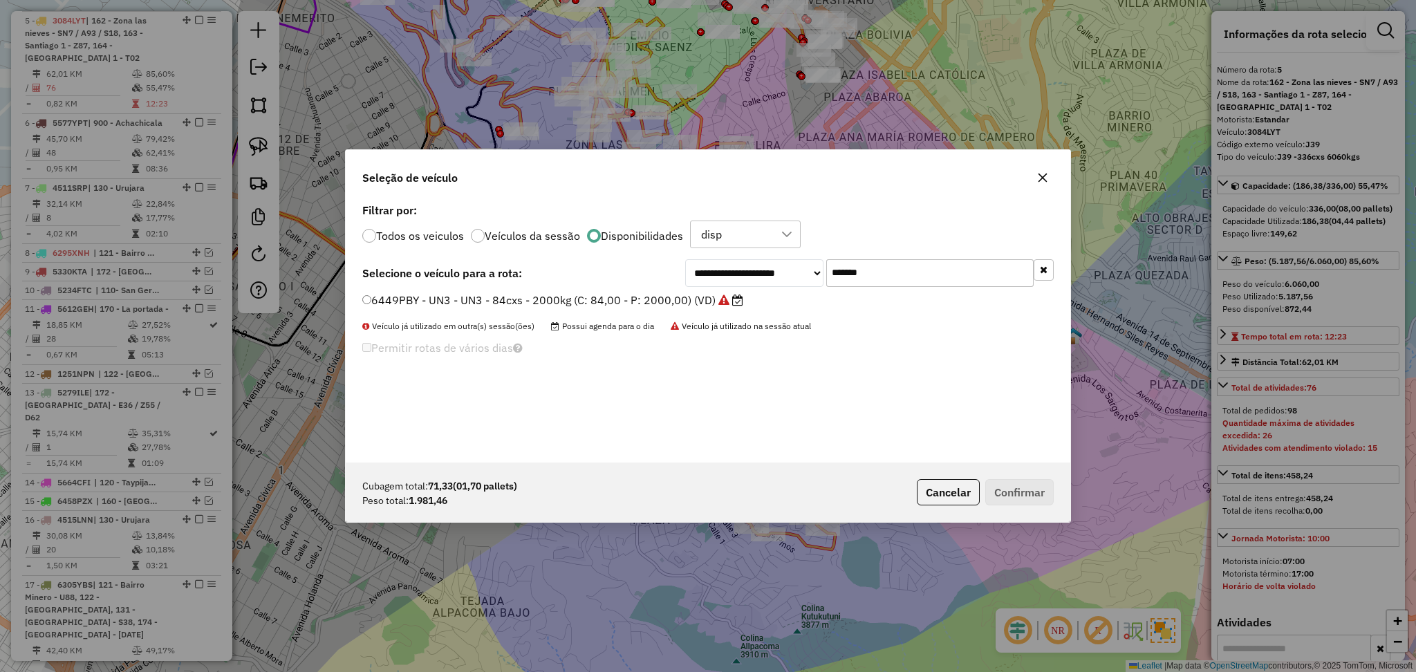
drag, startPoint x: 879, startPoint y: 277, endPoint x: 814, endPoint y: 272, distance: 65.9
click at [814, 272] on div "**********" at bounding box center [869, 273] width 369 height 28
click at [814, 272] on select "**********" at bounding box center [754, 273] width 138 height 28
paste input "text"
type input "*******"
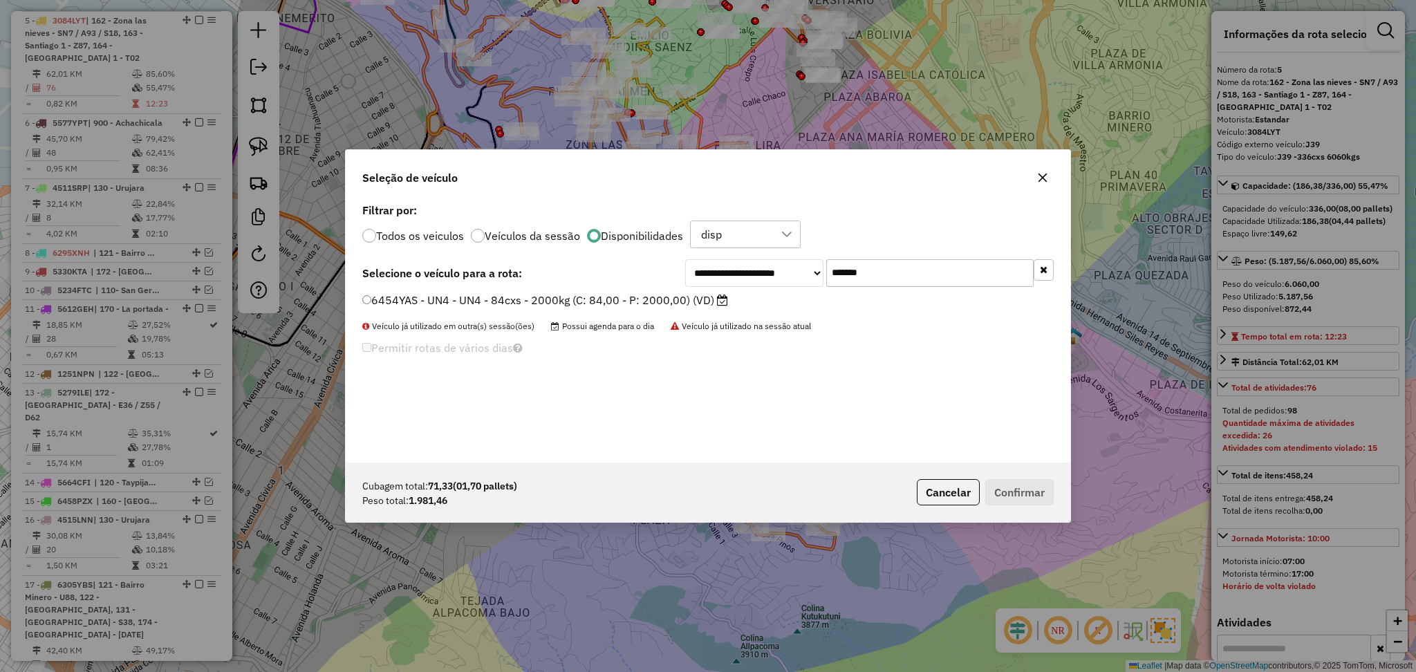
click at [645, 304] on label "6454YAS - UN4 - UN4 - 84cxs - 2000kg (C: 84,00 - P: 2000,00) (VD)" at bounding box center [545, 300] width 366 height 17
click at [1018, 485] on button "Confirmar" at bounding box center [1019, 492] width 68 height 26
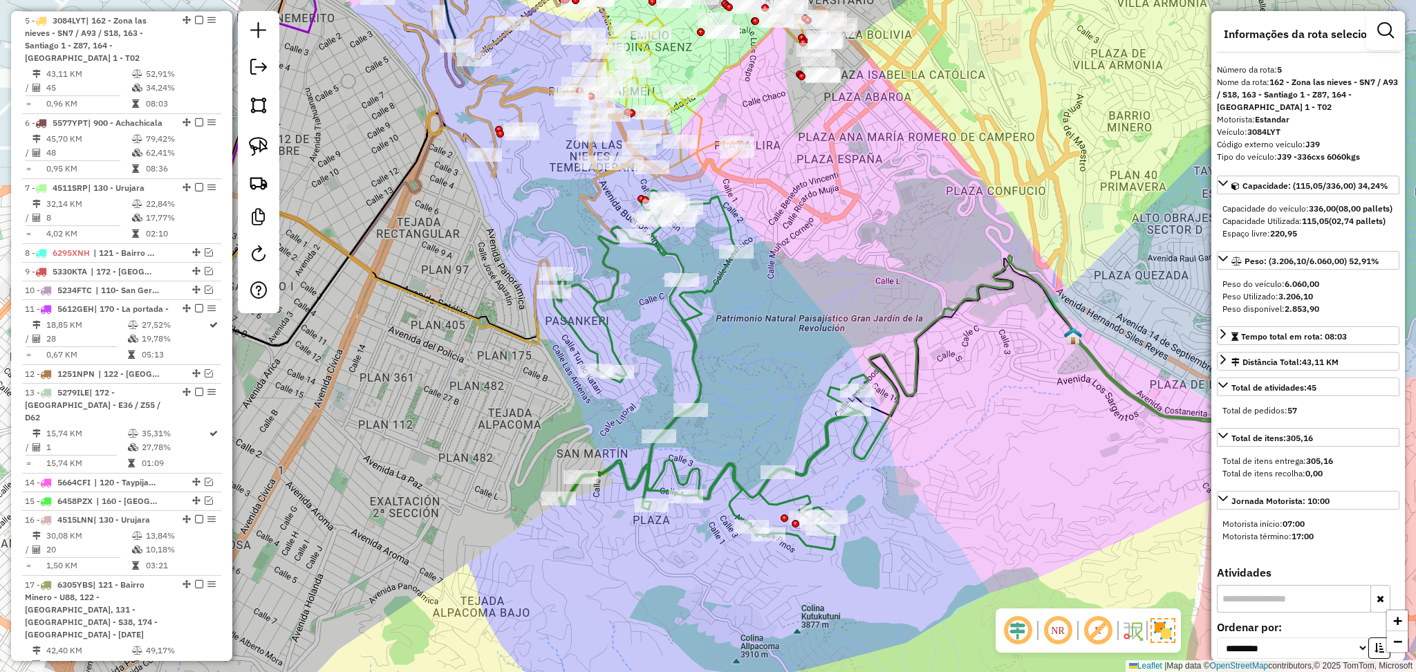
click at [808, 464] on icon at bounding box center [710, 370] width 316 height 360
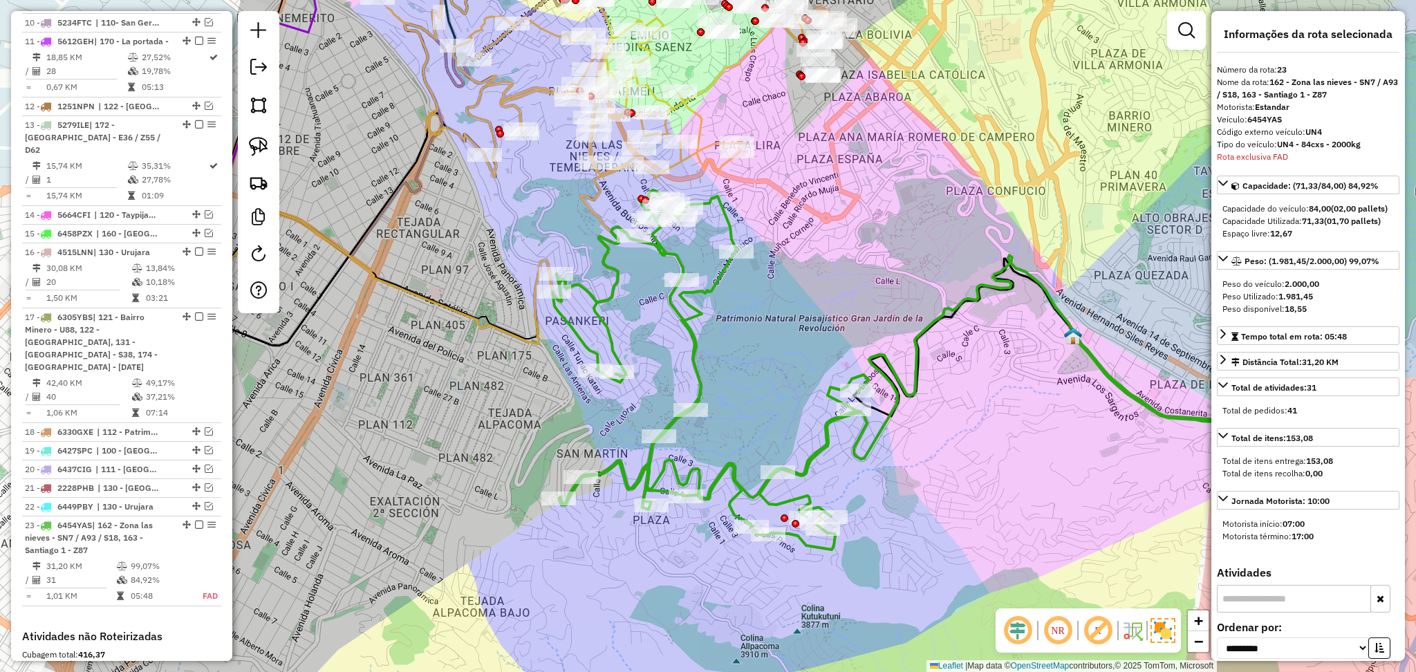
scroll to position [1305, 0]
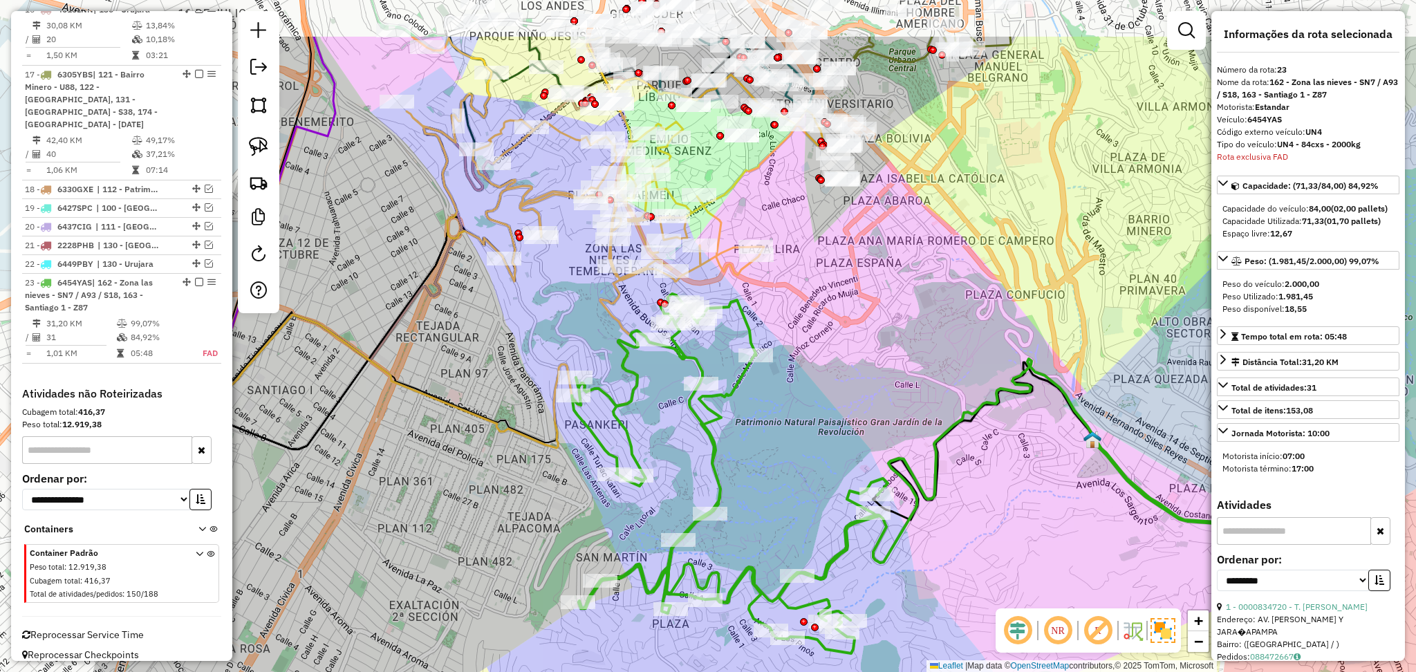
drag, startPoint x: 740, startPoint y: 348, endPoint x: 761, endPoint y: 469, distance: 123.4
click at [761, 469] on div "Janela de atendimento Grade de atendimento Capacidade Transportadoras Veículos …" at bounding box center [708, 336] width 1416 height 672
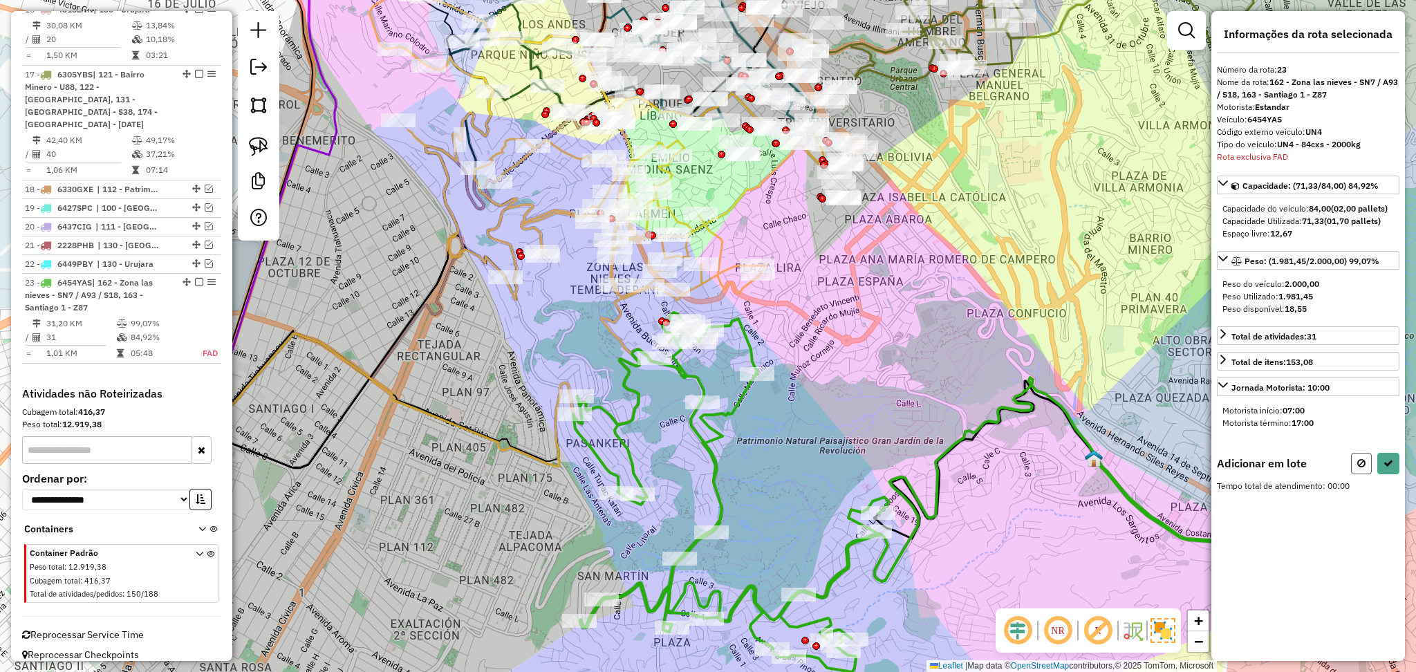
click at [1358, 460] on icon at bounding box center [1361, 463] width 8 height 10
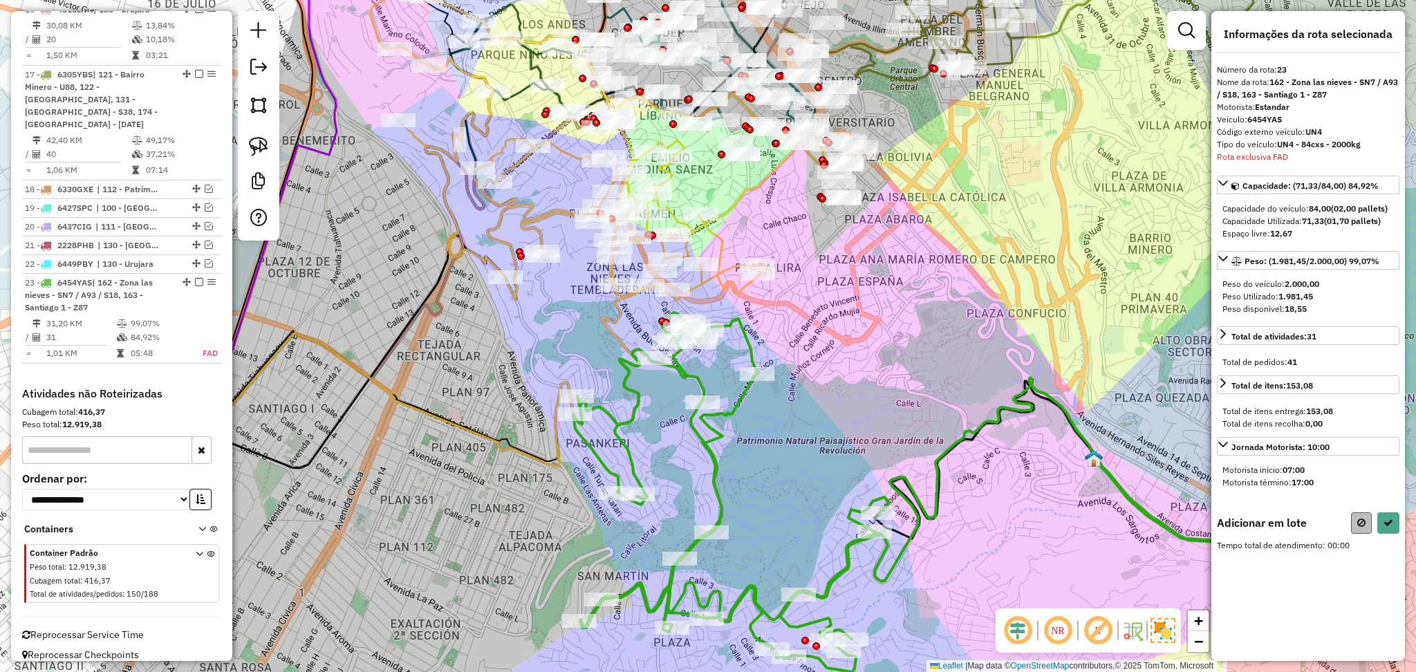
select select "**********"
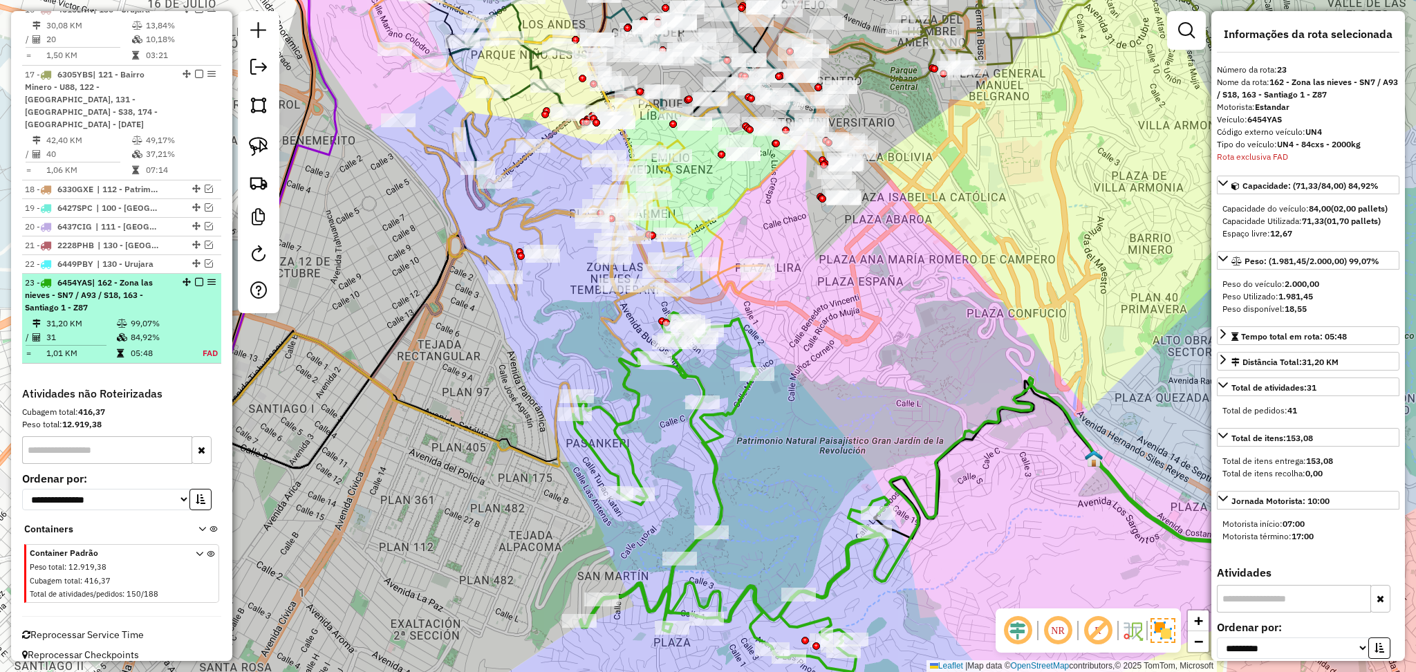
click at [195, 278] on em at bounding box center [199, 282] width 8 height 8
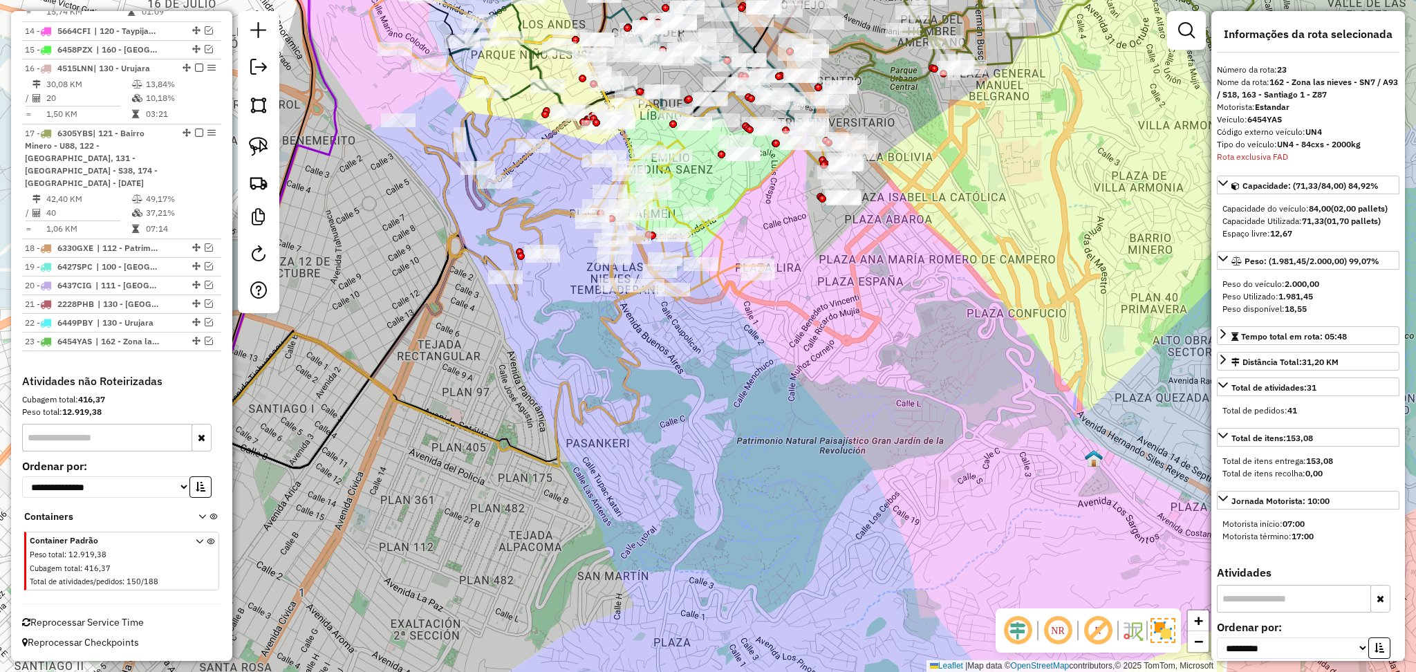
scroll to position [1233, 0]
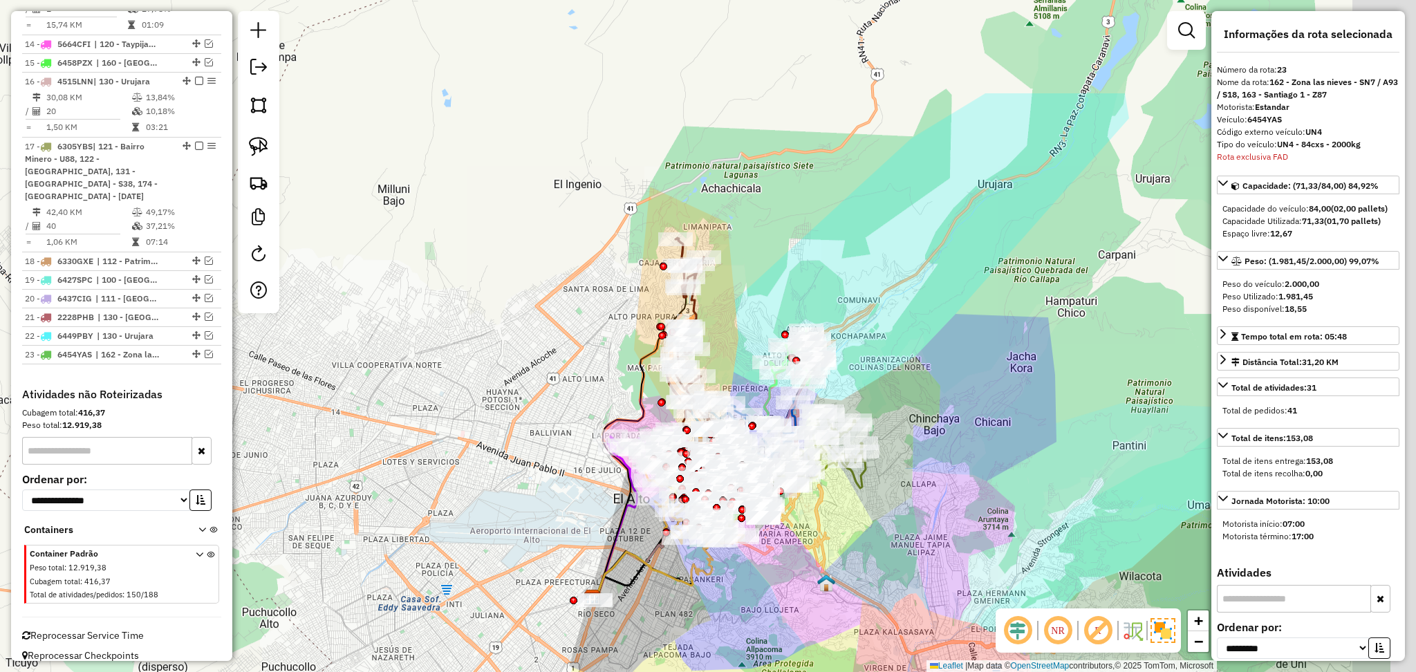
drag, startPoint x: 1124, startPoint y: 330, endPoint x: 898, endPoint y: 550, distance: 315.8
click at [898, 550] on div "Janela de atendimento Grade de atendimento Capacidade Transportadoras Veículos …" at bounding box center [708, 336] width 1416 height 672
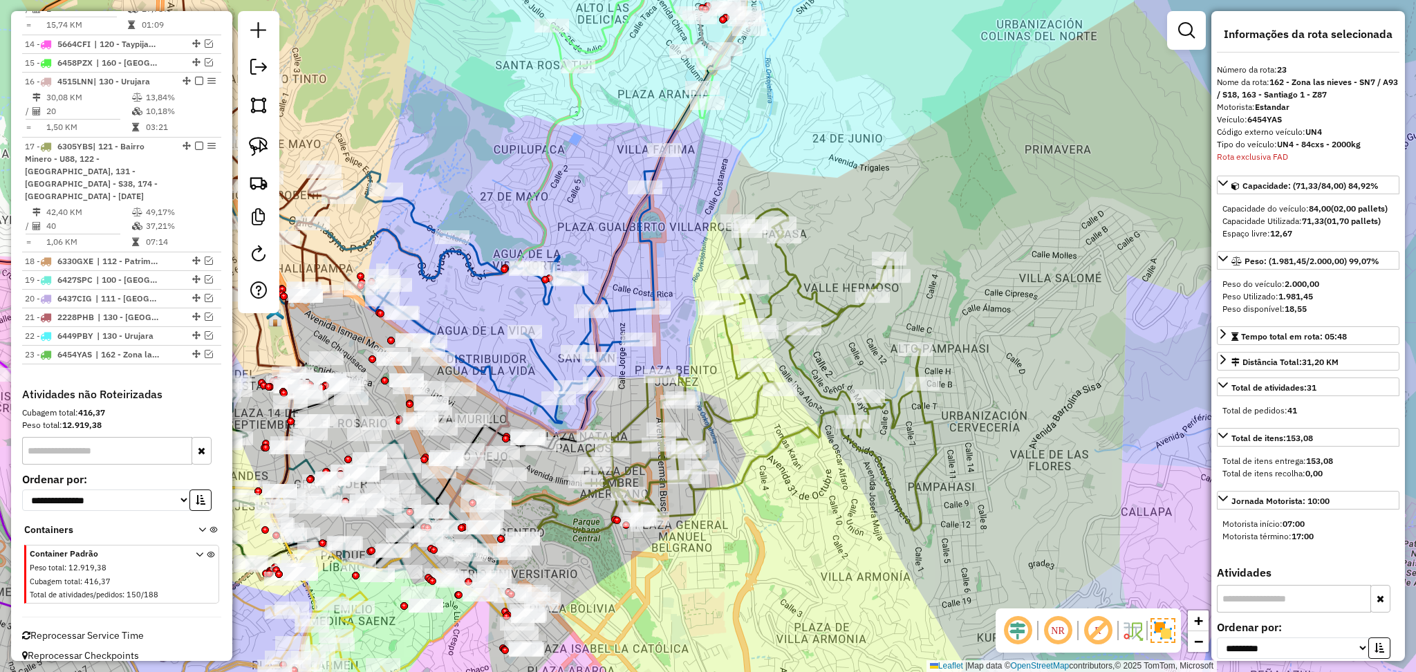
click at [879, 472] on icon at bounding box center [522, 544] width 828 height 392
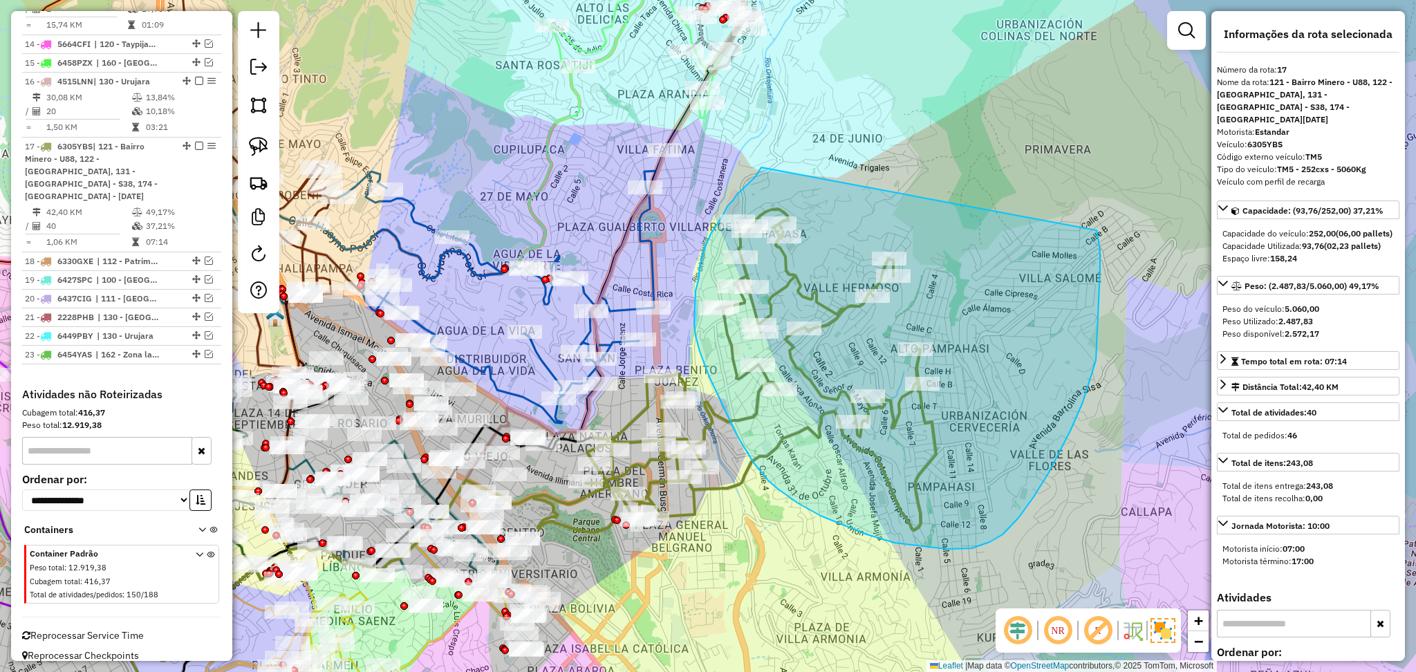
drag, startPoint x: 761, startPoint y: 167, endPoint x: 1097, endPoint y: 230, distance: 341.2
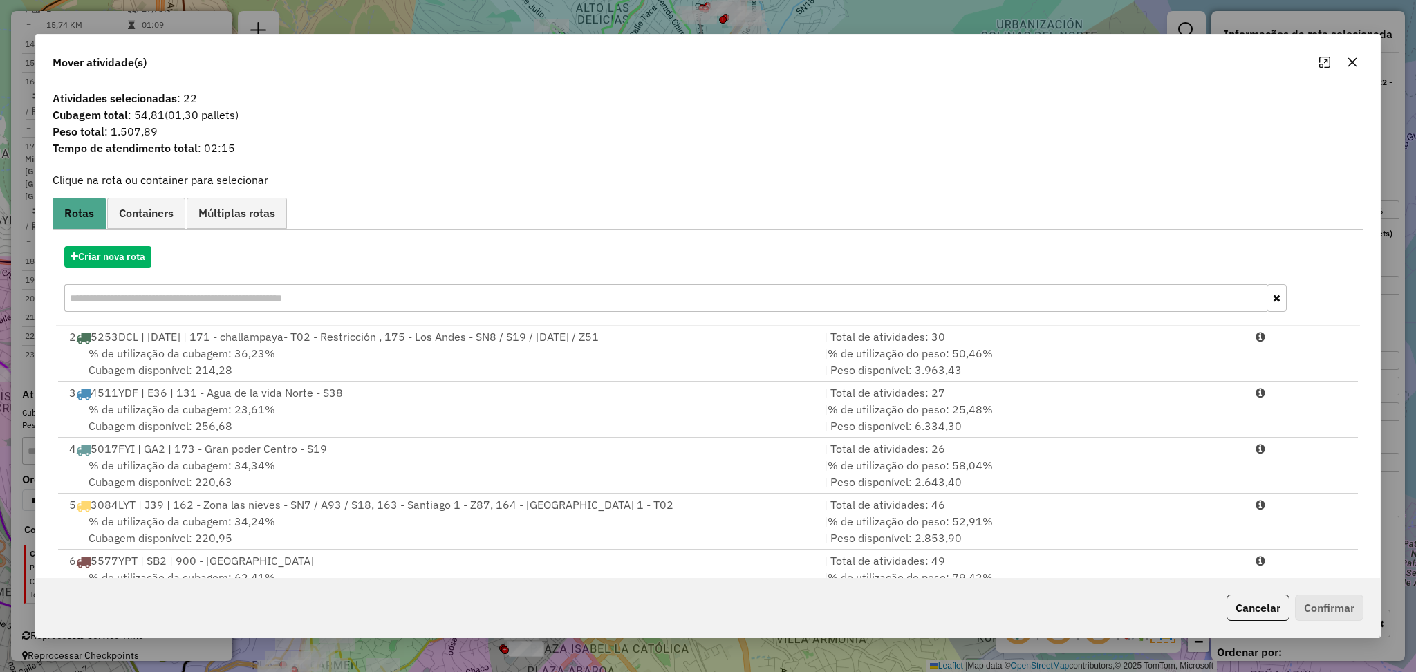
drag, startPoint x: 467, startPoint y: 142, endPoint x: 231, endPoint y: 245, distance: 257.6
click at [463, 143] on span "Tempo de atendimento total : 02:15" at bounding box center [707, 148] width 1327 height 17
click at [113, 268] on div "Criar nova rota" at bounding box center [708, 281] width 1304 height 90
click at [109, 248] on button "Criar nova rota" at bounding box center [107, 256] width 87 height 21
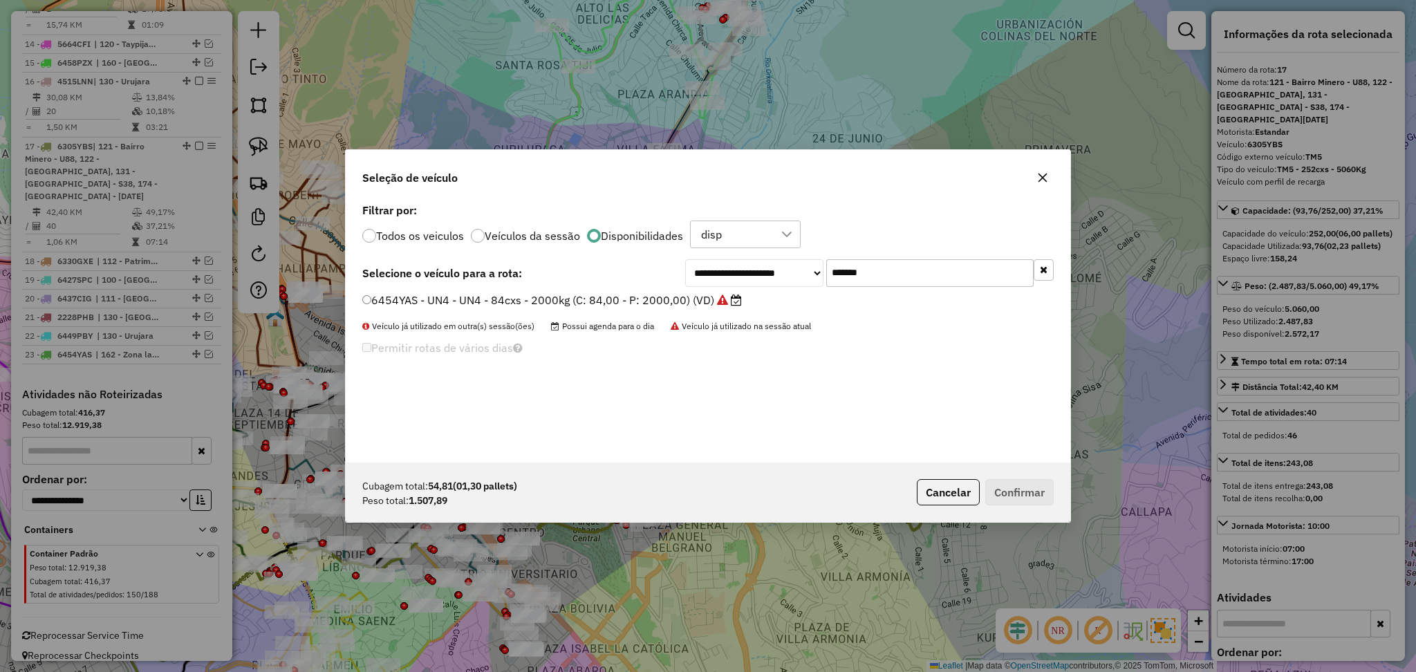
scroll to position [6, 4]
drag, startPoint x: 885, startPoint y: 274, endPoint x: 740, endPoint y: 270, distance: 145.2
click at [740, 270] on div "**********" at bounding box center [869, 273] width 369 height 28
paste input "text"
type input "***"
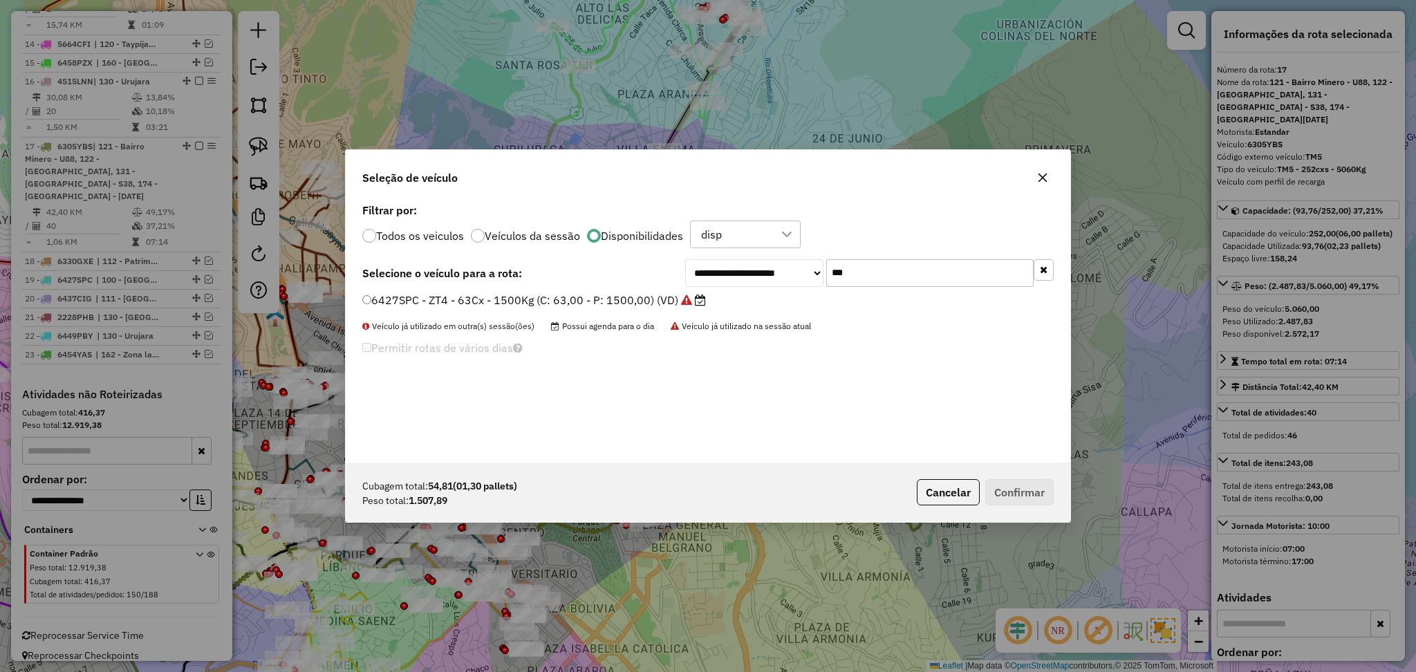
click at [660, 296] on label "6427SPC - ZT4 - 63Cx - 1500Kg (C: 63,00 - P: 1500,00) (VD)" at bounding box center [534, 300] width 344 height 17
click at [1036, 496] on button "Confirmar" at bounding box center [1019, 492] width 68 height 26
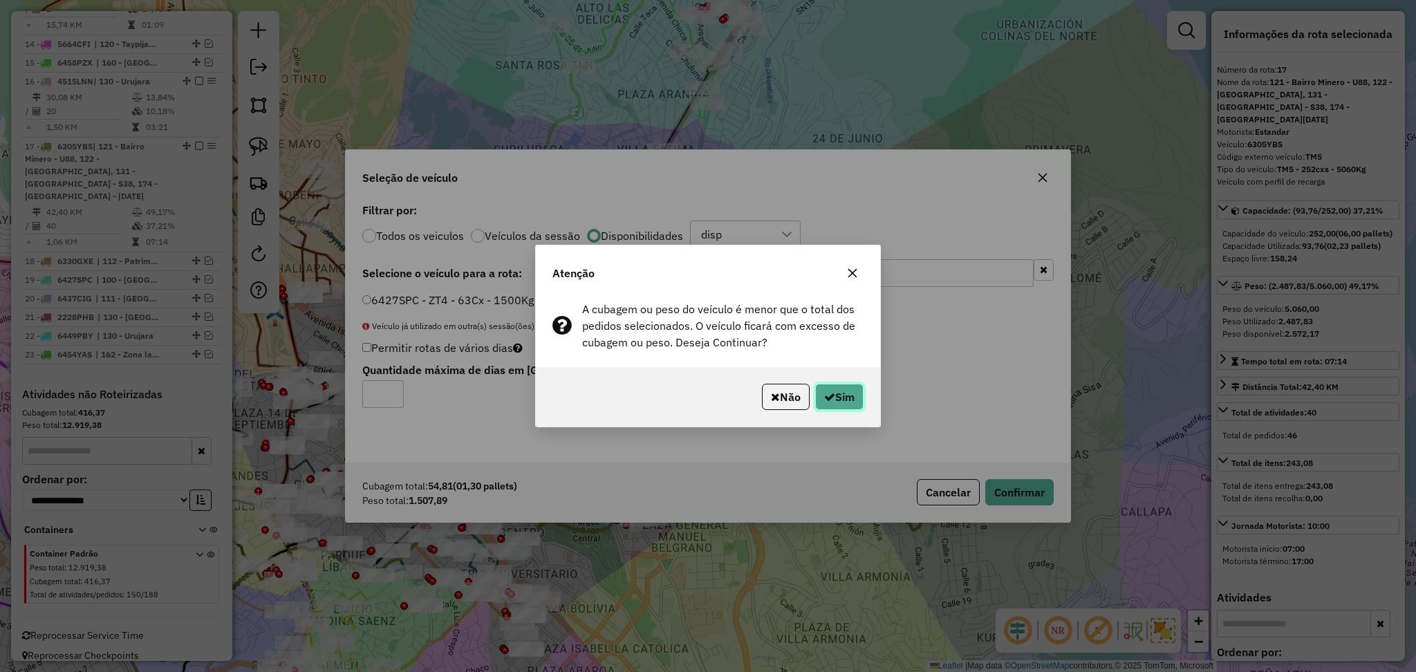
click at [848, 403] on button "Sim" at bounding box center [839, 397] width 48 height 26
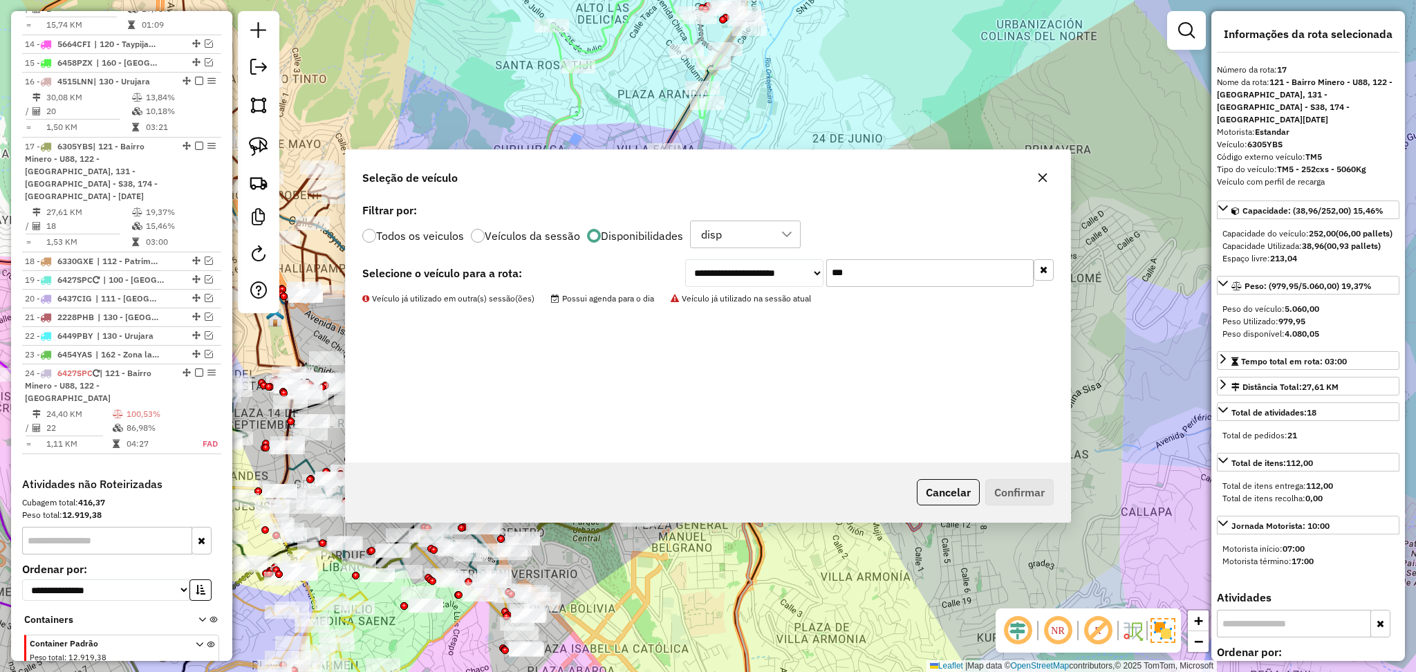
scroll to position [1312, 0]
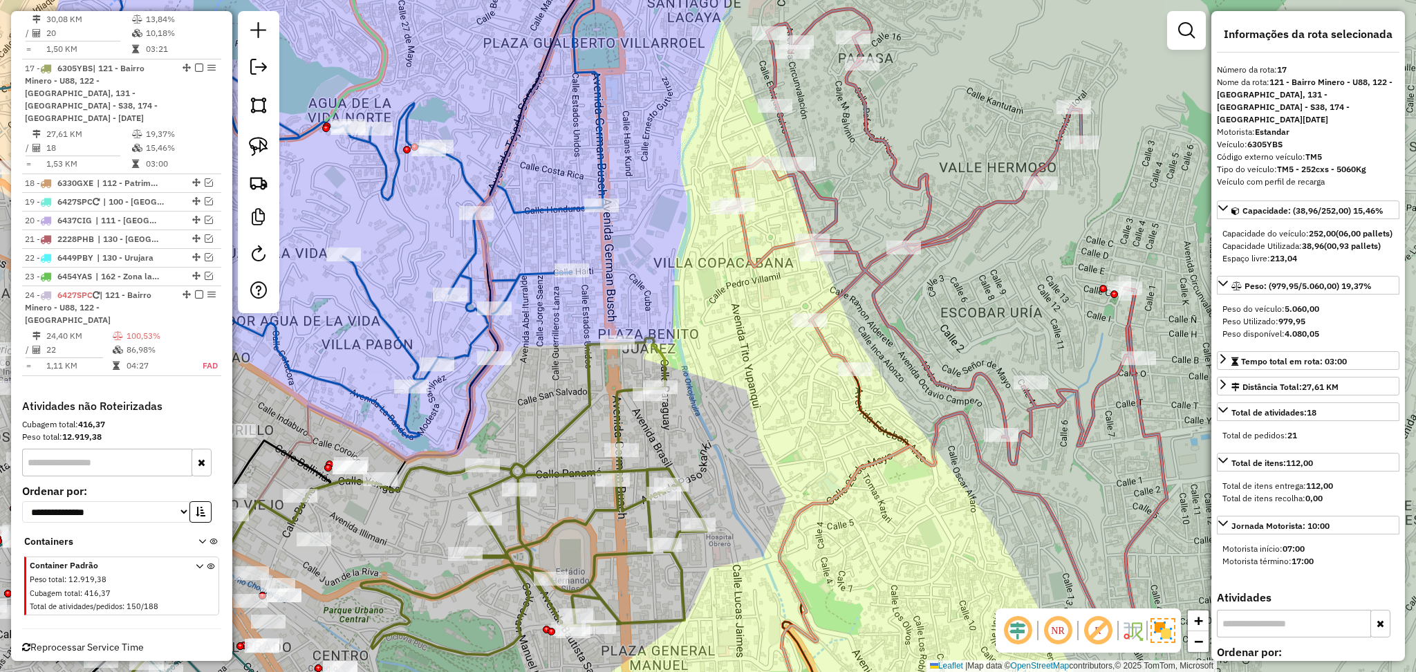
click at [615, 411] on icon at bounding box center [534, 496] width 346 height 317
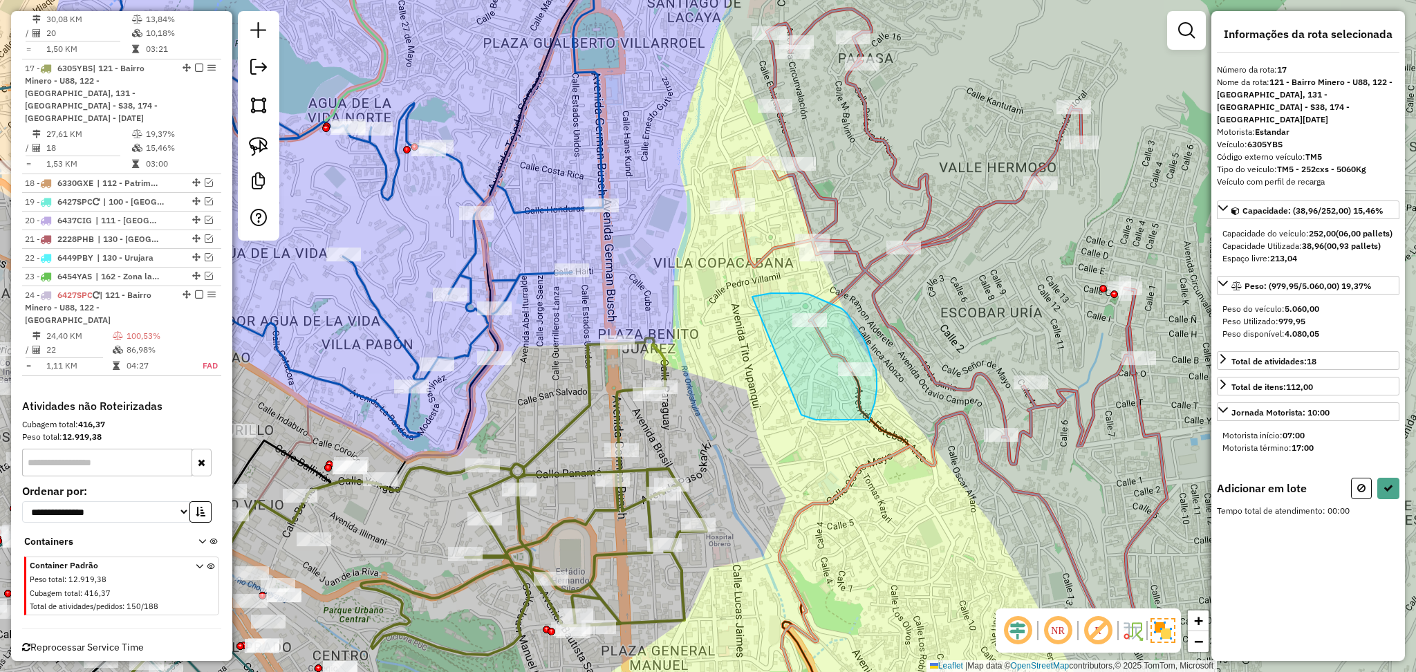
drag, startPoint x: 803, startPoint y: 416, endPoint x: 721, endPoint y: 304, distance: 139.0
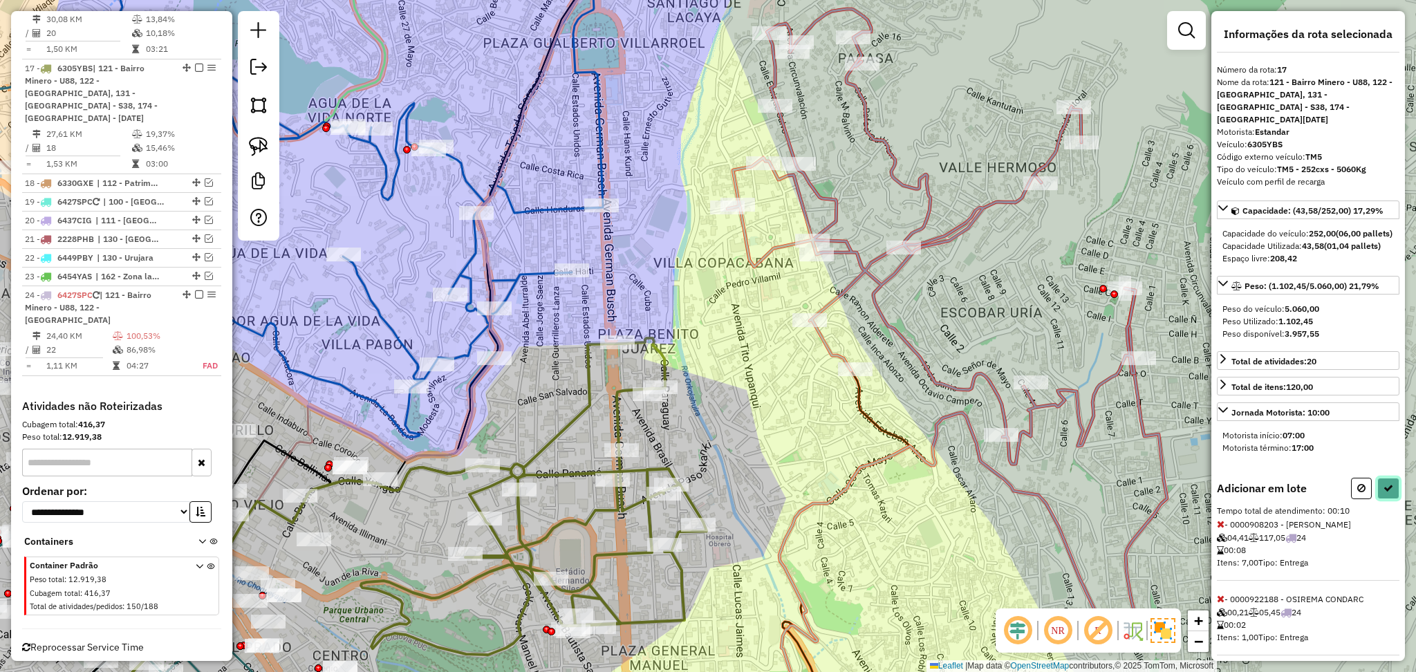
click at [1386, 483] on button at bounding box center [1388, 488] width 22 height 21
select select "**********"
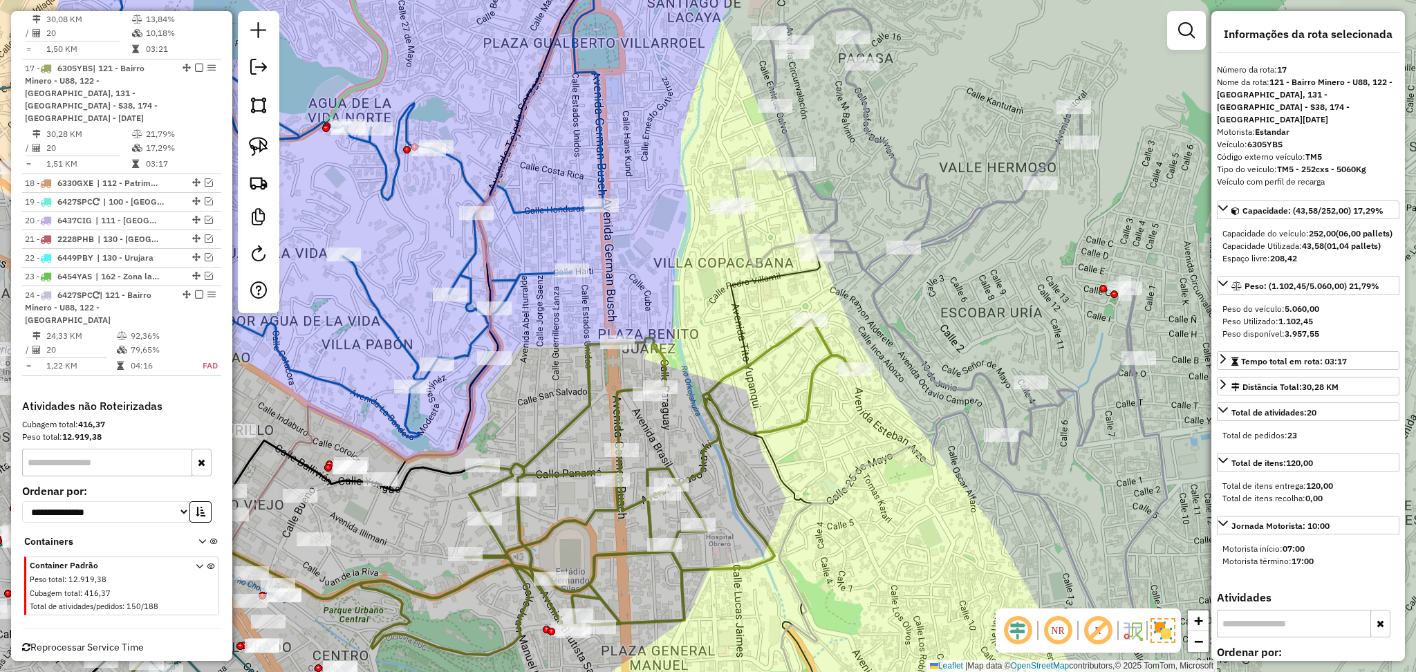
click at [881, 285] on icon at bounding box center [931, 236] width 408 height 455
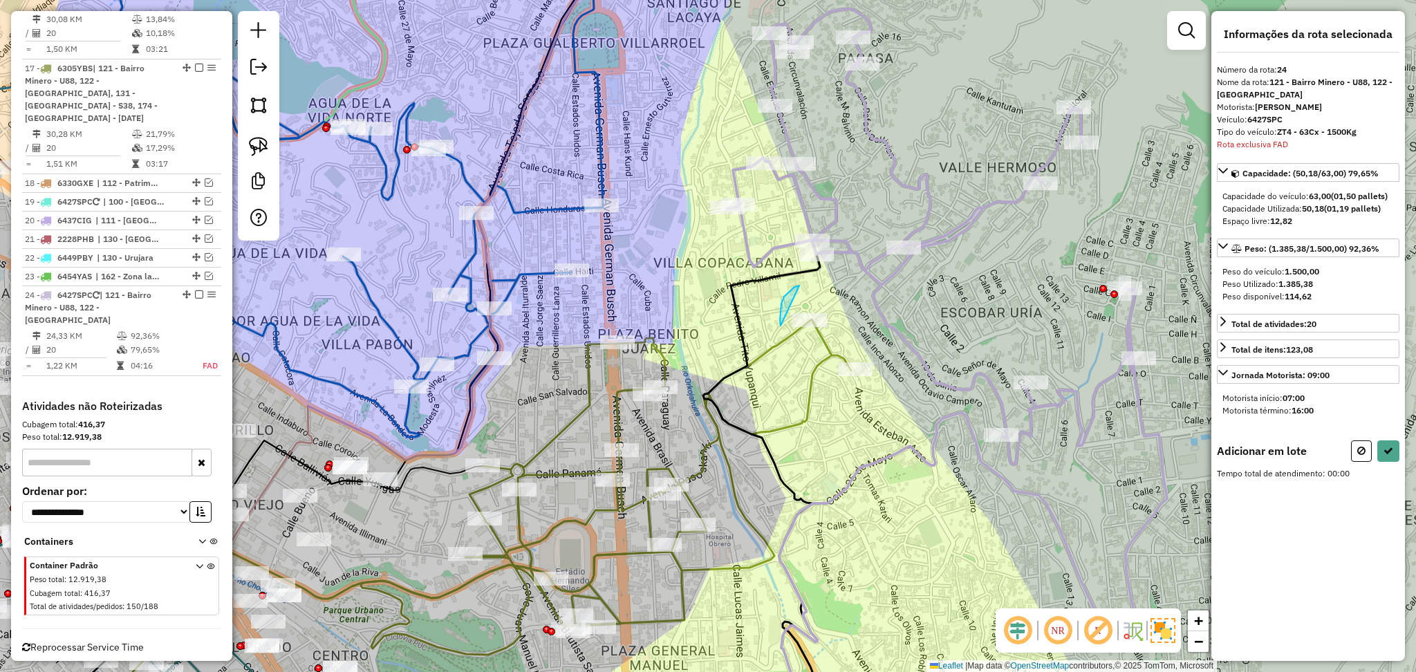
drag, startPoint x: 799, startPoint y: 286, endPoint x: 913, endPoint y: 377, distance: 146.5
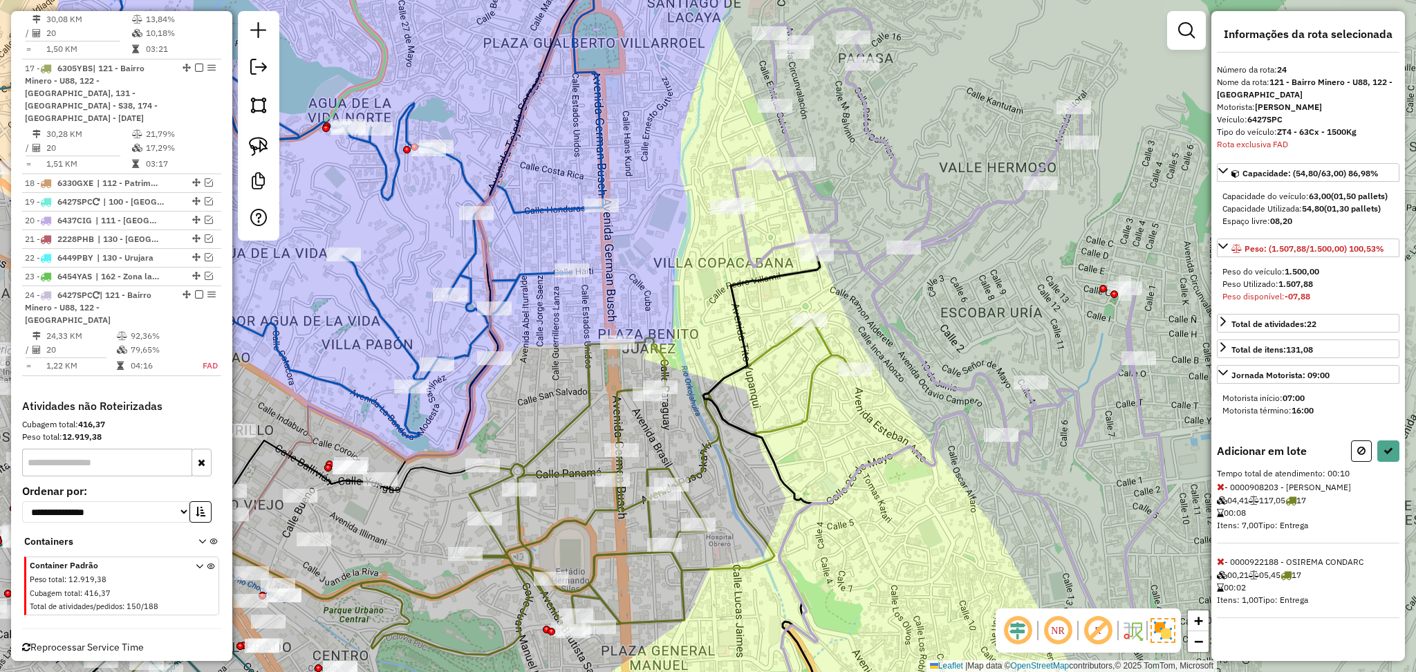
click at [1220, 489] on icon at bounding box center [1221, 487] width 8 height 10
click at [1395, 442] on button at bounding box center [1388, 450] width 22 height 21
select select "**********"
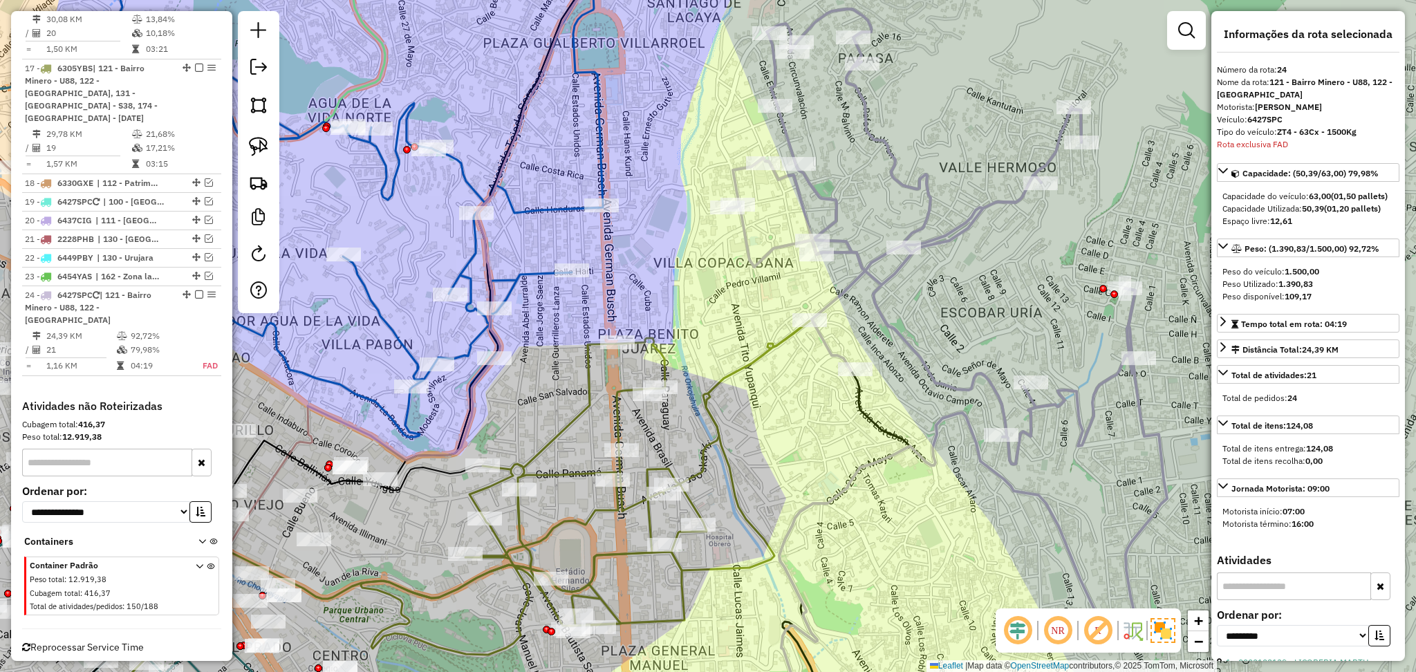
click at [978, 387] on icon at bounding box center [931, 236] width 408 height 455
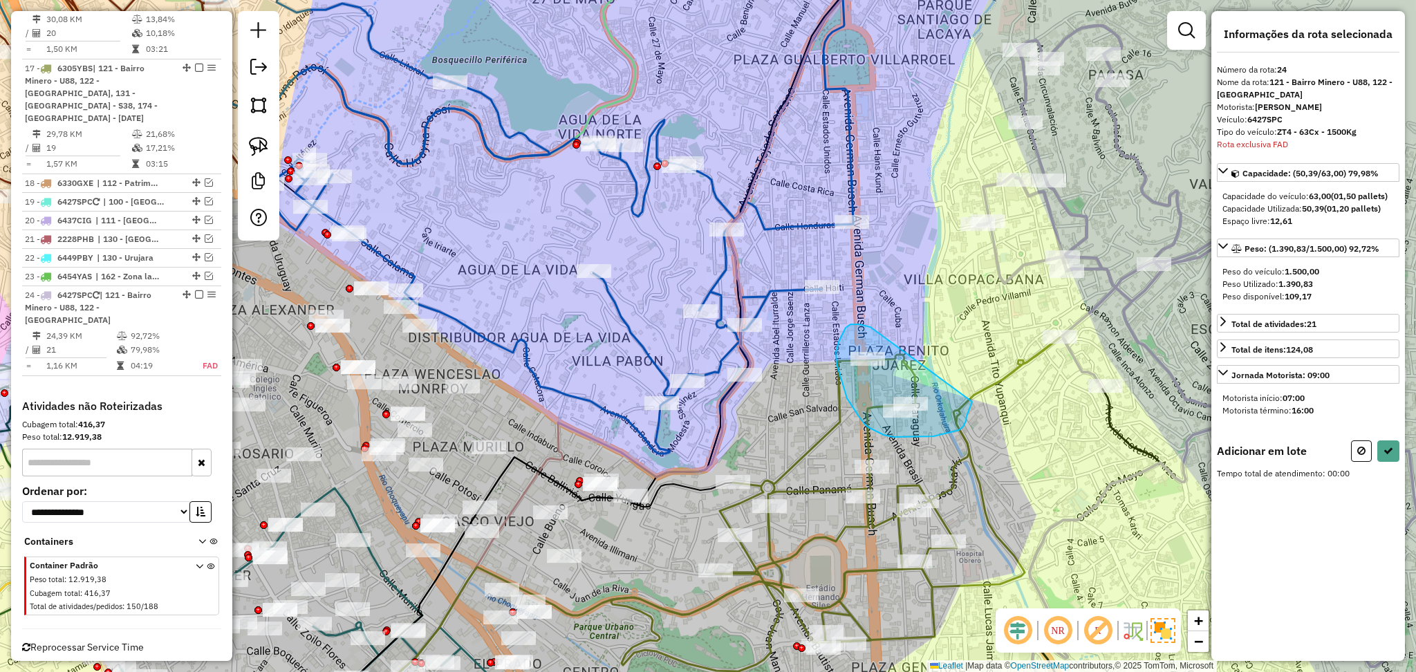
drag, startPoint x: 869, startPoint y: 327, endPoint x: 972, endPoint y: 402, distance: 127.2
click at [972, 402] on div "Janela de atendimento Grade de atendimento Capacidade Transportadoras Veículos …" at bounding box center [708, 336] width 1416 height 672
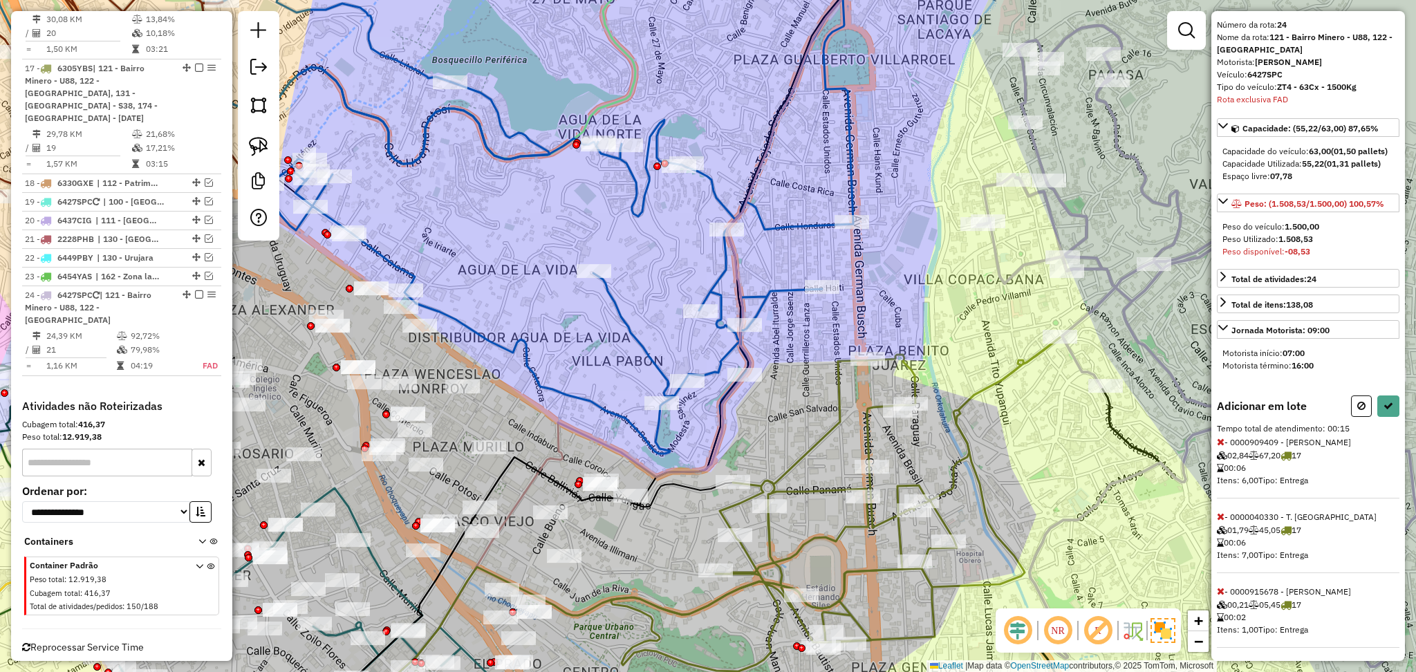
scroll to position [62, 0]
click at [1220, 514] on icon at bounding box center [1221, 513] width 8 height 10
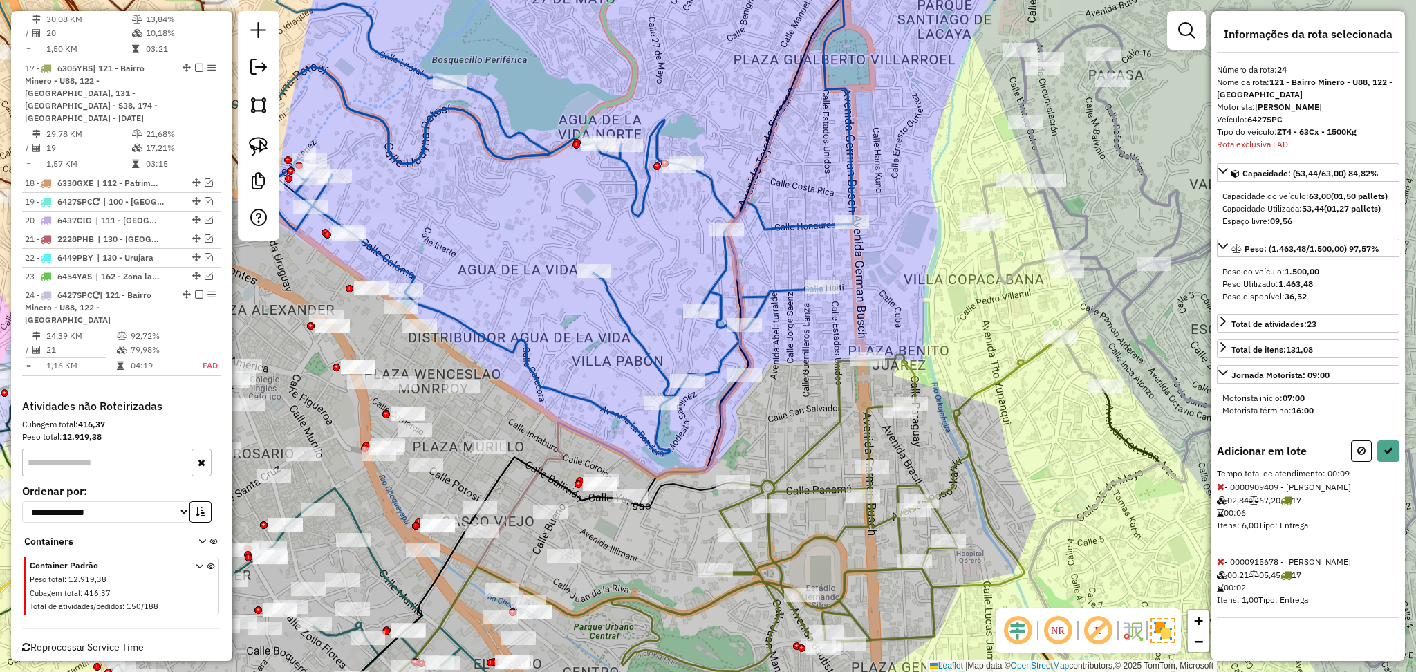
scroll to position [0, 0]
click at [1388, 452] on icon at bounding box center [1388, 451] width 10 height 10
select select "**********"
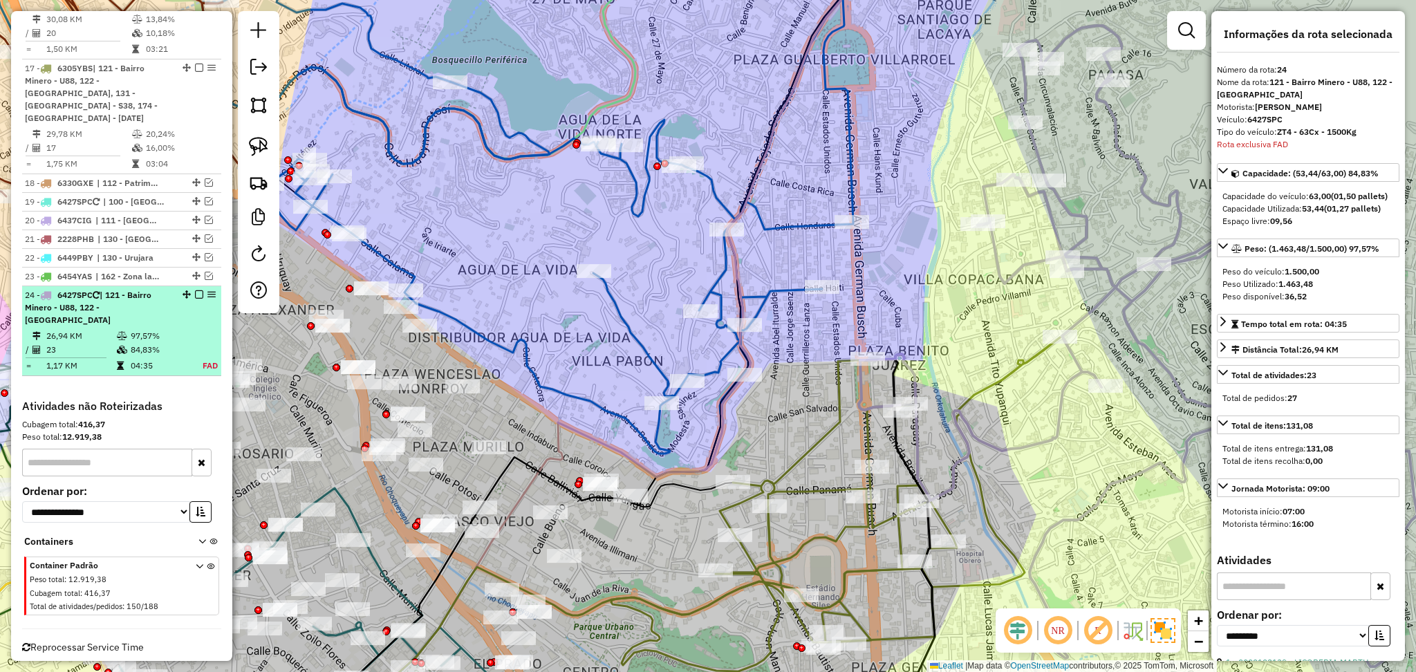
click at [195, 290] on em at bounding box center [199, 294] width 8 height 8
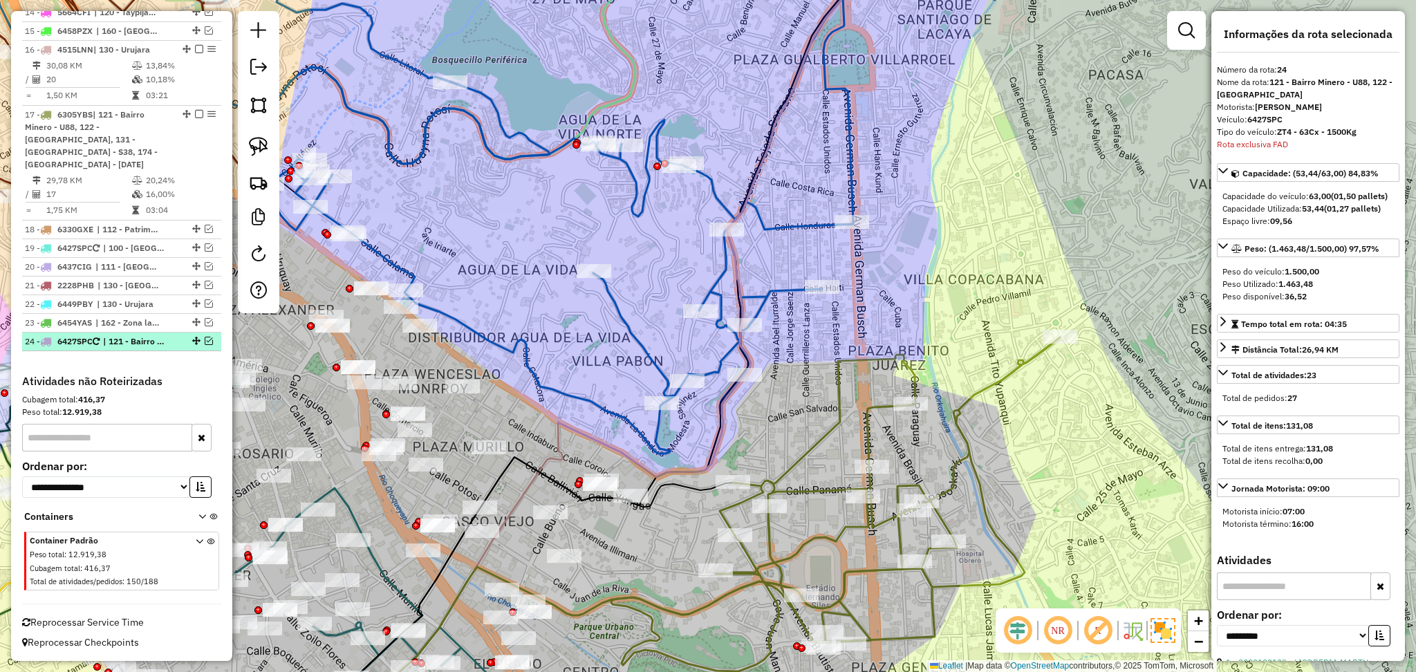
scroll to position [1253, 0]
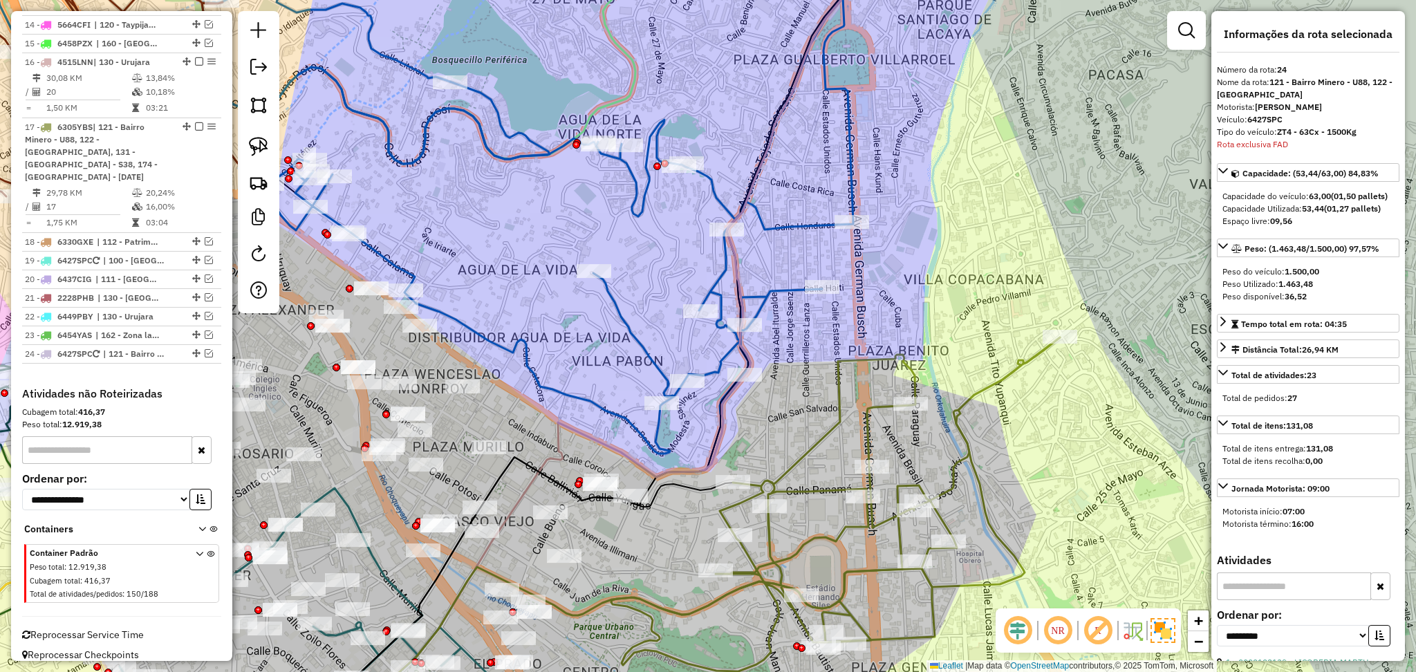
click at [1029, 221] on div "Janela de atendimento Grade de atendimento Capacidade Transportadoras Veículos …" at bounding box center [708, 336] width 1416 height 672
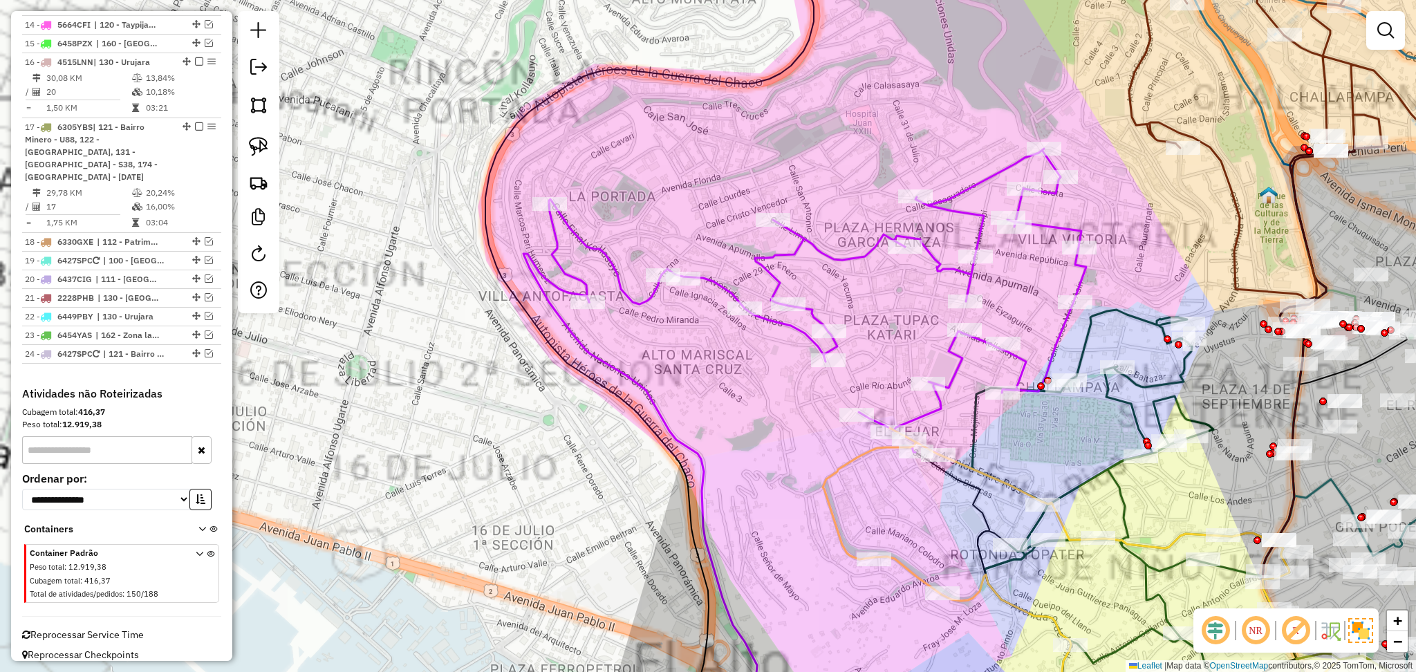
click at [591, 239] on icon at bounding box center [817, 302] width 537 height 306
select select "**********"
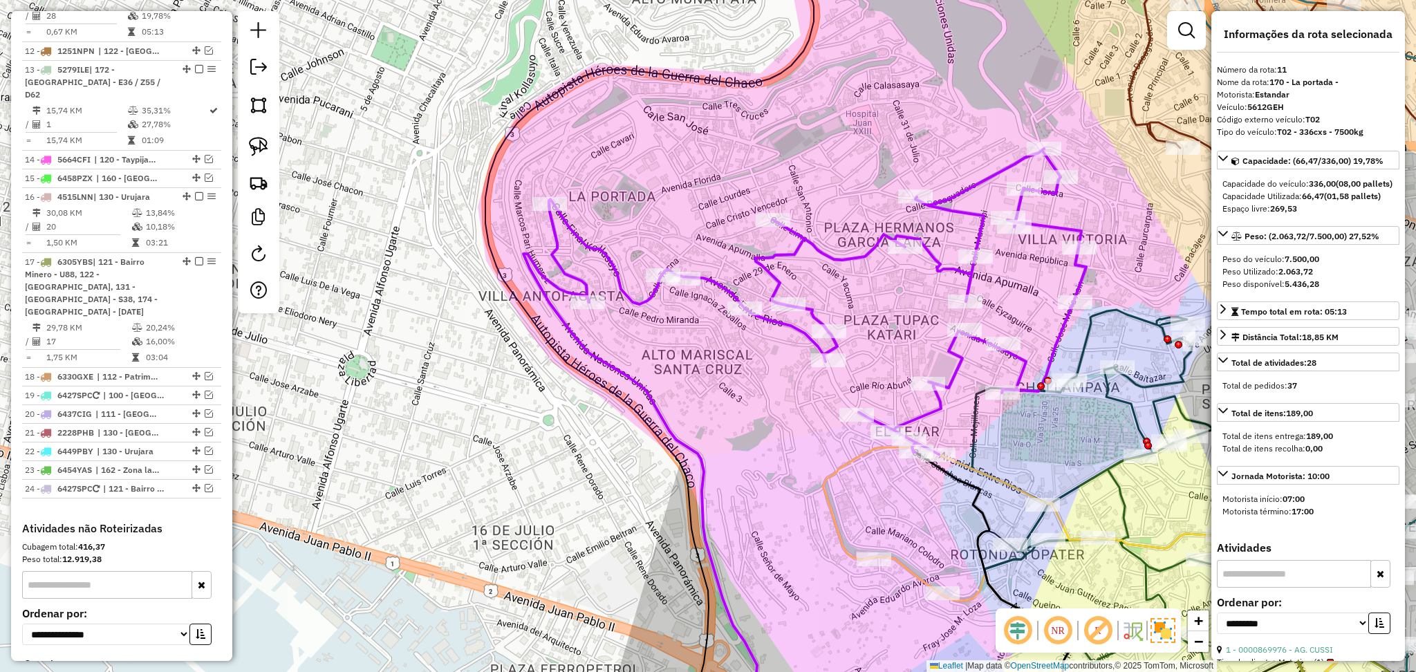
scroll to position [1084, 0]
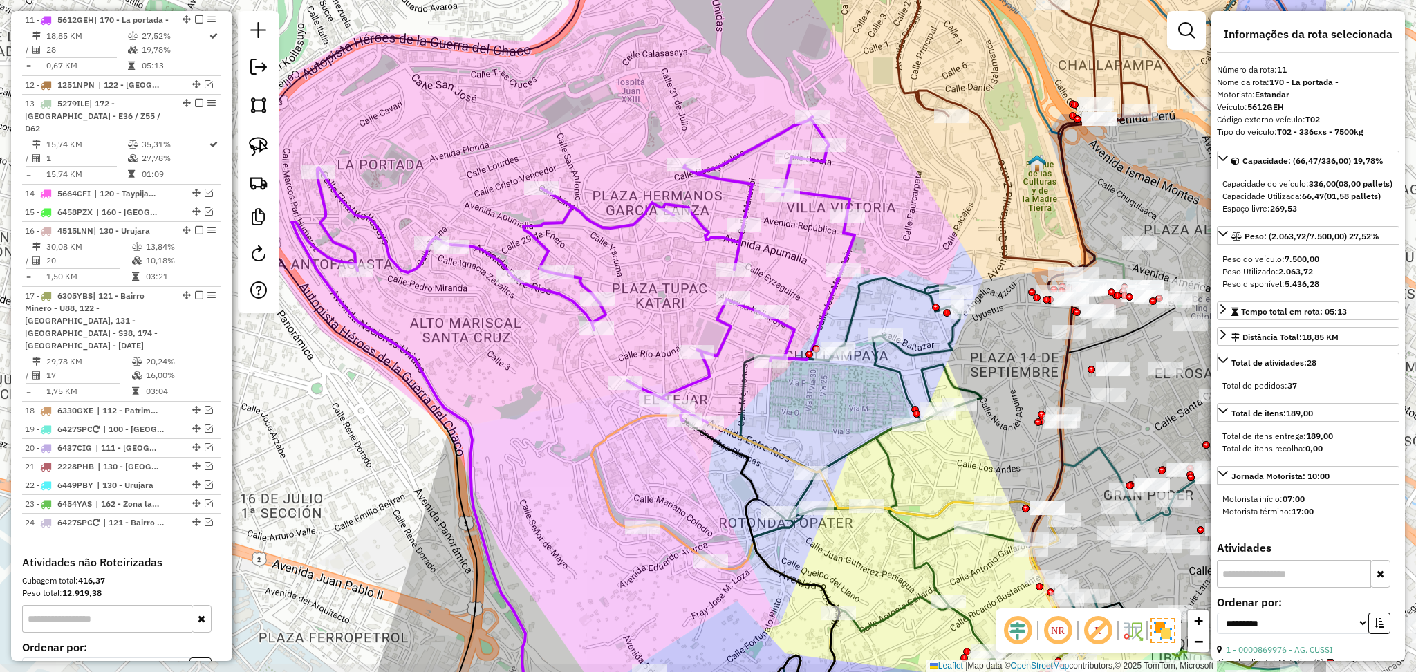
drag, startPoint x: 632, startPoint y: 384, endPoint x: 400, endPoint y: 351, distance: 234.0
click at [400, 351] on icon at bounding box center [409, 465] width 234 height 487
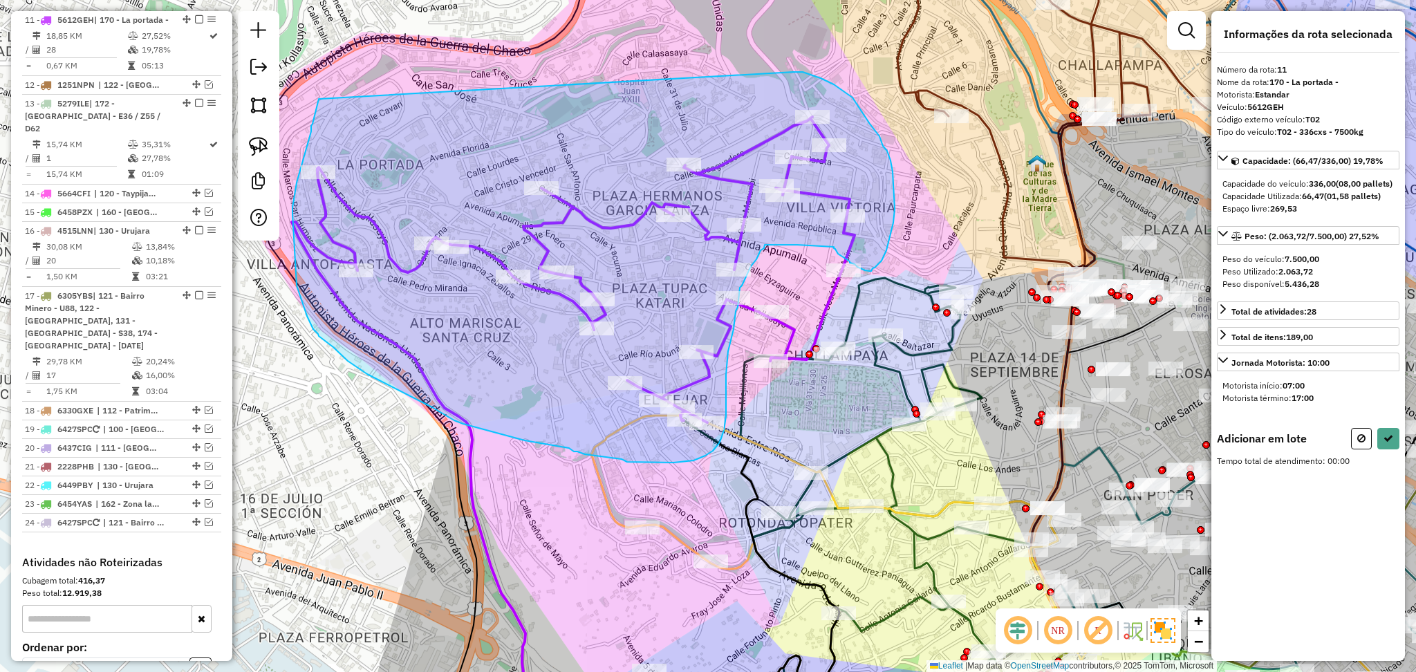
drag, startPoint x: 794, startPoint y: 72, endPoint x: 319, endPoint y: 99, distance: 476.4
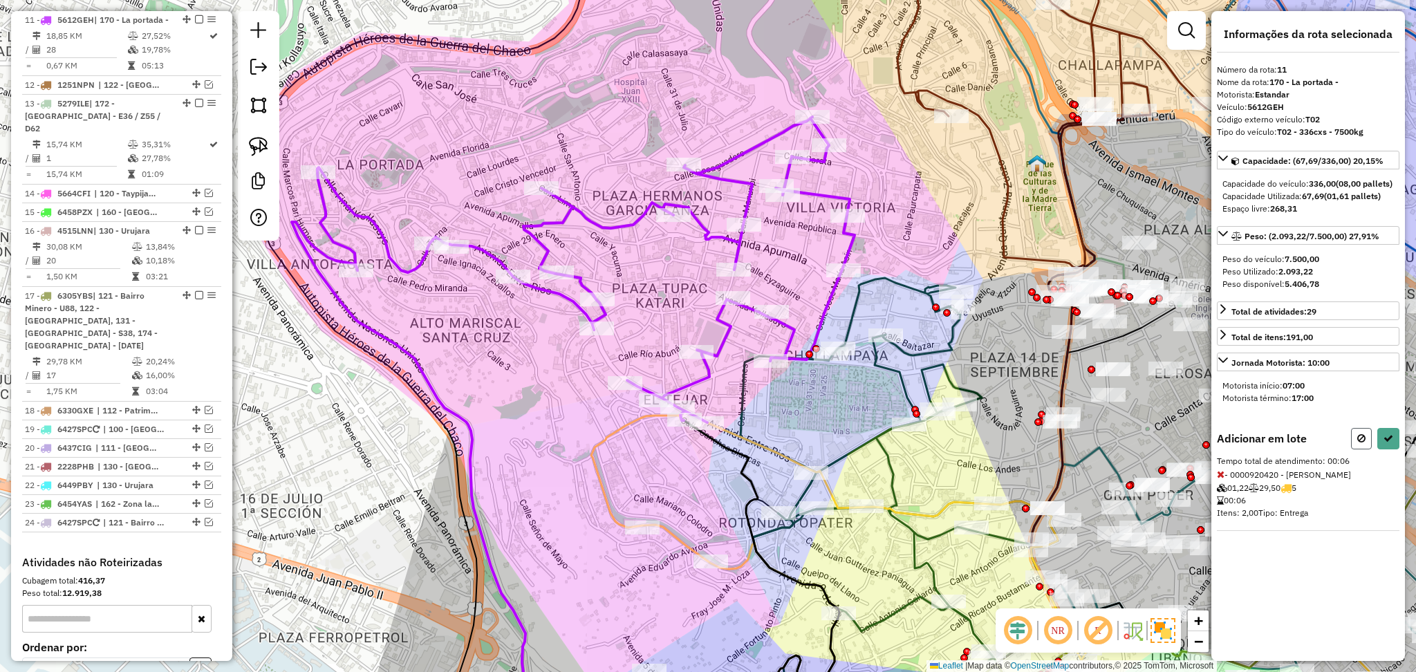
click at [1364, 443] on icon at bounding box center [1361, 438] width 8 height 10
select select "**********"
click at [1366, 447] on button at bounding box center [1361, 438] width 21 height 21
select select "**********"
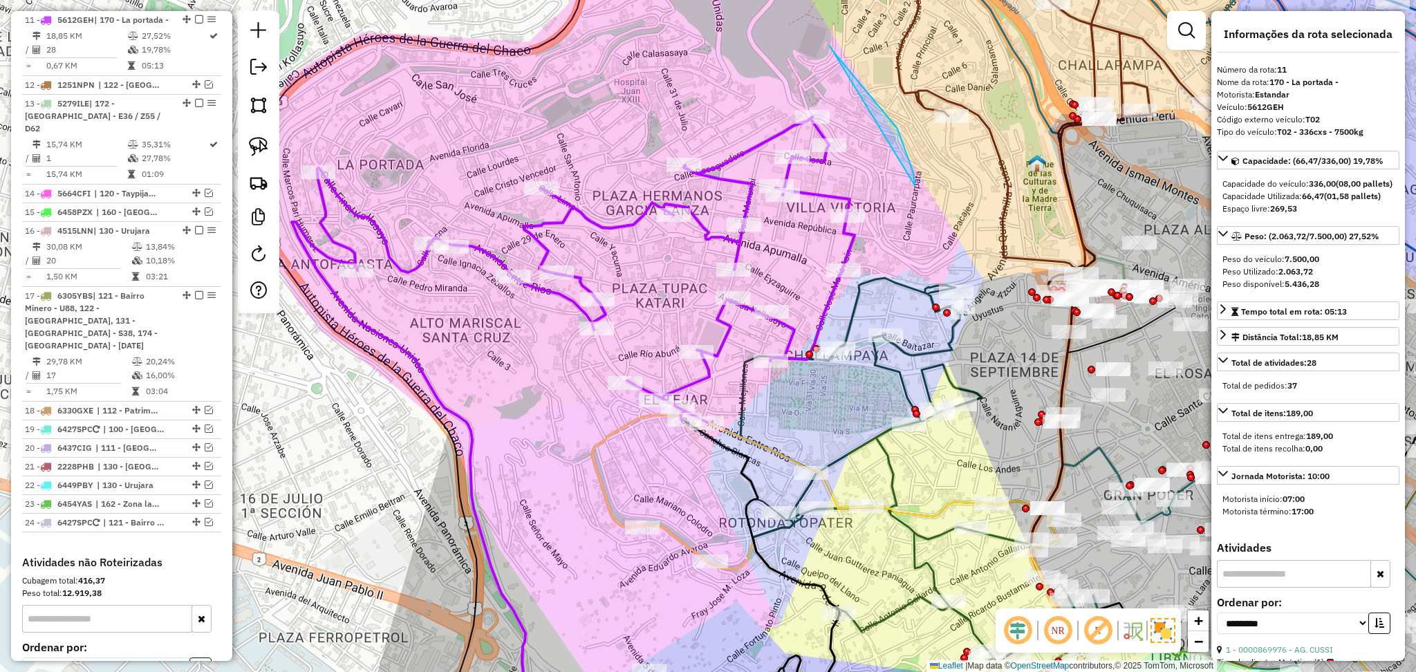
drag, startPoint x: 832, startPoint y: 50, endPoint x: 897, endPoint y: 233, distance: 193.5
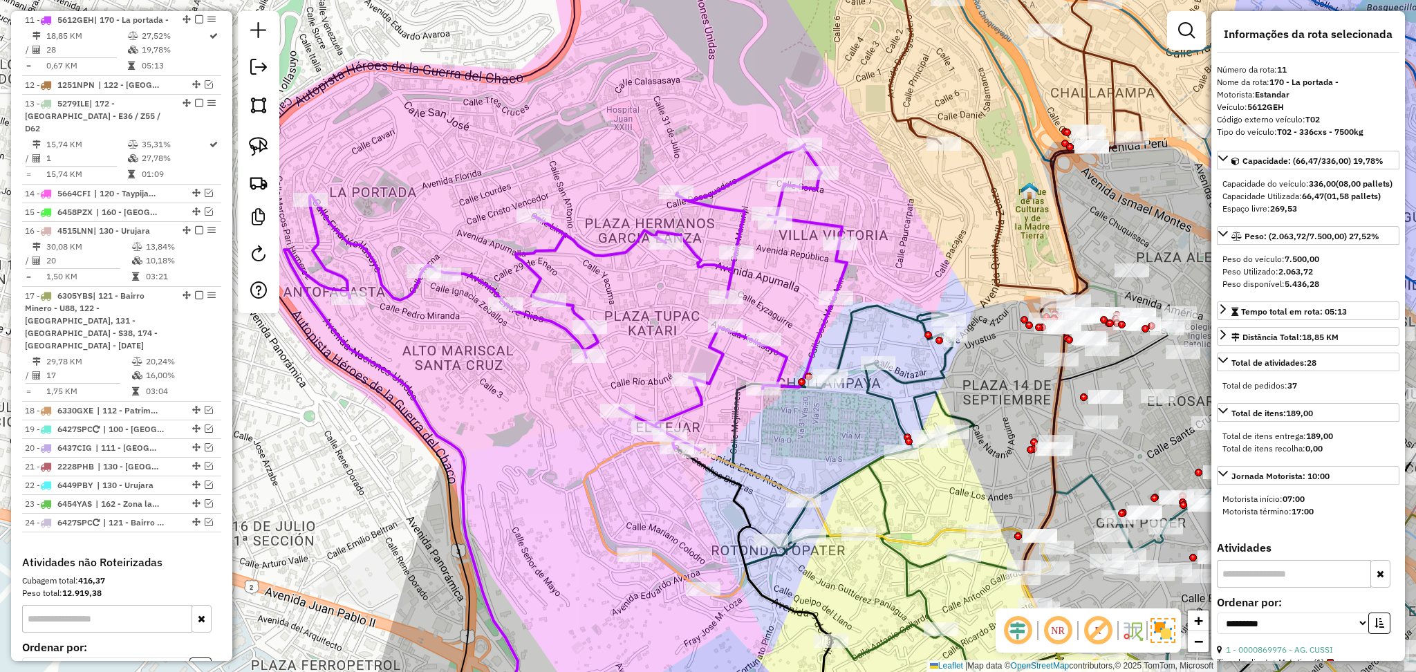
drag, startPoint x: 749, startPoint y: 313, endPoint x: 745, endPoint y: 333, distance: 20.5
click at [745, 333] on icon at bounding box center [578, 297] width 537 height 306
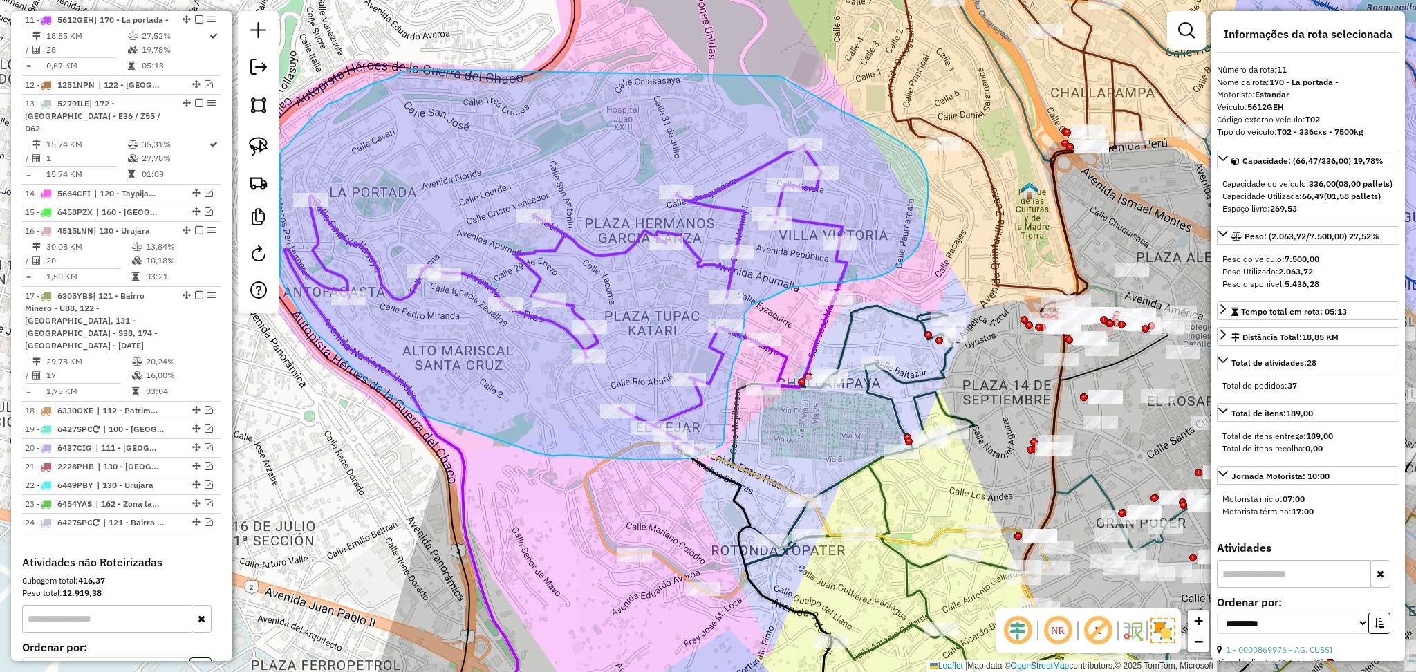
drag, startPoint x: 776, startPoint y: 76, endPoint x: 411, endPoint y: 69, distance: 364.4
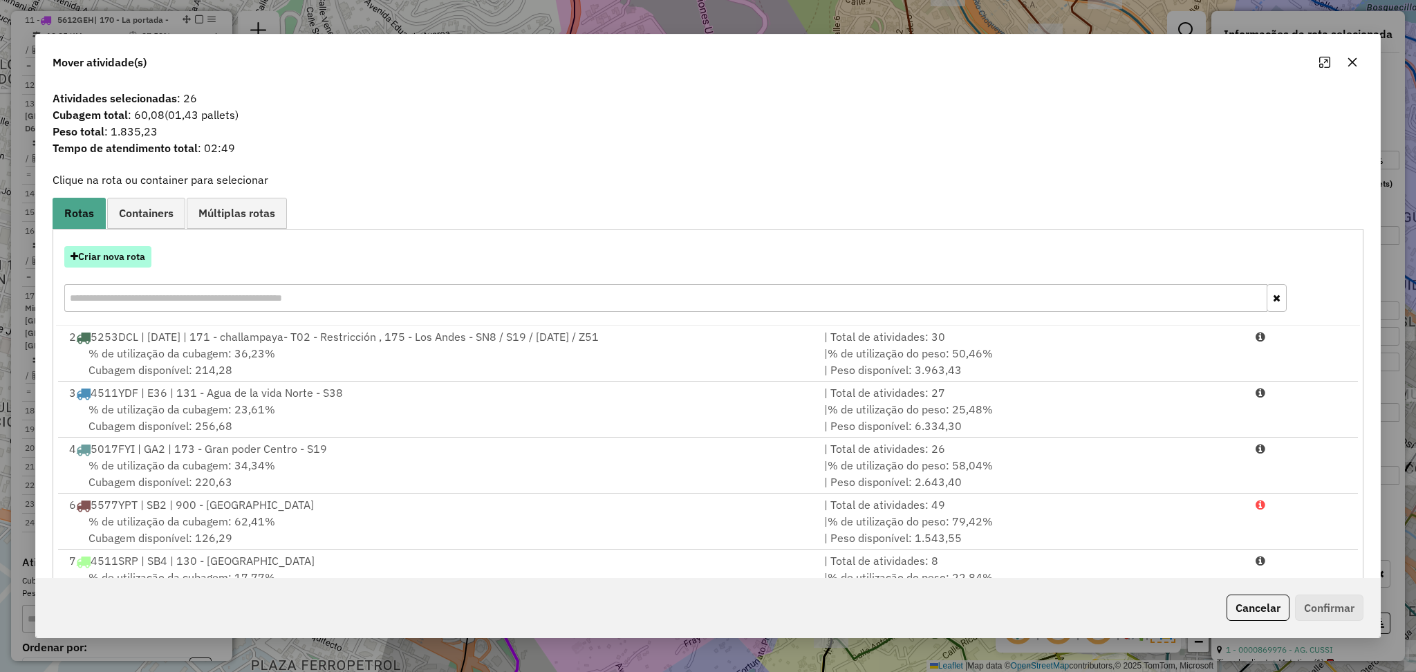
click at [120, 265] on button "Criar nova rota" at bounding box center [107, 256] width 87 height 21
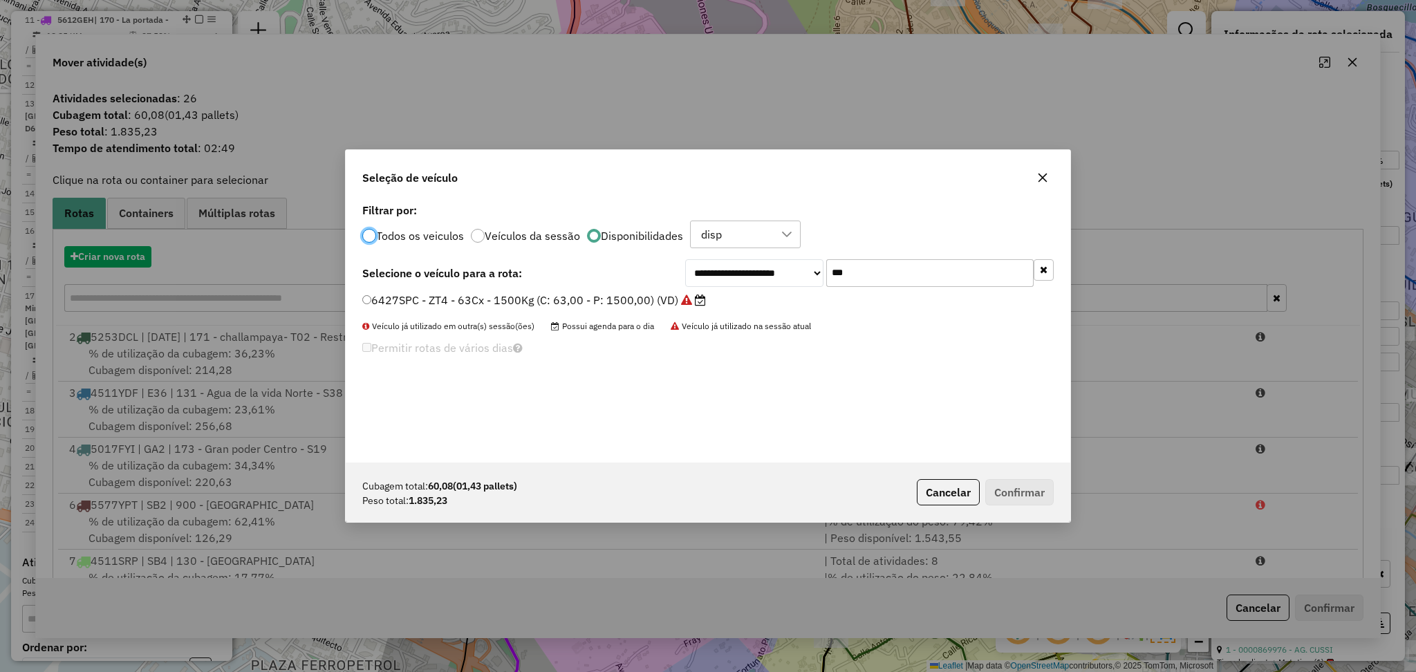
scroll to position [6, 4]
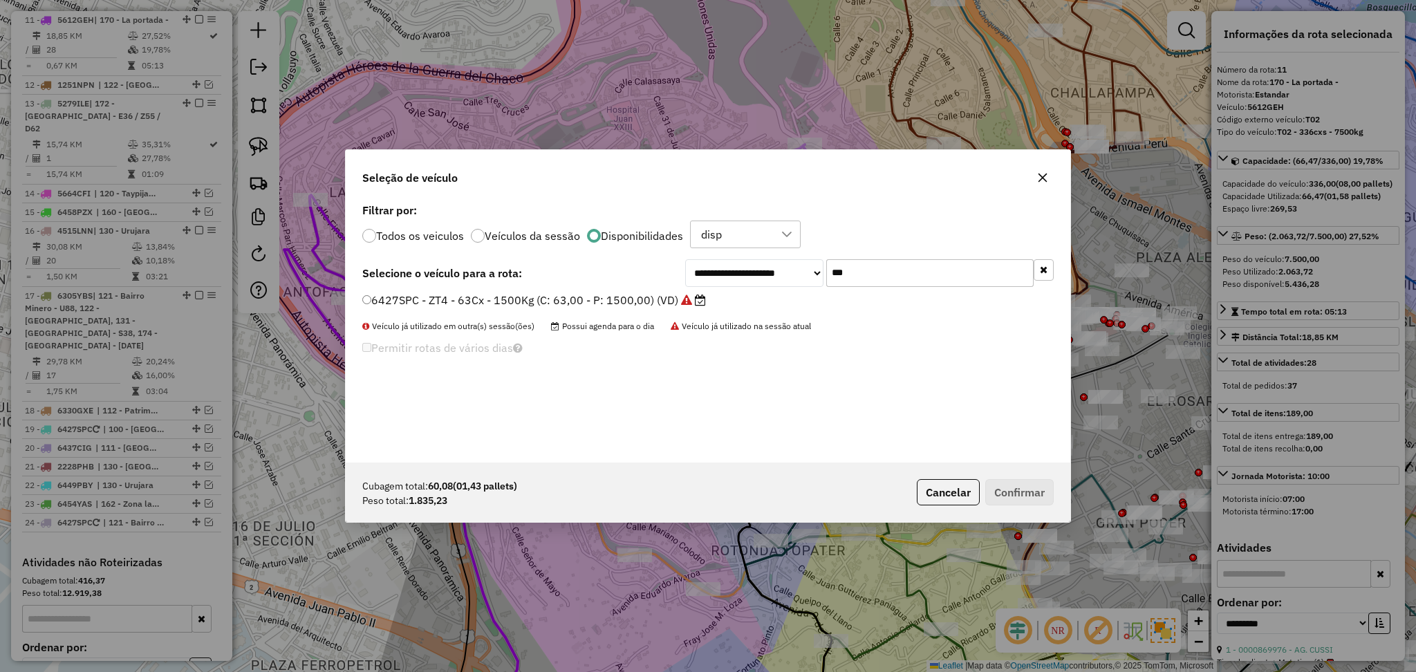
drag, startPoint x: 885, startPoint y: 268, endPoint x: 787, endPoint y: 270, distance: 98.2
click at [787, 270] on div "**********" at bounding box center [869, 273] width 369 height 28
paste input "text"
drag, startPoint x: 861, startPoint y: 279, endPoint x: 779, endPoint y: 274, distance: 81.7
click at [779, 274] on div "**********" at bounding box center [869, 273] width 369 height 28
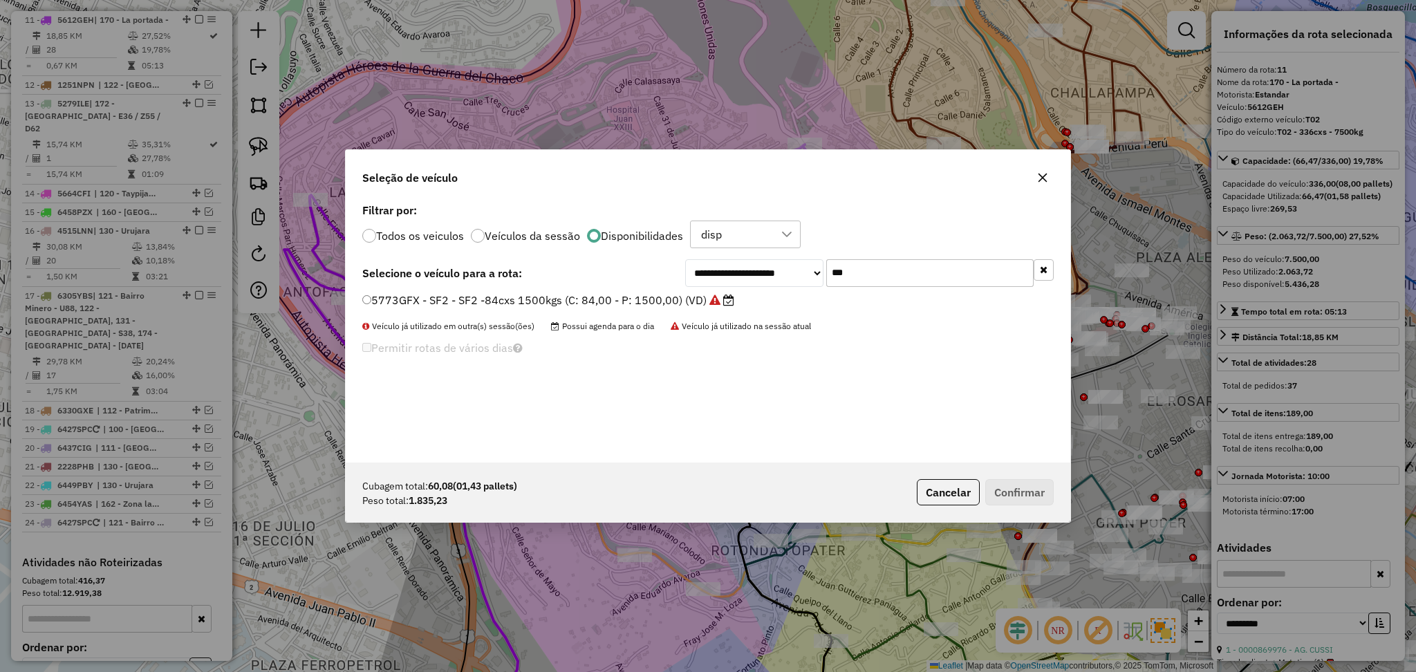
paste input "text"
type input "***"
click at [564, 296] on label "1251NPN - SN9 - SN9 - 84Cx - 2000Kg (C: 84,00 - P: 2000,00) (VD)" at bounding box center [550, 300] width 377 height 17
click at [1023, 488] on button "Confirmar" at bounding box center [1019, 492] width 68 height 26
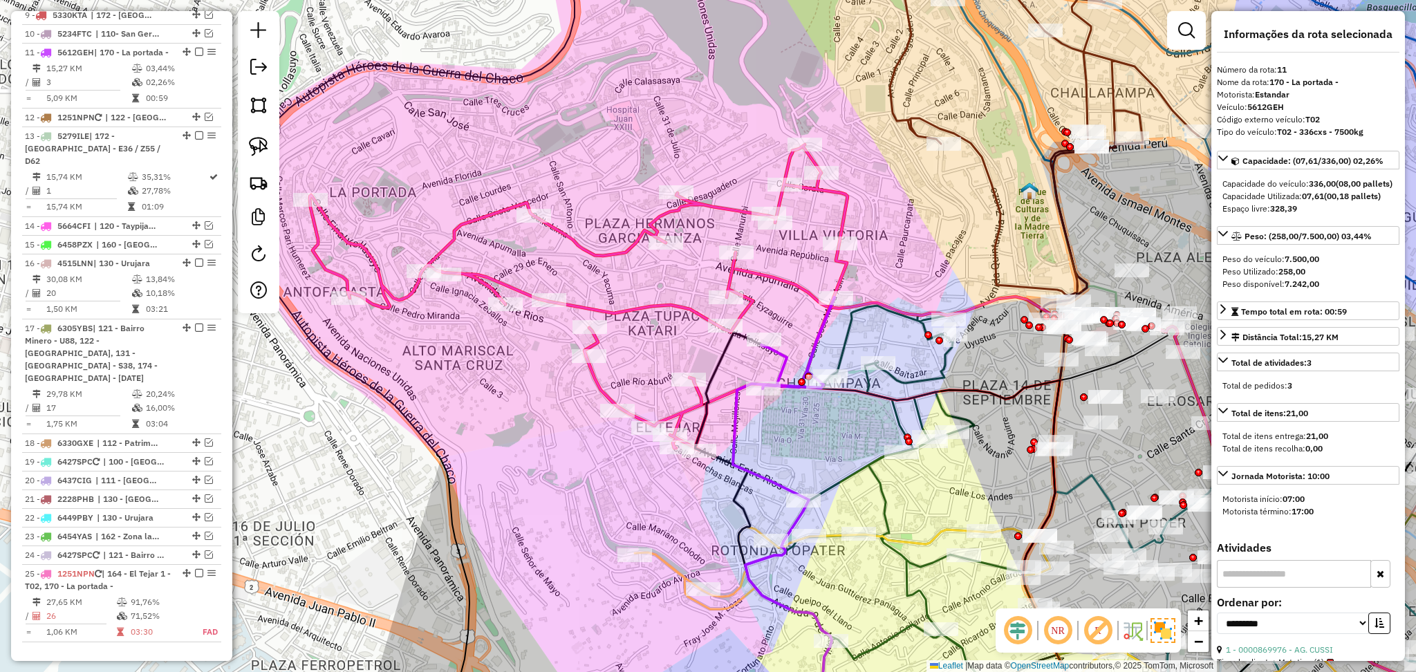
scroll to position [1084, 0]
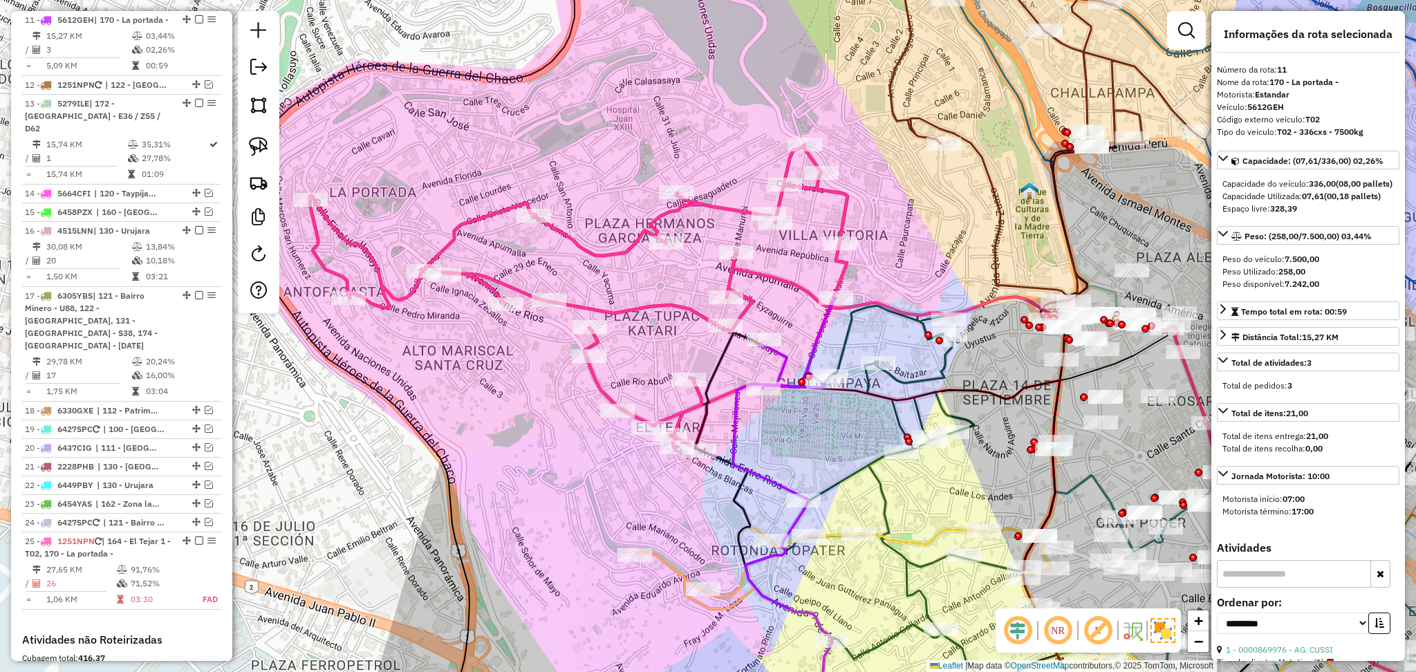
click at [661, 312] on icon at bounding box center [579, 297] width 538 height 306
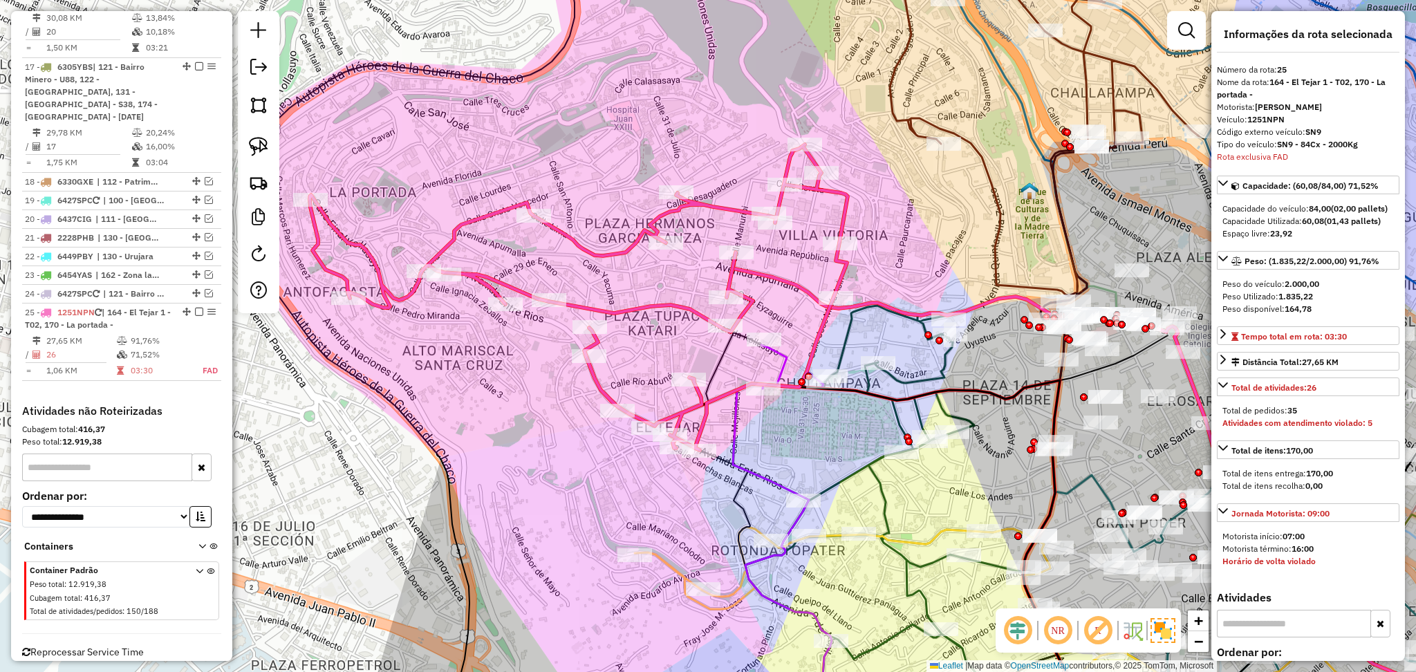
scroll to position [1330, 0]
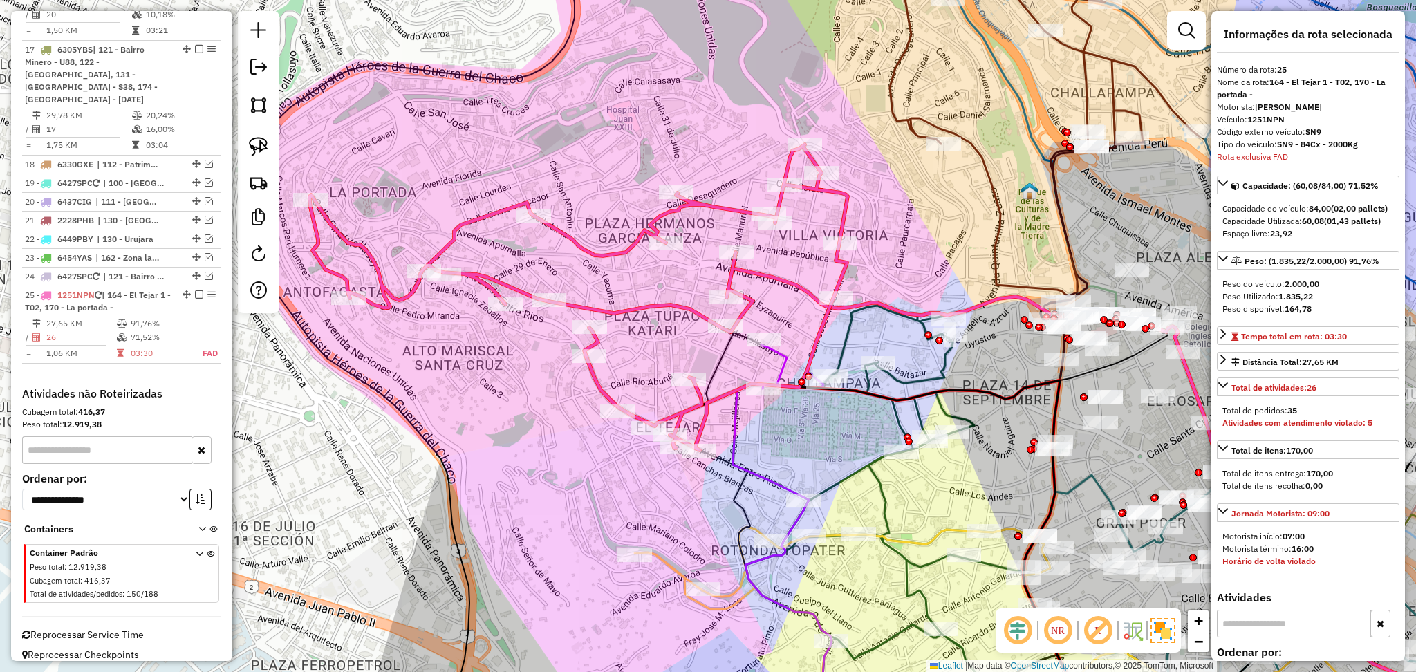
click at [671, 299] on icon at bounding box center [579, 297] width 538 height 306
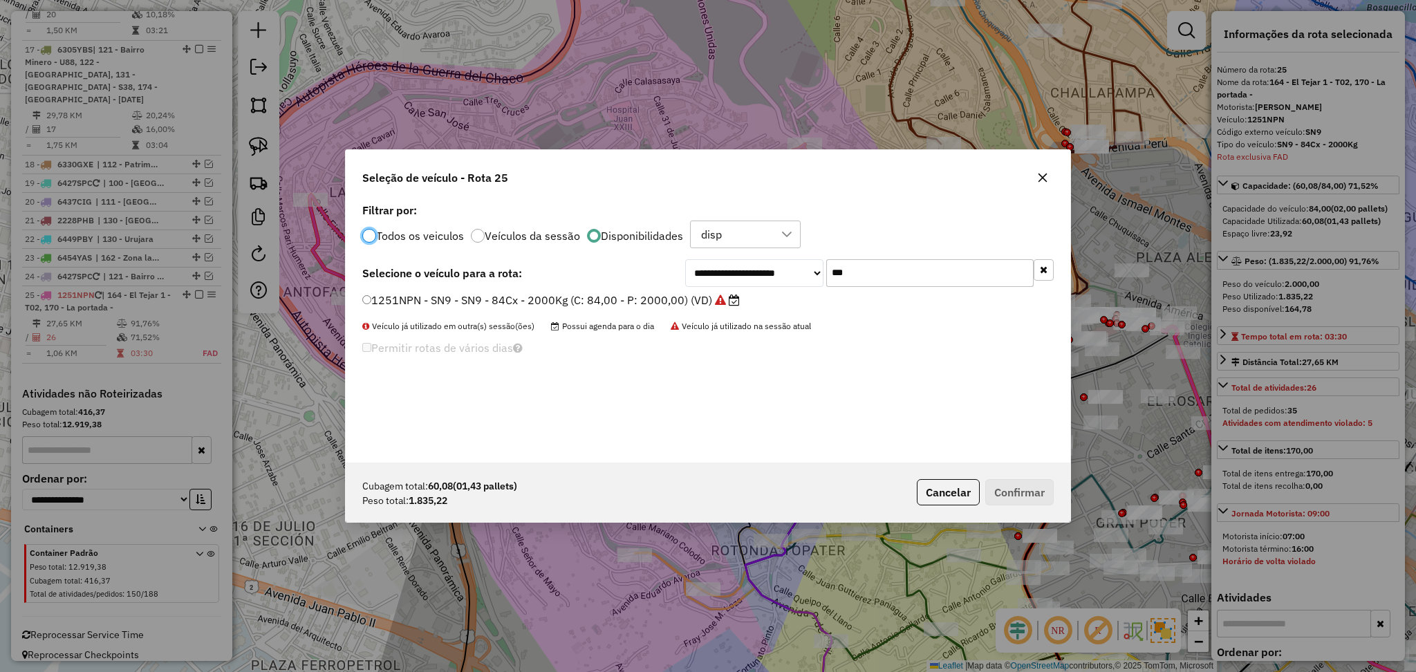
scroll to position [6, 4]
drag, startPoint x: 885, startPoint y: 267, endPoint x: 720, endPoint y: 263, distance: 164.6
click at [725, 265] on div "**********" at bounding box center [869, 273] width 369 height 28
type input "***"
click at [693, 303] on label "5664CFI - TM3 - TM3 - 105cxs - 3000kgs (C: 105,00 - P: 3000,00) (VD)" at bounding box center [561, 300] width 398 height 17
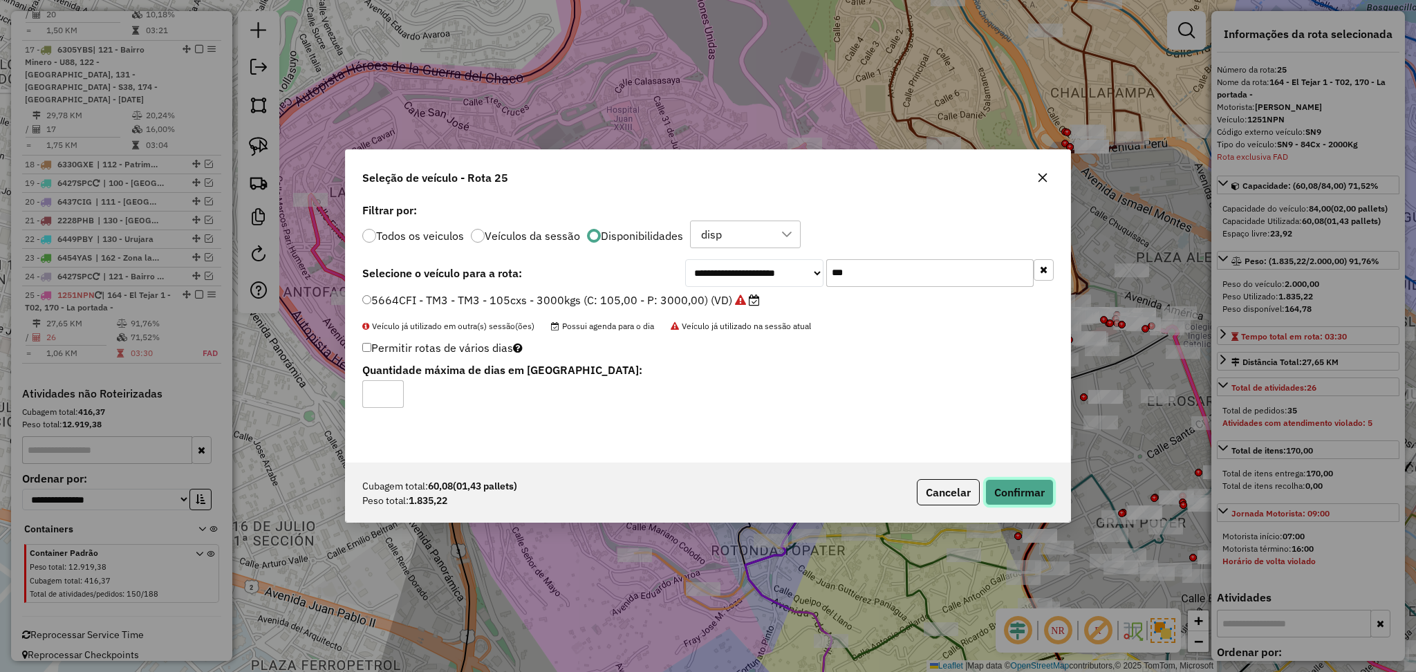
click at [1016, 496] on button "Confirmar" at bounding box center [1019, 492] width 68 height 26
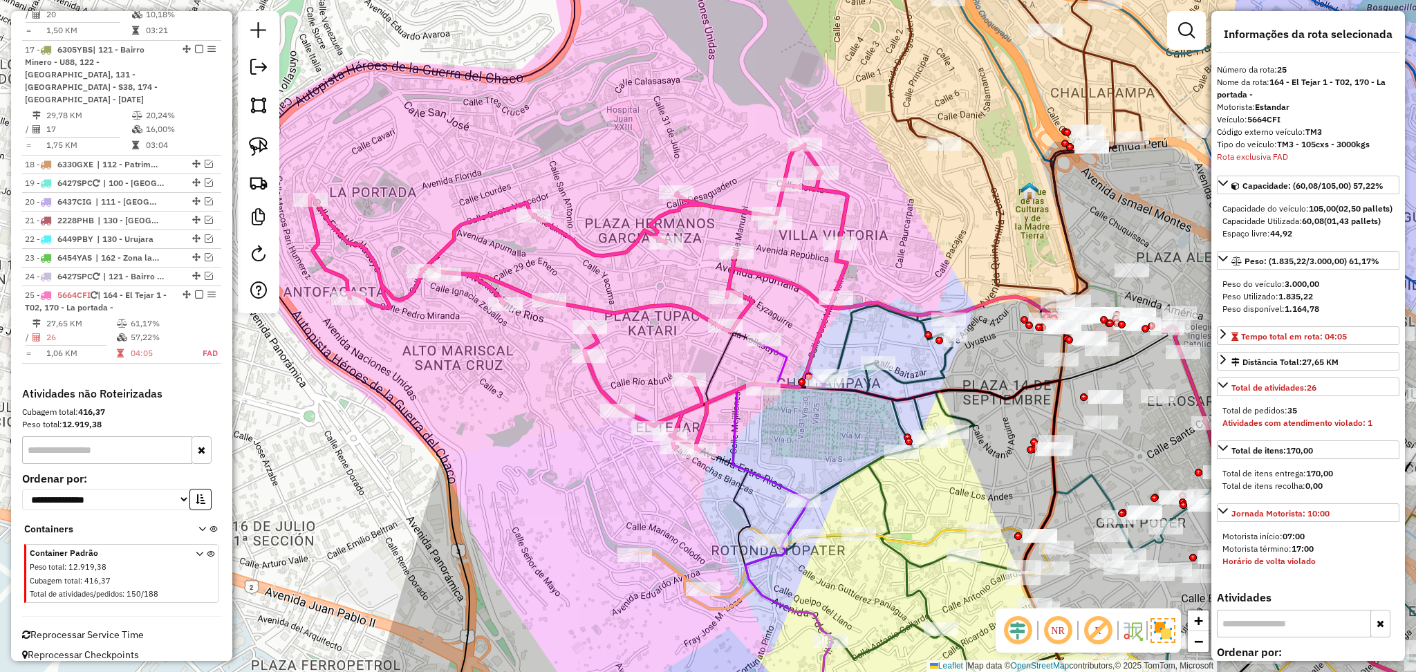
click at [676, 312] on icon at bounding box center [579, 297] width 538 height 306
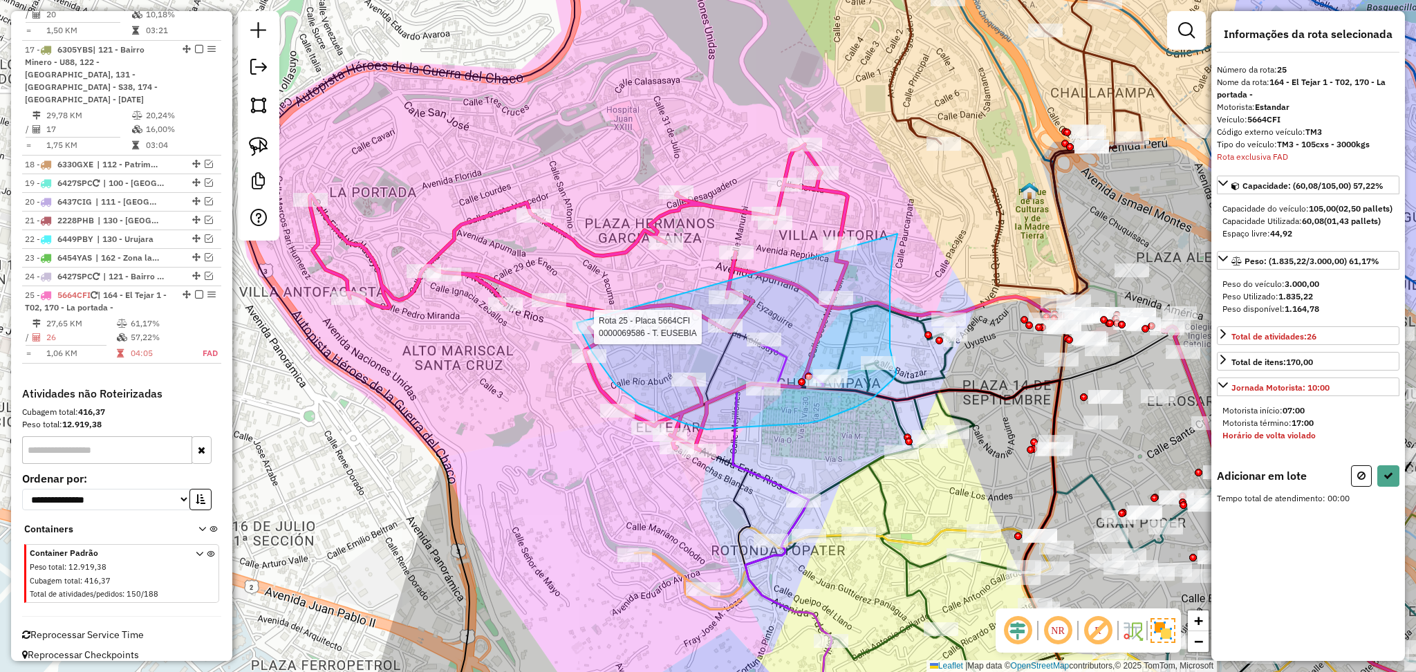
click at [577, 323] on div "Rota 25 - Placa 5664CFI 0000069586 - T. EUSEBIA Janela de atendimento Grade de …" at bounding box center [708, 336] width 1416 height 672
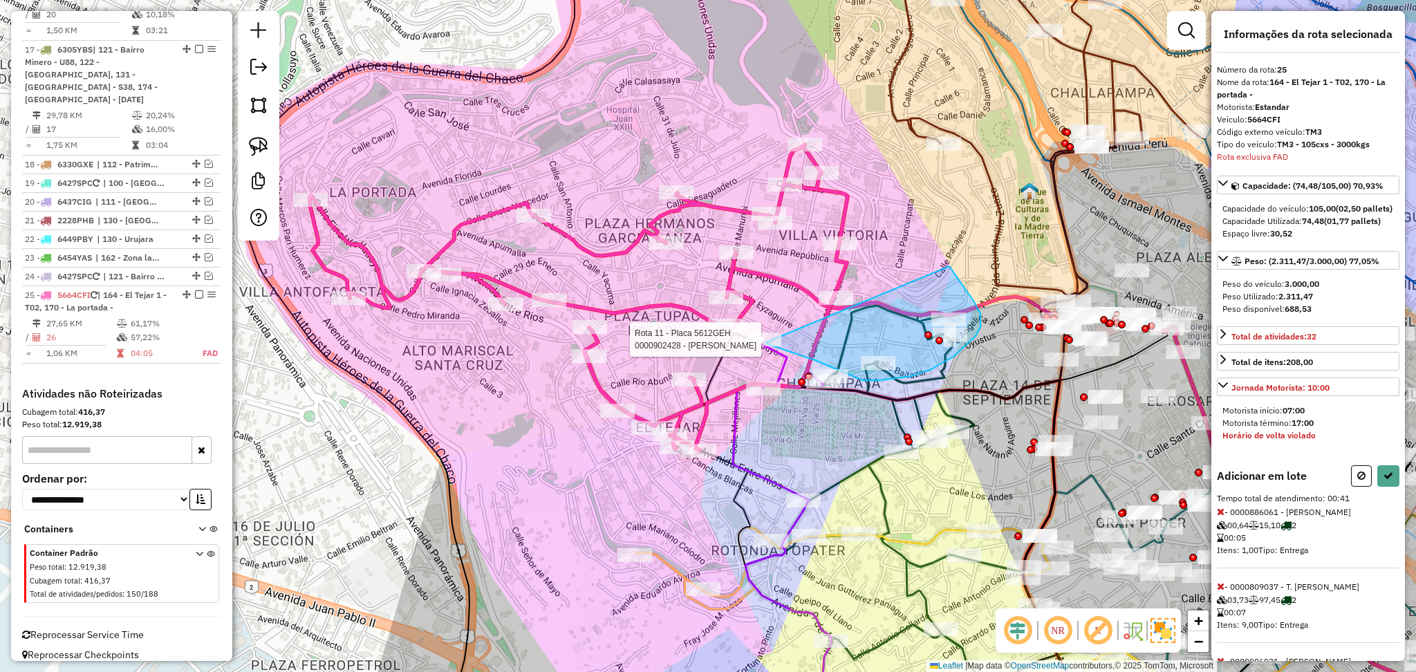
click at [765, 338] on div "Rota 2 - Placa 5253DCL 0000809037 - T. Antonia Rota 11 - Placa 5612GEH 00009024…" at bounding box center [708, 336] width 1416 height 672
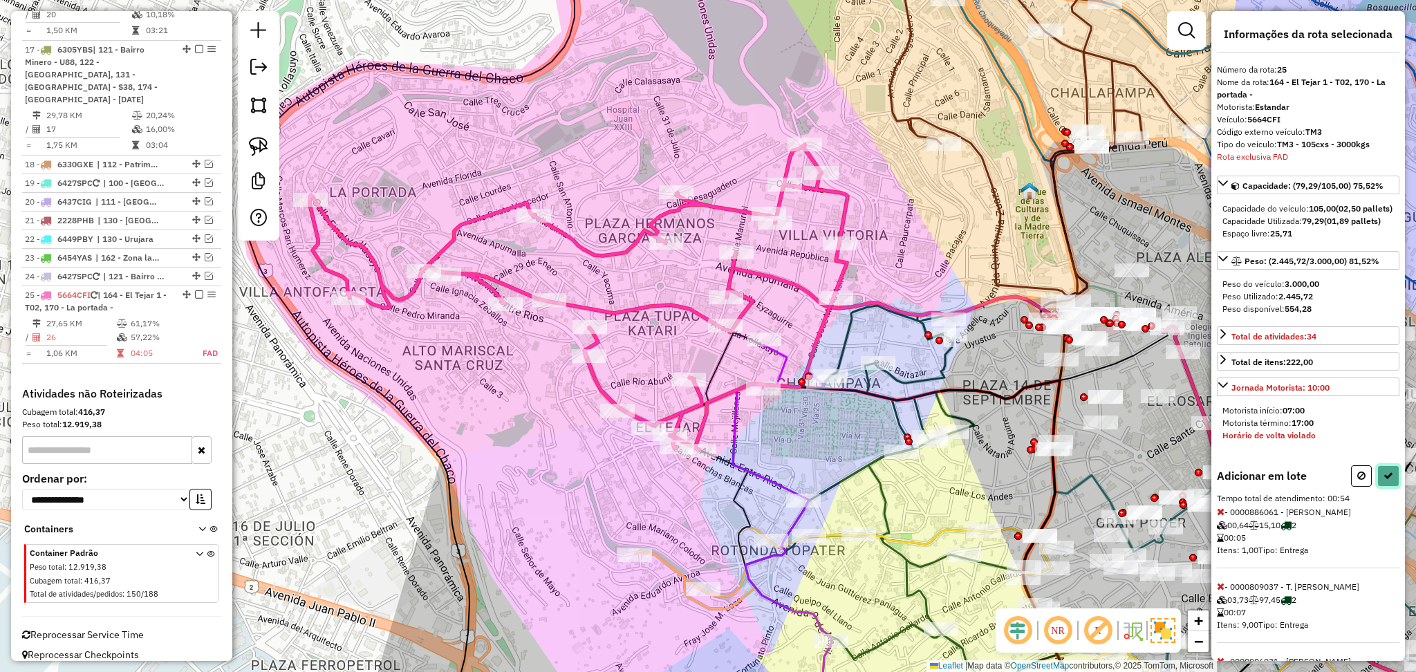
click at [1392, 487] on button at bounding box center [1388, 475] width 22 height 21
select select "**********"
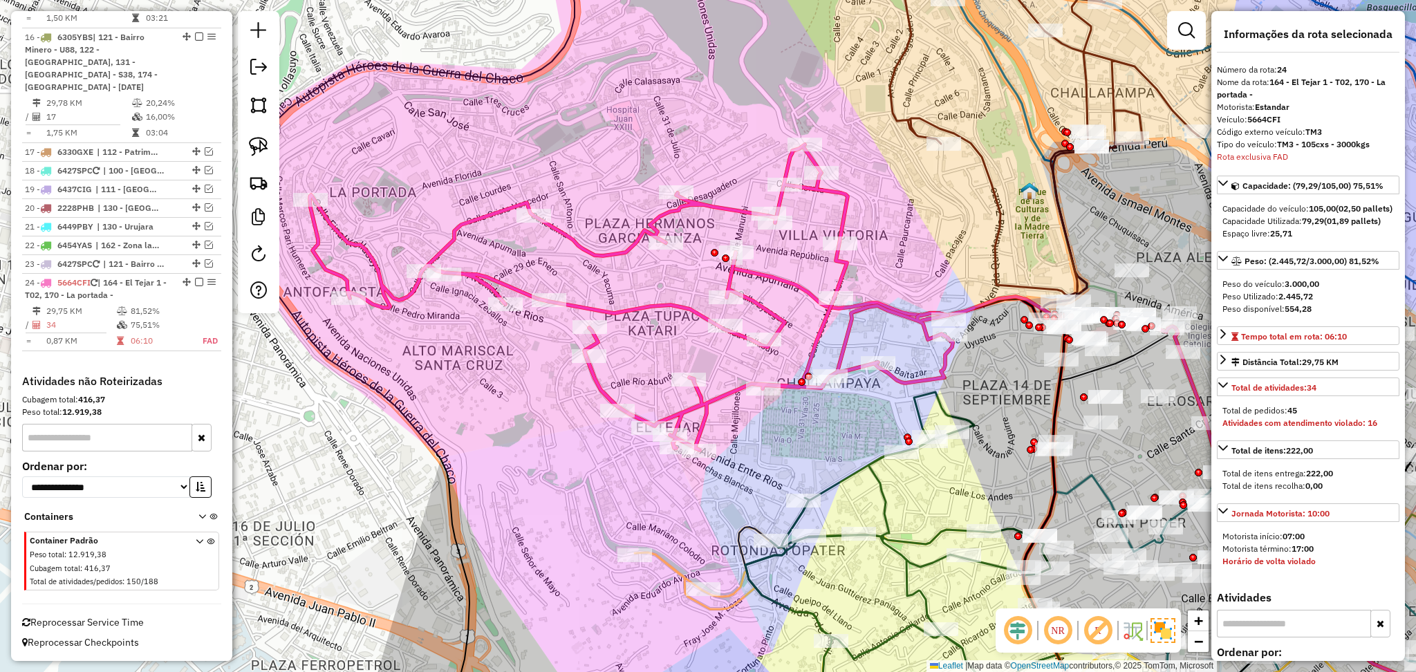
scroll to position [1253, 0]
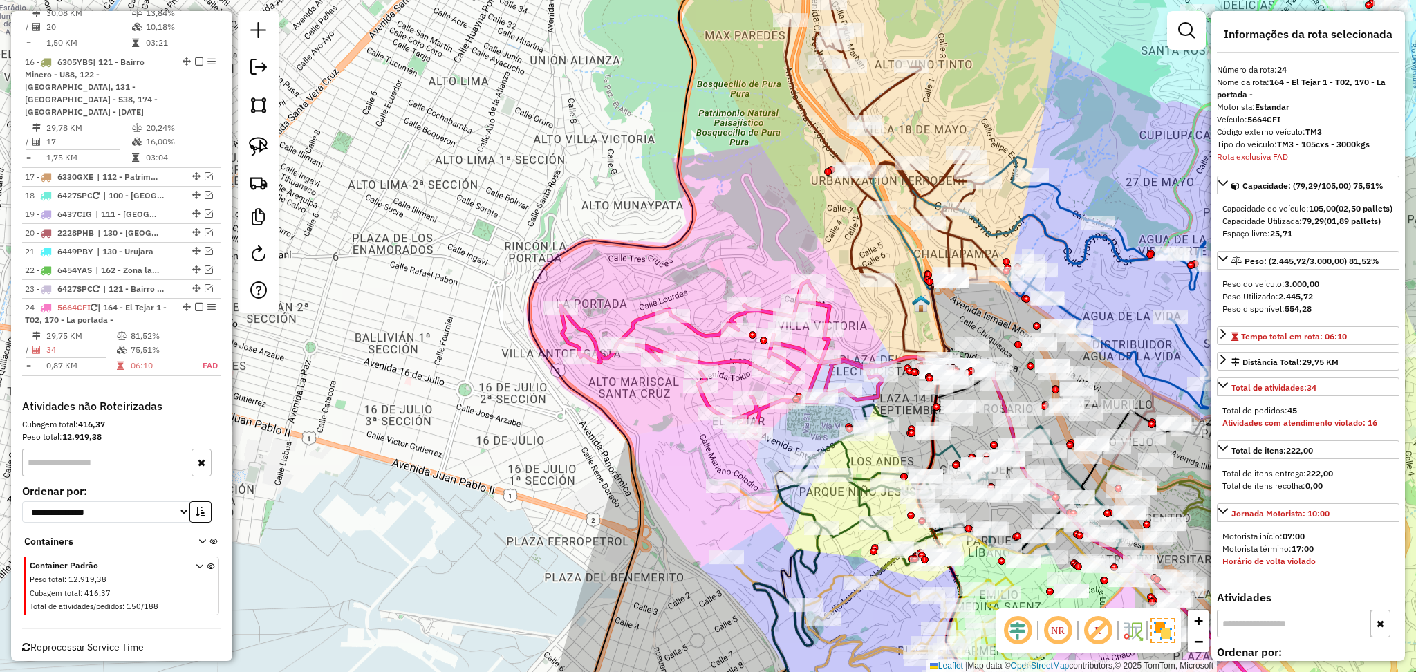
click at [697, 332] on icon at bounding box center [721, 357] width 321 height 153
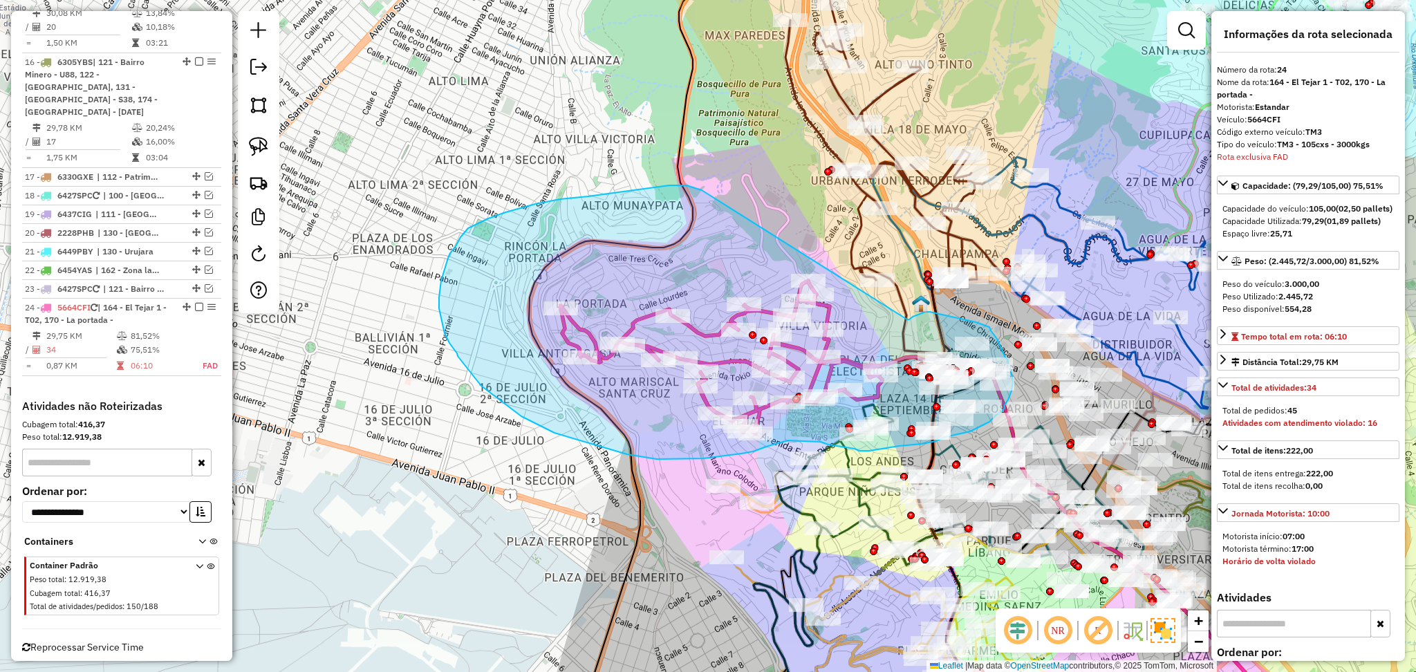
drag, startPoint x: 909, startPoint y: 319, endPoint x: 733, endPoint y: 201, distance: 212.3
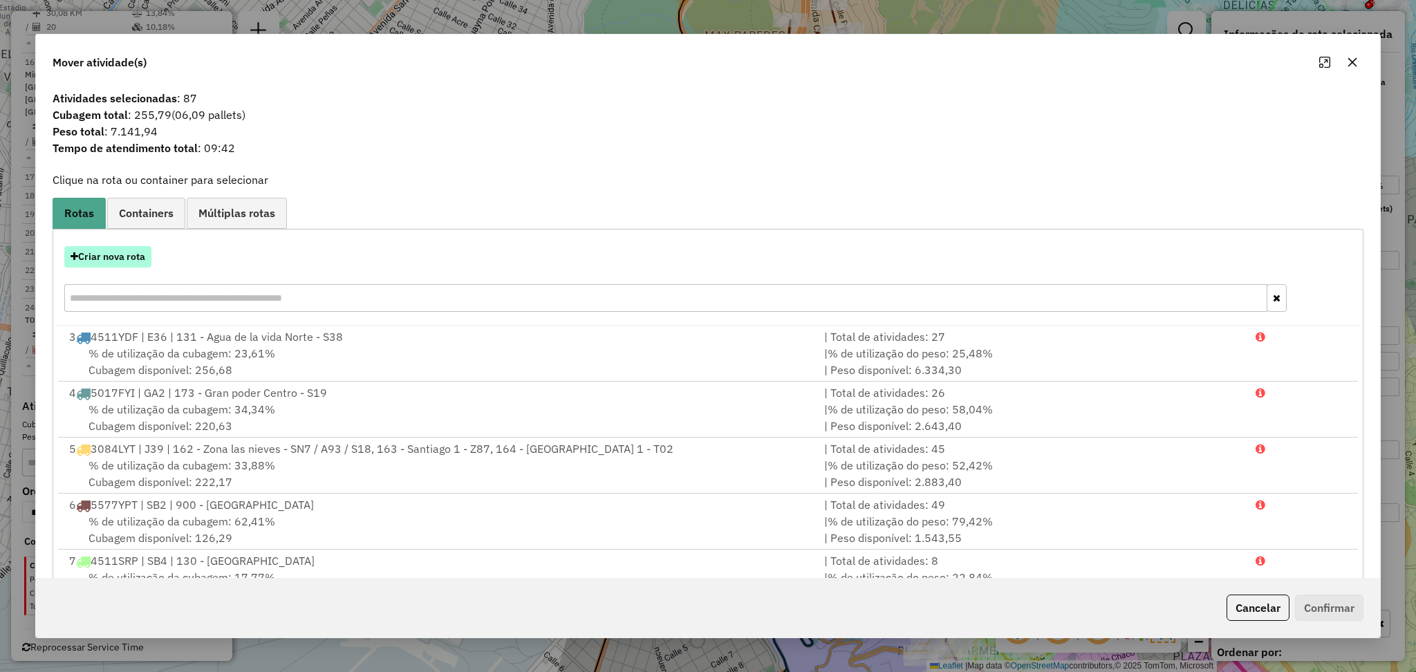
click at [100, 248] on button "Criar nova rota" at bounding box center [107, 256] width 87 height 21
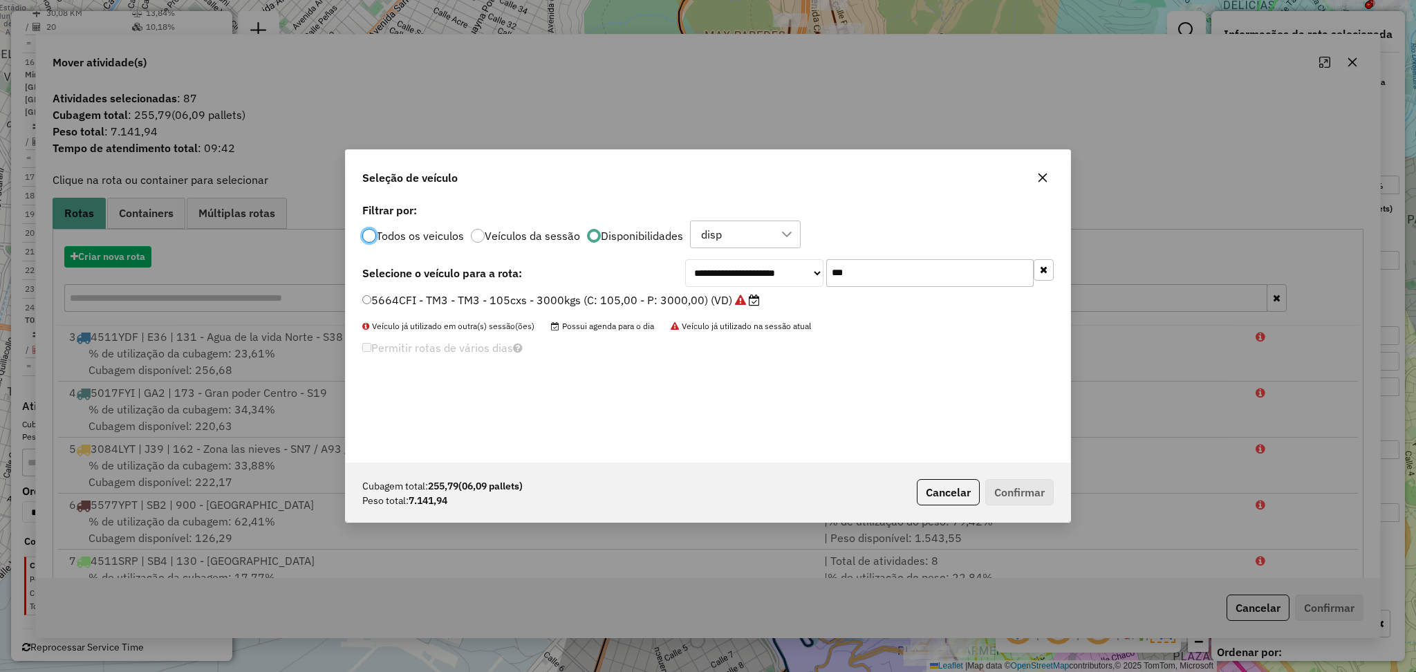
scroll to position [6, 4]
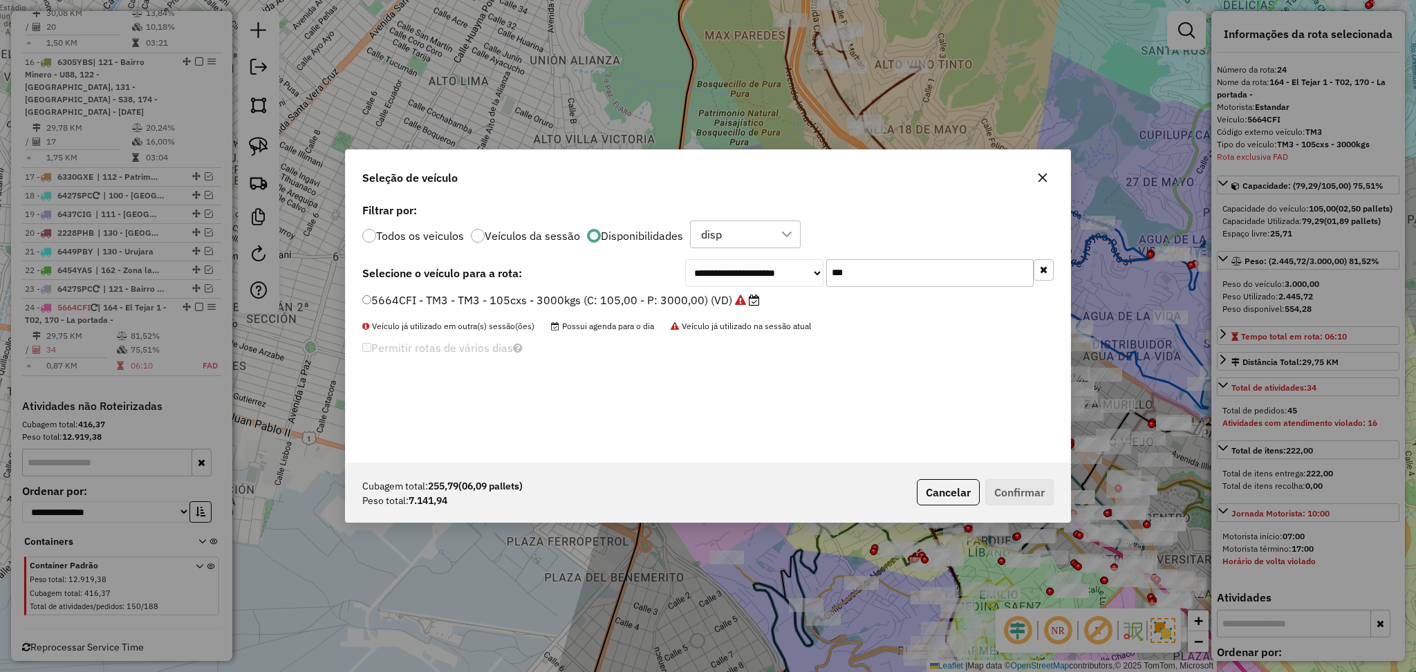
drag, startPoint x: 882, startPoint y: 270, endPoint x: 771, endPoint y: 265, distance: 110.8
click at [771, 265] on div "**********" at bounding box center [869, 273] width 369 height 28
paste input "****"
type input "*******"
click at [672, 297] on label "5612GEH - T02 - T02 - 336cxs - 7500kg (C: 336,00 - P: 7500,00) (VD)" at bounding box center [551, 300] width 378 height 17
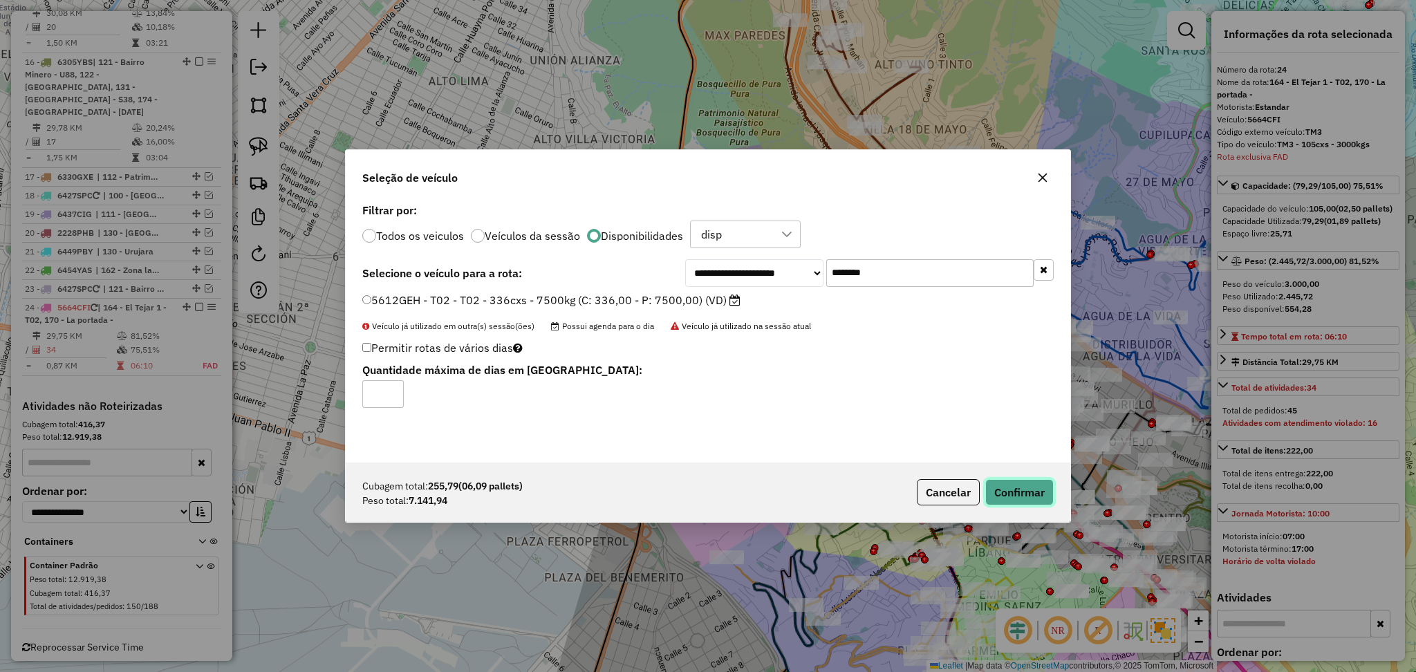
click at [1051, 492] on button "Confirmar" at bounding box center [1019, 492] width 68 height 26
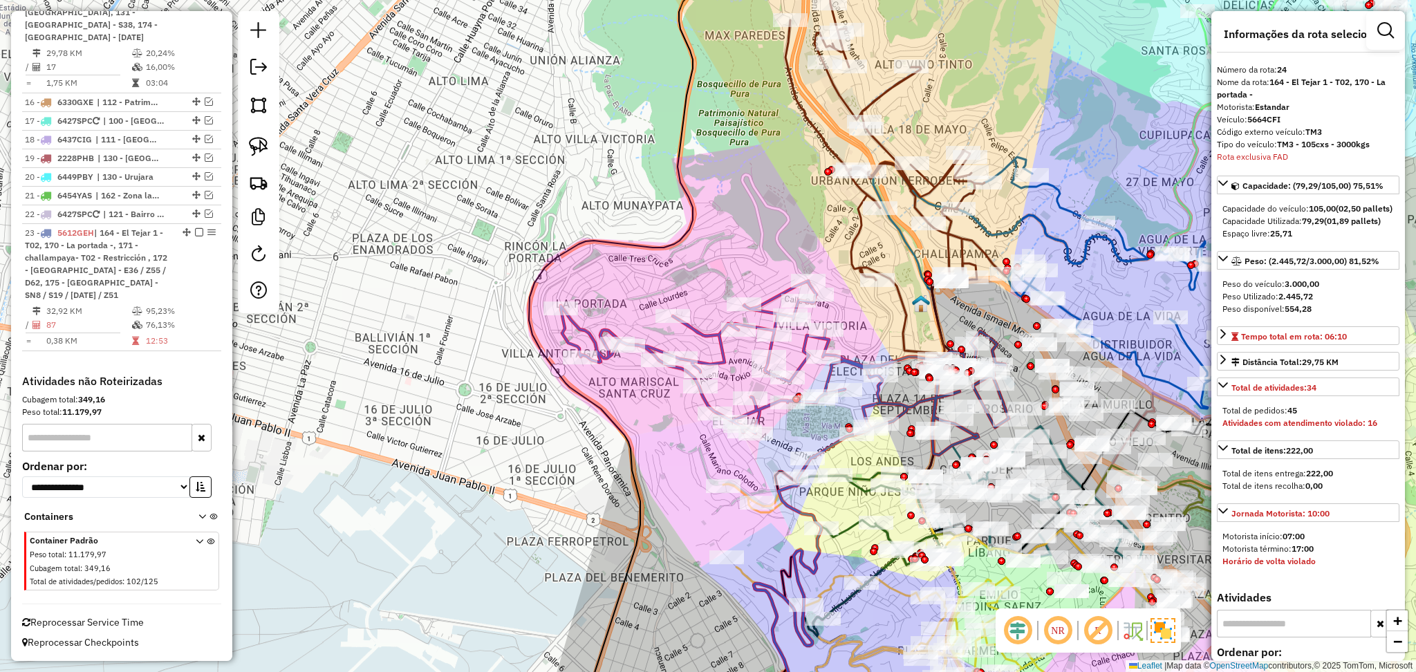
scroll to position [1175, 0]
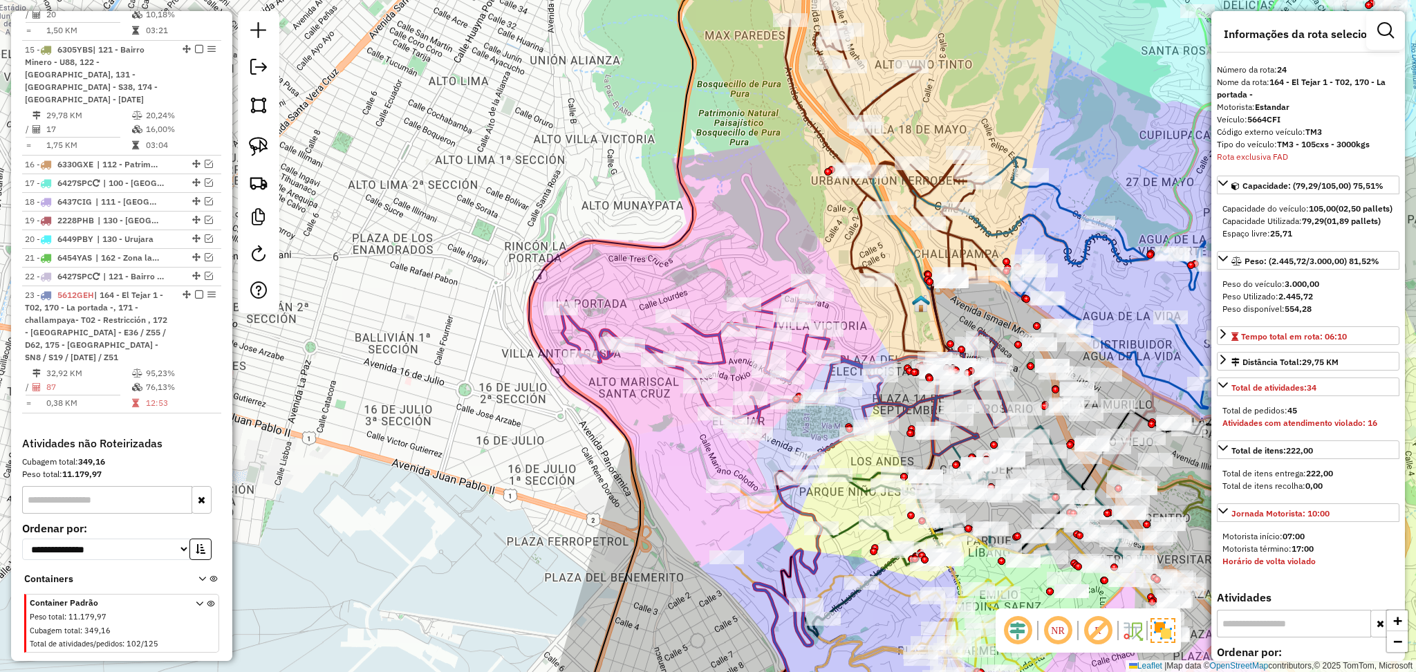
click at [565, 328] on icon at bounding box center [785, 368] width 448 height 174
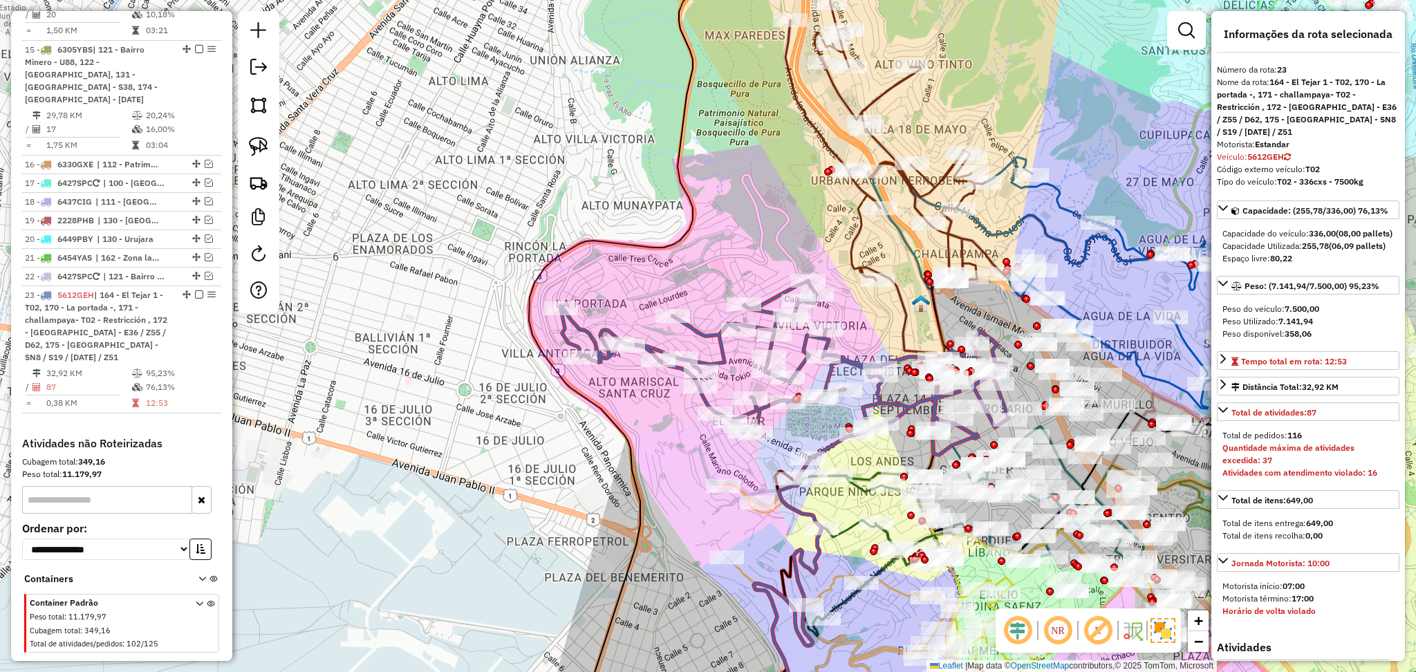
scroll to position [1224, 0]
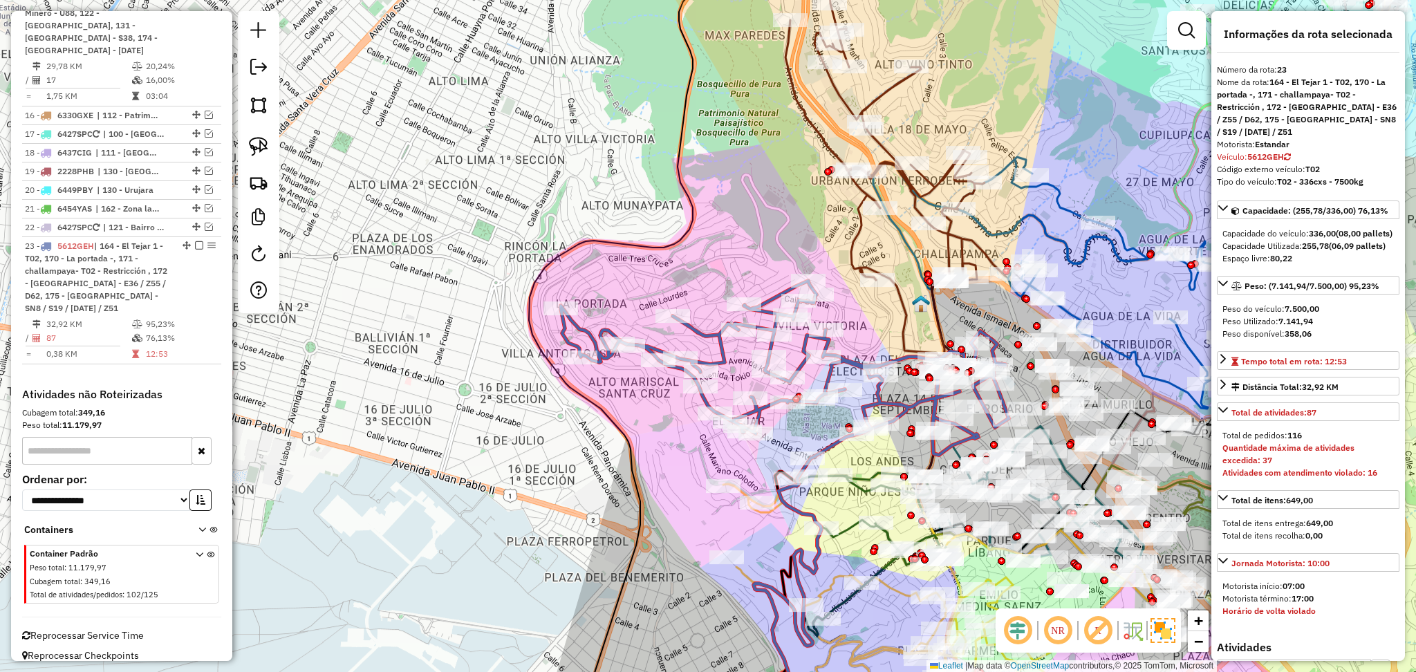
click at [583, 320] on div "Janela de atendimento Grade de atendimento Capacidade Transportadoras Veículos …" at bounding box center [708, 336] width 1416 height 672
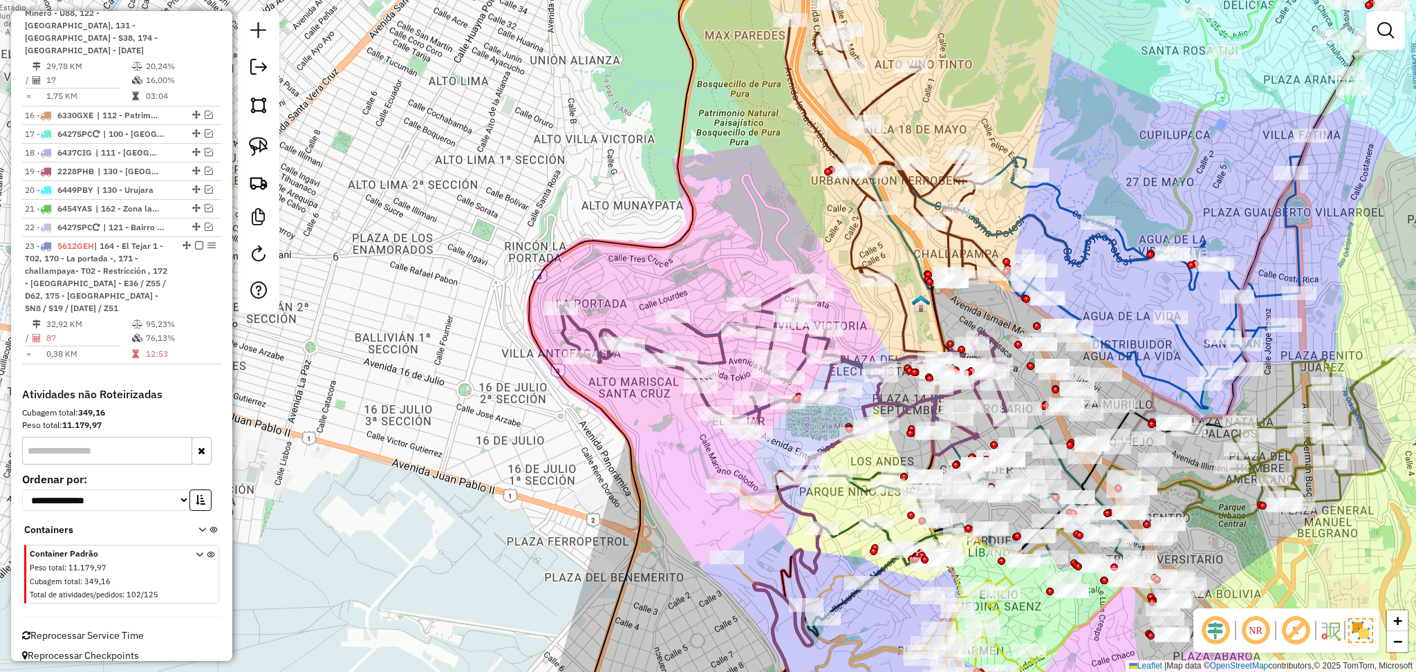
click at [583, 321] on icon at bounding box center [785, 368] width 448 height 174
select select "**********"
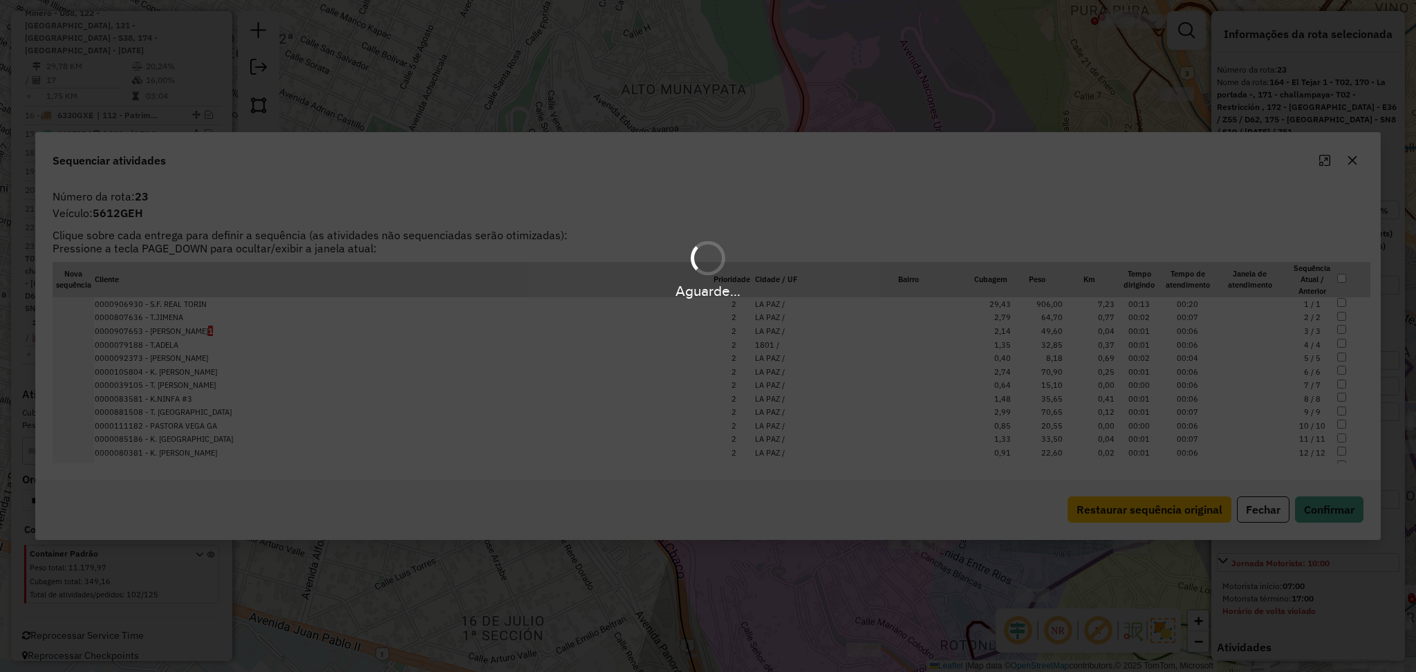
drag, startPoint x: 583, startPoint y: 321, endPoint x: 996, endPoint y: 454, distance: 433.4
click at [996, 454] on div "Aguarde..." at bounding box center [708, 336] width 1416 height 672
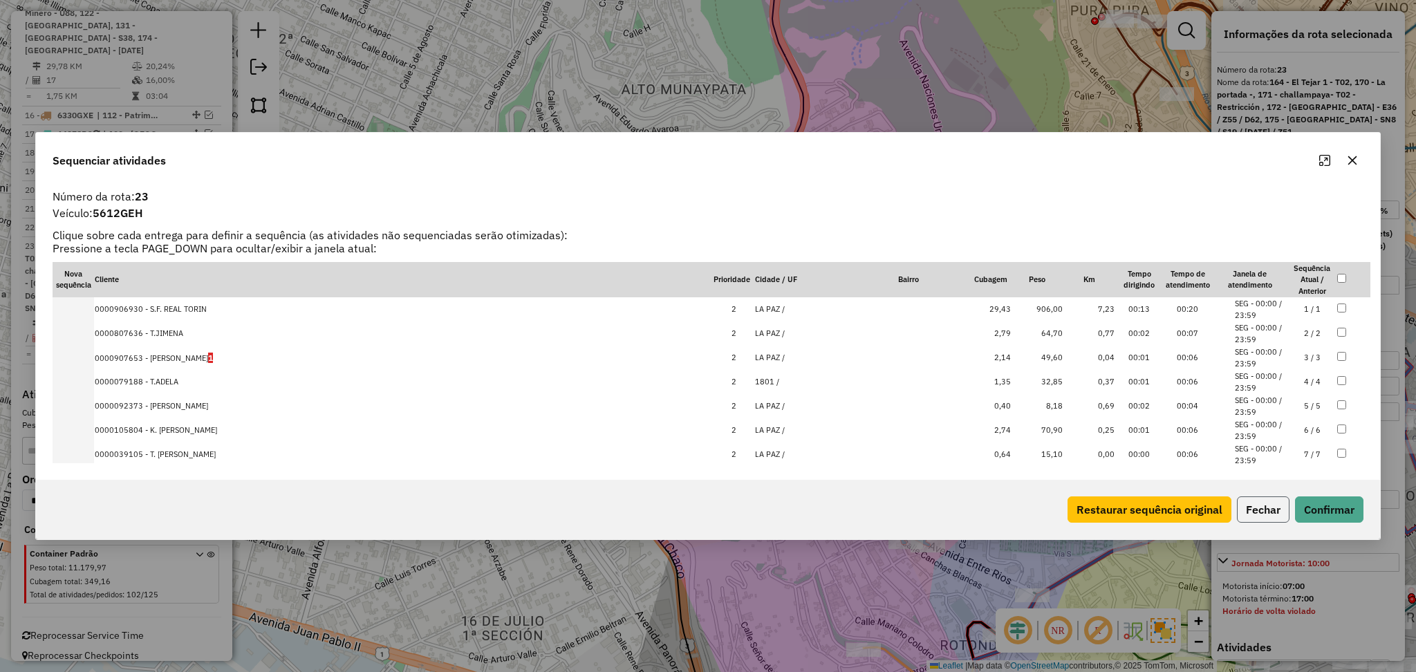
drag, startPoint x: 1249, startPoint y: 511, endPoint x: 1186, endPoint y: 499, distance: 64.0
click at [1245, 511] on button "Fechar" at bounding box center [1263, 509] width 53 height 26
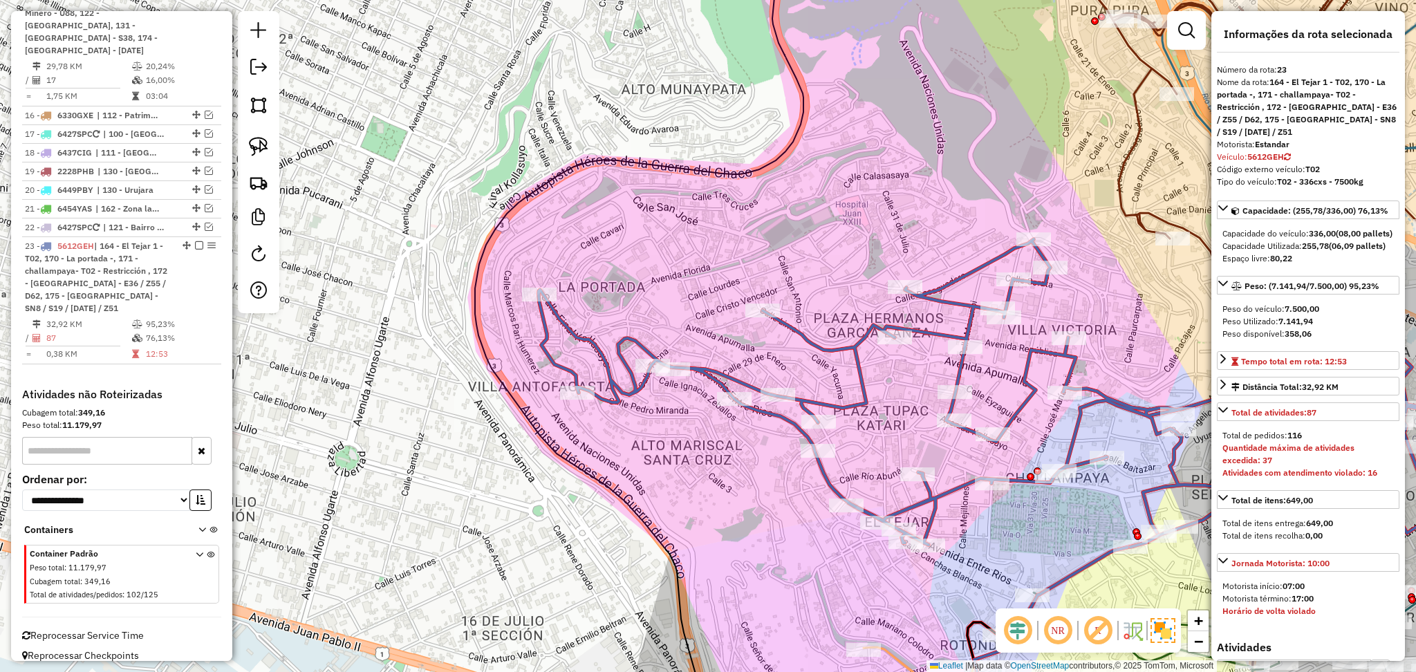
click at [588, 336] on icon at bounding box center [987, 413] width 896 height 349
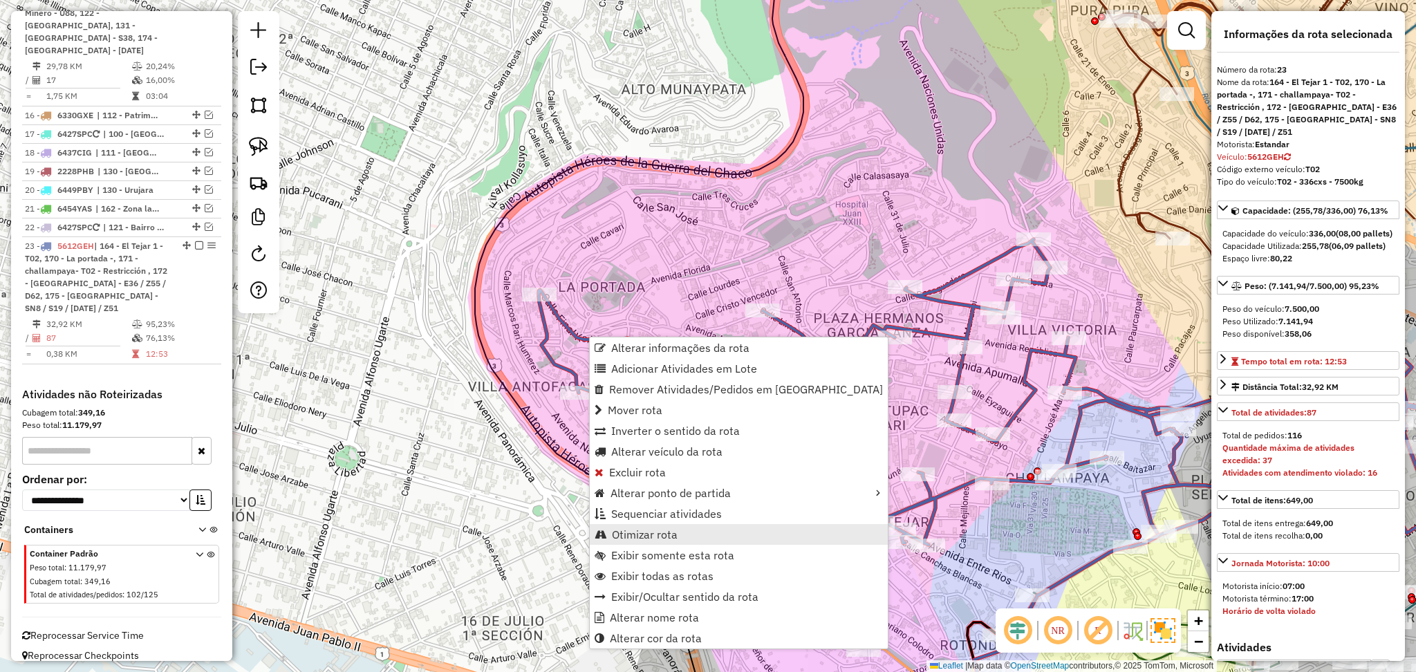
click at [658, 532] on span "Otimizar rota" at bounding box center [645, 534] width 66 height 11
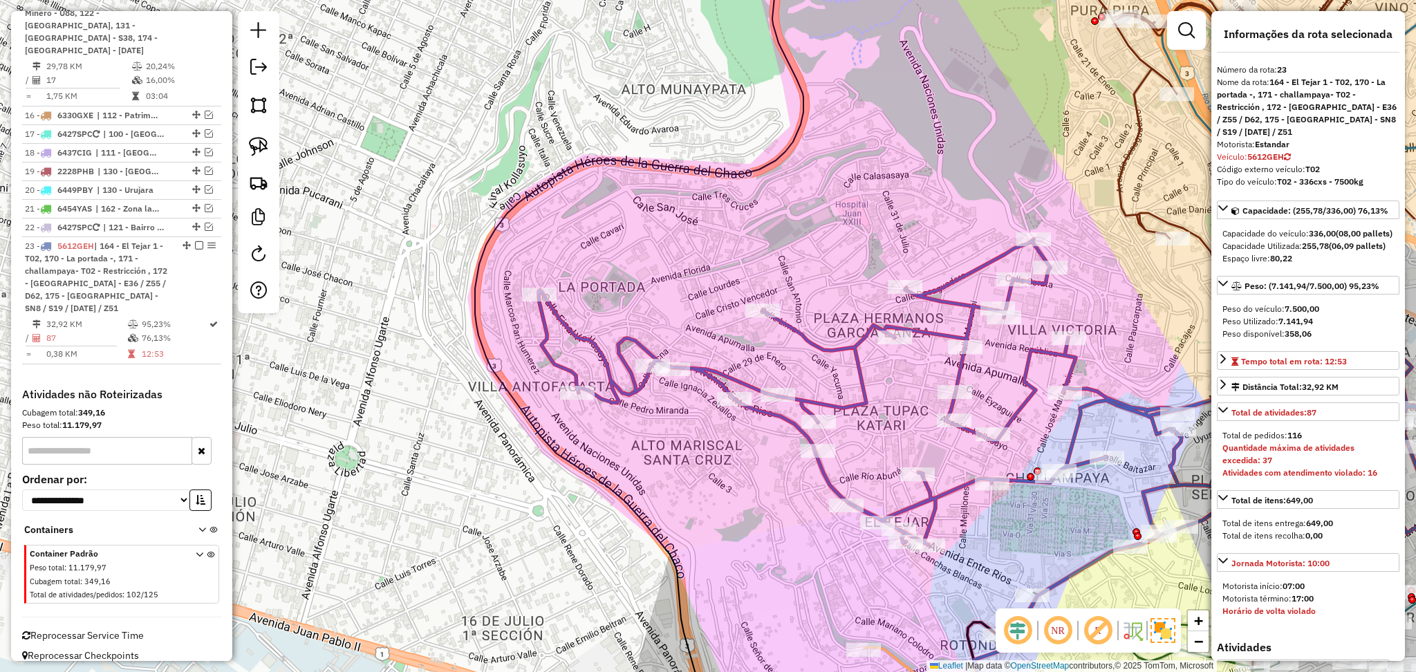
click at [614, 369] on icon at bounding box center [987, 413] width 896 height 349
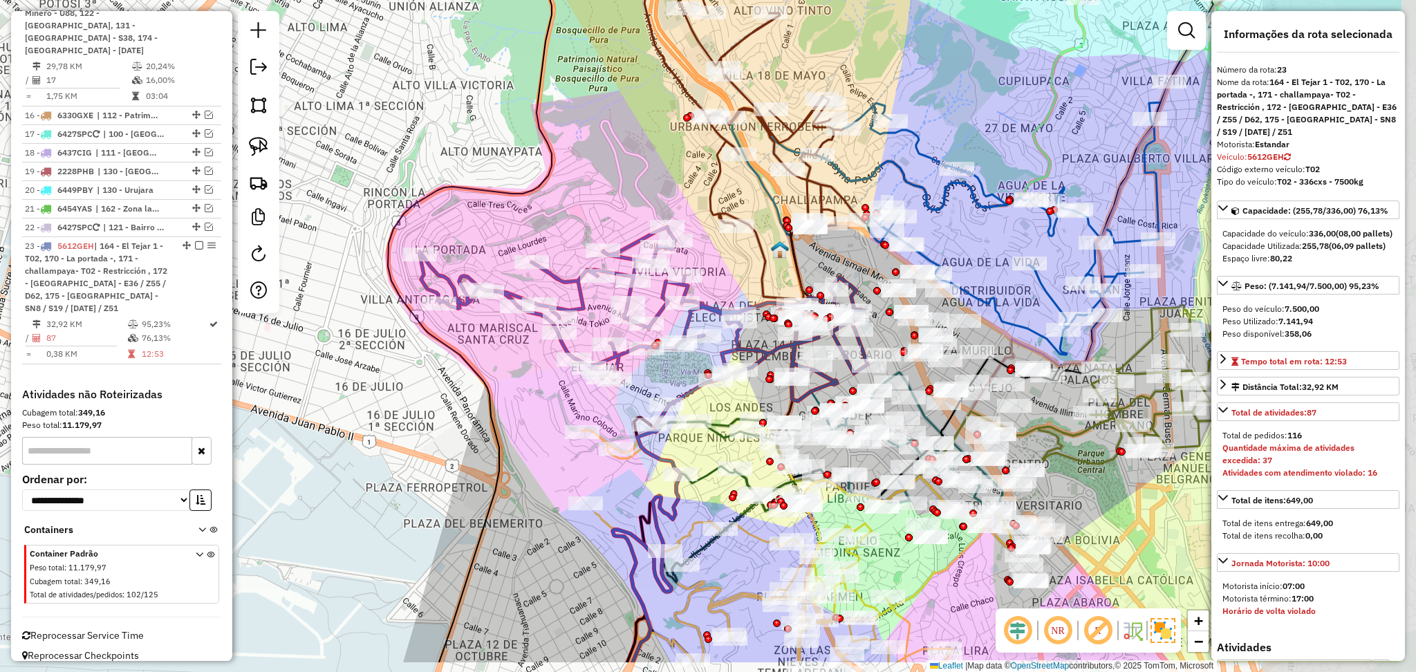
drag, startPoint x: 677, startPoint y: 507, endPoint x: 483, endPoint y: 409, distance: 216.7
click at [483, 409] on div "Janela de atendimento Grade de atendimento Capacidade Transportadoras Veículos …" at bounding box center [708, 336] width 1416 height 672
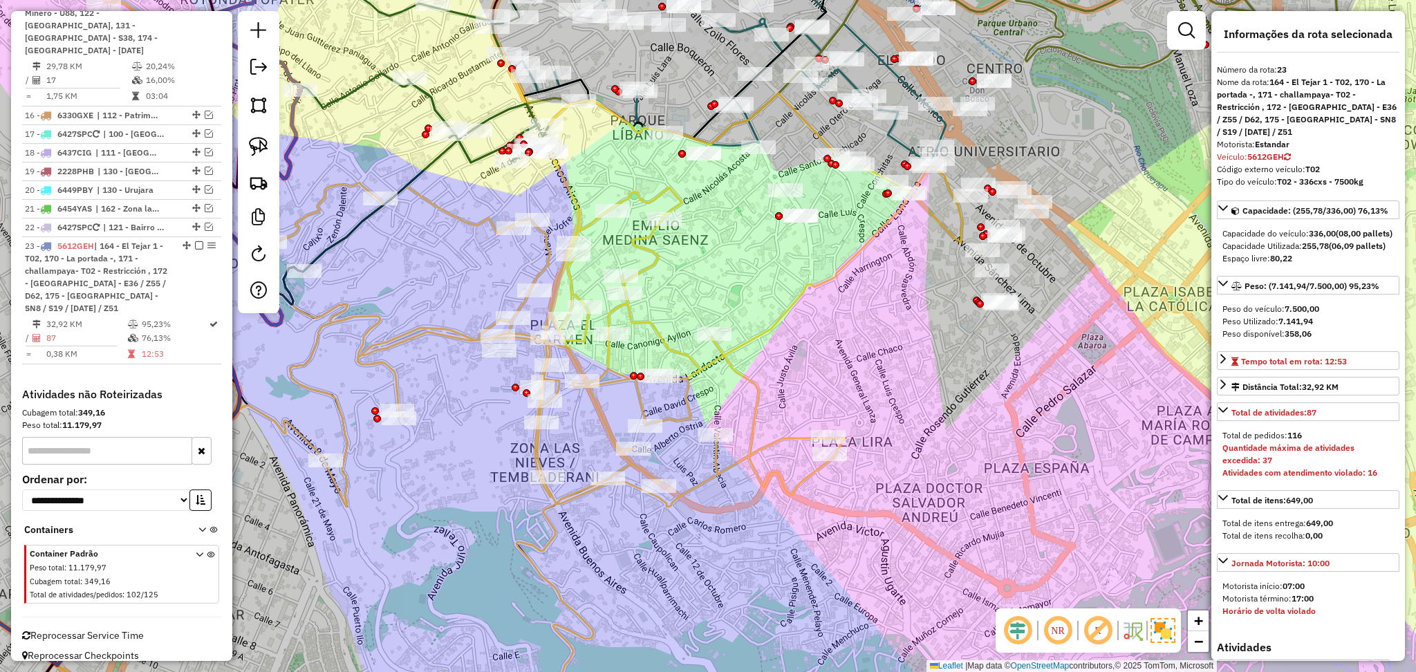
click at [760, 403] on icon at bounding box center [533, 241] width 859 height 531
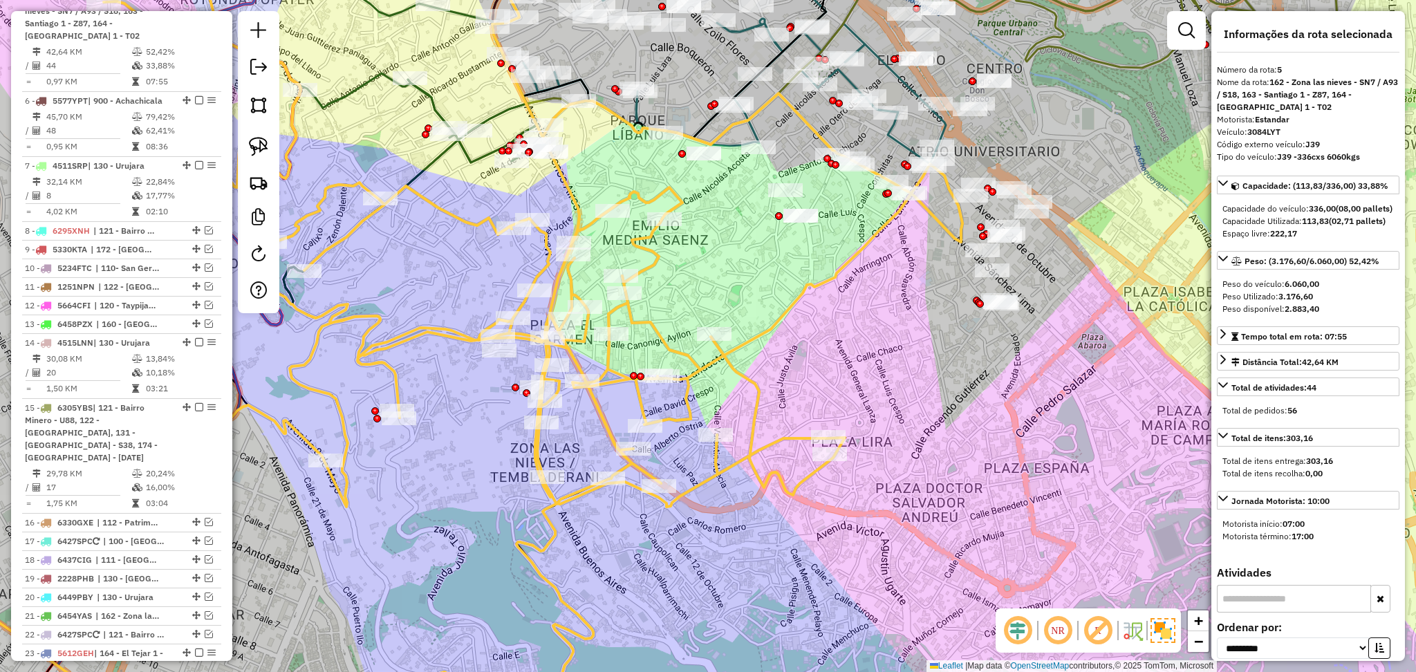
scroll to position [795, 0]
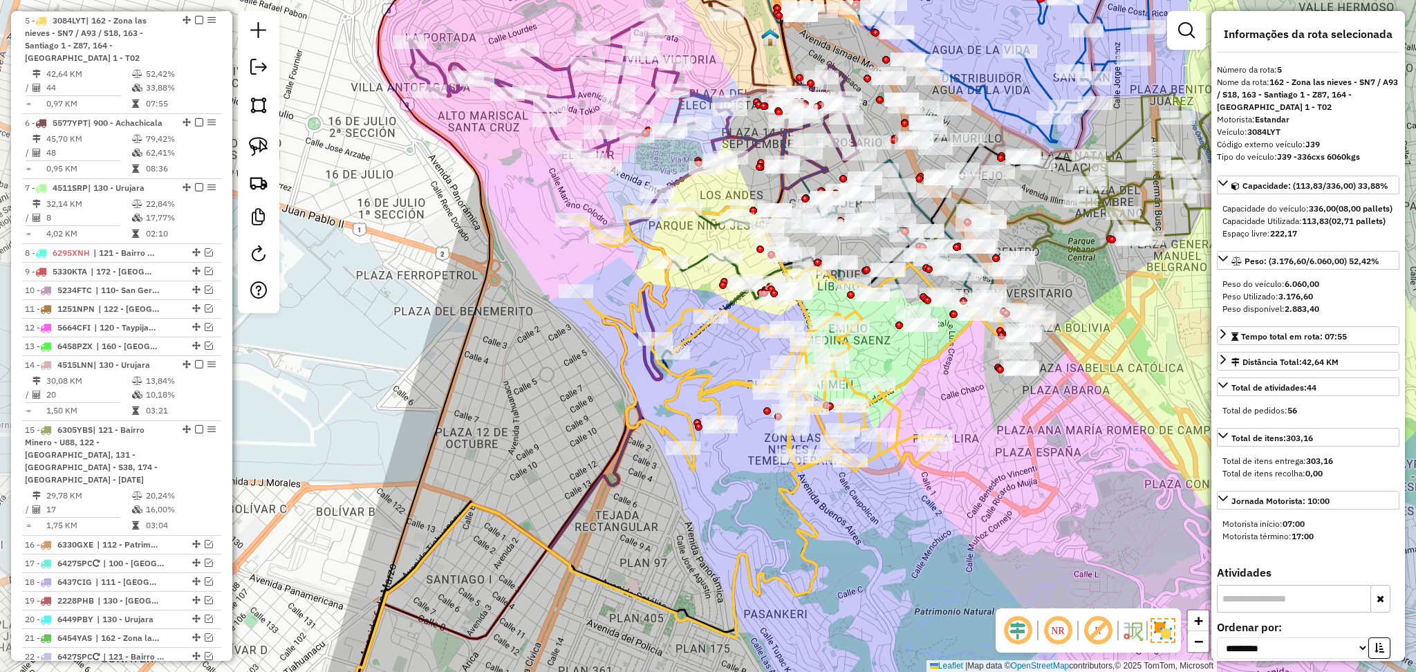
drag, startPoint x: 821, startPoint y: 373, endPoint x: 962, endPoint y: 389, distance: 141.9
click at [962, 389] on div "Janela de atendimento Grade de atendimento Capacidade Transportadoras Veículos …" at bounding box center [708, 336] width 1416 height 672
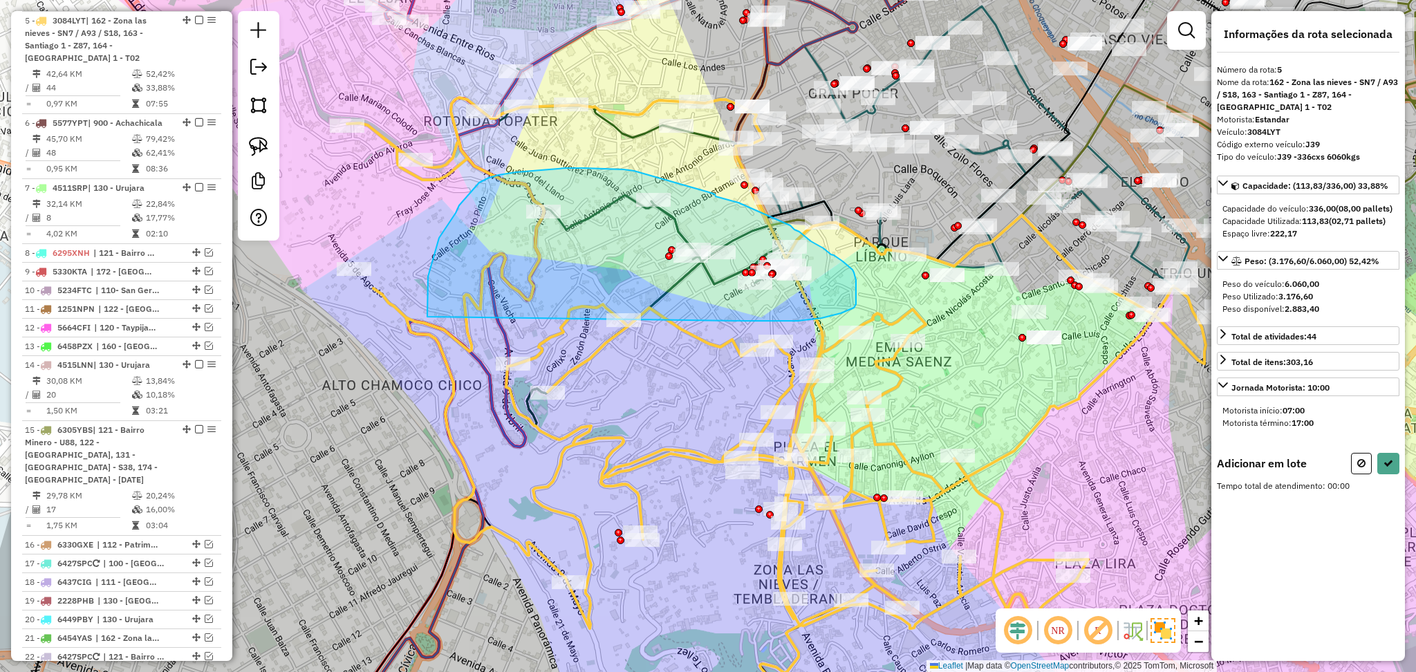
drag, startPoint x: 744, startPoint y: 321, endPoint x: 438, endPoint y: 333, distance: 305.8
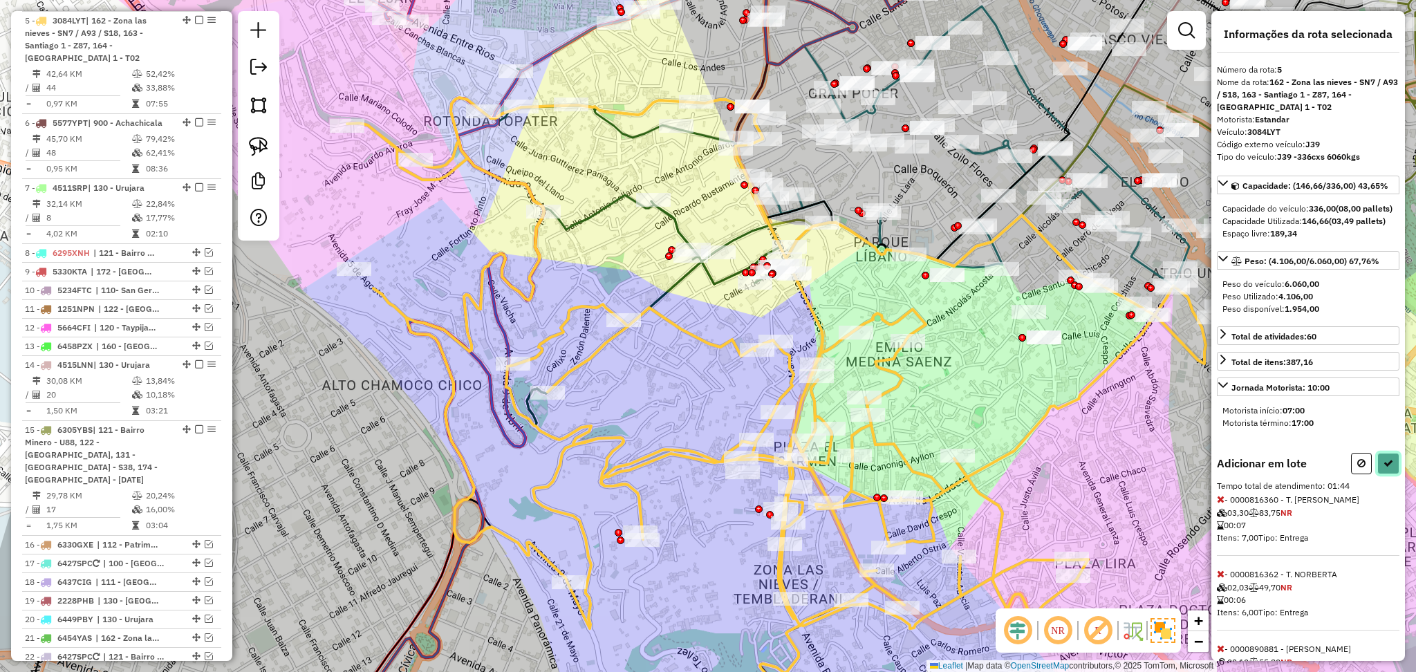
click at [1387, 468] on icon at bounding box center [1388, 463] width 10 height 10
select select "**********"
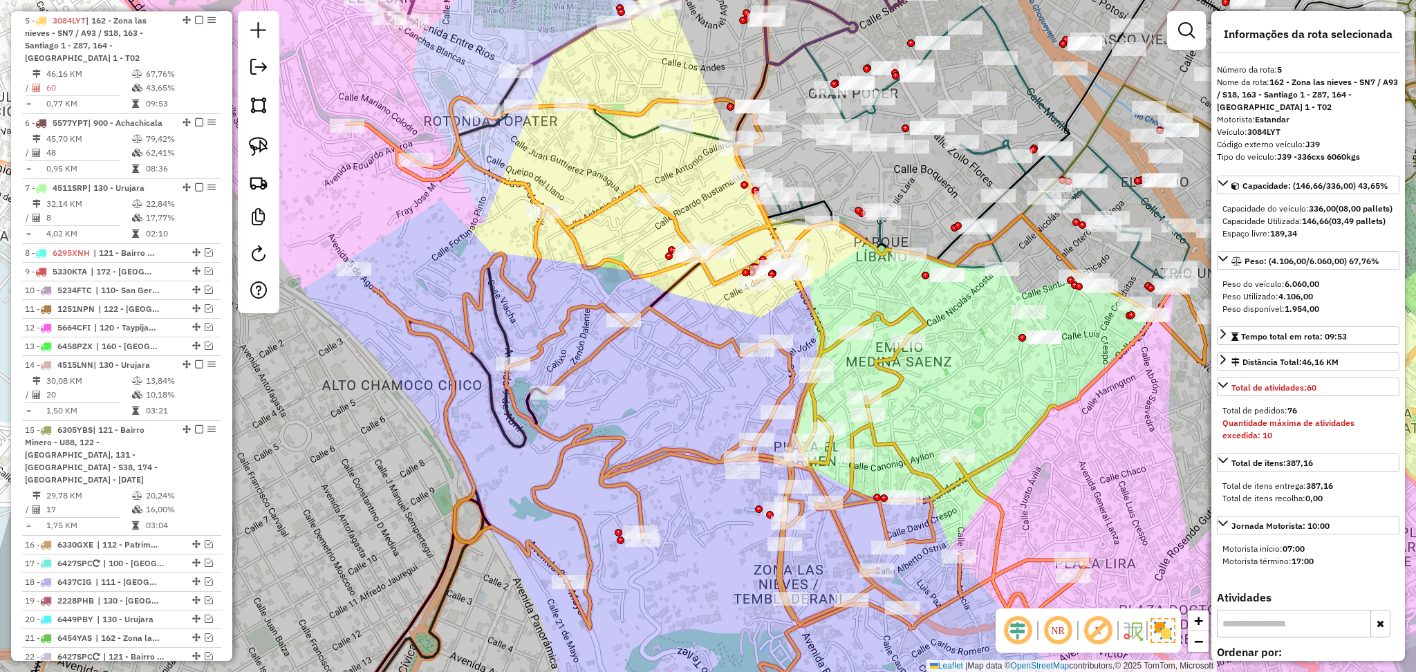
click at [909, 383] on div "Janela de atendimento Grade de atendimento Capacidade Transportadoras Veículos …" at bounding box center [708, 336] width 1416 height 672
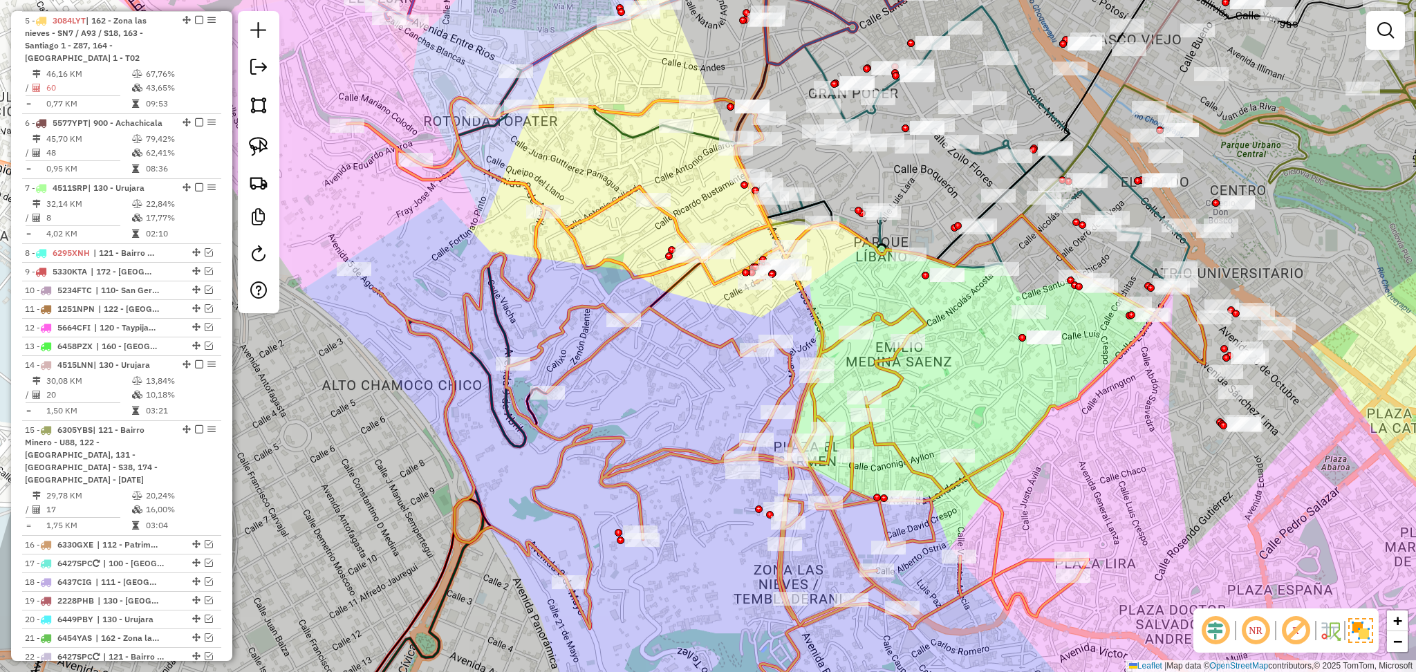
click at [902, 382] on icon at bounding box center [776, 362] width 859 height 531
select select "**********"
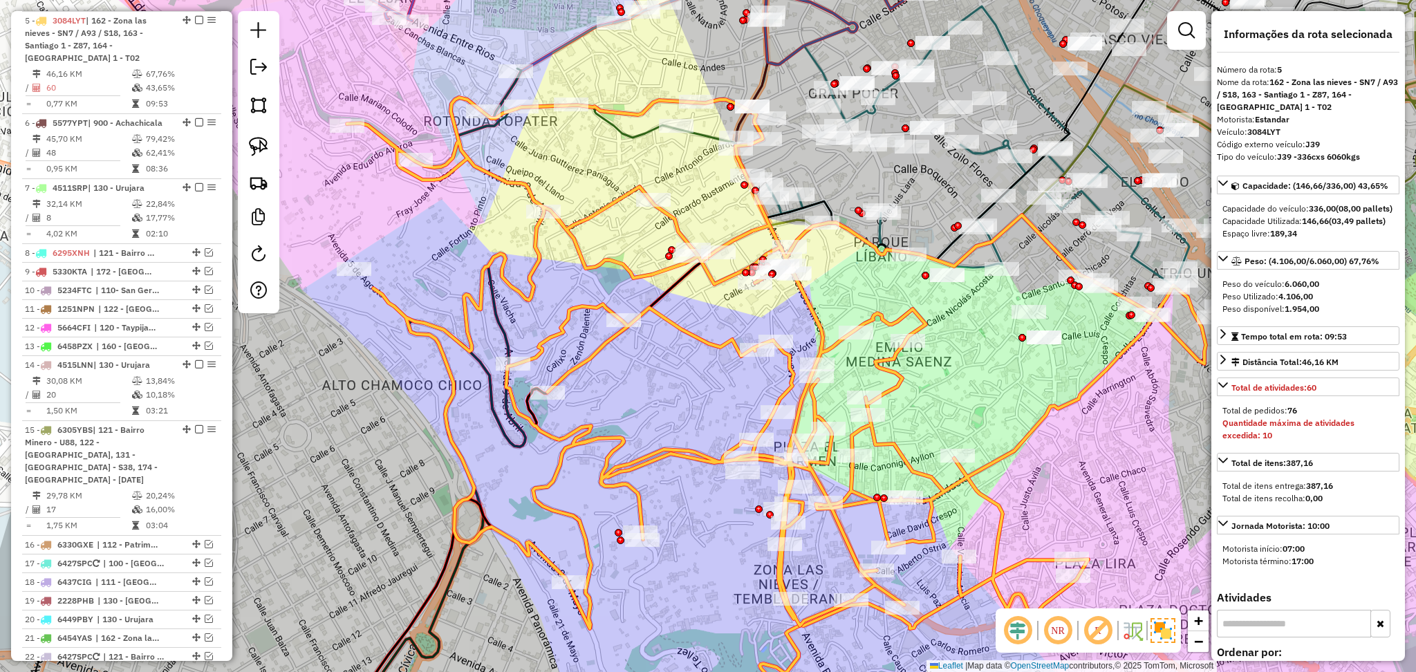
click at [635, 135] on icon at bounding box center [623, 122] width 280 height 108
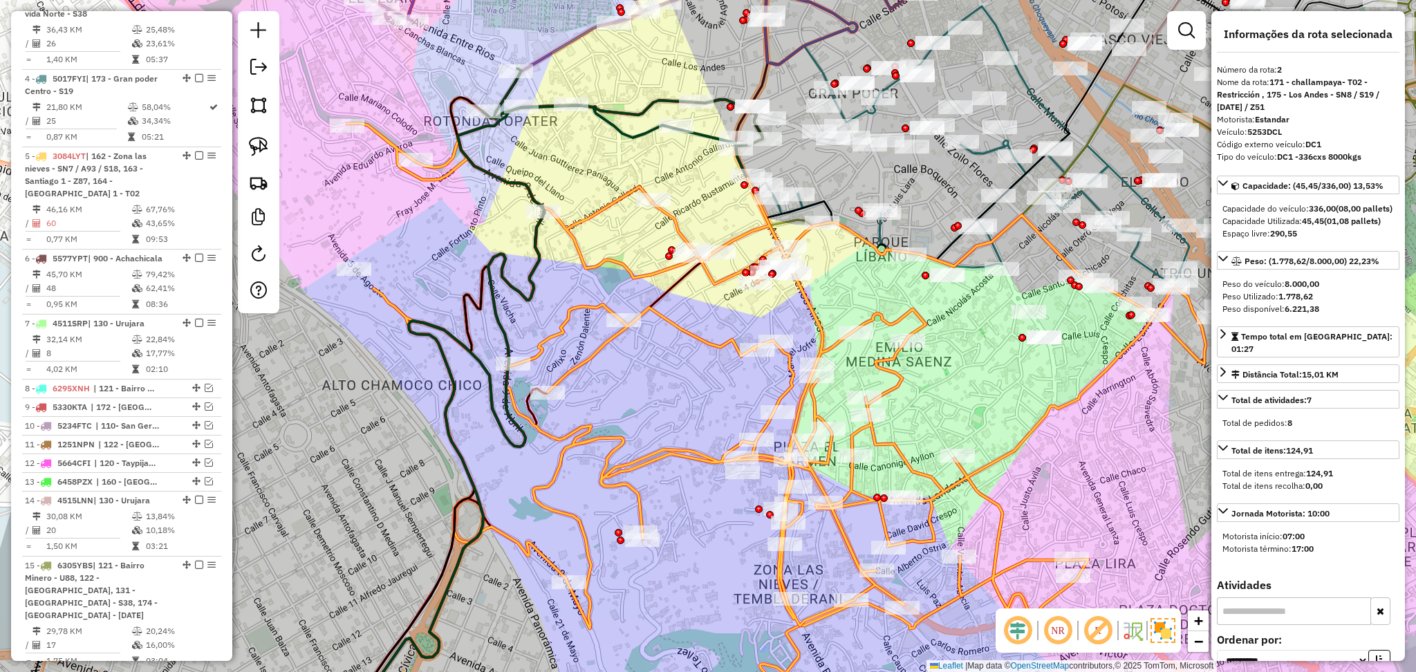
scroll to position [550, 0]
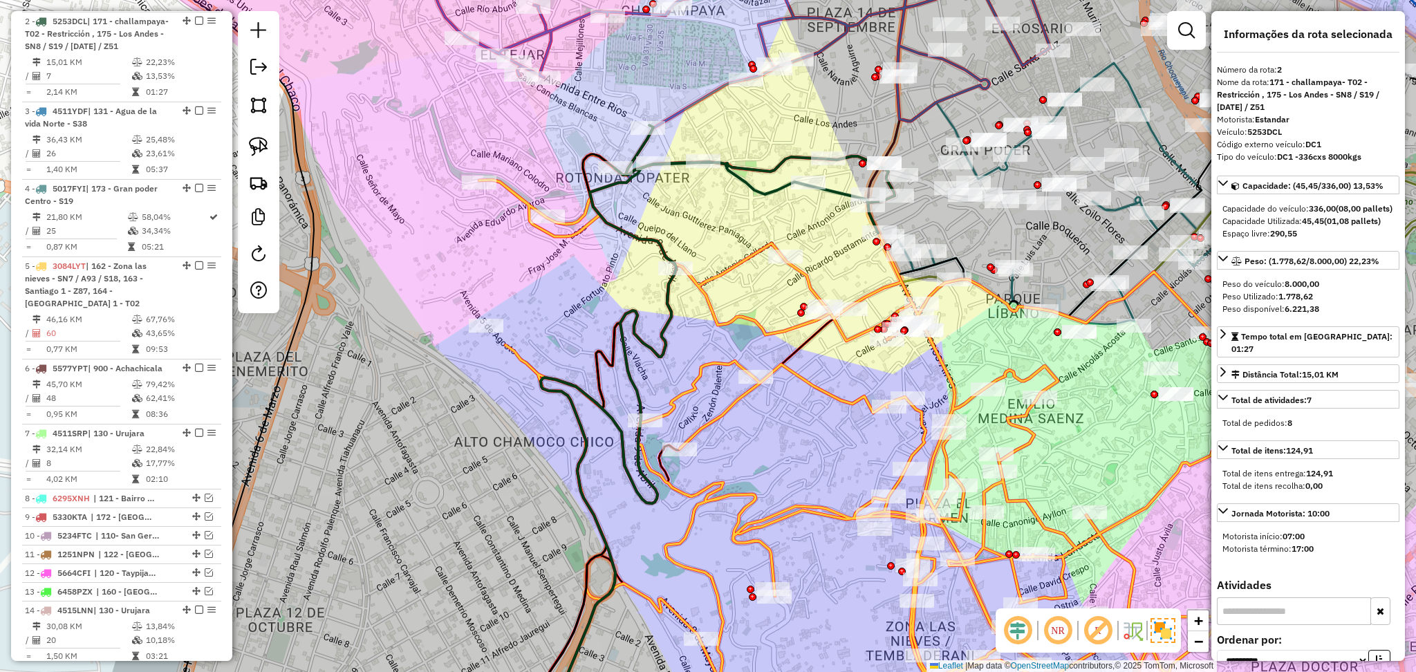
drag, startPoint x: 534, startPoint y: 178, endPoint x: 666, endPoint y: 235, distance: 143.7
click at [666, 235] on div "Janela de atendimento Grade de atendimento Capacidade Transportadoras Veículos …" at bounding box center [708, 336] width 1416 height 672
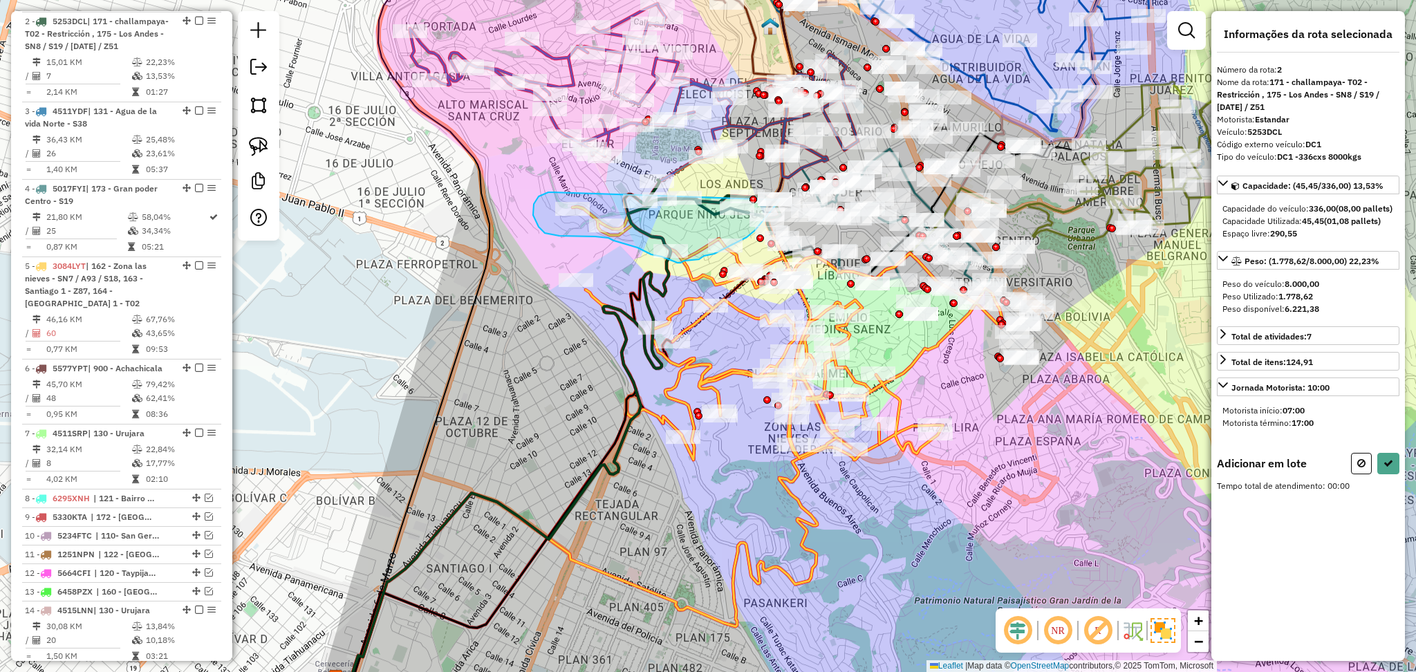
click at [780, 200] on div "Janela de atendimento Grade de atendimento Capacidade Transportadoras Veículos …" at bounding box center [708, 336] width 1416 height 672
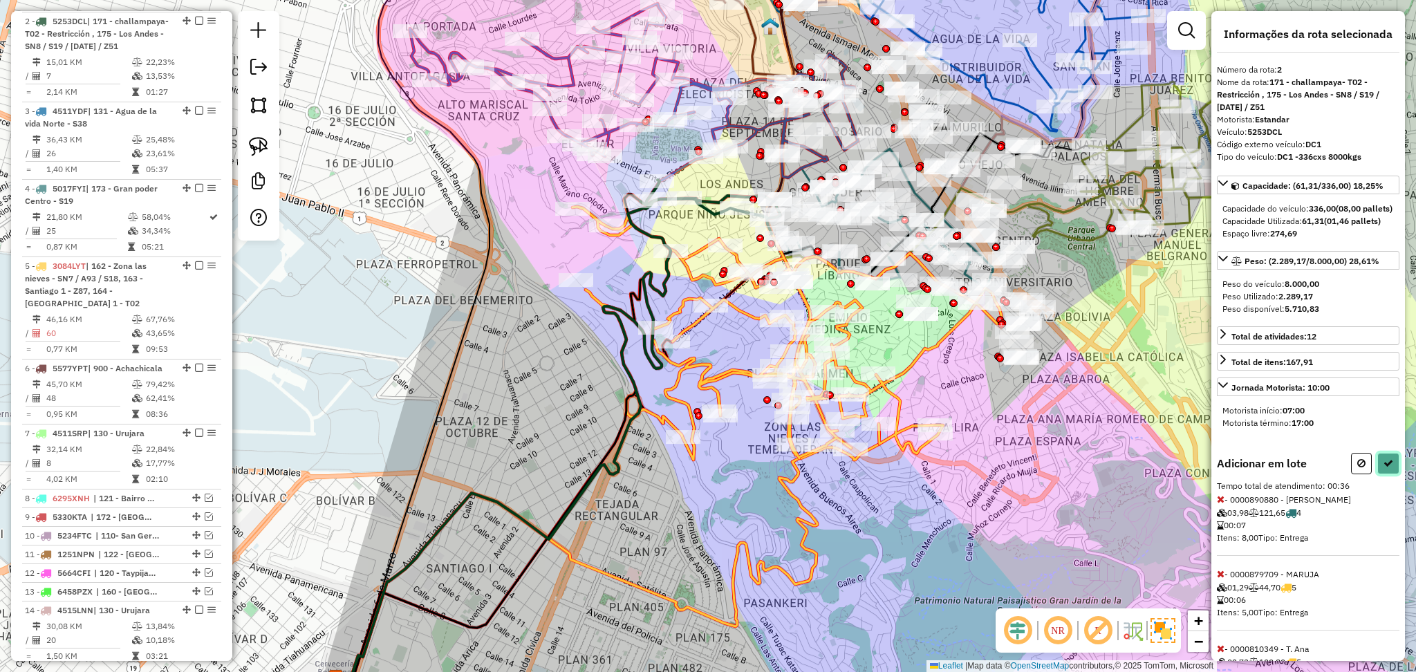
click at [1388, 468] on icon at bounding box center [1388, 463] width 10 height 10
select select "**********"
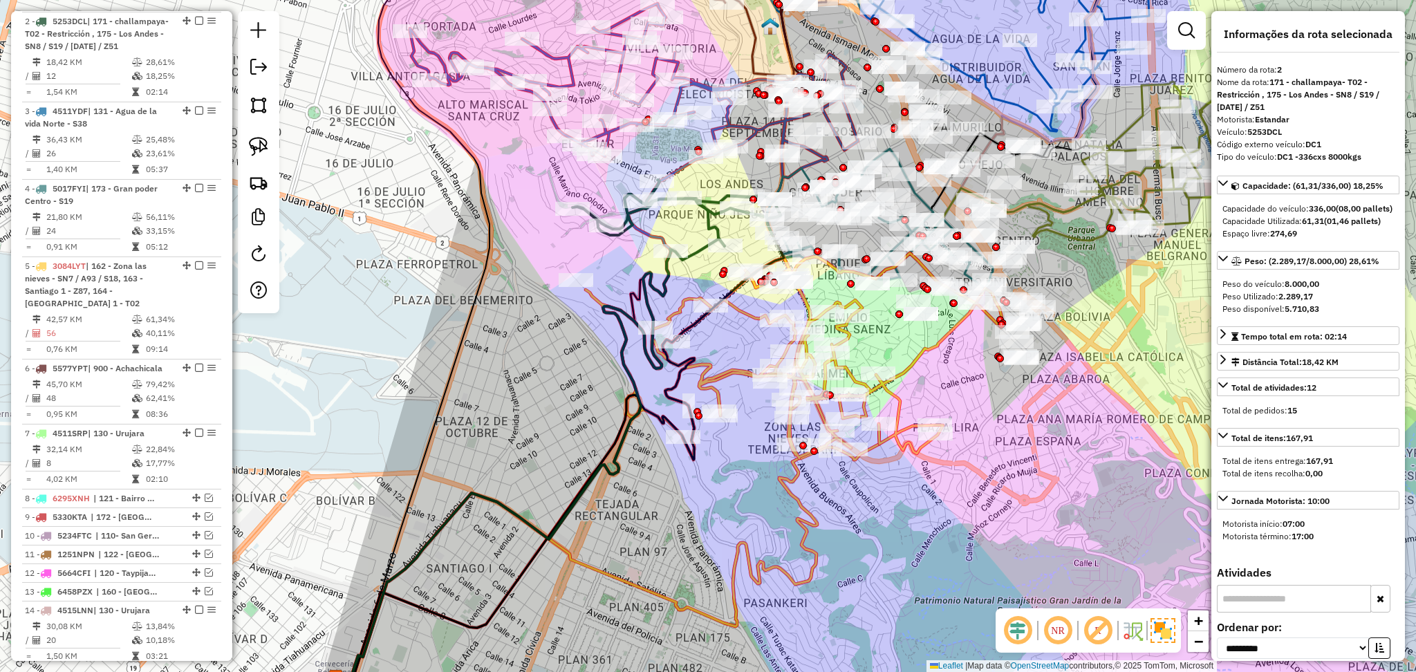
click at [721, 375] on icon at bounding box center [794, 356] width 416 height 207
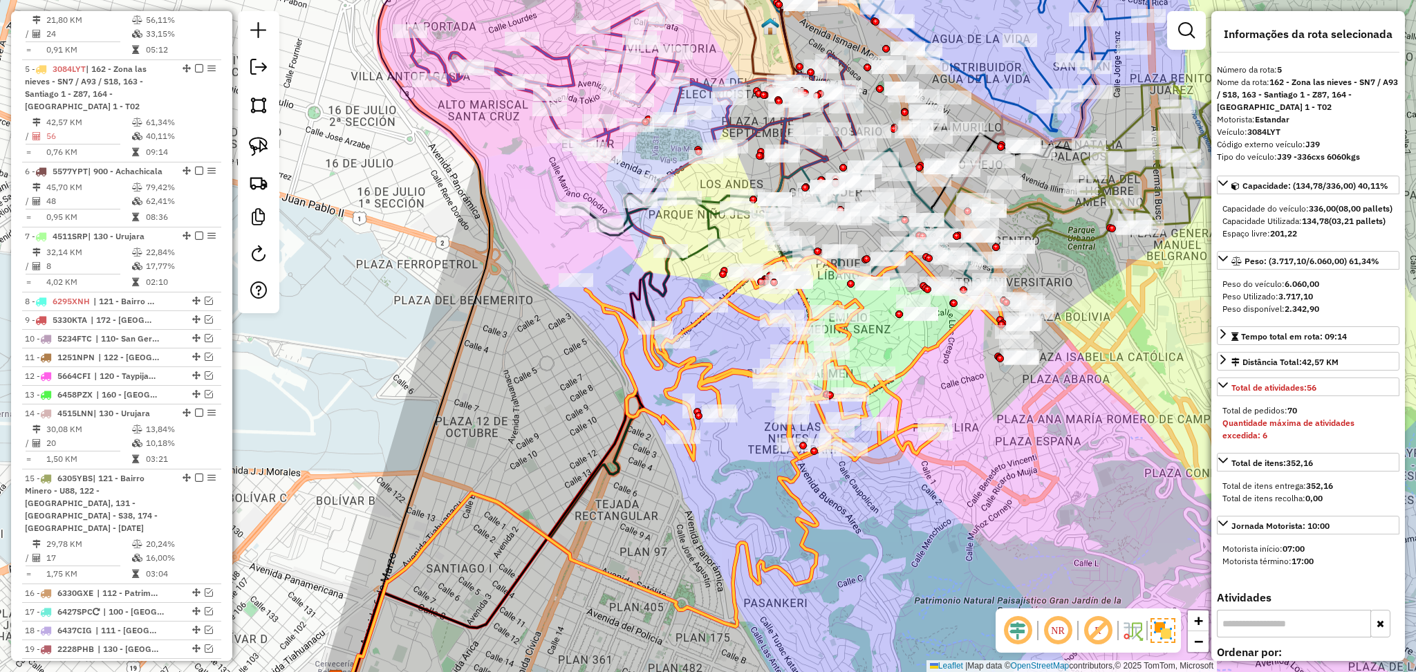
scroll to position [795, 0]
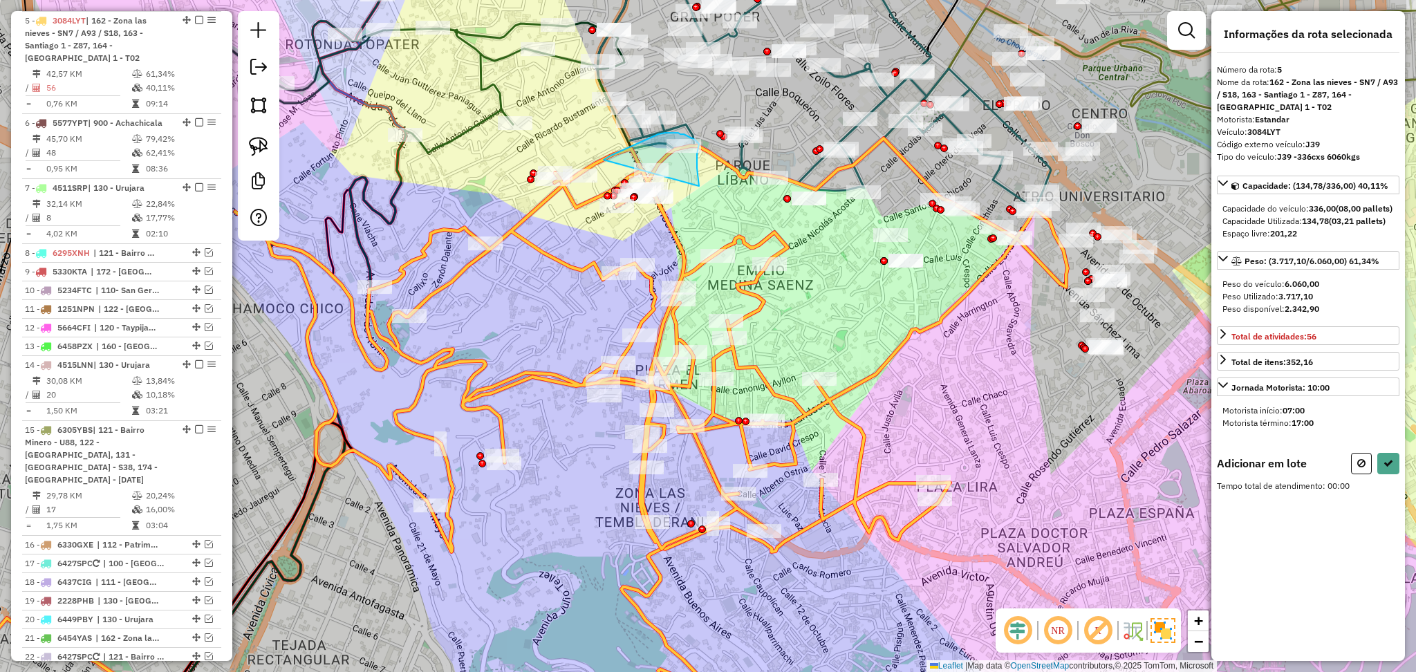
click at [591, 171] on div "Janela de atendimento Grade de atendimento Capacidade Transportadoras Veículos …" at bounding box center [708, 336] width 1416 height 672
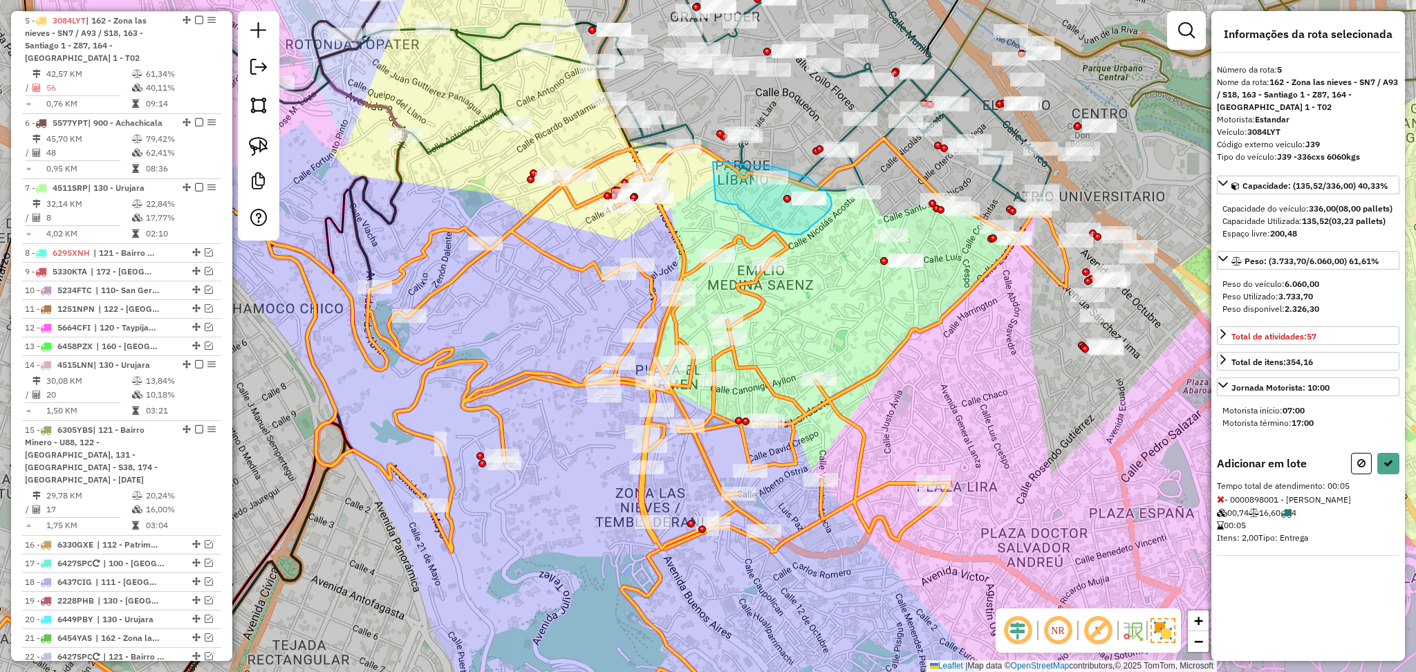
drag, startPoint x: 716, startPoint y: 200, endPoint x: 713, endPoint y: 162, distance: 38.1
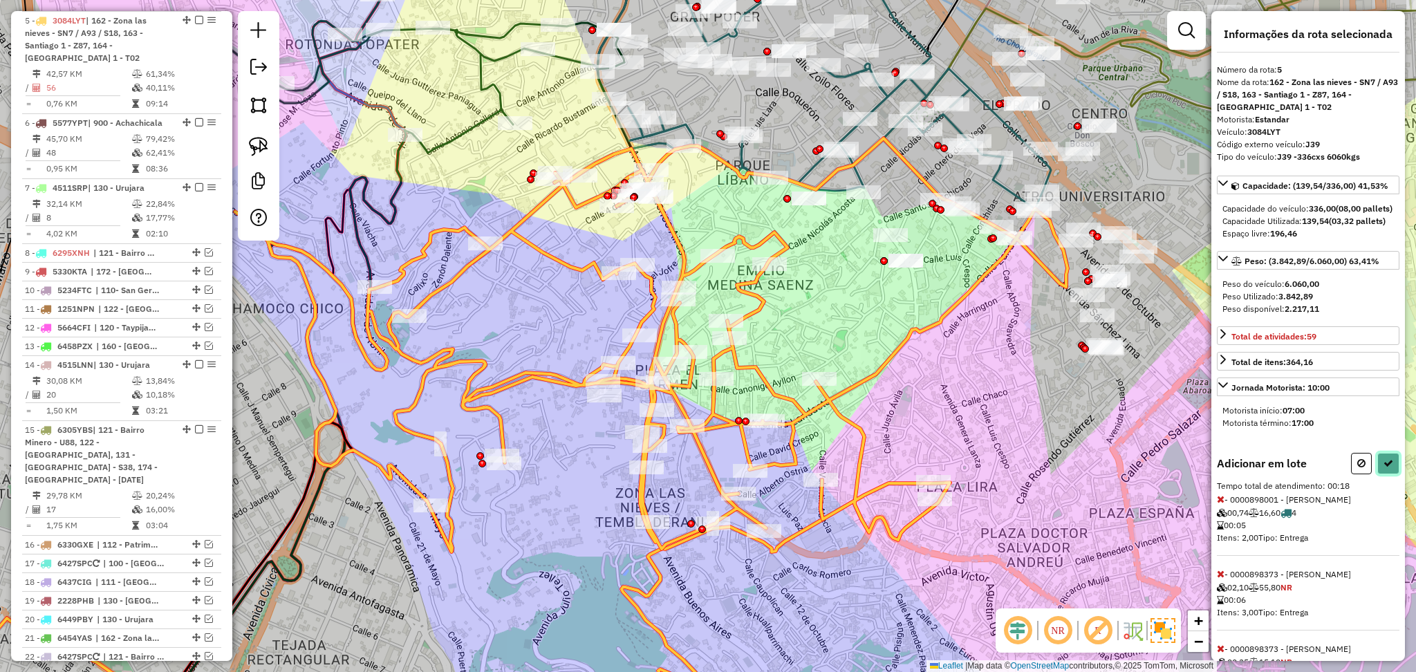
click at [1383, 468] on icon at bounding box center [1388, 463] width 10 height 10
select select "**********"
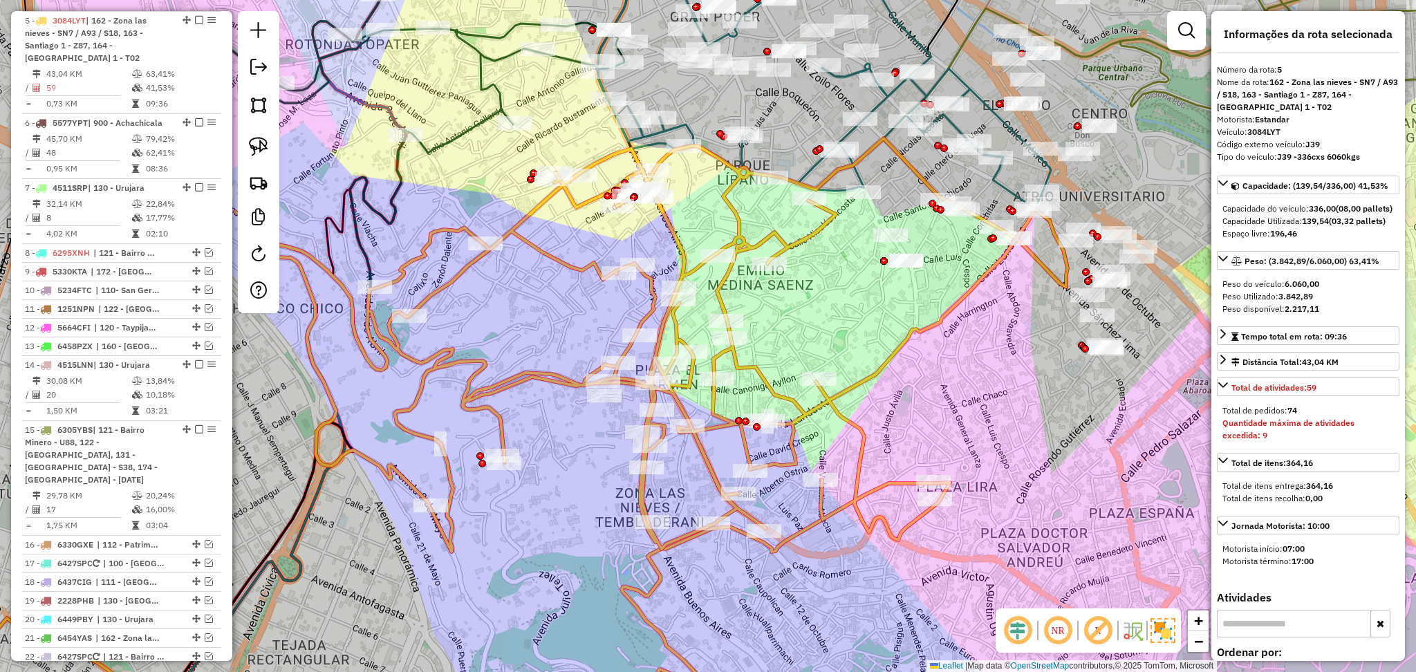
click at [847, 412] on icon at bounding box center [651, 344] width 832 height 413
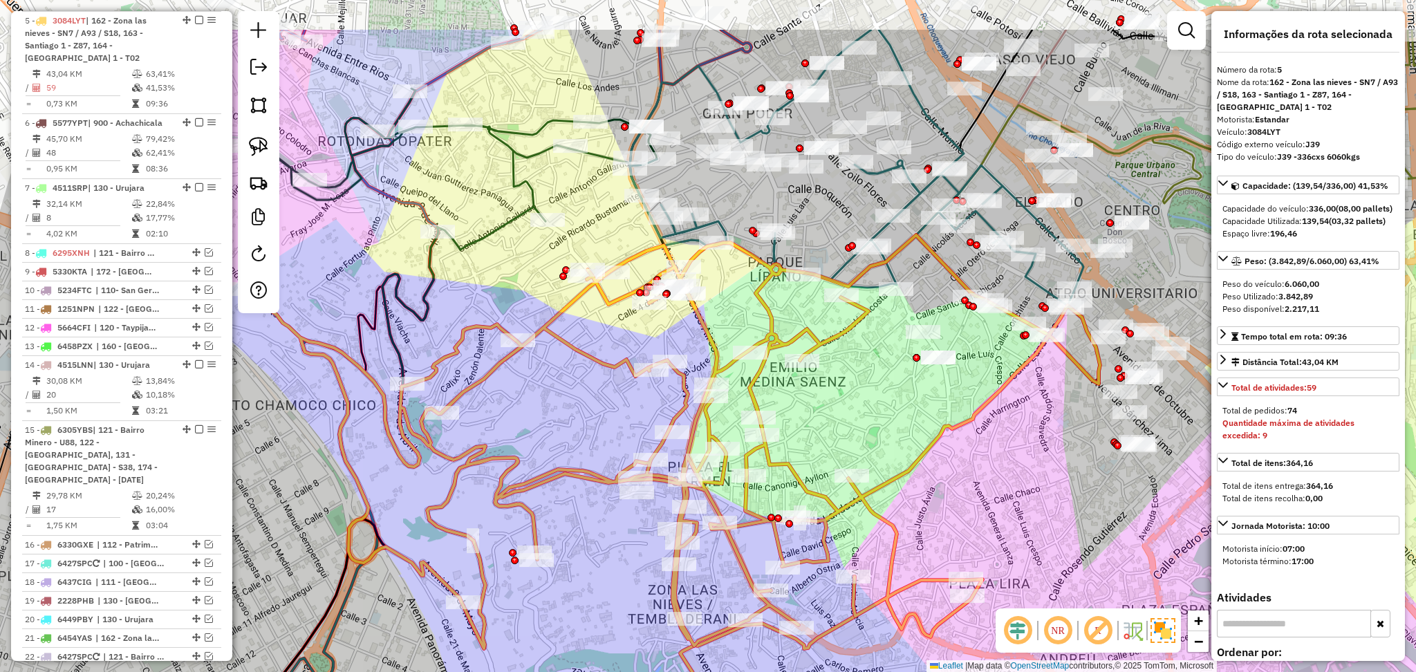
drag, startPoint x: 837, startPoint y: 313, endPoint x: 869, endPoint y: 409, distance: 102.1
click at [869, 409] on div "Janela de atendimento Grade de atendimento Capacidade Transportadoras Veículos …" at bounding box center [708, 336] width 1416 height 672
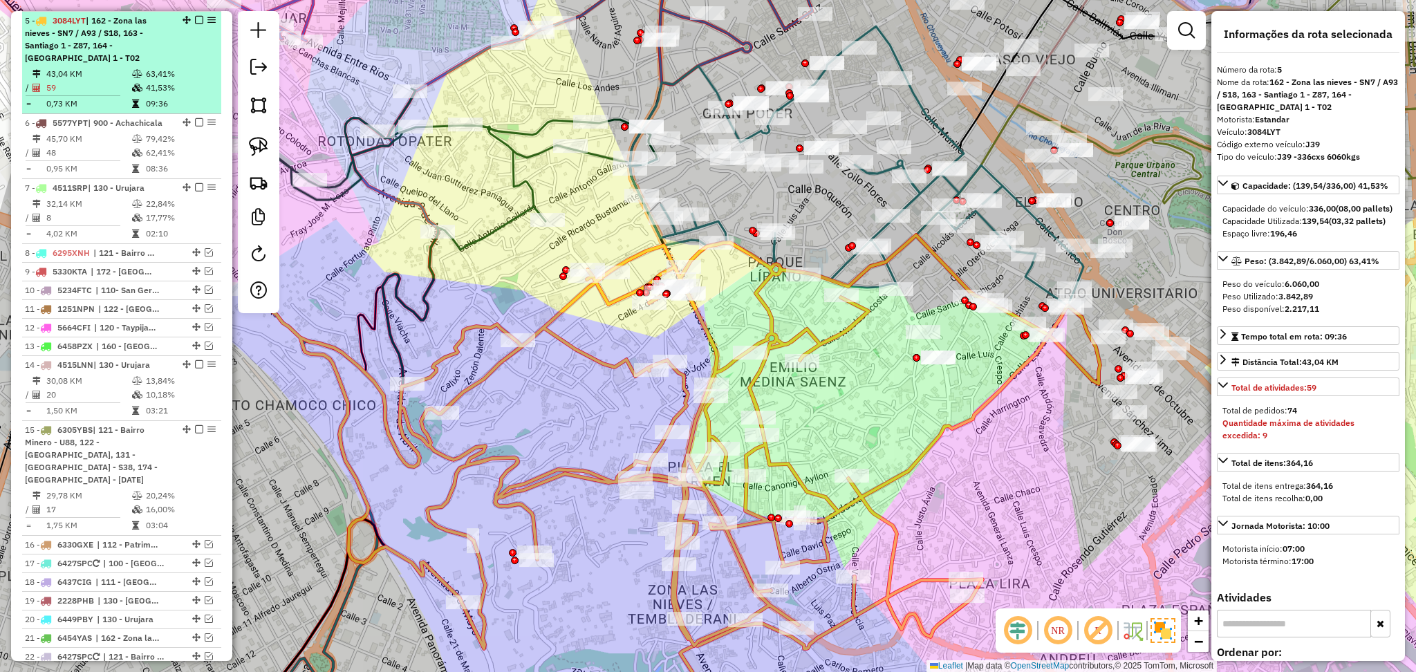
click at [195, 19] on em at bounding box center [199, 20] width 8 height 8
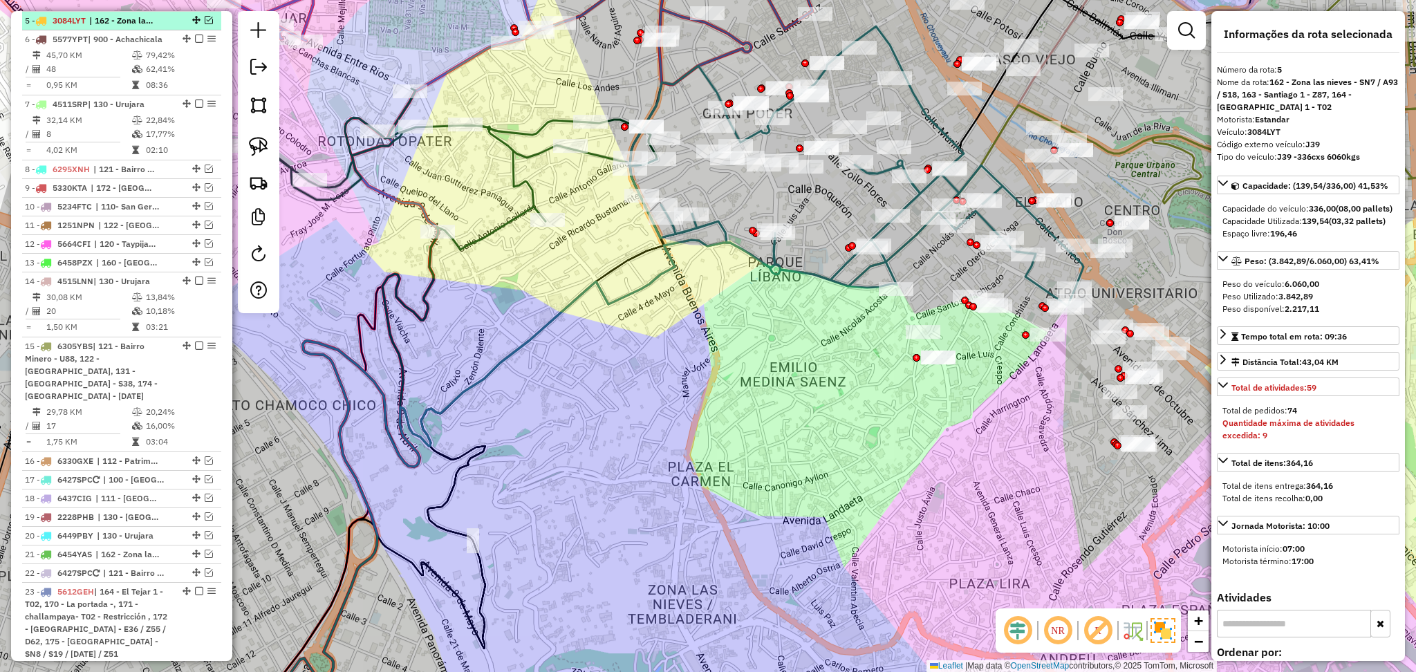
scroll to position [711, 0]
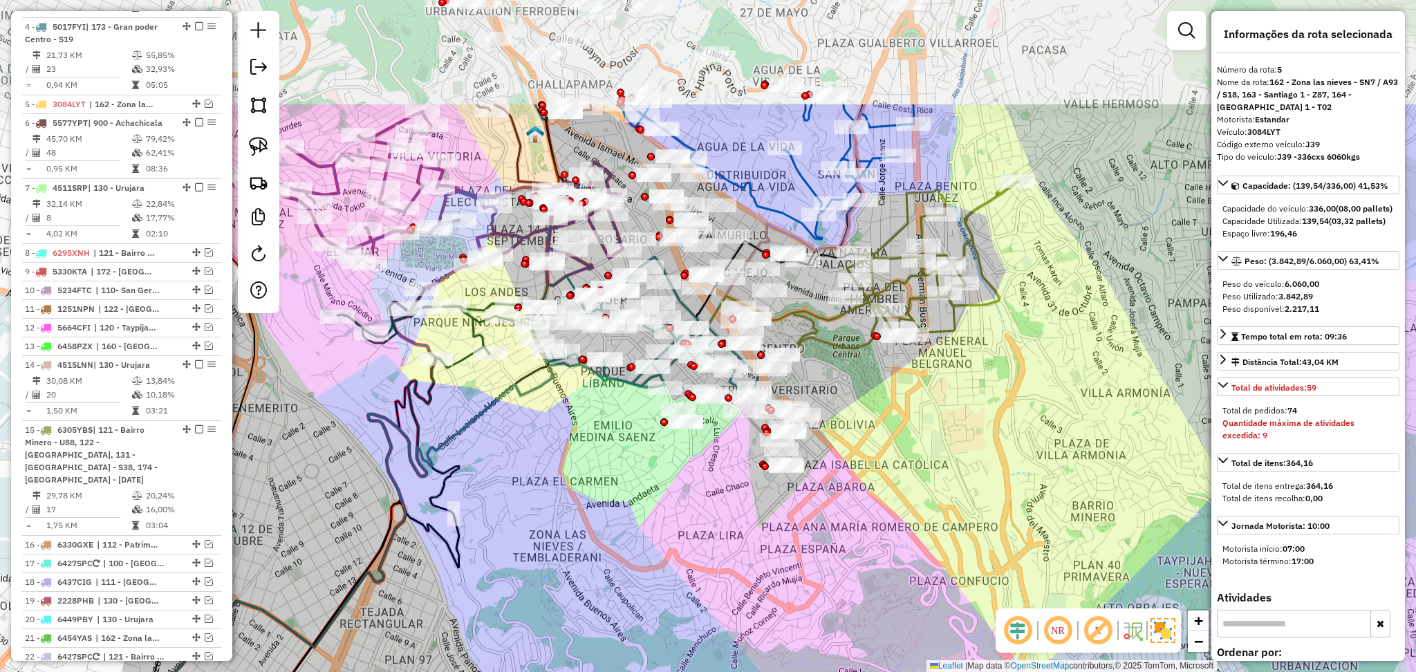
drag, startPoint x: 909, startPoint y: 233, endPoint x: 942, endPoint y: 405, distance: 175.3
click at [942, 405] on div "Janela de atendimento Grade de atendimento Capacidade Transportadoras Veículos …" at bounding box center [708, 336] width 1416 height 672
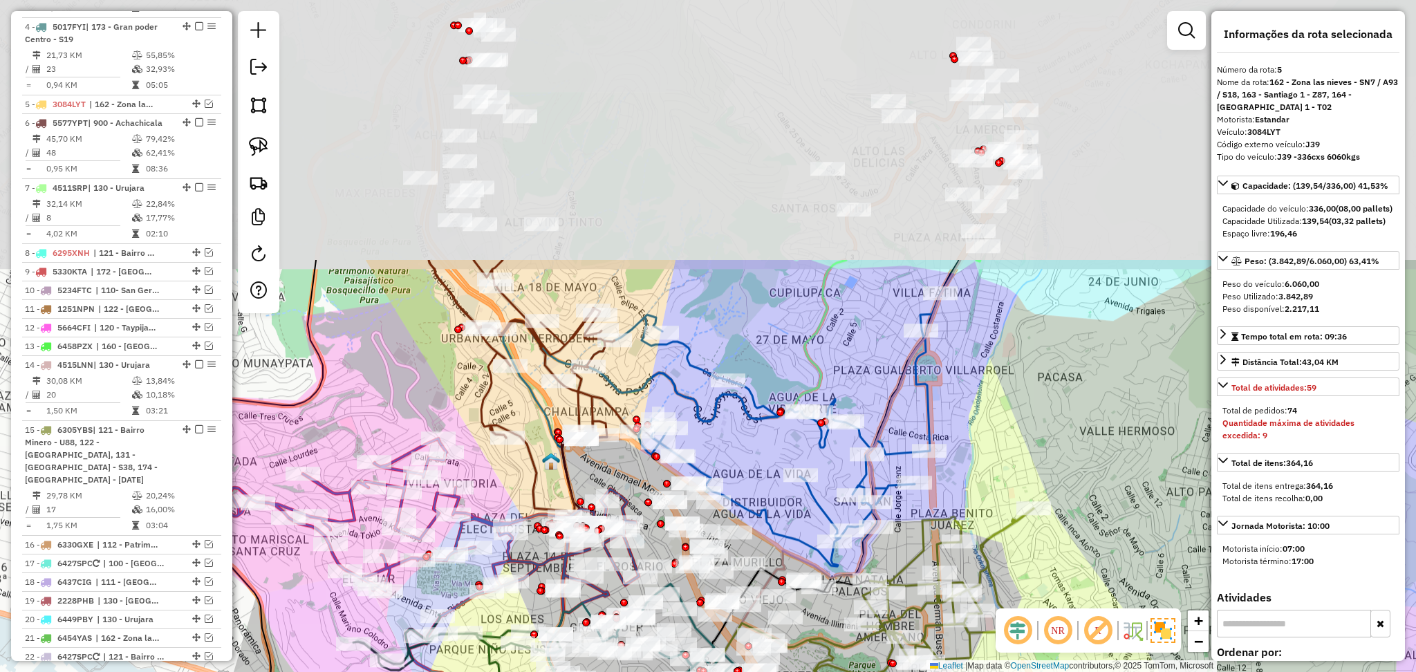
drag, startPoint x: 1011, startPoint y: 60, endPoint x: 1027, endPoint y: 387, distance: 327.4
click at [1027, 387] on div "Janela de atendimento Grade de atendimento Capacidade Transportadoras Veículos …" at bounding box center [708, 336] width 1416 height 672
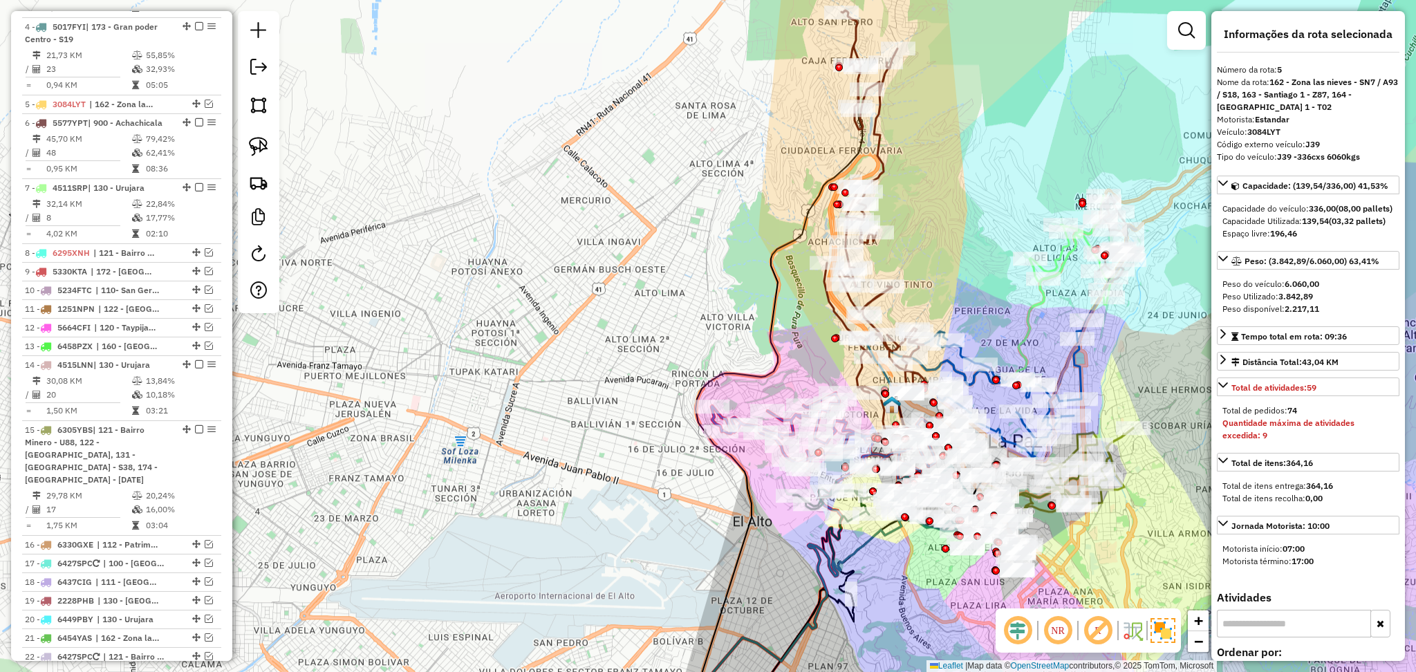
click at [879, 152] on icon at bounding box center [879, 220] width 110 height 420
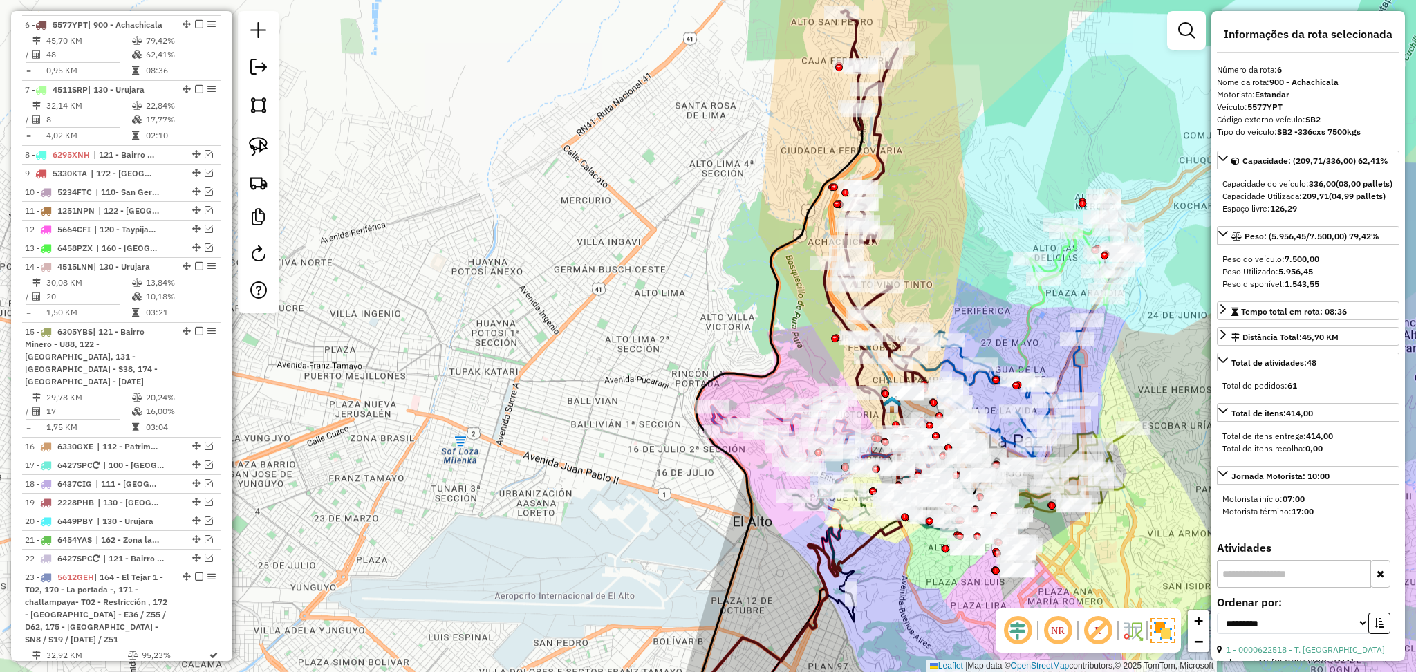
scroll to position [814, 0]
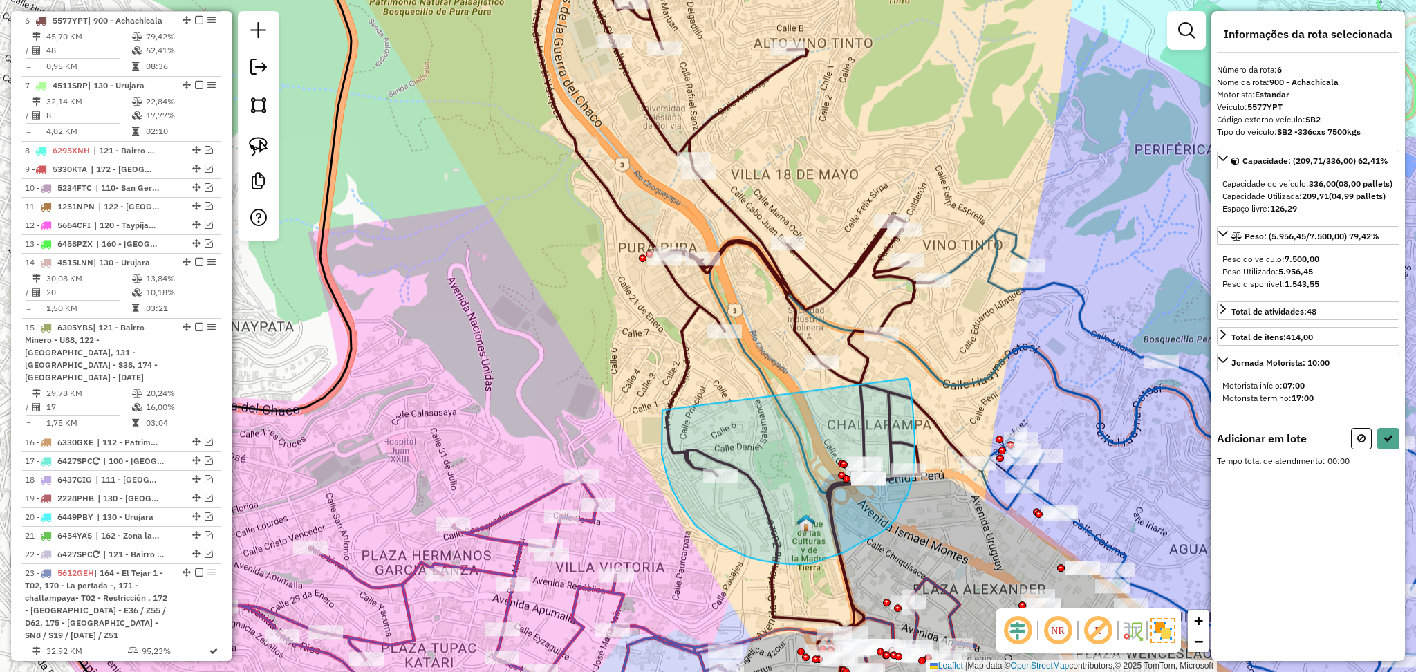
drag, startPoint x: 662, startPoint y: 410, endPoint x: 907, endPoint y: 378, distance: 246.8
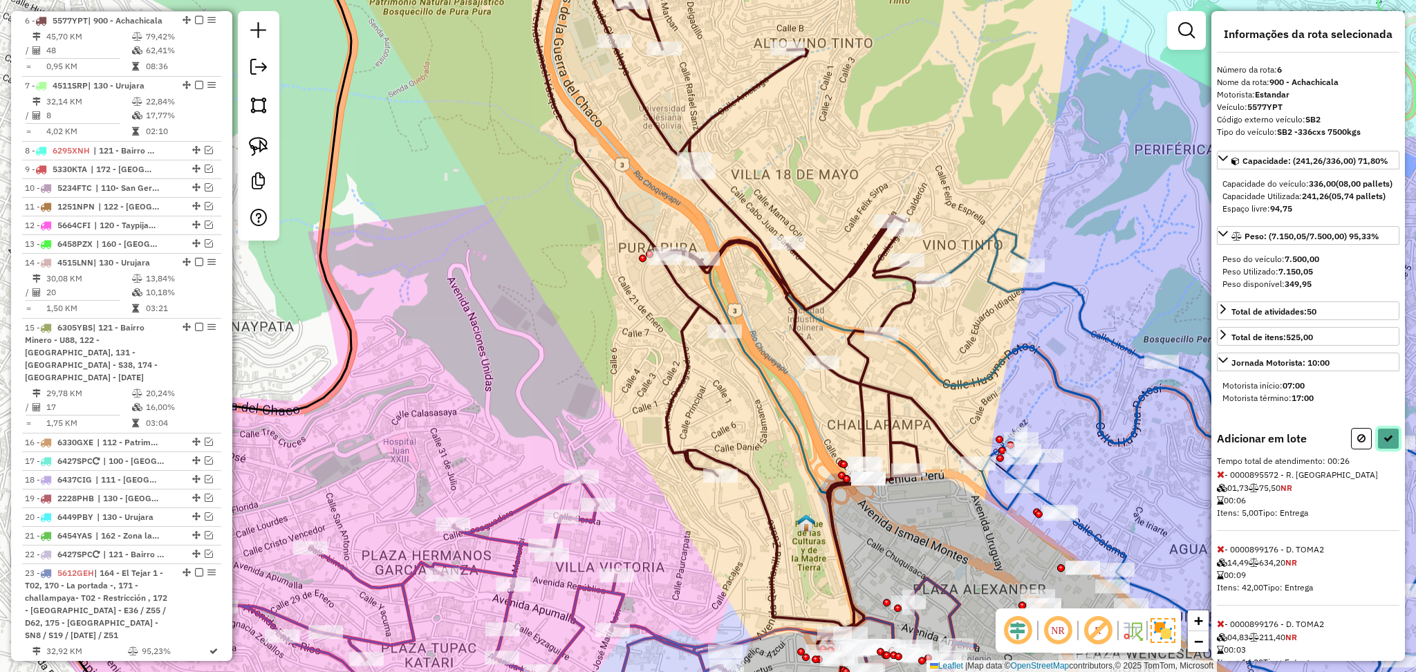
click at [1383, 449] on button at bounding box center [1388, 438] width 22 height 21
select select "**********"
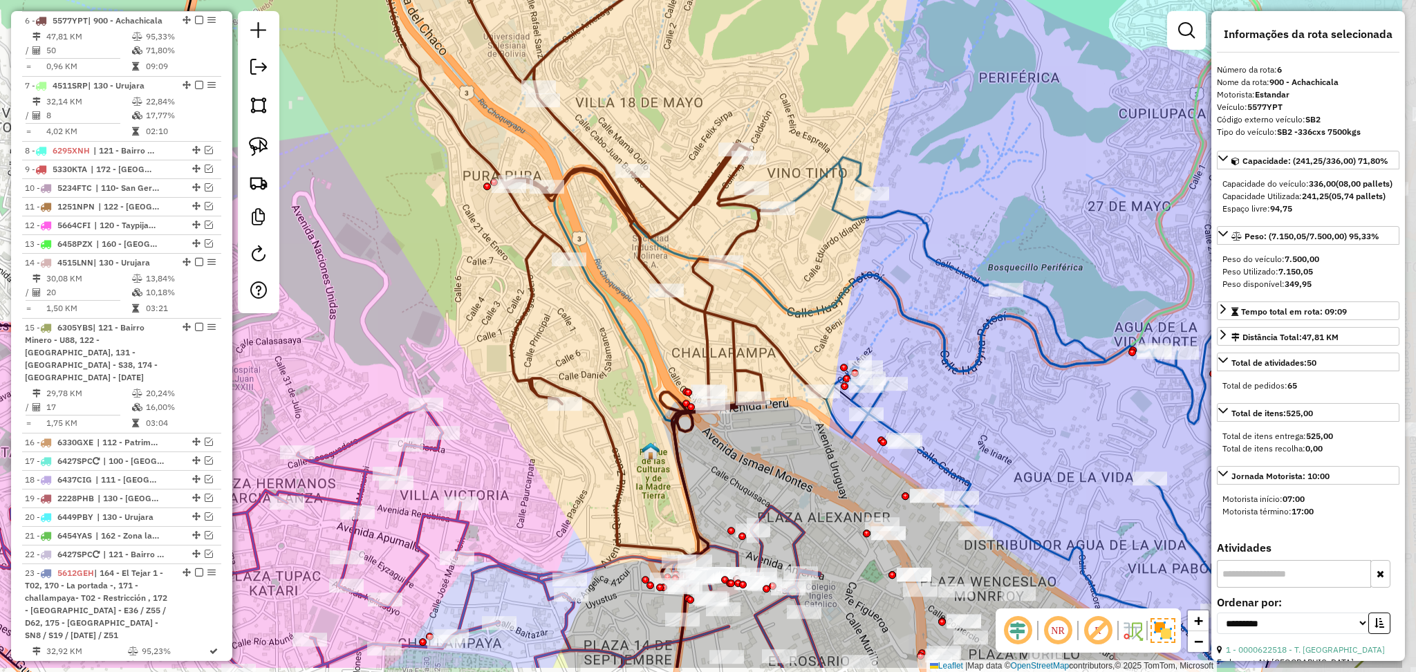
drag, startPoint x: 922, startPoint y: 531, endPoint x: 745, endPoint y: 449, distance: 195.8
click at [745, 449] on div "Janela de atendimento Grade de atendimento Capacidade Transportadoras Veículos …" at bounding box center [708, 336] width 1416 height 672
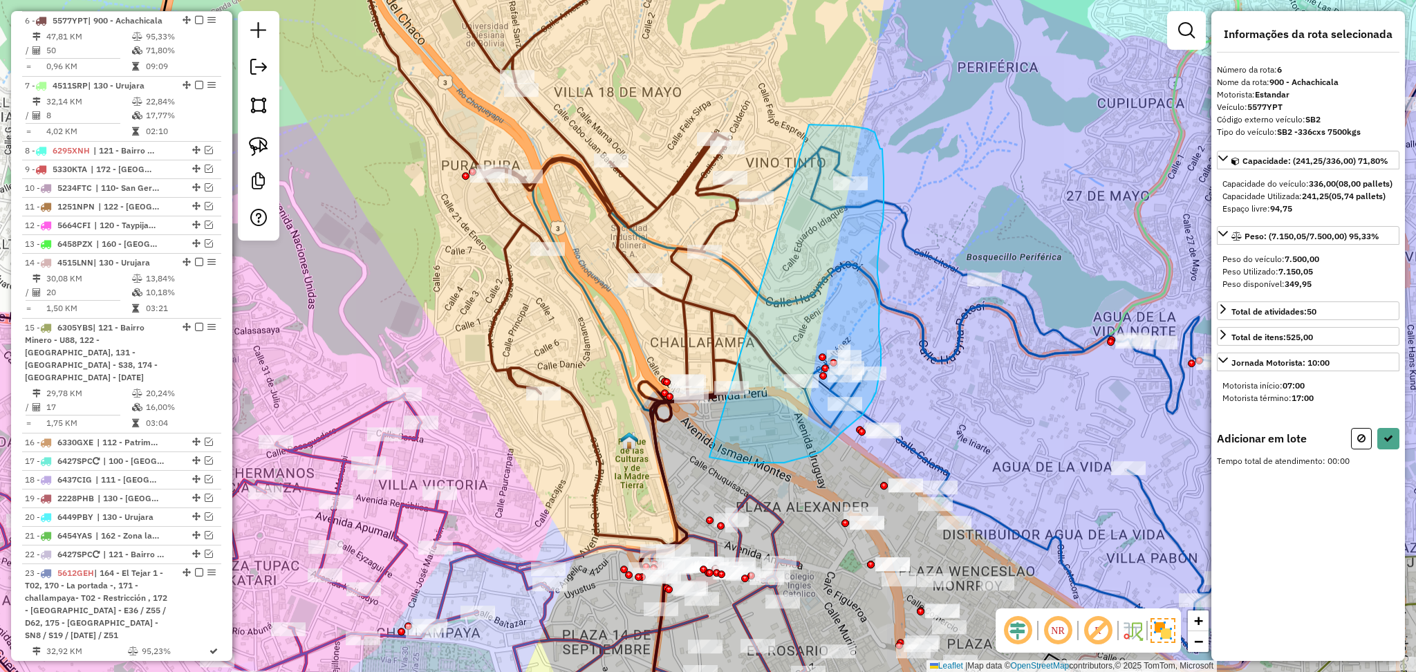
drag, startPoint x: 809, startPoint y: 124, endPoint x: 651, endPoint y: 446, distance: 358.1
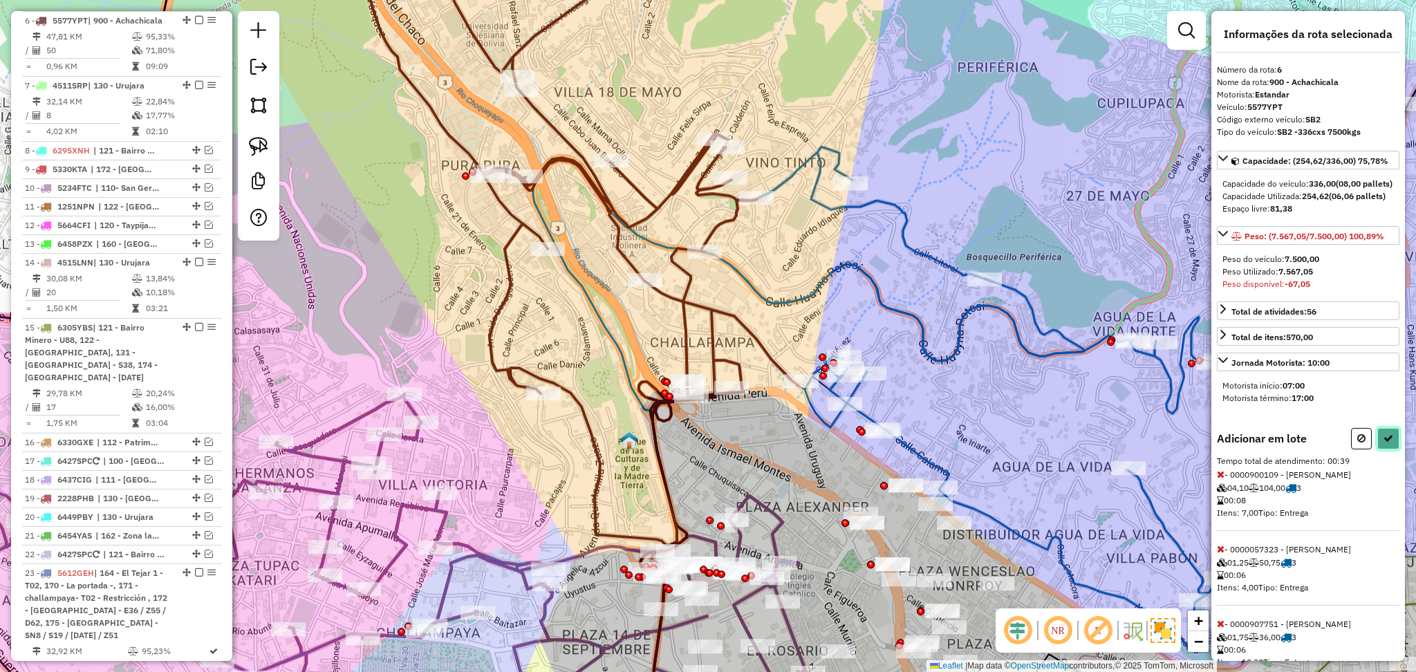
click at [1386, 443] on icon at bounding box center [1388, 438] width 10 height 10
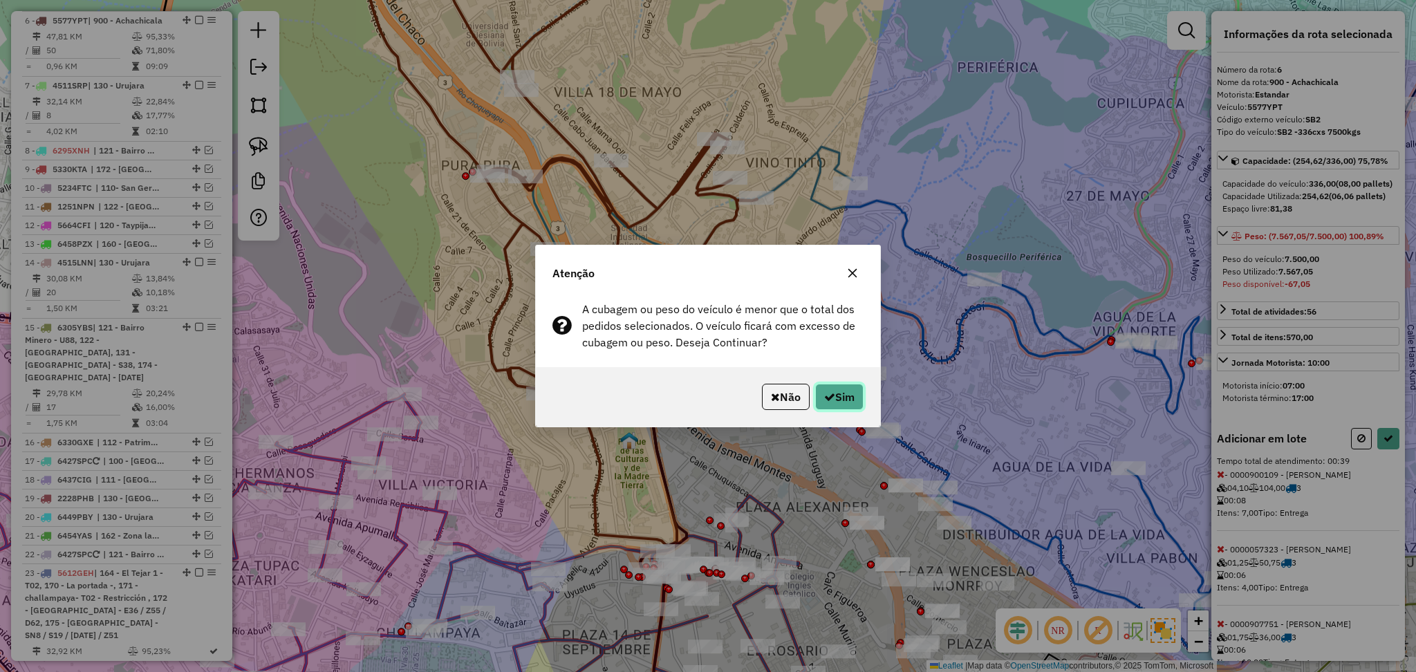
click at [850, 404] on button "Sim" at bounding box center [839, 397] width 48 height 26
select select "**********"
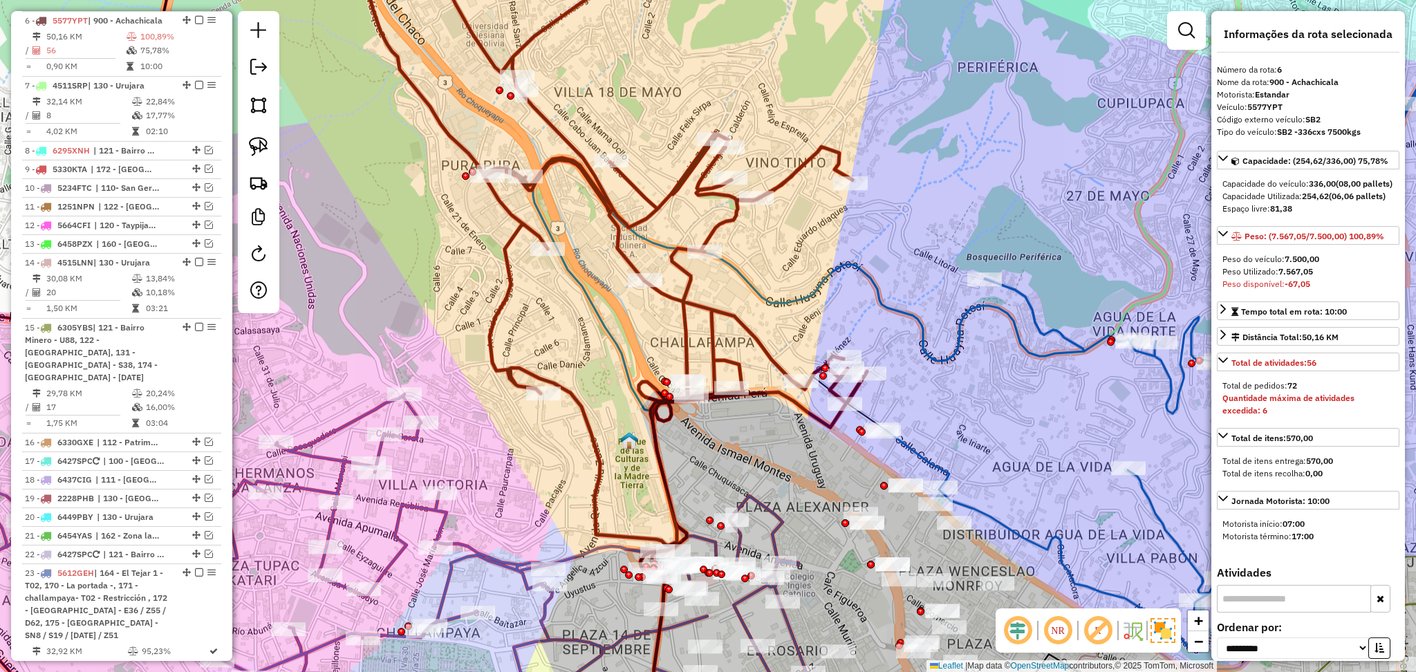
click at [748, 334] on icon at bounding box center [613, 238] width 508 height 613
click at [904, 440] on icon at bounding box center [1158, 357] width 550 height 588
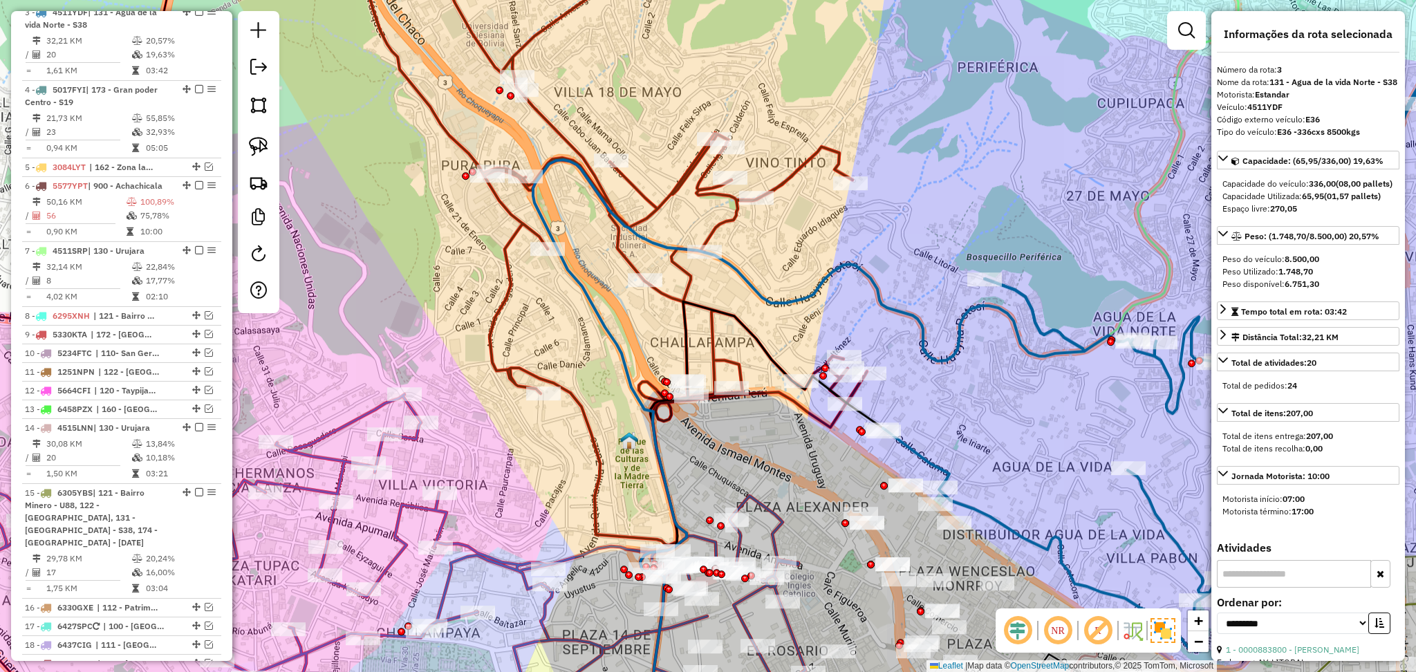
scroll to position [640, 0]
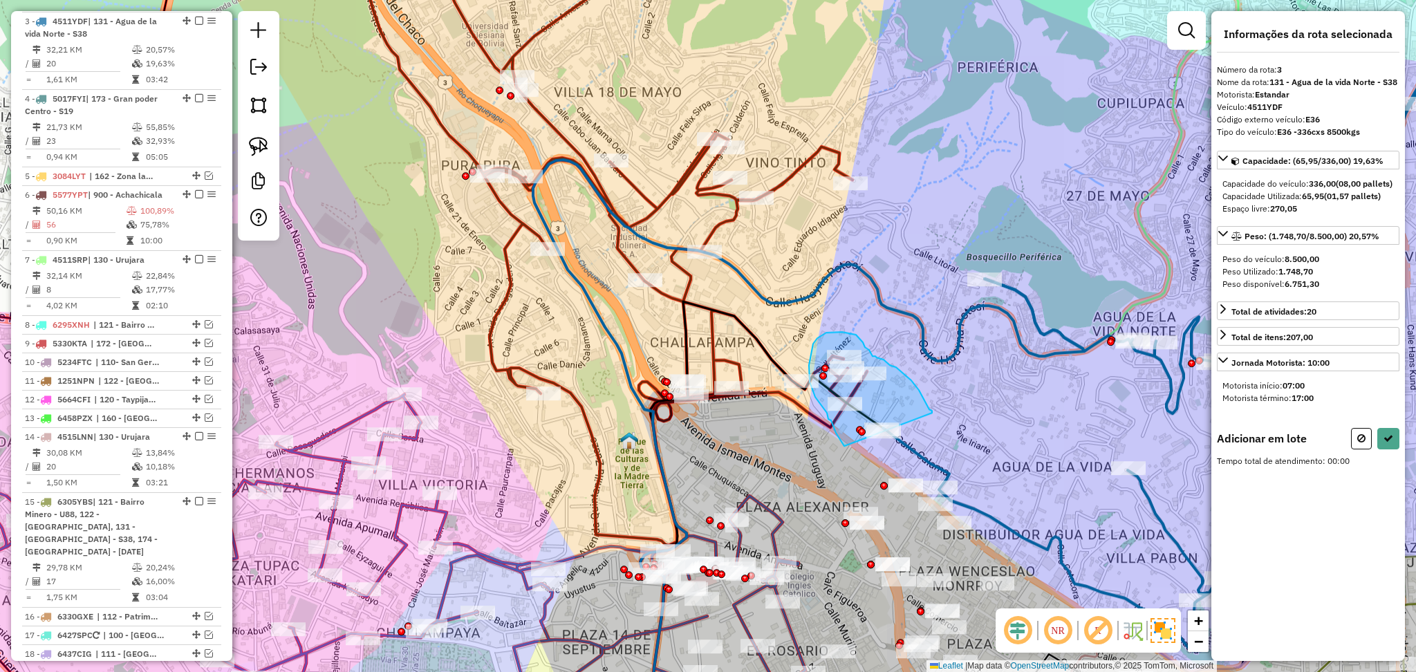
drag, startPoint x: 932, startPoint y: 413, endPoint x: 849, endPoint y: 452, distance: 91.8
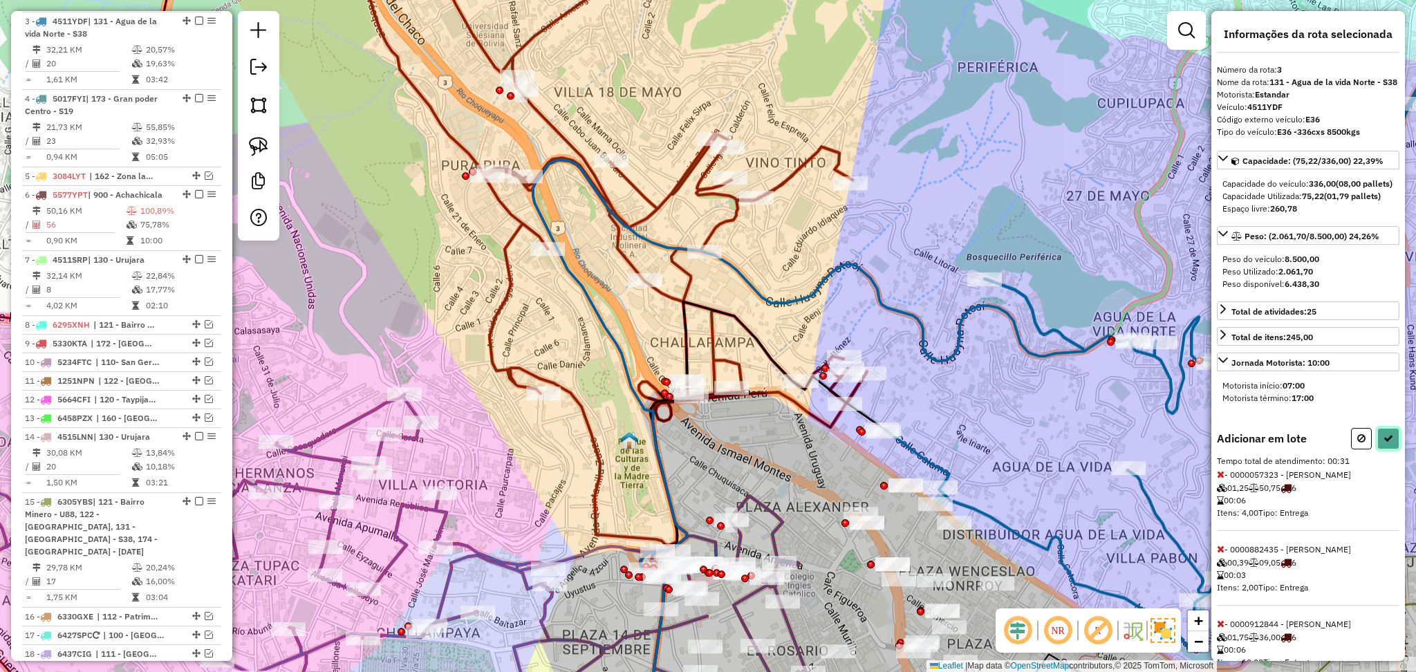
click at [1390, 449] on button at bounding box center [1388, 438] width 22 height 21
select select "**********"
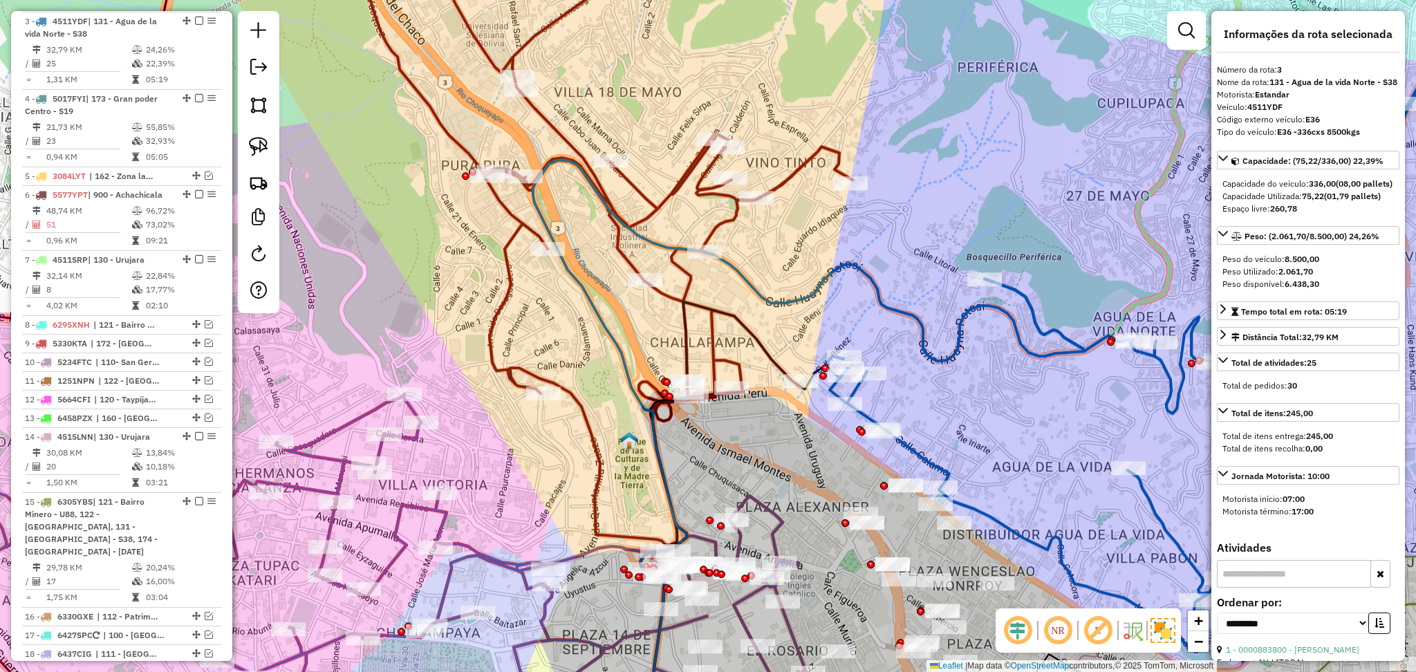
click at [681, 324] on icon at bounding box center [741, 520] width 203 height 438
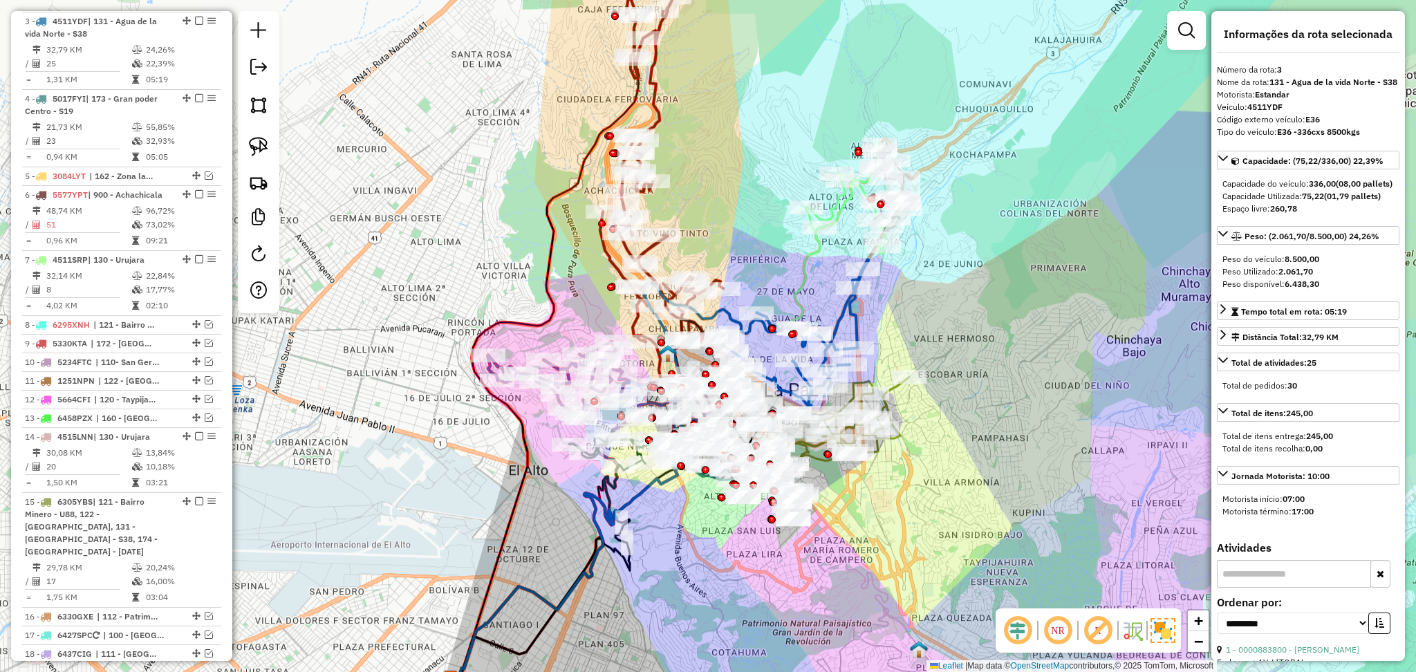
click at [658, 81] on icon at bounding box center [661, 169] width 123 height 420
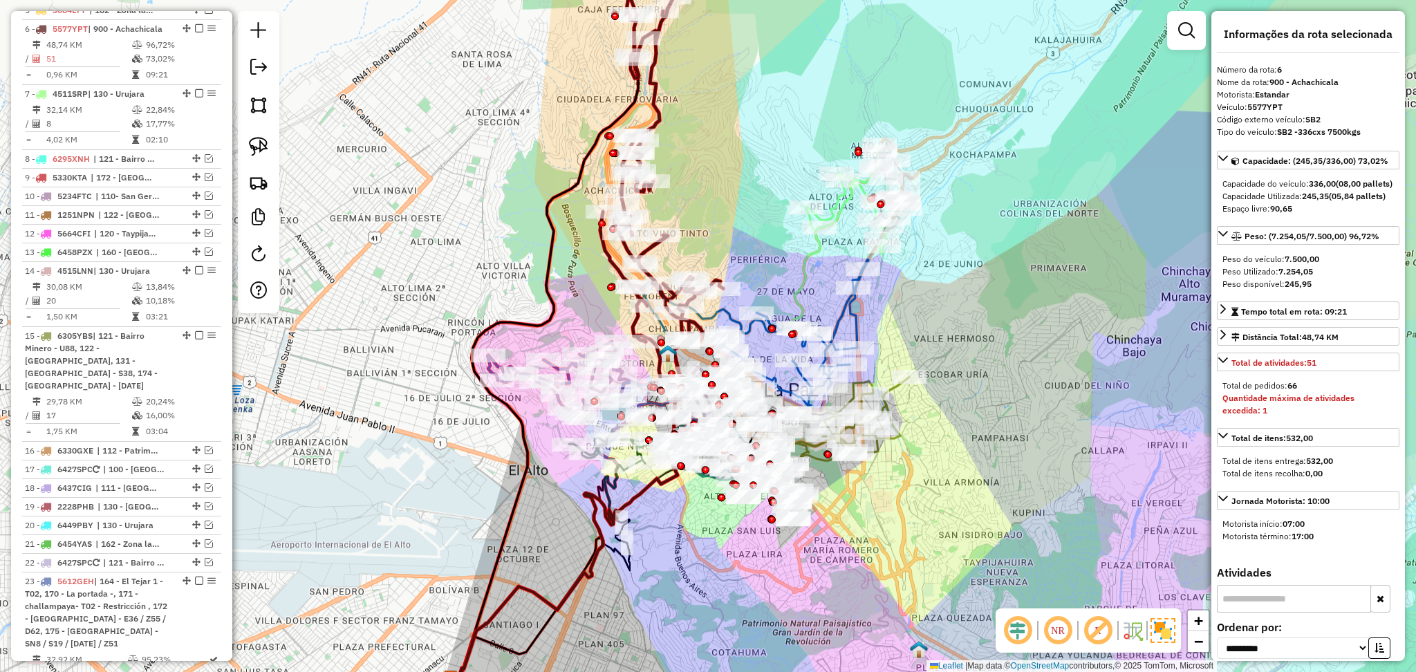
scroll to position [814, 0]
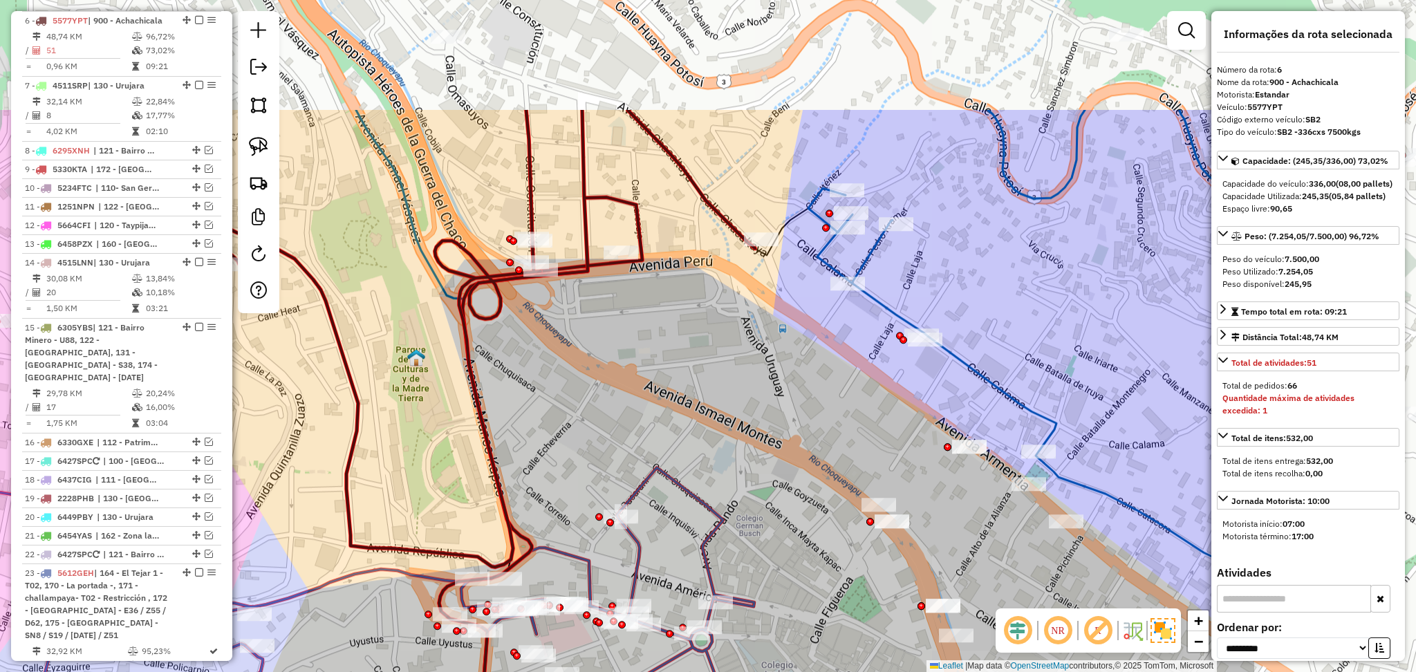
drag, startPoint x: 852, startPoint y: 275, endPoint x: 549, endPoint y: 453, distance: 351.7
click at [549, 453] on div "Janela de atendimento Grade de atendimento Capacidade Transportadoras Veículos …" at bounding box center [708, 336] width 1416 height 672
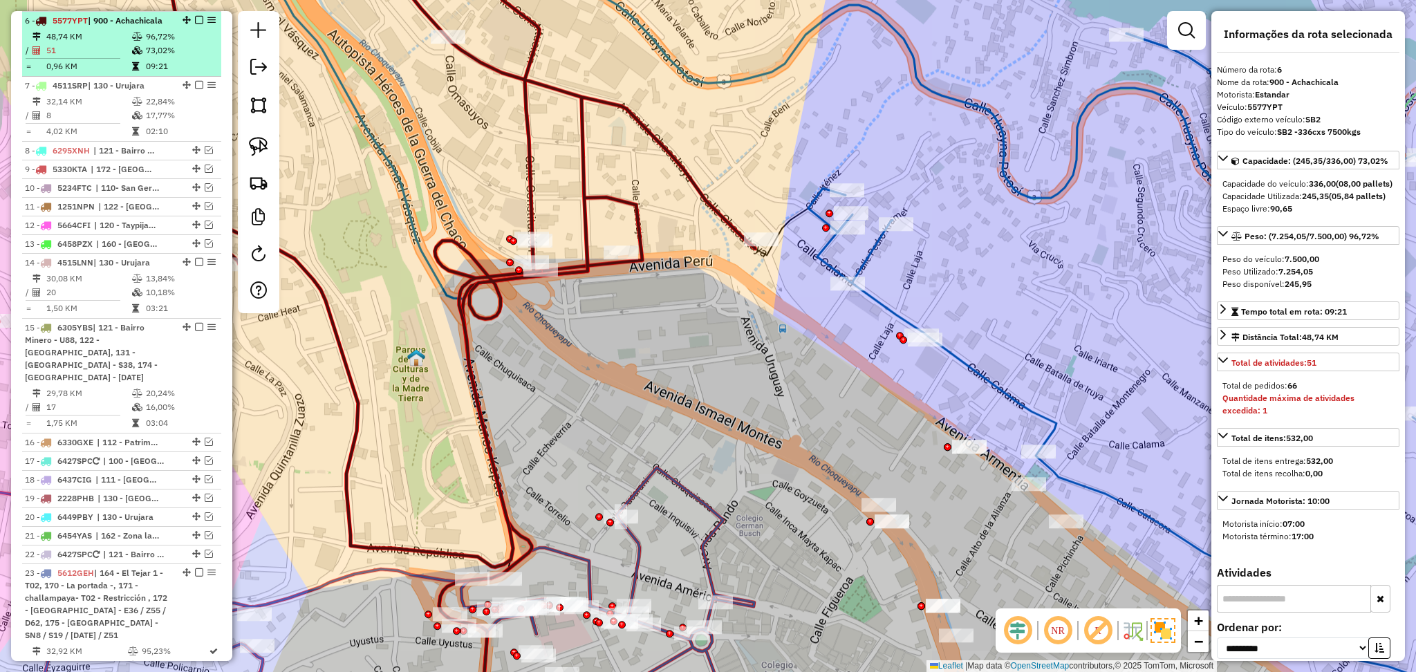
click at [199, 25] on div "6 - 5577YPT | 900 - Achachicala" at bounding box center [122, 21] width 194 height 12
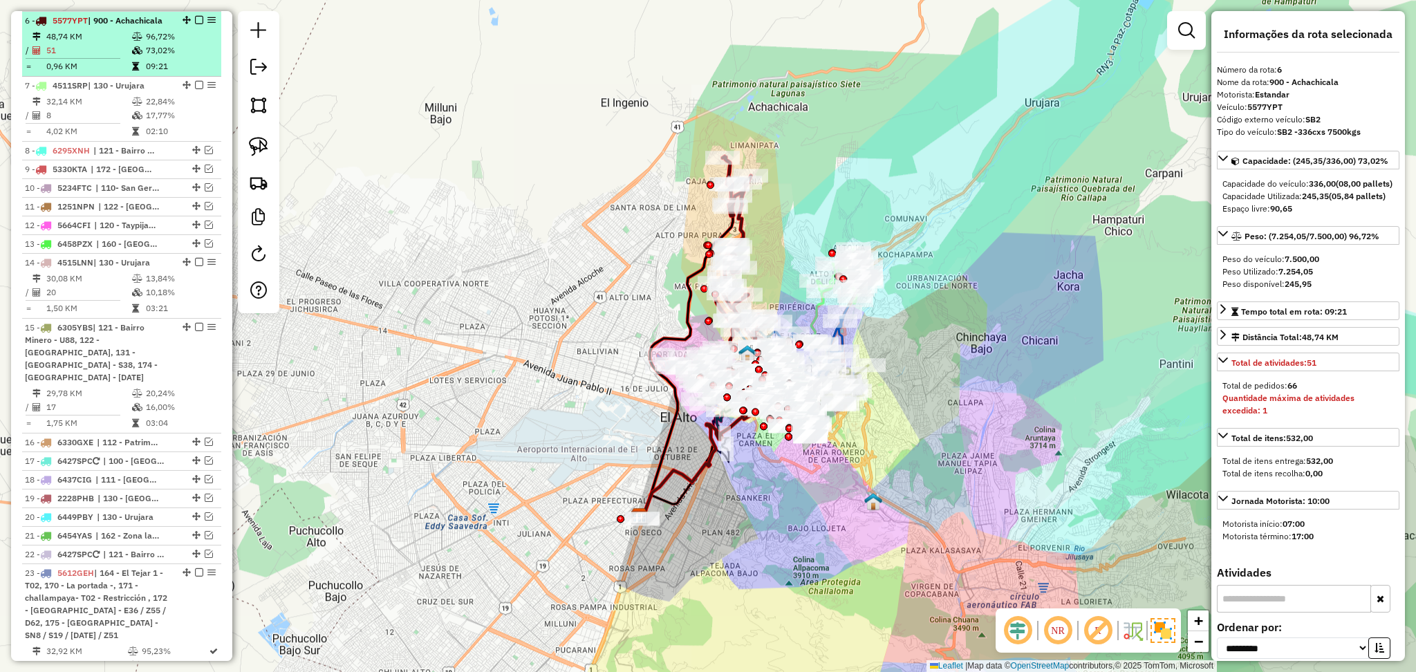
click at [199, 19] on em at bounding box center [199, 20] width 8 height 8
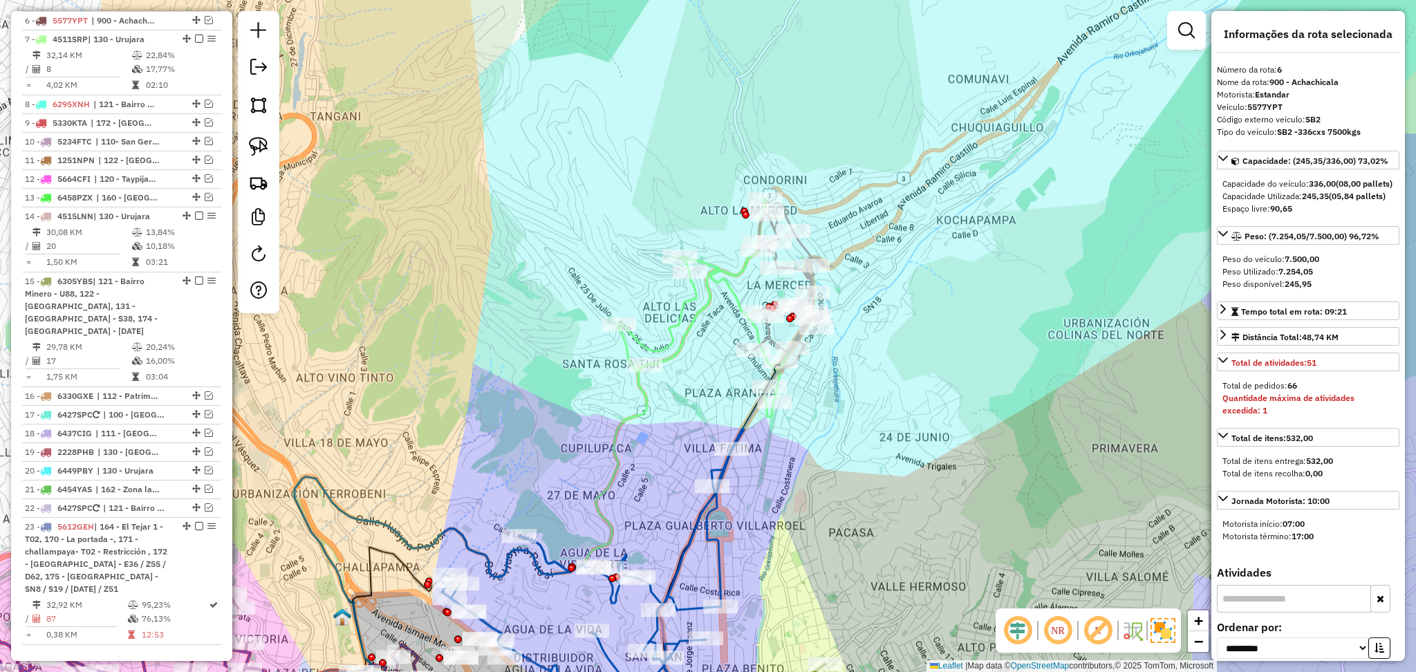
click at [702, 323] on icon at bounding box center [705, 308] width 174 height 218
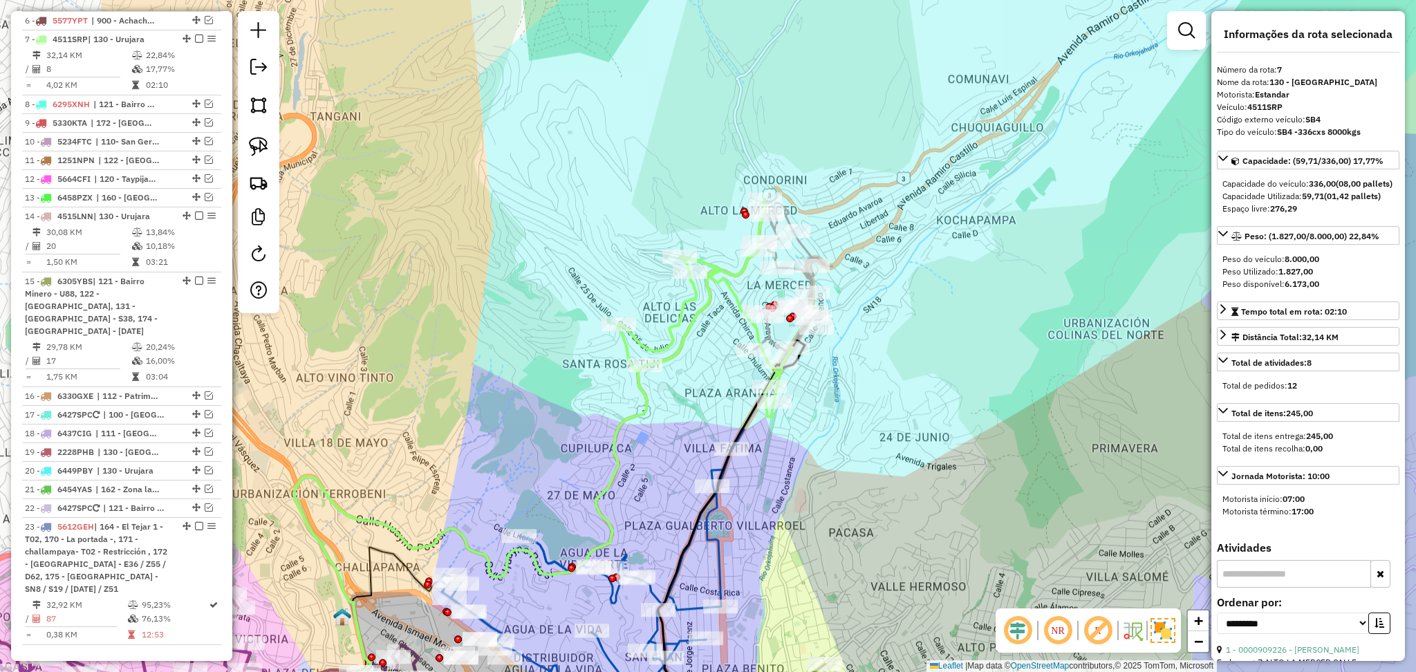
scroll to position [833, 0]
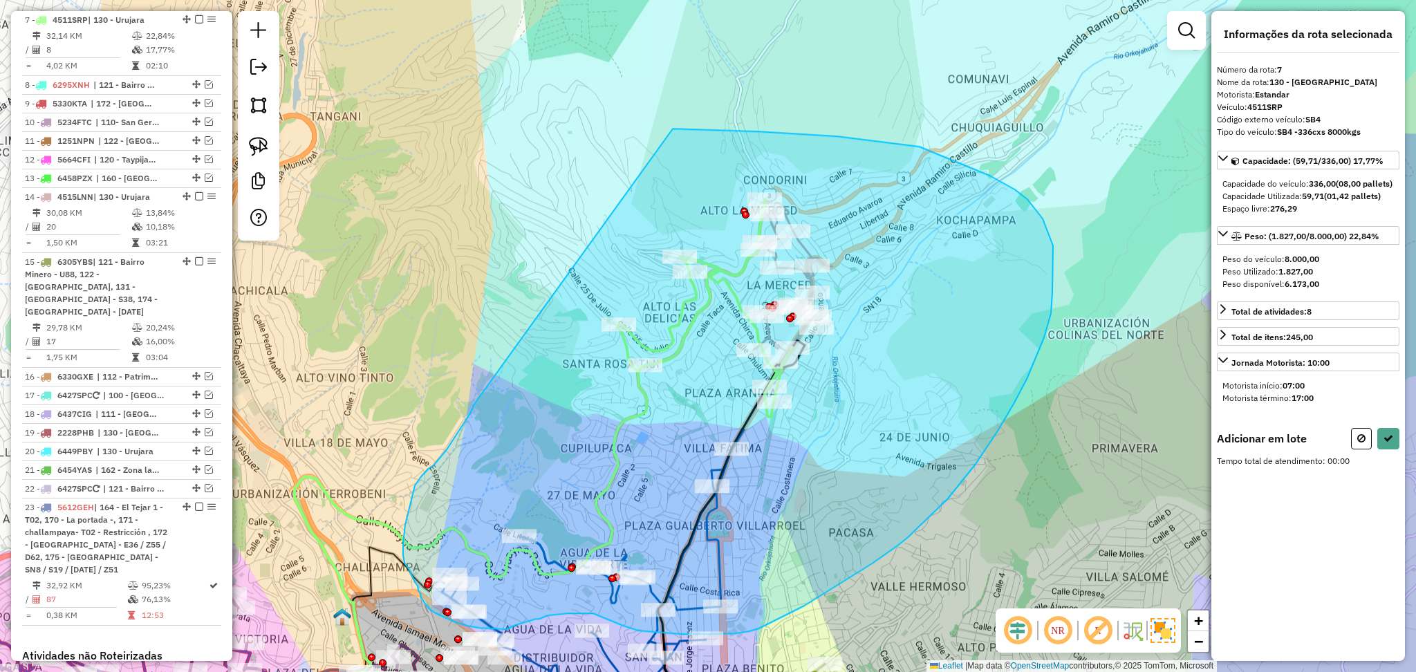
drag, startPoint x: 474, startPoint y: 404, endPoint x: 673, endPoint y: 129, distance: 339.3
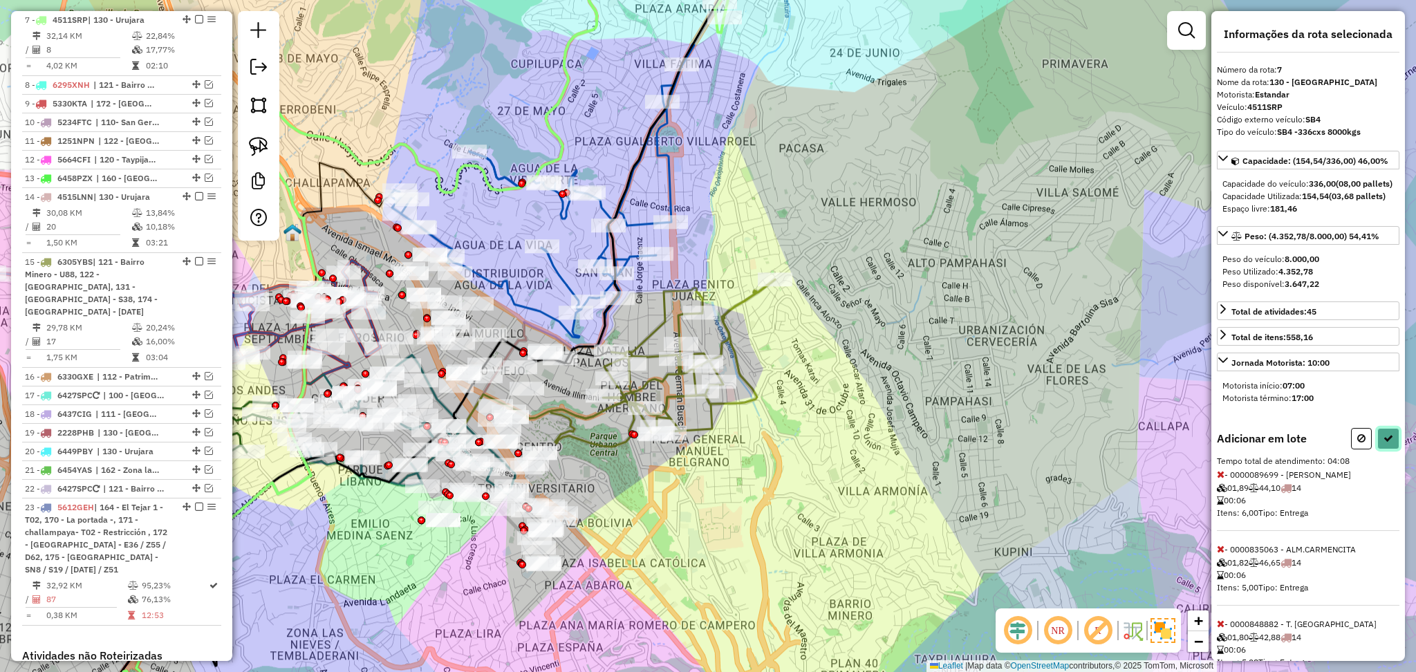
click at [1386, 443] on icon at bounding box center [1388, 438] width 10 height 10
select select "**********"
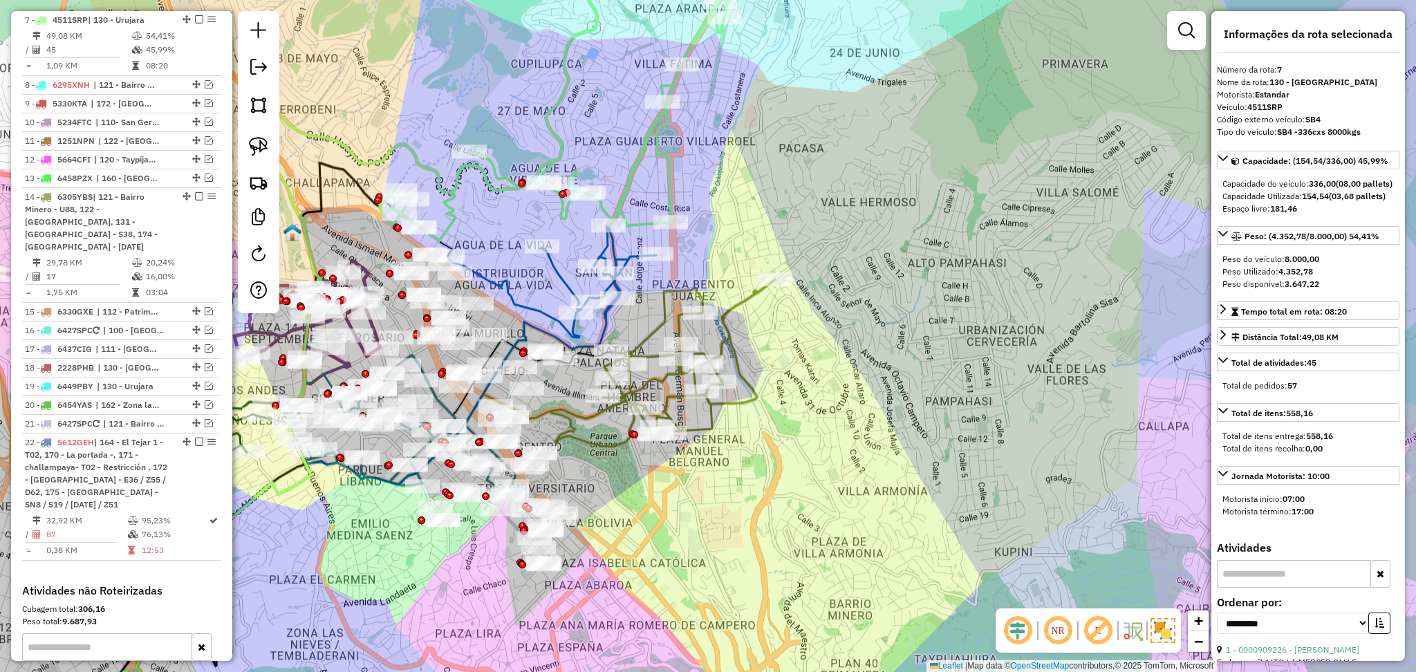
click at [560, 135] on icon at bounding box center [573, 86] width 386 height 308
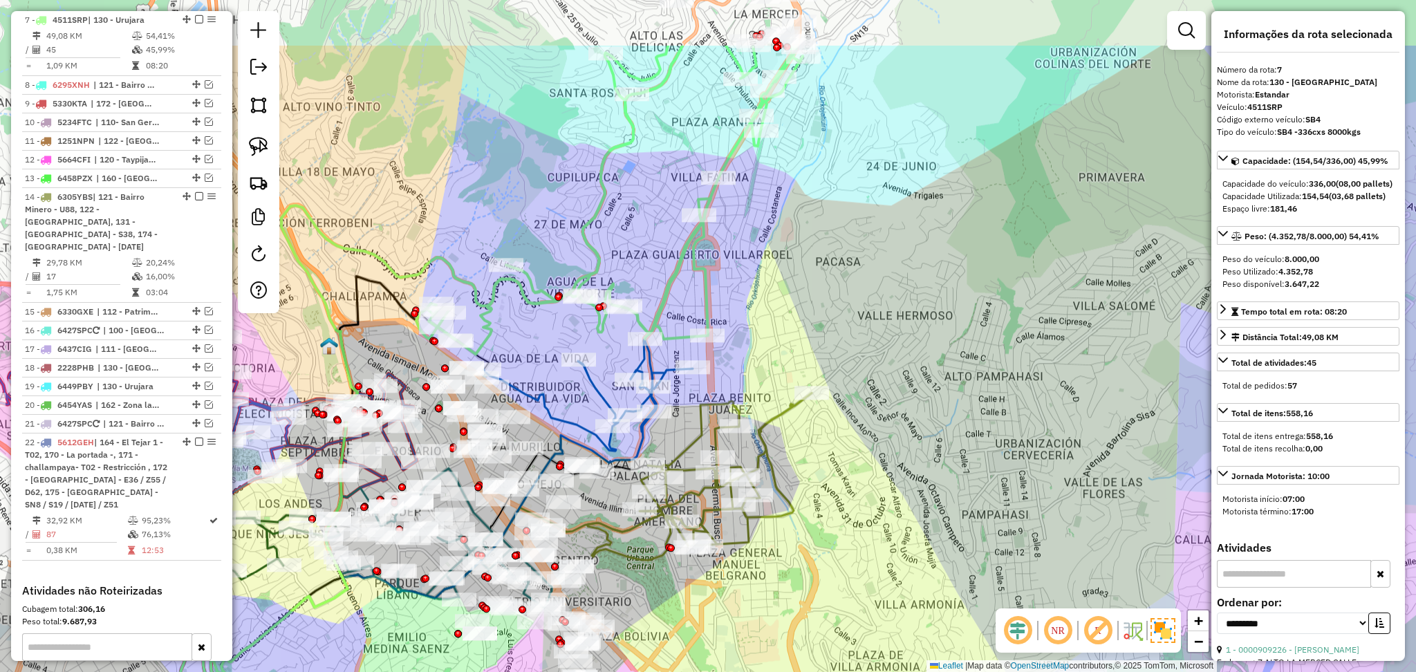
drag, startPoint x: 730, startPoint y: 171, endPoint x: 767, endPoint y: 283, distance: 117.2
click at [767, 283] on div "Janela de atendimento Grade de atendimento Capacidade Transportadoras Veículos …" at bounding box center [708, 336] width 1416 height 672
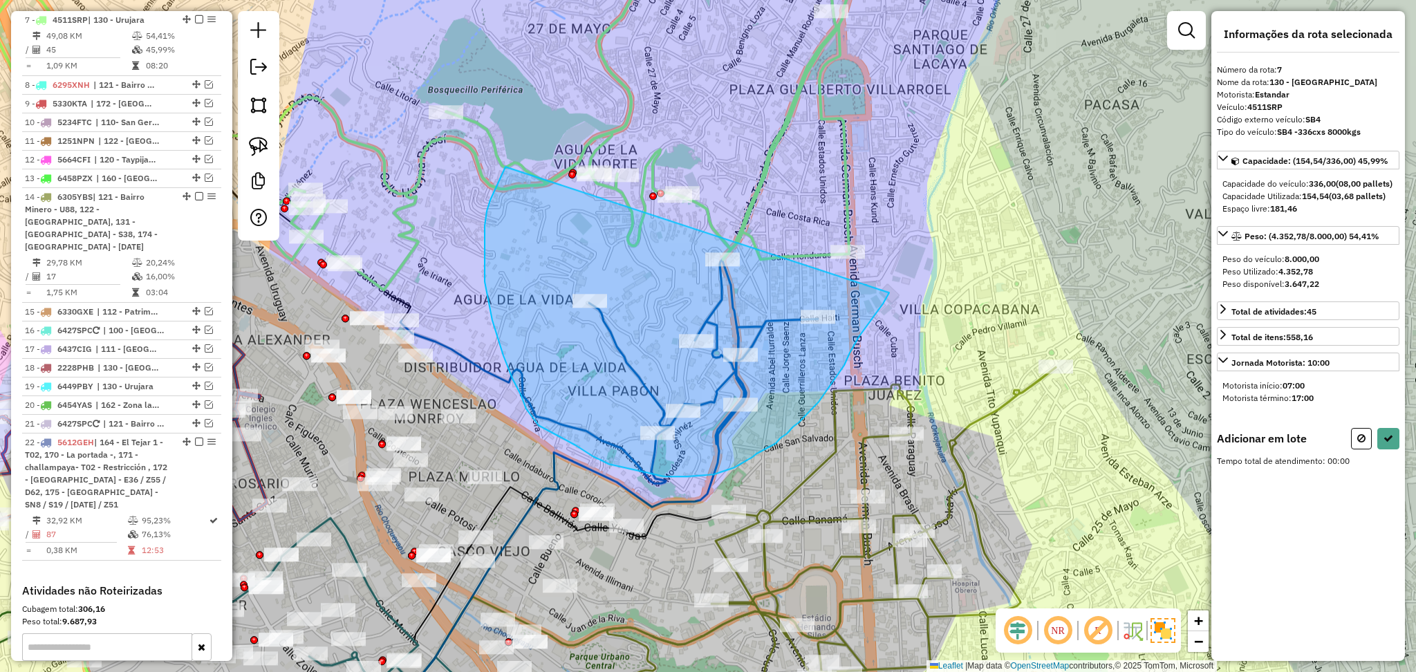
drag, startPoint x: 889, startPoint y: 292, endPoint x: 505, endPoint y: 167, distance: 403.8
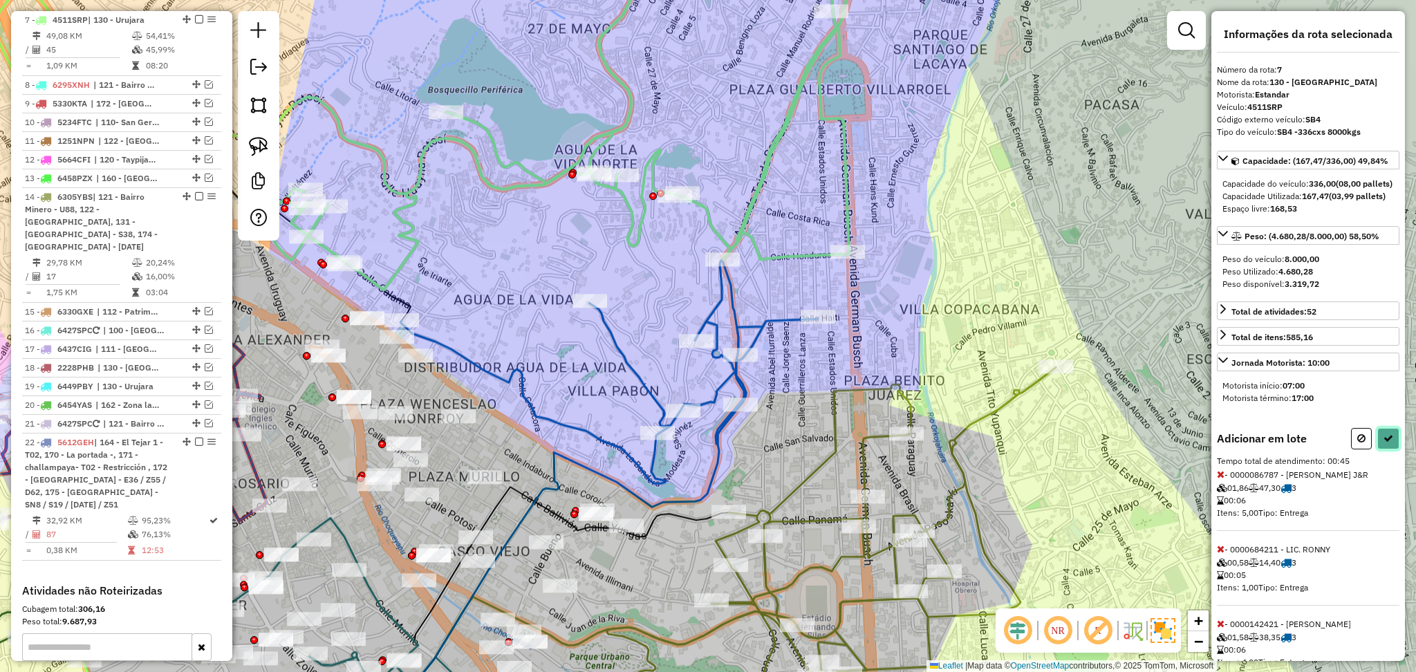
click at [1390, 449] on button at bounding box center [1388, 438] width 22 height 21
select select "**********"
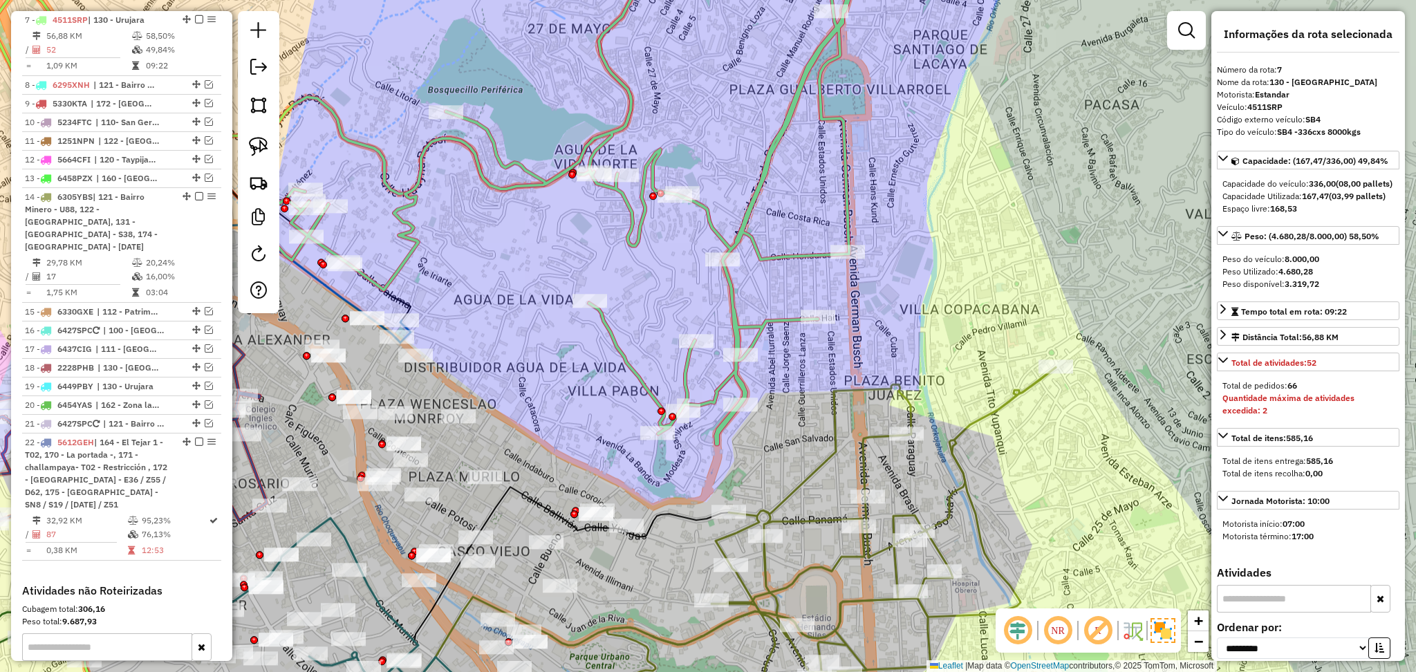
click at [633, 365] on icon at bounding box center [570, 188] width 608 height 512
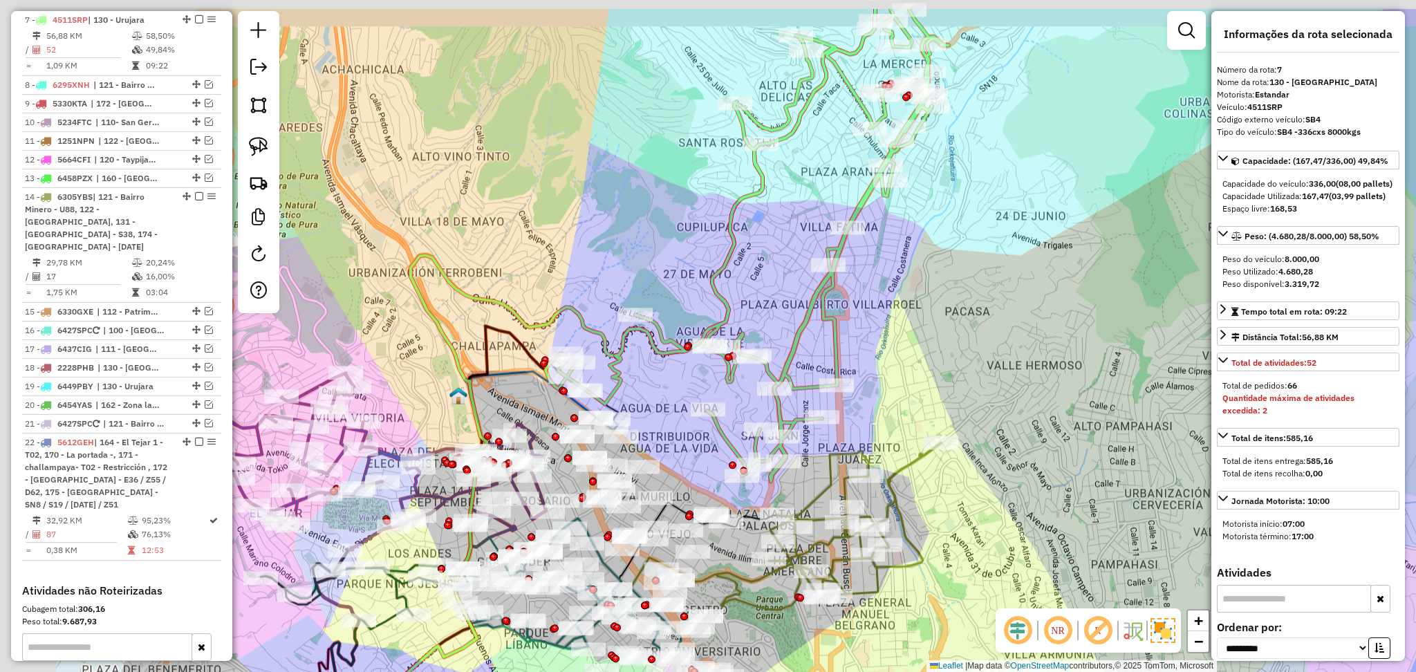
drag, startPoint x: 628, startPoint y: 363, endPoint x: 741, endPoint y: 460, distance: 149.1
click at [741, 459] on icon at bounding box center [747, 245] width 403 height 472
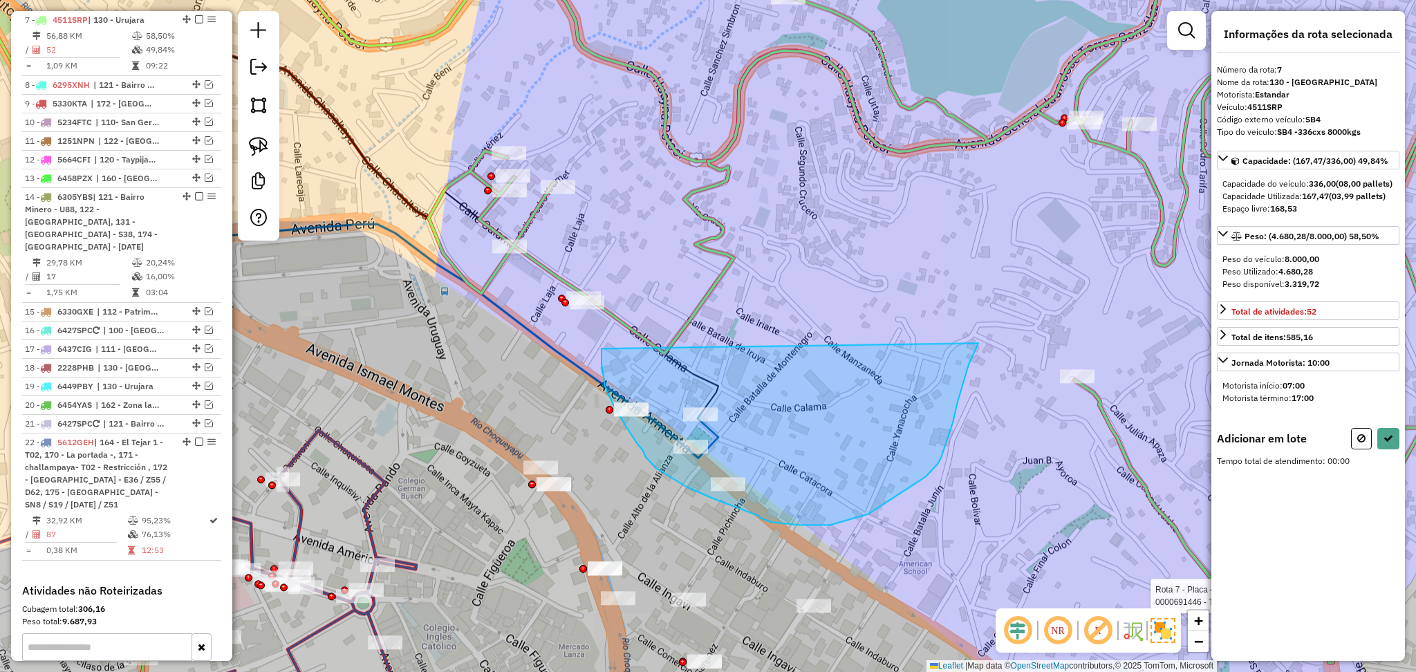
drag, startPoint x: 602, startPoint y: 348, endPoint x: 991, endPoint y: 318, distance: 390.4
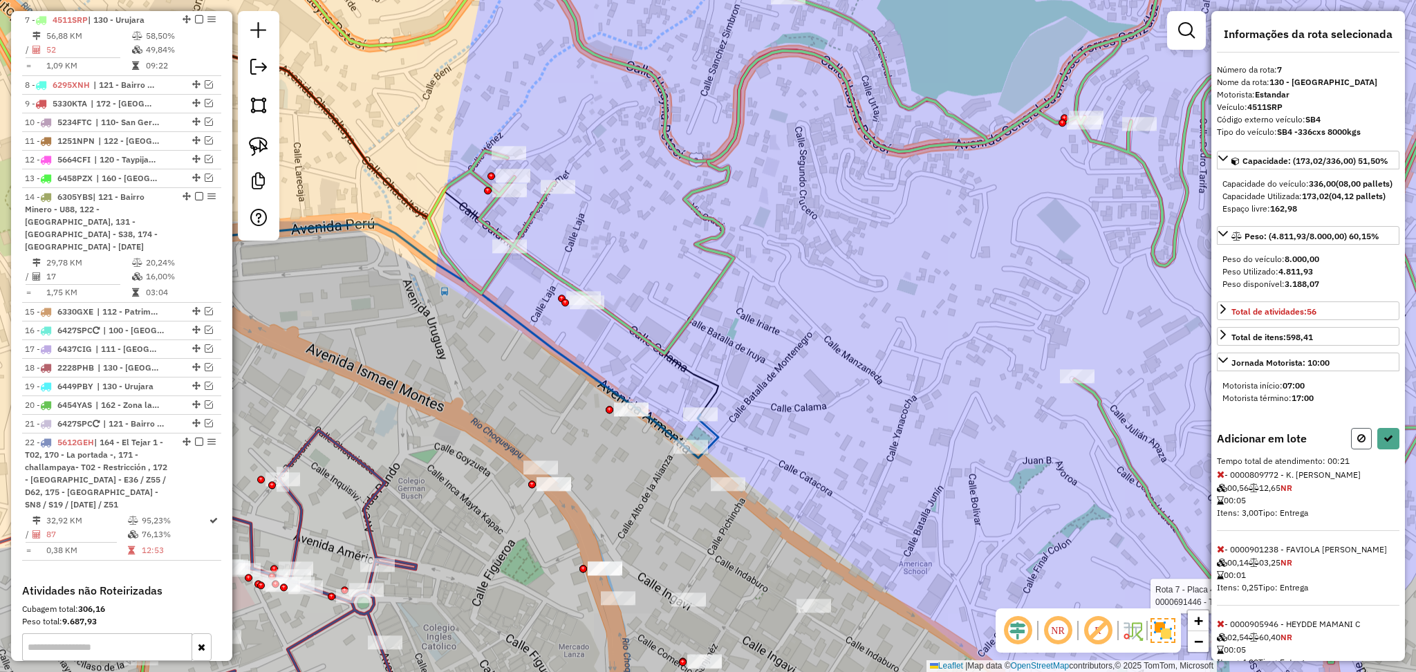
click at [1367, 449] on button at bounding box center [1361, 438] width 21 height 21
select select "**********"
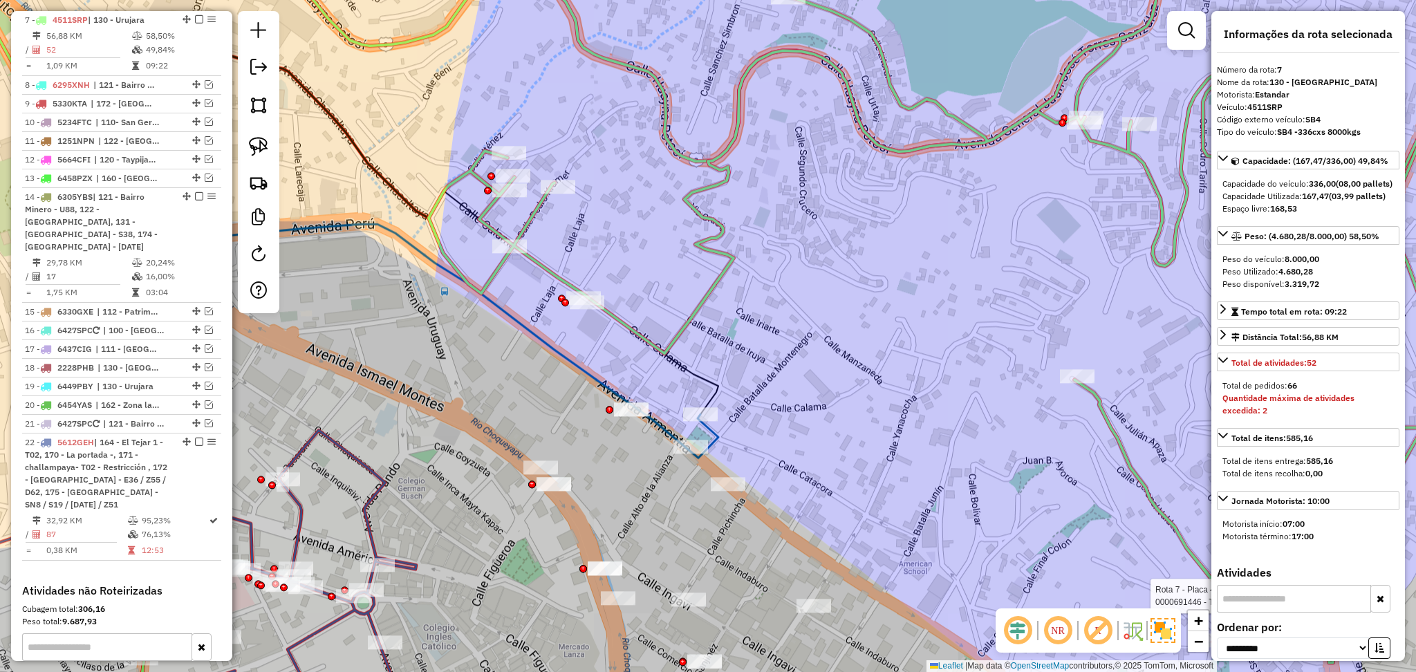
click at [645, 339] on icon at bounding box center [993, 297] width 1129 height 730
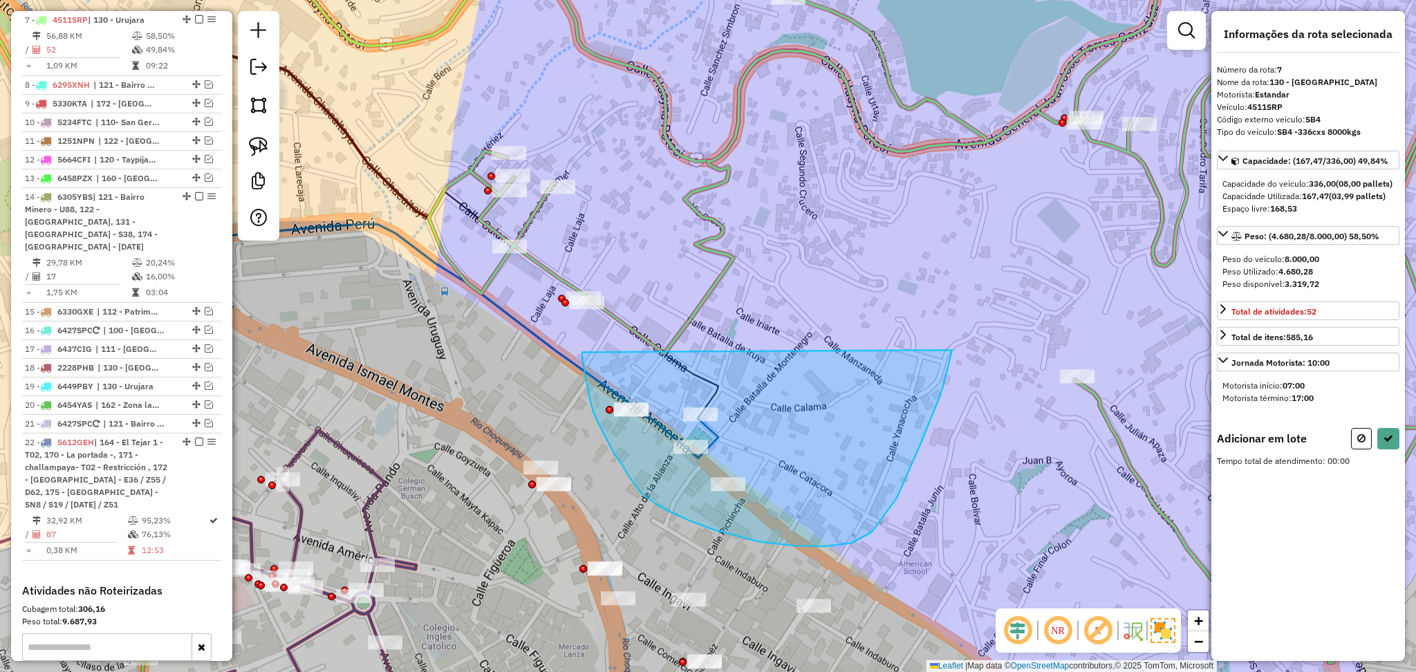
drag, startPoint x: 582, startPoint y: 352, endPoint x: 953, endPoint y: 344, distance: 371.4
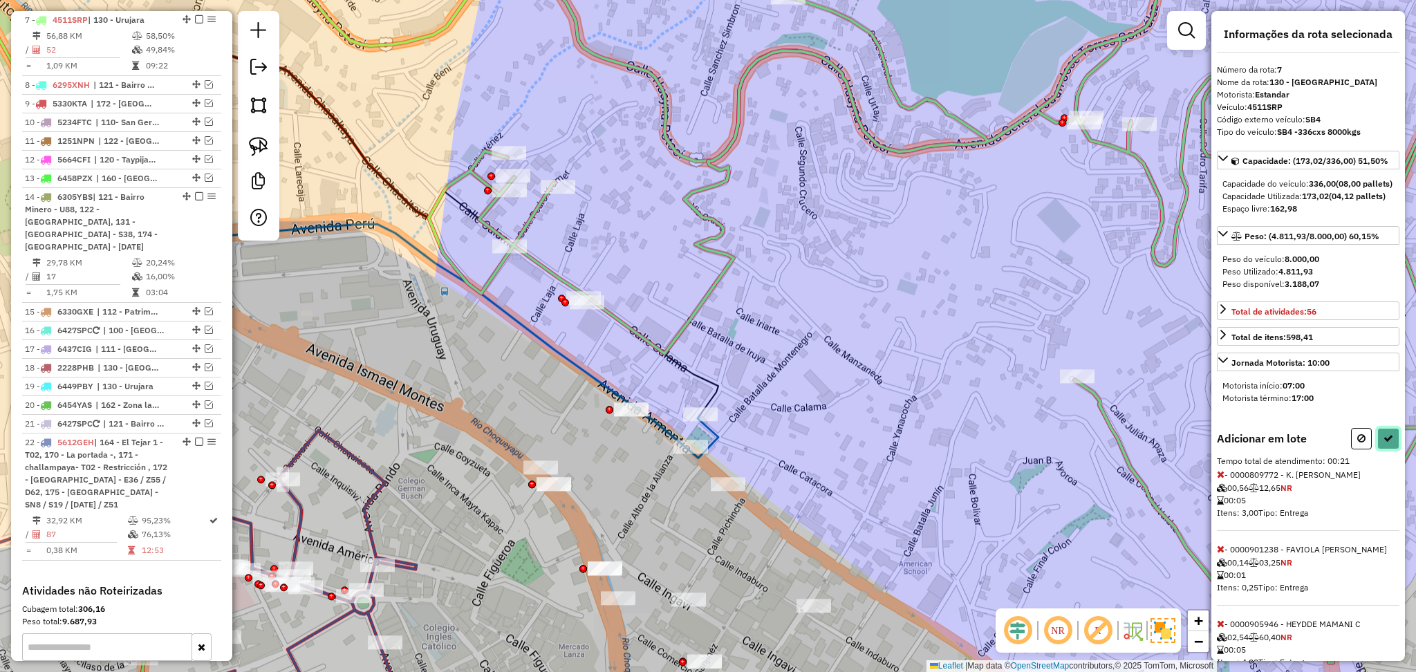
click at [1391, 449] on button at bounding box center [1388, 438] width 22 height 21
select select "**********"
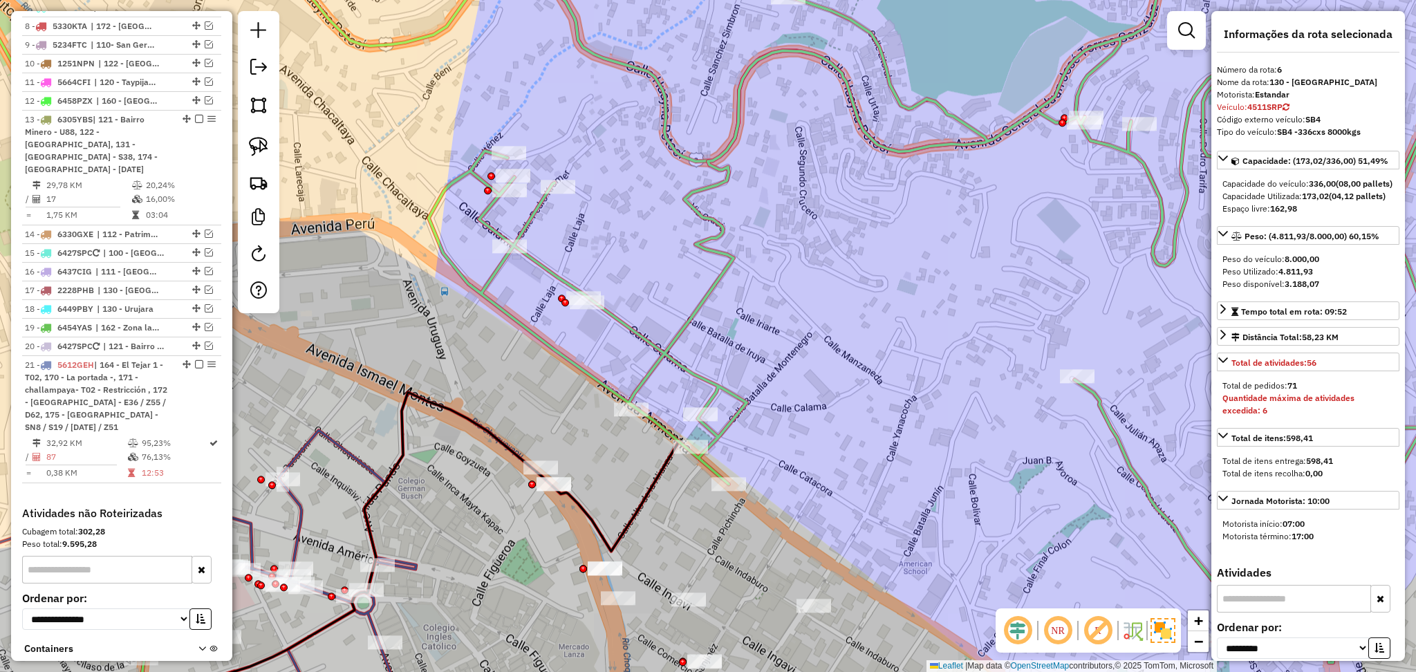
click at [660, 363] on icon at bounding box center [993, 297] width 1129 height 730
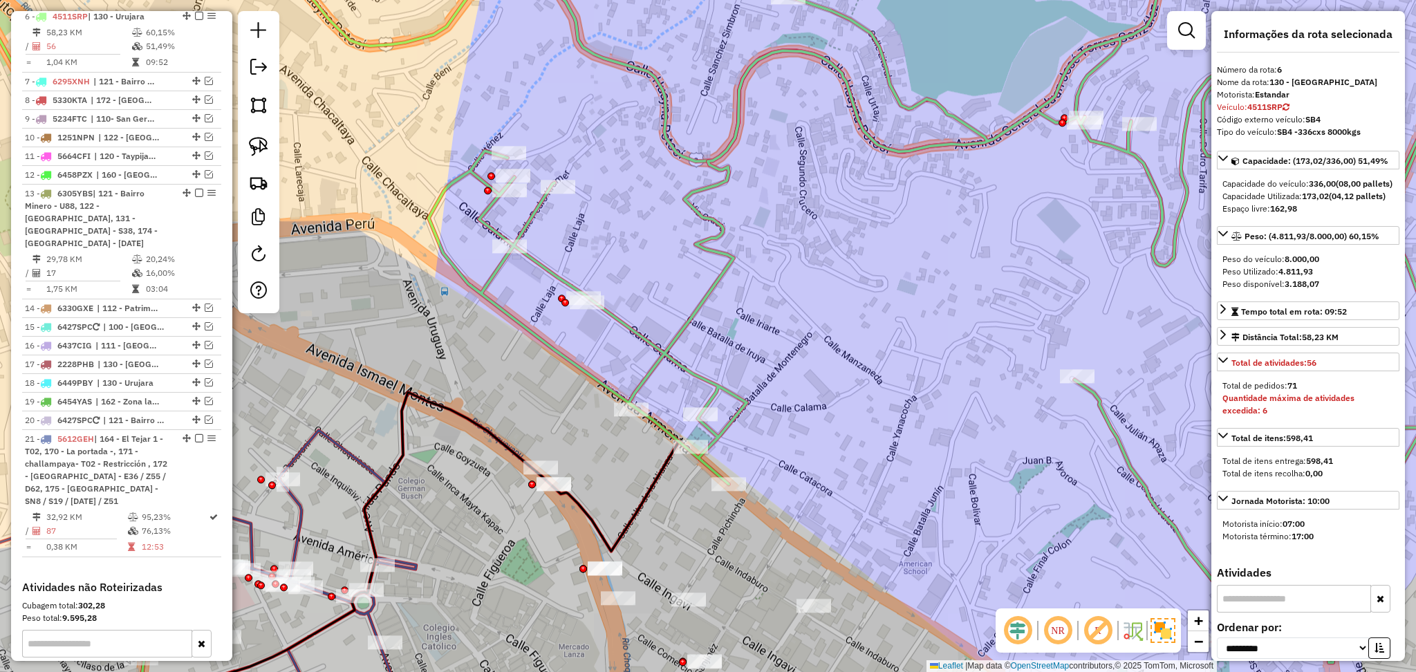
scroll to position [756, 0]
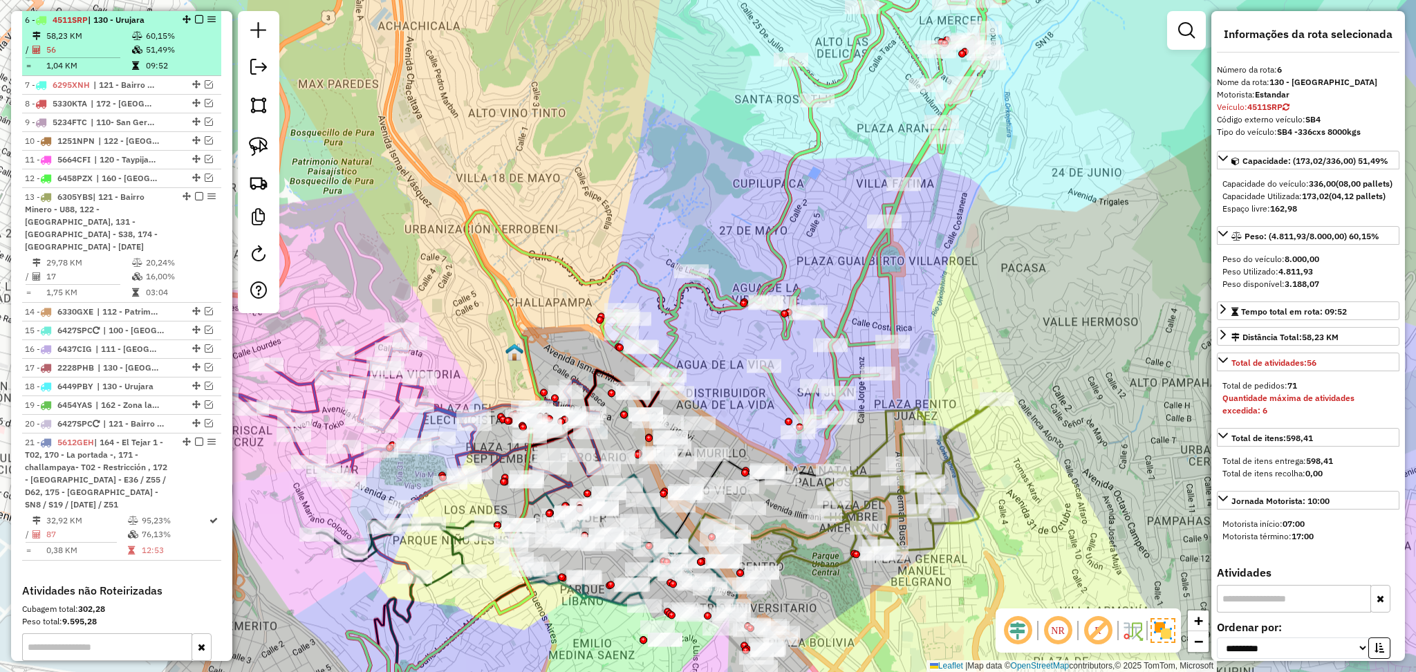
click at [196, 21] on em at bounding box center [199, 19] width 8 height 8
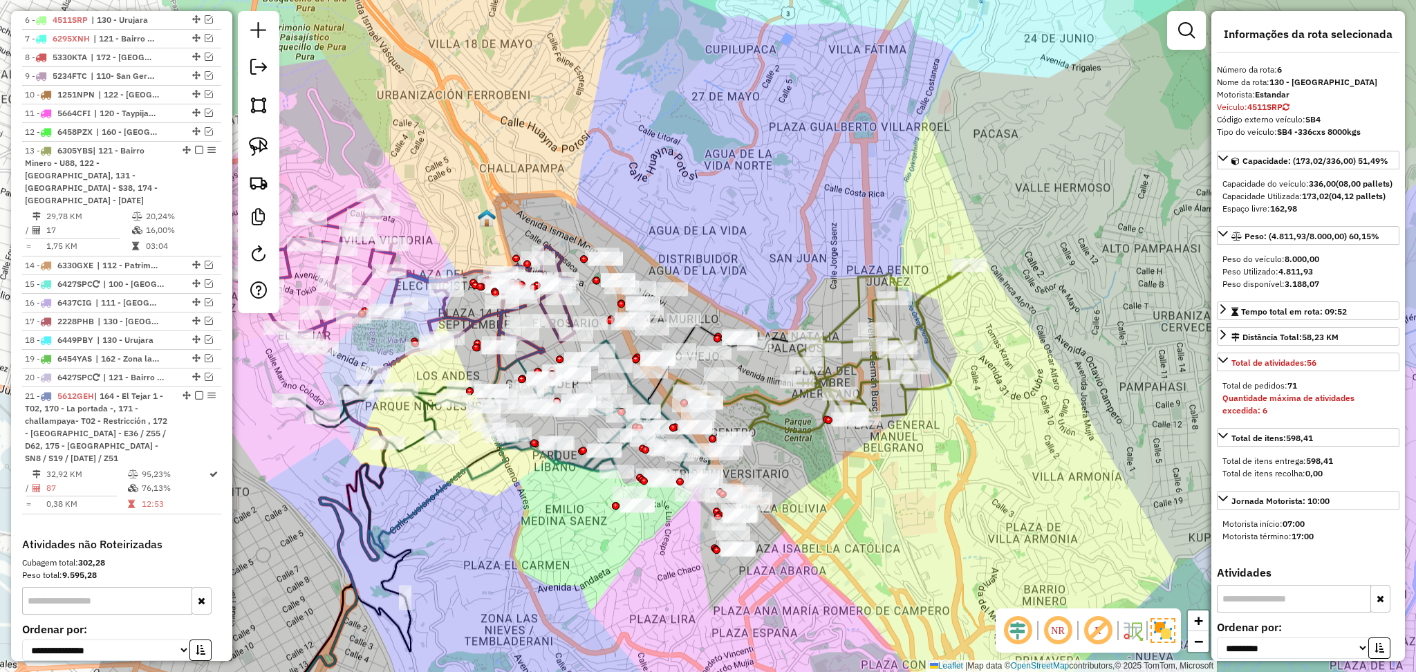
click at [936, 297] on icon at bounding box center [857, 348] width 224 height 167
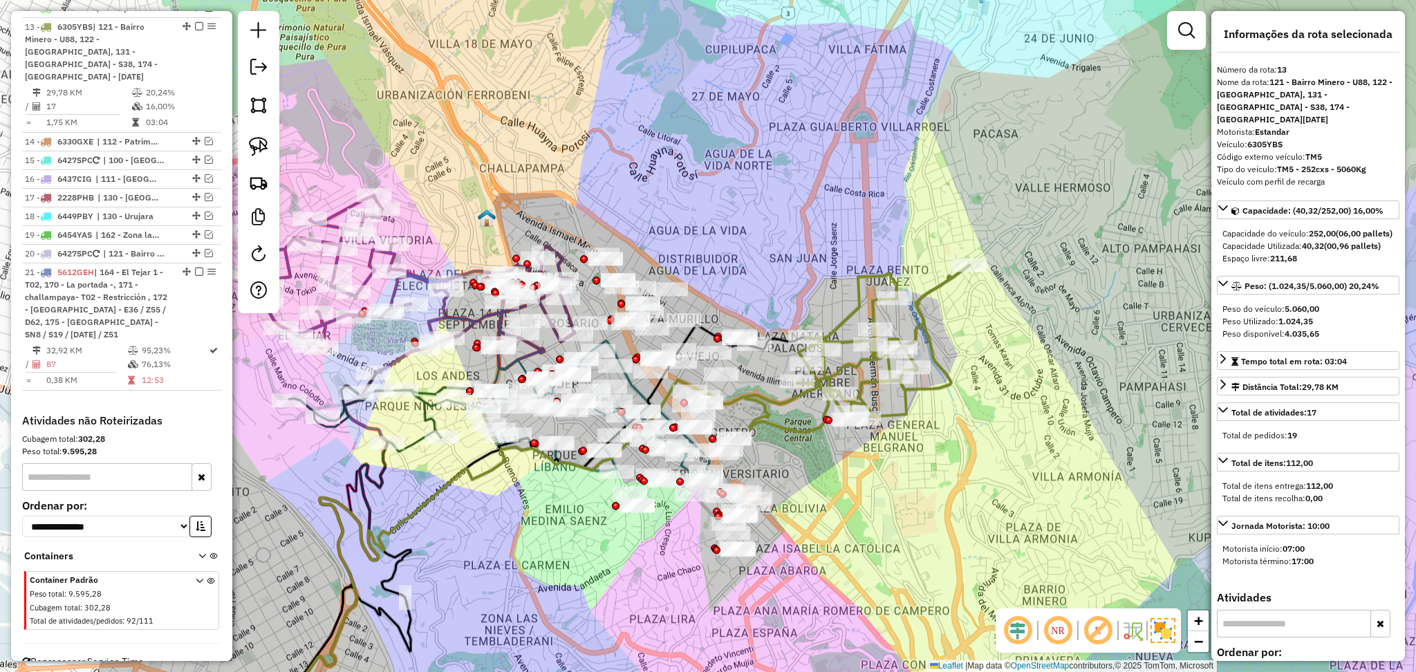
scroll to position [886, 0]
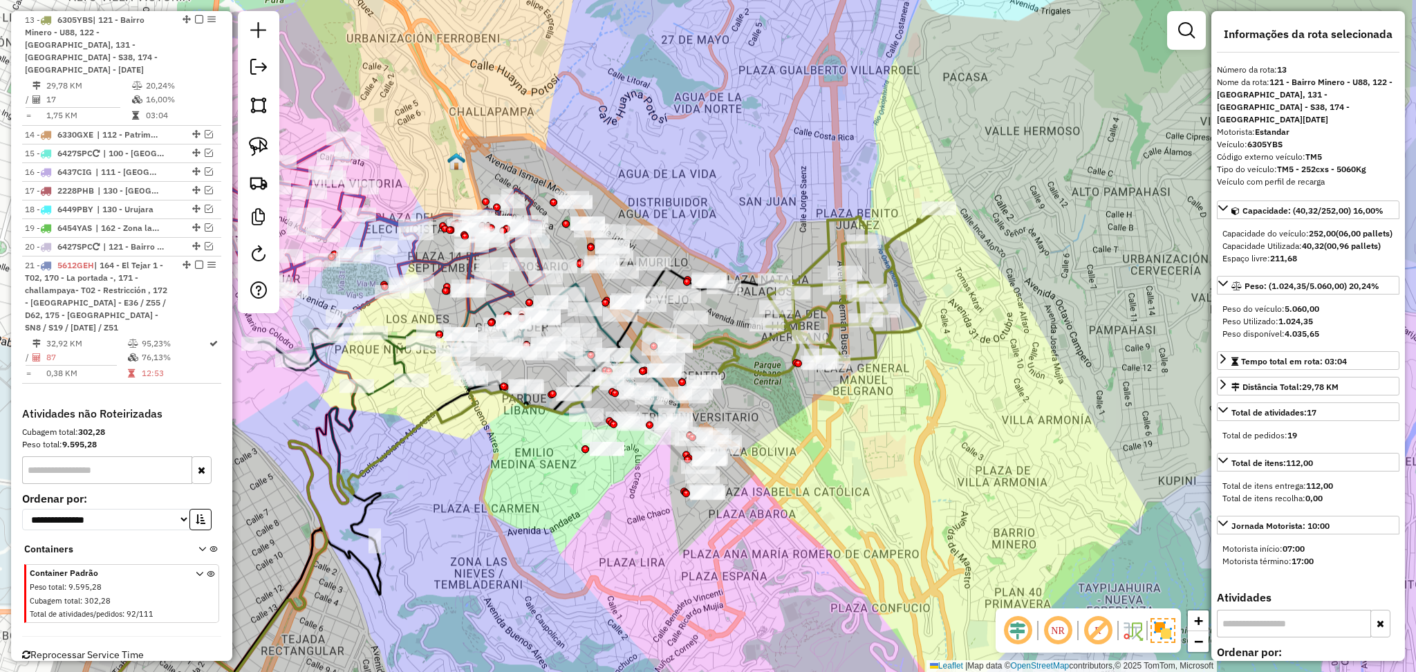
drag, startPoint x: 1021, startPoint y: 402, endPoint x: 983, endPoint y: 341, distance: 72.3
click at [983, 341] on div "Janela de atendimento Grade de atendimento Capacidade Transportadoras Veículos …" at bounding box center [708, 336] width 1416 height 672
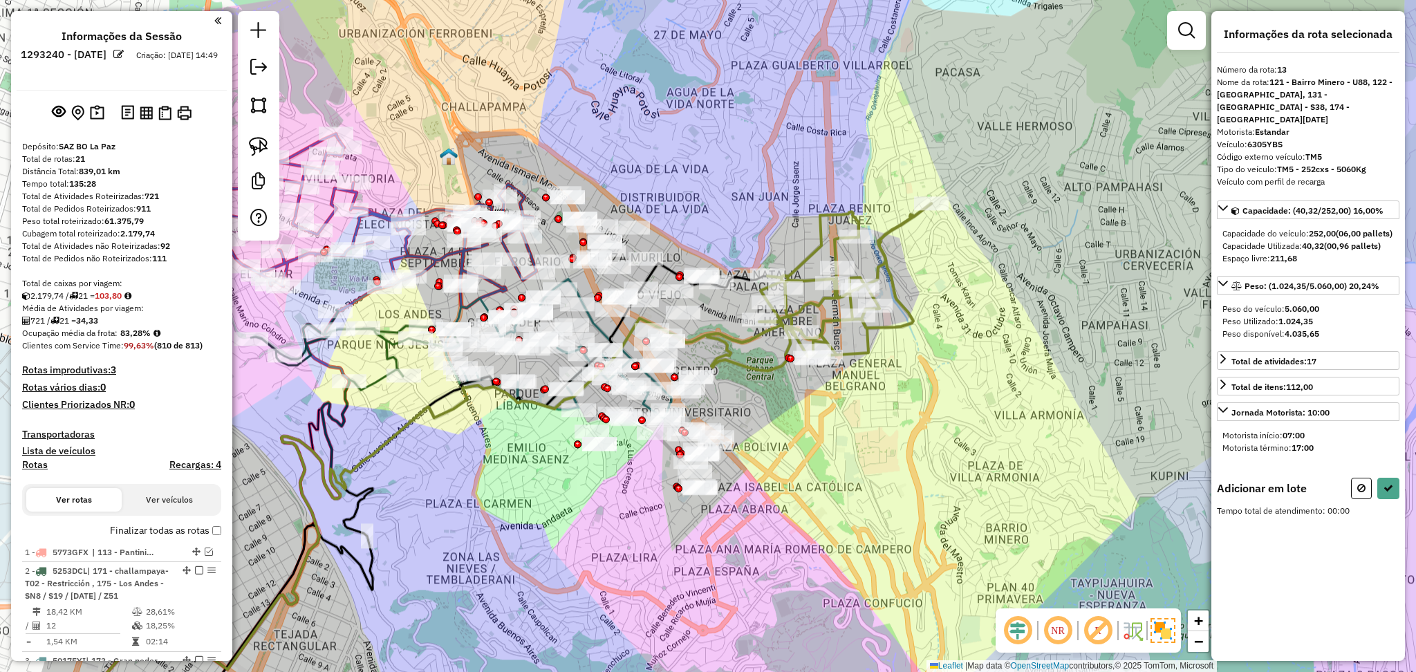
scroll to position [886, 0]
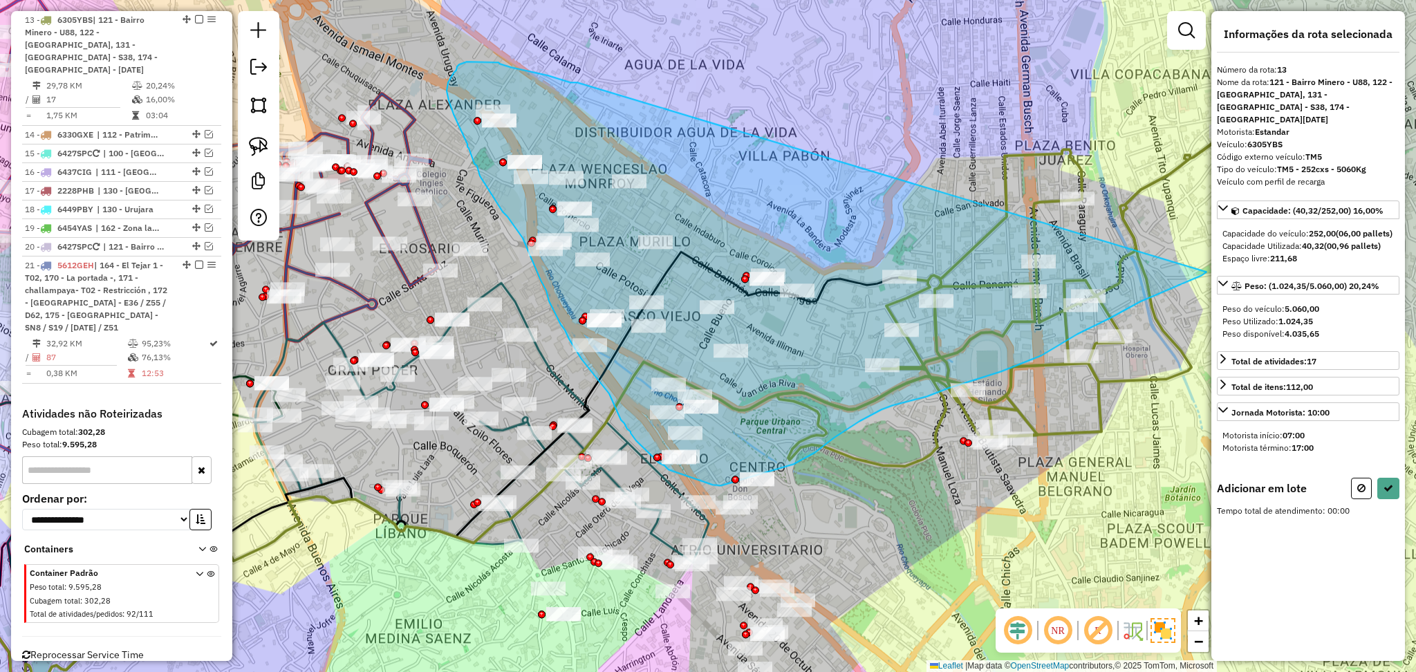
drag, startPoint x: 577, startPoint y: 82, endPoint x: 1206, endPoint y: 272, distance: 657.1
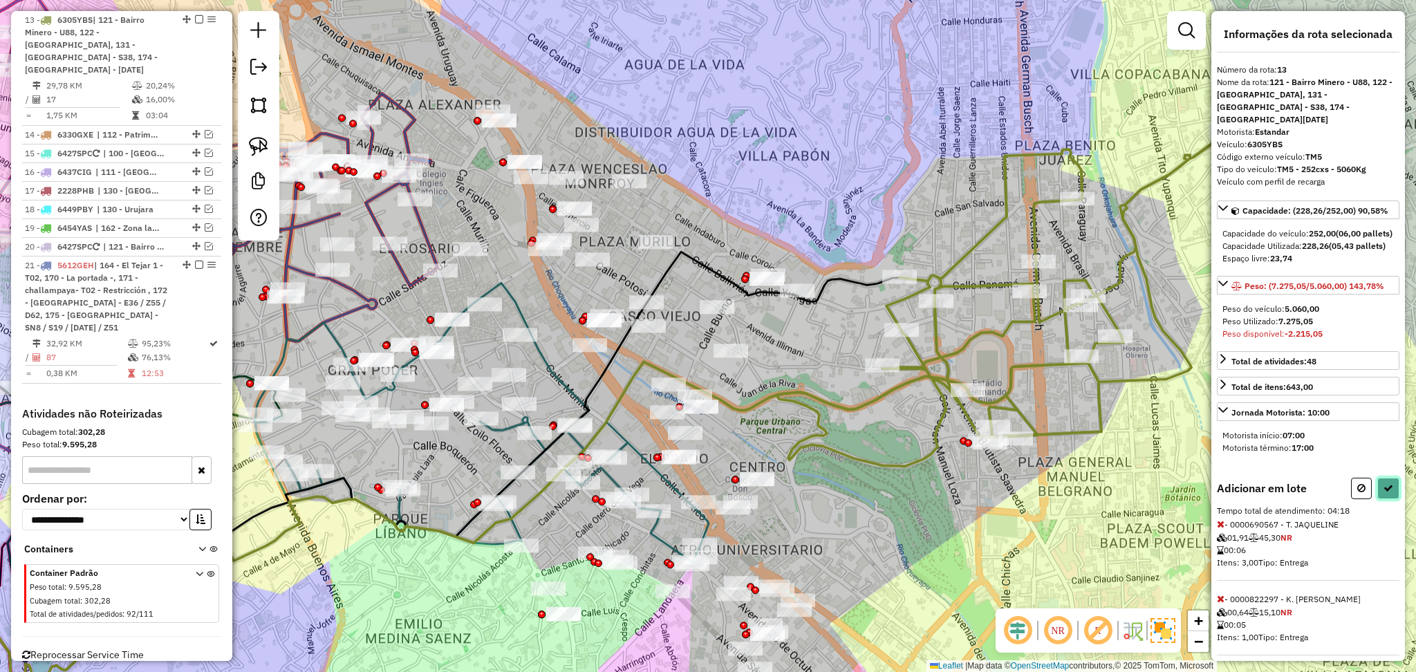
click at [1386, 499] on button at bounding box center [1388, 488] width 22 height 21
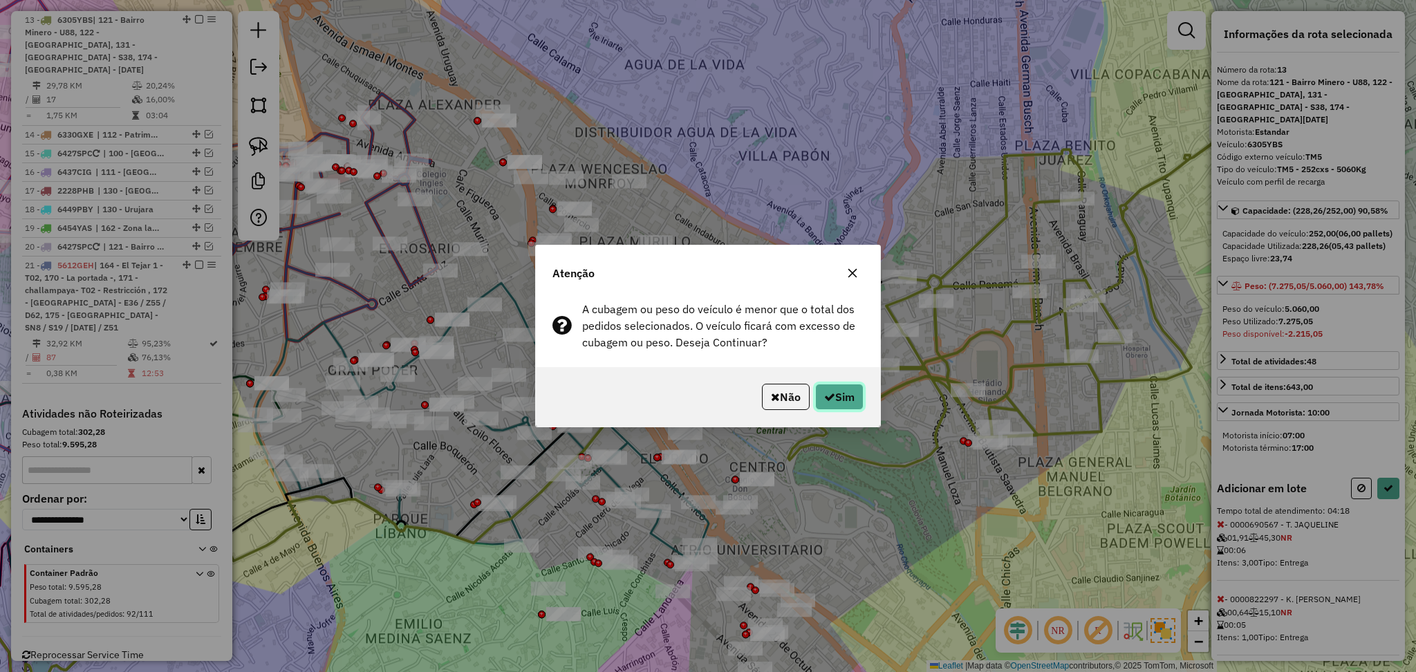
click at [831, 400] on icon "button" at bounding box center [829, 396] width 11 height 11
select select "**********"
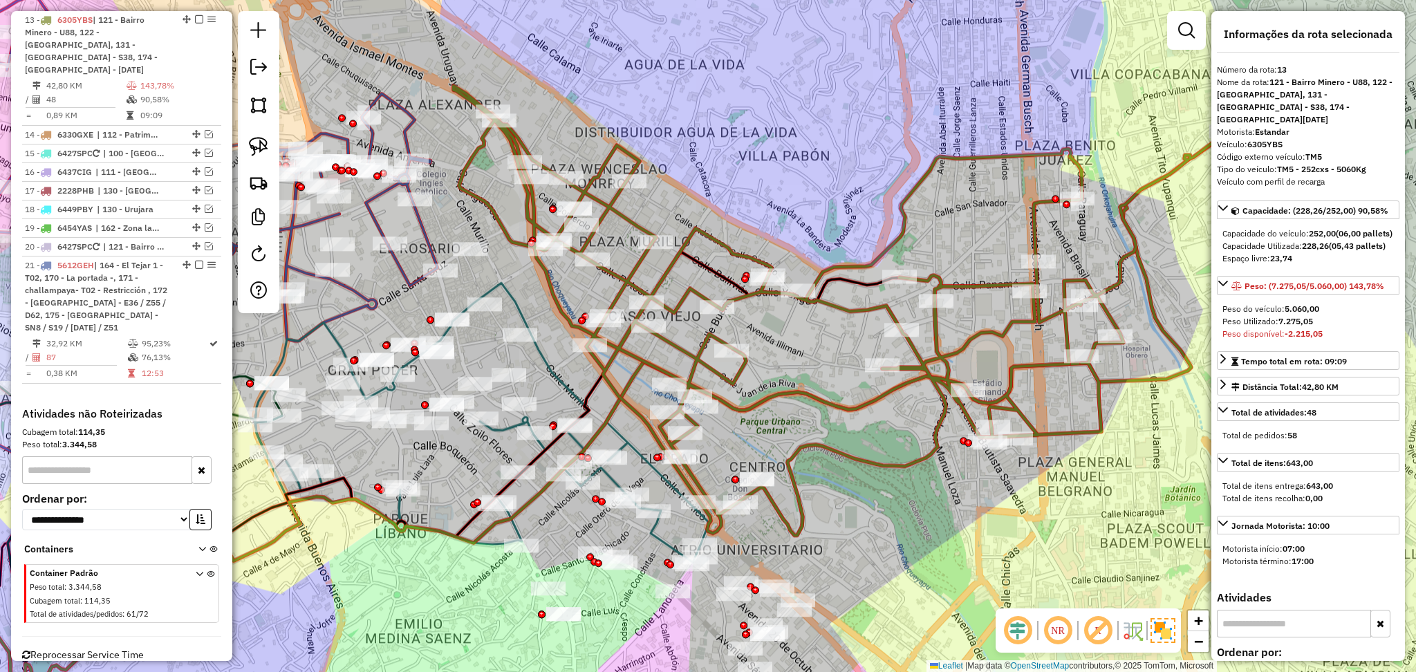
click at [846, 401] on icon at bounding box center [840, 310] width 773 height 449
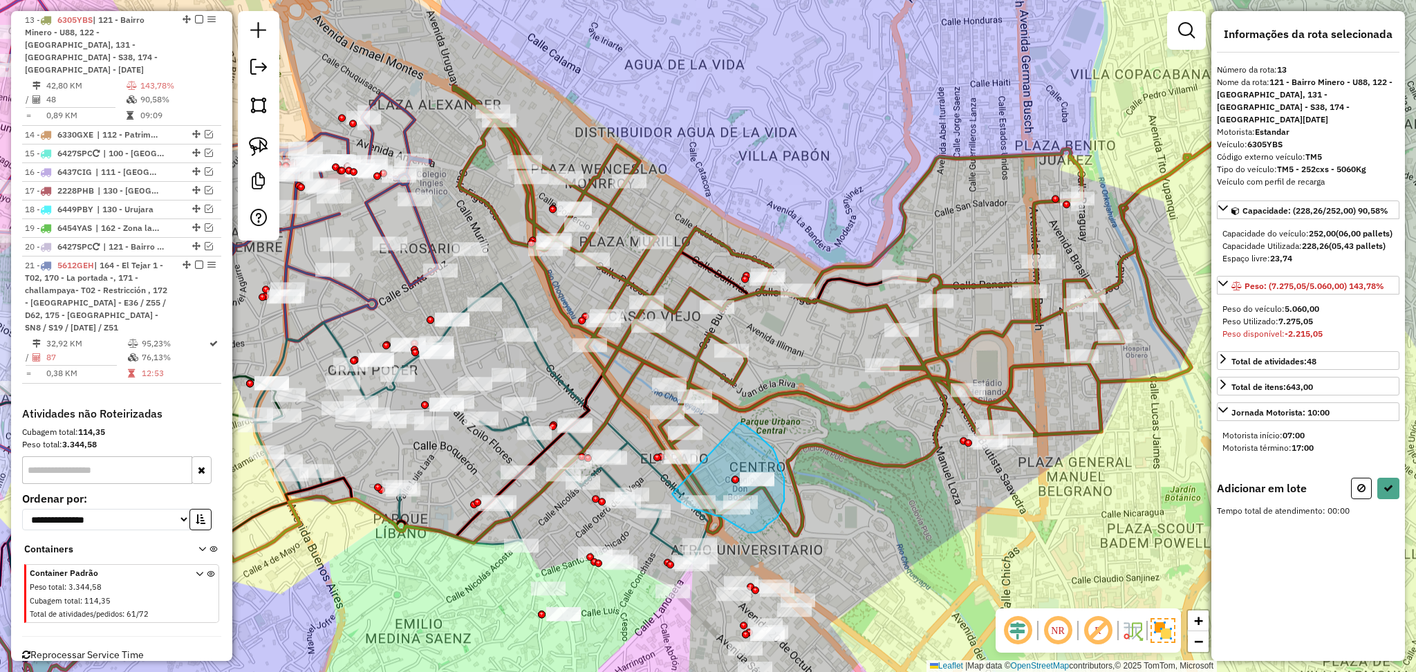
drag, startPoint x: 753, startPoint y: 431, endPoint x: 672, endPoint y: 467, distance: 88.5
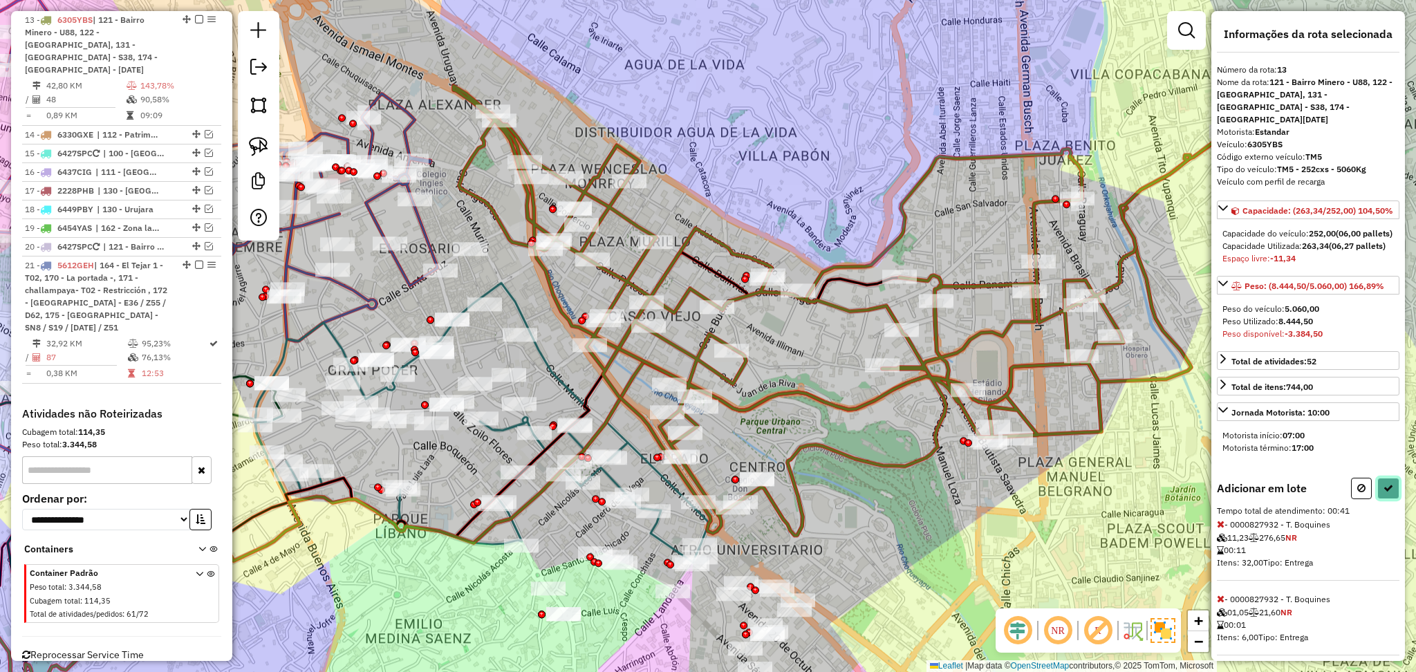
click at [1391, 499] on button at bounding box center [1388, 488] width 22 height 21
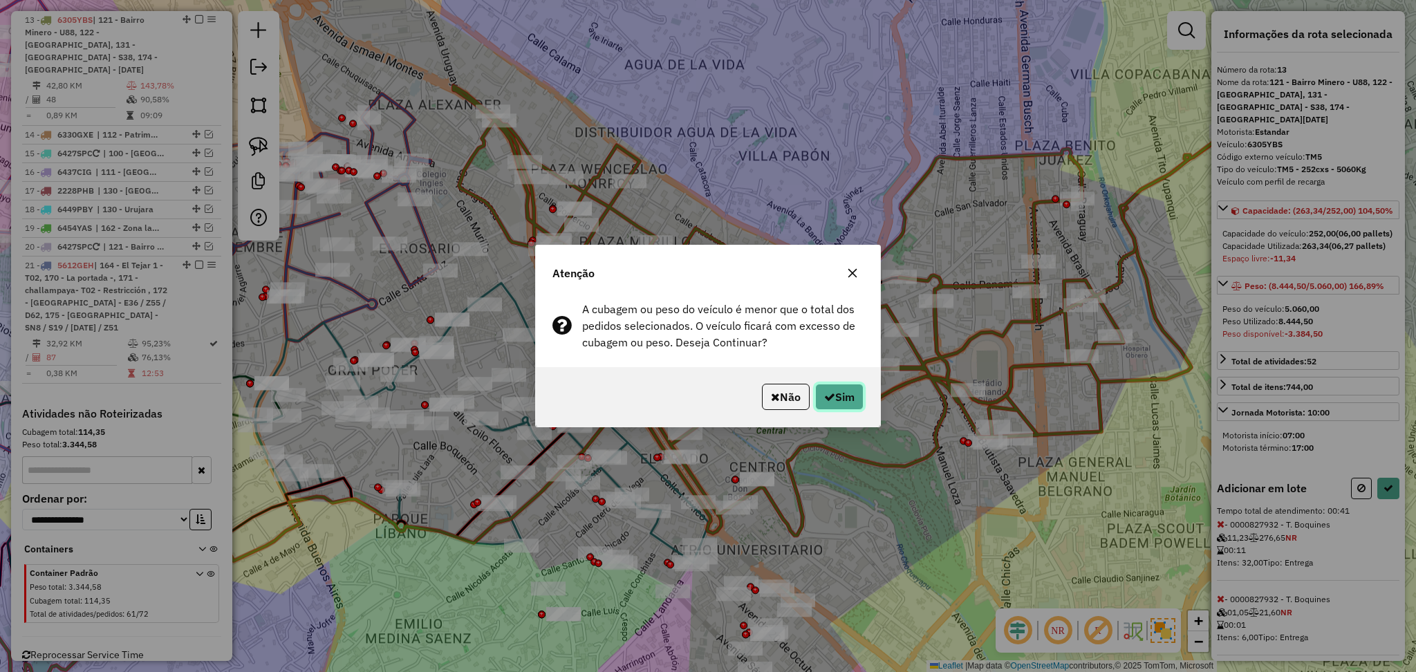
click at [854, 401] on button "Sim" at bounding box center [839, 397] width 48 height 26
select select "**********"
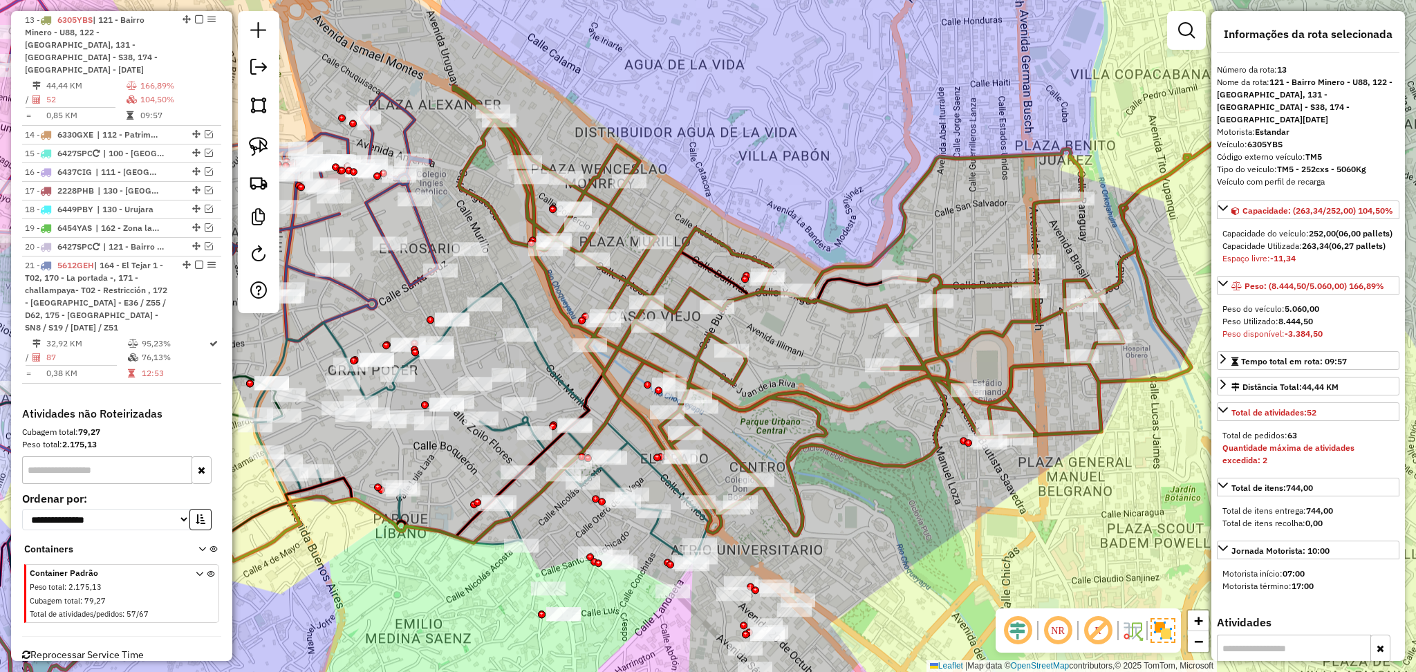
click at [839, 310] on icon at bounding box center [840, 310] width 773 height 449
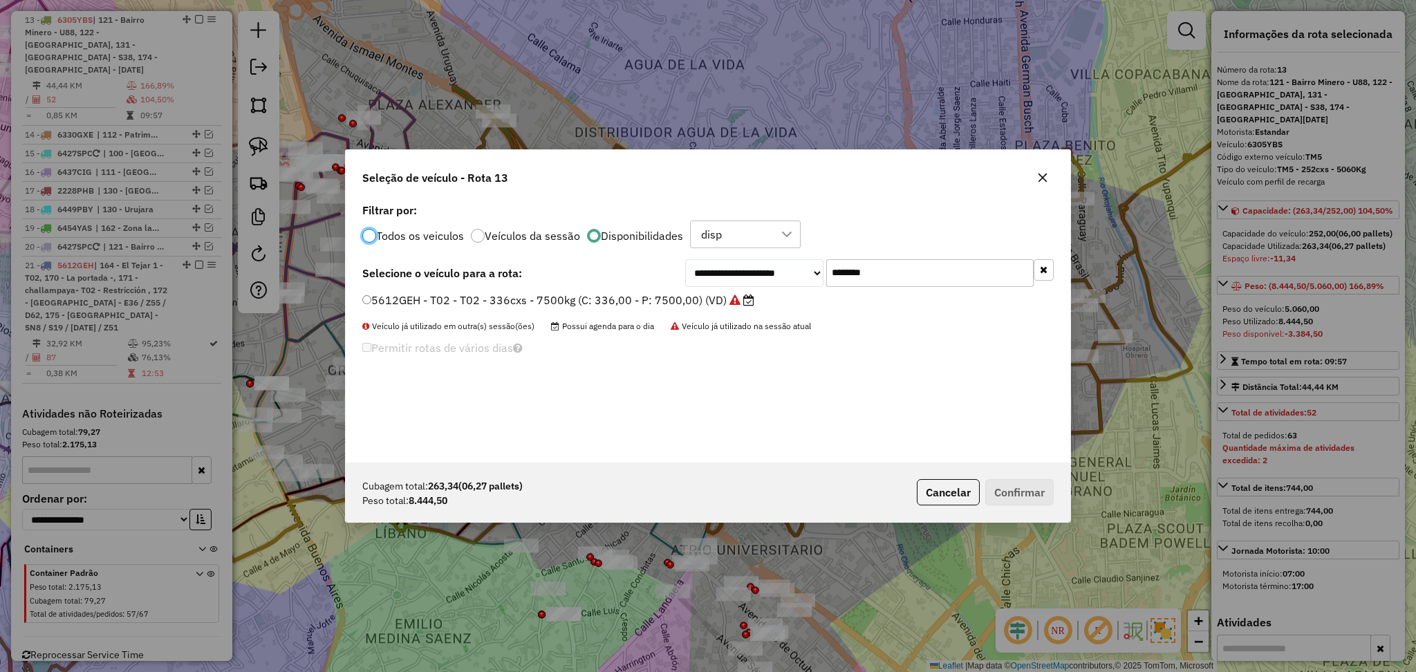
scroll to position [6, 4]
drag, startPoint x: 952, startPoint y: 271, endPoint x: 669, endPoint y: 263, distance: 283.6
click at [669, 263] on div "**********" at bounding box center [707, 273] width 691 height 28
paste input "text"
type input "*******"
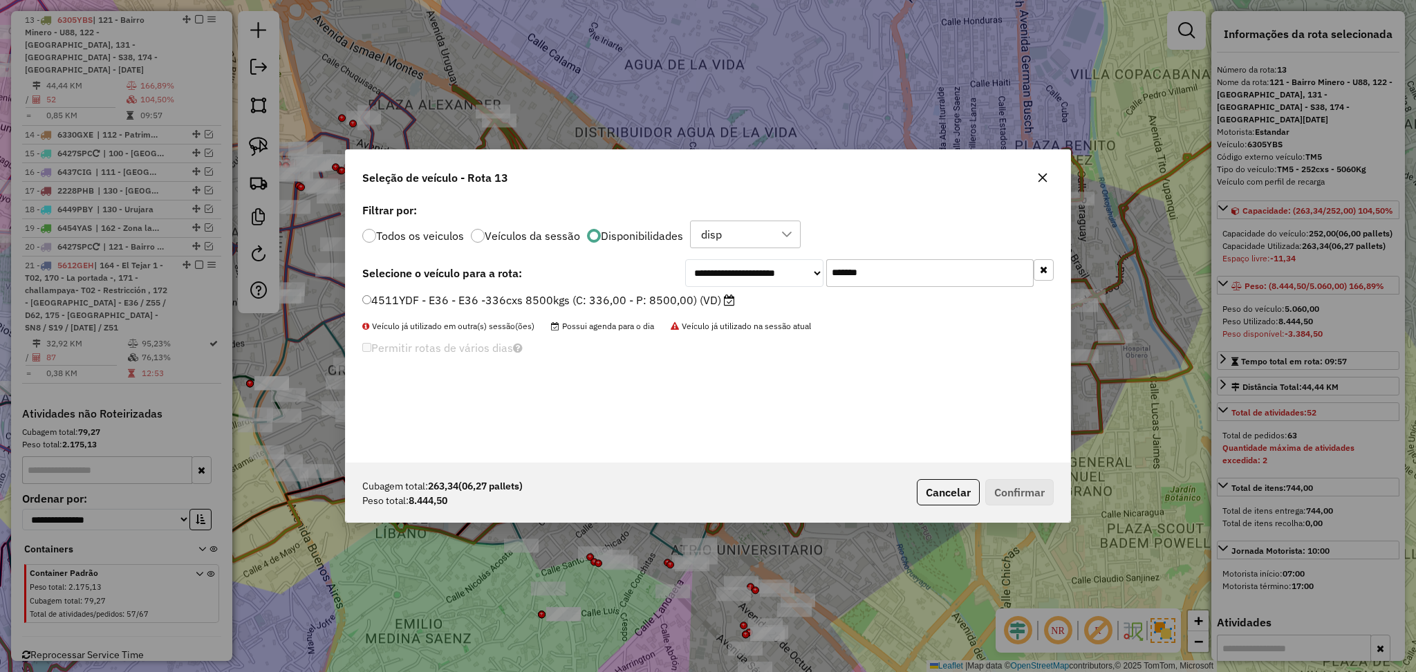
click at [543, 301] on label "4511YDF - E36 - E36 -336cxs 8500kgs (C: 336,00 - P: 8500,00) (VD)" at bounding box center [548, 300] width 373 height 17
click at [1014, 492] on button "Confirmar" at bounding box center [1019, 492] width 68 height 26
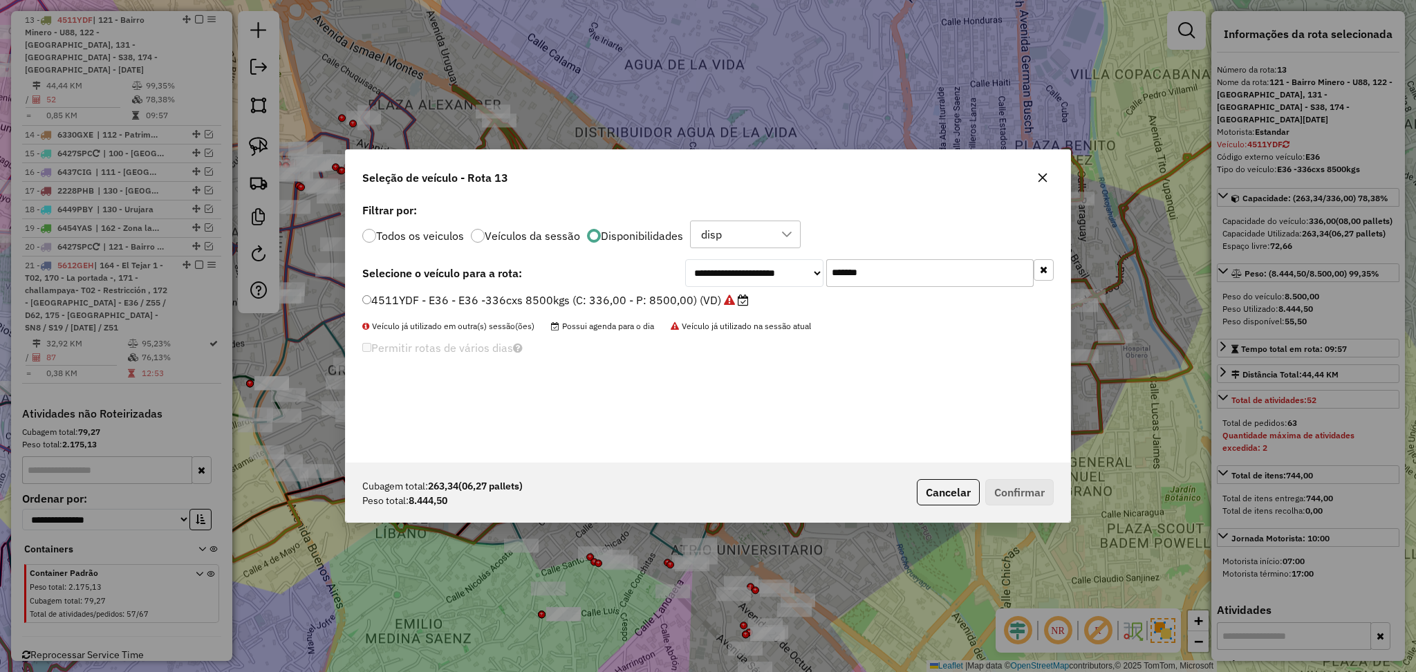
drag, startPoint x: 910, startPoint y: 280, endPoint x: 819, endPoint y: 268, distance: 91.4
click at [819, 268] on div "**********" at bounding box center [869, 273] width 369 height 28
paste input "text"
type input "*******"
click at [622, 296] on label "5253DCL - [DATE] - [DATE] -336cxs 8000kgs (C: 336,00 - P: 8000,00) (VD)" at bounding box center [568, 300] width 413 height 17
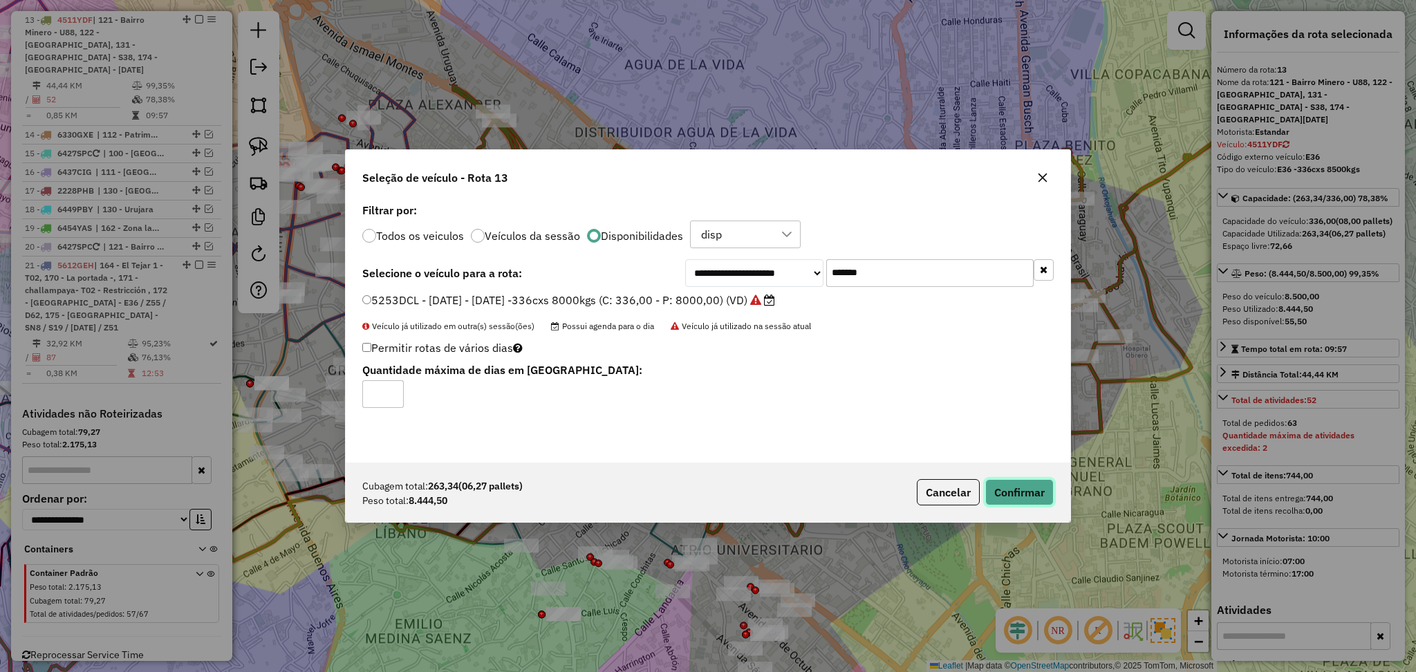
click at [1027, 489] on button "Confirmar" at bounding box center [1019, 492] width 68 height 26
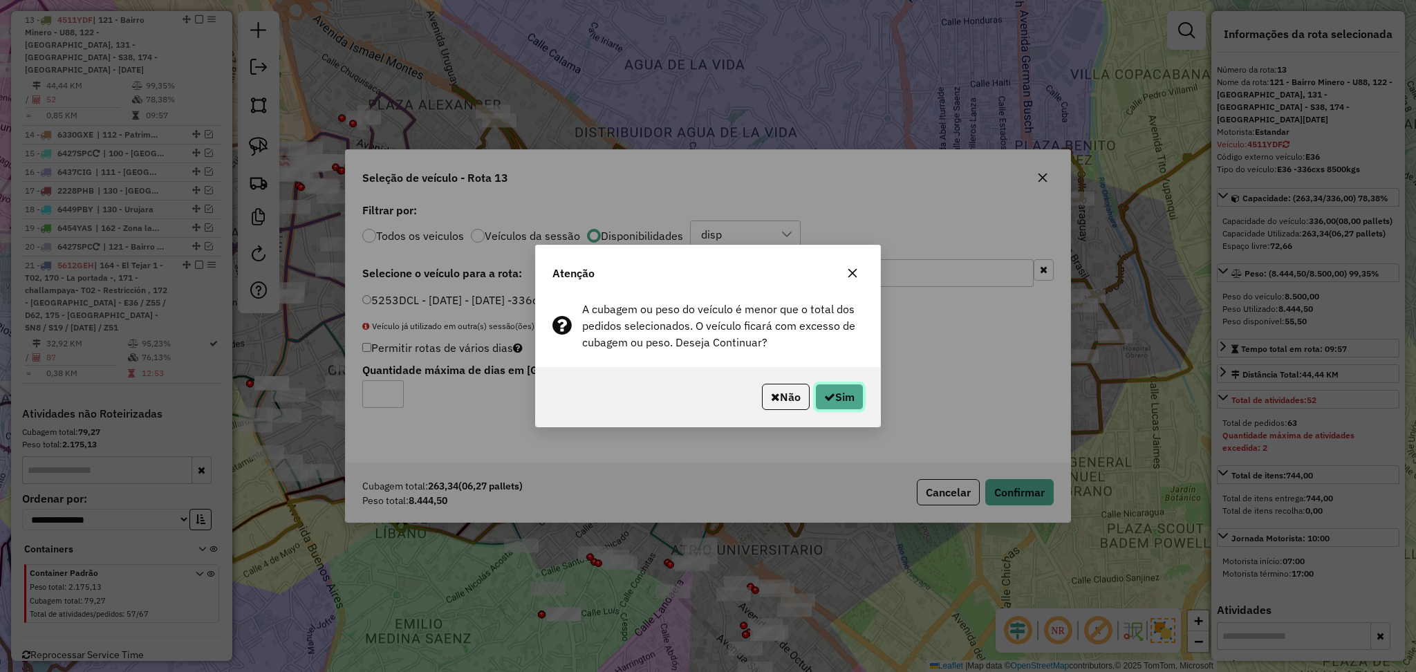
click at [824, 395] on icon "button" at bounding box center [829, 396] width 11 height 11
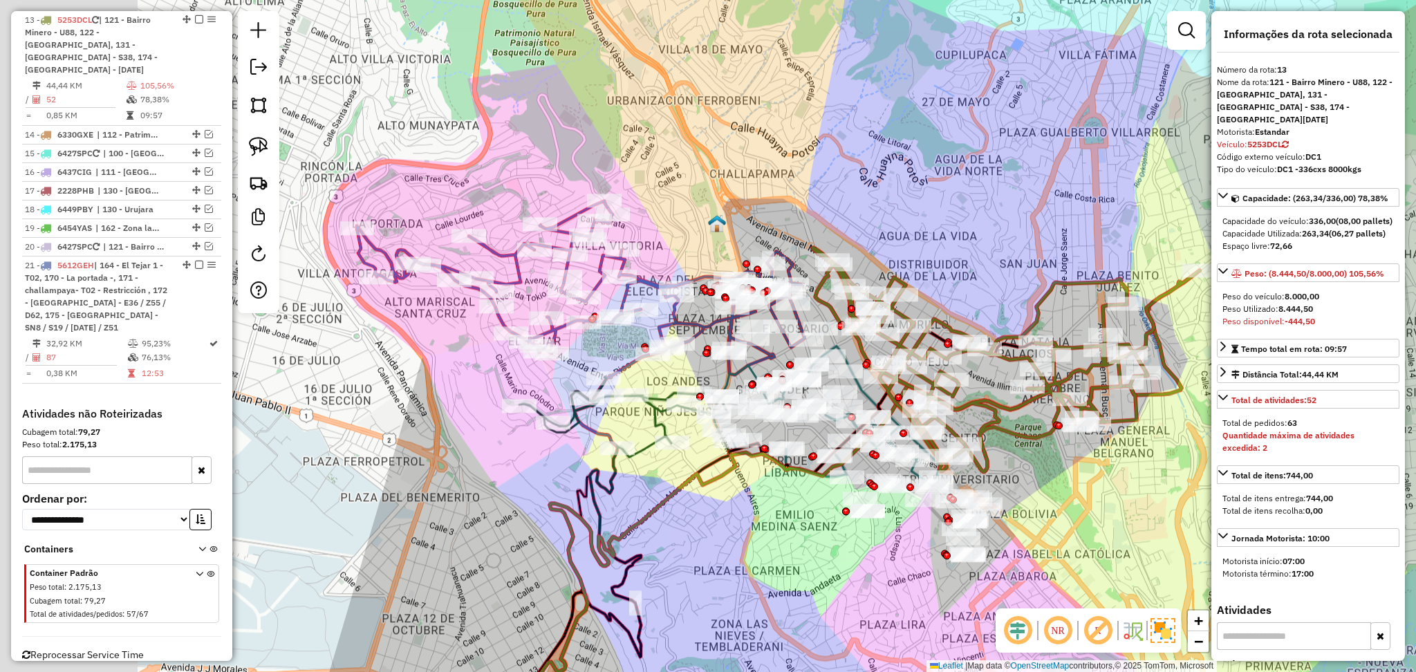
drag, startPoint x: 530, startPoint y: 589, endPoint x: 686, endPoint y: 554, distance: 160.2
click at [684, 573] on div "Janela de atendimento Grade de atendimento Capacidade Transportadoras Veículos …" at bounding box center [708, 336] width 1416 height 672
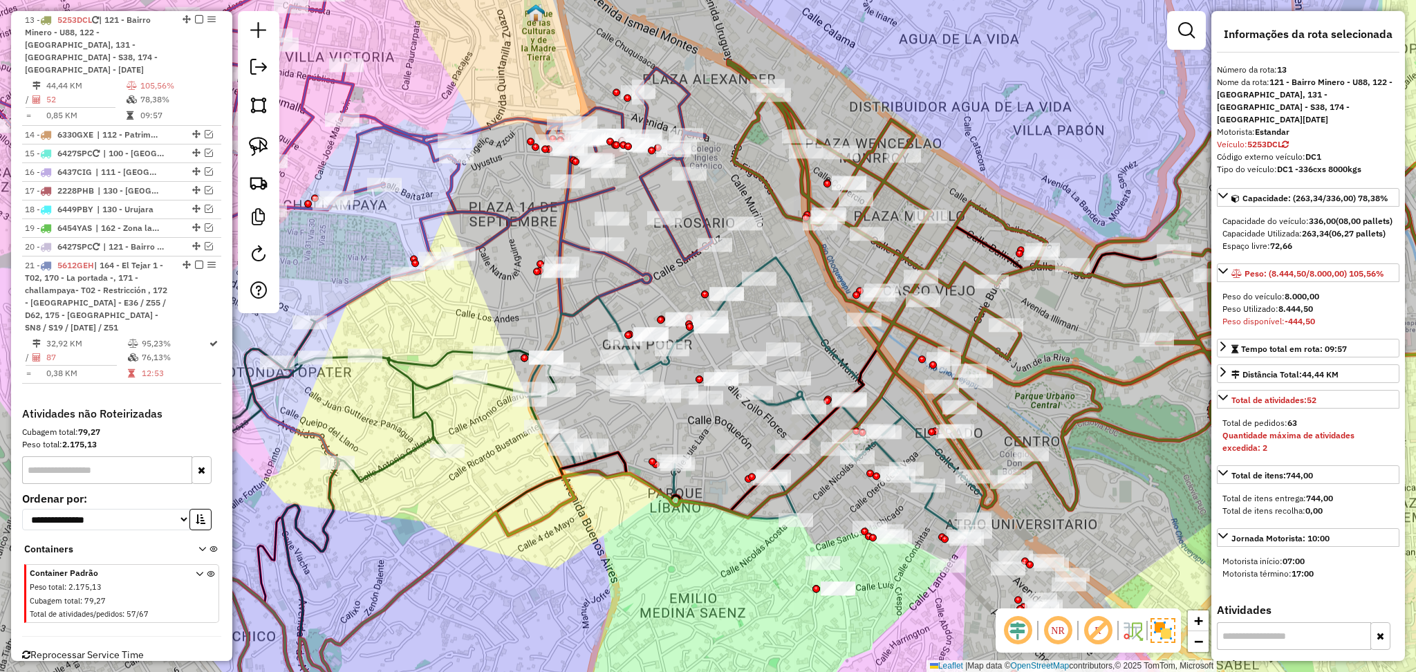
click at [828, 343] on icon at bounding box center [757, 396] width 454 height 279
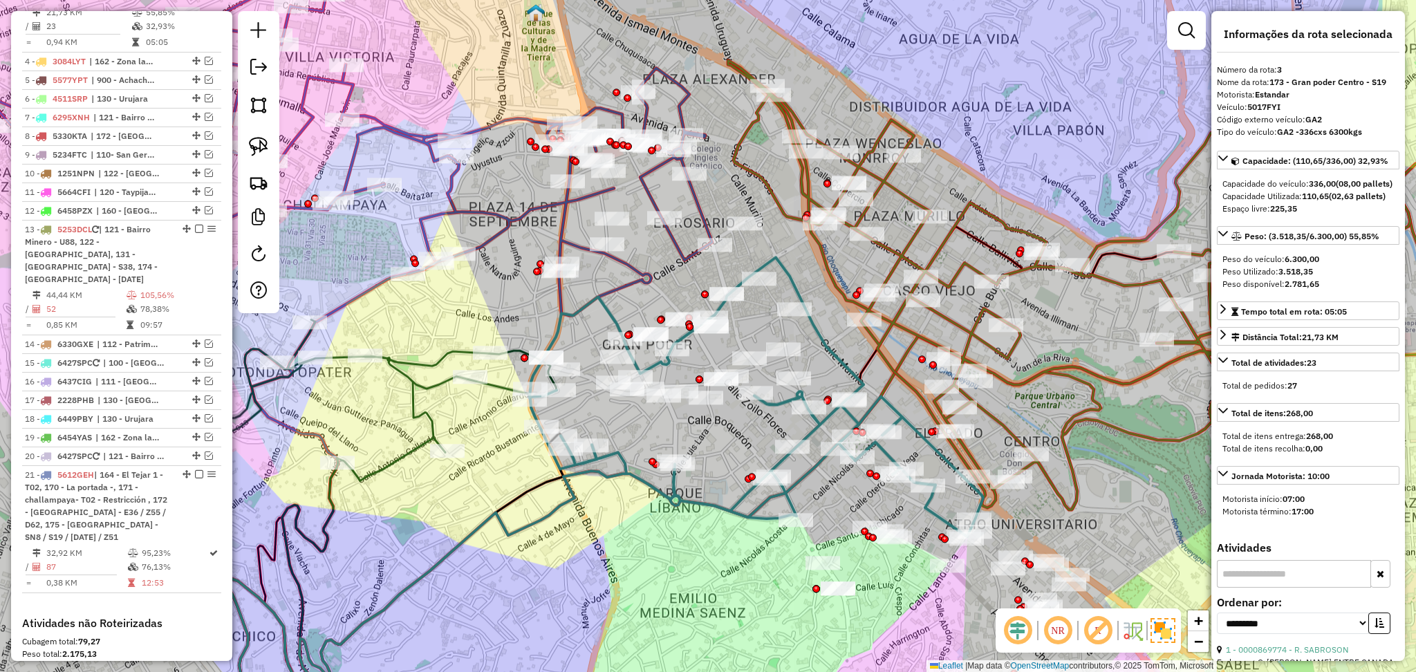
scroll to position [640, 0]
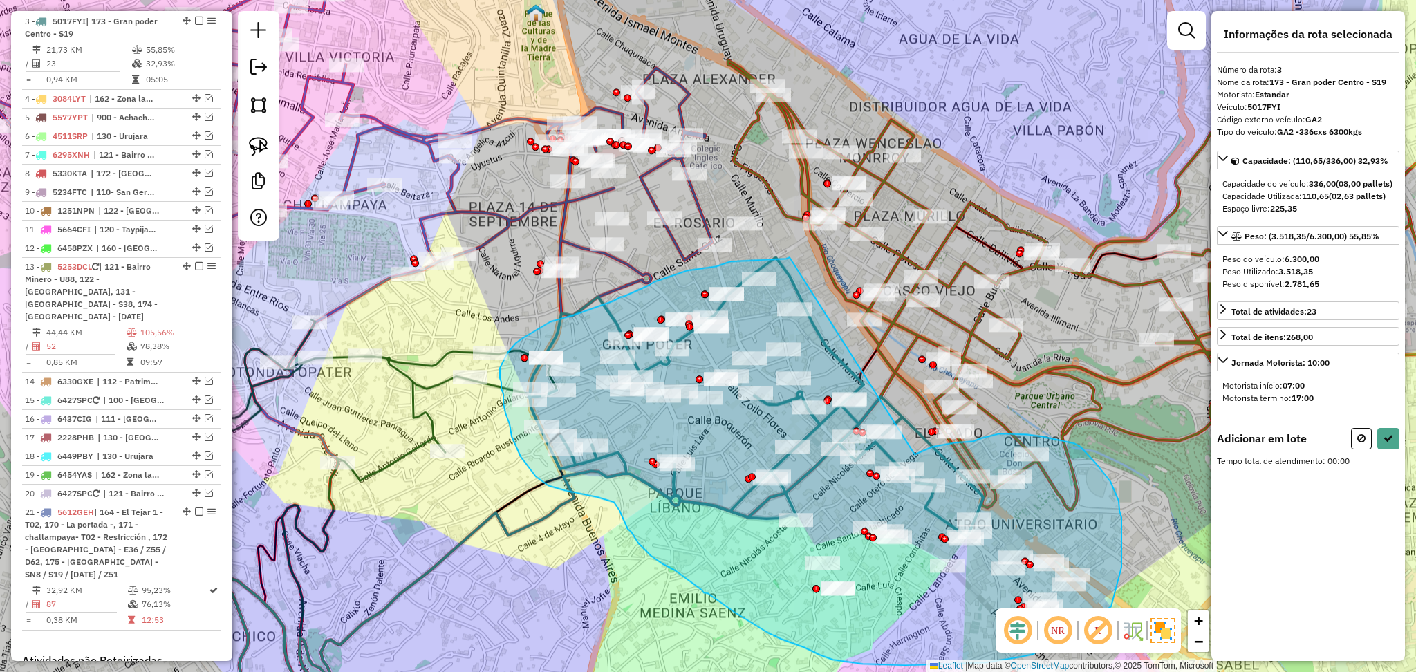
drag, startPoint x: 915, startPoint y: 455, endPoint x: 790, endPoint y: 257, distance: 234.0
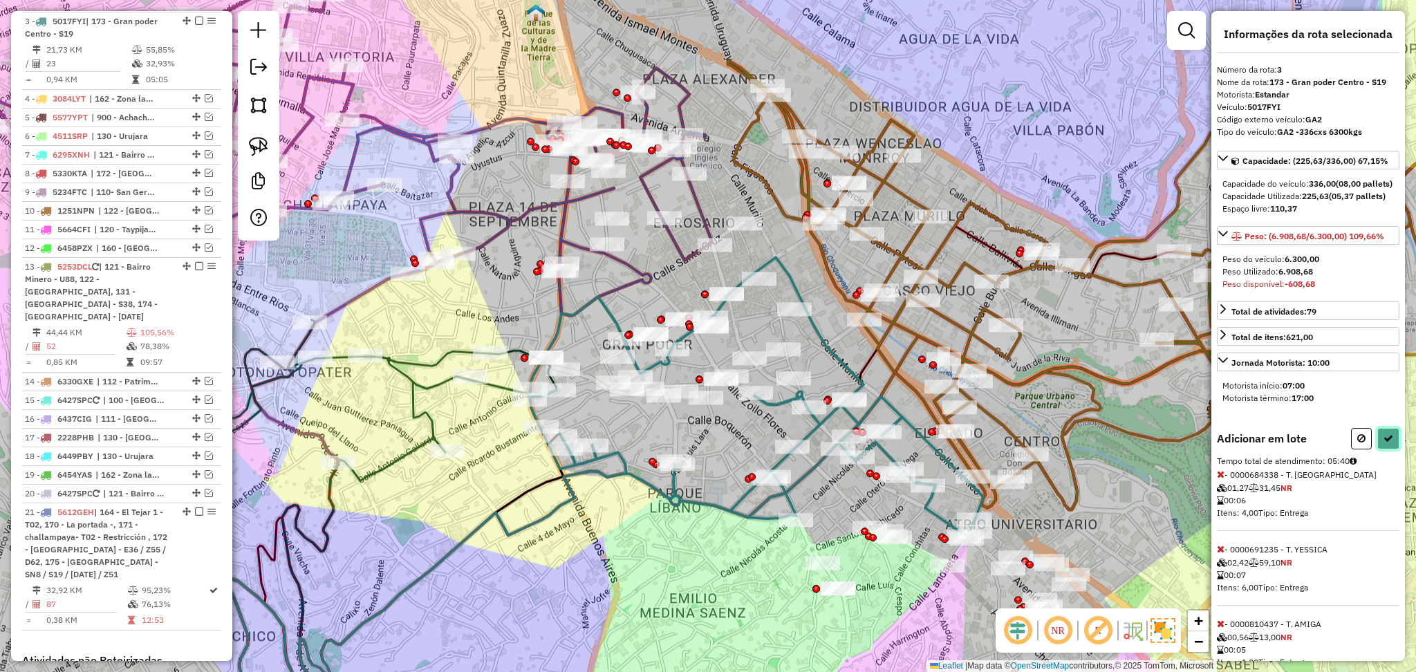
click at [1386, 449] on button at bounding box center [1388, 438] width 22 height 21
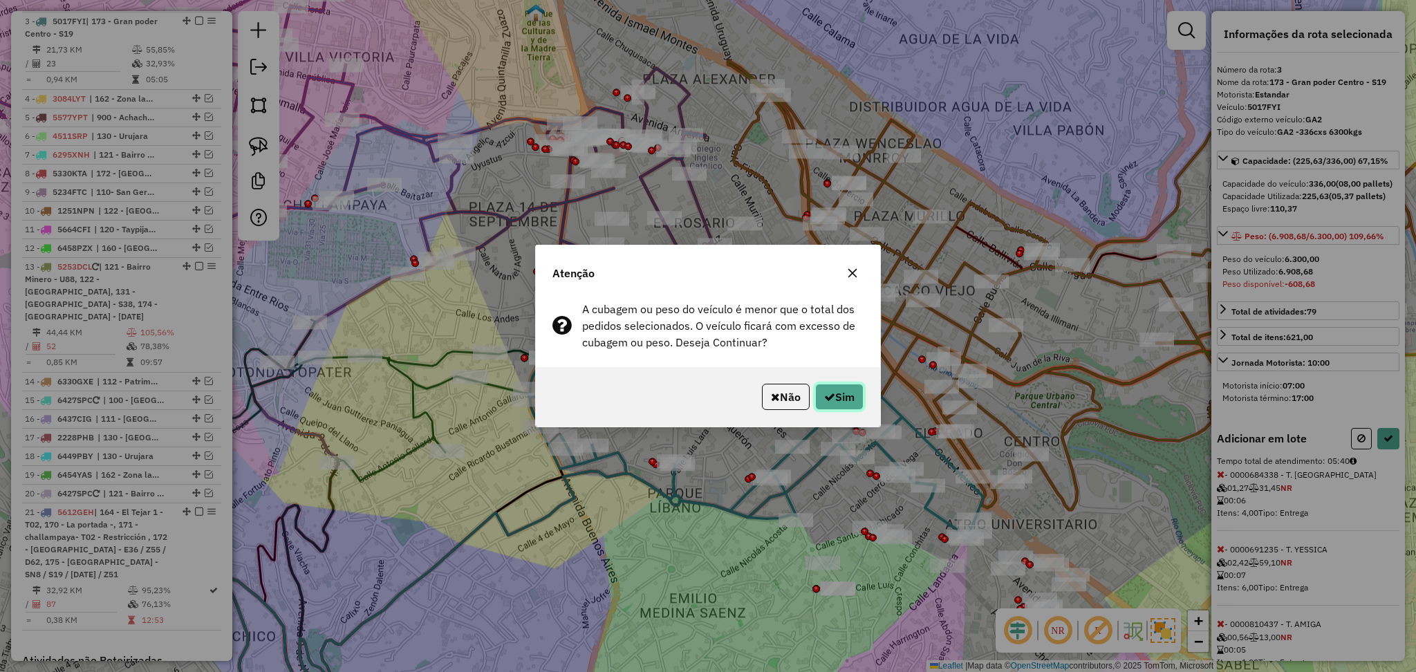
click at [837, 401] on button "Sim" at bounding box center [839, 397] width 48 height 26
select select "**********"
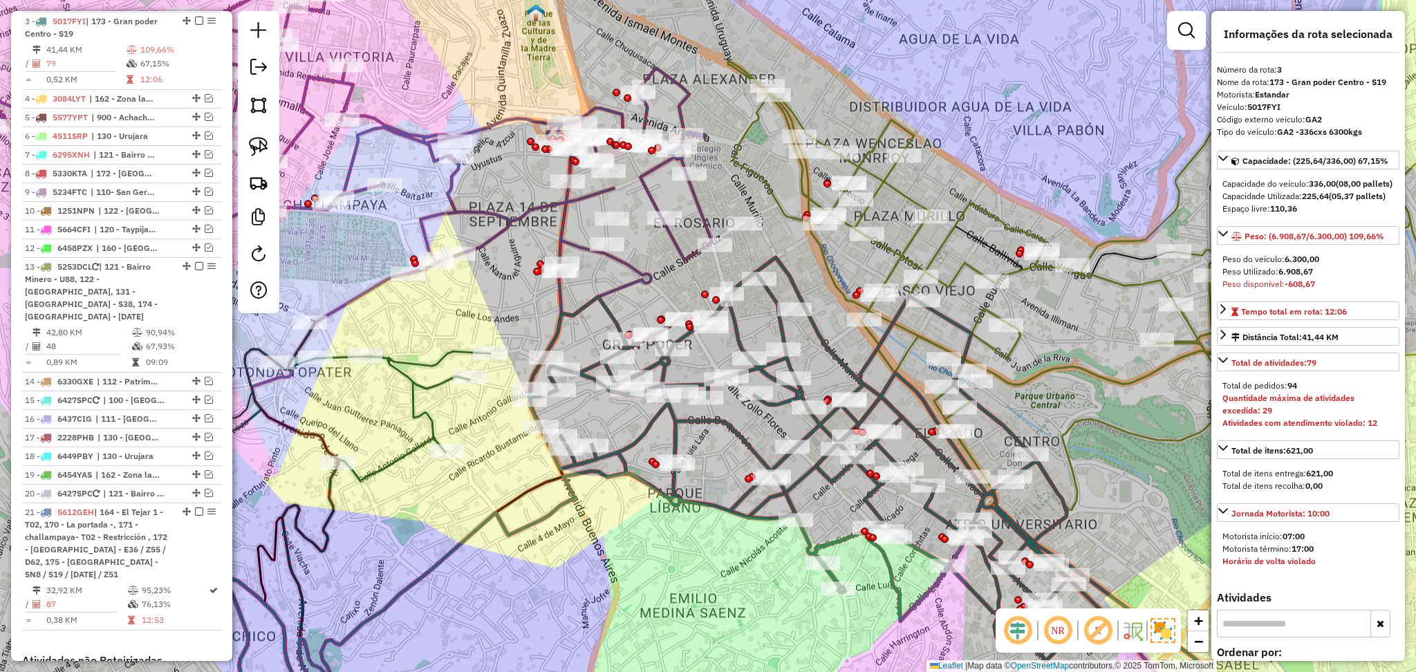
click at [911, 239] on icon at bounding box center [1114, 284] width 773 height 449
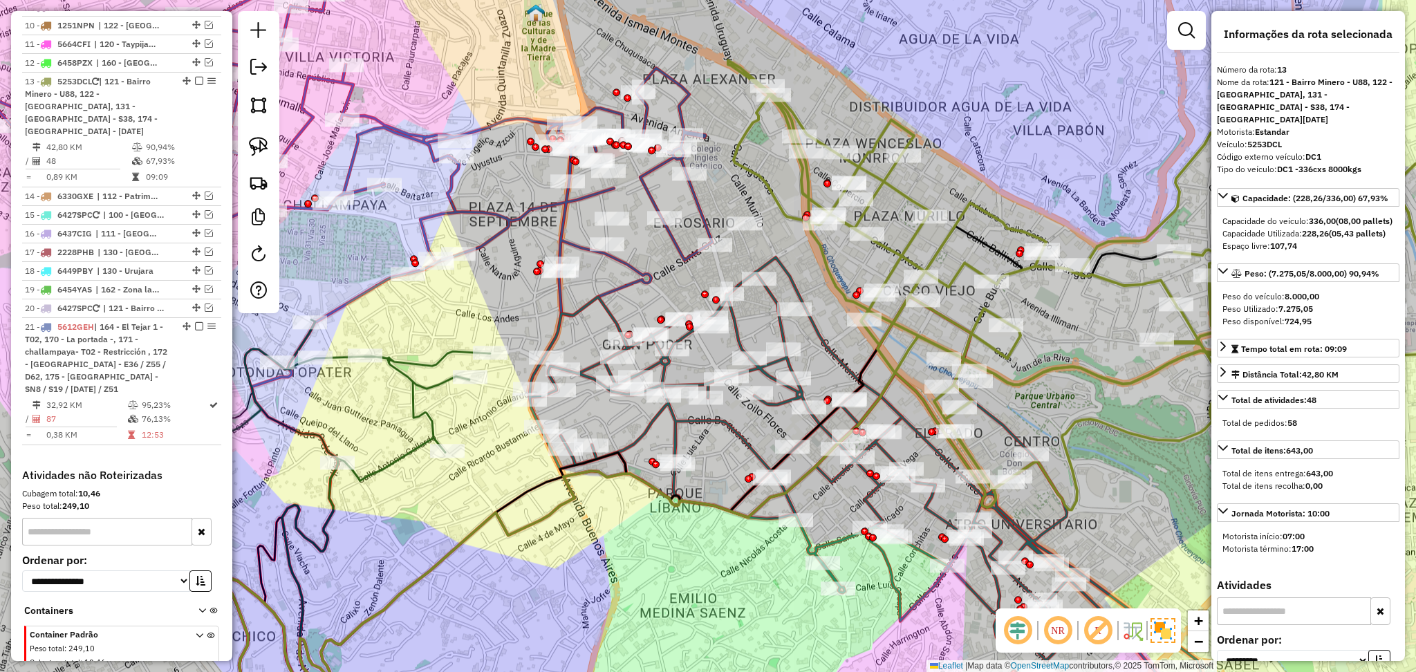
scroll to position [886, 0]
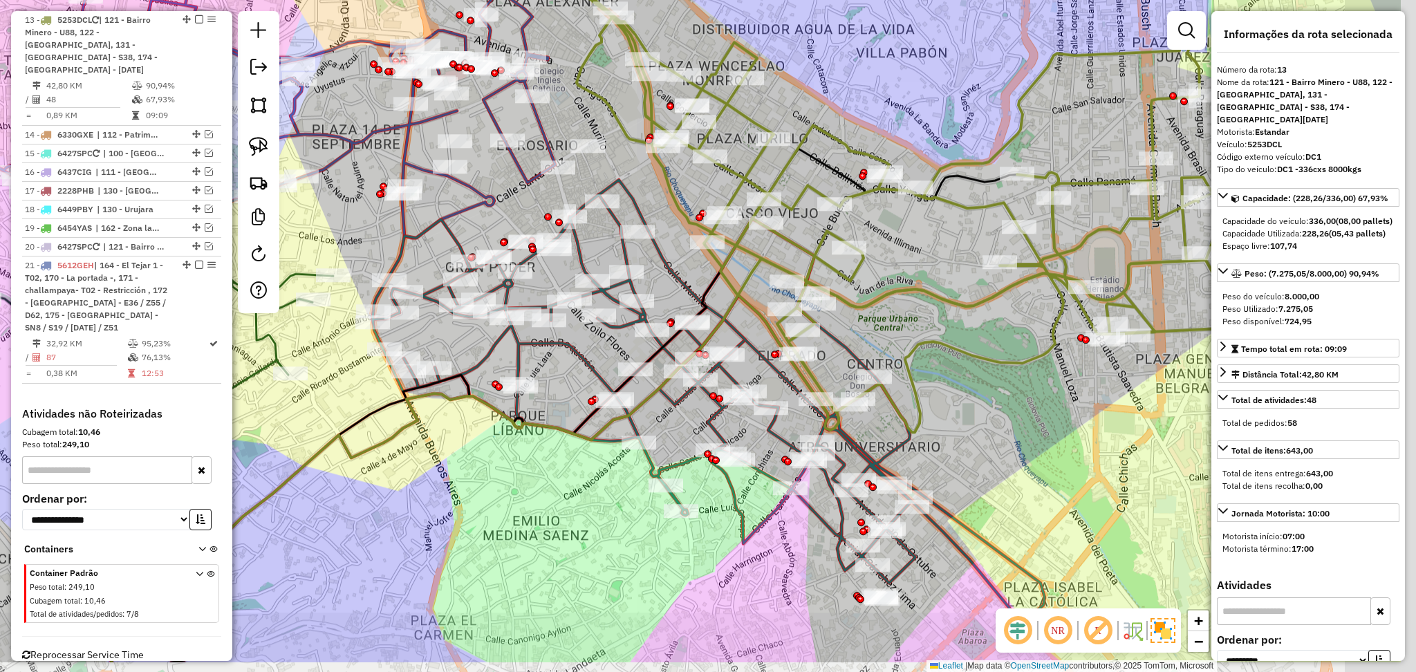
drag, startPoint x: 1077, startPoint y: 379, endPoint x: 926, endPoint y: 307, distance: 167.0
click at [926, 307] on div "Janela de atendimento Grade de atendimento Capacidade Transportadoras Veículos …" at bounding box center [708, 336] width 1416 height 672
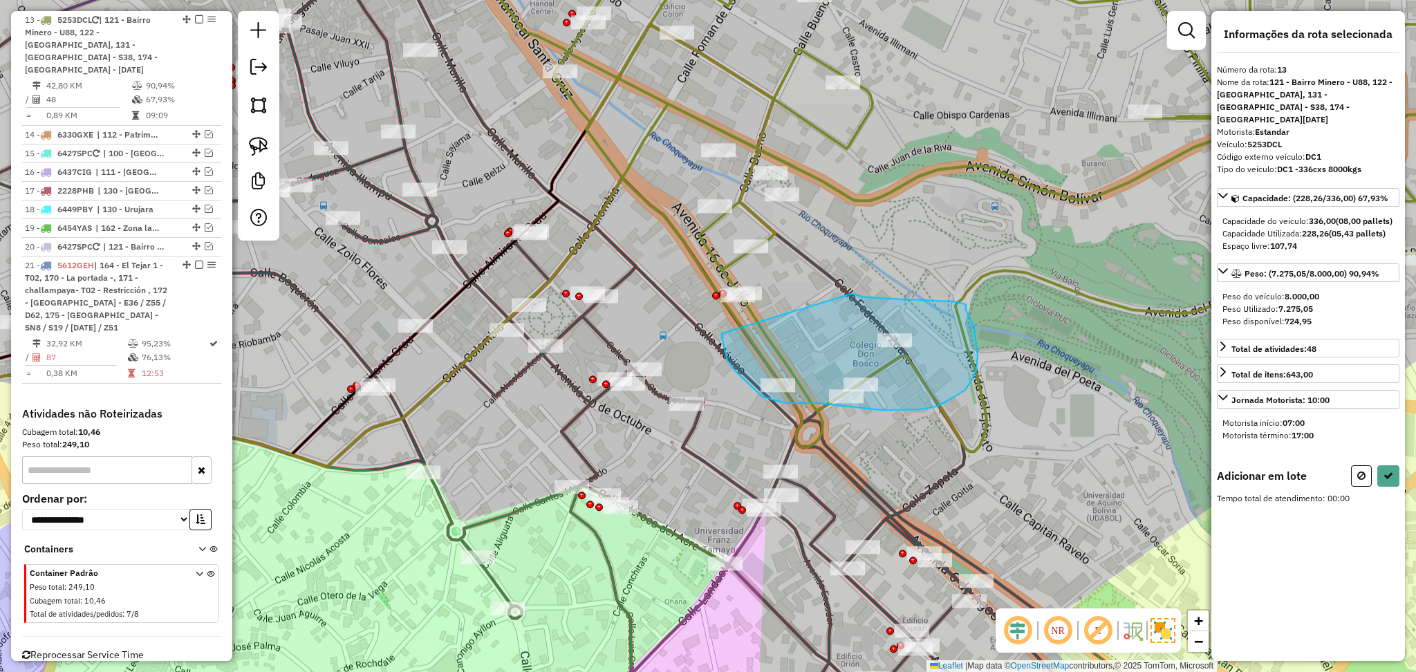
drag, startPoint x: 850, startPoint y: 294, endPoint x: 722, endPoint y: 333, distance: 134.5
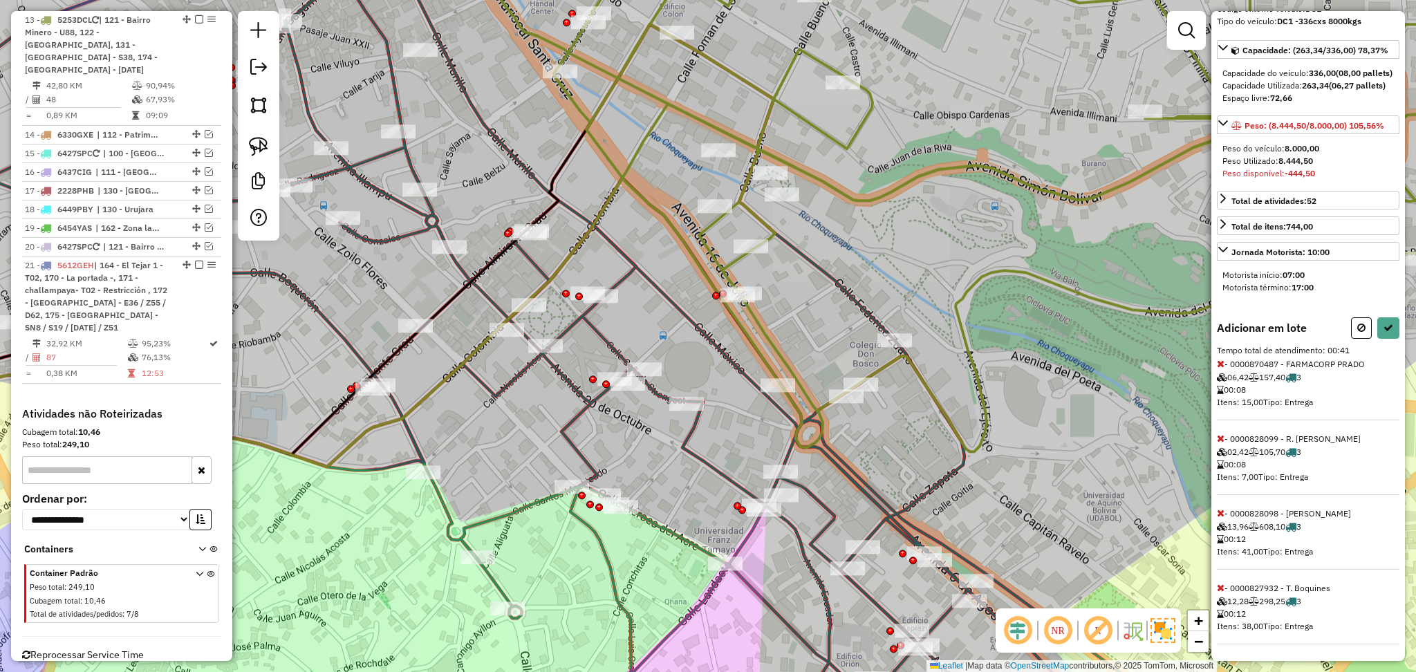
scroll to position [161, 0]
click at [1218, 512] on icon at bounding box center [1221, 513] width 8 height 10
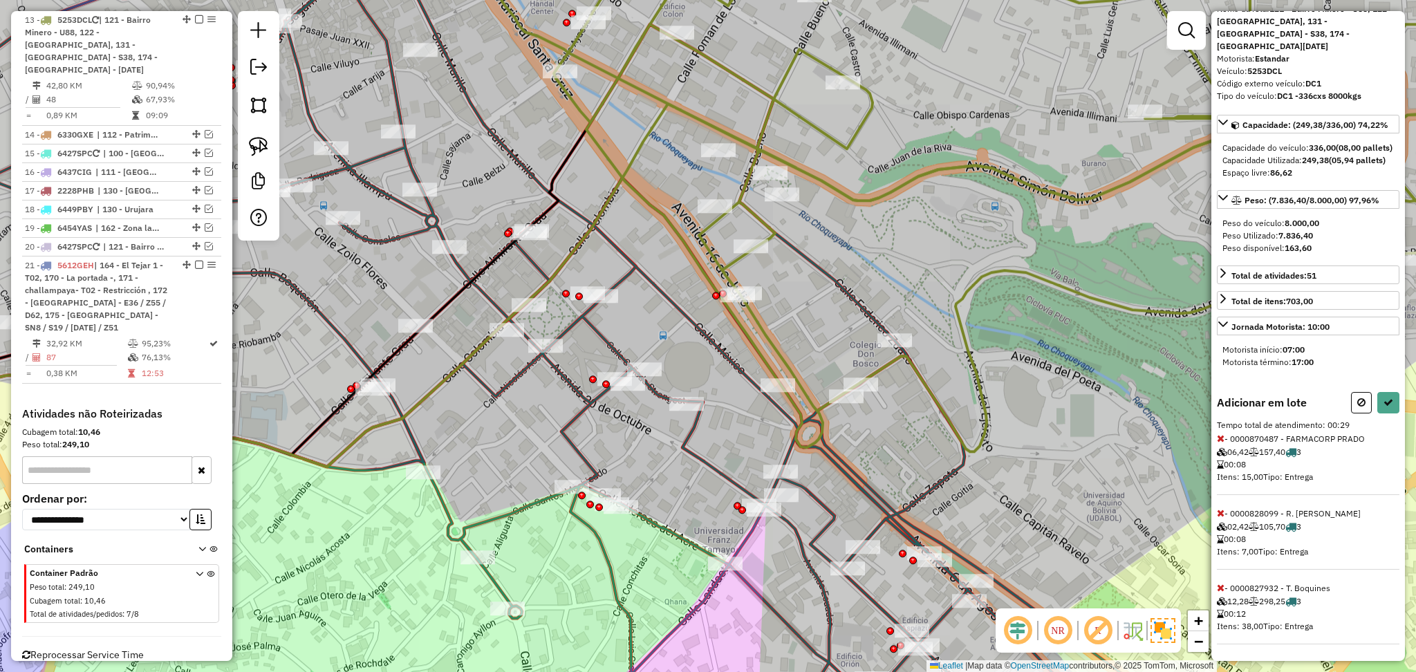
scroll to position [86, 0]
click at [1387, 400] on icon at bounding box center [1388, 403] width 10 height 10
select select "**********"
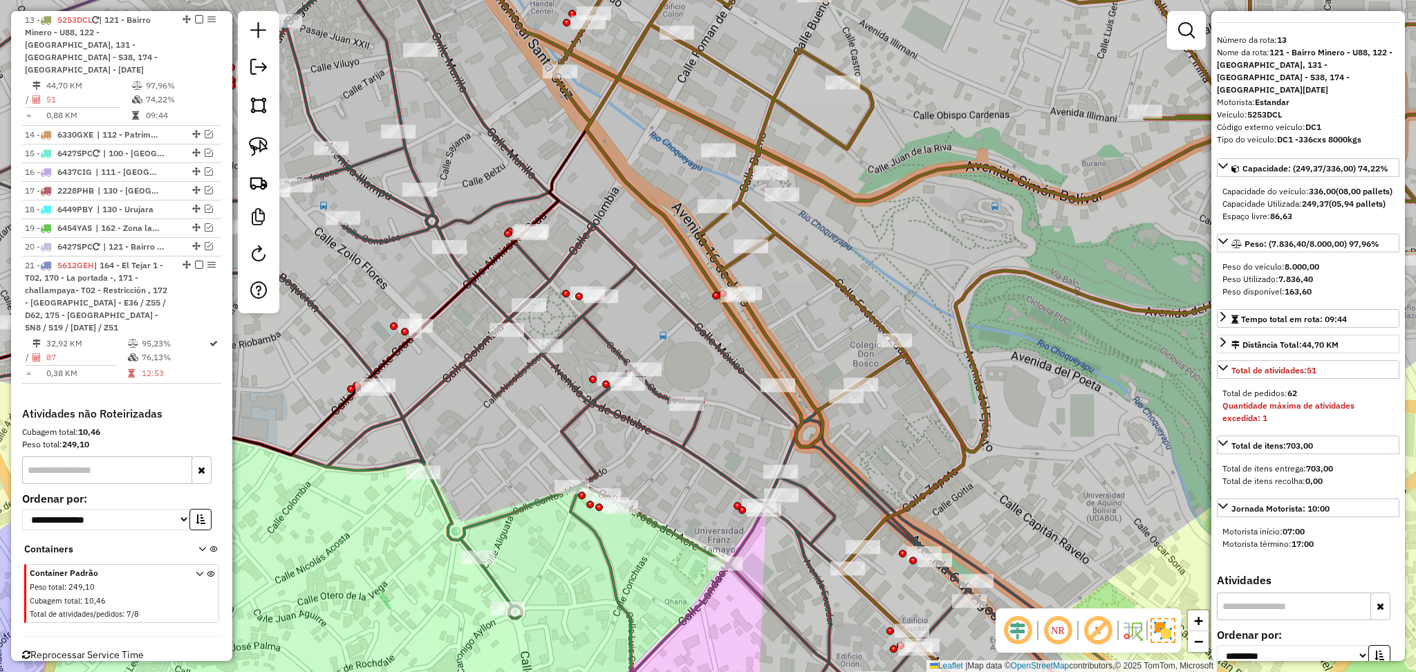
scroll to position [0, 0]
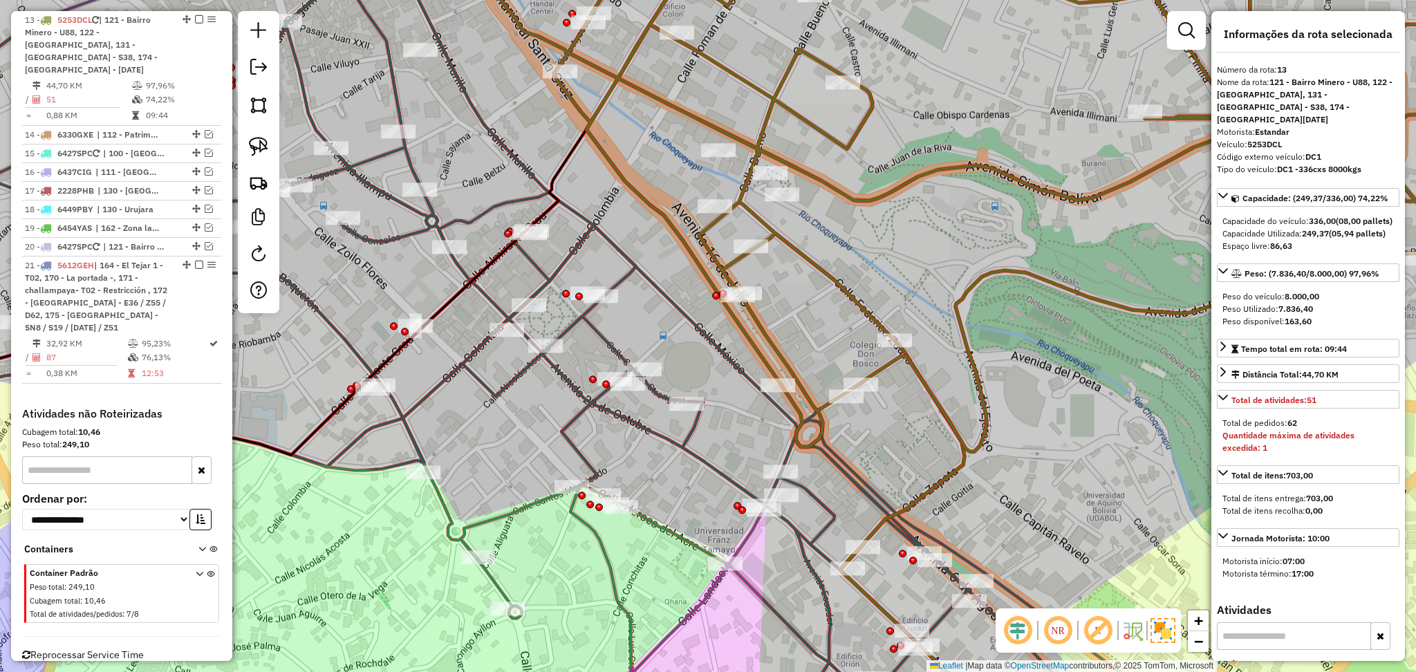
click at [779, 237] on icon at bounding box center [1016, 191] width 1084 height 519
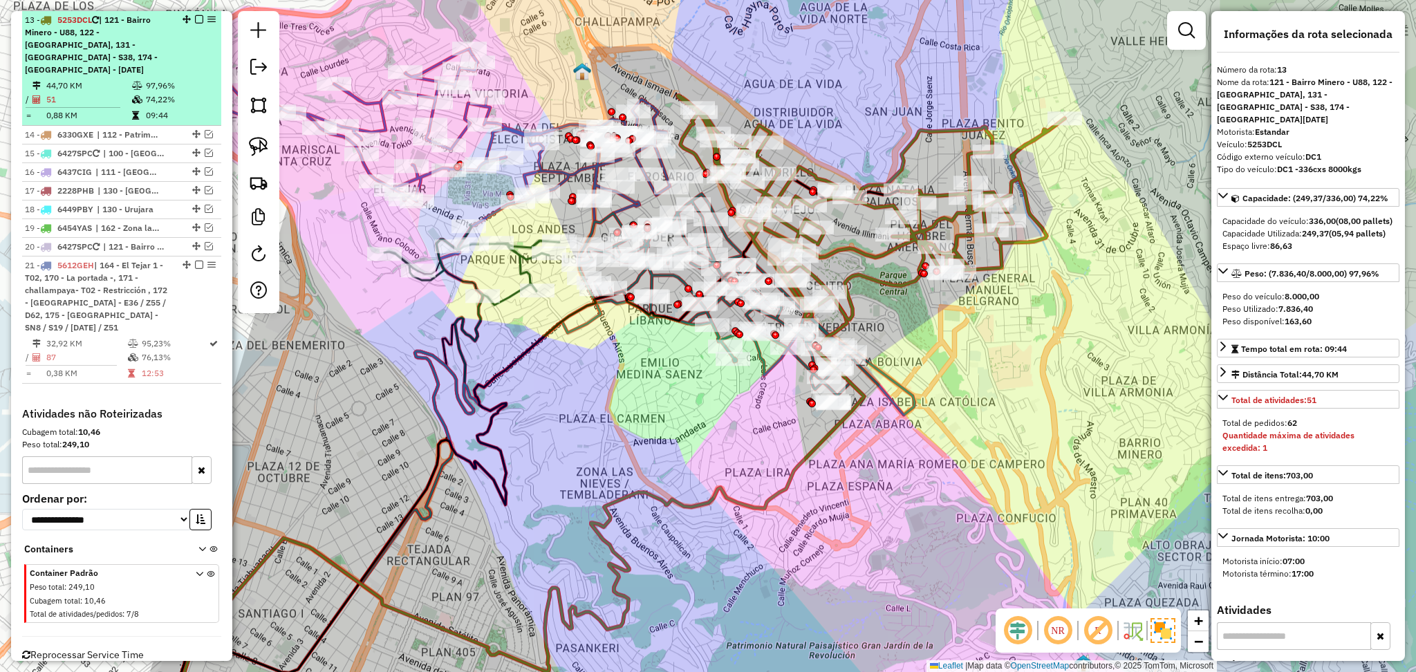
click at [196, 14] on div "13 - 5253DCL | 121 - [GEOGRAPHIC_DATA] - U88, 122 - [GEOGRAPHIC_DATA], 131 - [G…" at bounding box center [122, 45] width 194 height 62
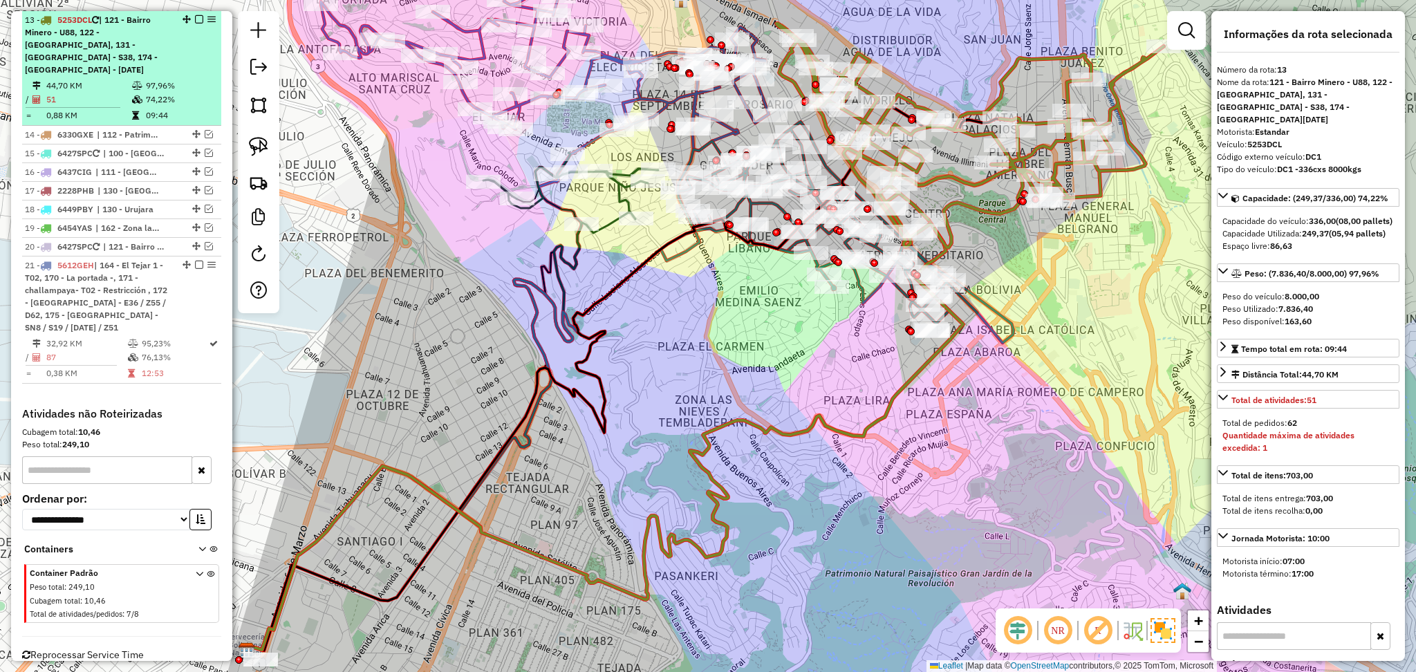
click at [195, 23] on em at bounding box center [199, 19] width 8 height 8
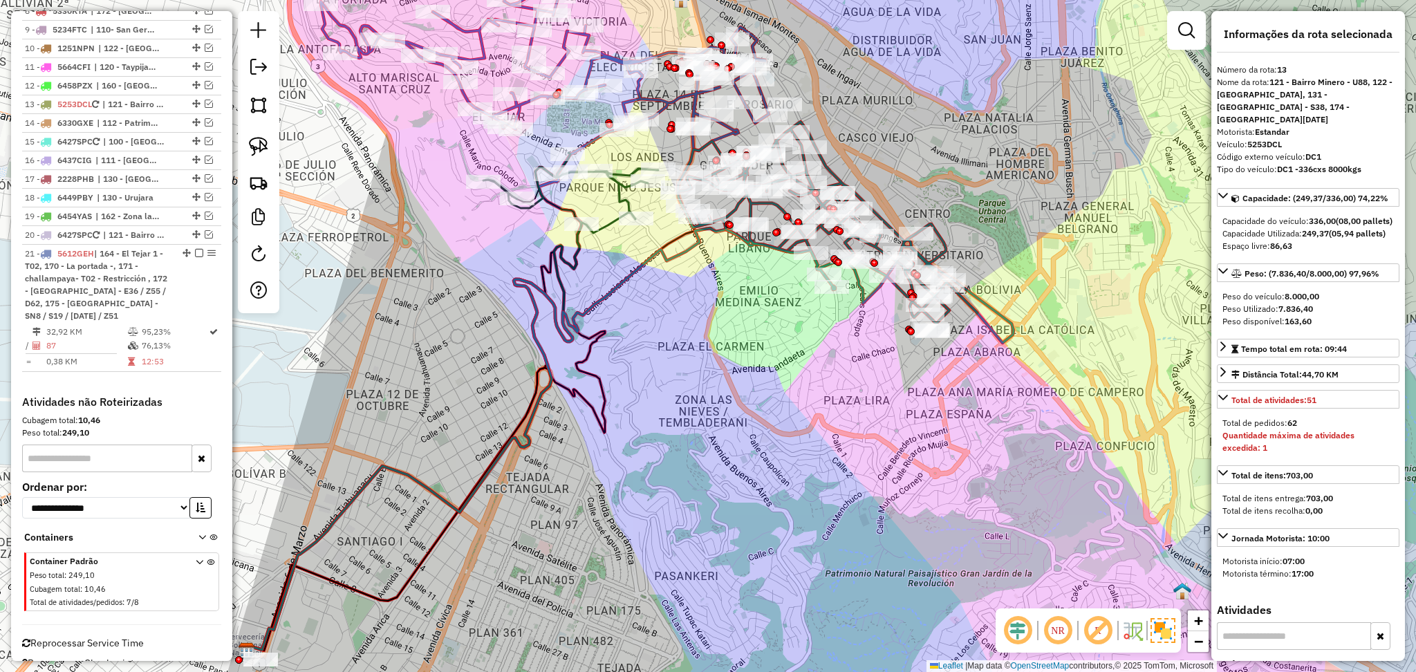
click at [335, 28] on icon at bounding box center [545, 63] width 448 height 174
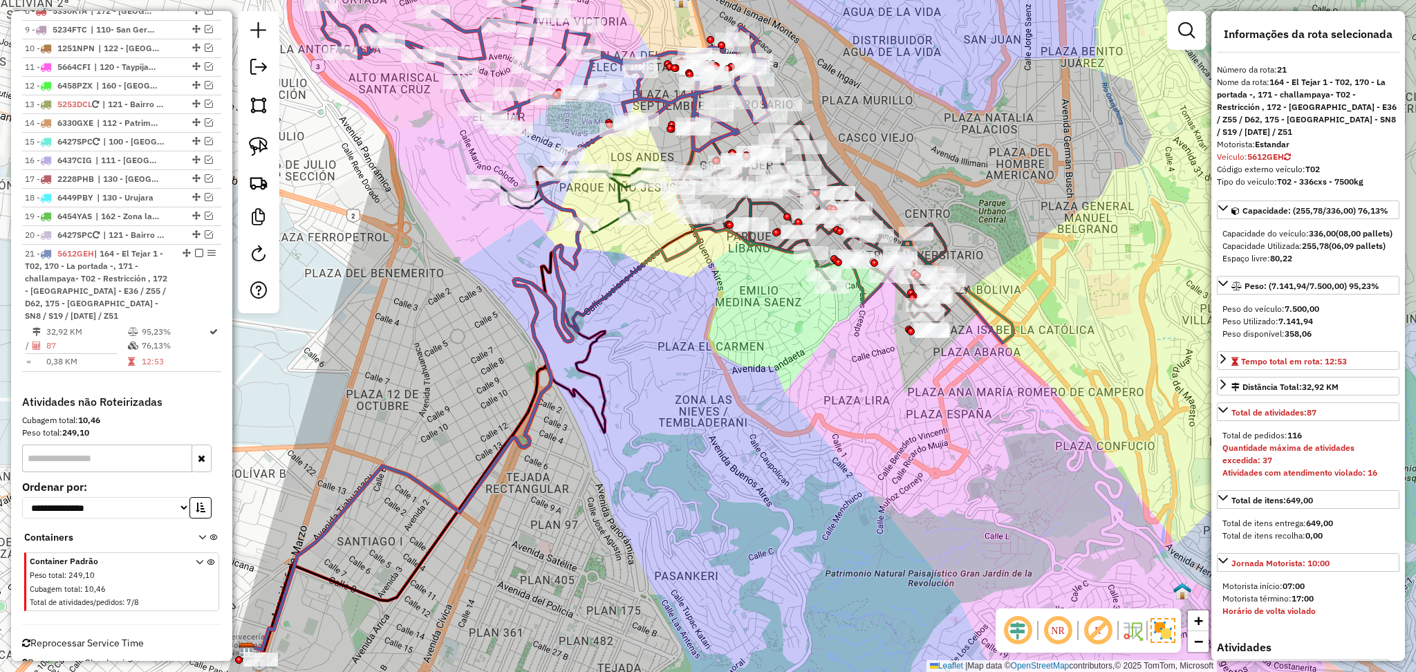
scroll to position [823, 0]
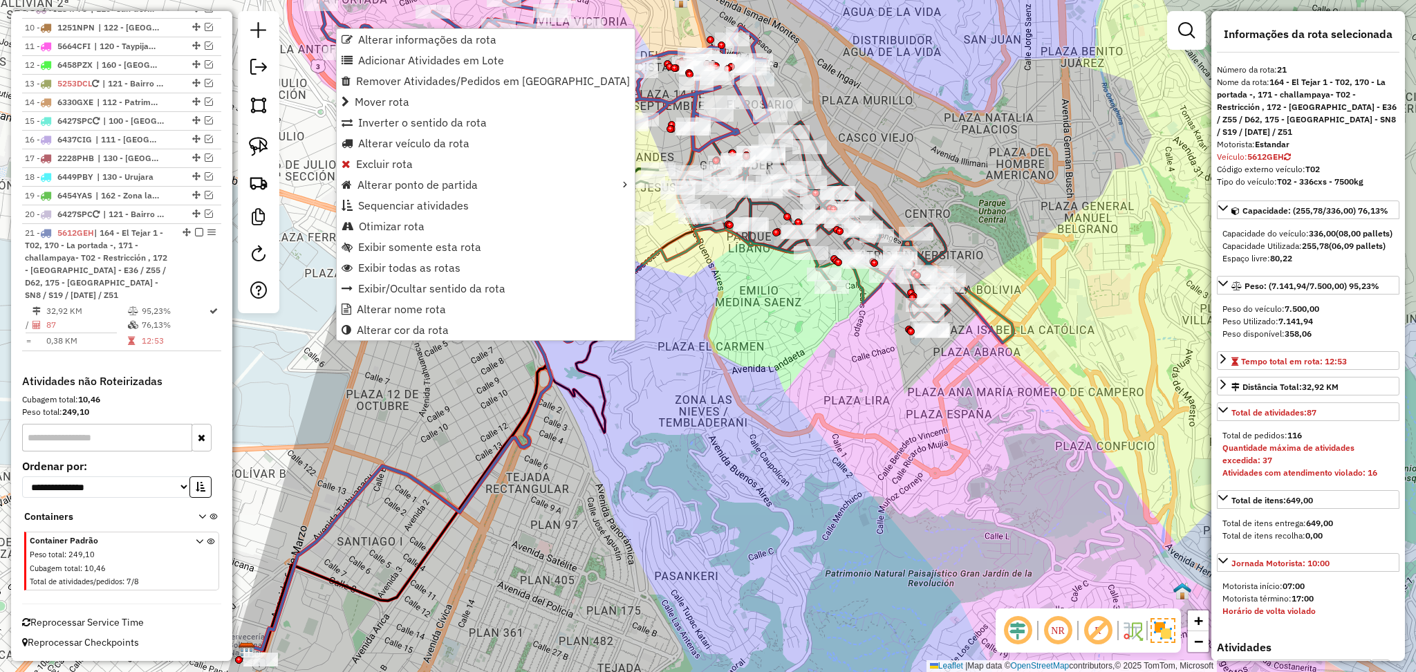
click at [687, 334] on div "Janela de atendimento Grade de atendimento Capacidade Transportadoras Veículos …" at bounding box center [708, 336] width 1416 height 672
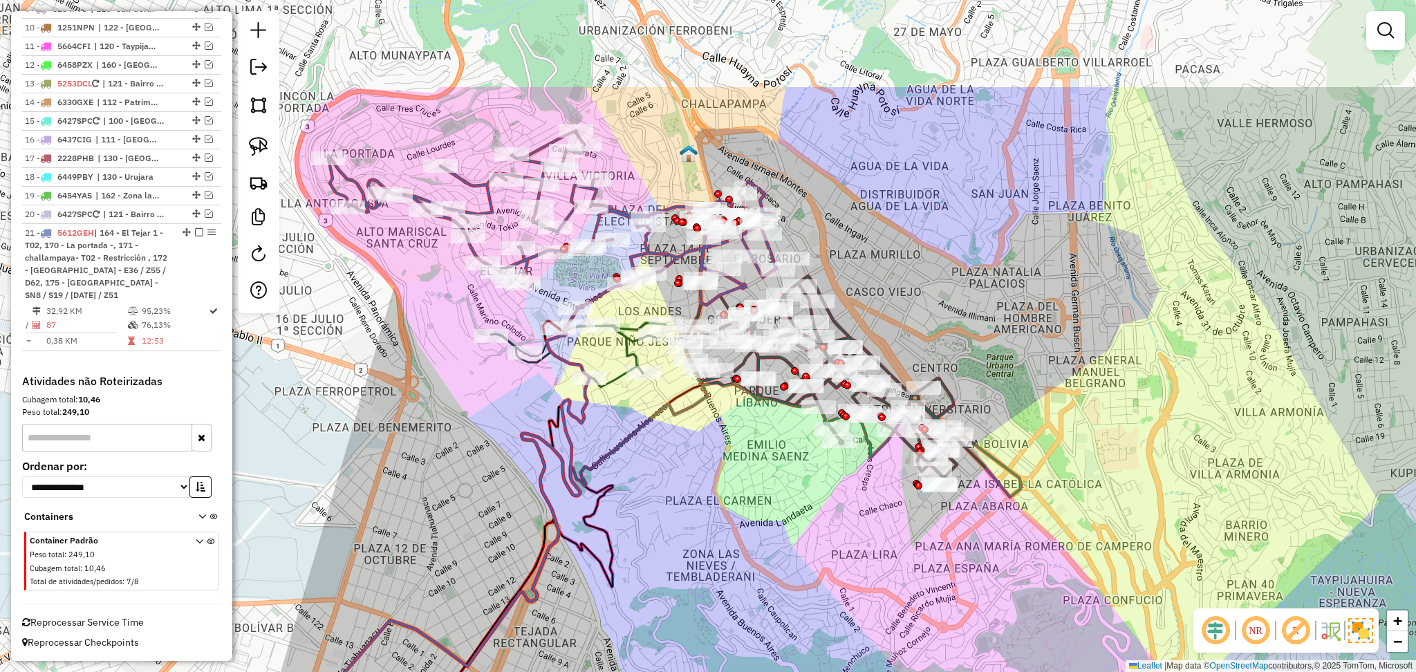
drag, startPoint x: 679, startPoint y: 333, endPoint x: 689, endPoint y: 599, distance: 265.7
click at [689, 599] on div "Janela de atendimento Grade de atendimento Capacidade Transportadoras Veículos …" at bounding box center [708, 336] width 1416 height 672
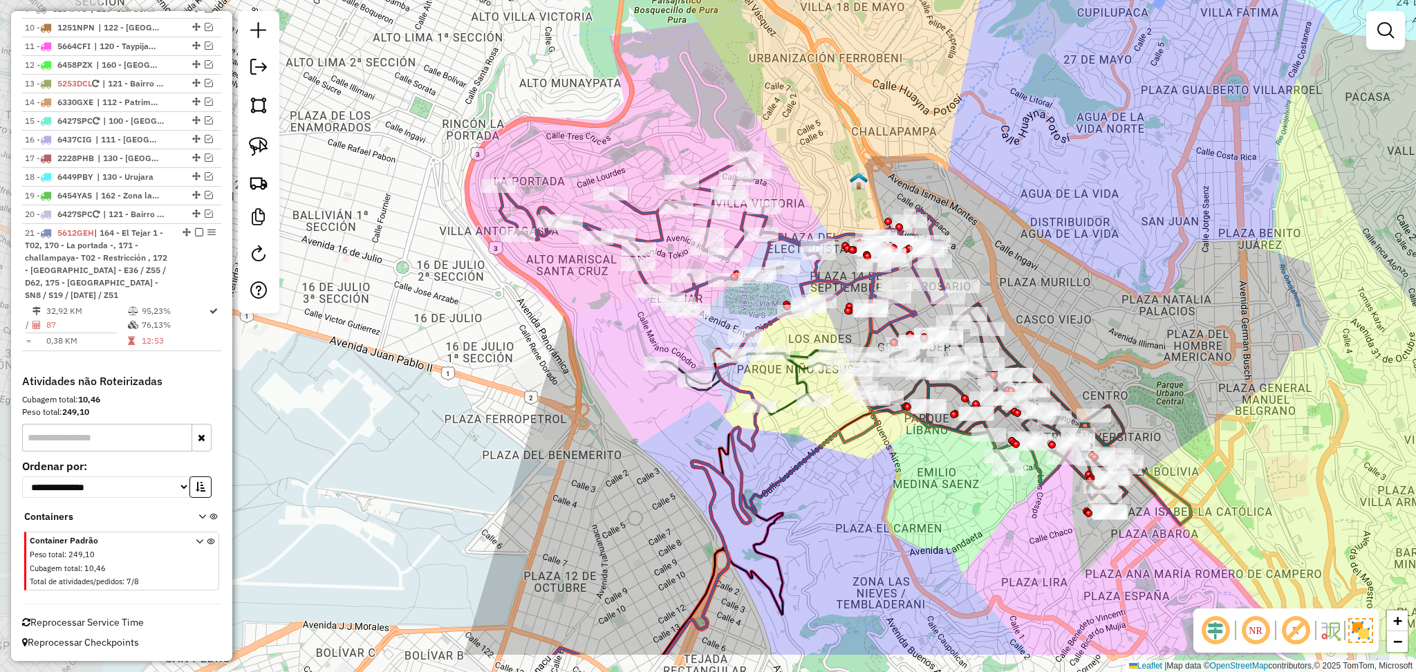
drag, startPoint x: 687, startPoint y: 606, endPoint x: 809, endPoint y: 346, distance: 287.3
click at [843, 523] on div "Janela de atendimento Grade de atendimento Capacidade Transportadoras Veículos …" at bounding box center [708, 336] width 1416 height 672
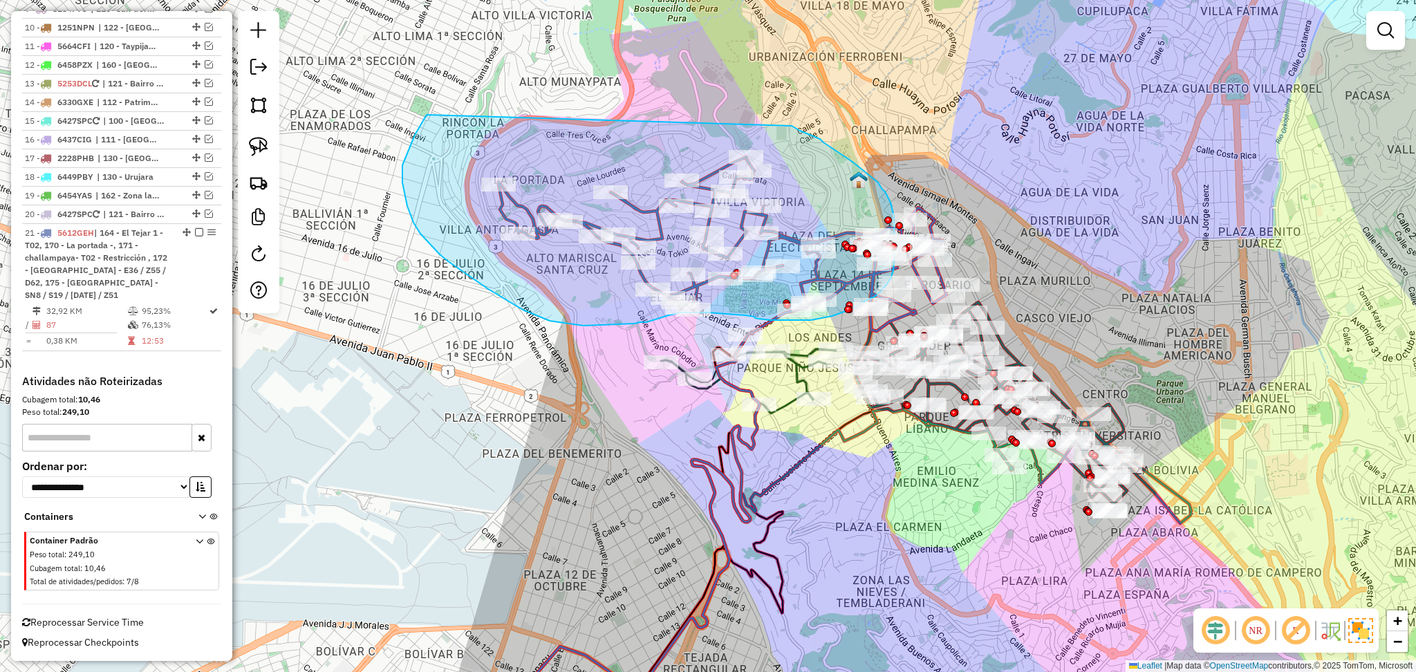
drag, startPoint x: 792, startPoint y: 127, endPoint x: 427, endPoint y: 115, distance: 365.2
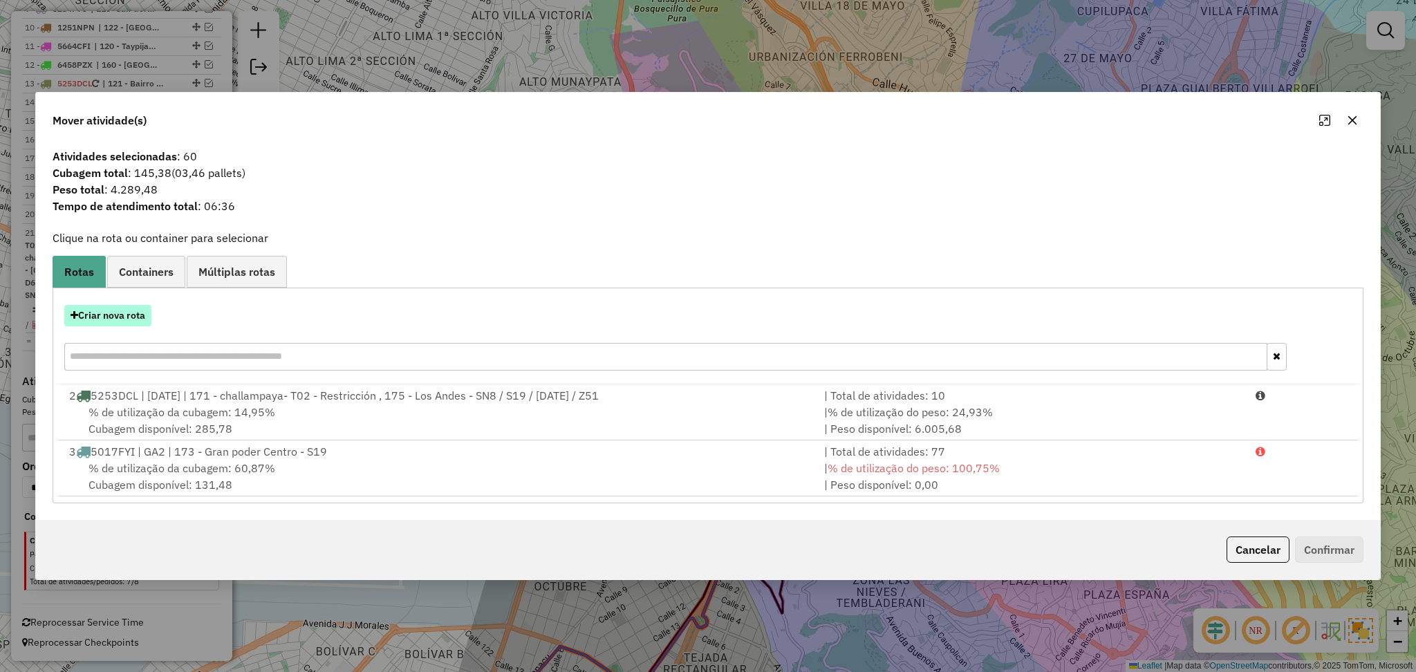
click at [130, 318] on button "Criar nova rota" at bounding box center [107, 315] width 87 height 21
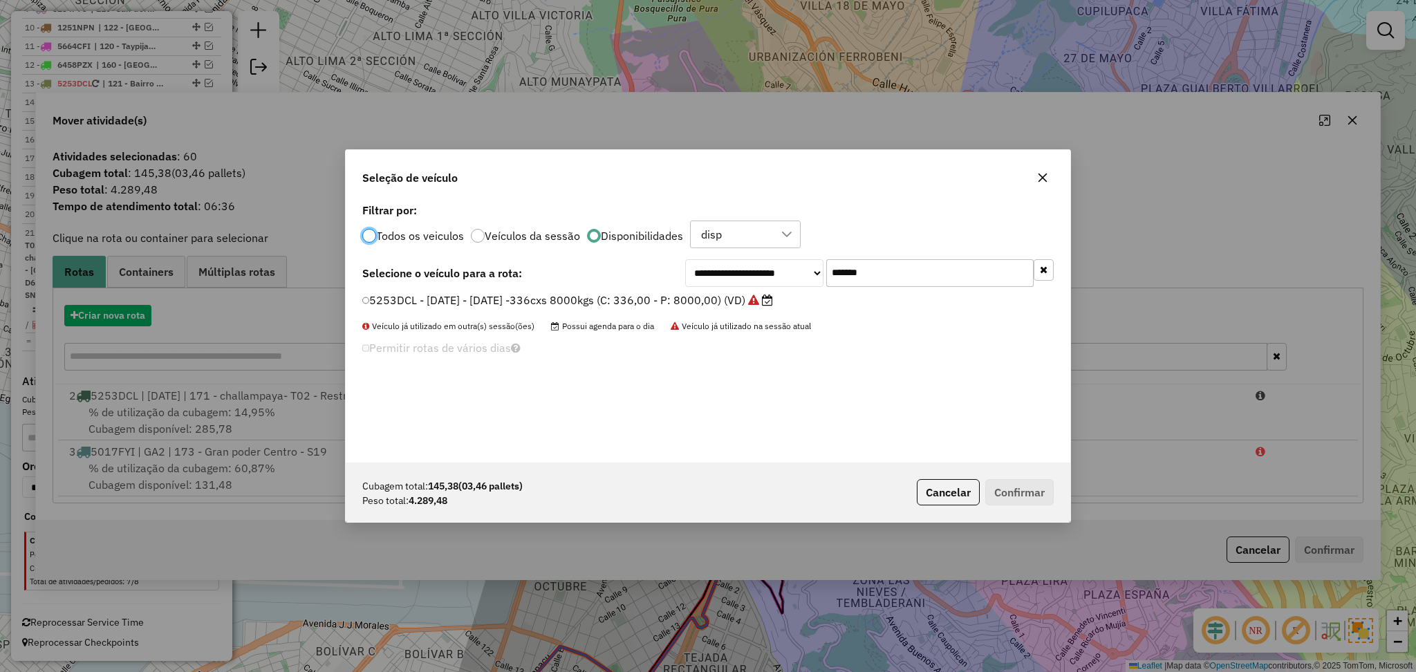
scroll to position [6, 4]
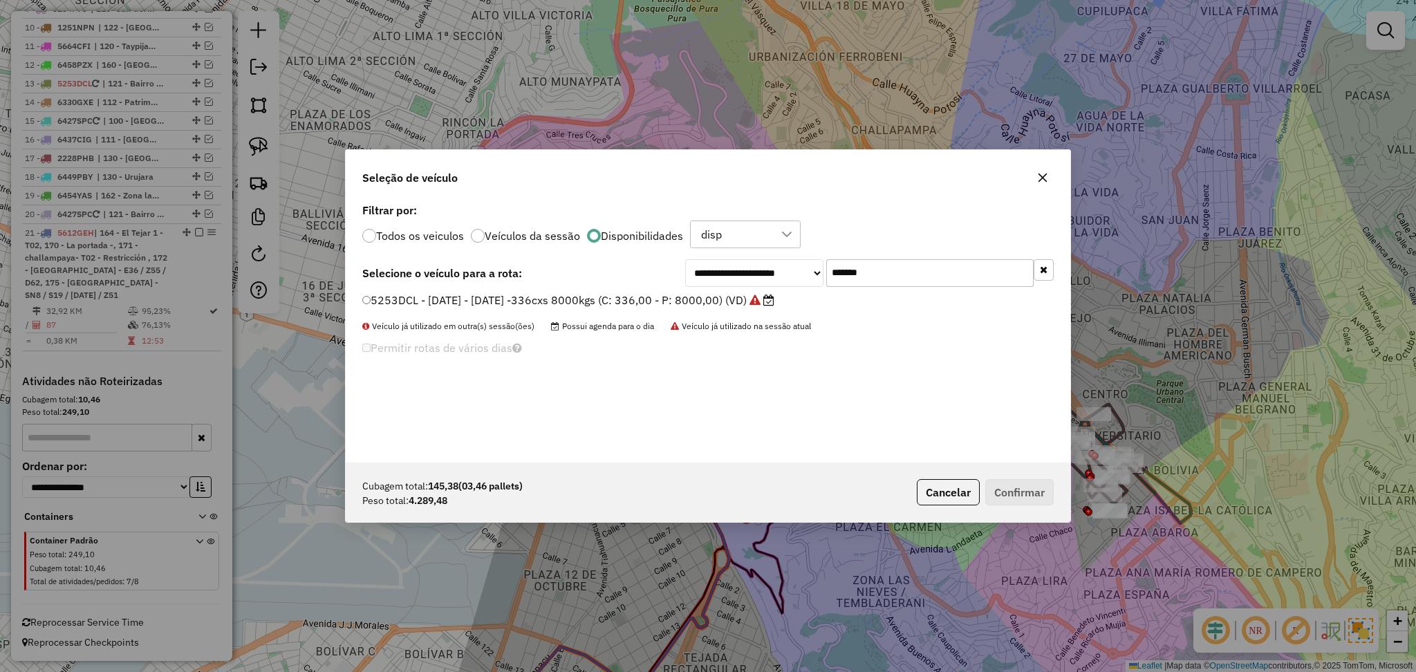
drag, startPoint x: 850, startPoint y: 264, endPoint x: 771, endPoint y: 261, distance: 78.9
click at [771, 261] on div "**********" at bounding box center [869, 273] width 369 height 28
paste input "text"
type input "*******"
click at [673, 297] on label "6305YBS - TM5 - TM5 - 252cxs - 5060Kg (C: 252,00 - P: 5060,00) (VD)" at bounding box center [553, 300] width 382 height 17
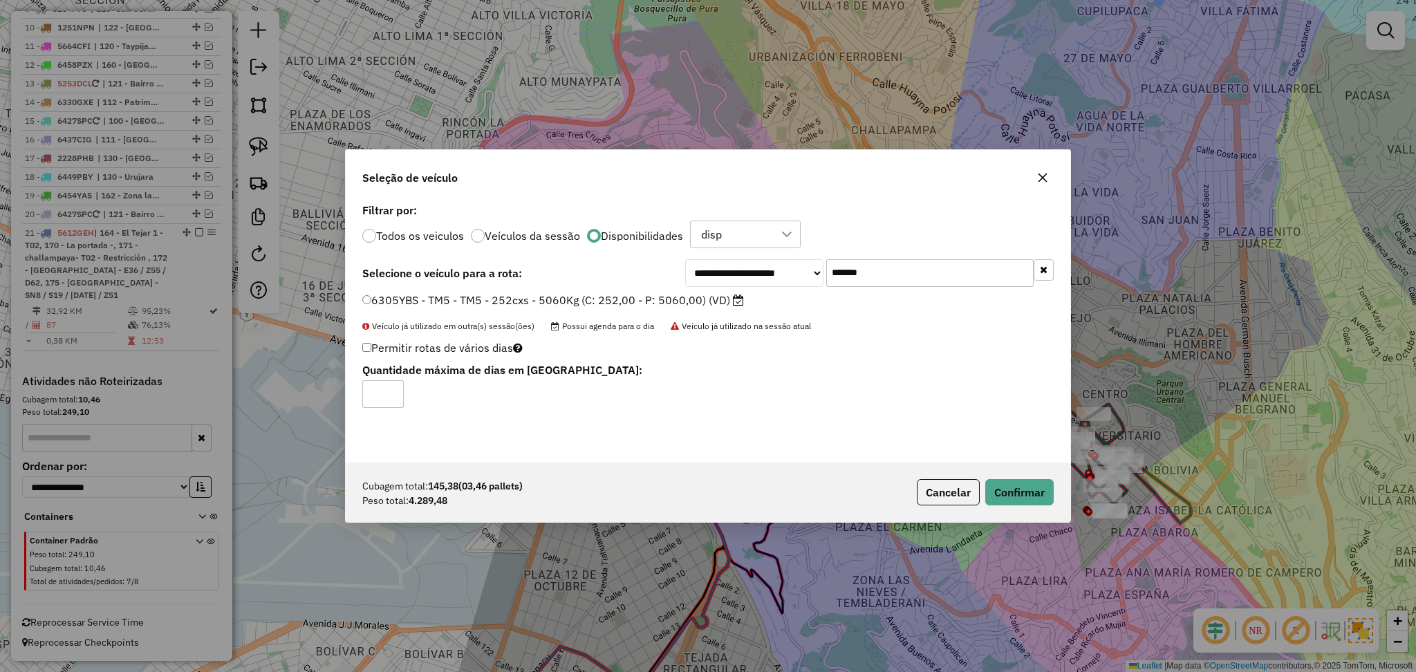
click at [1007, 507] on div "Cubagem total: 145,38 (03,46 pallets) Peso total: 4.289,48 Cancelar Confirmar" at bounding box center [708, 492] width 725 height 59
click at [1009, 489] on button "Confirmar" at bounding box center [1019, 492] width 68 height 26
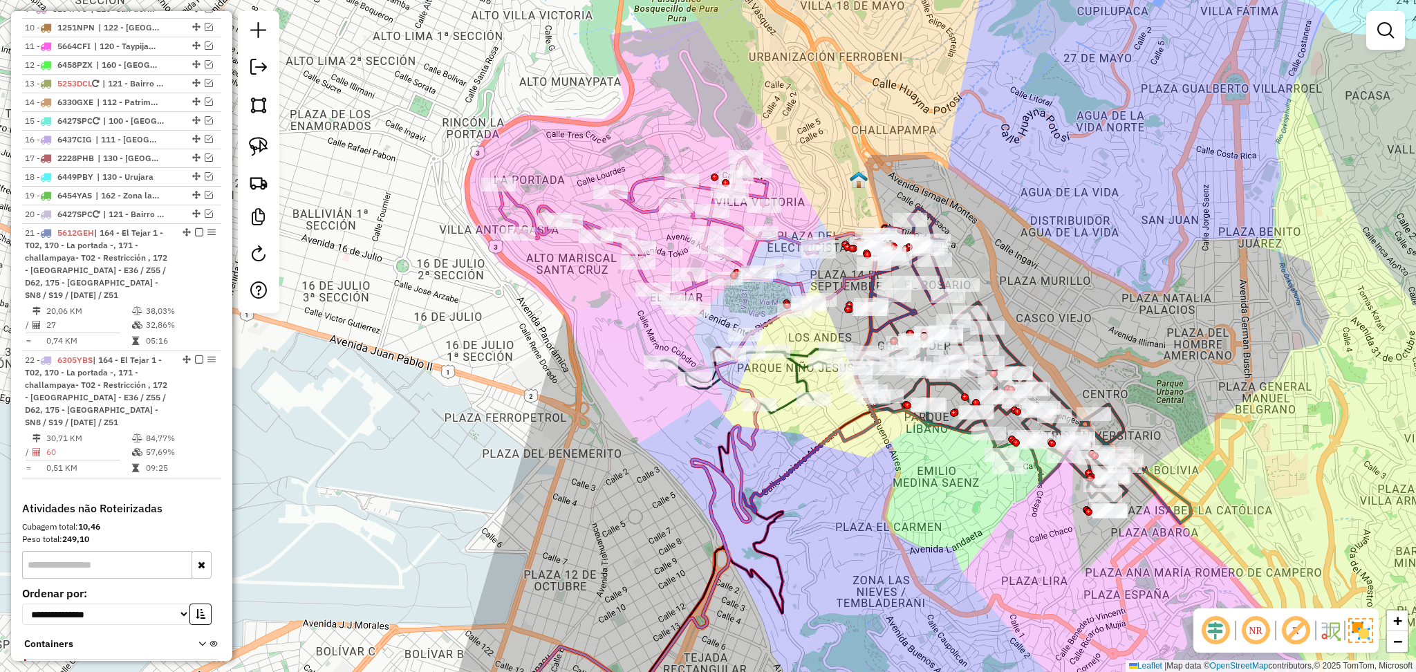
click at [640, 203] on icon at bounding box center [699, 233] width 403 height 153
select select "**********"
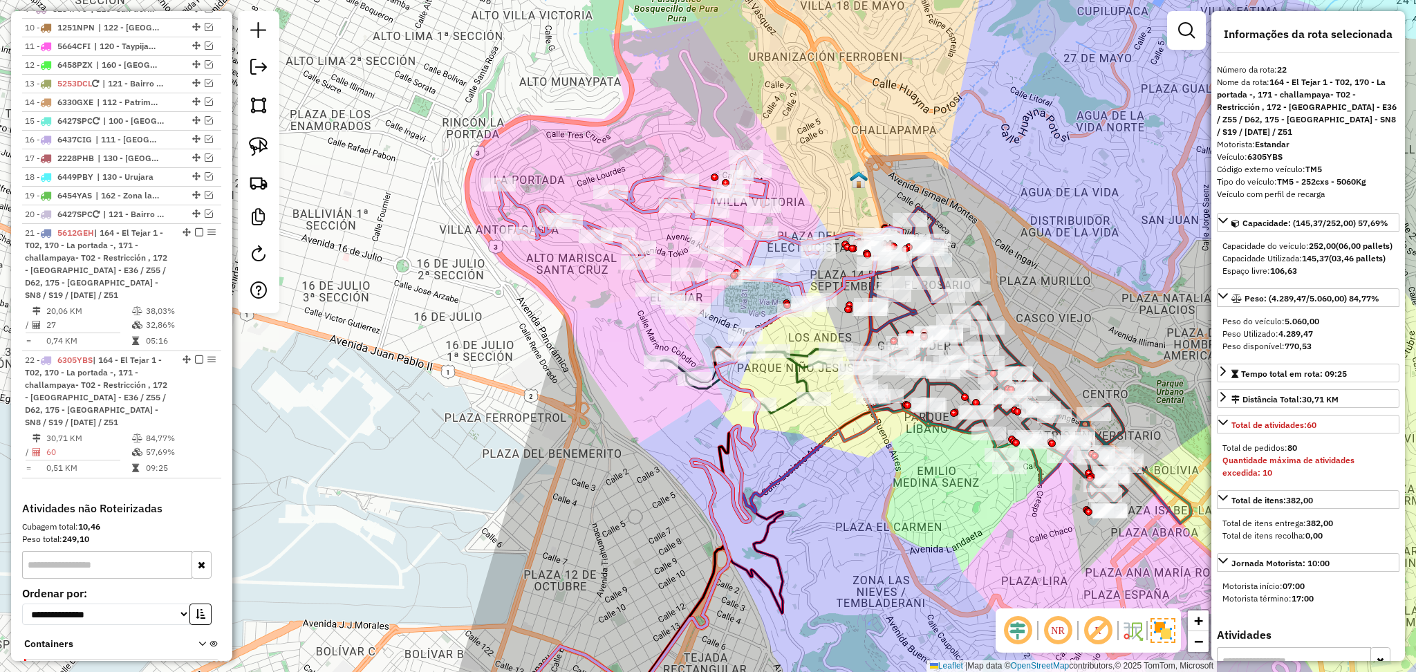
scroll to position [949, 0]
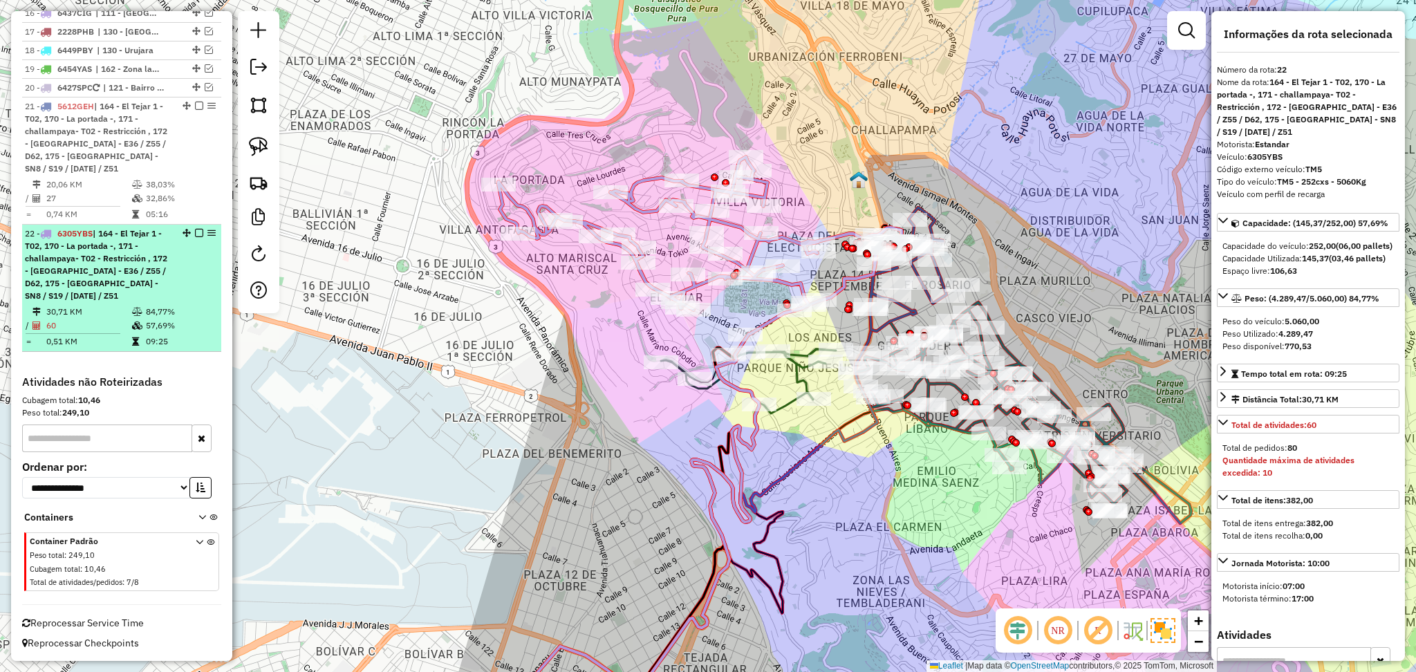
click at [197, 231] on em at bounding box center [199, 233] width 8 height 8
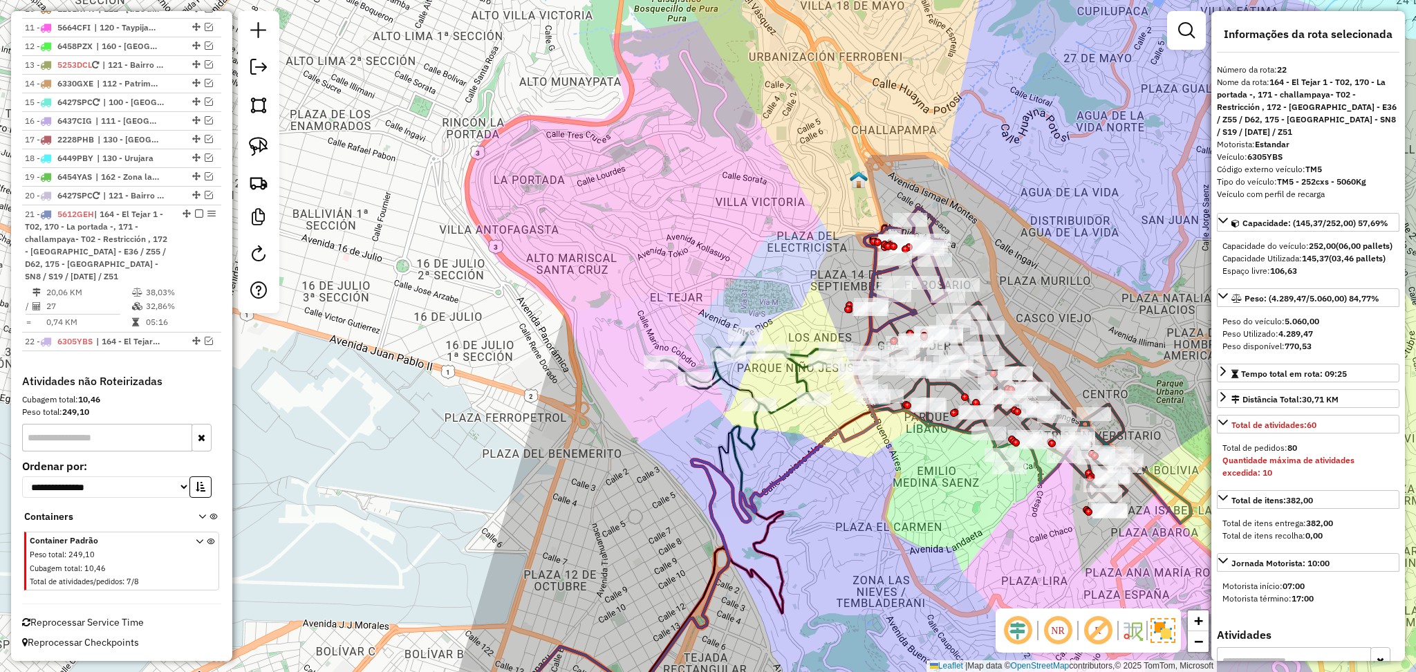
click at [730, 380] on icon at bounding box center [680, 555] width 158 height 371
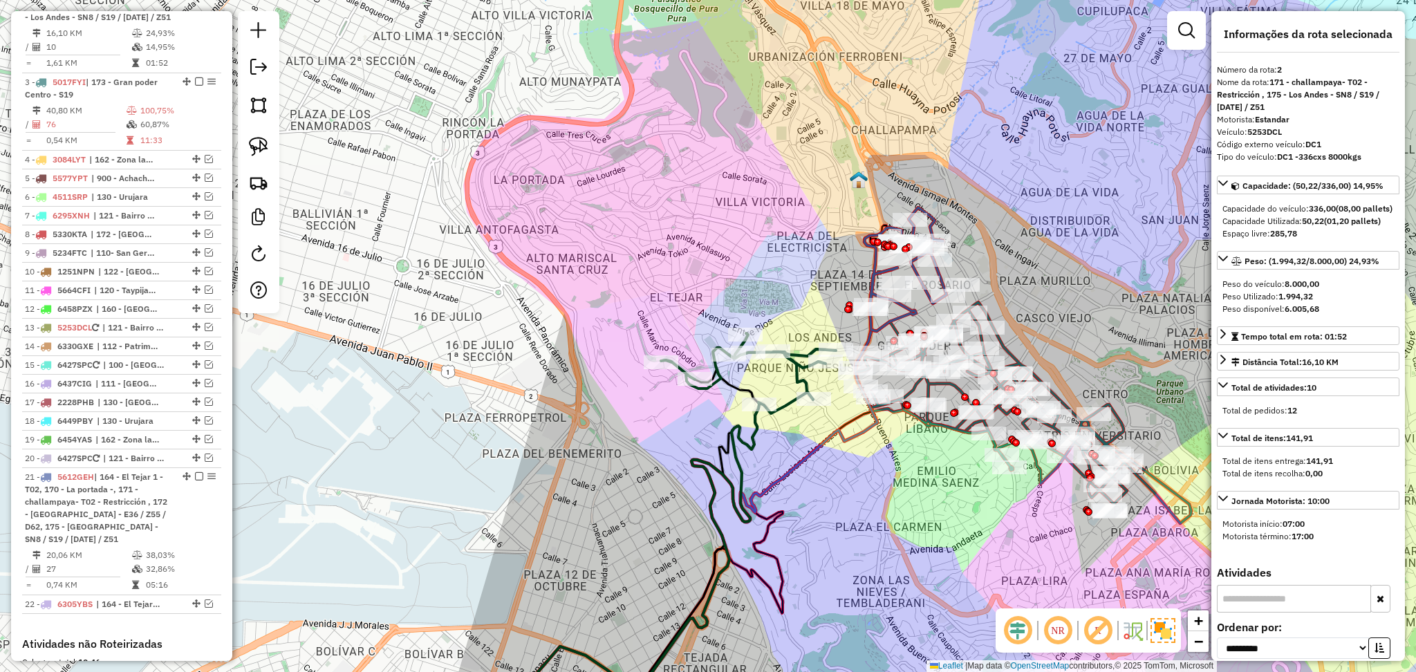
scroll to position [550, 0]
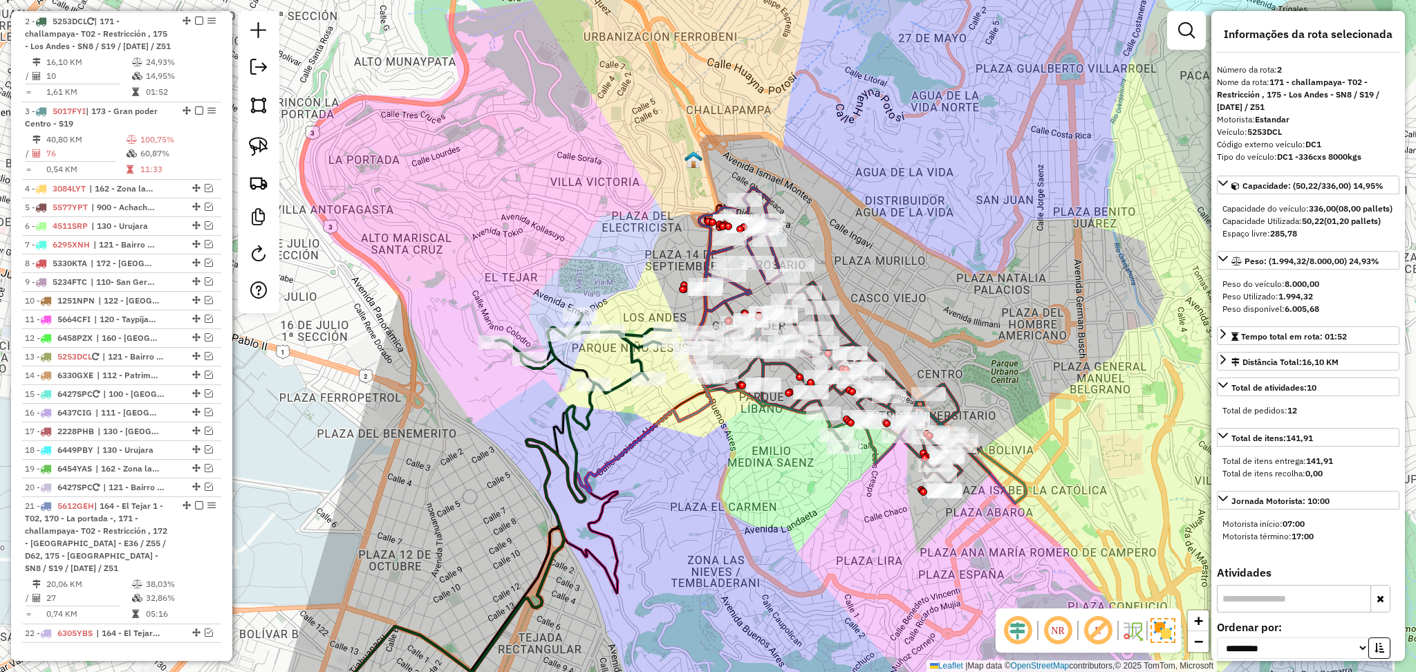
drag, startPoint x: 920, startPoint y: 486, endPoint x: 754, endPoint y: 466, distance: 166.5
click at [754, 466] on div "Janela de atendimento Grade de atendimento Capacidade Transportadoras Veículos …" at bounding box center [708, 336] width 1416 height 672
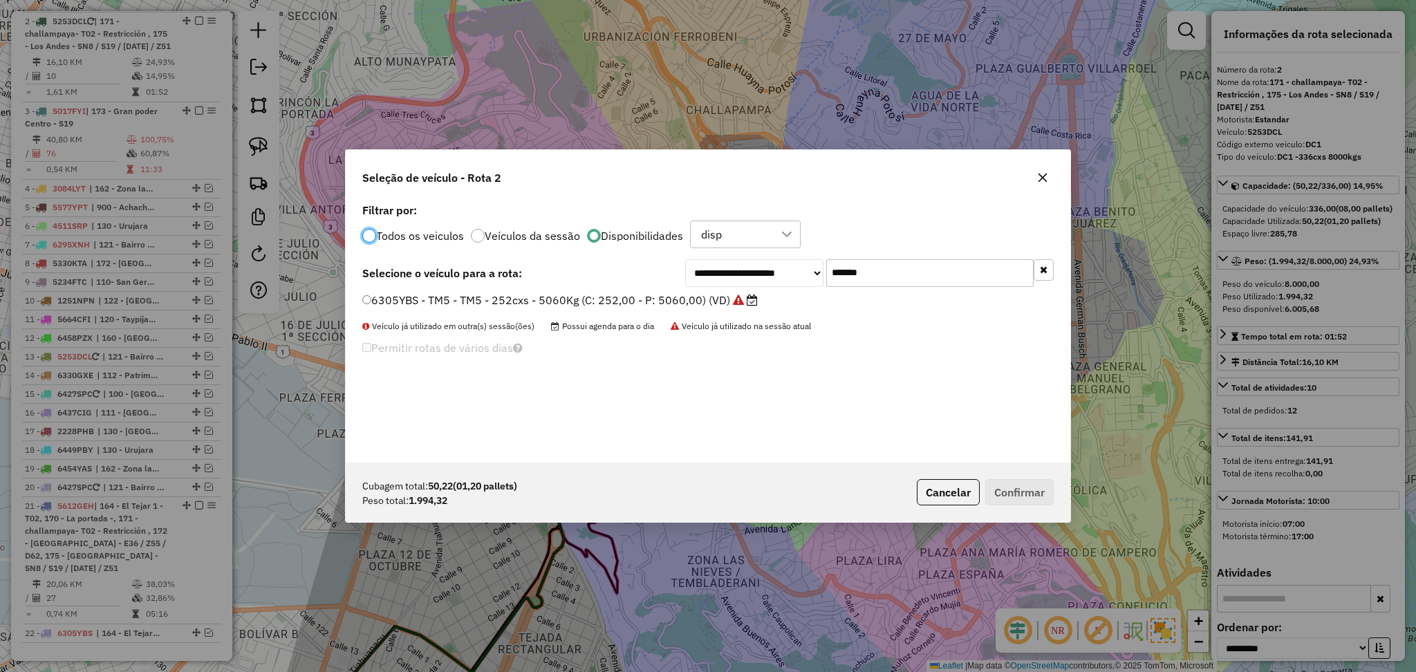
scroll to position [6, 4]
drag, startPoint x: 870, startPoint y: 270, endPoint x: 762, endPoint y: 268, distance: 108.6
click at [762, 268] on div "**********" at bounding box center [869, 273] width 369 height 28
paste input "text"
type input "*******"
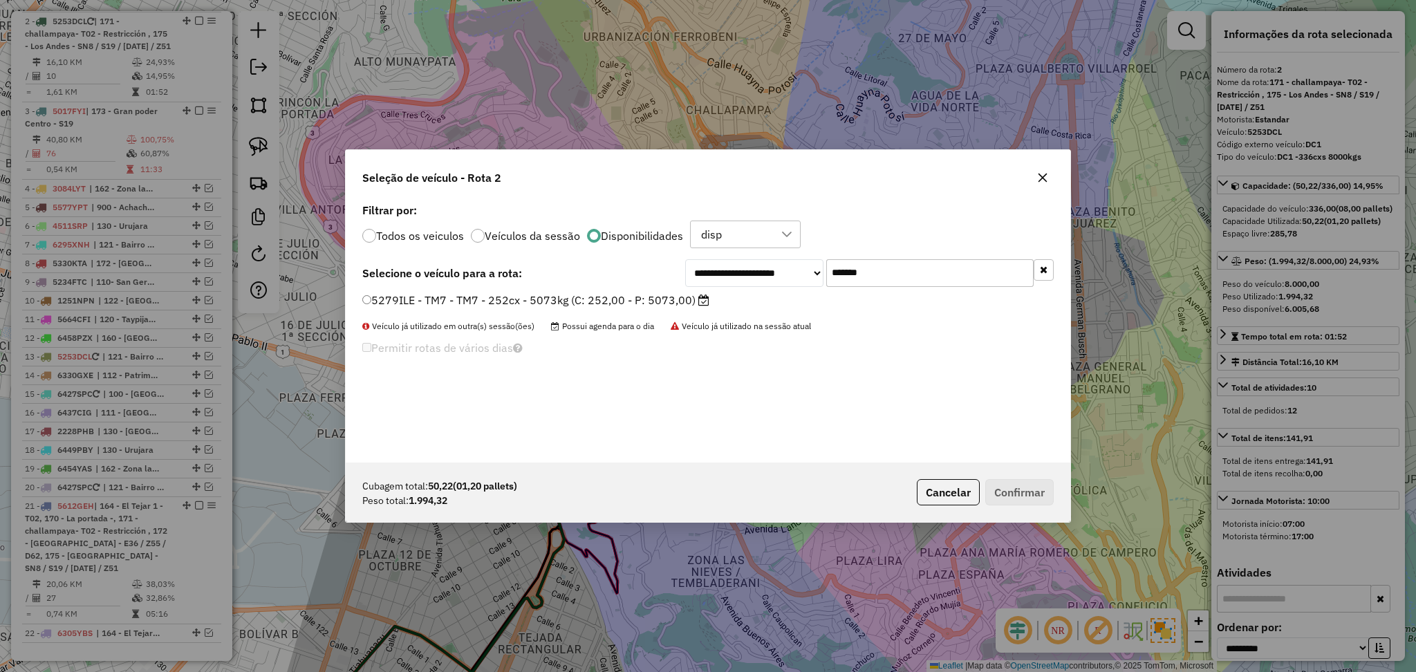
click at [648, 296] on label "5279ILE - TM7 - TM7 - 252cx - 5073kg (C: 252,00 - P: 5073,00)" at bounding box center [535, 300] width 347 height 17
click at [1014, 490] on button "Confirmar" at bounding box center [1019, 492] width 68 height 26
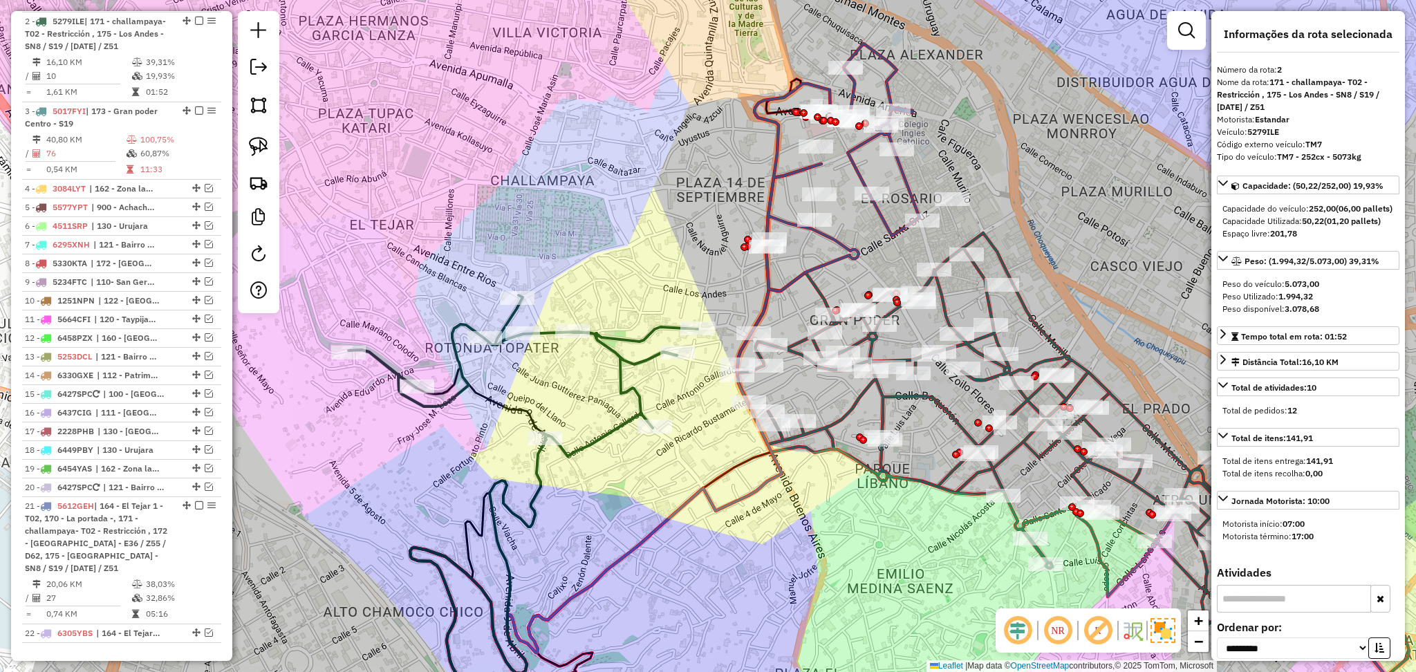
click at [609, 339] on icon at bounding box center [522, 375] width 349 height 161
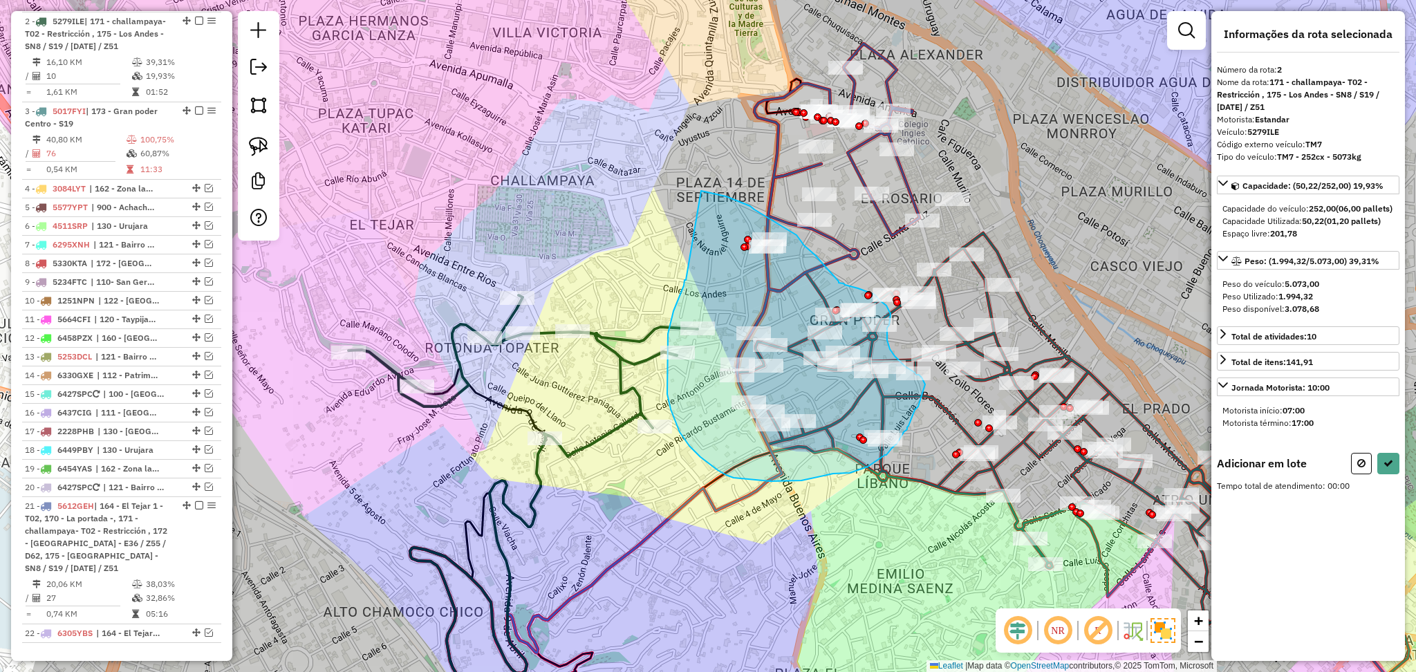
drag, startPoint x: 686, startPoint y: 280, endPoint x: 701, endPoint y: 191, distance: 90.5
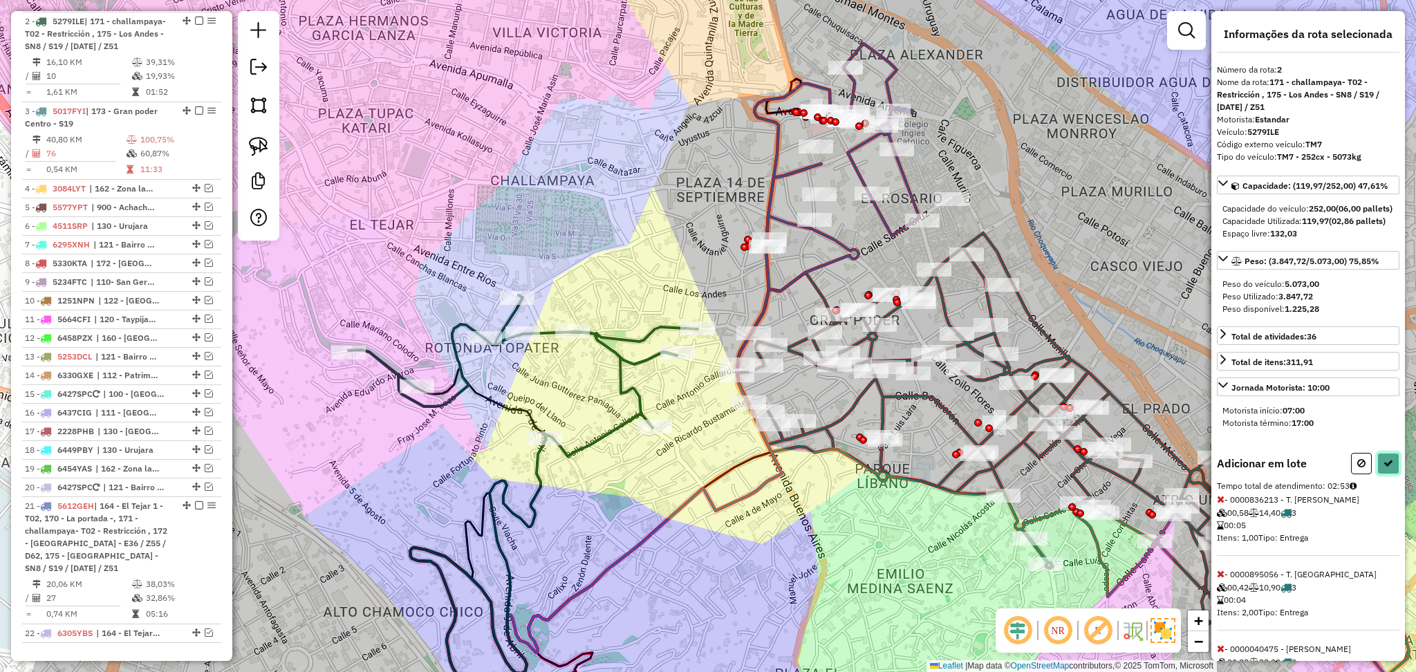
click at [1384, 474] on button at bounding box center [1388, 463] width 22 height 21
select select "**********"
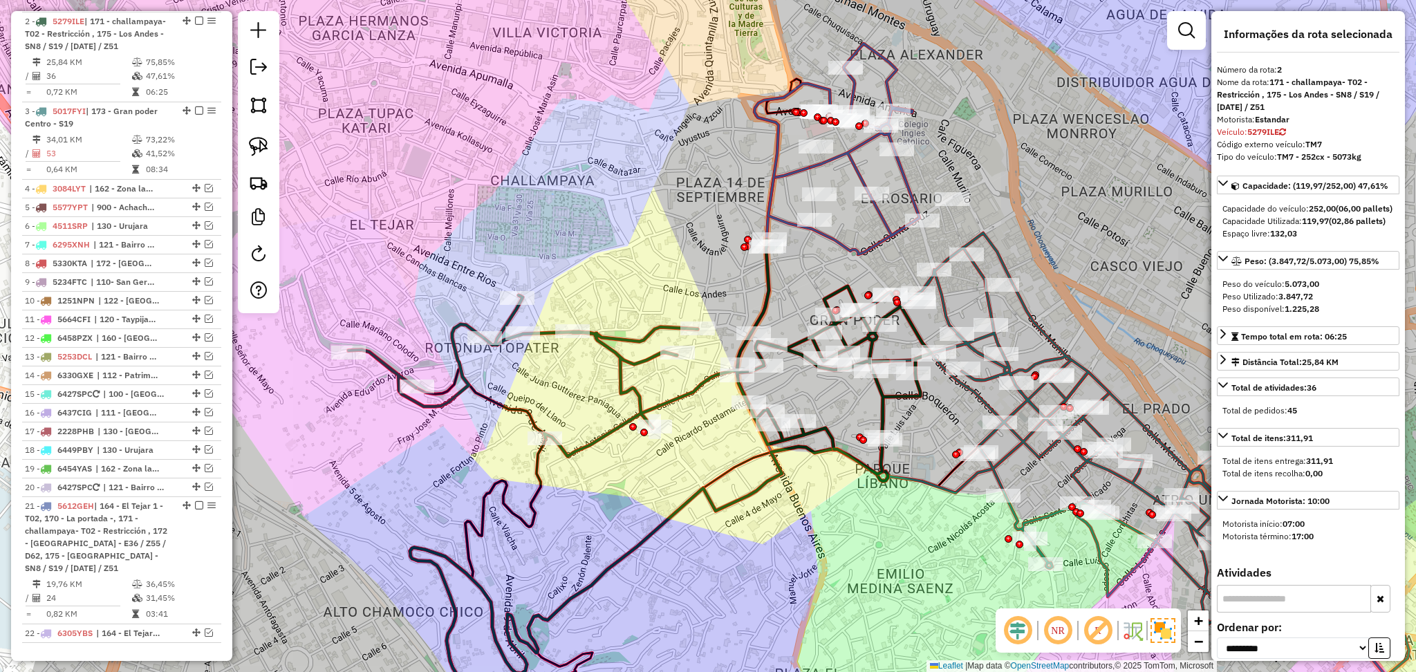
click at [628, 382] on icon at bounding box center [639, 356] width 583 height 235
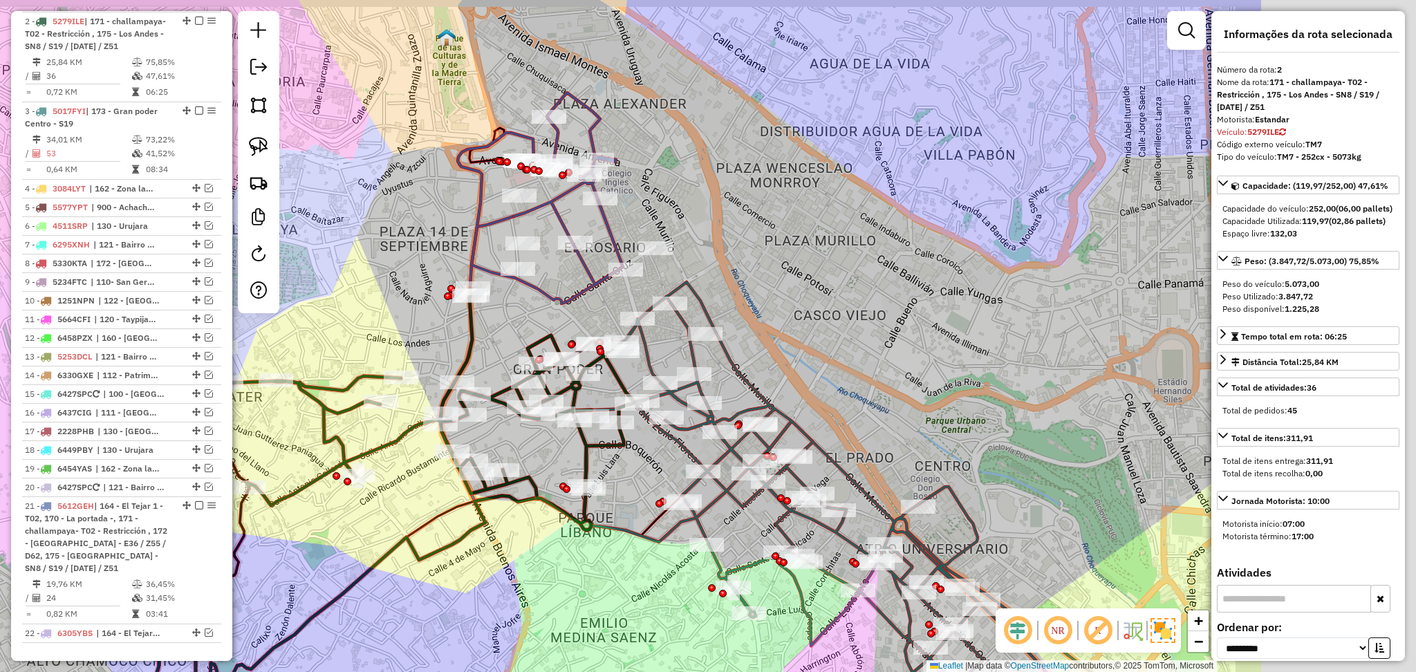
drag, startPoint x: 787, startPoint y: 541, endPoint x: 467, endPoint y: 595, distance: 324.7
click at [467, 595] on div "Janela de atendimento Grade de atendimento Capacidade Transportadoras Veículos …" at bounding box center [708, 336] width 1416 height 672
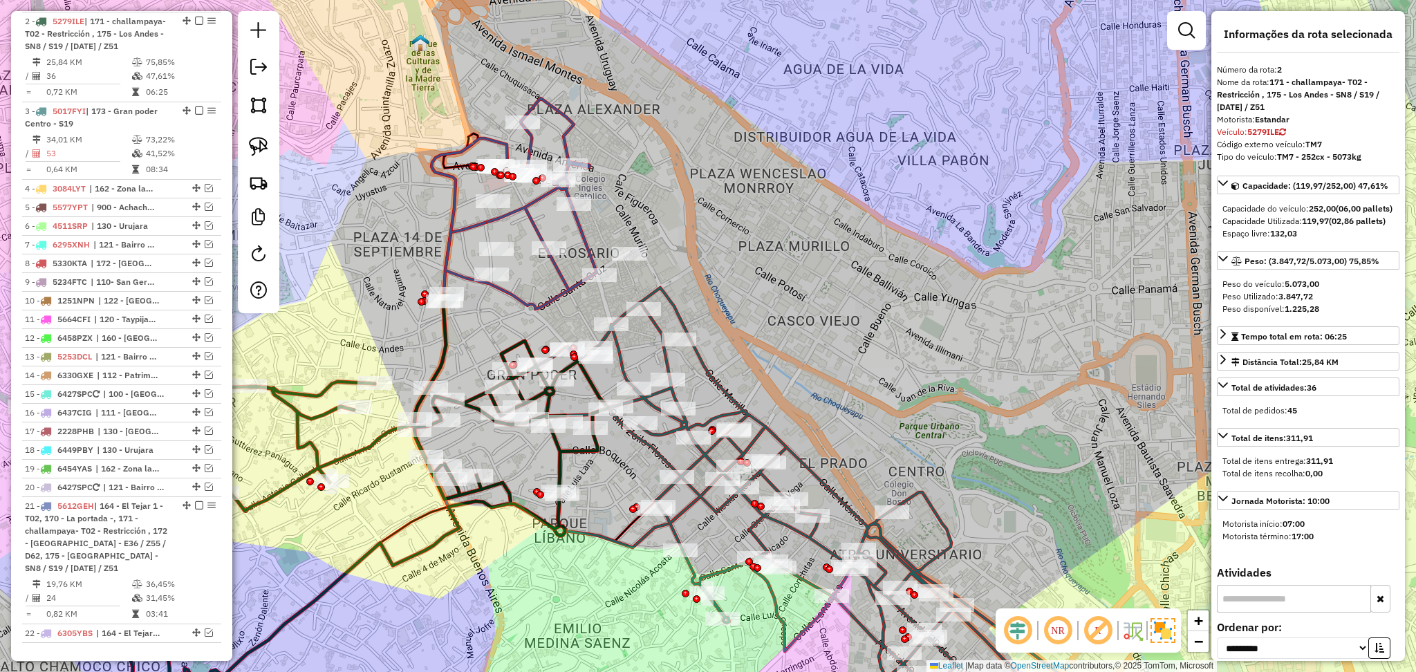
click at [718, 385] on icon at bounding box center [812, 509] width 550 height 443
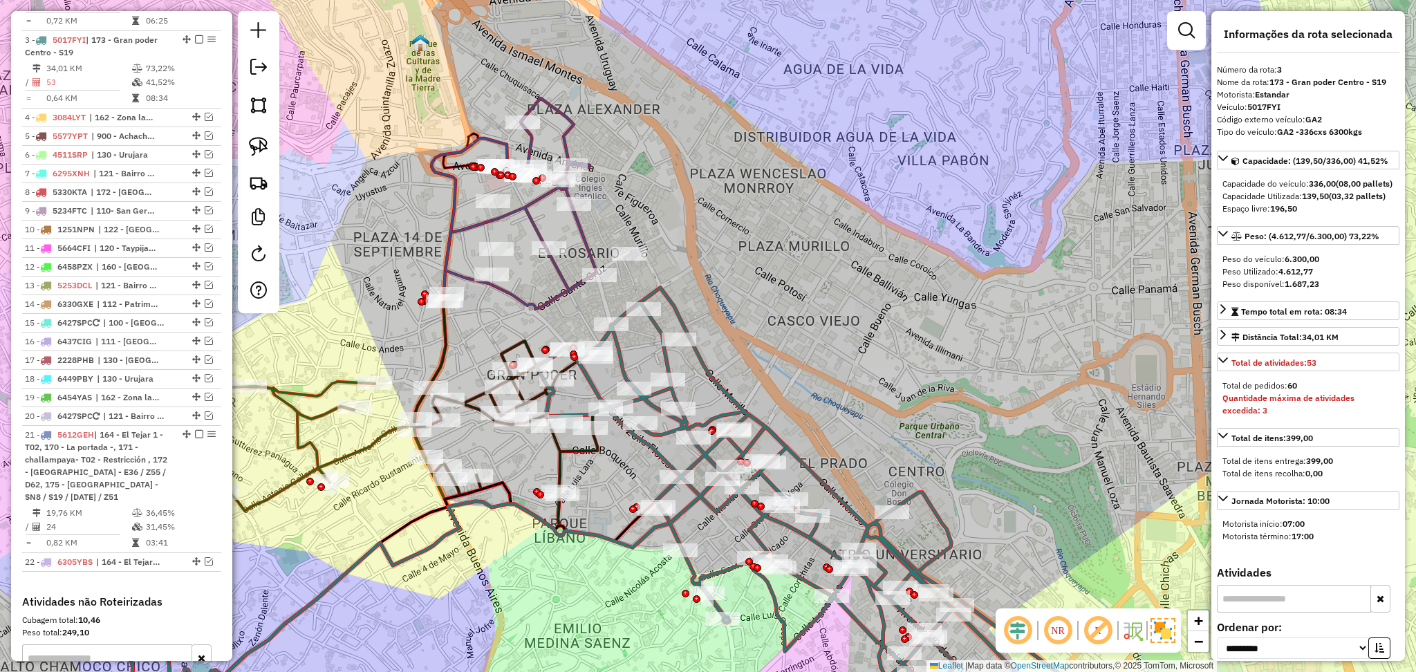
scroll to position [640, 0]
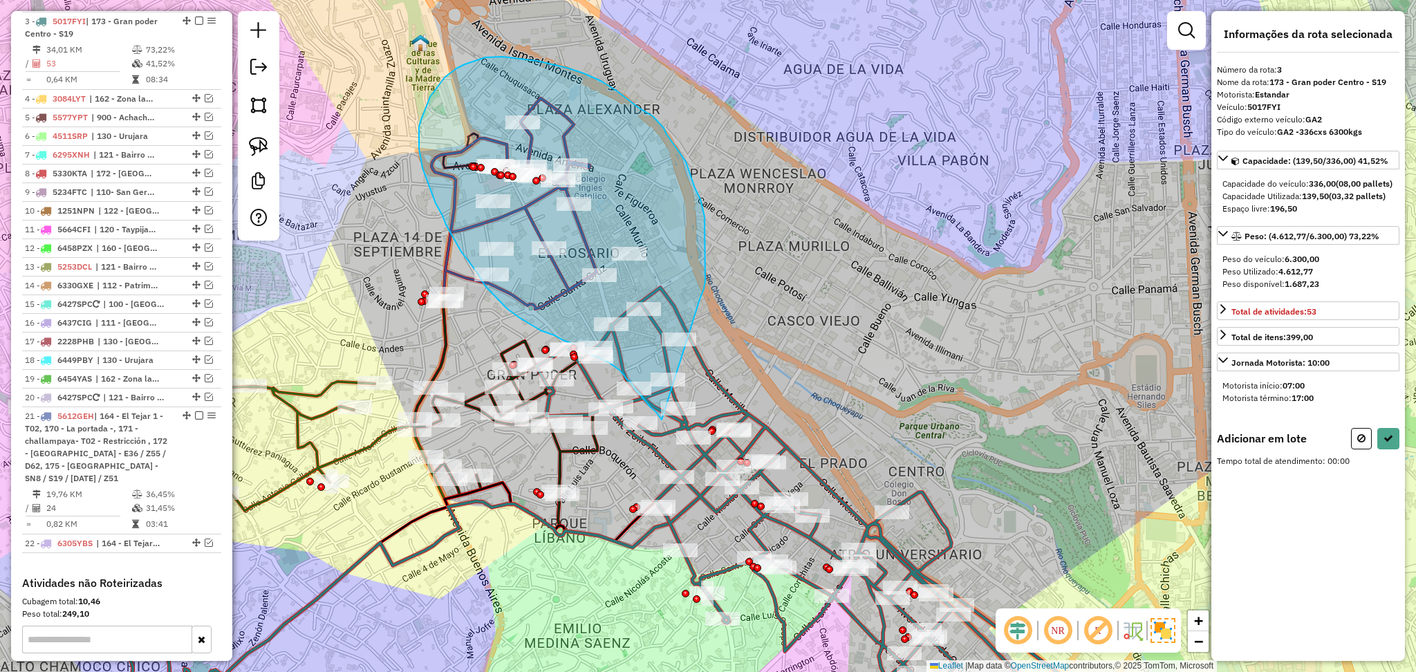
drag, startPoint x: 705, startPoint y: 241, endPoint x: 662, endPoint y: 420, distance: 184.3
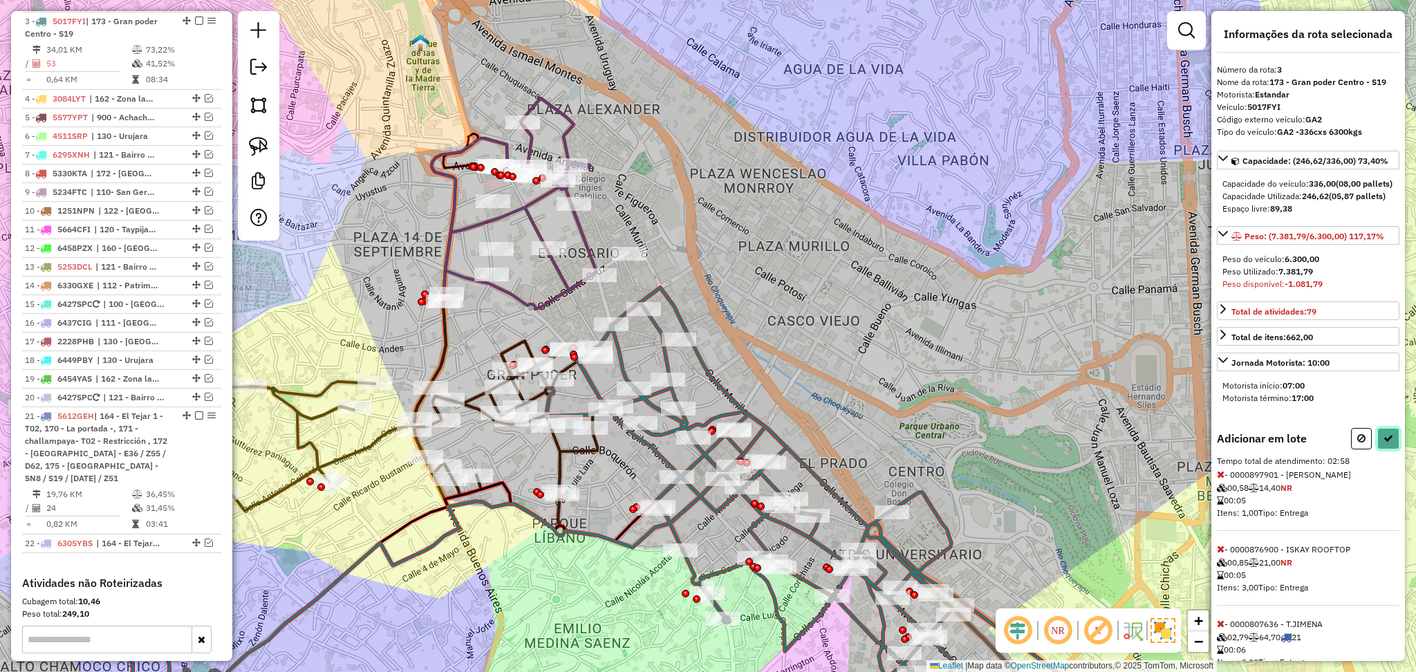
click at [1387, 443] on icon at bounding box center [1388, 438] width 10 height 10
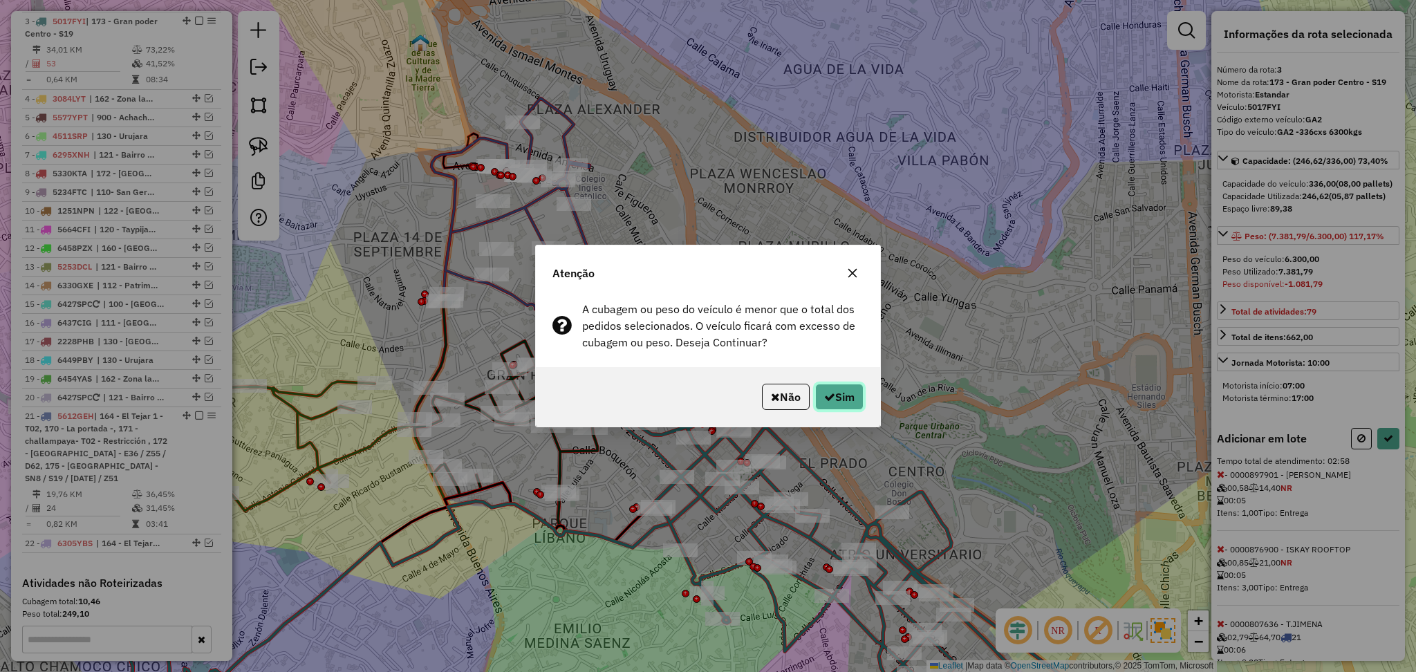
click at [852, 404] on button "Sim" at bounding box center [839, 397] width 48 height 26
select select "**********"
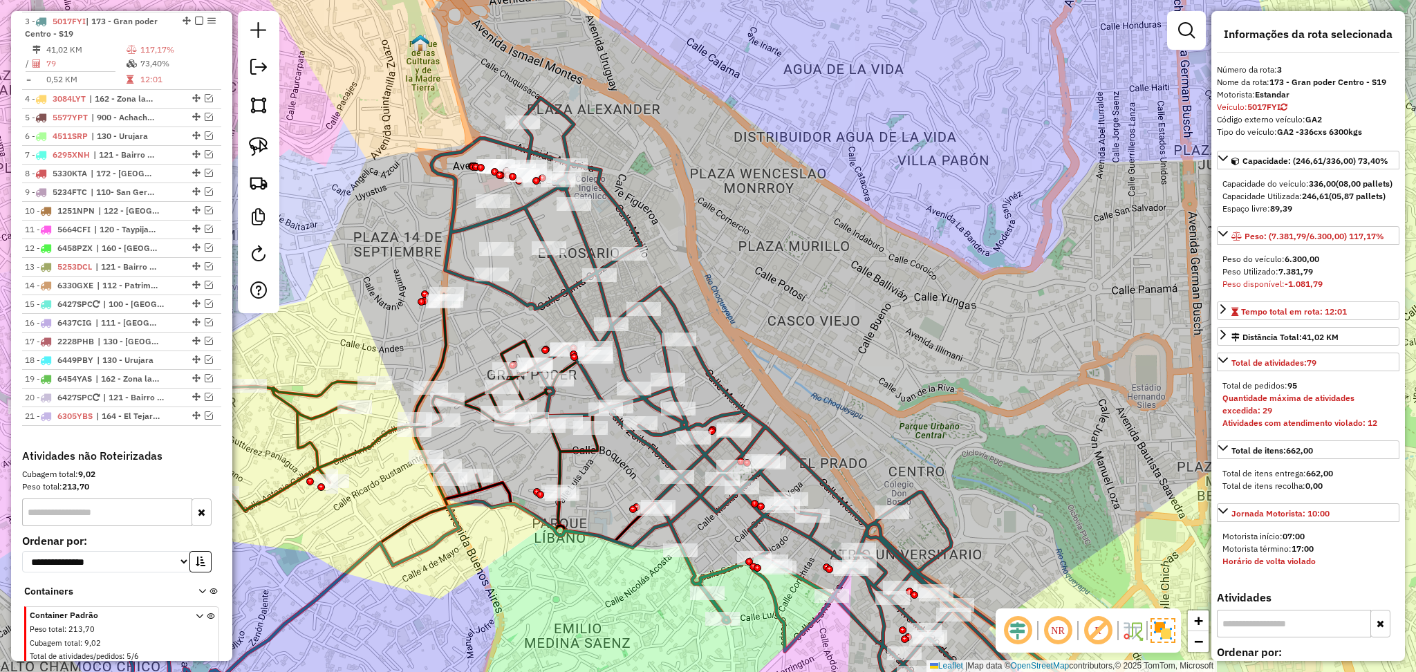
click at [542, 300] on icon at bounding box center [758, 414] width 655 height 633
click at [477, 399] on icon at bounding box center [317, 411] width 583 height 235
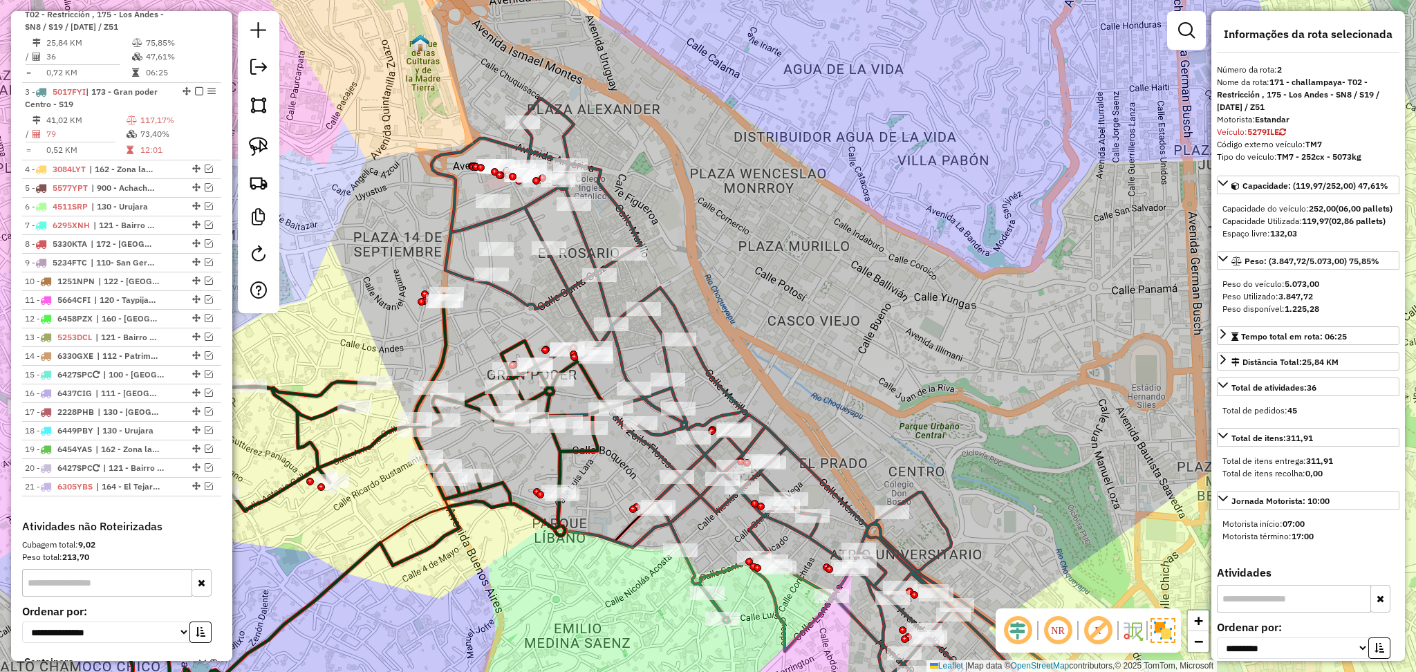
scroll to position [550, 0]
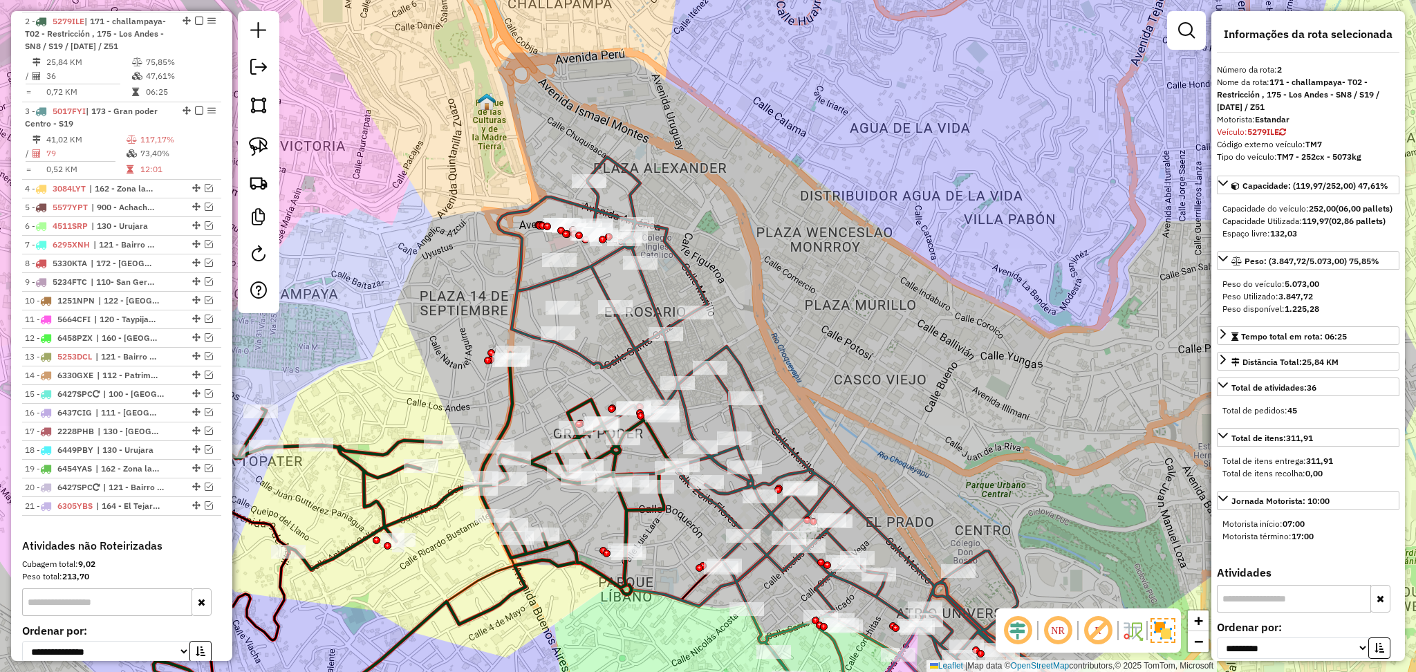
drag, startPoint x: 500, startPoint y: 308, endPoint x: 566, endPoint y: 367, distance: 88.7
click at [566, 367] on div "Janela de atendimento Grade de atendimento Capacidade Transportadoras Veículos …" at bounding box center [708, 336] width 1416 height 672
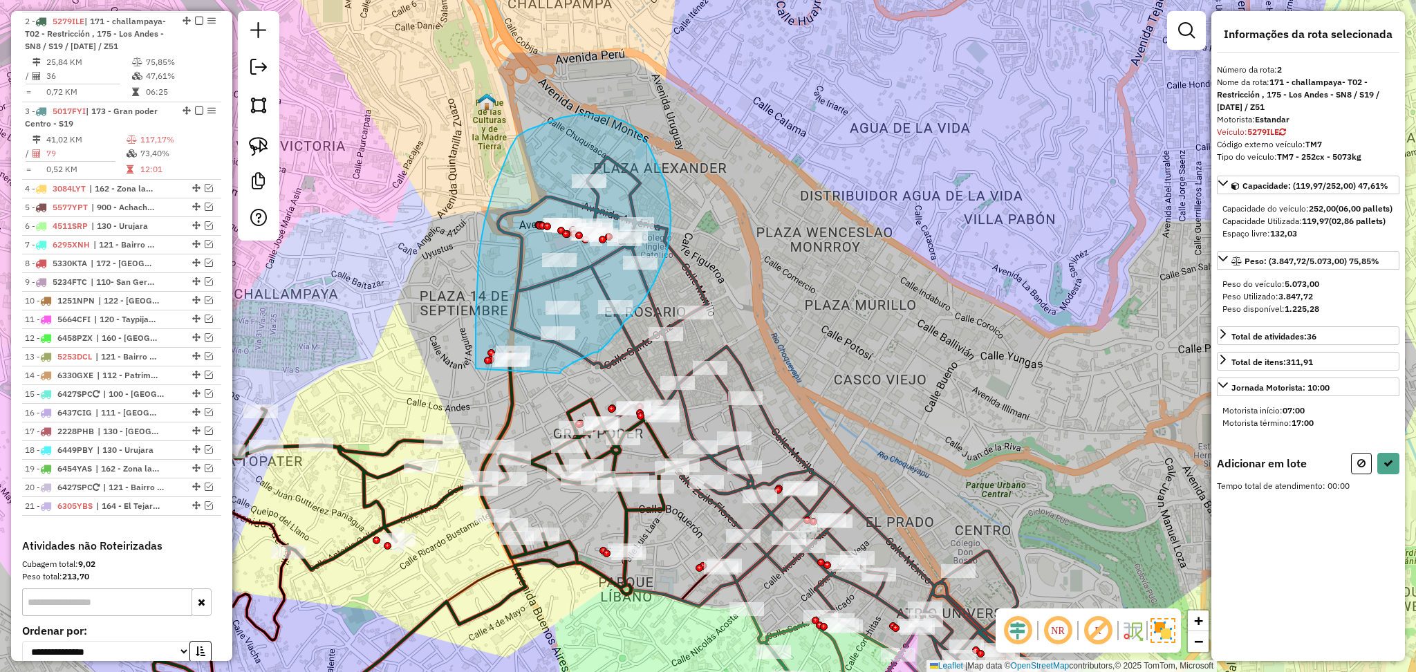
drag, startPoint x: 560, startPoint y: 373, endPoint x: 476, endPoint y: 369, distance: 84.5
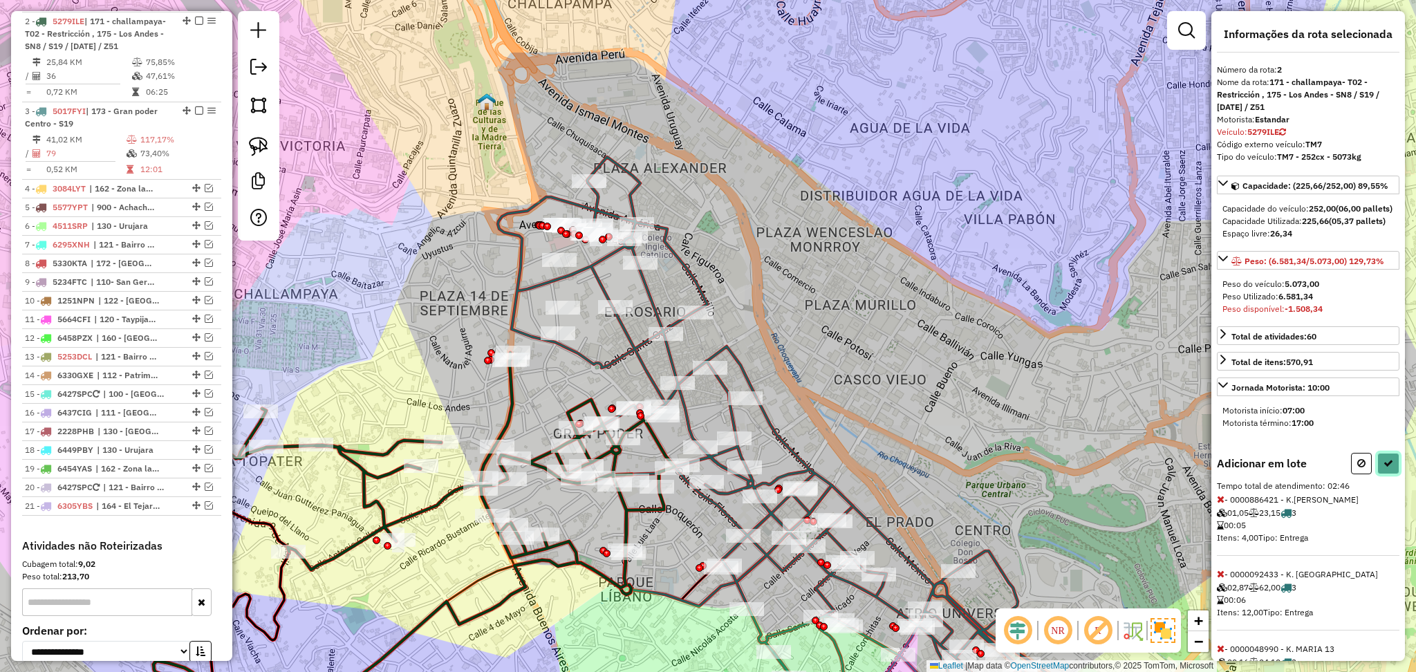
click at [1390, 474] on button at bounding box center [1388, 463] width 22 height 21
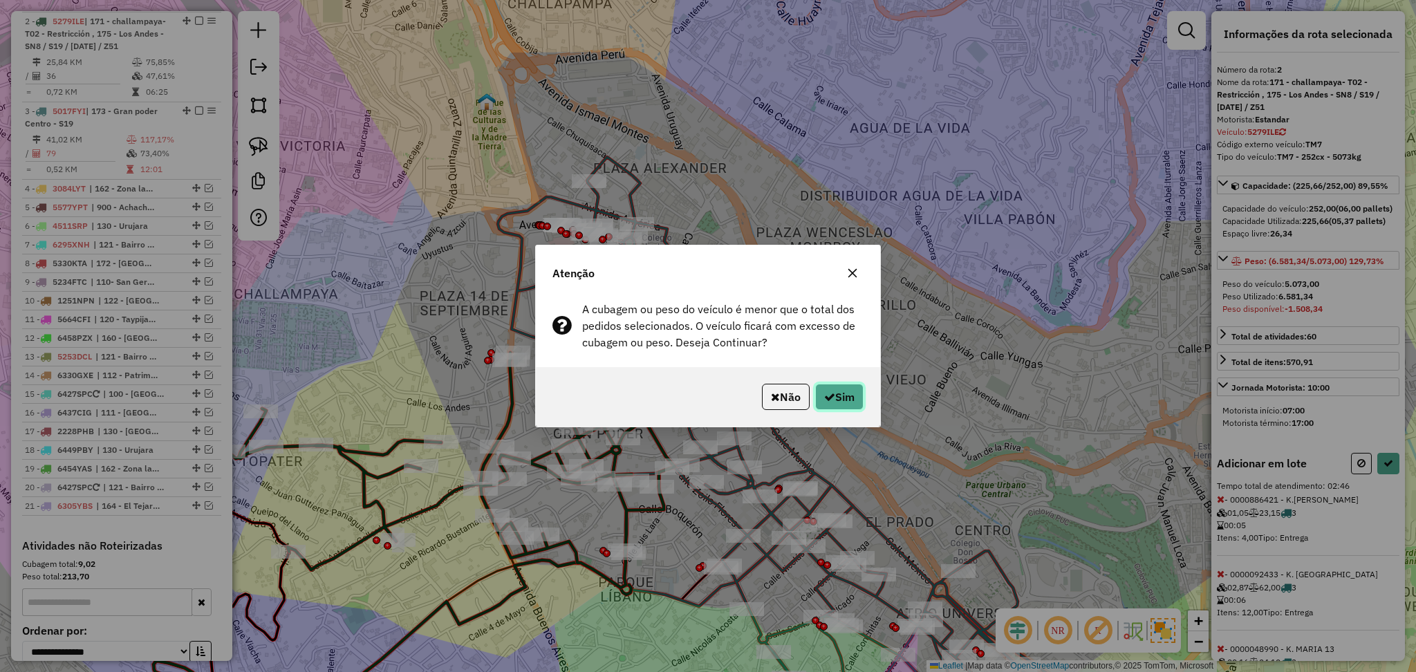
click at [844, 396] on button "Sim" at bounding box center [839, 397] width 48 height 26
select select "**********"
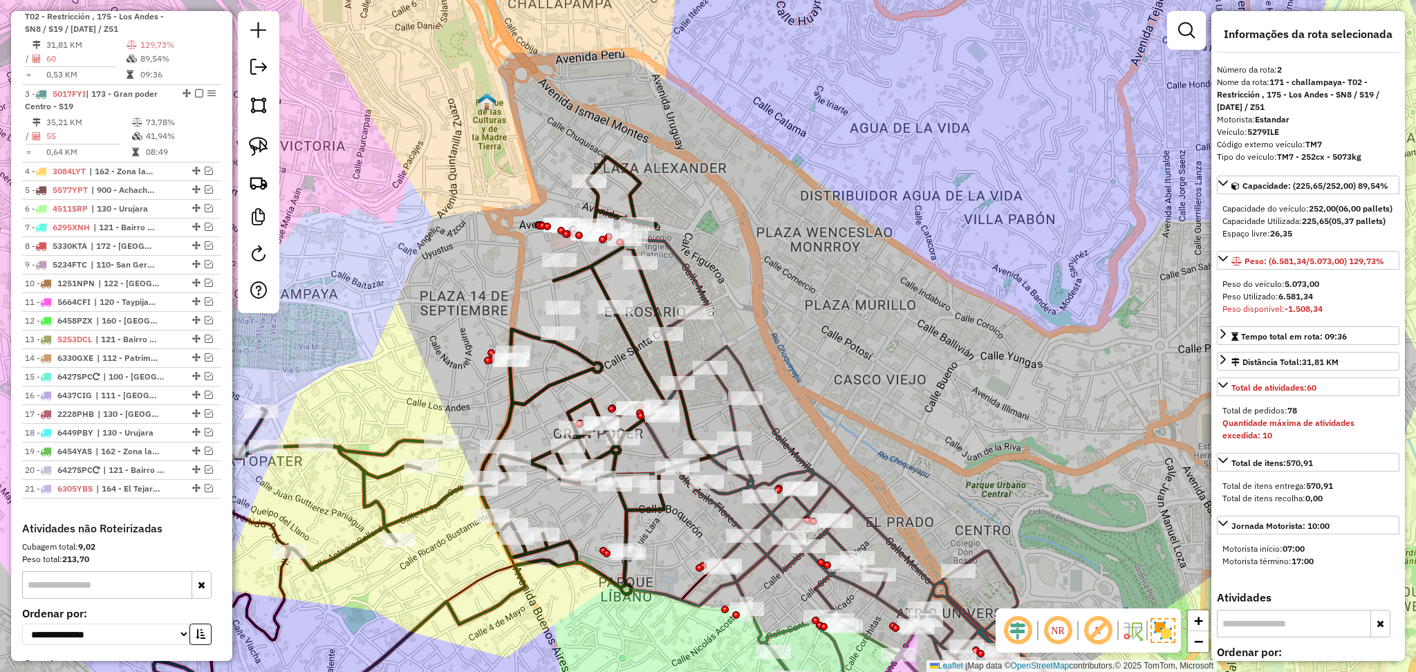
click at [790, 636] on icon at bounding box center [869, 490] width 533 height 501
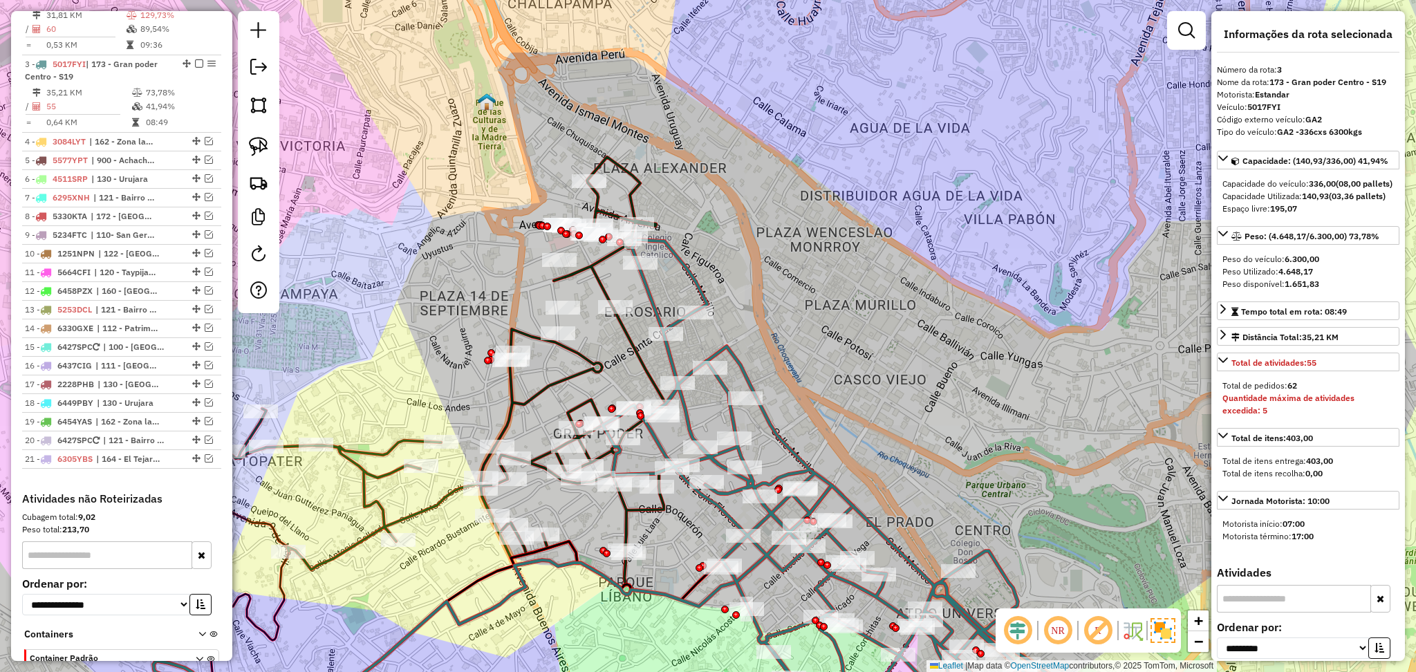
scroll to position [624, 0]
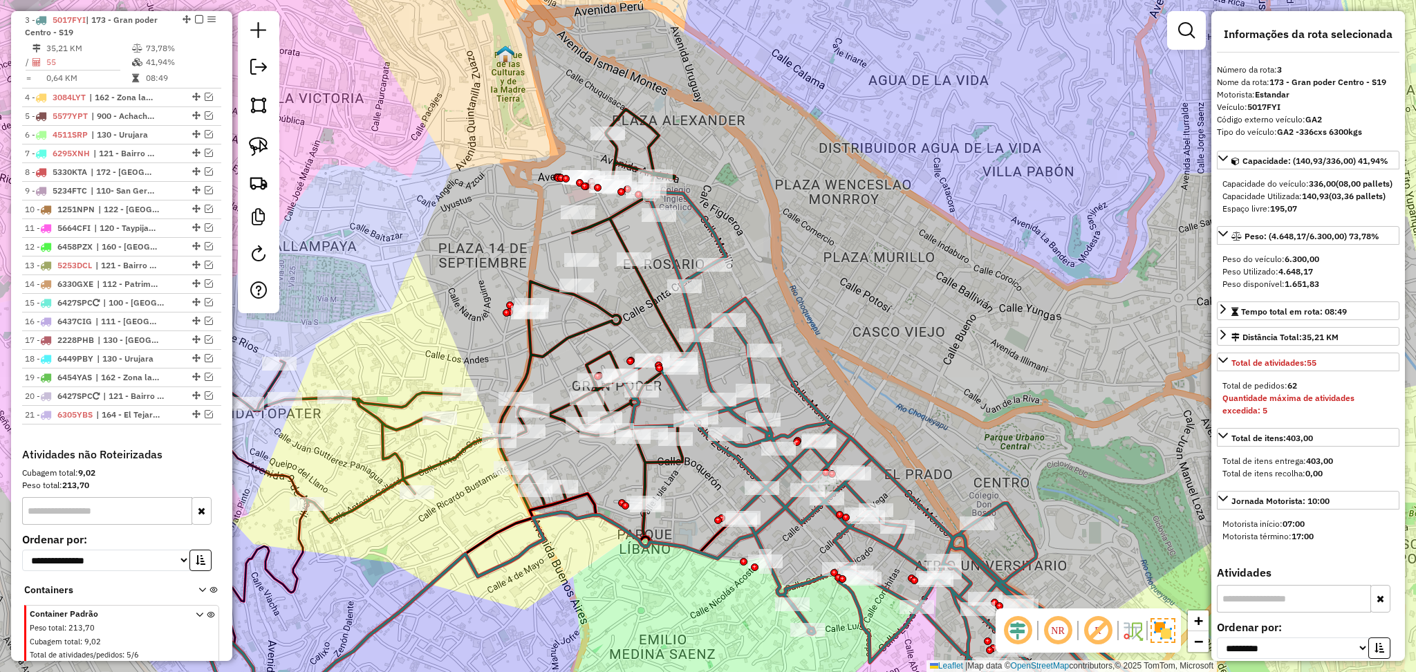
drag, startPoint x: 672, startPoint y: 633, endPoint x: 691, endPoint y: 585, distance: 51.2
click at [691, 585] on div "Janela de atendimento Grade de atendimento Capacidade Transportadoras Veículos …" at bounding box center [708, 336] width 1416 height 672
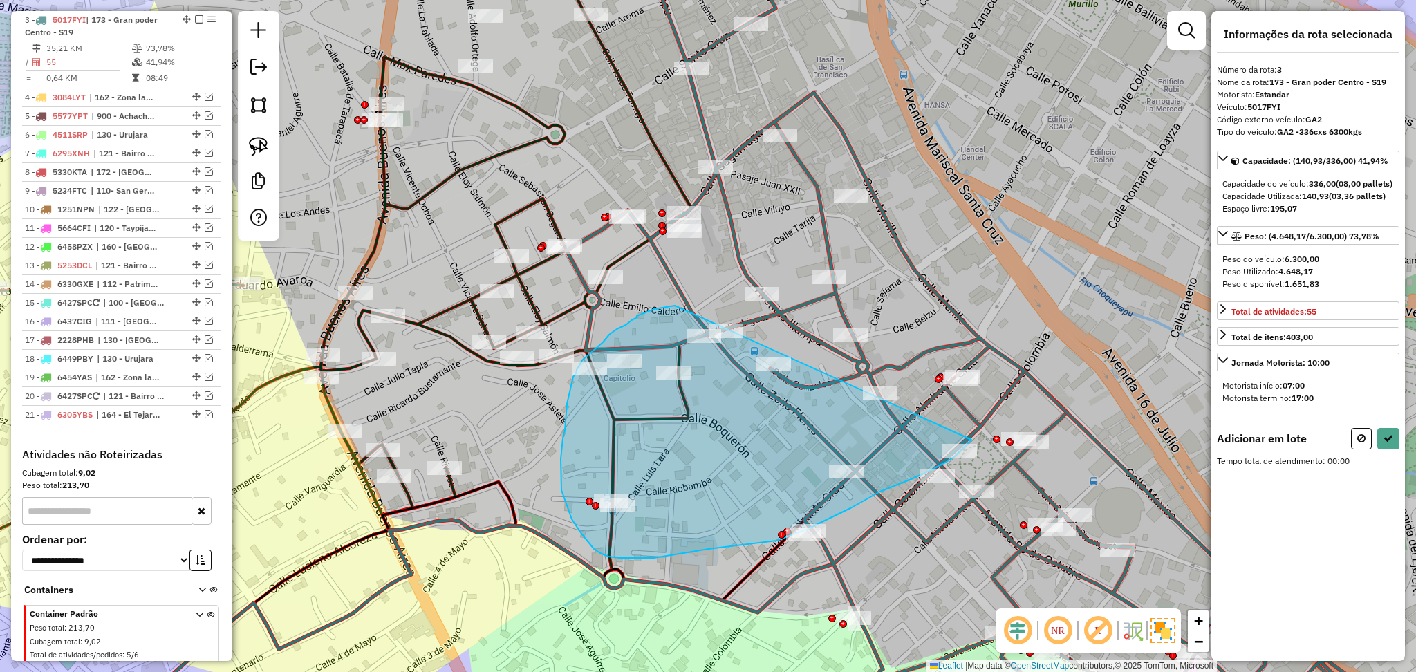
drag, startPoint x: 666, startPoint y: 307, endPoint x: 971, endPoint y: 440, distance: 332.5
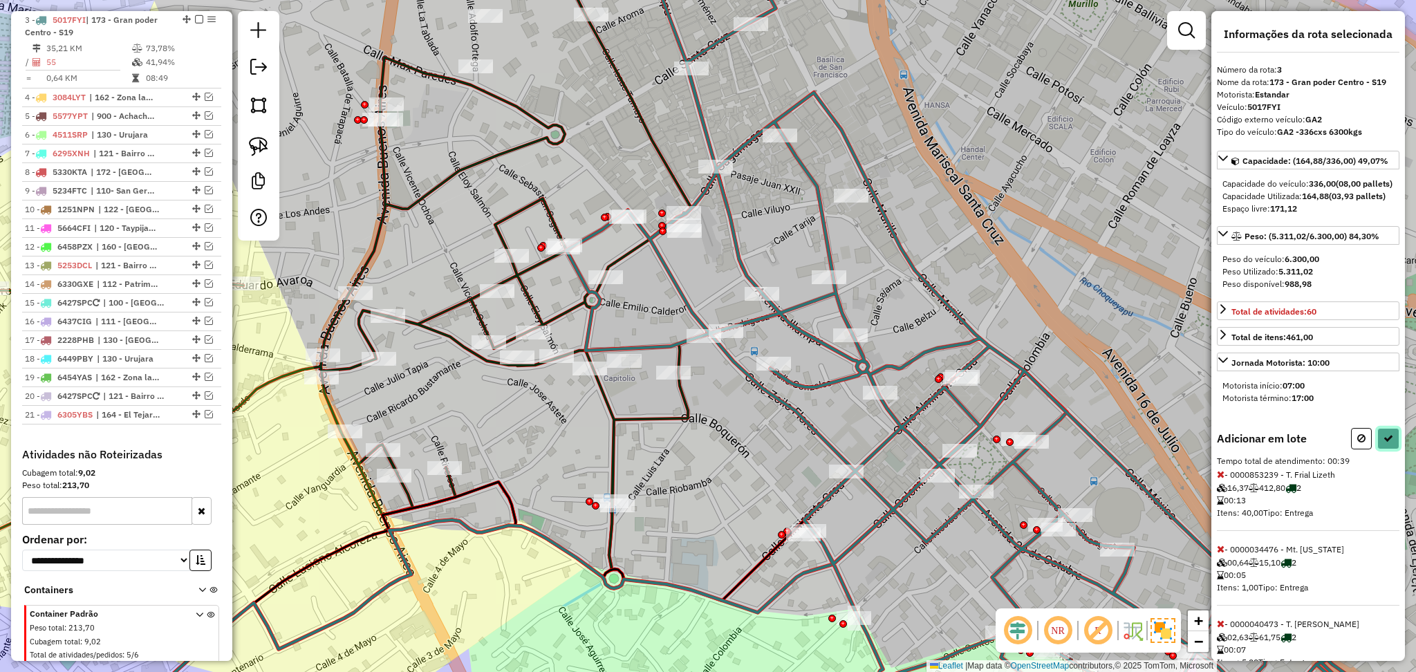
click at [1384, 443] on icon at bounding box center [1388, 438] width 10 height 10
select select "**********"
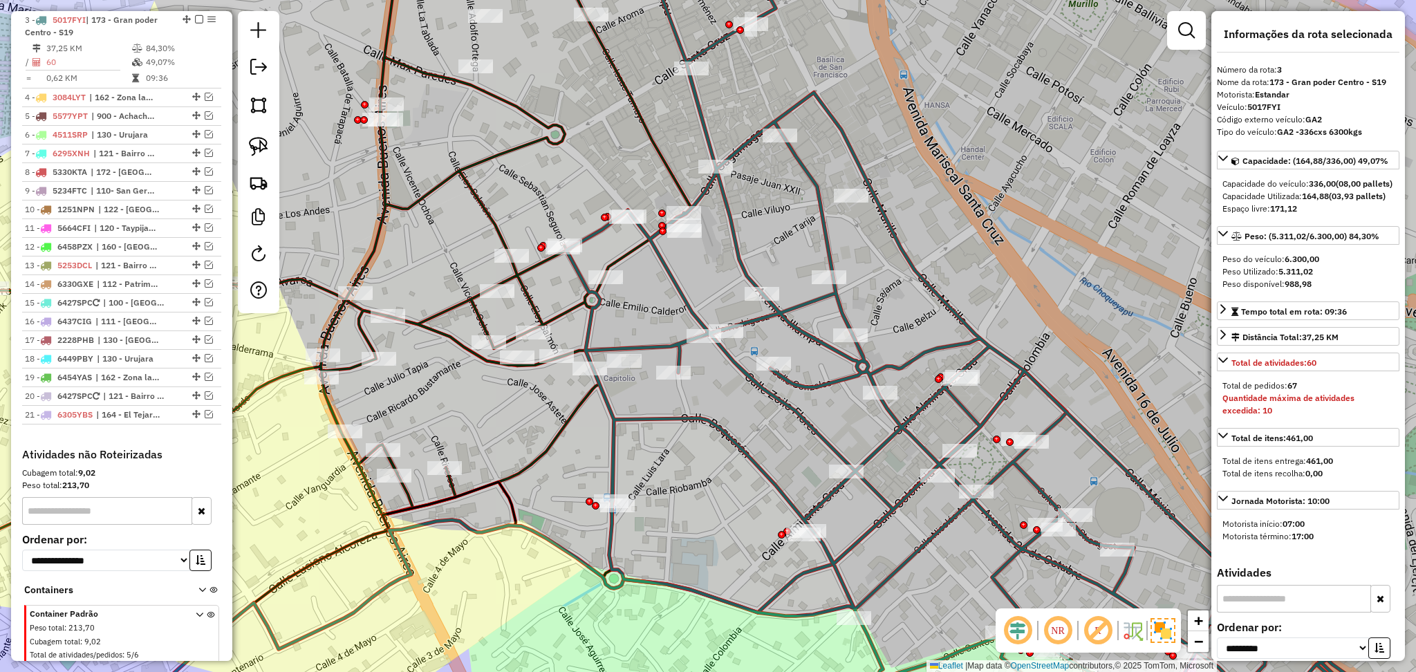
click at [792, 371] on div "Janela de atendimento Grade de atendimento Capacidade Transportadoras Veículos …" at bounding box center [708, 336] width 1416 height 672
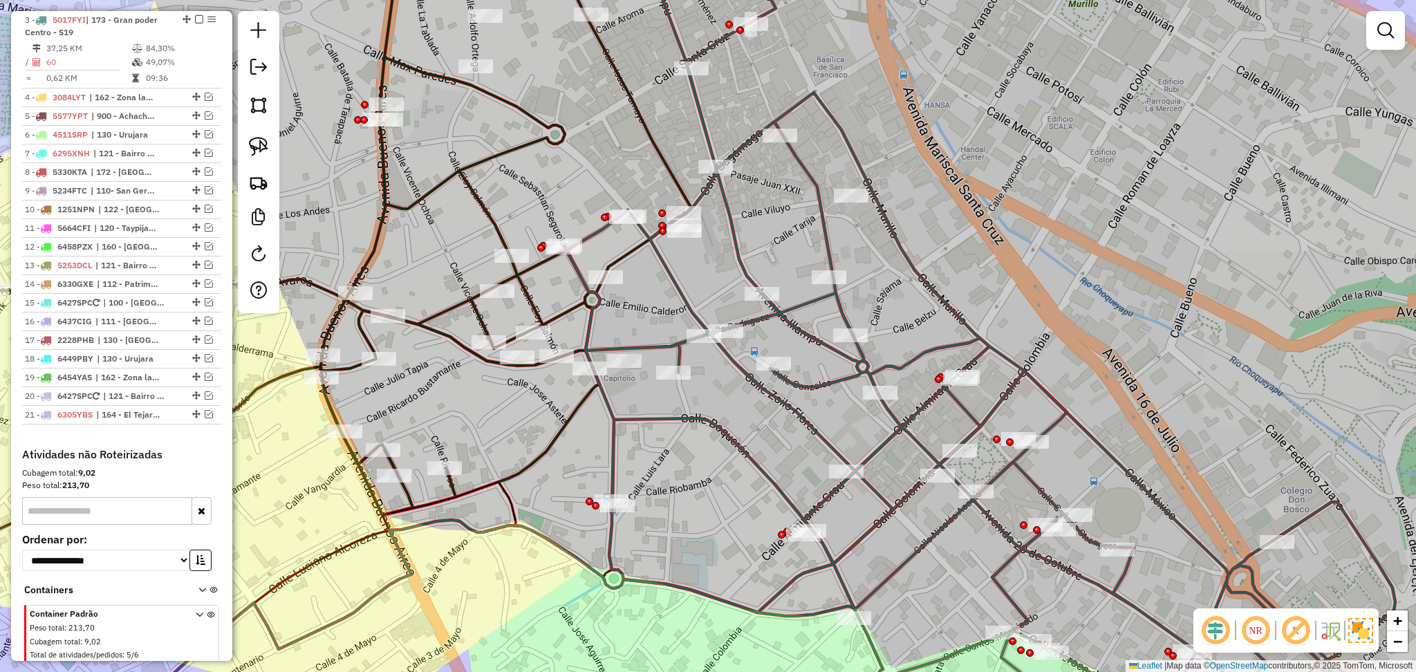
click at [796, 377] on icon at bounding box center [1005, 337] width 879 height 808
select select "**********"
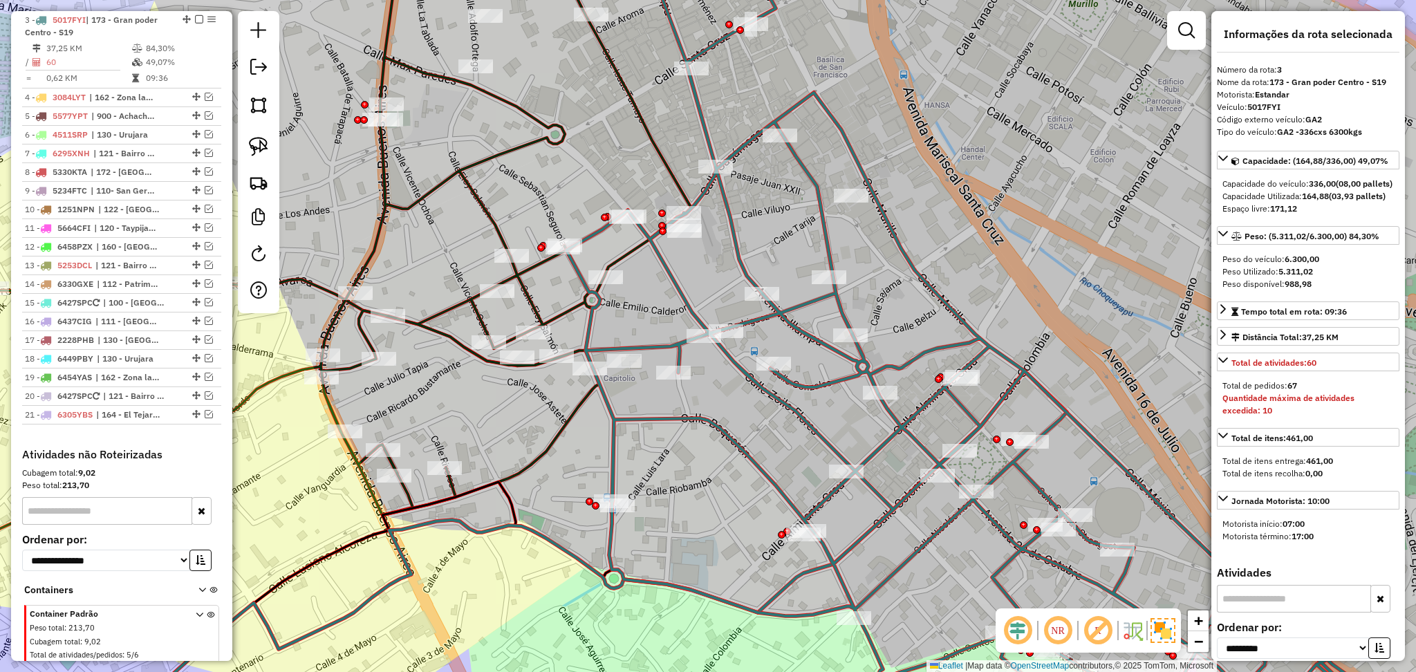
click at [450, 304] on icon at bounding box center [274, 236] width 833 height 606
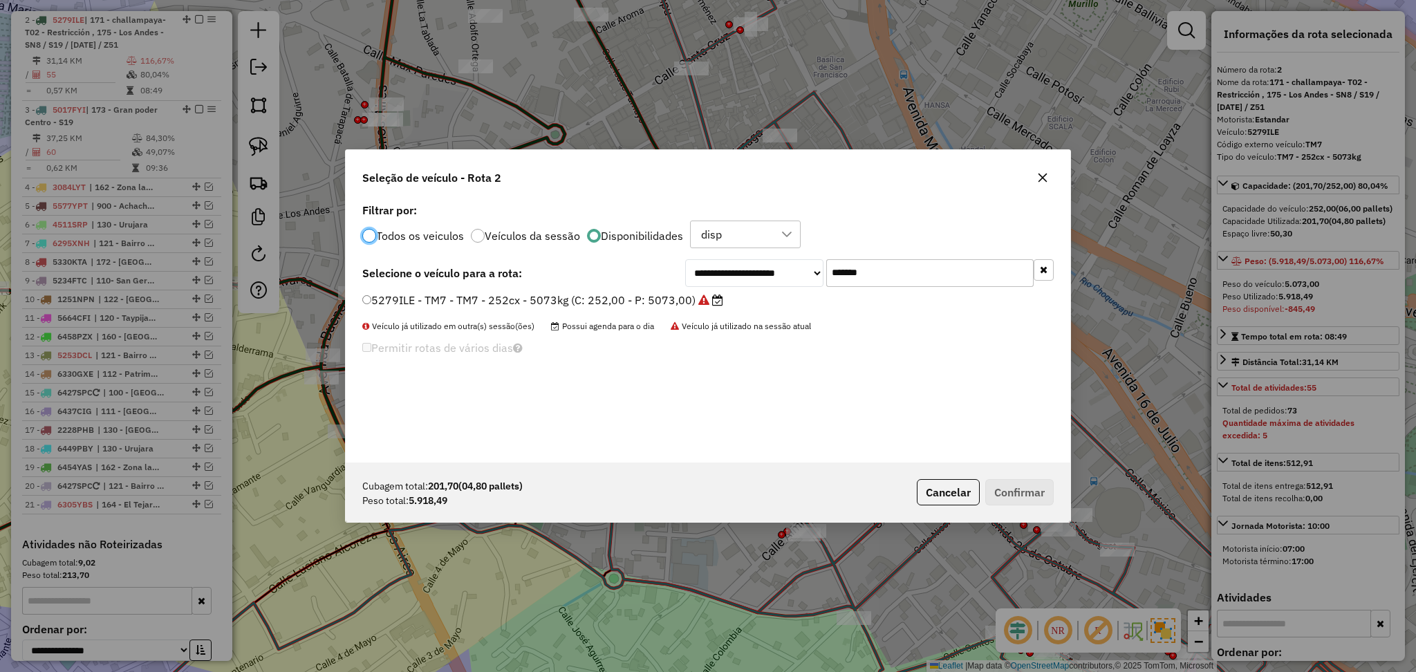
scroll to position [6, 4]
drag, startPoint x: 909, startPoint y: 266, endPoint x: 776, endPoint y: 247, distance: 134.8
click at [776, 247] on div "**********" at bounding box center [708, 331] width 725 height 263
paste input "text"
type input "*******"
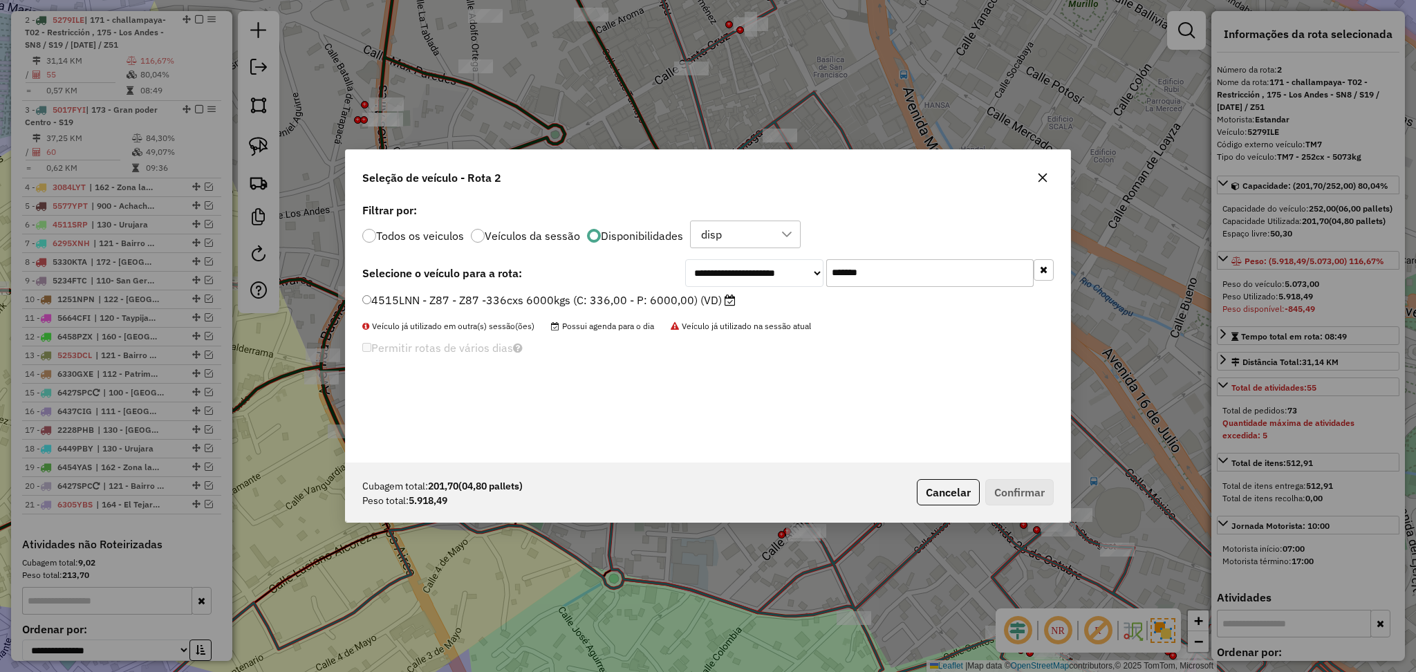
click at [660, 288] on div "**********" at bounding box center [708, 331] width 725 height 263
click at [683, 304] on label "4515LNN - Z87 - Z87 -336cxs 6000kgs (C: 336,00 - P: 6000,00) (VD)" at bounding box center [548, 300] width 373 height 17
click at [1009, 477] on div "Cubagem total: 201,70 (04,80 pallets) Peso total: 5.918,49 Cancelar Confirmar" at bounding box center [708, 492] width 725 height 59
drag, startPoint x: 1027, startPoint y: 492, endPoint x: 1041, endPoint y: 313, distance: 180.3
click at [1029, 479] on button "Confirmar" at bounding box center [1019, 492] width 68 height 26
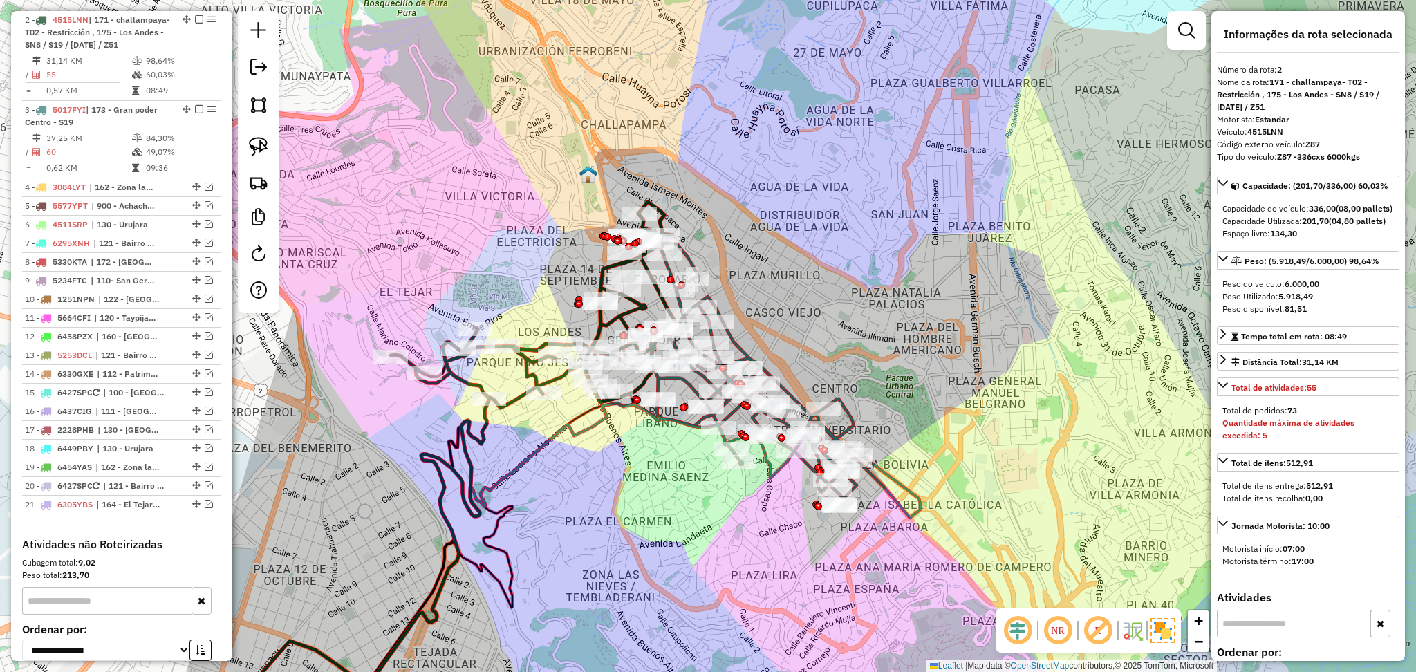
click at [857, 422] on icon at bounding box center [783, 380] width 275 height 274
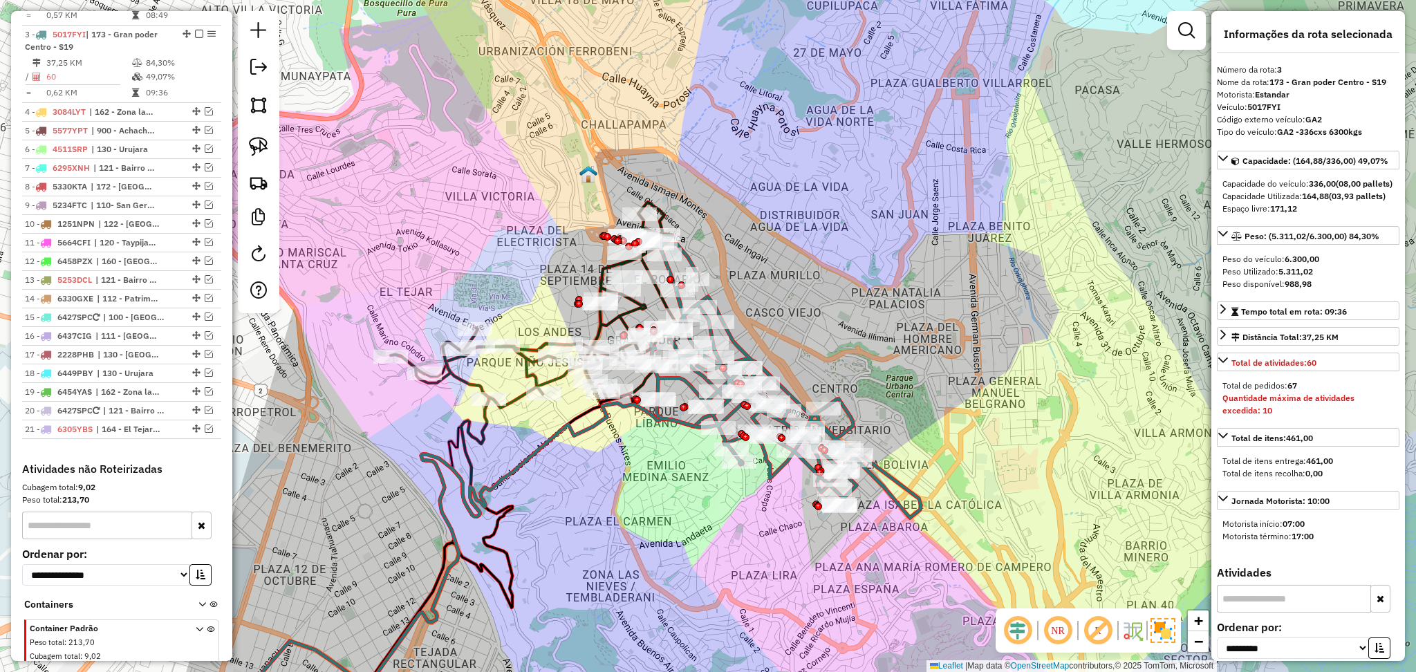
scroll to position [624, 0]
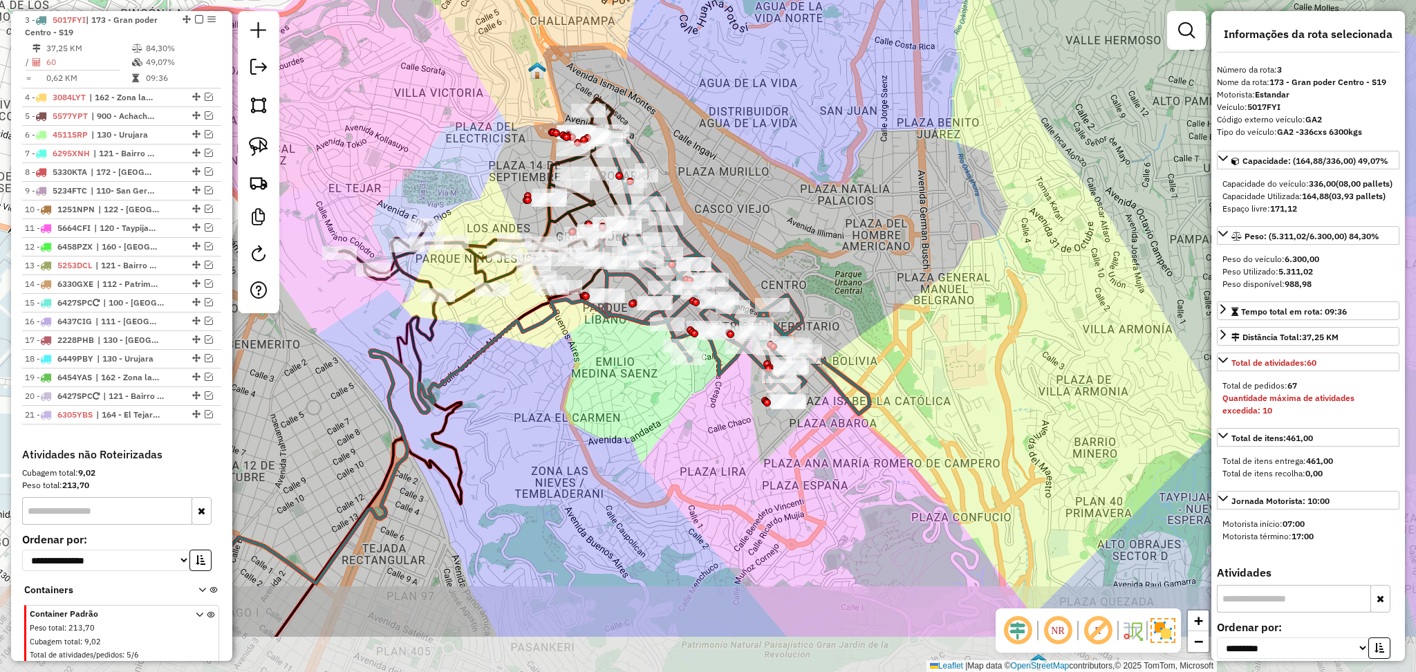
drag, startPoint x: 960, startPoint y: 460, endPoint x: 909, endPoint y: 357, distance: 115.6
click at [909, 357] on div "Janela de atendimento Grade de atendimento Capacidade Transportadoras Veículos …" at bounding box center [708, 336] width 1416 height 672
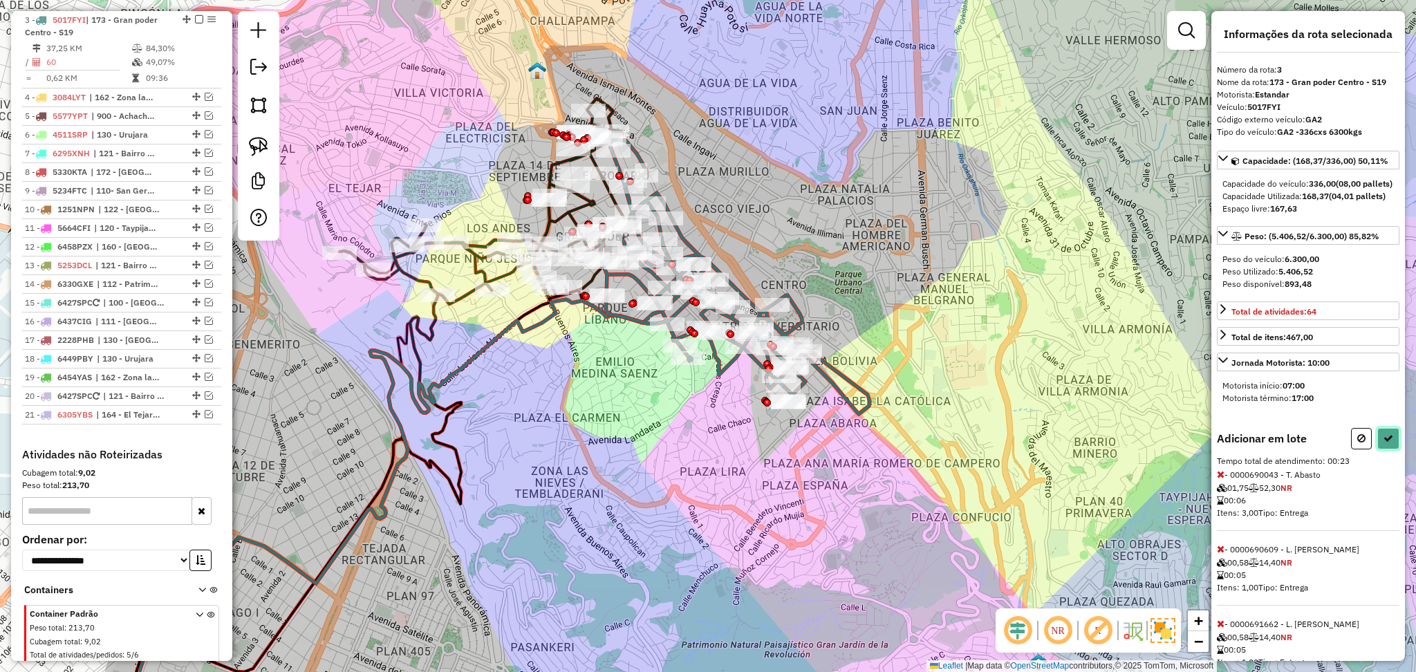
click at [1386, 443] on icon at bounding box center [1388, 438] width 10 height 10
select select "**********"
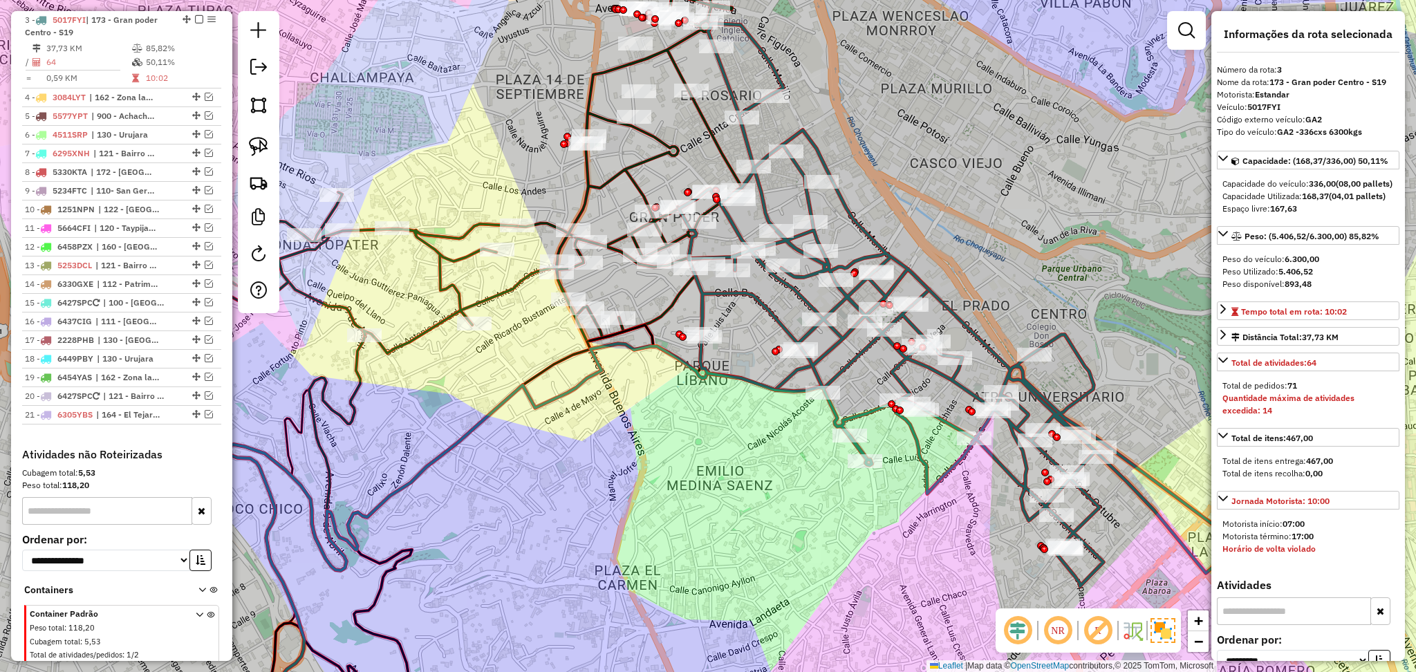
click at [436, 268] on icon at bounding box center [455, 147] width 574 height 413
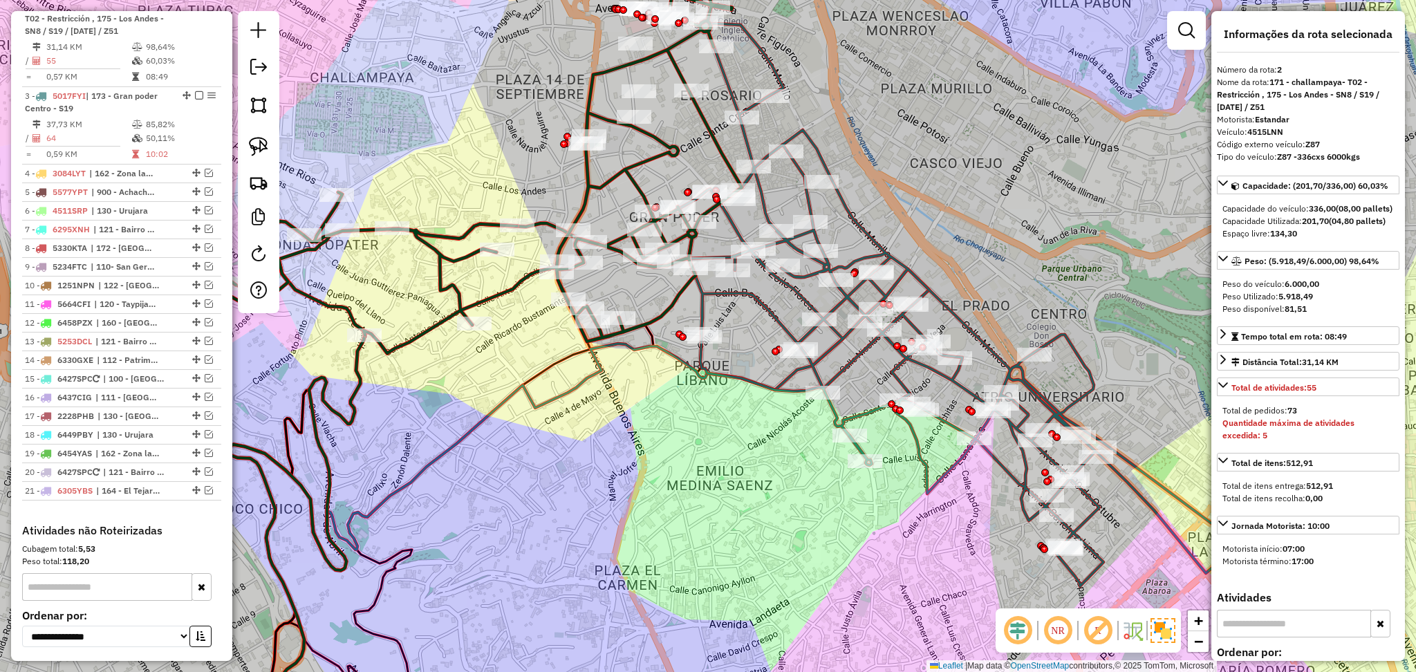
scroll to position [534, 0]
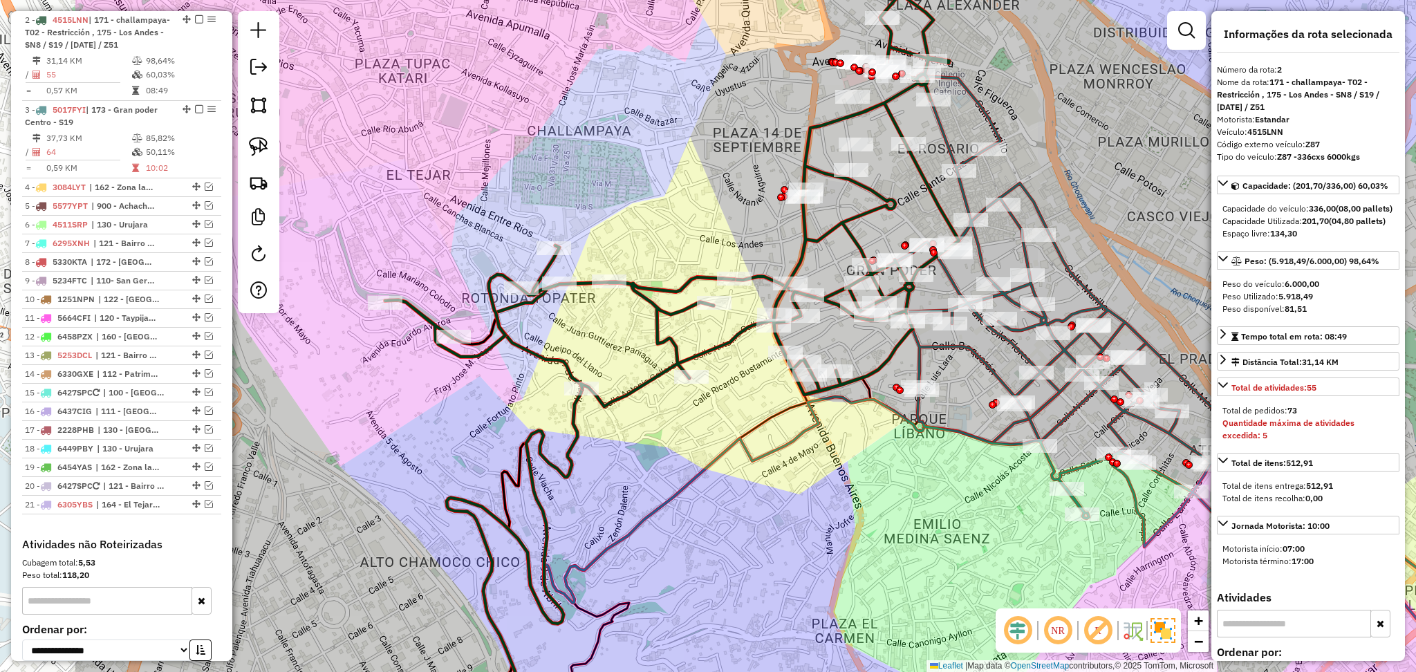
drag, startPoint x: 557, startPoint y: 449, endPoint x: 755, endPoint y: 495, distance: 202.9
click at [755, 495] on div "Janela de atendimento Grade de atendimento Capacidade Transportadoras Veículos …" at bounding box center [708, 336] width 1416 height 672
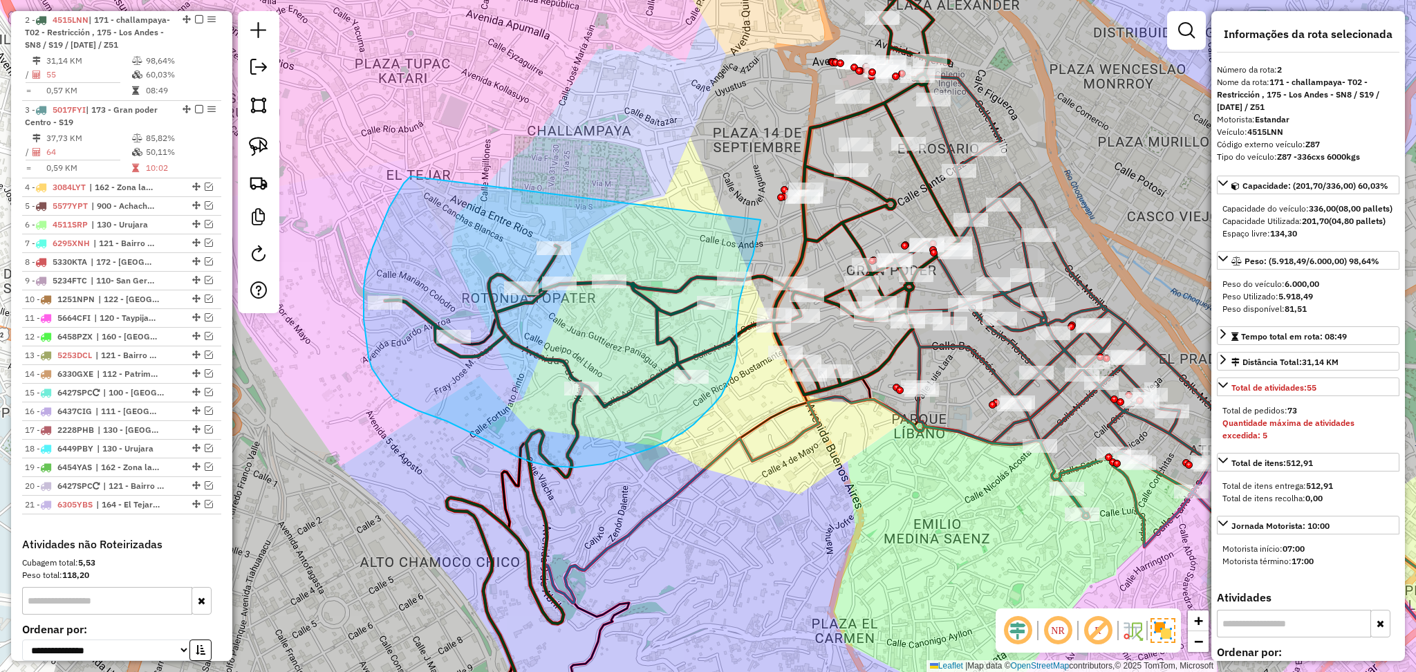
drag, startPoint x: 761, startPoint y: 220, endPoint x: 411, endPoint y: 174, distance: 352.1
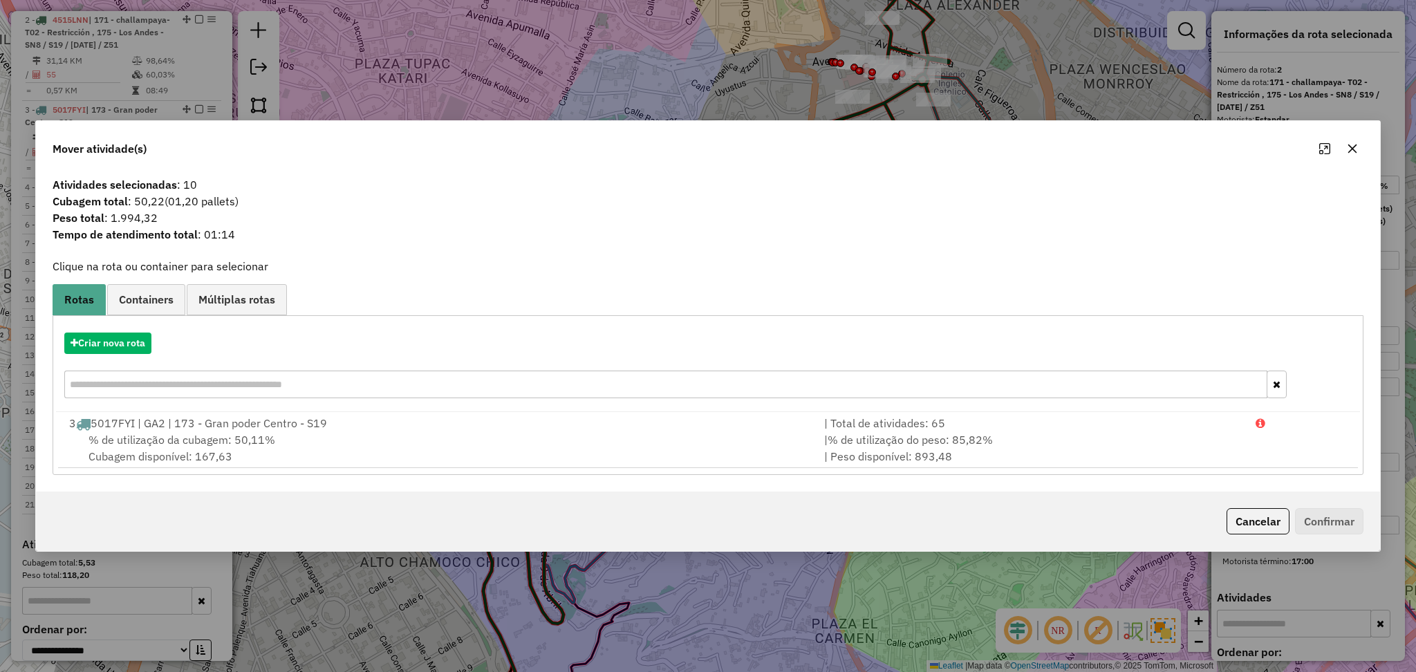
click at [476, 232] on span "Tempo de atendimento total : 01:14" at bounding box center [707, 234] width 1327 height 17
click at [131, 346] on button "Criar nova rota" at bounding box center [107, 343] width 87 height 21
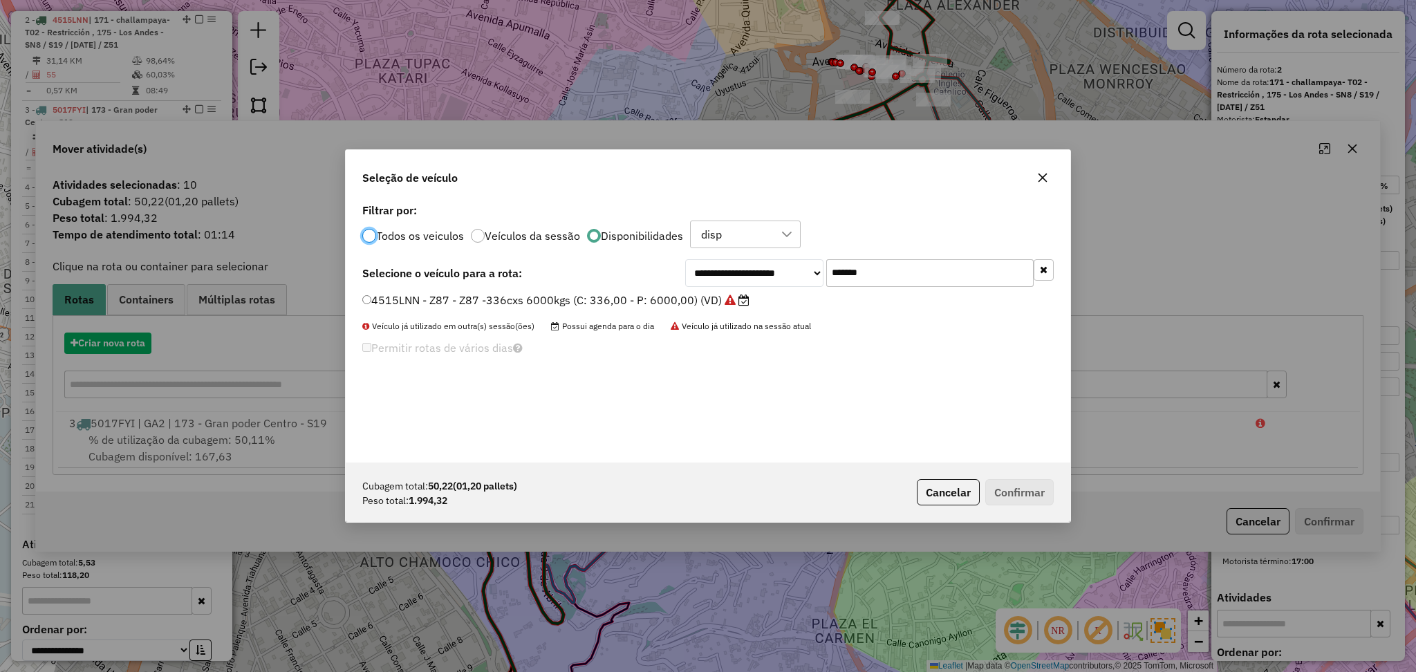
scroll to position [6, 4]
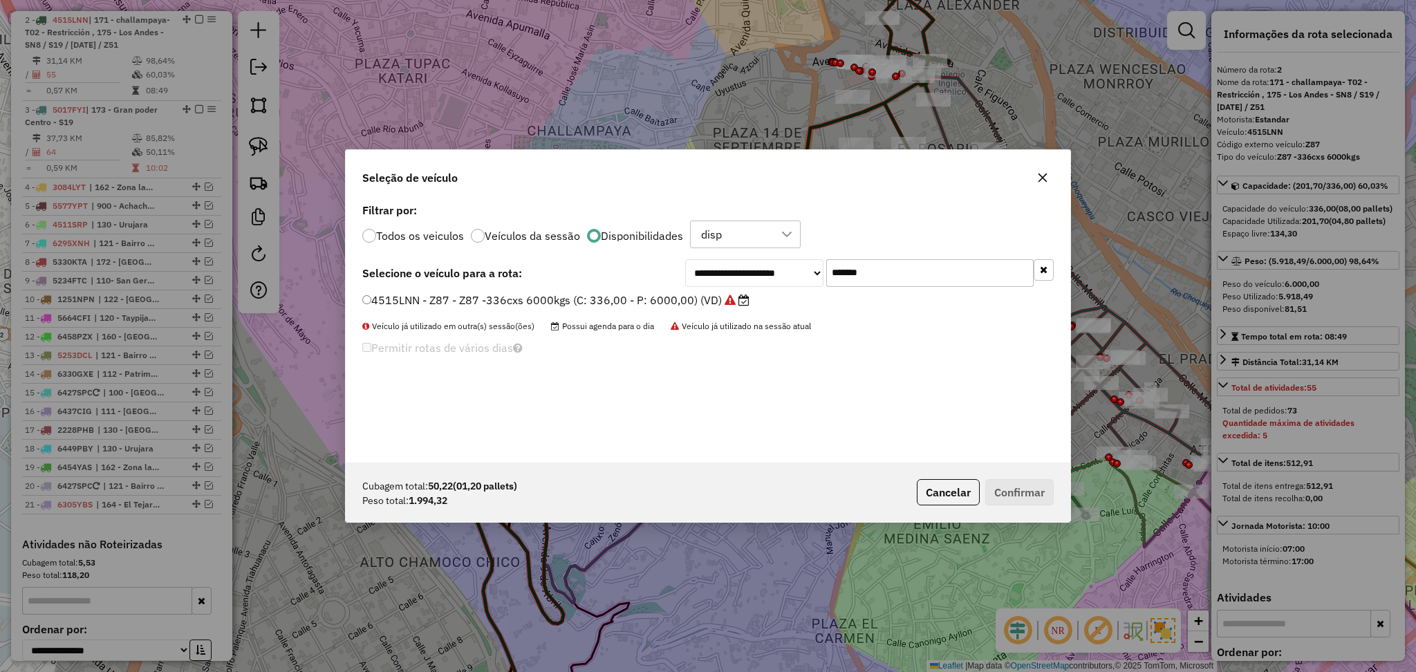
drag, startPoint x: 892, startPoint y: 265, endPoint x: 749, endPoint y: 275, distance: 143.5
click at [777, 268] on div "**********" at bounding box center [869, 273] width 369 height 28
paste input "text"
type input "***"
click at [664, 297] on label "1251NPN - SN9 - SN9 - 84Cx - 2000Kg (C: 84,00 - P: 2000,00) (VD)" at bounding box center [550, 300] width 377 height 17
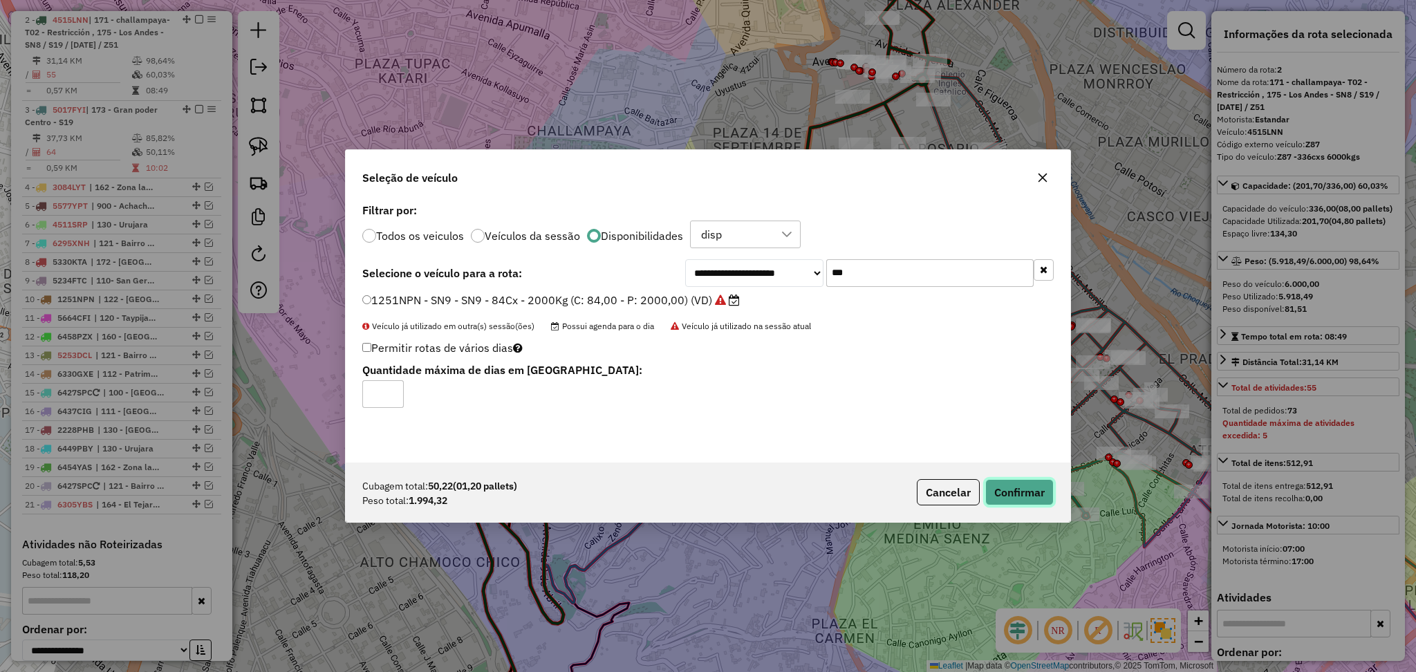
click at [1029, 493] on button "Confirmar" at bounding box center [1019, 492] width 68 height 26
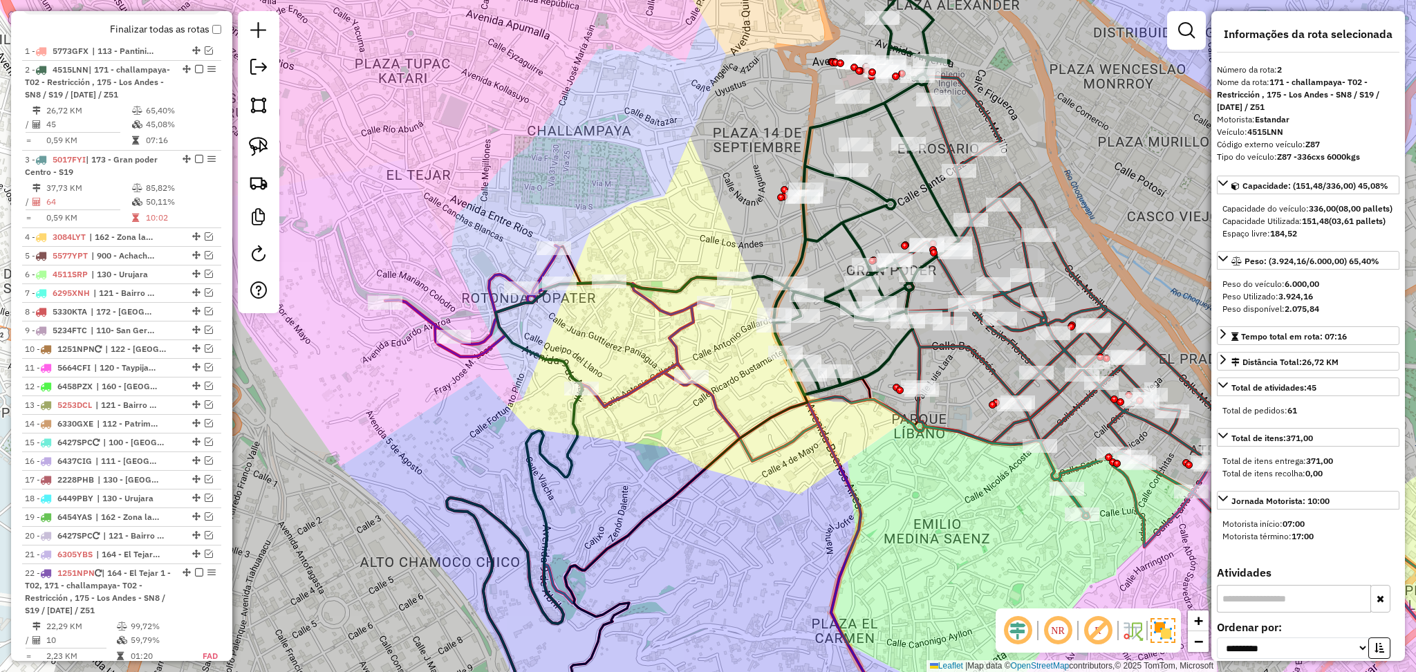
scroll to position [534, 0]
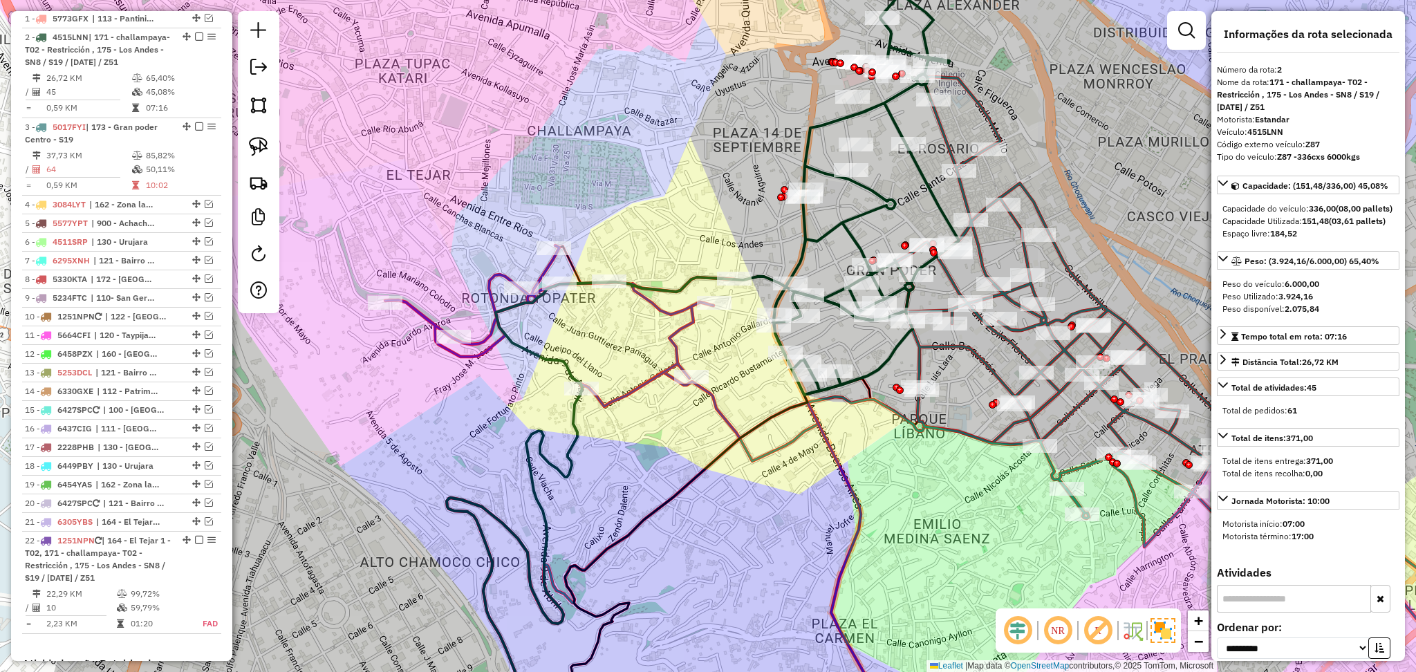
click at [493, 344] on icon at bounding box center [559, 325] width 349 height 161
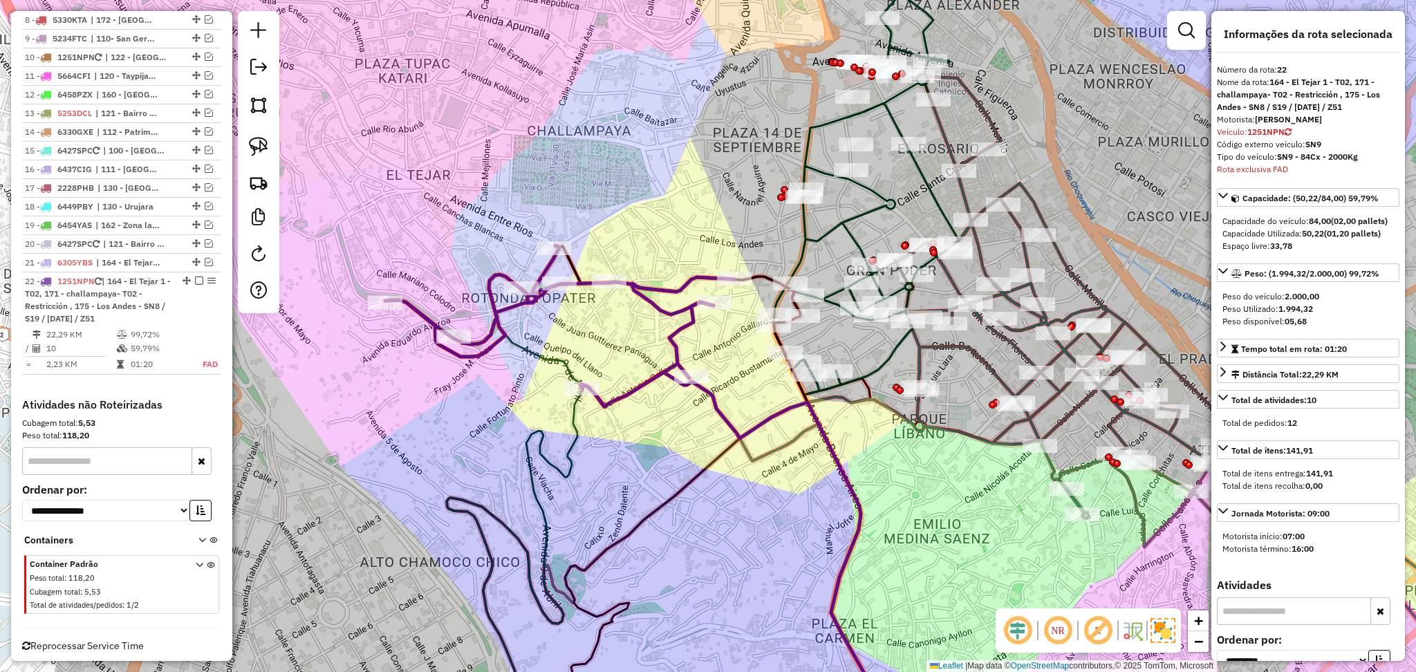
scroll to position [816, 0]
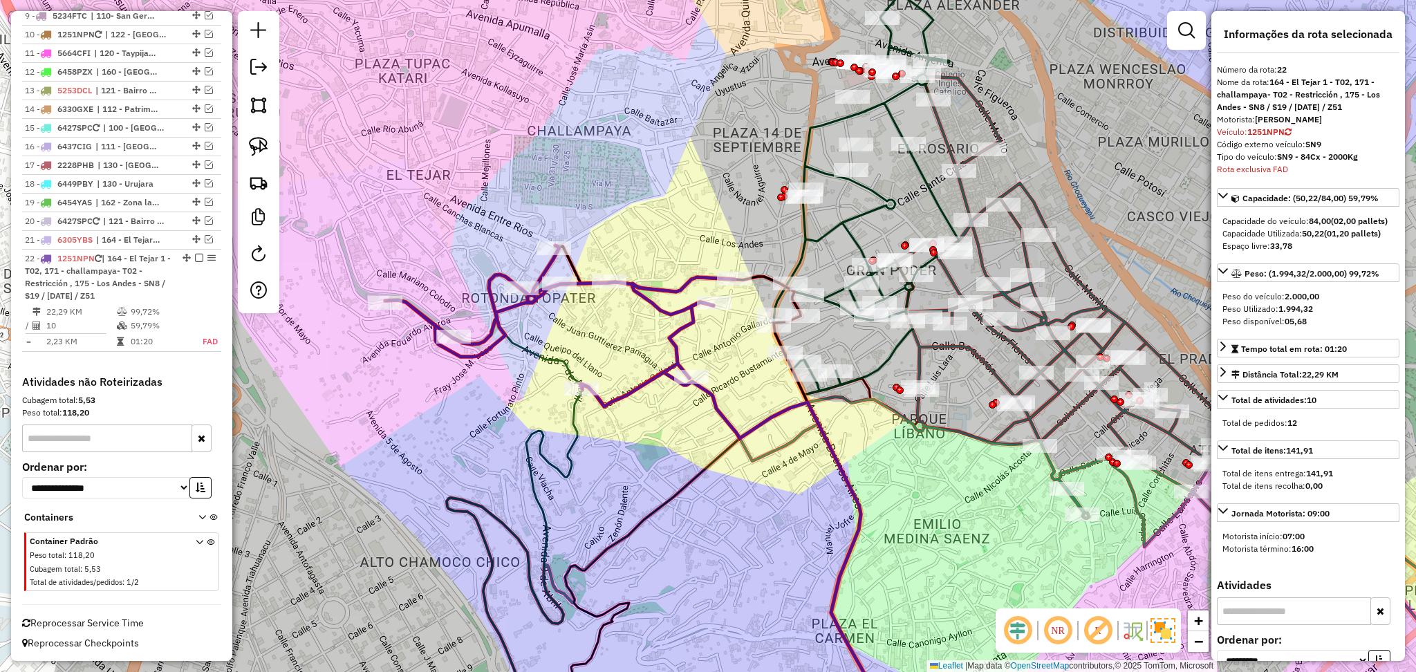
click at [873, 203] on icon at bounding box center [866, 194] width 185 height 401
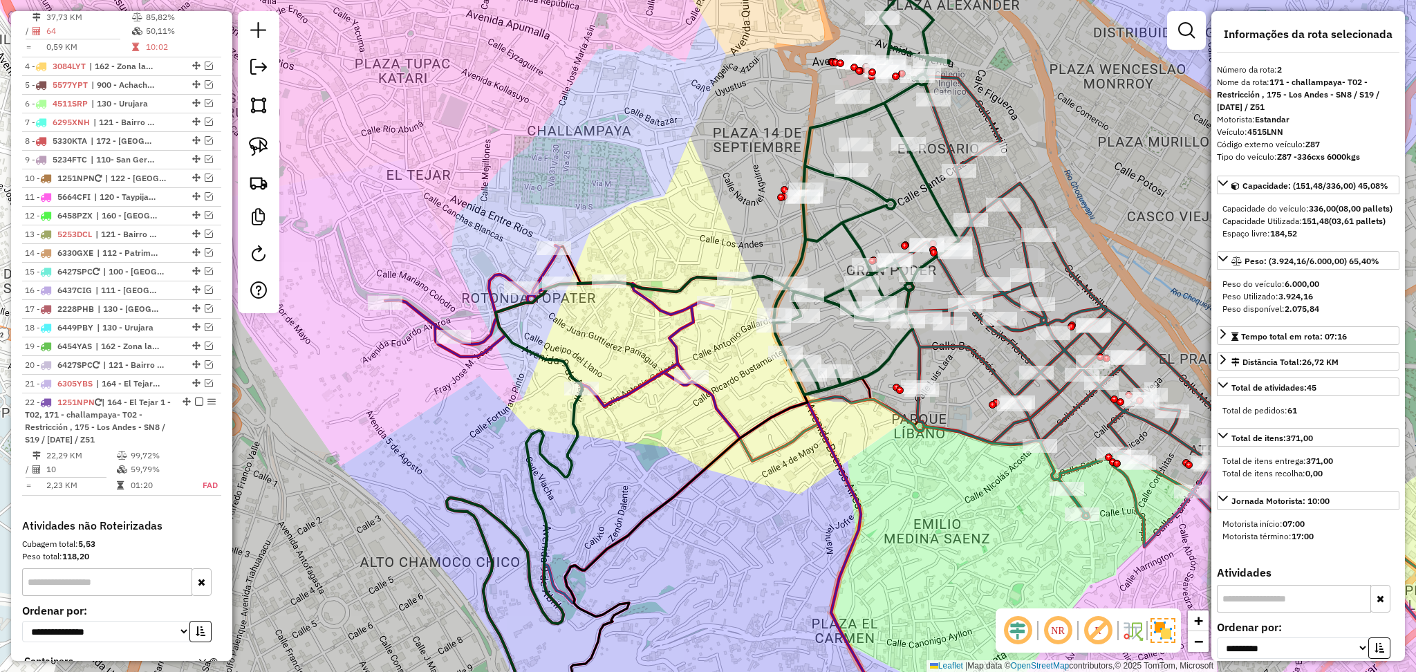
scroll to position [550, 0]
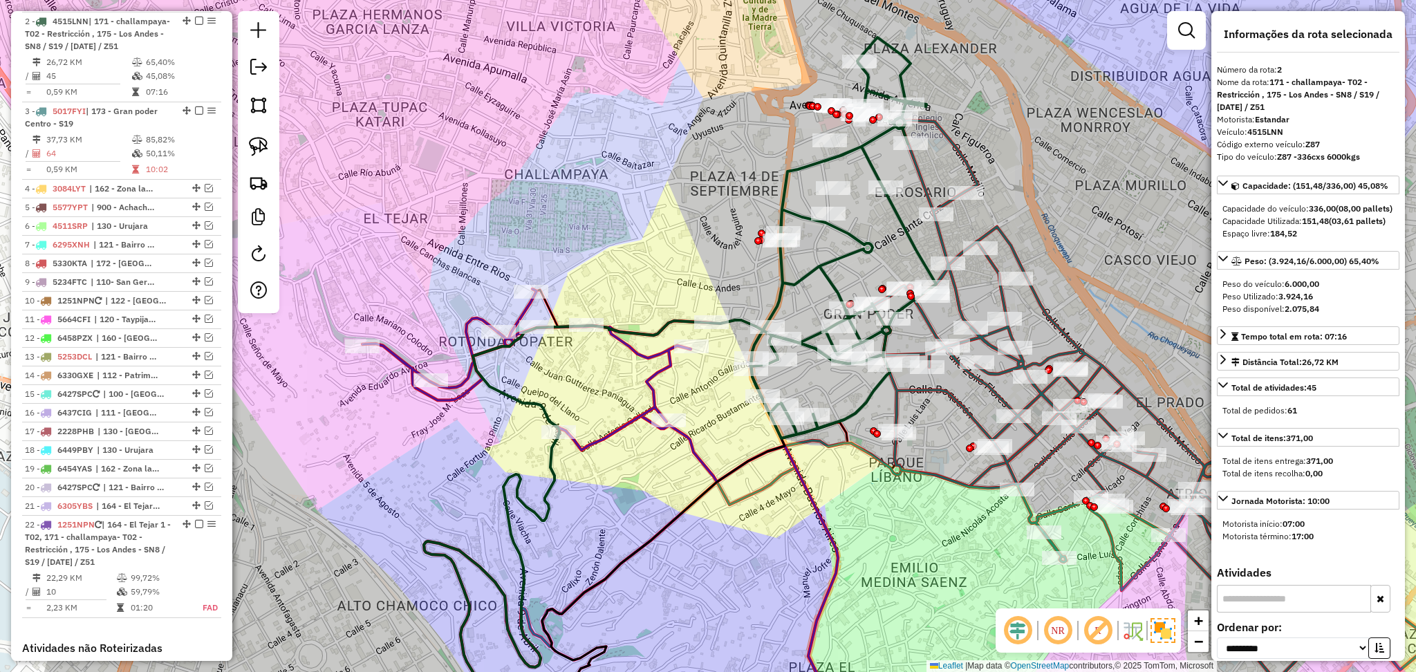
drag, startPoint x: 1115, startPoint y: 132, endPoint x: 1083, endPoint y: 188, distance: 64.4
click at [1083, 188] on div "Janela de atendimento Grade de atendimento Capacidade Transportadoras Veículos …" at bounding box center [708, 336] width 1416 height 672
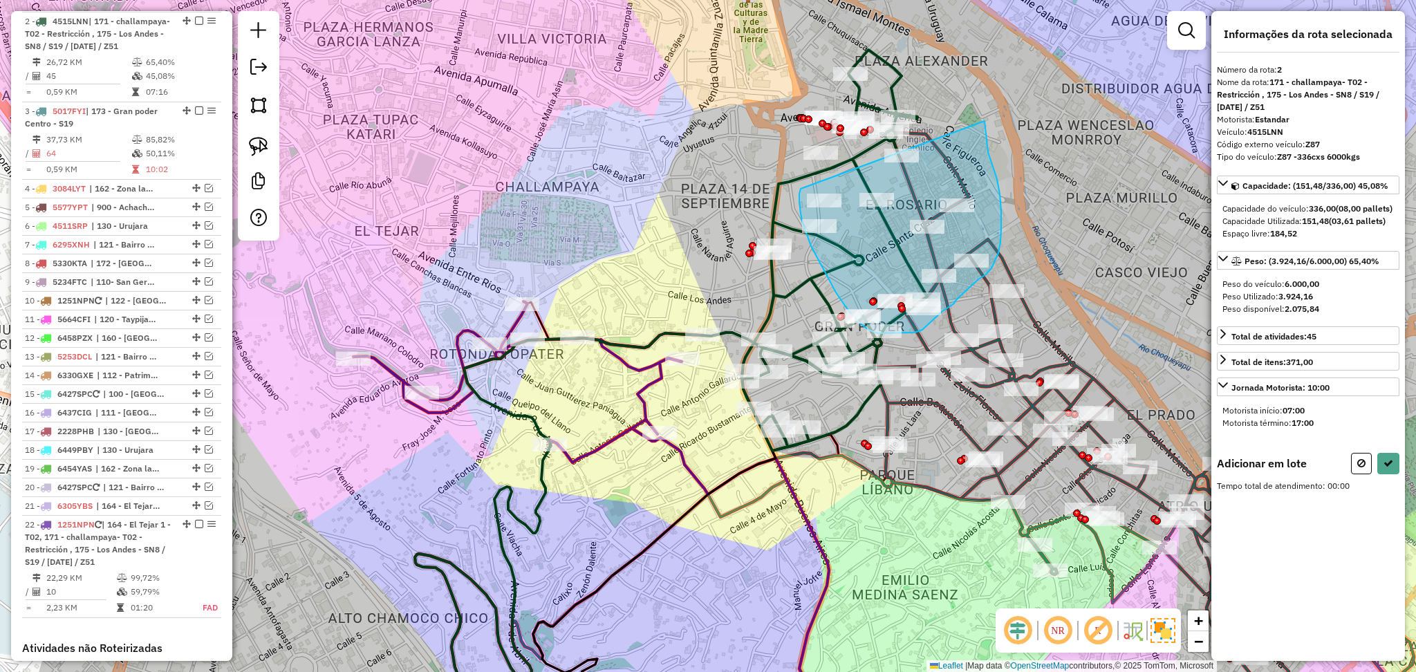
drag, startPoint x: 985, startPoint y: 121, endPoint x: 801, endPoint y: 189, distance: 196.6
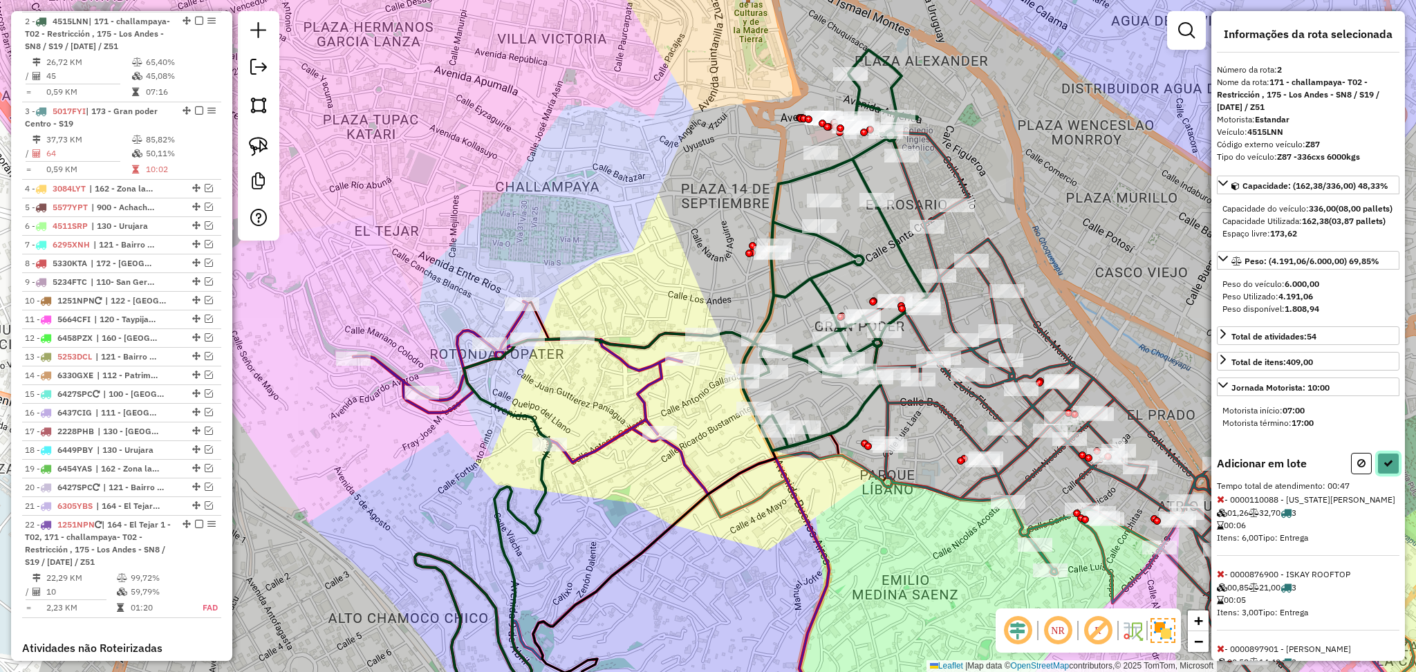
click at [1383, 468] on icon at bounding box center [1388, 463] width 10 height 10
select select "**********"
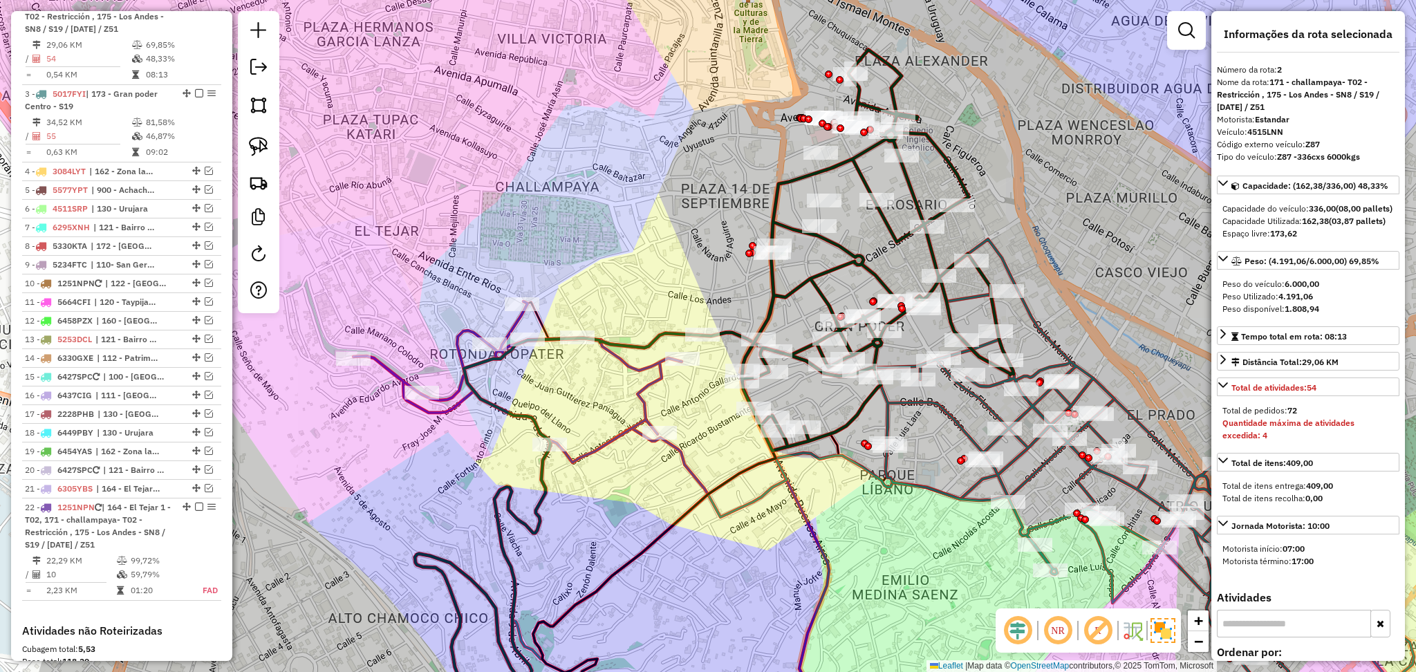
click at [653, 373] on icon at bounding box center [527, 381] width 349 height 161
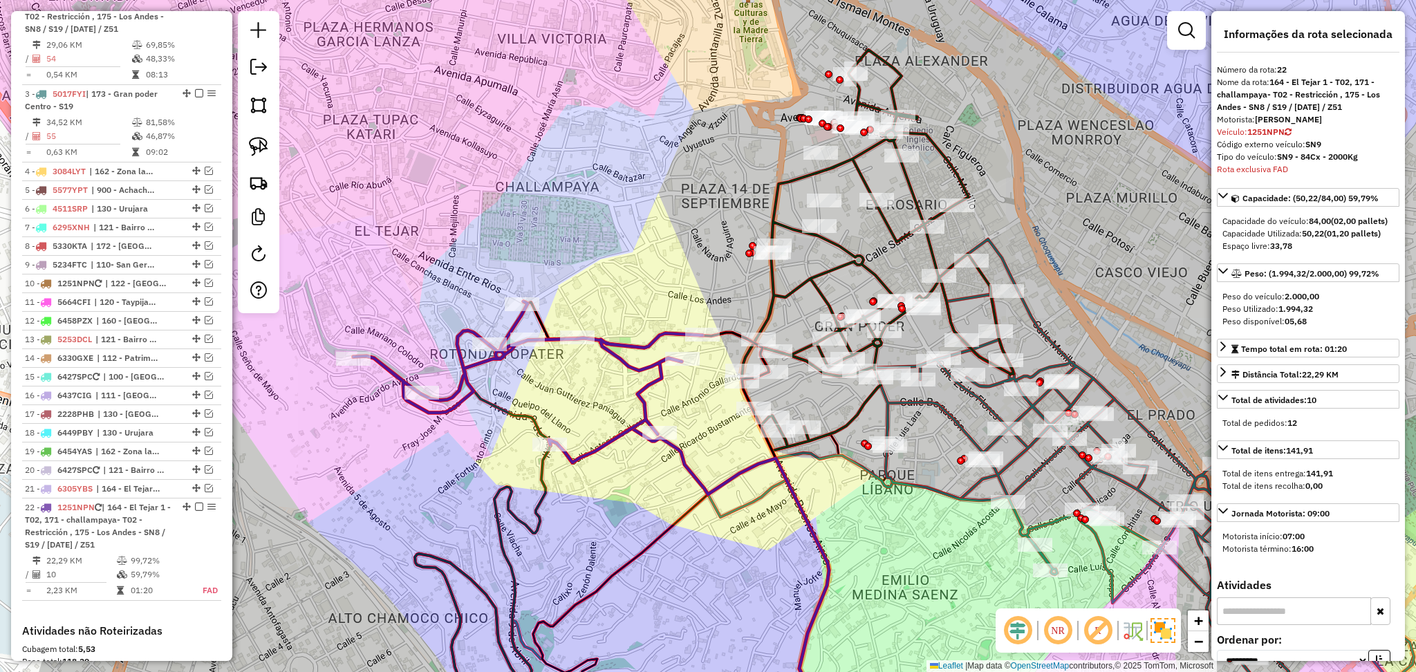
scroll to position [799, 0]
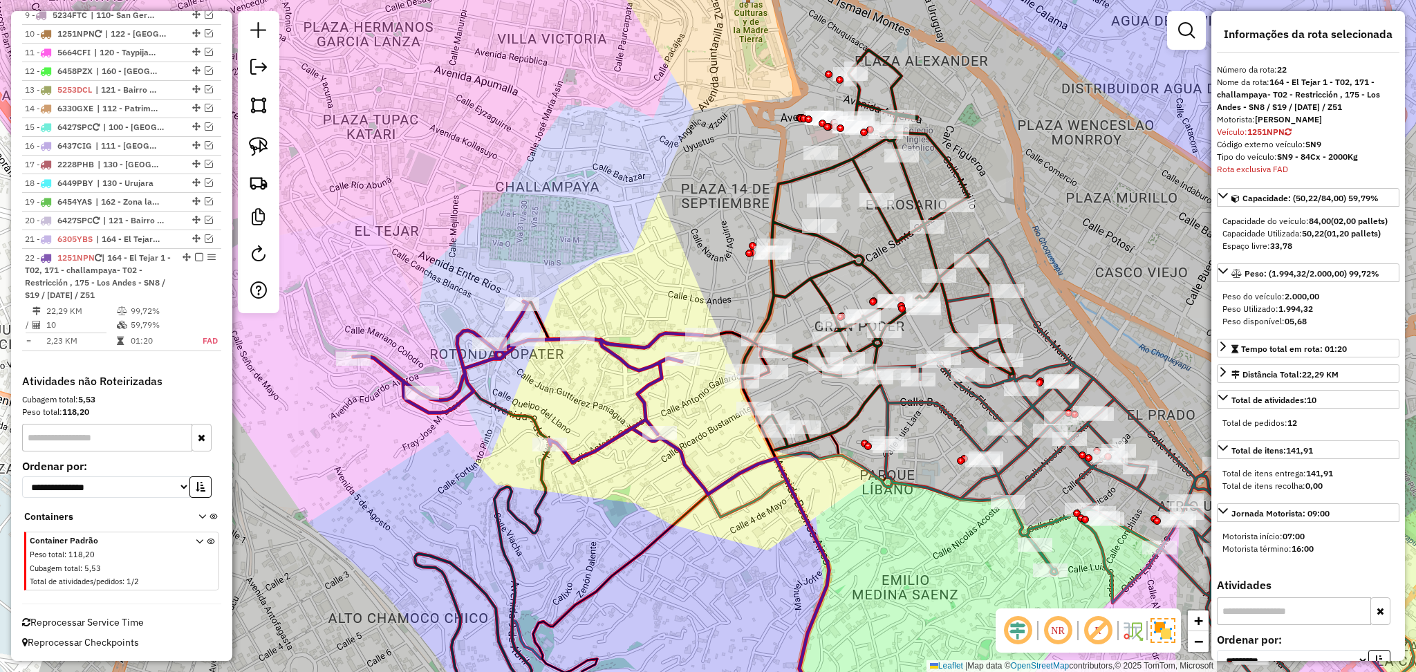
click at [644, 369] on icon at bounding box center [527, 381] width 349 height 161
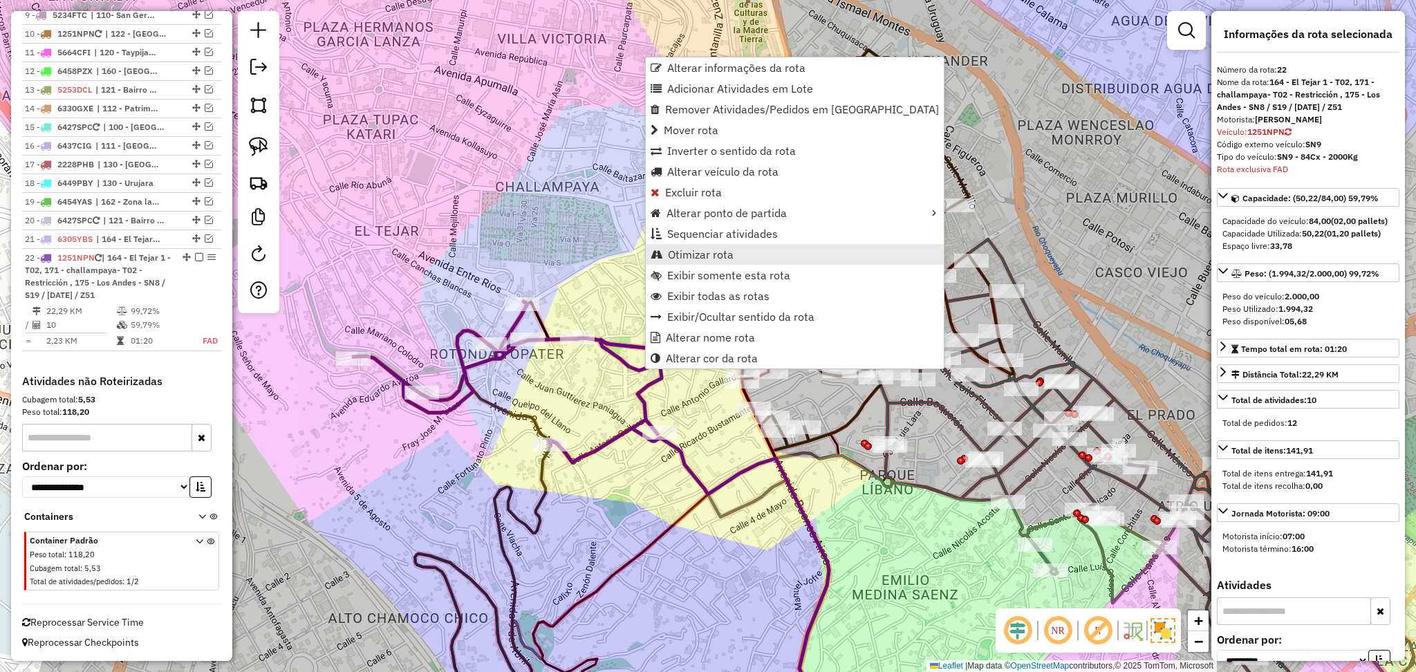
click at [711, 250] on span "Otimizar rota" at bounding box center [701, 254] width 66 height 11
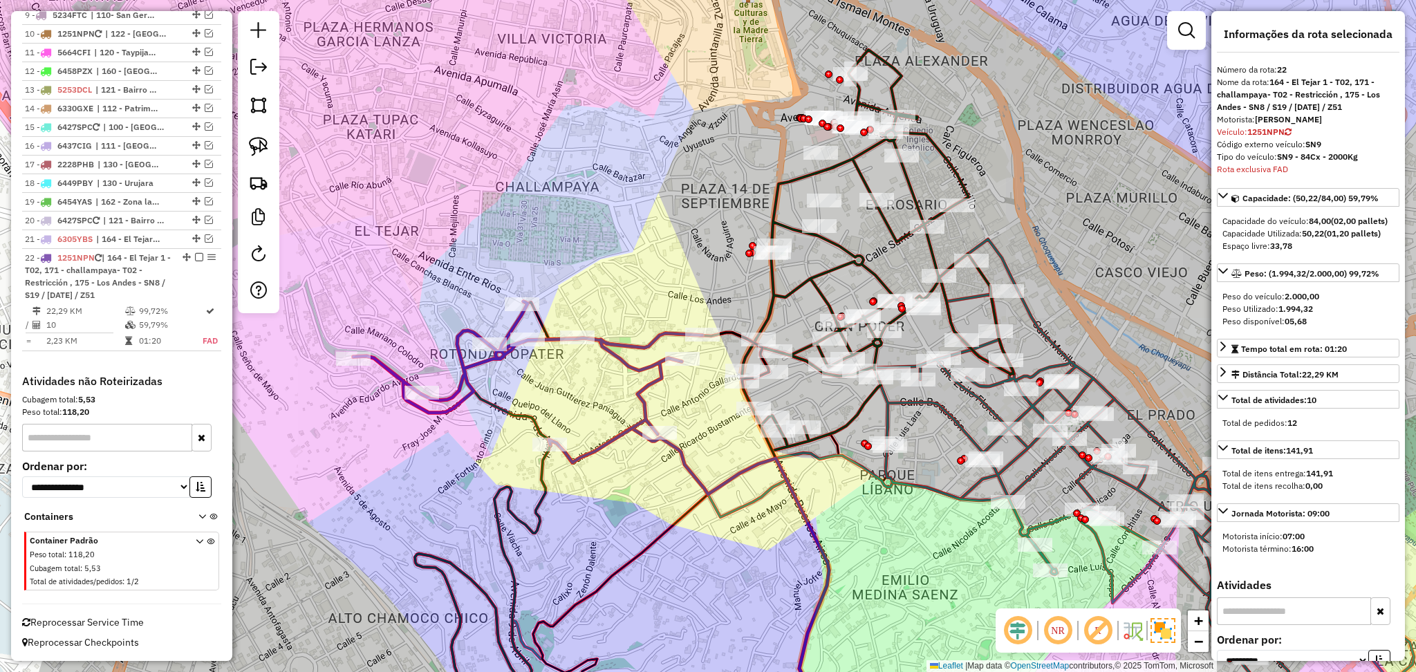
click at [625, 344] on icon at bounding box center [527, 381] width 349 height 161
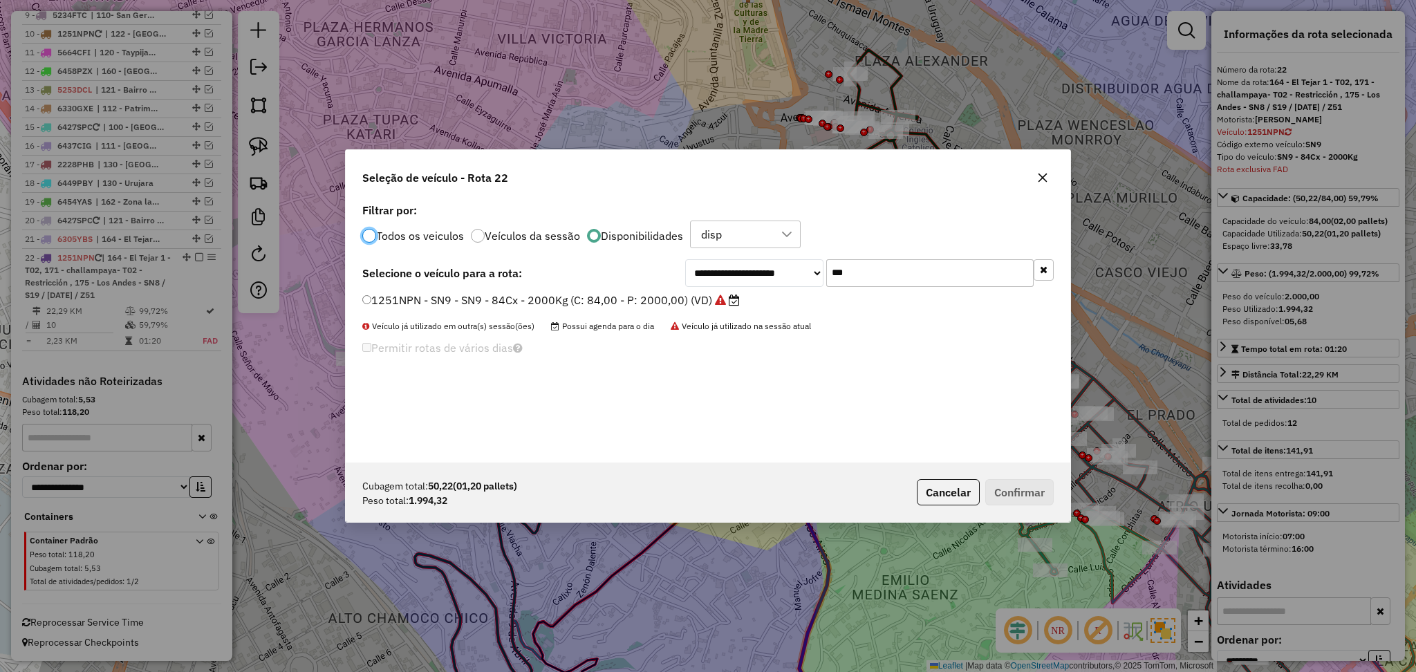
scroll to position [6, 4]
drag, startPoint x: 882, startPoint y: 275, endPoint x: 790, endPoint y: 271, distance: 92.0
click at [790, 271] on div "**********" at bounding box center [869, 273] width 369 height 28
paste input "text"
drag, startPoint x: 897, startPoint y: 277, endPoint x: 778, endPoint y: 268, distance: 118.6
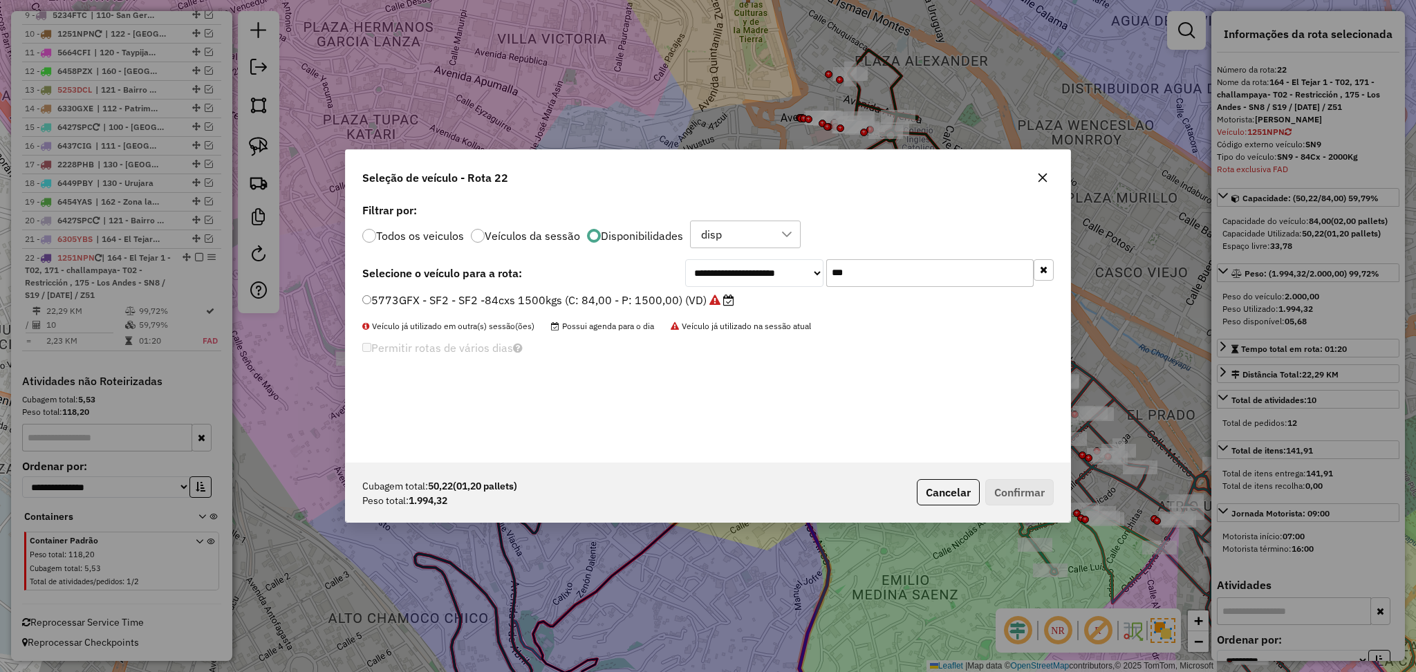
click at [778, 268] on div "**********" at bounding box center [869, 273] width 369 height 28
paste input "text"
type input "***"
click at [675, 299] on label "6454YAS - UN4 - UN4 - 84cxs - 2000kg (C: 84,00 - P: 2000,00) (VD)" at bounding box center [552, 300] width 380 height 17
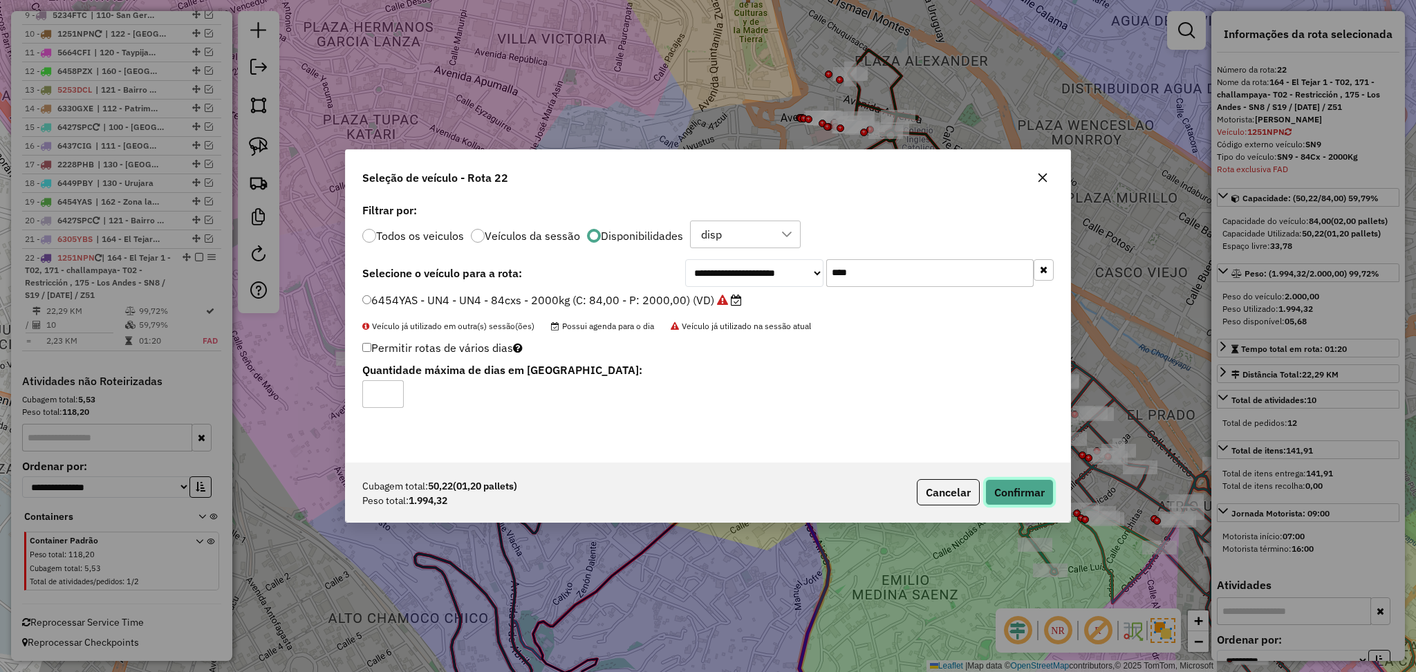
click at [1014, 485] on button "Confirmar" at bounding box center [1019, 492] width 68 height 26
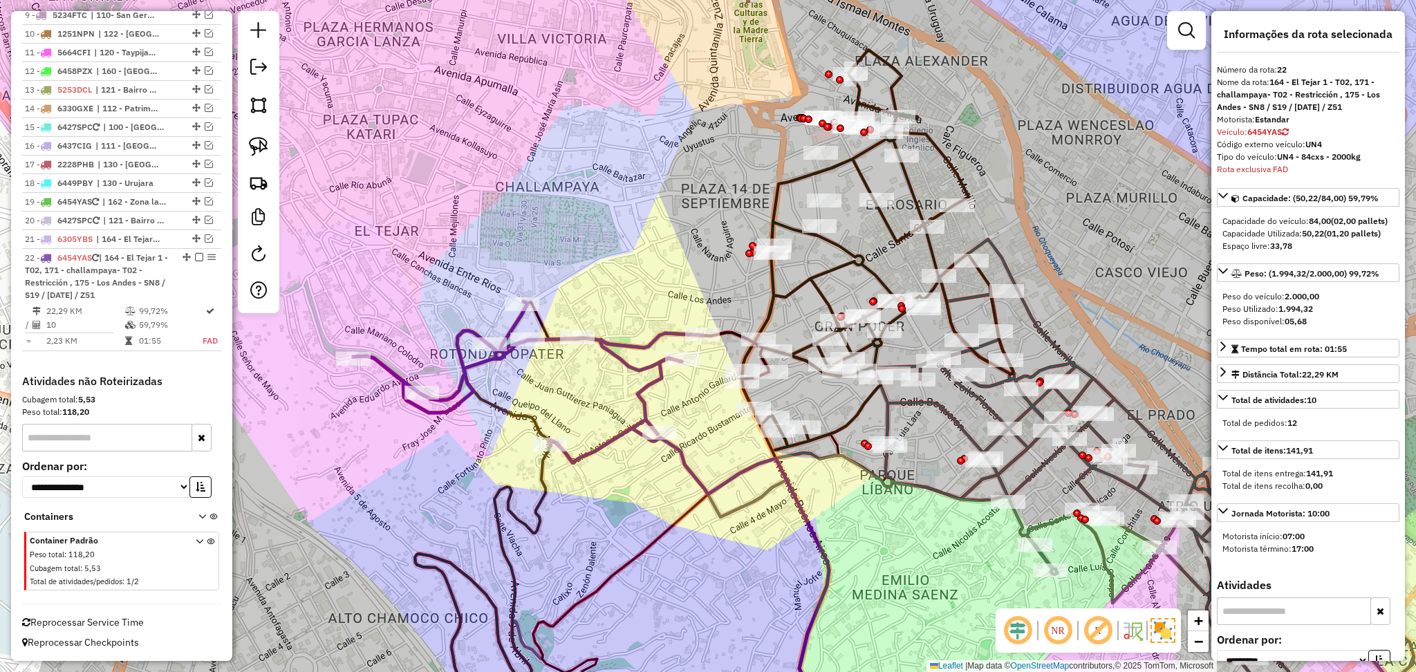
click at [633, 337] on div "Janela de atendimento Grade de atendimento Capacidade Transportadoras Veículos …" at bounding box center [708, 336] width 1416 height 672
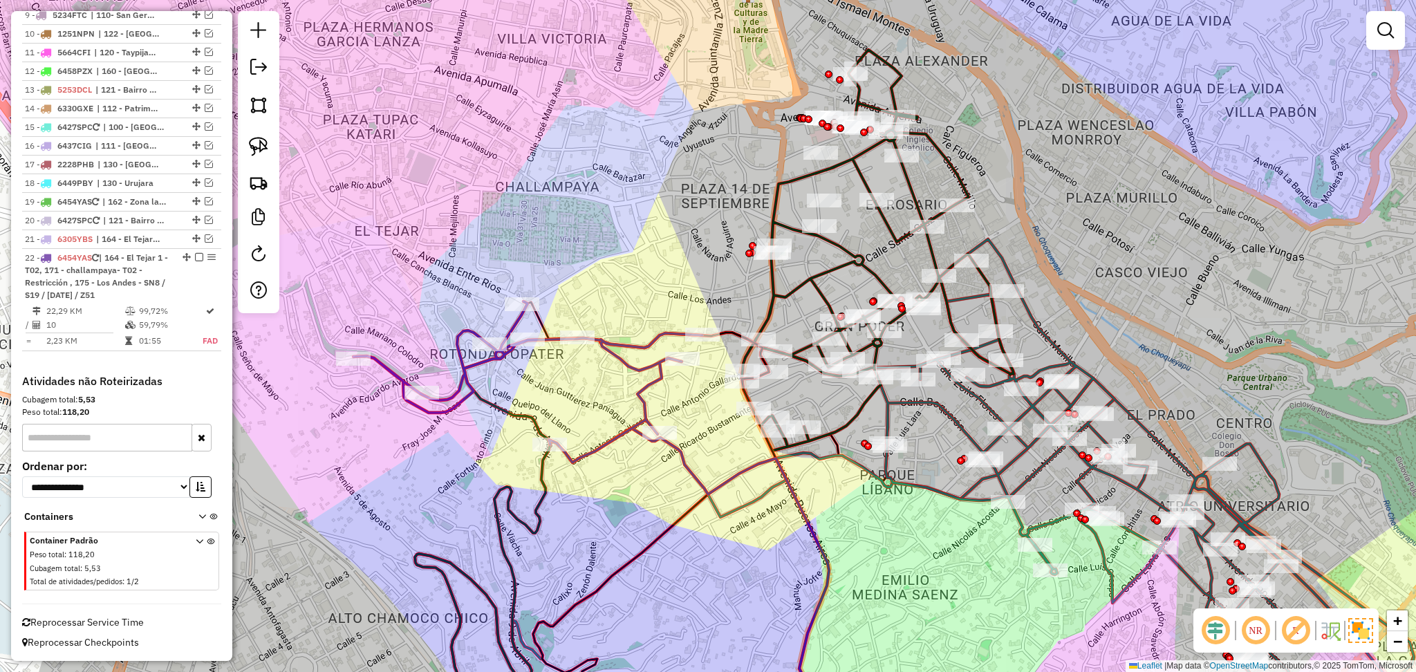
click at [635, 342] on icon at bounding box center [527, 381] width 349 height 161
select select "**********"
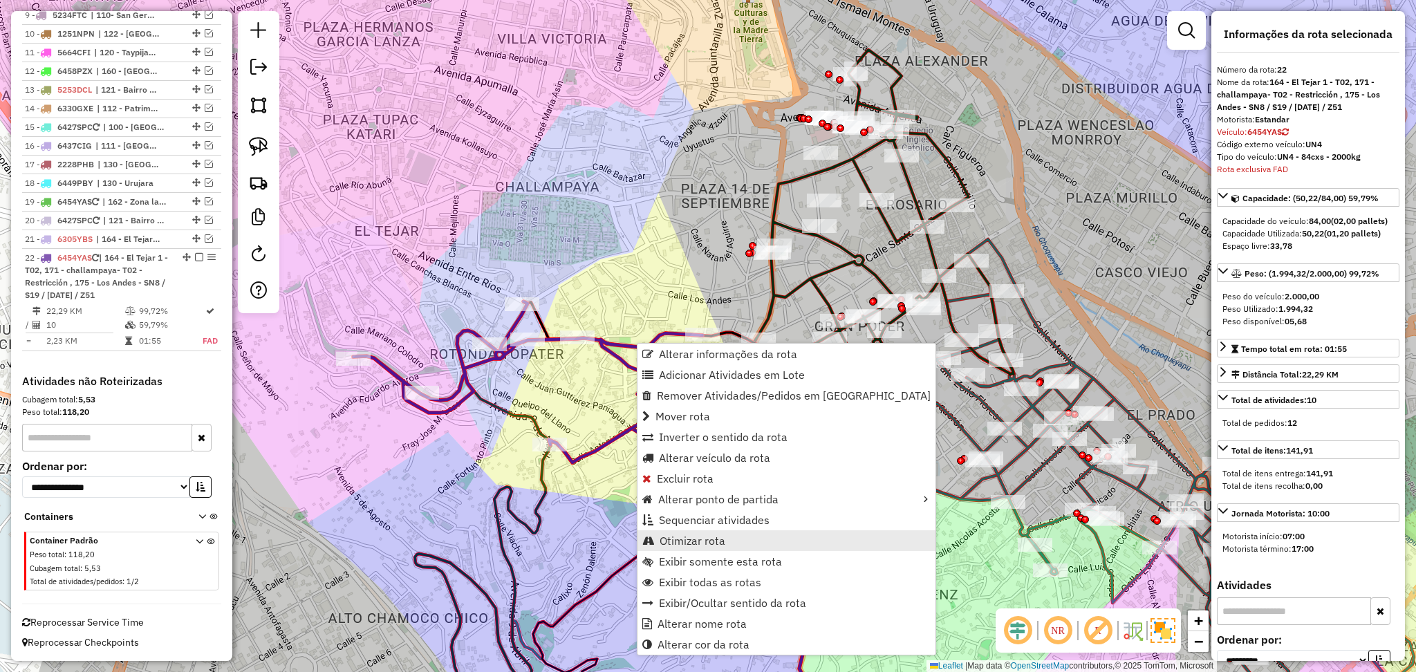
click at [713, 543] on span "Otimizar rota" at bounding box center [693, 540] width 66 height 11
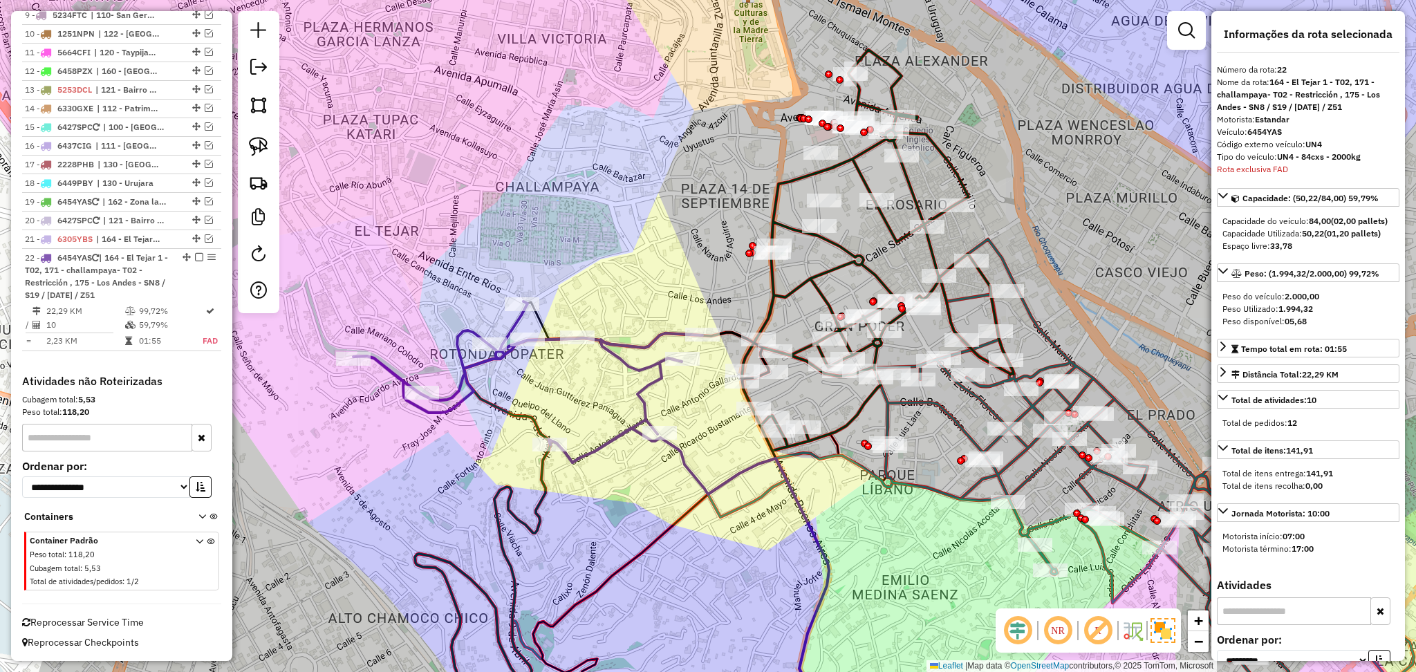
click at [821, 277] on icon at bounding box center [878, 250] width 272 height 401
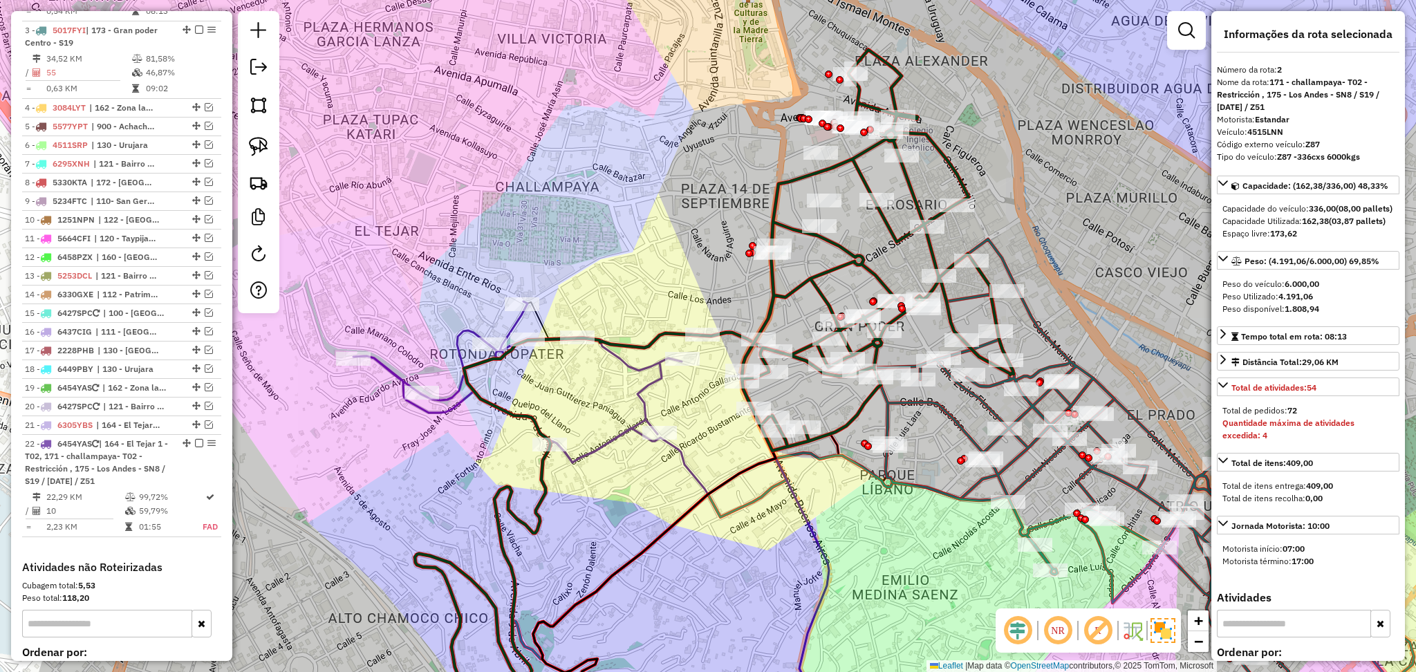
scroll to position [534, 0]
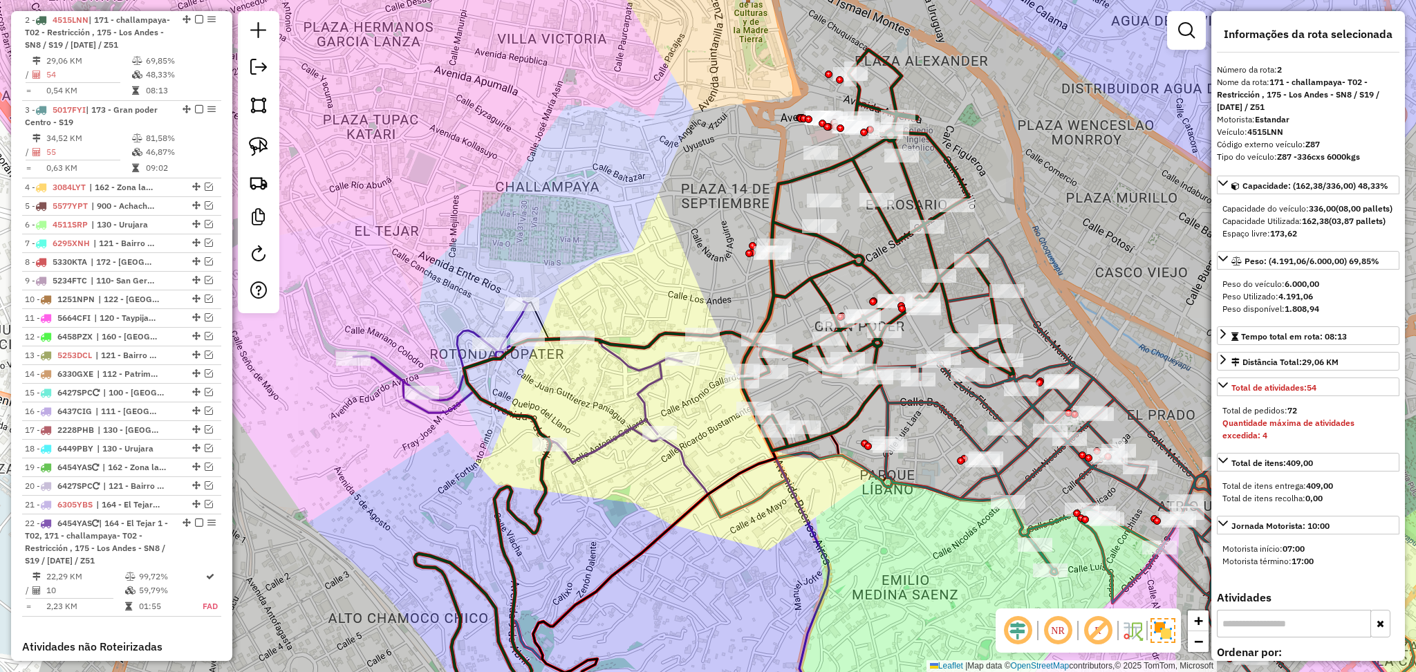
click at [838, 272] on icon at bounding box center [878, 250] width 272 height 401
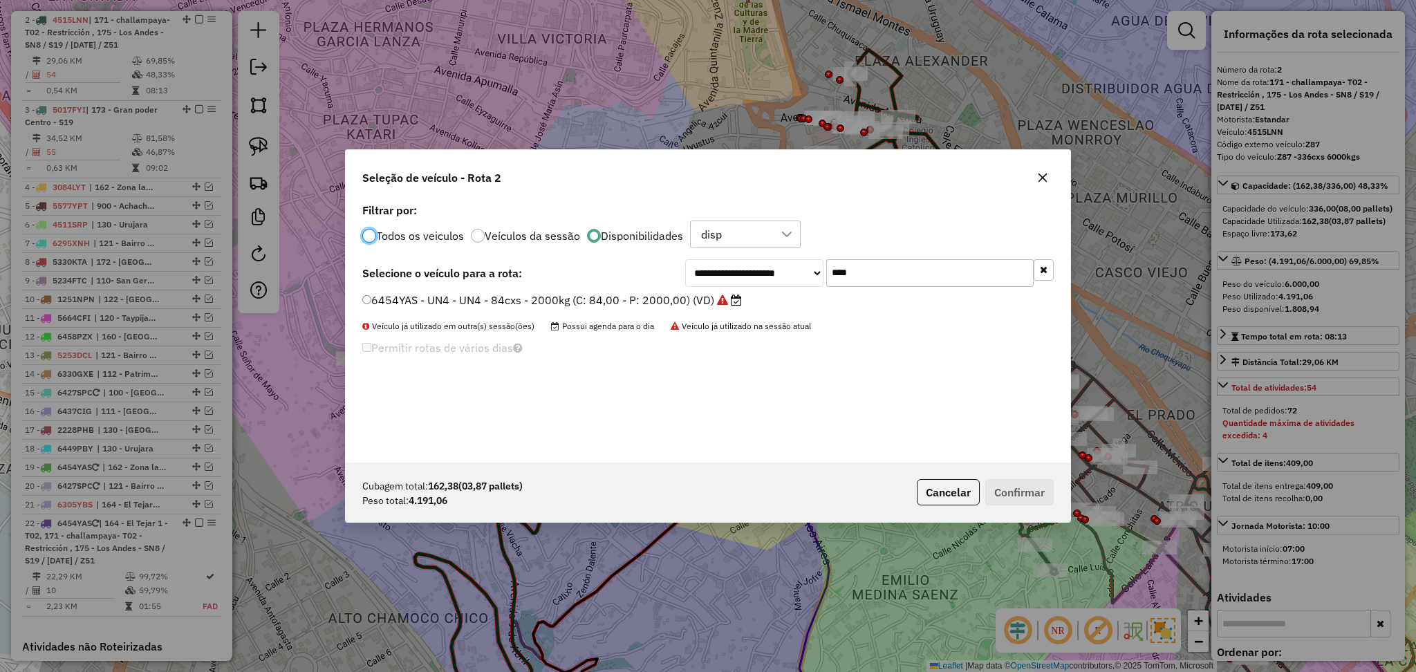
scroll to position [6, 4]
drag, startPoint x: 896, startPoint y: 272, endPoint x: 790, endPoint y: 268, distance: 105.9
click at [790, 268] on div "**********" at bounding box center [869, 273] width 369 height 28
paste input "****"
type input "*******"
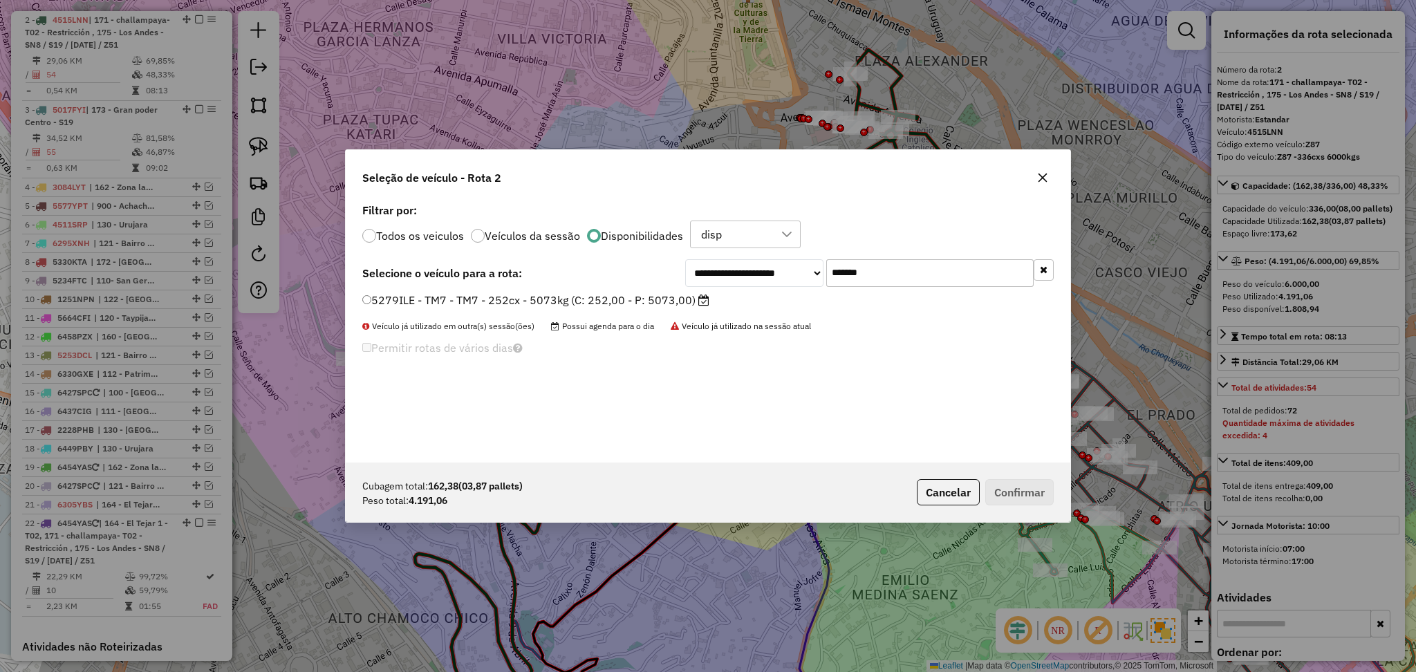
click at [583, 301] on label "5279ILE - TM7 - TM7 - 252cx - 5073kg (C: 252,00 - P: 5073,00)" at bounding box center [535, 300] width 347 height 17
click at [1029, 482] on button "Confirmar" at bounding box center [1019, 492] width 68 height 26
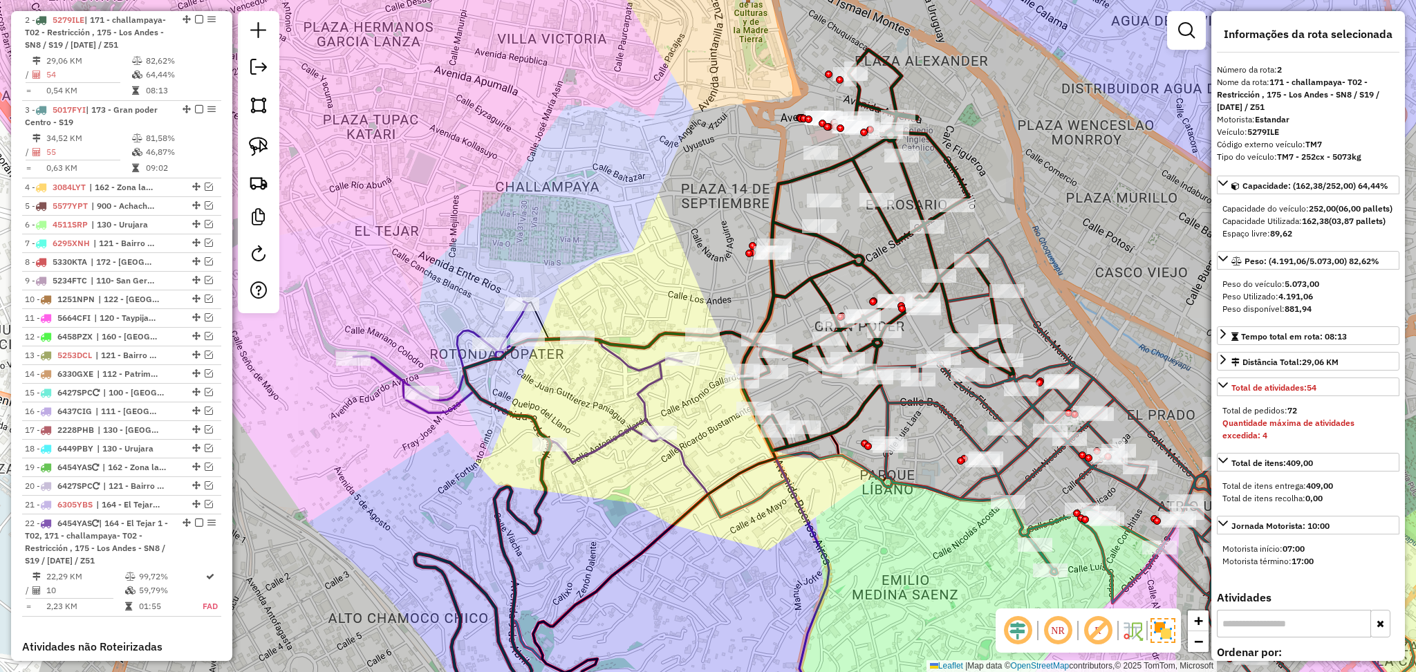
click at [956, 420] on icon at bounding box center [1144, 467] width 540 height 456
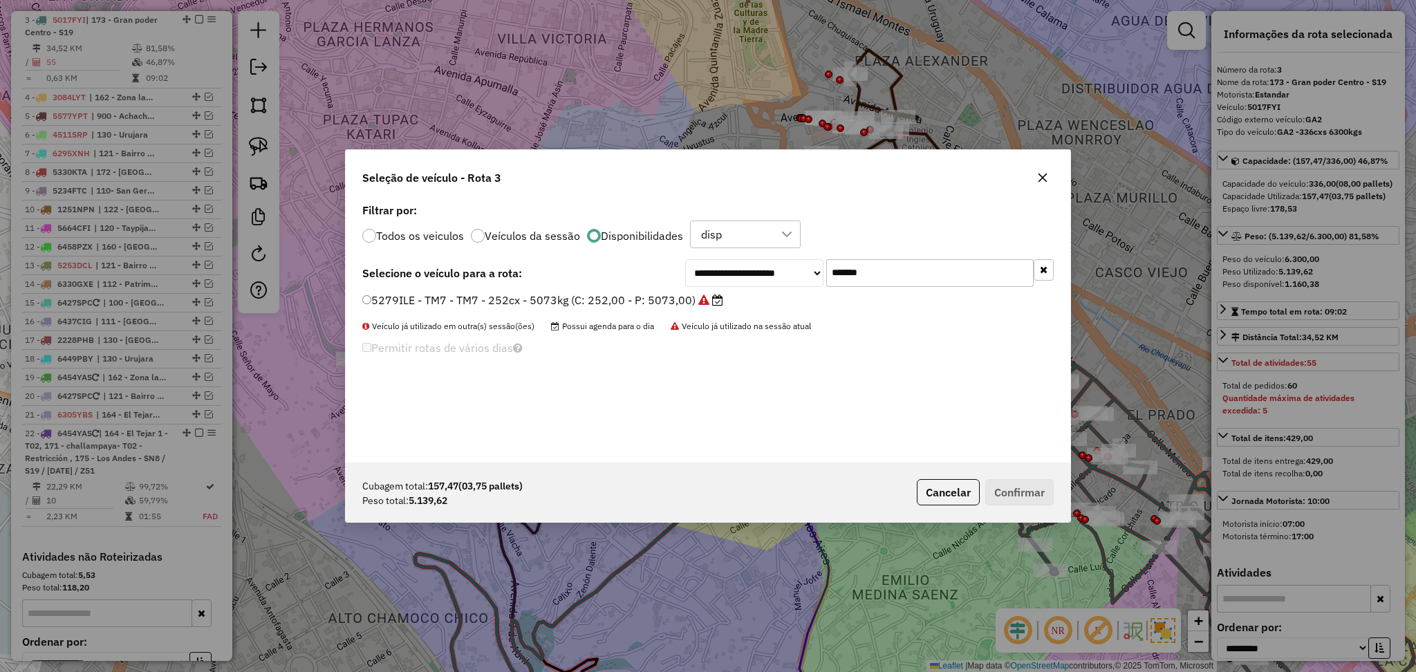
drag, startPoint x: 875, startPoint y: 269, endPoint x: 786, endPoint y: 260, distance: 89.0
click at [786, 260] on div "**********" at bounding box center [869, 273] width 369 height 28
paste input "text"
type input "*******"
click at [573, 300] on label "5279IKB - TM9 - TM9 - 252cx - 5730kg (C: 252,00 - P: 5730,00)" at bounding box center [536, 300] width 349 height 17
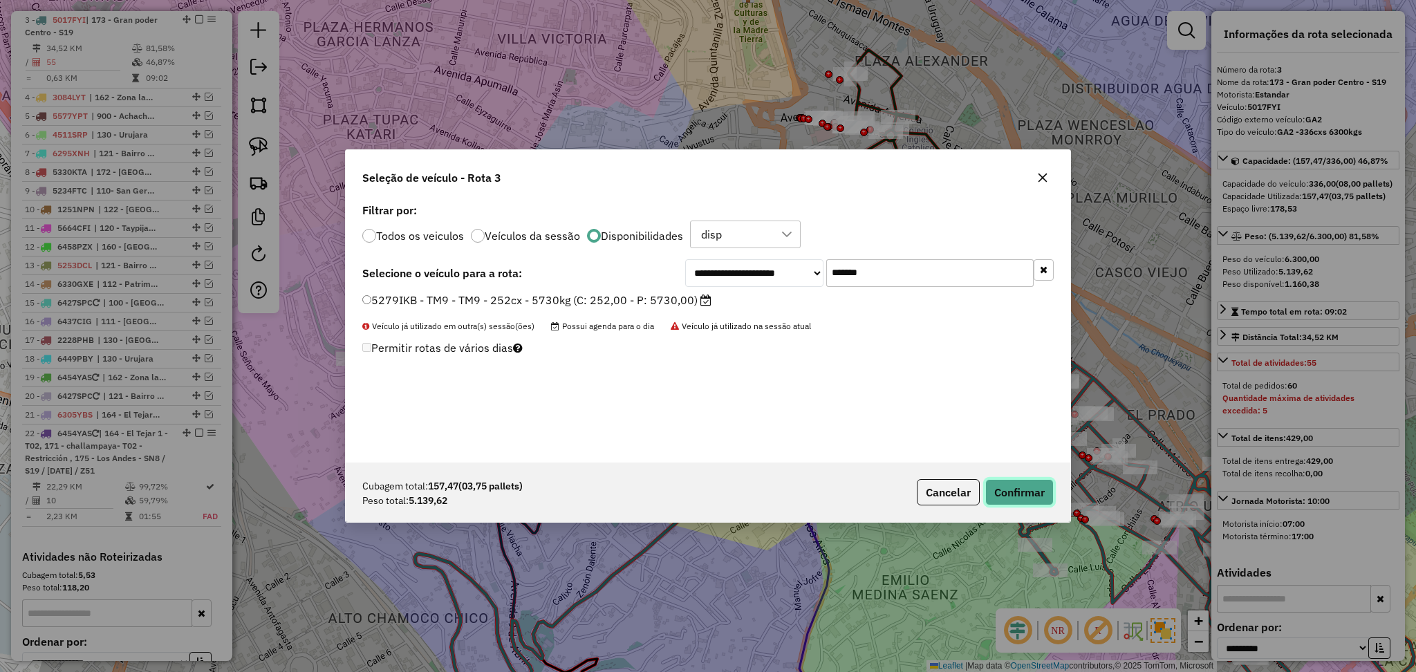
click at [1008, 490] on button "Confirmar" at bounding box center [1019, 492] width 68 height 26
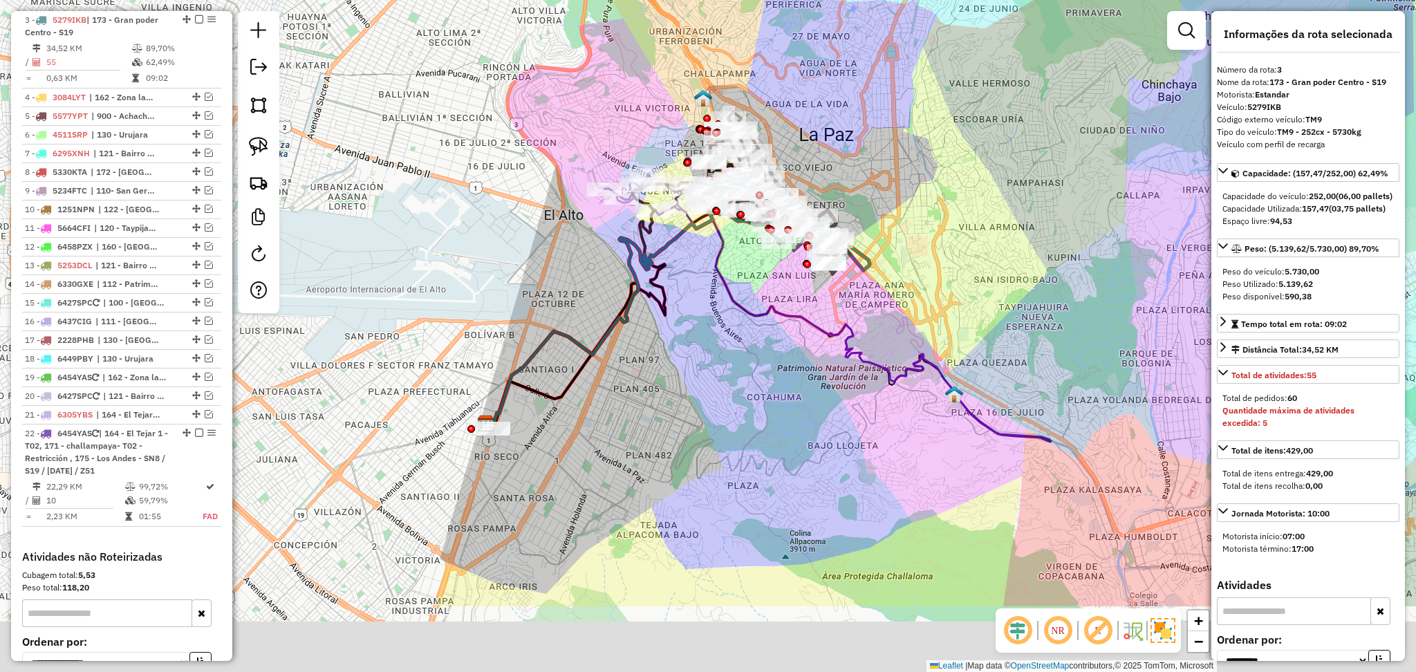
drag, startPoint x: 724, startPoint y: 425, endPoint x: 692, endPoint y: 358, distance: 74.2
click at [692, 358] on div "Janela de atendimento Grade de atendimento Capacidade Transportadoras Veículos …" at bounding box center [708, 336] width 1416 height 672
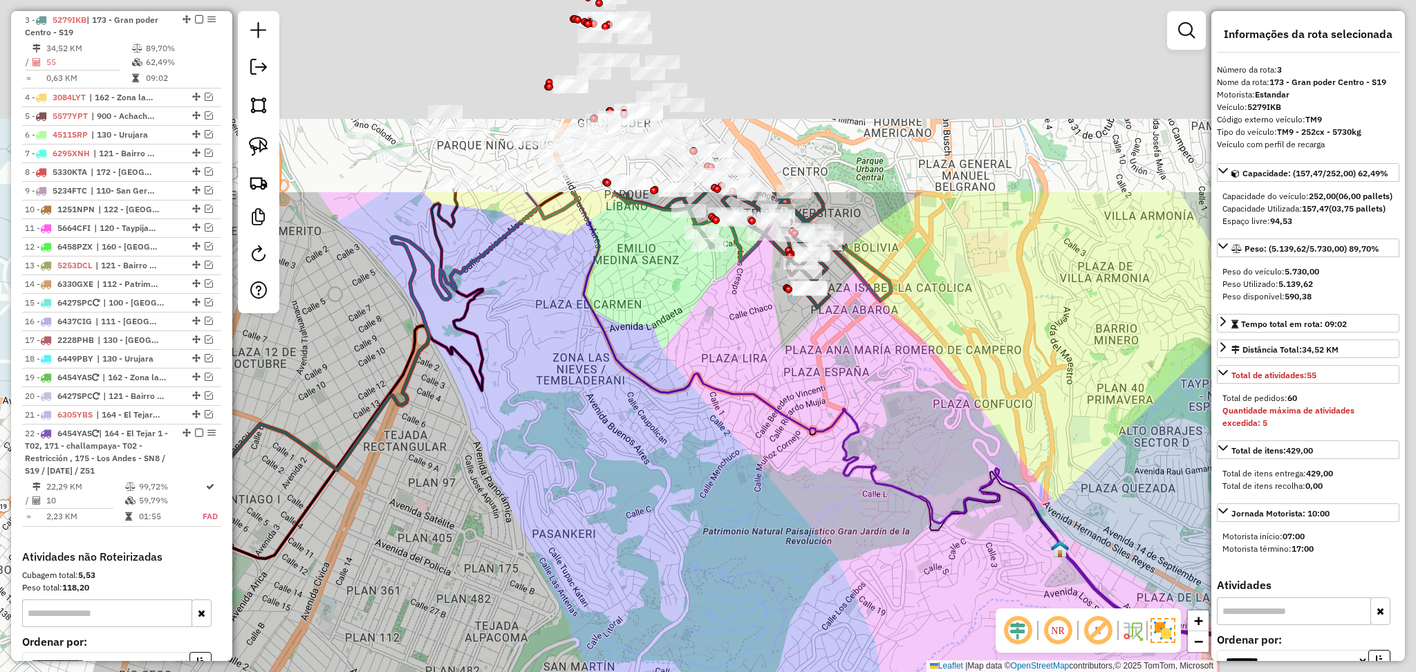
drag, startPoint x: 718, startPoint y: 391, endPoint x: 466, endPoint y: 552, distance: 298.8
click at [469, 566] on div "Janela de atendimento Grade de atendimento Capacidade Transportadoras Veículos …" at bounding box center [708, 336] width 1416 height 672
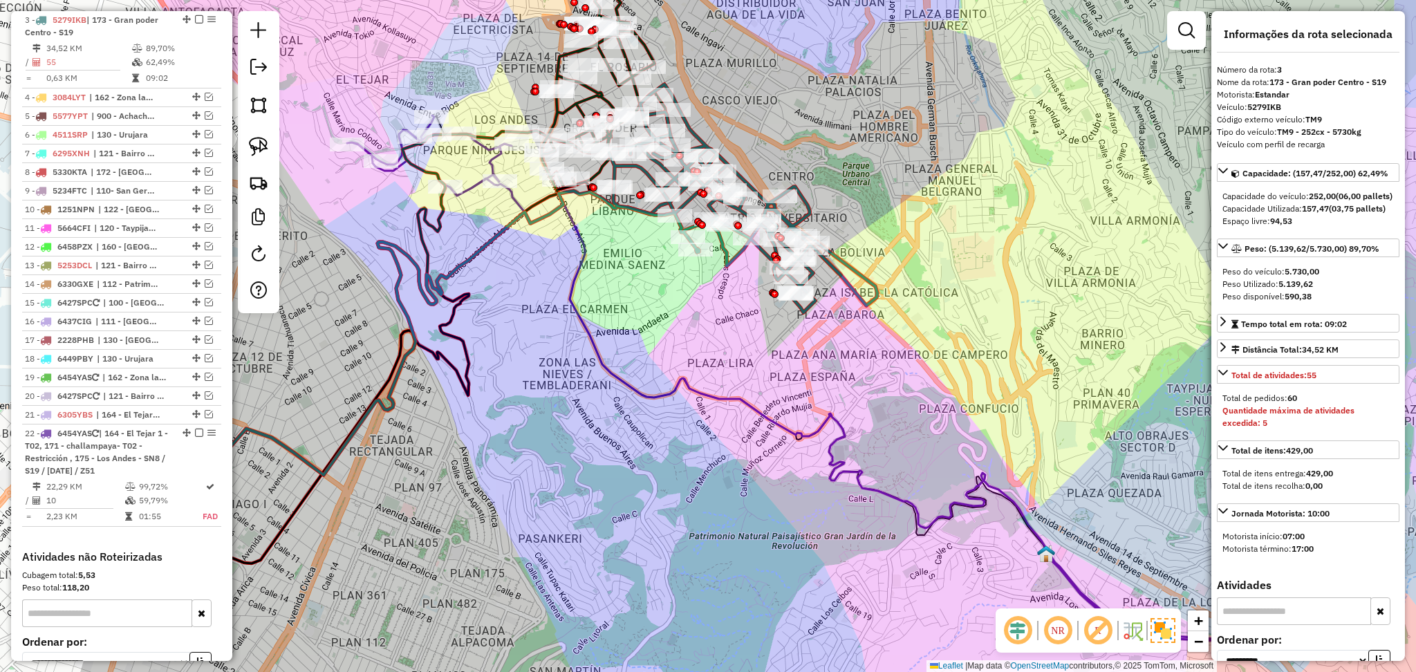
click at [846, 479] on icon at bounding box center [843, 413] width 796 height 470
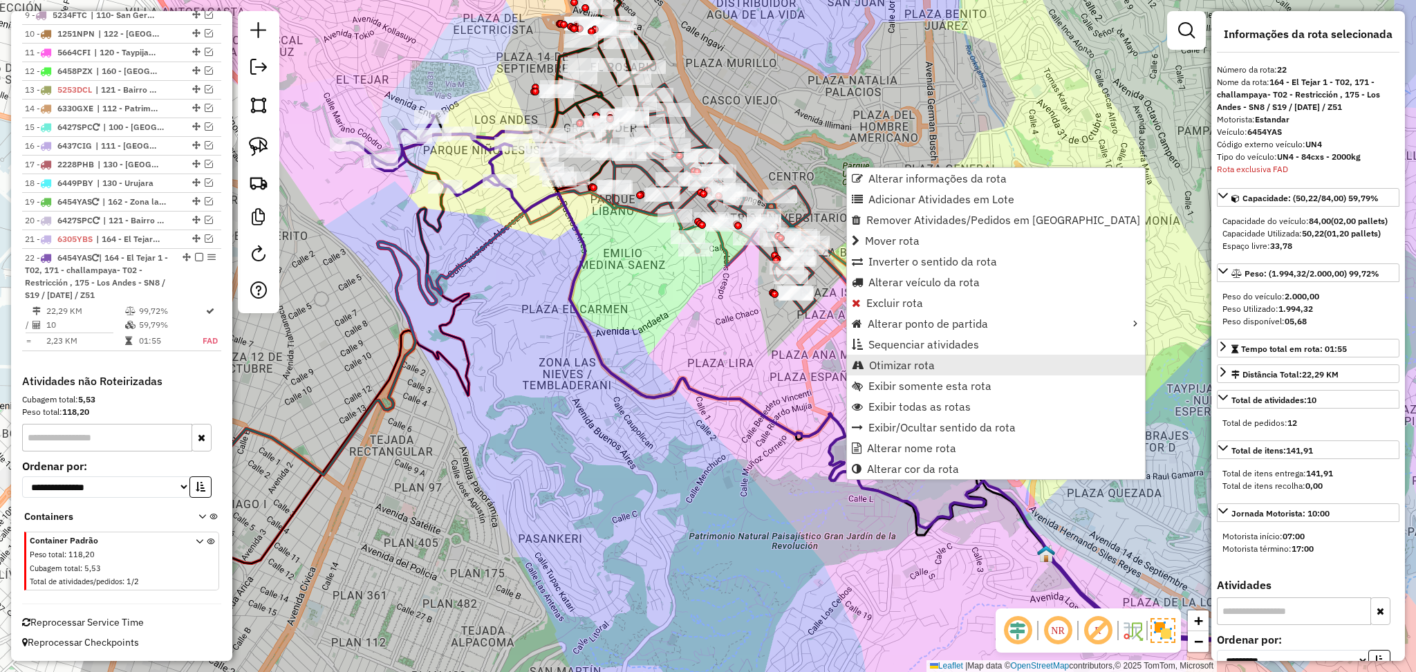
click at [936, 374] on link "Otimizar rota" at bounding box center [996, 365] width 298 height 21
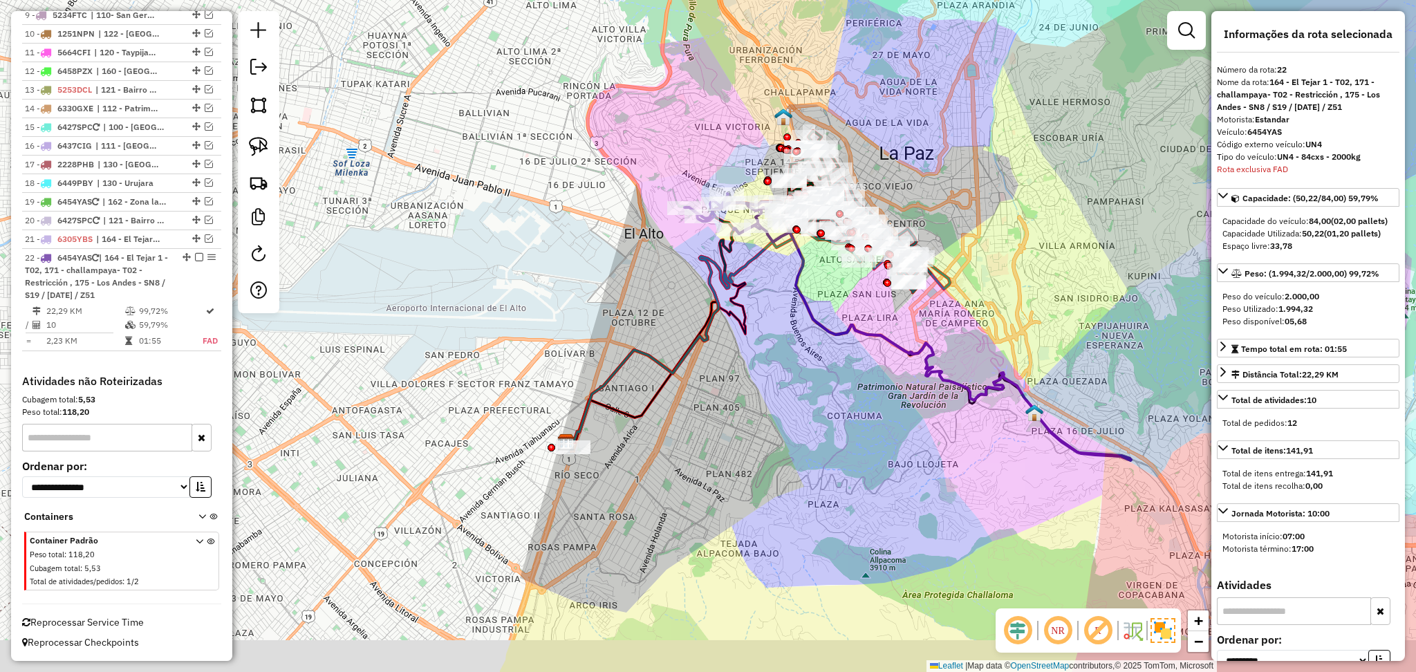
drag, startPoint x: 518, startPoint y: 521, endPoint x: 591, endPoint y: 447, distance: 104.1
click at [608, 474] on div "Janela de atendimento Grade de atendimento Capacidade Transportadoras Veículos …" at bounding box center [708, 336] width 1416 height 672
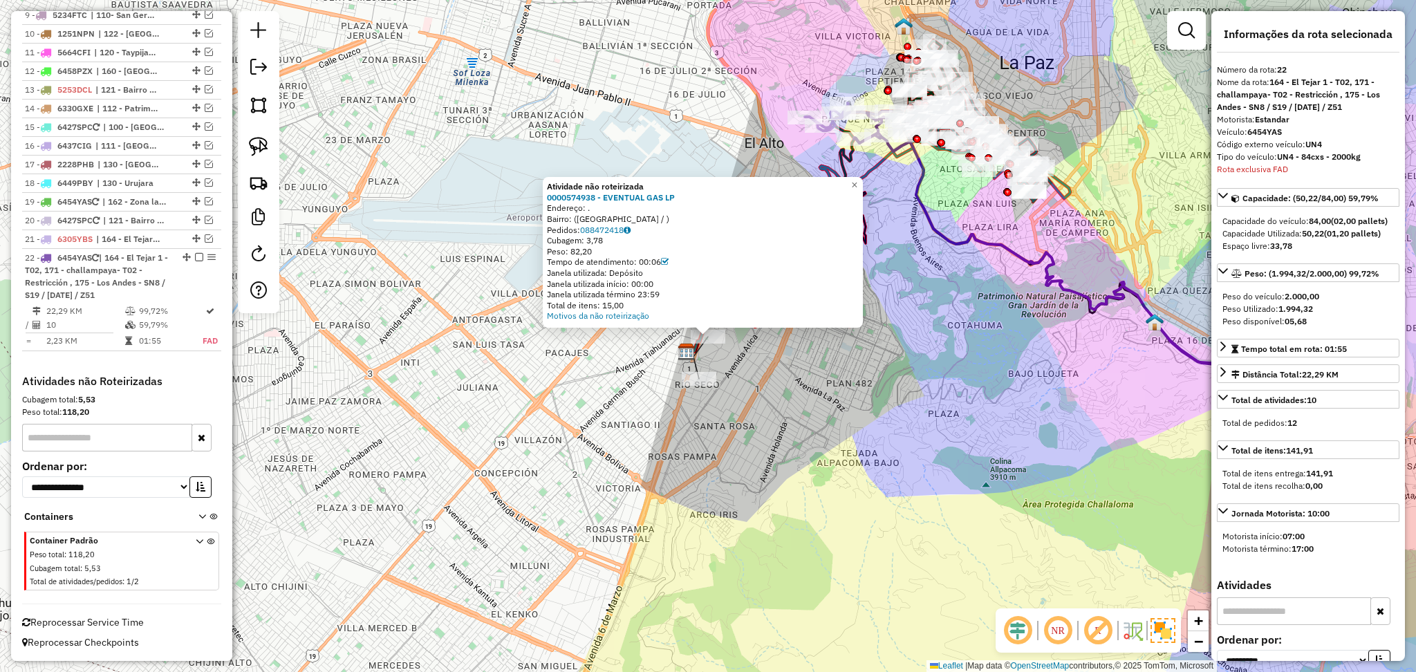
drag, startPoint x: 701, startPoint y: 192, endPoint x: 545, endPoint y: 195, distance: 156.3
click at [545, 195] on div "Atividade não roteirizada 0000574938 - EVENTUAL GAS LP Endereço: . Bairro: (LA …" at bounding box center [703, 252] width 320 height 151
copy strong "0000574938 - EVENTUAL GAS LP"
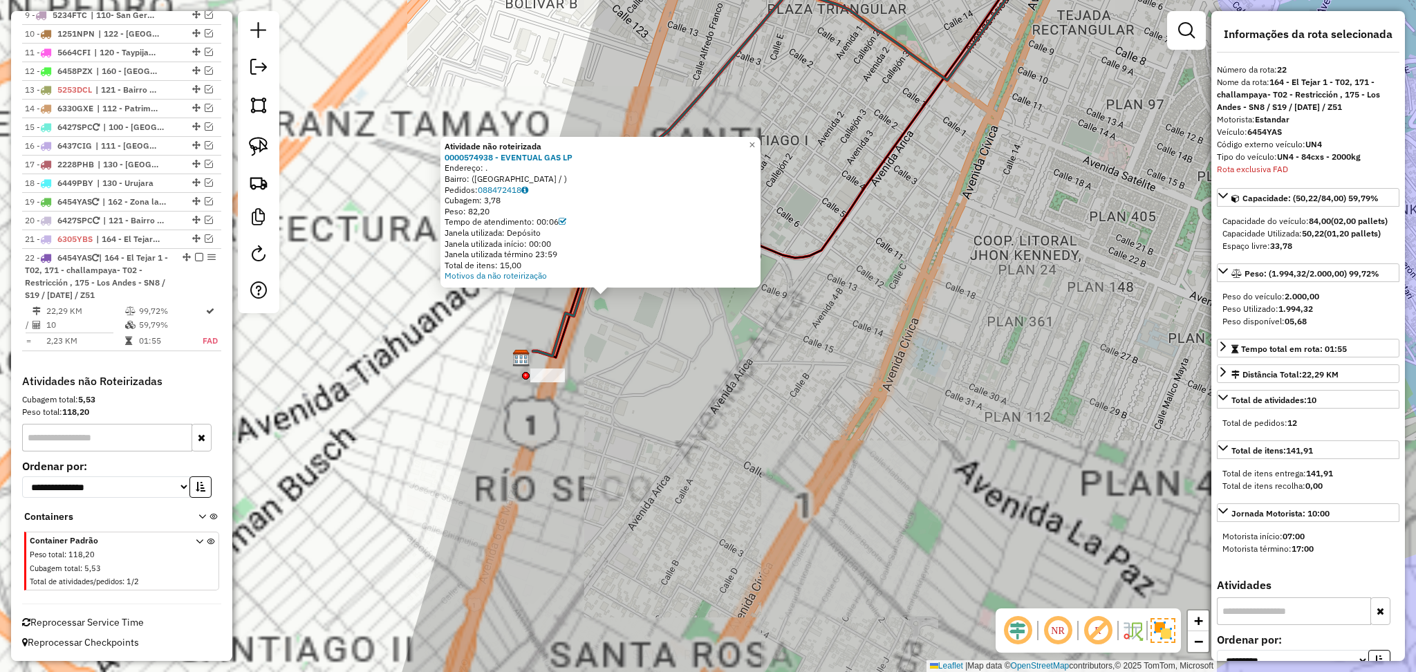
drag, startPoint x: 583, startPoint y: 386, endPoint x: 821, endPoint y: 377, distance: 238.7
click at [821, 377] on div "Atividade não roteirizada 0000574938 - EVENTUAL GAS LP Endereço: . Bairro: (LA …" at bounding box center [708, 336] width 1416 height 672
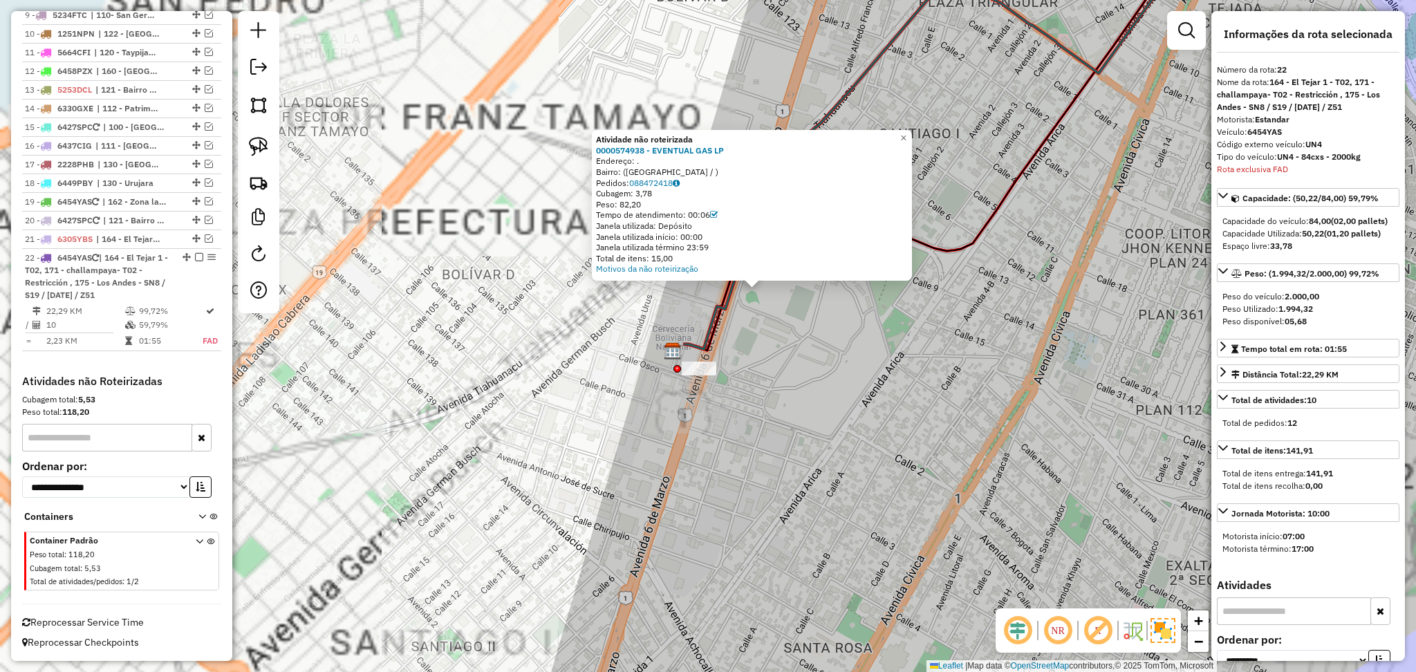
click at [821, 377] on div "Atividade não roteirizada 0000574938 - EVENTUAL GAS LP Endereço: . Bairro: (LA …" at bounding box center [708, 336] width 1416 height 672
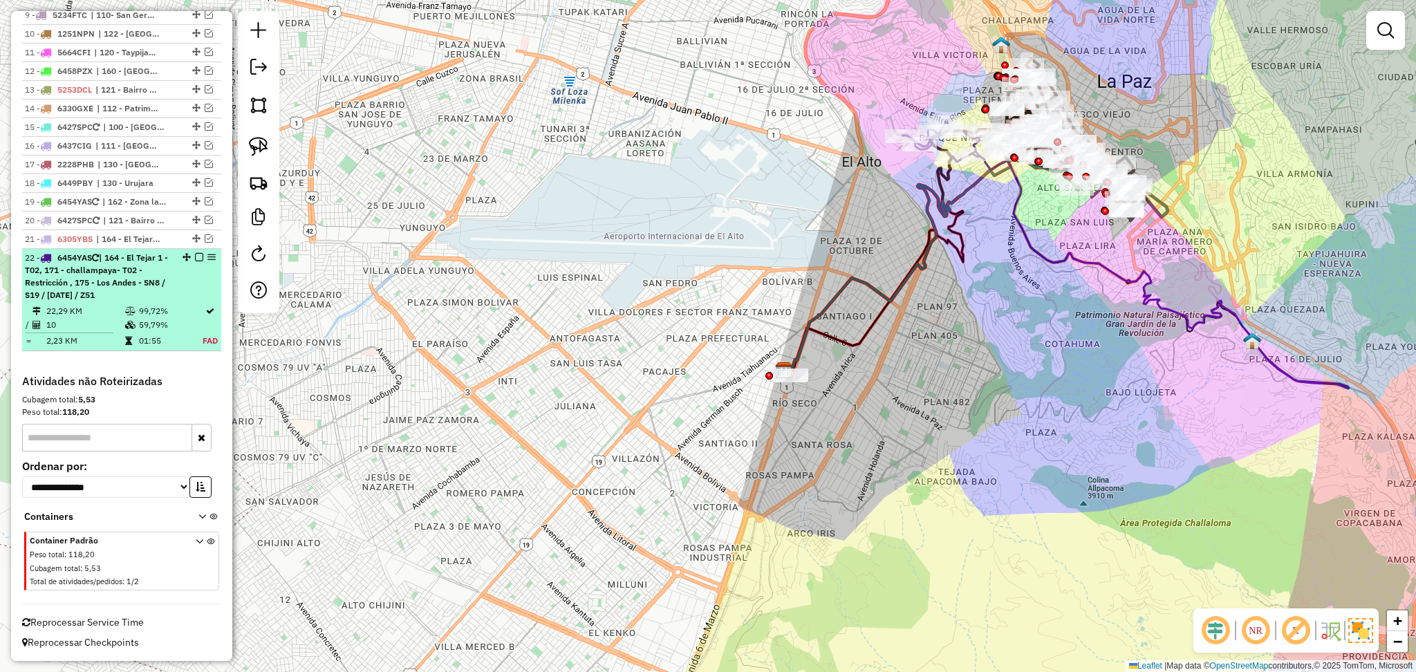
scroll to position [430, 0]
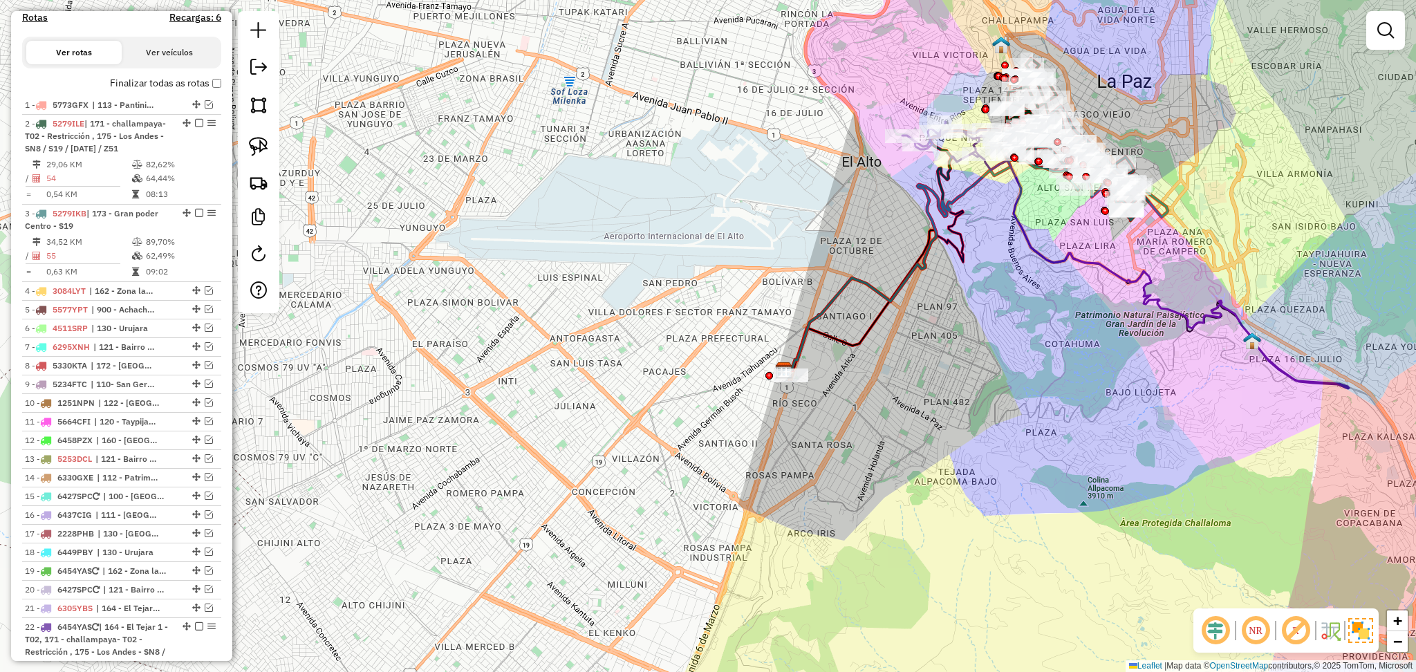
click at [209, 77] on label "Finalizar todas as rotas" at bounding box center [165, 83] width 111 height 15
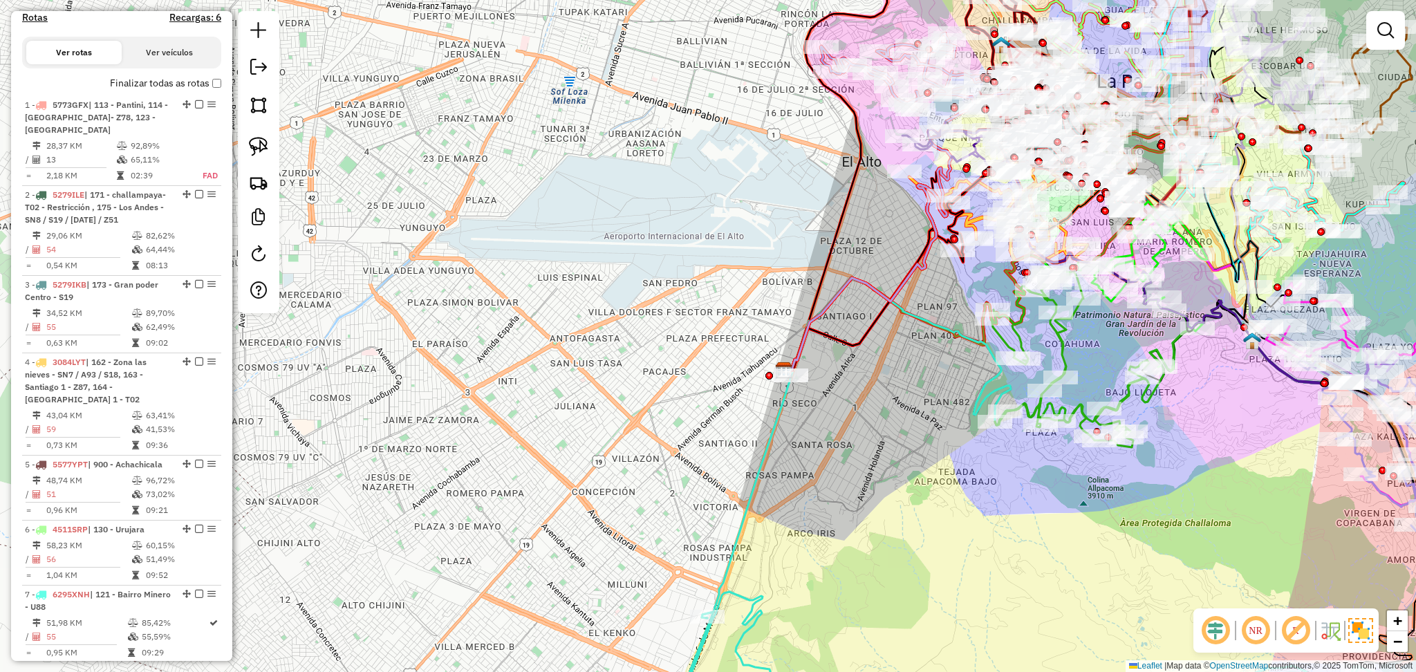
click at [35, 18] on h4 "Rotas" at bounding box center [35, 18] width 26 height 12
select select
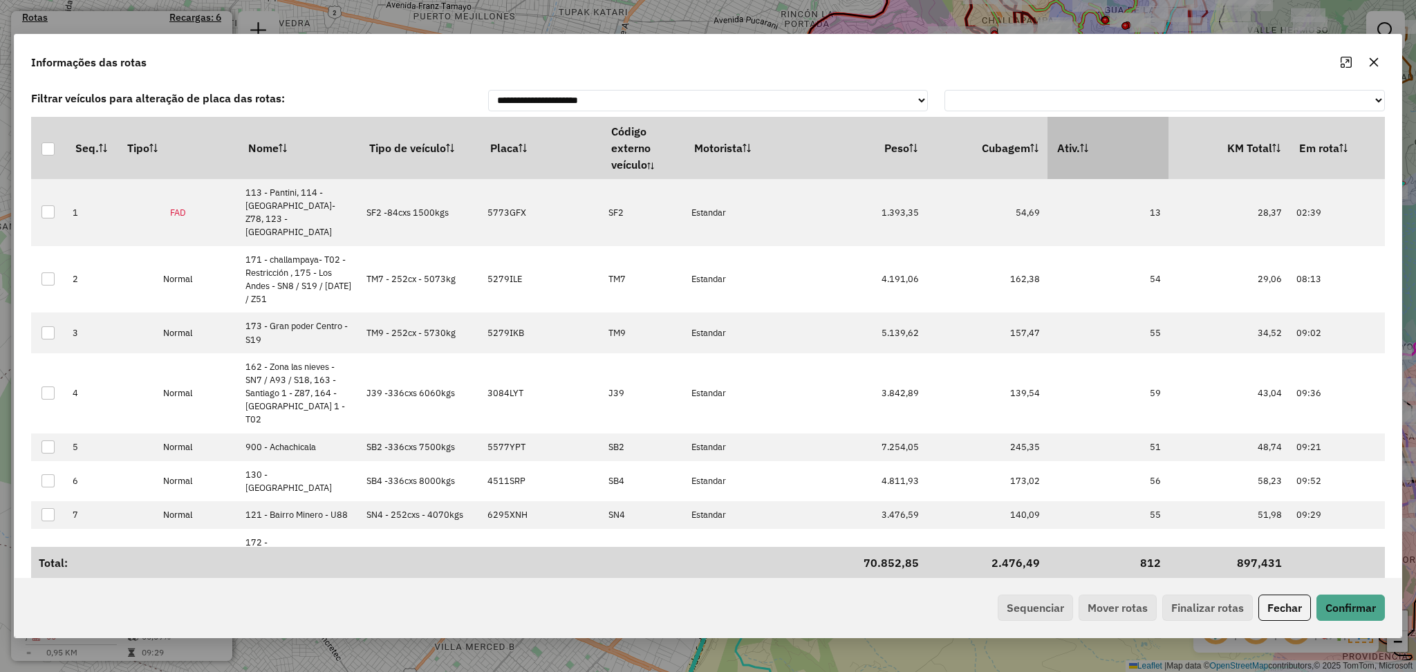
drag, startPoint x: 1125, startPoint y: 141, endPoint x: 573, endPoint y: 124, distance: 552.0
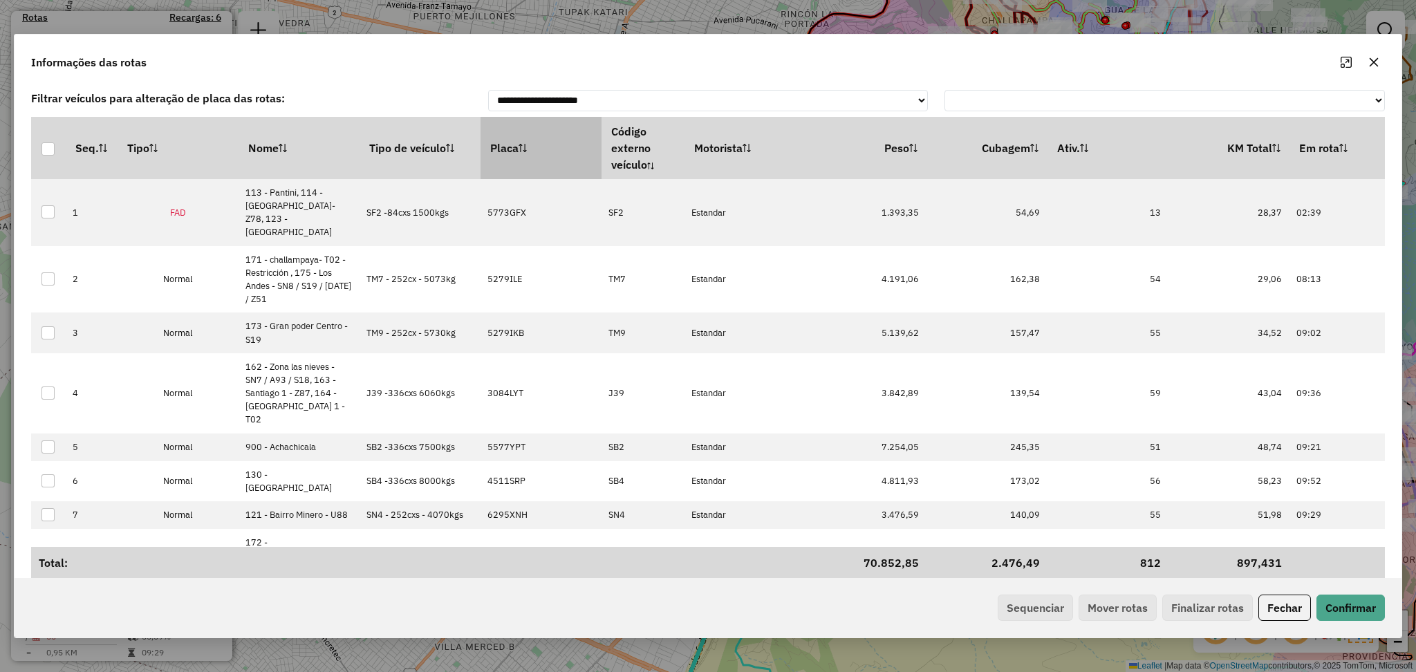
click at [1123, 141] on th "Ativ." at bounding box center [1107, 148] width 121 height 62
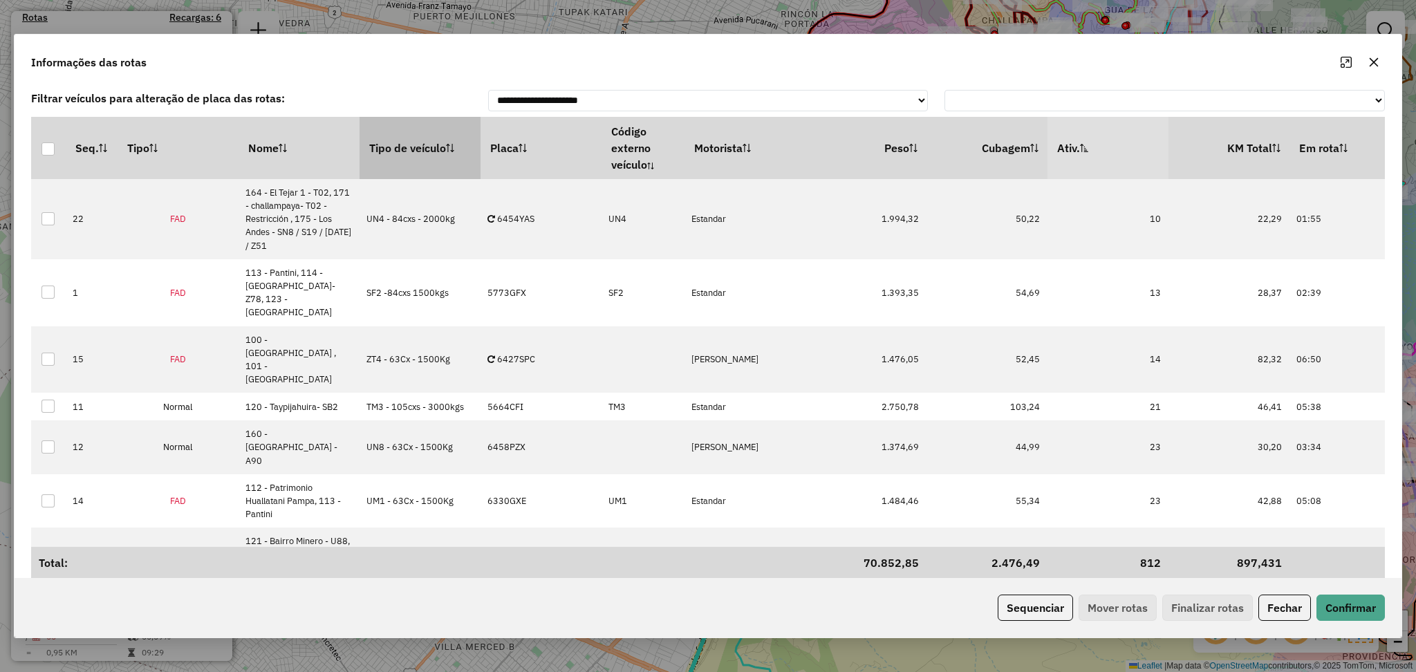
click at [420, 139] on th "Tipo de veículo" at bounding box center [420, 148] width 121 height 62
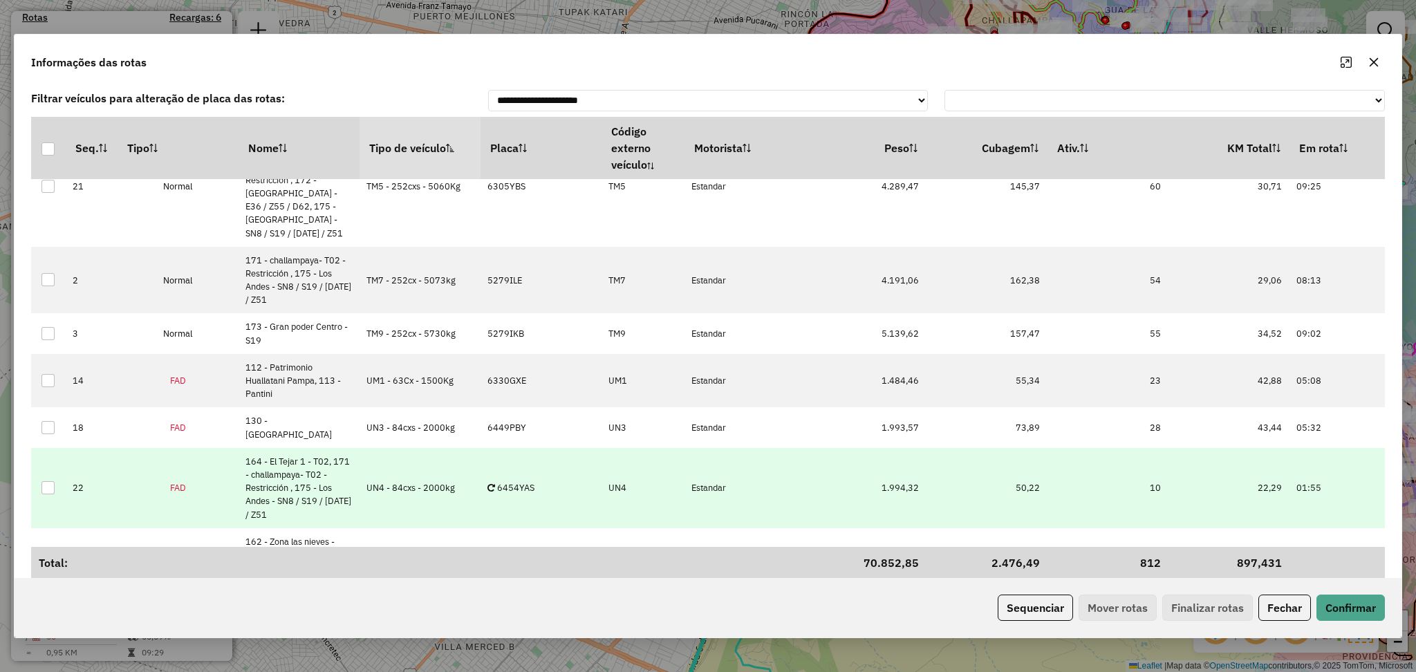
scroll to position [700, 0]
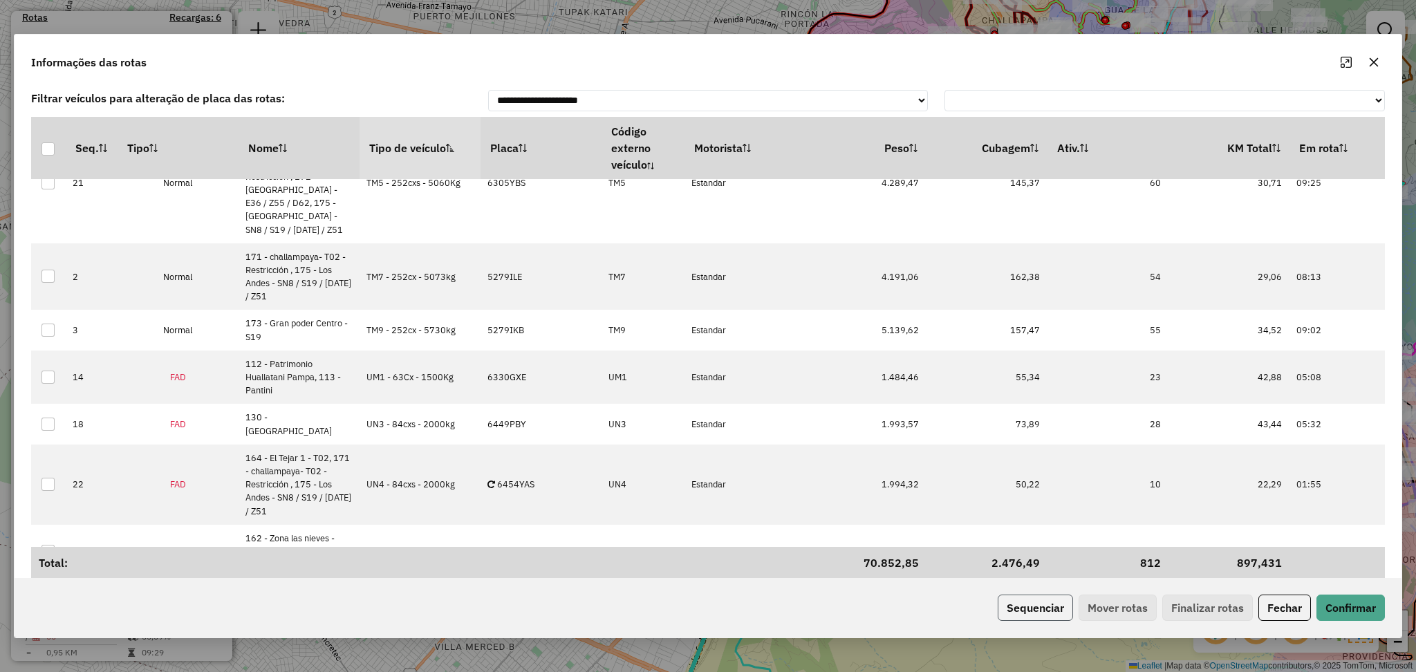
click at [1046, 611] on button "Sequenciar" at bounding box center [1035, 608] width 75 height 26
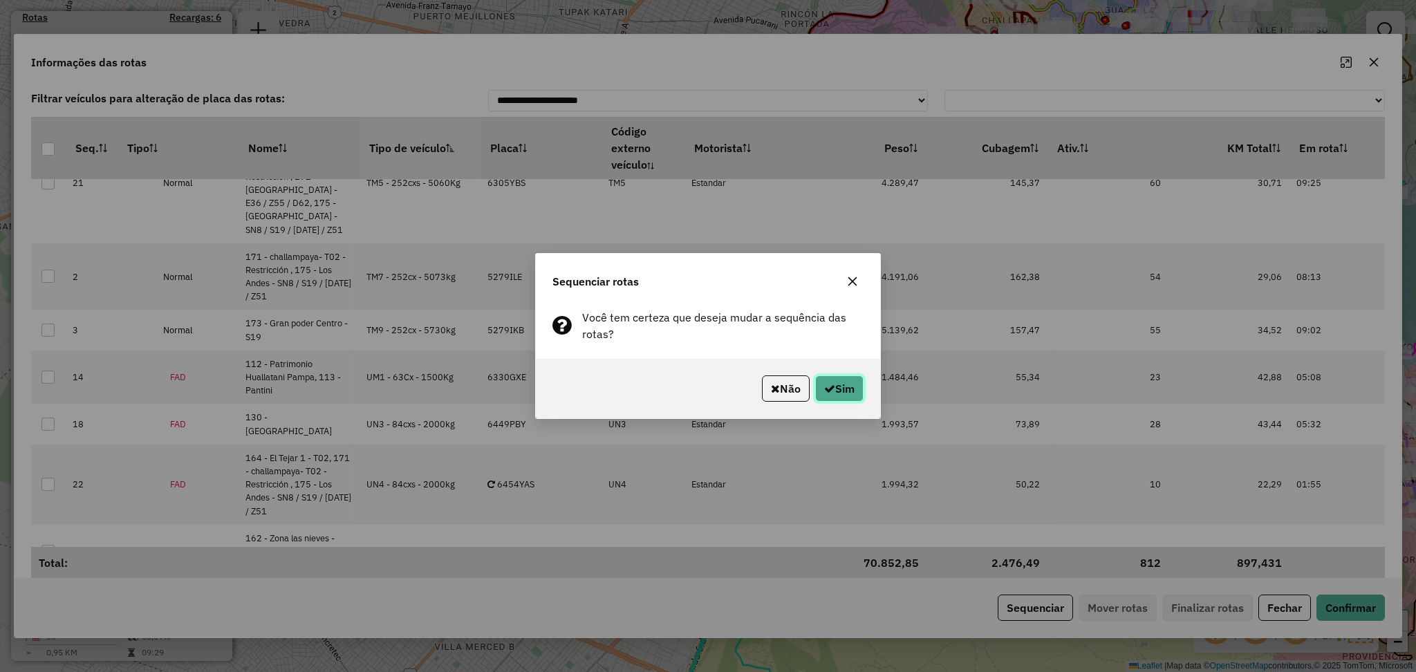
click at [835, 389] on button "Sim" at bounding box center [839, 388] width 48 height 26
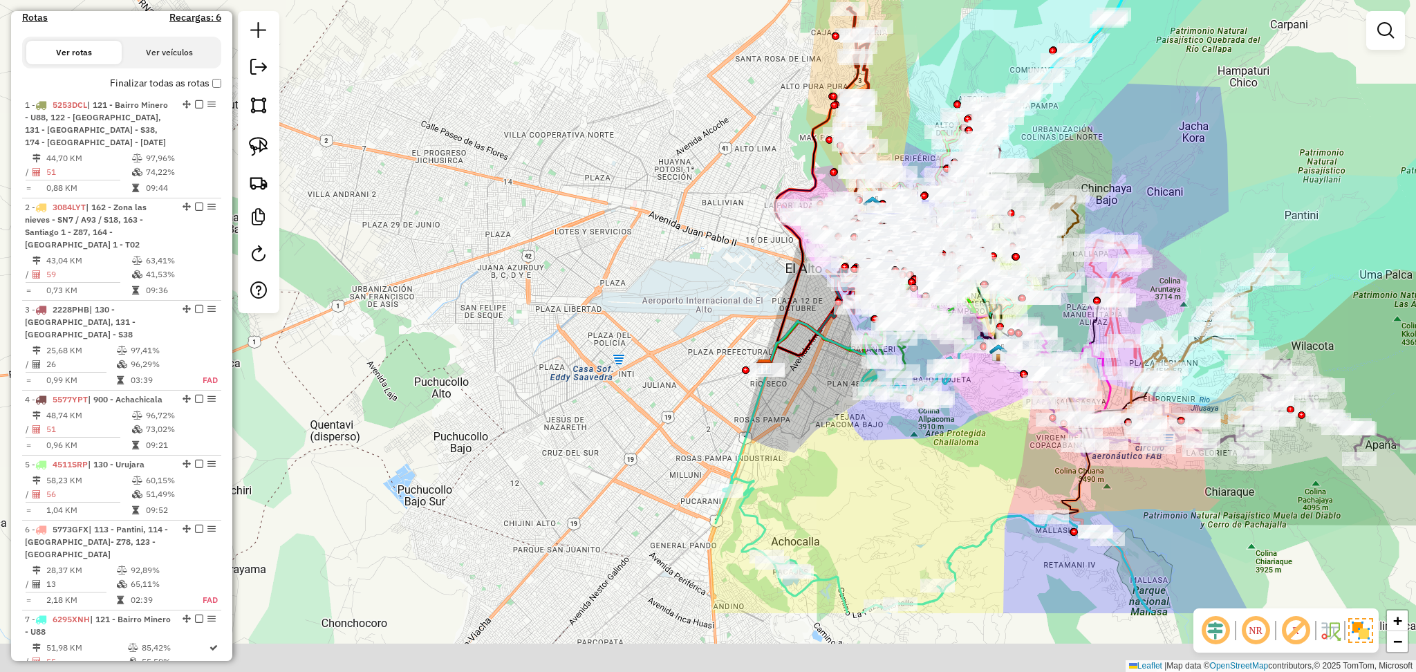
drag, startPoint x: 809, startPoint y: 528, endPoint x: 802, endPoint y: 398, distance: 130.2
click at [802, 398] on div "Janela de atendimento Grade de atendimento Capacidade Transportadoras Veículos …" at bounding box center [708, 336] width 1416 height 672
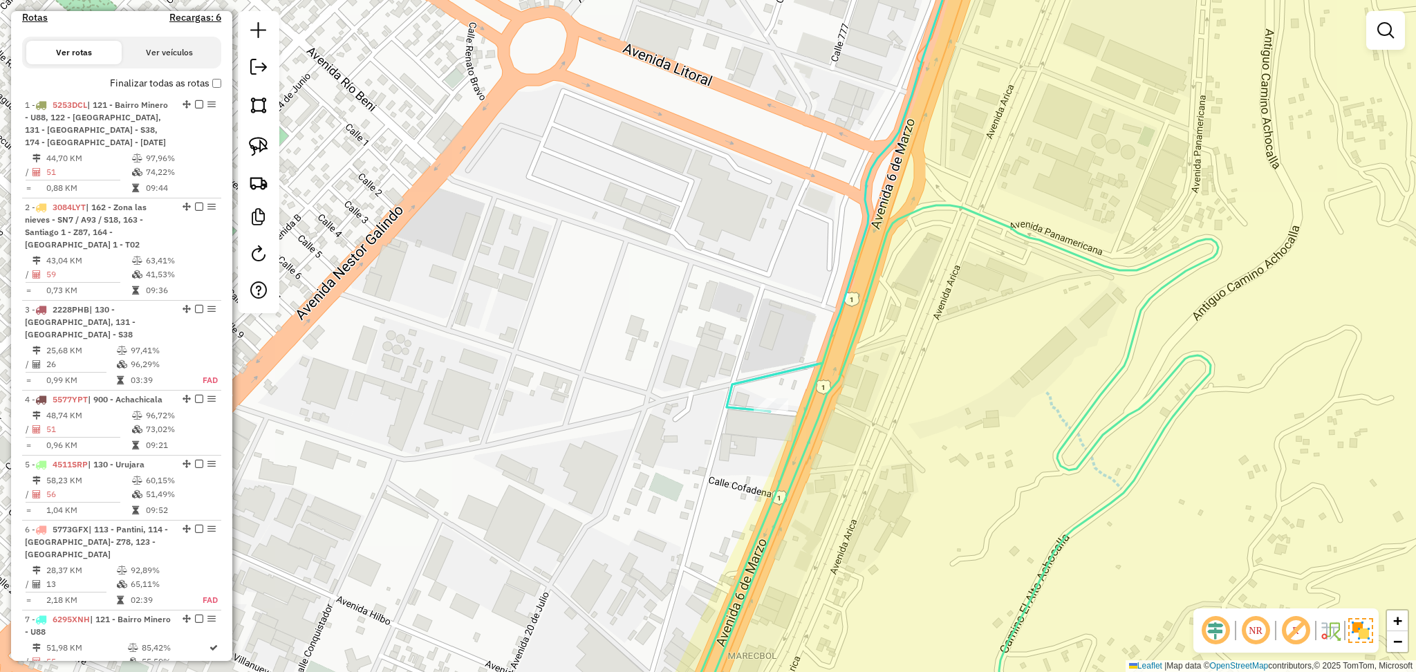
click at [768, 416] on icon at bounding box center [946, 472] width 546 height 535
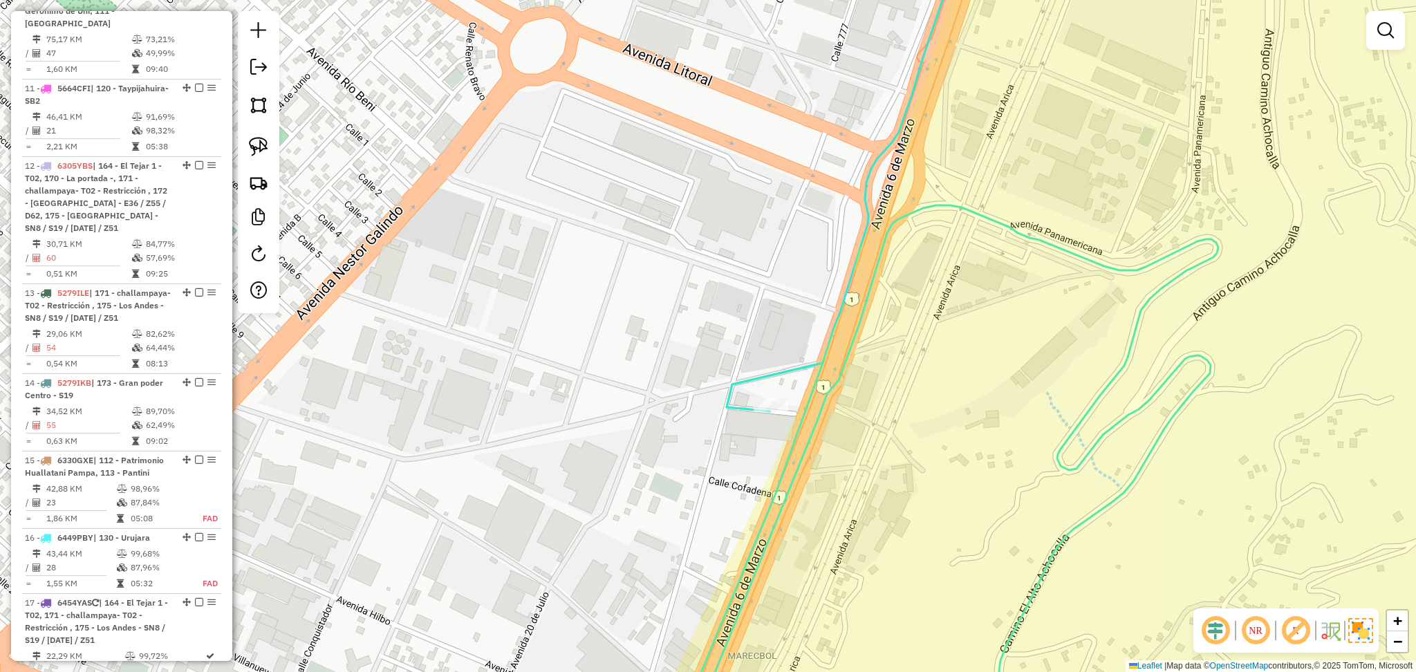
select select "**********"
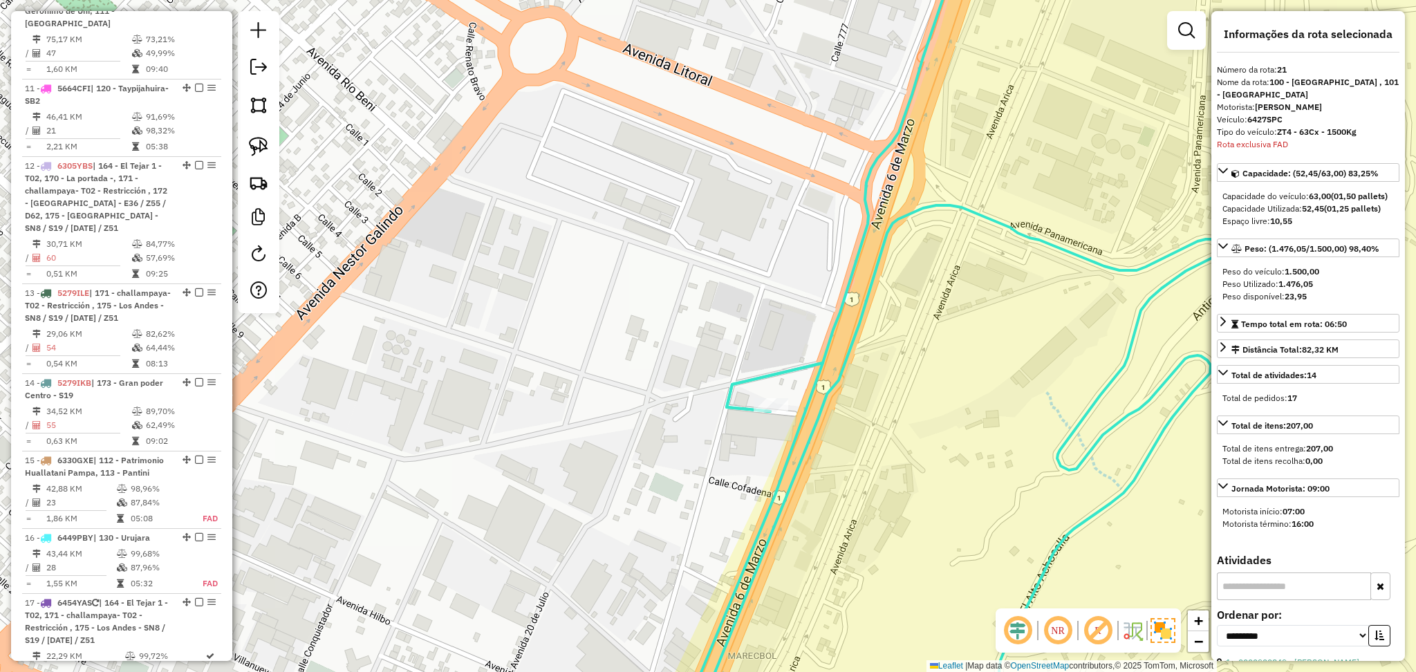
scroll to position [2003, 0]
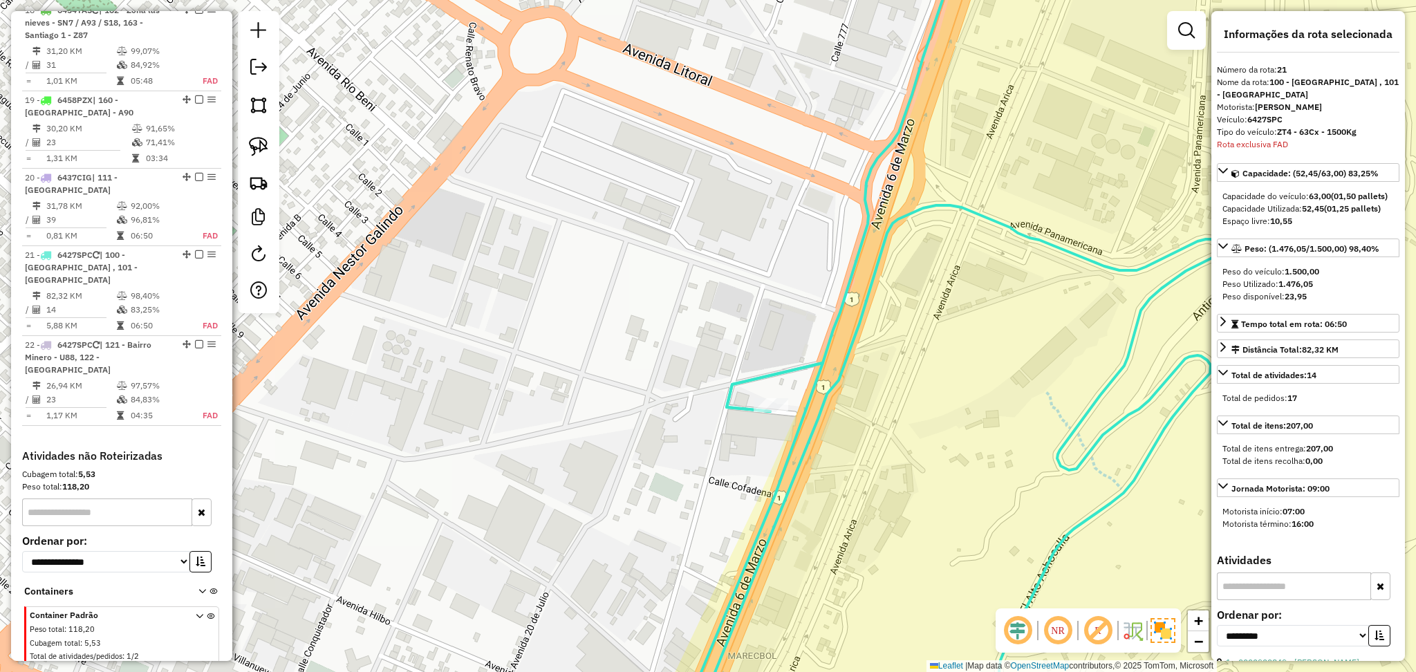
click at [776, 397] on div "Rota 21 - Placa 6427SPC 0000900849 - WENDY NAVARRO F Janela de atendimento Grad…" at bounding box center [708, 336] width 1416 height 672
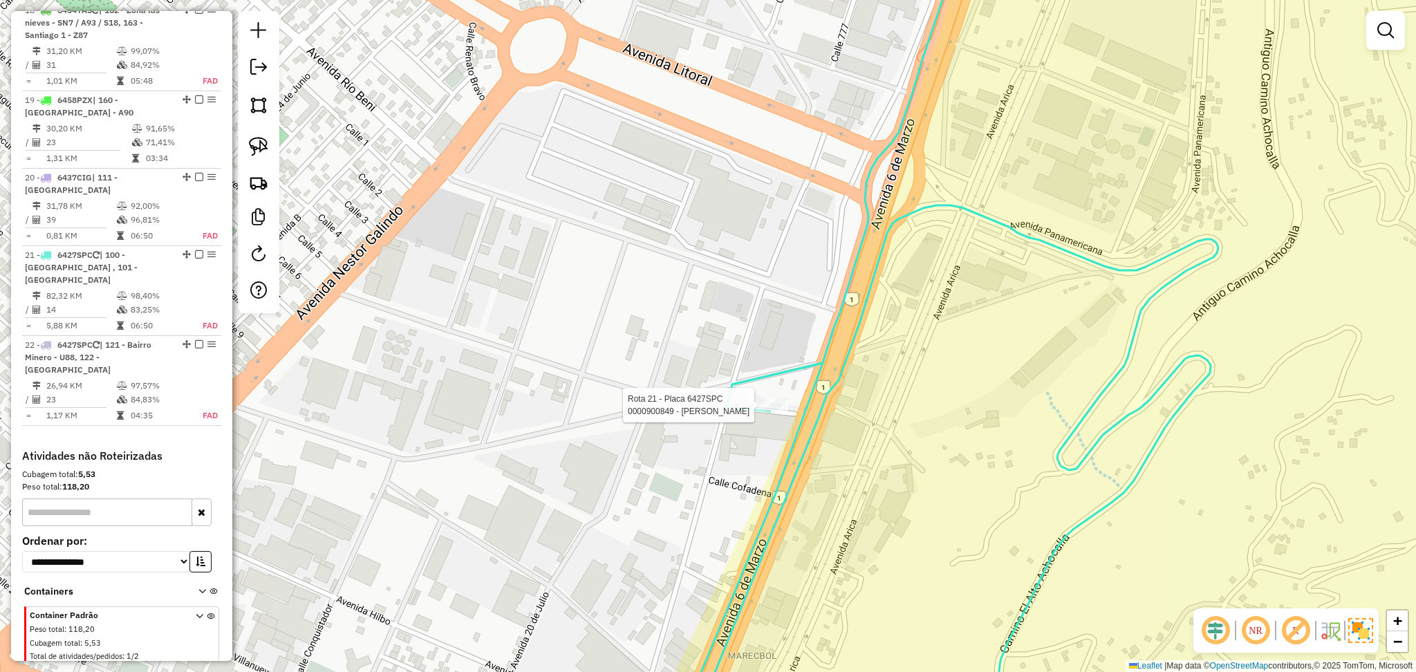
select select "**********"
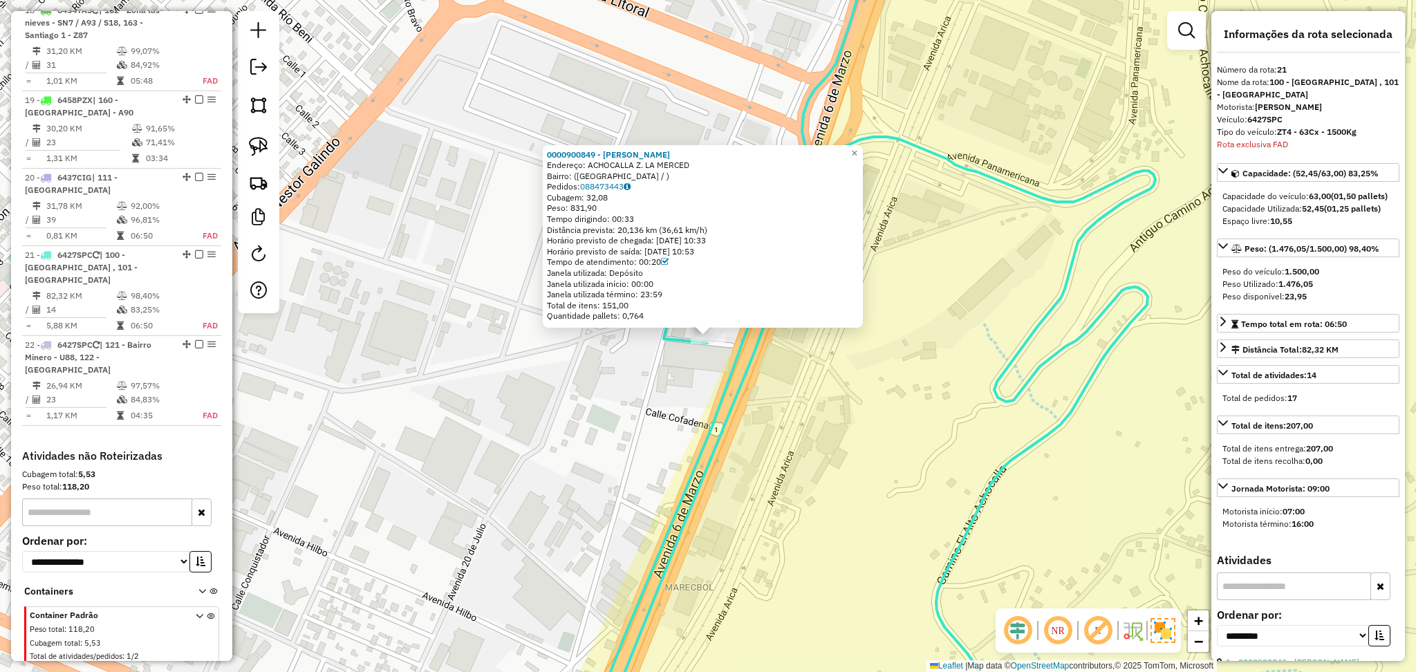
click at [792, 441] on div "0000900849 - WENDY NAVARRO F Endereço: ACHOCALLA Z. LA MERCED Bairro: (LA PAZ /…" at bounding box center [708, 336] width 1416 height 672
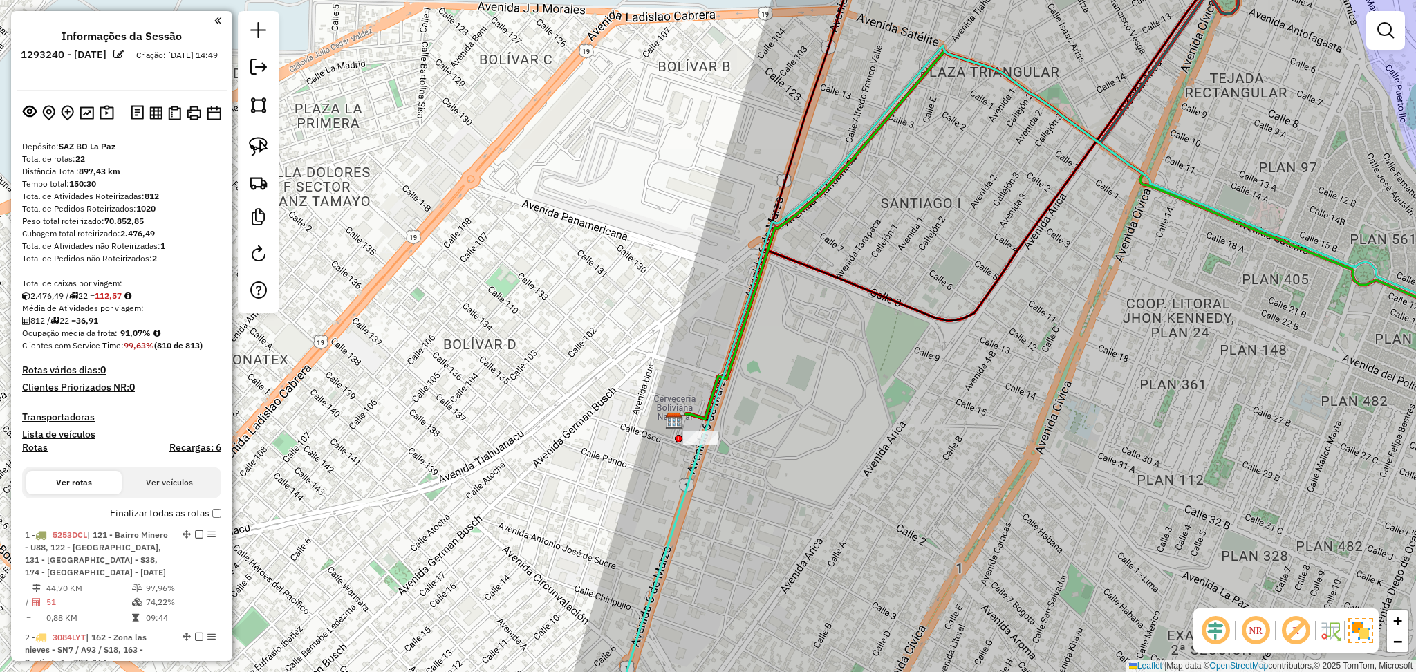
scroll to position [2003, 0]
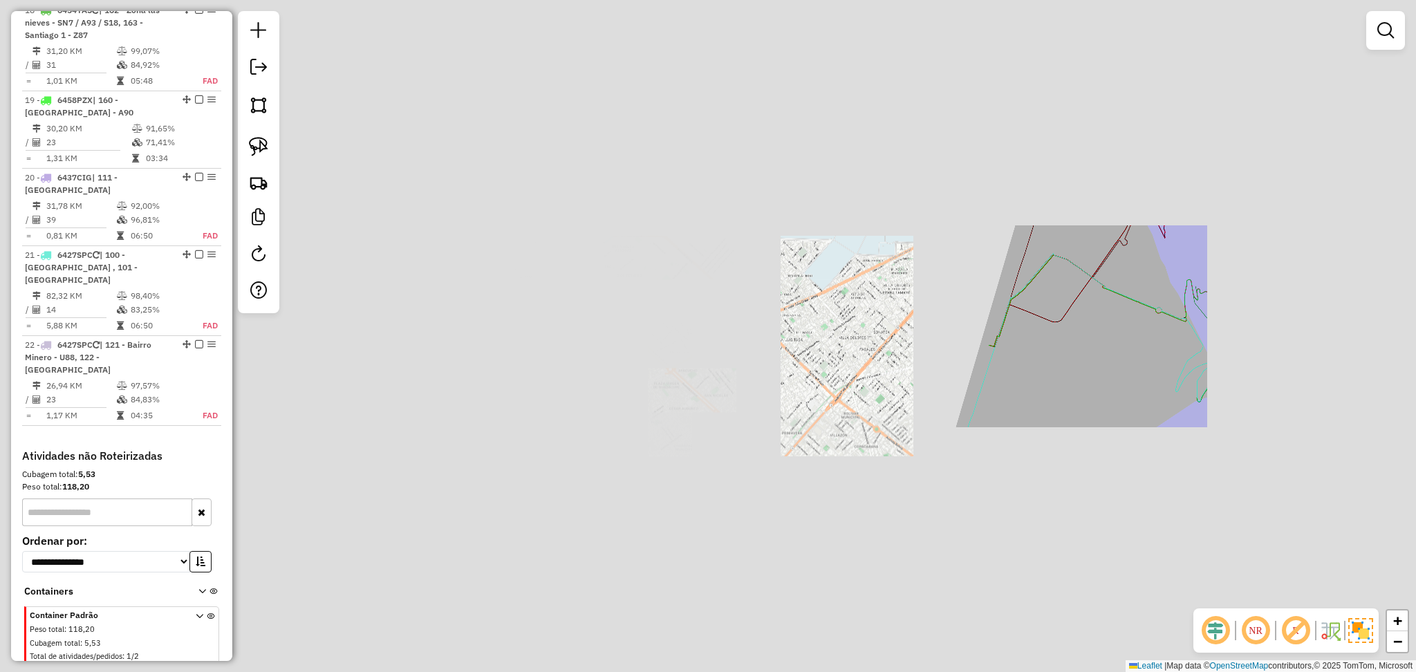
click at [1109, 344] on div "Janela de atendimento Grade de atendimento Capacidade Transportadoras Veículos …" at bounding box center [708, 336] width 1416 height 672
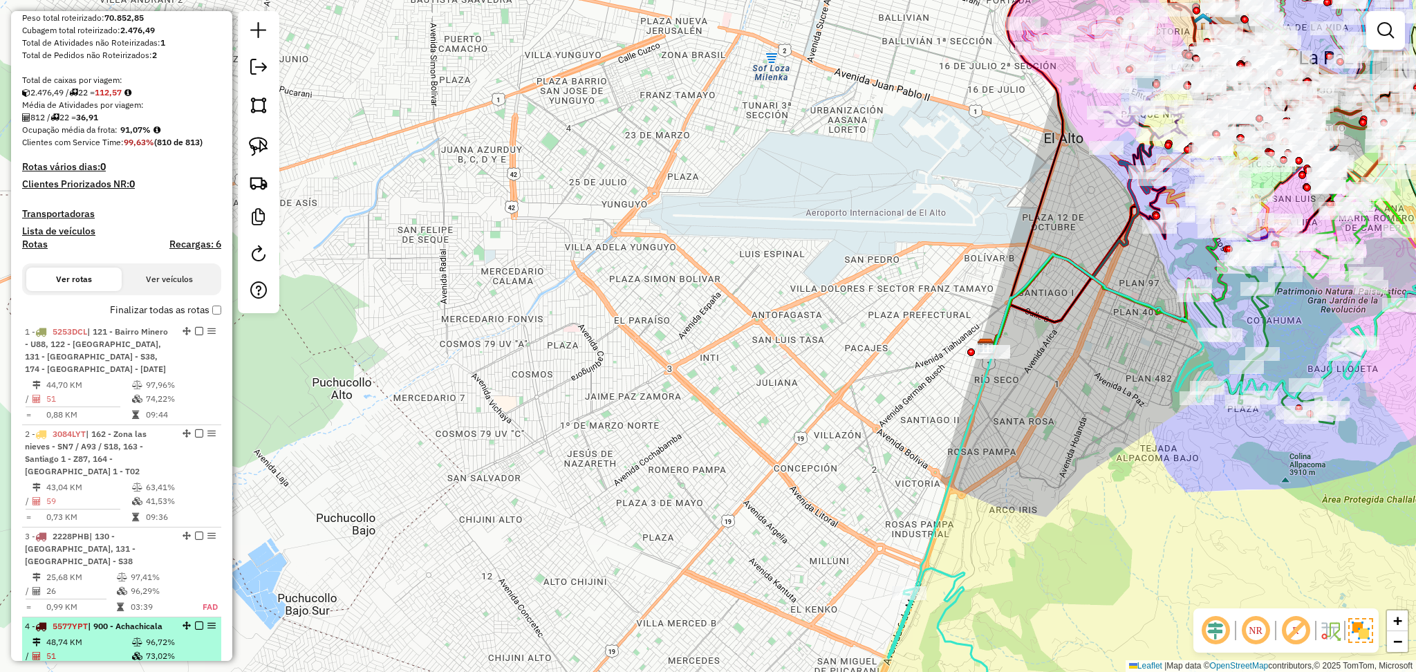
scroll to position [67, 0]
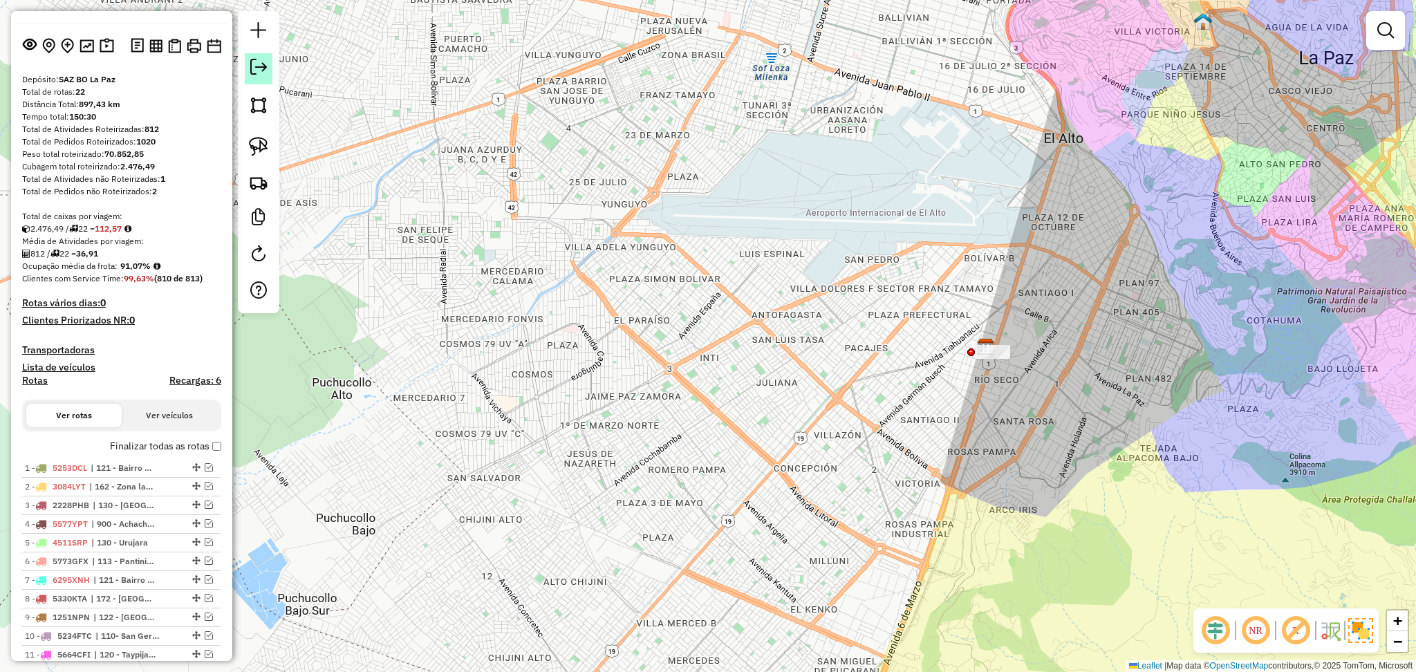
click at [251, 66] on em at bounding box center [258, 67] width 17 height 17
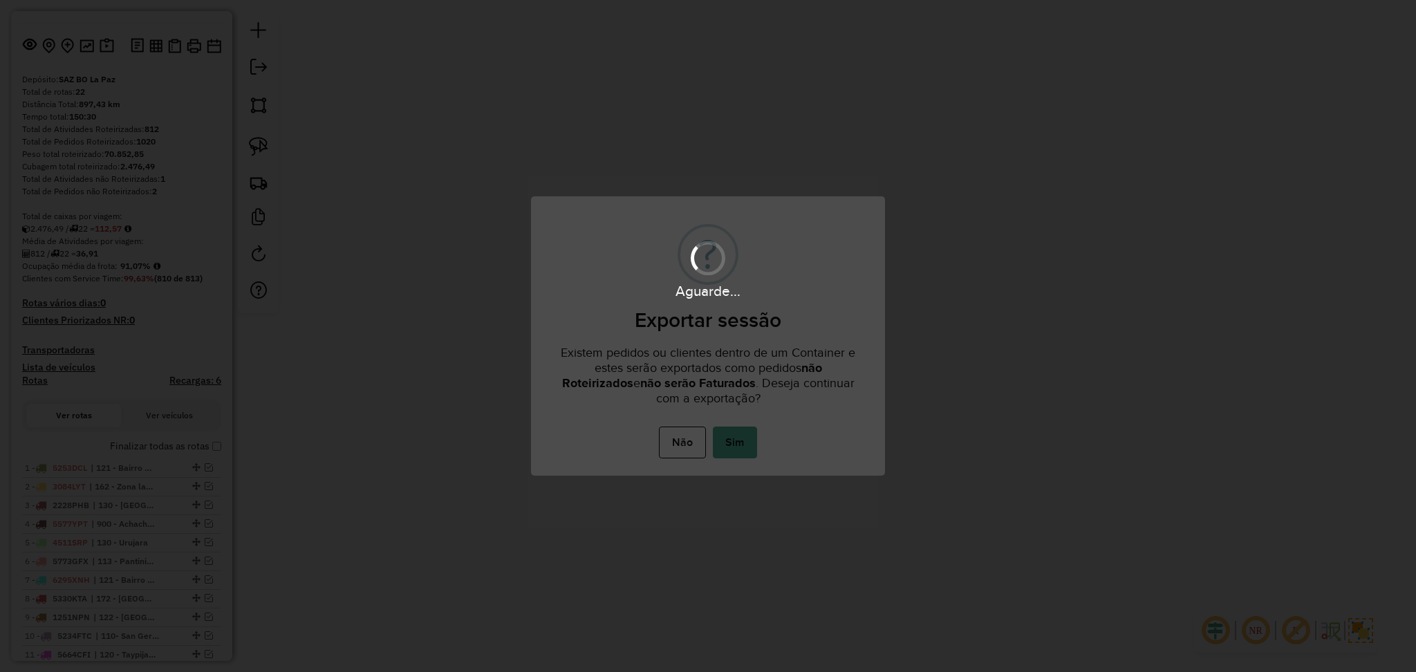
click at [1033, 0] on body "Aguarde... Pop-up bloqueado! Seu navegador bloqueou automáticamente a abertura …" at bounding box center [708, 0] width 1416 height 0
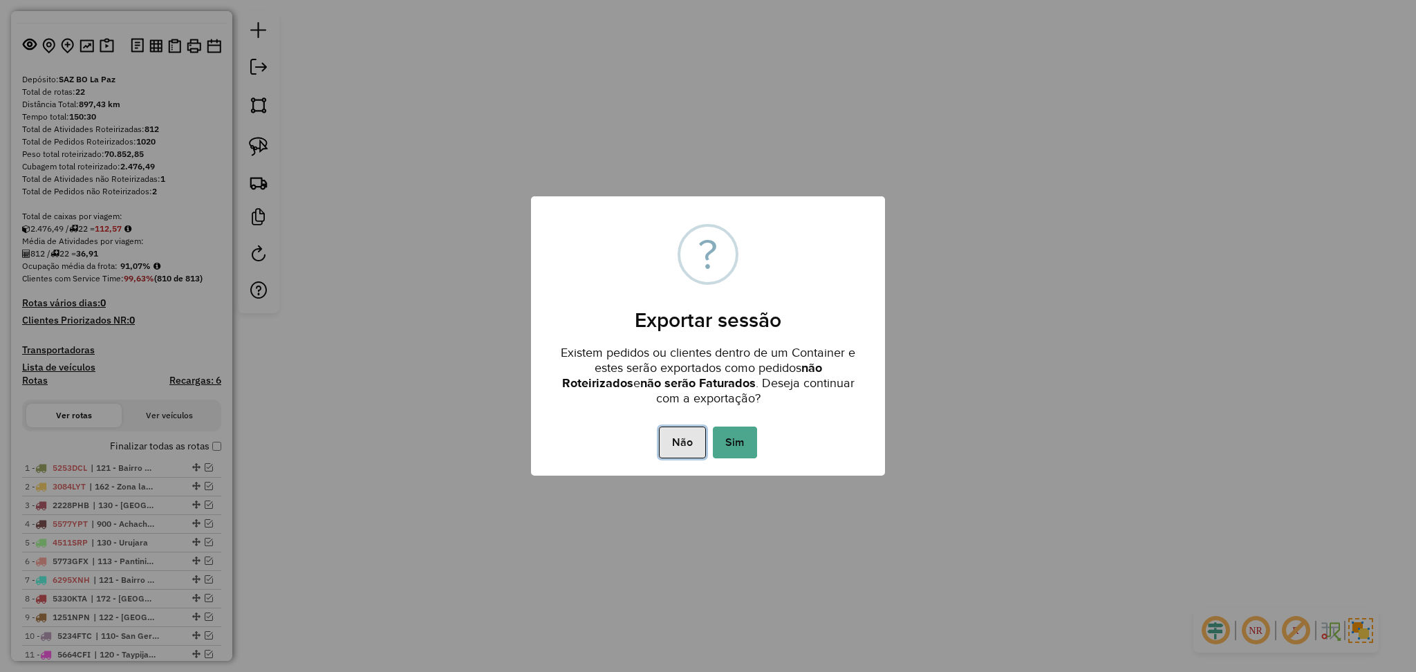
click at [682, 436] on button "Não" at bounding box center [682, 443] width 46 height 32
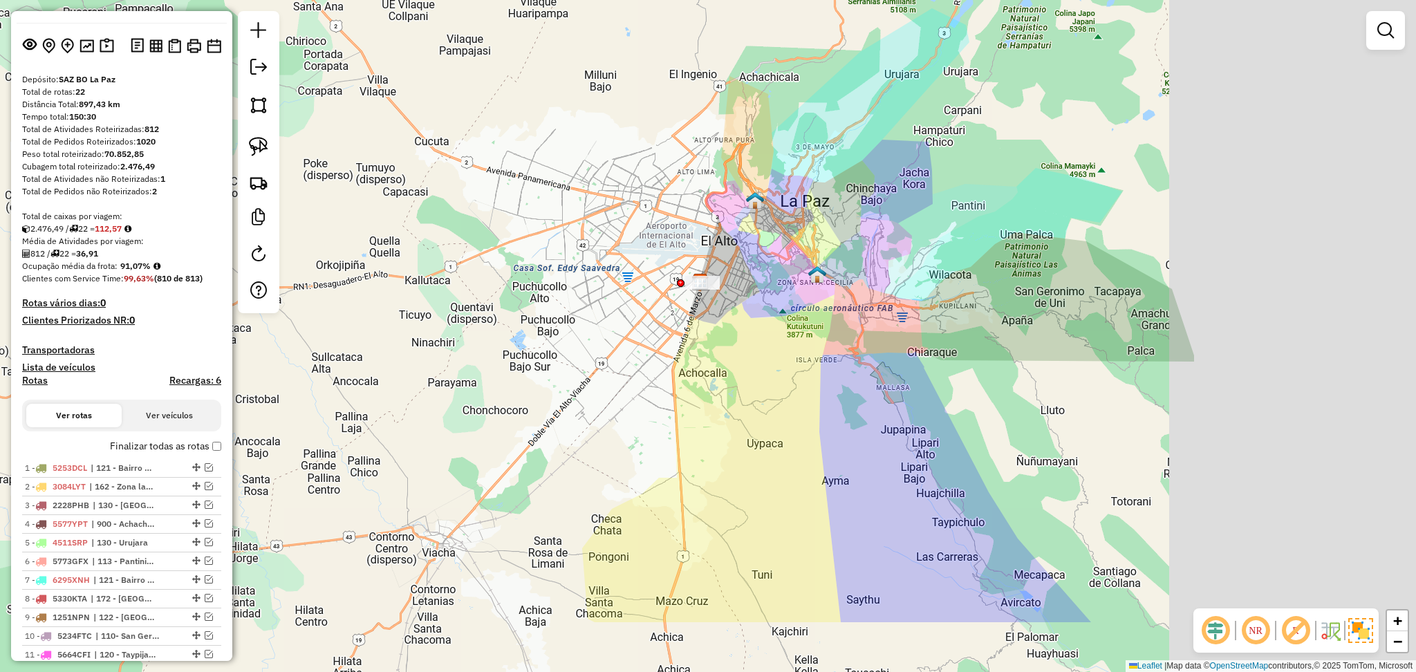
drag, startPoint x: 948, startPoint y: 315, endPoint x: 879, endPoint y: 286, distance: 75.3
click at [879, 286] on div "Janela de atendimento Grade de atendimento Capacidade Transportadoras Veículos …" at bounding box center [708, 336] width 1416 height 672
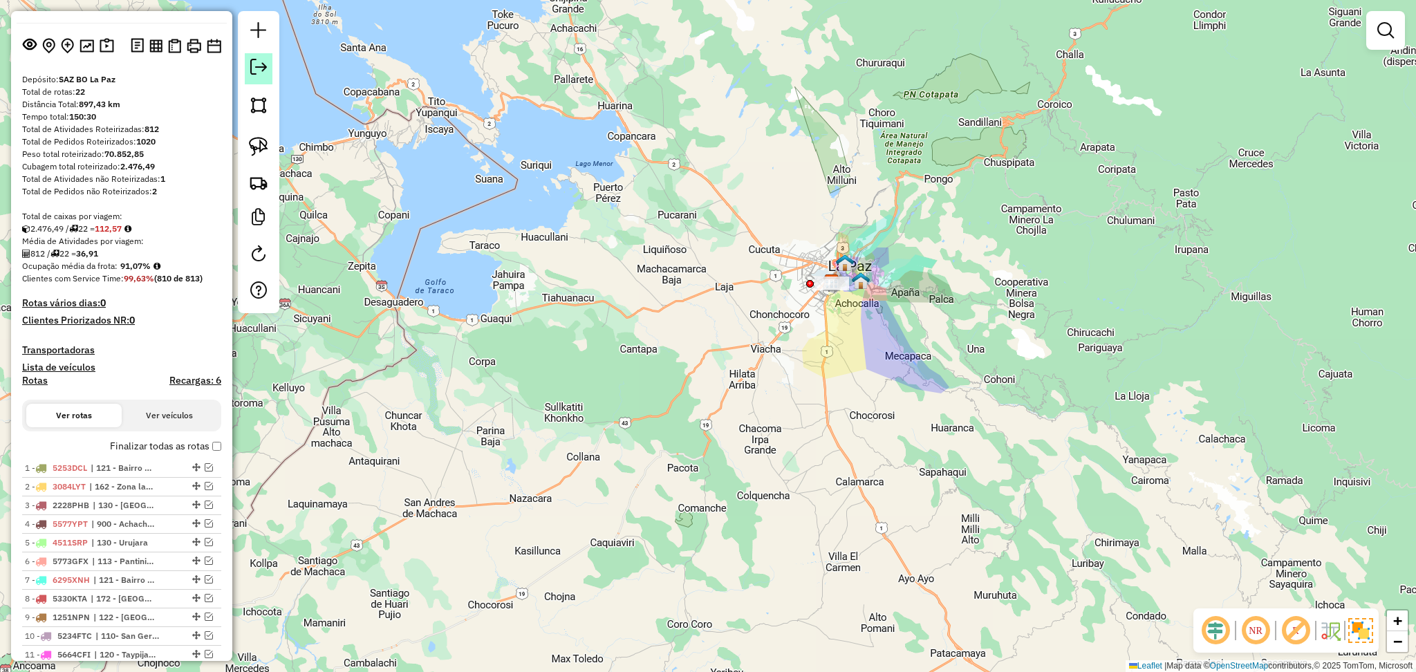
click at [256, 66] on em at bounding box center [258, 67] width 17 height 17
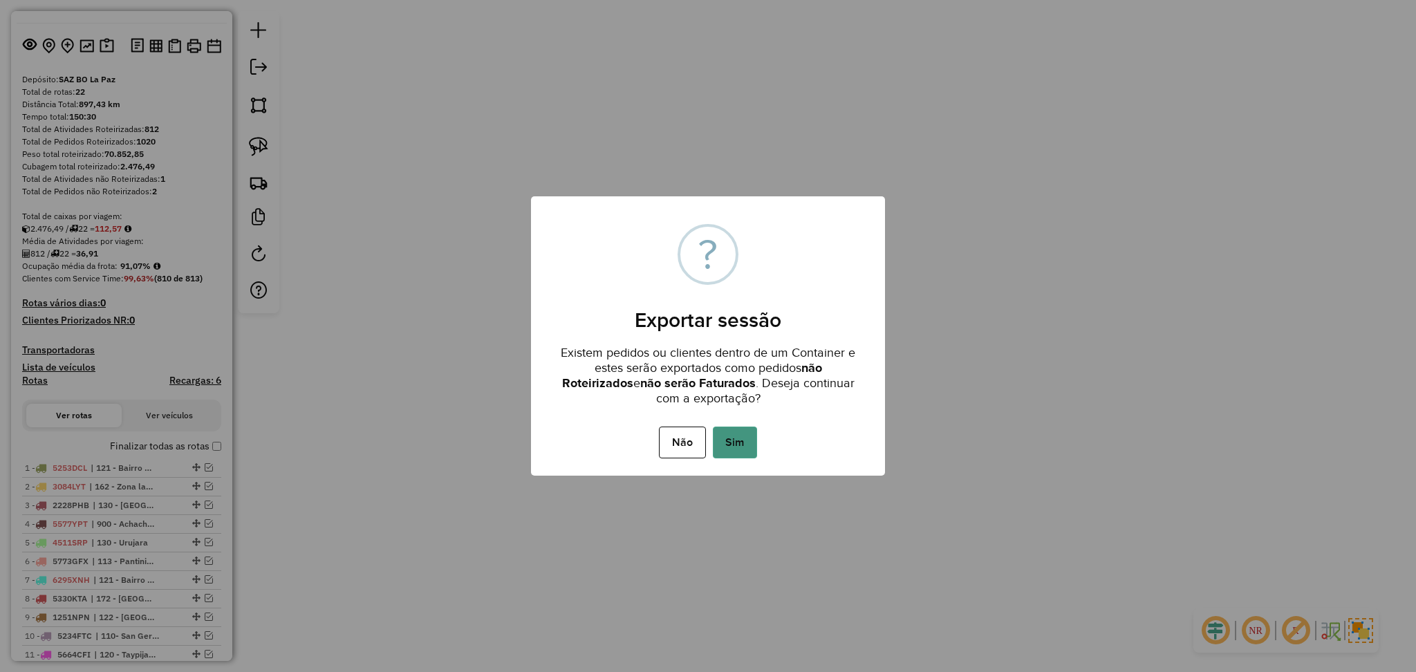
click at [746, 431] on button "Sim" at bounding box center [735, 443] width 44 height 32
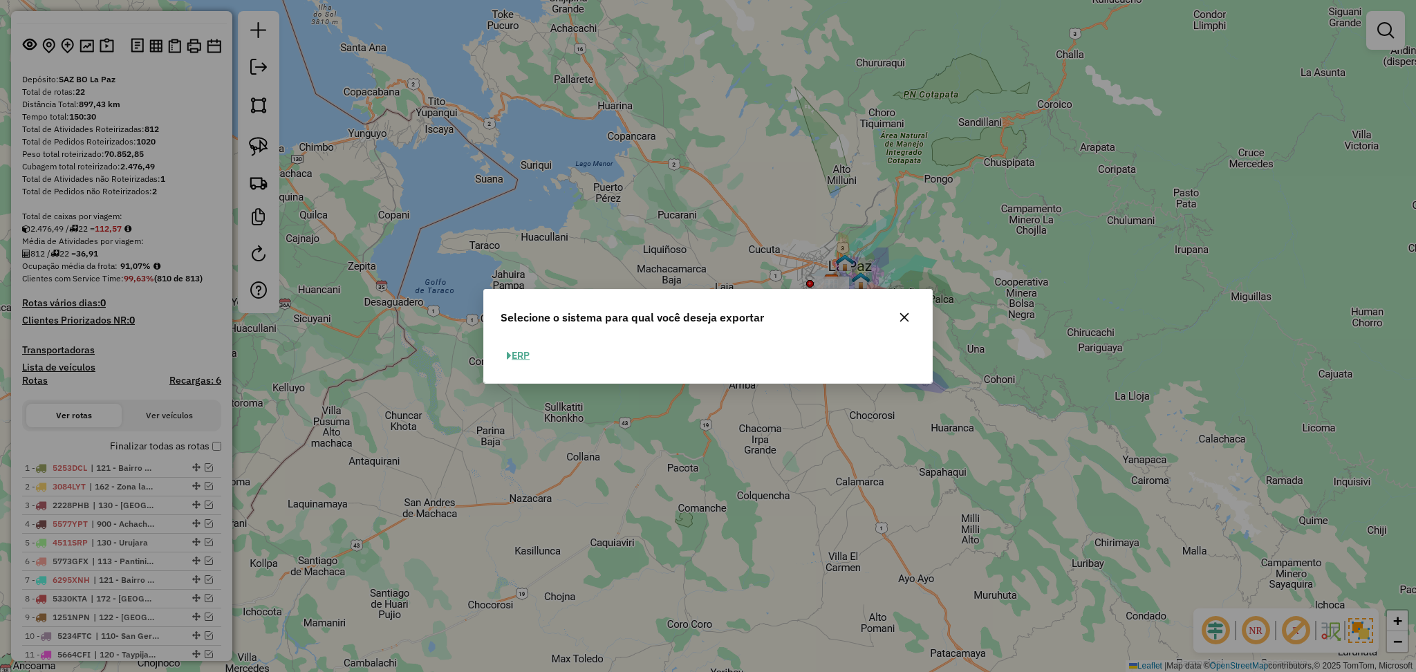
click at [521, 357] on button "ERP" at bounding box center [518, 355] width 35 height 21
select select "**"
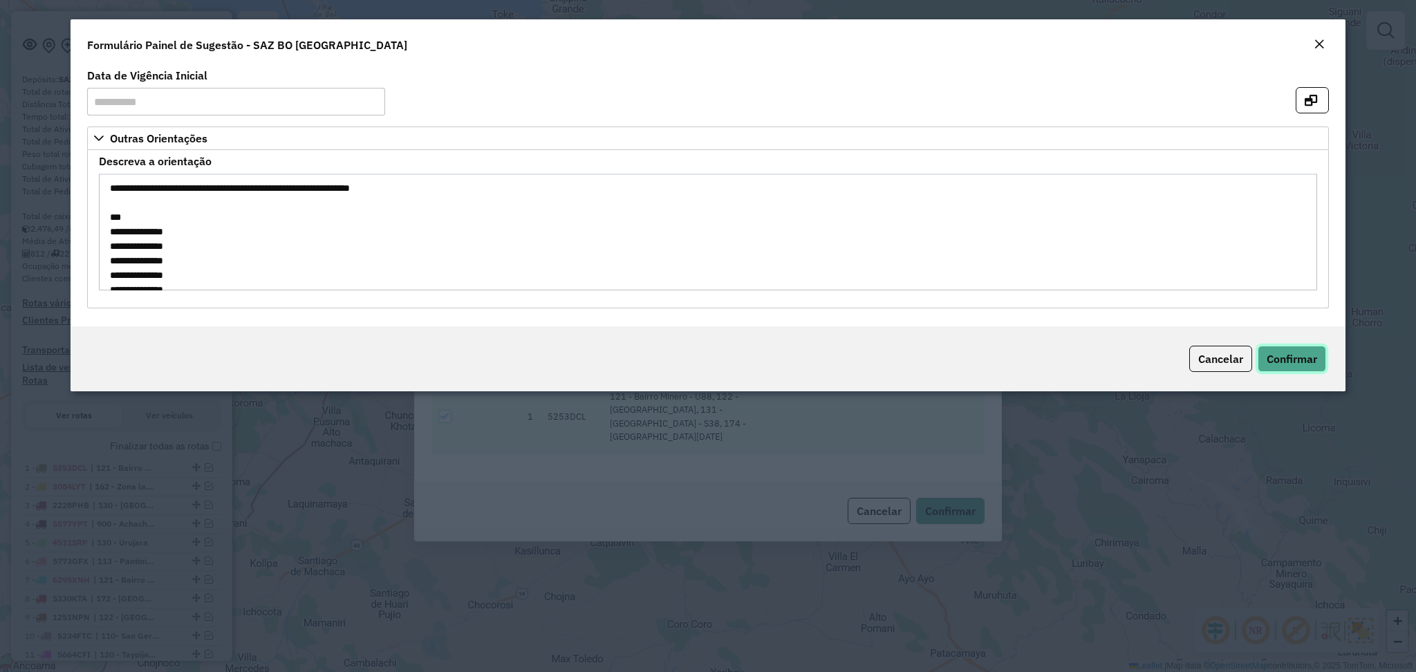
click at [1303, 346] on button "Confirmar" at bounding box center [1292, 359] width 68 height 26
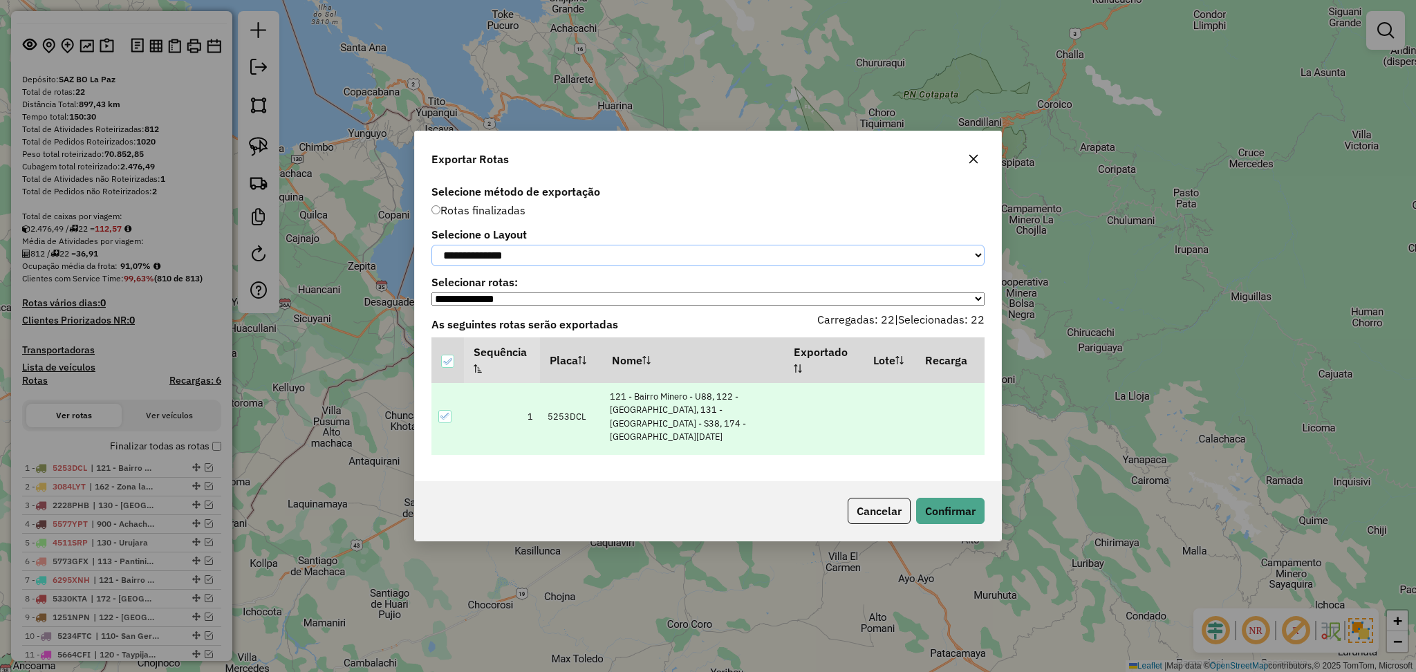
click at [507, 250] on select "**********" at bounding box center [707, 255] width 553 height 21
select select "*********"
click at [431, 245] on select "**********" at bounding box center [707, 255] width 553 height 21
click at [951, 513] on button "Confirmar" at bounding box center [950, 511] width 68 height 26
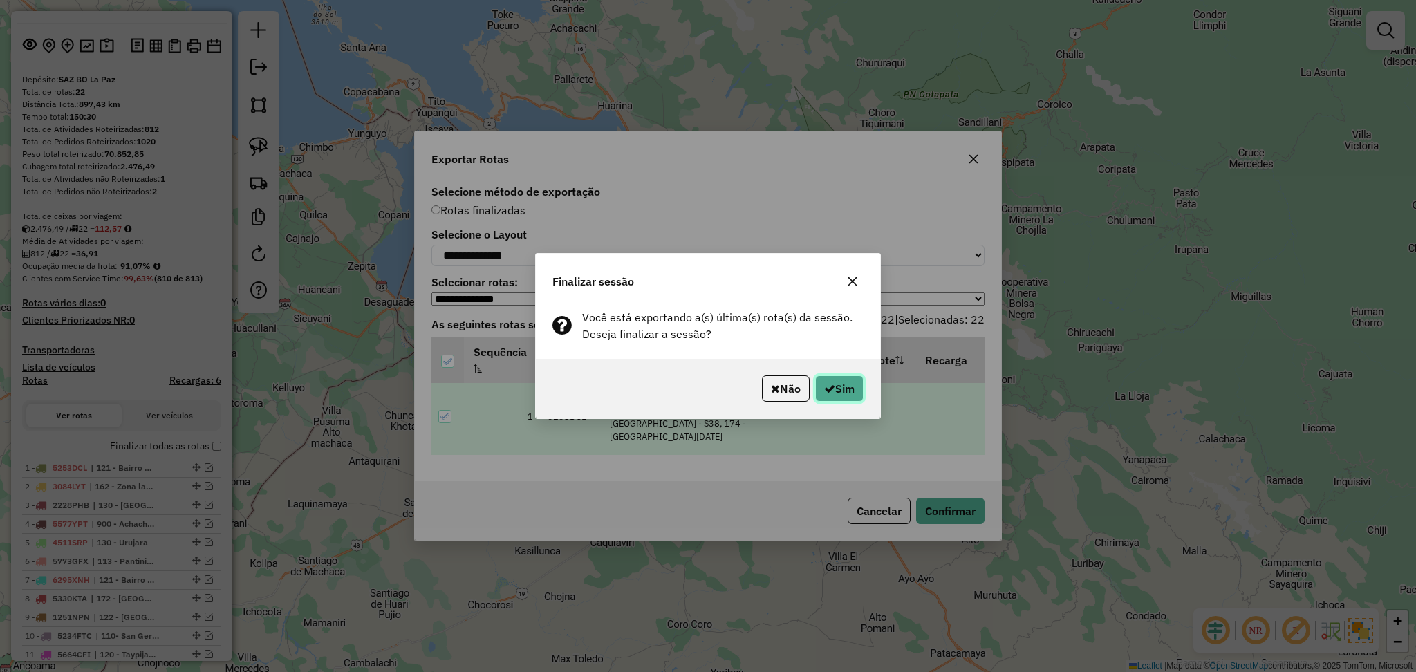
click at [828, 383] on icon "button" at bounding box center [829, 388] width 11 height 11
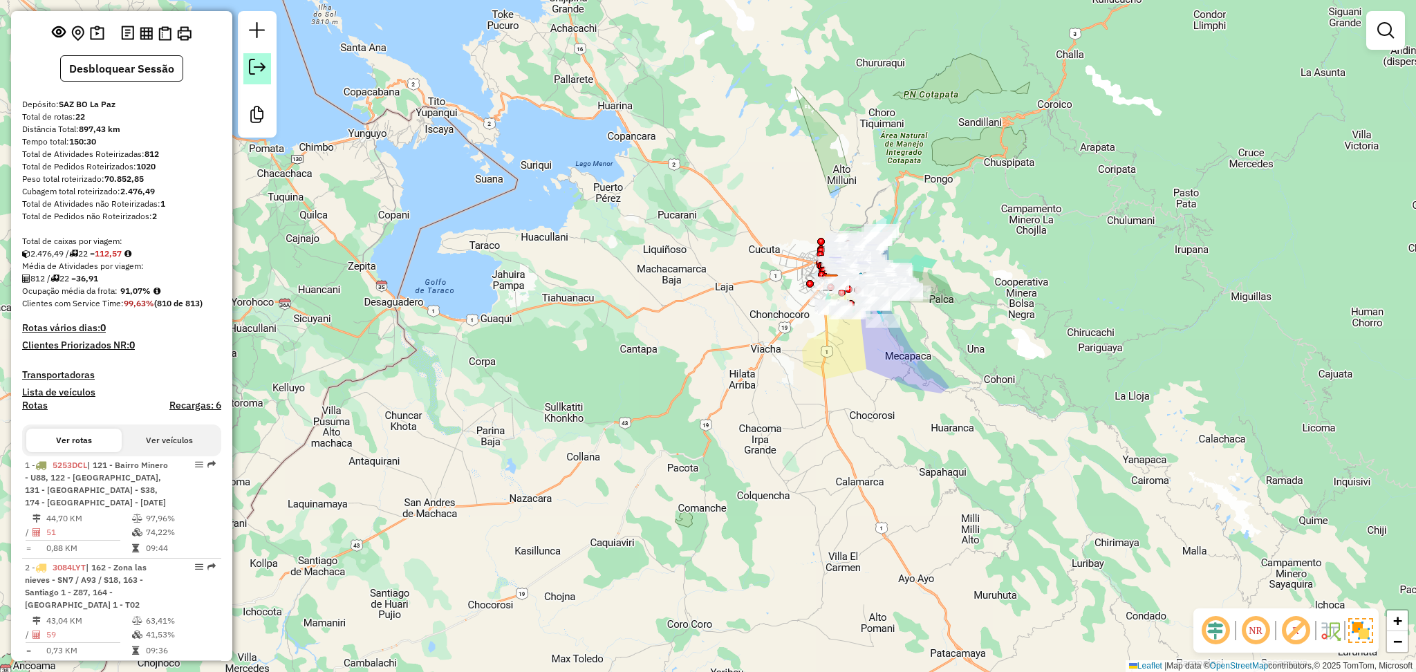
click at [264, 75] on em at bounding box center [257, 67] width 17 height 17
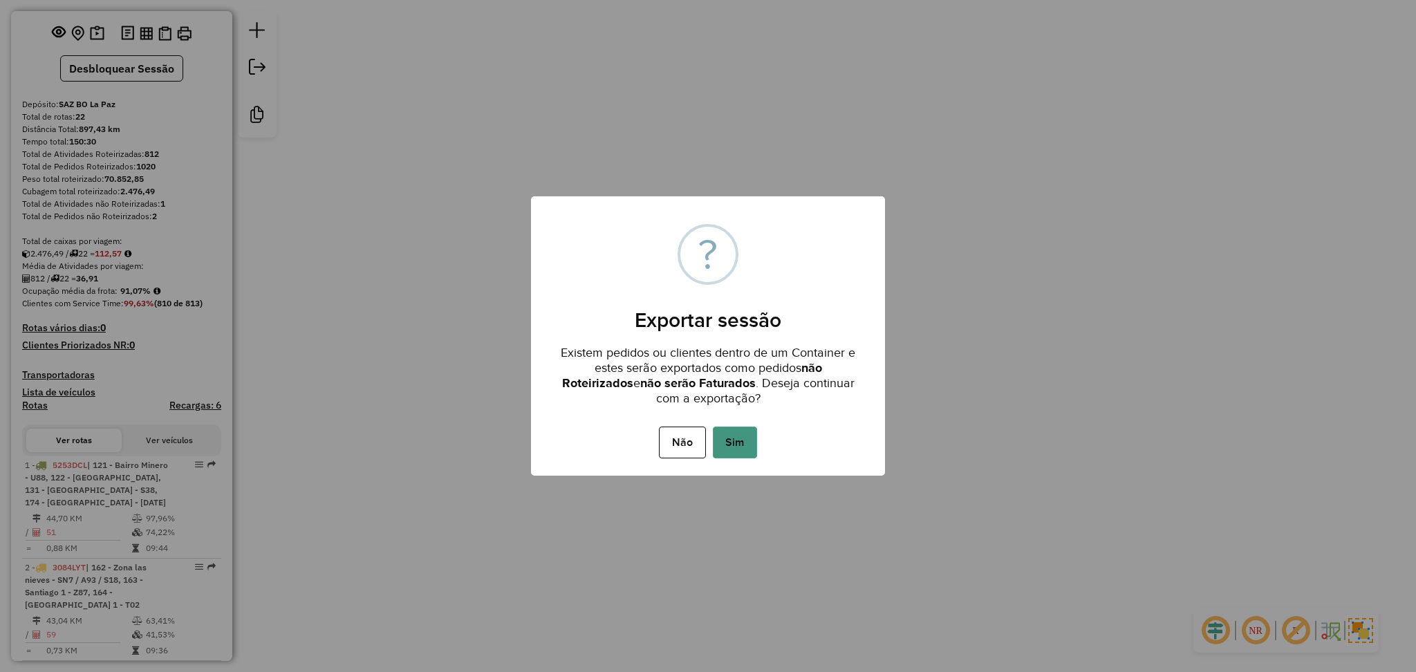
click at [738, 436] on button "Sim" at bounding box center [735, 443] width 44 height 32
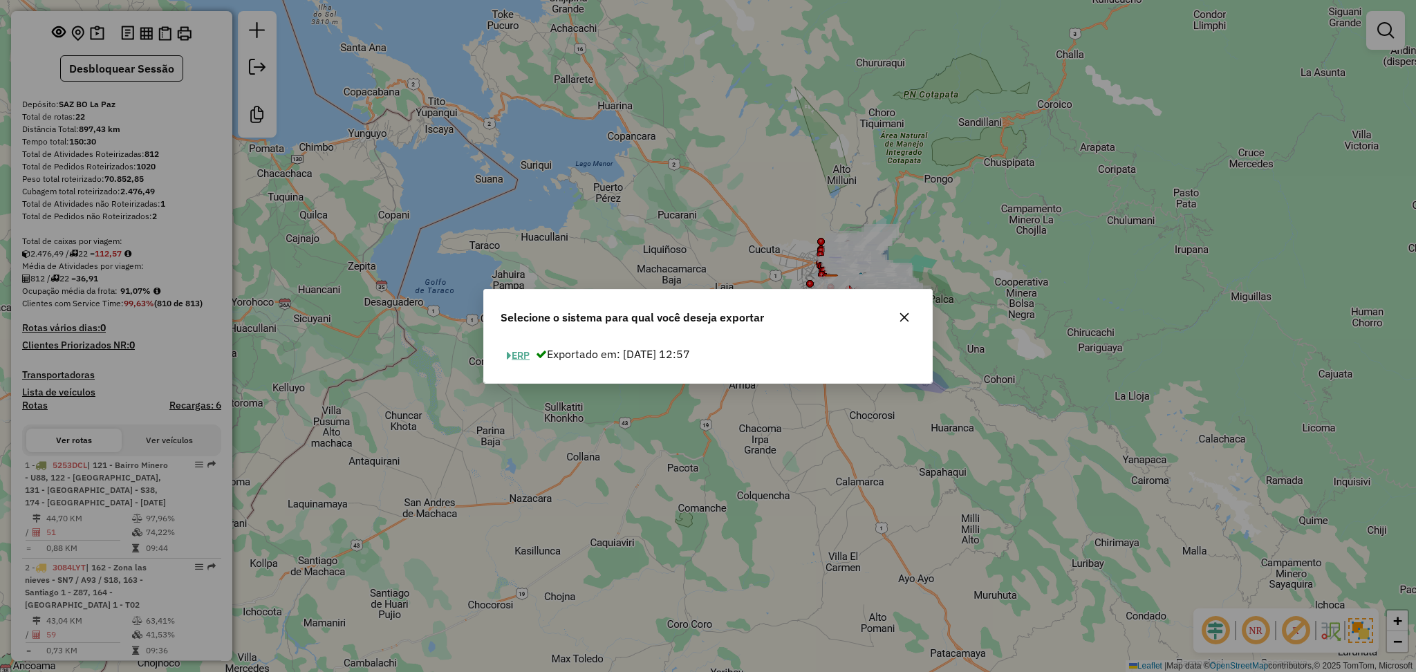
click at [529, 351] on button "ERP" at bounding box center [518, 355] width 35 height 21
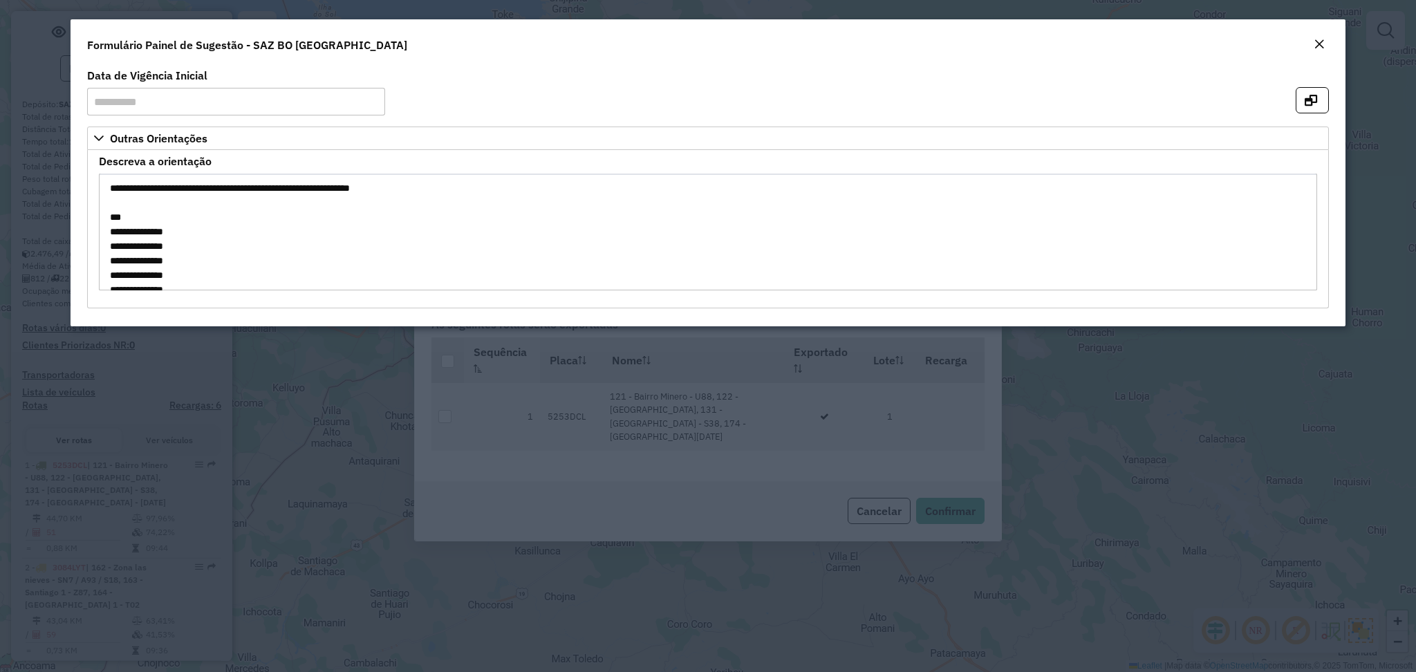
click at [1323, 43] on em "Close" at bounding box center [1319, 44] width 11 height 11
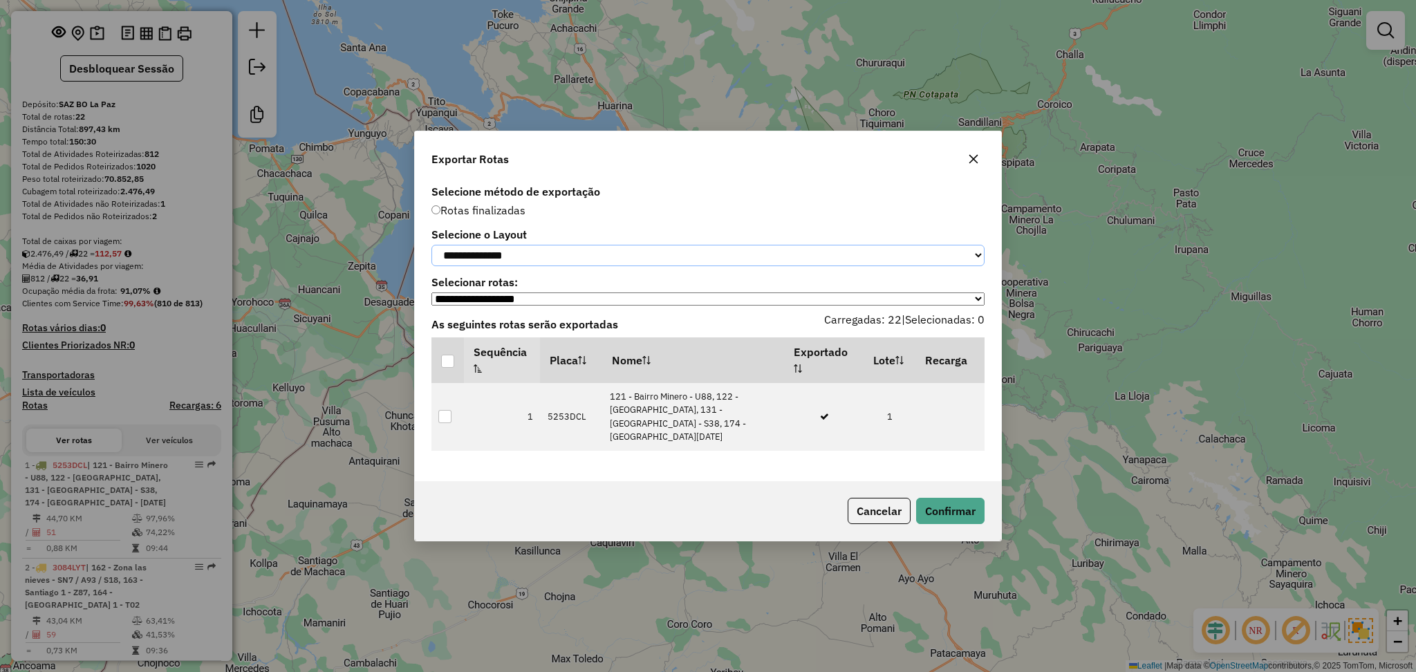
click at [539, 245] on select "**********" at bounding box center [707, 255] width 553 height 21
select select "*********"
click at [431, 245] on select "**********" at bounding box center [707, 255] width 553 height 21
click at [444, 365] on div at bounding box center [447, 361] width 13 height 13
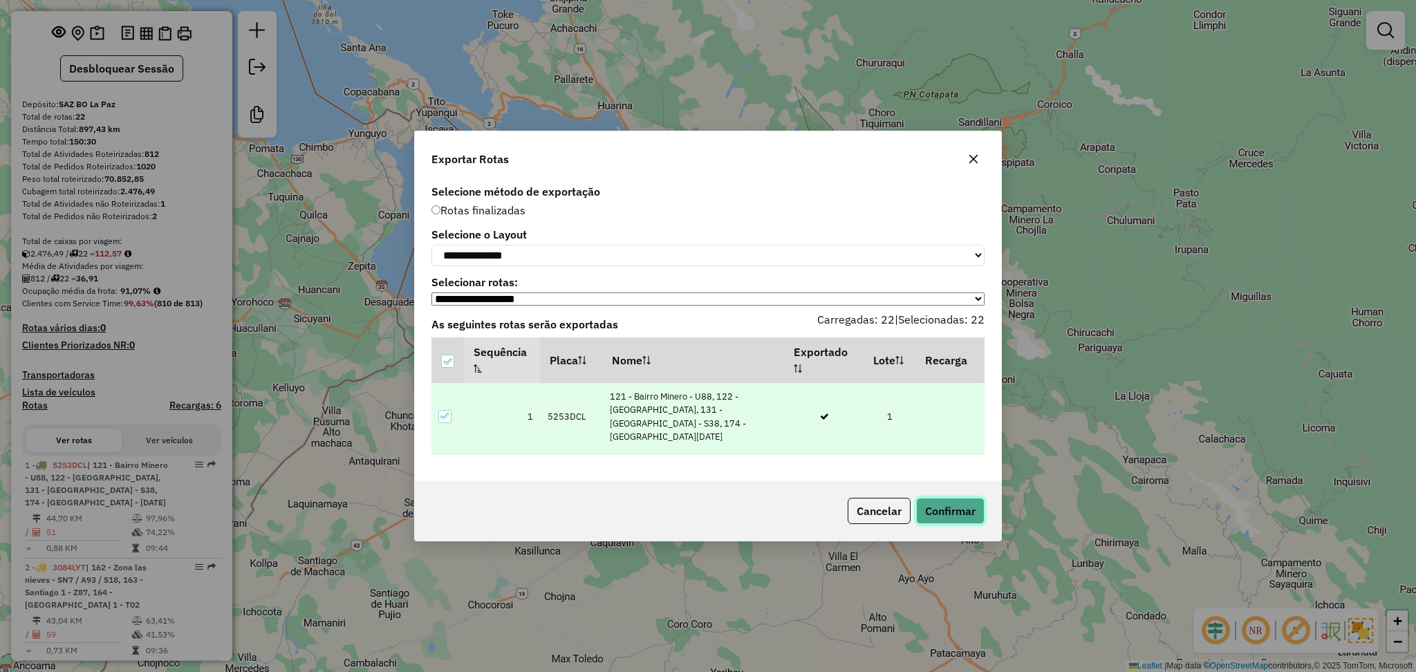
click at [943, 519] on button "Confirmar" at bounding box center [950, 511] width 68 height 26
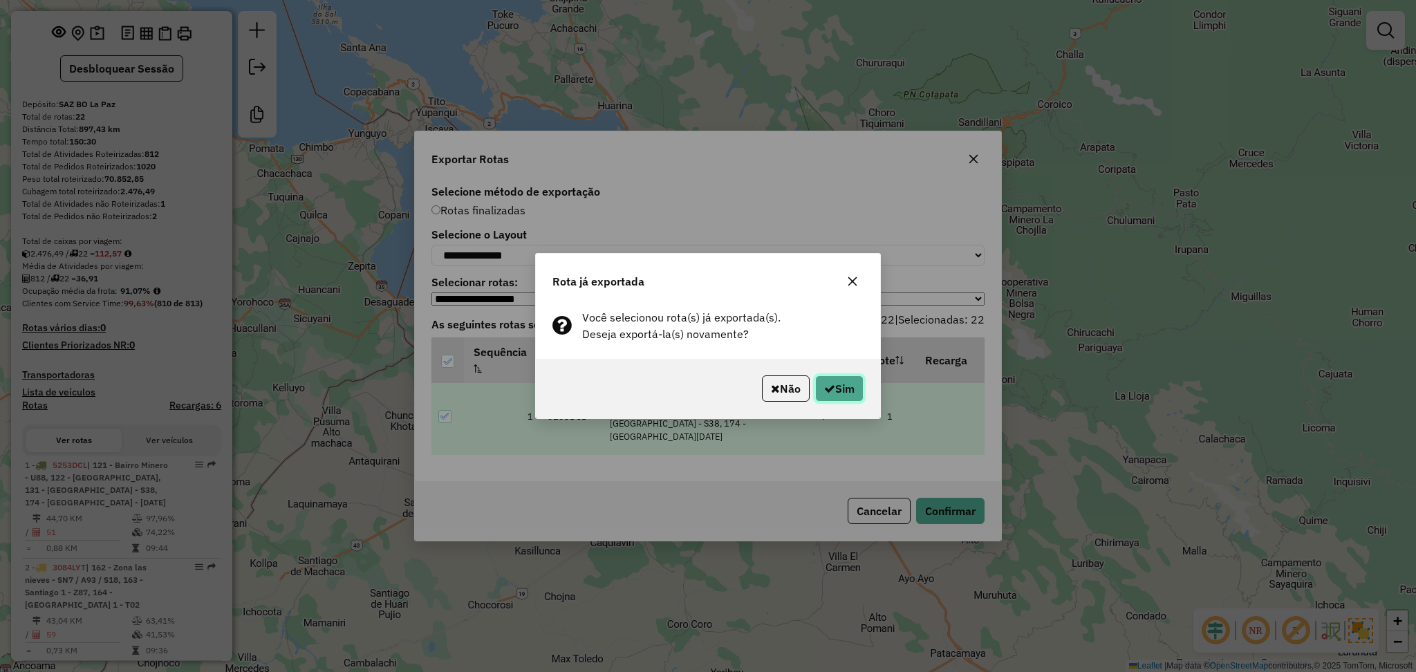
click at [837, 398] on button "Sim" at bounding box center [839, 388] width 48 height 26
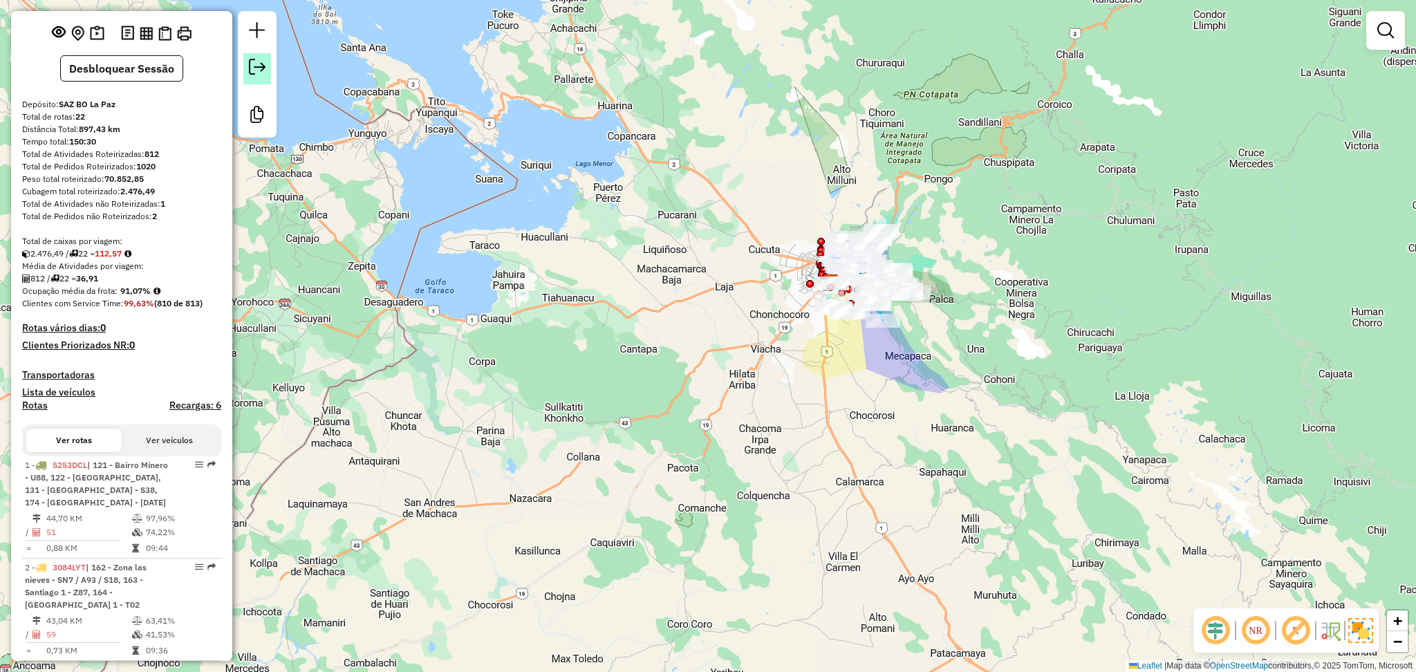
click at [252, 59] on em at bounding box center [257, 67] width 17 height 17
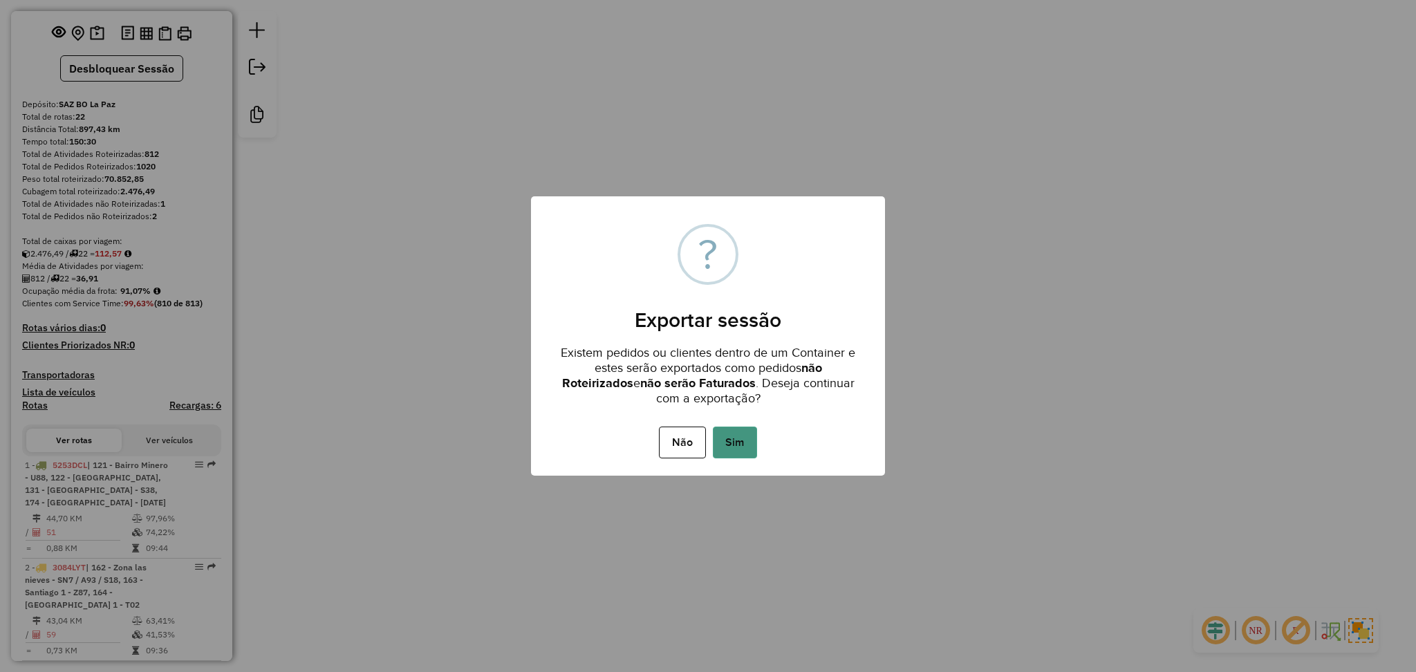
click at [738, 443] on button "Sim" at bounding box center [735, 443] width 44 height 32
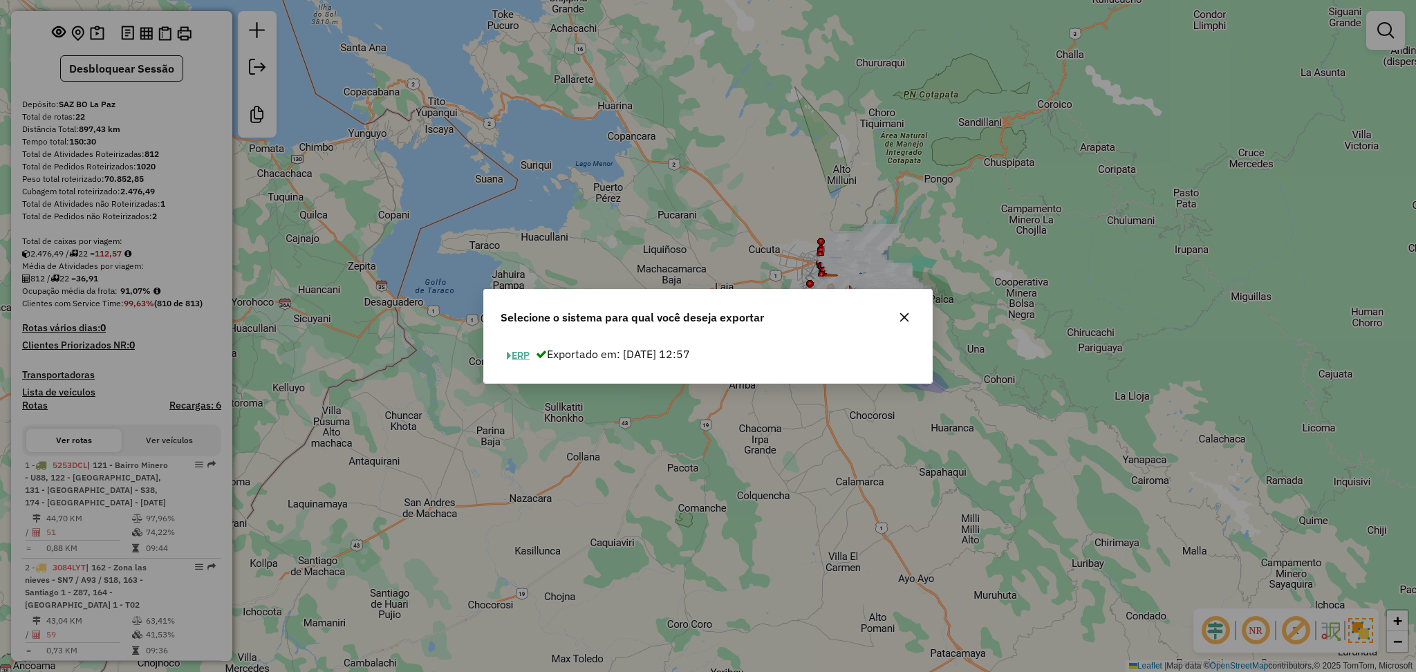
click at [515, 350] on button "ERP" at bounding box center [518, 355] width 35 height 21
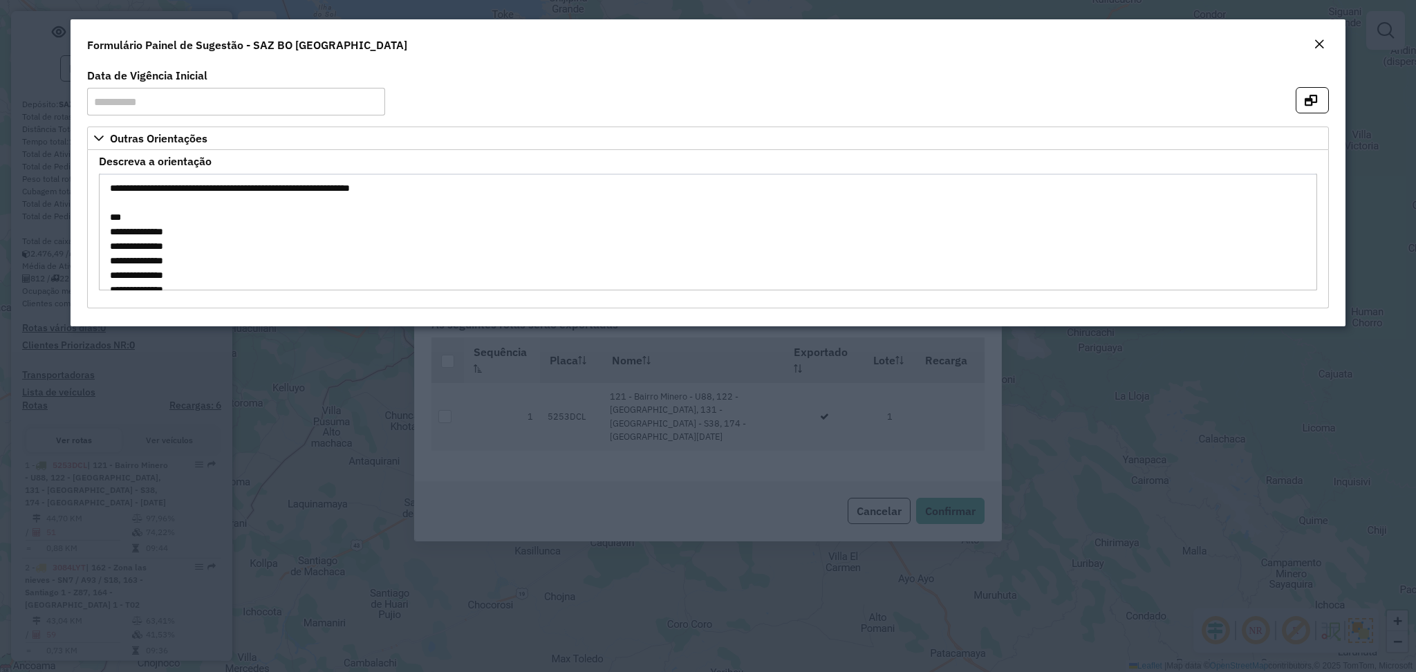
click at [1318, 46] on em "Close" at bounding box center [1319, 44] width 11 height 11
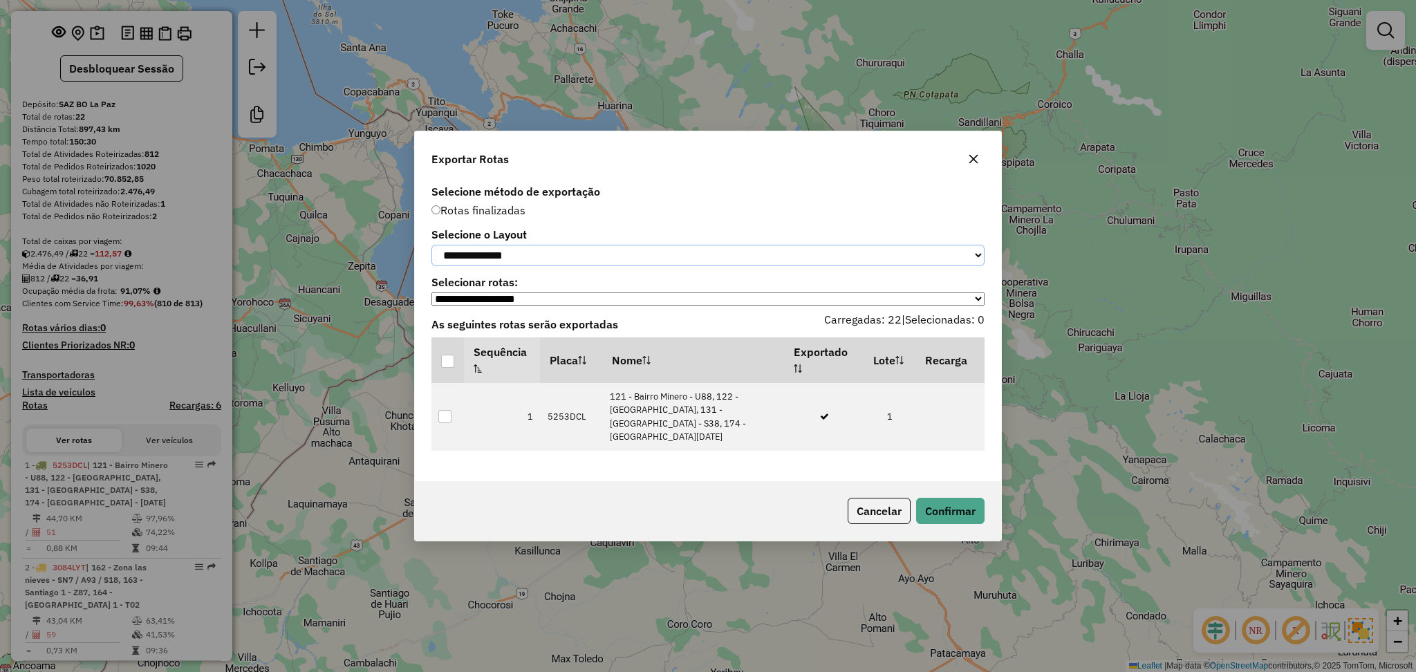
click at [568, 261] on select "**********" at bounding box center [707, 255] width 553 height 21
select select "*********"
click at [431, 245] on select "**********" at bounding box center [707, 255] width 553 height 21
click at [455, 366] on th at bounding box center [447, 360] width 32 height 46
click at [447, 364] on div at bounding box center [447, 361] width 13 height 13
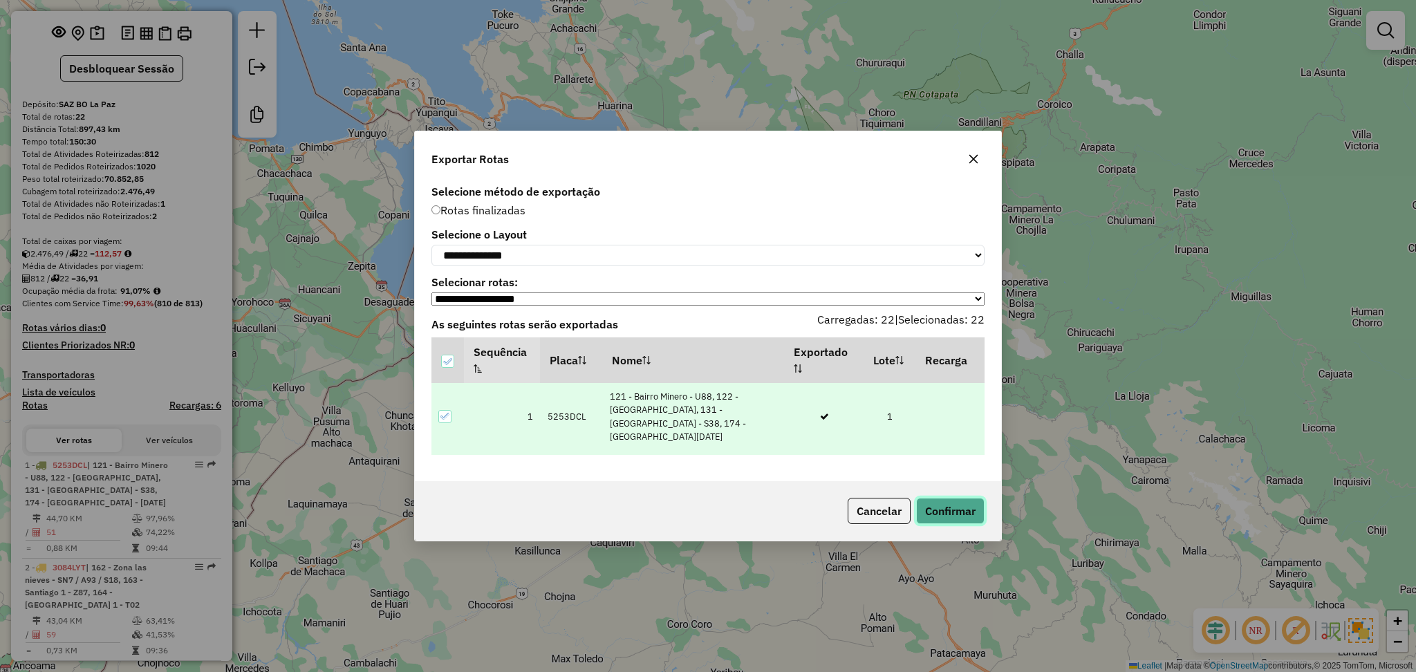
click at [933, 523] on button "Confirmar" at bounding box center [950, 511] width 68 height 26
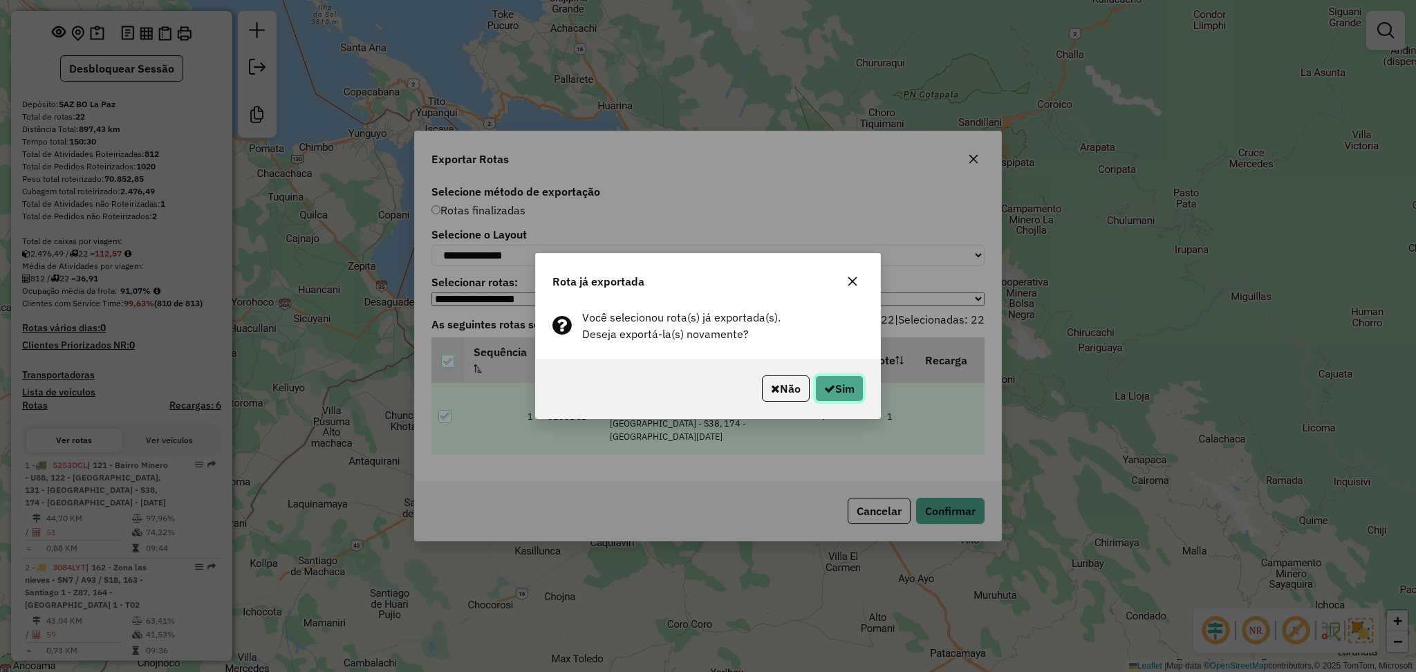
click at [852, 384] on button "Sim" at bounding box center [839, 388] width 48 height 26
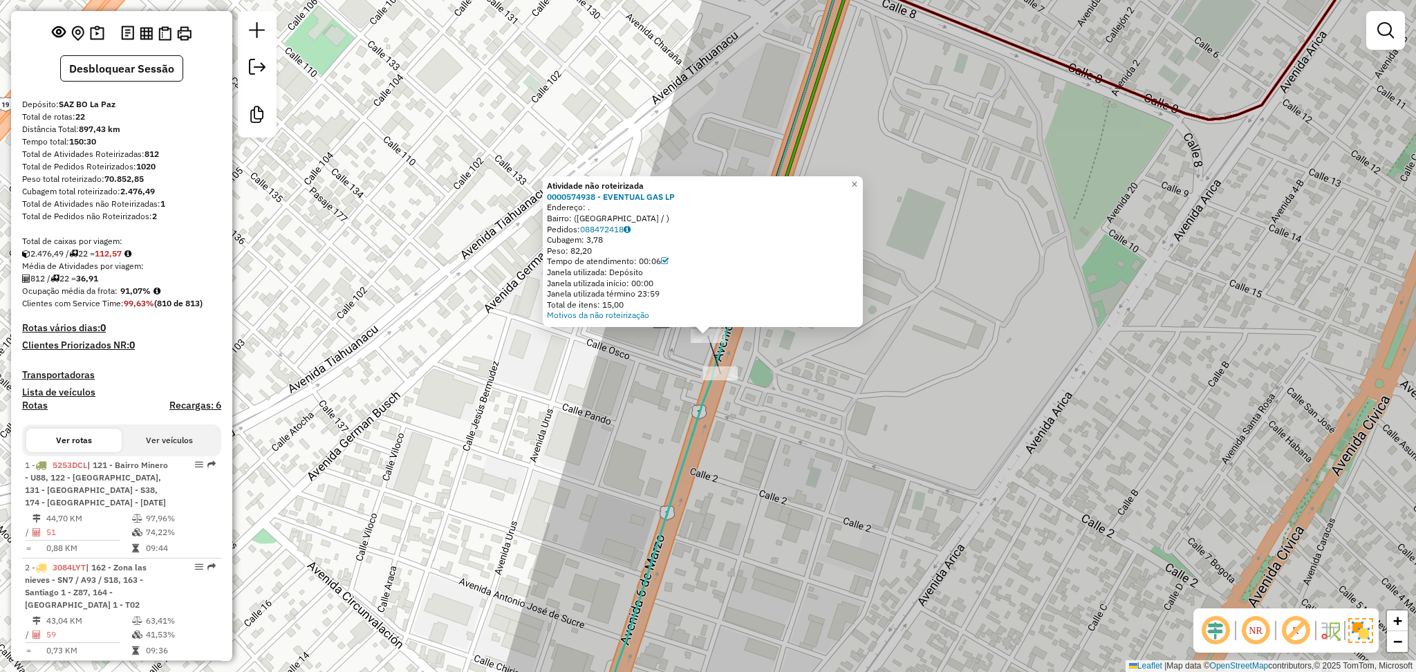
drag, startPoint x: 698, startPoint y: 198, endPoint x: 550, endPoint y: 194, distance: 148.0
click at [550, 194] on div "Atividade não roteirizada 0000574938 - EVENTUAL GAS LP Endereço: . Bairro: (LA …" at bounding box center [703, 251] width 320 height 151
copy strong "0000574938 - EVENTUAL GAS LP"
